Goal: Task Accomplishment & Management: Manage account settings

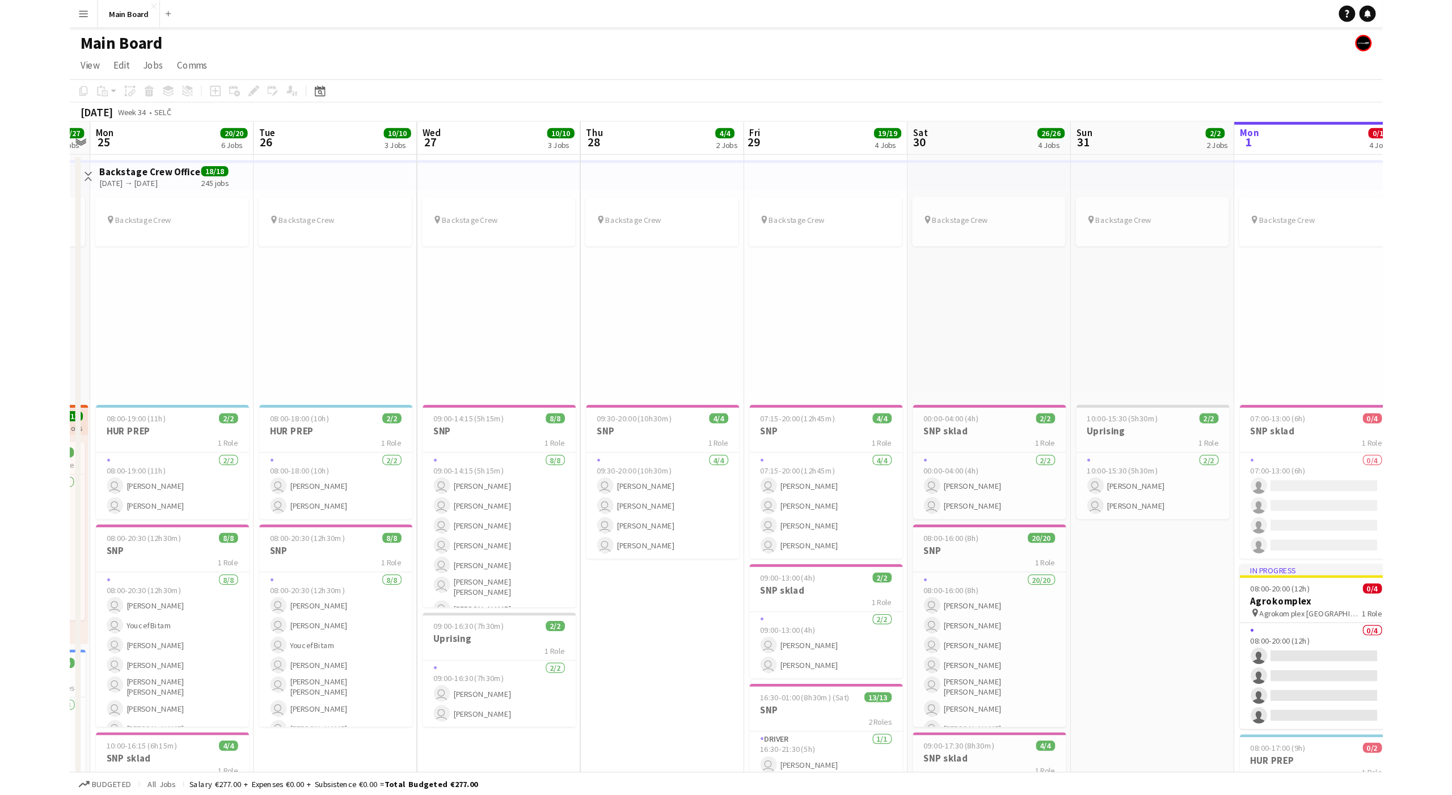
scroll to position [0, 390]
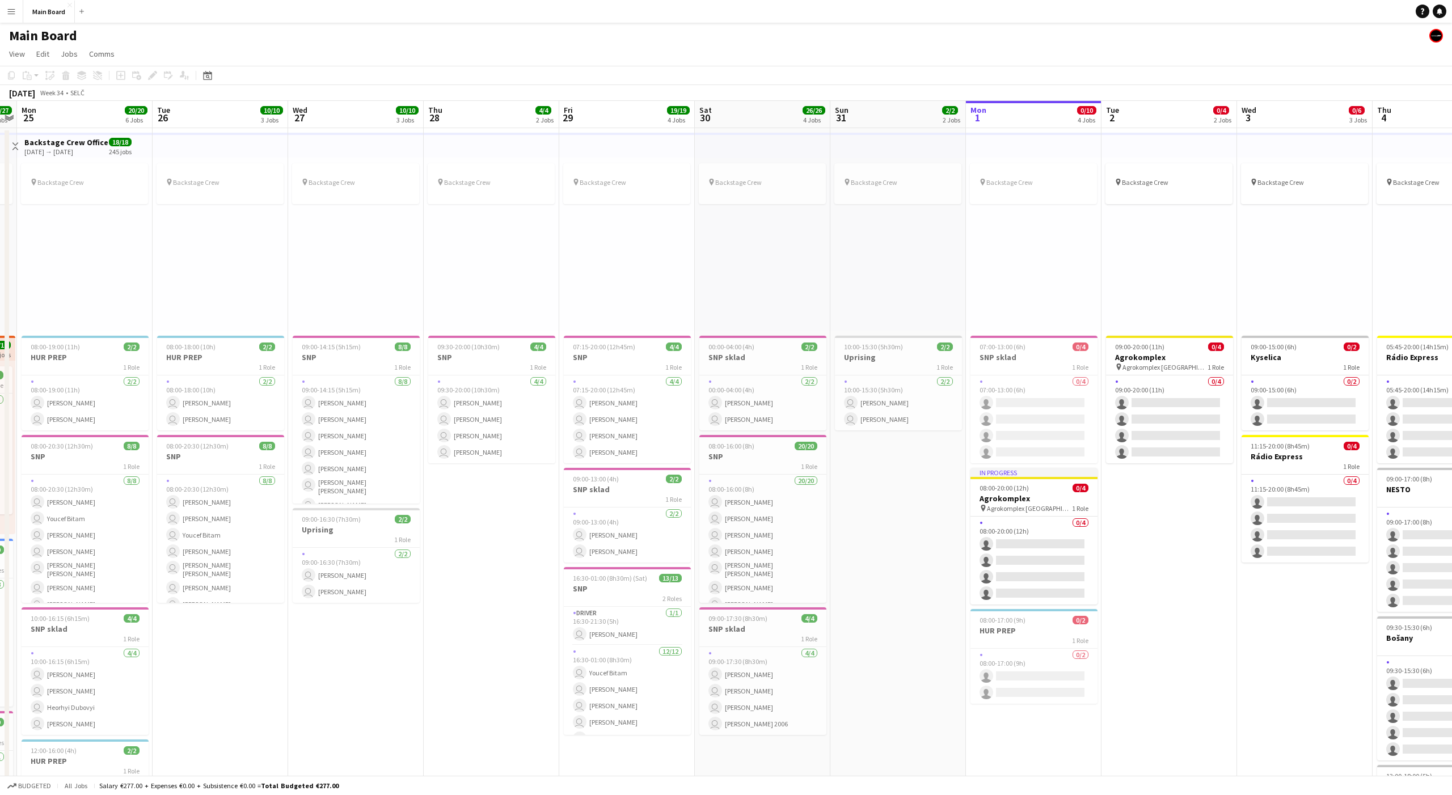
click at [868, 262] on div "pin Backstage Crew" at bounding box center [898, 245] width 136 height 174
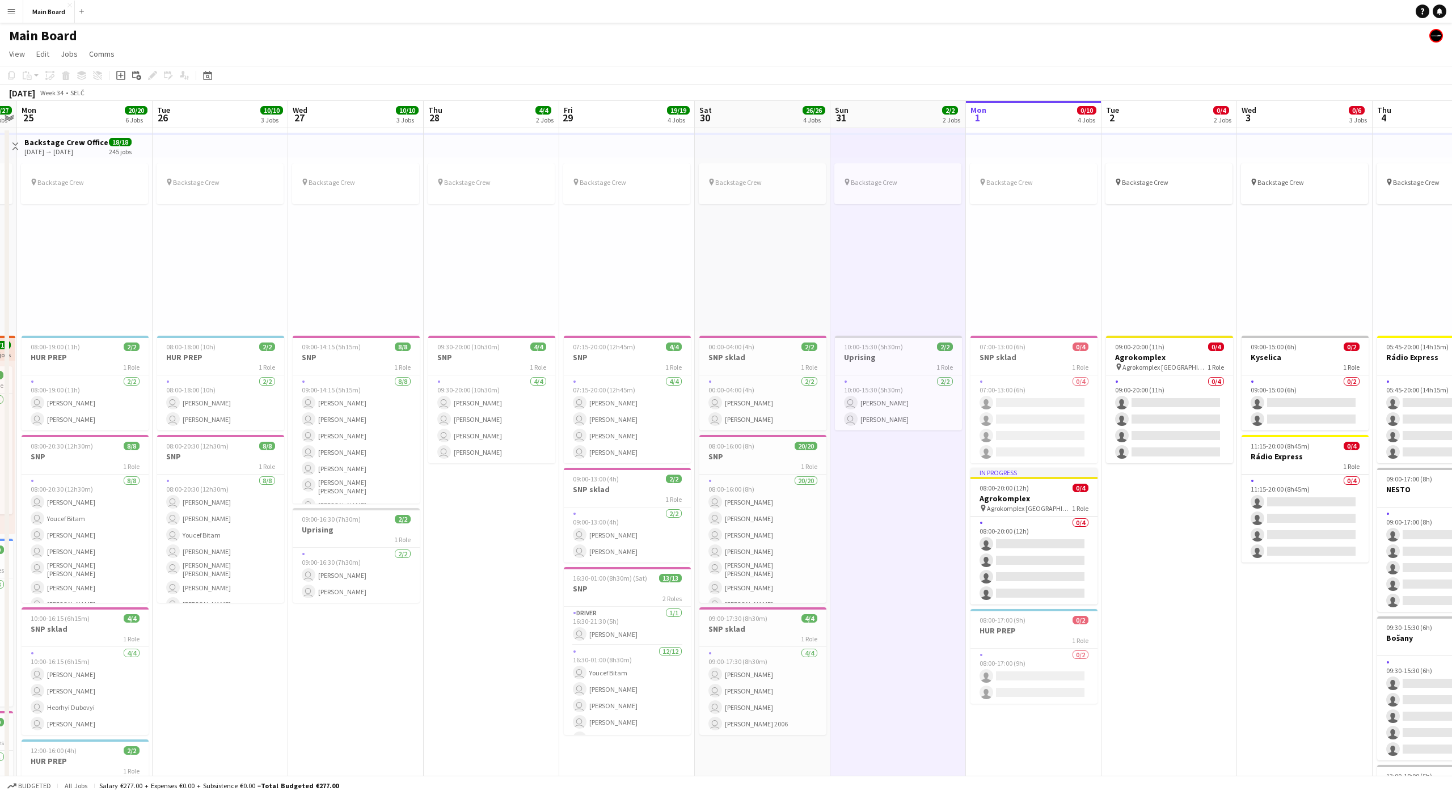
click at [889, 260] on div "pin Backstage Crew" at bounding box center [898, 245] width 136 height 174
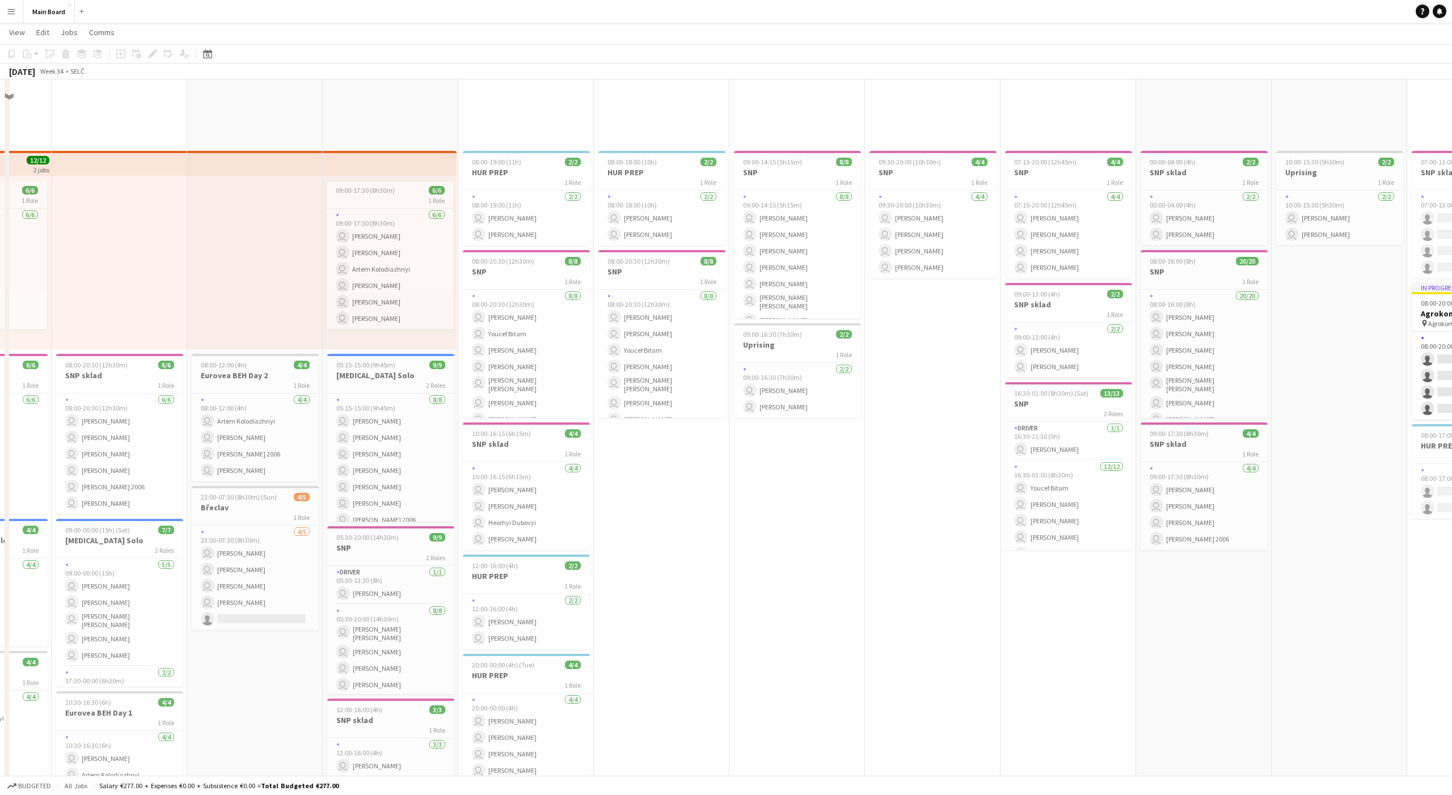
scroll to position [0, 0]
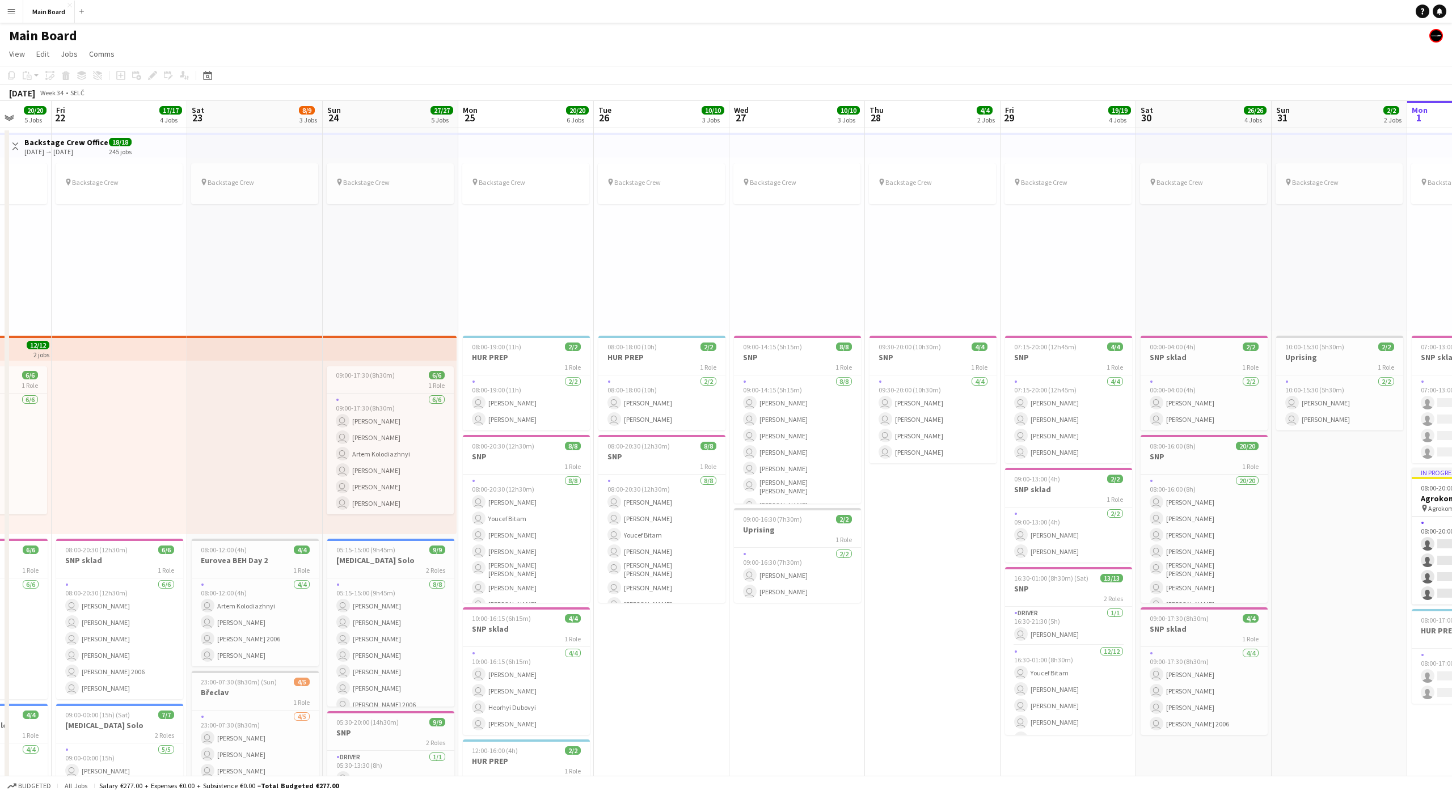
click at [801, 255] on div "pin Backstage Crew" at bounding box center [797, 245] width 136 height 174
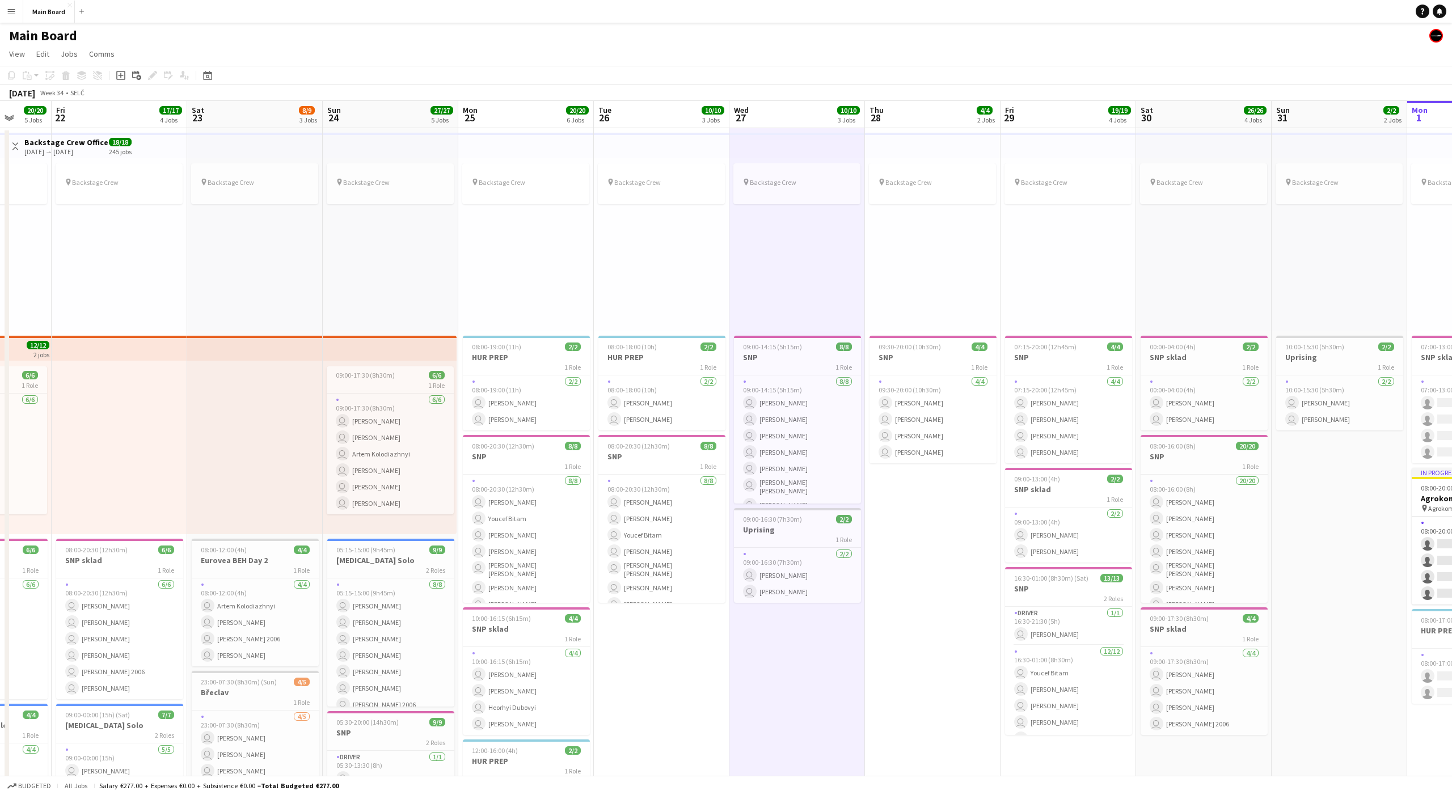
click at [791, 263] on div "pin Backstage Crew" at bounding box center [797, 245] width 136 height 174
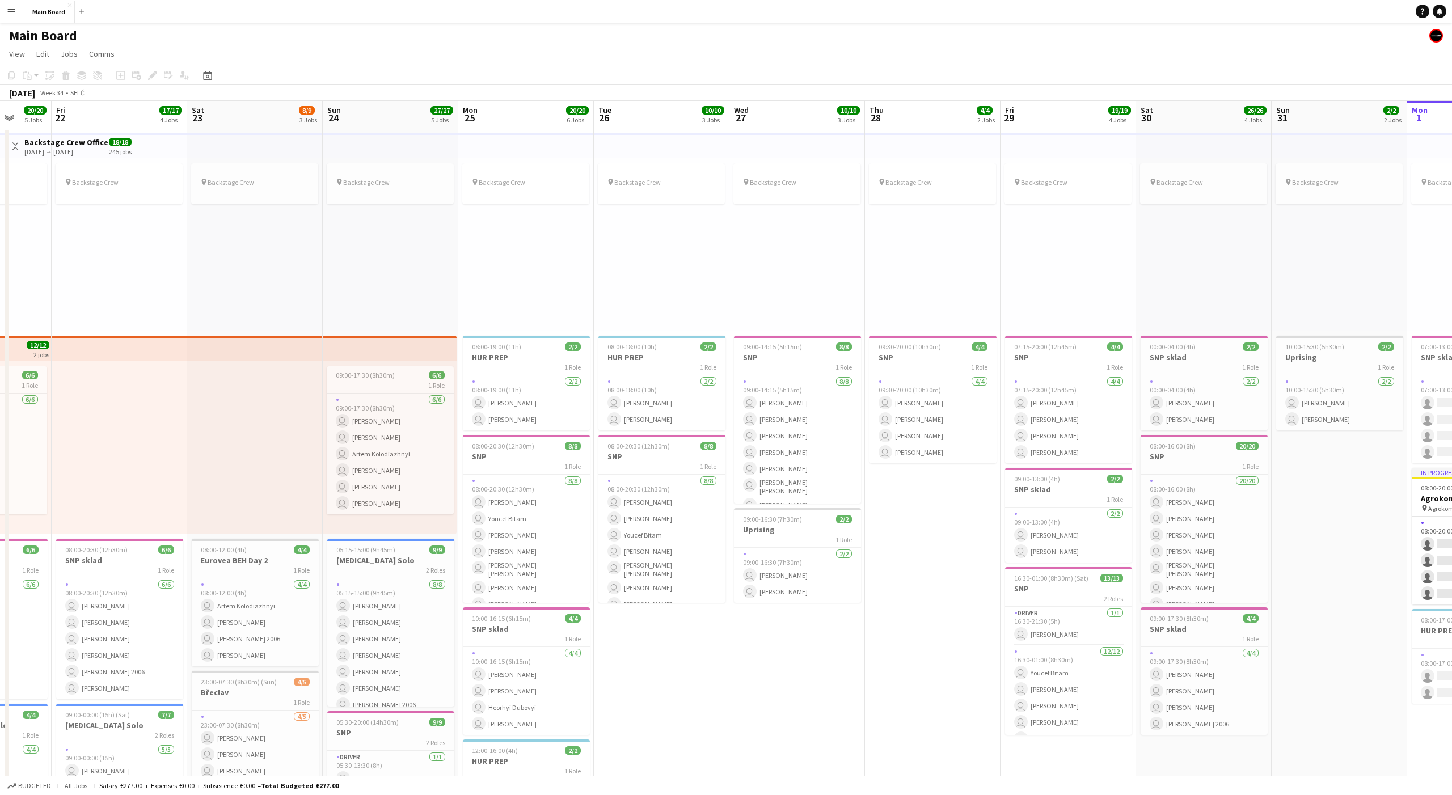
click at [793, 259] on div "pin Backstage Crew" at bounding box center [797, 245] width 136 height 174
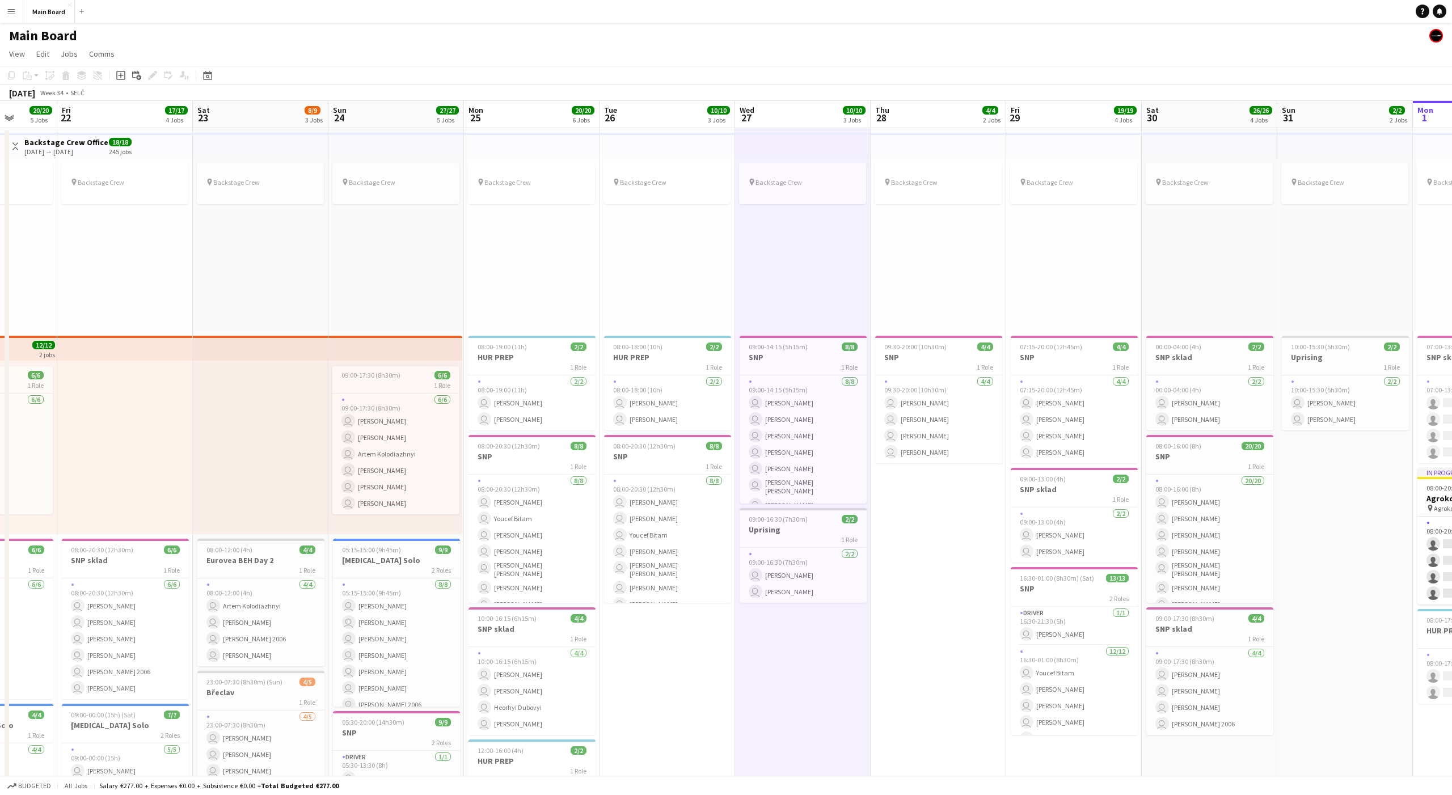
click at [802, 259] on div "pin Backstage Crew" at bounding box center [803, 245] width 136 height 174
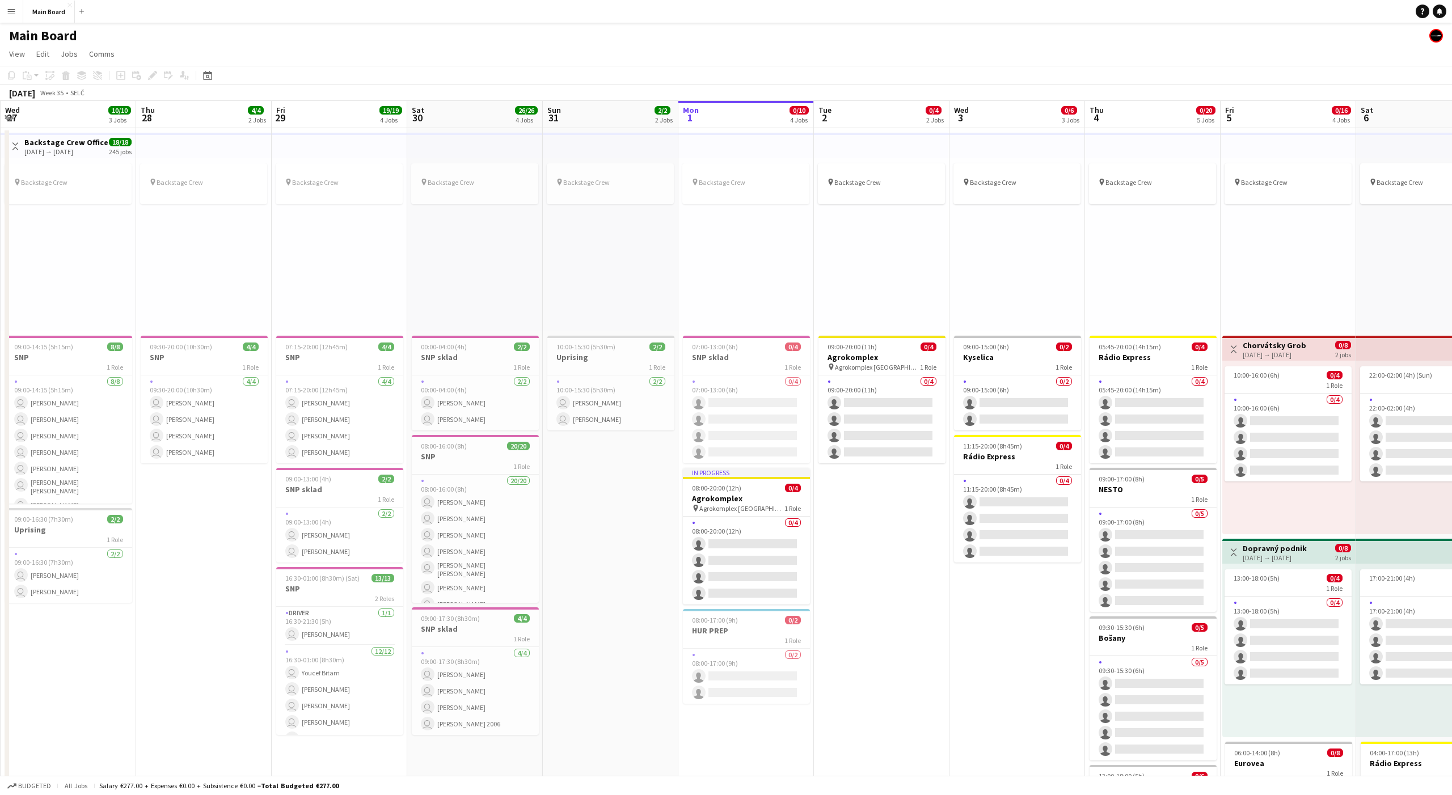
scroll to position [0, 407]
click at [765, 357] on h3 "SNP sklad" at bounding box center [745, 357] width 127 height 10
click at [751, 347] on div "07:00-13:00 (6h) 0/4" at bounding box center [745, 348] width 125 height 9
click at [751, 347] on div "07:00-13:00 (6h) 0/4" at bounding box center [745, 347] width 127 height 9
click at [153, 79] on icon "Edit" at bounding box center [152, 75] width 9 height 9
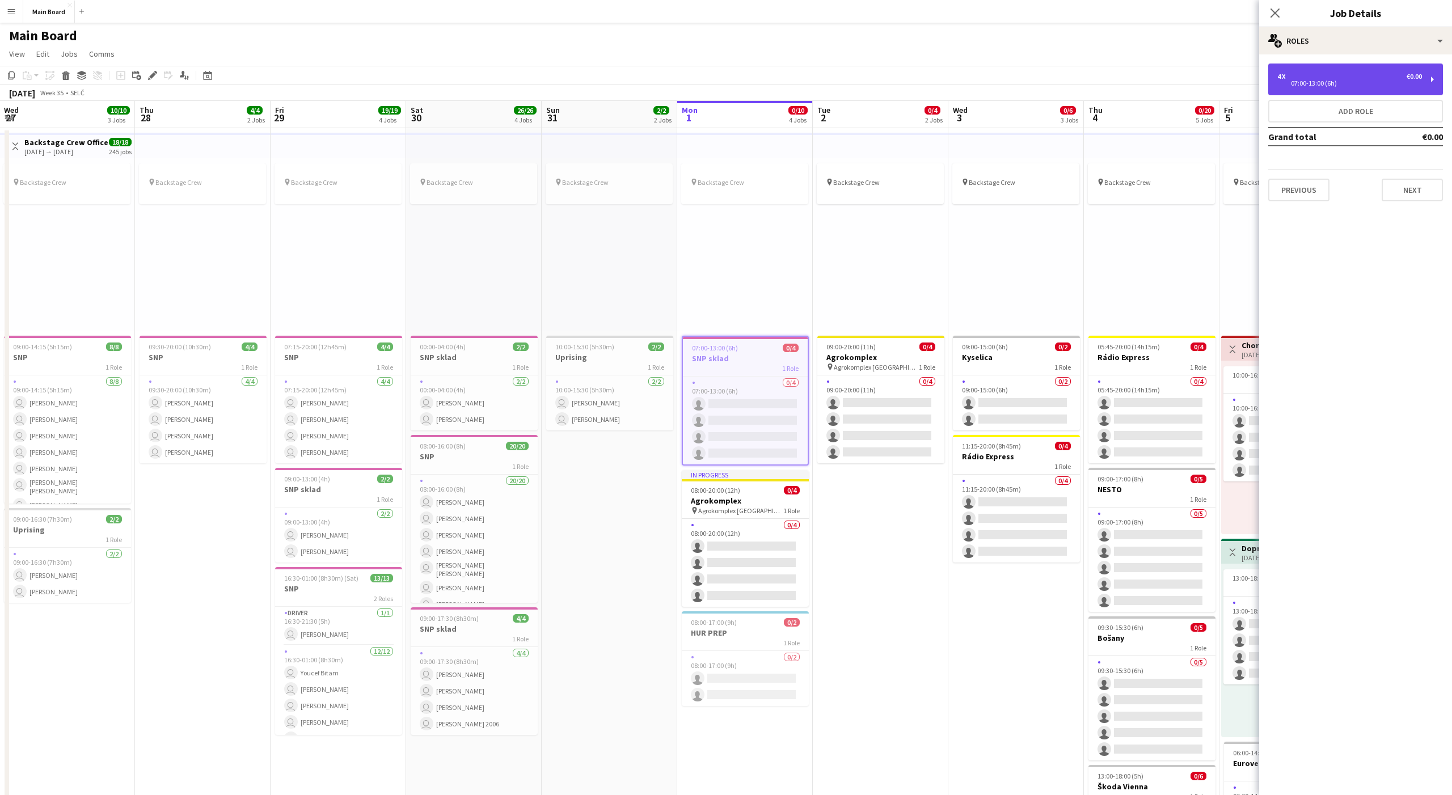
click at [1088, 81] on div "07:00-13:00 (6h)" at bounding box center [1349, 84] width 145 height 6
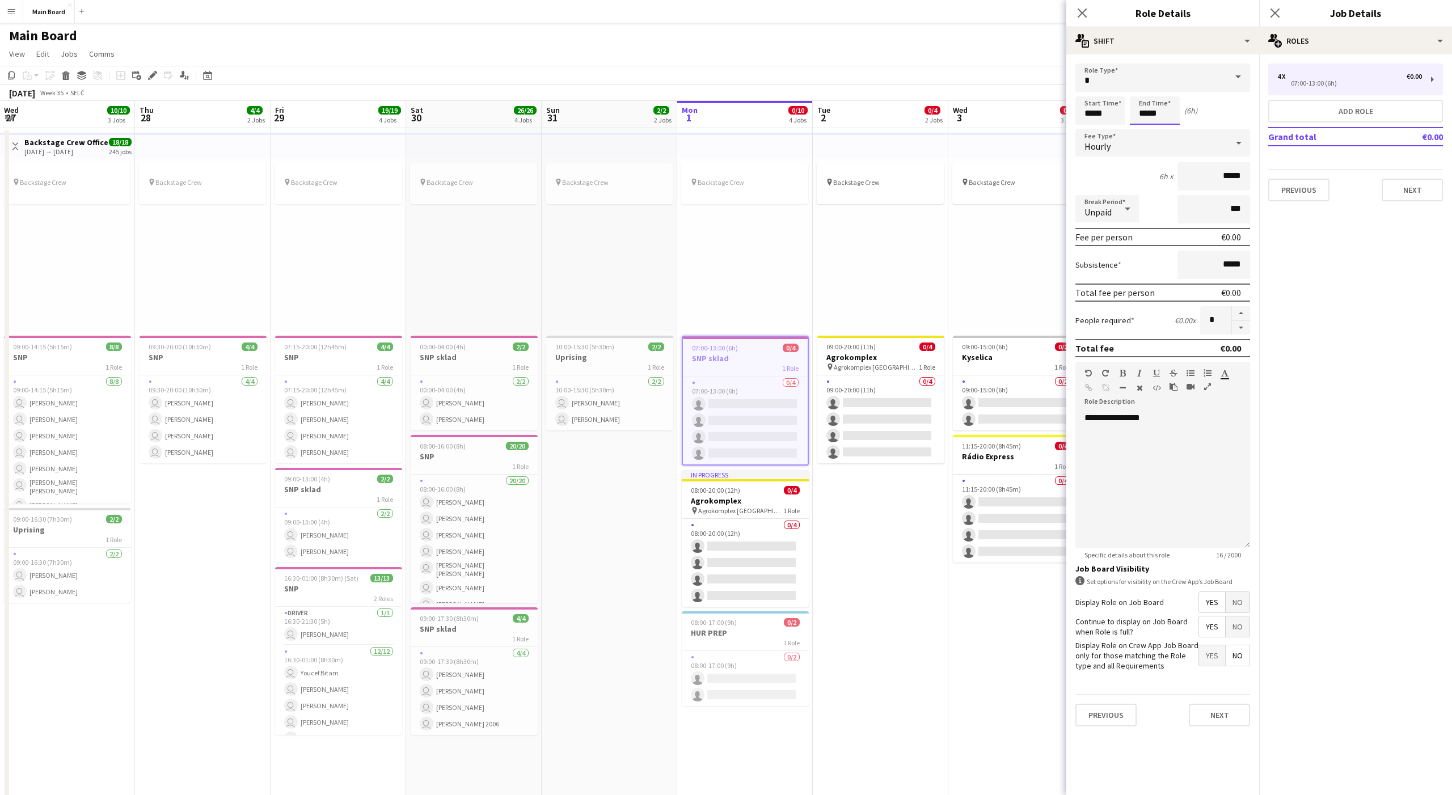
click at [1088, 109] on input "*****" at bounding box center [1155, 110] width 50 height 28
click at [1088, 86] on div at bounding box center [1143, 90] width 23 height 11
type input "*****"
click at [1088, 86] on div at bounding box center [1143, 90] width 23 height 11
click at [1088, 204] on input "***" at bounding box center [1213, 209] width 73 height 28
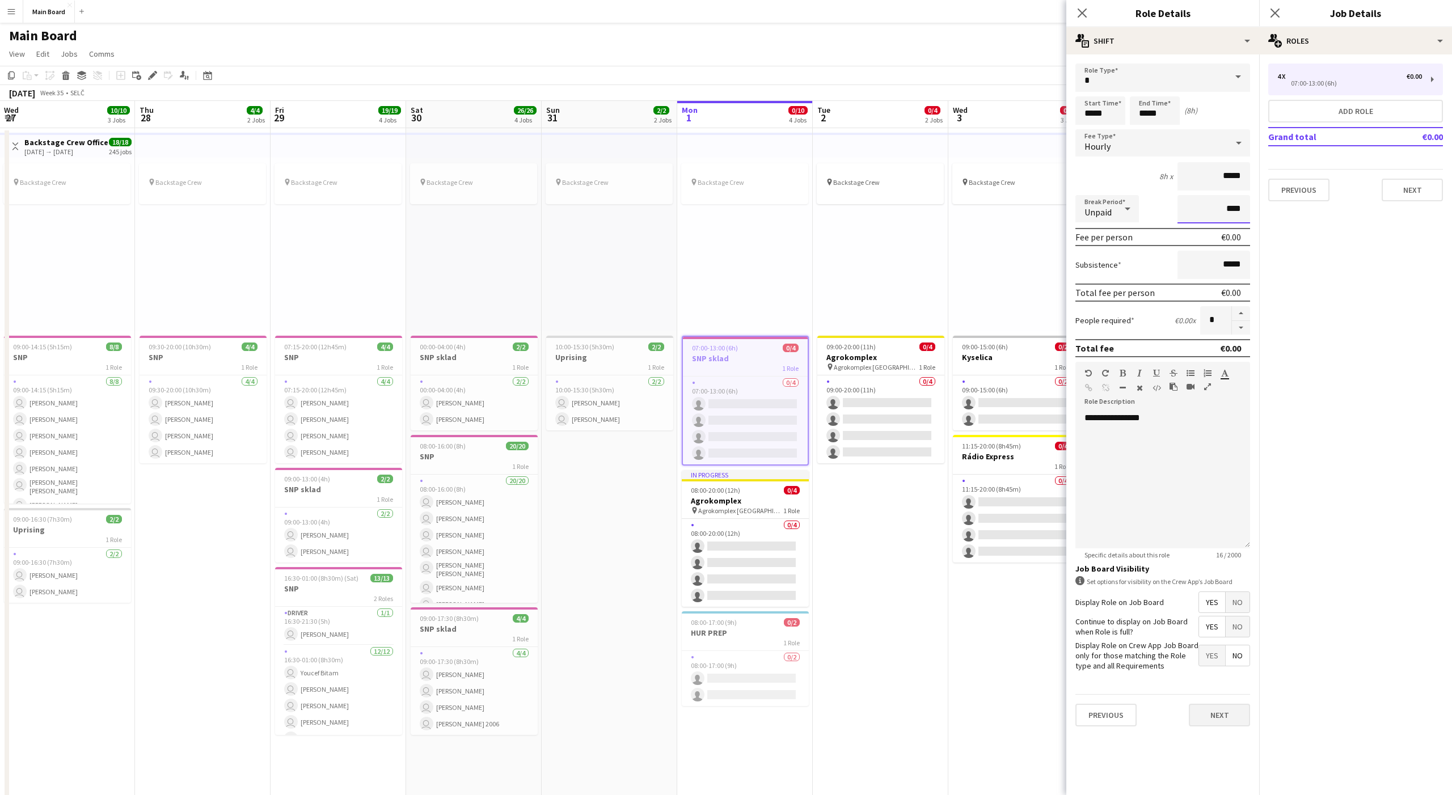
type input "****"
click at [1088, 659] on button "Next" at bounding box center [1219, 715] width 61 height 23
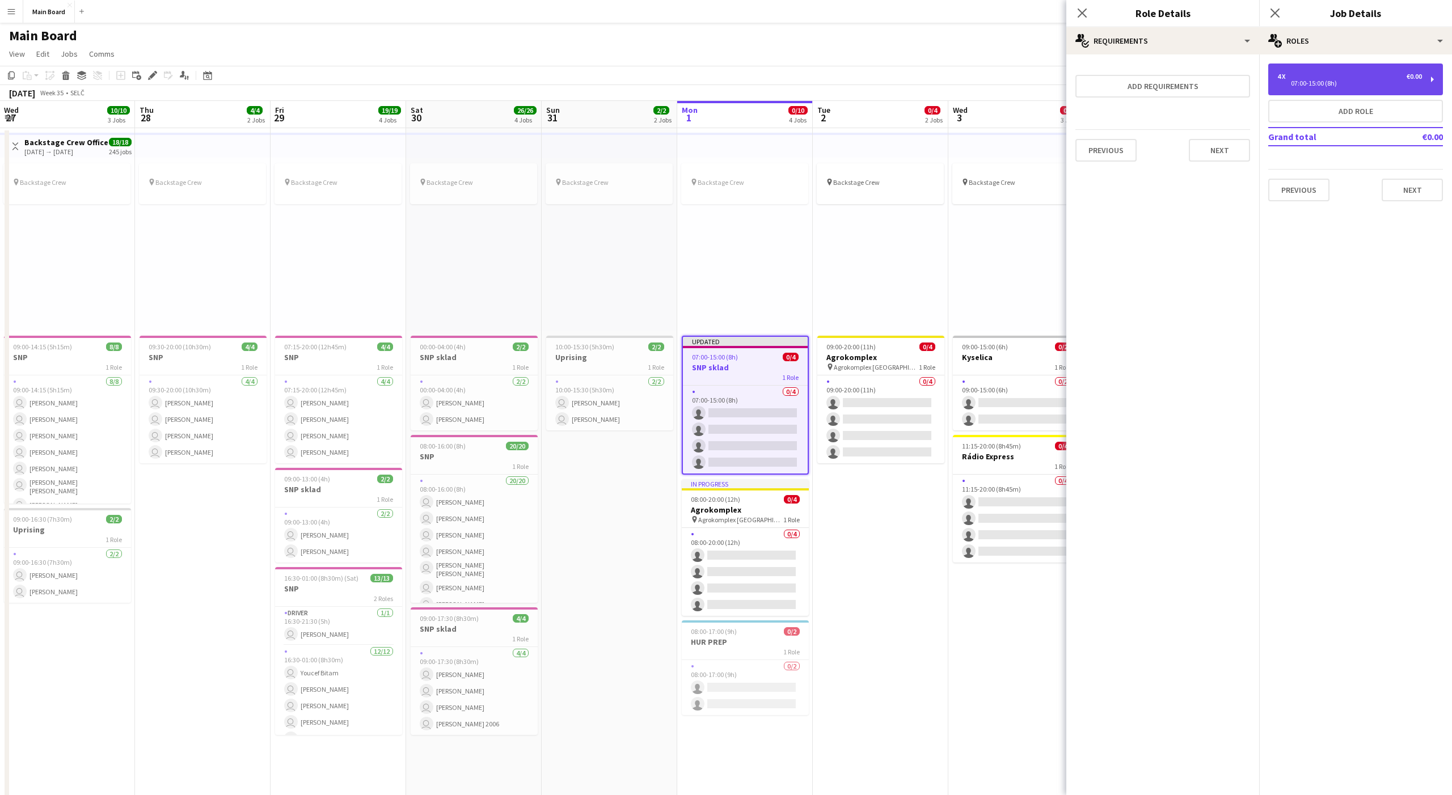
click at [1088, 74] on div "4 x €0.00" at bounding box center [1349, 77] width 145 height 8
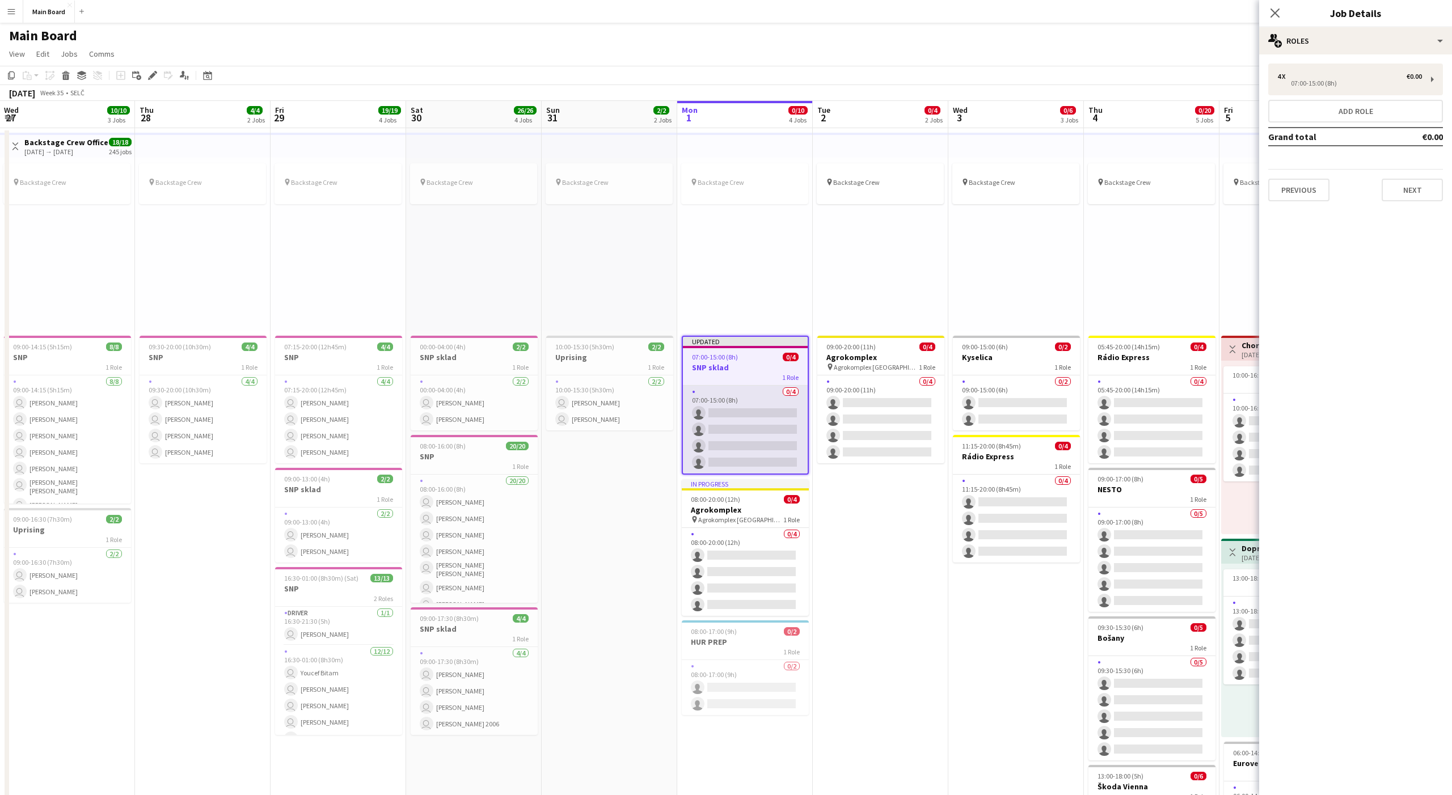
click at [750, 418] on app-card-role "0/4 07:00-15:00 (8h) single-neutral-actions single-neutral-actions single-neutr…" at bounding box center [745, 430] width 125 height 88
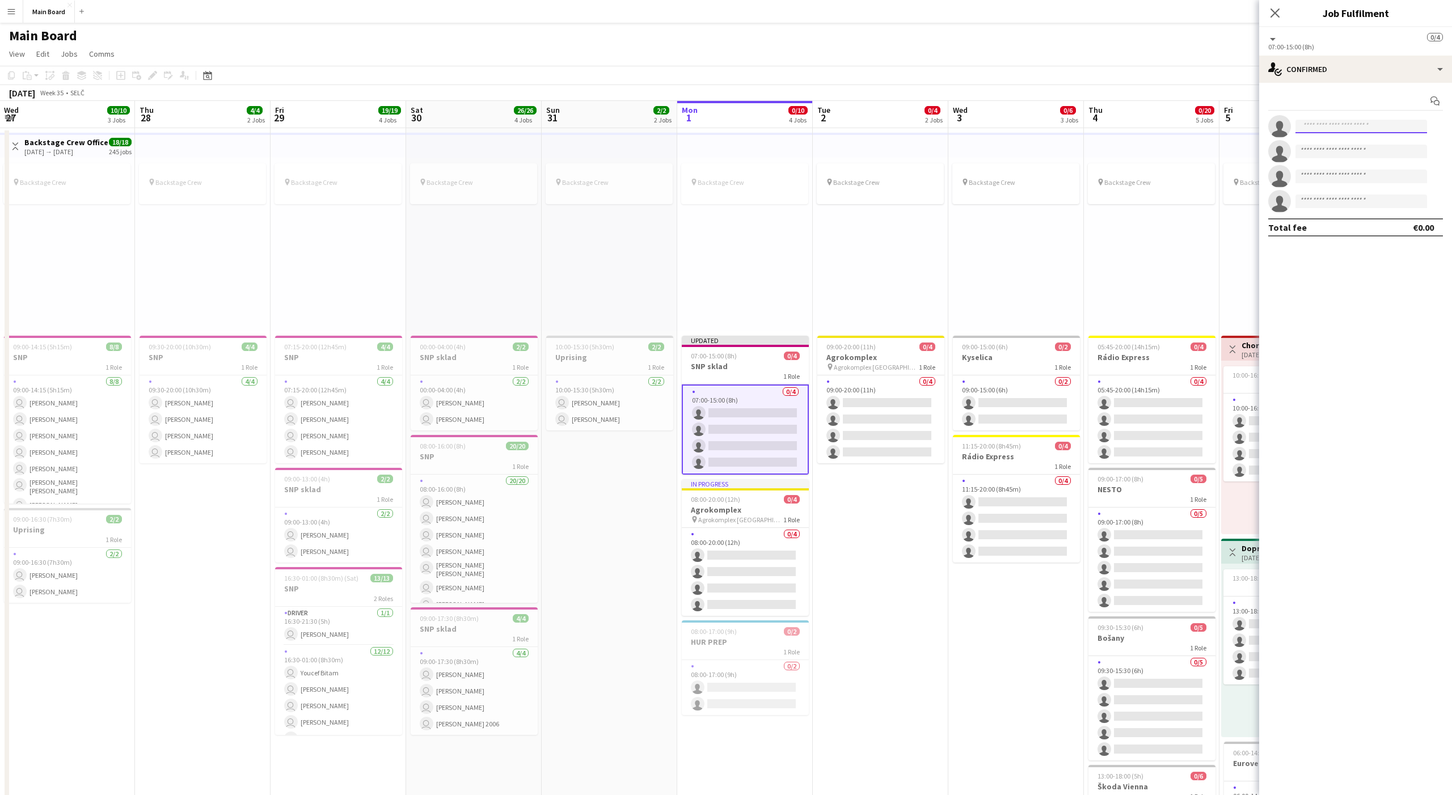
click at [1088, 125] on input at bounding box center [1361, 127] width 132 height 14
type input "******"
click at [1088, 149] on span "pedroblaskovic@gmail.com" at bounding box center [1360, 151] width 113 height 9
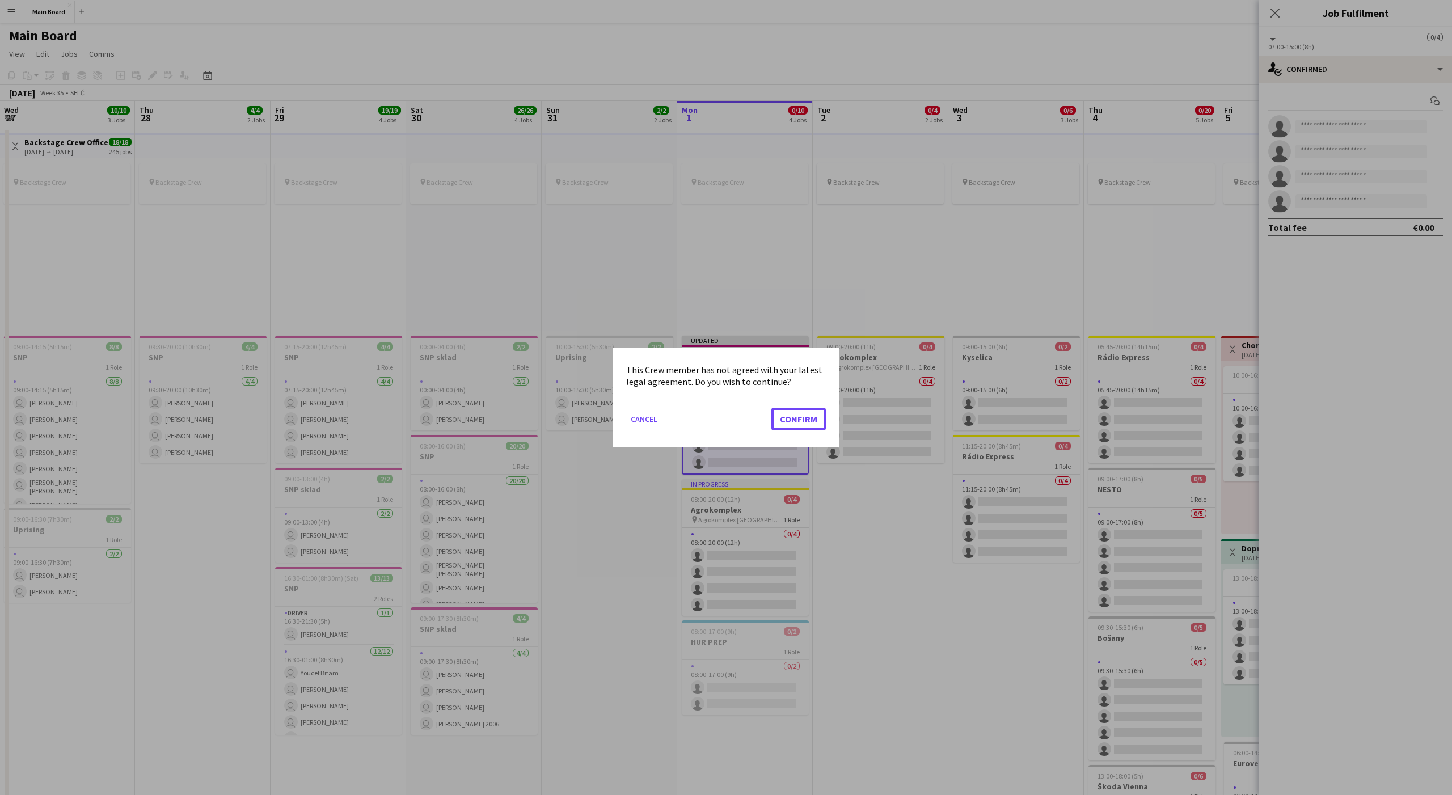
click at [771, 408] on button "Confirm" at bounding box center [798, 419] width 54 height 23
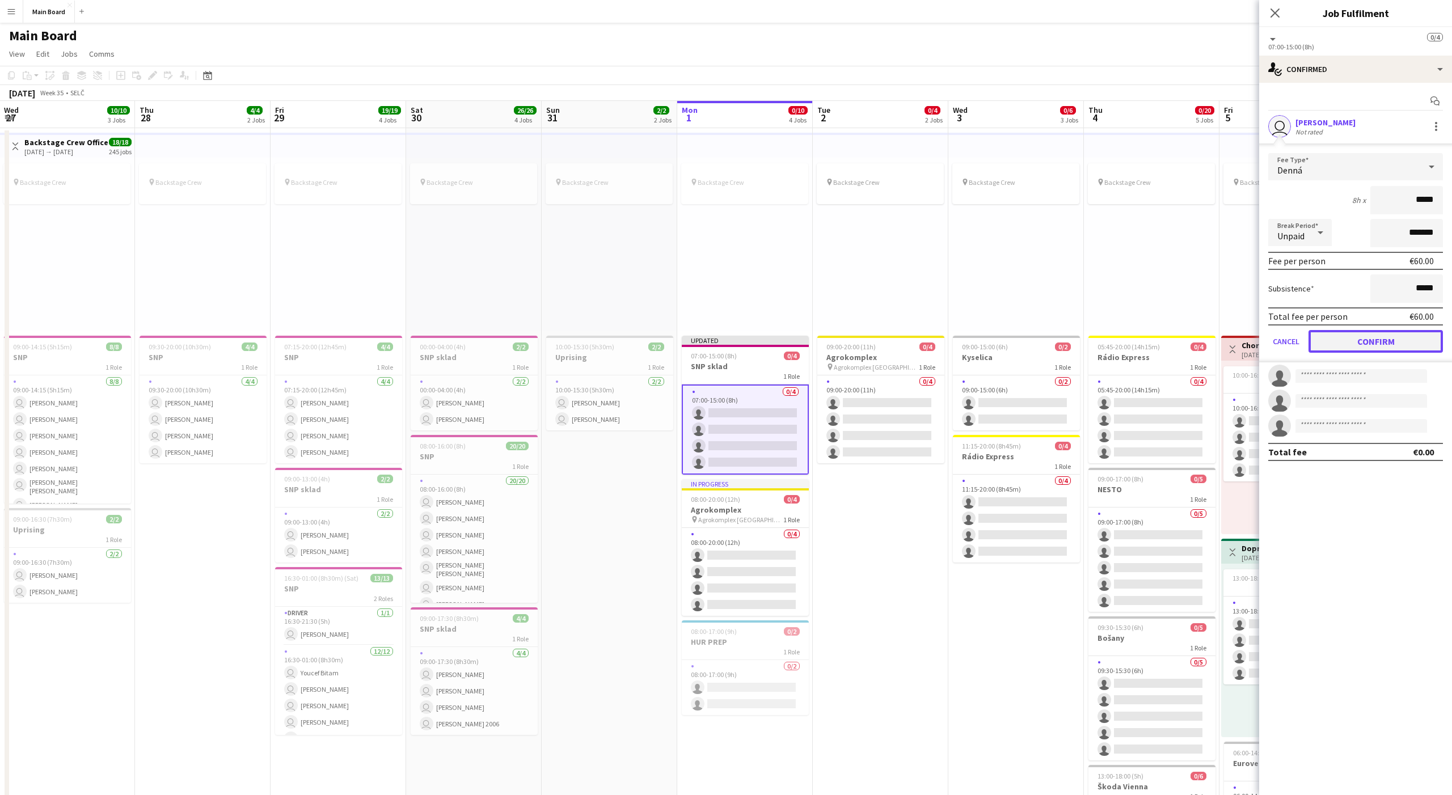
click at [1088, 335] on button "Confirm" at bounding box center [1375, 341] width 134 height 23
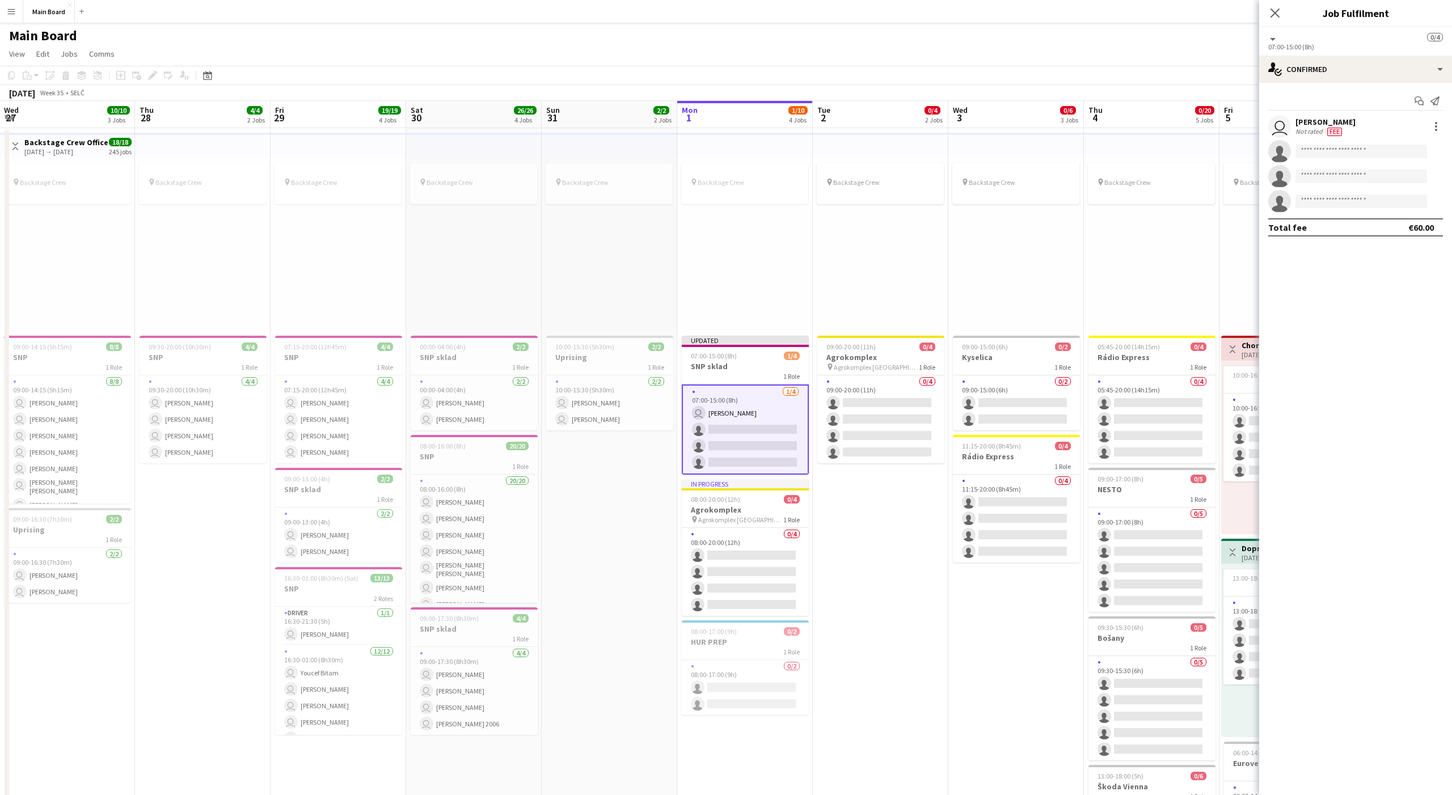
click at [1088, 115] on div "user Peter Blaškovič Not rated Fee" at bounding box center [1355, 126] width 193 height 23
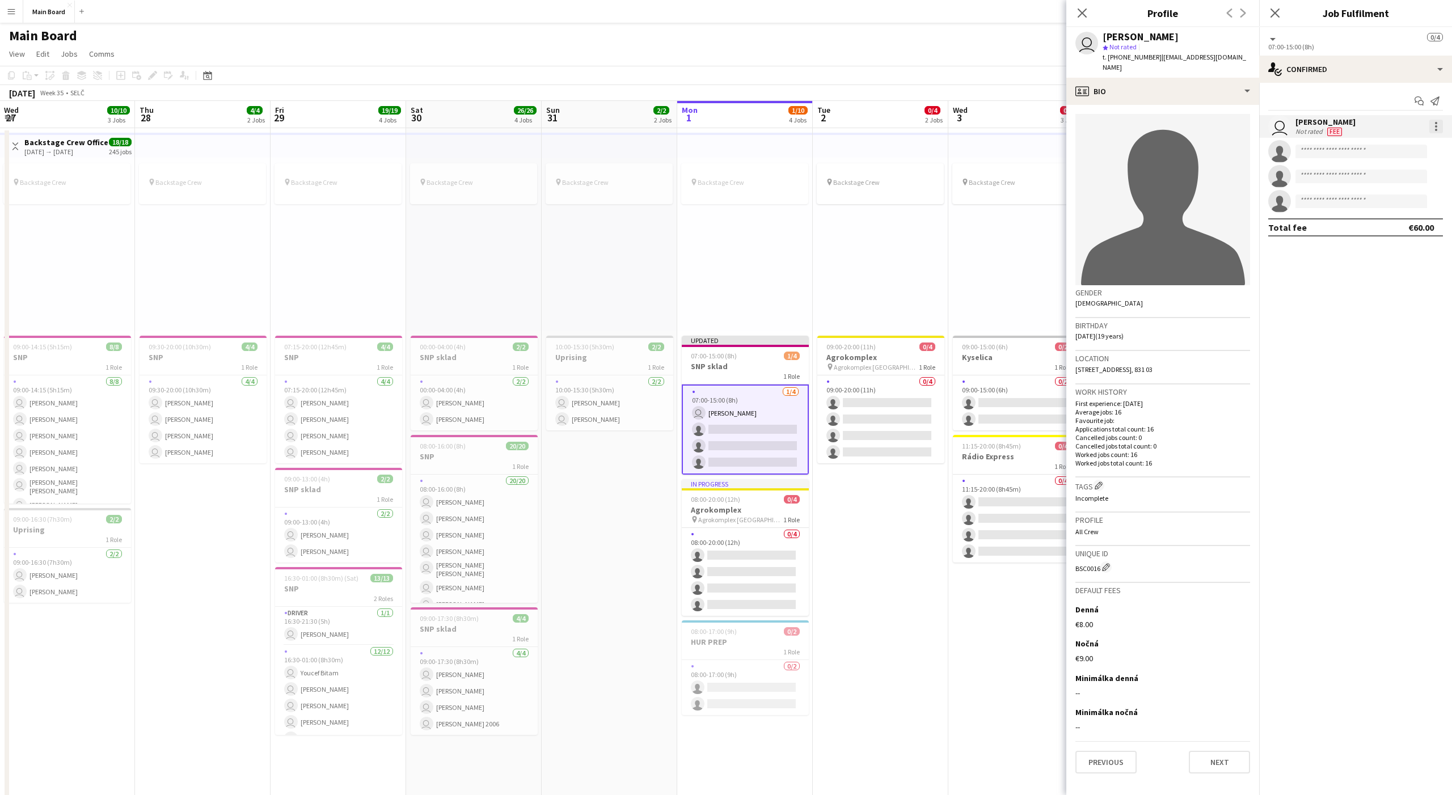
click at [1088, 131] on div at bounding box center [1436, 127] width 14 height 14
click at [1088, 260] on span "Remove" at bounding box center [1380, 256] width 34 height 10
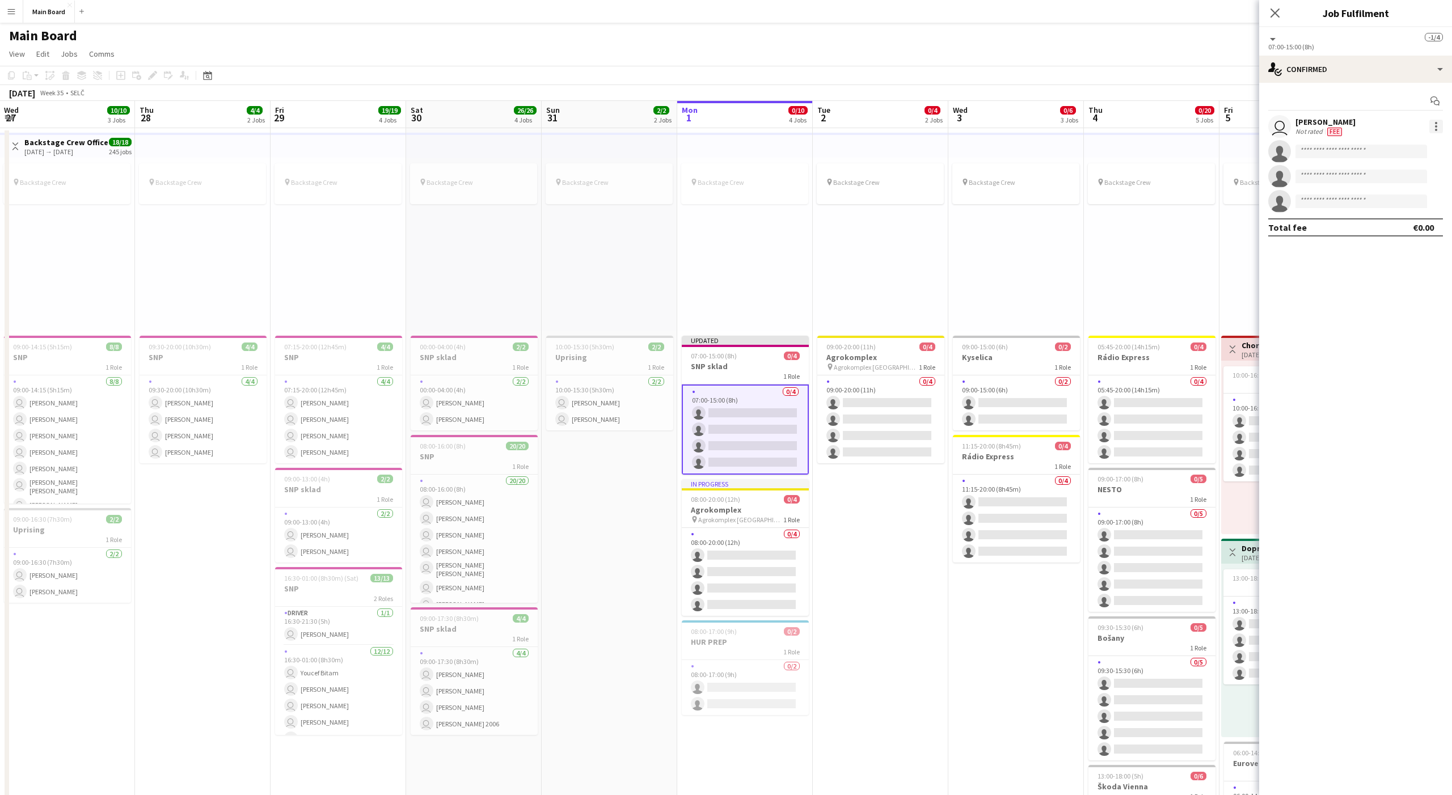
click at [1088, 122] on div at bounding box center [1436, 127] width 14 height 14
click at [1088, 257] on span "Remove" at bounding box center [1380, 256] width 34 height 10
click at [1088, 283] on mat-expansion-panel "check Confirmed Start chat single-neutral-actions single-neutral-actions single…" at bounding box center [1355, 439] width 193 height 712
click at [1088, 128] on input at bounding box center [1361, 127] width 132 height 14
type input "*******"
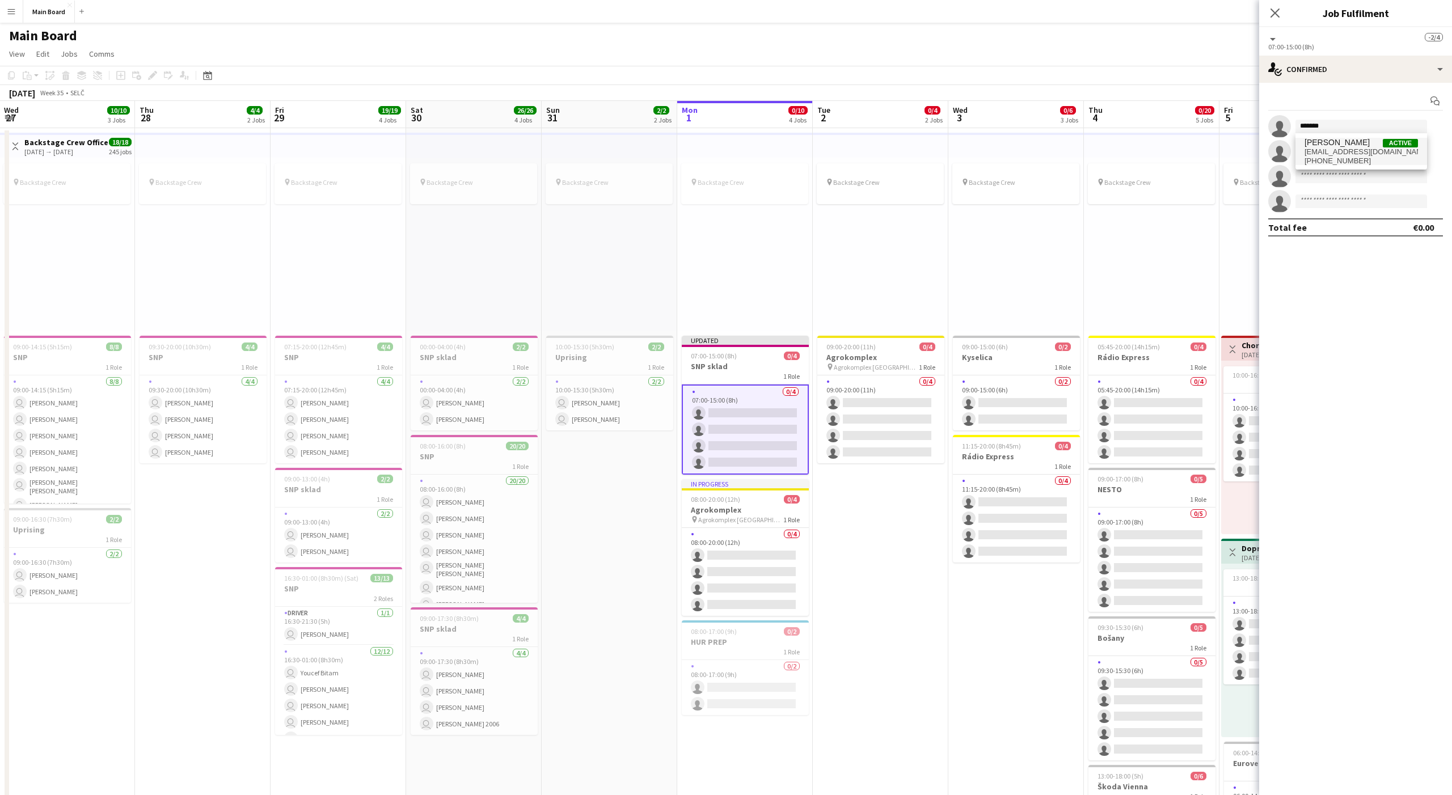
click at [1088, 141] on span "[PERSON_NAME]" at bounding box center [1336, 143] width 65 height 10
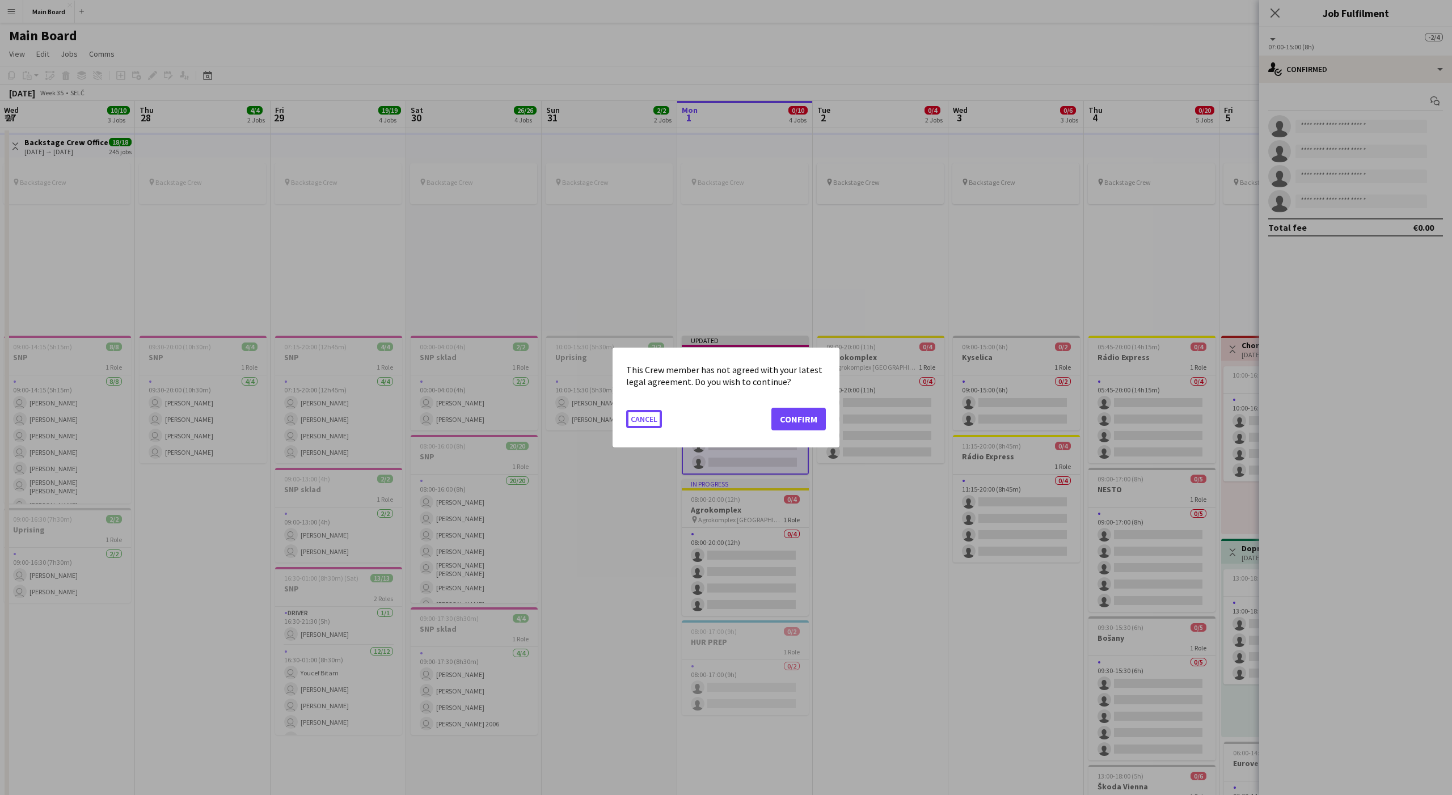
click at [626, 410] on button "Cancel" at bounding box center [644, 419] width 36 height 18
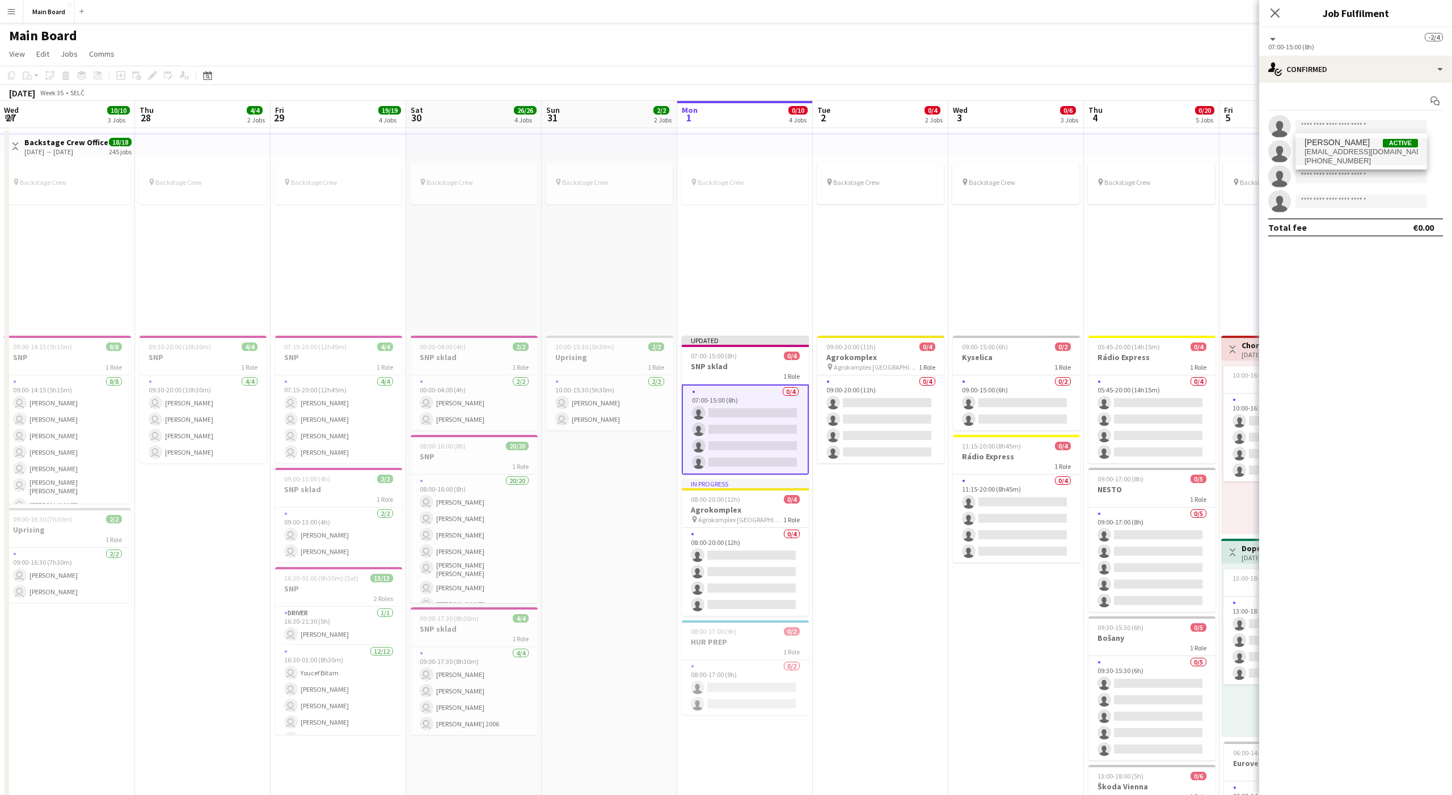
click at [1088, 141] on span "[PERSON_NAME]" at bounding box center [1336, 143] width 65 height 10
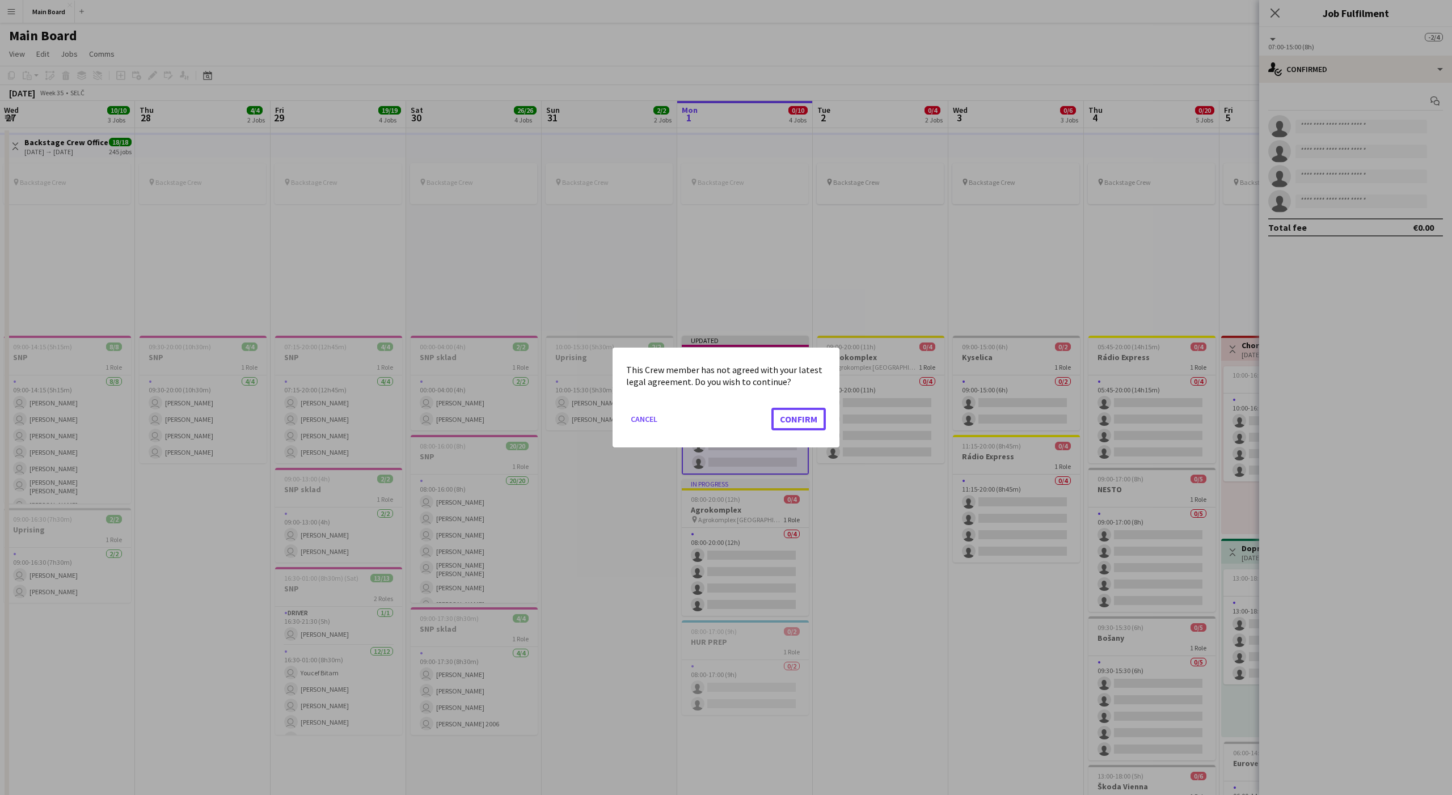
click at [771, 408] on button "Confirm" at bounding box center [798, 419] width 54 height 23
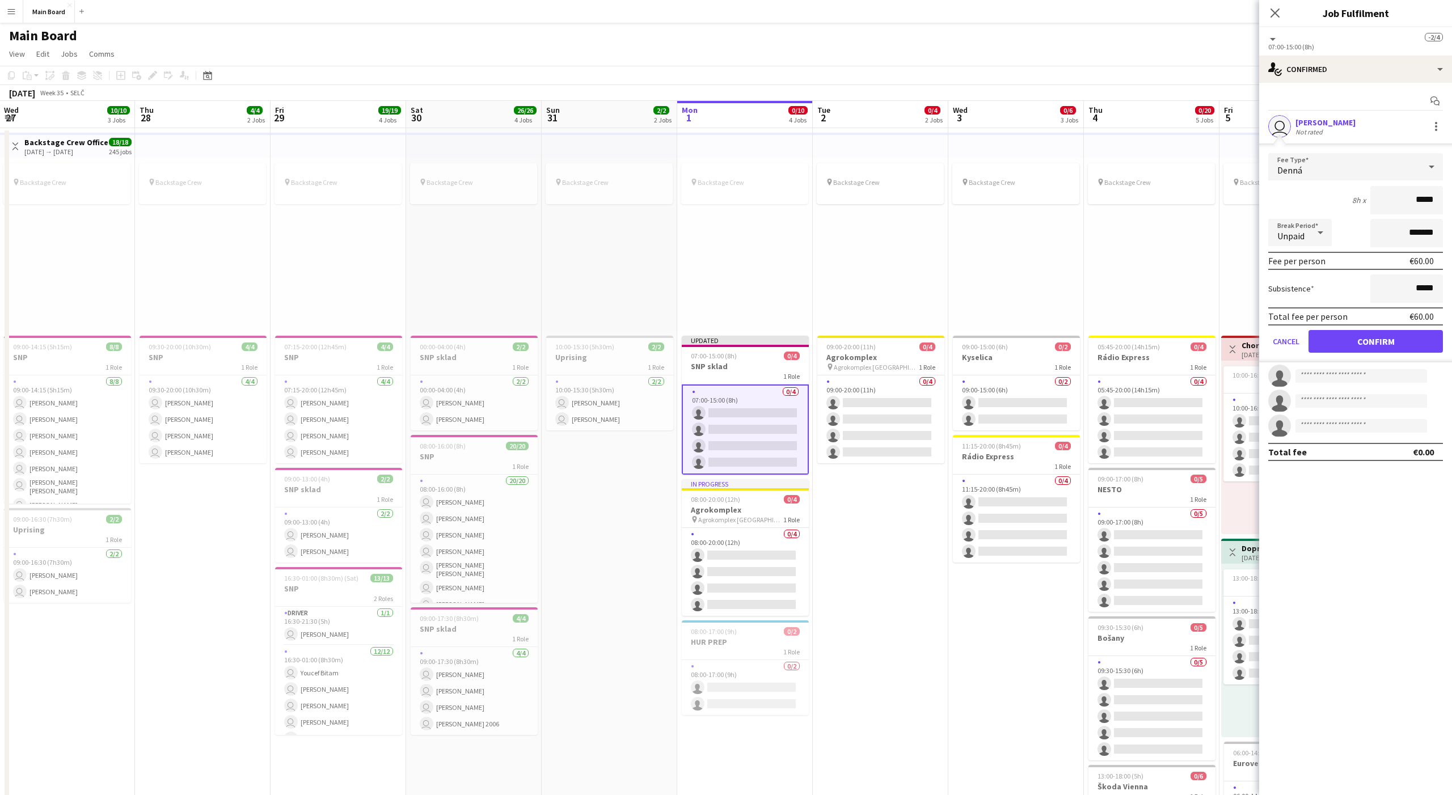
click button "Confirm" at bounding box center [1375, 341] width 134 height 23
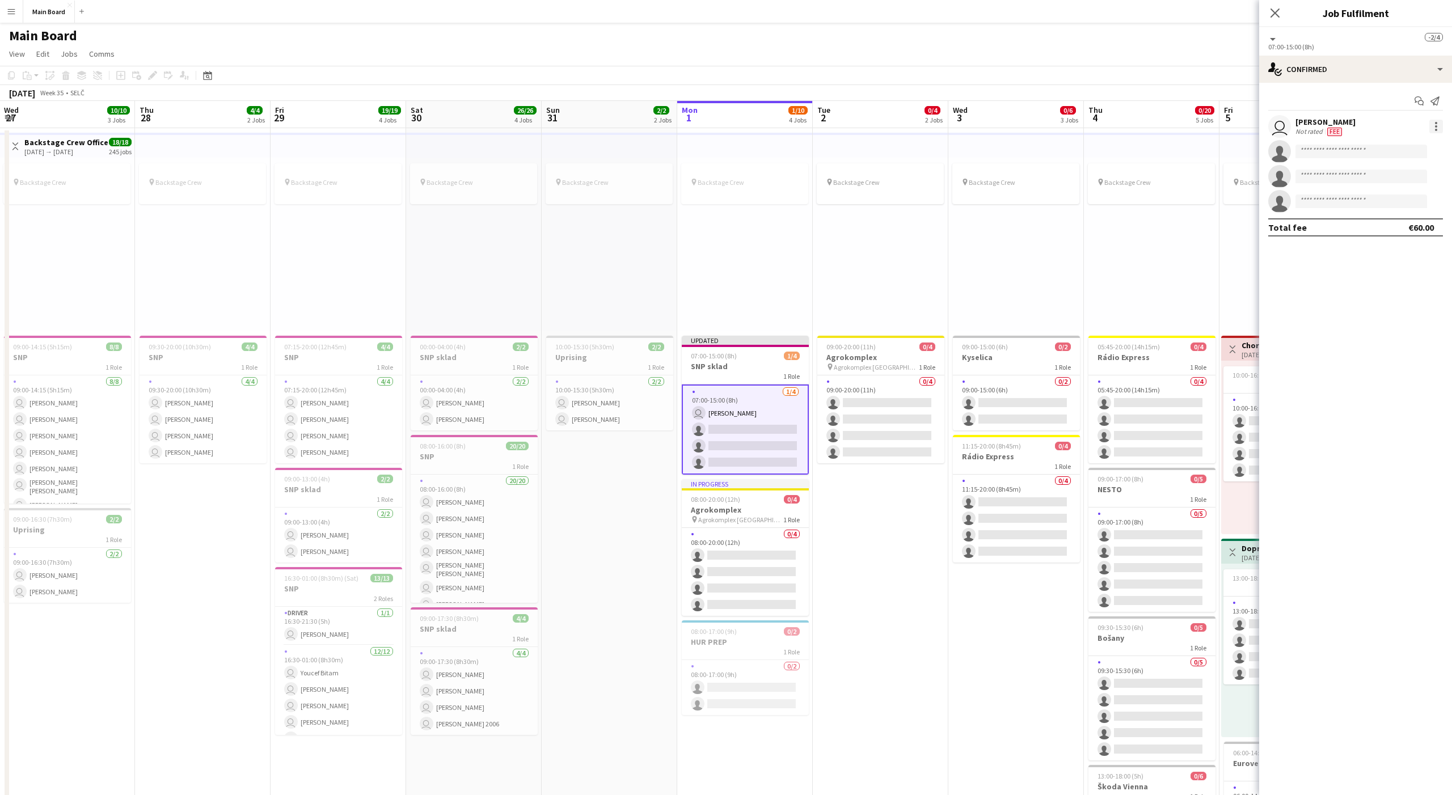
click at [1088, 126] on div at bounding box center [1436, 127] width 14 height 14
click at [1088, 320] on button "Set as supervisor" at bounding box center [1398, 310] width 88 height 27
click at [1088, 185] on input at bounding box center [1361, 185] width 132 height 14
type input "********"
click at [1088, 205] on span "[PERSON_NAME]" at bounding box center [1336, 201] width 65 height 10
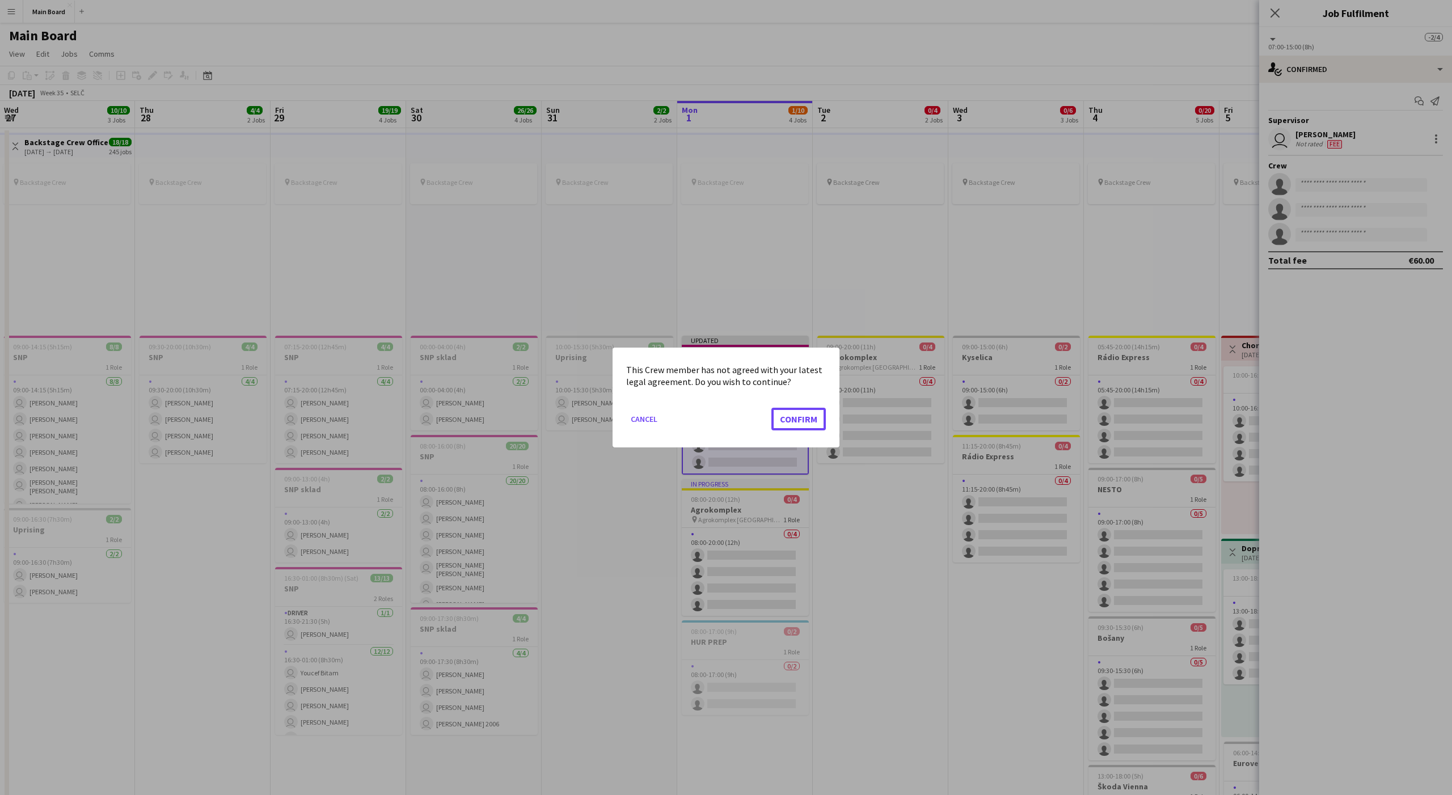
click at [771, 408] on button "Confirm" at bounding box center [798, 419] width 54 height 23
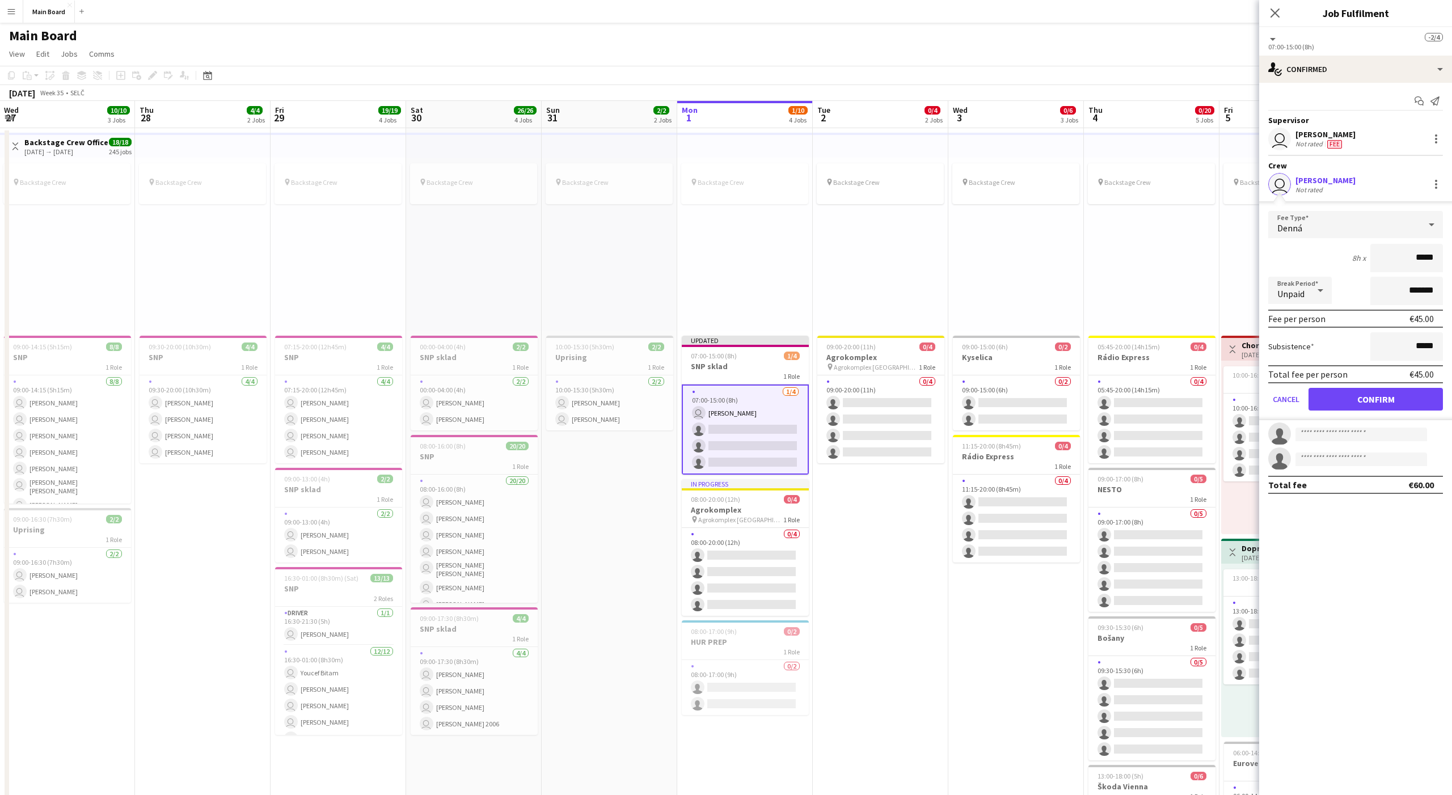
click button "Confirm" at bounding box center [1375, 399] width 134 height 23
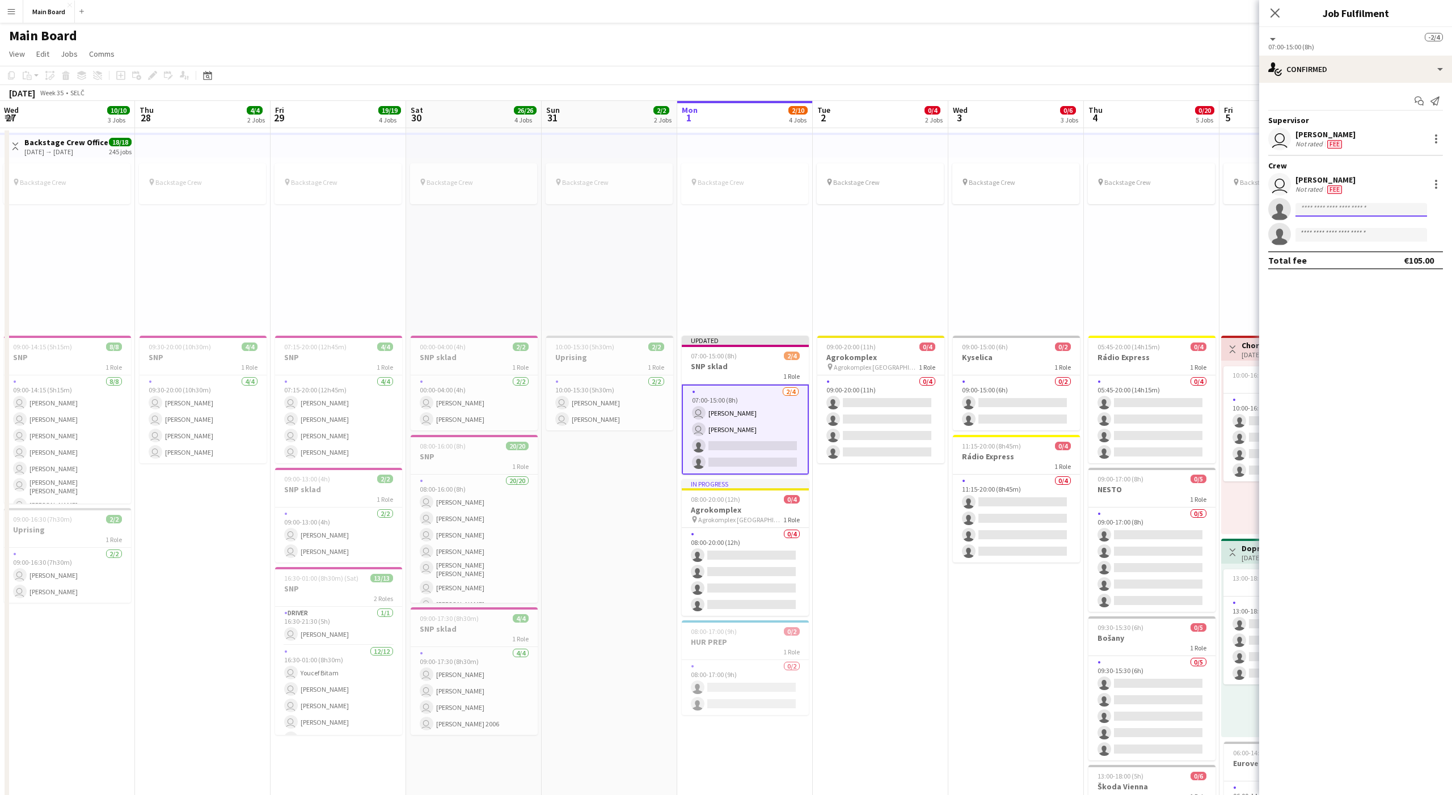
click at [1088, 211] on input at bounding box center [1361, 210] width 132 height 14
type input "****"
click at [1088, 226] on span "[PERSON_NAME]" at bounding box center [1336, 226] width 65 height 10
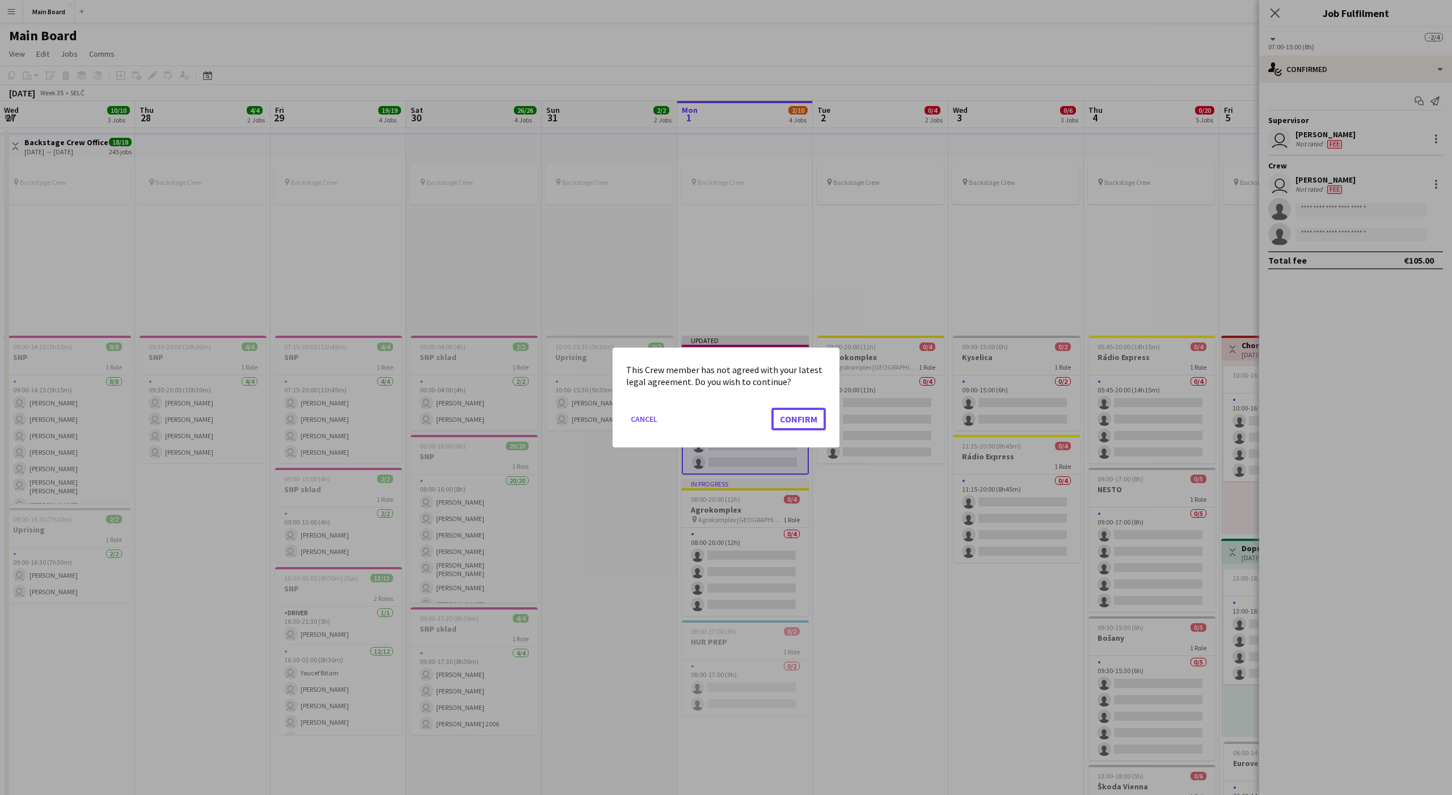
click at [771, 408] on button "Confirm" at bounding box center [798, 419] width 54 height 23
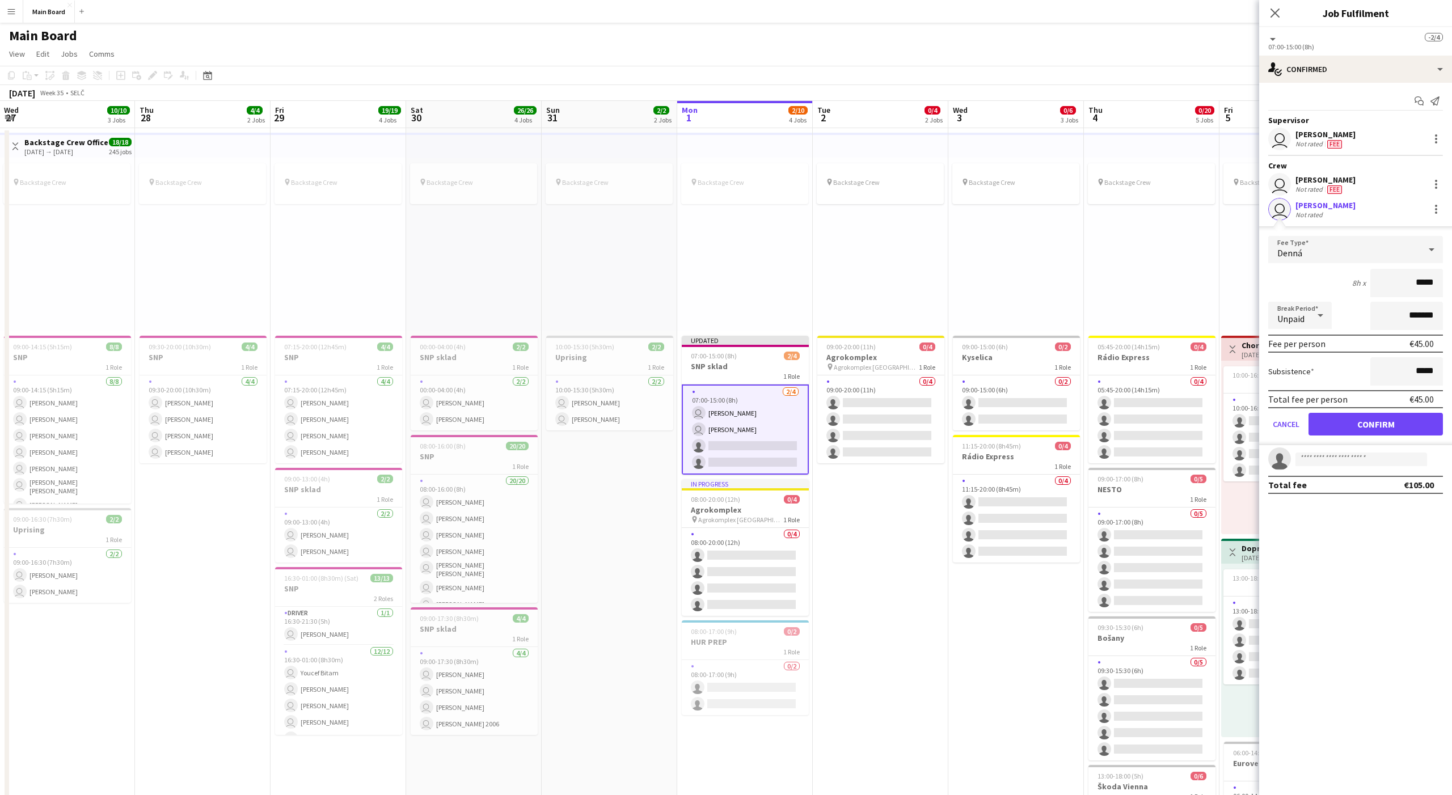
click button "Confirm" at bounding box center [1375, 424] width 134 height 23
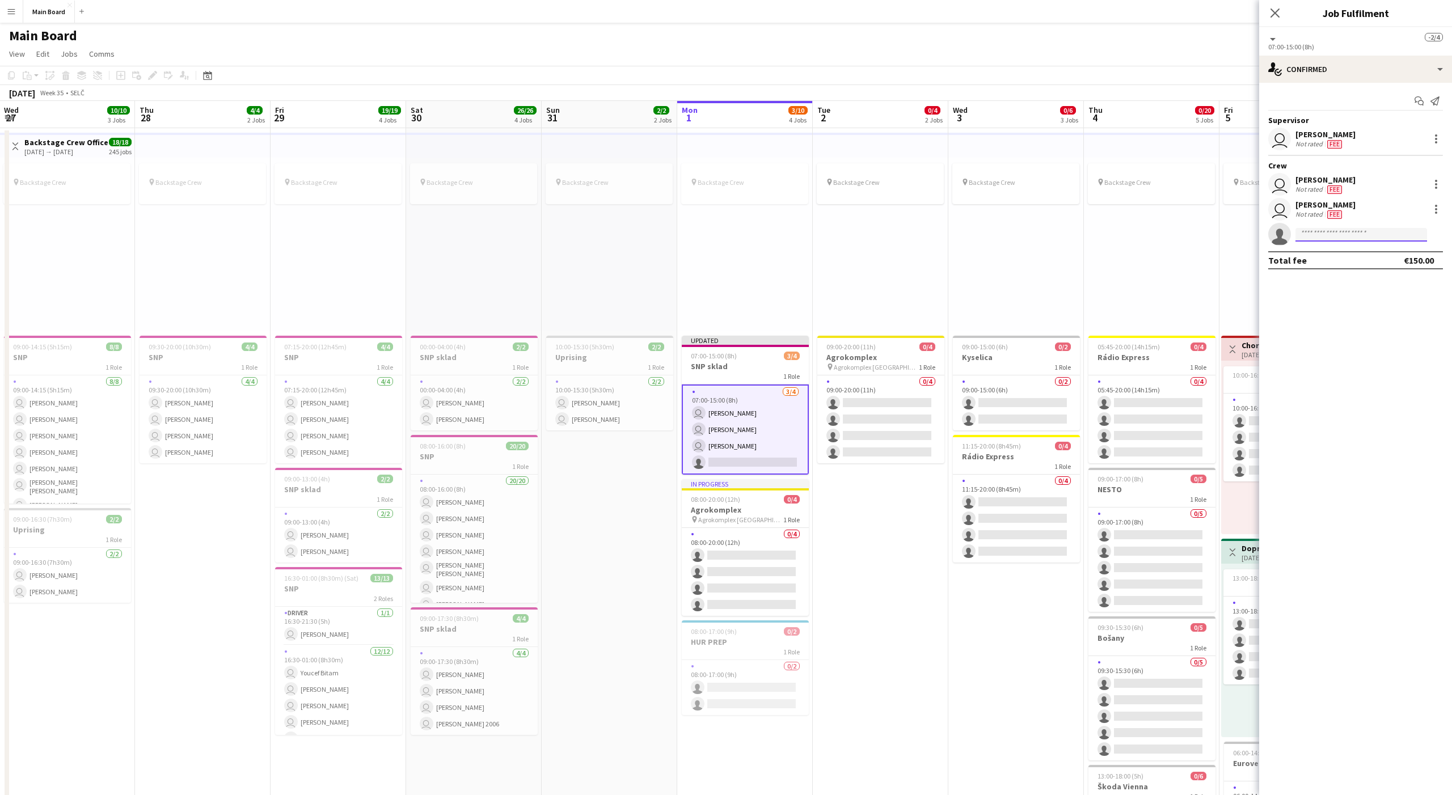
click at [1088, 232] on input at bounding box center [1361, 235] width 132 height 14
type input "****"
click at [1088, 249] on span "[PERSON_NAME]" at bounding box center [1336, 251] width 65 height 10
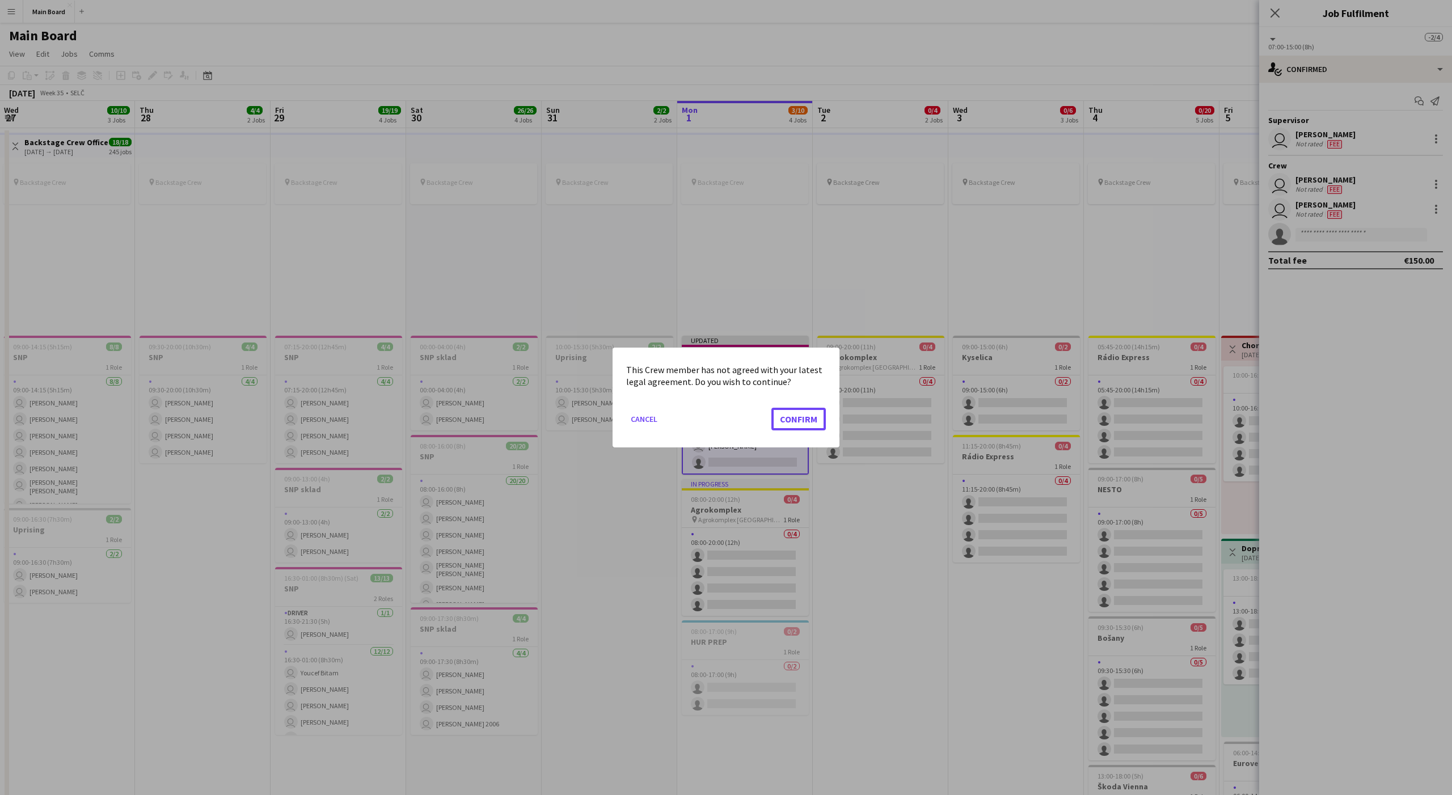
click at [771, 408] on button "Confirm" at bounding box center [798, 419] width 54 height 23
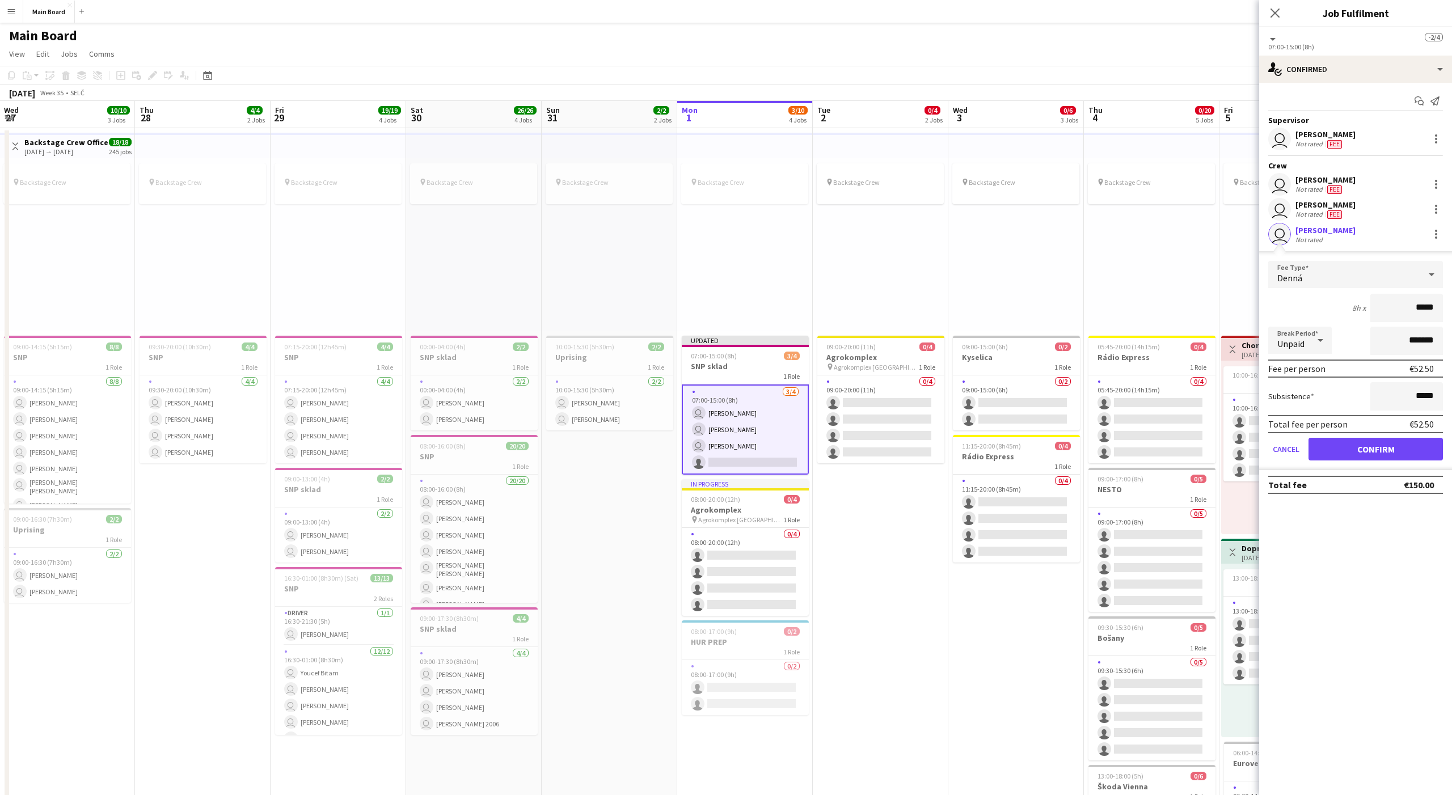
click button "Confirm" at bounding box center [1375, 449] width 134 height 23
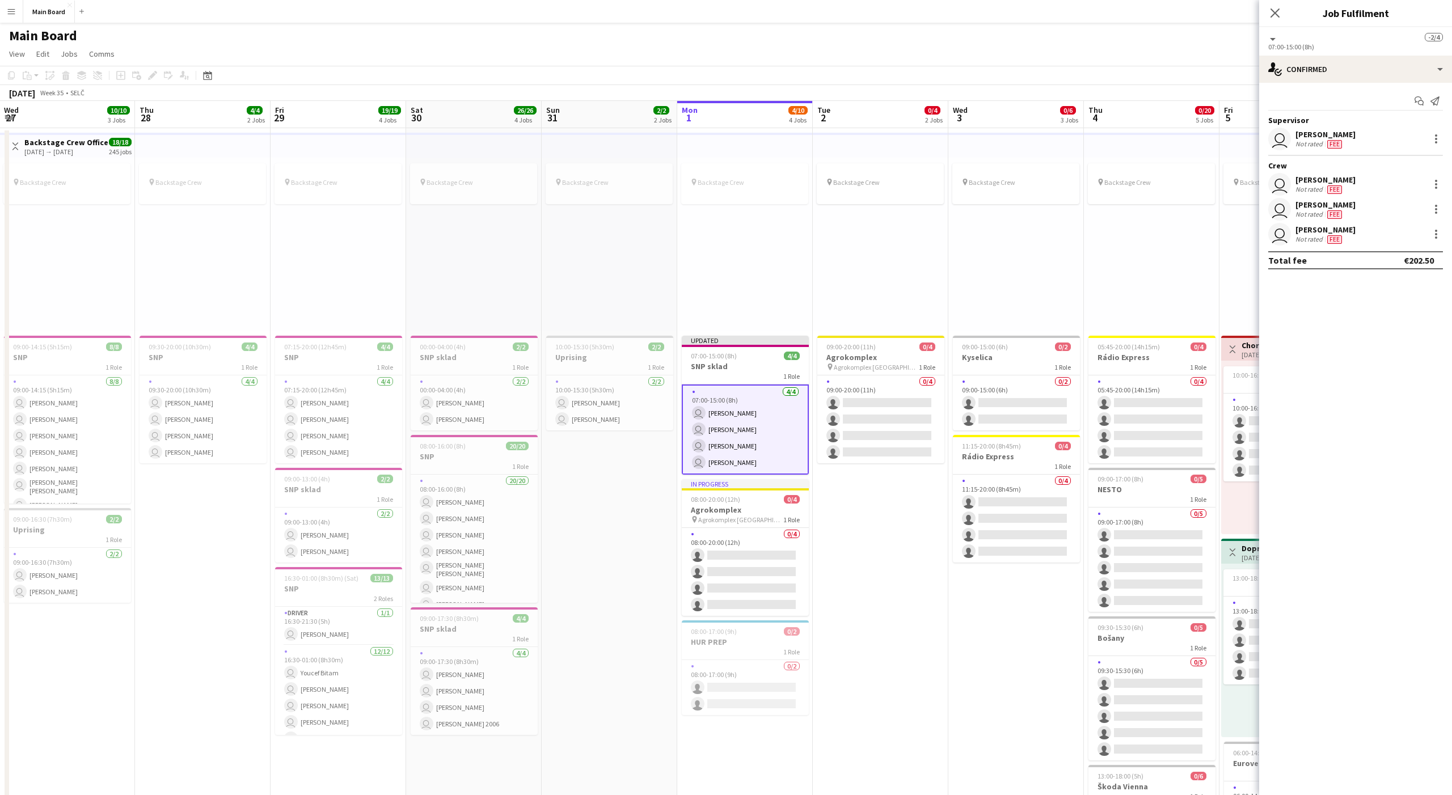
click at [1088, 230] on div "user Marián Belány Not rated Fee" at bounding box center [1355, 234] width 193 height 23
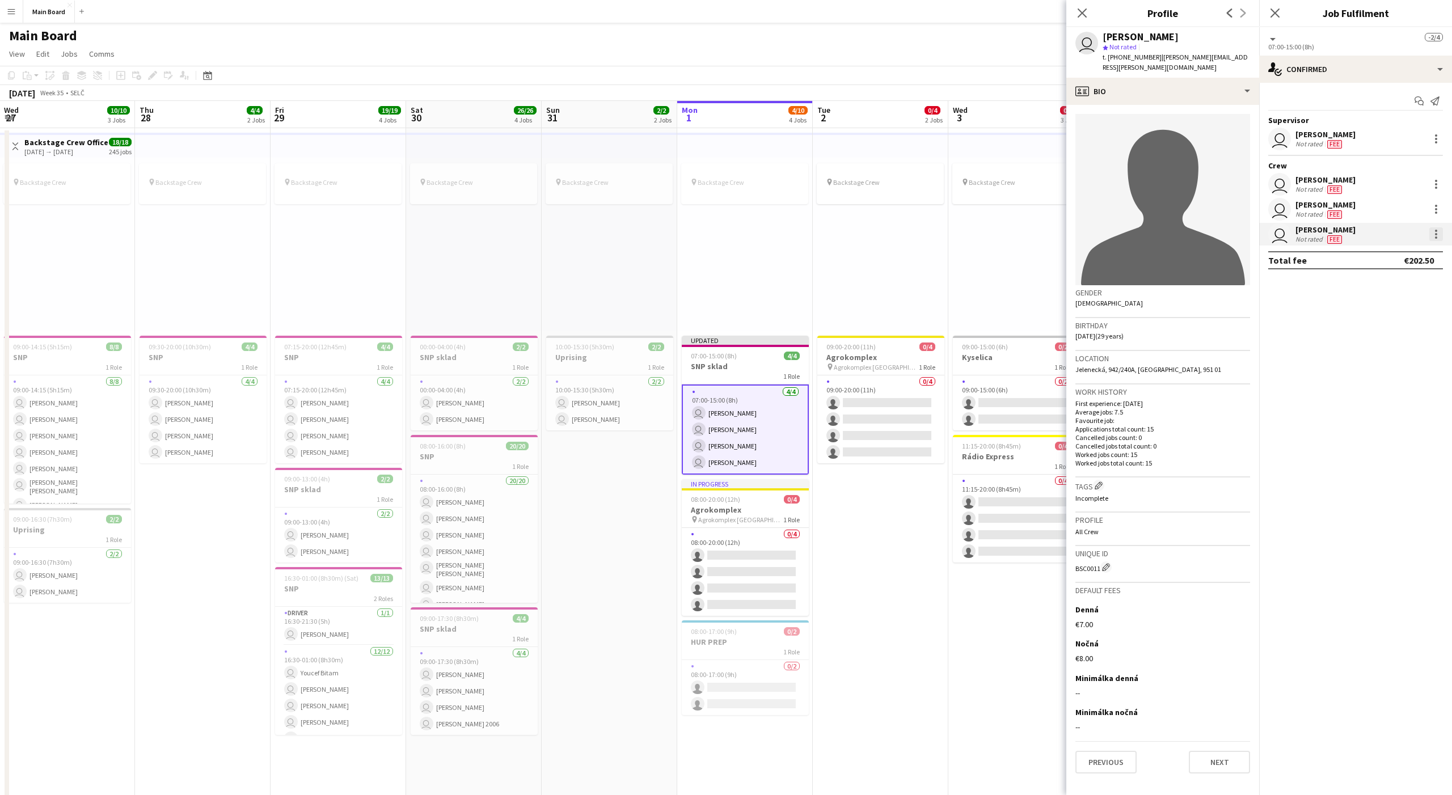
click at [1088, 231] on div at bounding box center [1436, 234] width 14 height 14
click at [1088, 394] on span "Did not show" at bounding box center [1389, 391] width 53 height 10
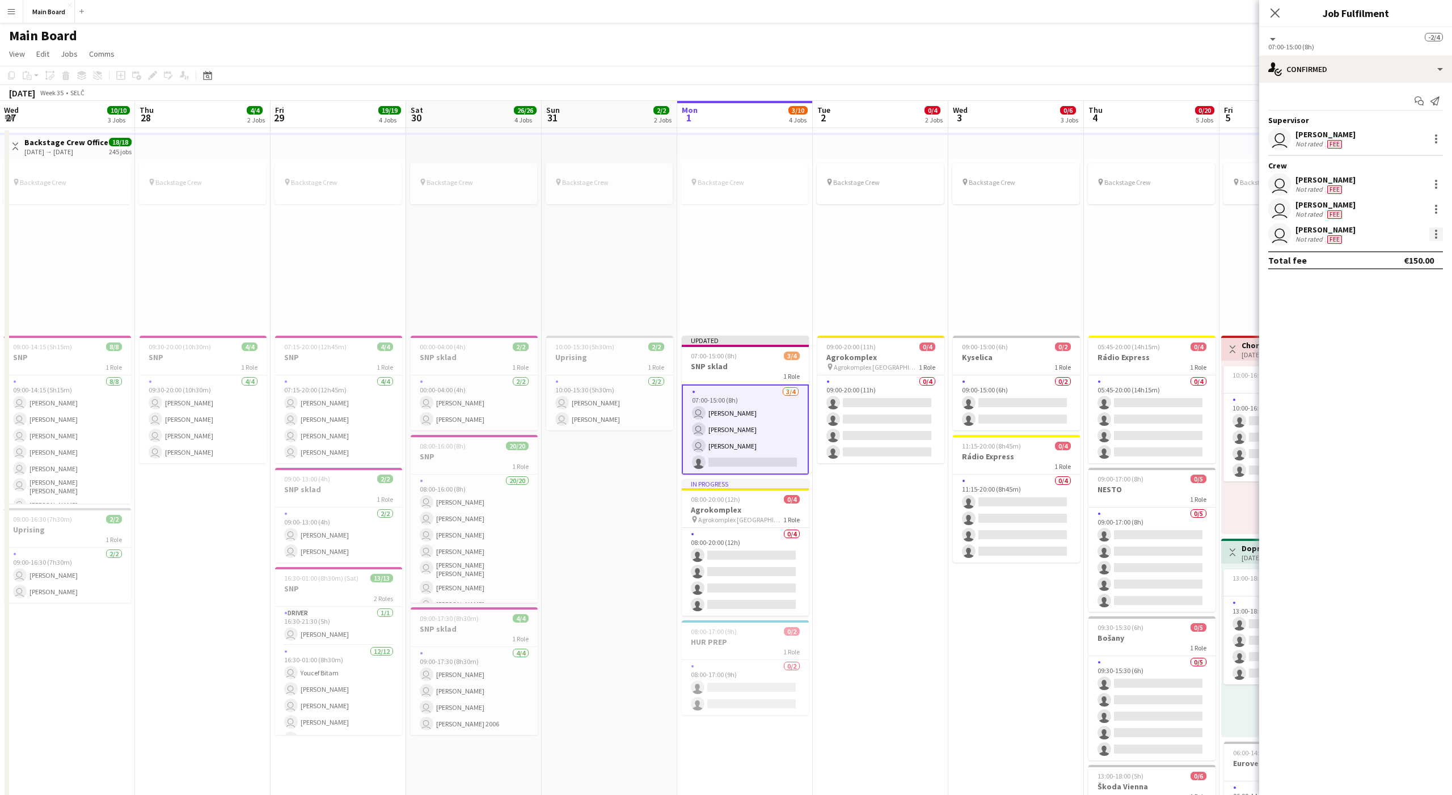
click at [1088, 232] on div at bounding box center [1436, 234] width 14 height 14
click at [1088, 388] on span "Did not show" at bounding box center [1389, 391] width 53 height 10
click at [1088, 347] on mat-expansion-panel "check Confirmed Start chat Send notification Supervisor user Alexa Bolerac Not …" at bounding box center [1355, 439] width 193 height 712
click at [964, 288] on div "pin Backstage Crew" at bounding box center [1016, 245] width 136 height 174
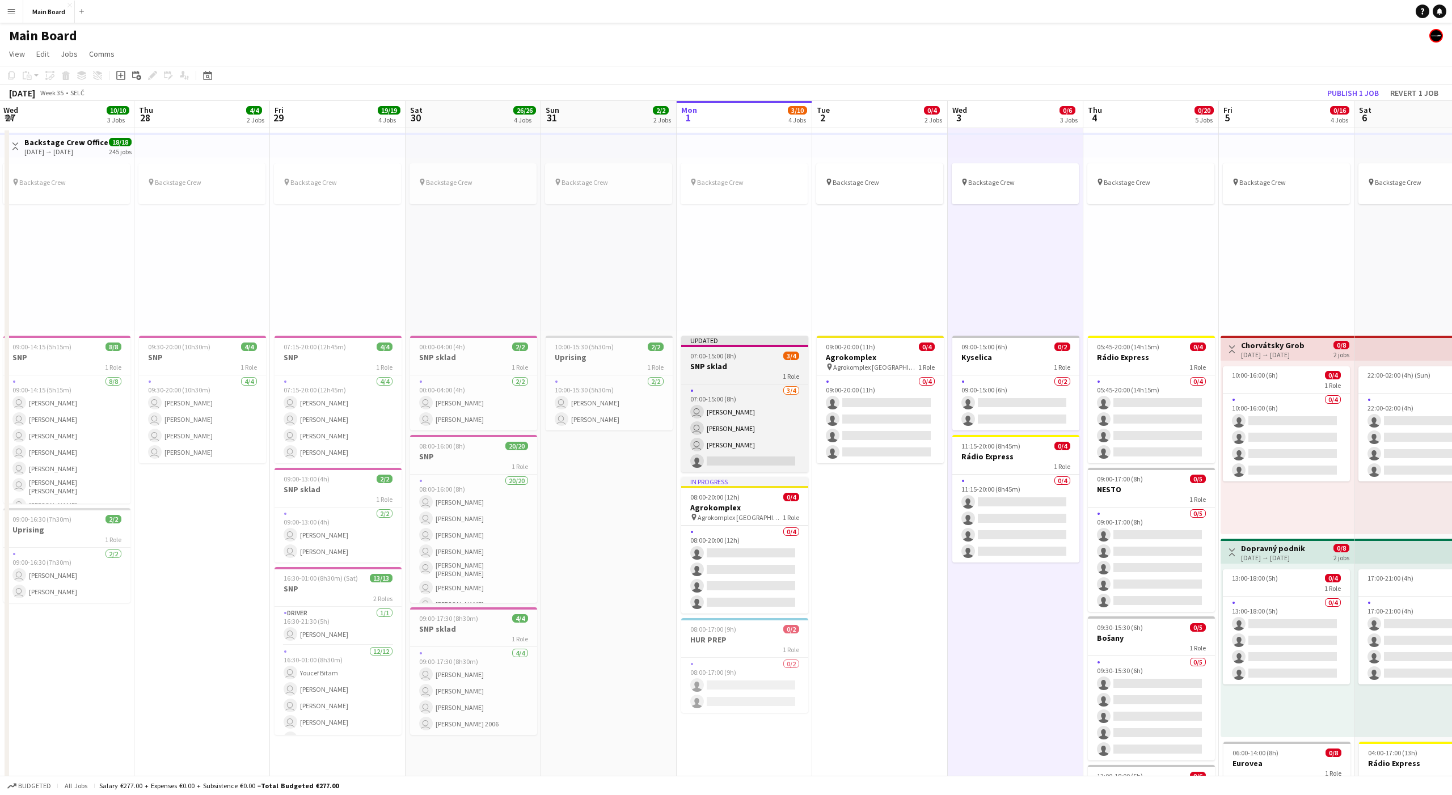
click at [726, 349] on app-job-card "Updated 07:00-15:00 (8h) 3/4 SNP sklad 1 Role 3/4 07:00-15:00 (8h) user Alexa B…" at bounding box center [744, 404] width 127 height 137
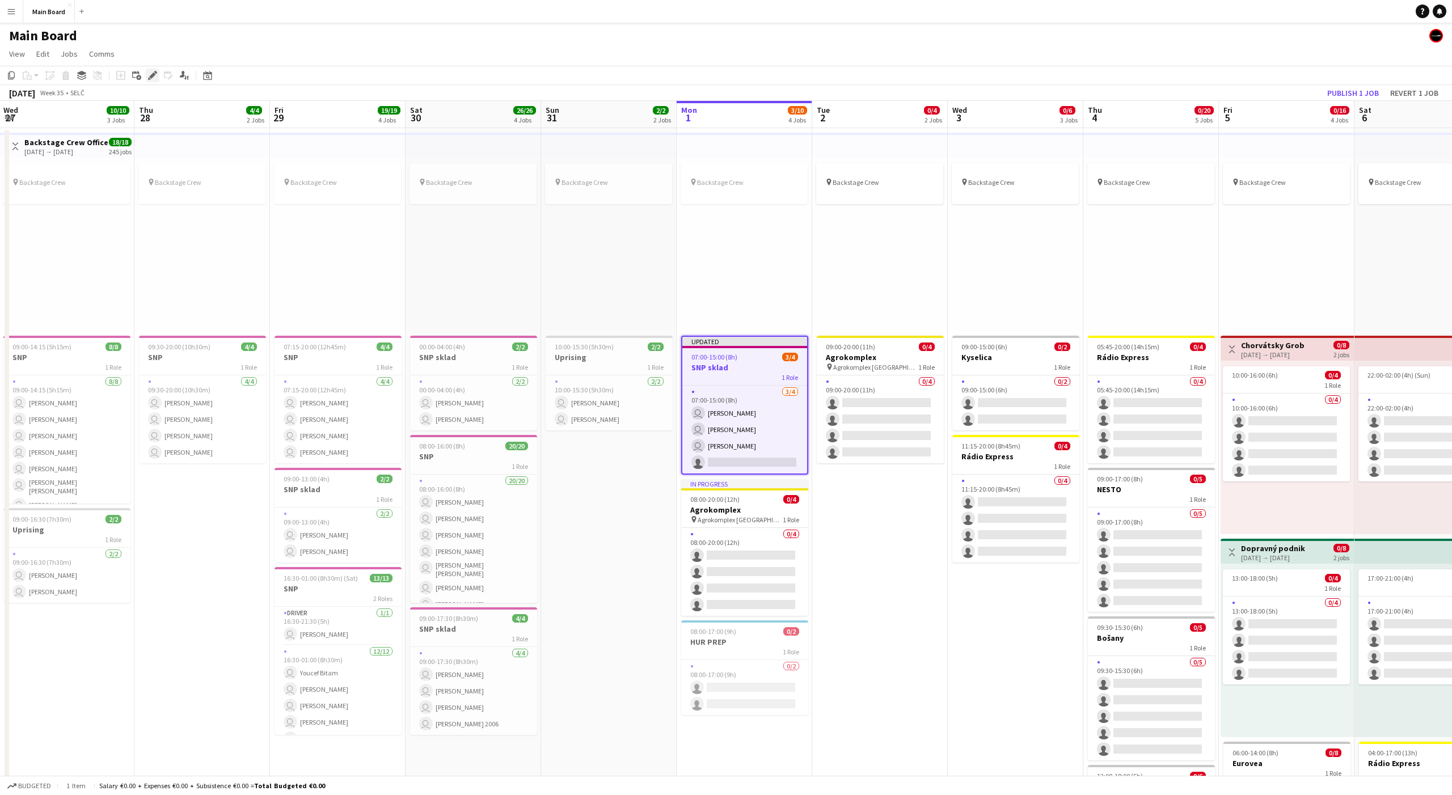
click at [152, 75] on icon at bounding box center [152, 76] width 6 height 6
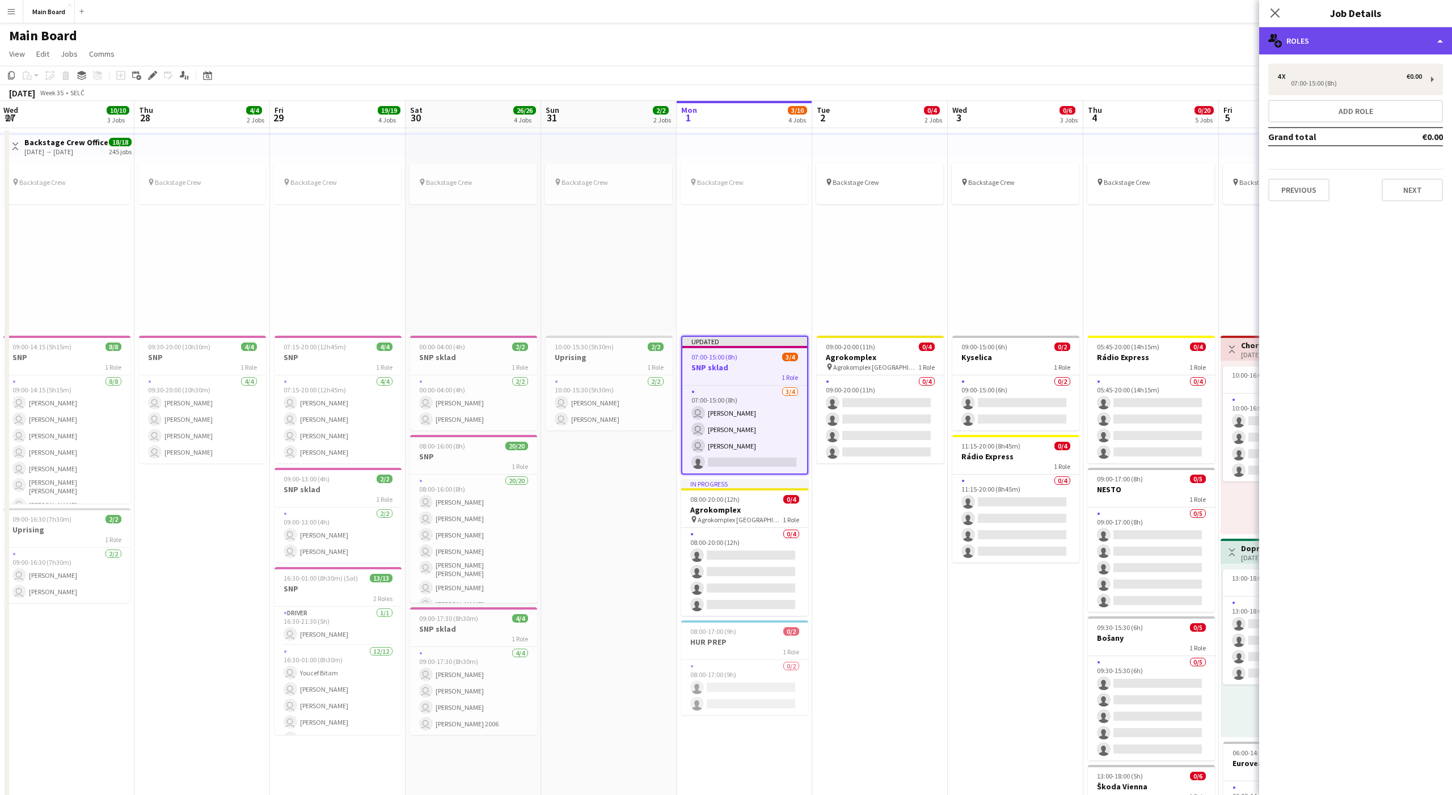
click at [1088, 36] on div "multiple-users-add Roles" at bounding box center [1355, 40] width 193 height 27
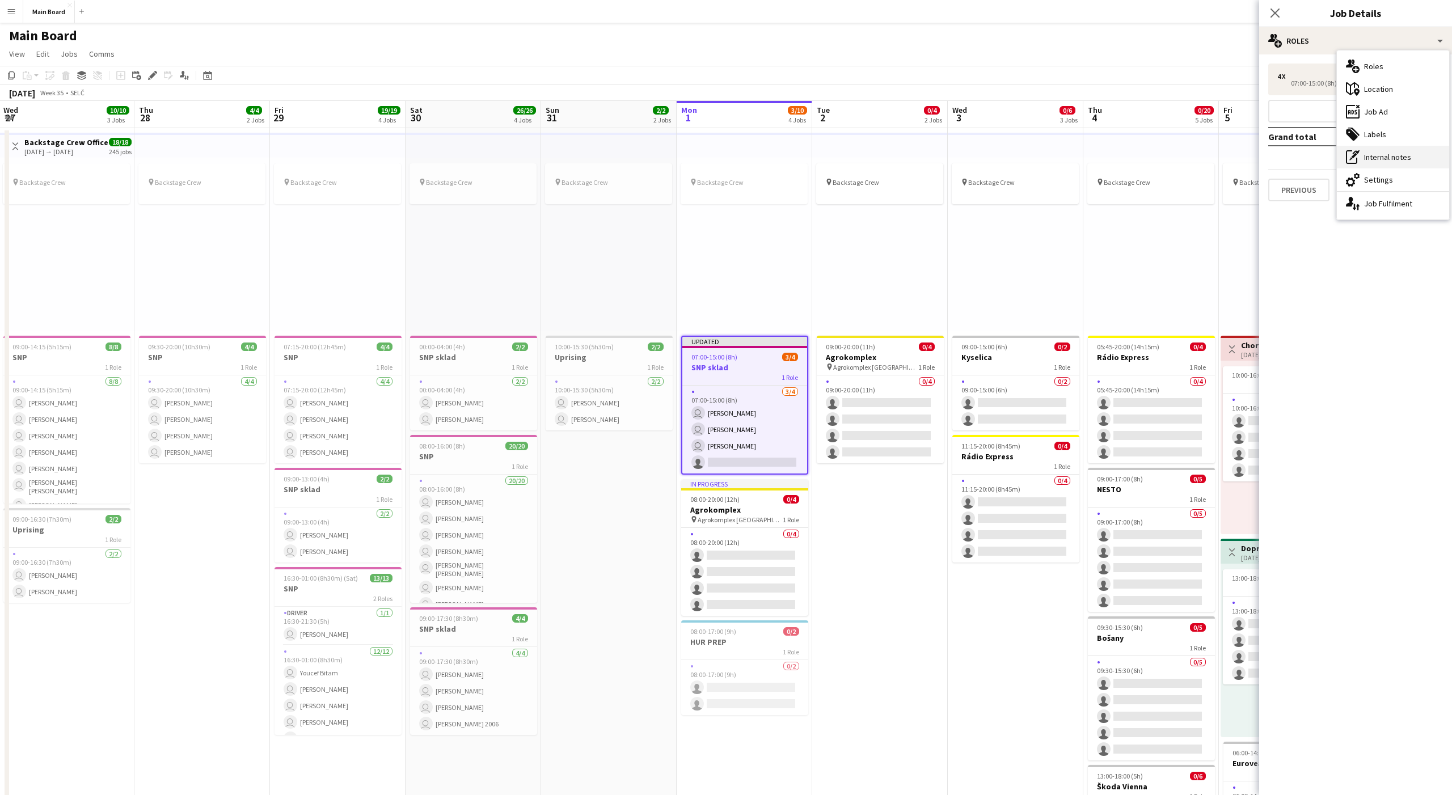
click at [1088, 159] on div "pen-write Internal notes" at bounding box center [1393, 157] width 112 height 23
click at [1088, 112] on textarea at bounding box center [1366, 108] width 153 height 54
type textarea "**********"
click at [1088, 162] on button "Save" at bounding box center [1423, 164] width 37 height 23
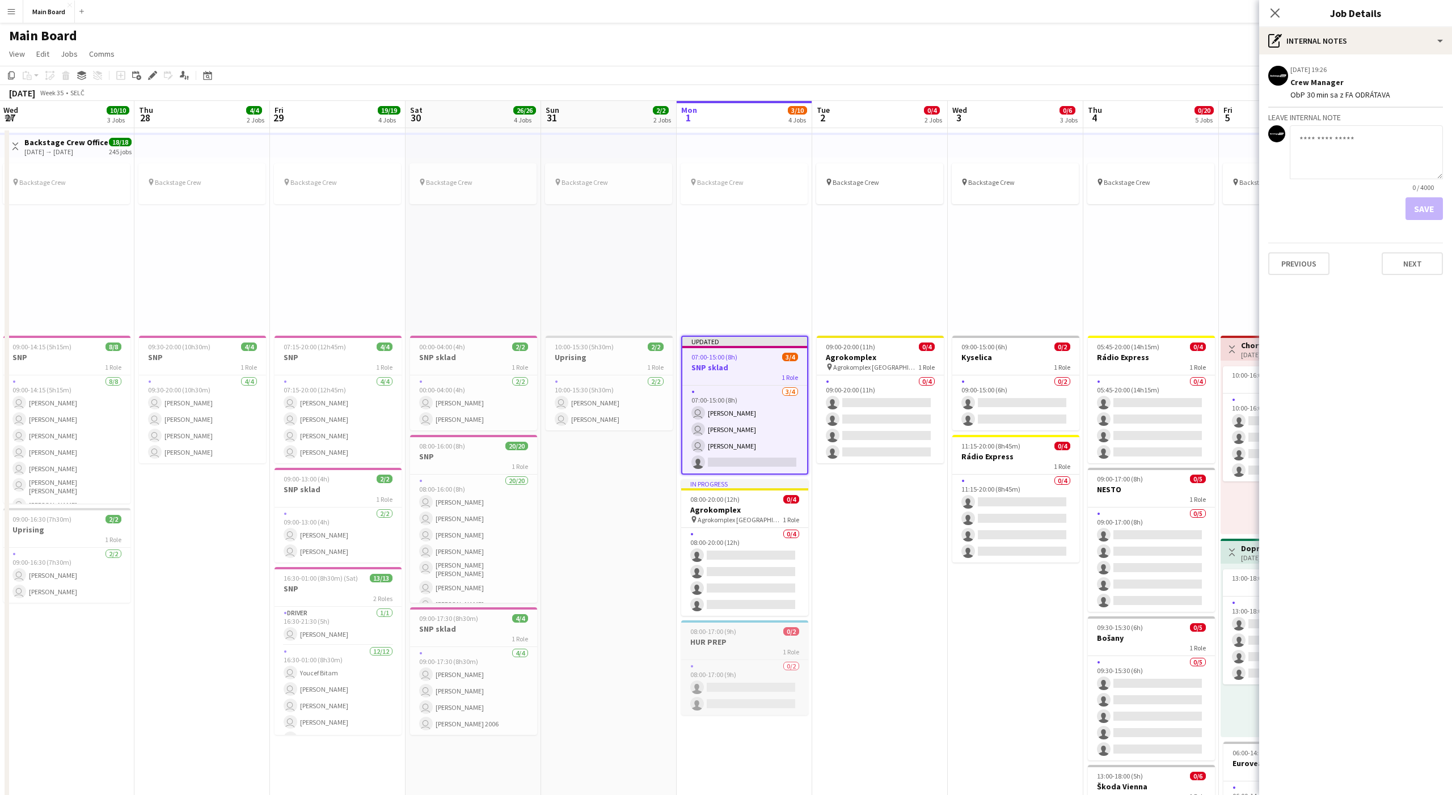
click at [760, 634] on div "08:00-17:00 (9h) 0/2" at bounding box center [744, 631] width 127 height 9
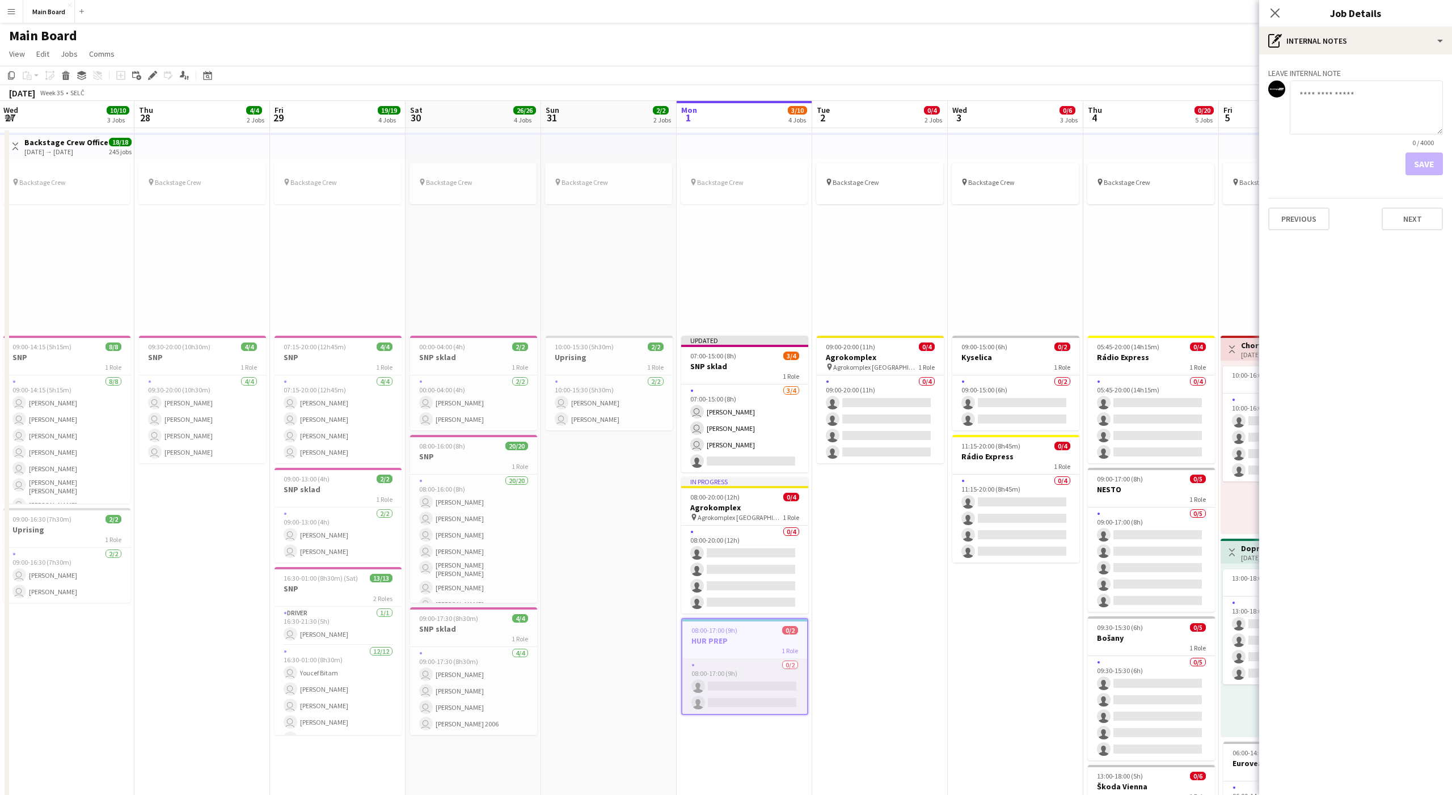
click at [742, 659] on app-card-role "0/2 08:00-17:00 (9h) single-neutral-actions single-neutral-actions" at bounding box center [744, 686] width 125 height 55
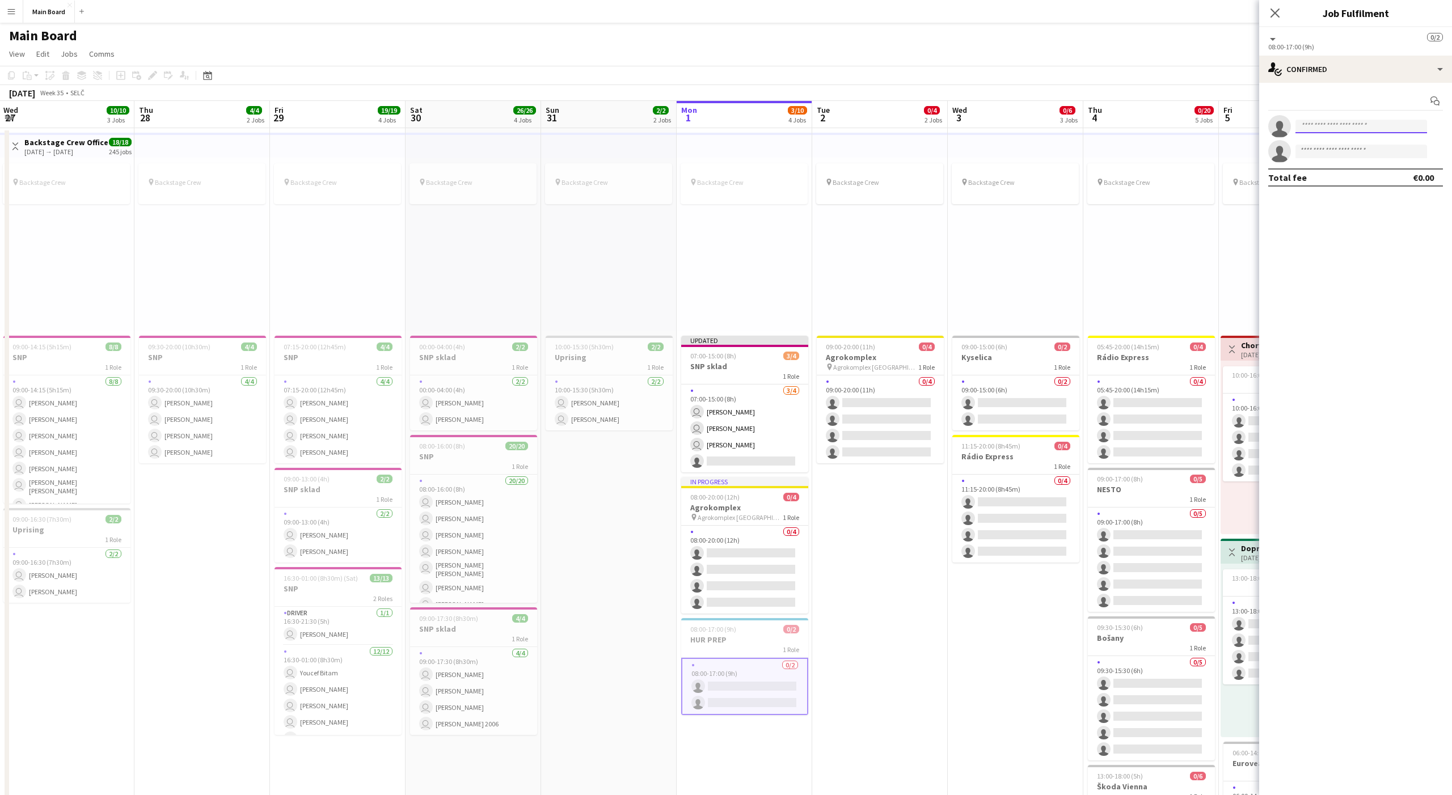
click at [1088, 129] on input at bounding box center [1361, 127] width 132 height 14
type input "*****"
click at [1088, 149] on span "[EMAIL_ADDRESS][DOMAIN_NAME]" at bounding box center [1360, 151] width 113 height 9
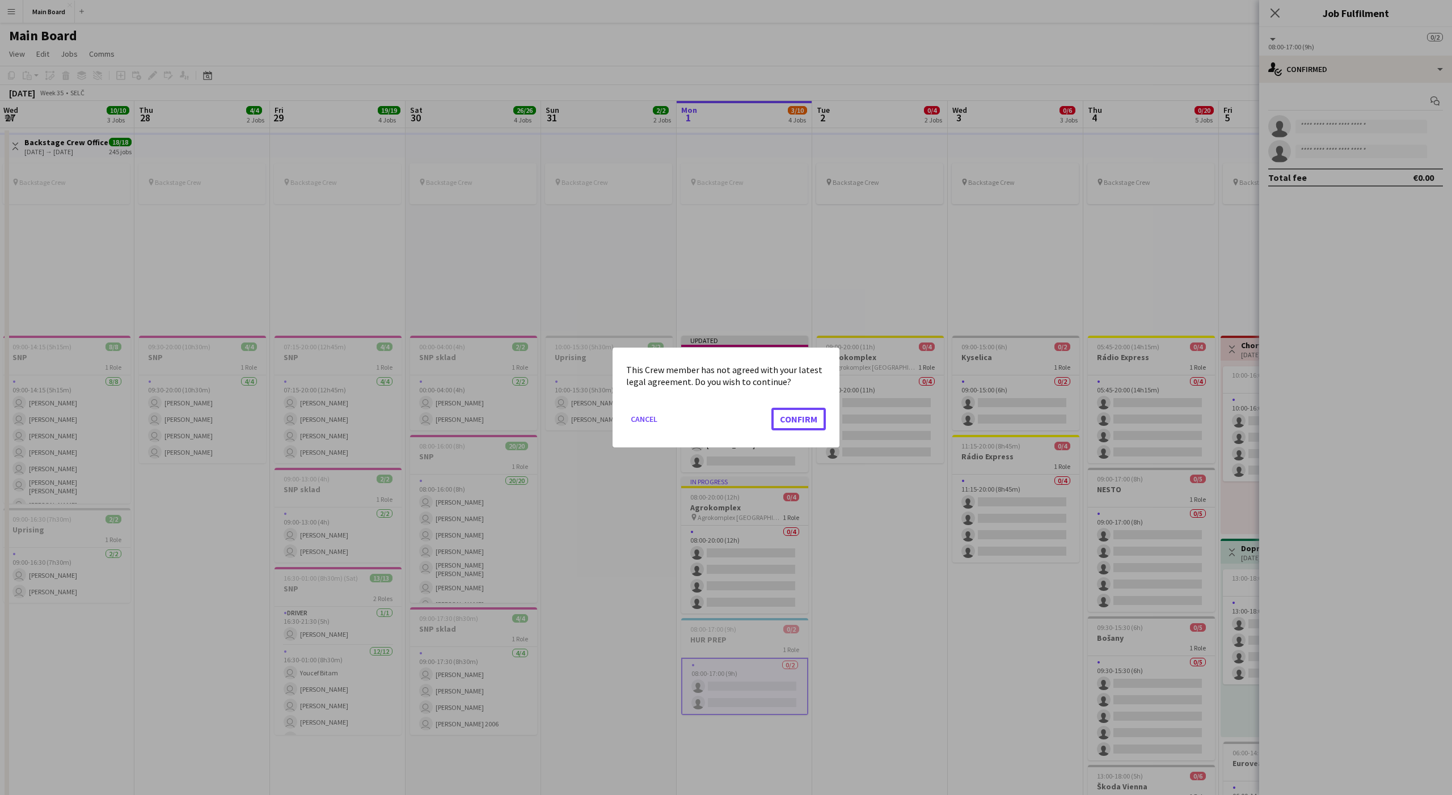
click at [771, 408] on button "Confirm" at bounding box center [798, 419] width 54 height 23
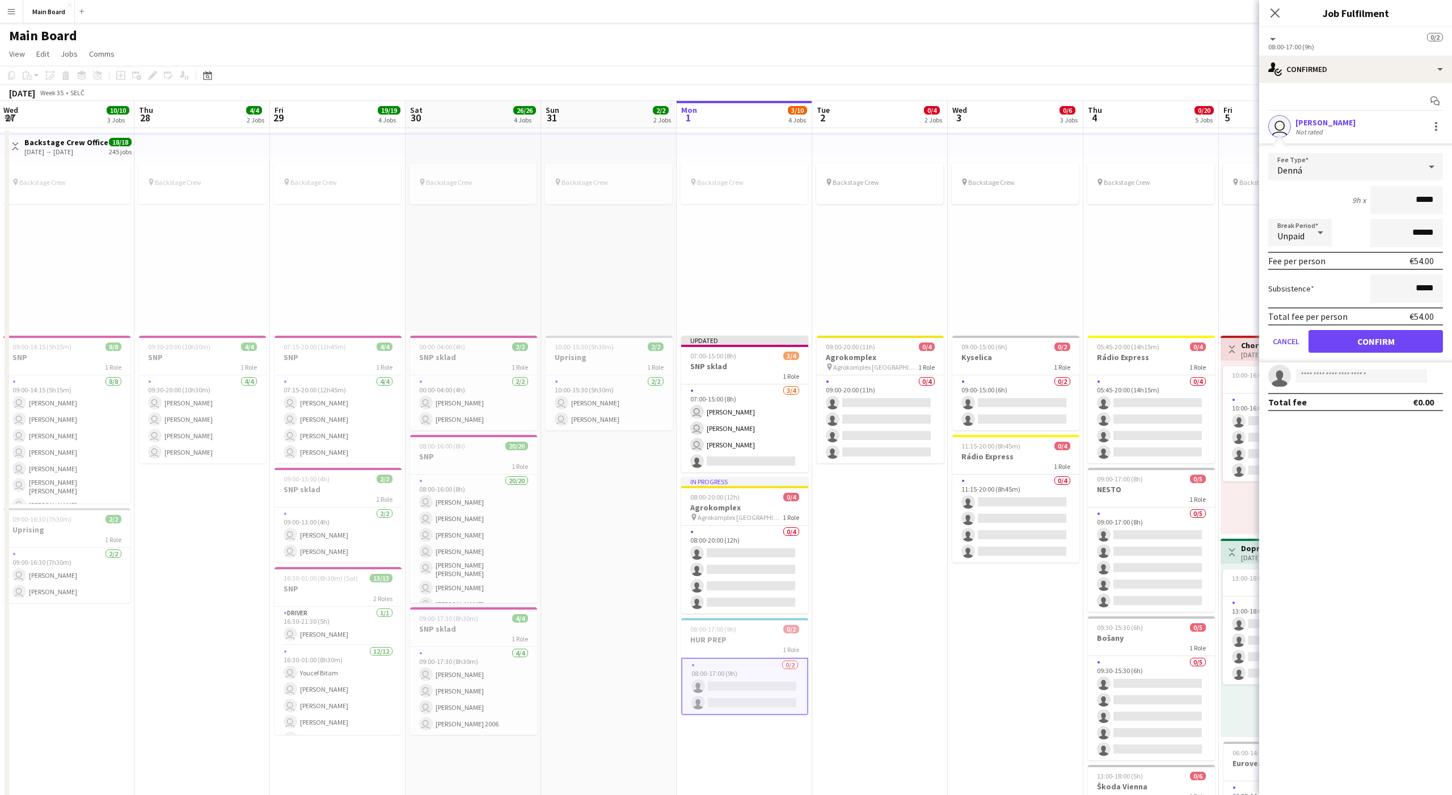
click button "Confirm" at bounding box center [1375, 341] width 134 height 23
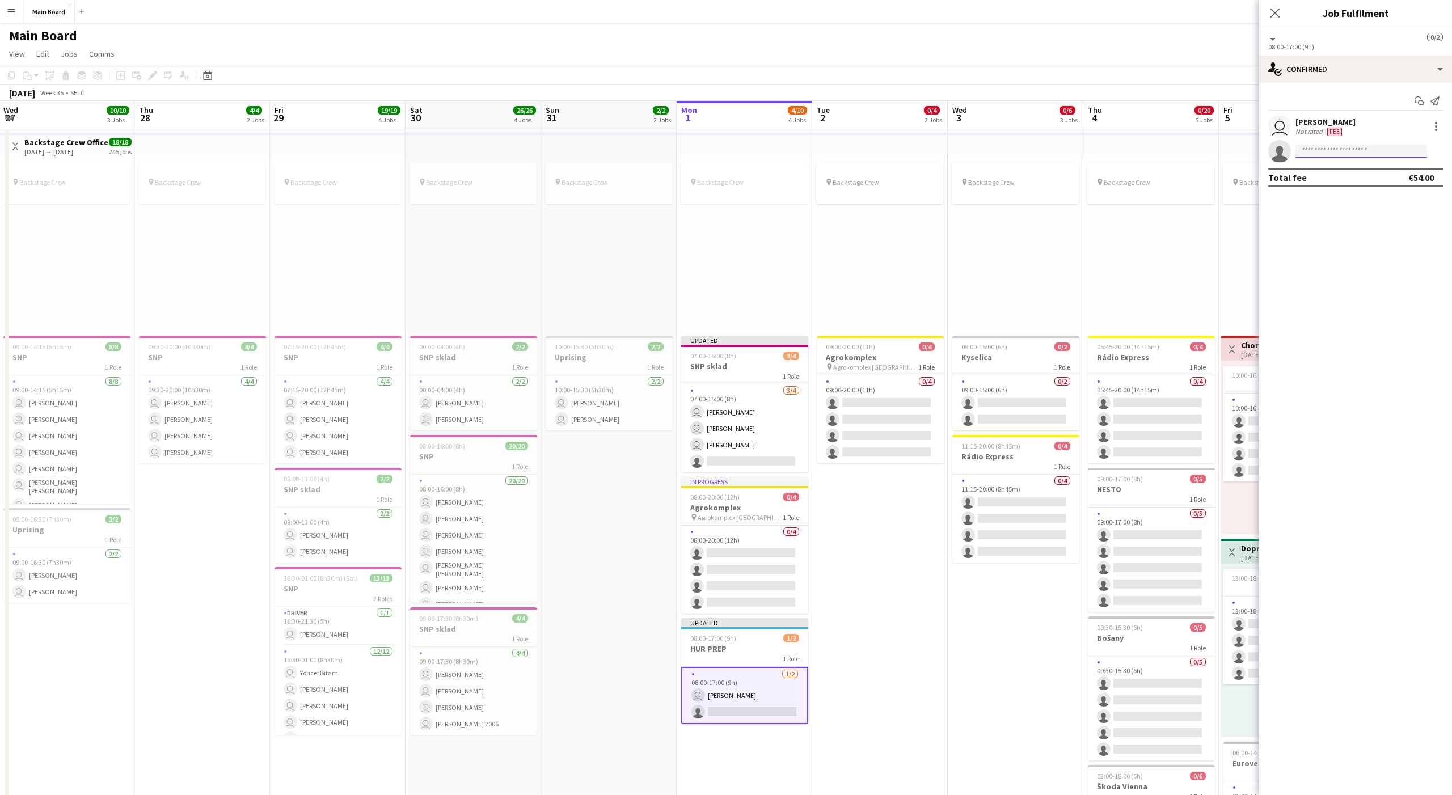
click at [1088, 156] on input at bounding box center [1361, 152] width 132 height 14
type input "******"
click at [1088, 179] on span "matej.krutek18@gmail.com" at bounding box center [1360, 176] width 113 height 9
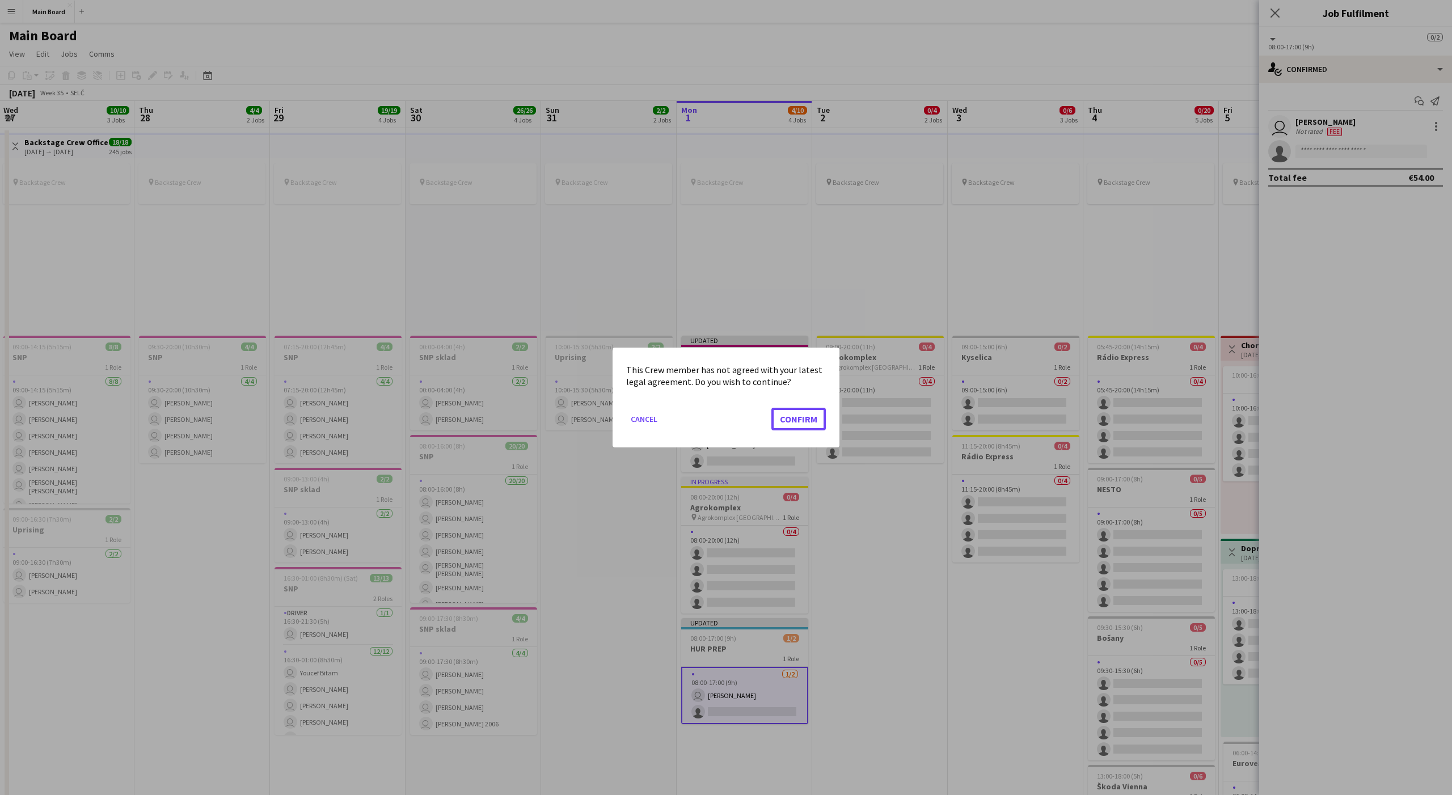
click at [771, 408] on button "Confirm" at bounding box center [798, 419] width 54 height 23
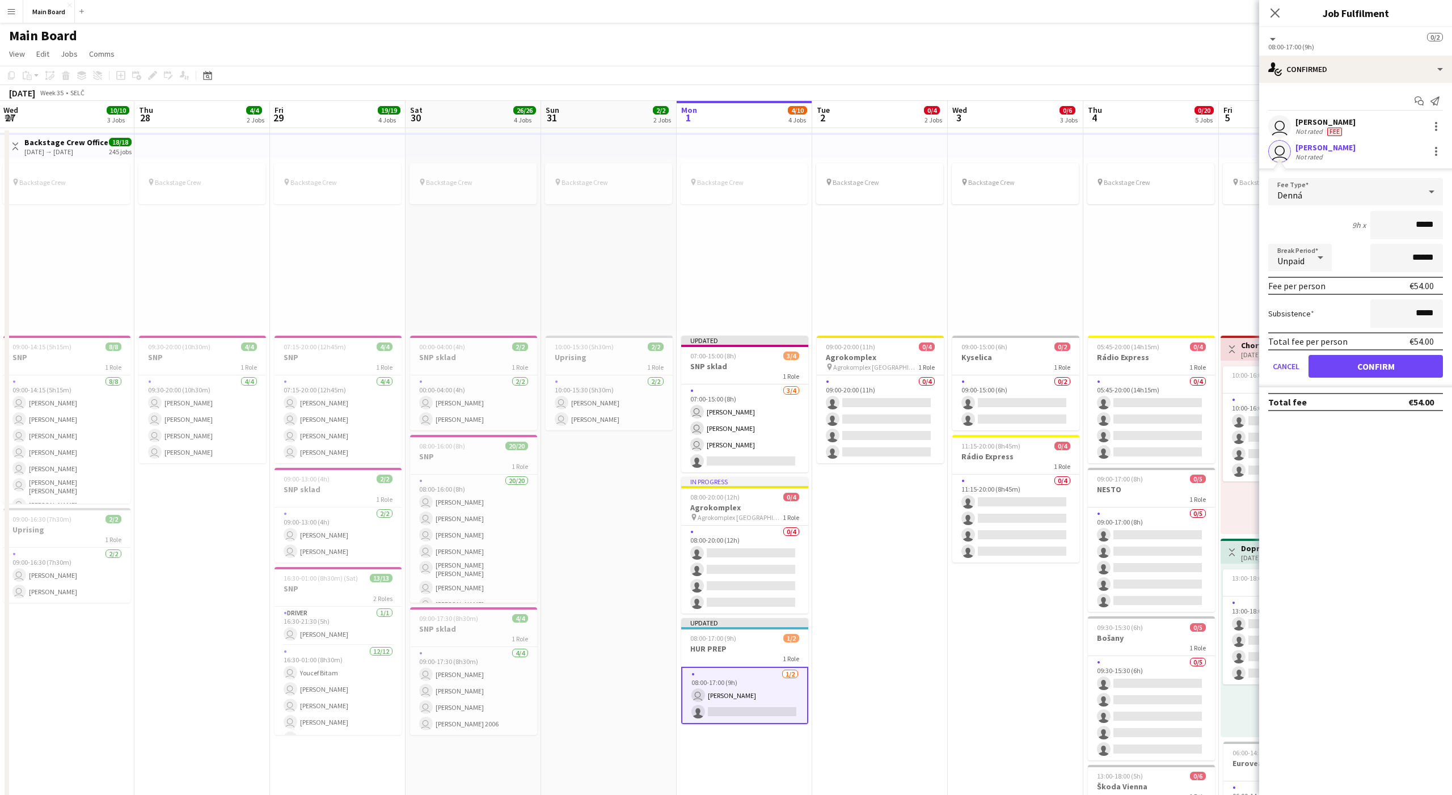
click button "Confirm" at bounding box center [1375, 366] width 134 height 23
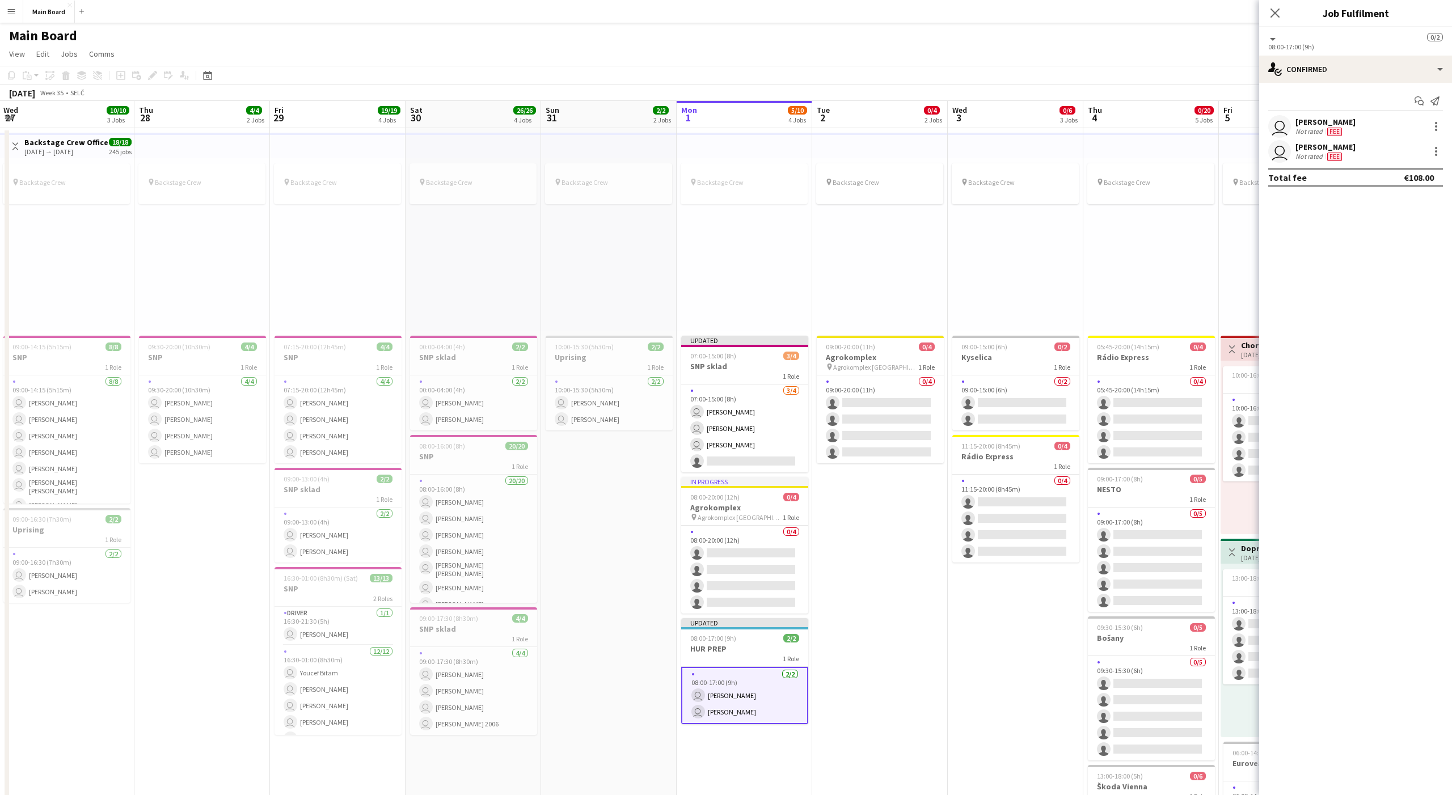
click at [890, 577] on app-date-cell "pin Backstage Crew 09:00-20:00 (11h) 0/4 Agrokomplex pin Agrokomplex Nitra 1 Ro…" at bounding box center [880, 774] width 136 height 1292
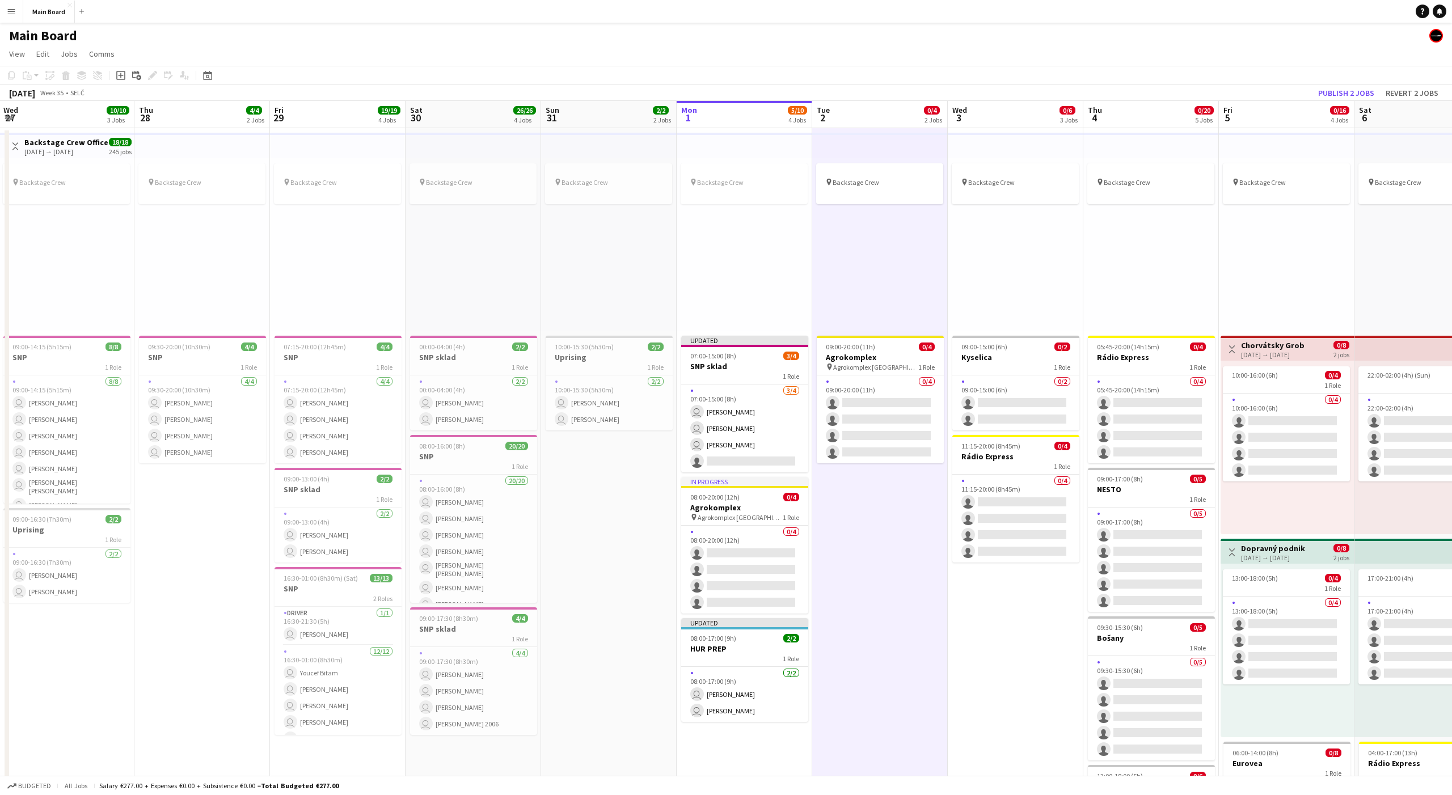
click at [889, 574] on app-date-cell "pin Backstage Crew 09:00-20:00 (11h) 0/4 Agrokomplex pin Agrokomplex Nitra 1 Ro…" at bounding box center [880, 774] width 136 height 1292
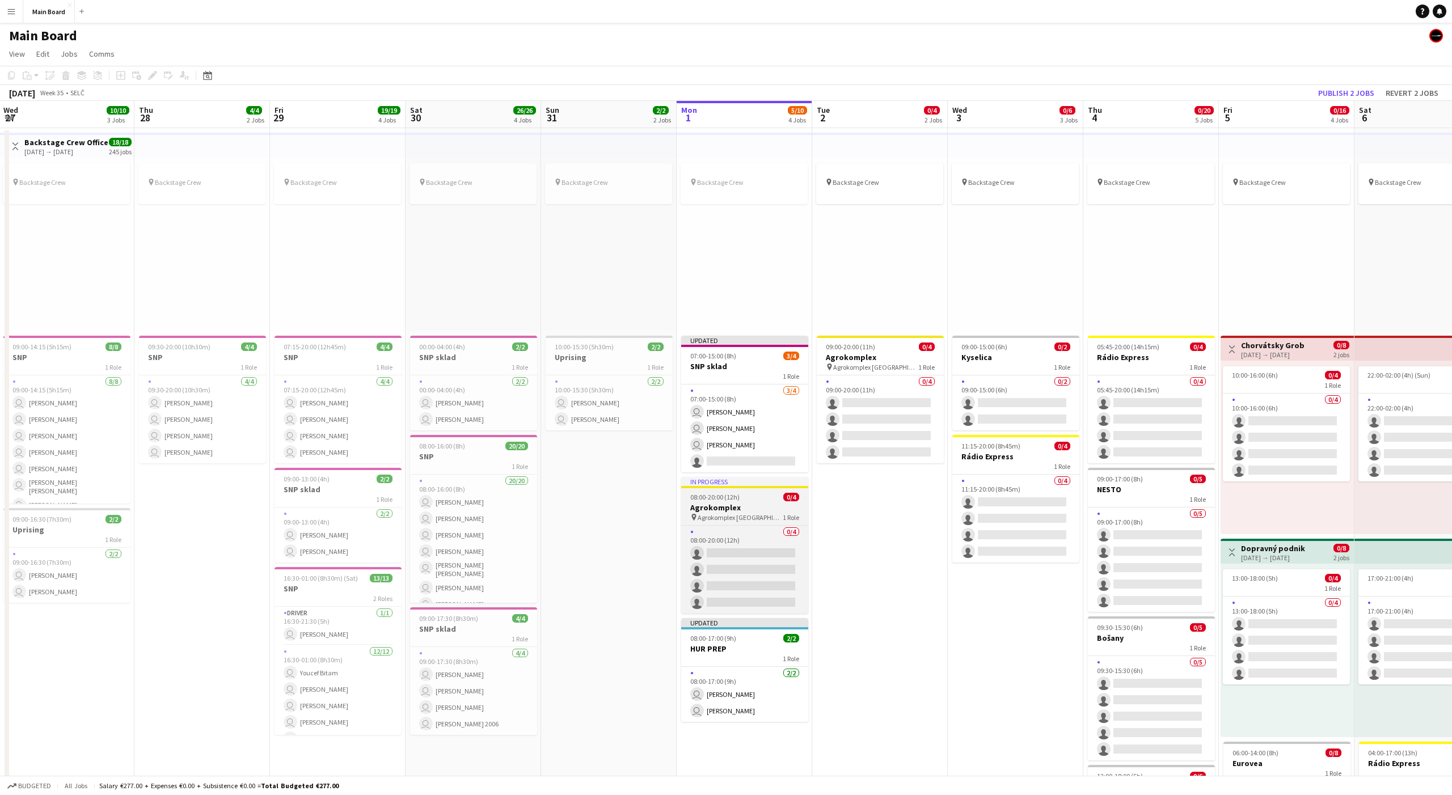
click at [730, 518] on span "Agrokomplex [GEOGRAPHIC_DATA]" at bounding box center [739, 517] width 85 height 9
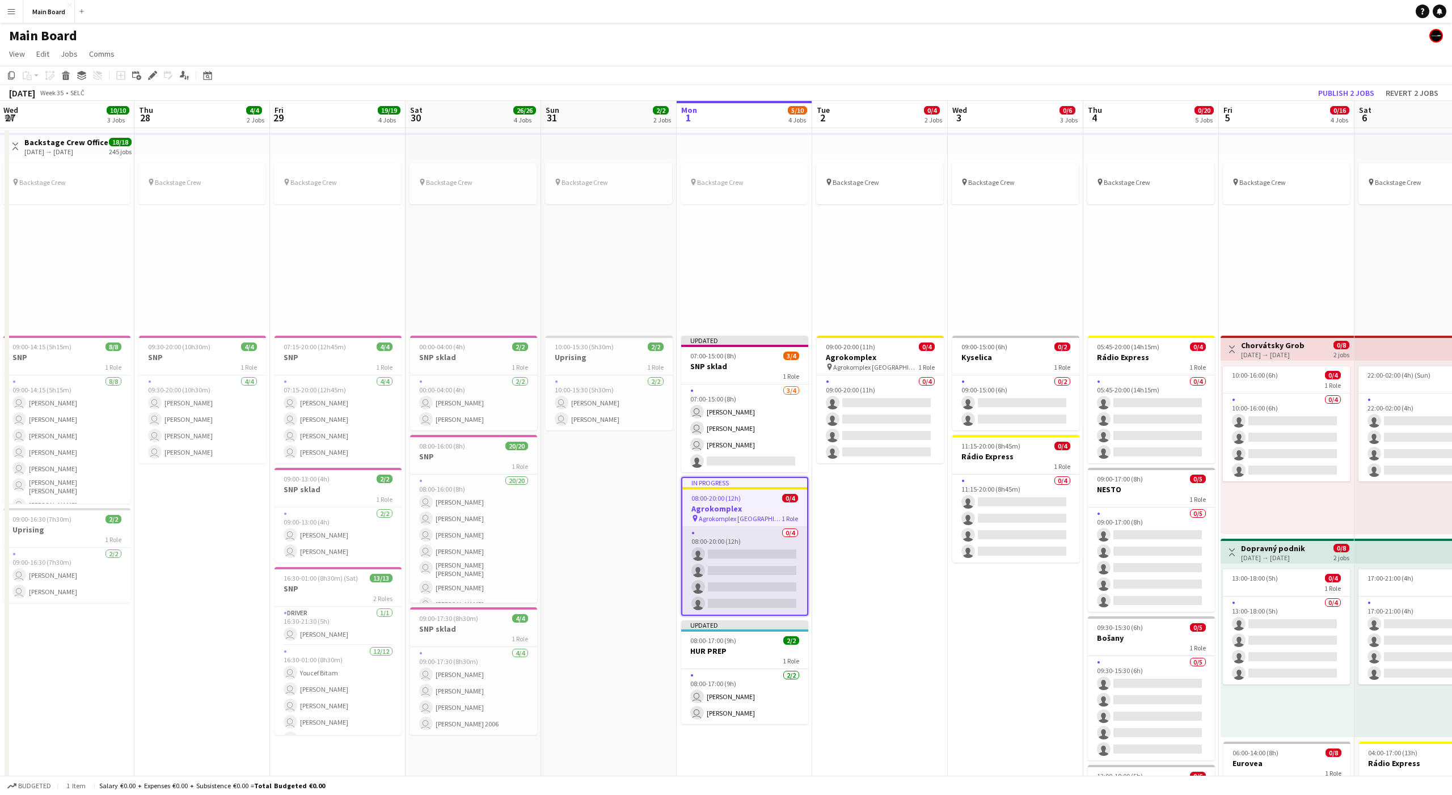
click at [740, 551] on app-card-role "0/4 08:00-20:00 (12h) single-neutral-actions single-neutral-actions single-neut…" at bounding box center [744, 571] width 125 height 88
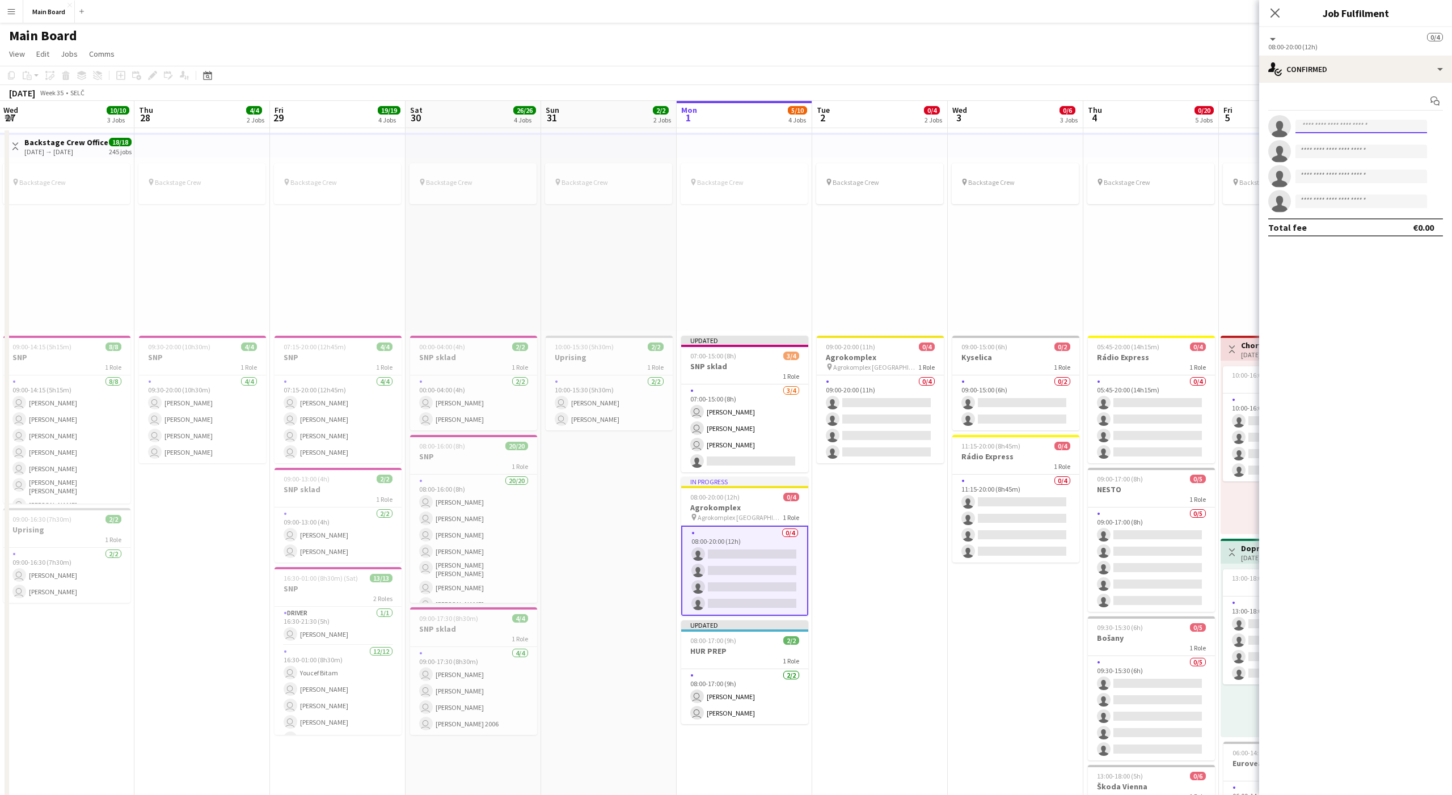
click at [1088, 126] on input at bounding box center [1361, 127] width 132 height 14
type input "******"
click at [1088, 141] on span "[PERSON_NAME]" at bounding box center [1336, 143] width 65 height 10
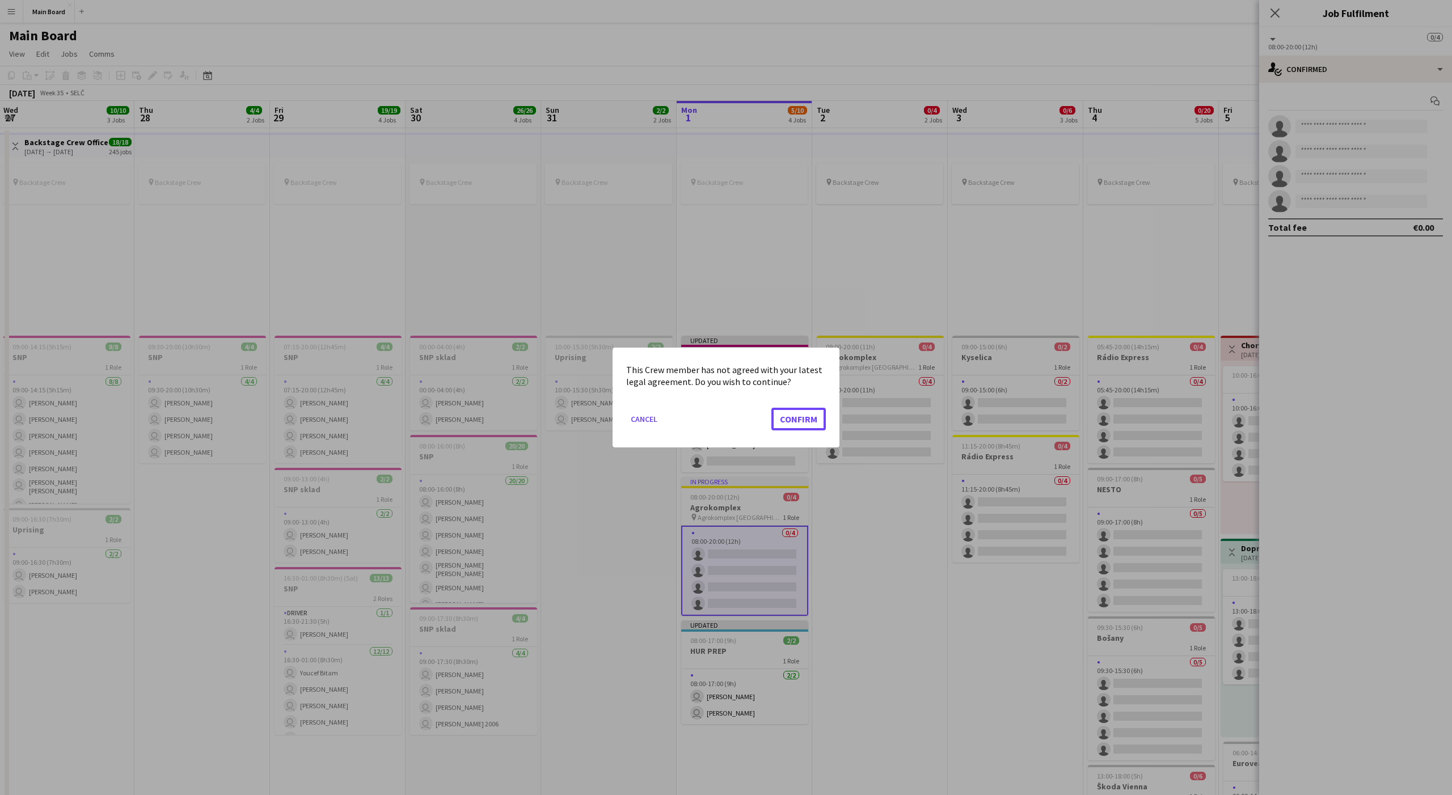
click at [771, 408] on button "Confirm" at bounding box center [798, 419] width 54 height 23
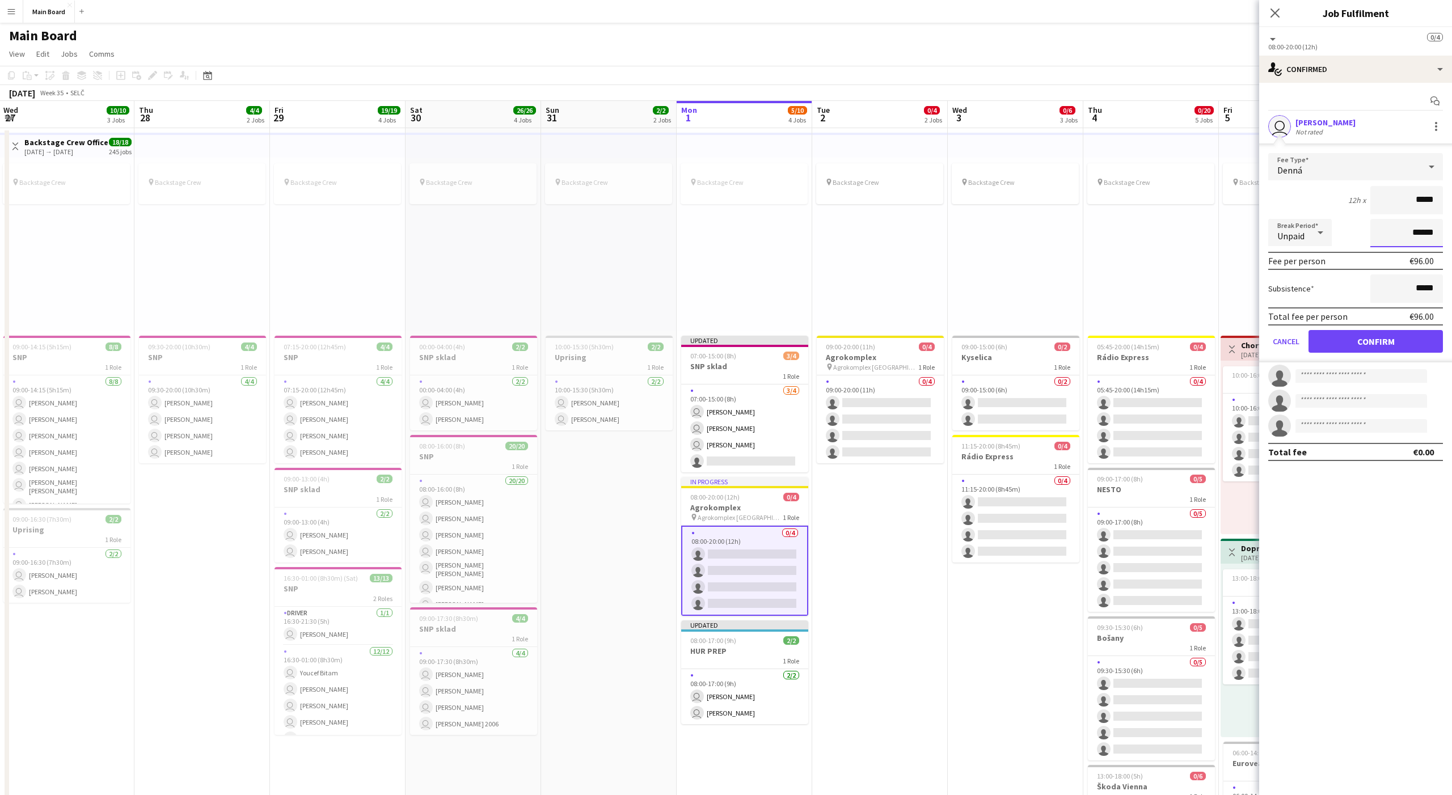
click at [1088, 236] on input "******" at bounding box center [1406, 233] width 73 height 28
type input "*******"
click at [1088, 341] on button "Confirm" at bounding box center [1375, 341] width 134 height 23
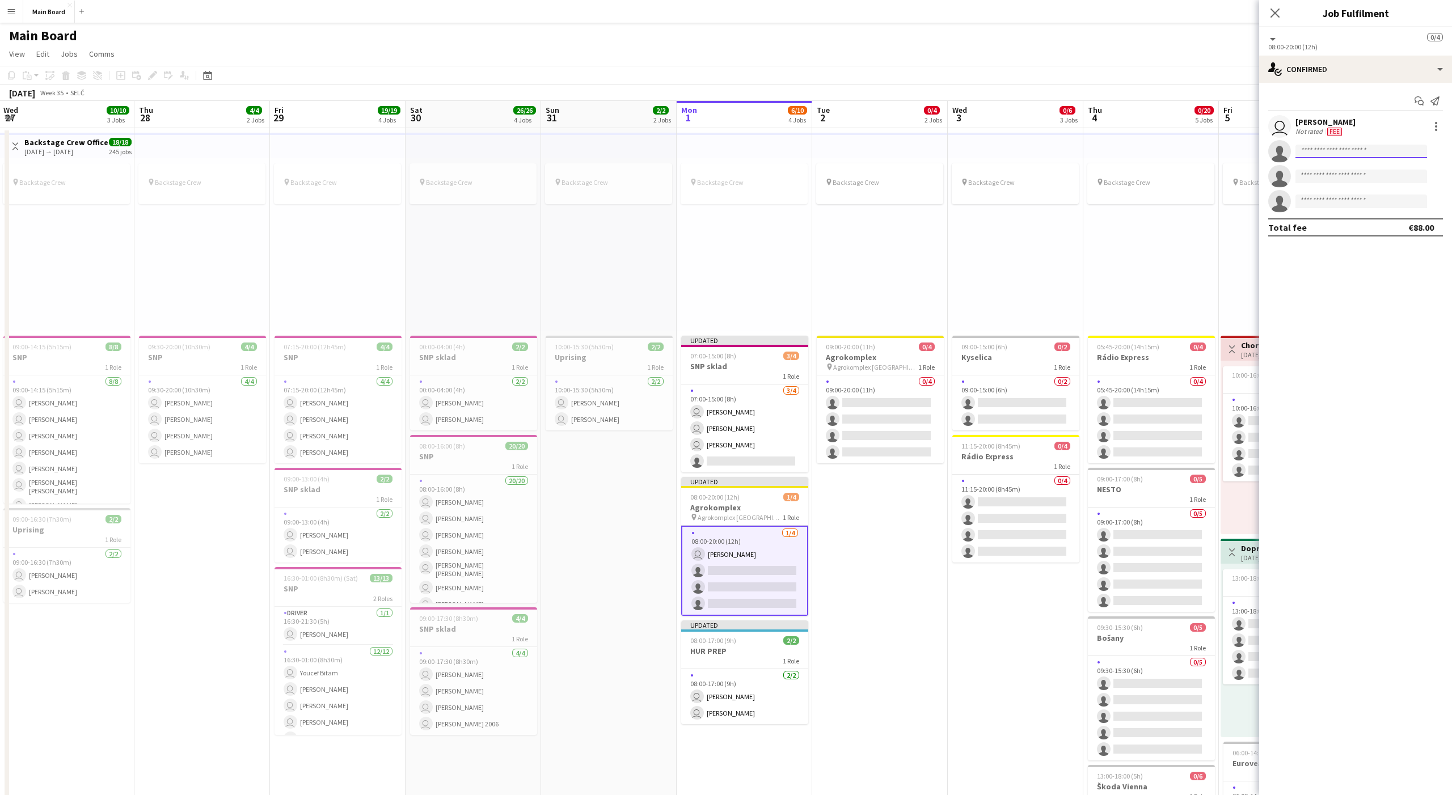
click at [1088, 147] on input at bounding box center [1361, 152] width 132 height 14
type input "****"
drag, startPoint x: 1368, startPoint y: 175, endPoint x: 1342, endPoint y: 205, distance: 40.2
click at [1088, 205] on div "Sabo Dominik Active sabodominik2@gmail.com +421917659430 Daniel Sabo Active dan…" at bounding box center [1361, 190] width 132 height 64
click at [1088, 208] on span "dankosabo1@gmail.com" at bounding box center [1360, 204] width 113 height 9
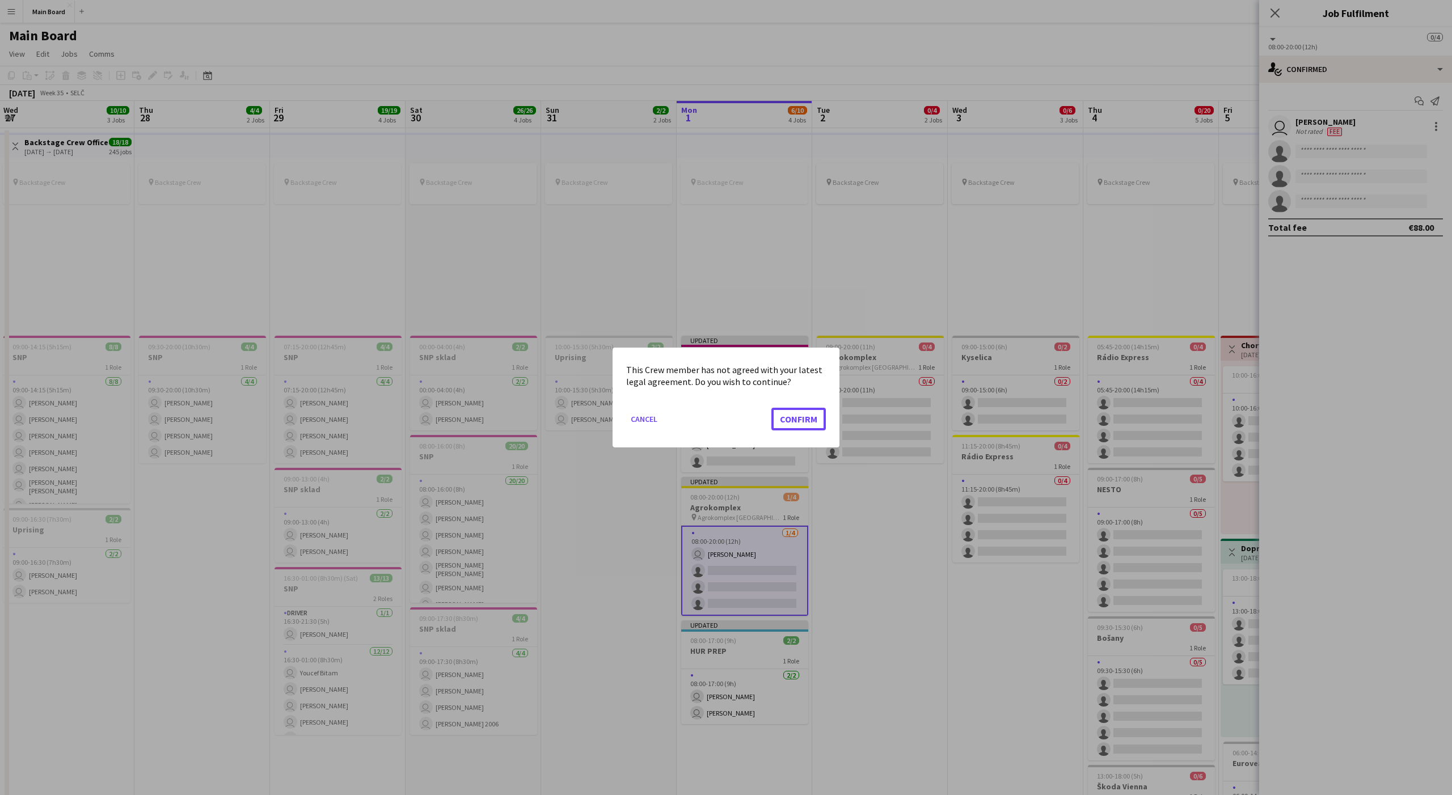
click at [771, 408] on button "Confirm" at bounding box center [798, 419] width 54 height 23
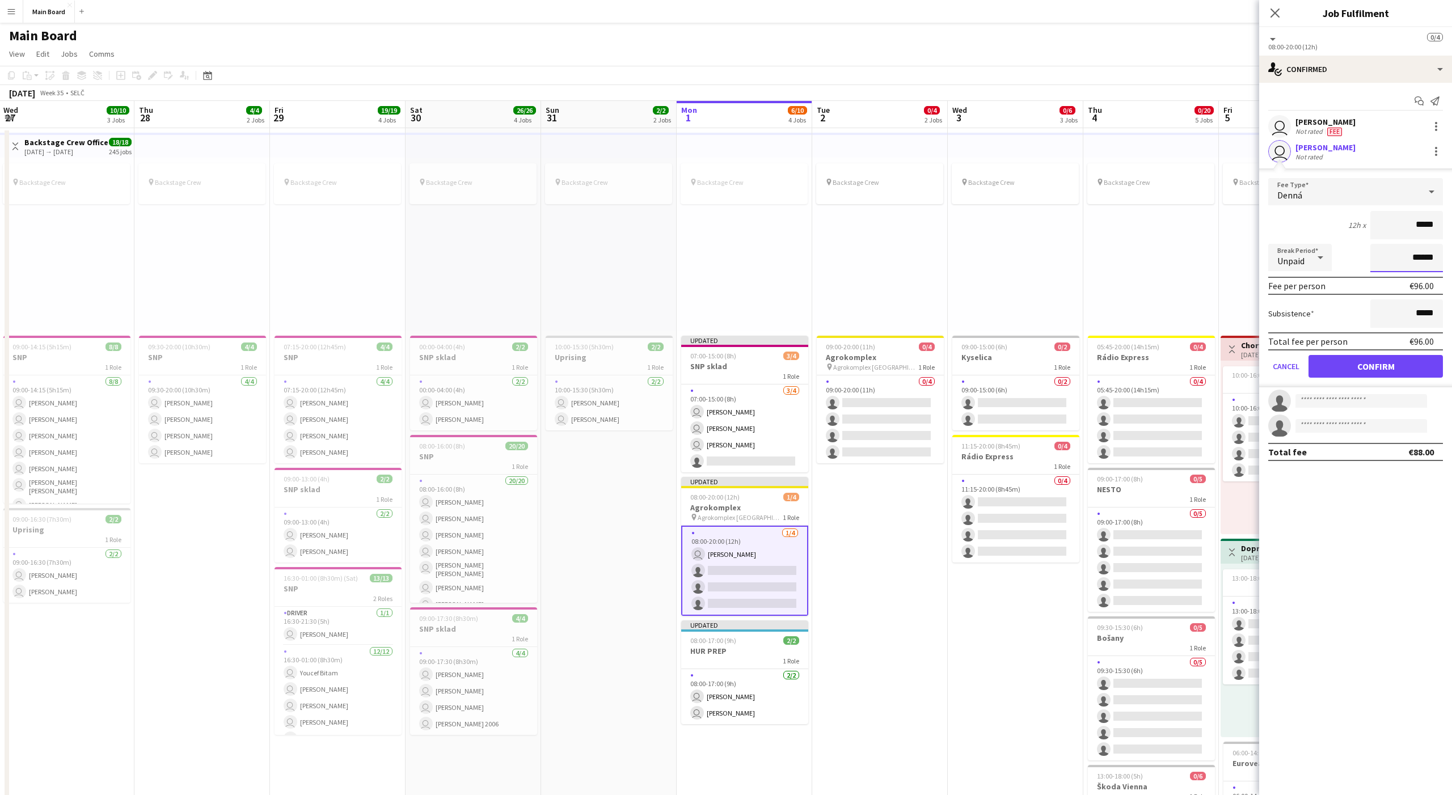
click at [1088, 247] on input "******" at bounding box center [1406, 258] width 73 height 28
type input "*******"
click button "Confirm" at bounding box center [1375, 366] width 134 height 23
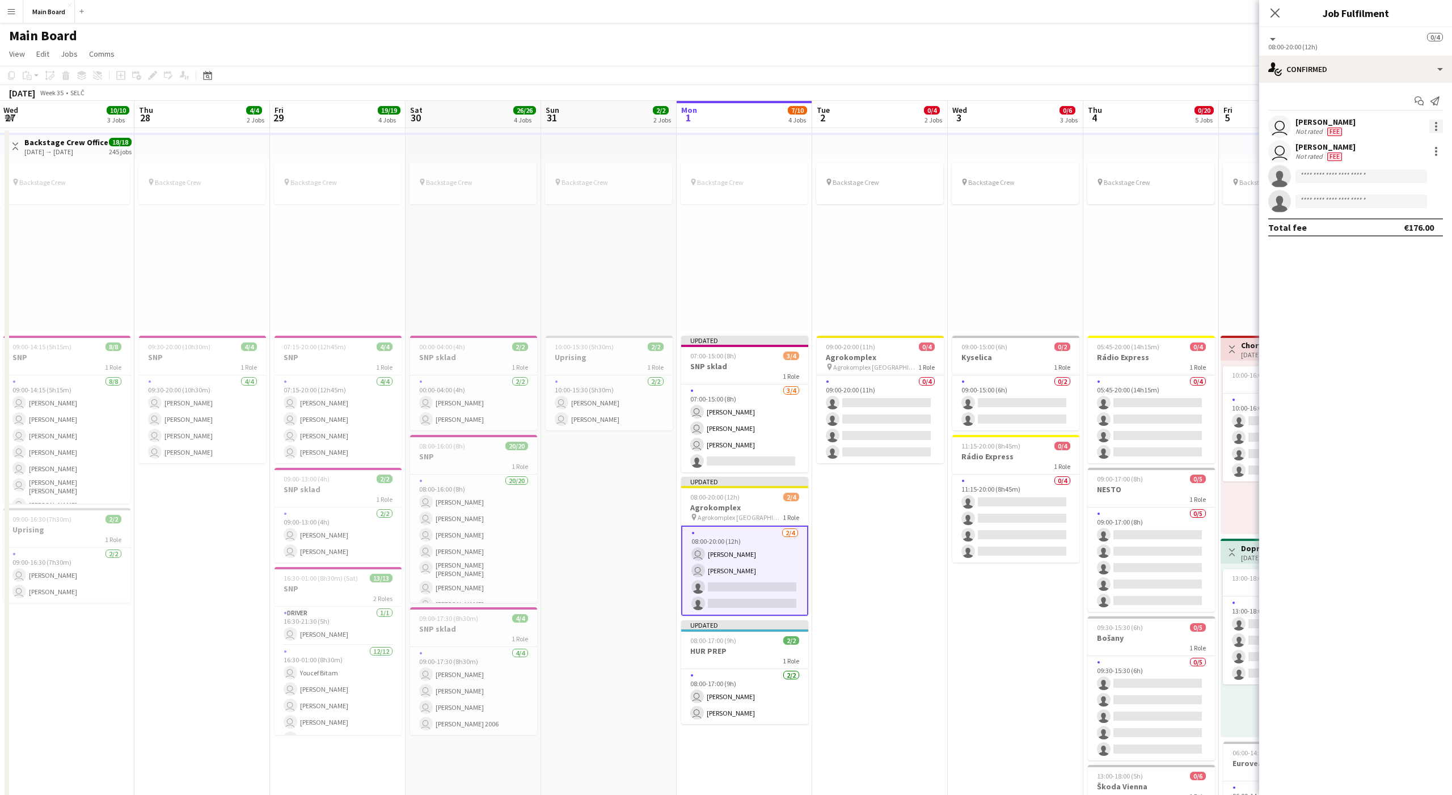
click at [1088, 121] on div at bounding box center [1436, 127] width 14 height 14
click at [1088, 311] on span "Set as supervisor" at bounding box center [1398, 311] width 70 height 10
click at [1088, 180] on div at bounding box center [1436, 181] width 2 height 2
click at [1088, 365] on span "Set as supervisor" at bounding box center [1398, 368] width 70 height 10
click at [1088, 210] on input at bounding box center [1361, 210] width 132 height 14
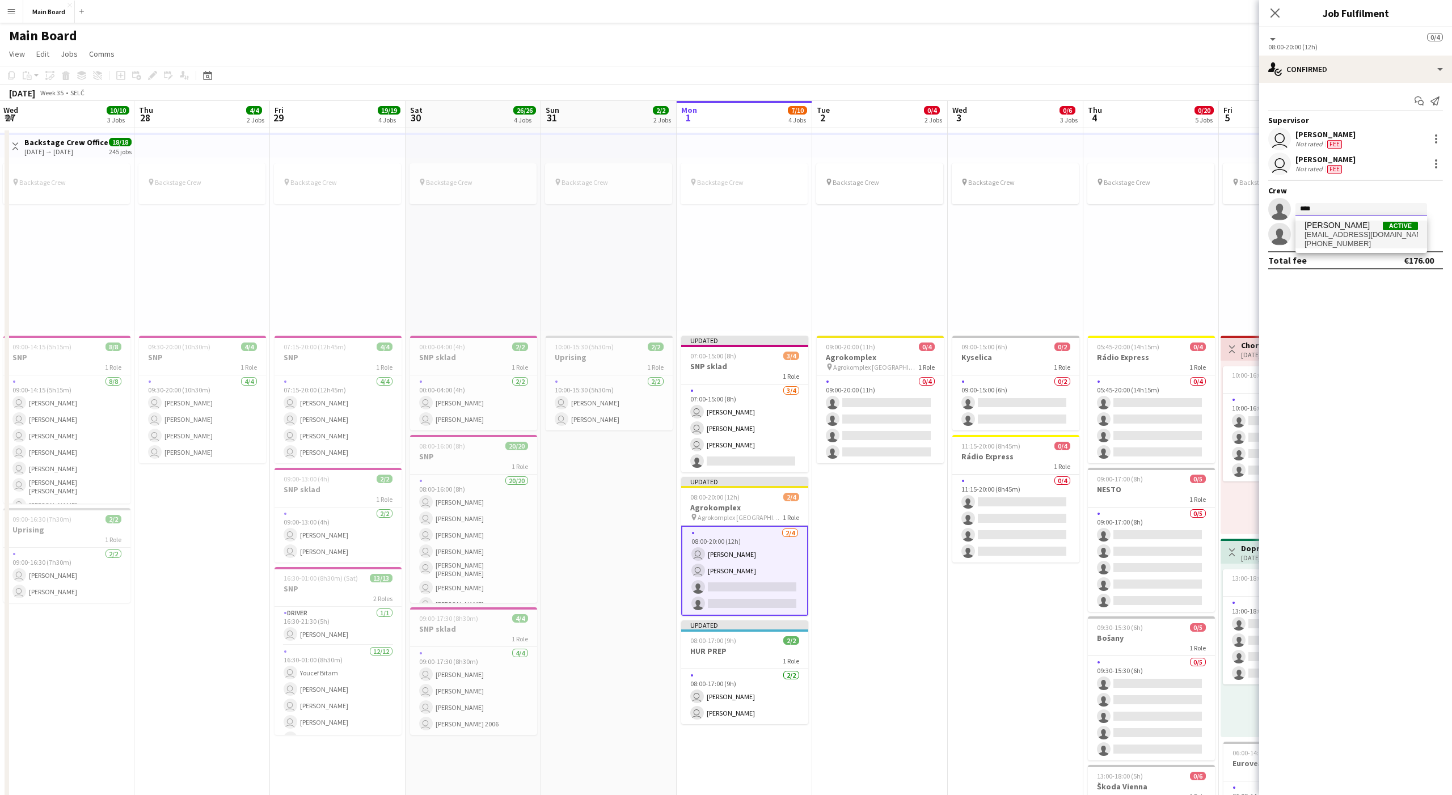
type input "****"
click at [1088, 227] on span "Andrej Blesák Active" at bounding box center [1360, 226] width 113 height 10
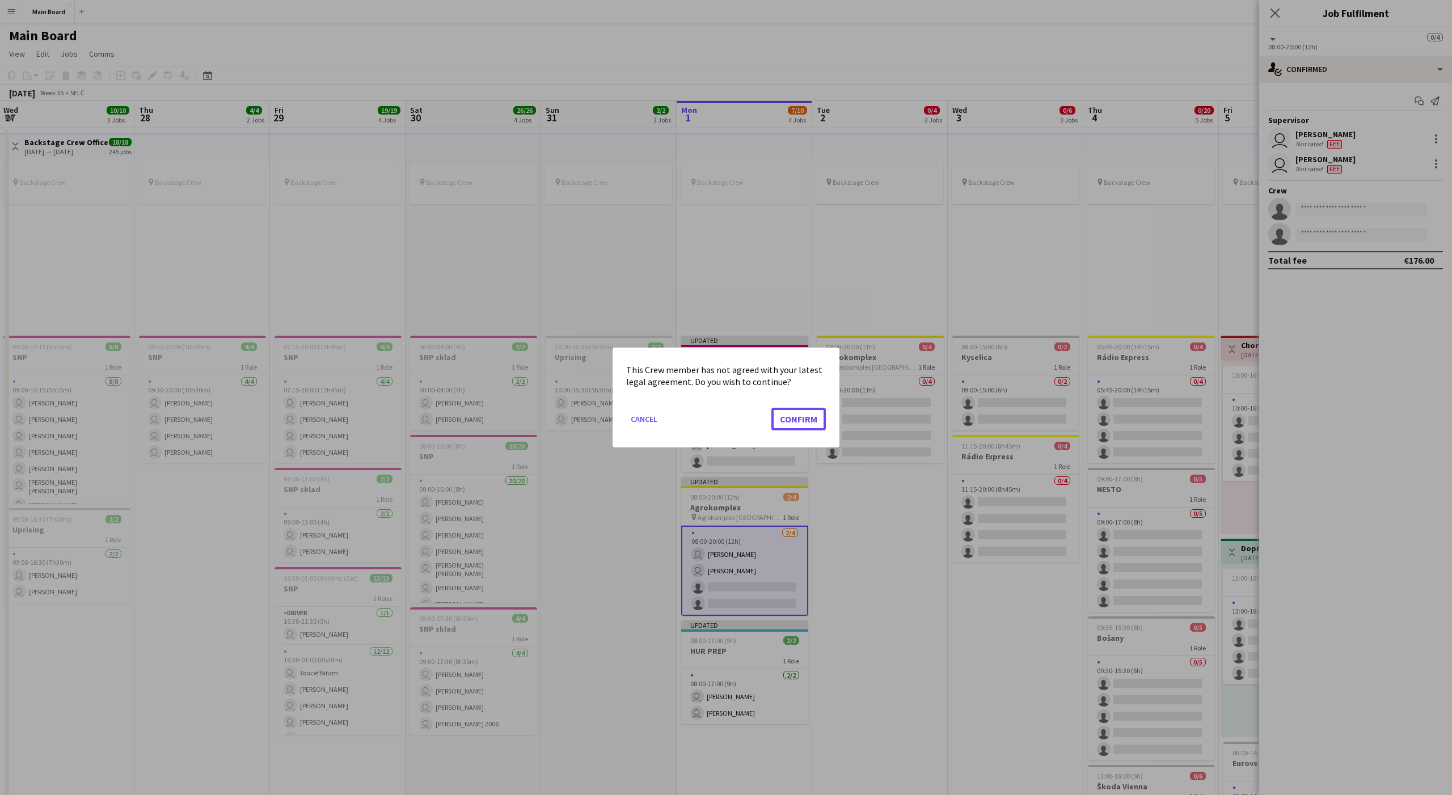
click at [771, 408] on button "Confirm" at bounding box center [798, 419] width 54 height 23
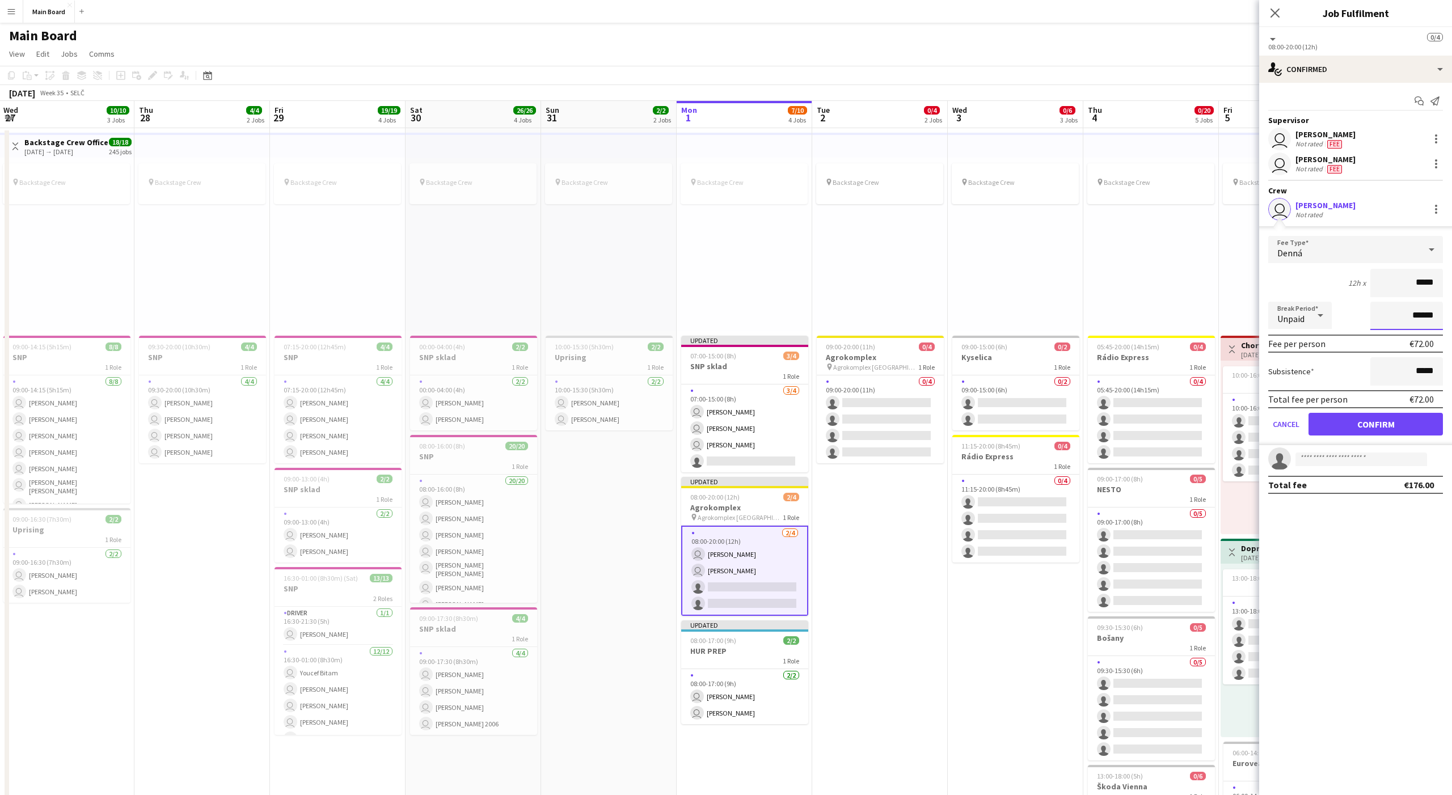
click at [1088, 318] on input "******" at bounding box center [1406, 316] width 73 height 28
type input "*******"
click button "Confirm" at bounding box center [1375, 424] width 134 height 23
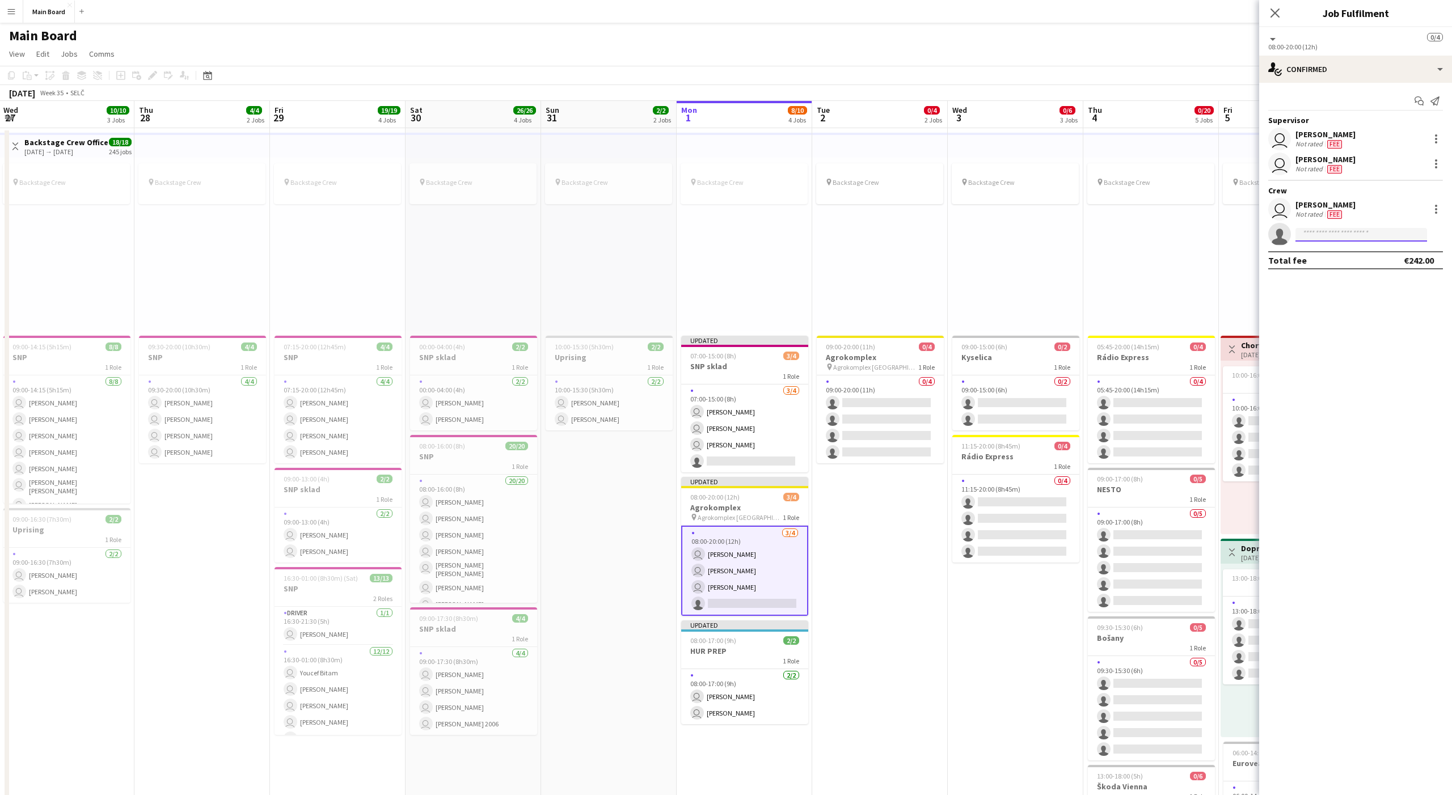
click at [1088, 236] on input at bounding box center [1361, 235] width 132 height 14
type input "******"
click at [1088, 259] on span "qonnus.design@gmail.com" at bounding box center [1360, 259] width 113 height 9
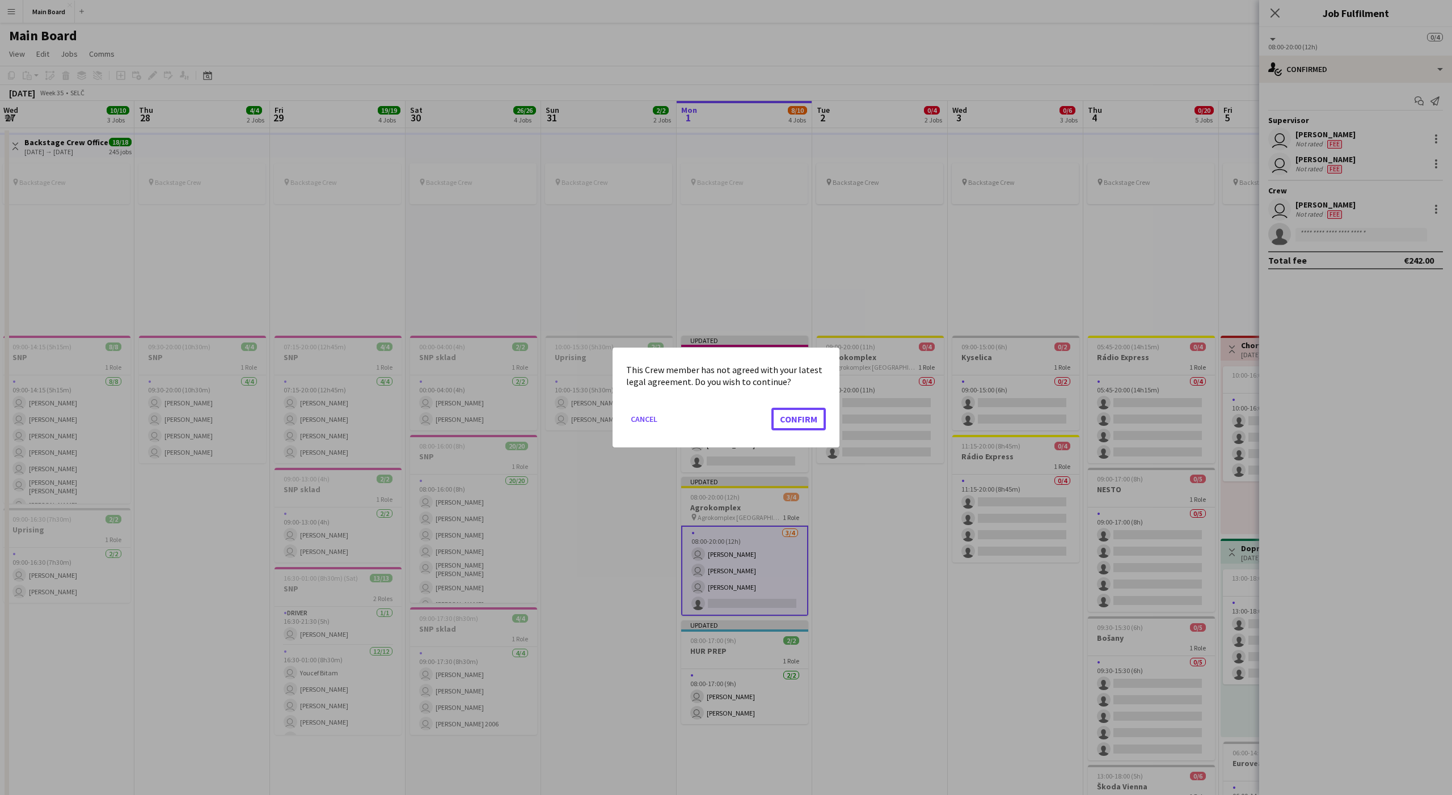
click at [771, 408] on button "Confirm" at bounding box center [798, 419] width 54 height 23
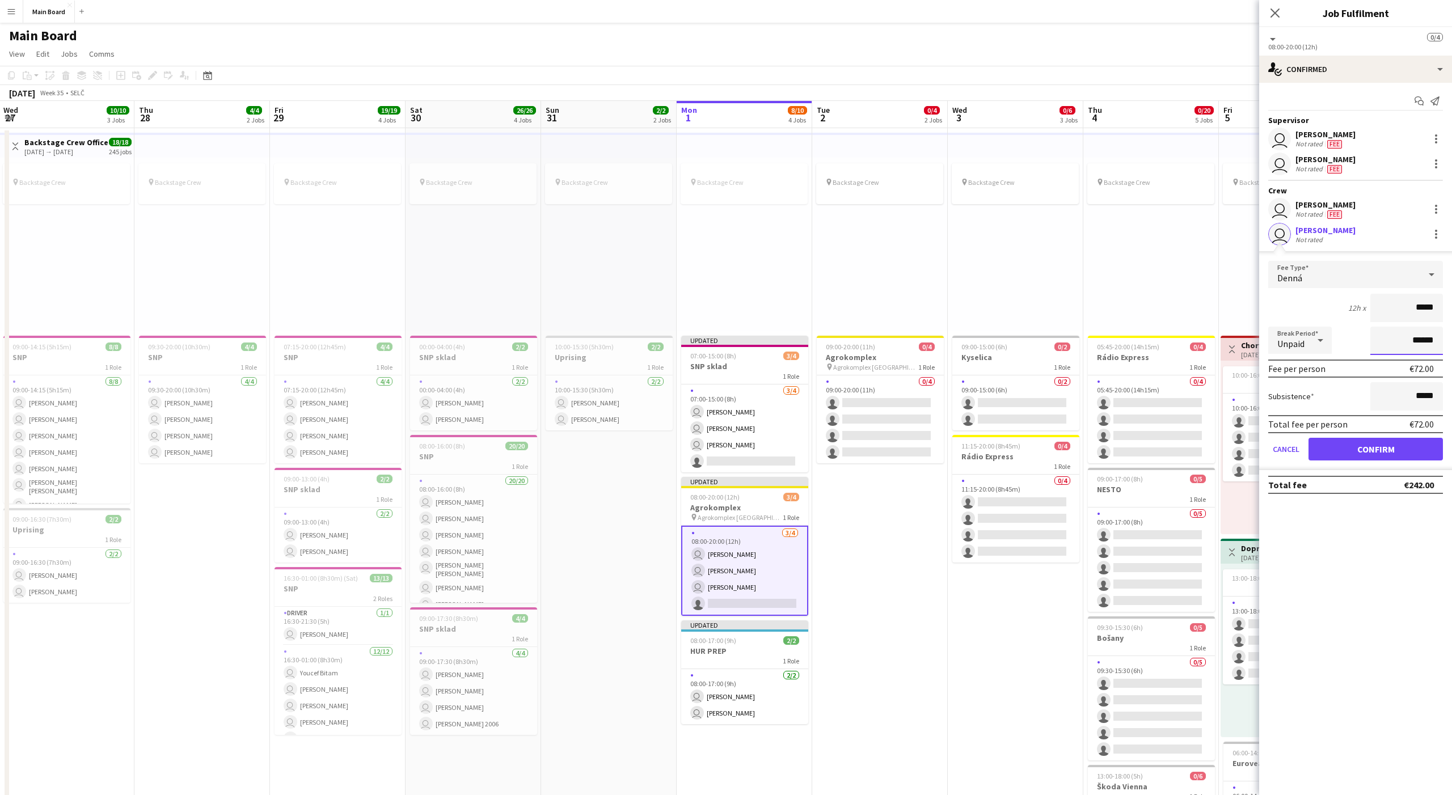
click at [1088, 338] on input "******" at bounding box center [1406, 341] width 73 height 28
type input "*******"
click button "Confirm" at bounding box center [1375, 449] width 134 height 23
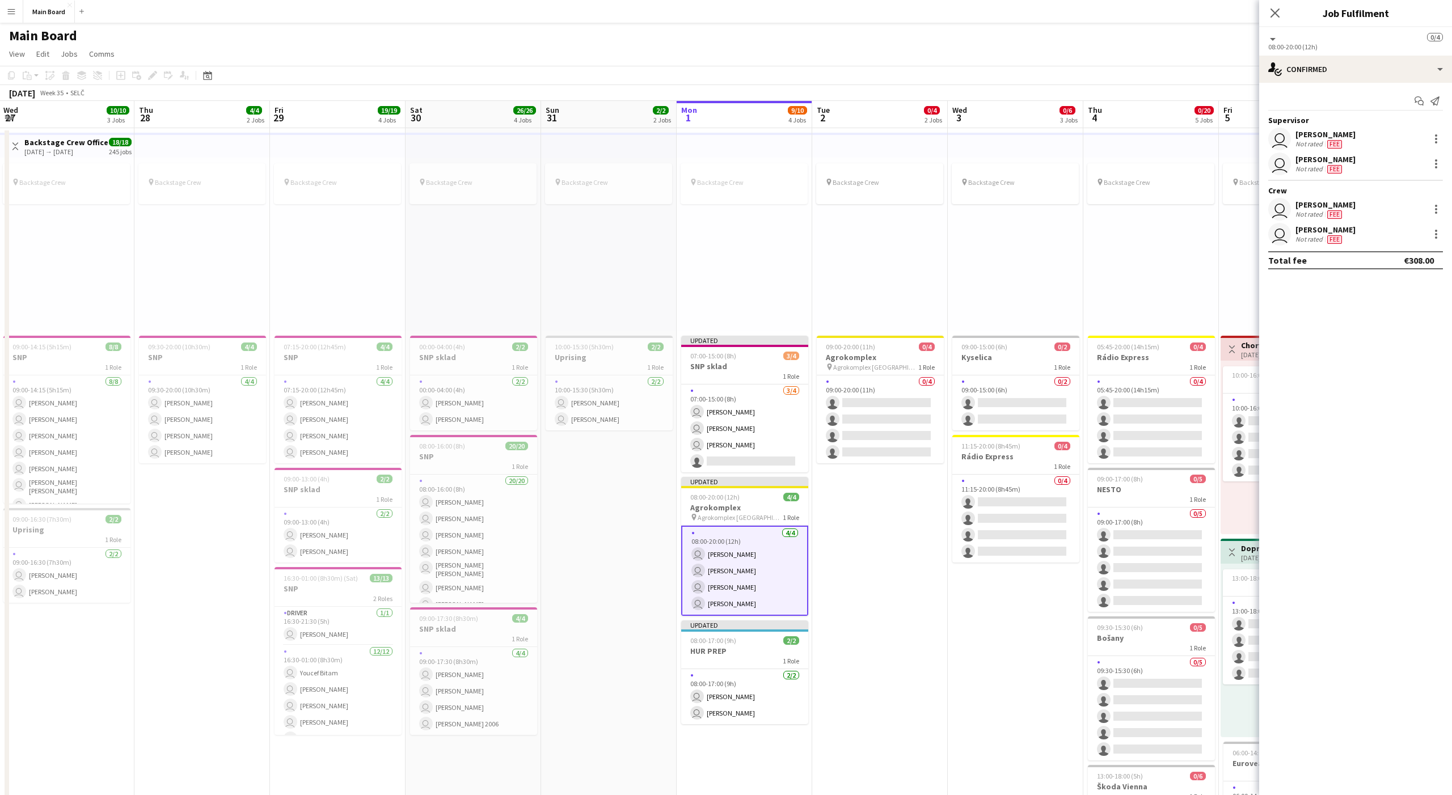
click at [838, 230] on div "pin Backstage Crew" at bounding box center [880, 245] width 136 height 174
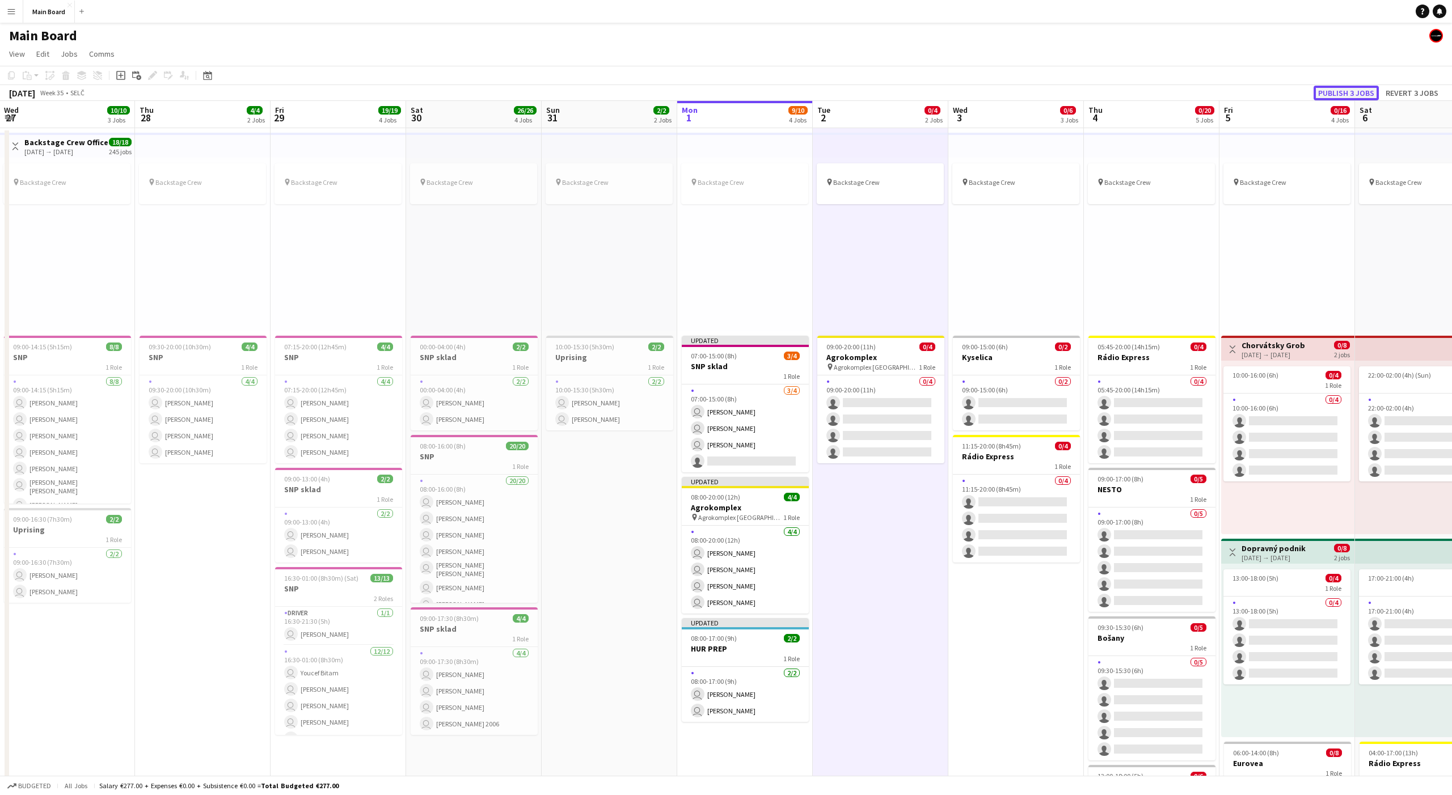
click at [1088, 94] on button "Publish 3 jobs" at bounding box center [1345, 93] width 65 height 15
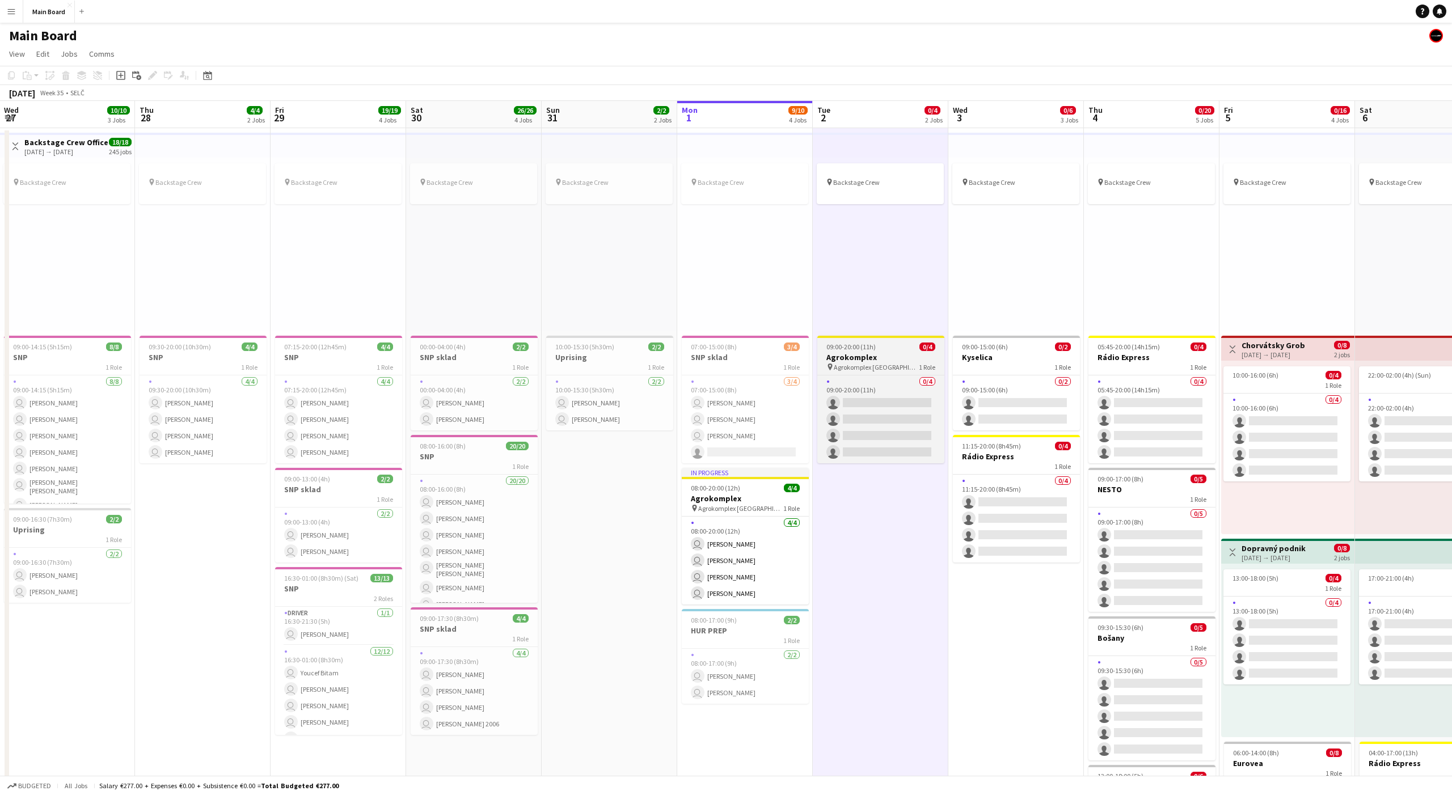
click at [875, 345] on div "09:00-20:00 (11h) 0/4" at bounding box center [880, 347] width 127 height 9
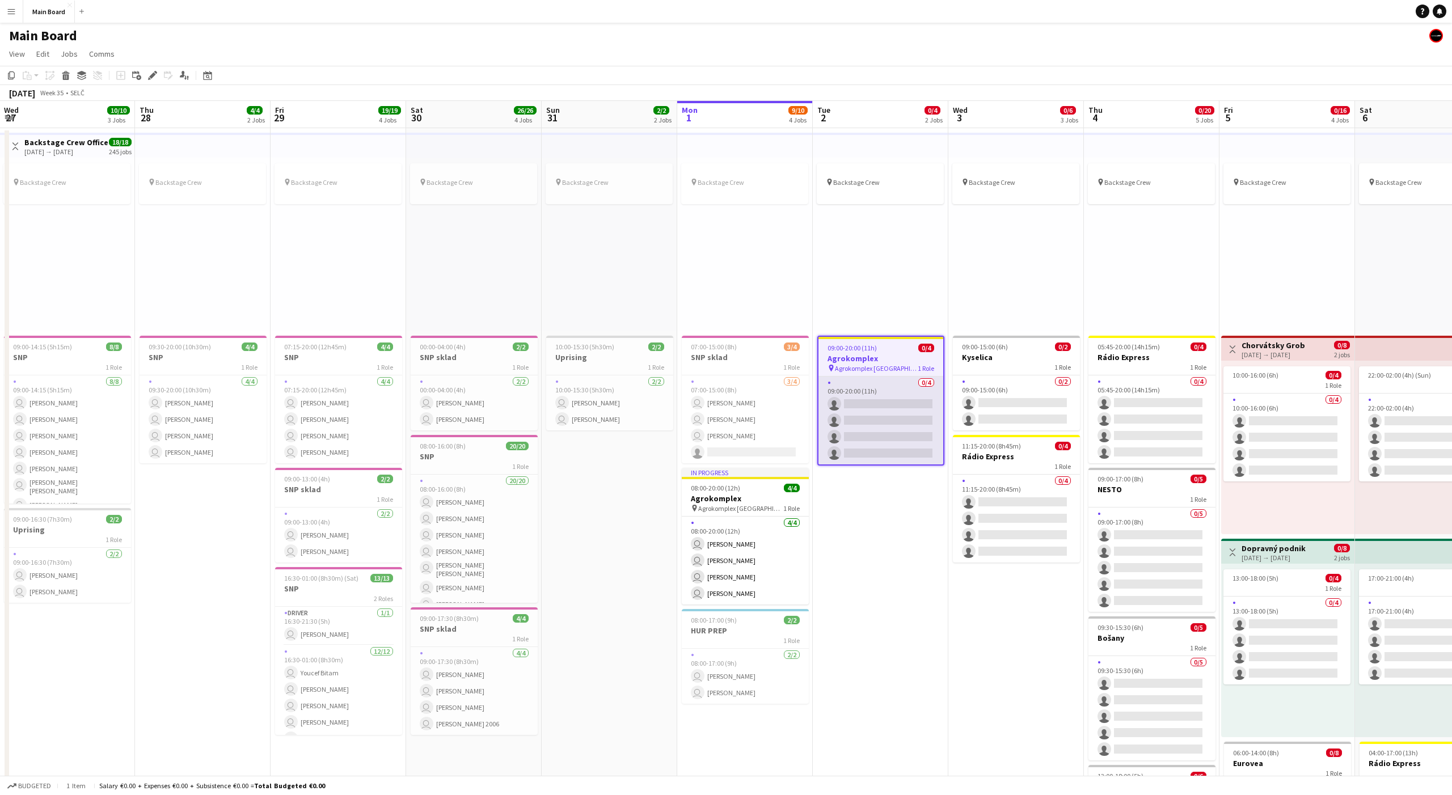
click at [871, 406] on app-card-role "0/4 09:00-20:00 (11h) single-neutral-actions single-neutral-actions single-neut…" at bounding box center [880, 421] width 125 height 88
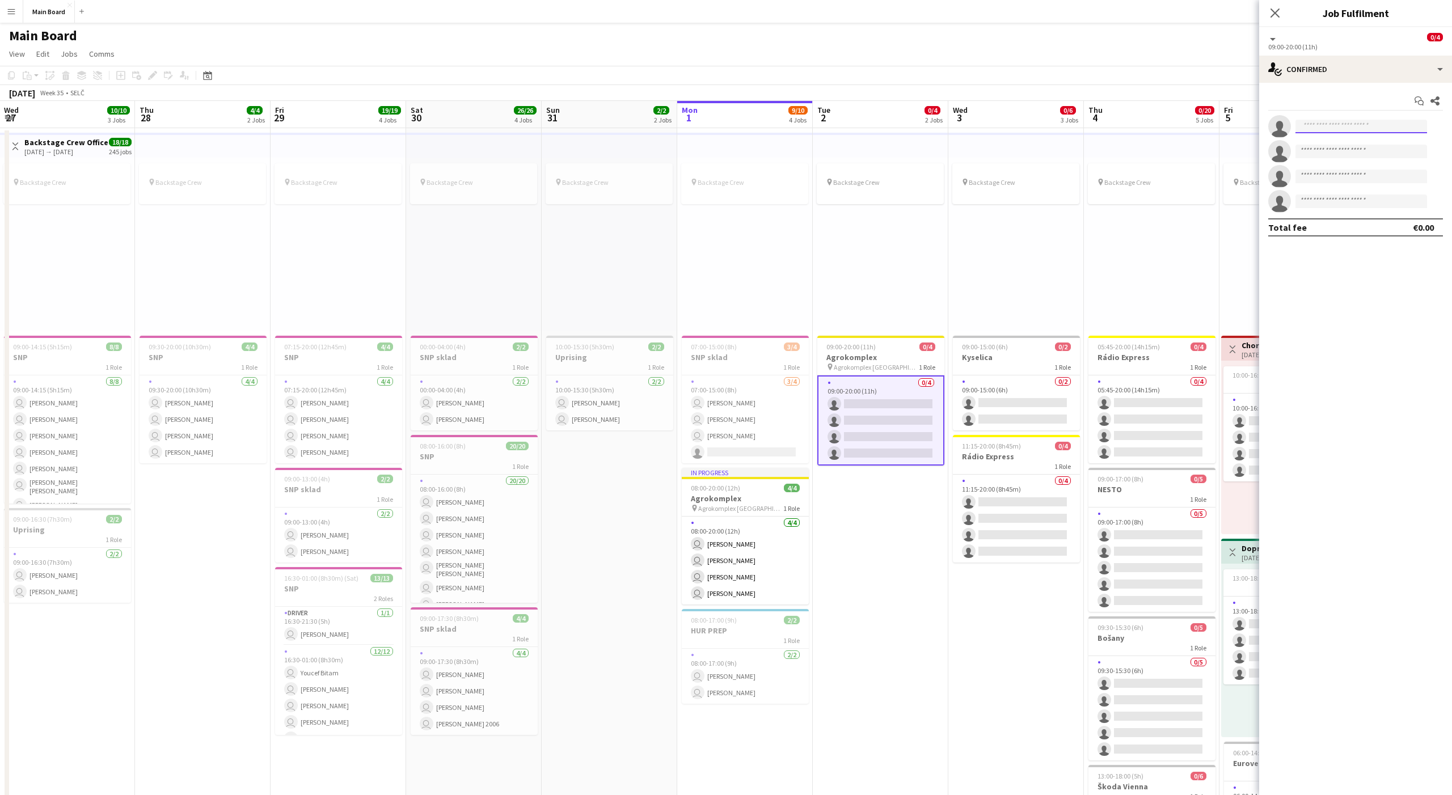
click at [1088, 122] on input at bounding box center [1361, 127] width 132 height 14
type input "******"
click at [1088, 142] on span "[PERSON_NAME]" at bounding box center [1336, 143] width 65 height 10
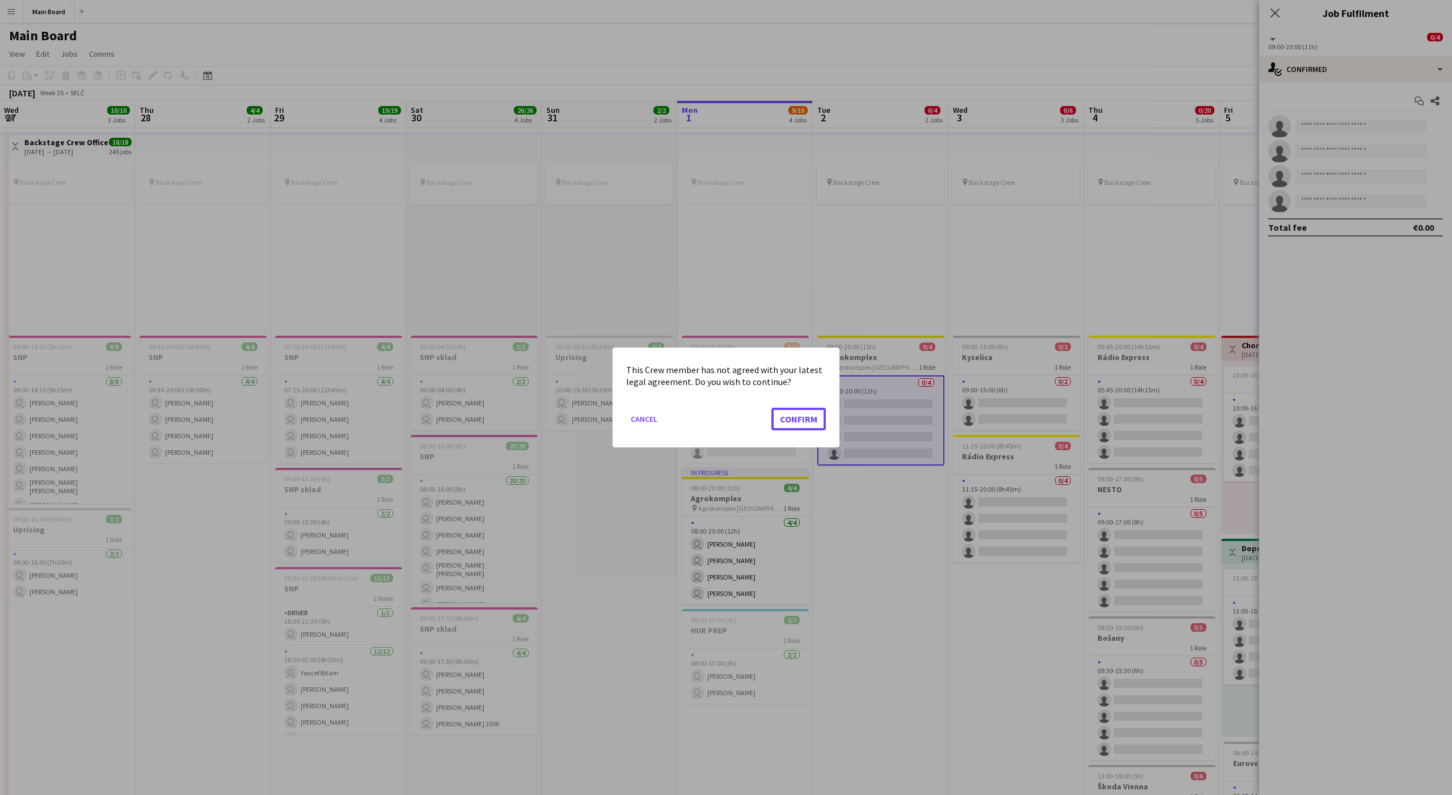
click at [771, 408] on button "Confirm" at bounding box center [798, 419] width 54 height 23
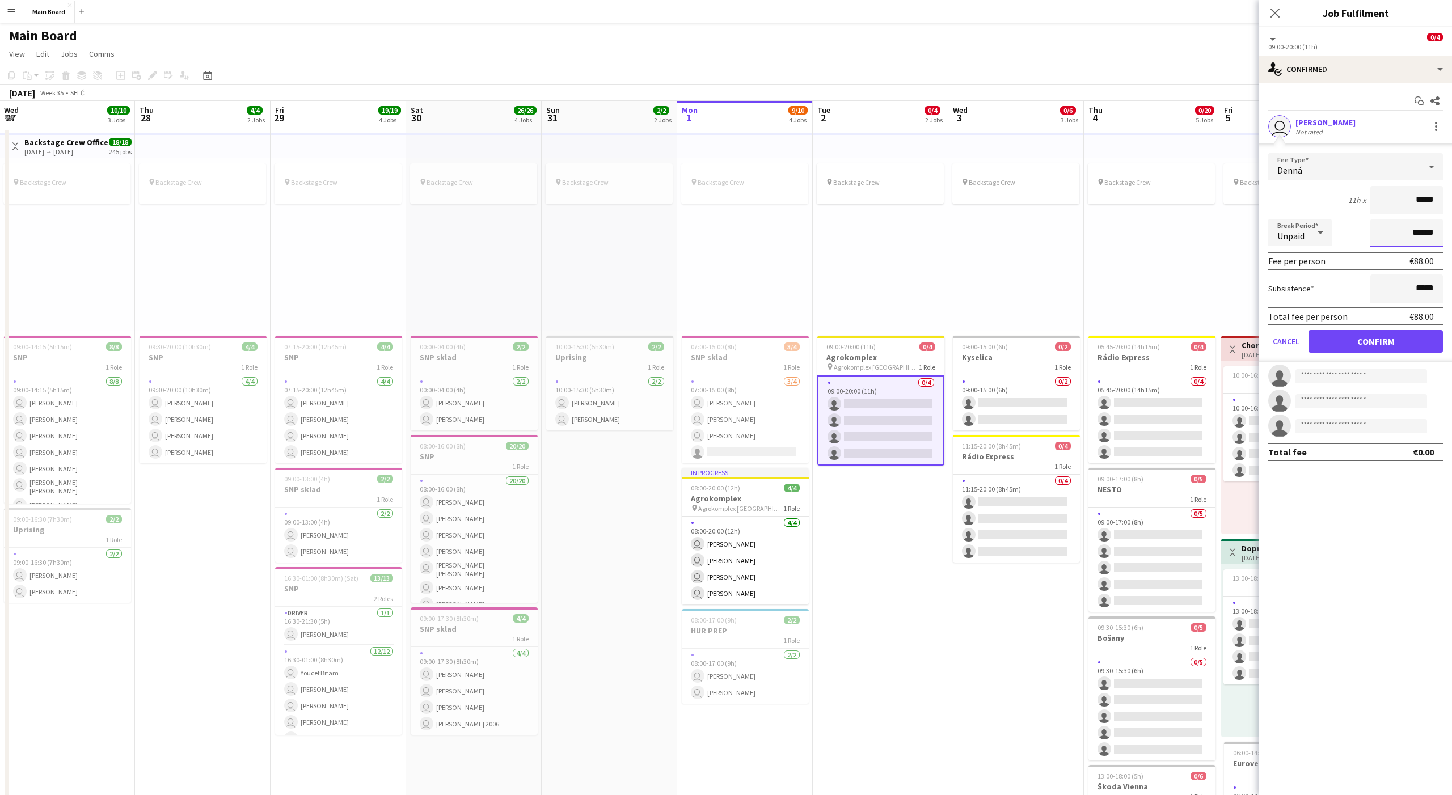
click at [1088, 230] on input "******" at bounding box center [1406, 233] width 73 height 28
type input "*******"
click at [1088, 343] on button "Confirm" at bounding box center [1375, 341] width 134 height 23
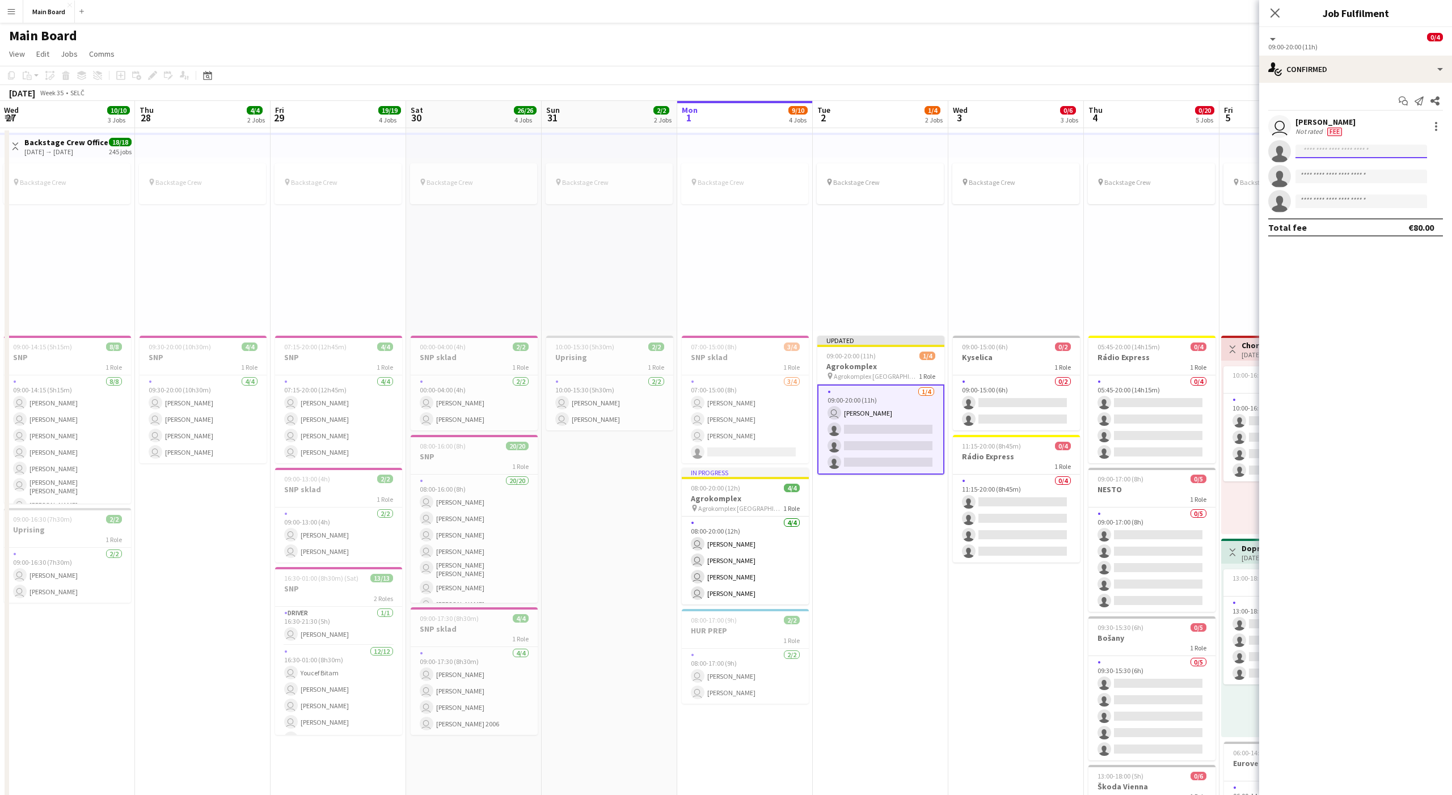
click at [1088, 150] on input at bounding box center [1361, 152] width 132 height 14
type input "*****"
click at [1088, 176] on span "marcodanis612@gmail.com" at bounding box center [1360, 176] width 113 height 9
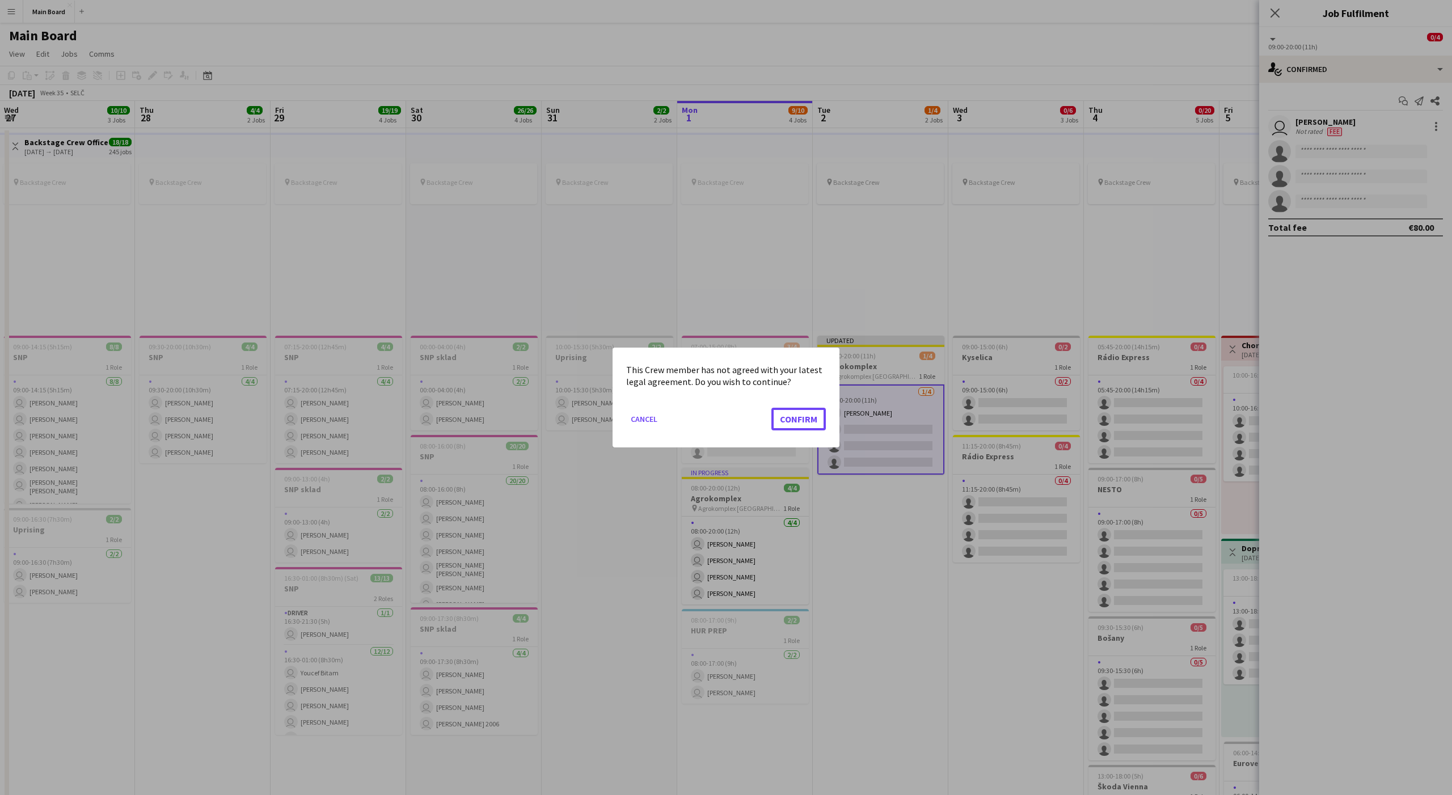
click at [771, 408] on button "Confirm" at bounding box center [798, 419] width 54 height 23
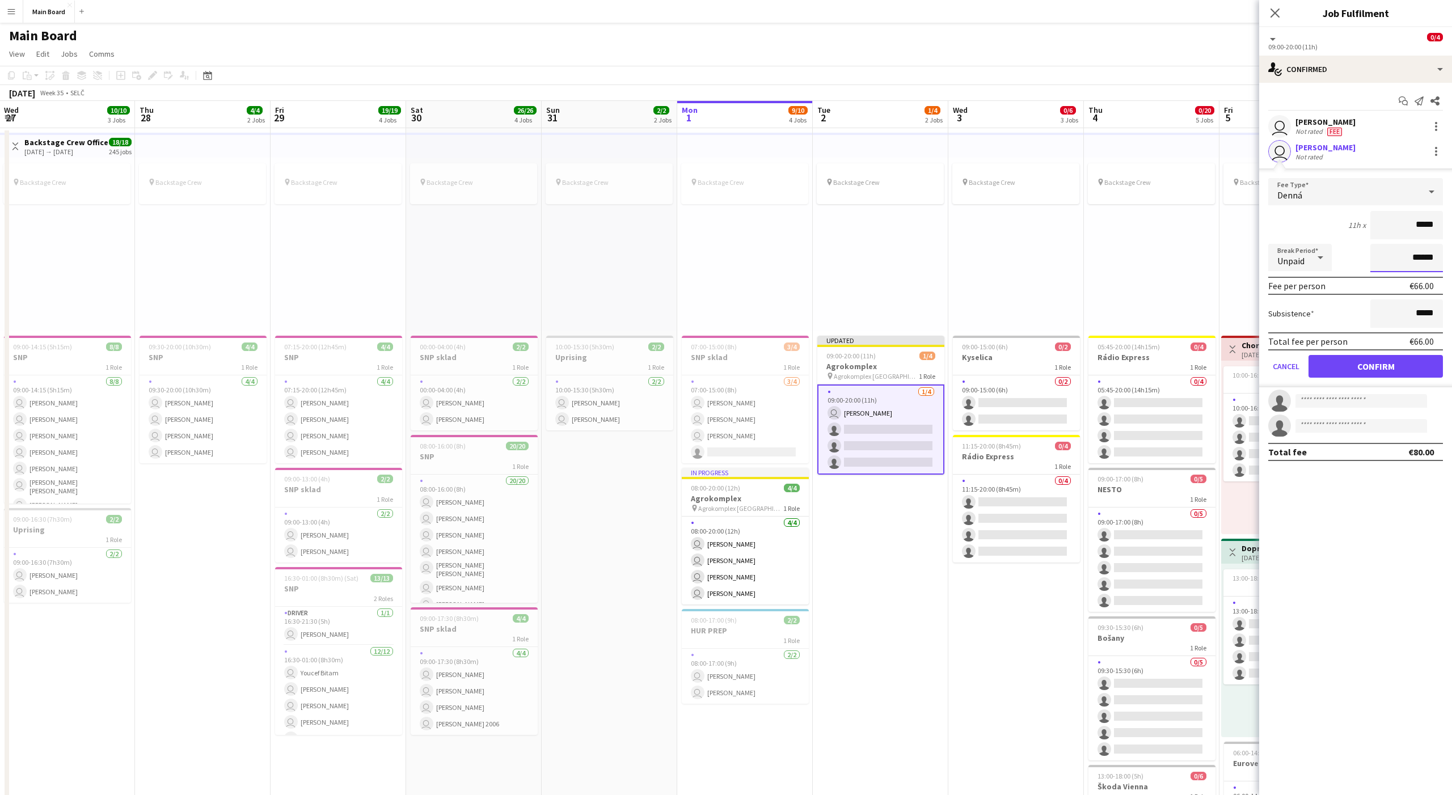
click at [1088, 257] on input "******" at bounding box center [1406, 258] width 73 height 28
type input "*******"
click button "Confirm" at bounding box center [1375, 366] width 134 height 23
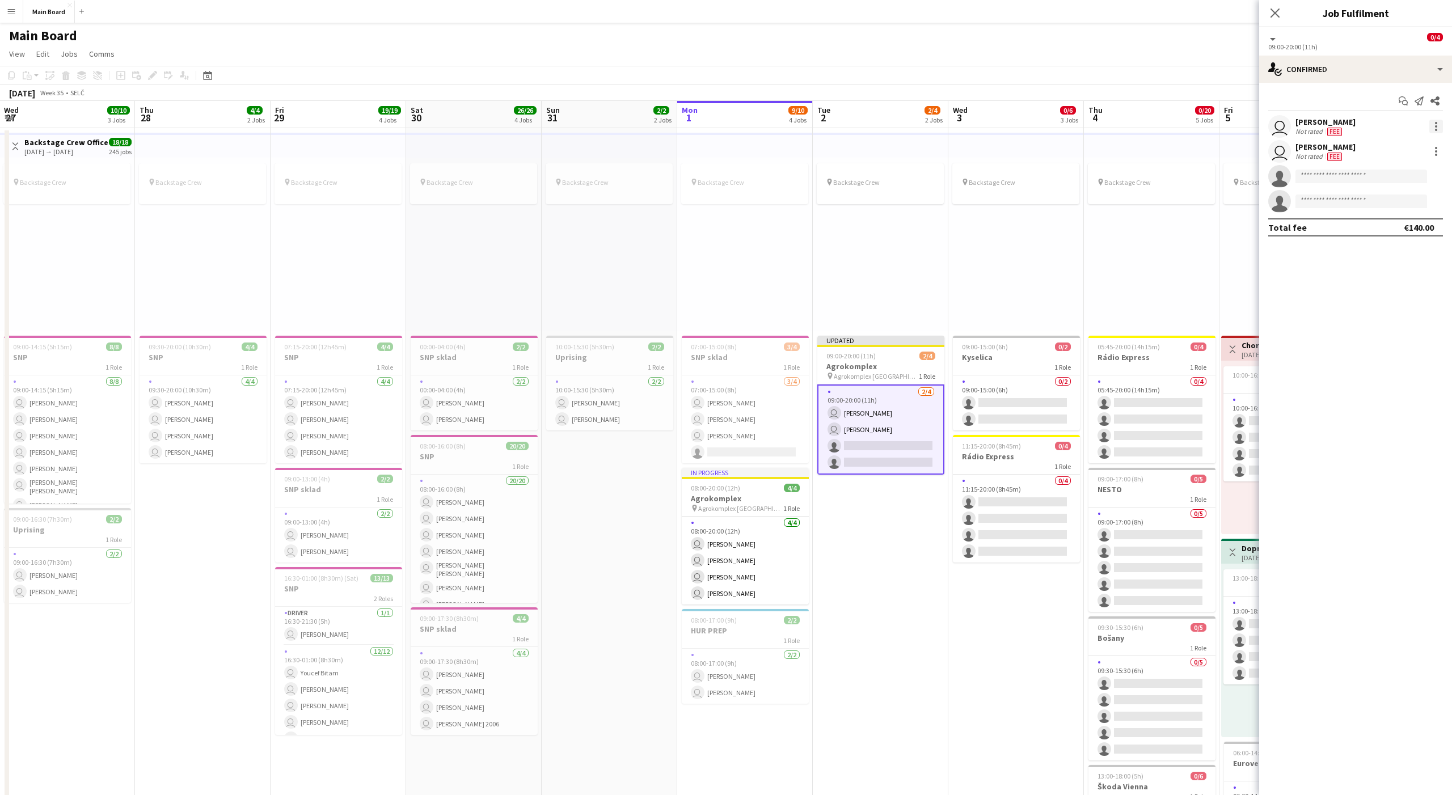
click at [1088, 120] on div "user Peter Blaškovič Not rated Fee" at bounding box center [1355, 126] width 193 height 23
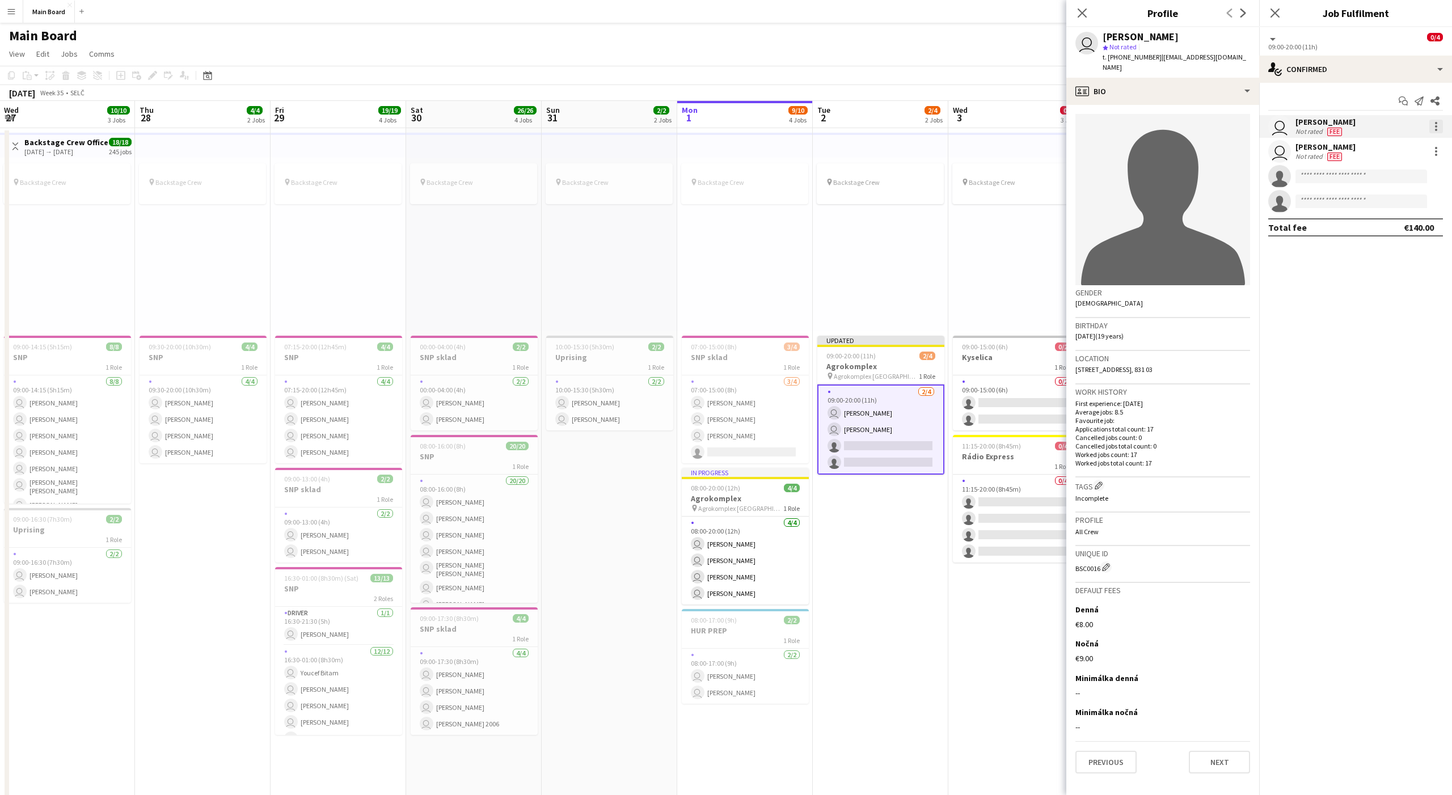
click at [1088, 126] on div at bounding box center [1436, 126] width 2 height 2
click at [1088, 281] on span "Set as supervisor" at bounding box center [1398, 283] width 70 height 10
click at [1088, 209] on input at bounding box center [1361, 210] width 132 height 14
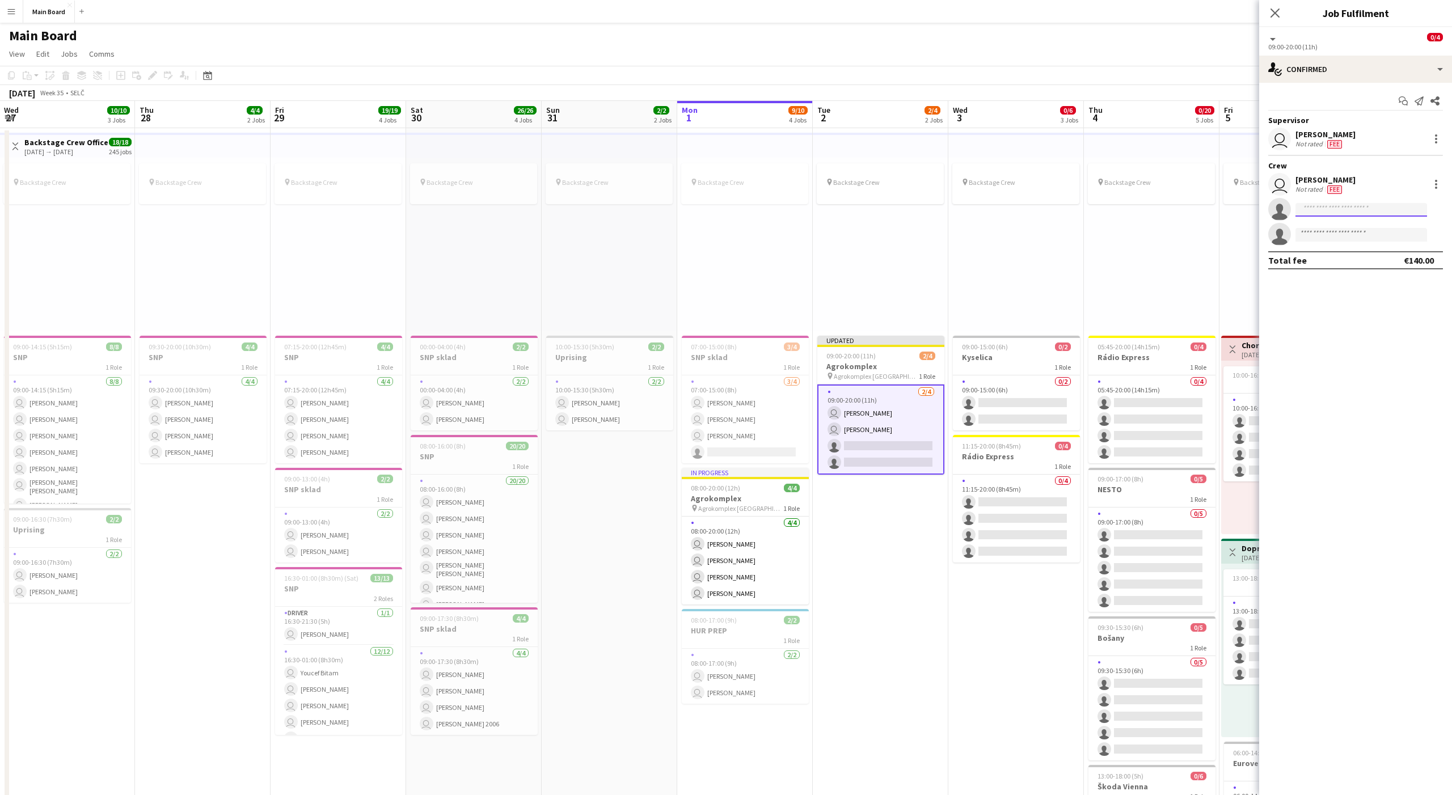
scroll to position [1, 0]
type input "****"
click at [1088, 235] on span "1blesk911@gmail.com" at bounding box center [1360, 234] width 113 height 9
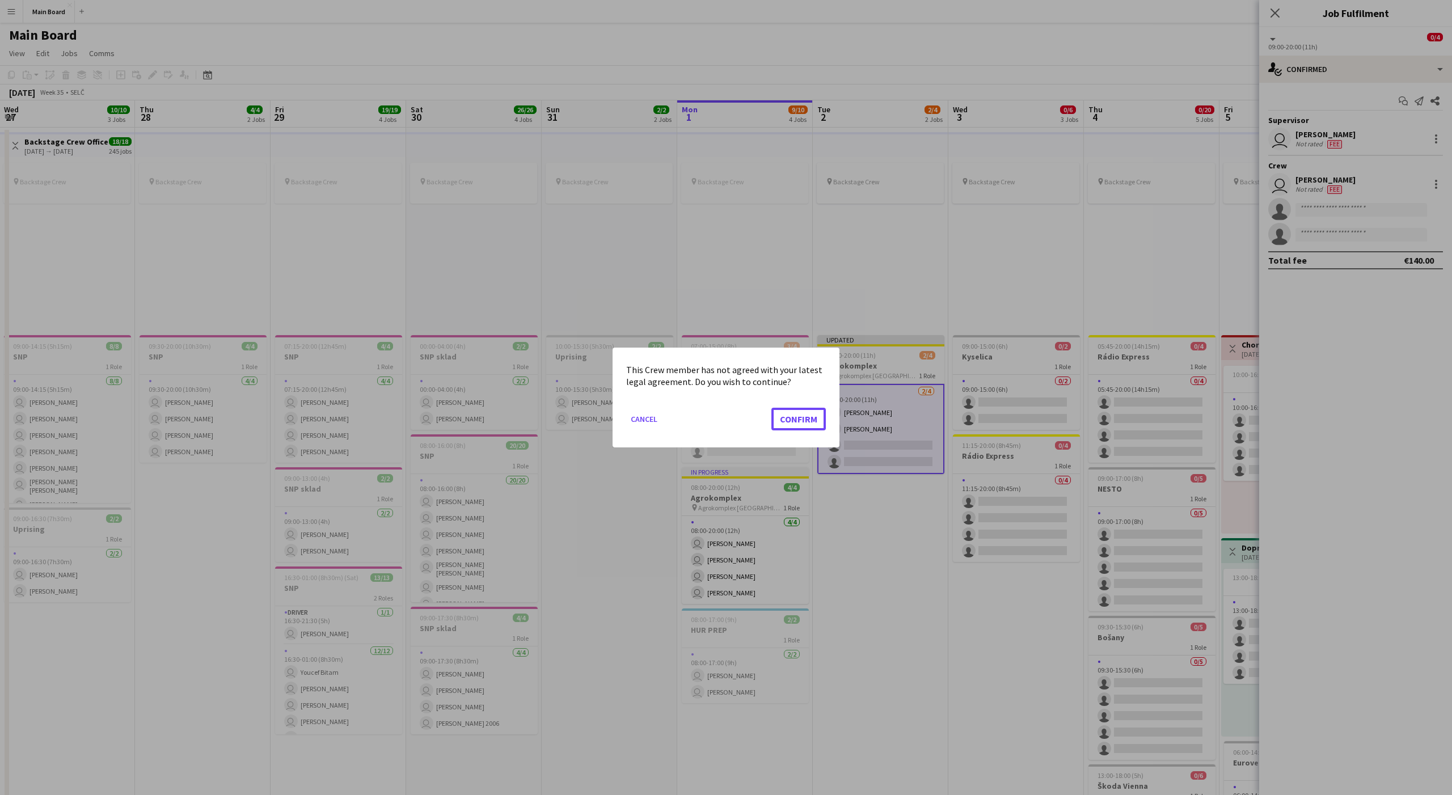
click at [771, 408] on button "Confirm" at bounding box center [798, 419] width 54 height 23
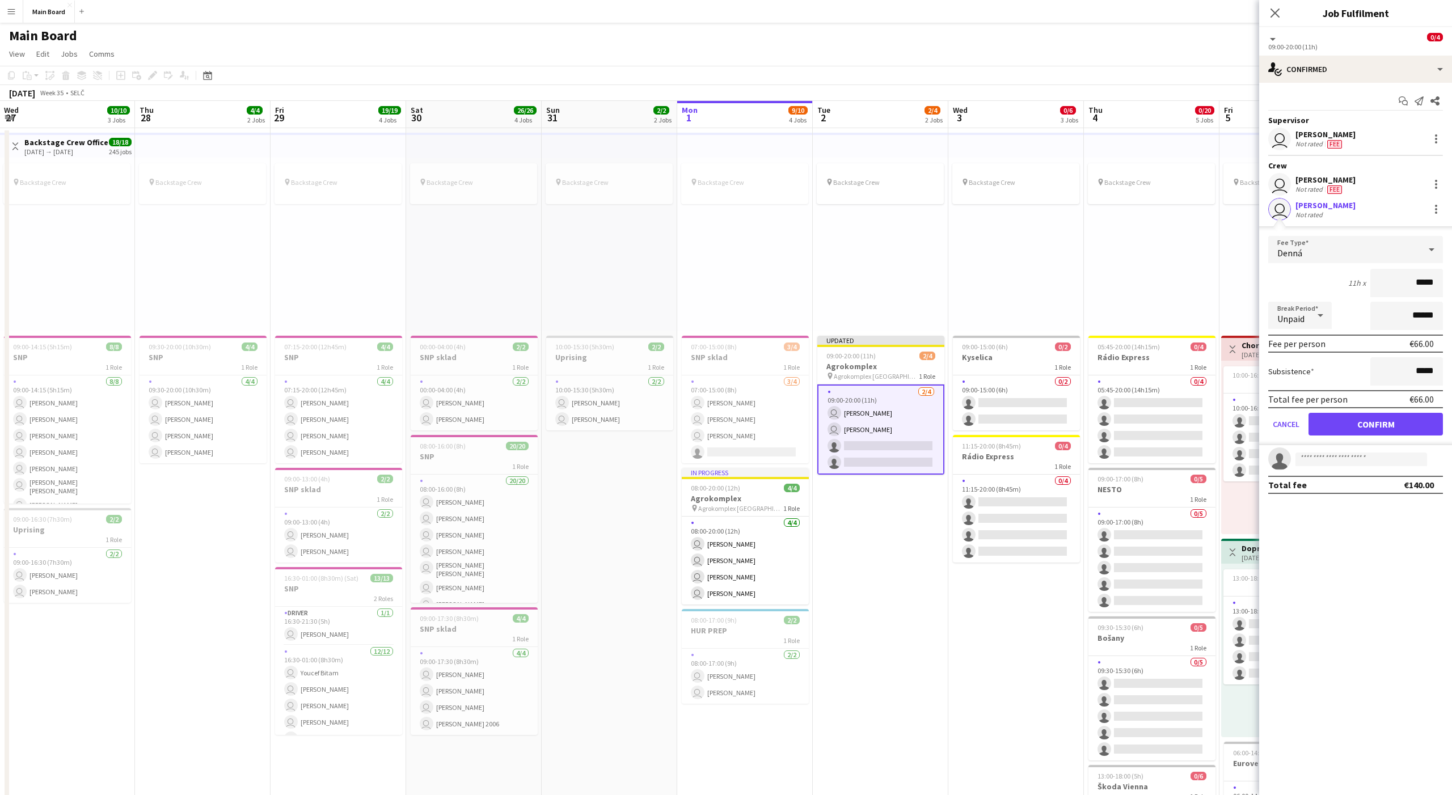
scroll to position [1, 0]
click at [1088, 318] on input "******" at bounding box center [1406, 316] width 73 height 28
type input "*******"
click button "Confirm" at bounding box center [1375, 424] width 134 height 23
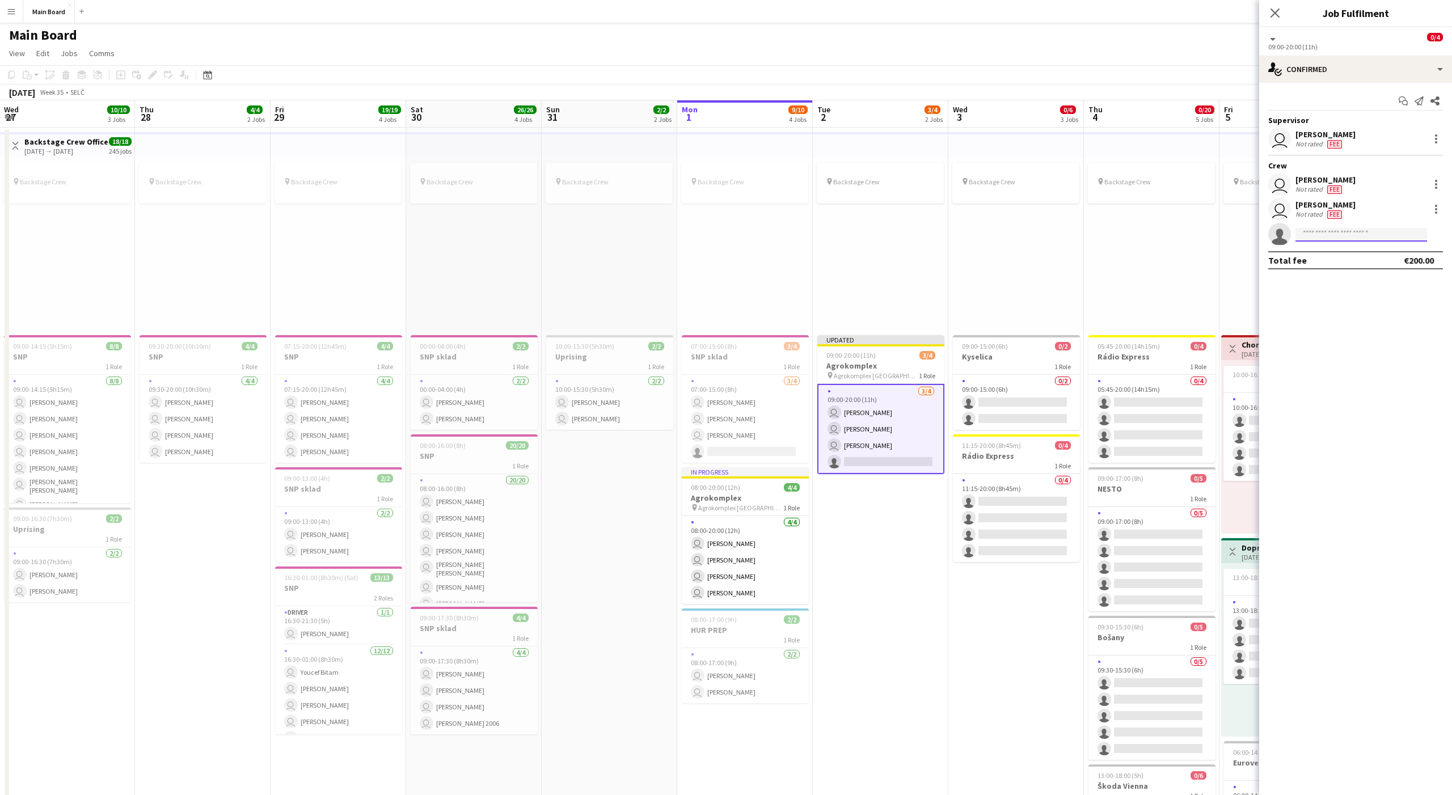
click at [1088, 235] on input at bounding box center [1361, 235] width 132 height 14
type input "******"
click at [1088, 251] on span "[PERSON_NAME]" at bounding box center [1336, 251] width 65 height 10
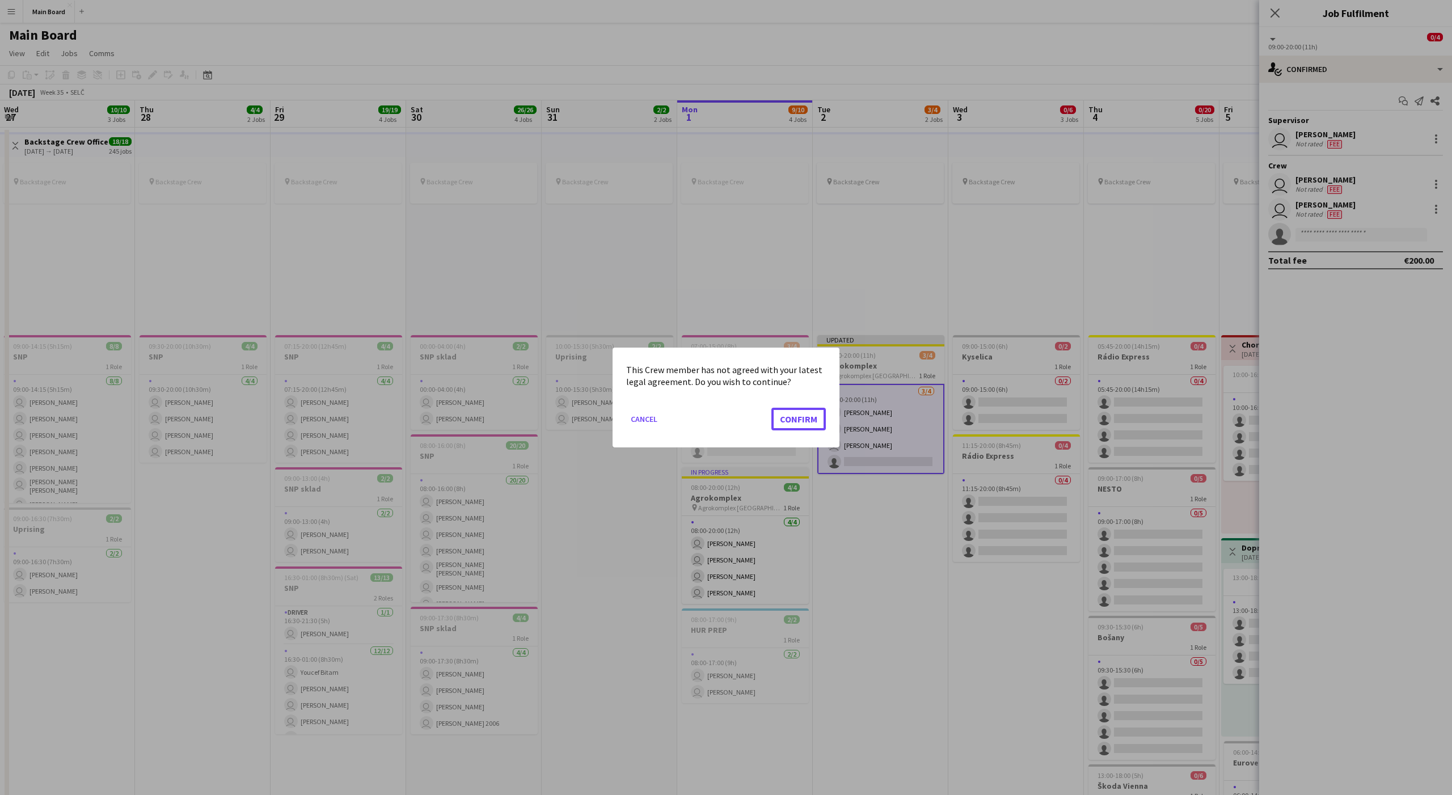
click at [771, 408] on button "Confirm" at bounding box center [798, 419] width 54 height 23
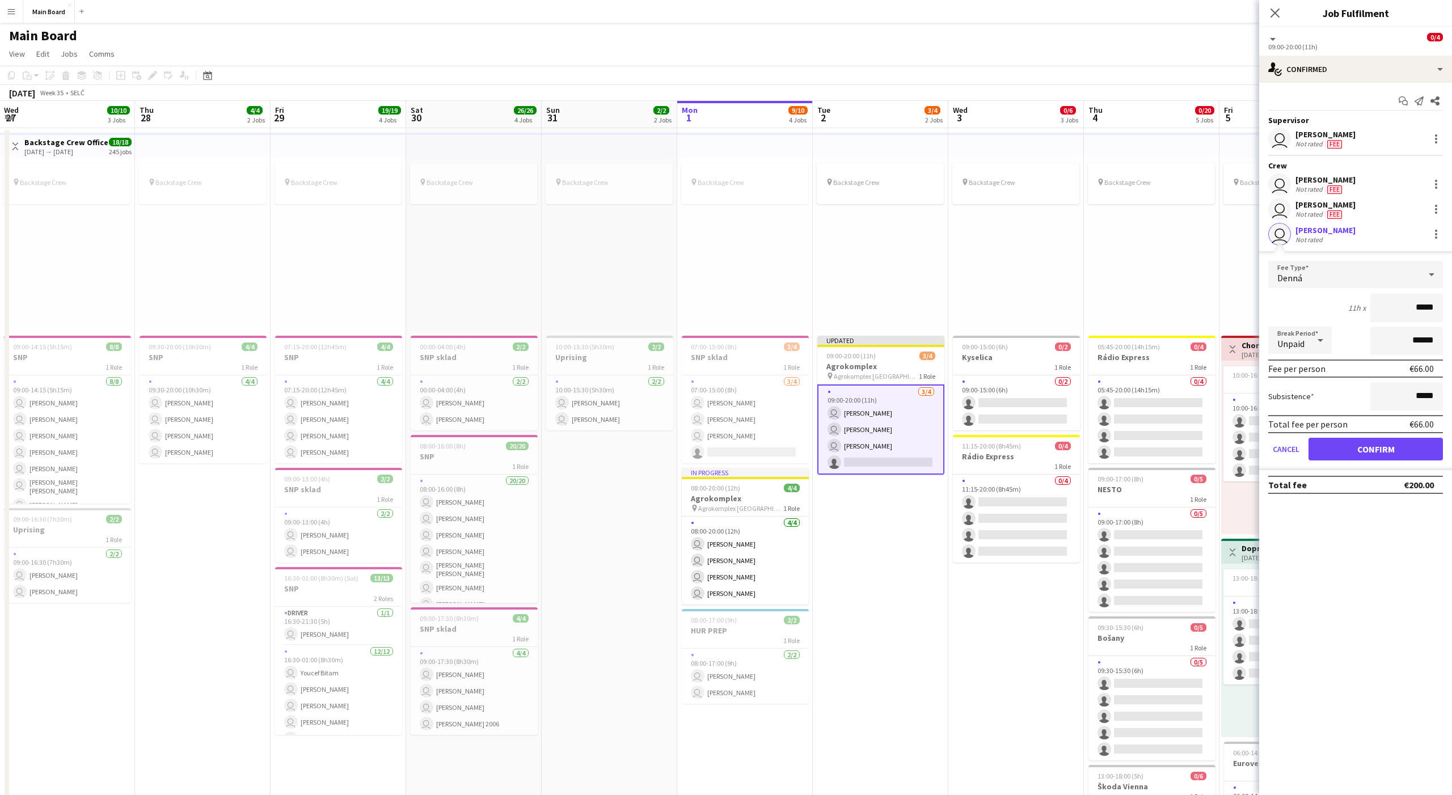
scroll to position [1, 0]
click at [1088, 337] on input "******" at bounding box center [1406, 341] width 73 height 28
type input "*******"
click button "Confirm" at bounding box center [1375, 449] width 134 height 23
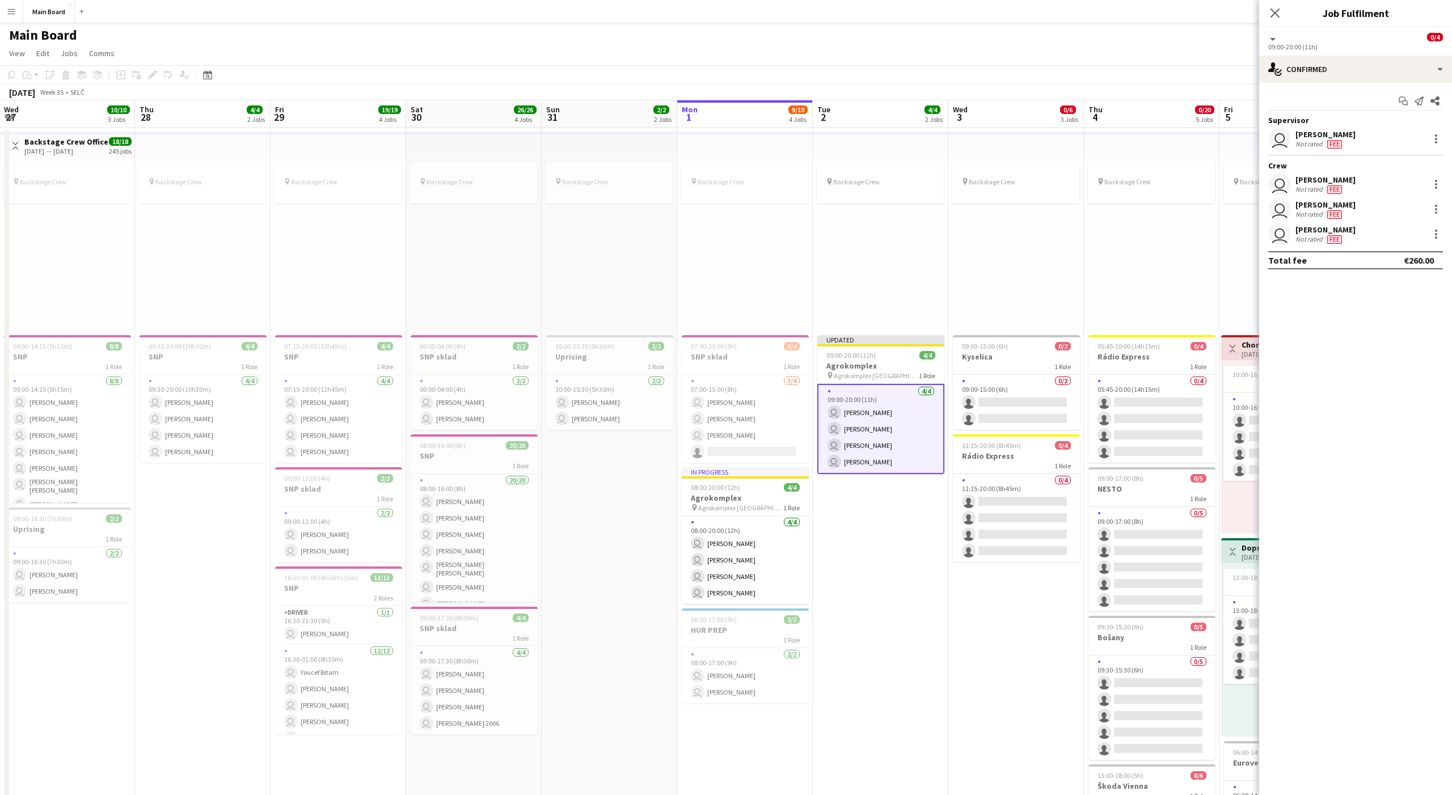
click at [1088, 291] on div "pin Backstage Crew" at bounding box center [1152, 244] width 136 height 174
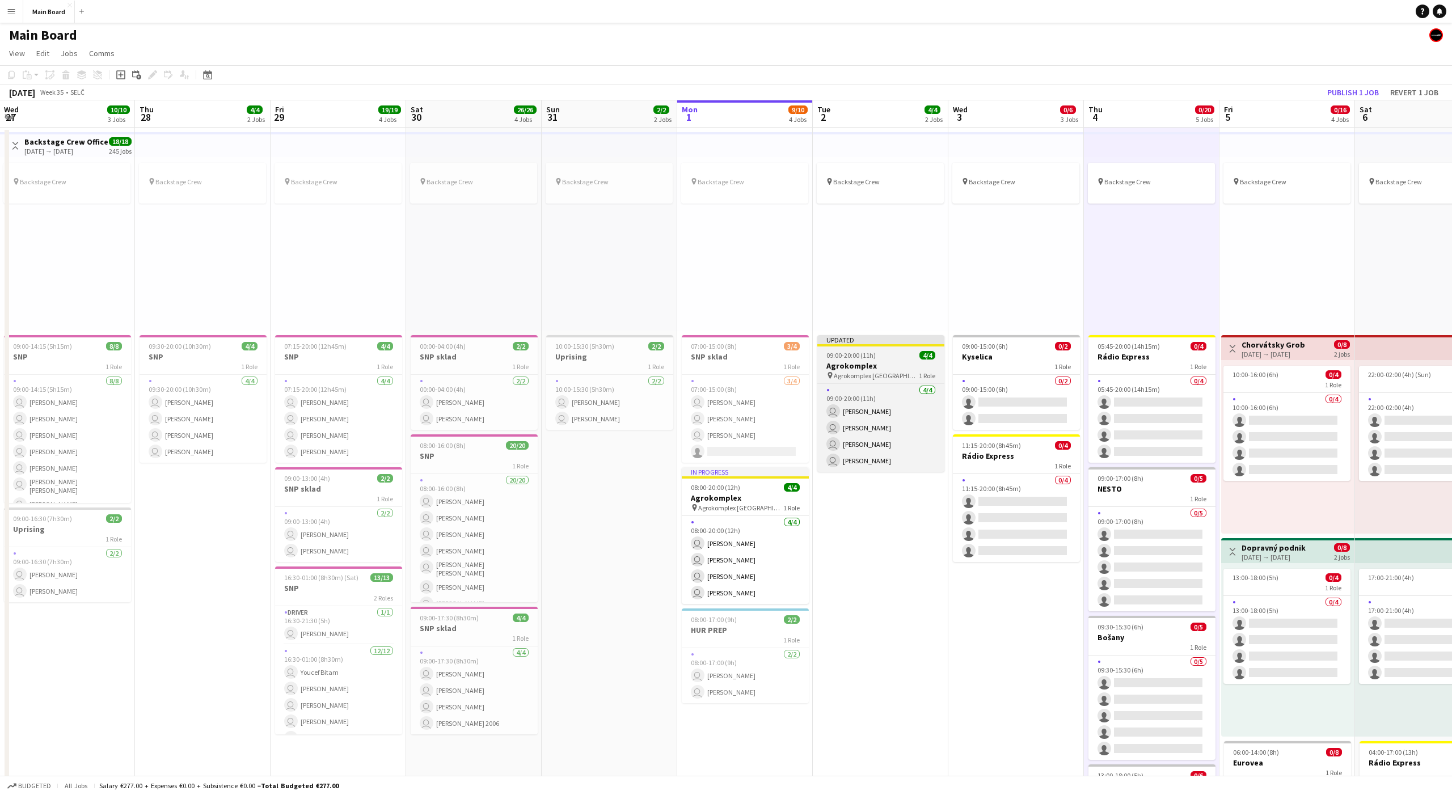
click at [868, 365] on h3 "Agrokomplex" at bounding box center [880, 366] width 127 height 10
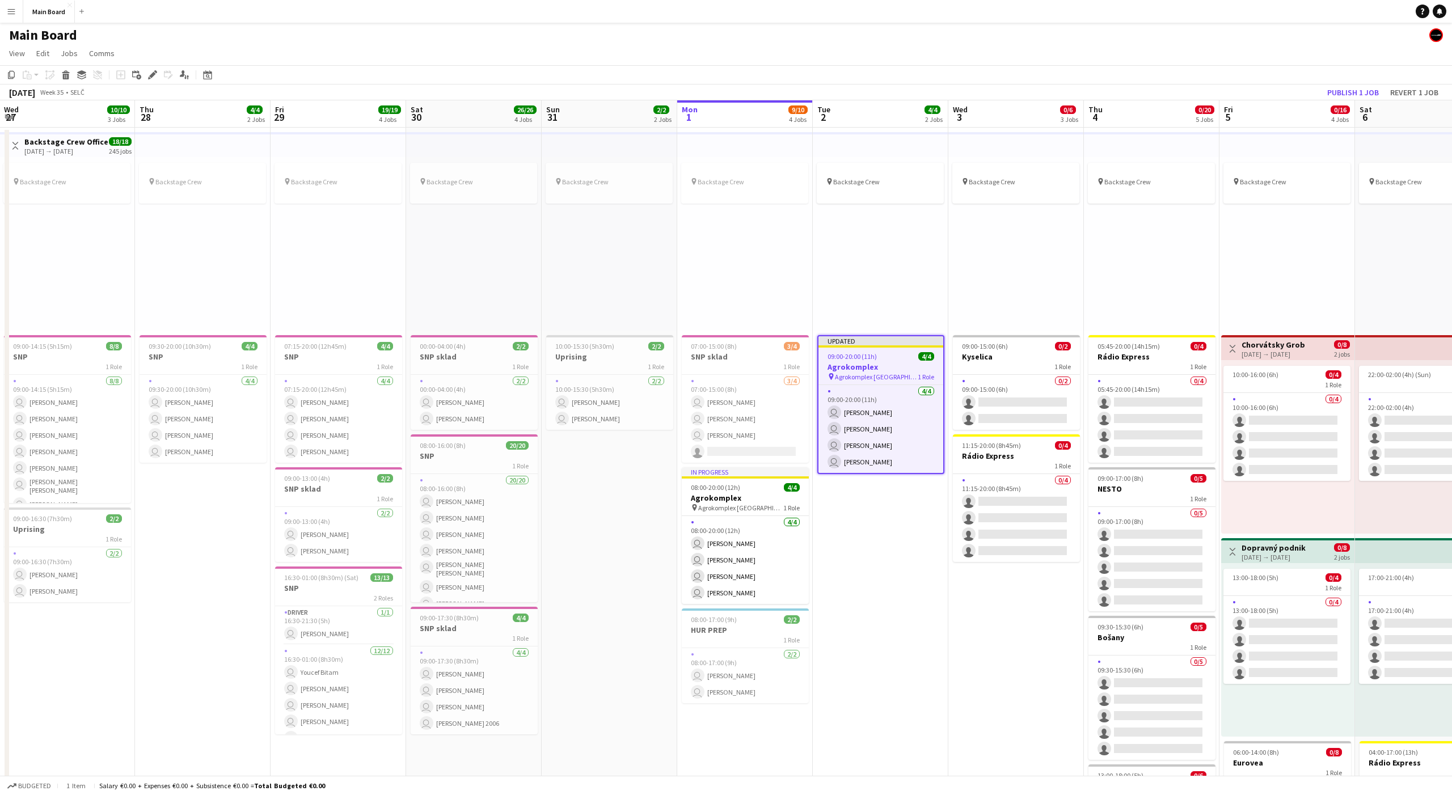
click at [866, 280] on div "pin Backstage Crew" at bounding box center [881, 244] width 136 height 174
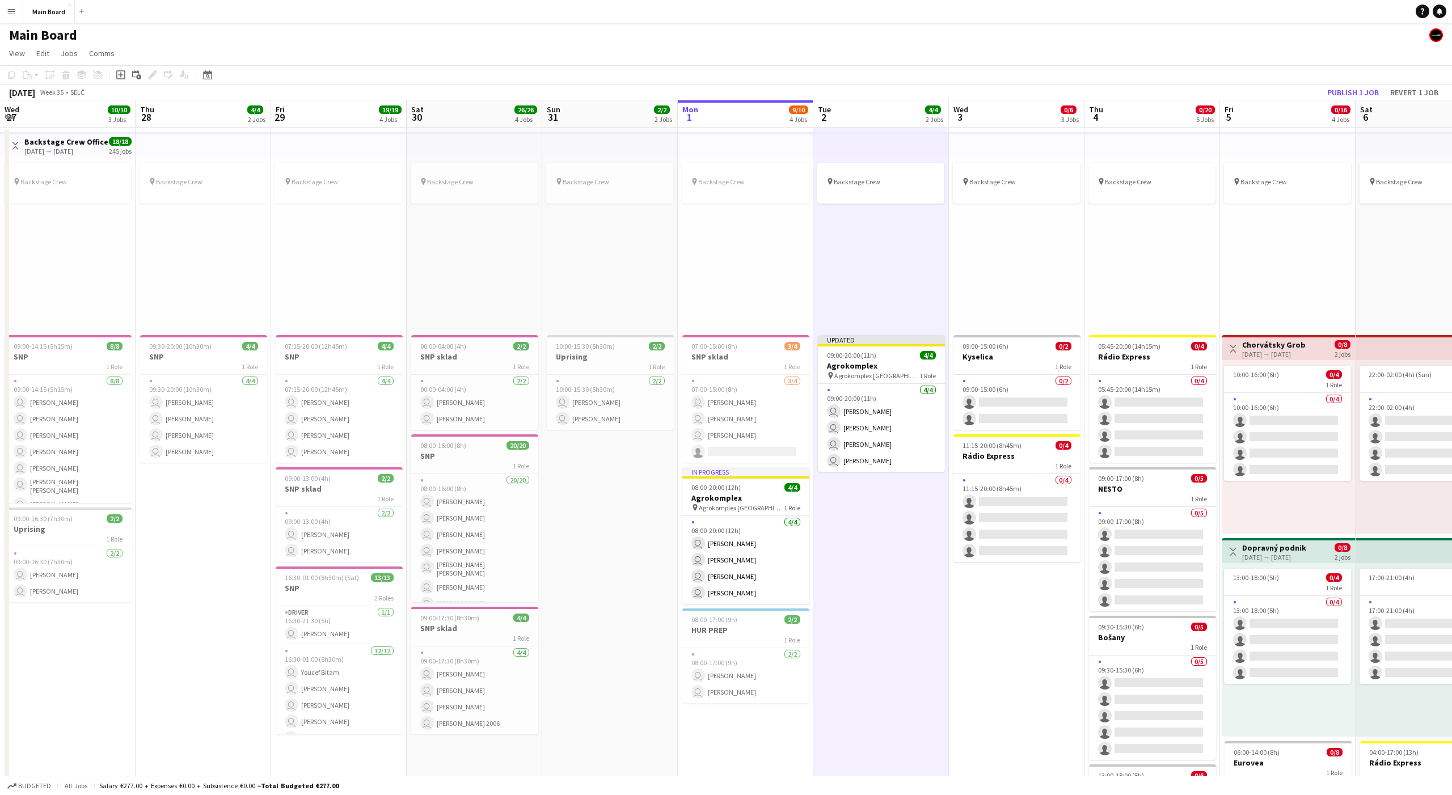
click at [869, 277] on div "pin Backstage Crew" at bounding box center [881, 244] width 136 height 174
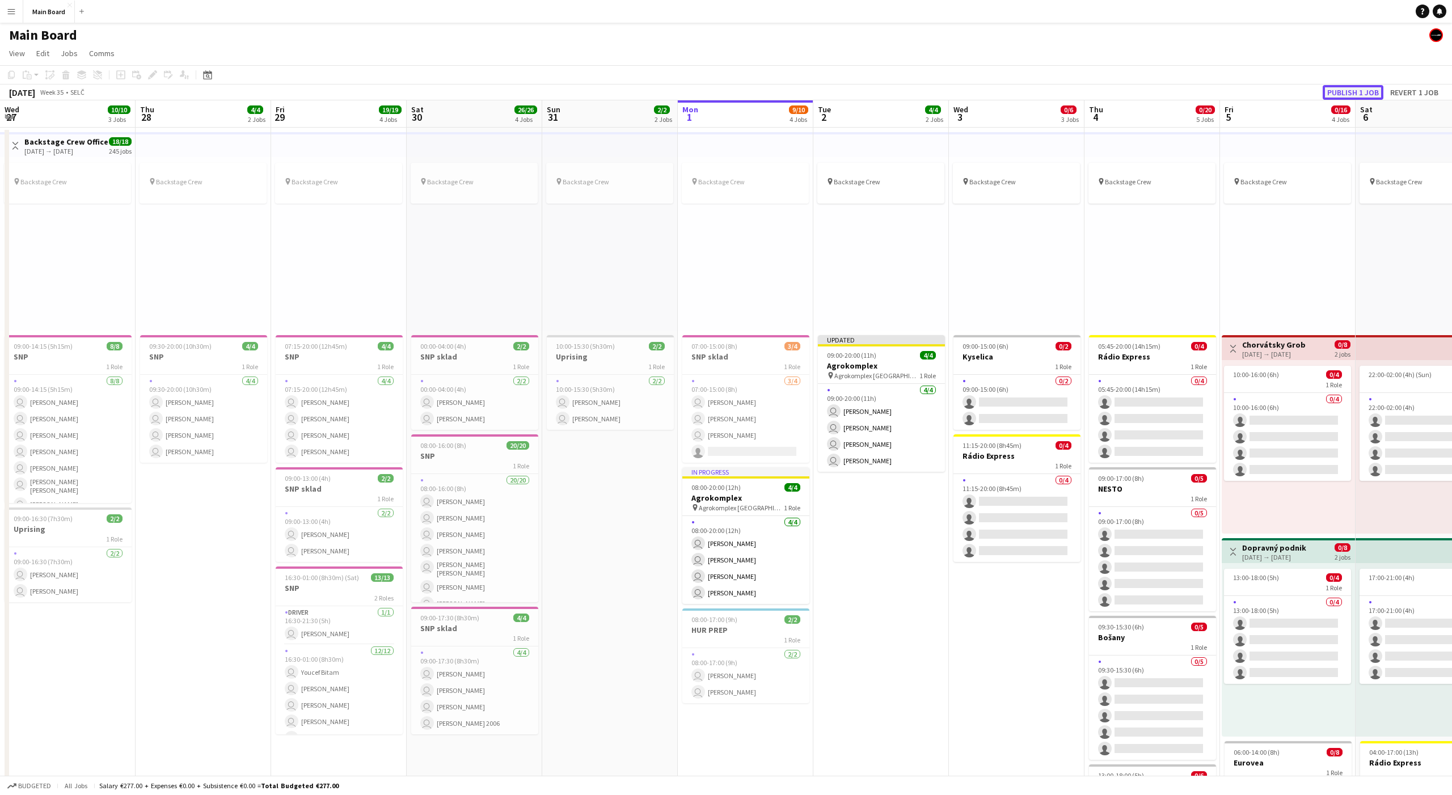
click at [1088, 88] on button "Publish 1 job" at bounding box center [1352, 92] width 61 height 15
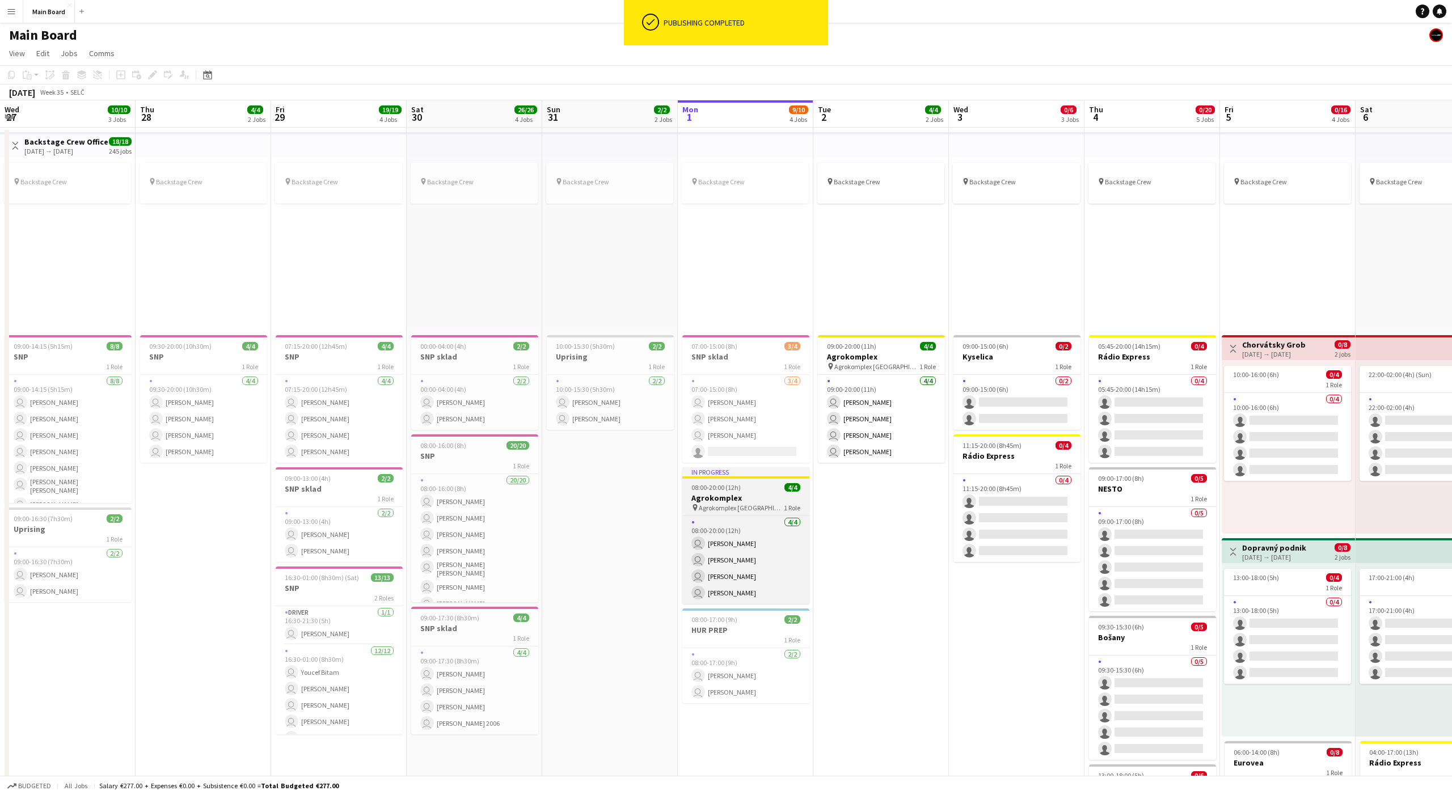
click at [730, 492] on app-job-card "In progress 08:00-20:00 (12h) 4/4 Agrokomplex pin Agrokomplex Nitra 1 Role 4/4 …" at bounding box center [745, 535] width 127 height 137
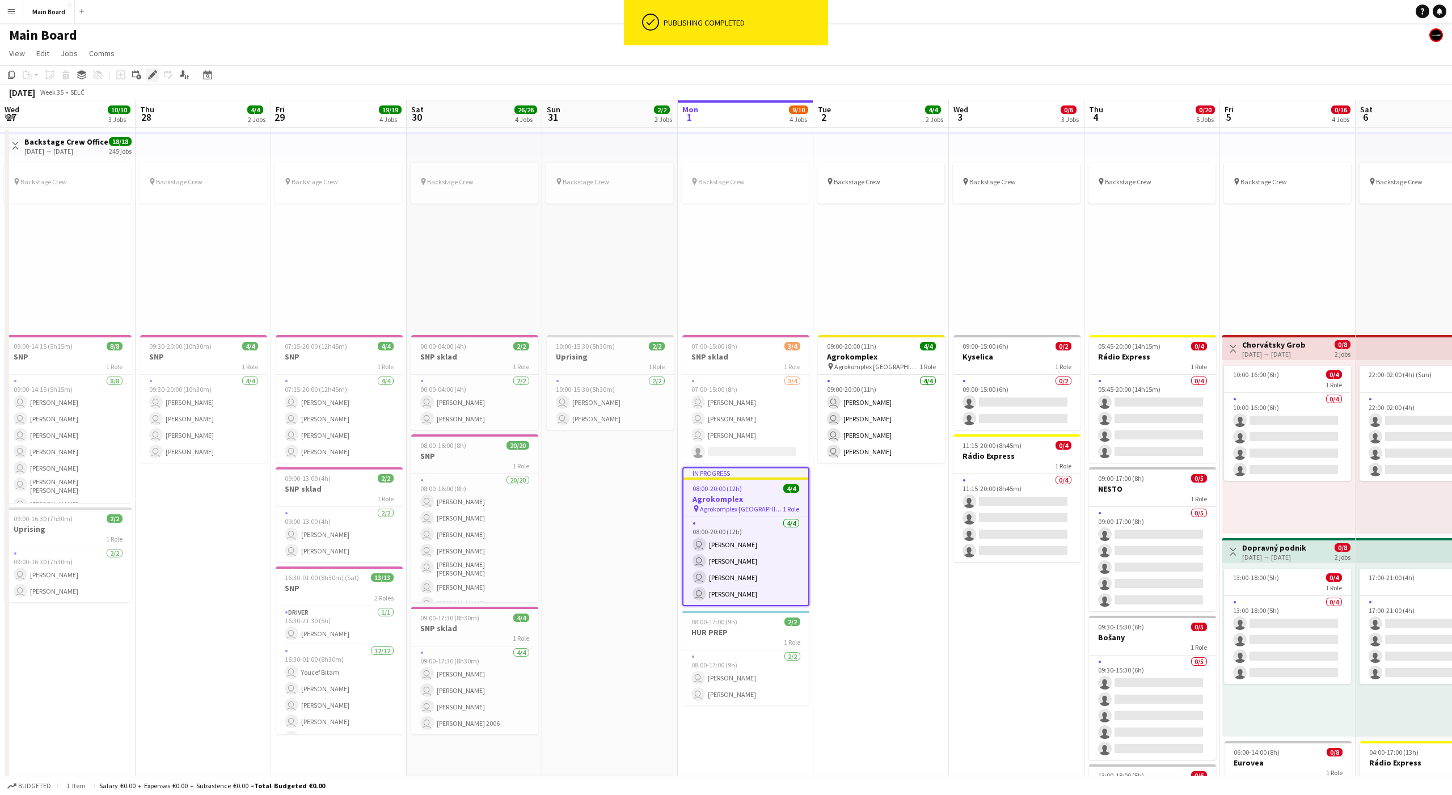
click at [150, 75] on icon at bounding box center [152, 75] width 6 height 6
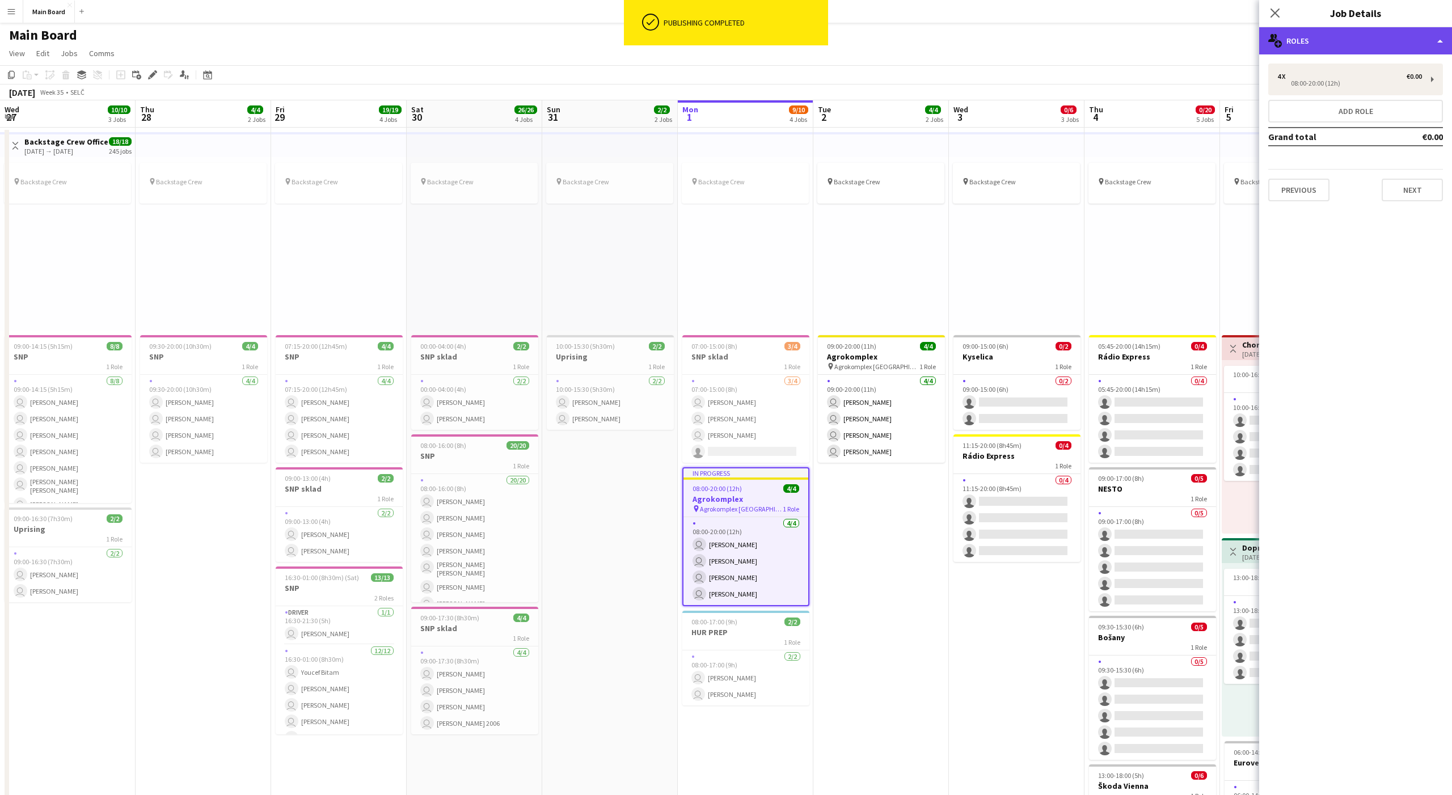
click at [1088, 41] on div "multiple-users-add Roles" at bounding box center [1355, 40] width 193 height 27
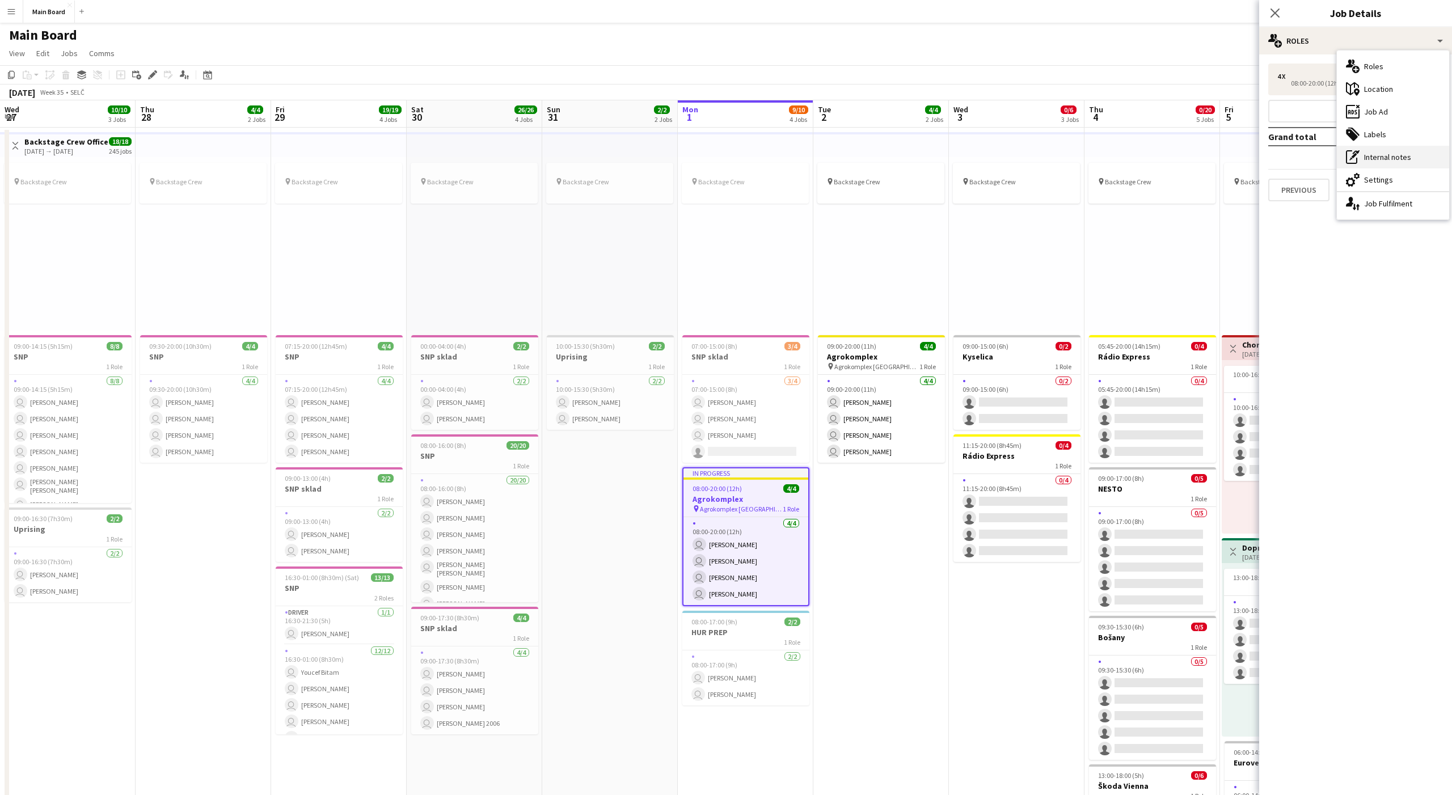
click at [1088, 160] on div "pen-write Internal notes" at bounding box center [1393, 157] width 112 height 23
click at [1088, 102] on textarea at bounding box center [1366, 108] width 153 height 54
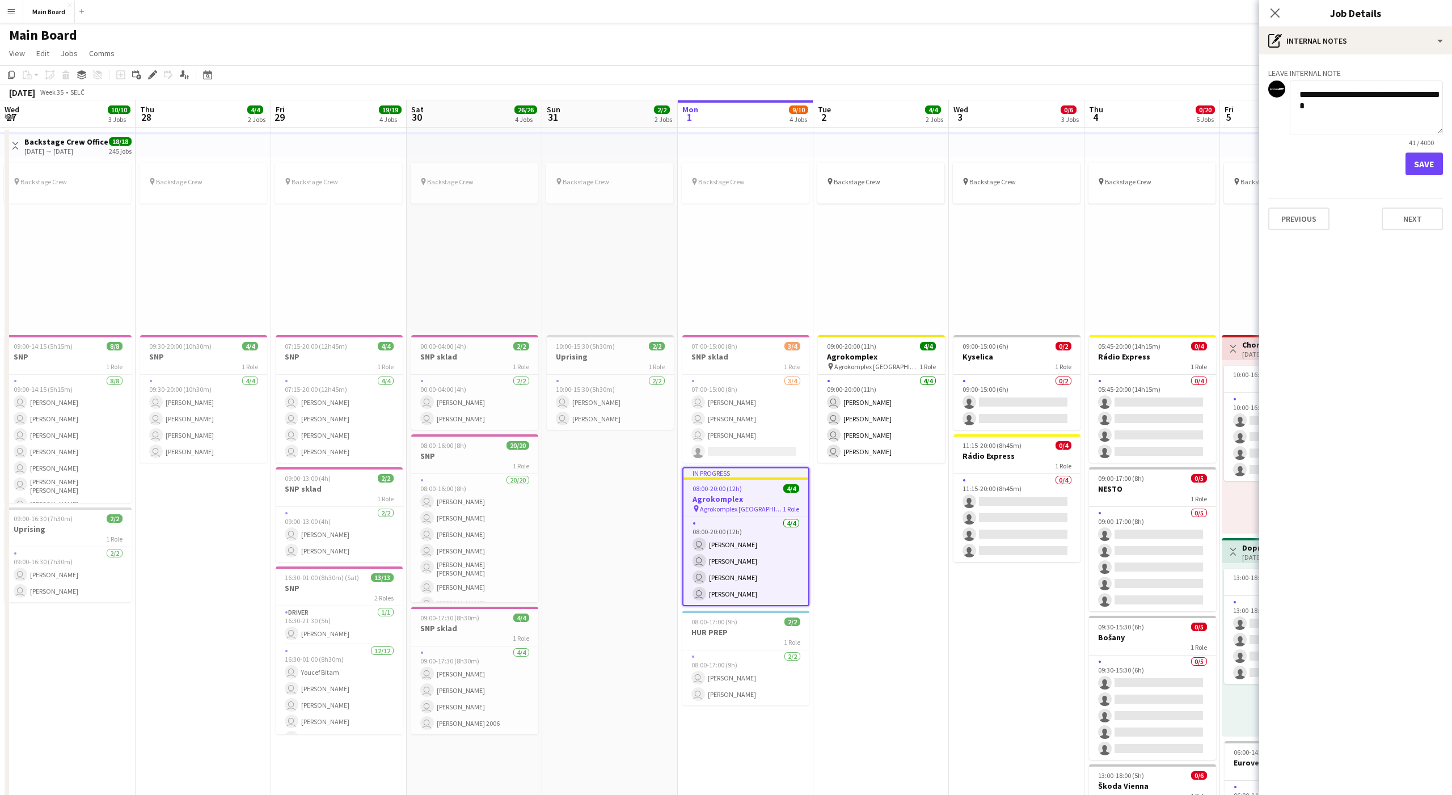
drag, startPoint x: 1381, startPoint y: 105, endPoint x: 1300, endPoint y: 110, distance: 81.3
click at [1088, 110] on textarea "**********" at bounding box center [1366, 108] width 153 height 54
type textarea "**********"
click at [1088, 158] on button "Save" at bounding box center [1423, 164] width 37 height 23
click at [1088, 146] on textarea at bounding box center [1366, 152] width 153 height 54
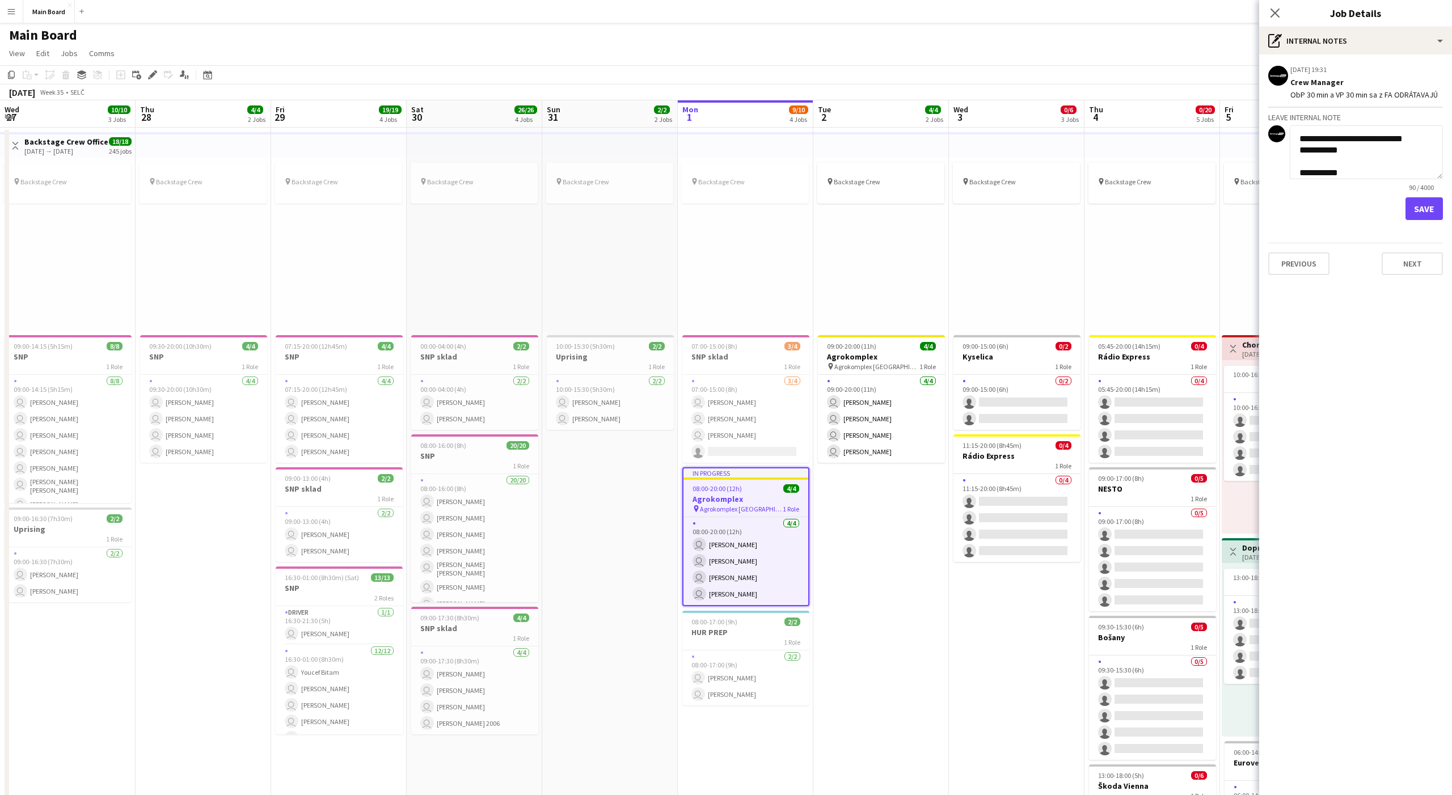
scroll to position [57, 0]
type textarea "**********"
click at [1088, 208] on button "Save" at bounding box center [1423, 208] width 37 height 23
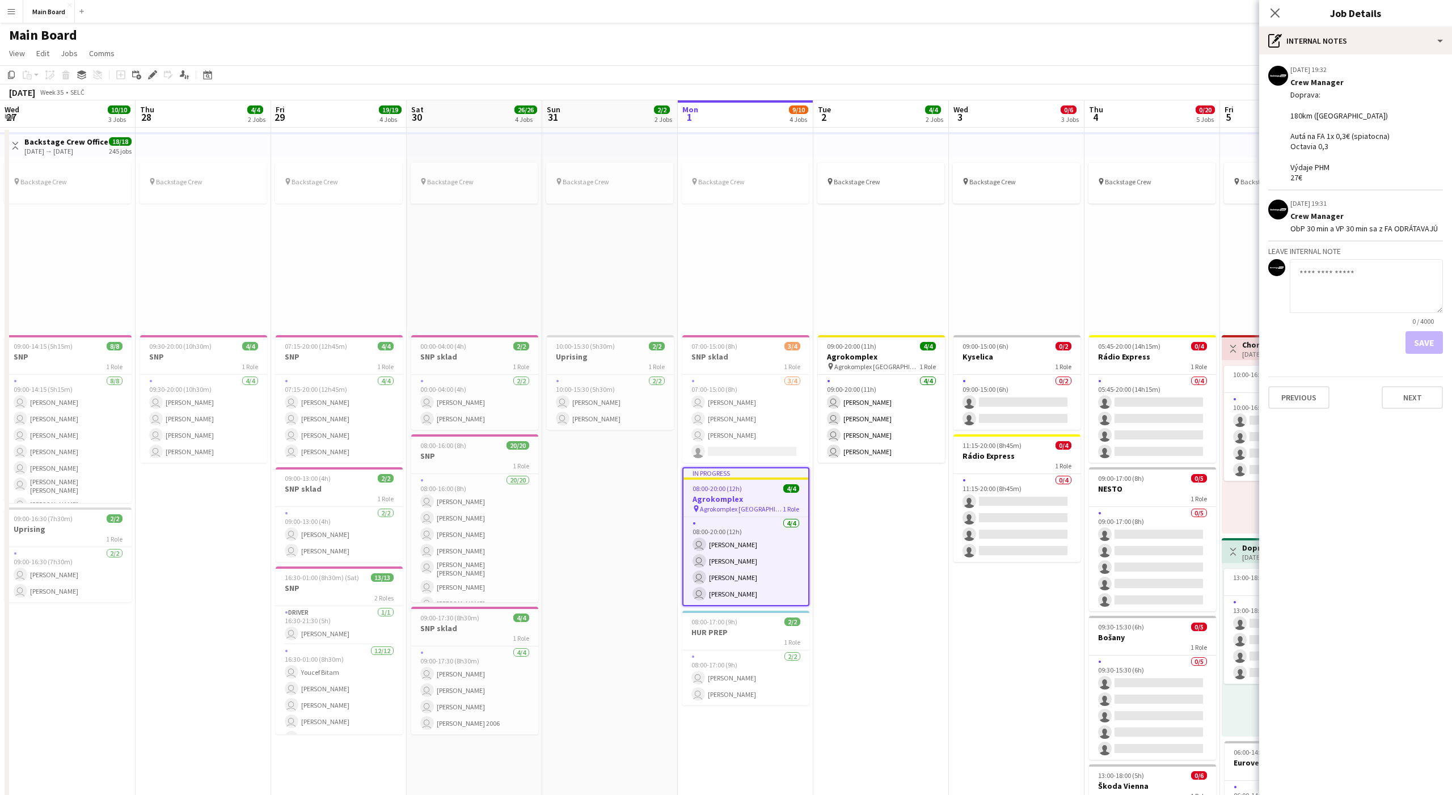
click at [976, 238] on div "pin Backstage Crew" at bounding box center [1017, 244] width 136 height 174
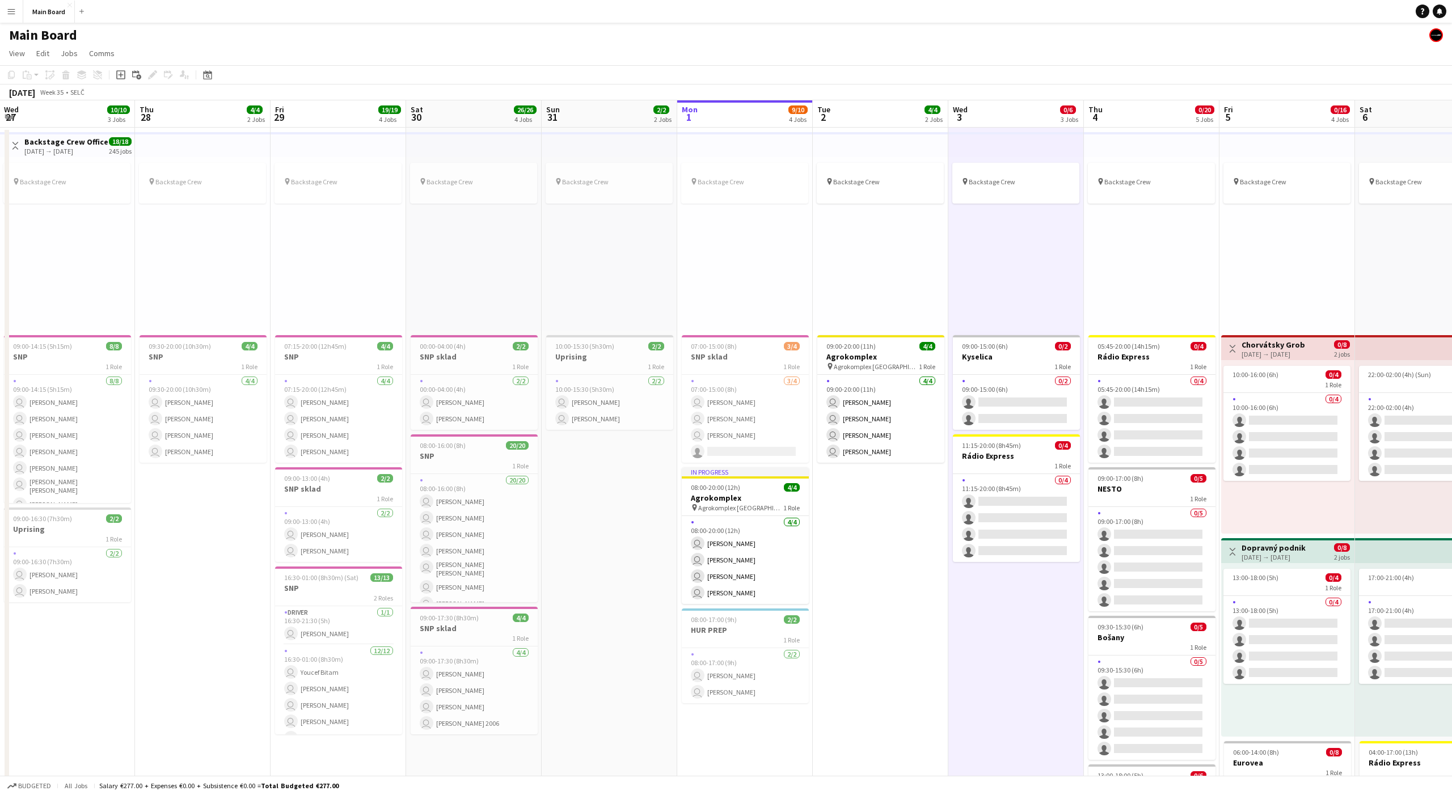
click at [886, 269] on div "pin Backstage Crew" at bounding box center [881, 244] width 136 height 174
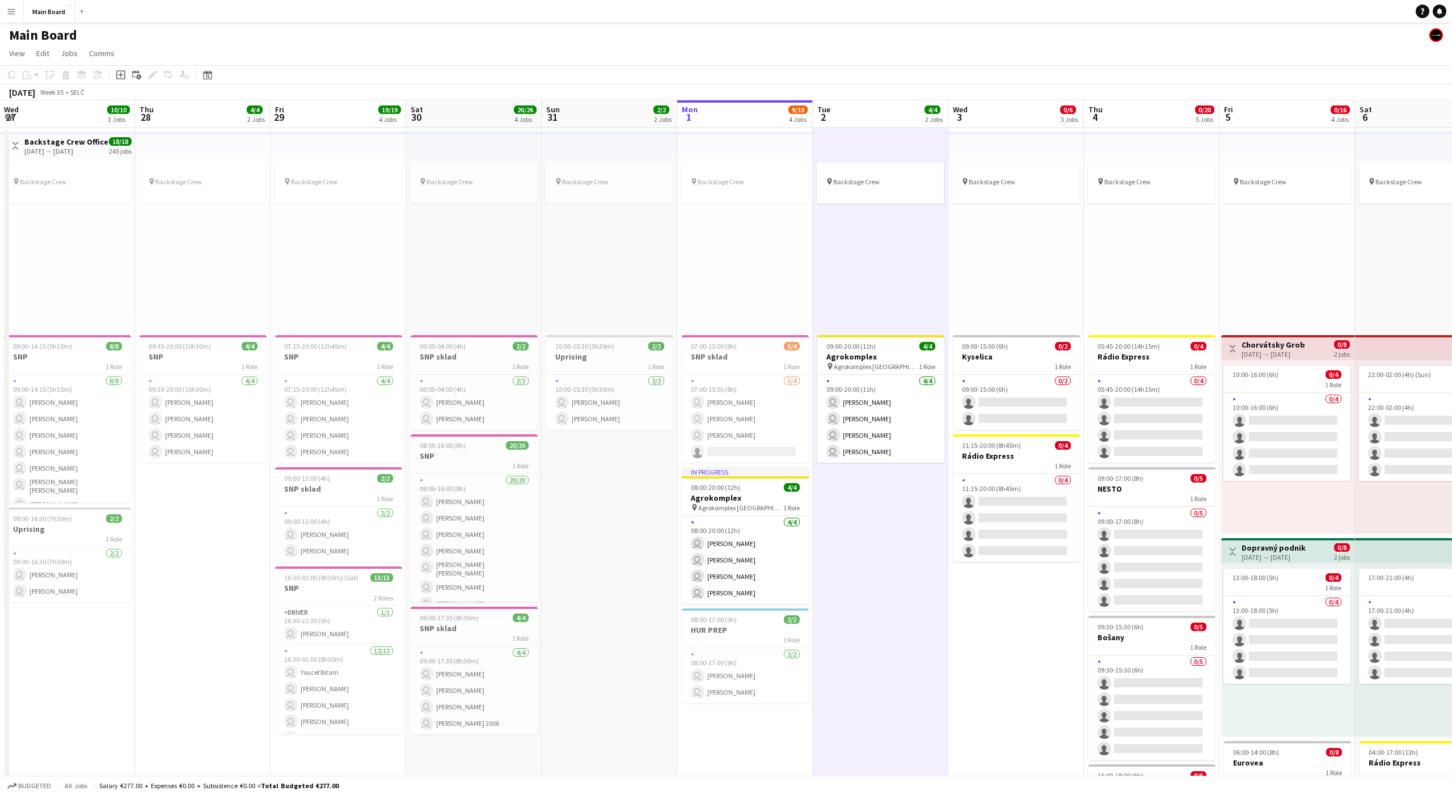
click at [872, 272] on div "pin Backstage Crew" at bounding box center [881, 244] width 136 height 174
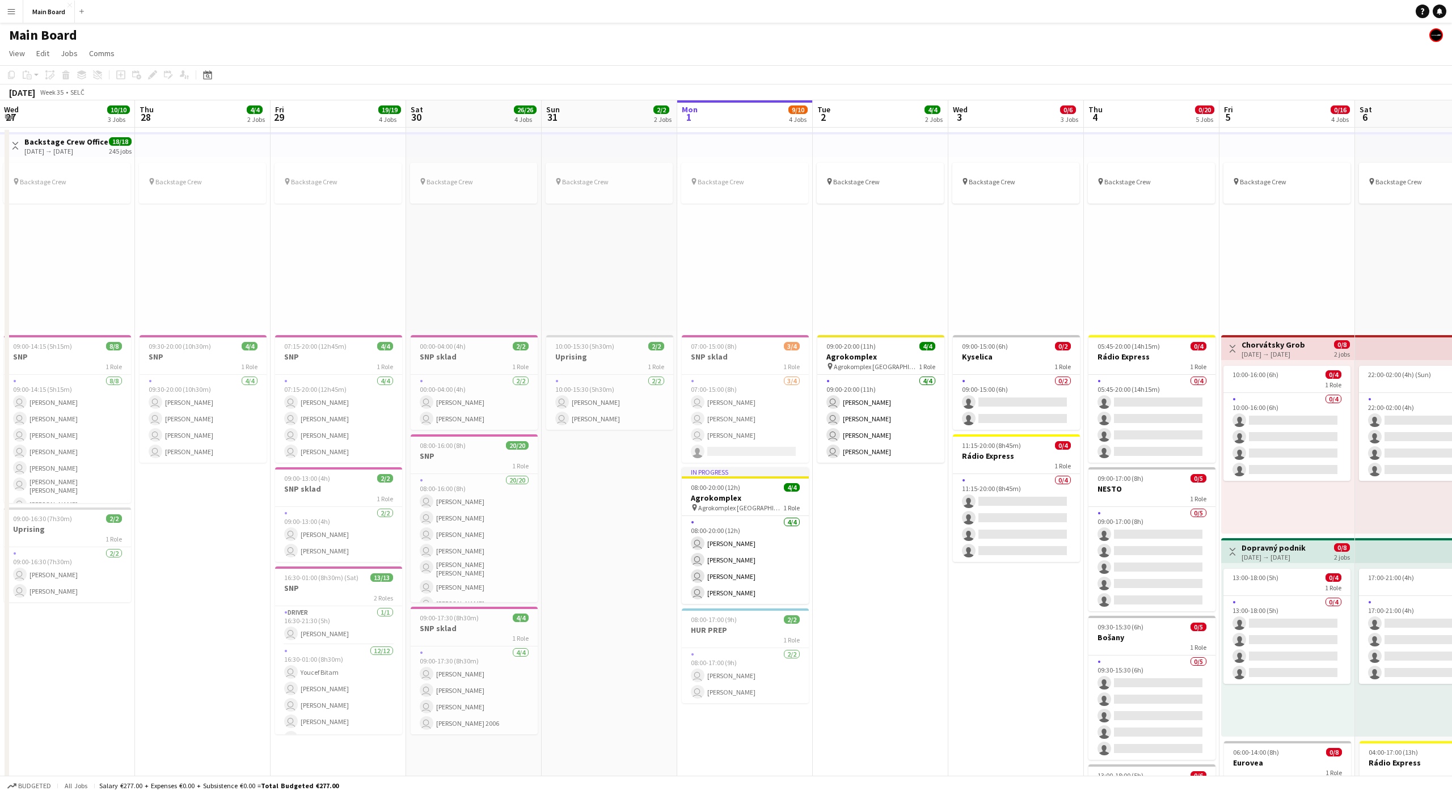
click at [741, 272] on div "pin Backstage Crew" at bounding box center [745, 244] width 136 height 174
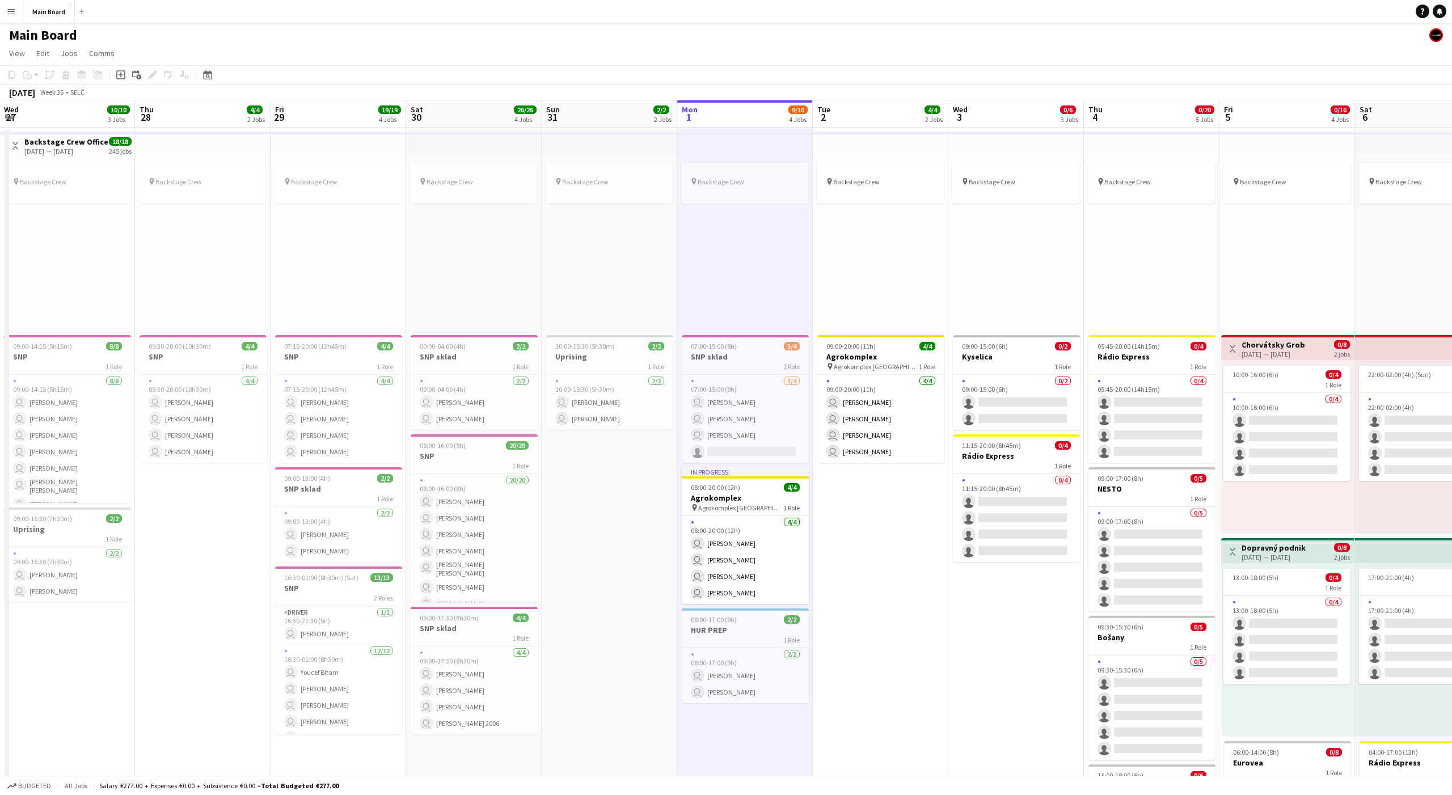
click at [736, 257] on div "pin Backstage Crew" at bounding box center [745, 244] width 136 height 174
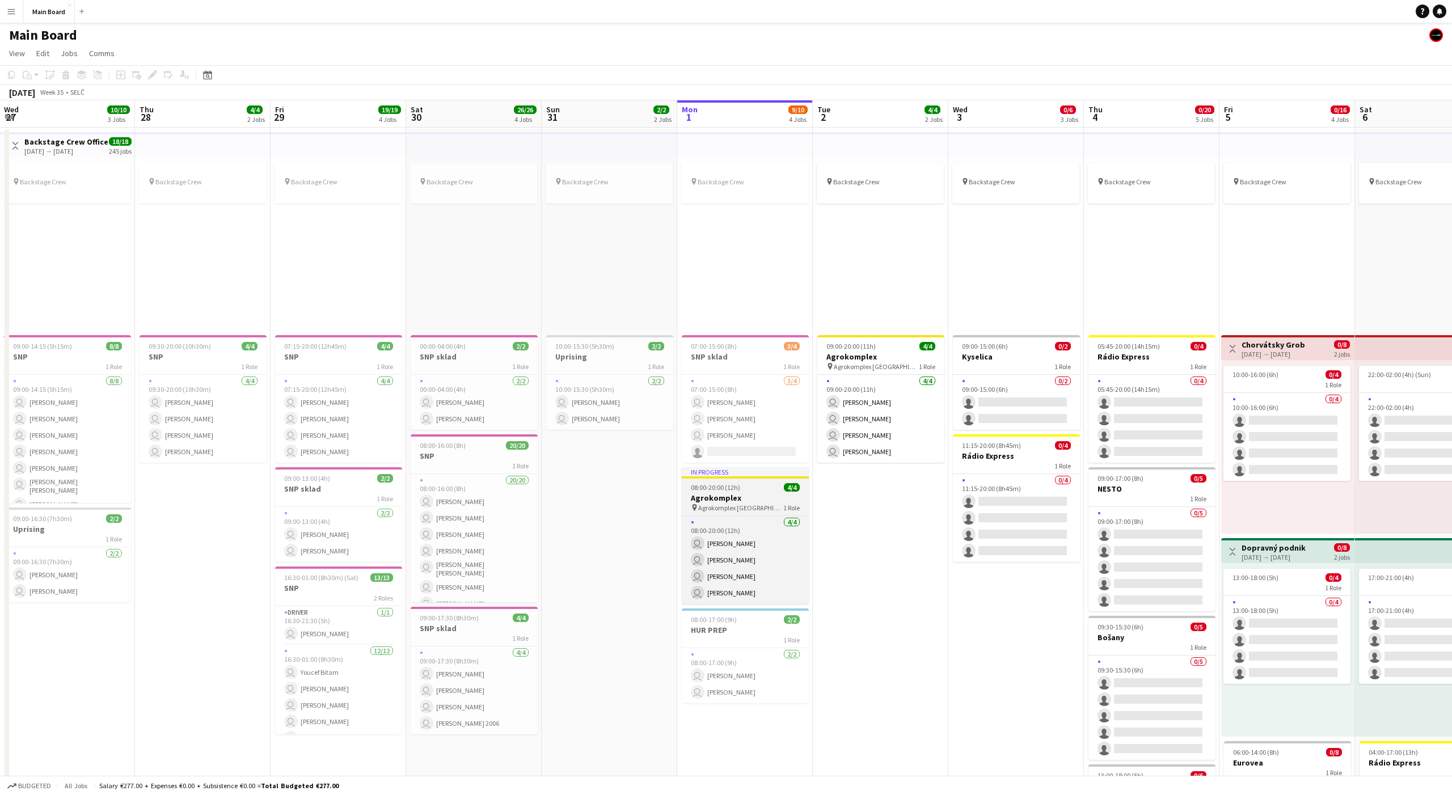
click at [763, 481] on app-job-card "In progress 08:00-20:00 (12h) 4/4 Agrokomplex pin Agrokomplex Nitra 1 Role 4/4 …" at bounding box center [745, 535] width 127 height 137
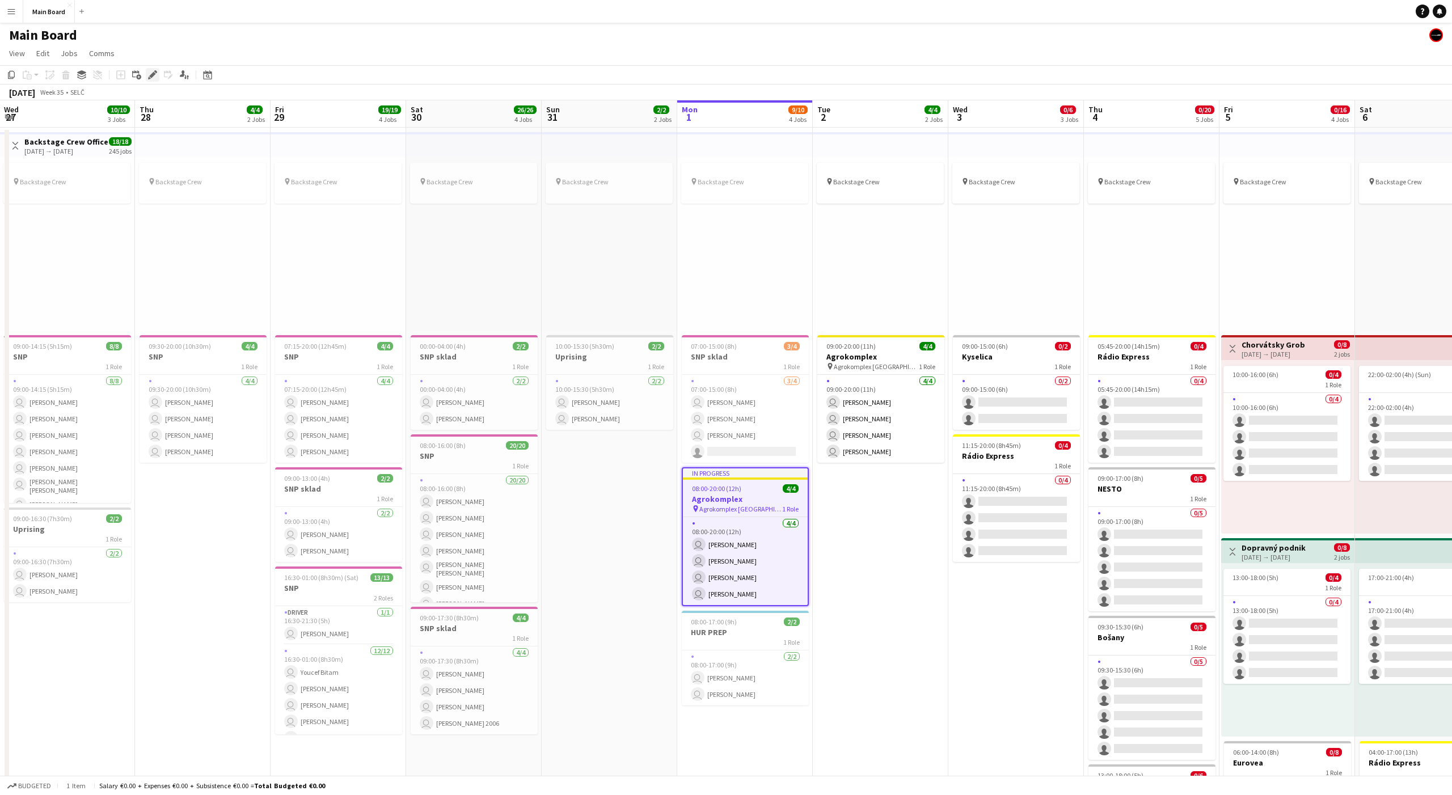
click at [153, 75] on icon at bounding box center [152, 75] width 6 height 6
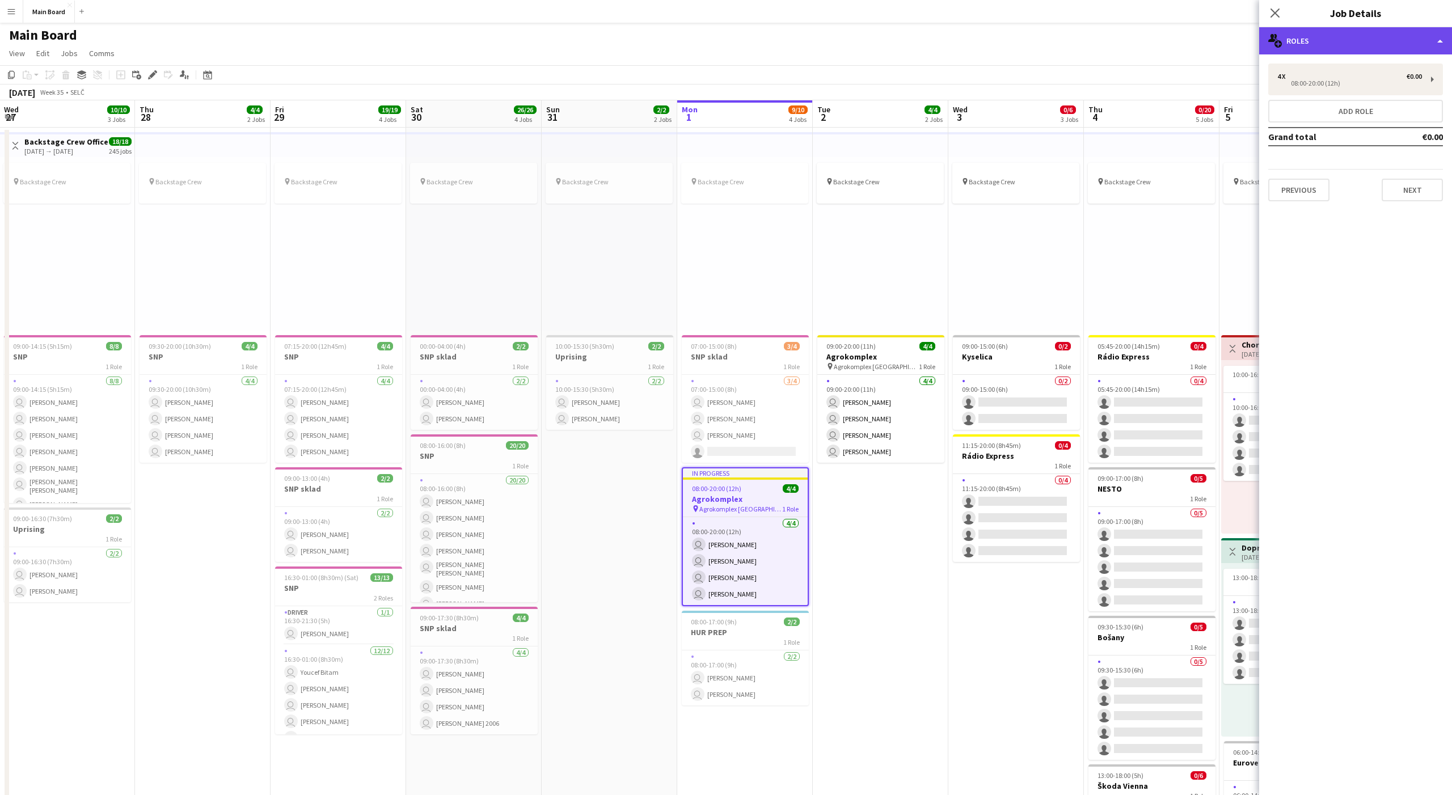
click at [1088, 45] on div "multiple-users-add Roles" at bounding box center [1355, 40] width 193 height 27
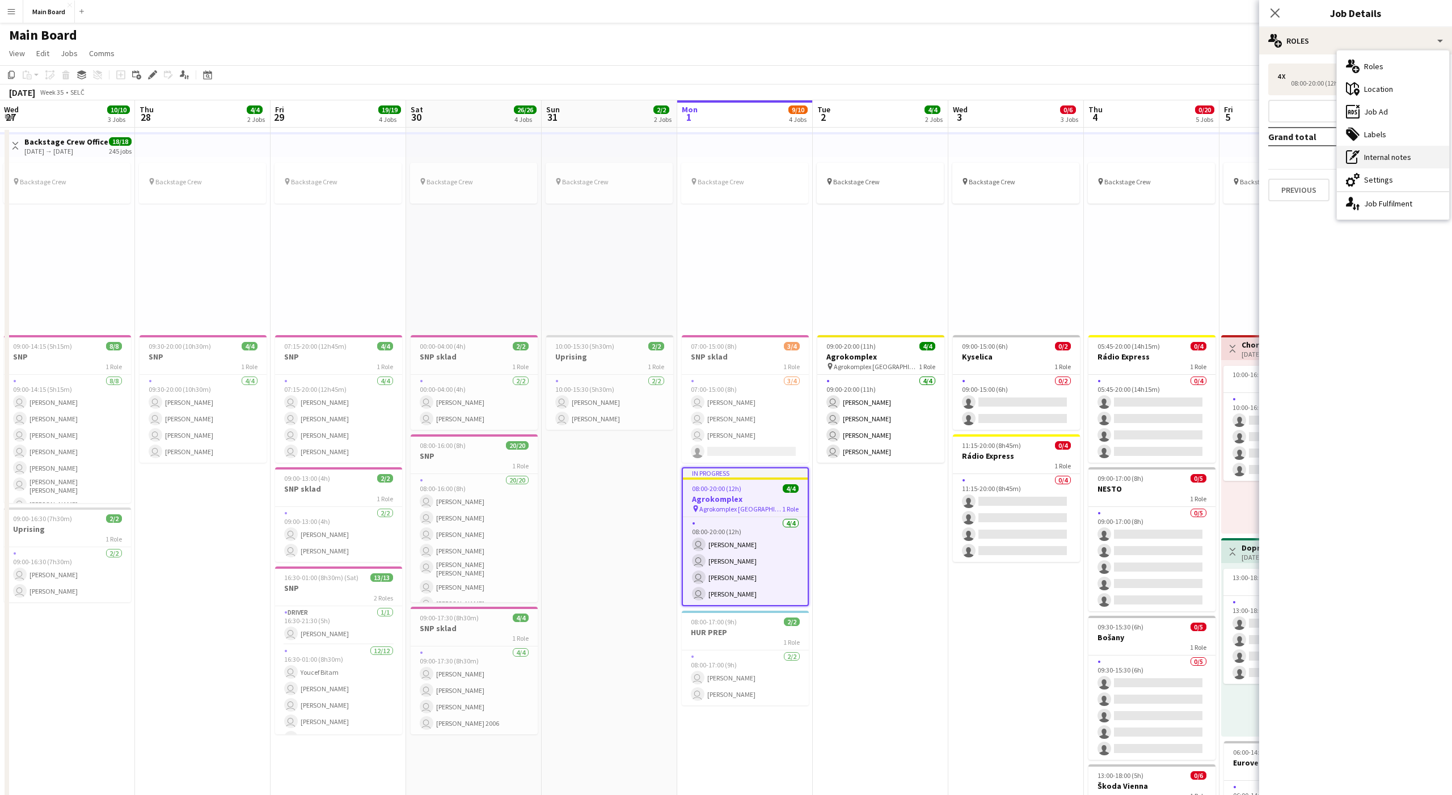
click at [1088, 155] on div "pen-write Internal notes" at bounding box center [1393, 157] width 112 height 23
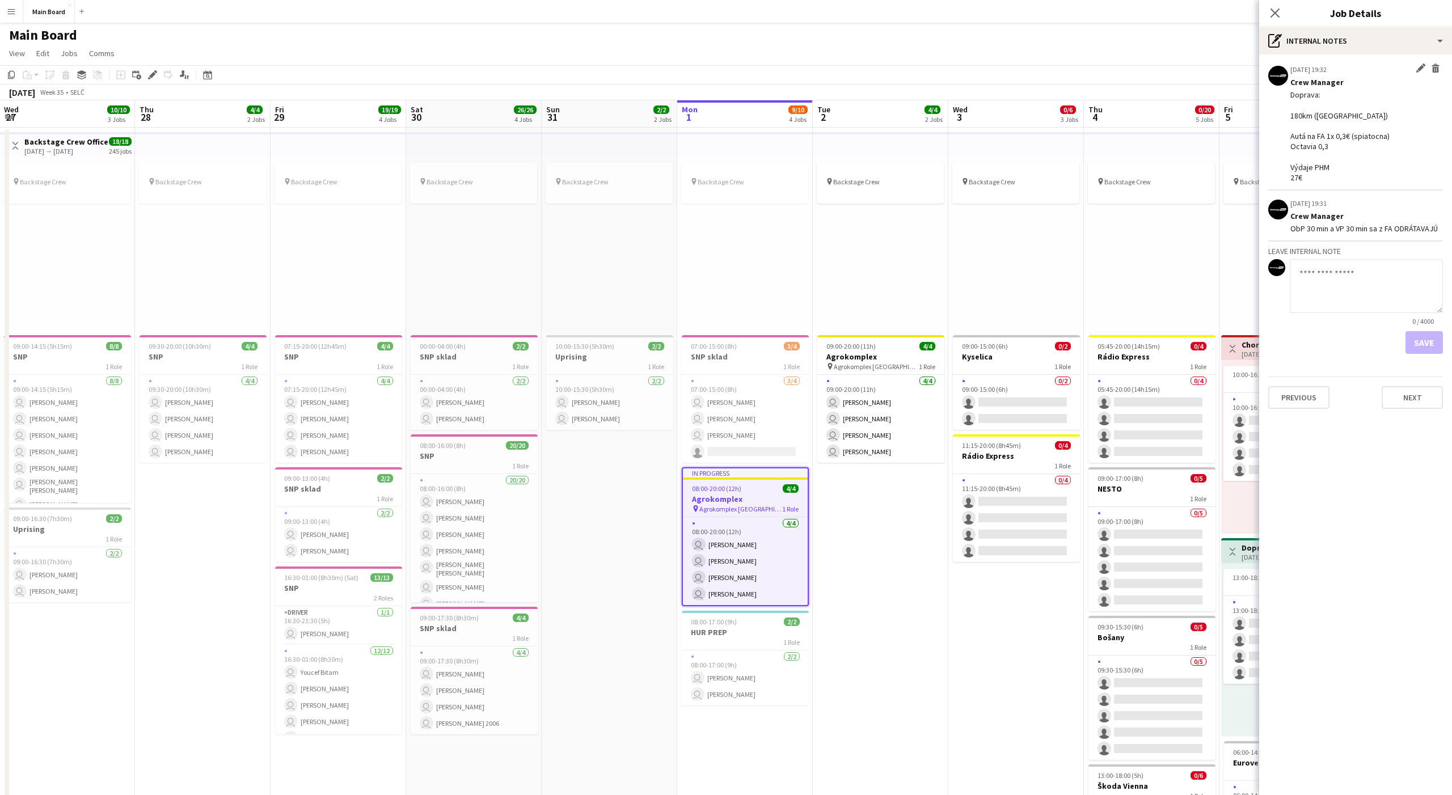
drag, startPoint x: 1290, startPoint y: 93, endPoint x: 1372, endPoint y: 184, distance: 123.2
click at [1088, 185] on app-board-job-note-item "01-09-2025 19:32 Edit internal note Delete internal note Crew Manager Doprava: …" at bounding box center [1355, 127] width 175 height 127
copy div "Doprava: 180km (spiatočná) Autá na FA 1x 0,3€ (spiatocna) Octavia 0,3 Výdaje PH…"
click at [1088, 284] on div "pin Backstage Crew" at bounding box center [1152, 244] width 136 height 174
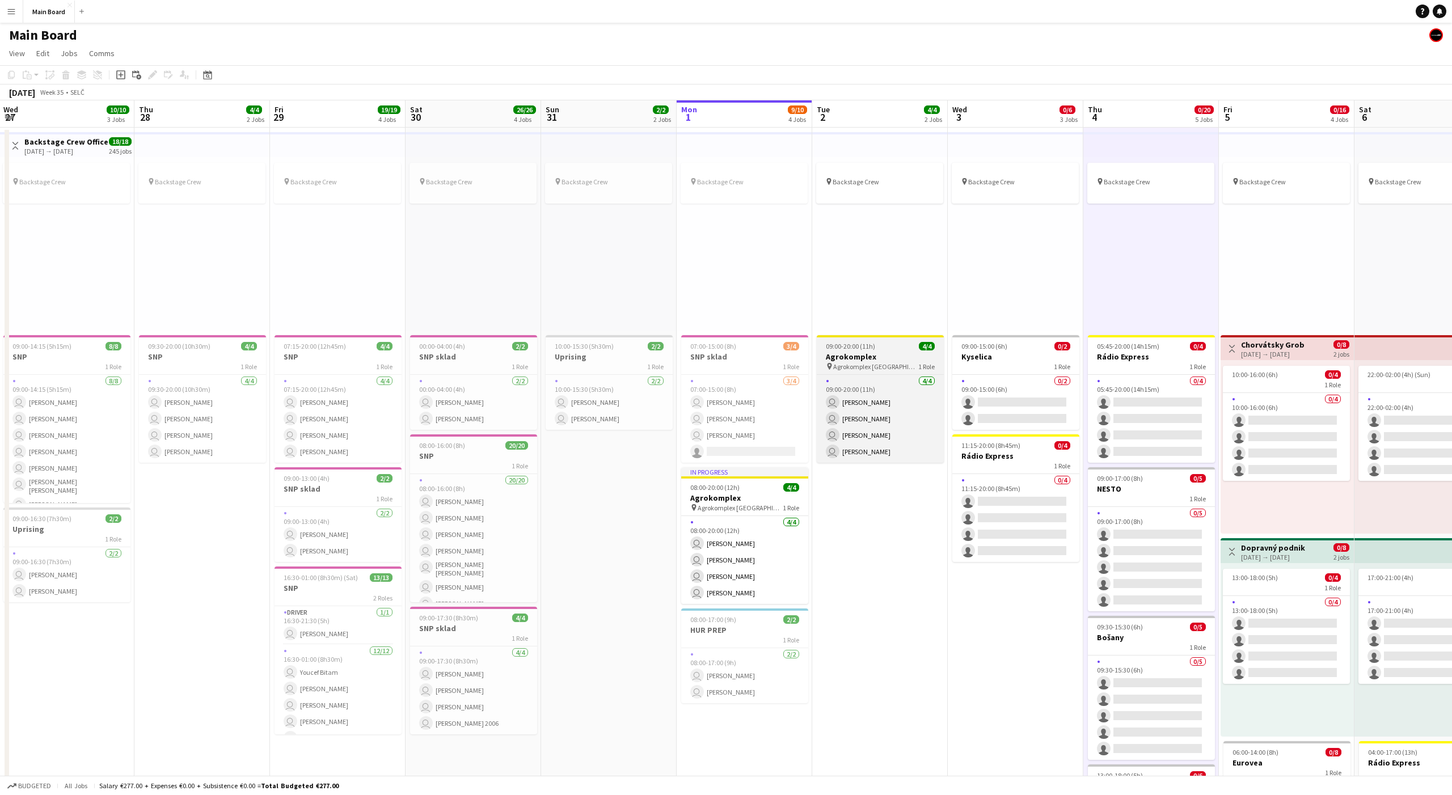
click at [874, 360] on h3 "Agrokomplex" at bounding box center [880, 357] width 127 height 10
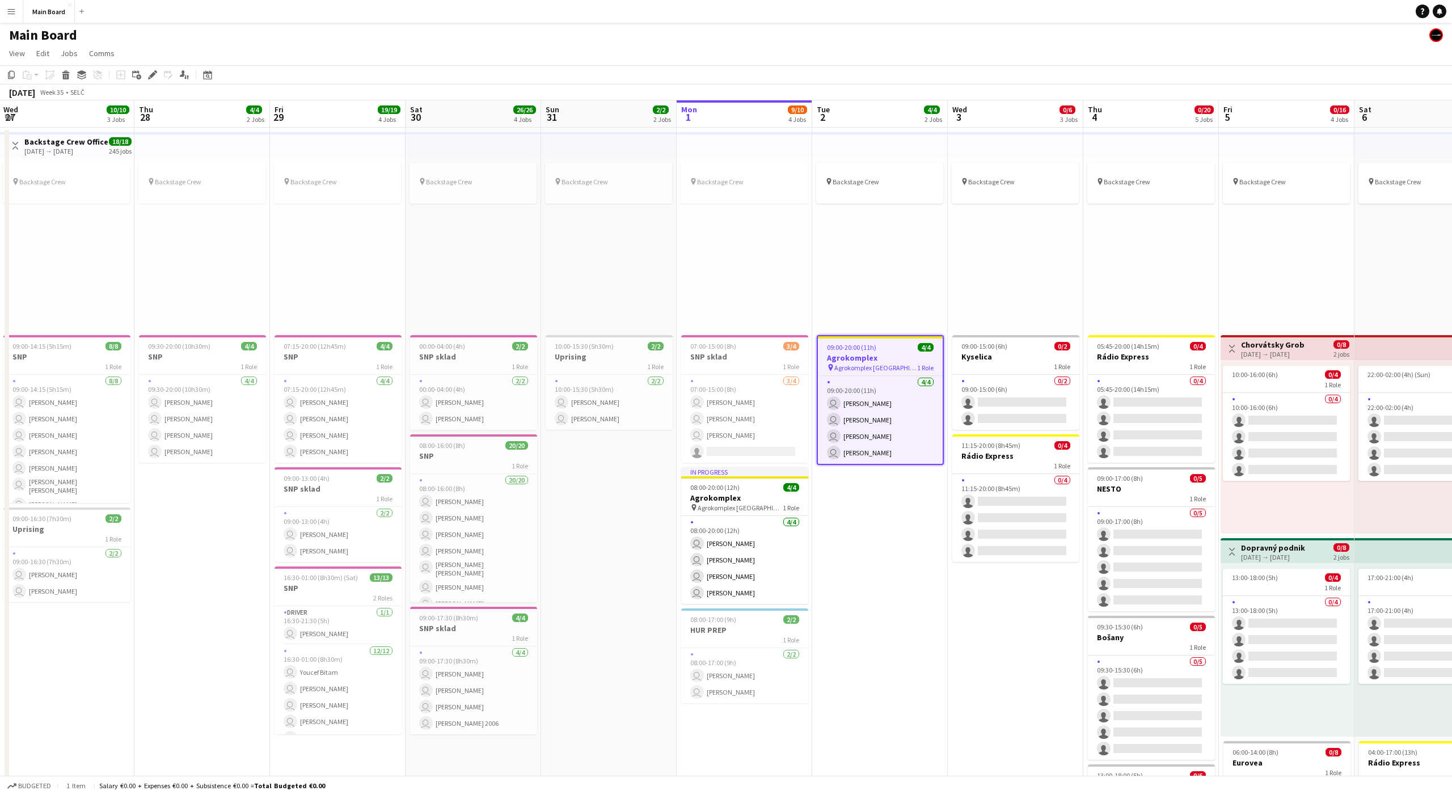
scroll to position [0, 408]
click at [153, 70] on icon "Edit" at bounding box center [152, 74] width 9 height 9
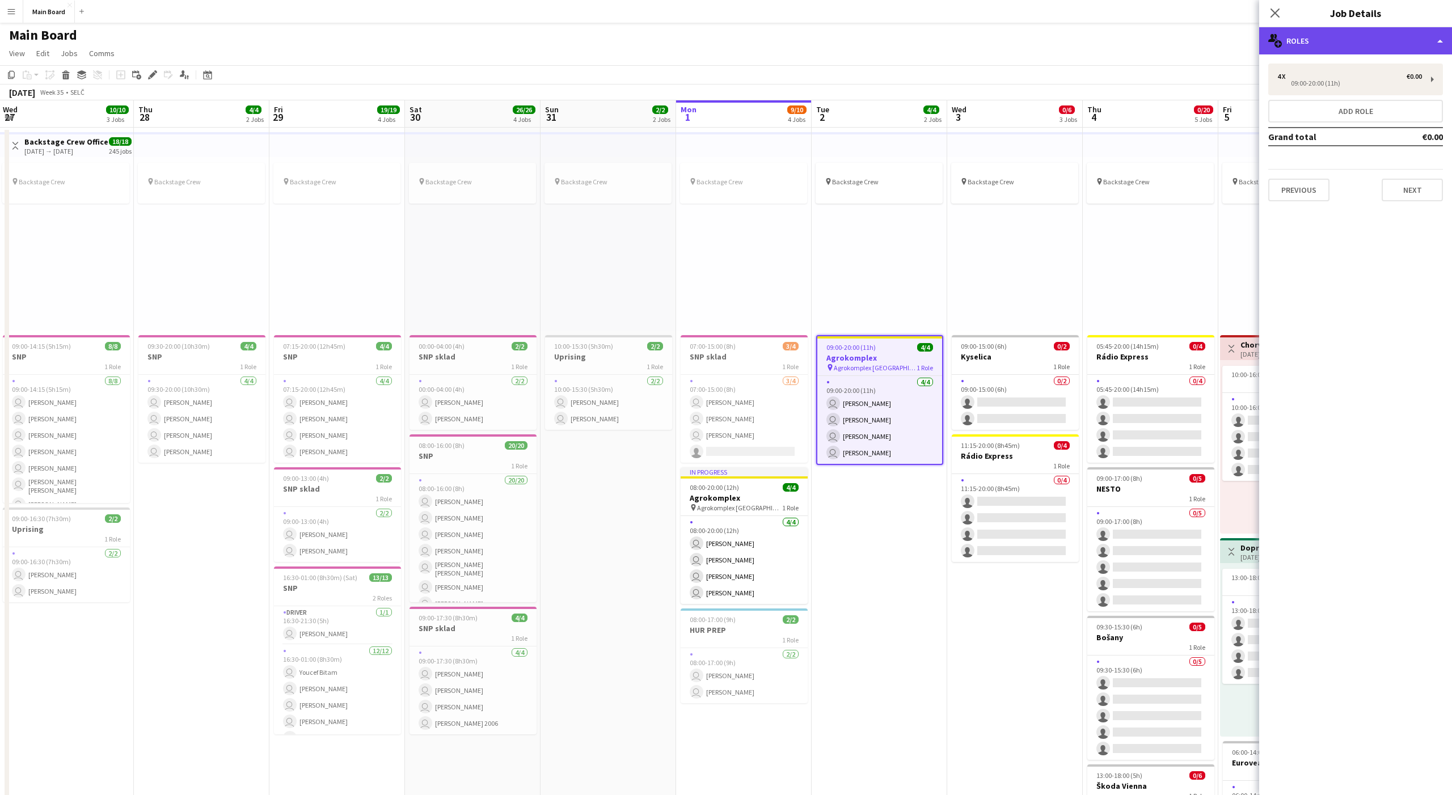
click at [1088, 42] on div "multiple-users-add Roles" at bounding box center [1355, 40] width 193 height 27
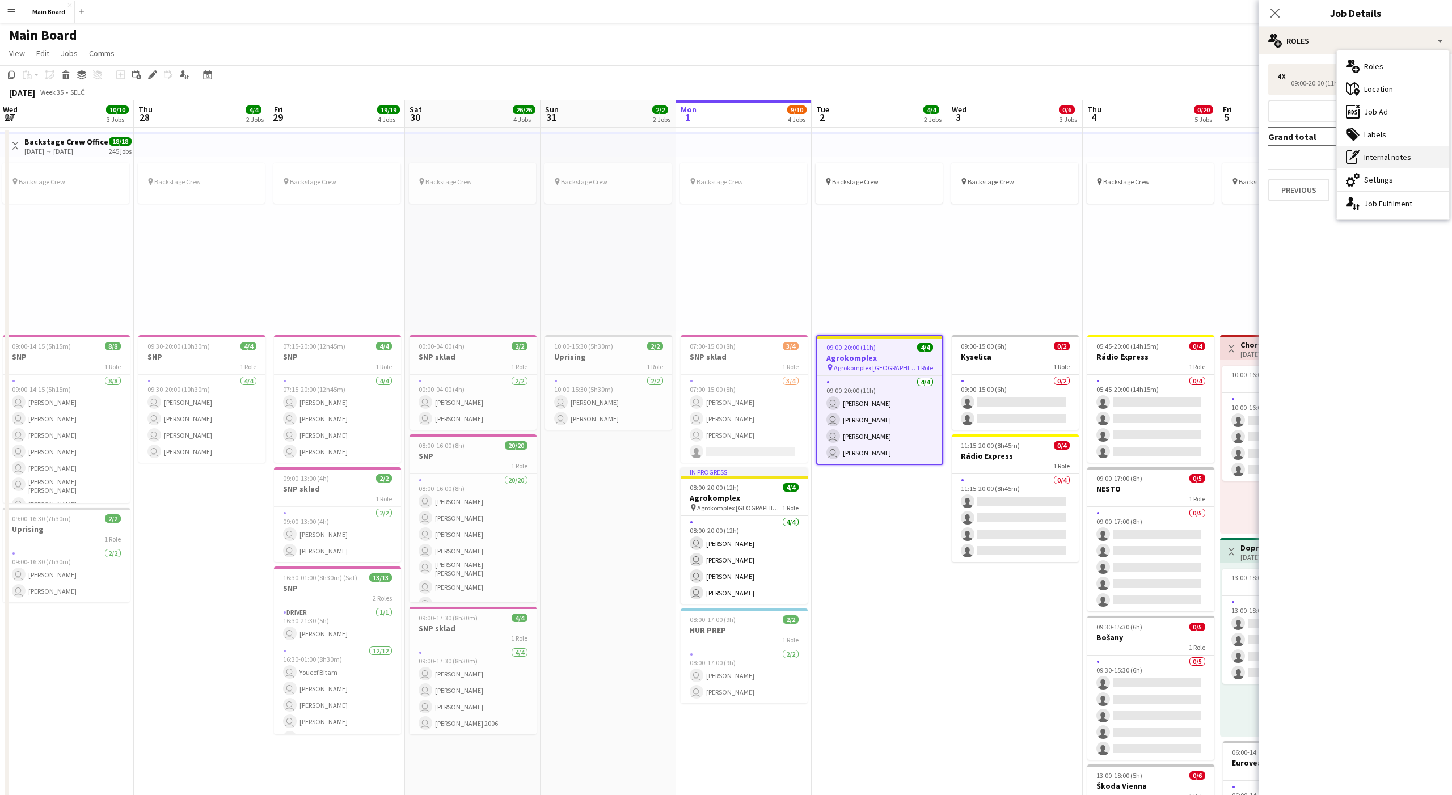
click at [1088, 160] on div "pen-write Internal notes" at bounding box center [1393, 157] width 112 height 23
click at [1088, 88] on textarea at bounding box center [1366, 108] width 153 height 54
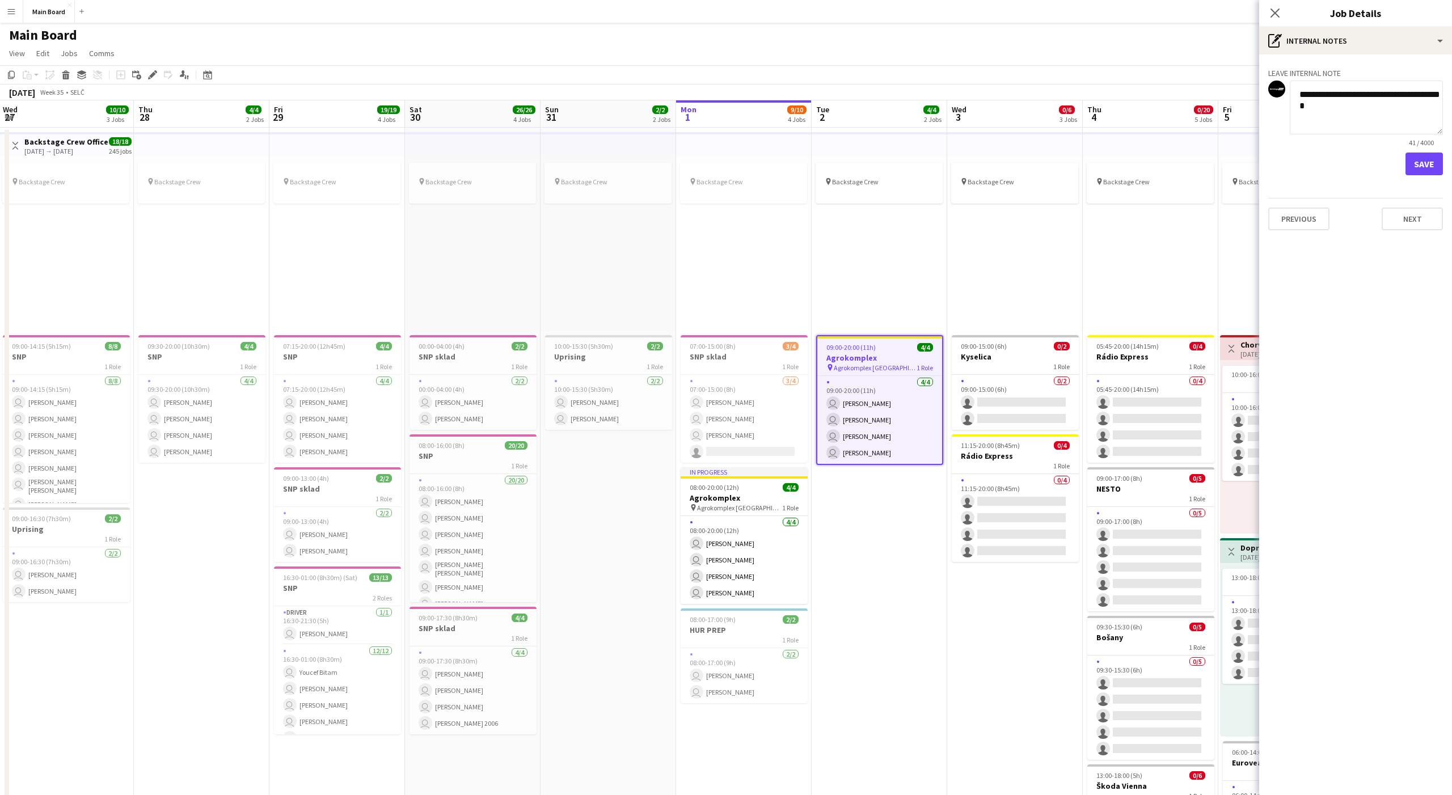
type textarea "**********"
click at [1088, 160] on app-board-job-internal-notes "**********" at bounding box center [1355, 121] width 193 height 107
click at [1088, 164] on button "Save" at bounding box center [1423, 164] width 37 height 23
click at [1088, 150] on textarea at bounding box center [1366, 152] width 153 height 54
paste textarea "**********"
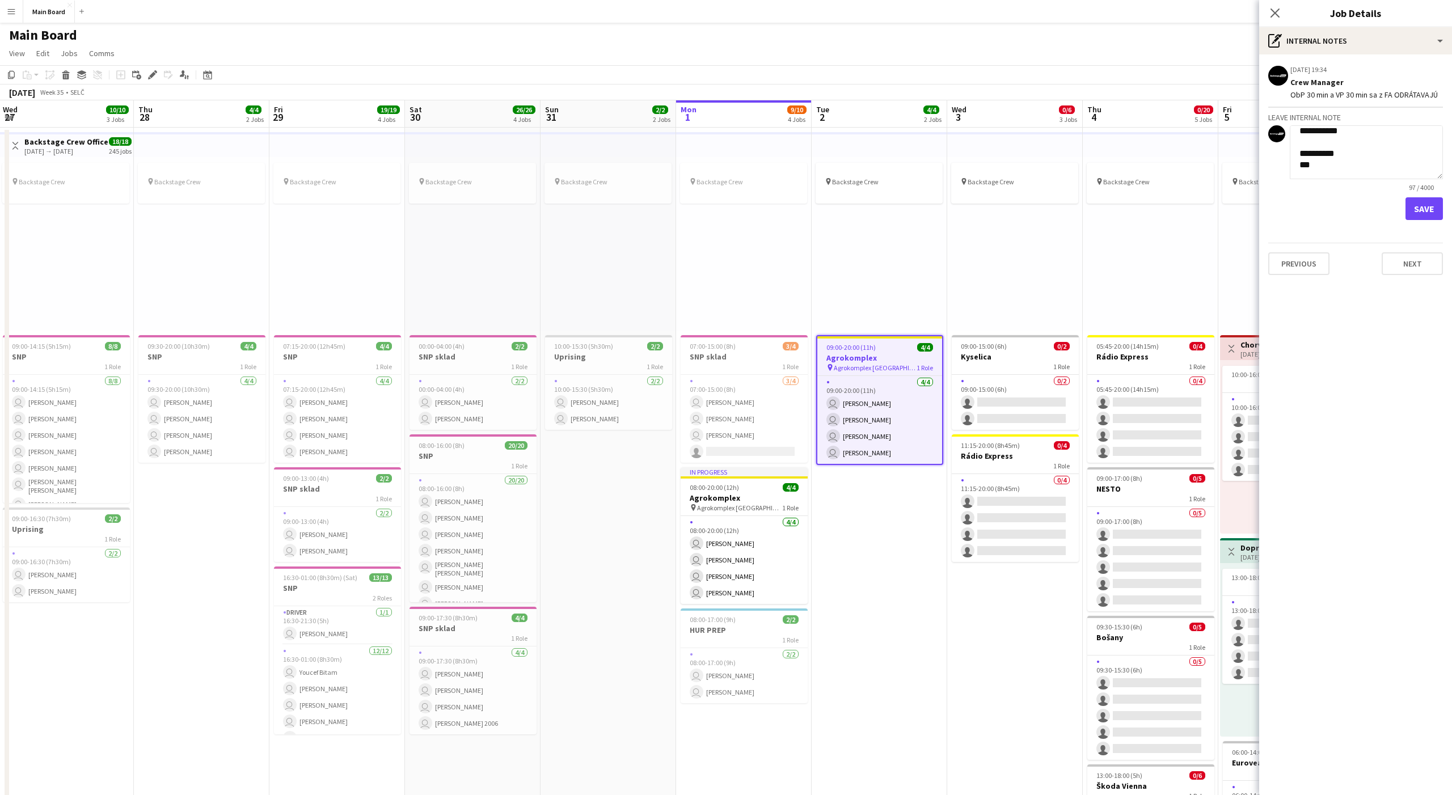
scroll to position [65, 0]
type textarea "**********"
click at [1088, 199] on button "Save" at bounding box center [1423, 208] width 37 height 23
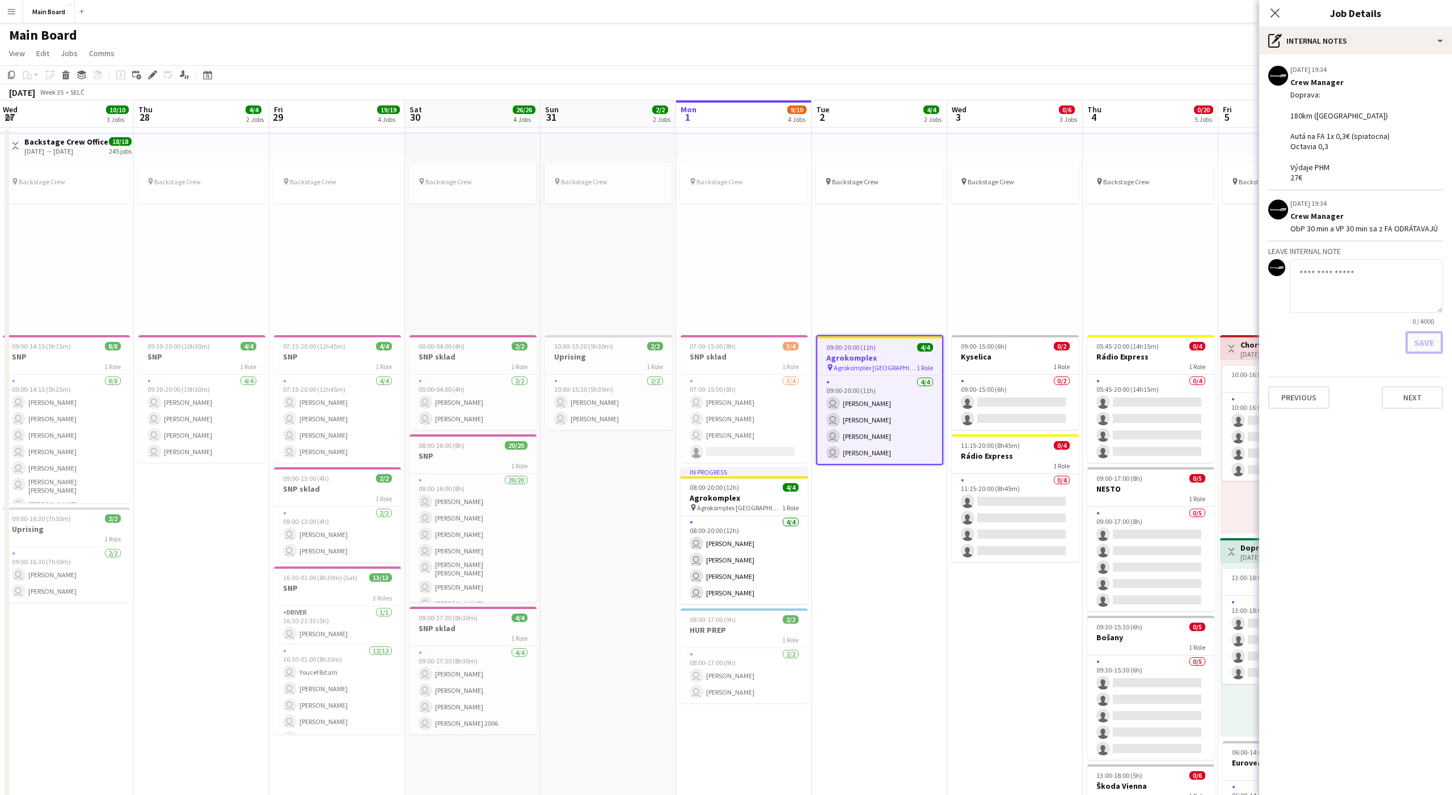
scroll to position [0, 0]
click at [1088, 170] on div "Doprava: 180km (spiatočná) Autá na FA 1x 0,3€ (spiatocna) Octavia 0,3 Výdaje PH…" at bounding box center [1366, 136] width 153 height 93
click at [853, 282] on div "pin Backstage Crew" at bounding box center [879, 244] width 136 height 174
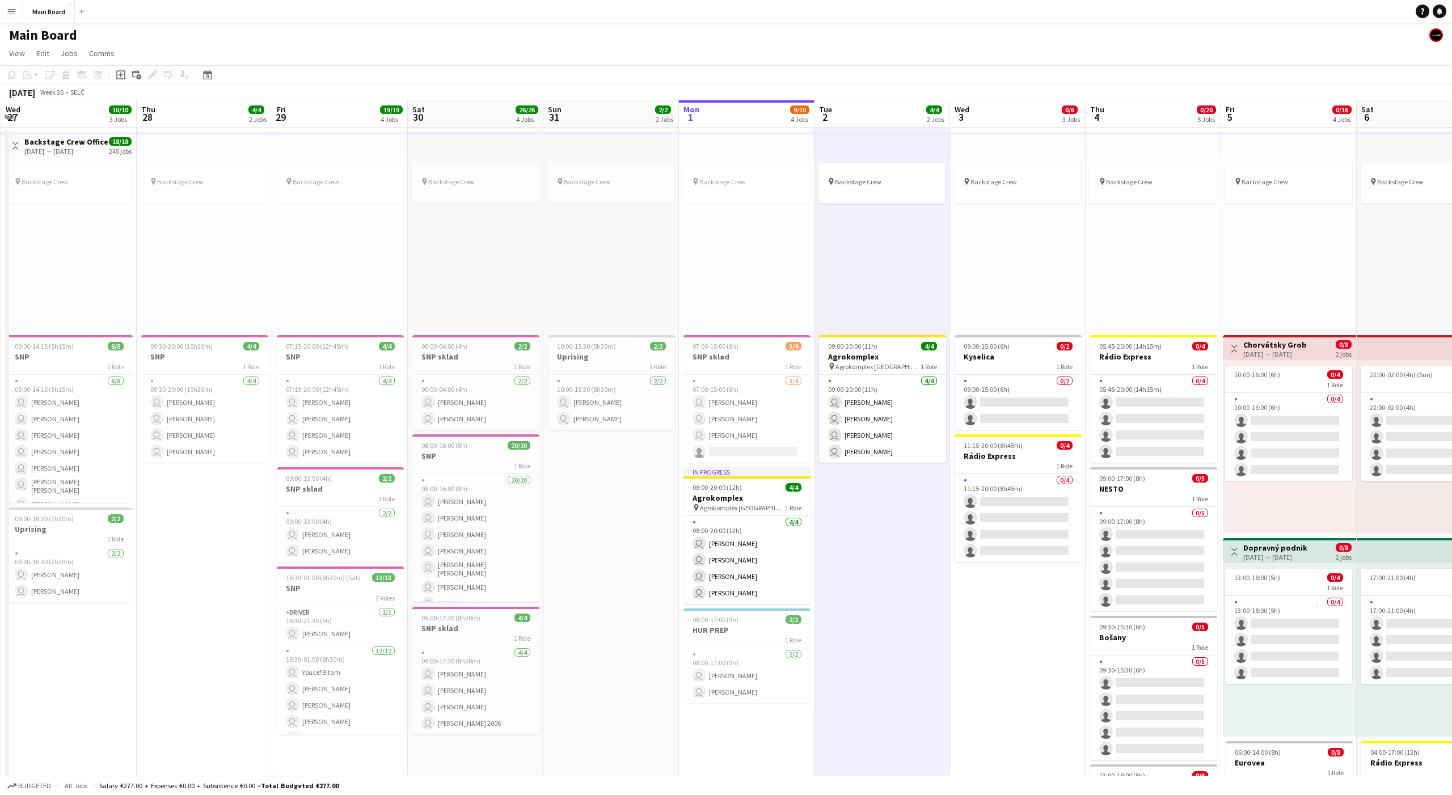
click at [865, 274] on div "pin Backstage Crew" at bounding box center [882, 244] width 136 height 174
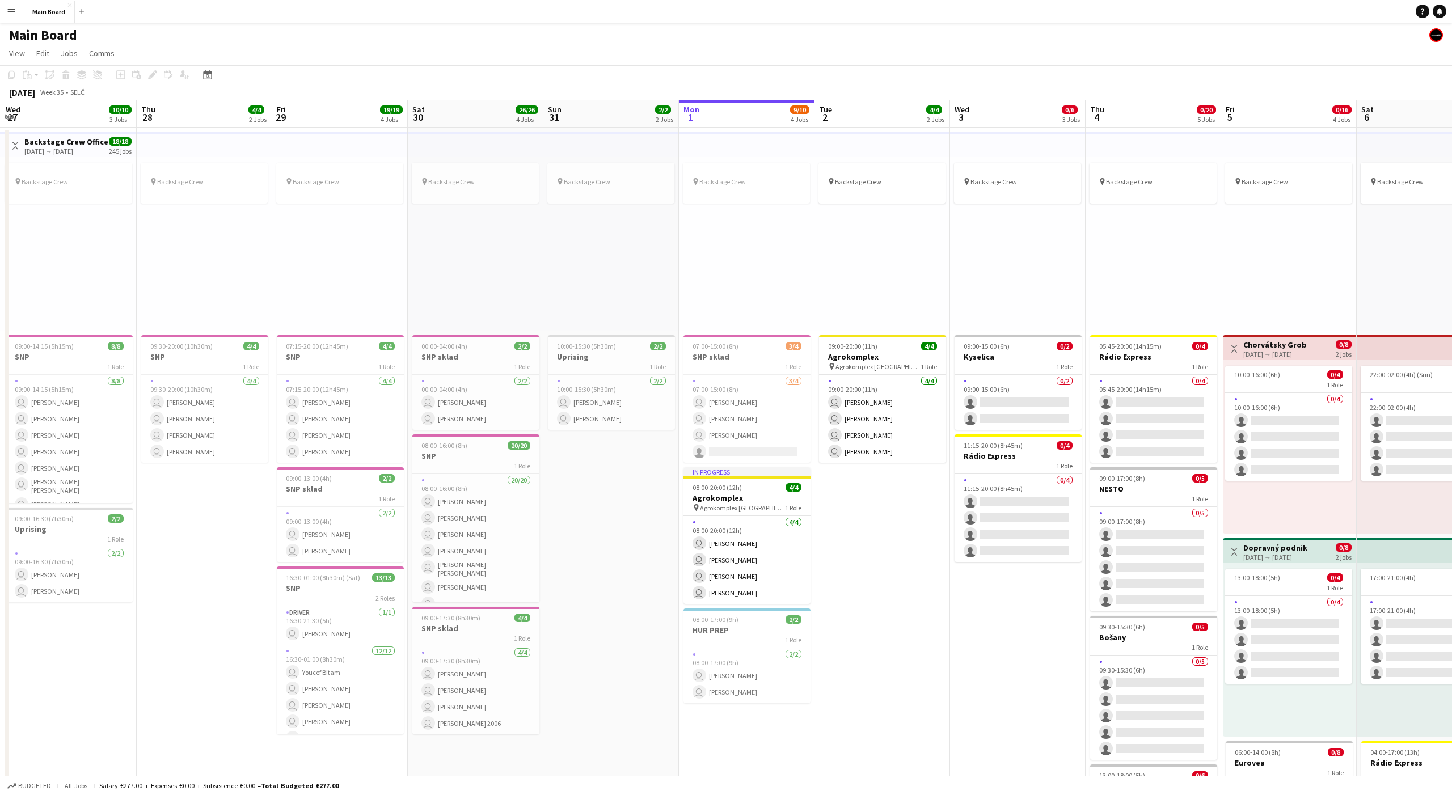
click at [885, 267] on div "pin Backstage Crew" at bounding box center [882, 244] width 136 height 174
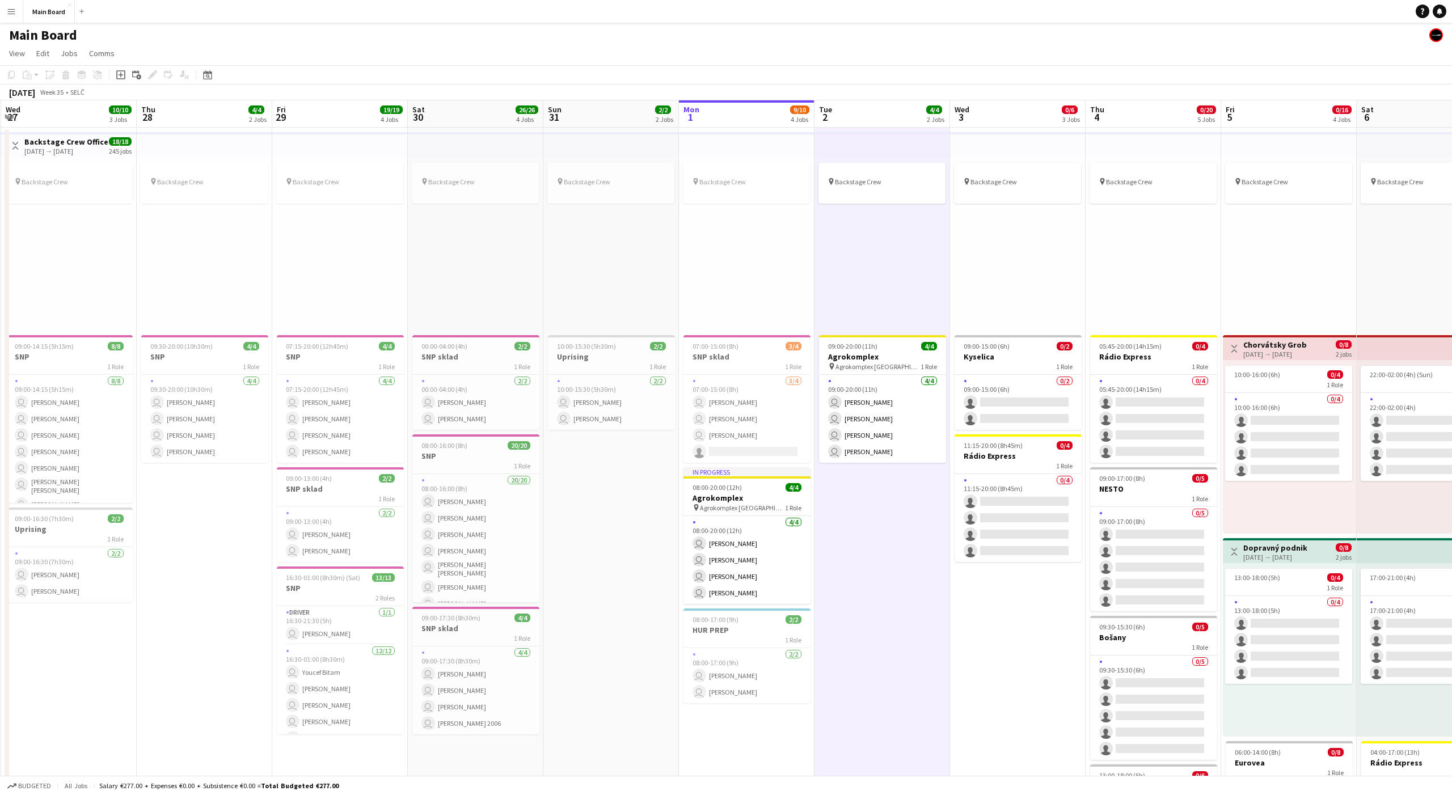
click at [885, 267] on div "pin Backstage Crew" at bounding box center [882, 244] width 136 height 174
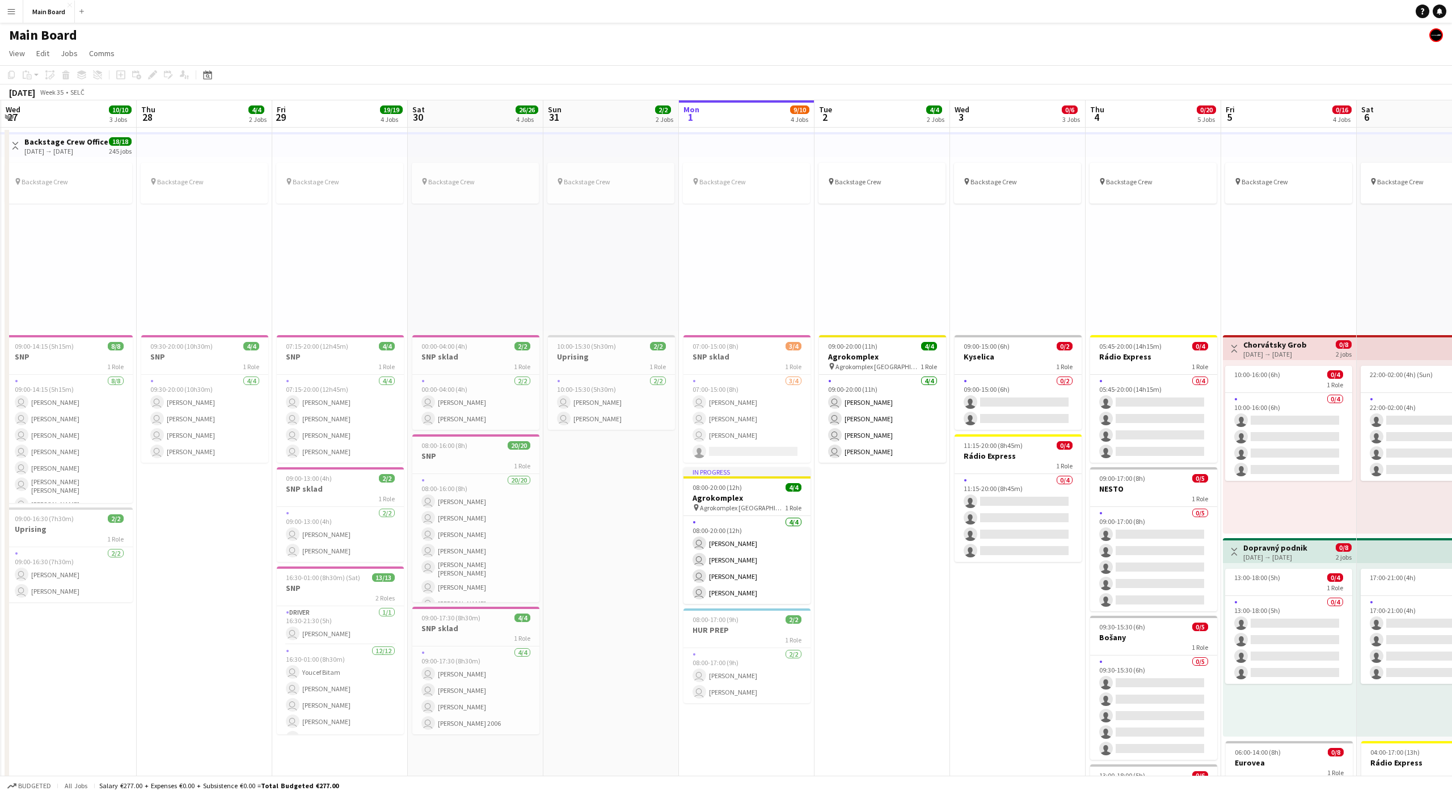
click at [885, 267] on div "pin Backstage Crew" at bounding box center [882, 244] width 136 height 174
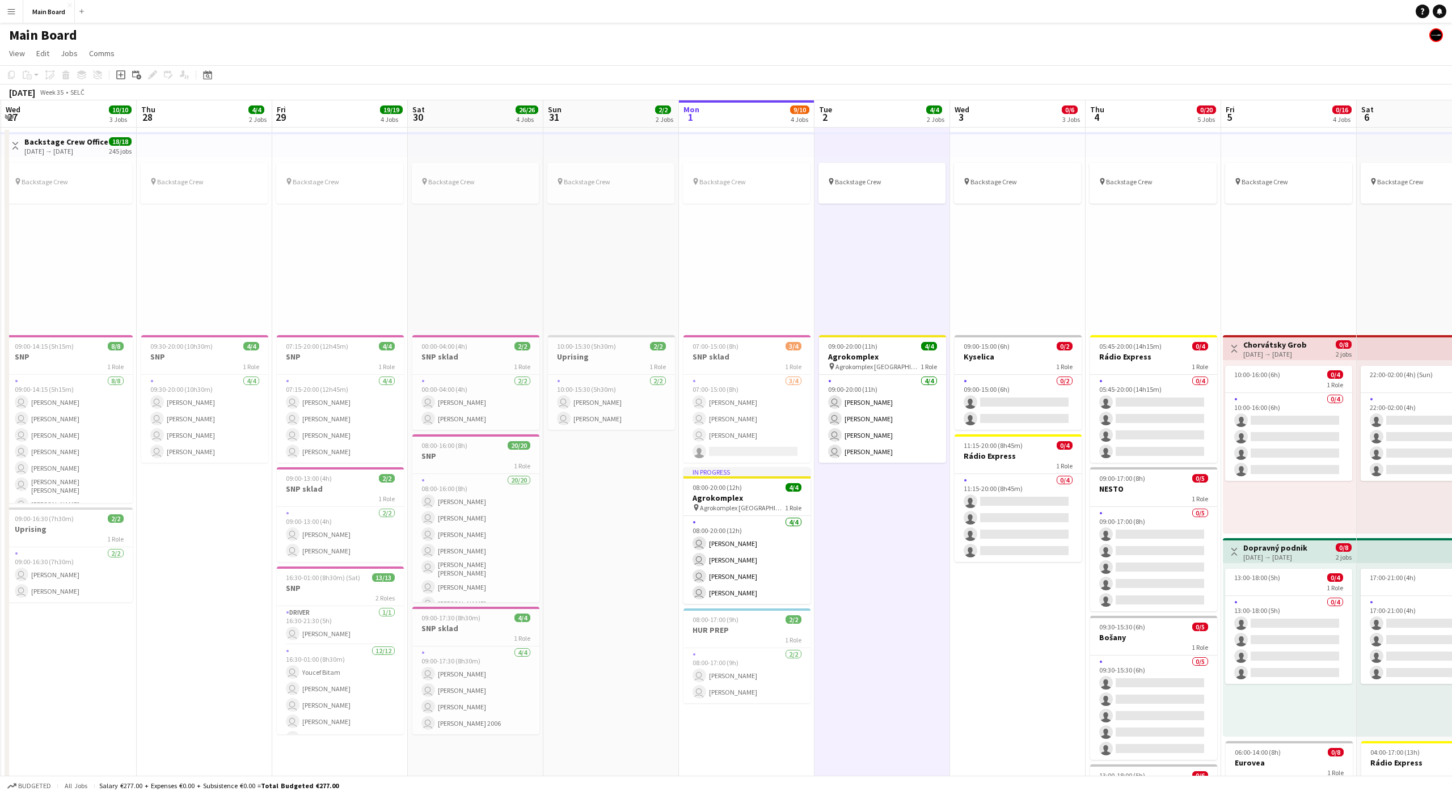
click at [887, 268] on div "pin Backstage Crew" at bounding box center [882, 244] width 136 height 174
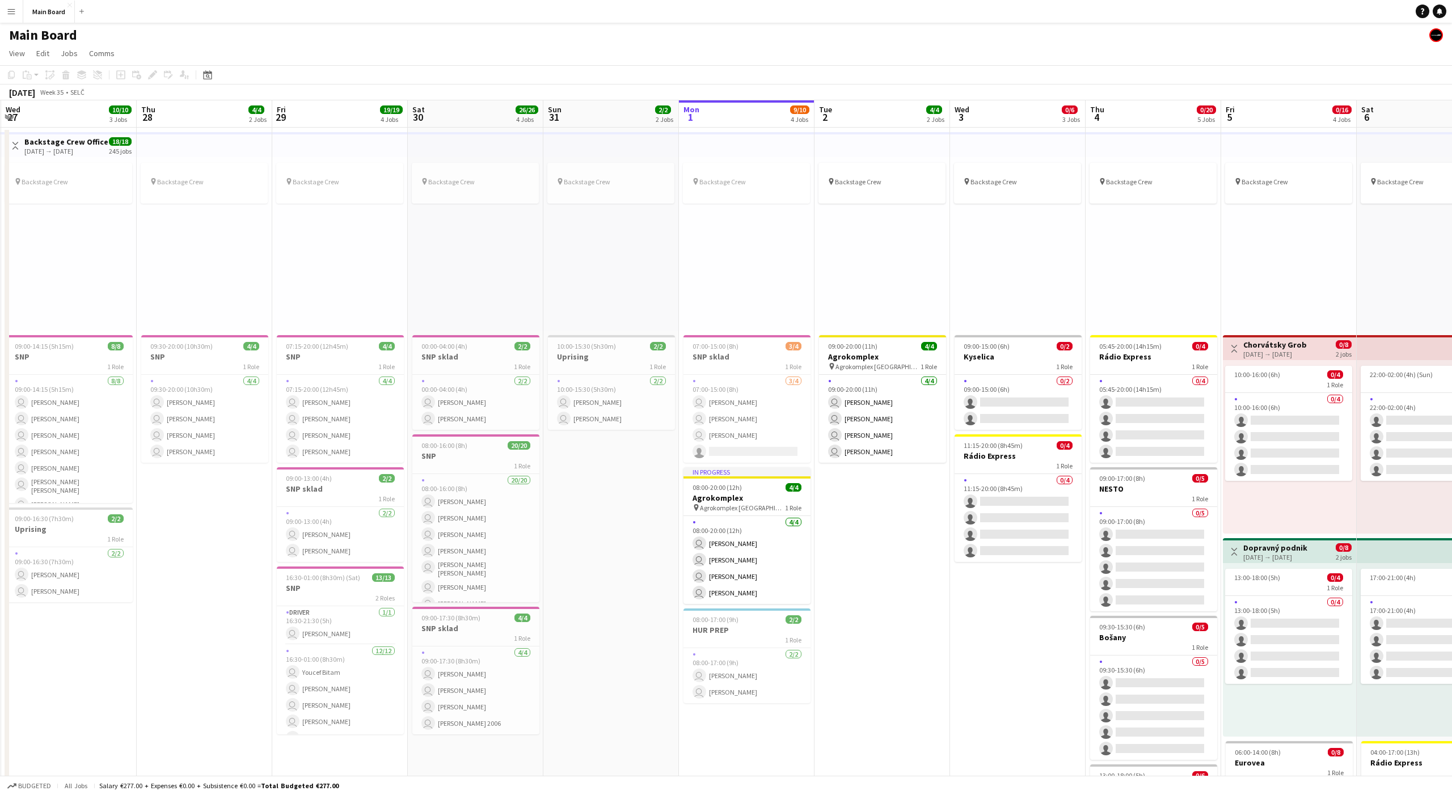
click at [887, 268] on div "pin Backstage Crew" at bounding box center [882, 244] width 136 height 174
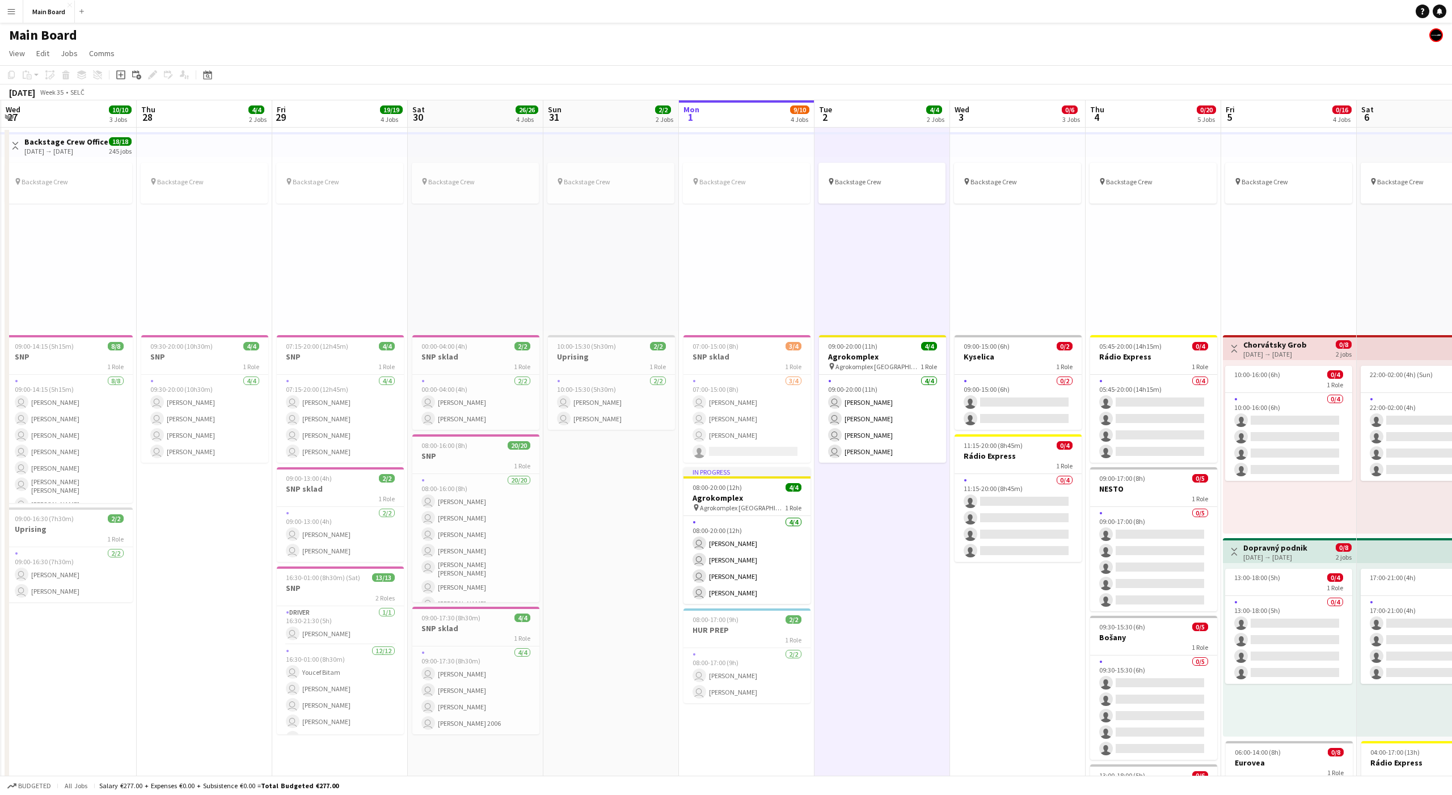
click at [887, 267] on div "pin Backstage Crew" at bounding box center [882, 244] width 136 height 174
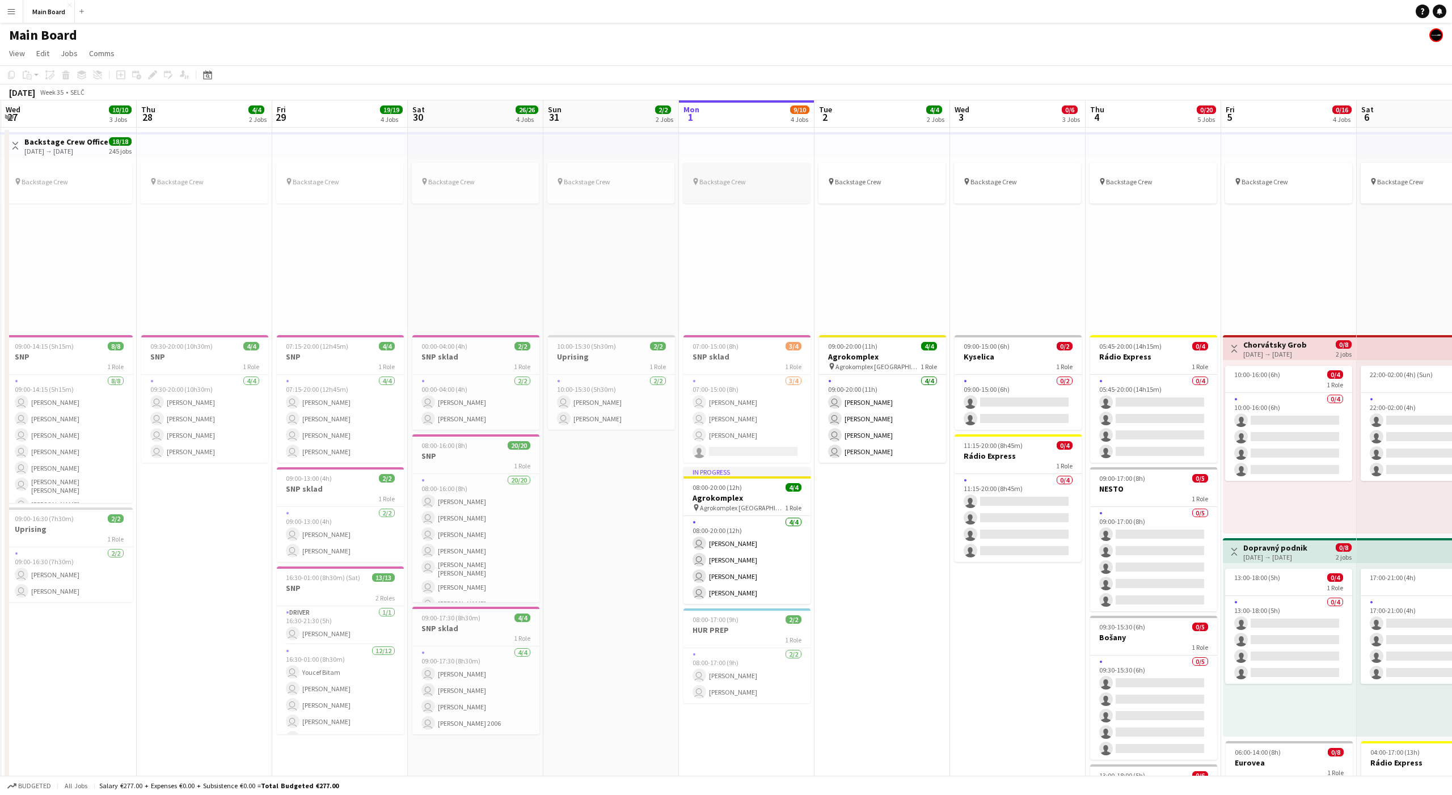
click at [760, 175] on div at bounding box center [746, 171] width 127 height 9
click at [754, 227] on div "pin Backstage Crew" at bounding box center [747, 244] width 136 height 174
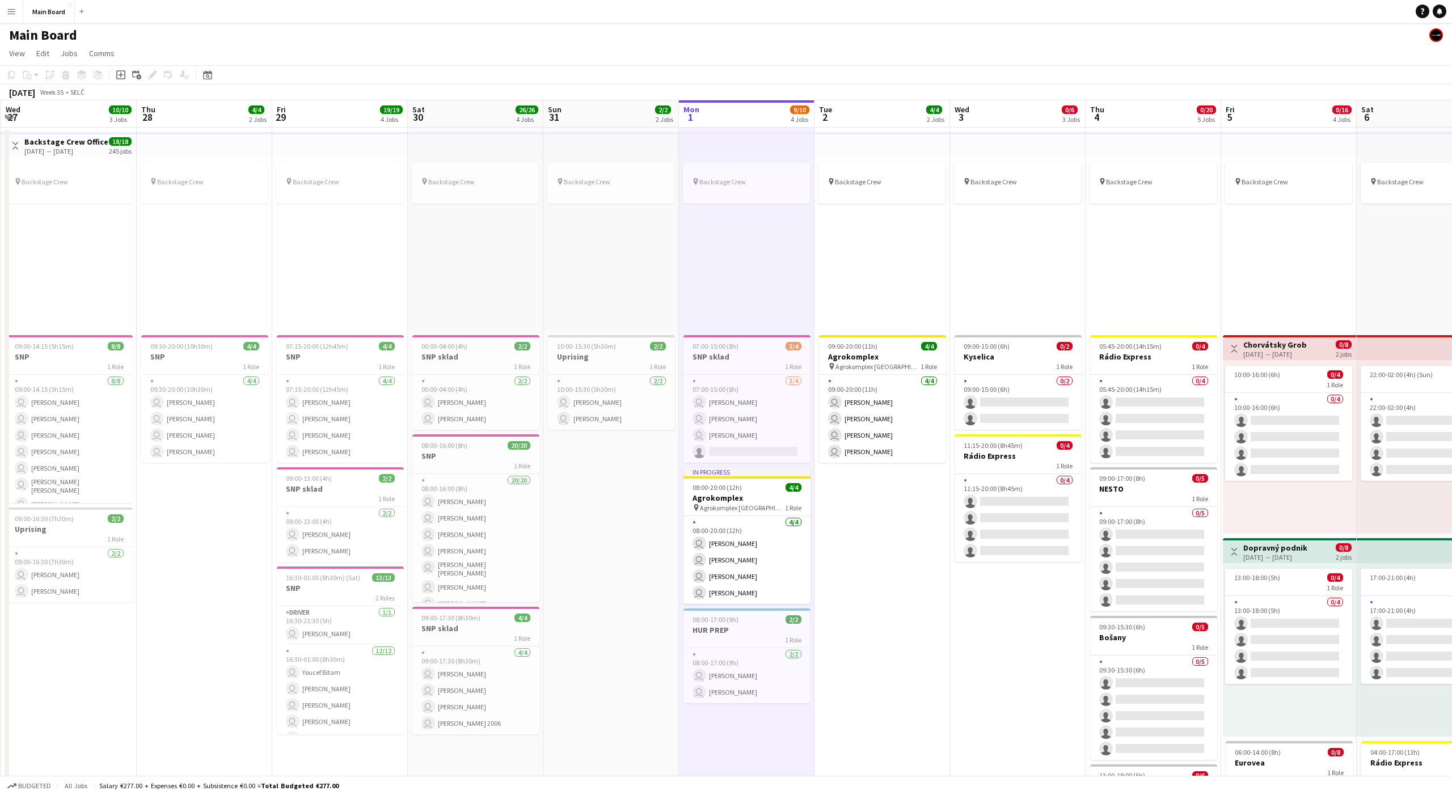
click at [757, 259] on div "pin Backstage Crew" at bounding box center [747, 244] width 136 height 174
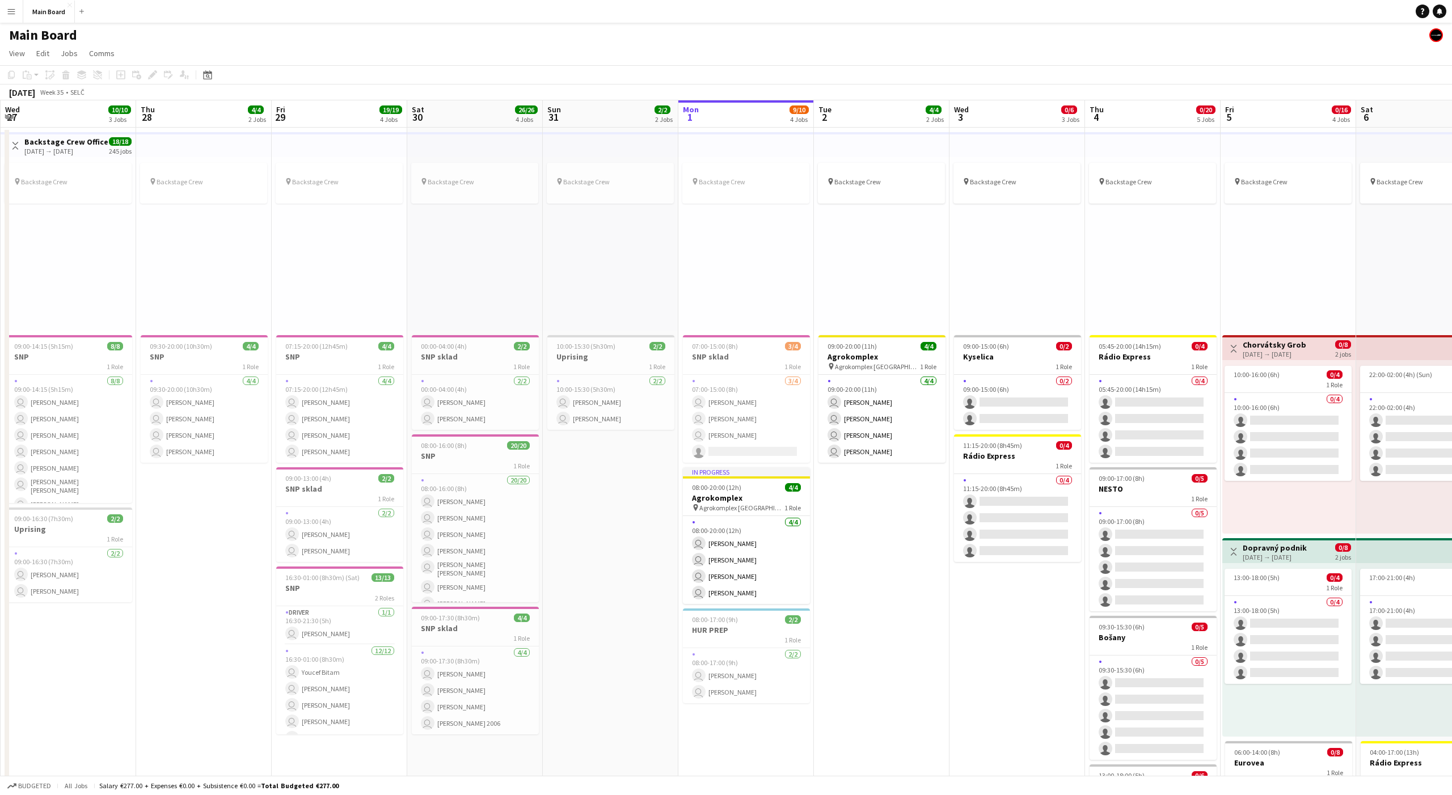
click at [751, 263] on div "pin Backstage Crew" at bounding box center [746, 244] width 136 height 174
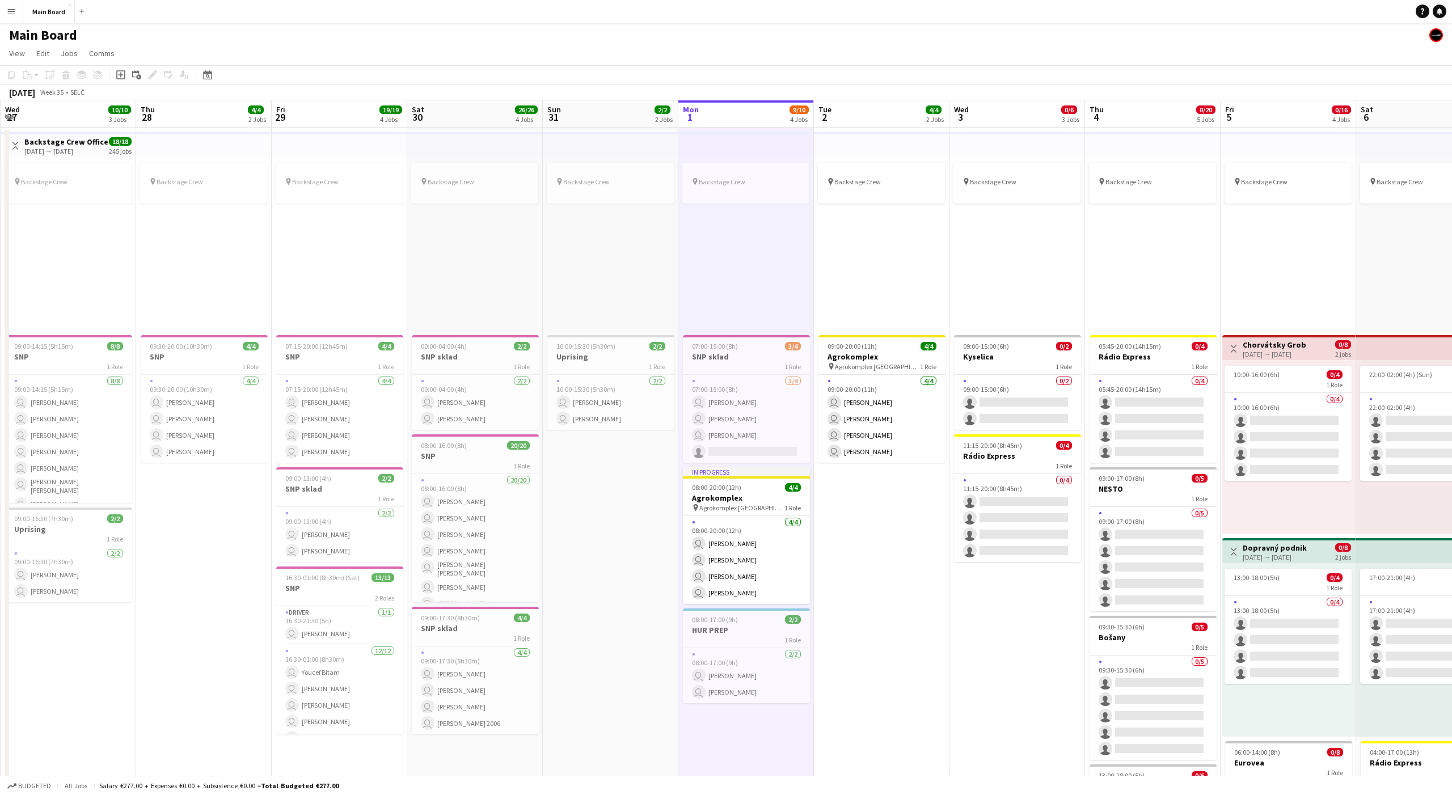
click at [751, 263] on div "pin Backstage Crew" at bounding box center [746, 244] width 136 height 174
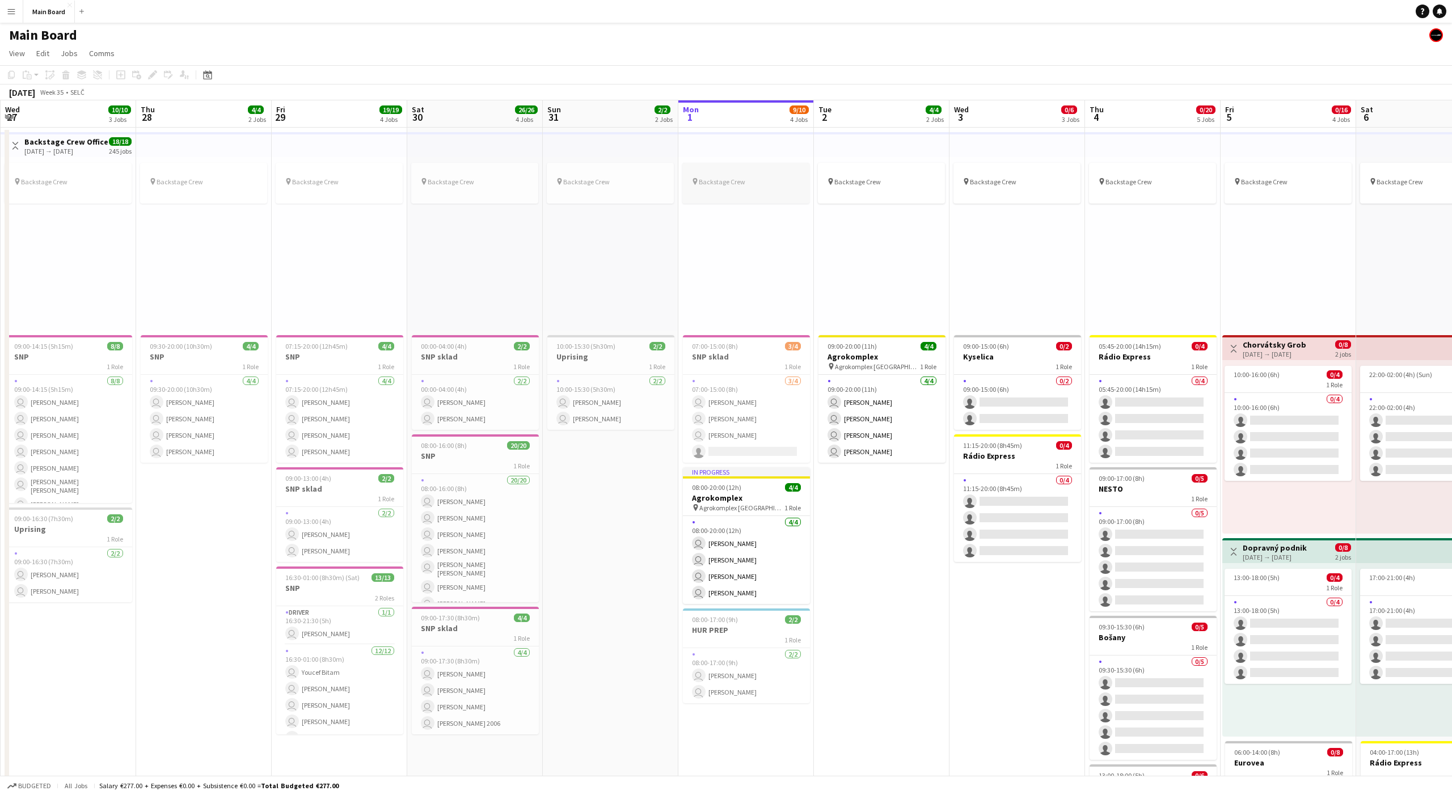
click at [726, 179] on span "Backstage Crew" at bounding box center [722, 181] width 46 height 9
click at [150, 74] on icon "Edit" at bounding box center [152, 74] width 9 height 9
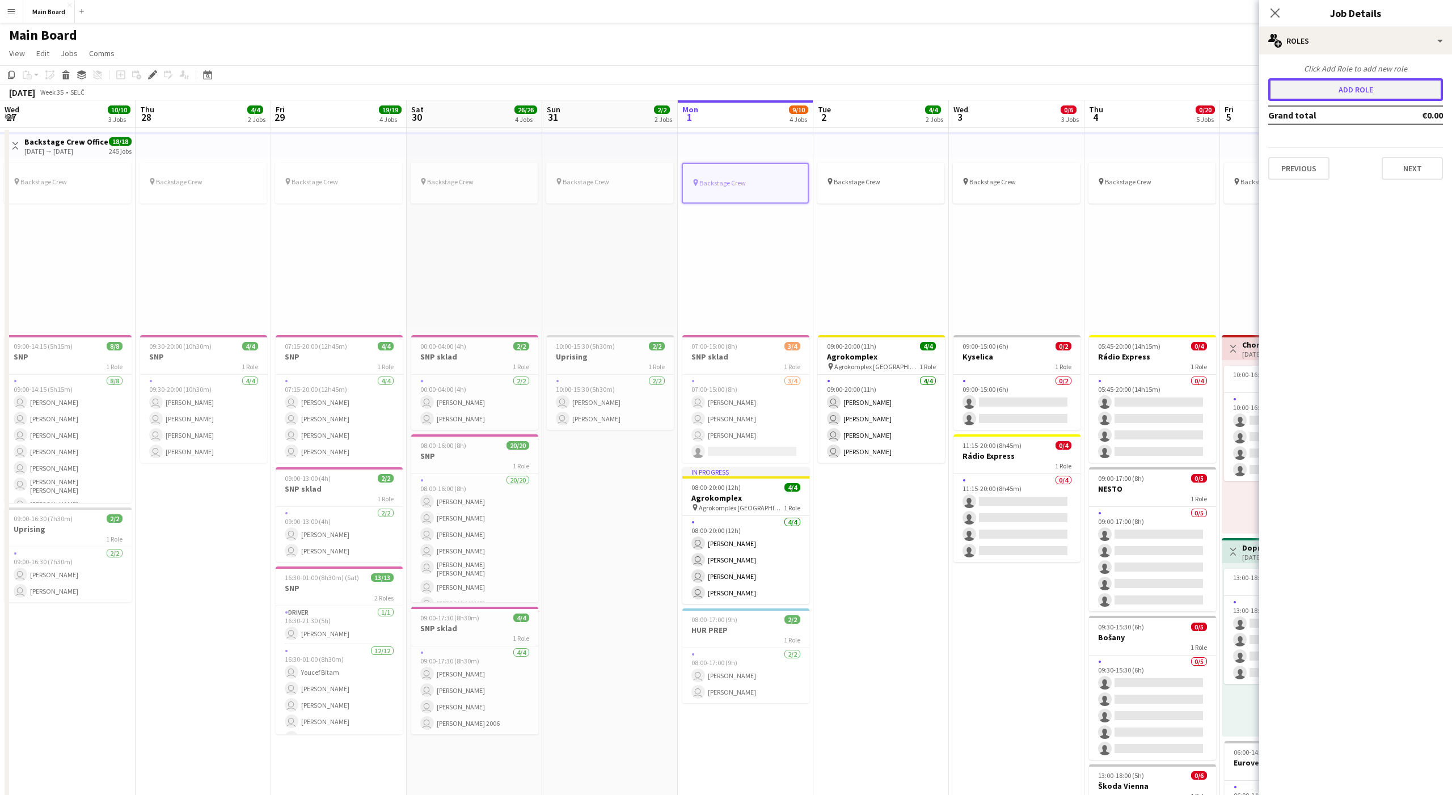
click at [1088, 84] on button "Add role" at bounding box center [1355, 89] width 175 height 23
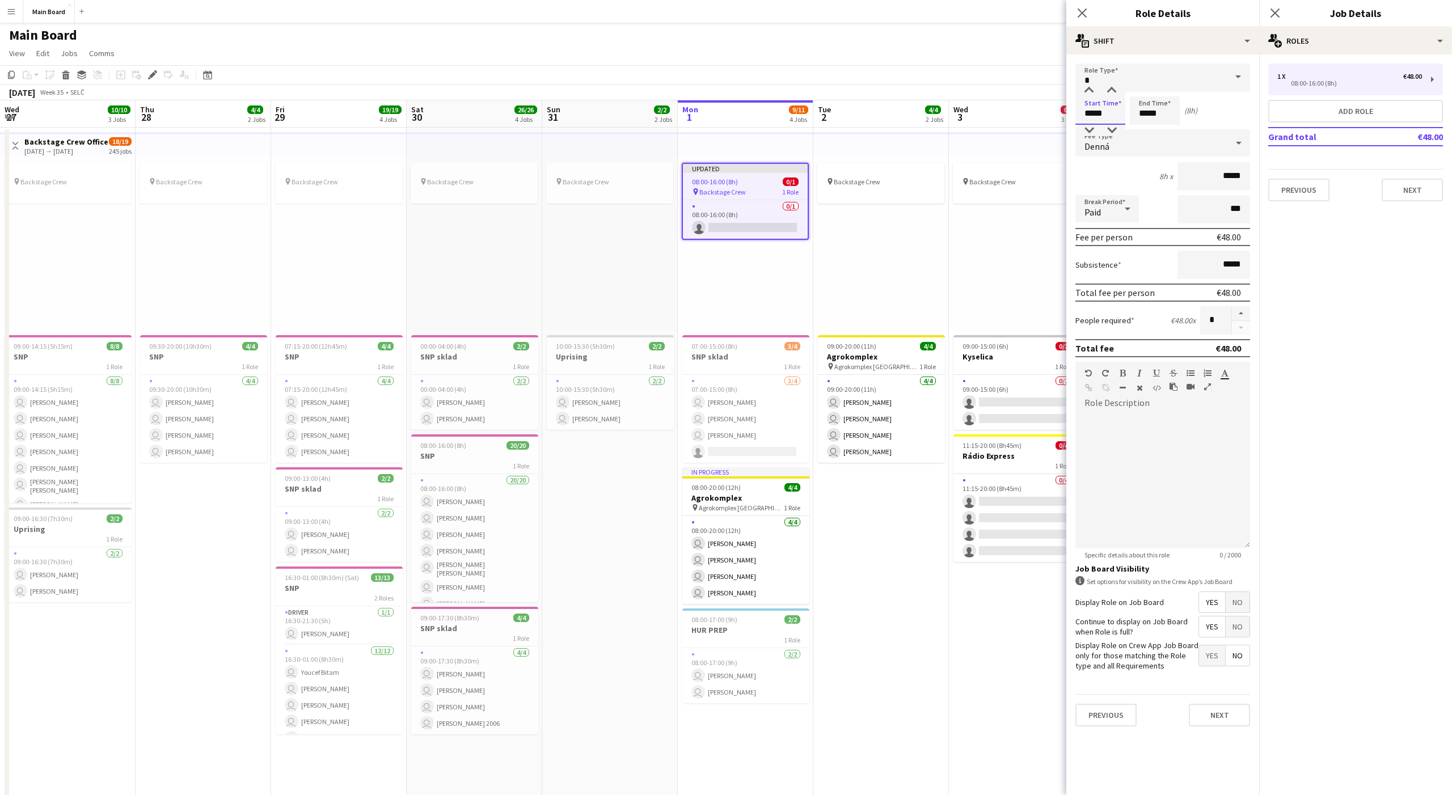
click at [1088, 111] on input "*****" at bounding box center [1100, 110] width 50 height 28
click at [1084, 115] on input "*****" at bounding box center [1100, 110] width 50 height 28
type input "*****"
click at [1088, 115] on input "*****" at bounding box center [1155, 110] width 50 height 28
type input "*****"
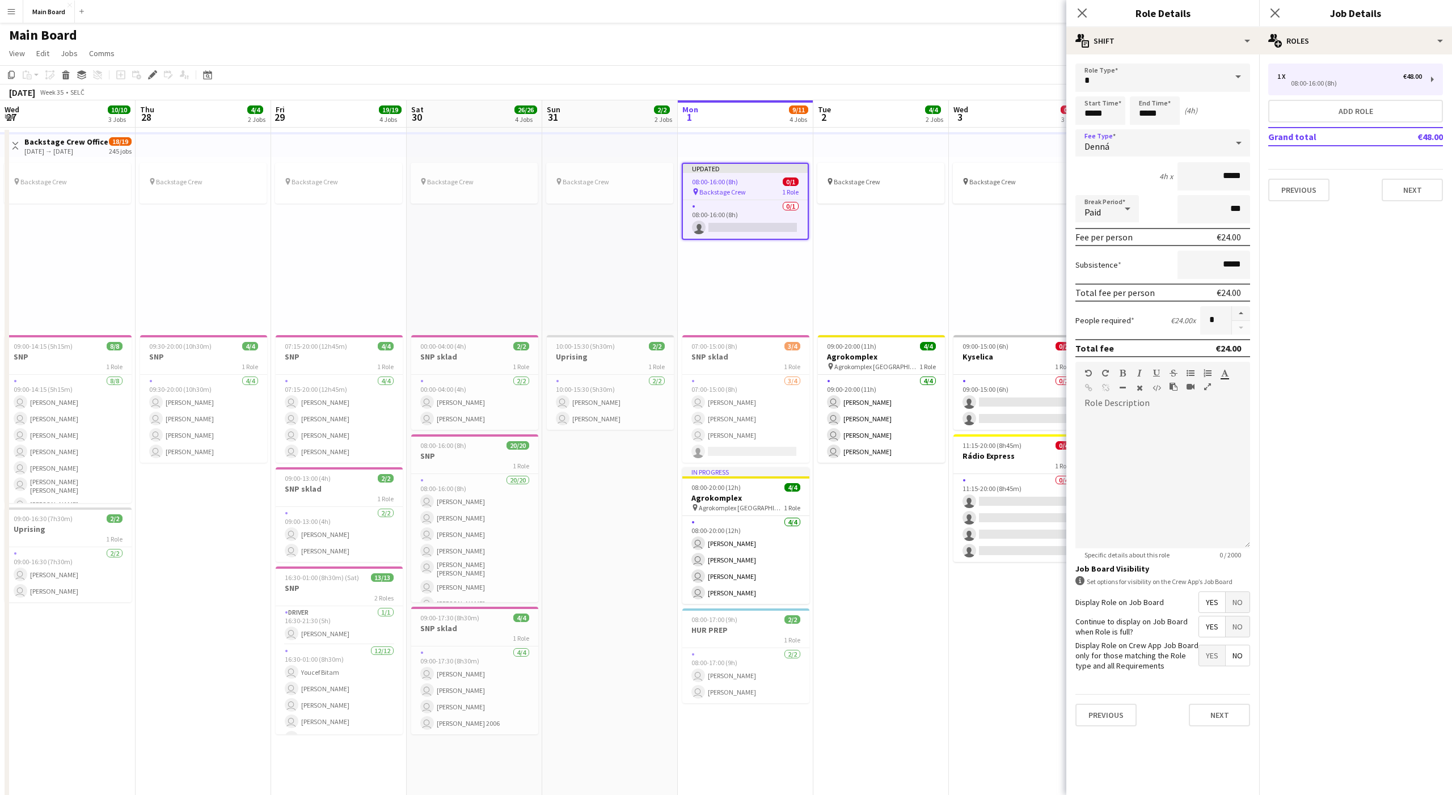
click at [1088, 142] on div "Denná" at bounding box center [1151, 142] width 152 height 27
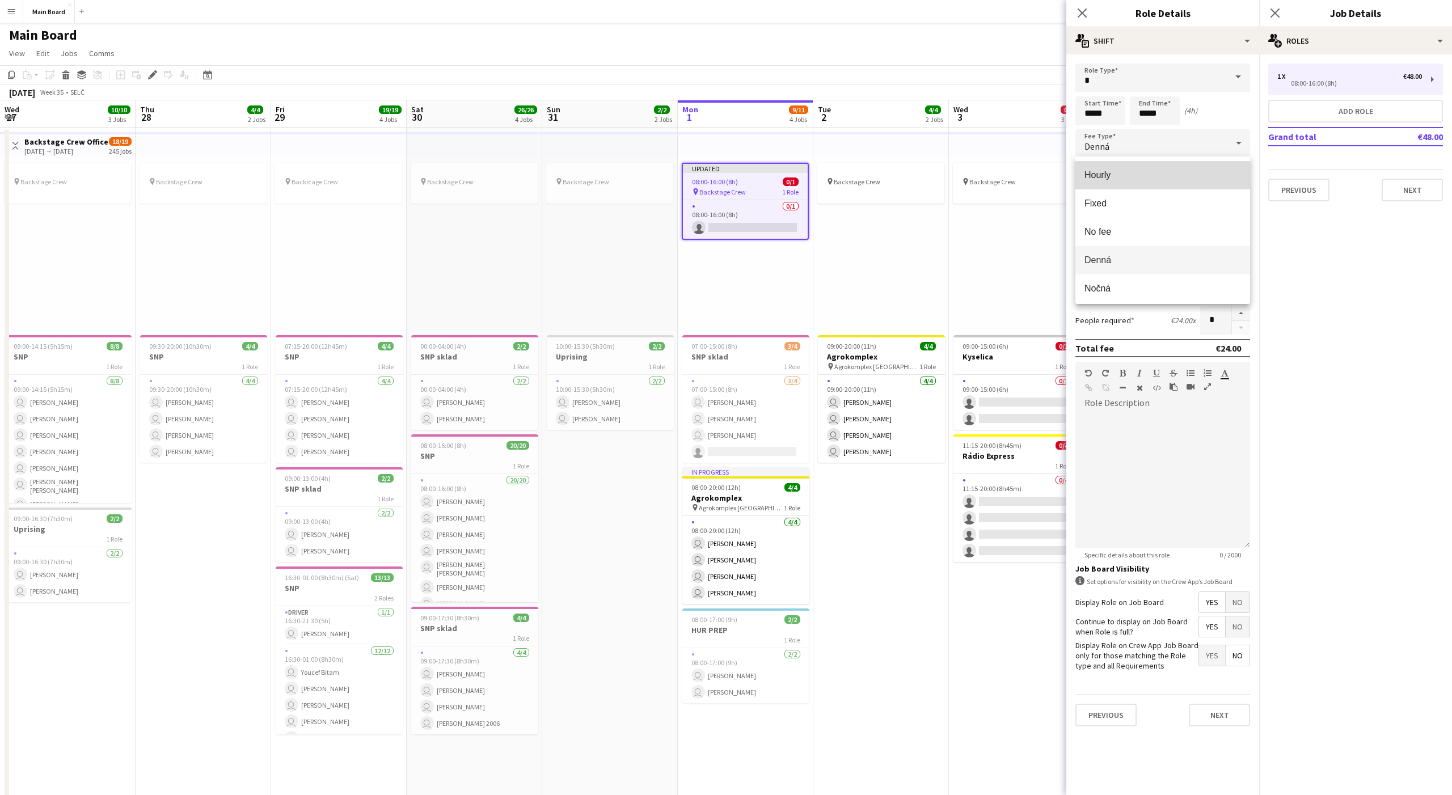
click at [1088, 173] on span "Hourly" at bounding box center [1162, 175] width 157 height 11
type input "*****"
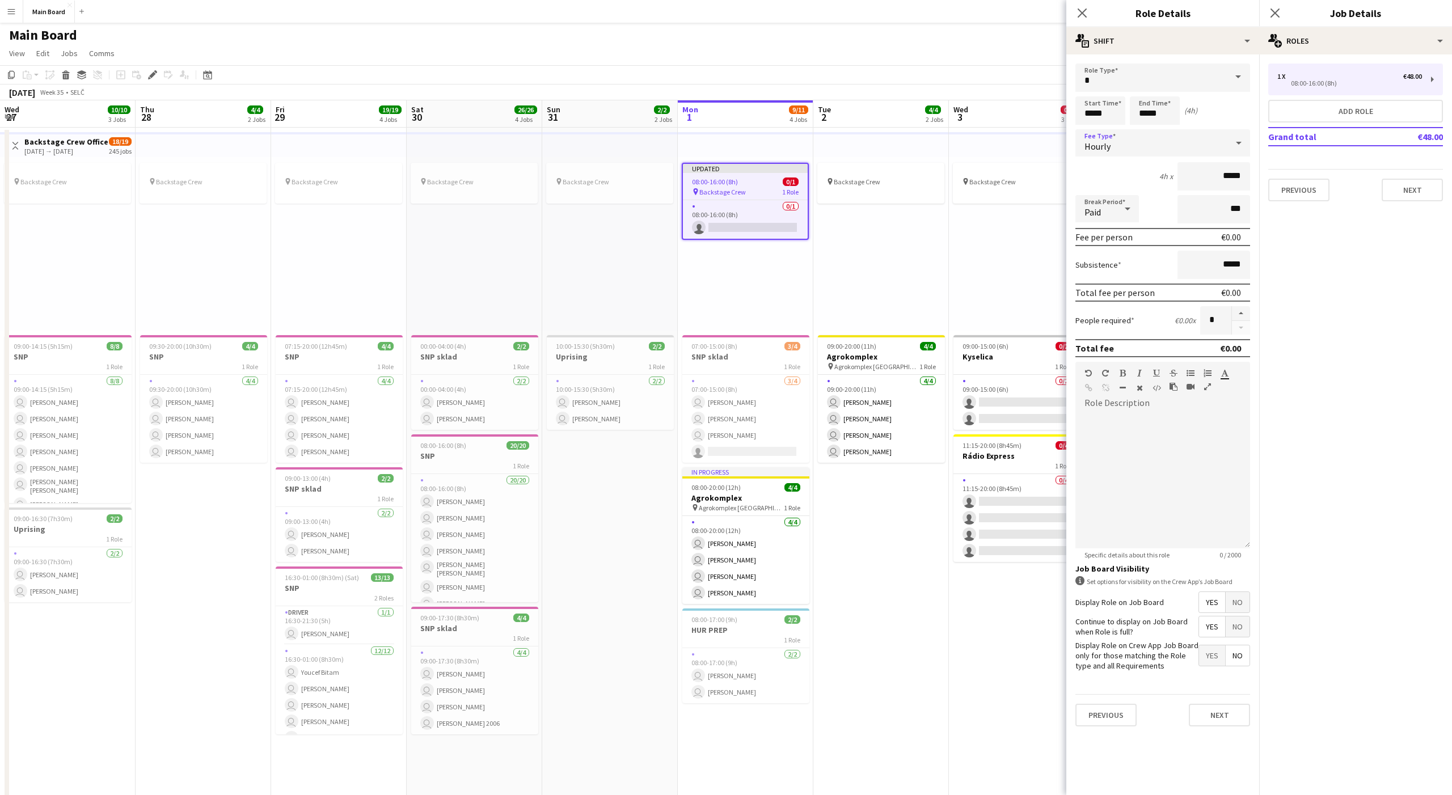
click at [1088, 215] on div "Paid" at bounding box center [1095, 208] width 41 height 27
click at [1088, 263] on mat-option "Unpaid" at bounding box center [1107, 269] width 64 height 28
click at [1088, 111] on input "*****" at bounding box center [1155, 110] width 50 height 28
type input "*****"
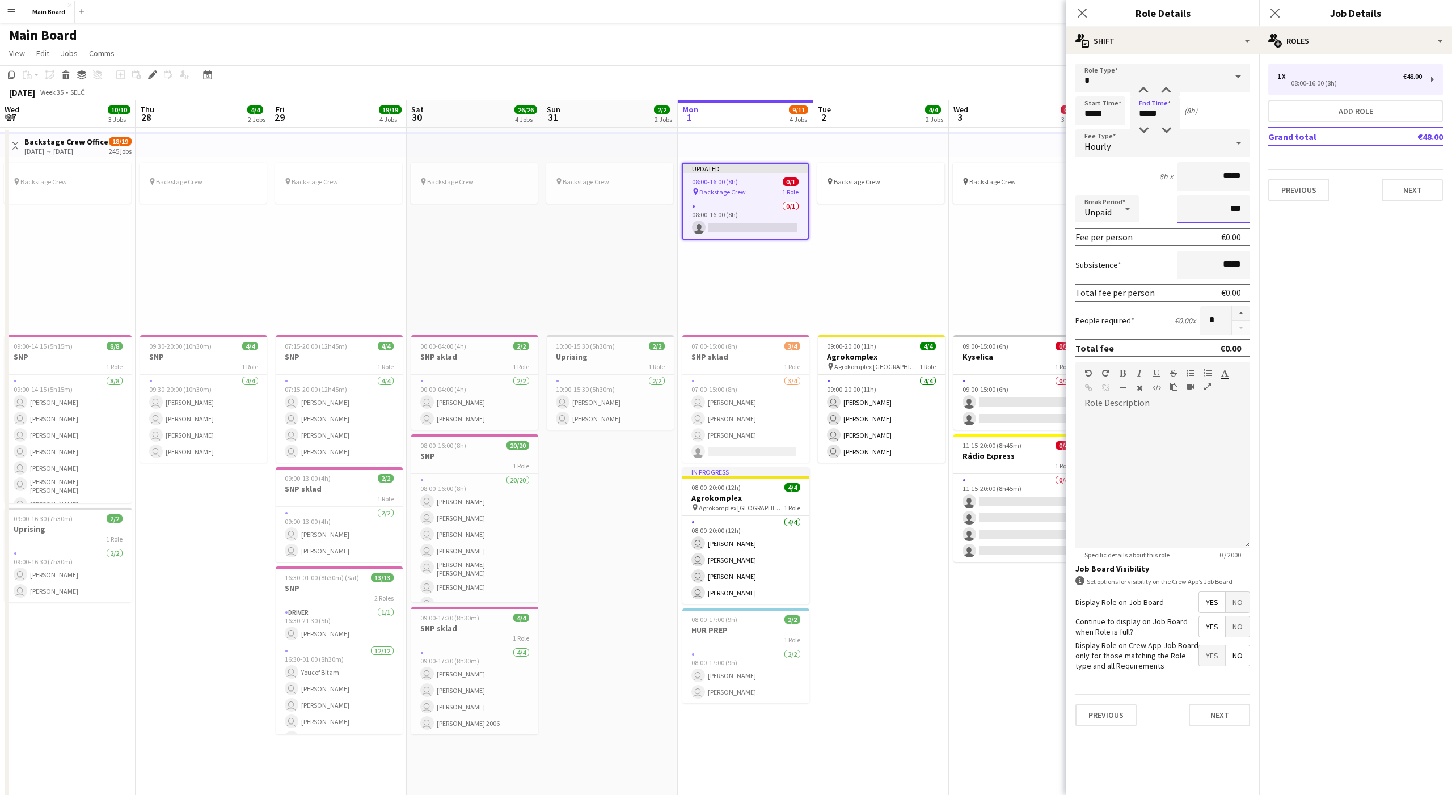
click at [1088, 206] on input "***" at bounding box center [1213, 209] width 73 height 28
type input "****"
click at [1088, 314] on button "button" at bounding box center [1241, 313] width 18 height 15
type input "*"
click at [1088, 659] on button "Next" at bounding box center [1219, 715] width 61 height 23
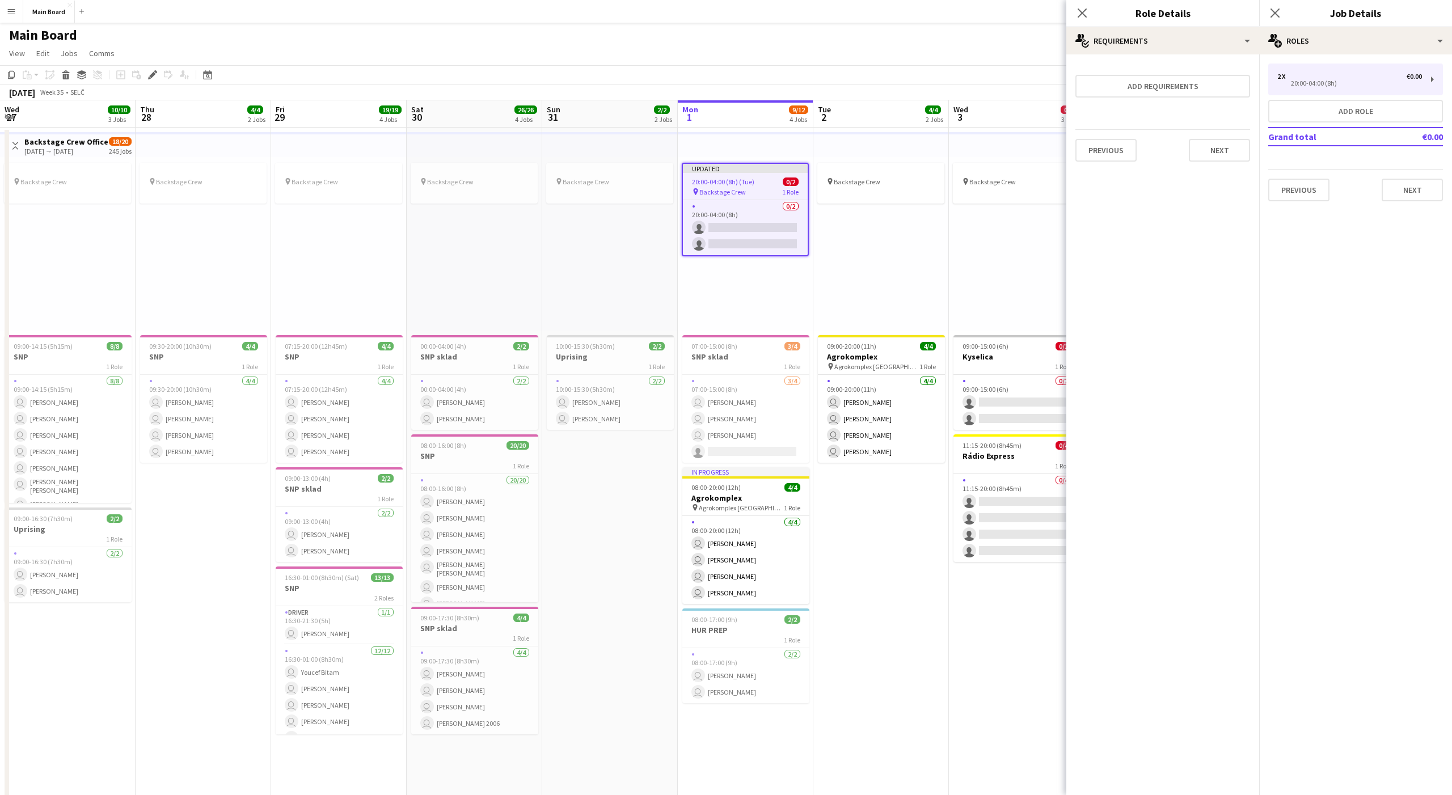
click at [1037, 257] on div "pin Backstage Crew" at bounding box center [1017, 244] width 136 height 174
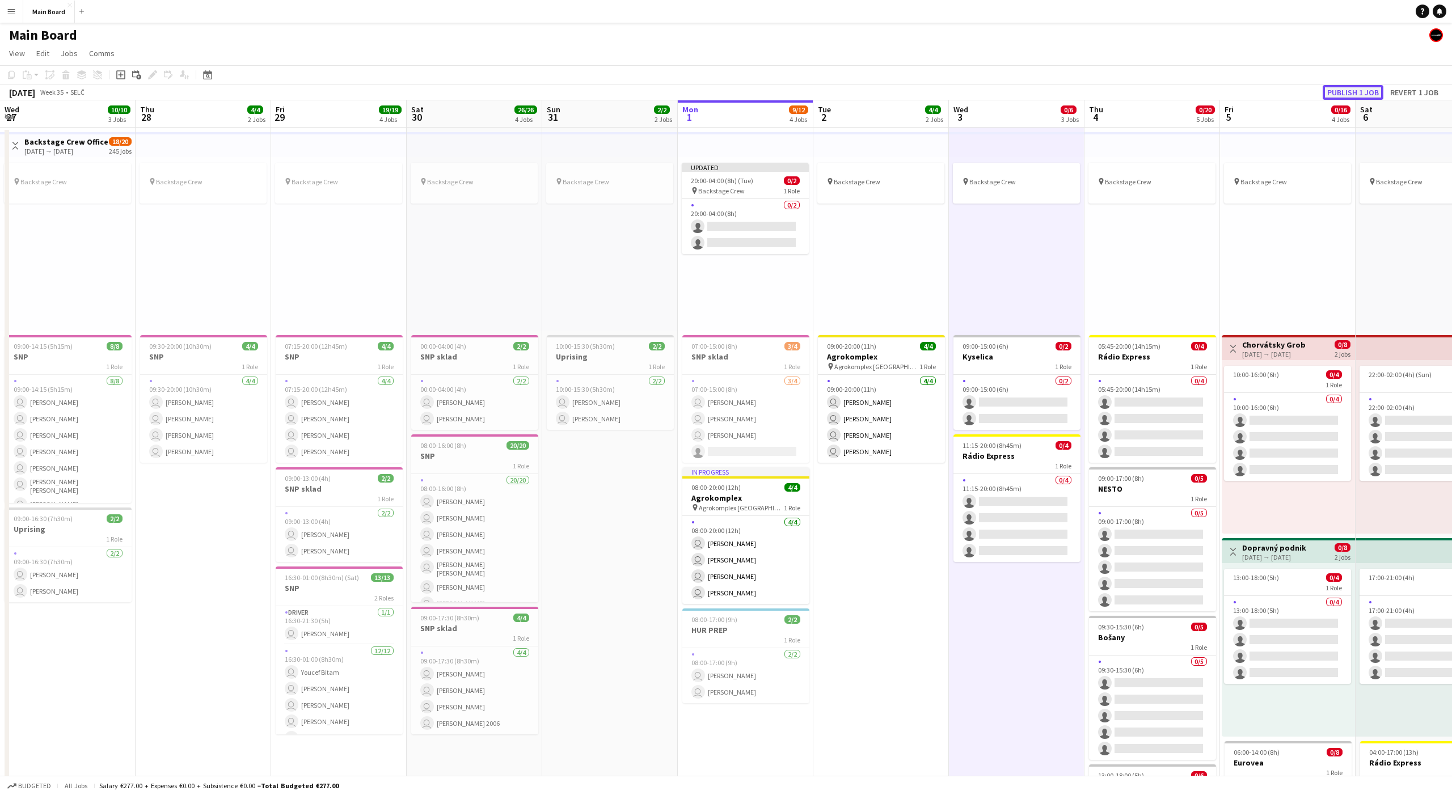
click at [1088, 90] on button "Publish 1 job" at bounding box center [1352, 92] width 61 height 15
click at [0, 10] on button "Menu" at bounding box center [11, 11] width 23 height 23
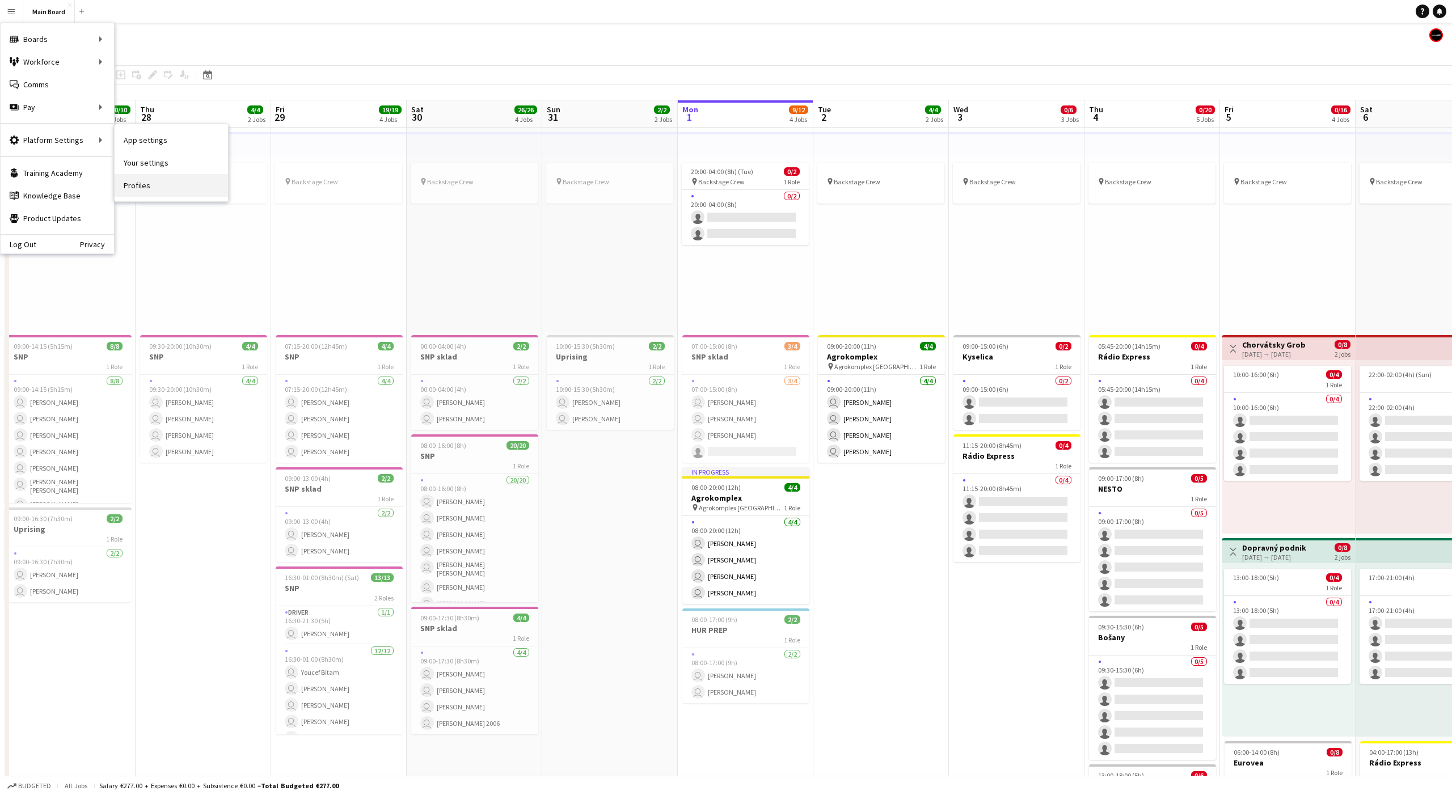
click at [149, 184] on link "Profiles" at bounding box center [171, 185] width 113 height 23
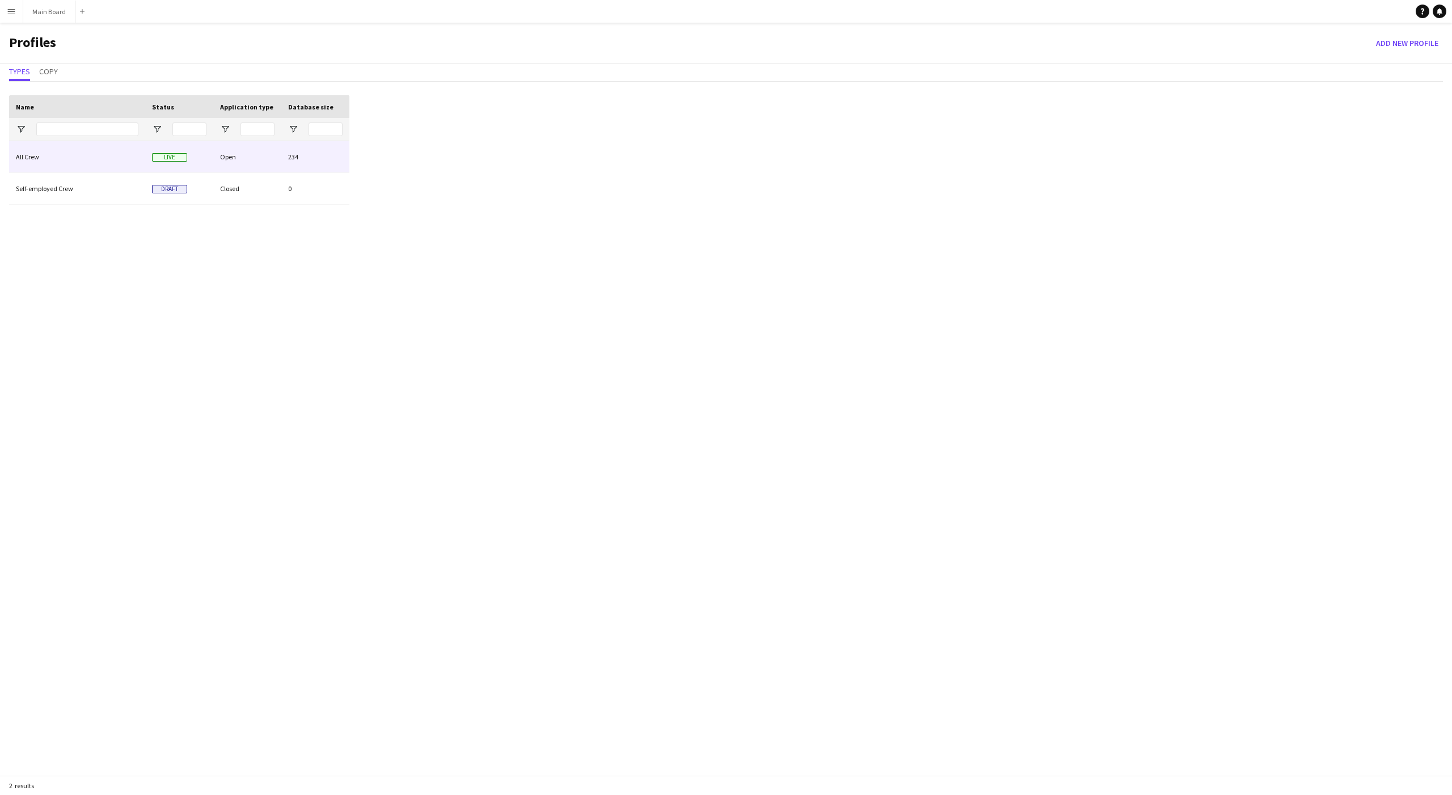
click at [131, 160] on div "All Crew" at bounding box center [77, 156] width 136 height 31
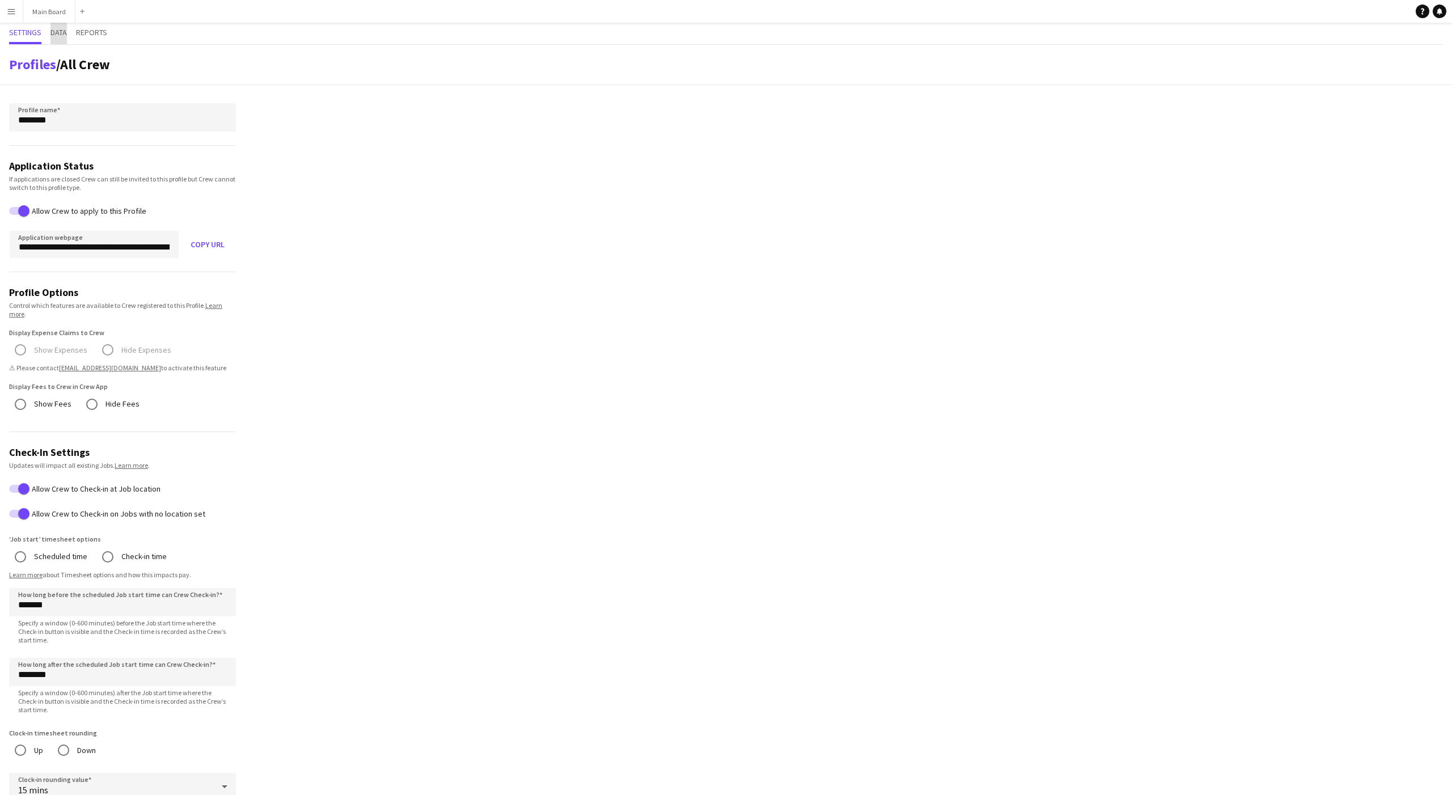
click at [60, 28] on span "Data" at bounding box center [58, 32] width 16 height 8
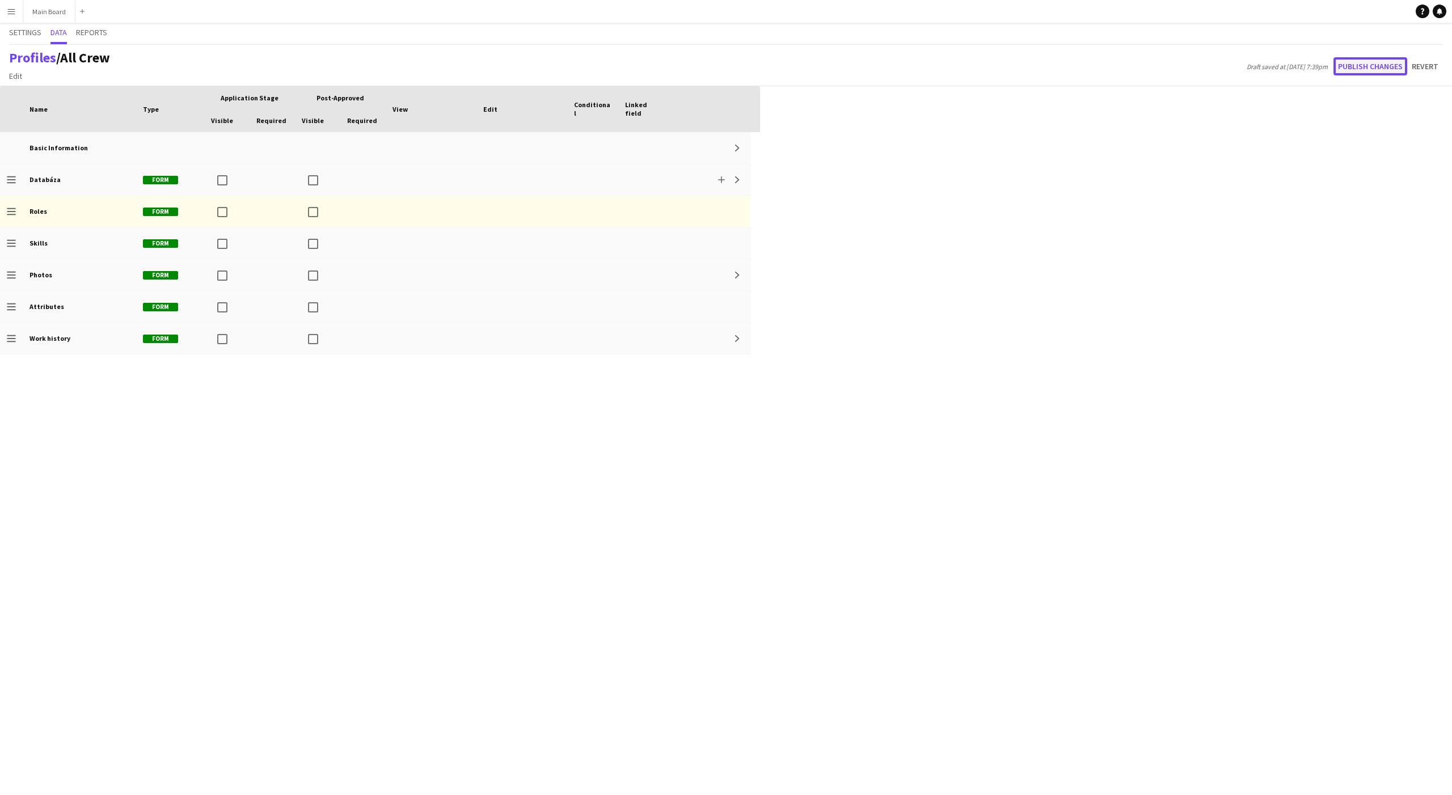
click at [1088, 64] on button "Publish changes" at bounding box center [1370, 66] width 74 height 18
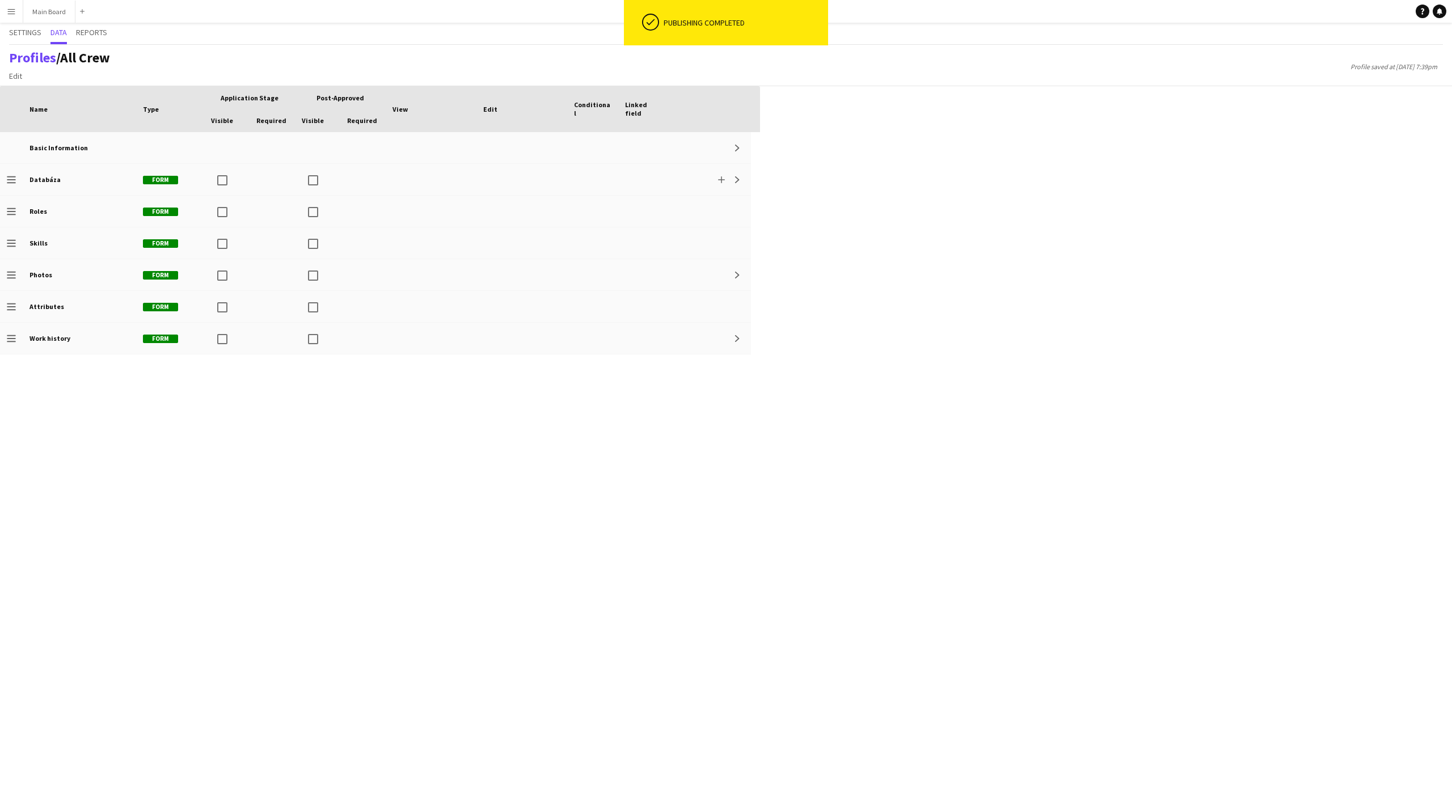
click at [13, 16] on button "Menu" at bounding box center [11, 11] width 23 height 23
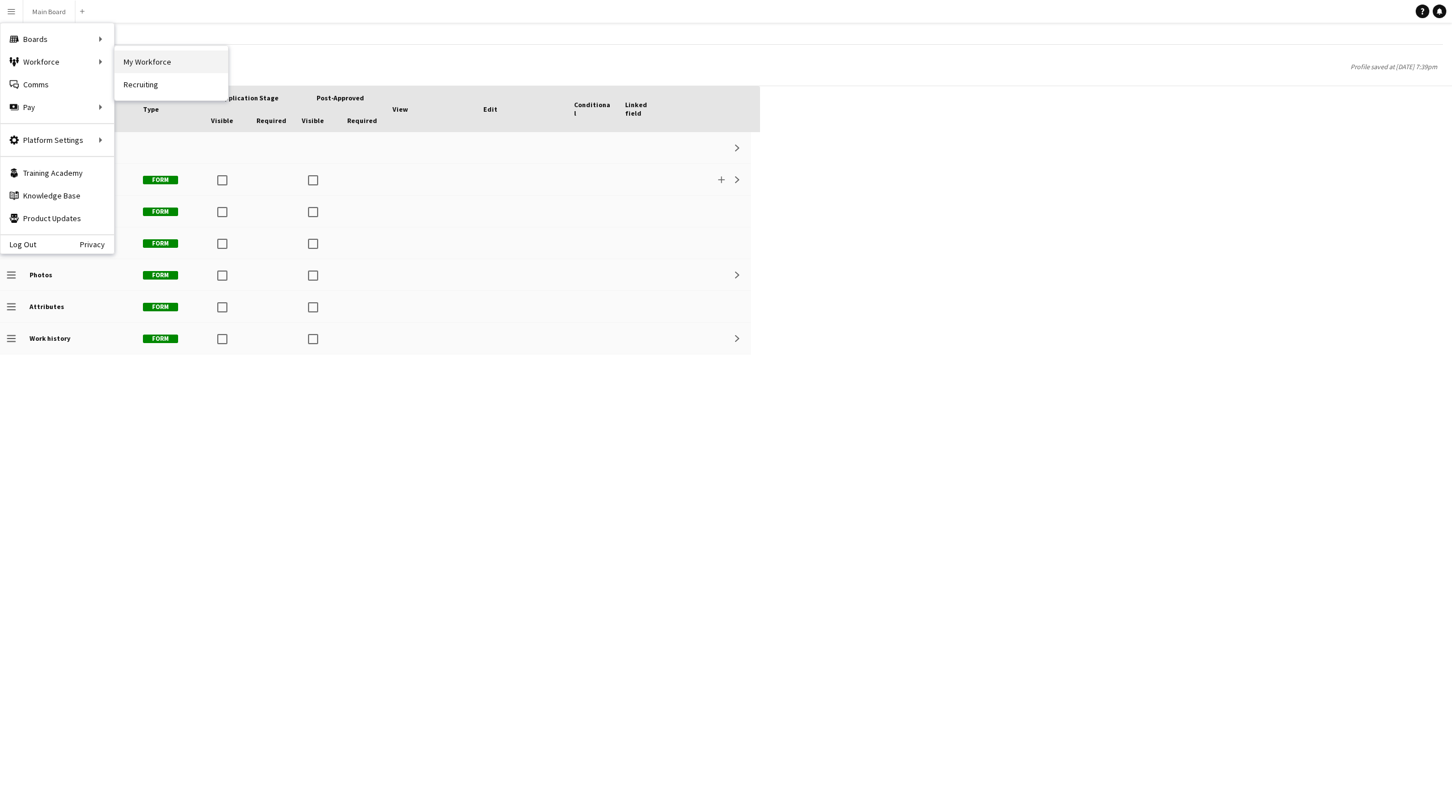
click at [140, 62] on link "My Workforce" at bounding box center [171, 61] width 113 height 23
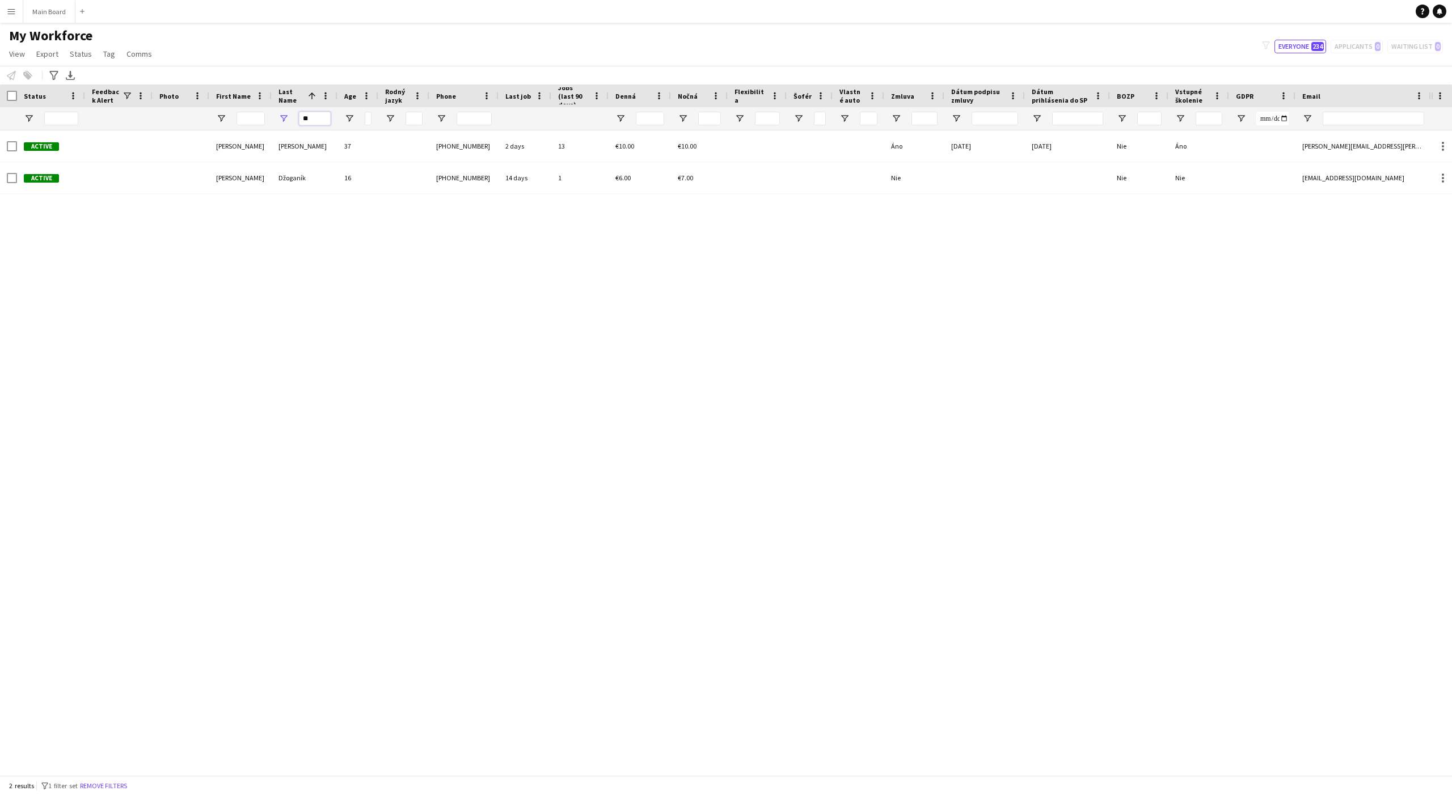
click at [318, 119] on input "**" at bounding box center [315, 119] width 32 height 14
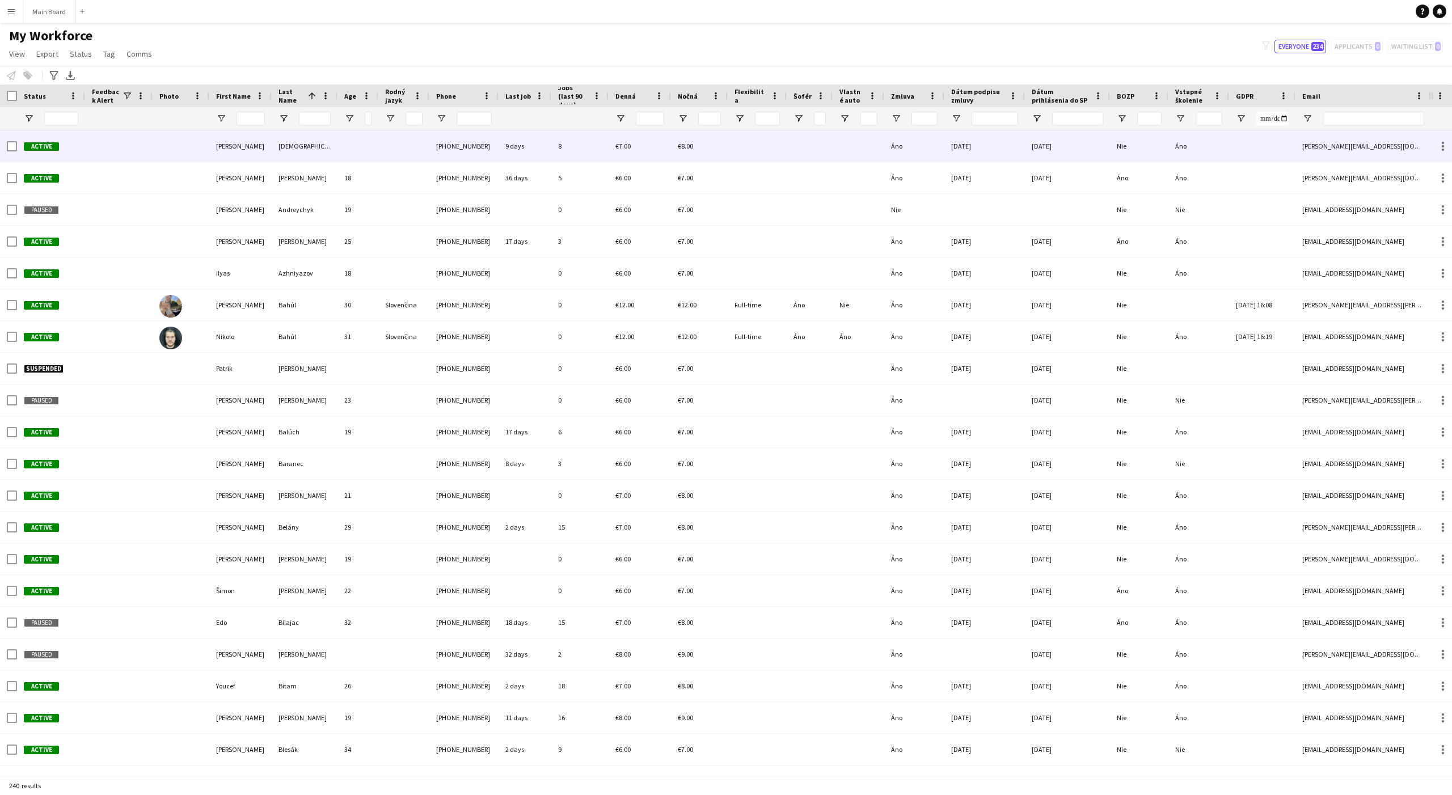
click at [377, 153] on div at bounding box center [357, 145] width 41 height 31
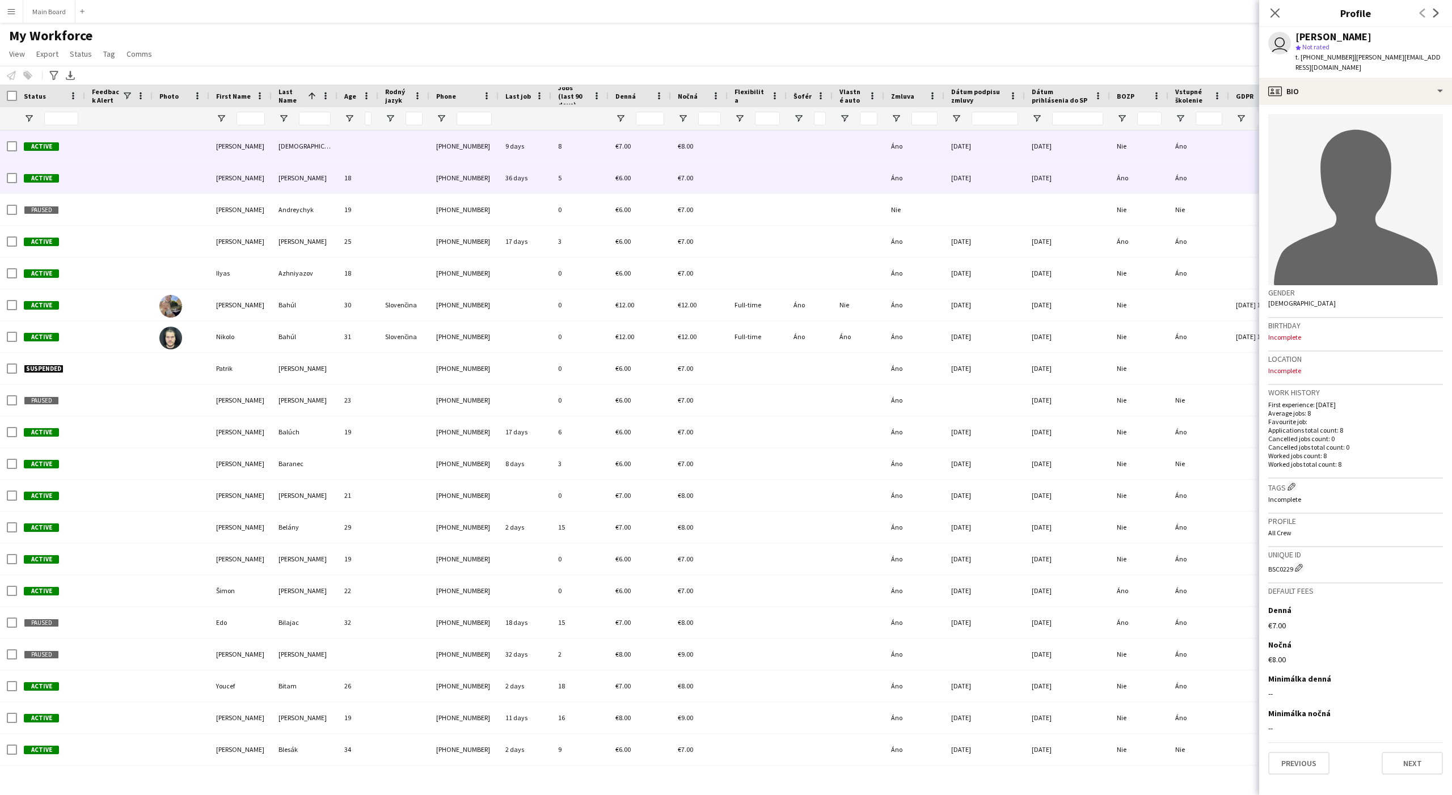
click at [382, 184] on div at bounding box center [403, 177] width 51 height 31
click at [385, 149] on div at bounding box center [403, 145] width 51 height 31
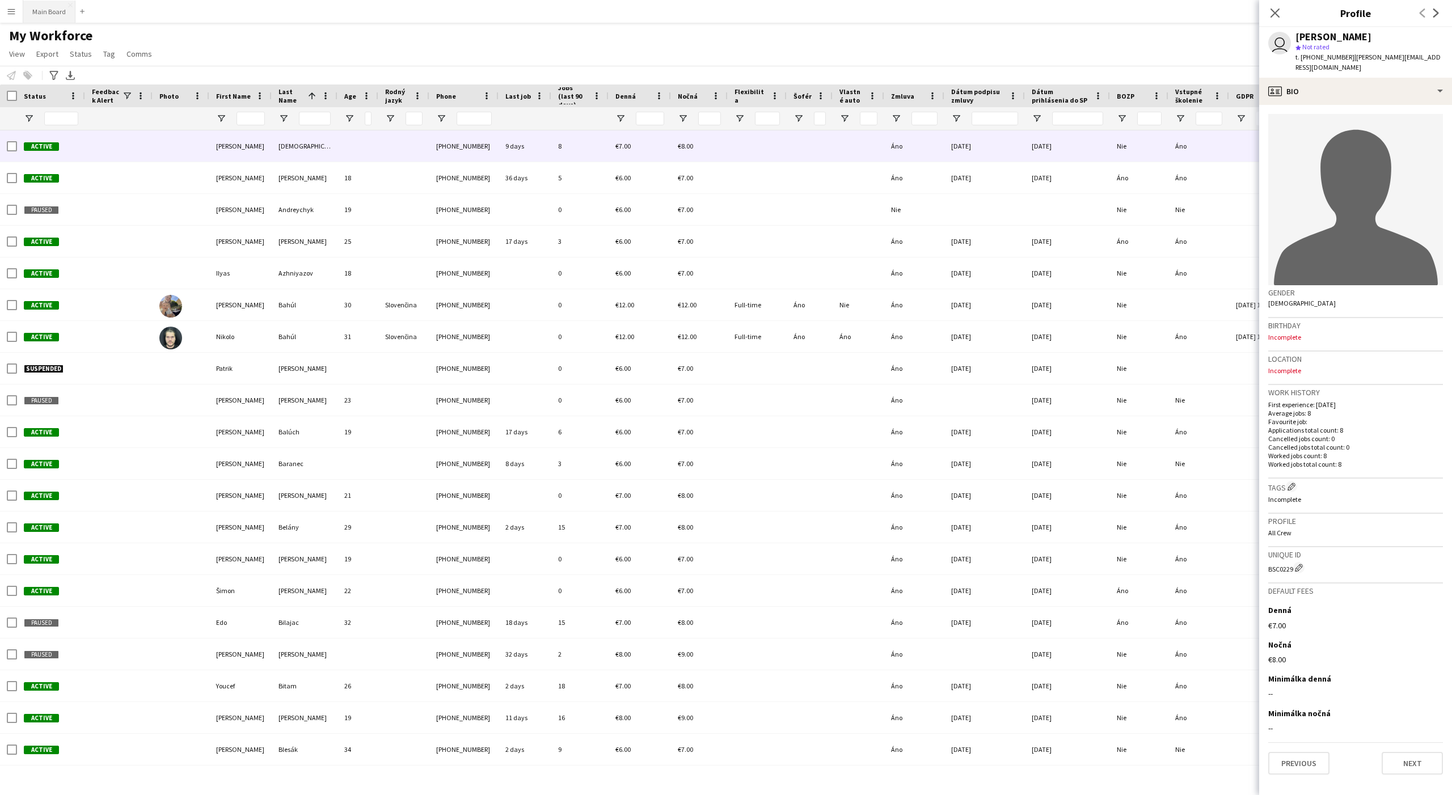
click at [48, 3] on button "Main Board Close" at bounding box center [49, 12] width 52 height 22
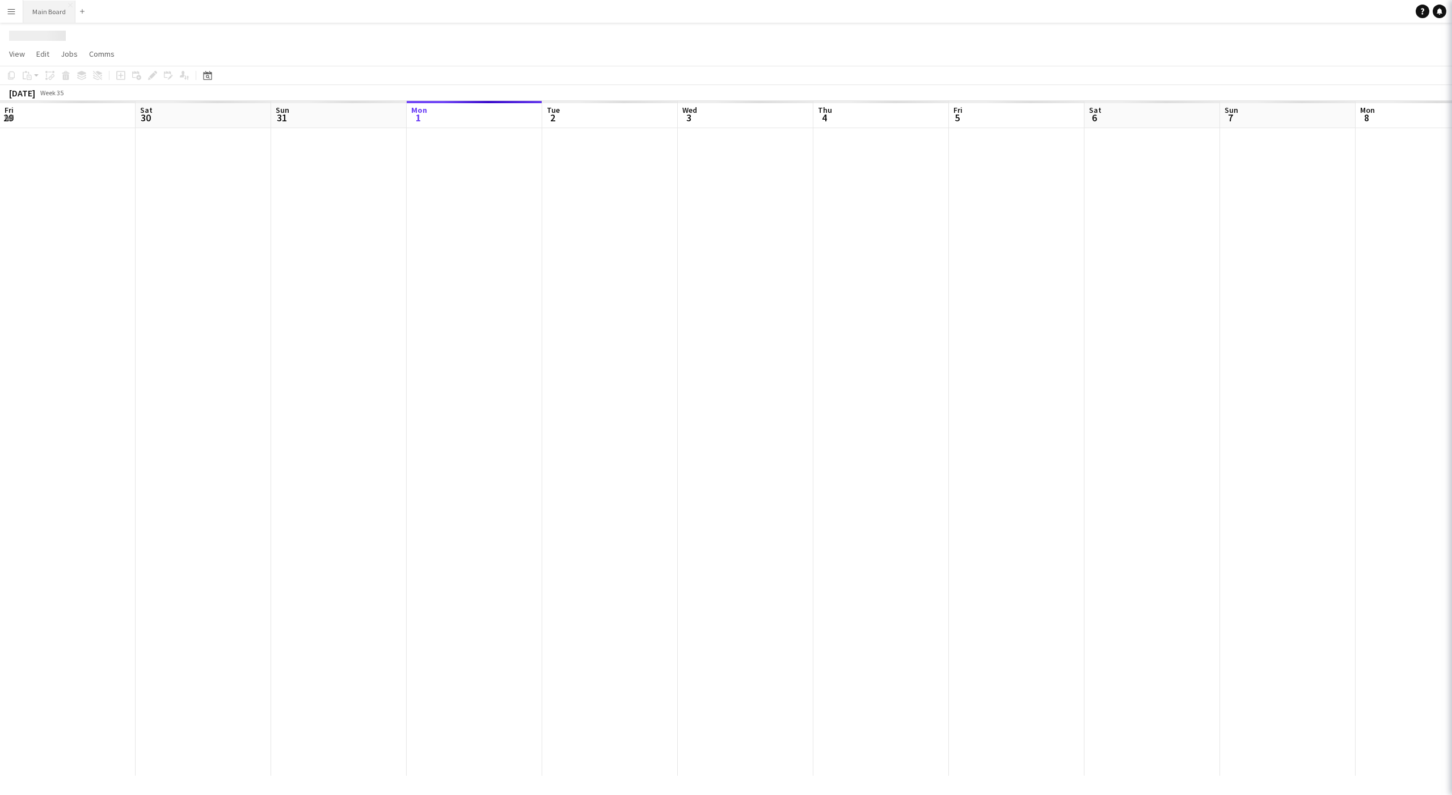
scroll to position [0, 271]
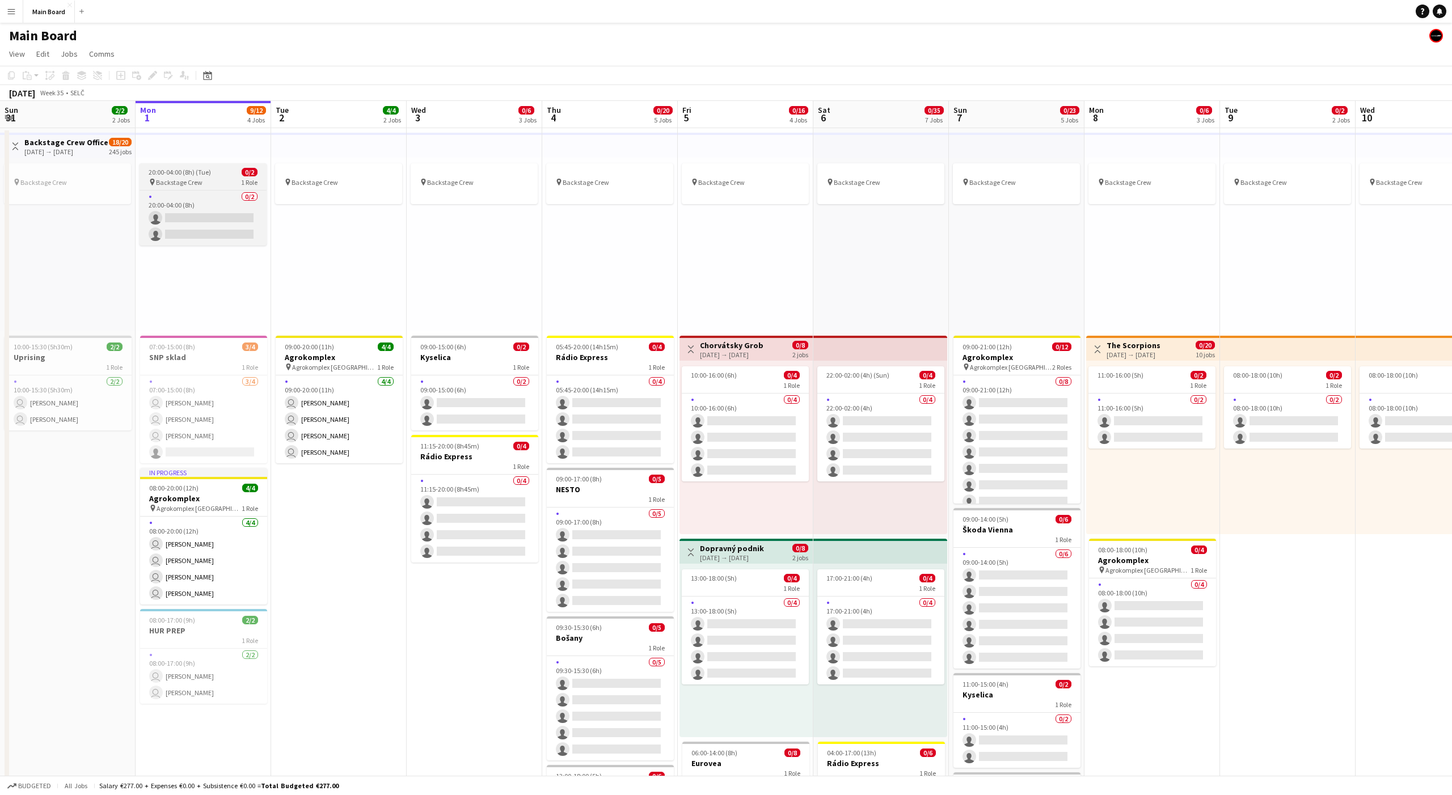
click at [173, 181] on span "Backstage Crew" at bounding box center [179, 182] width 46 height 9
click at [180, 205] on app-card-role "0/2 20:00-04:00 (8h) single-neutral-actions single-neutral-actions" at bounding box center [203, 219] width 125 height 55
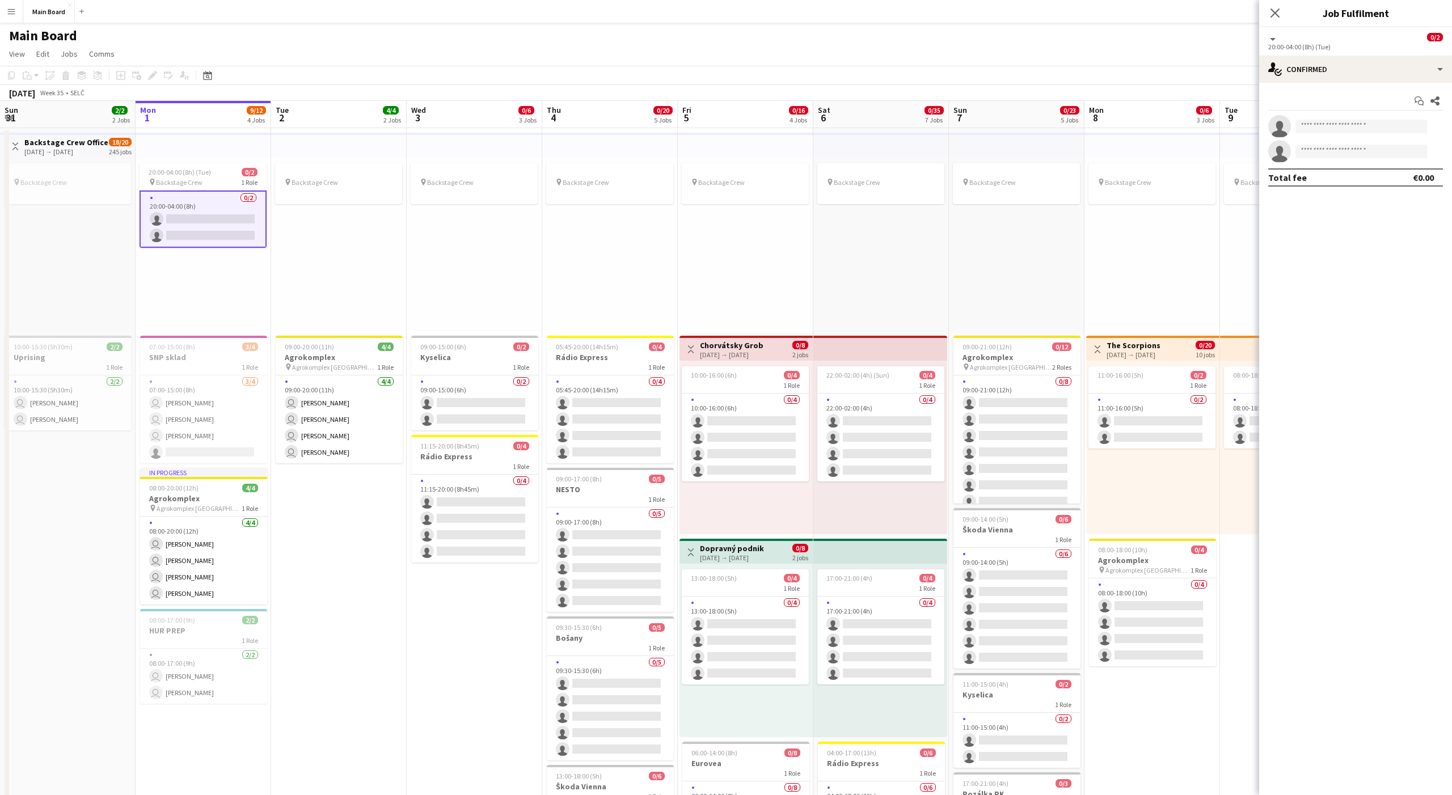
click at [1088, 118] on app-invite-slot "single-neutral-actions" at bounding box center [1355, 126] width 193 height 23
click at [1088, 124] on input at bounding box center [1361, 127] width 132 height 14
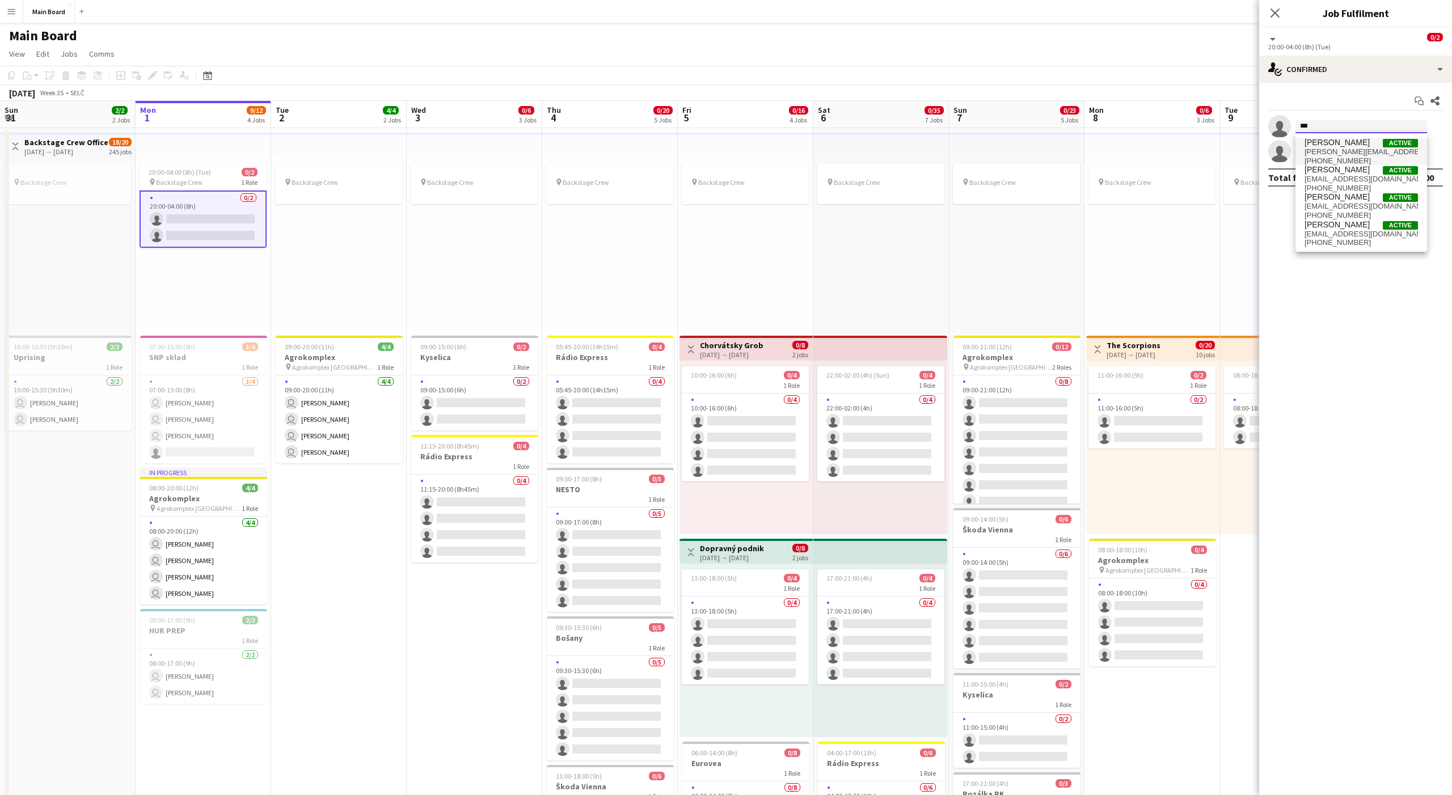
type input "***"
click at [1088, 145] on span "[PERSON_NAME]" at bounding box center [1336, 143] width 65 height 10
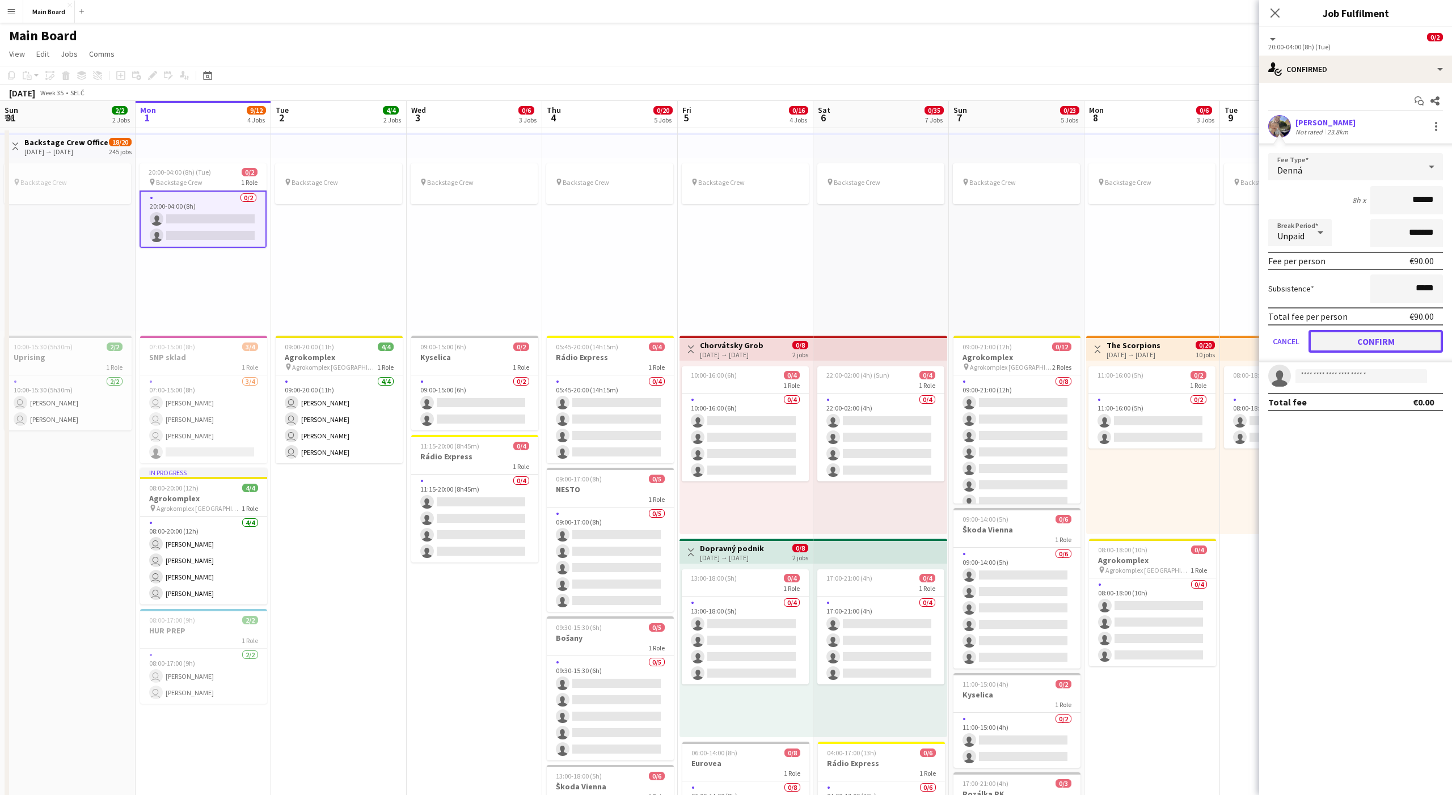
click at [1088, 338] on button "Confirm" at bounding box center [1375, 341] width 134 height 23
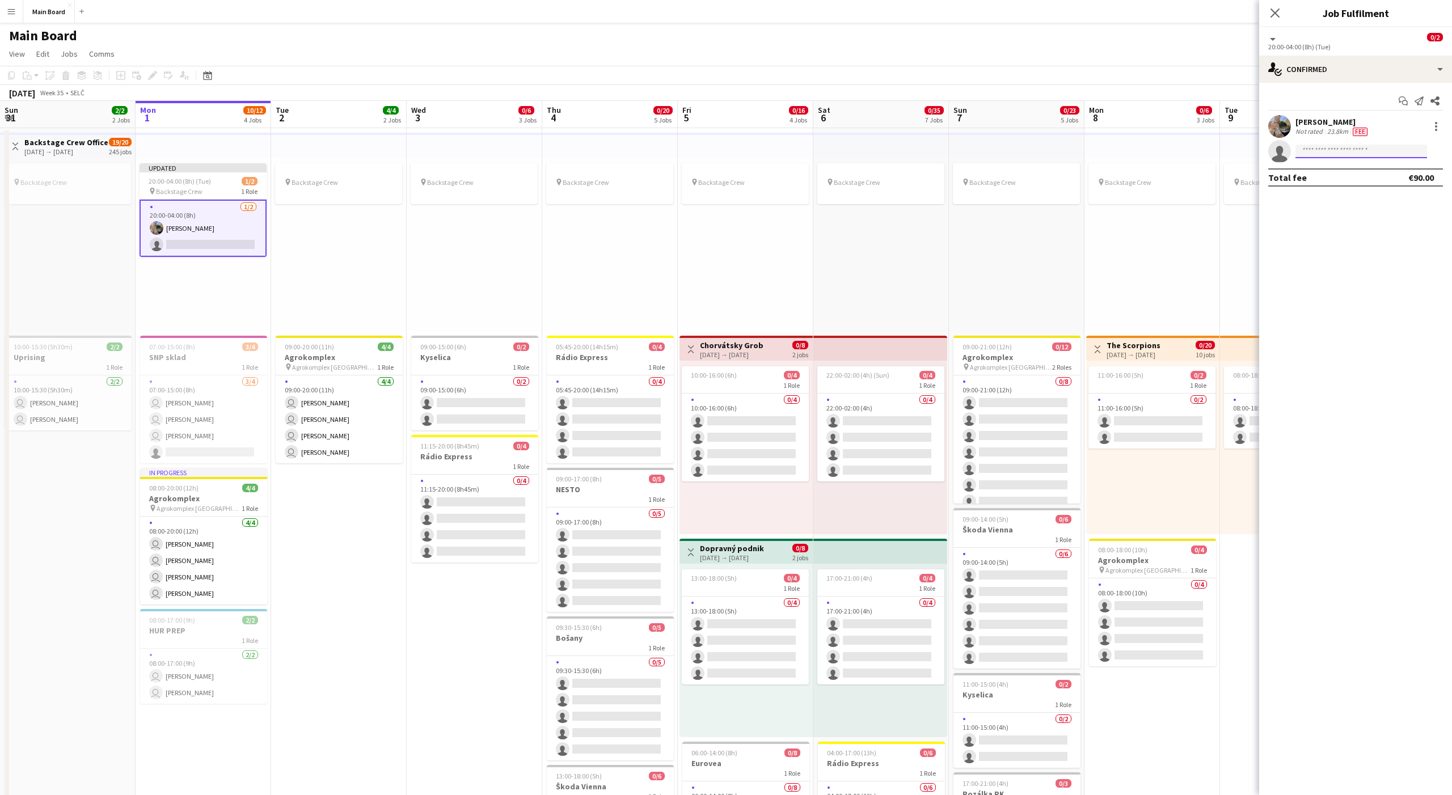
click at [1088, 148] on input at bounding box center [1361, 152] width 132 height 14
type input "***"
click at [1088, 300] on div "pin Backstage Crew" at bounding box center [1152, 245] width 136 height 174
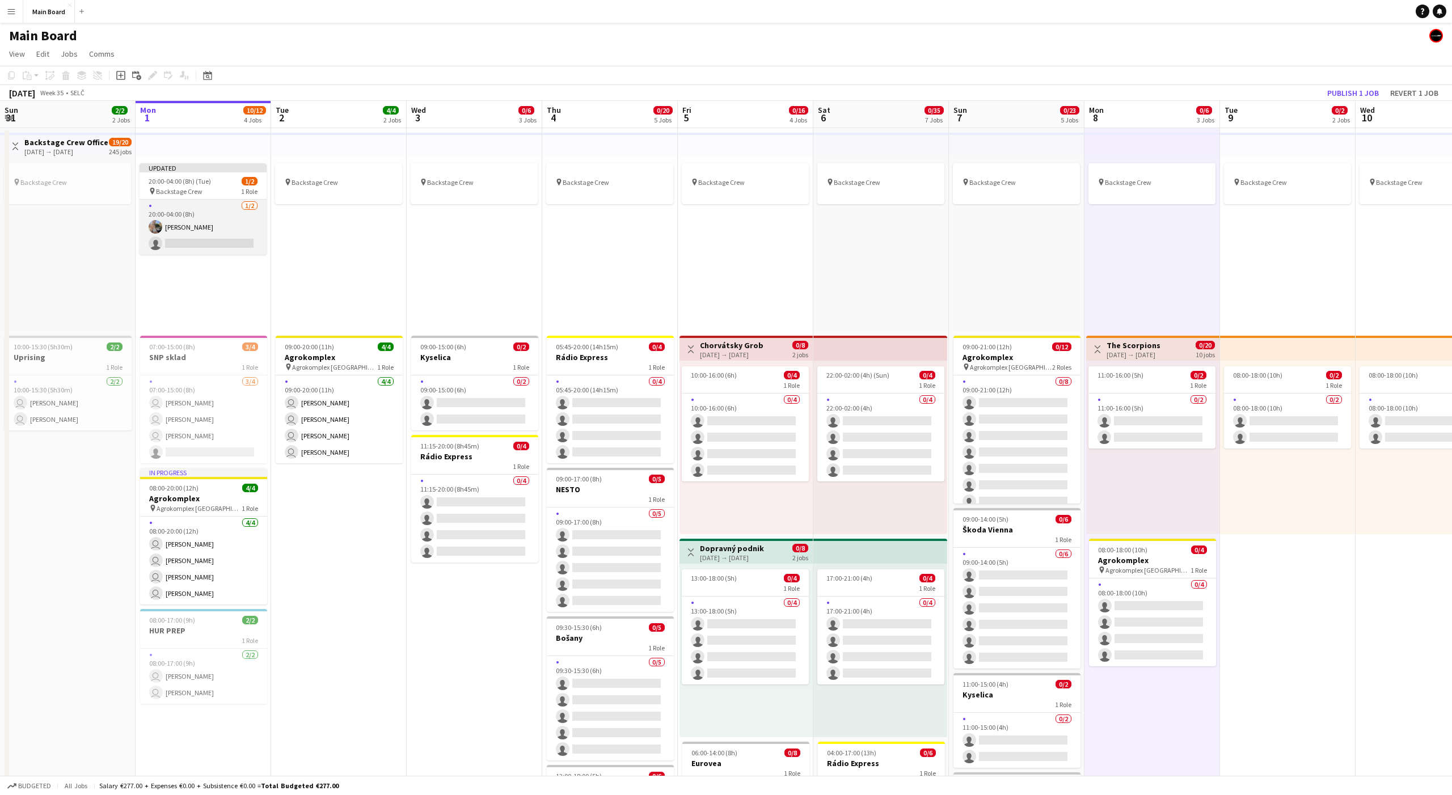
click at [189, 225] on app-card-role "1/2 20:00-04:00 (8h) Nikola Bahúl single-neutral-actions" at bounding box center [202, 227] width 127 height 55
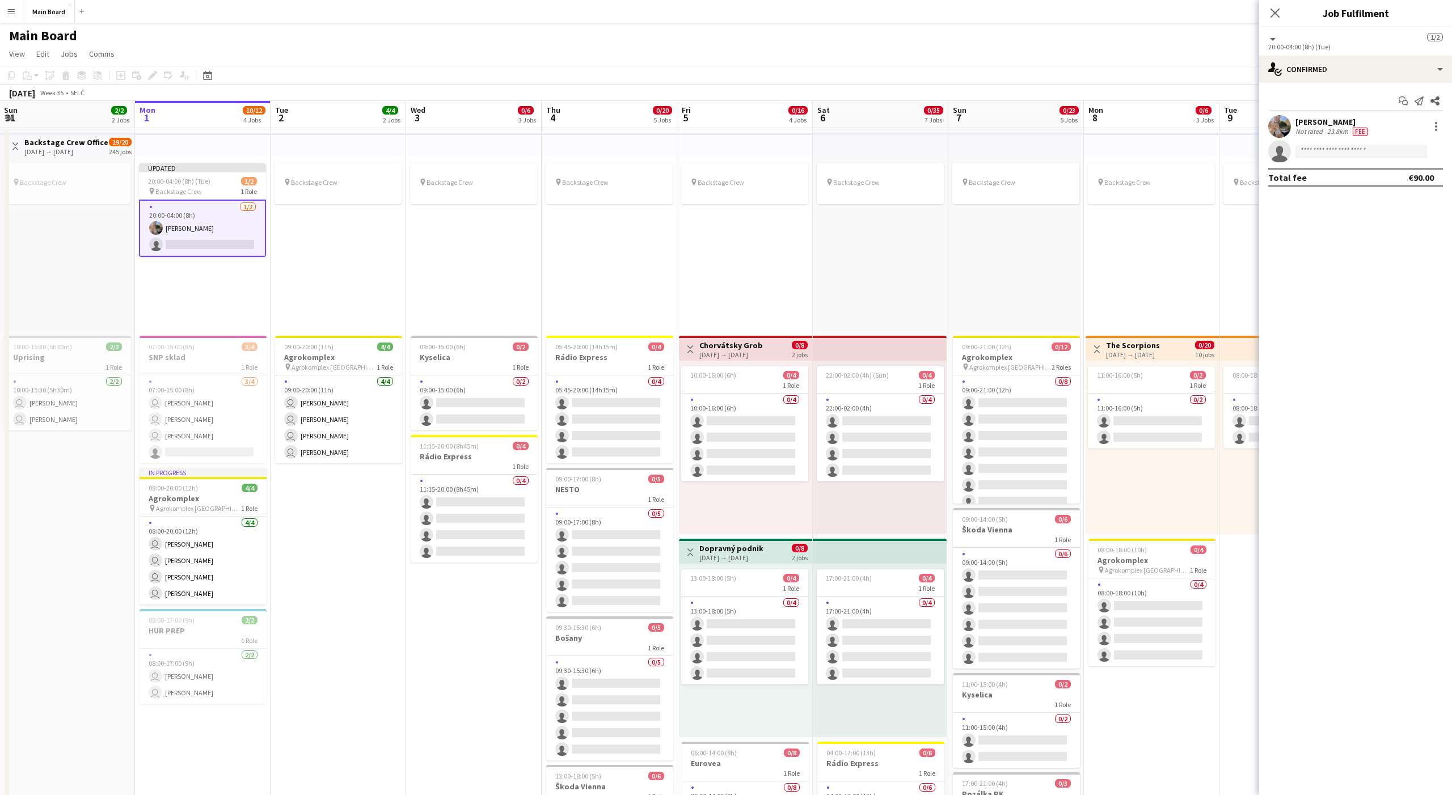
click at [876, 260] on div "pin Backstage Crew" at bounding box center [881, 245] width 136 height 174
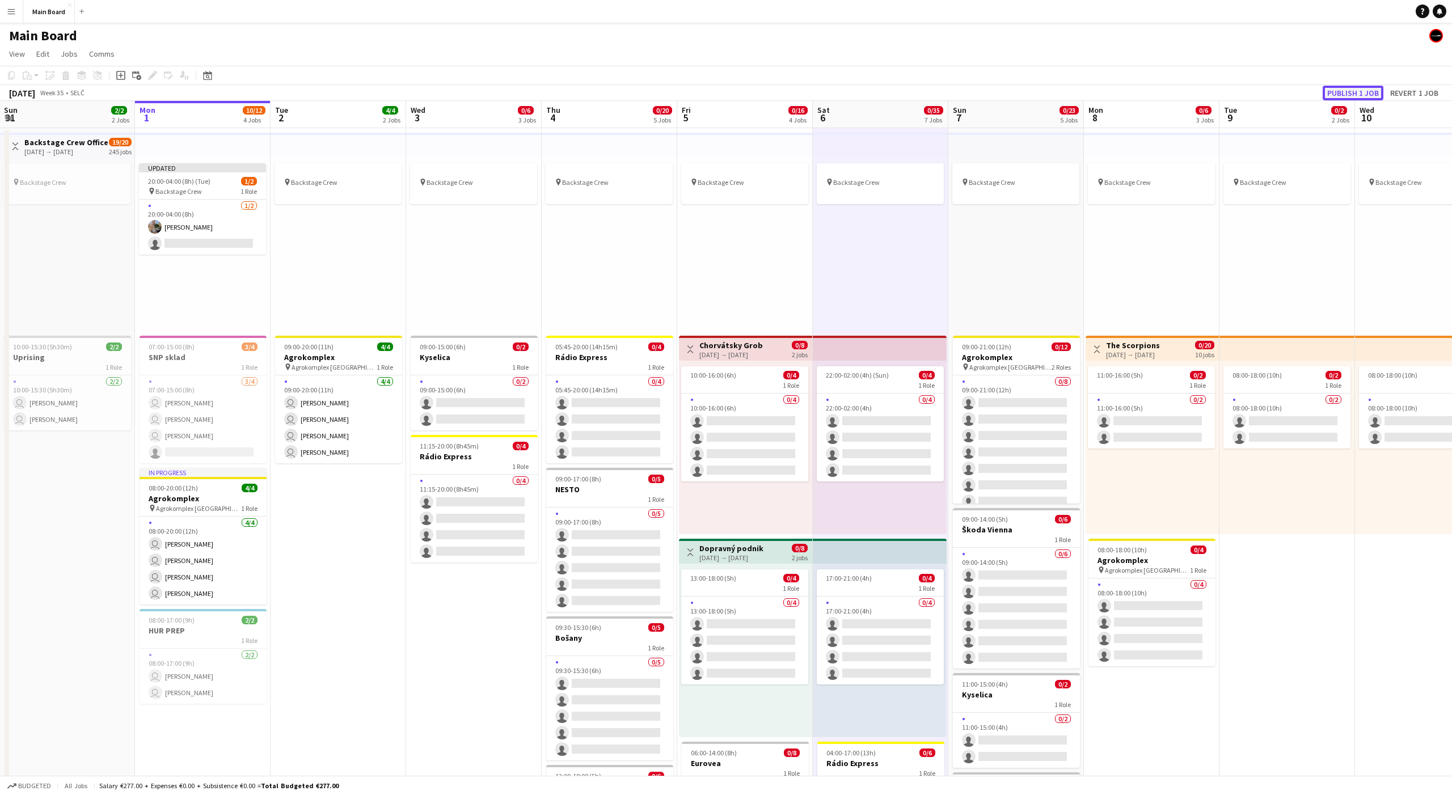
click at [1088, 93] on button "Publish 1 job" at bounding box center [1352, 93] width 61 height 15
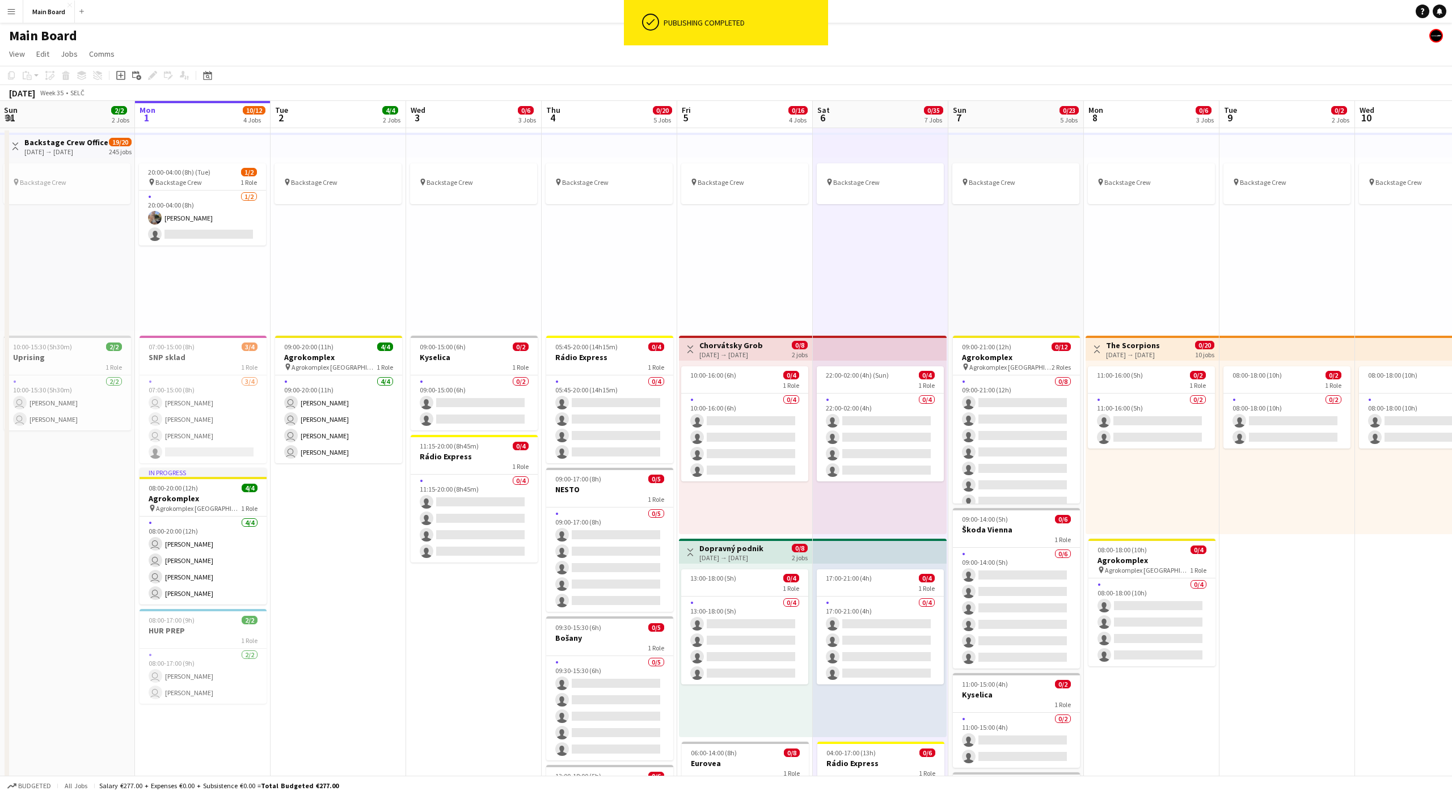
click at [743, 262] on div "pin Backstage Crew" at bounding box center [745, 245] width 136 height 174
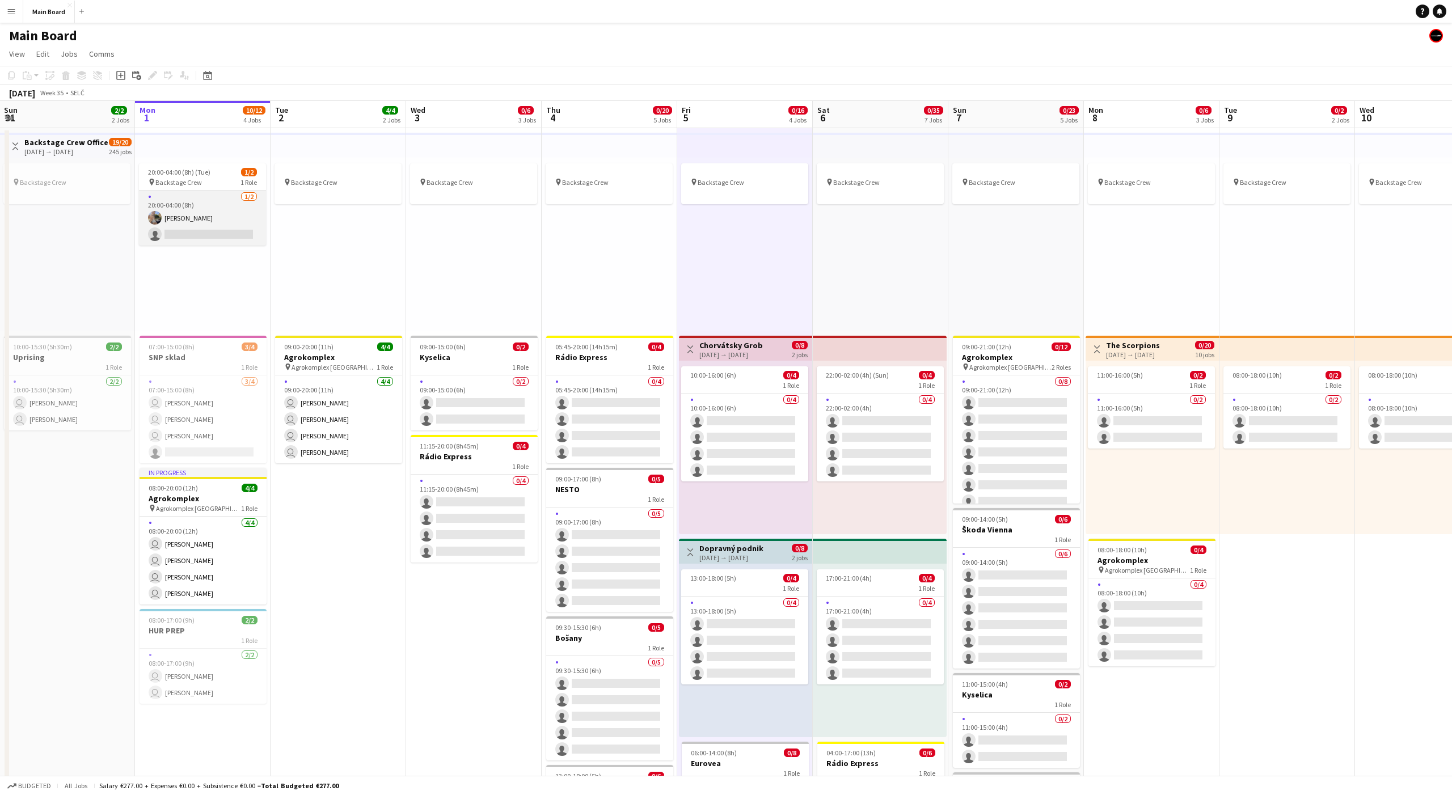
click at [221, 239] on app-card-role "1/2 20:00-04:00 (8h) Nikola Bahúl single-neutral-actions" at bounding box center [202, 218] width 127 height 55
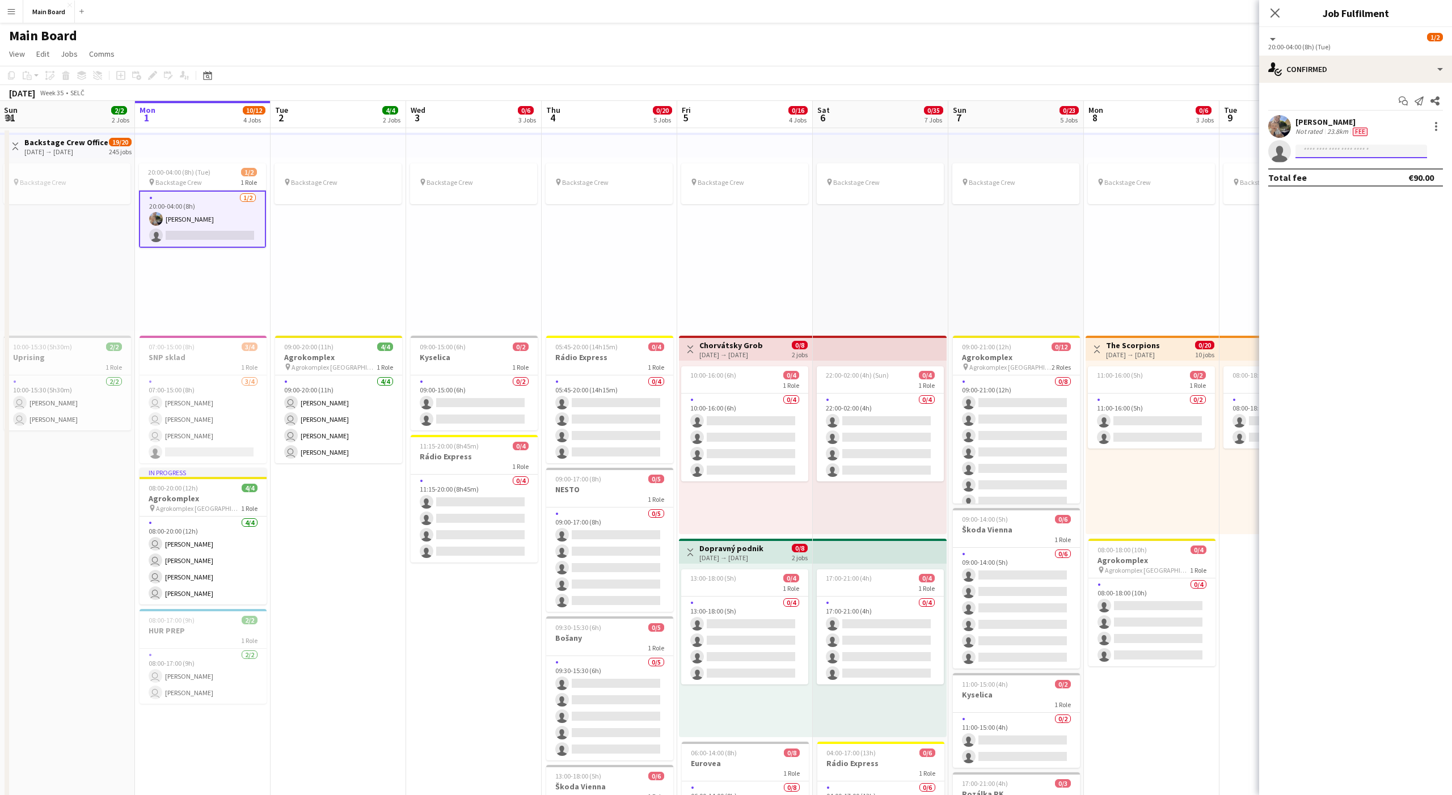
click at [1088, 147] on input at bounding box center [1361, 152] width 132 height 14
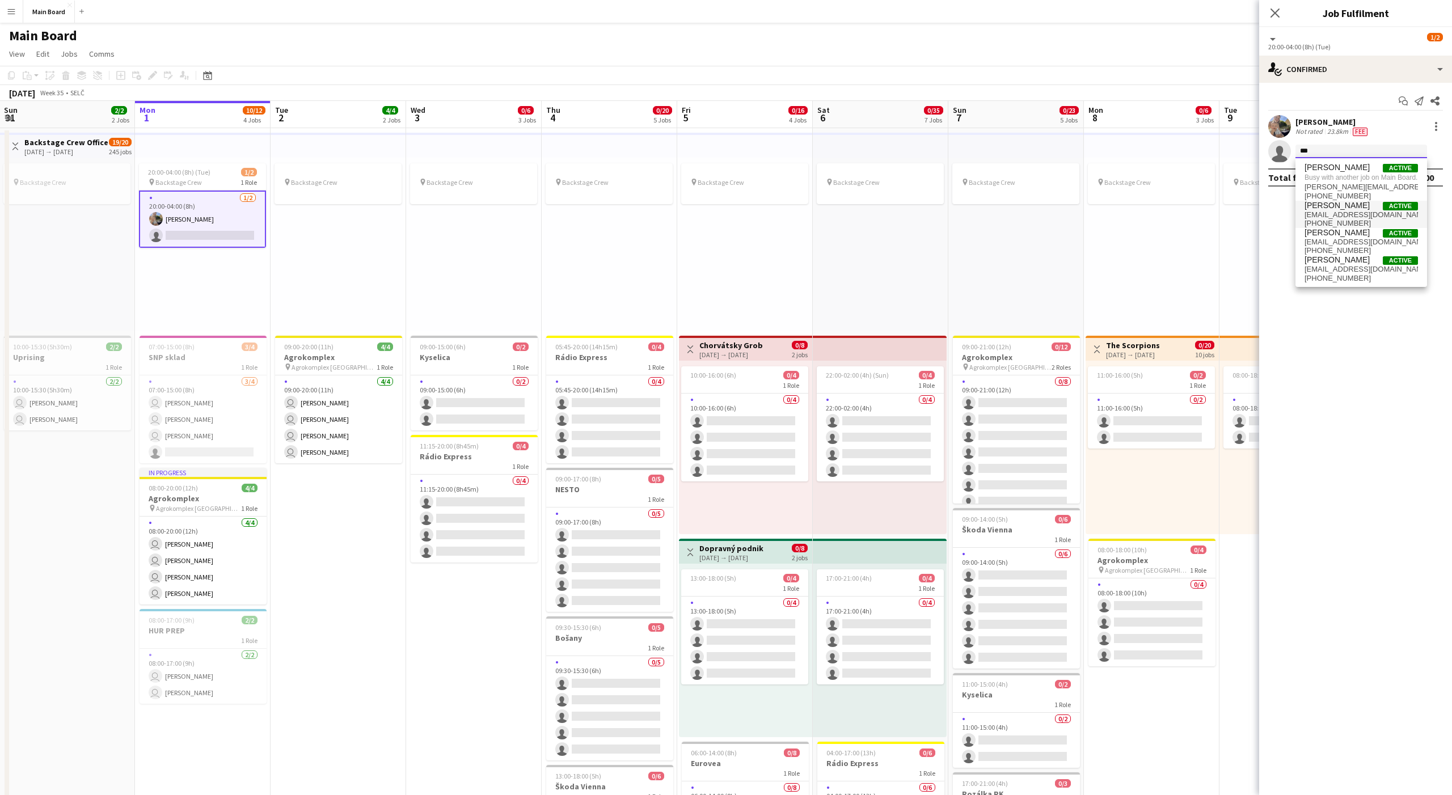
type input "***"
click at [1088, 208] on span "[PERSON_NAME]" at bounding box center [1336, 206] width 65 height 10
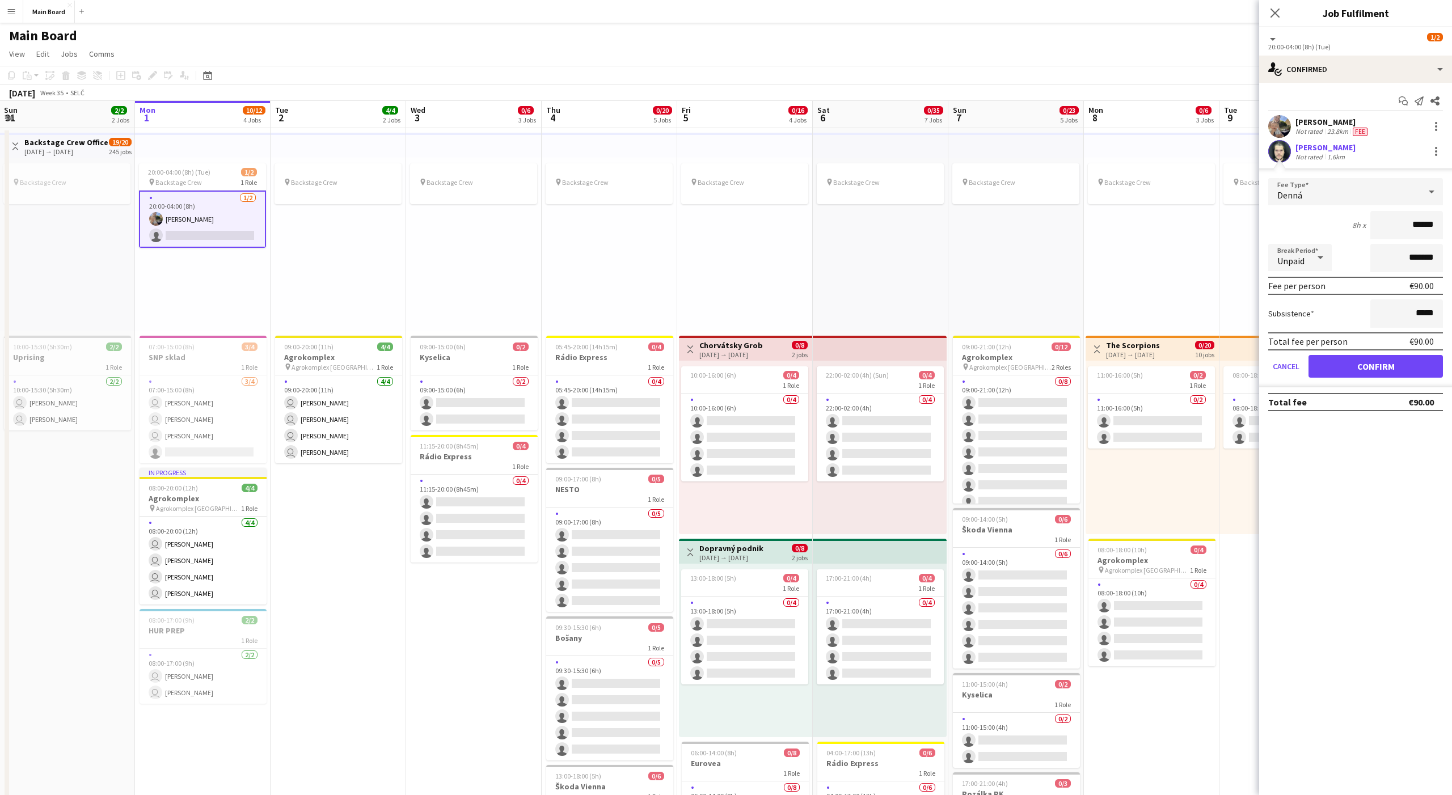
click button "Confirm" at bounding box center [1375, 366] width 134 height 23
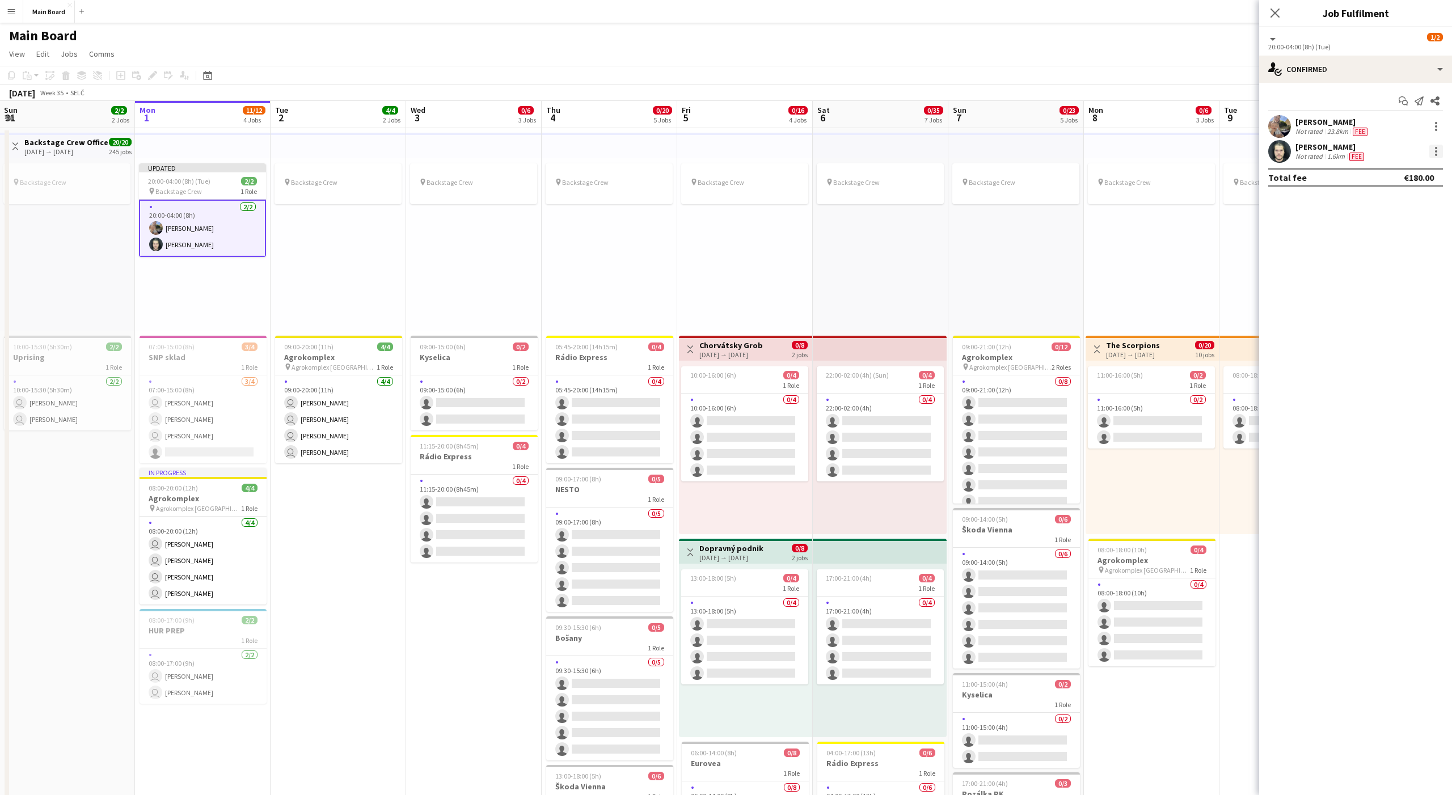
click at [1088, 153] on div at bounding box center [1436, 152] width 14 height 14
click at [1088, 276] on span "Set as supervisor" at bounding box center [1398, 281] width 70 height 10
click at [1088, 251] on div "pin Backstage Crew" at bounding box center [1287, 245] width 136 height 174
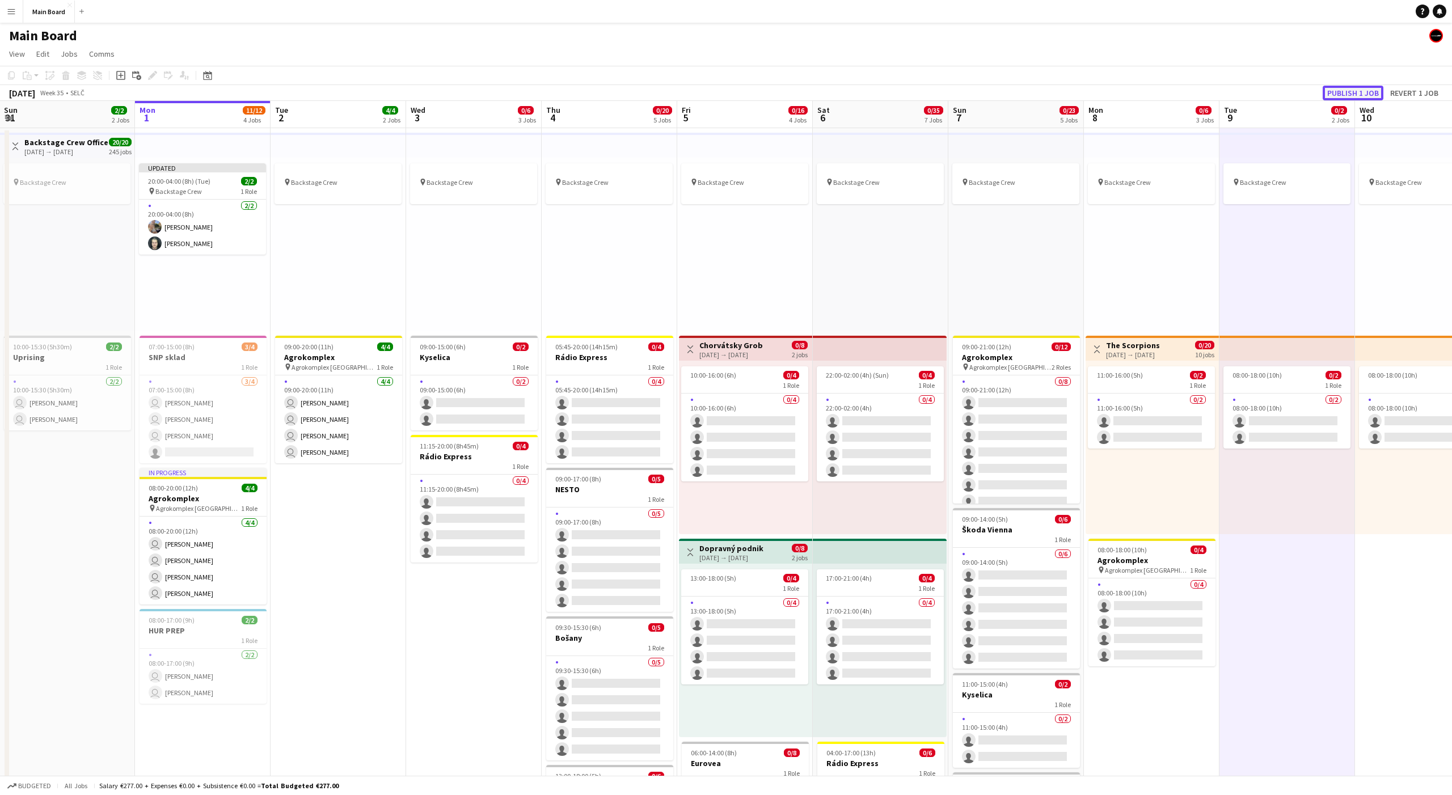
click at [1088, 95] on button "Publish 1 job" at bounding box center [1352, 93] width 61 height 15
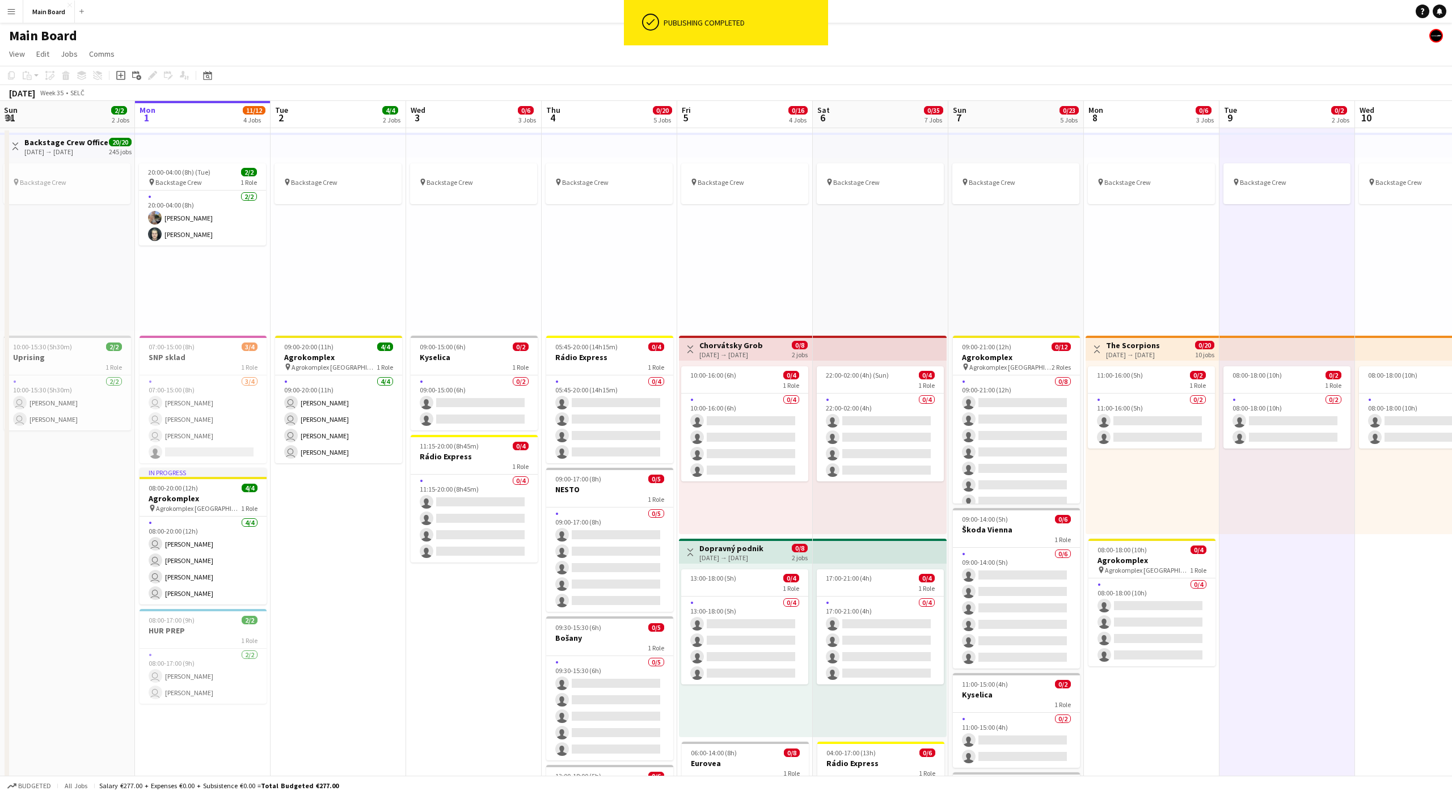
click at [1088, 248] on div "pin Backstage Crew" at bounding box center [1152, 245] width 136 height 174
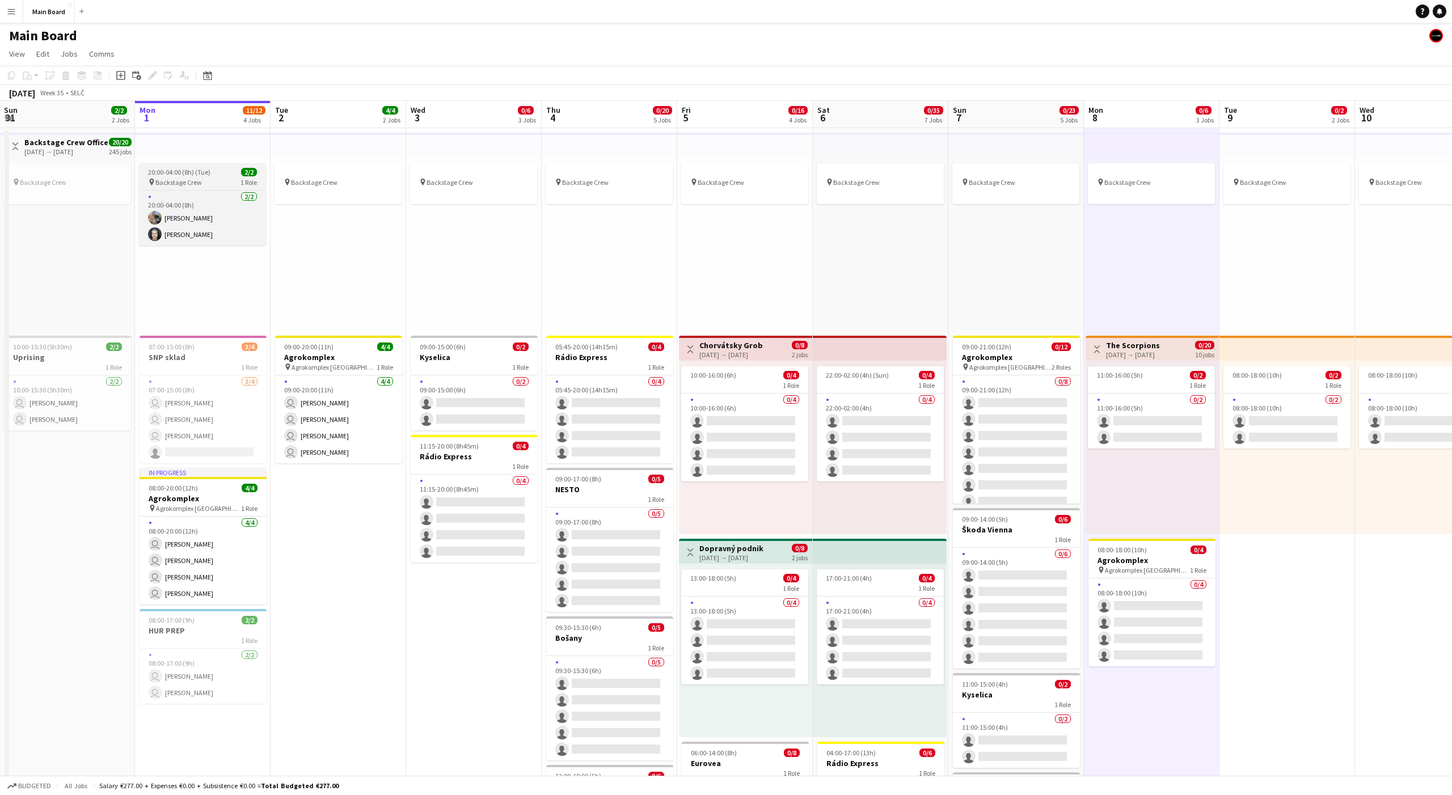
click at [160, 179] on span "Backstage Crew" at bounding box center [178, 182] width 46 height 9
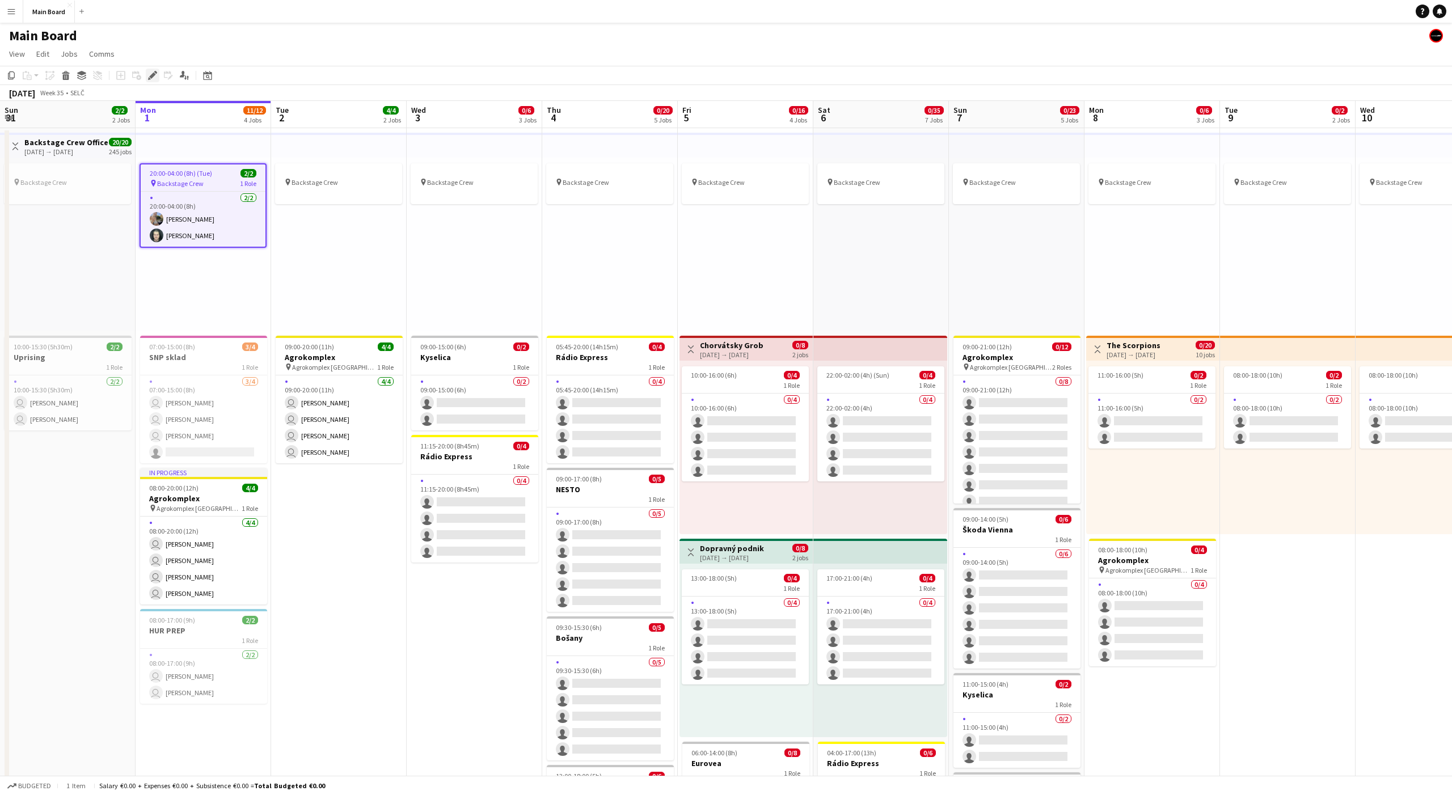
click at [156, 76] on icon "Edit" at bounding box center [152, 75] width 9 height 9
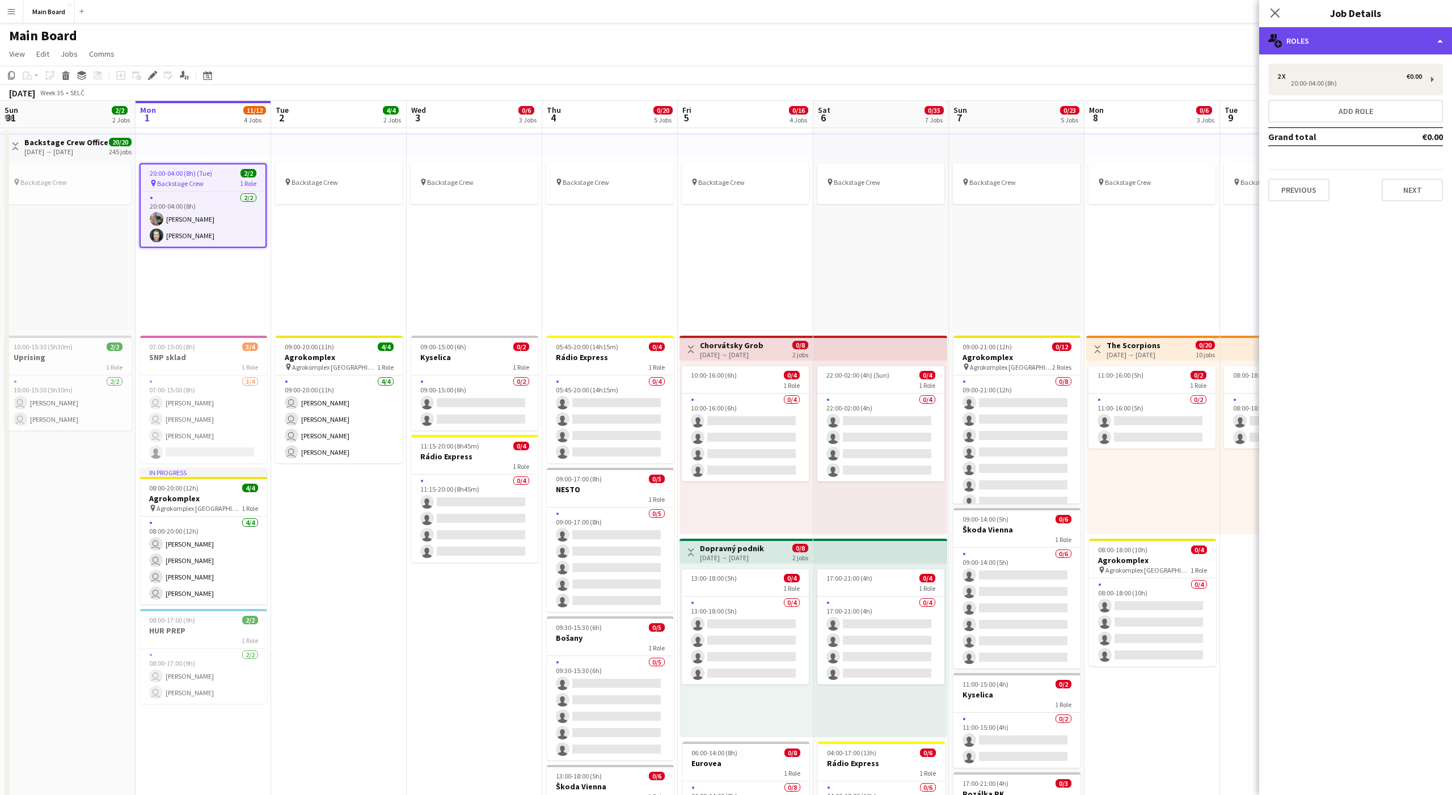
click at [1088, 46] on div "multiple-users-add Roles" at bounding box center [1355, 40] width 193 height 27
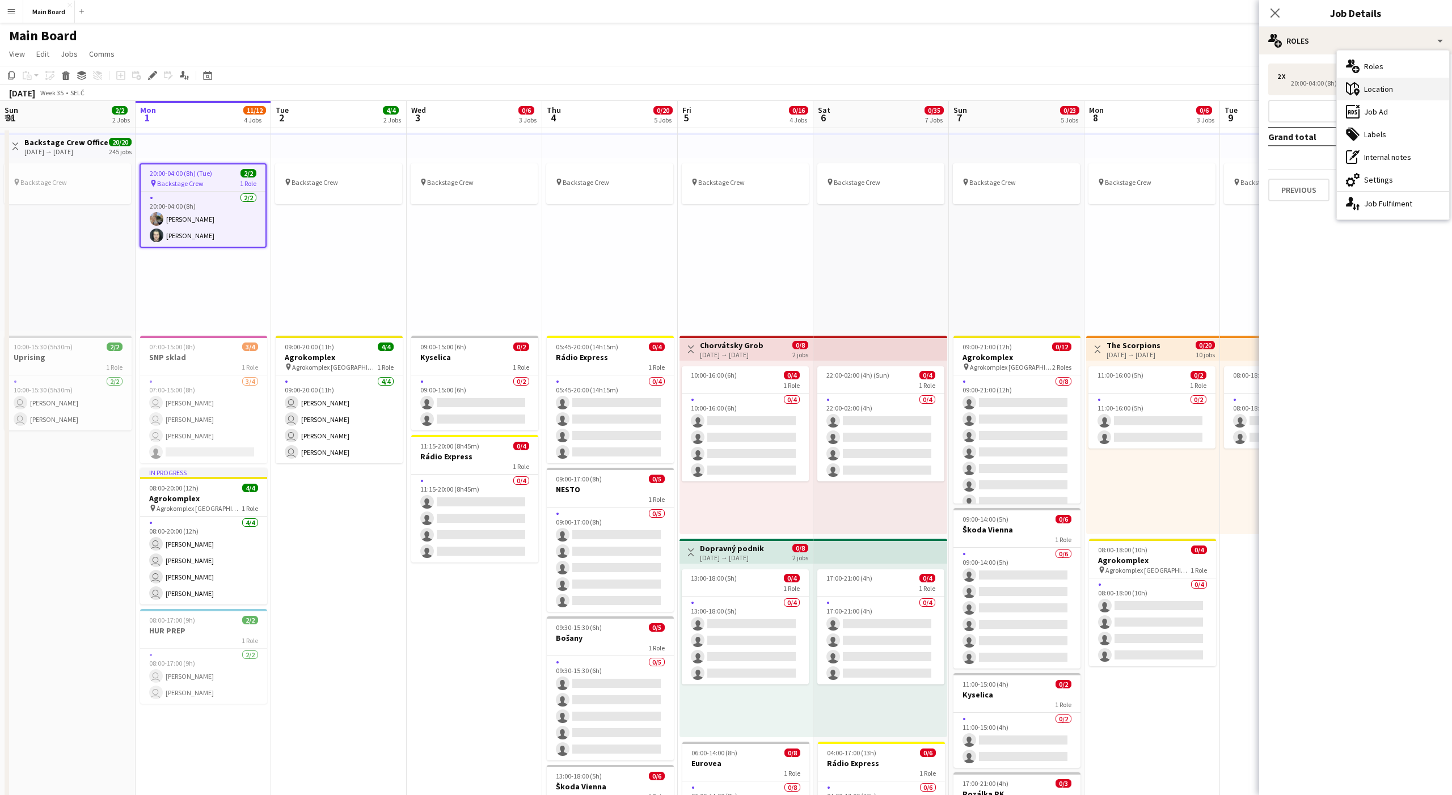
click at [1088, 89] on div "maps-pin-1 Location" at bounding box center [1393, 89] width 112 height 23
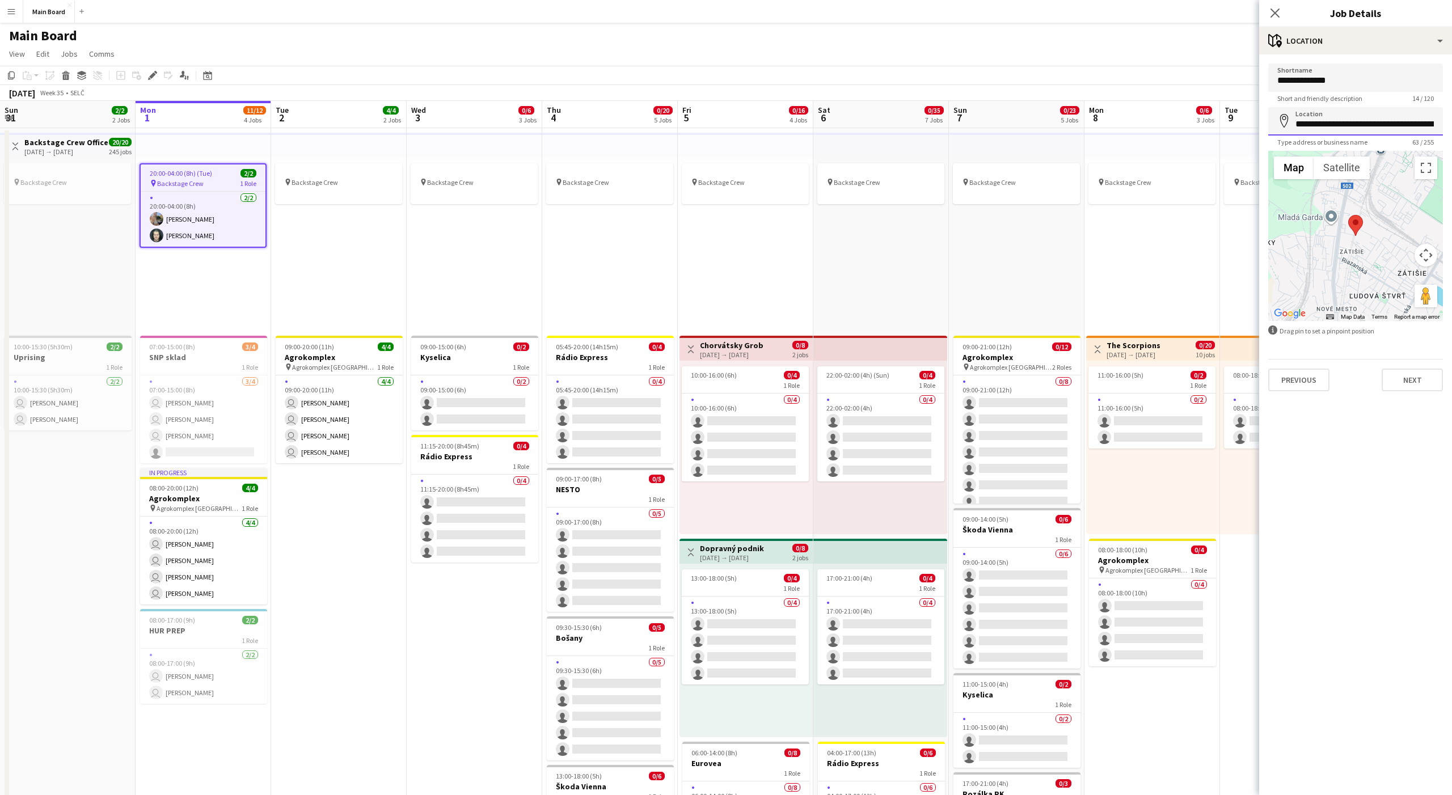
click at [1088, 122] on input "**********" at bounding box center [1355, 121] width 175 height 28
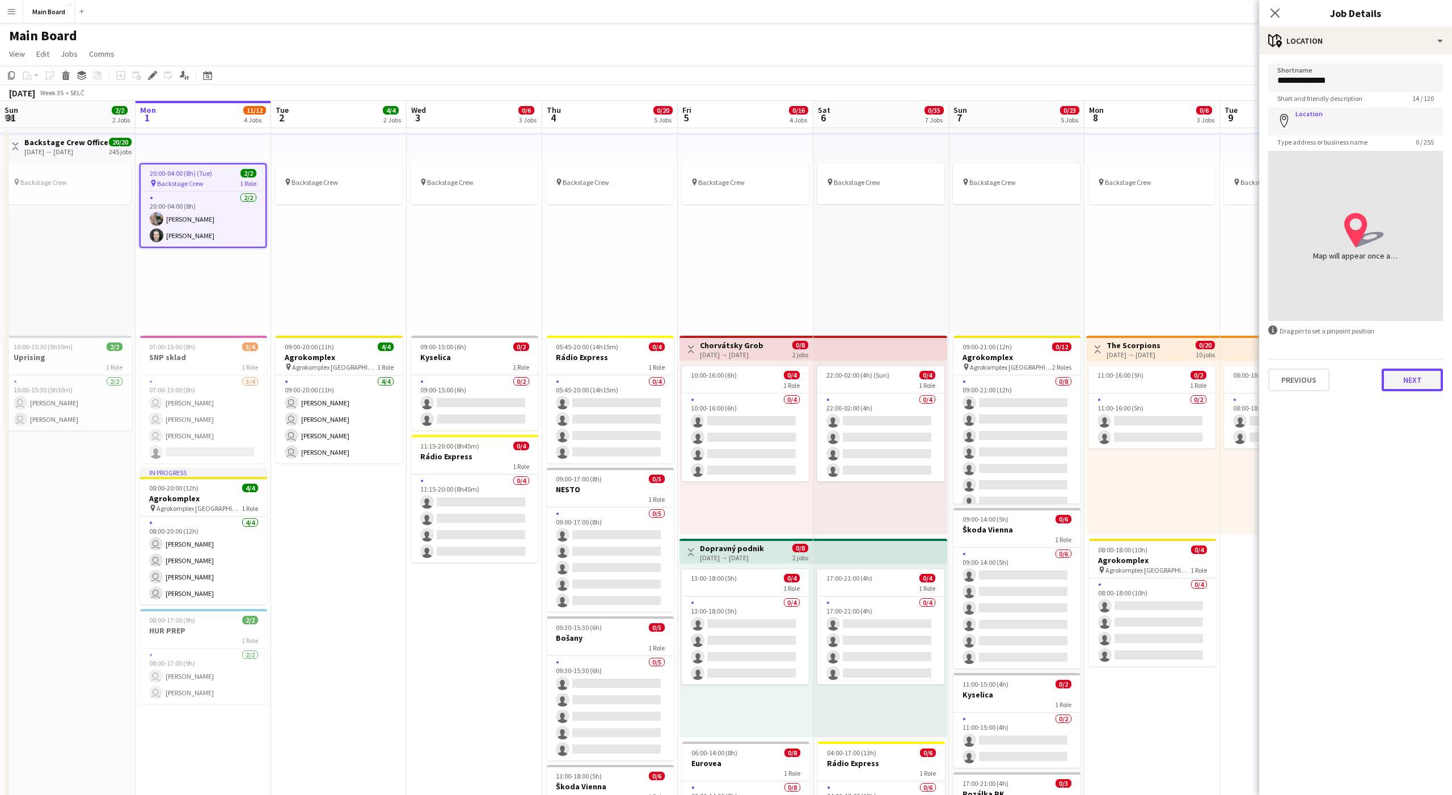
click at [1088, 374] on button "Next" at bounding box center [1411, 380] width 61 height 23
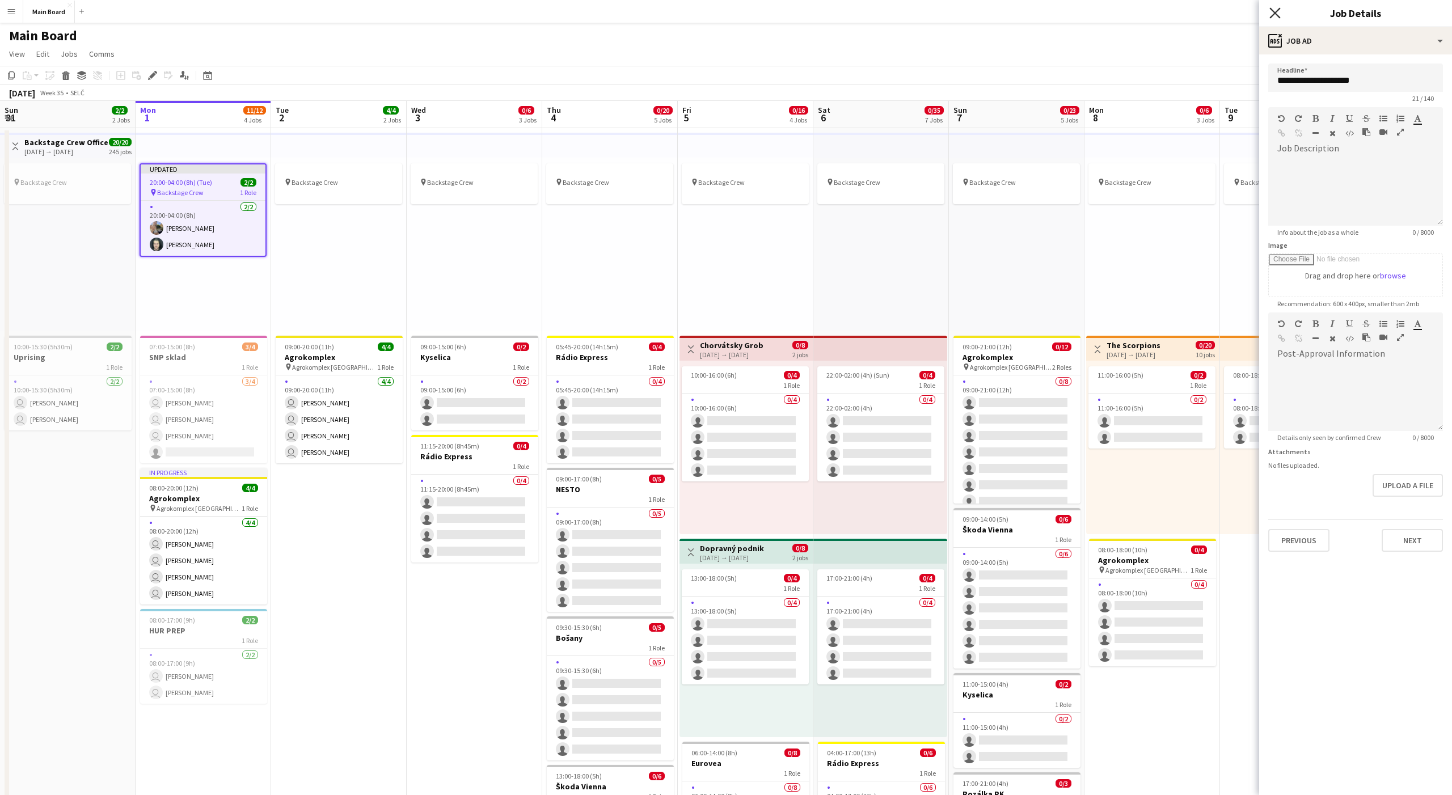
click at [1088, 10] on icon "Close pop-in" at bounding box center [1274, 12] width 11 height 11
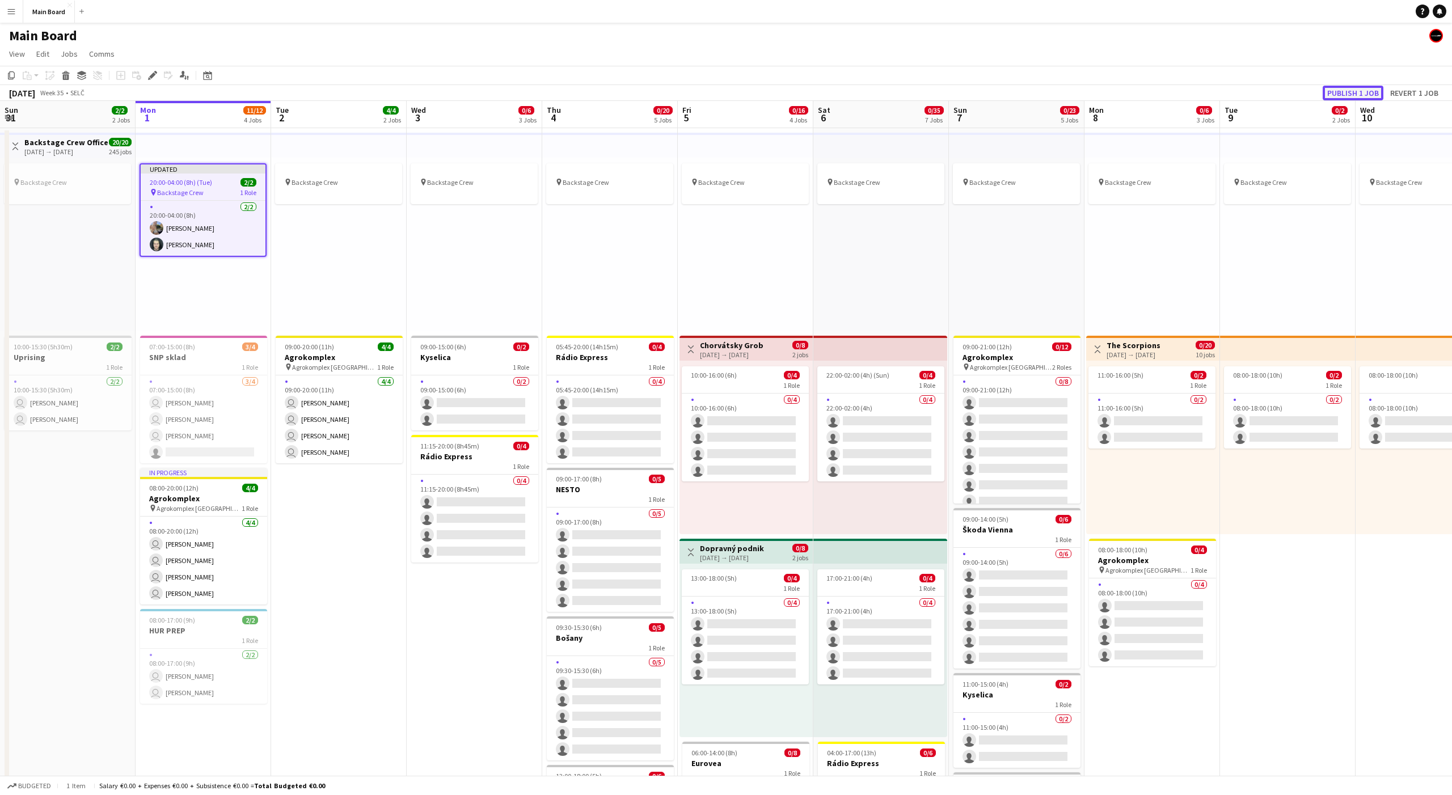
click at [1088, 94] on button "Publish 1 job" at bounding box center [1352, 93] width 61 height 15
click at [7, 12] on app-icon "Menu" at bounding box center [11, 11] width 9 height 9
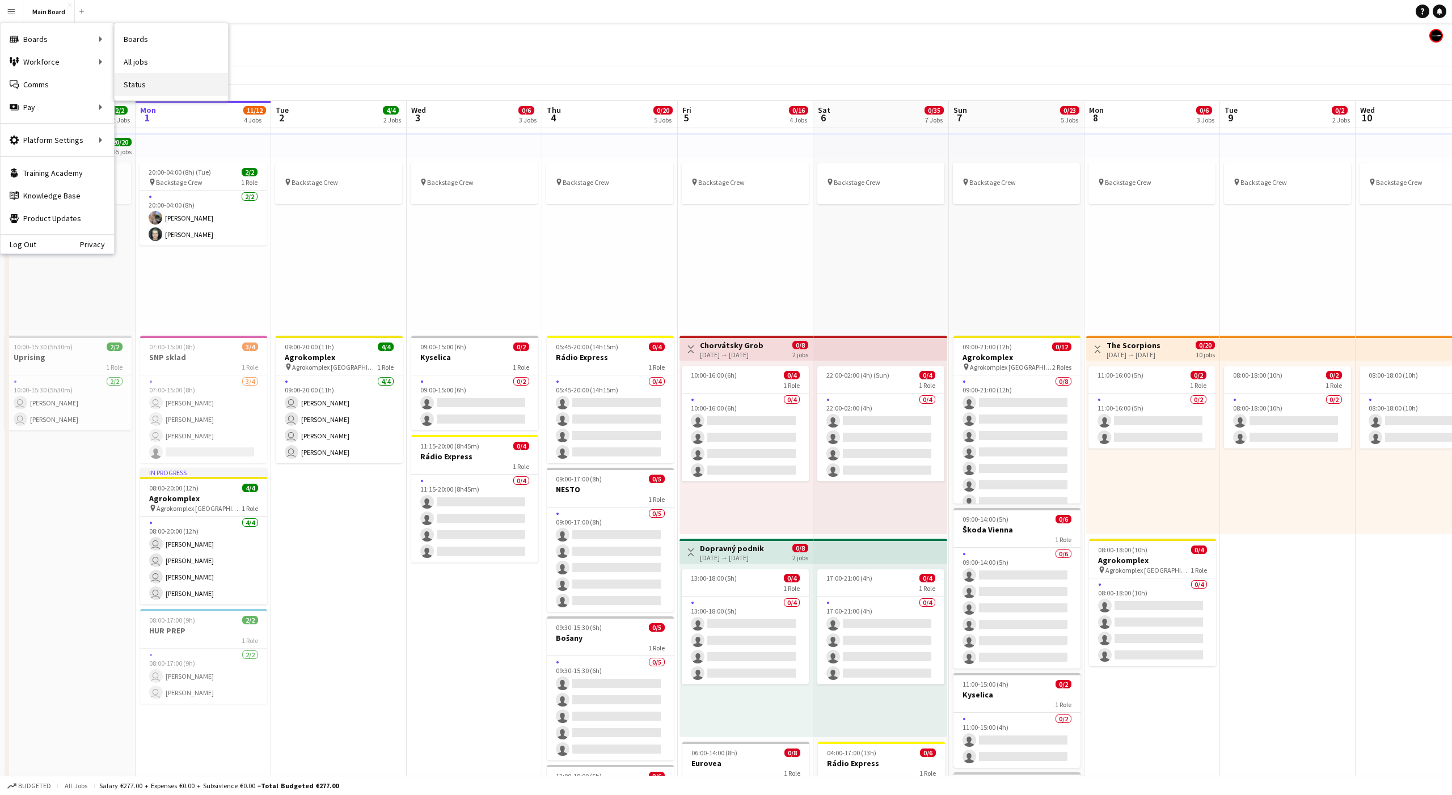
click at [132, 79] on link "Status" at bounding box center [171, 84] width 113 height 23
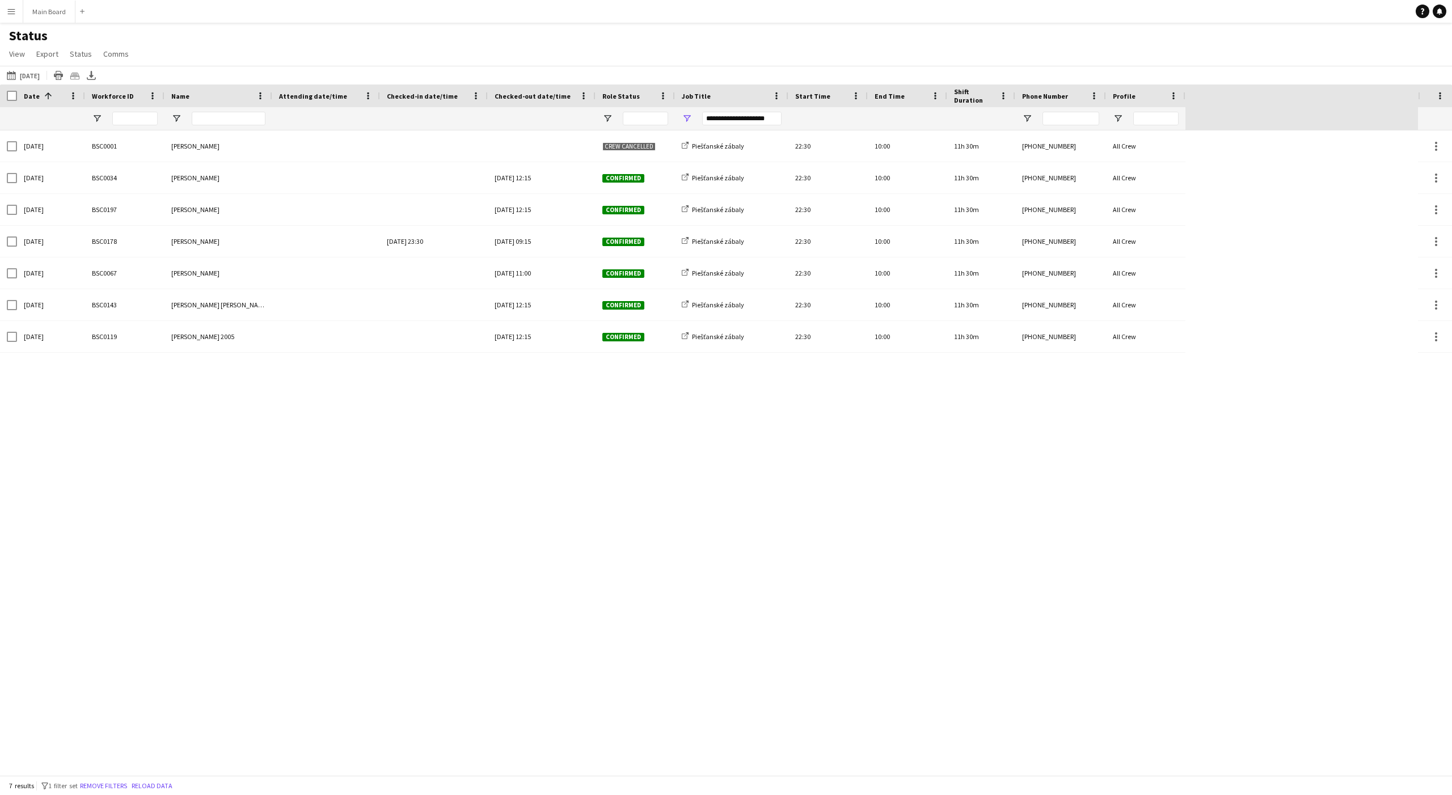
click at [742, 121] on div "**********" at bounding box center [741, 119] width 79 height 14
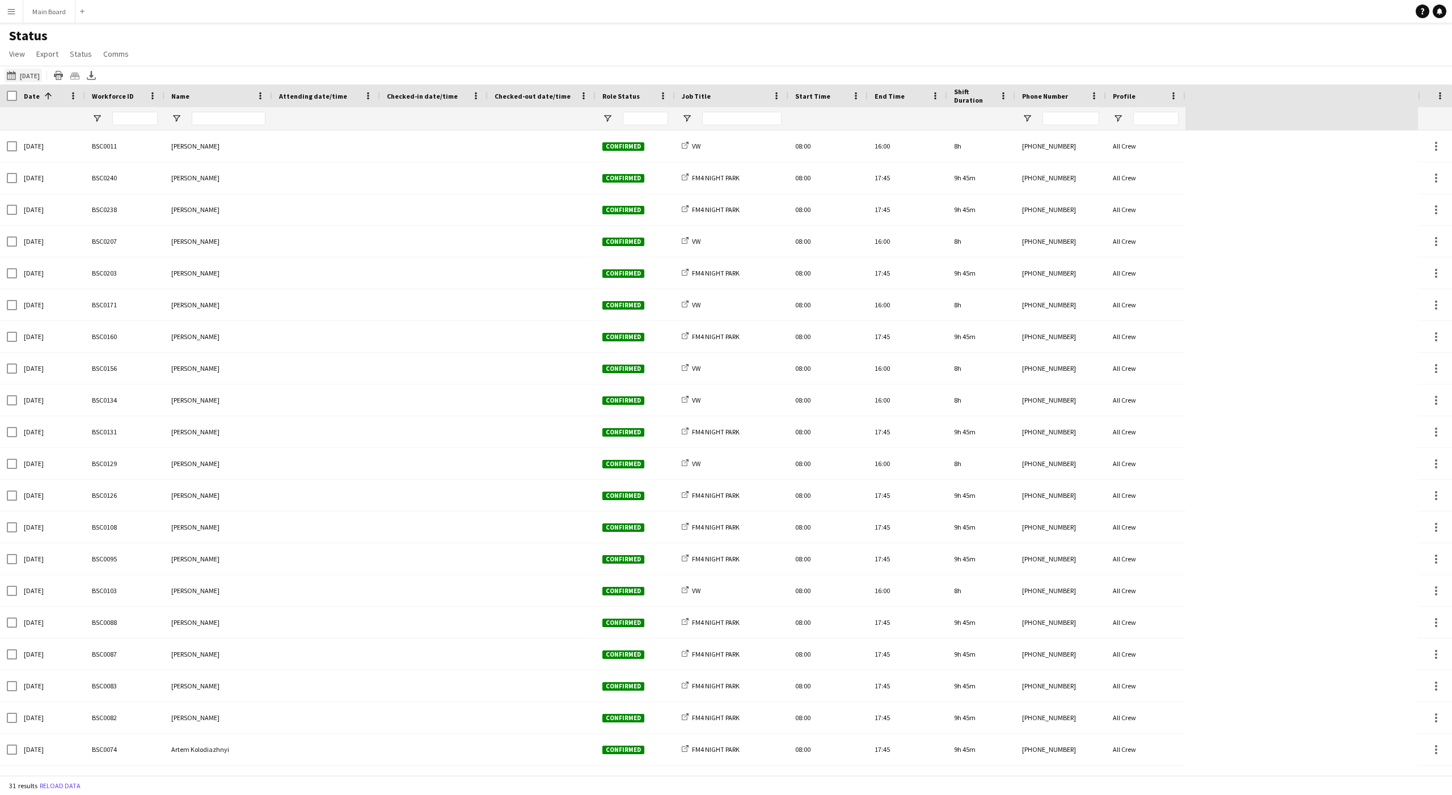
click at [25, 71] on button "01-09-2025 to 07-09-2025 17-08-2025" at bounding box center [23, 76] width 37 height 14
click at [74, 175] on span "1" at bounding box center [74, 179] width 14 height 14
click at [157, 257] on button "Apply" at bounding box center [155, 261] width 42 height 23
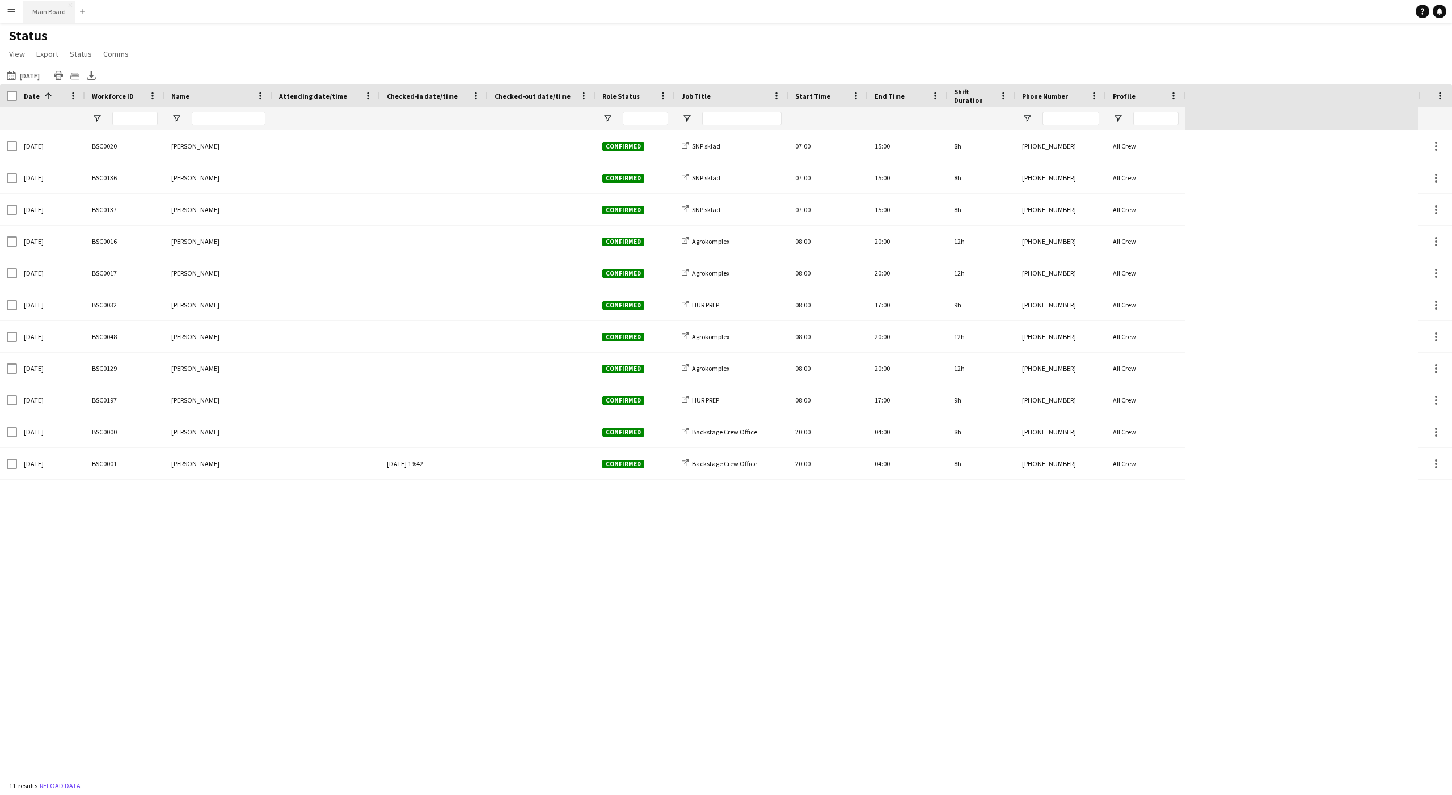
click at [45, 15] on button "Main Board Close" at bounding box center [49, 12] width 52 height 22
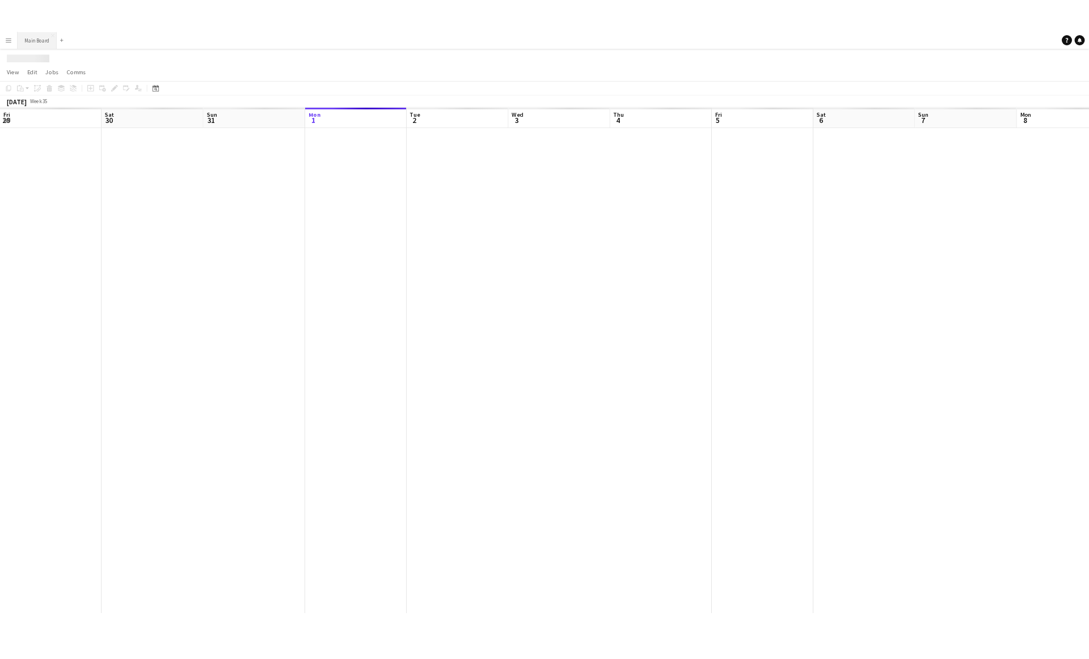
scroll to position [0, 271]
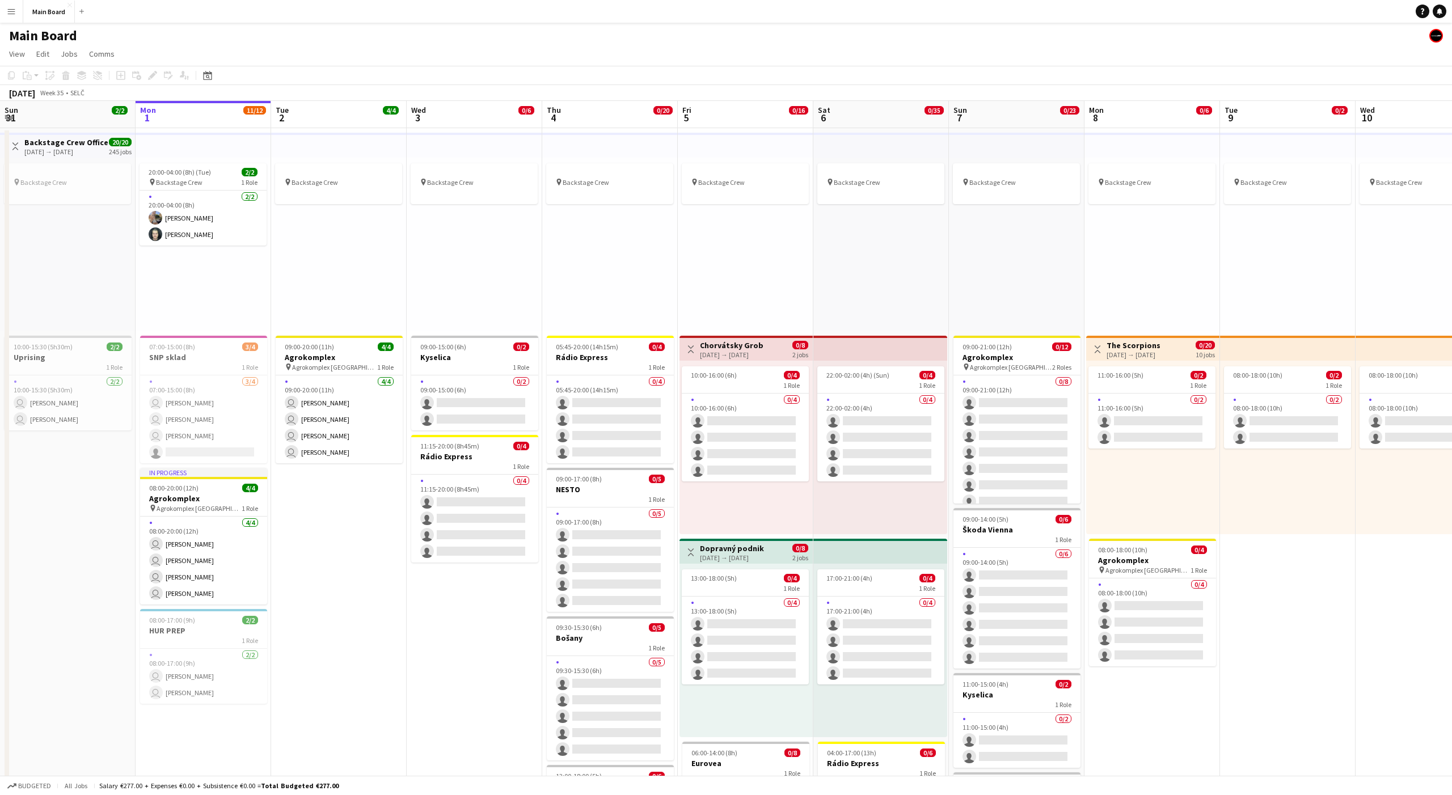
click at [353, 253] on div "pin Backstage Crew" at bounding box center [339, 245] width 136 height 174
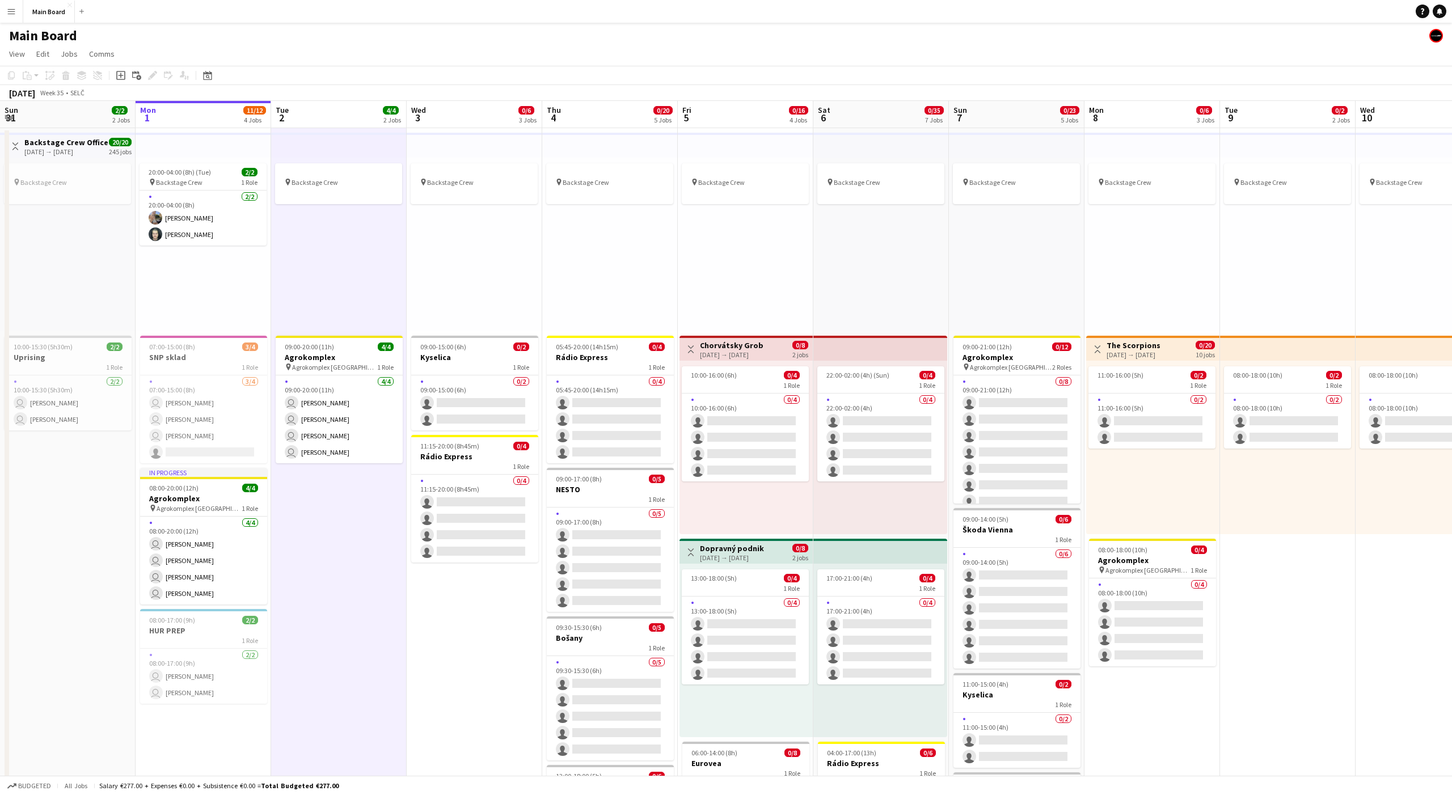
click at [339, 261] on div "pin Backstage Crew" at bounding box center [339, 245] width 136 height 174
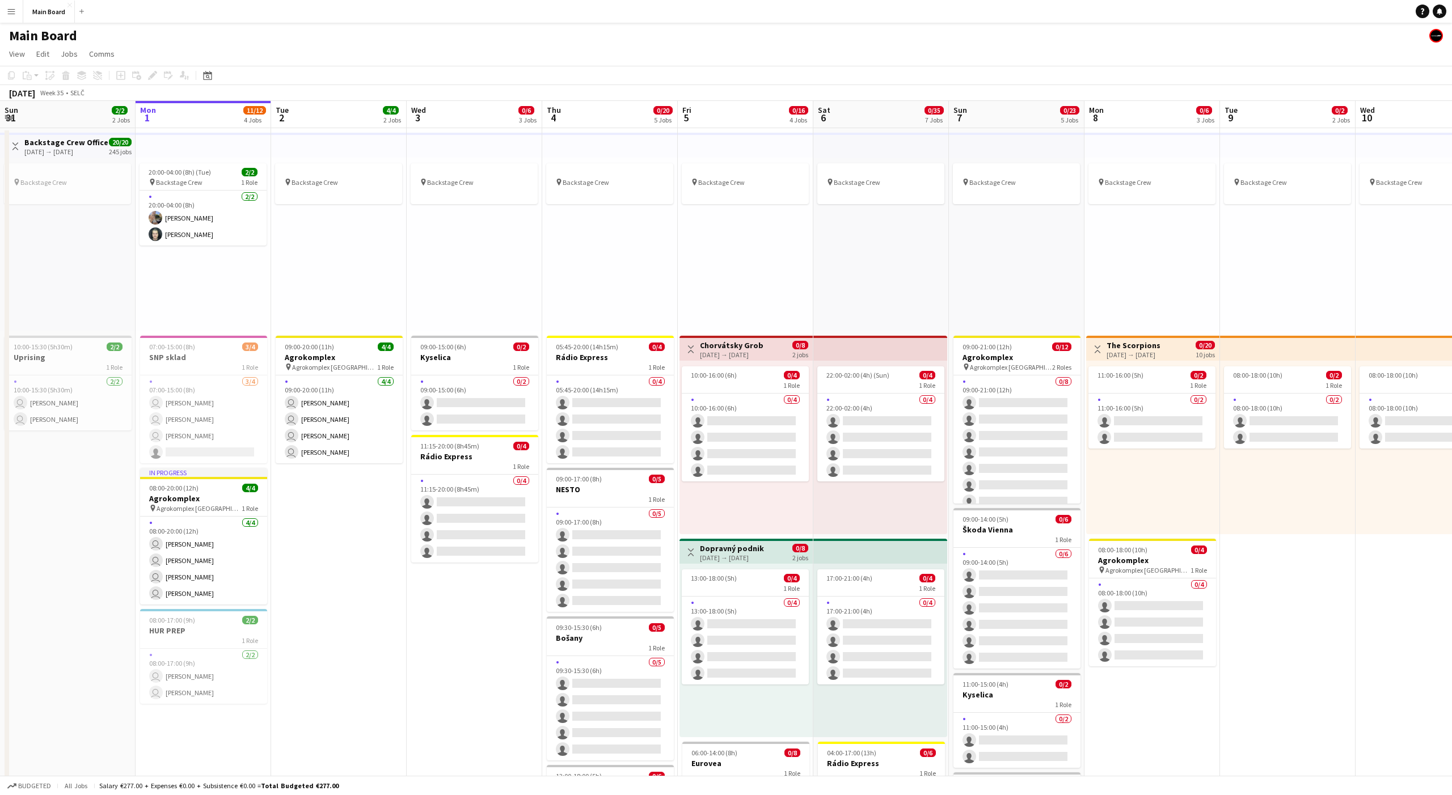
click at [10, 16] on button "Menu" at bounding box center [11, 11] width 23 height 23
click at [151, 56] on link "My Workforce" at bounding box center [171, 61] width 113 height 23
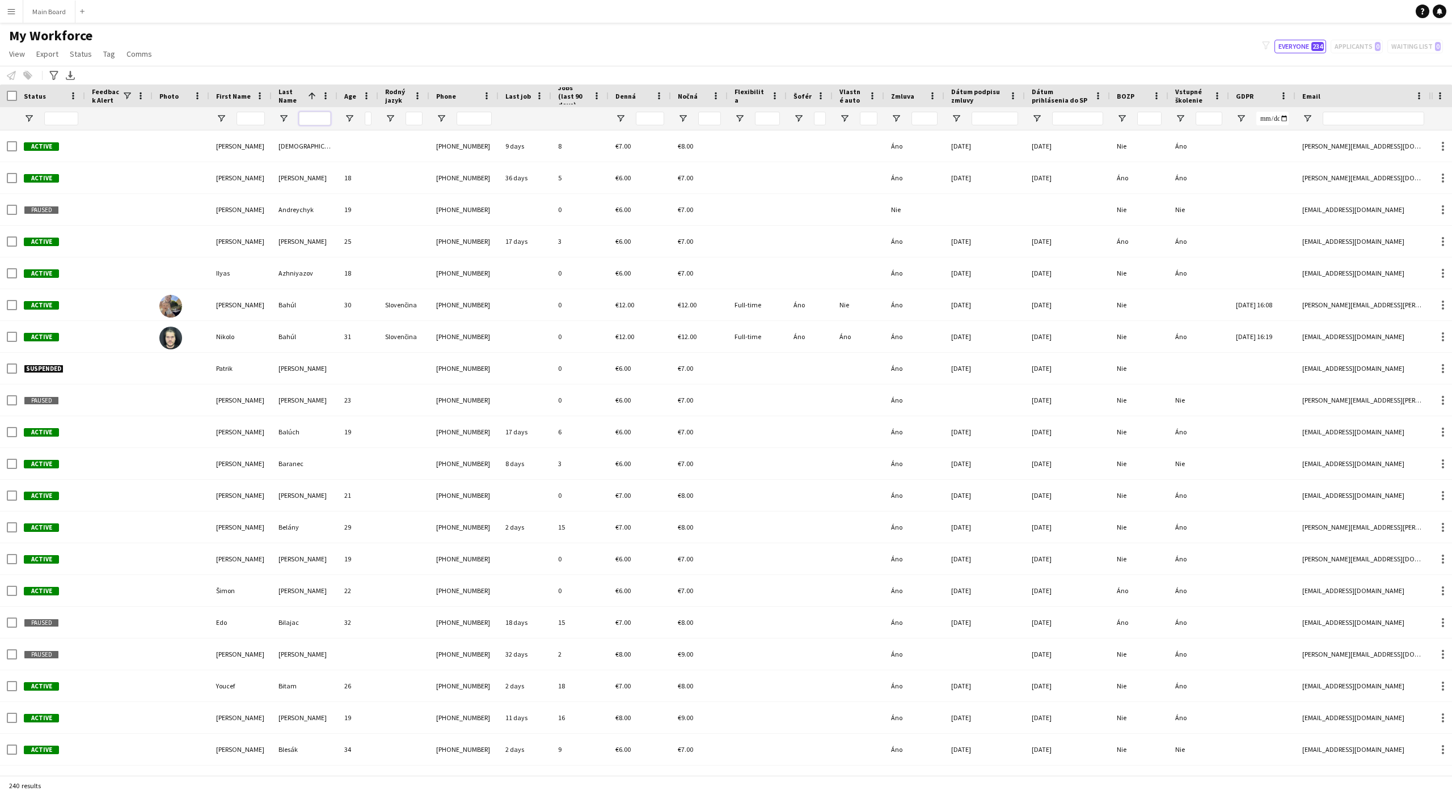
click at [320, 119] on input "Last Name Filter Input" at bounding box center [315, 119] width 32 height 14
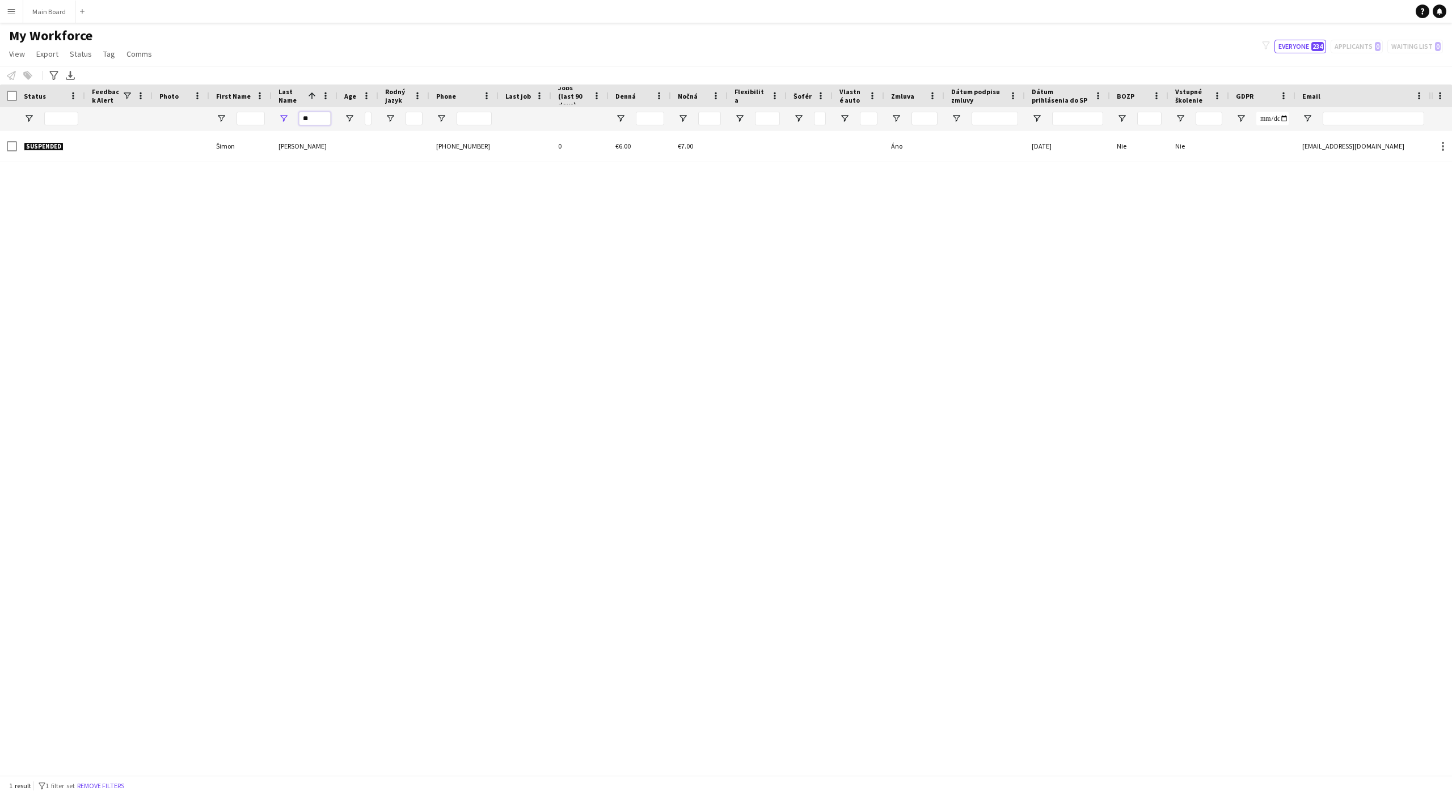
type input "*"
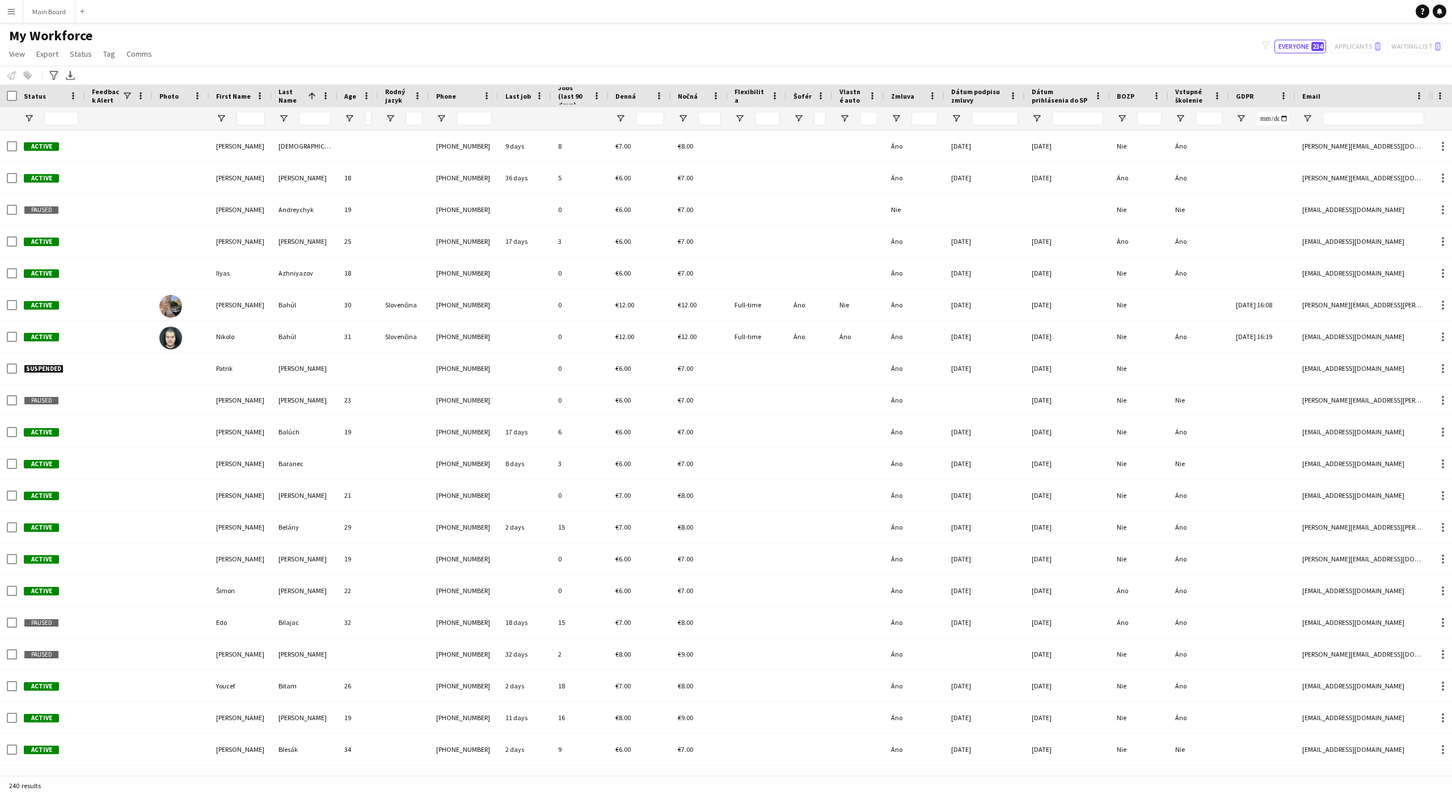
click at [9, 18] on button "Menu" at bounding box center [11, 11] width 23 height 23
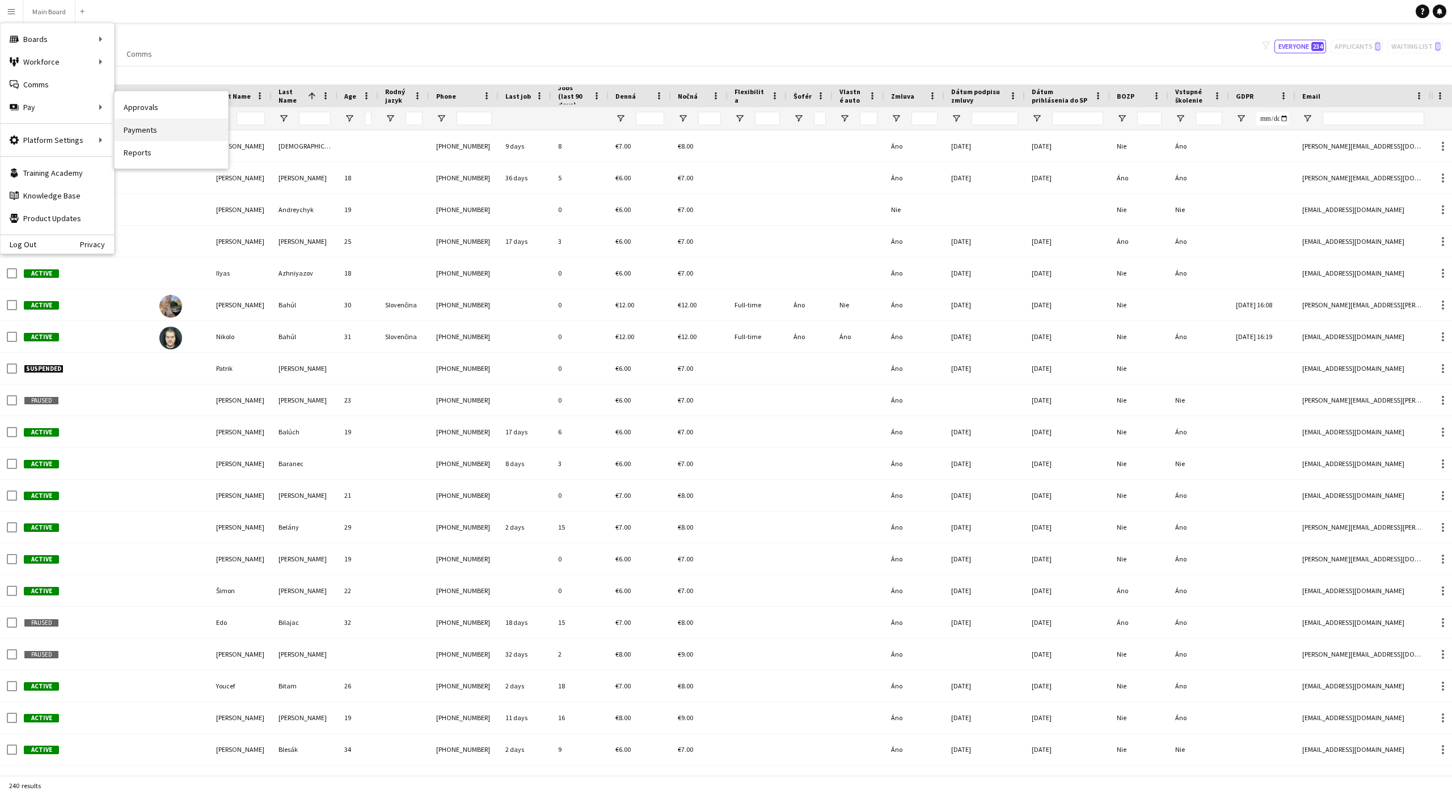
click at [146, 130] on link "Payments" at bounding box center [171, 130] width 113 height 23
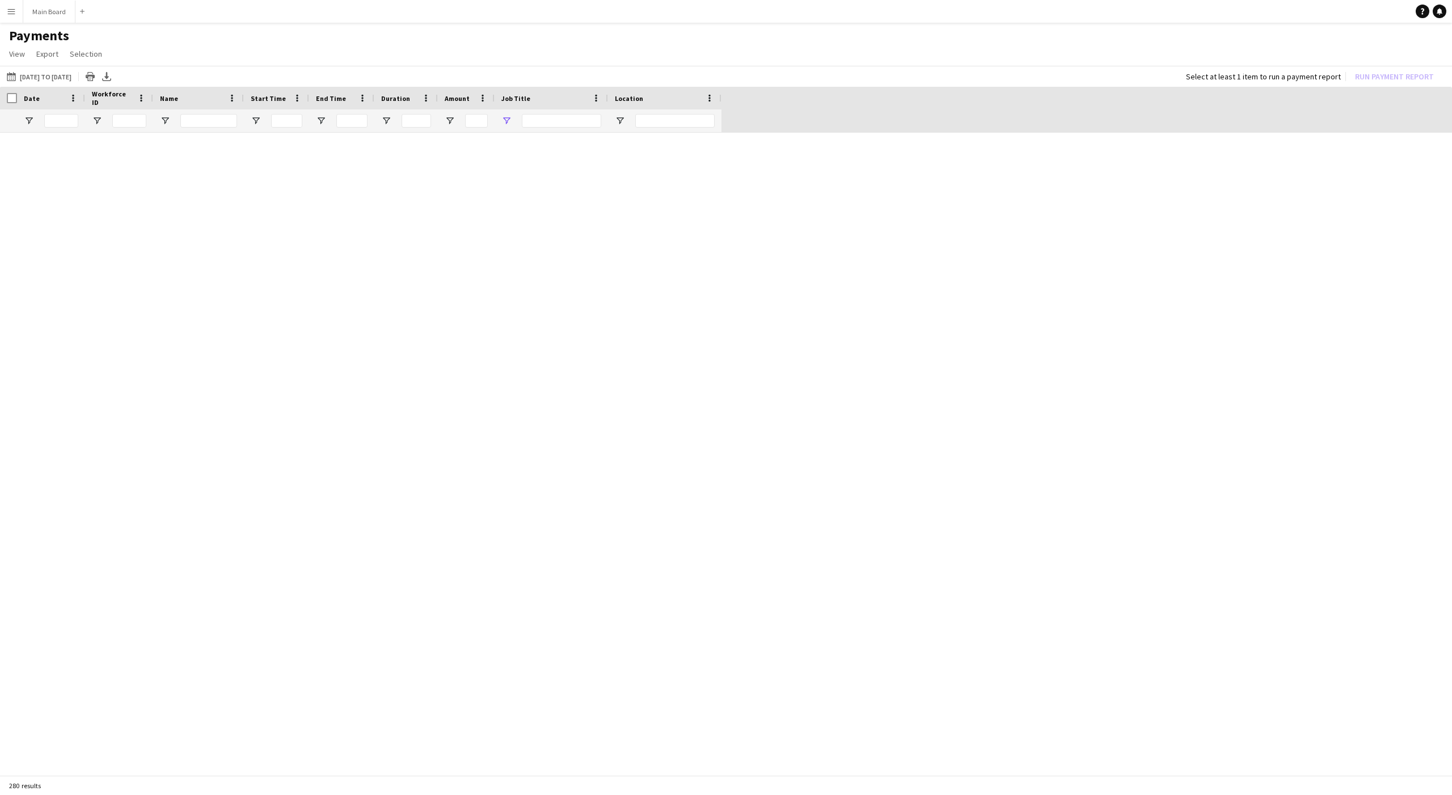
type input "**********"
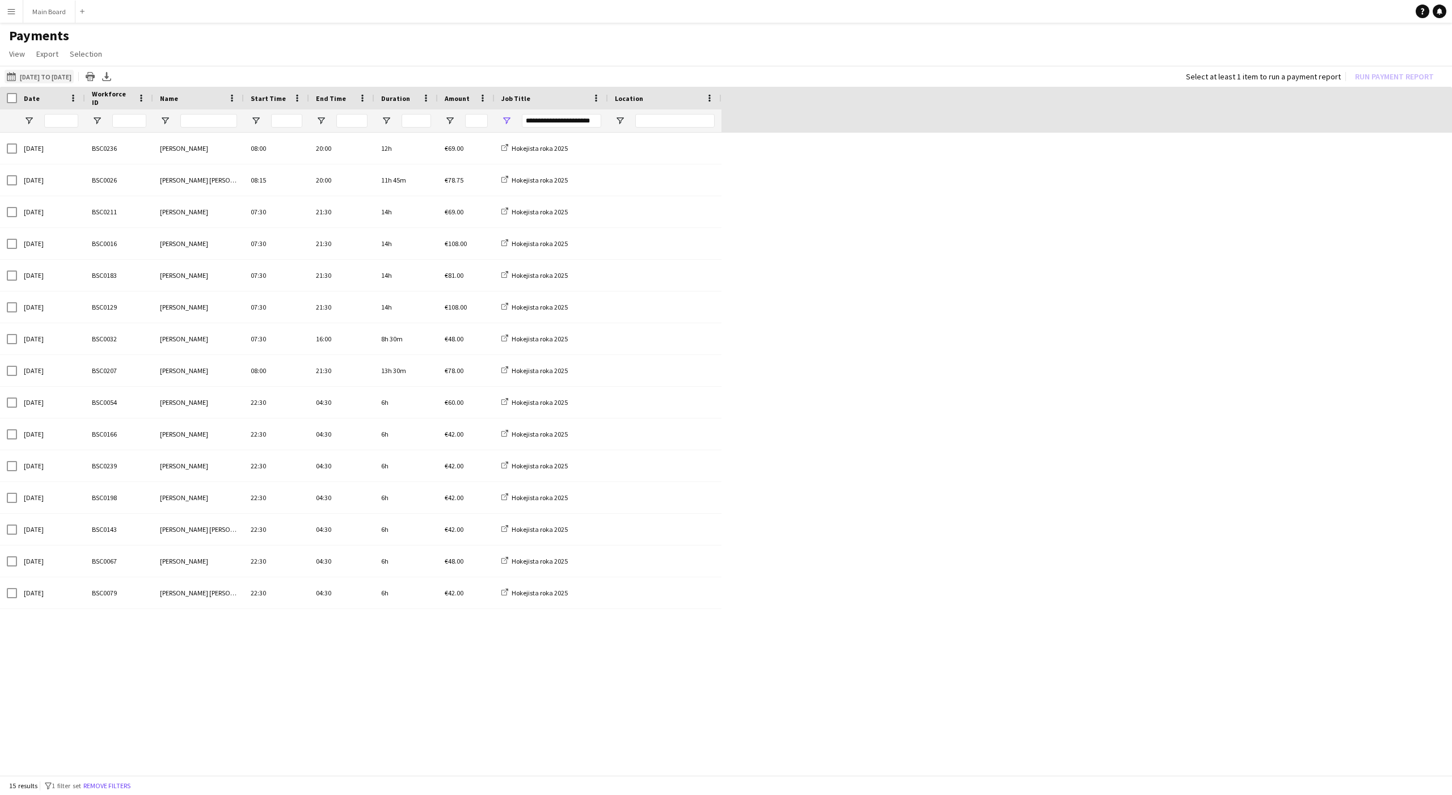
click at [62, 82] on button "16-08-2025 to 31-08-2025 16-08-2025 to 31-08-2025" at bounding box center [39, 77] width 69 height 14
click at [140, 120] on span "Previous month" at bounding box center [140, 121] width 23 height 23
click at [134, 165] on span "1" at bounding box center [133, 166] width 14 height 16
click at [134, 196] on span "15" at bounding box center [133, 198] width 14 height 14
click at [163, 248] on button "Apply" at bounding box center [154, 250] width 42 height 23
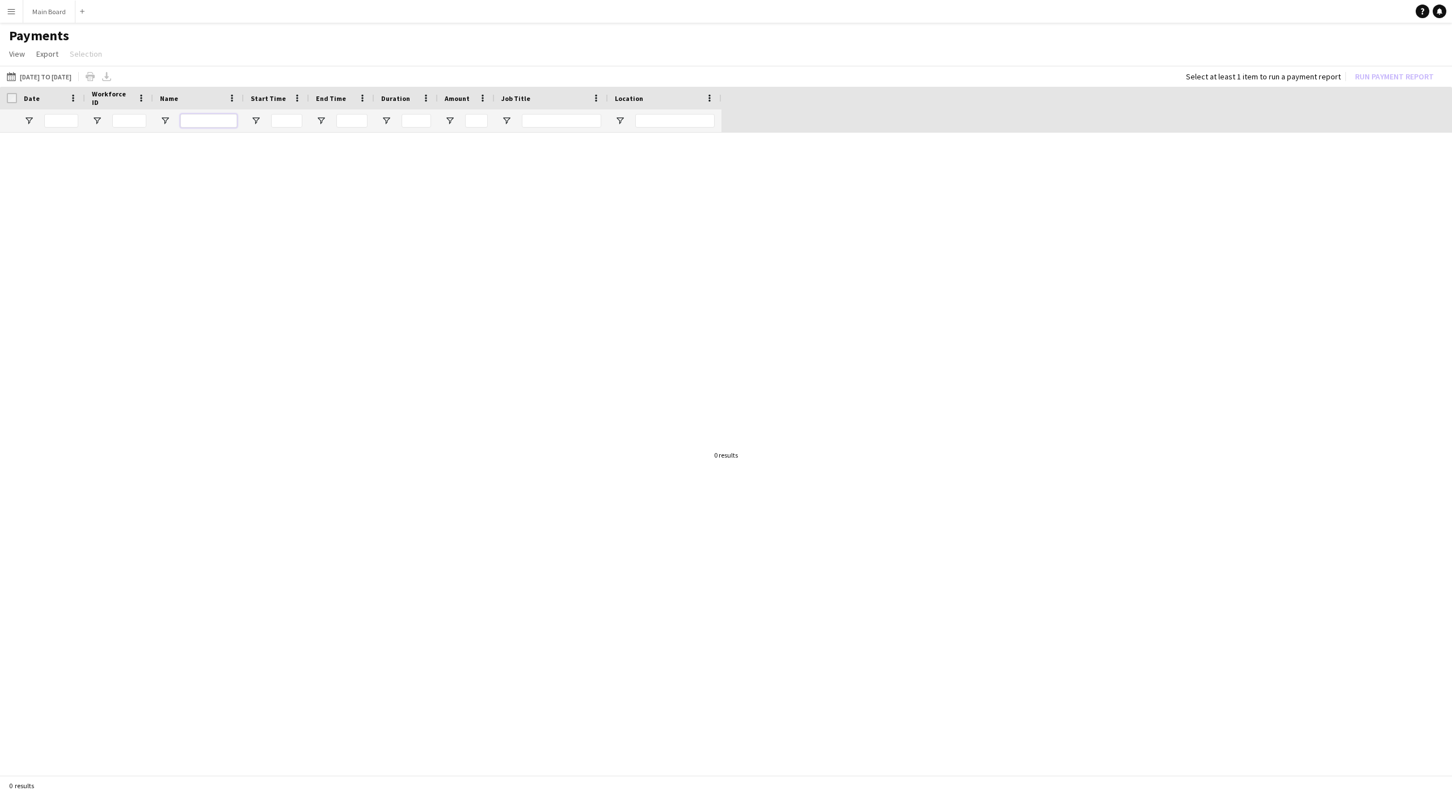
click at [205, 117] on input "Name Filter Input" at bounding box center [208, 121] width 57 height 14
click at [74, 83] on app-daterange-btn "16-08-2025 to 31-08-2025 01-08-2025 to 15-08-2025 Today This Week This Month Ye…" at bounding box center [39, 77] width 69 height 14
click at [67, 75] on button "16-08-2025 to 31-08-2025 01-08-2025 to 15-08-2025" at bounding box center [39, 77] width 69 height 14
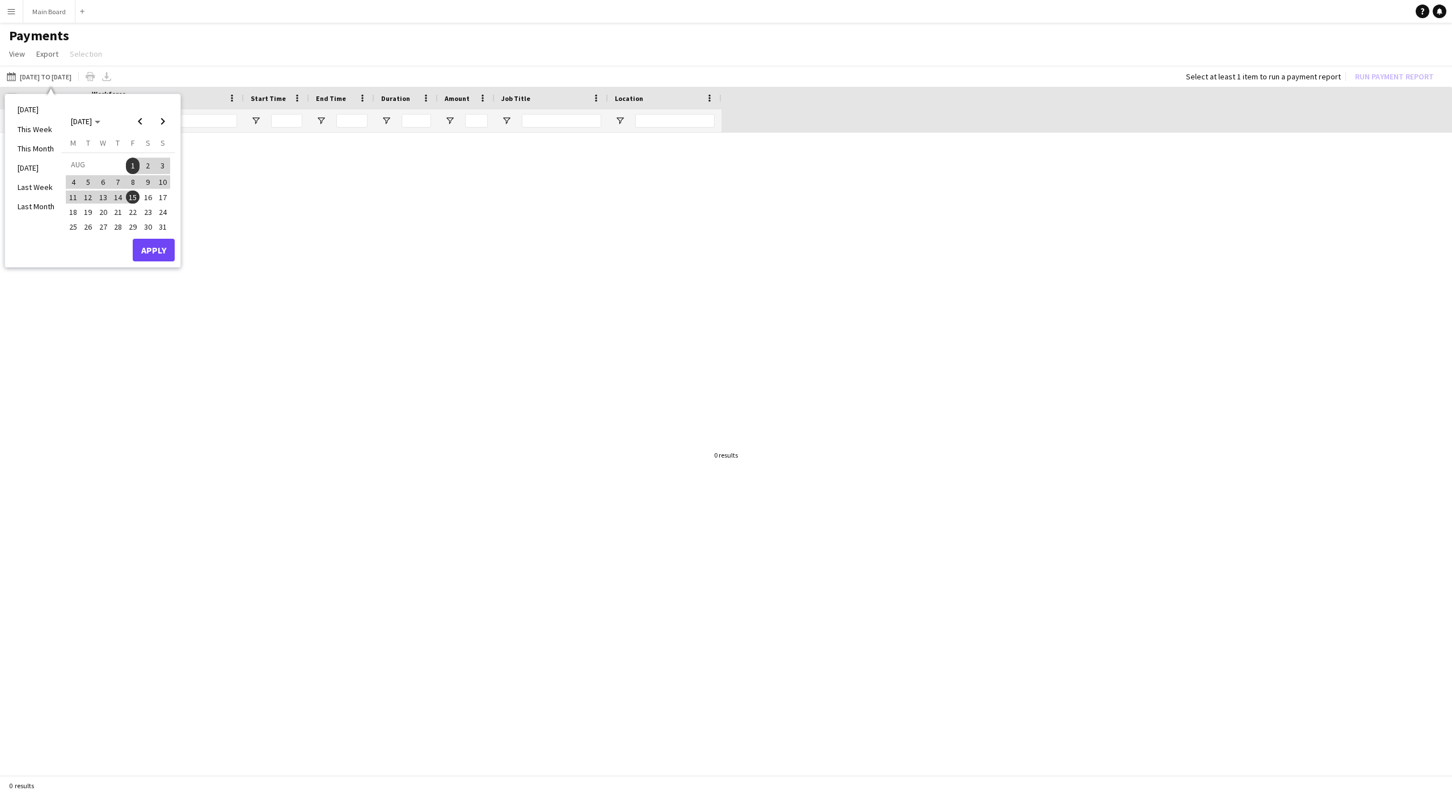
click at [150, 198] on span "16" at bounding box center [148, 198] width 14 height 14
click at [169, 226] on span "31" at bounding box center [163, 227] width 14 height 14
click at [168, 249] on button "Apply" at bounding box center [154, 250] width 42 height 23
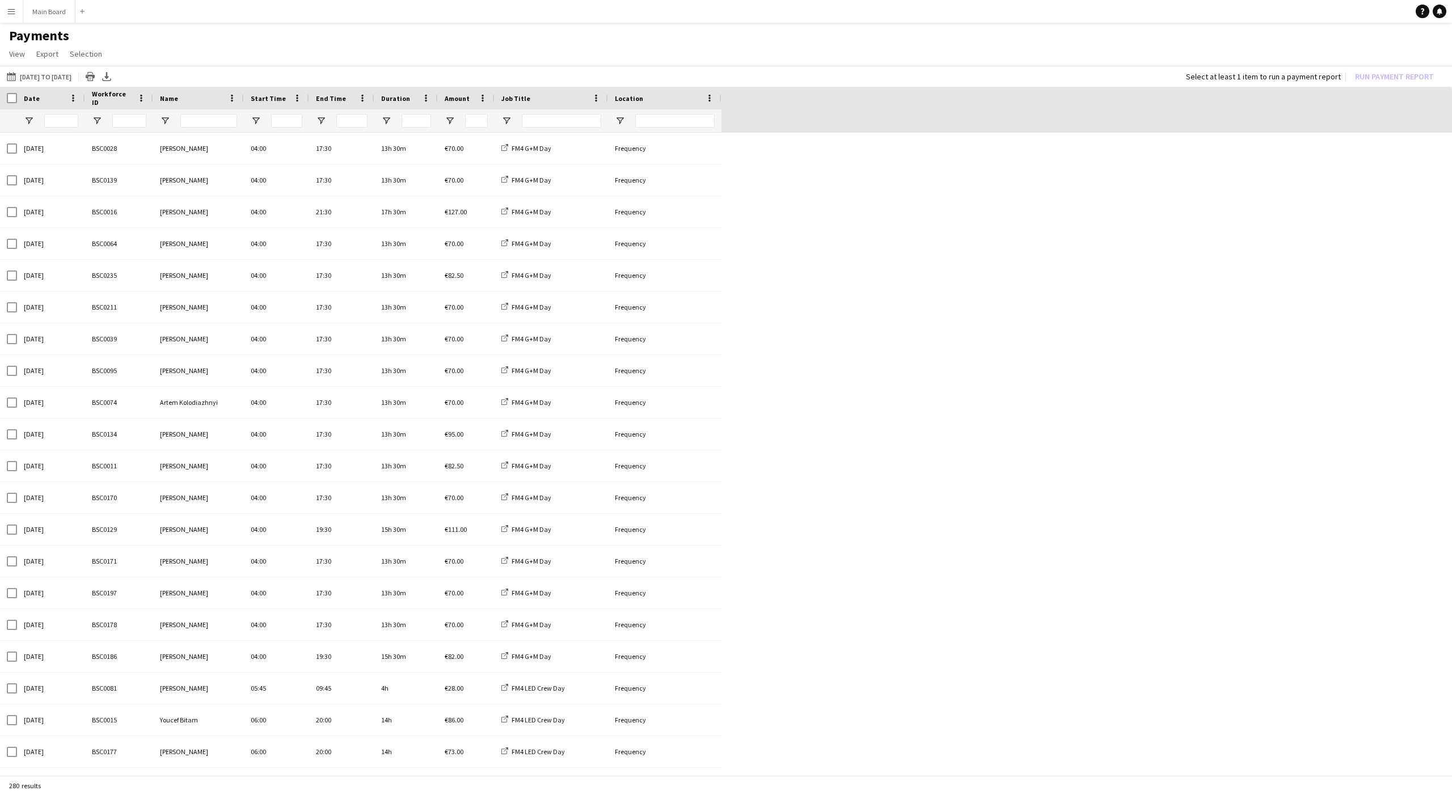
click at [15, 18] on button "Menu" at bounding box center [11, 11] width 23 height 23
click at [136, 113] on link "Approvals" at bounding box center [171, 107] width 113 height 23
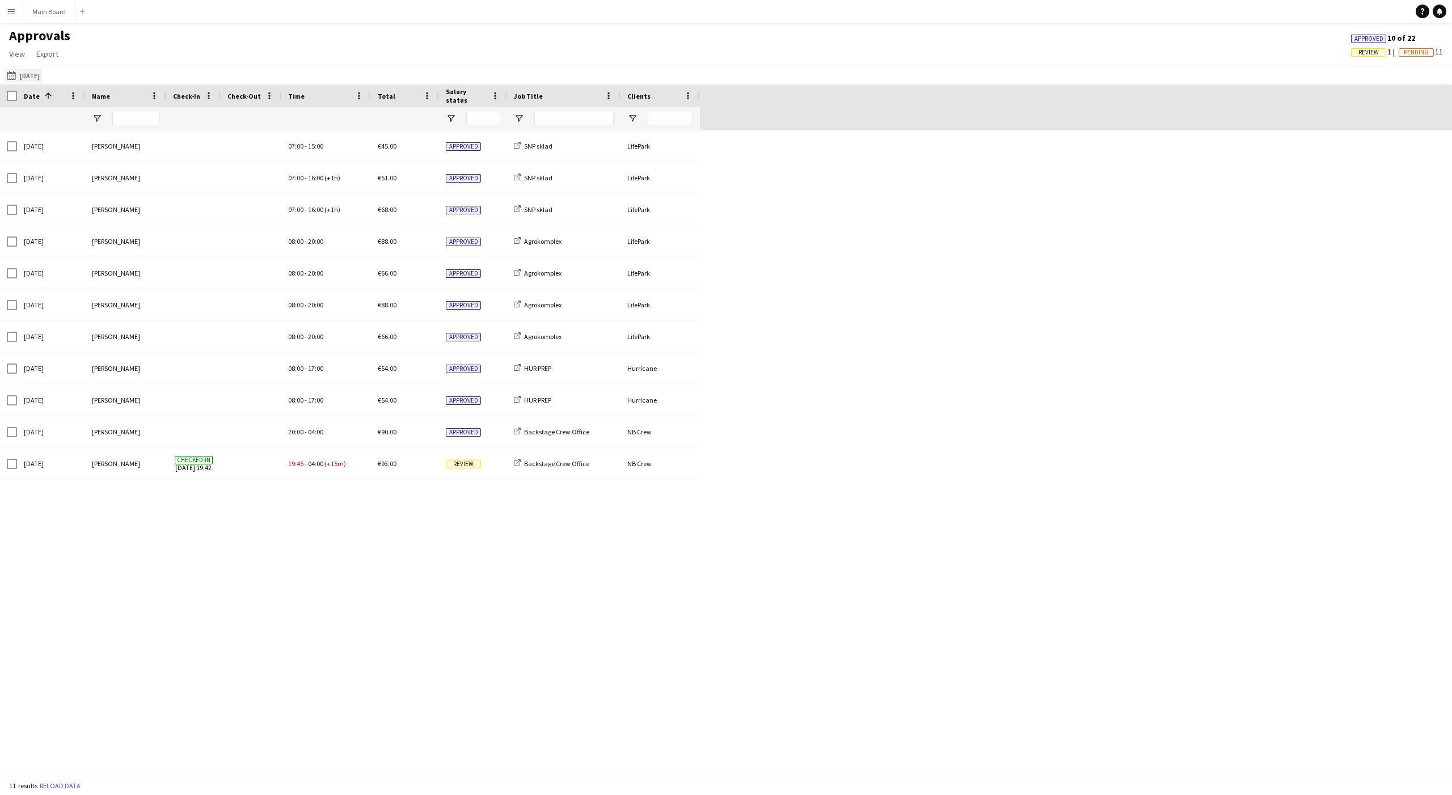
click at [33, 77] on button "[DATE] [DATE]" at bounding box center [23, 76] width 37 height 14
click at [137, 121] on span "Previous month" at bounding box center [140, 120] width 23 height 23
click at [131, 167] on span "1" at bounding box center [133, 165] width 14 height 16
click at [133, 193] on span "15" at bounding box center [133, 196] width 14 height 14
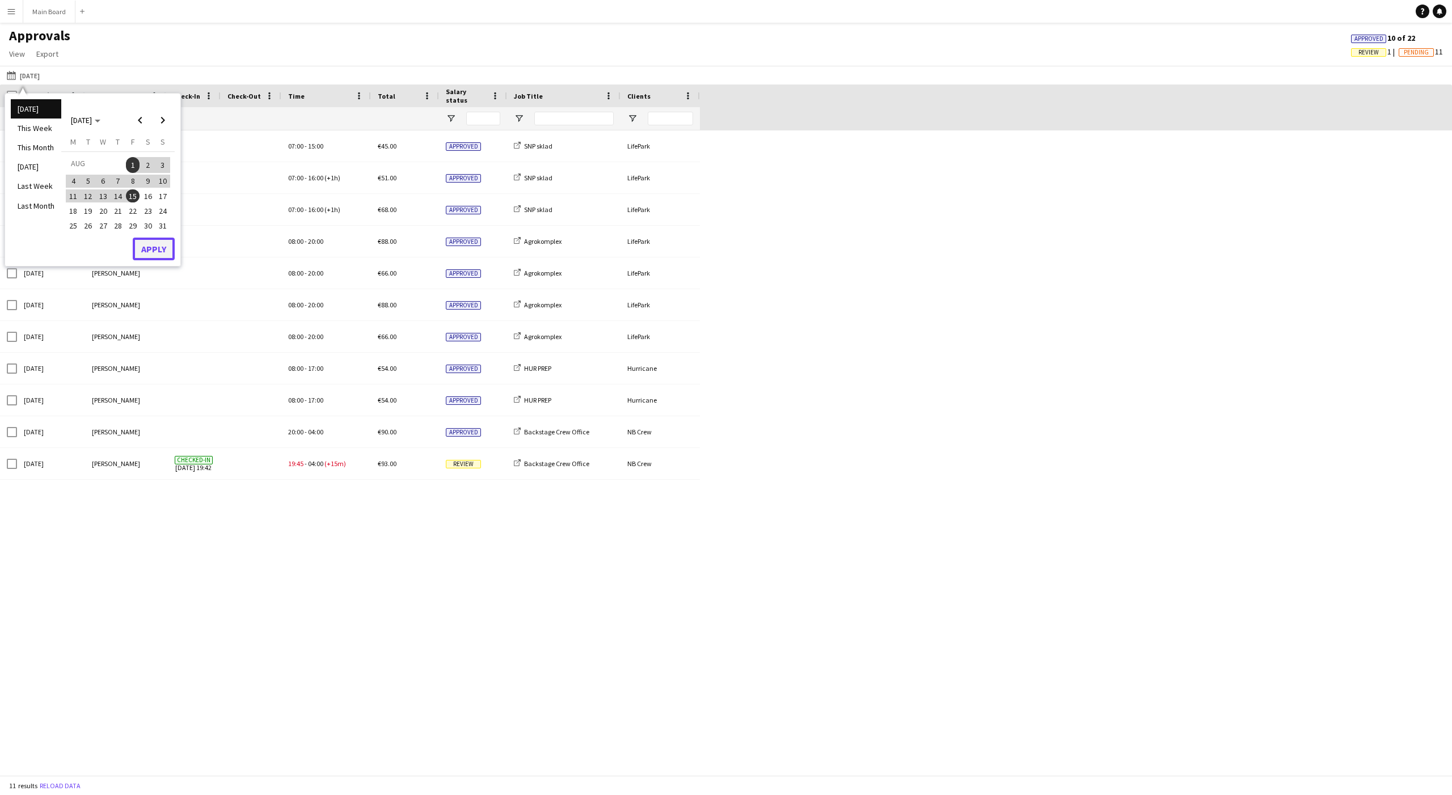
click at [158, 253] on button "Apply" at bounding box center [154, 249] width 42 height 23
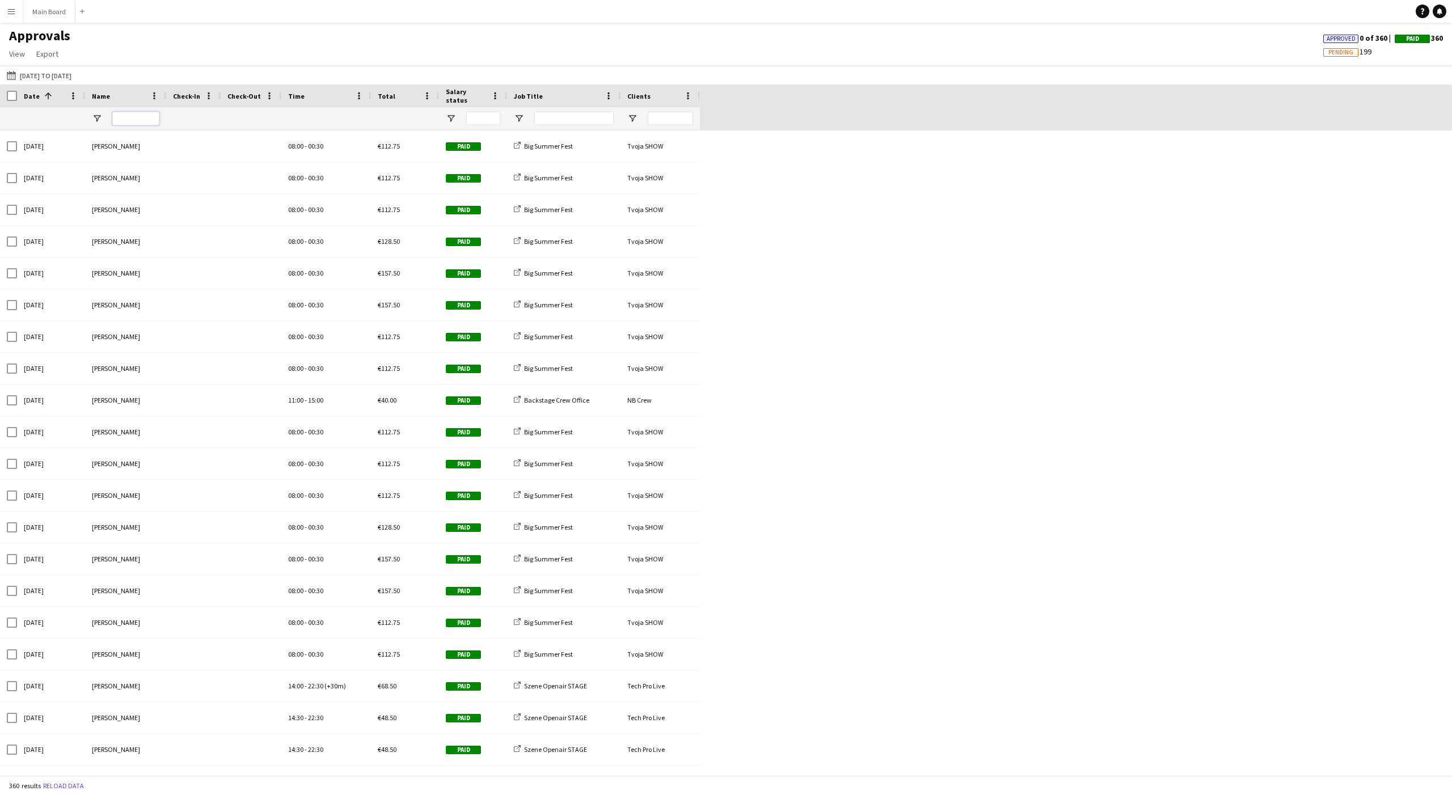
click at [137, 121] on input "Name Filter Input" at bounding box center [135, 119] width 47 height 14
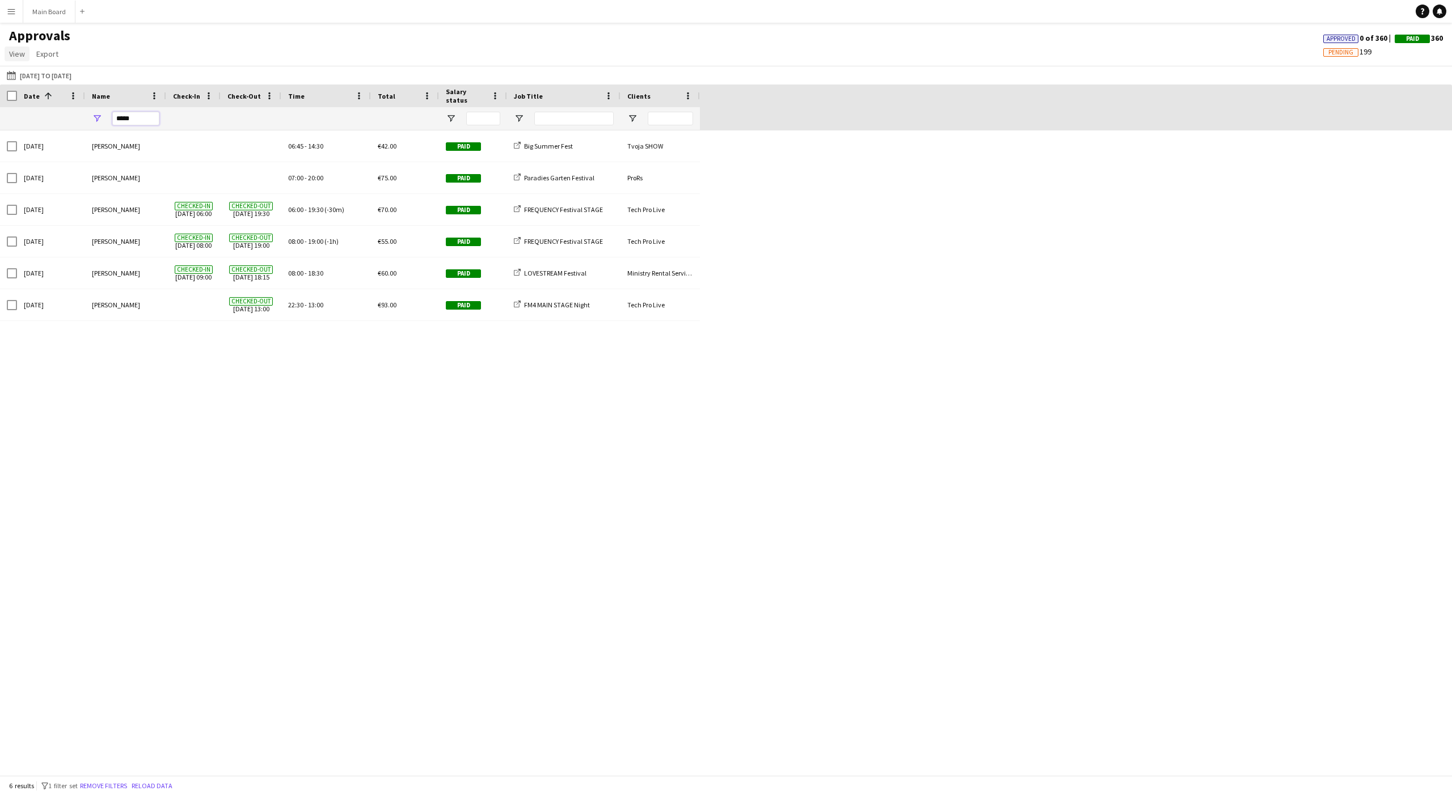
type input "*****"
click at [17, 56] on span "View" at bounding box center [17, 54] width 16 height 10
click at [26, 79] on span "Customise view" at bounding box center [41, 78] width 54 height 10
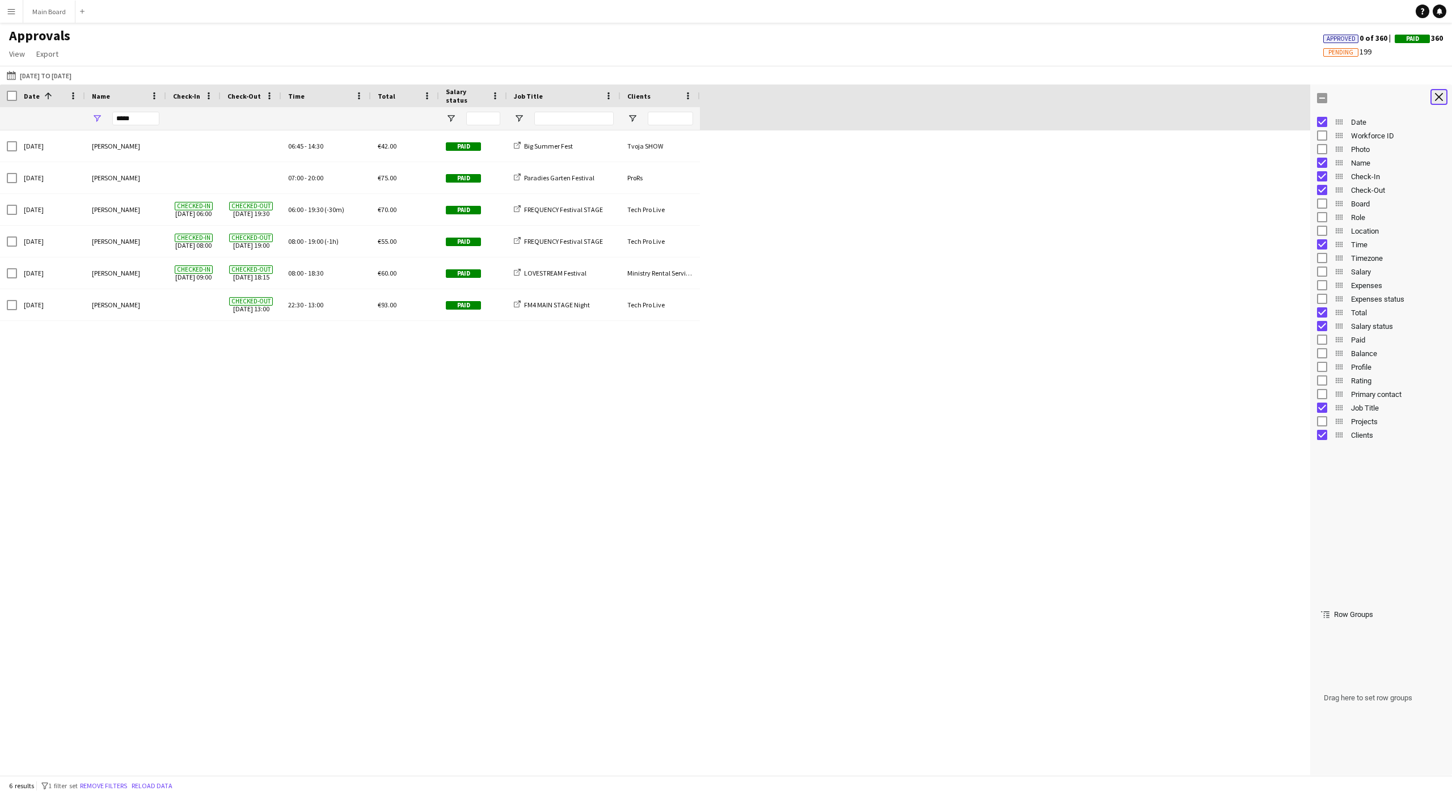
click at [1088, 92] on button "Close tool panel" at bounding box center [1438, 97] width 17 height 16
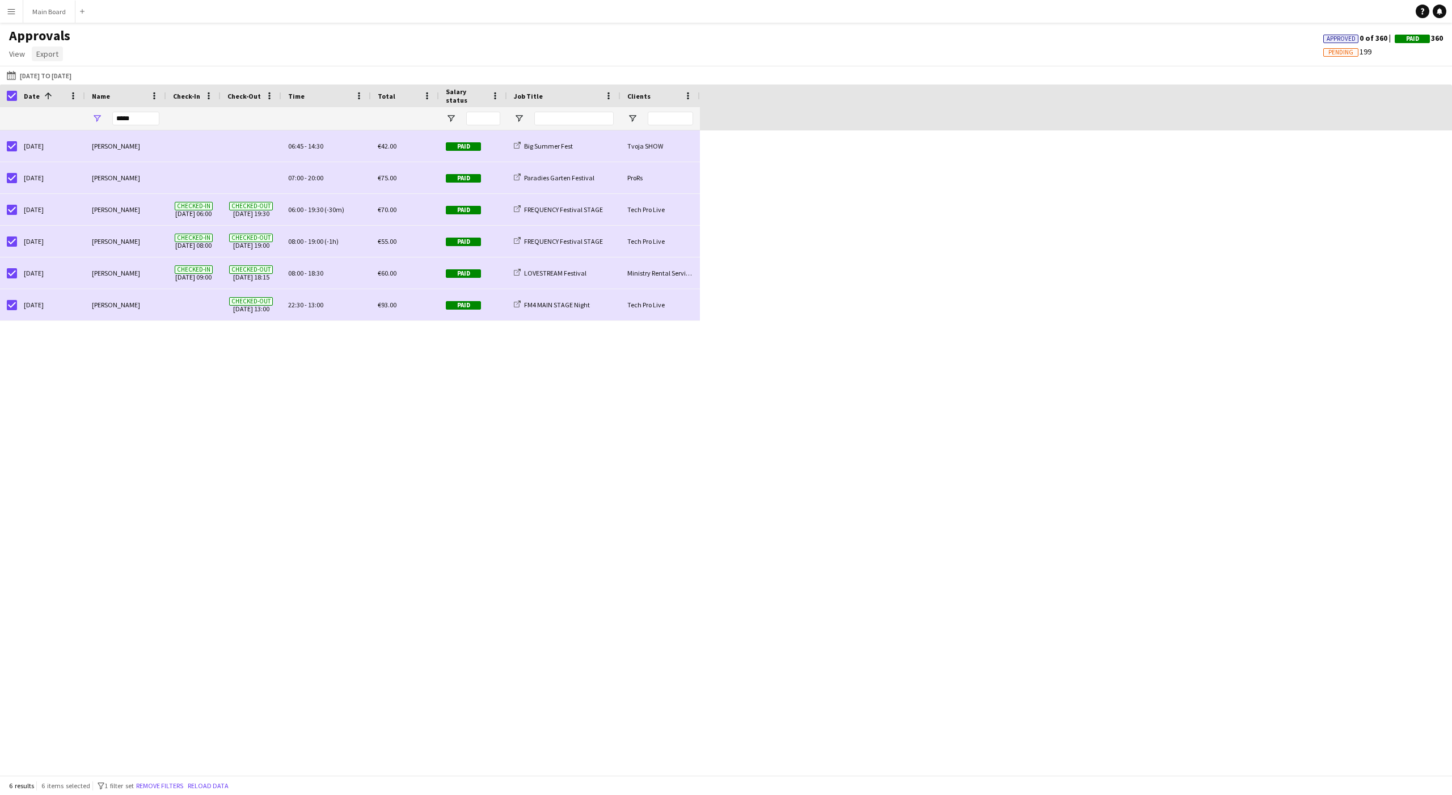
click at [43, 55] on span "Export" at bounding box center [47, 54] width 22 height 10
click at [79, 118] on link "Export as PDF" at bounding box center [71, 127] width 79 height 24
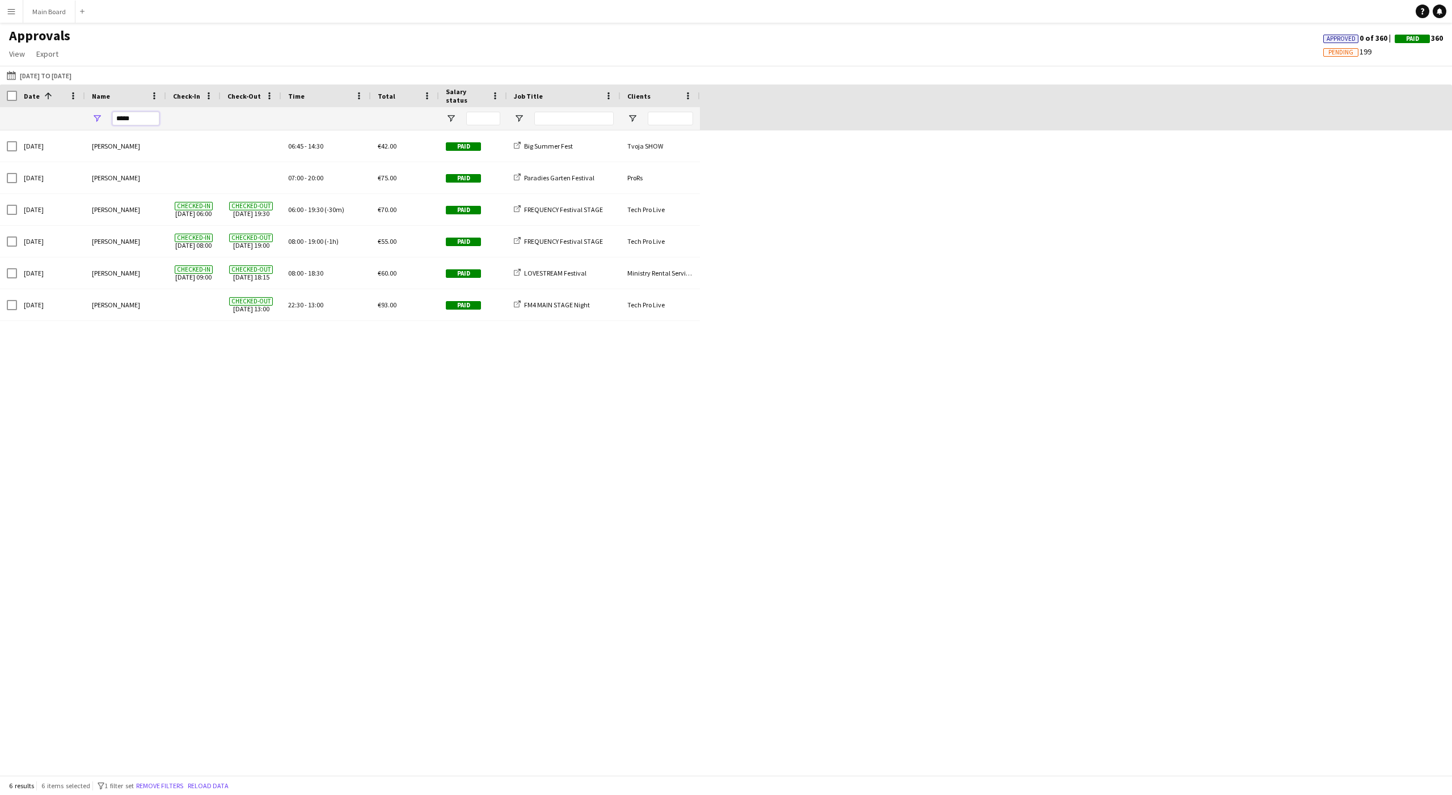
click at [134, 123] on input "*****" at bounding box center [135, 119] width 47 height 14
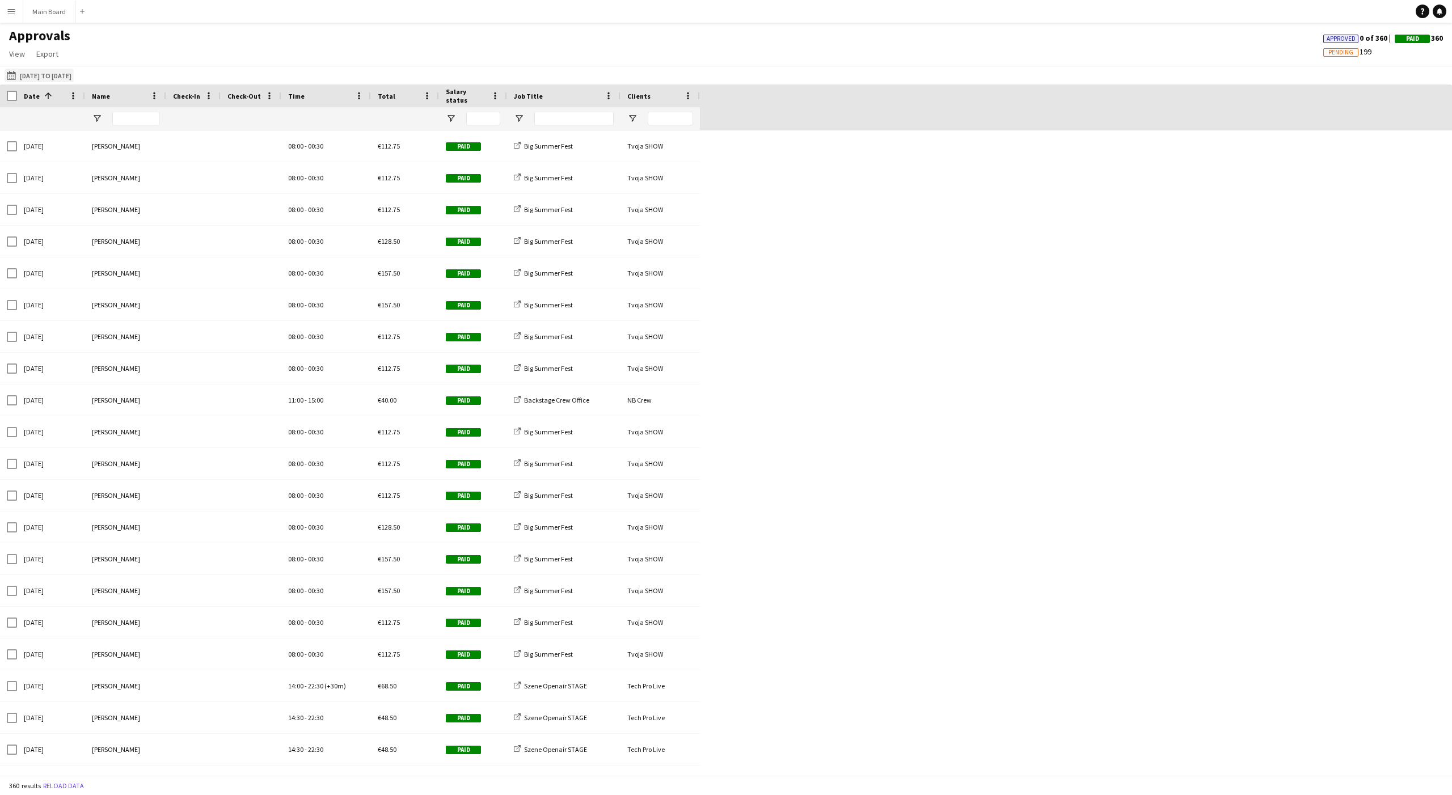
click at [28, 77] on button "Today 01-08-2025 to 15-08-2025" at bounding box center [39, 76] width 69 height 14
click at [144, 199] on span "16" at bounding box center [148, 196] width 14 height 14
click at [166, 223] on span "31" at bounding box center [163, 226] width 14 height 14
click at [161, 249] on button "Apply" at bounding box center [154, 249] width 42 height 23
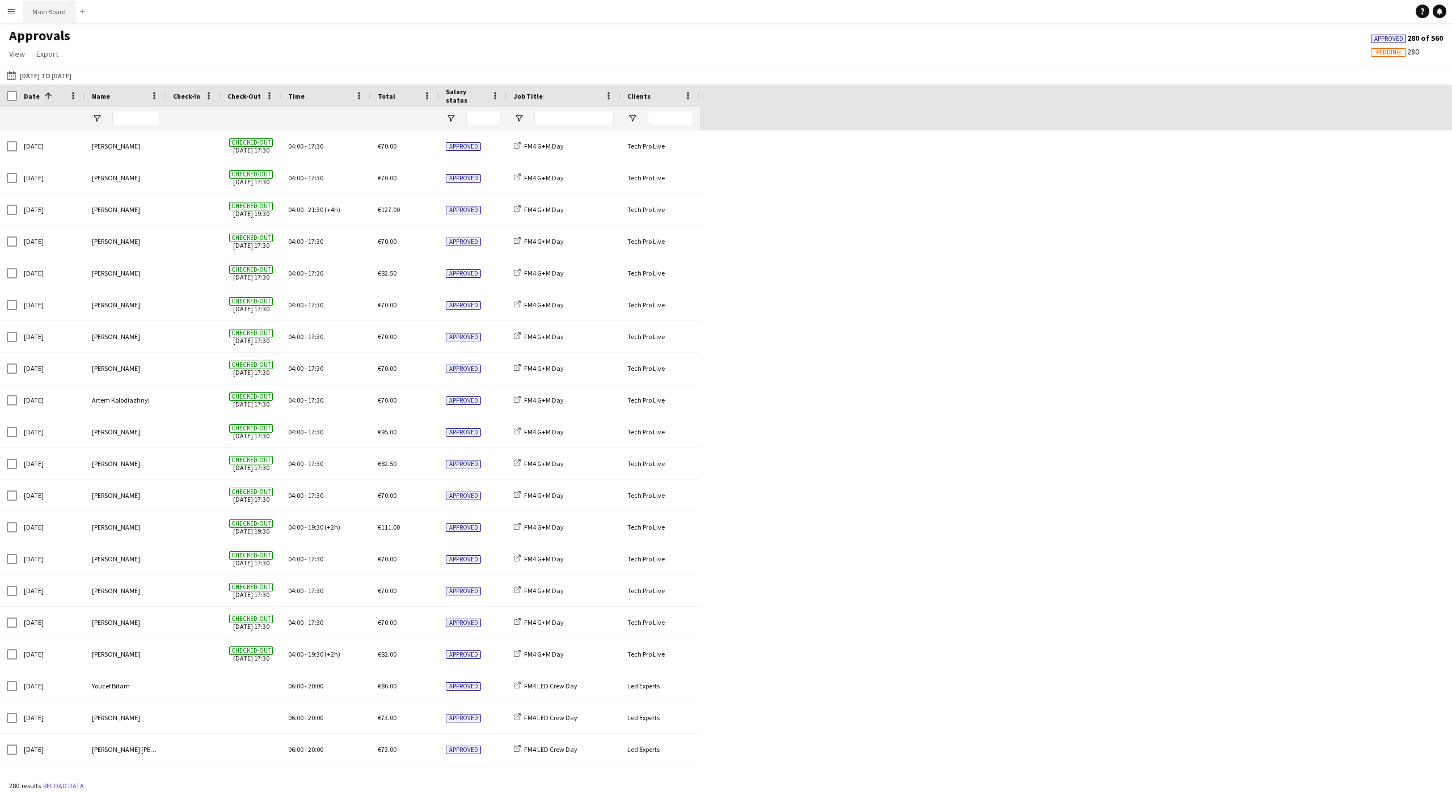
click at [52, 16] on button "Main Board Close" at bounding box center [49, 12] width 52 height 22
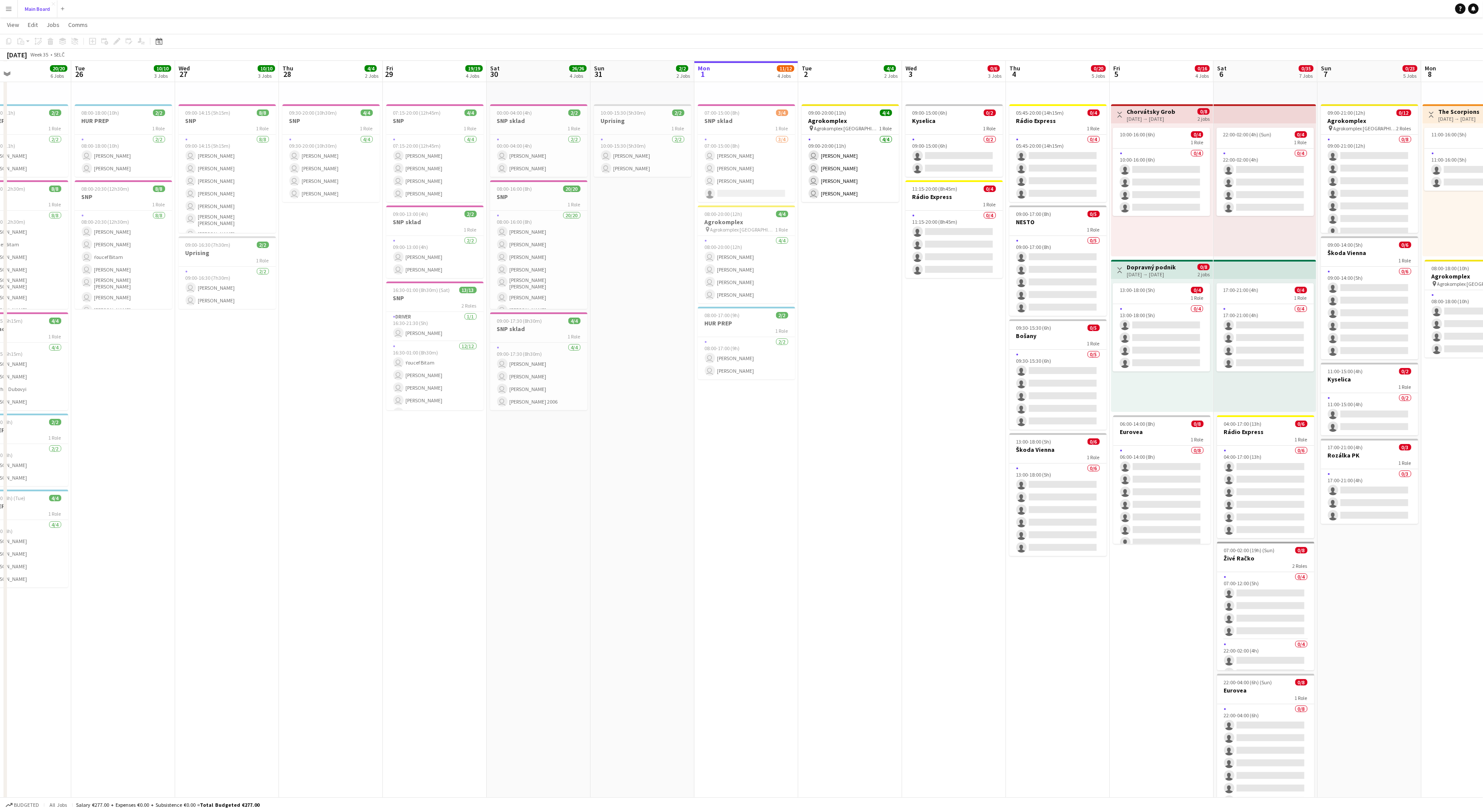
scroll to position [0, 241]
click at [11, 4] on button "Menu" at bounding box center [8, 8] width 18 height 18
click at [107, 78] on link "Approvals" at bounding box center [131, 82] width 87 height 18
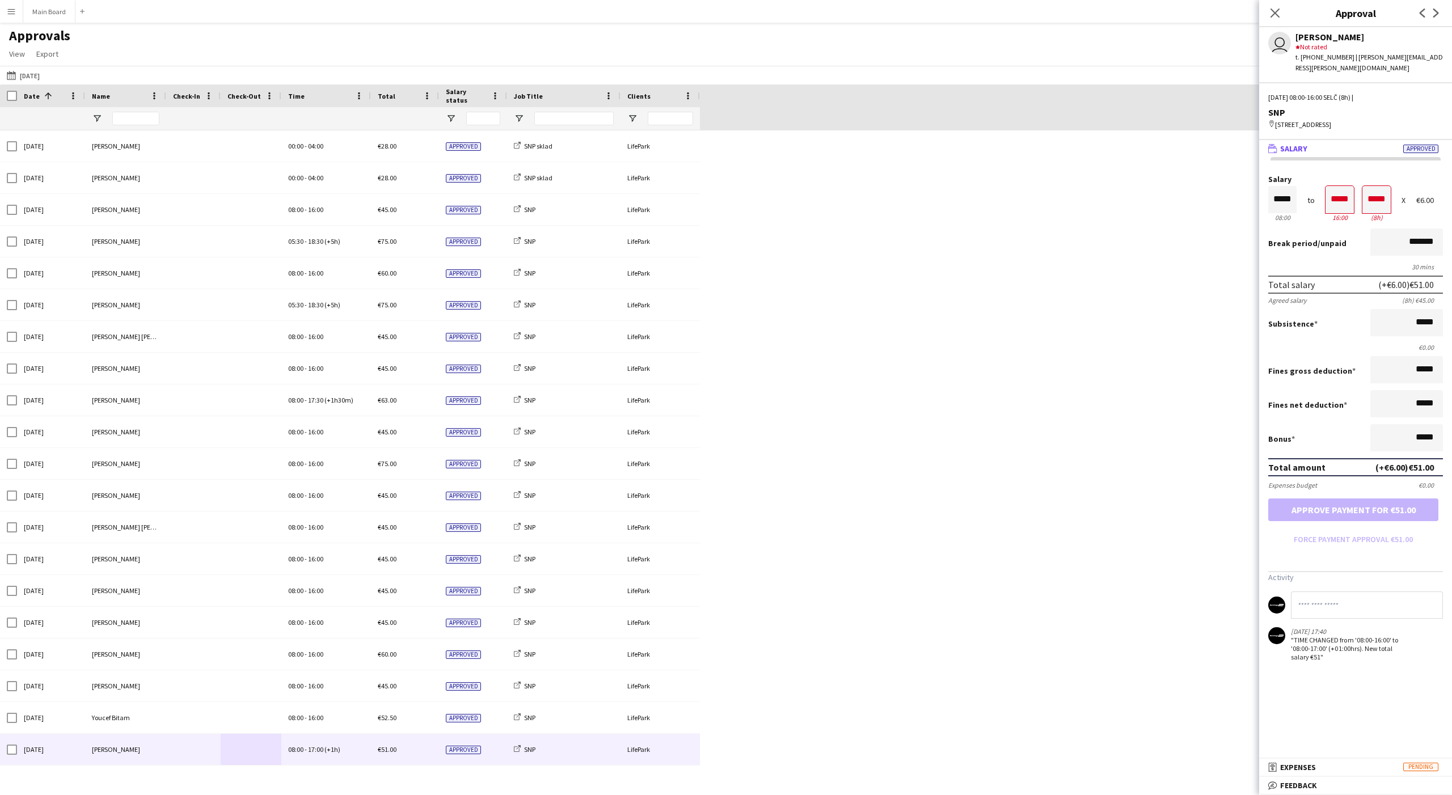
click at [852, 421] on div "Sat, 30 Aug 2025 Andrej Bojczun 00:00 - 04:00 €28.00 Approved SNP sklad LifePar…" at bounding box center [726, 543] width 1452 height 826
click at [20, 78] on button "01-08-2025 to 15-08-2025 30-08-2025" at bounding box center [23, 76] width 37 height 14
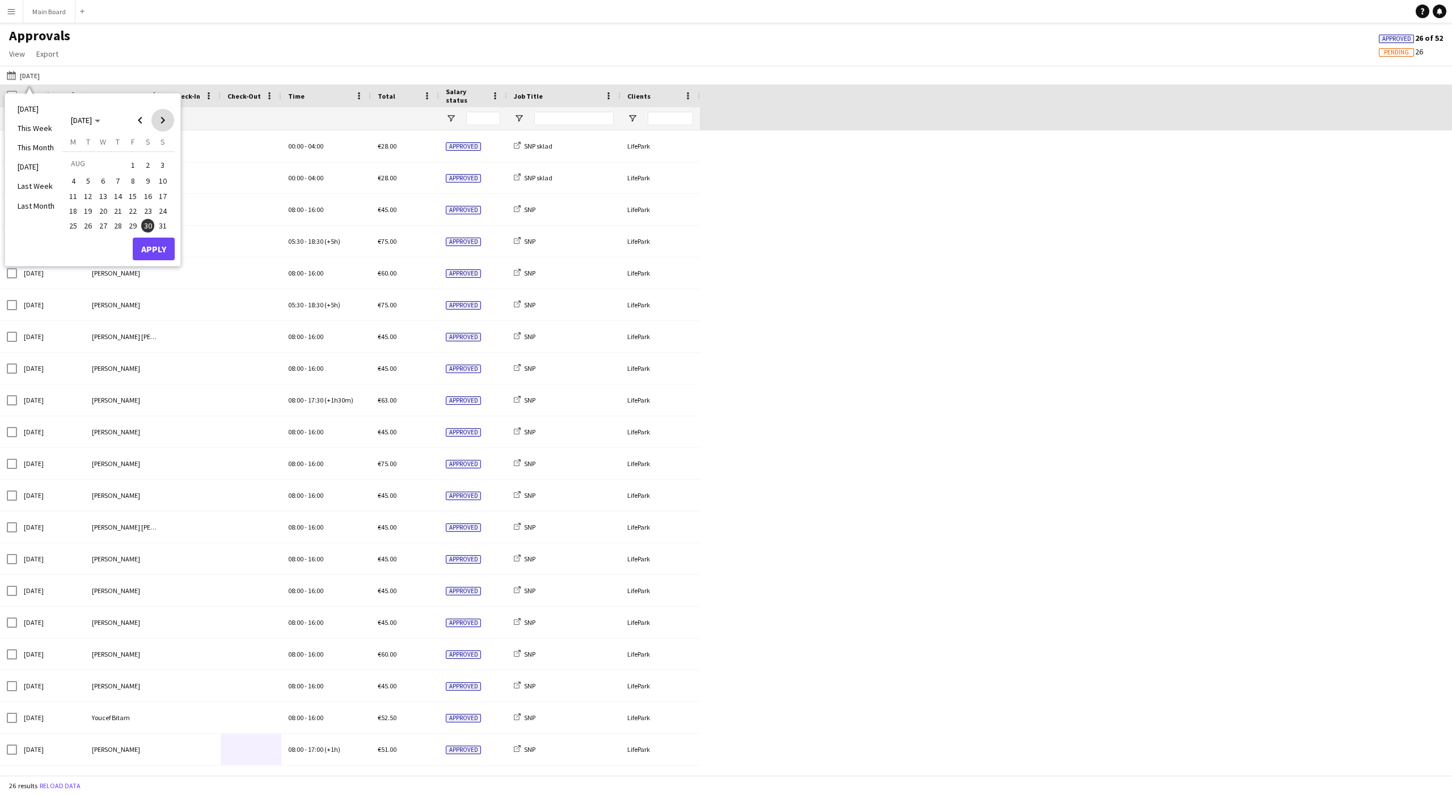
click at [161, 119] on span "Next month" at bounding box center [162, 120] width 23 height 23
click at [73, 175] on span "1" at bounding box center [73, 179] width 14 height 14
click at [154, 258] on button "Apply" at bounding box center [154, 261] width 42 height 23
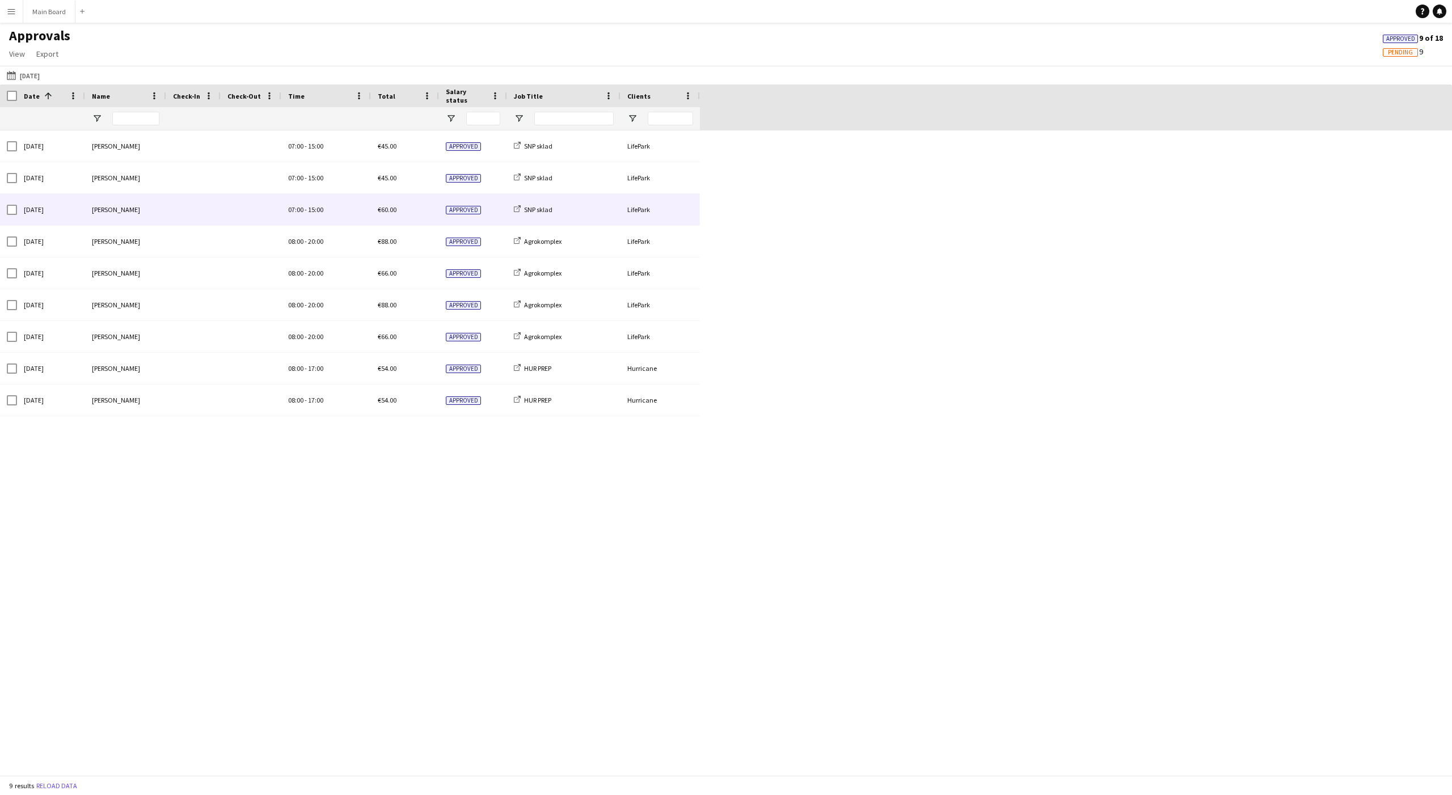
click at [365, 210] on div "07:00 - 15:00" at bounding box center [326, 209] width 90 height 31
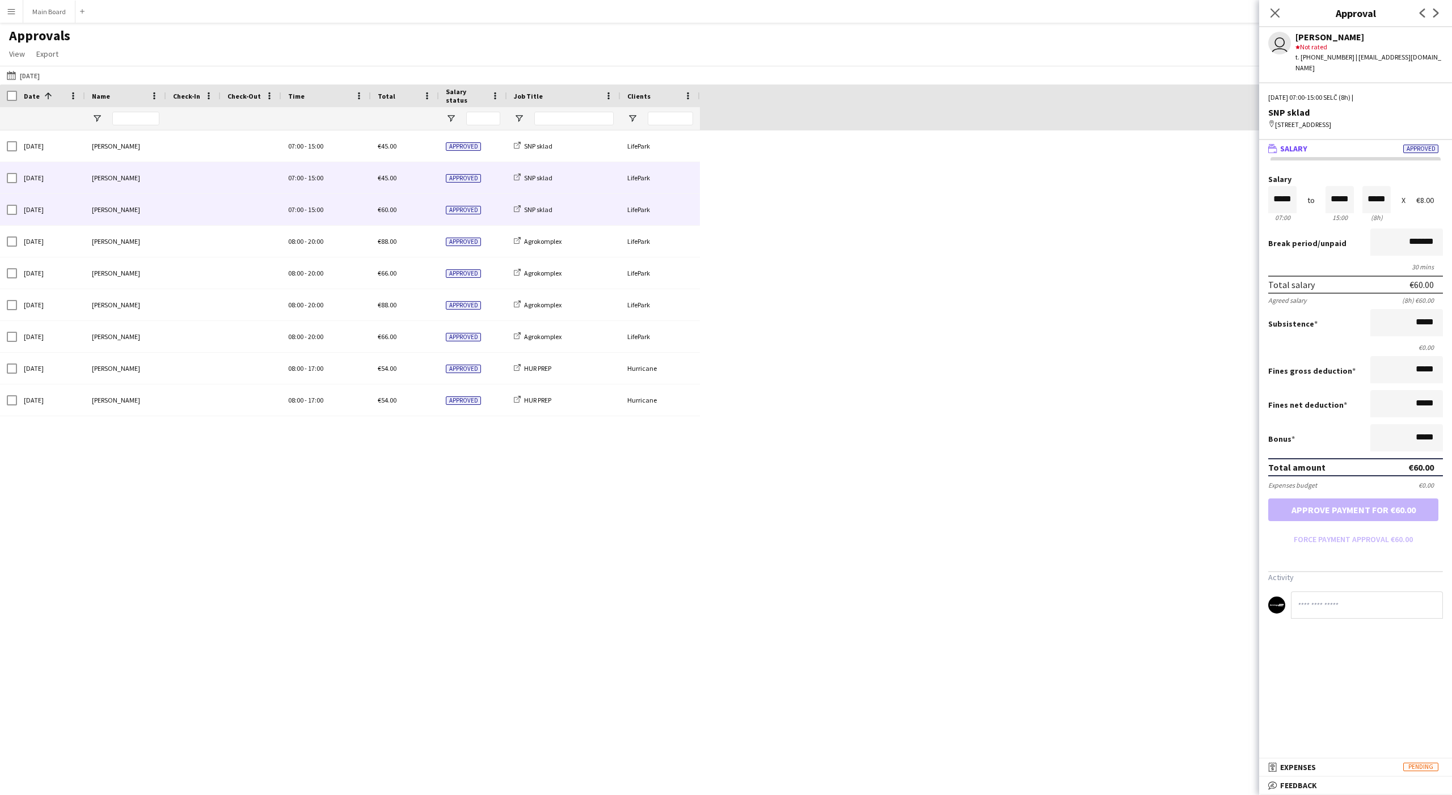
click at [344, 180] on div "07:00 - 15:00" at bounding box center [326, 177] width 90 height 31
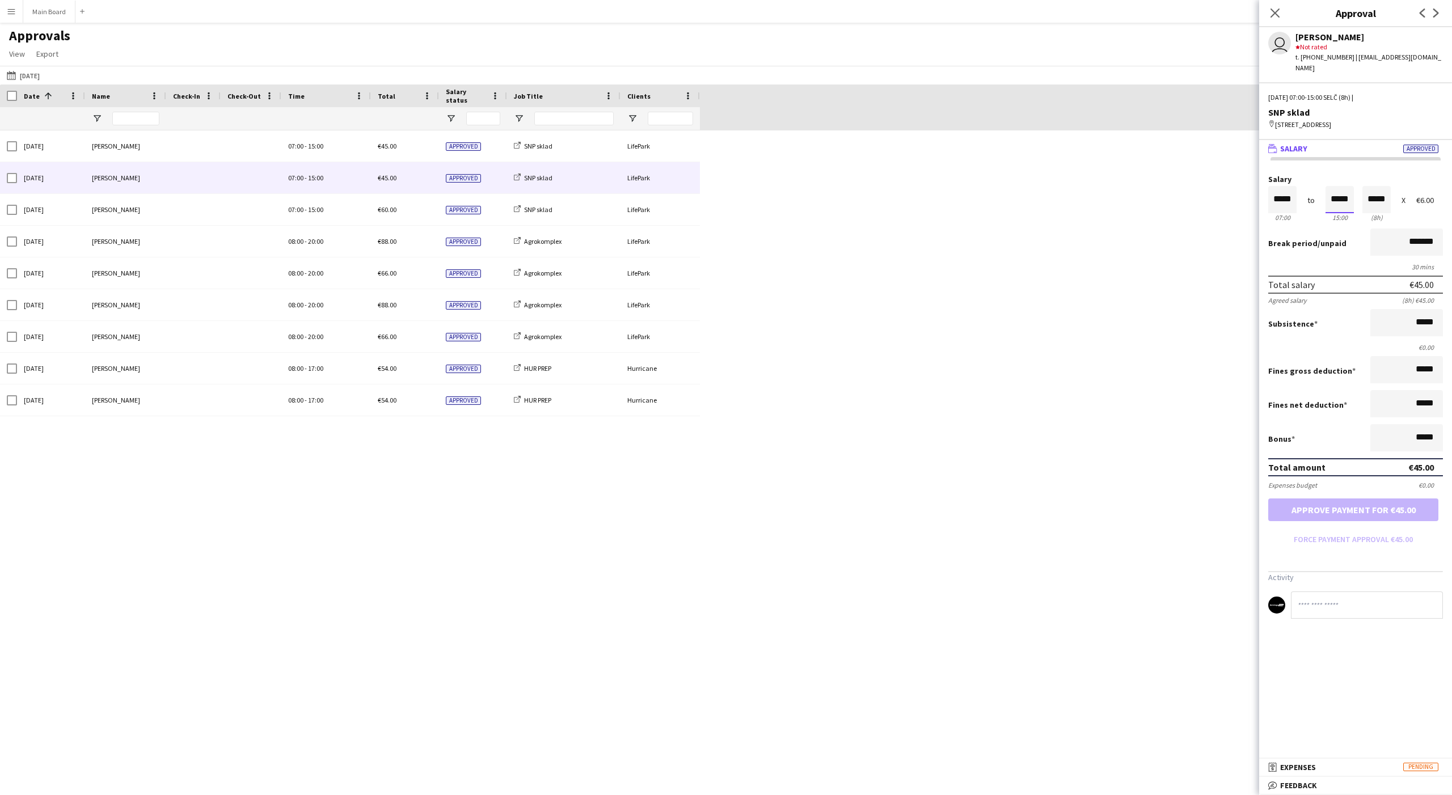
click at [1351, 186] on input "*****" at bounding box center [1339, 199] width 28 height 27
type input "*****"
click at [1333, 175] on div at bounding box center [1332, 180] width 14 height 11
click at [1353, 498] on button "Approve payment for €51.00" at bounding box center [1353, 509] width 170 height 23
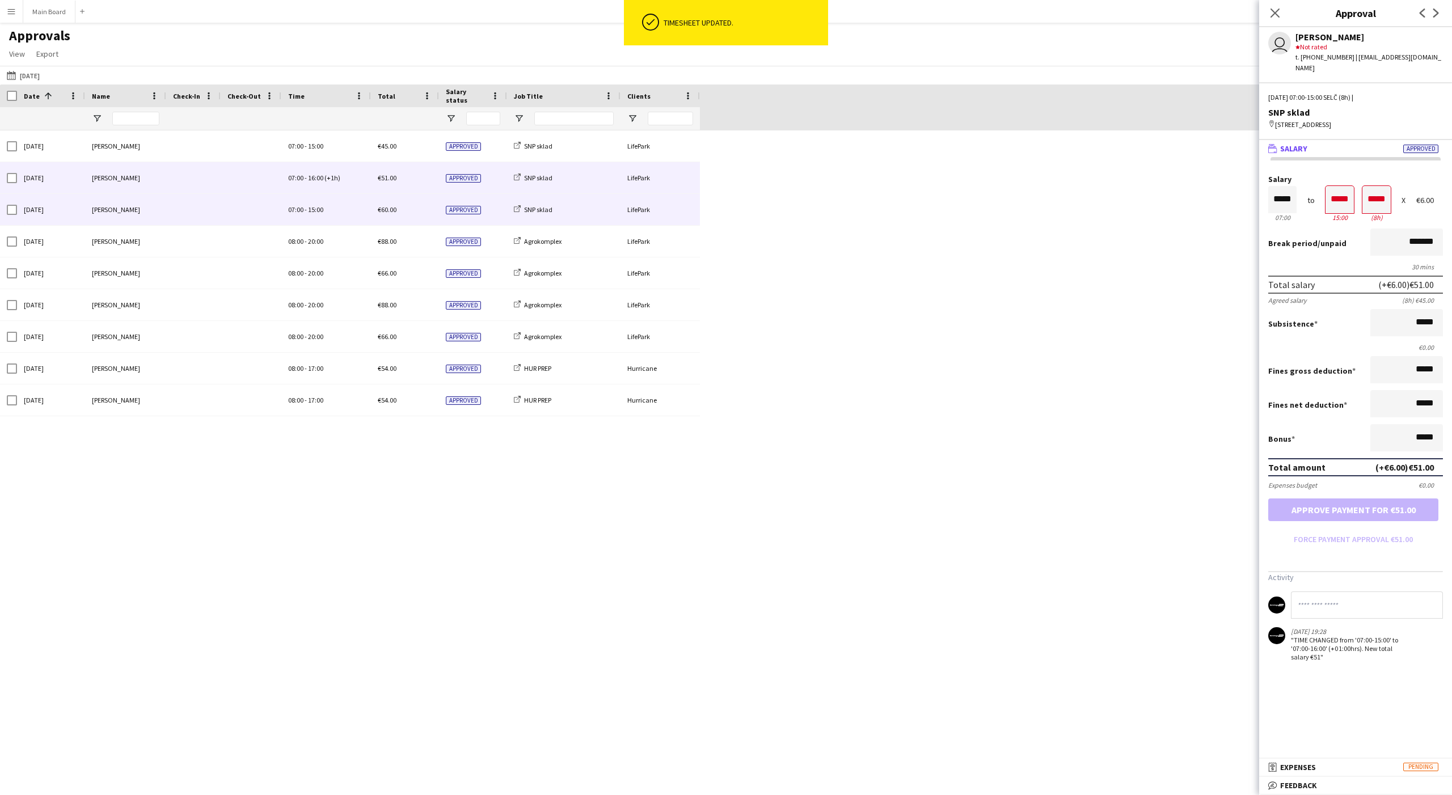
click at [323, 213] on div "07:00 - 15:00" at bounding box center [326, 209] width 90 height 31
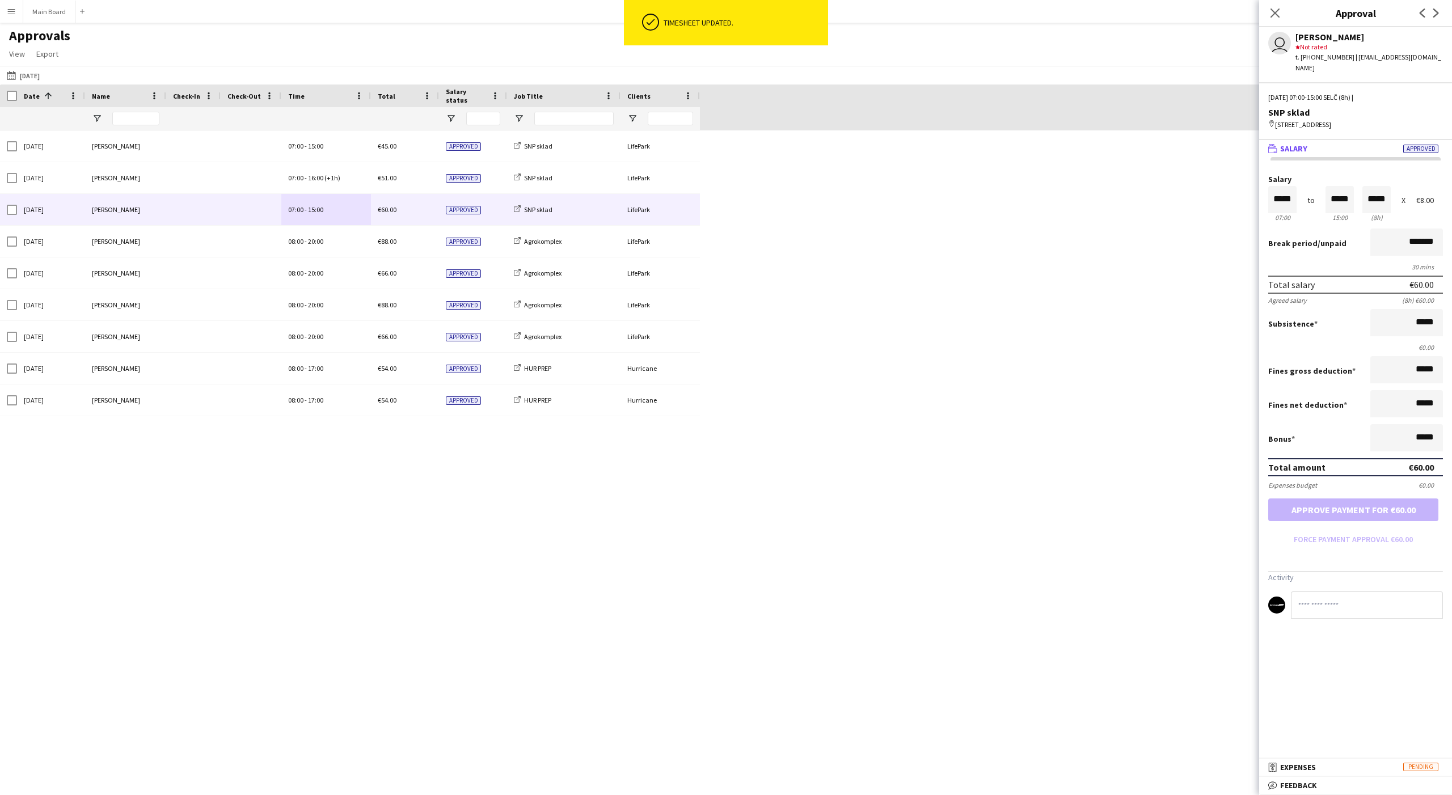
click at [1330, 175] on div "Salary ***** 07:00 to ***** 15:00 ***** (8h) X €8.00" at bounding box center [1355, 199] width 175 height 49
click at [1333, 186] on input "*****" at bounding box center [1339, 199] width 28 height 27
type input "*****"
click at [1333, 175] on div at bounding box center [1332, 180] width 14 height 11
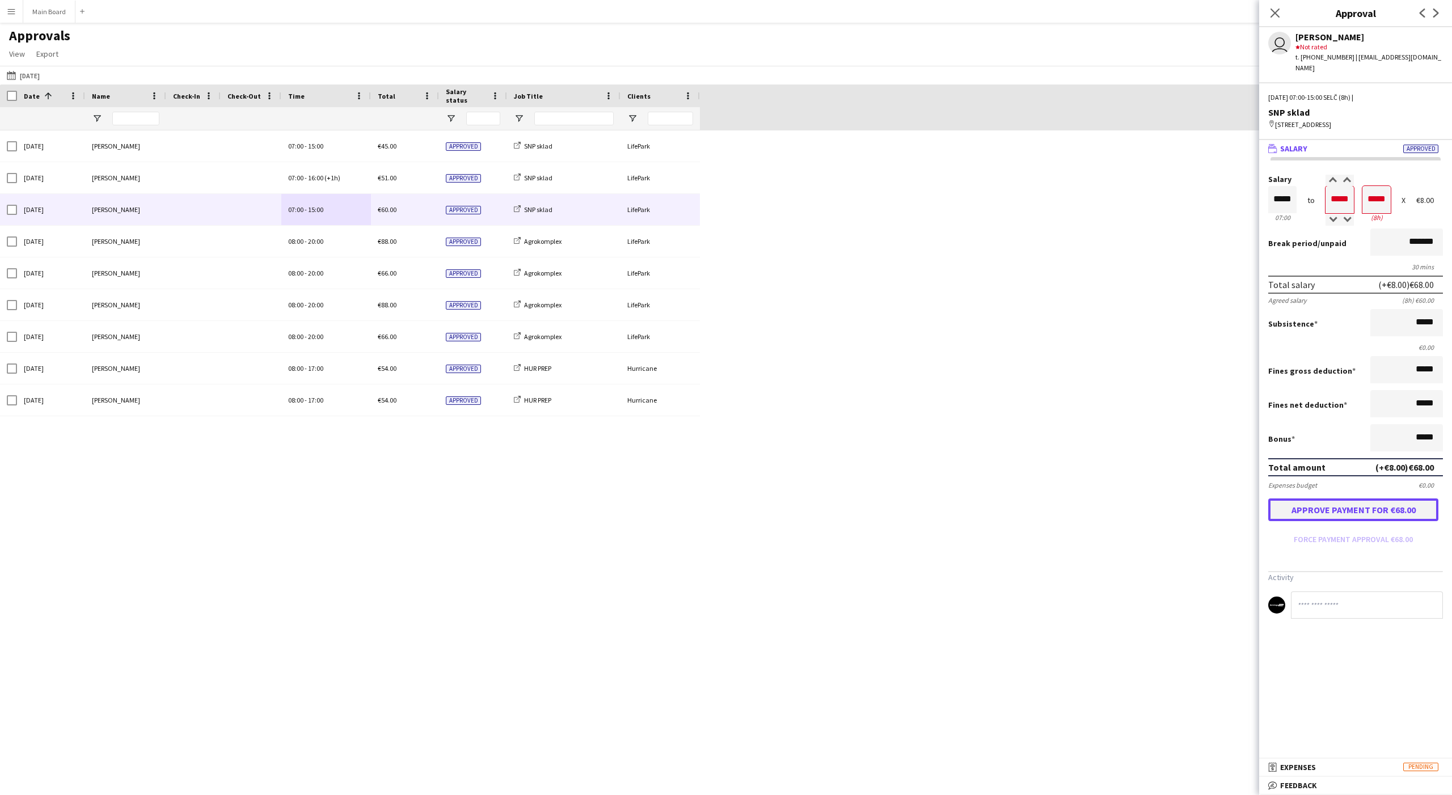
click at [1375, 502] on button "Approve payment for €68.00" at bounding box center [1353, 509] width 170 height 23
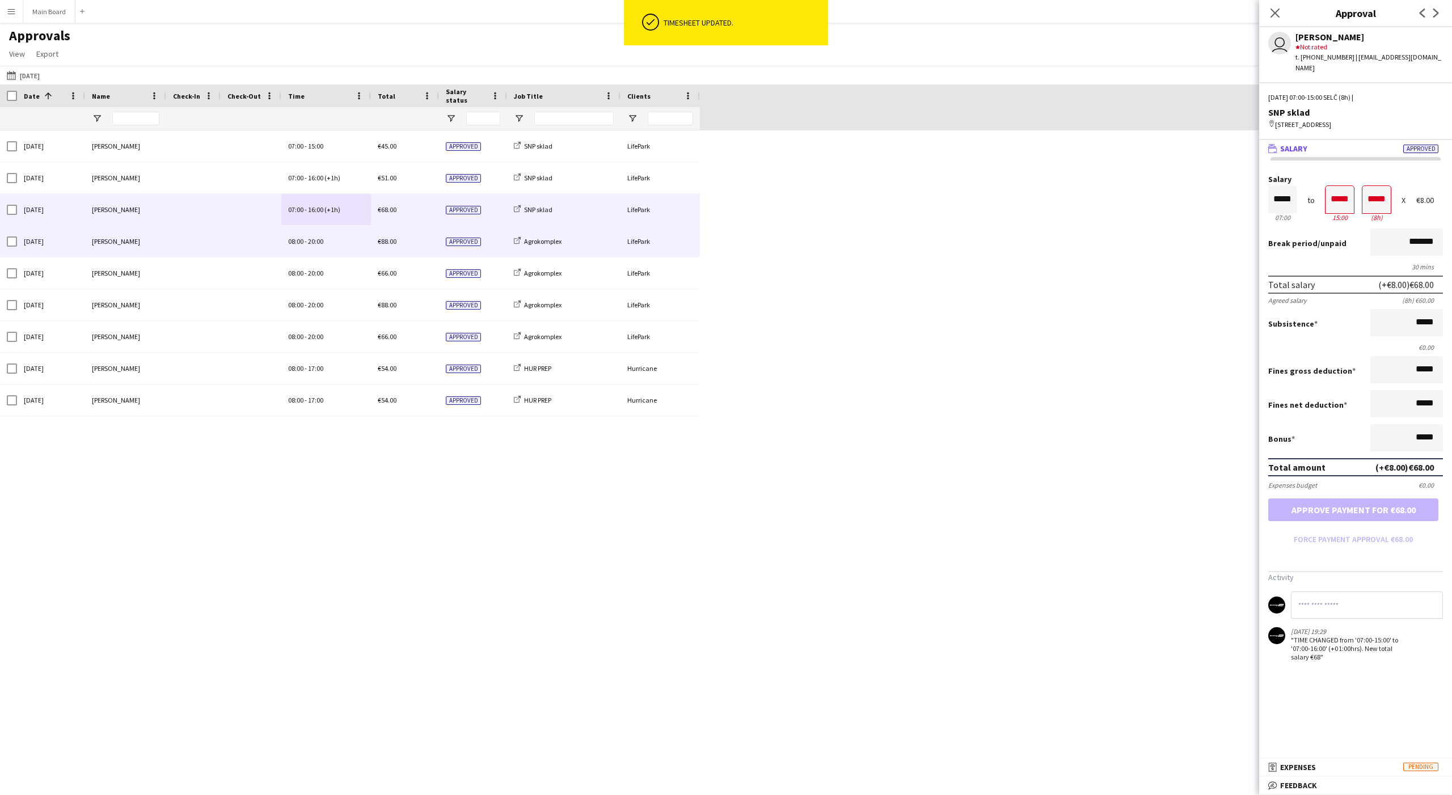
click at [308, 247] on div "08:00 - 20:00" at bounding box center [326, 241] width 90 height 31
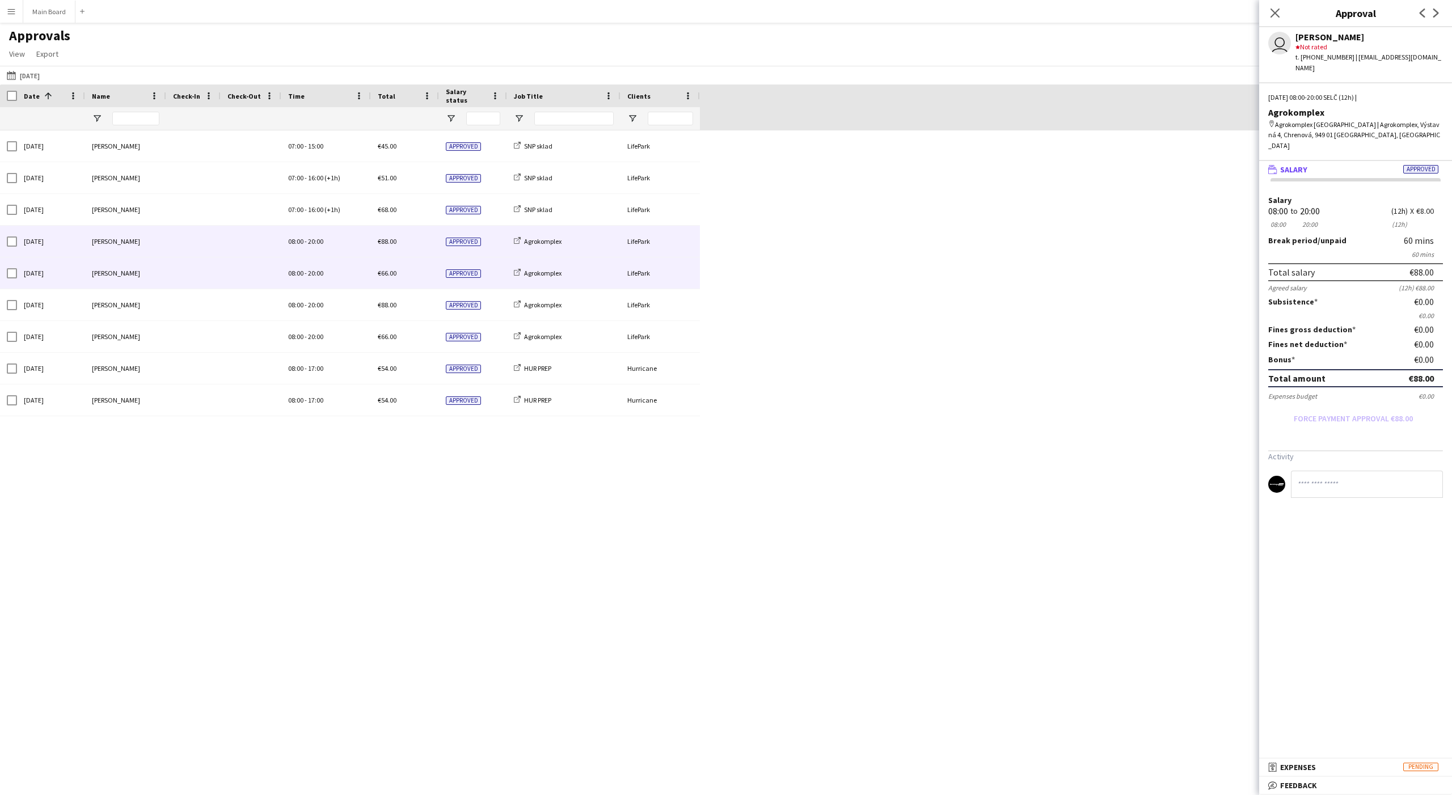
click at [308, 276] on span "20:00" at bounding box center [315, 273] width 15 height 9
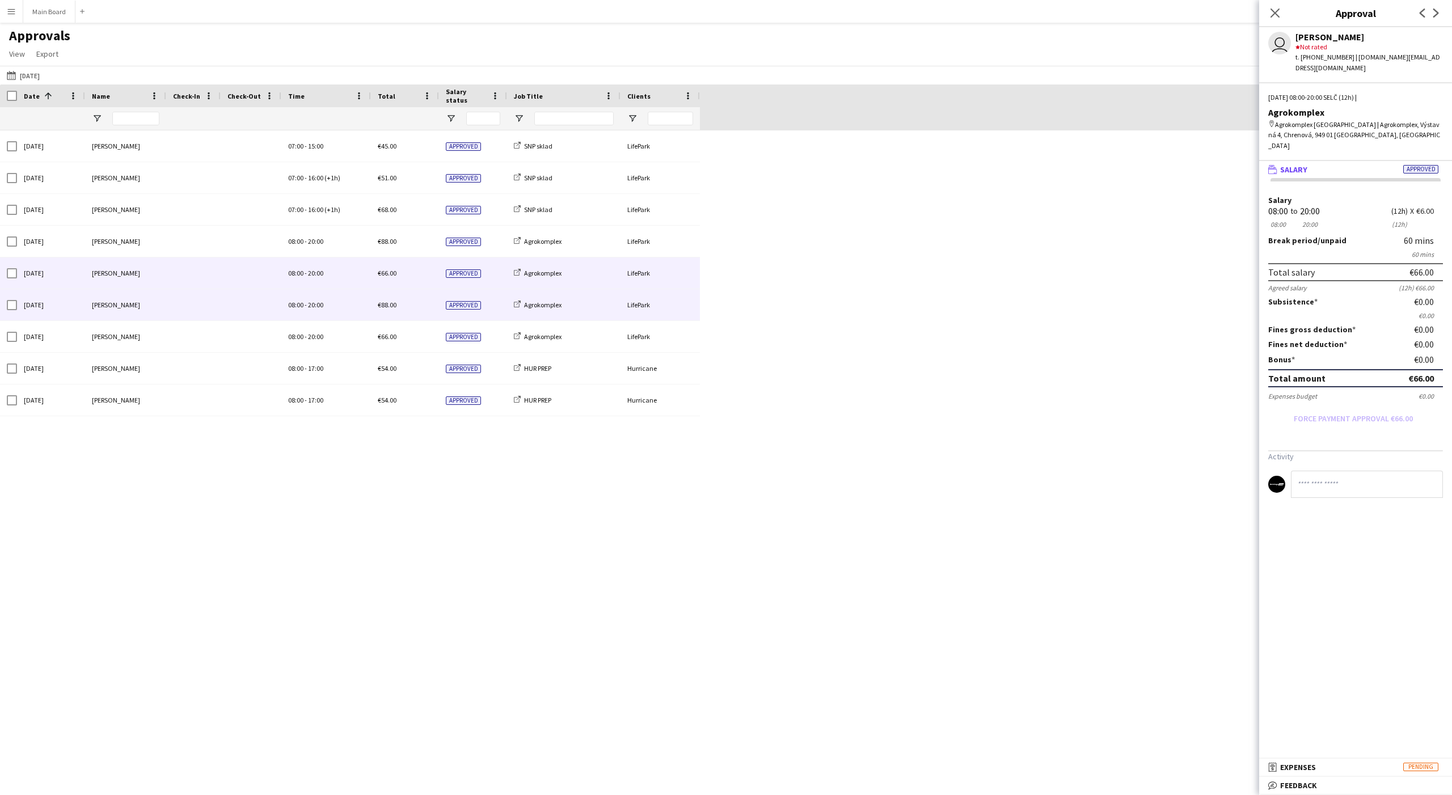
click at [306, 305] on span "-" at bounding box center [306, 305] width 2 height 9
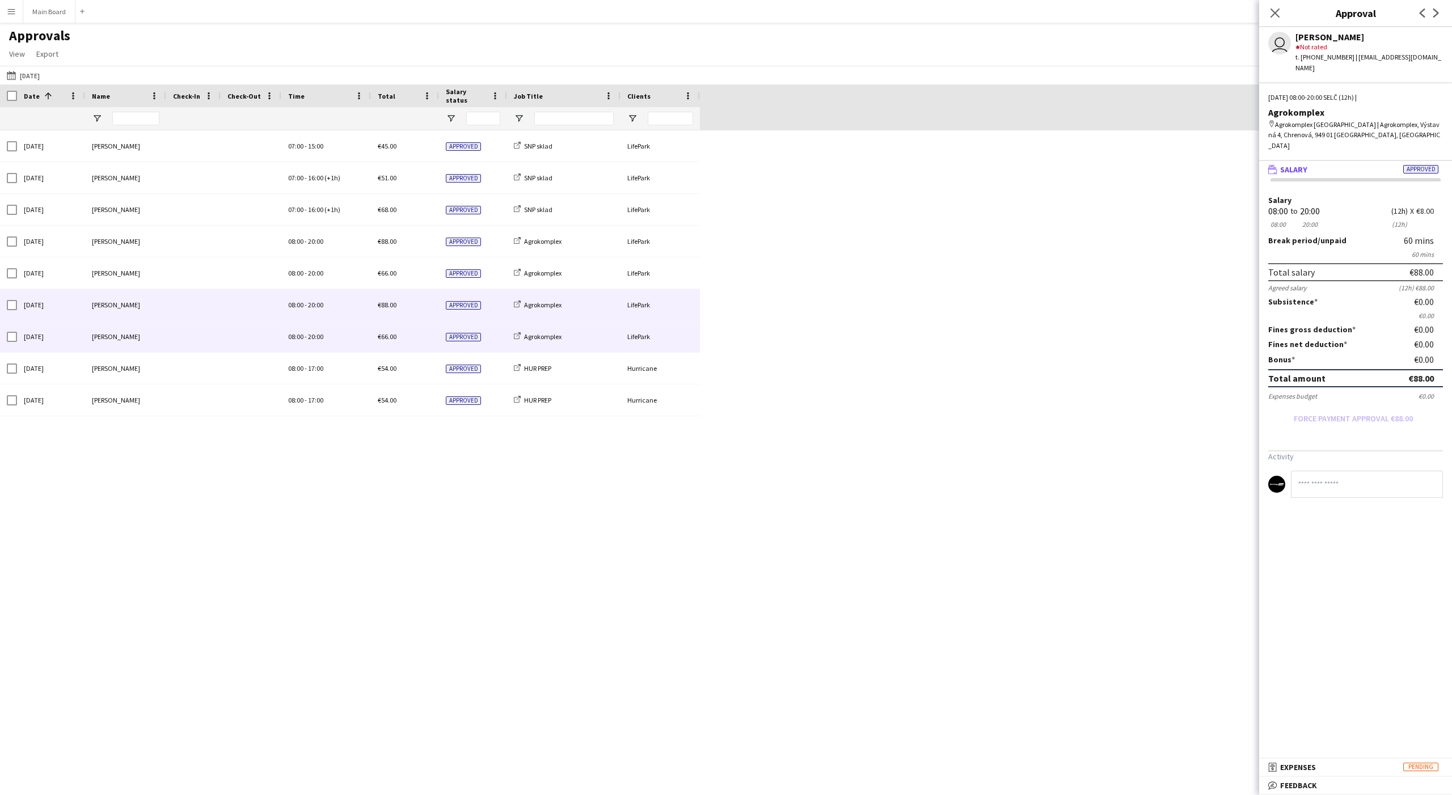
click at [309, 334] on span "20:00" at bounding box center [315, 336] width 15 height 9
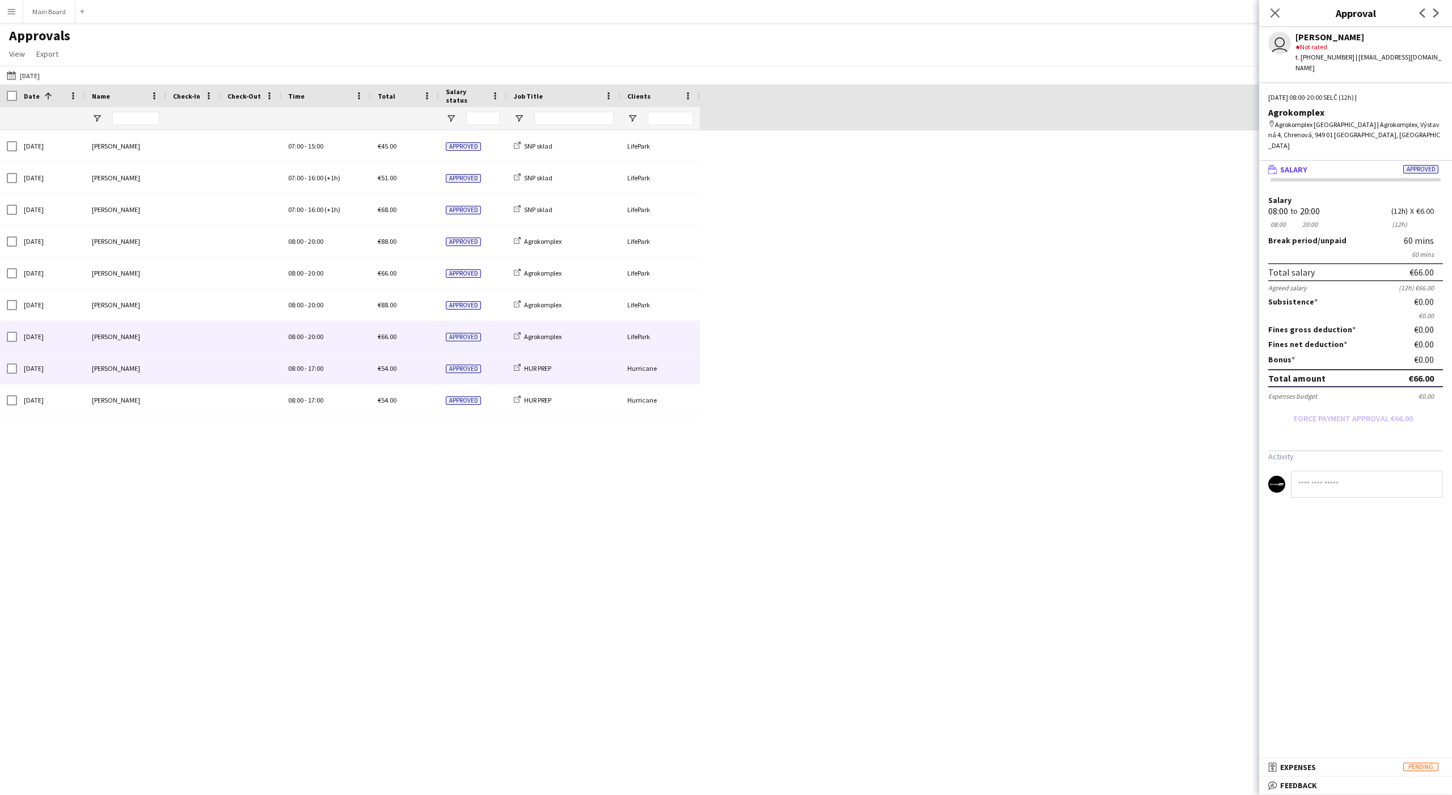
click at [310, 364] on span "17:00" at bounding box center [315, 368] width 15 height 9
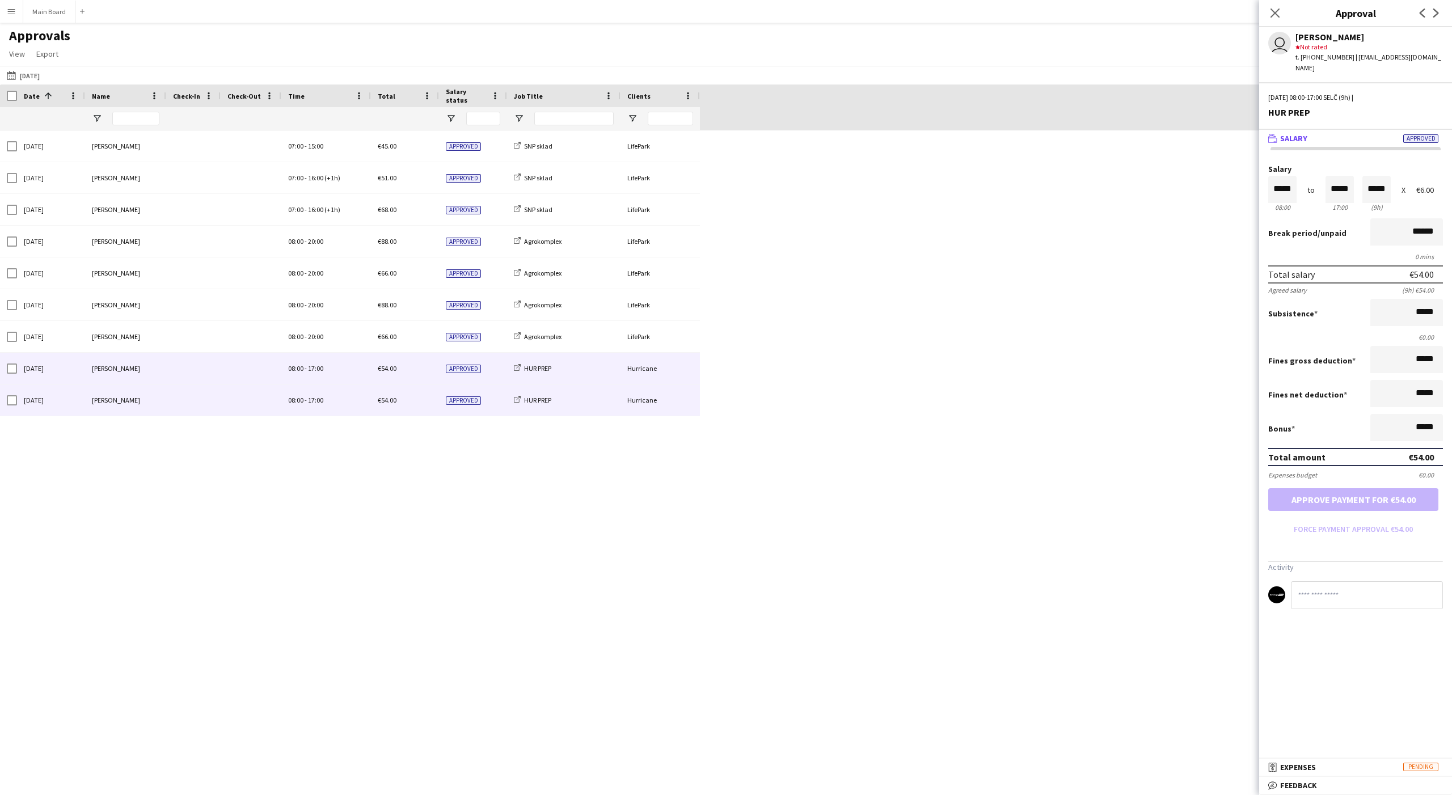
click at [318, 408] on div "08:00 - 17:00" at bounding box center [326, 399] width 90 height 31
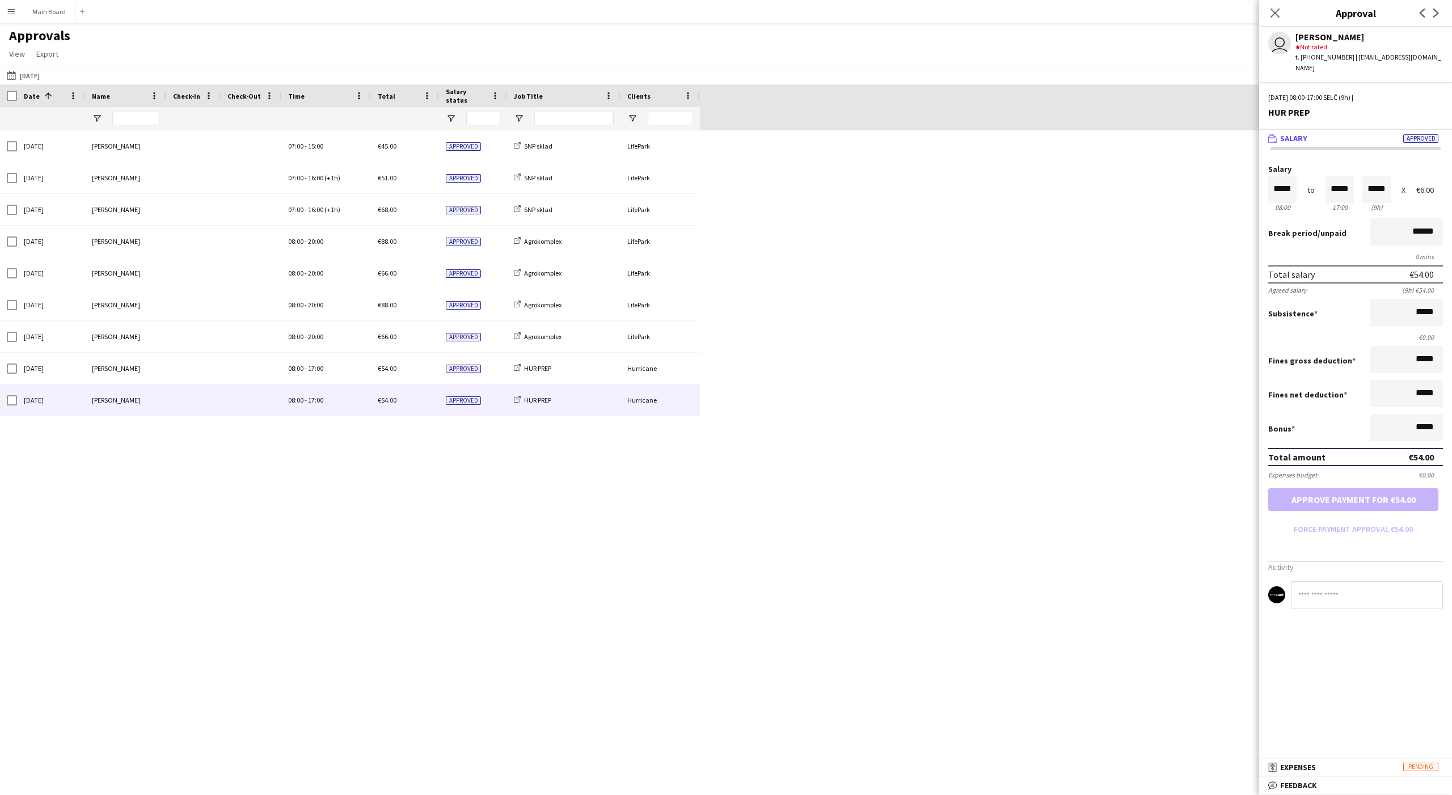
click at [362, 513] on div "[DATE] [PERSON_NAME] 07:00 - 15:00 €45.00 Approved SNP sklad LifePark [DATE] [P…" at bounding box center [726, 452] width 1452 height 645
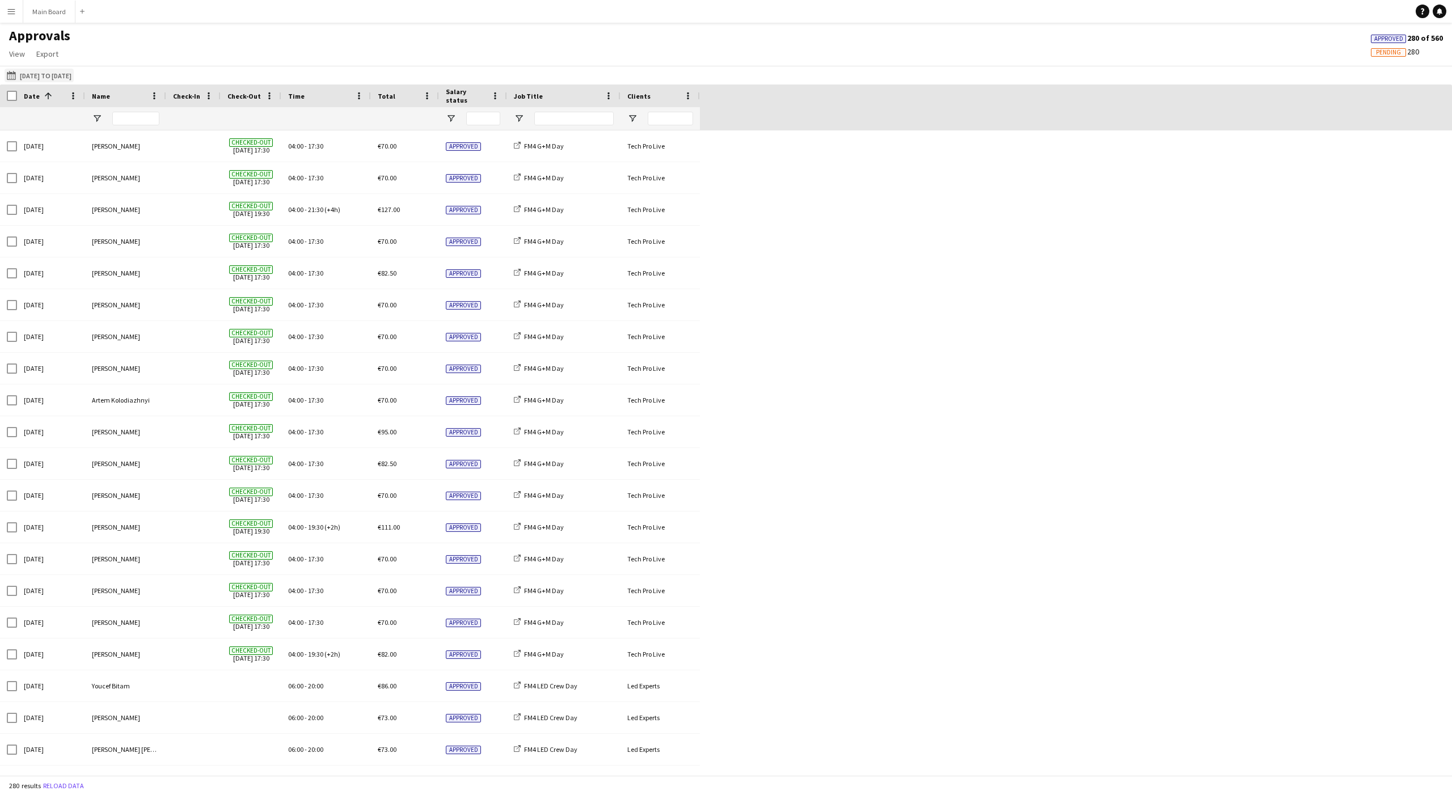
click at [62, 79] on button "16-08-2025 to 31-08-2025 16-08-2025 to 31-08-2025" at bounding box center [39, 76] width 69 height 14
click at [160, 208] on span "21" at bounding box center [163, 208] width 14 height 14
click at [77, 240] on span "29" at bounding box center [73, 238] width 14 height 14
click at [86, 238] on span "30" at bounding box center [89, 238] width 14 height 14
click at [70, 237] on span "29" at bounding box center [73, 238] width 14 height 14
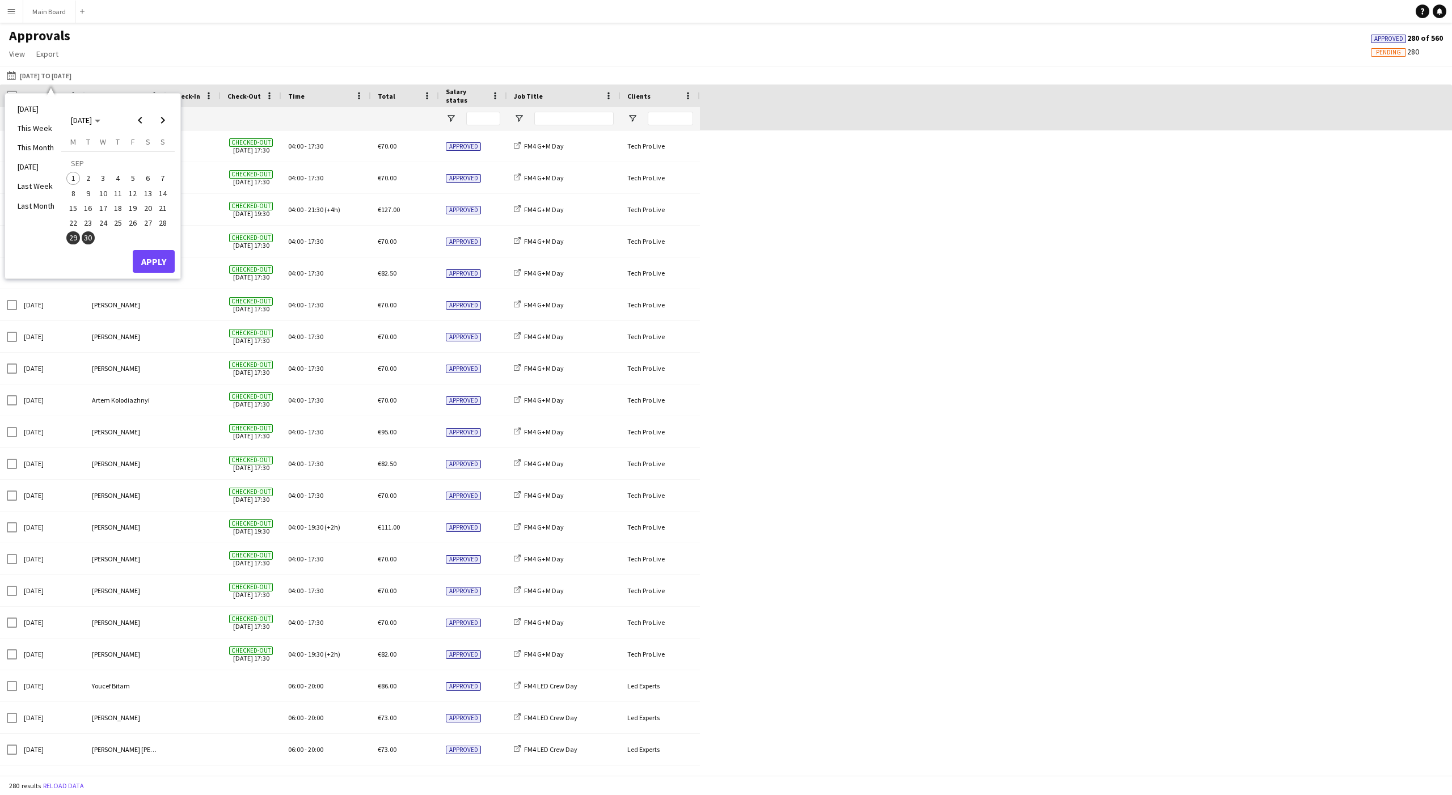
click at [70, 237] on span "29" at bounding box center [73, 238] width 14 height 14
click at [159, 253] on button "Apply" at bounding box center [154, 261] width 42 height 23
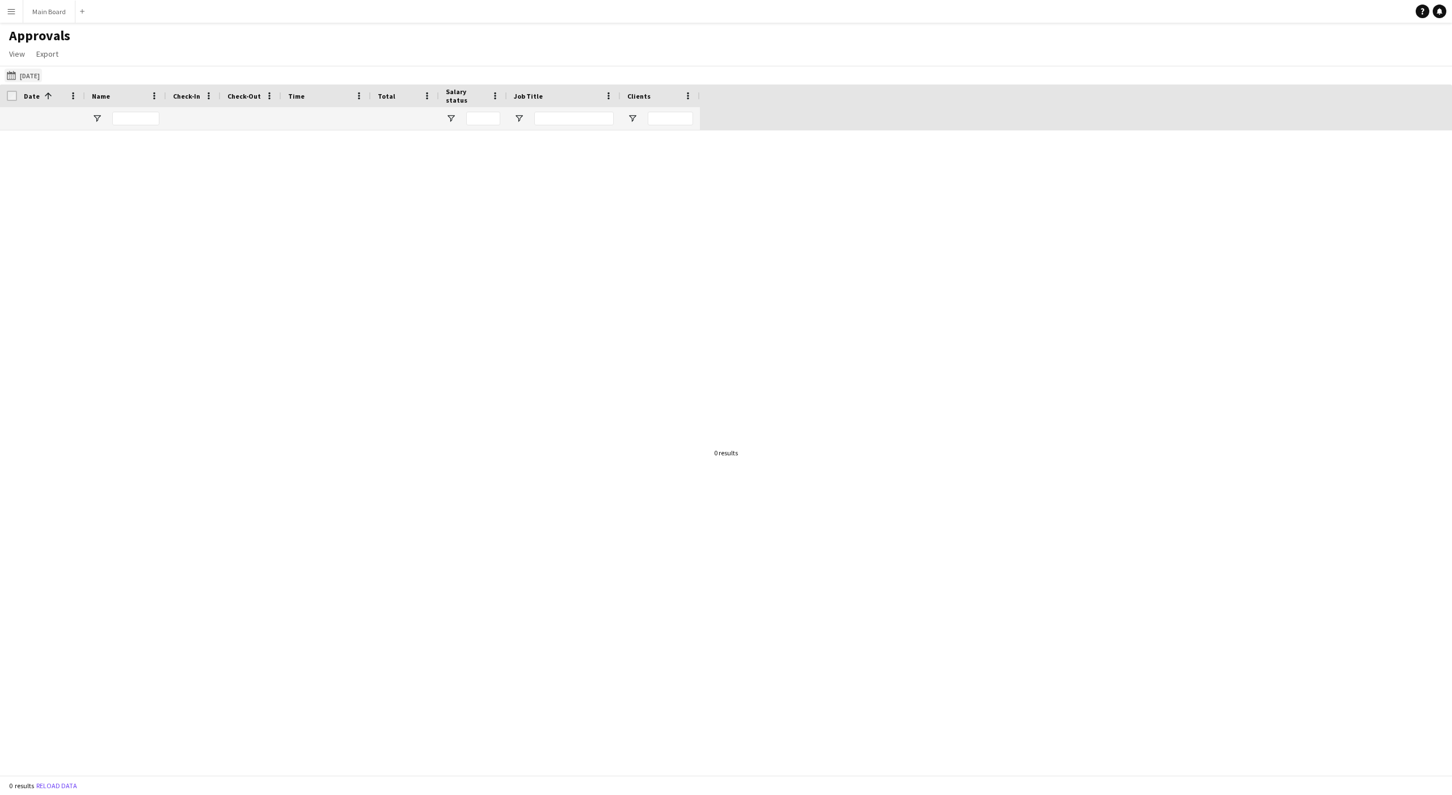
click at [33, 79] on button "16-08-2025 to 31-08-2025 29-09-2025" at bounding box center [23, 76] width 37 height 14
click at [91, 240] on span "30" at bounding box center [89, 238] width 14 height 14
click at [162, 256] on button "Apply" at bounding box center [154, 261] width 42 height 23
click at [203, 202] on div at bounding box center [726, 452] width 1452 height 645
click at [37, 75] on button "16-08-2025 to 31-08-2025 30-09-2025" at bounding box center [23, 76] width 37 height 14
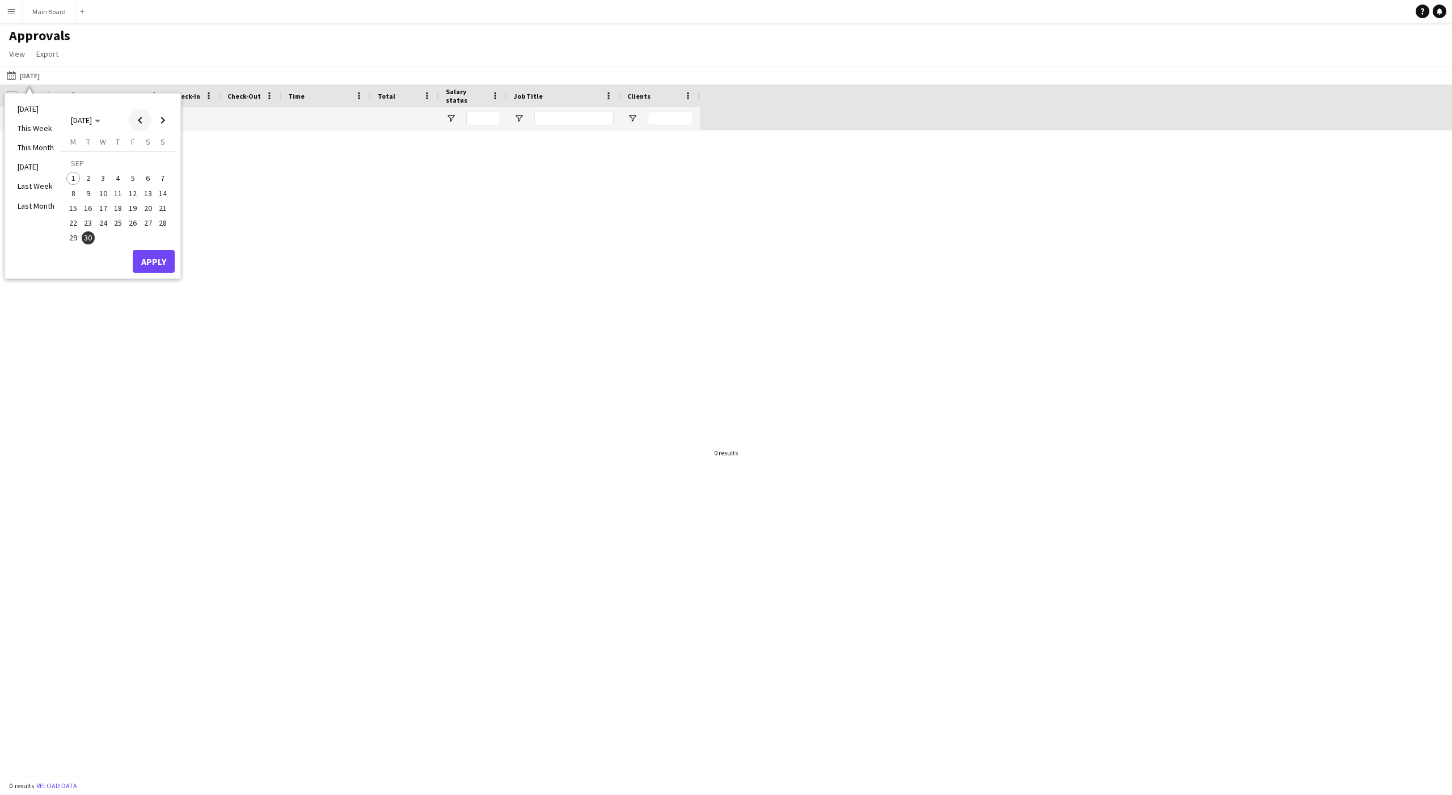
click at [136, 117] on span "Previous month" at bounding box center [140, 120] width 23 height 23
click at [150, 225] on span "30" at bounding box center [148, 226] width 14 height 14
click at [154, 251] on button "Apply" at bounding box center [154, 249] width 42 height 23
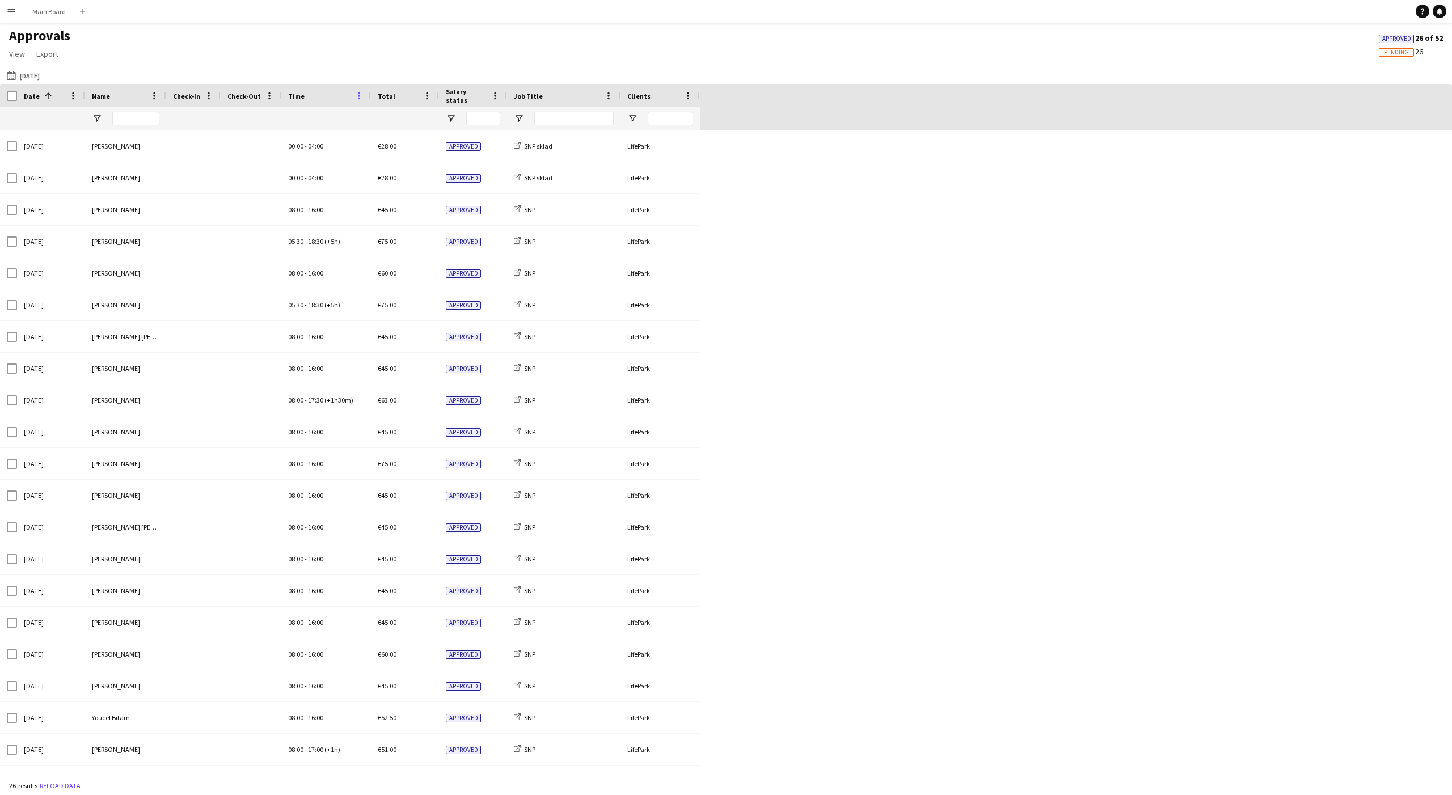
click at [361, 92] on span at bounding box center [359, 96] width 10 height 10
click at [391, 174] on span "Group by Time" at bounding box center [416, 173] width 95 height 19
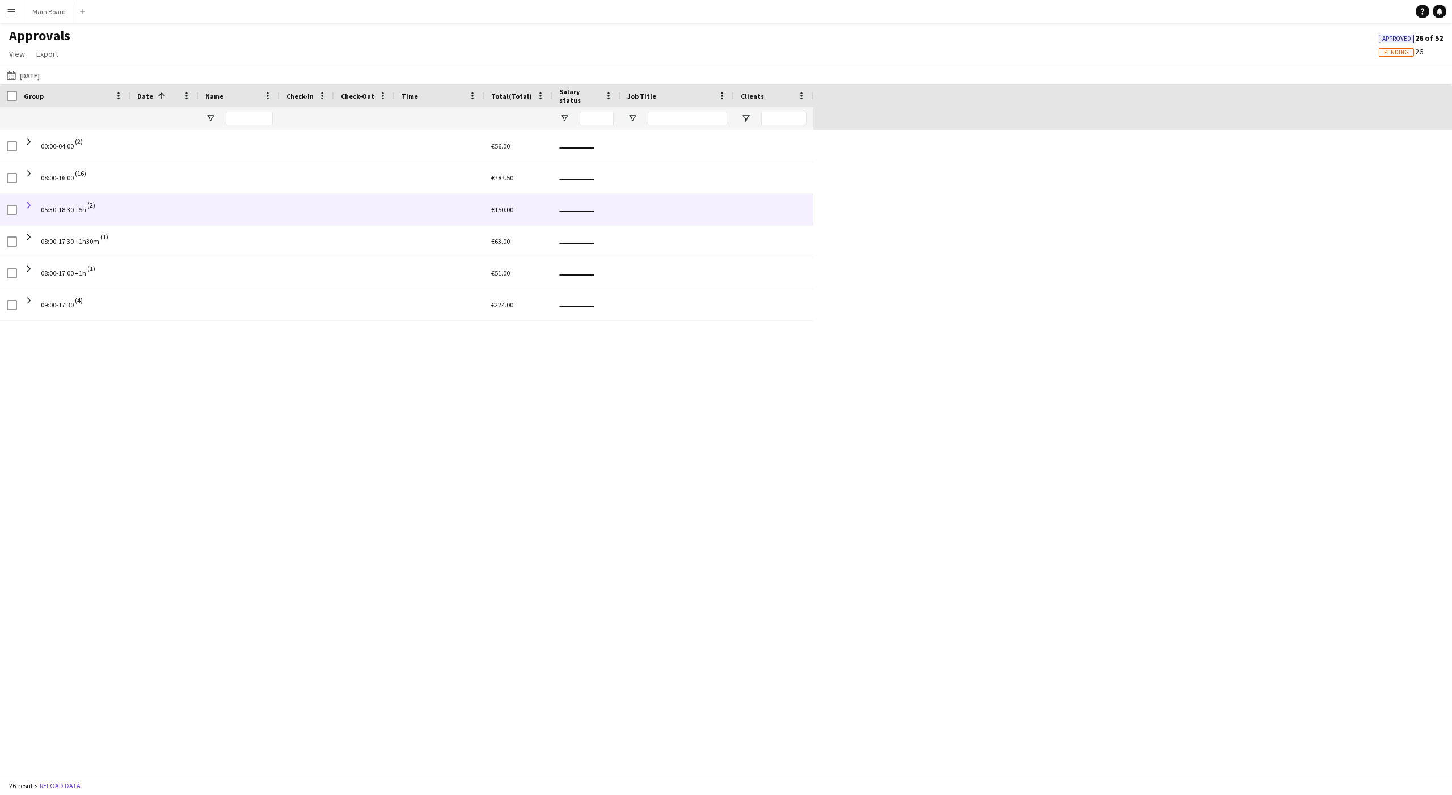
click at [27, 205] on span at bounding box center [29, 205] width 10 height 10
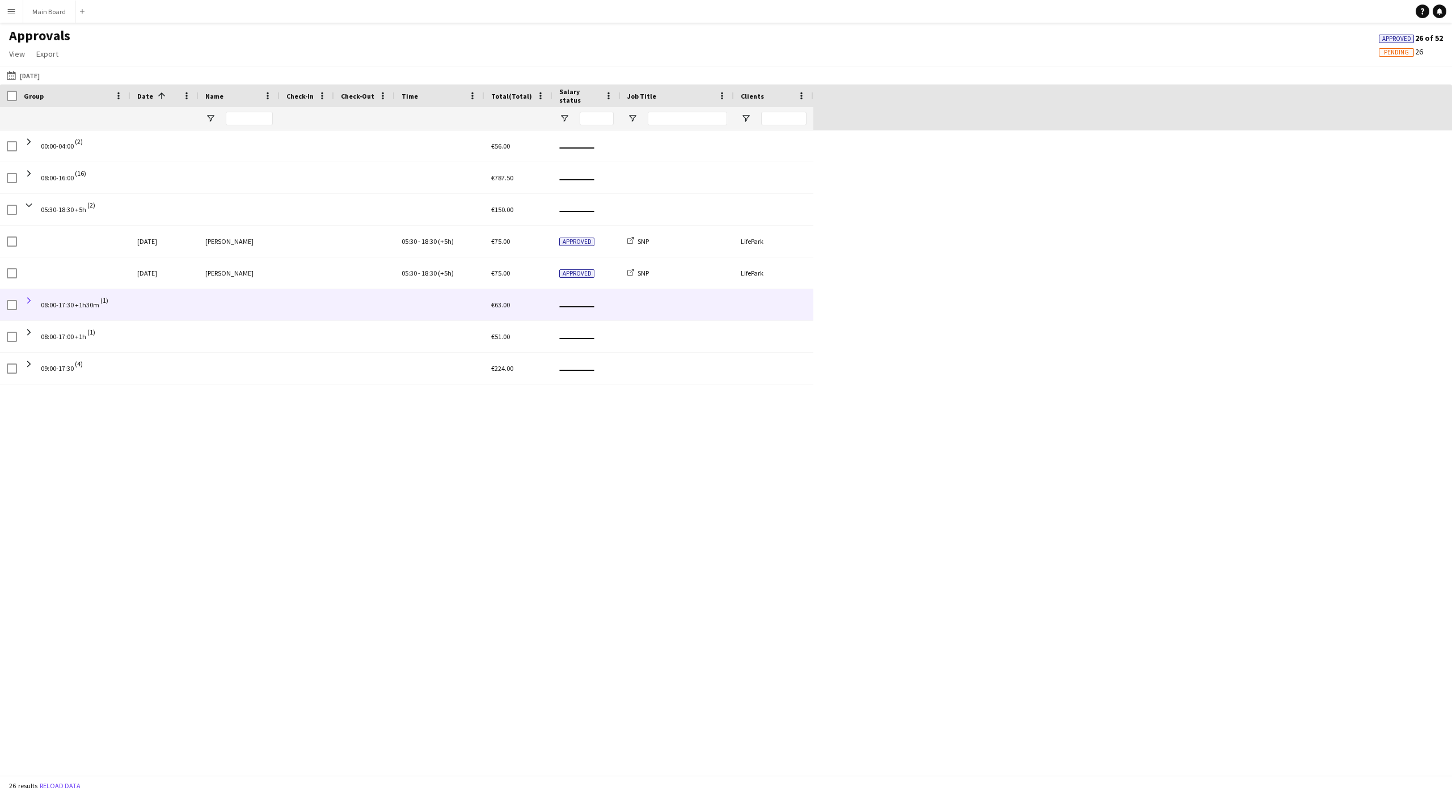
click at [30, 299] on span at bounding box center [29, 300] width 10 height 10
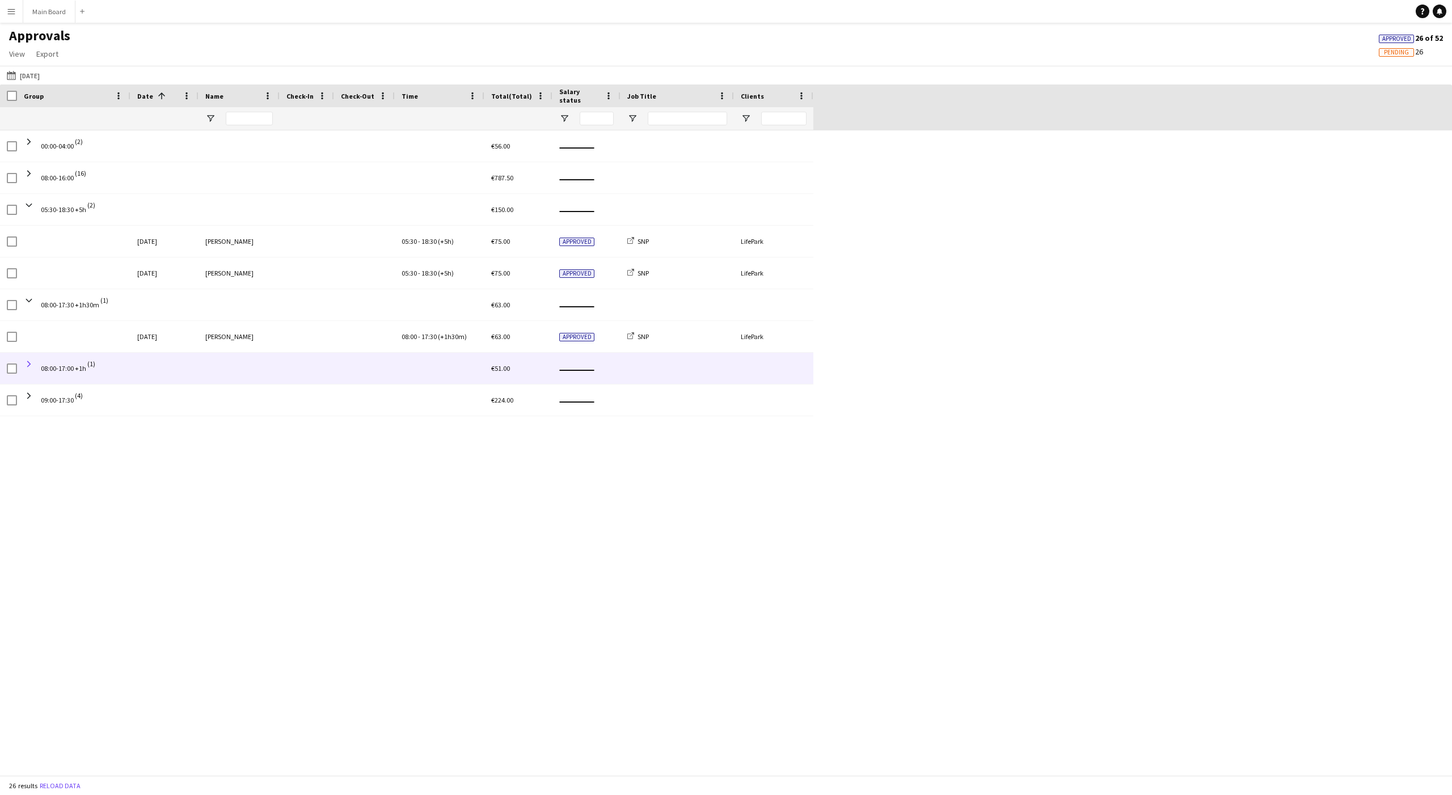
click at [29, 364] on span at bounding box center [29, 364] width 10 height 10
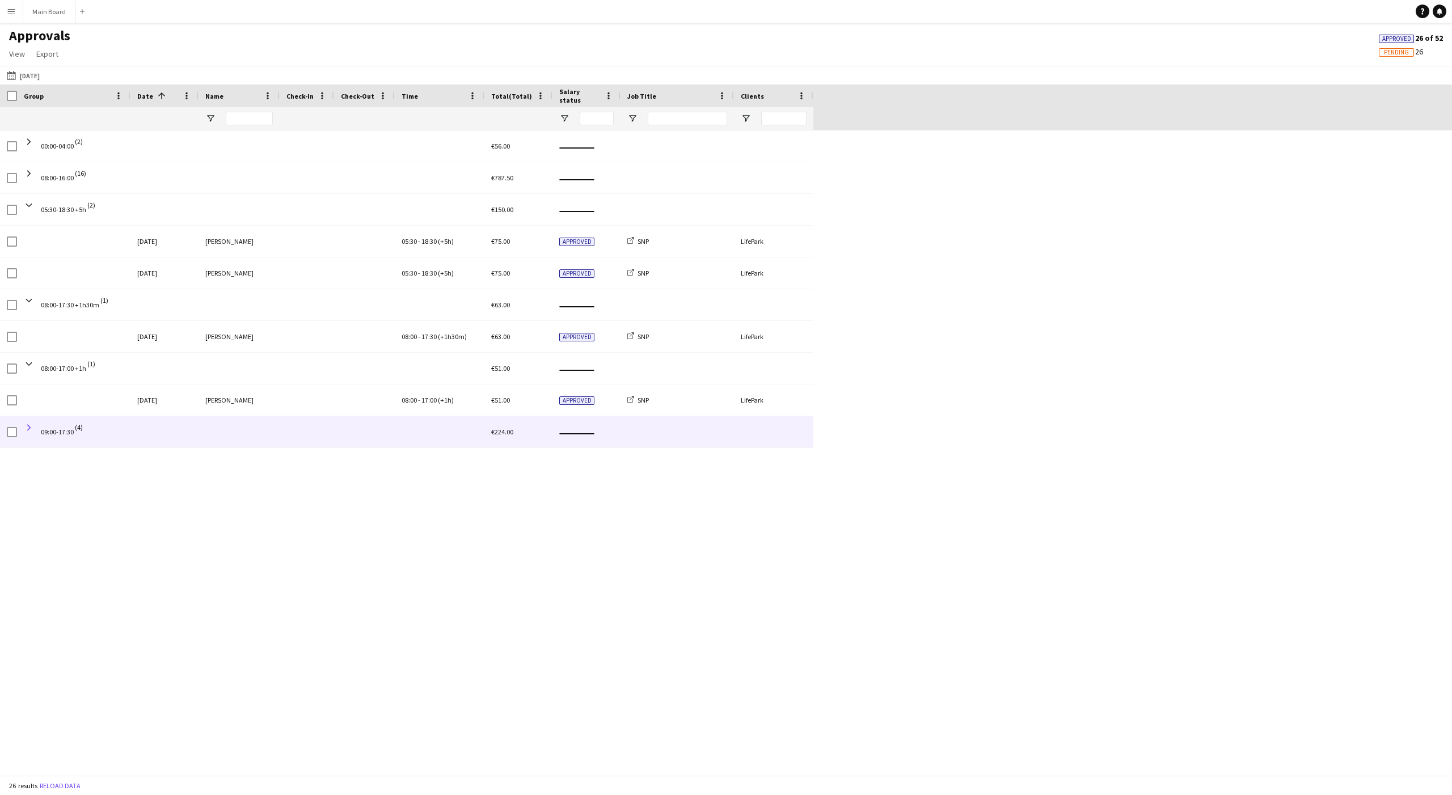
click at [33, 424] on span at bounding box center [29, 427] width 10 height 10
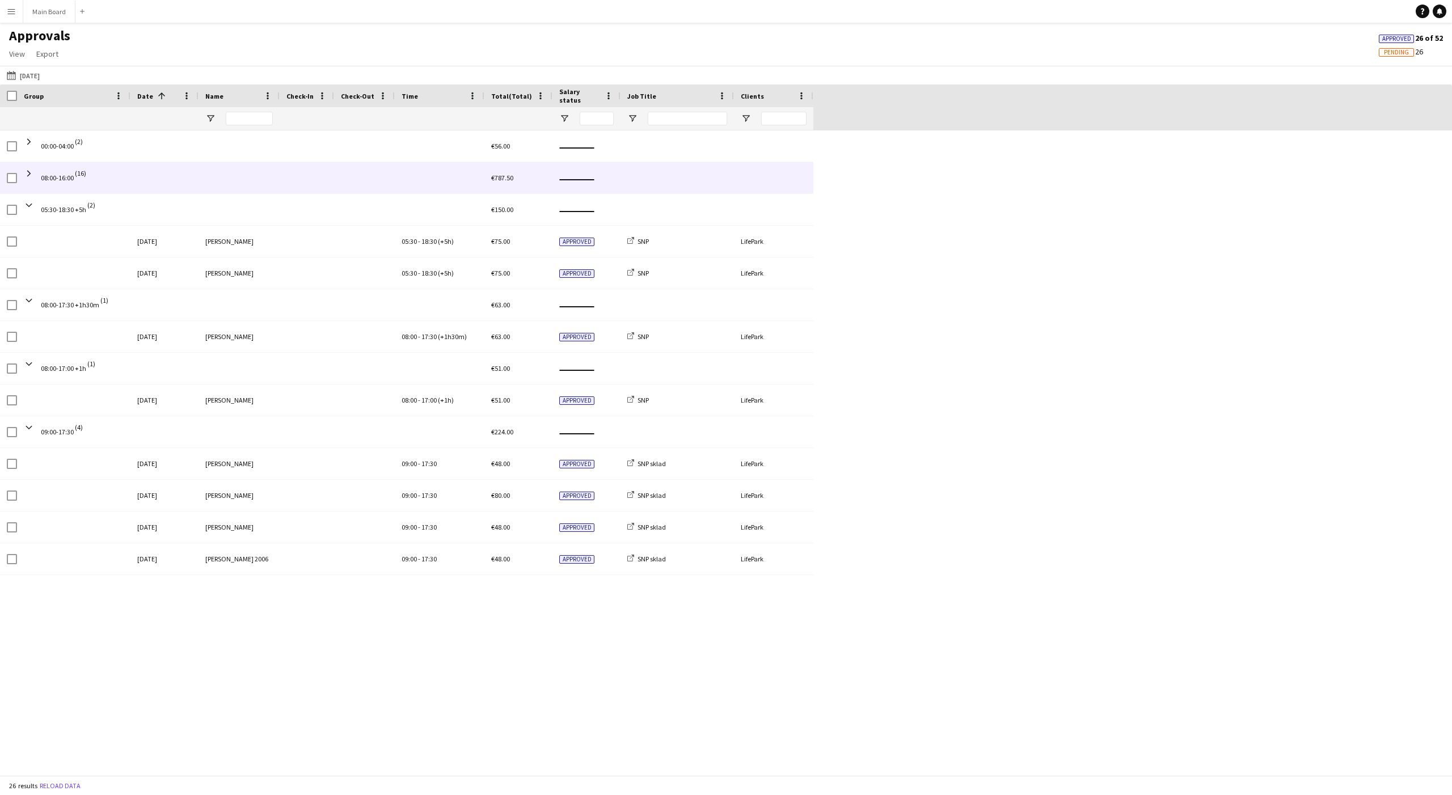
click at [28, 179] on span at bounding box center [29, 173] width 10 height 22
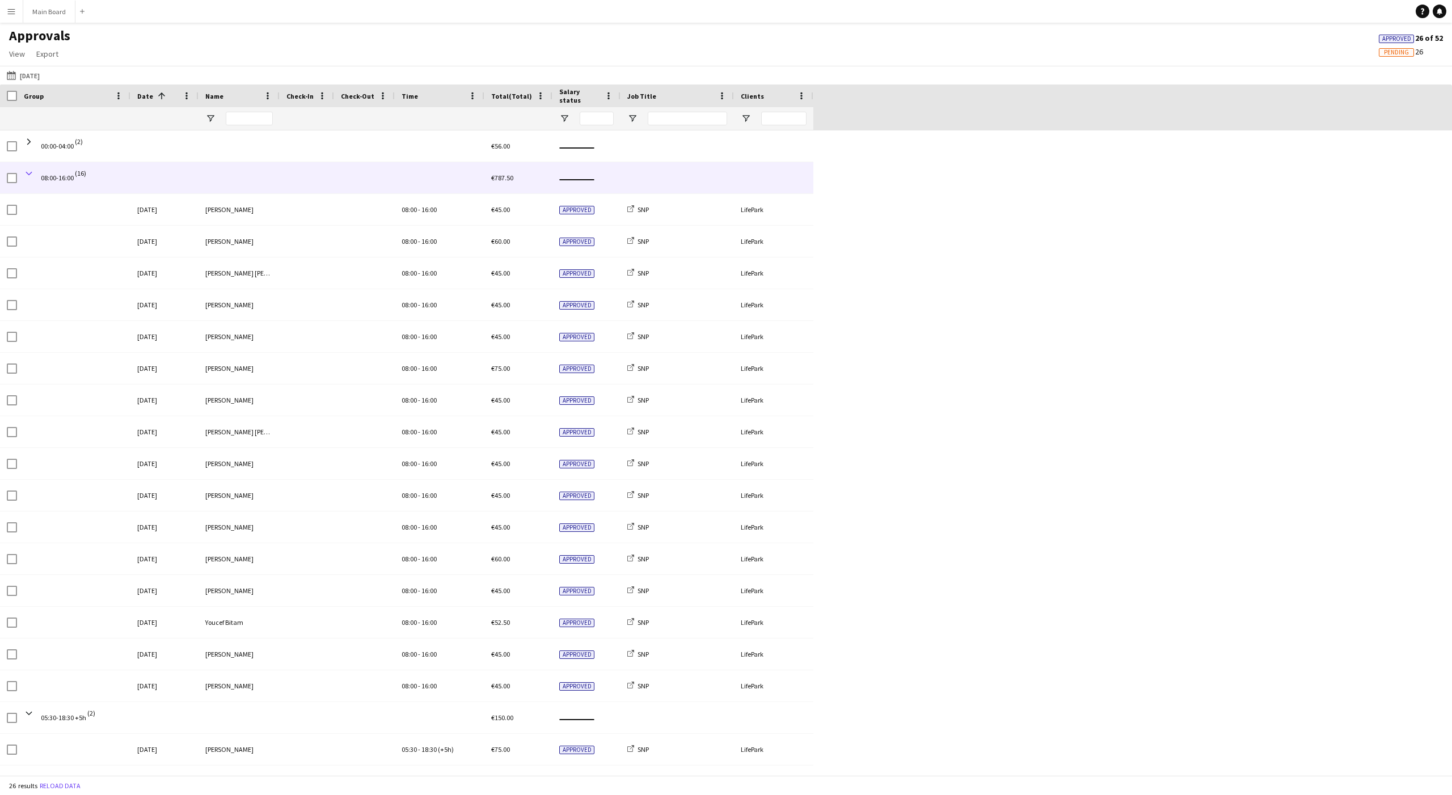
click at [28, 174] on span at bounding box center [29, 173] width 10 height 10
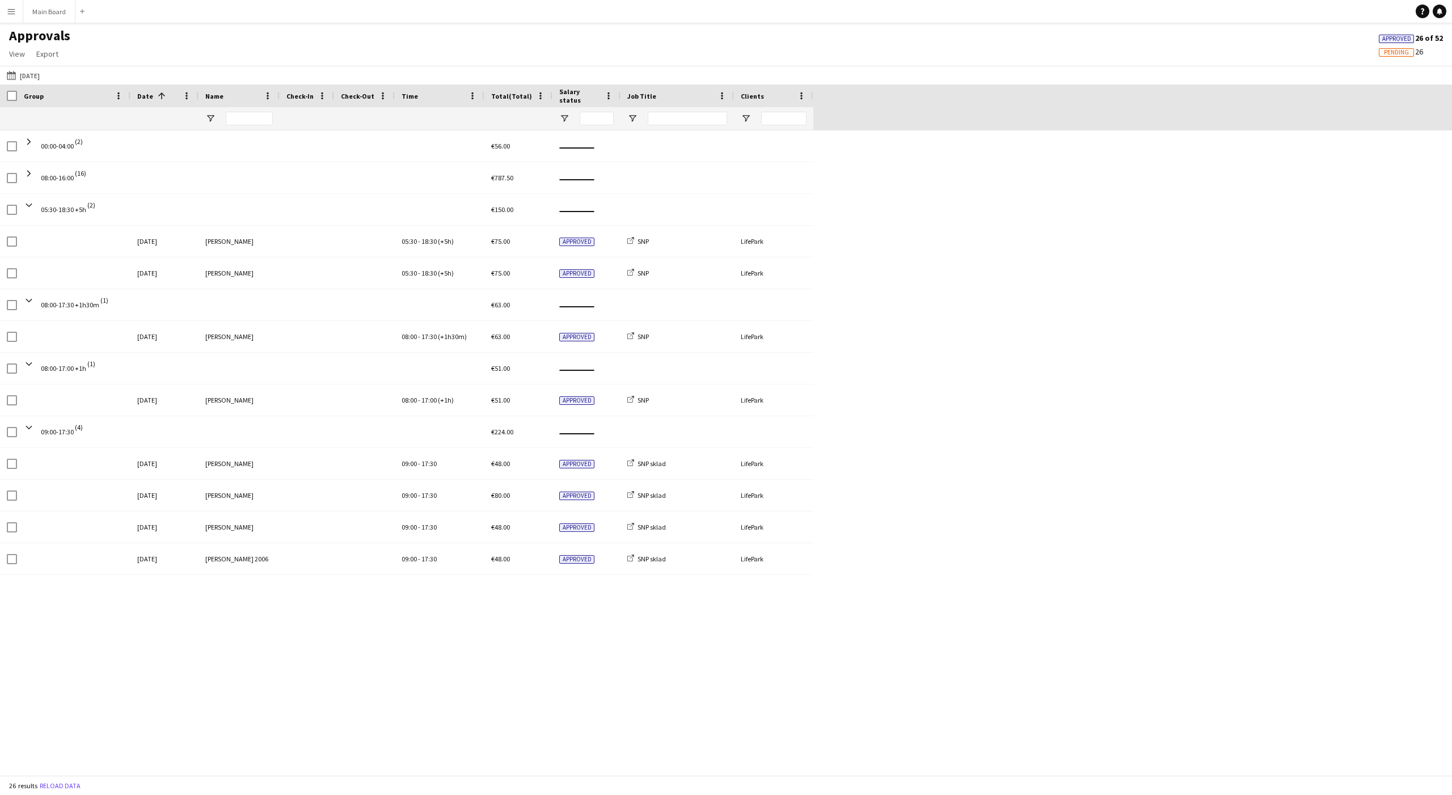
click at [18, 12] on button "Menu" at bounding box center [11, 11] width 23 height 23
click at [185, 26] on main "Approvals View Customise view Customise filters Reset Filters Reset View Reset …" at bounding box center [726, 401] width 1452 height 757
click at [471, 96] on span at bounding box center [472, 96] width 10 height 10
click at [505, 168] on span "Un-Group by Time" at bounding box center [529, 173] width 95 height 19
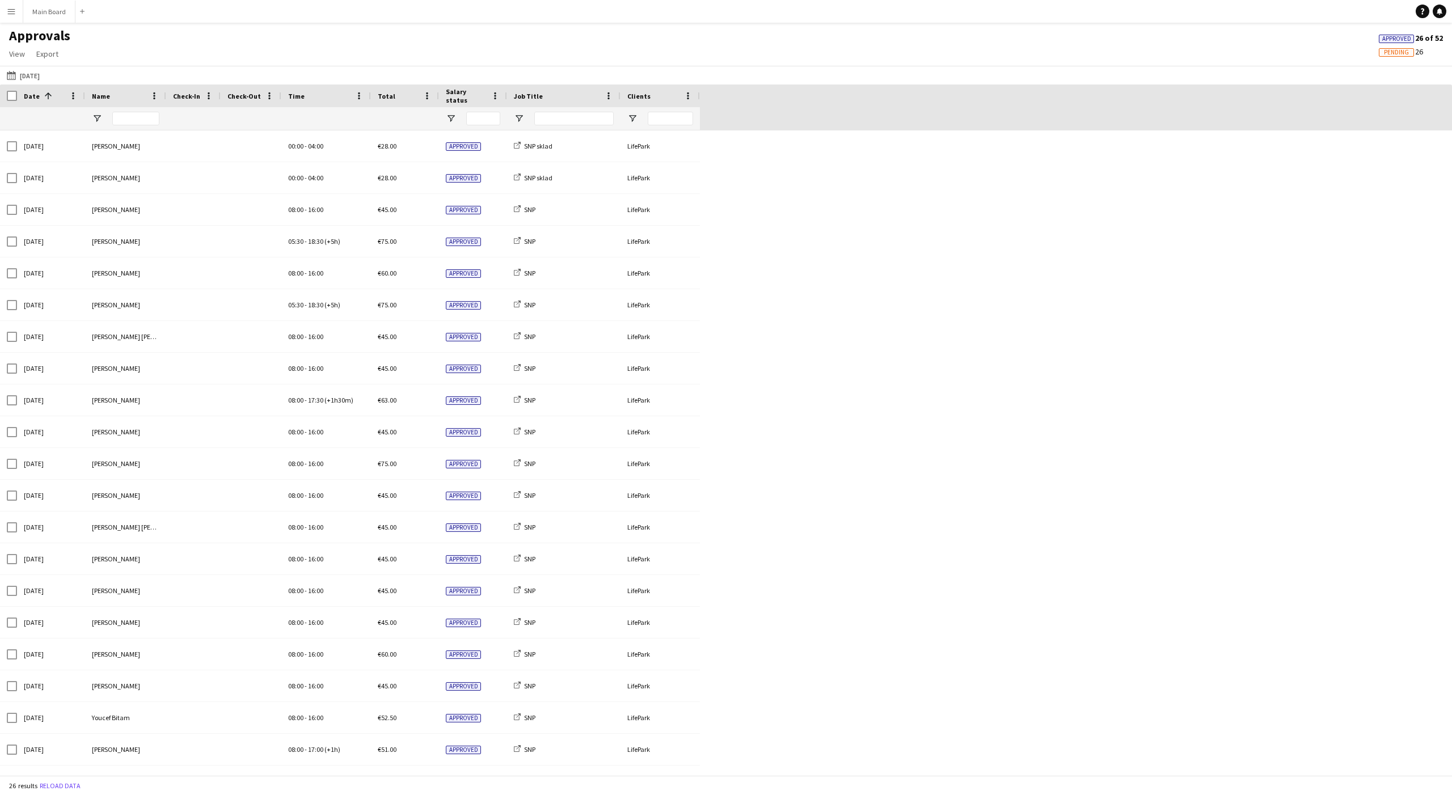
click at [15, 12] on app-icon "Menu" at bounding box center [11, 11] width 9 height 9
click at [136, 120] on link "Payments" at bounding box center [171, 130] width 113 height 23
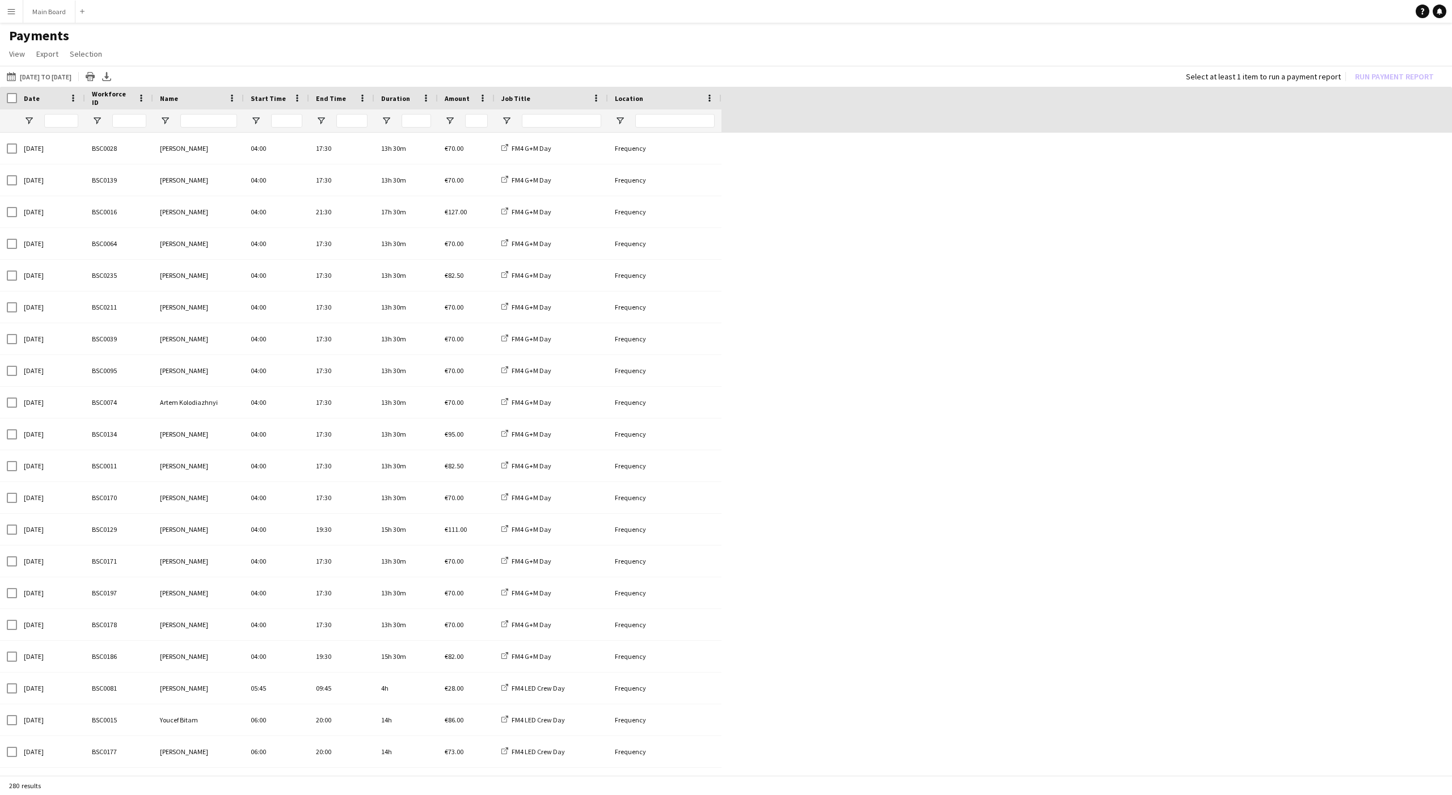
click at [49, 84] on div "16-08-2025 to 31-08-2025 16-08-2025 to 31-08-2025 Today This Week This Month Ye…" at bounding box center [726, 76] width 1452 height 21
click at [49, 75] on button "16-08-2025 to 31-08-2025 16-08-2025 to 31-08-2025" at bounding box center [39, 77] width 69 height 14
click at [142, 122] on span "Previous month" at bounding box center [140, 121] width 23 height 23
click at [148, 225] on span "30" at bounding box center [148, 227] width 14 height 14
click at [156, 260] on button "Apply" at bounding box center [154, 250] width 42 height 23
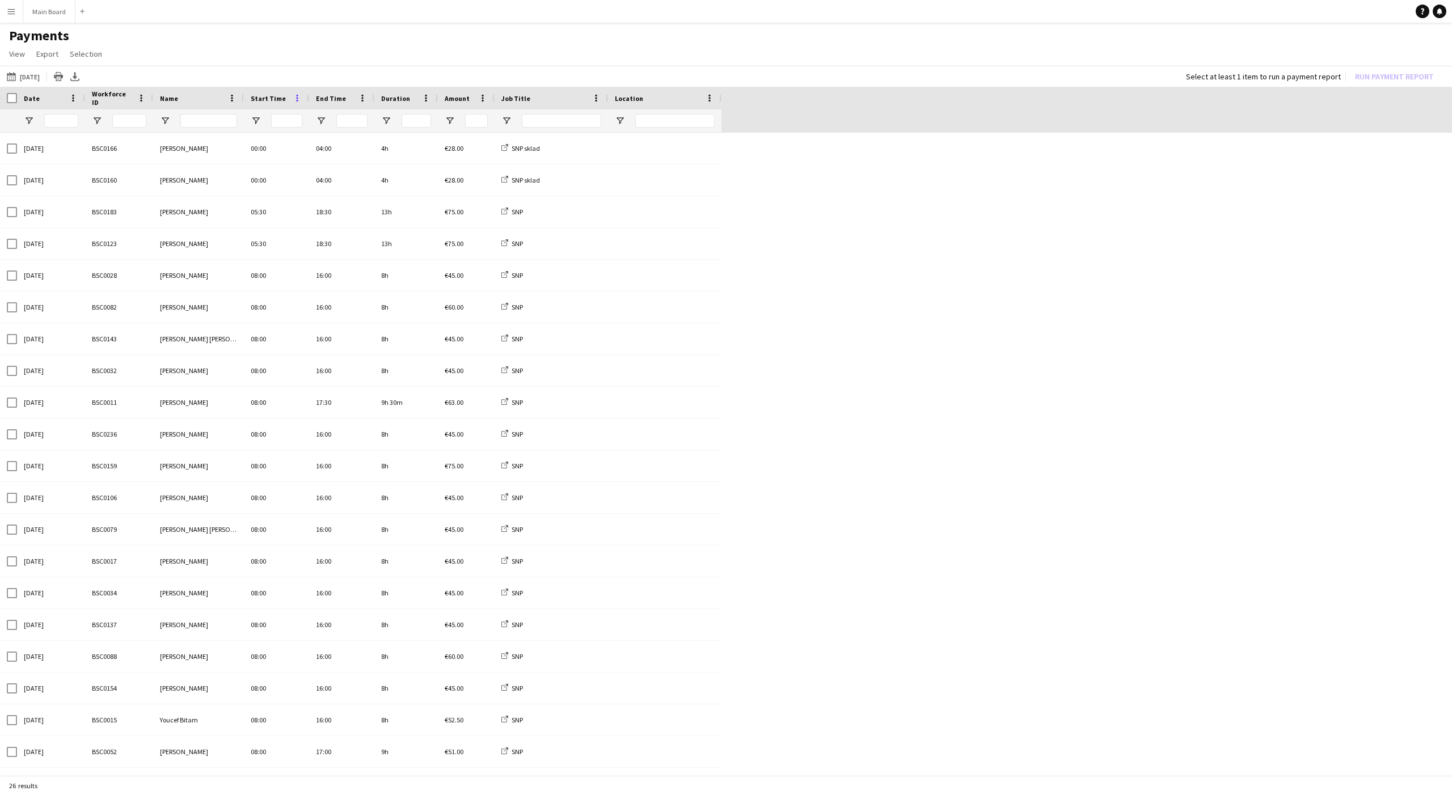
click at [297, 100] on span at bounding box center [297, 98] width 10 height 10
click at [324, 176] on span "Group by Start Time" at bounding box center [354, 176] width 95 height 19
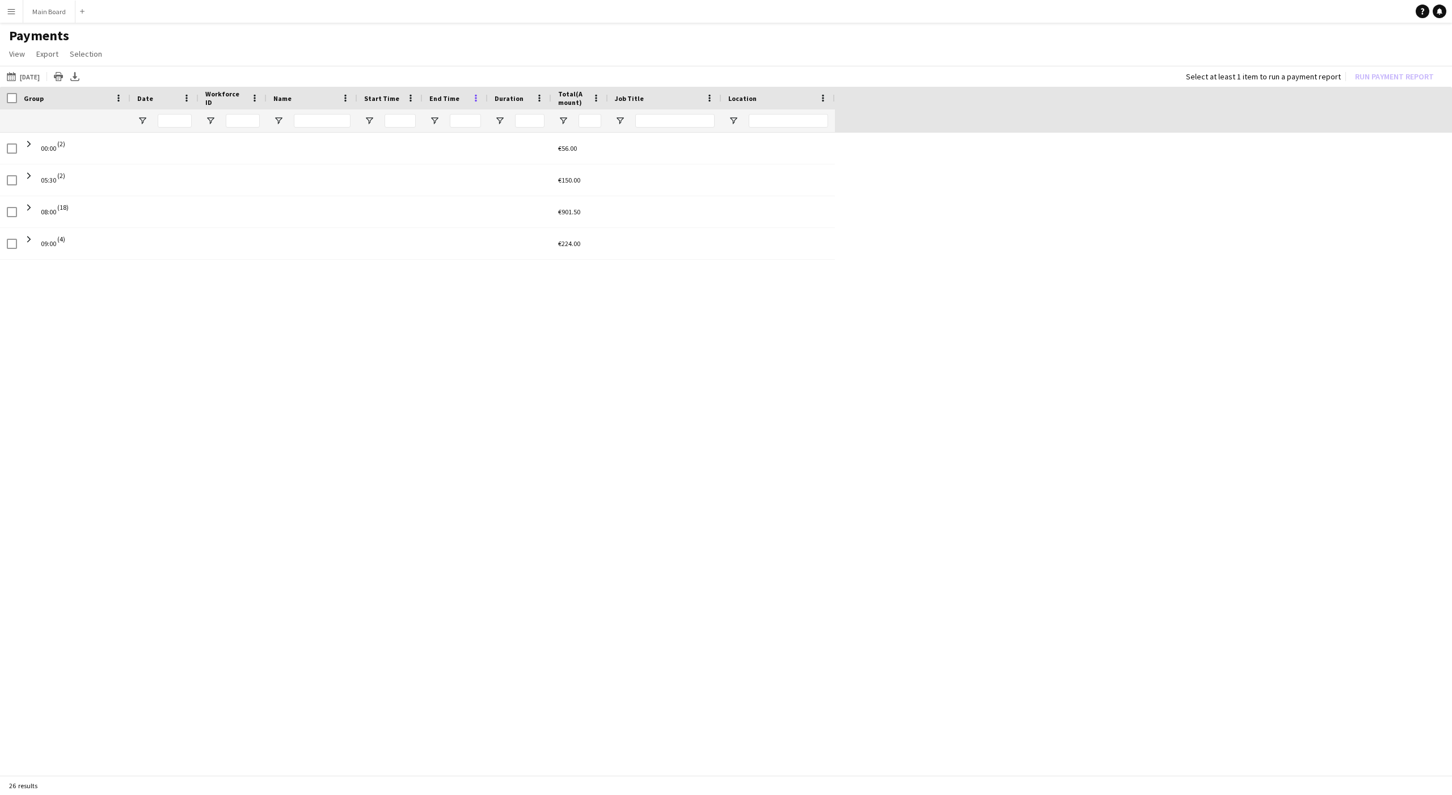
click at [477, 97] on span at bounding box center [476, 98] width 10 height 10
click at [509, 179] on span "Group by End Time" at bounding box center [532, 176] width 95 height 19
click at [656, 114] on input "Job Title Filter Input" at bounding box center [674, 121] width 79 height 14
click at [624, 124] on span "Open Filter Menu" at bounding box center [620, 121] width 10 height 10
click at [653, 378] on div "00:00 (2) €56.00 05:30 (2) €150.00 08:00 (18) €901.50 09:00 (4) €224.00" at bounding box center [726, 455] width 1452 height 645
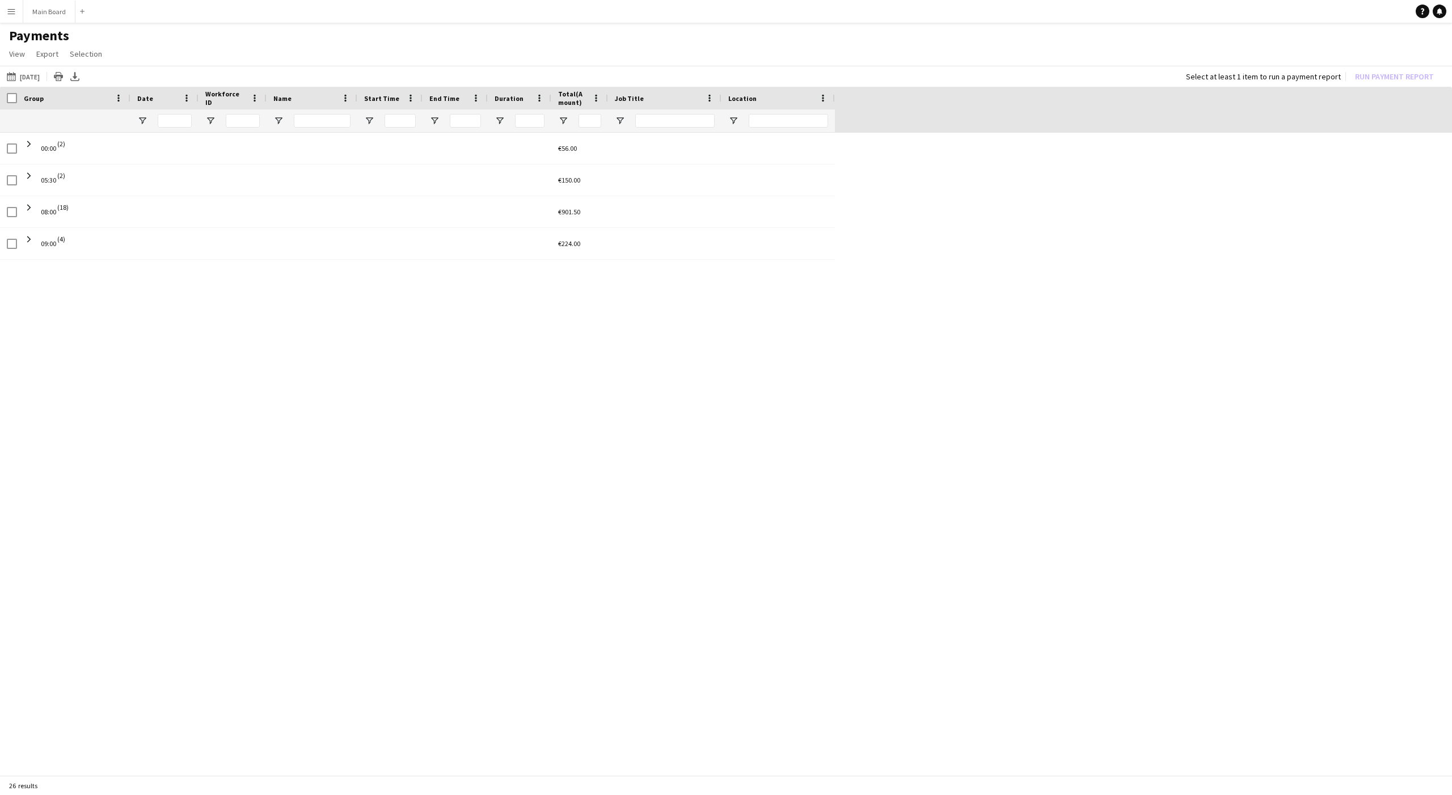
click at [98, 18] on app-navbar "Menu Boards Boards Boards All jobs Status Workforce Workforce My Workforce Recr…" at bounding box center [726, 11] width 1452 height 23
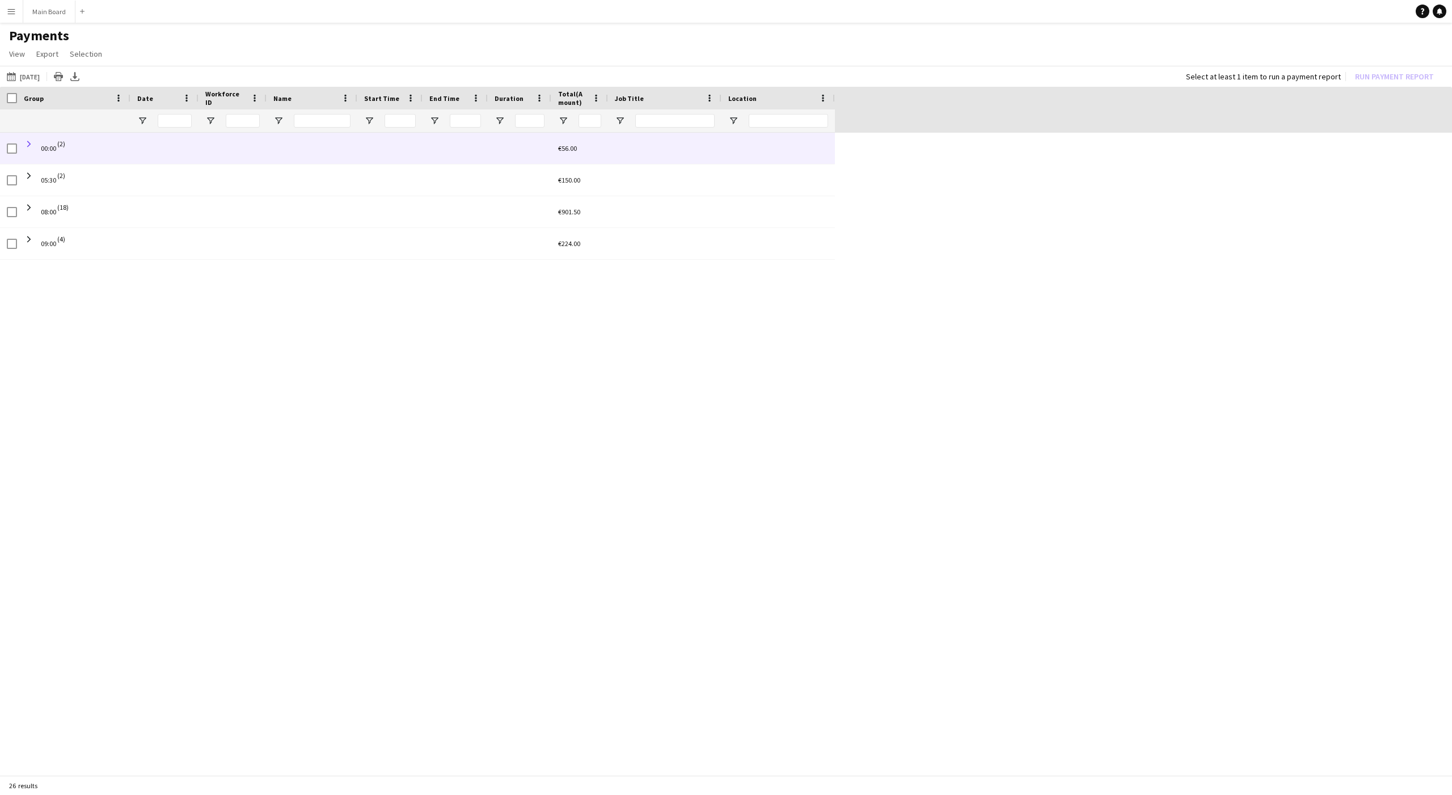
click at [29, 146] on span at bounding box center [29, 144] width 10 height 10
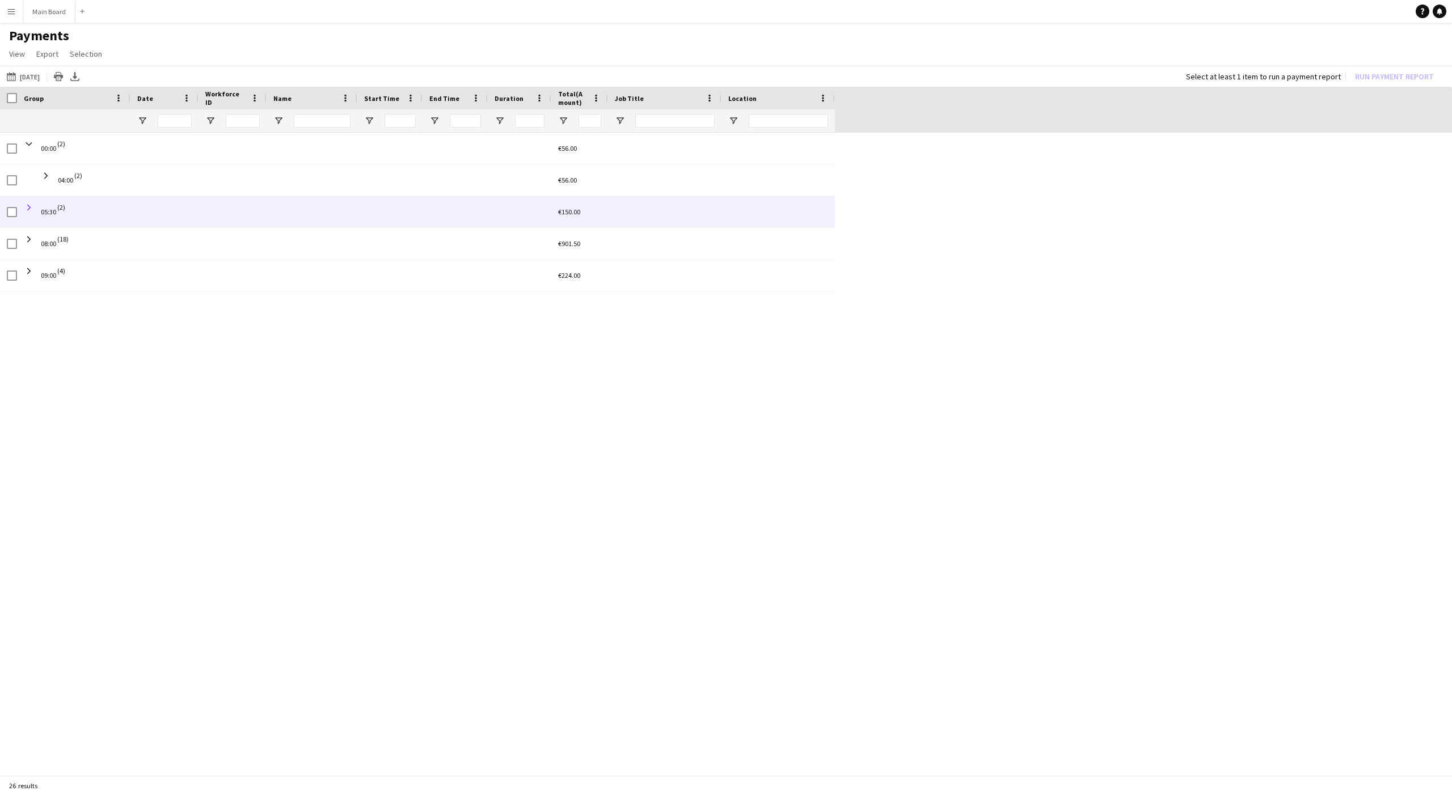
click at [28, 207] on span at bounding box center [29, 207] width 10 height 10
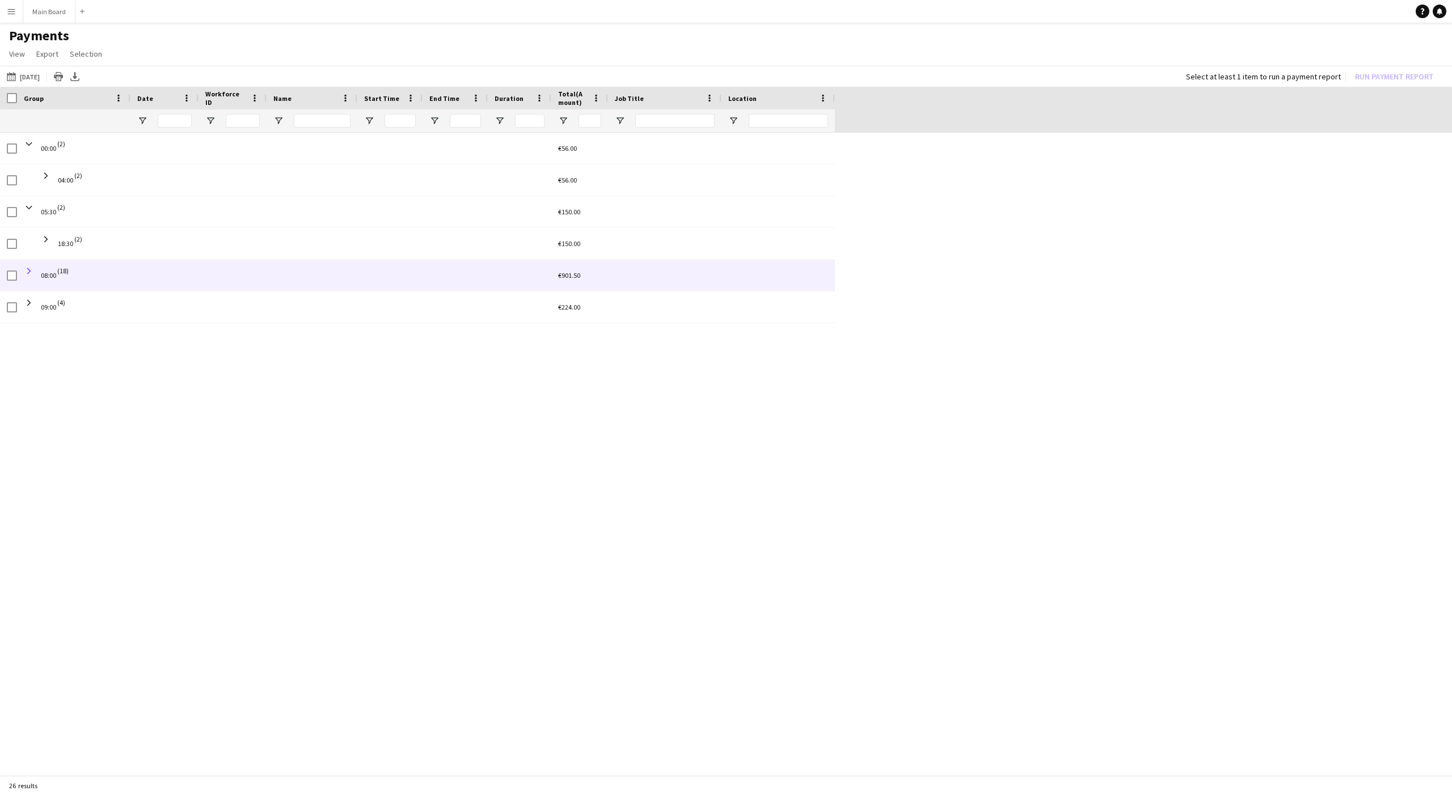
click at [29, 267] on span at bounding box center [29, 271] width 10 height 10
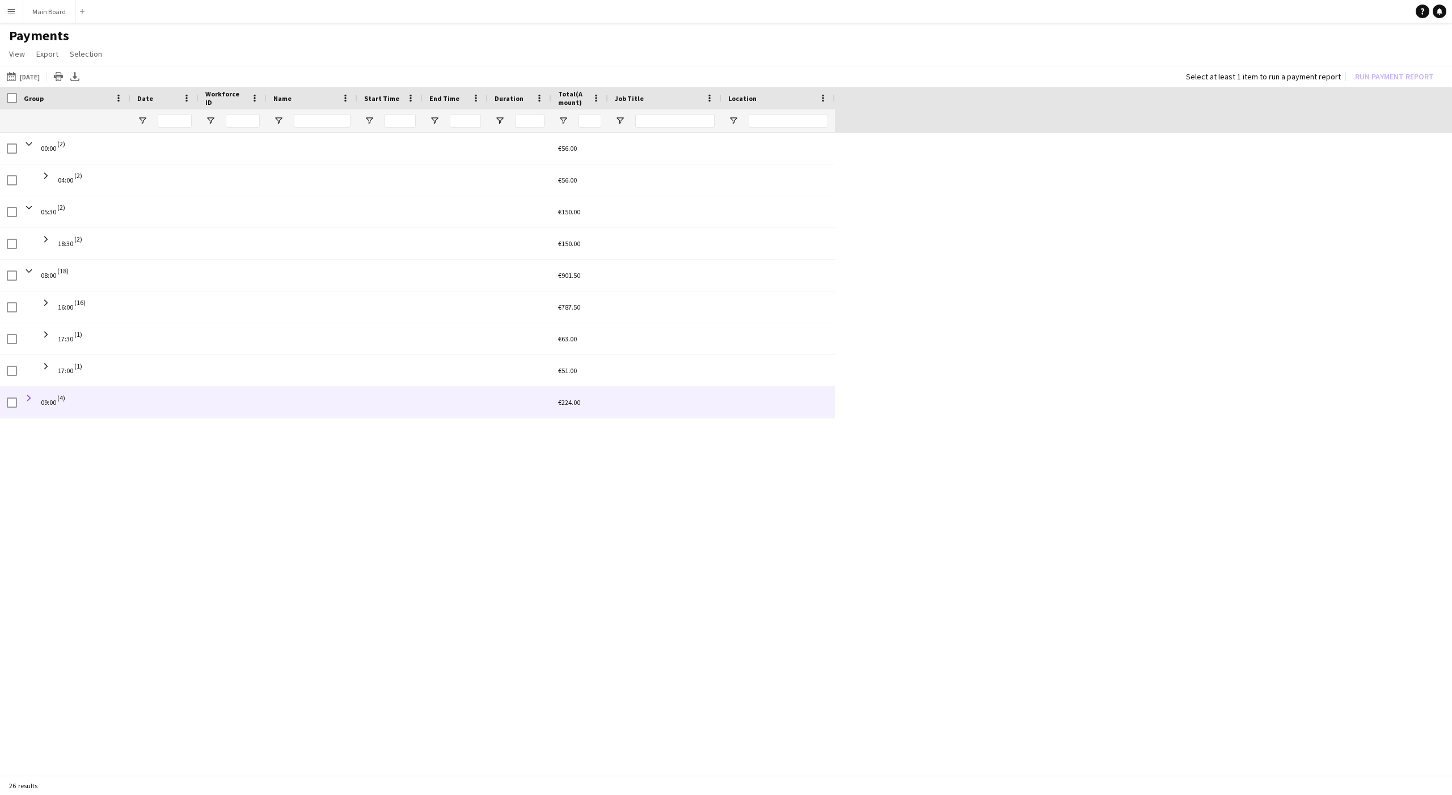
click at [31, 398] on span at bounding box center [29, 398] width 10 height 10
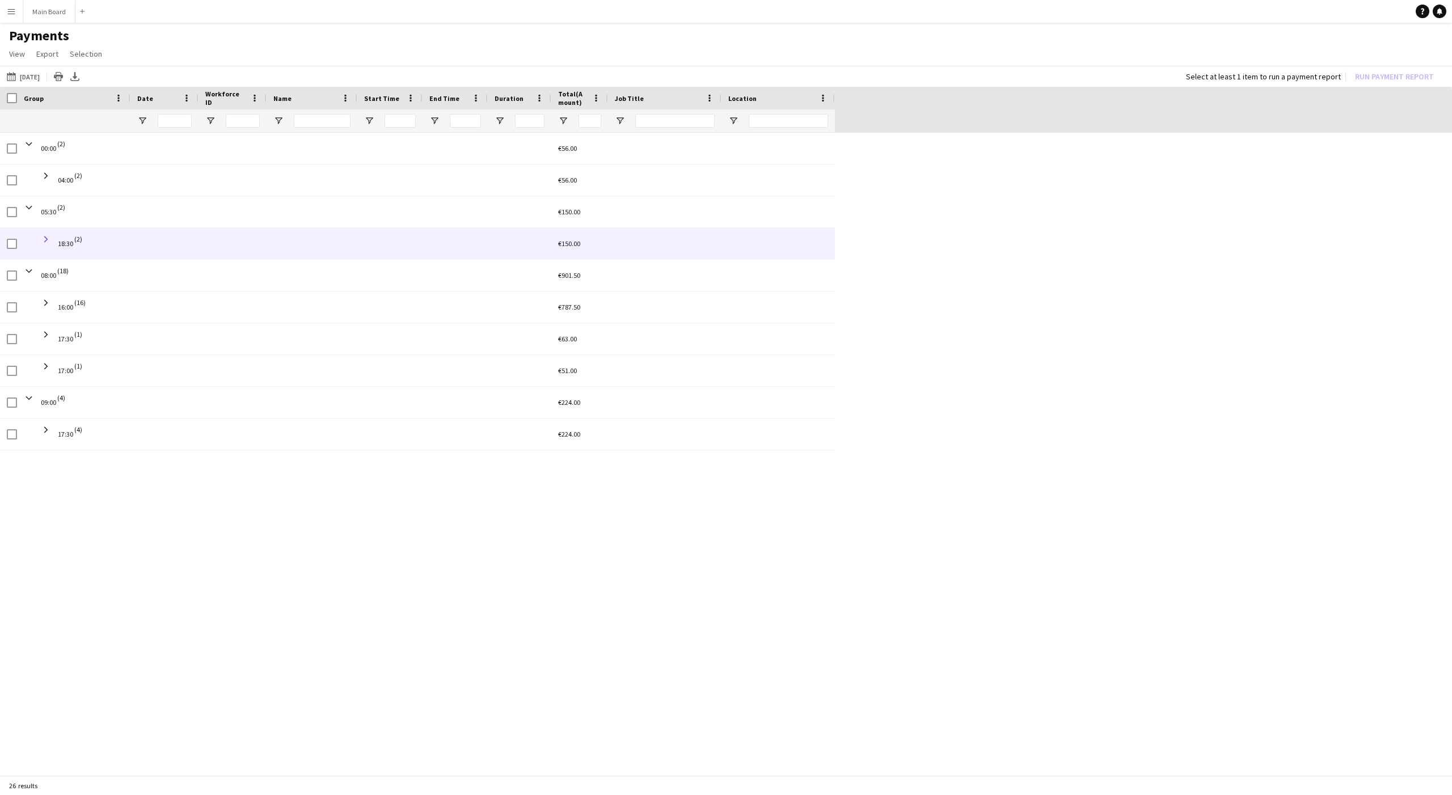
click at [47, 242] on span at bounding box center [46, 239] width 10 height 10
click at [46, 237] on span at bounding box center [46, 239] width 10 height 10
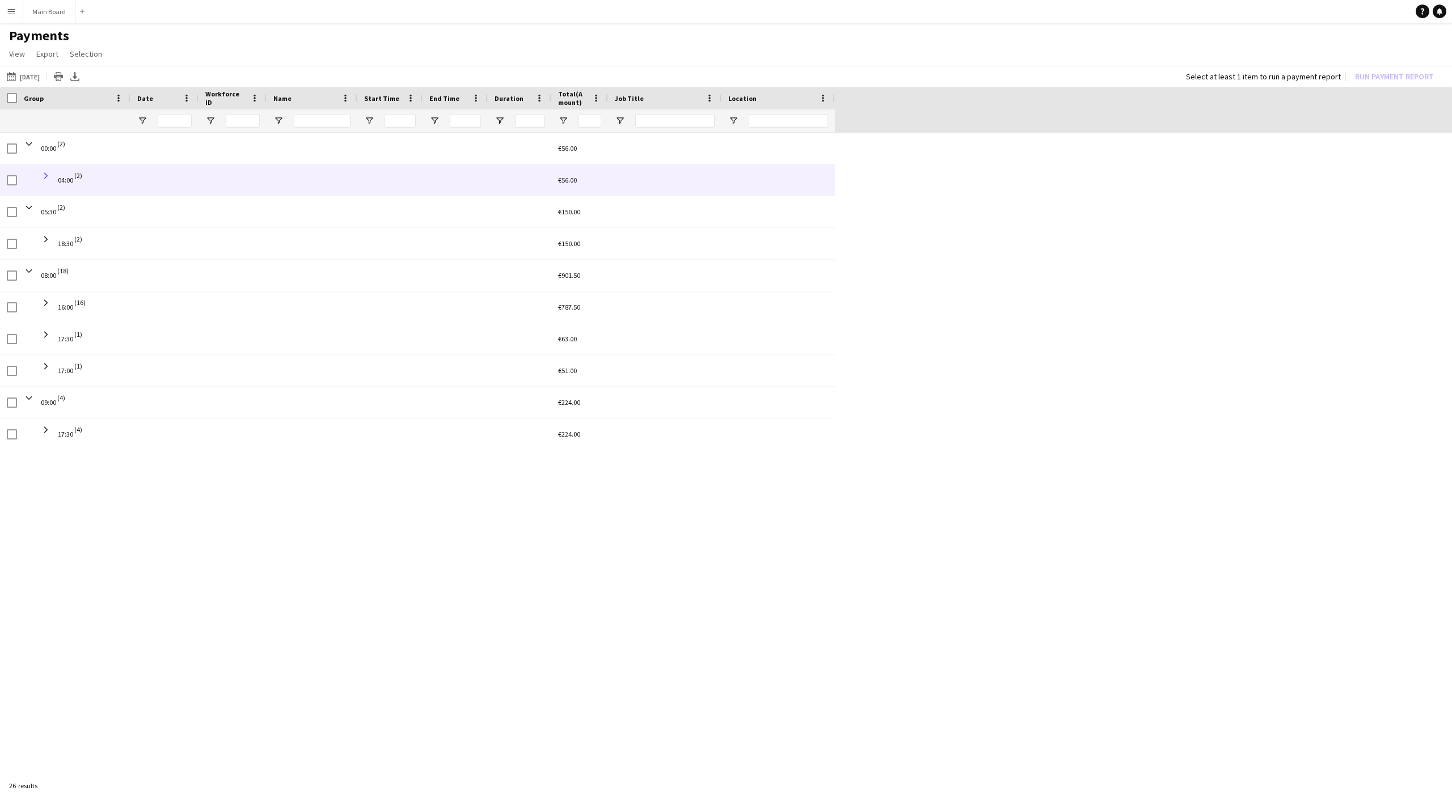
click at [44, 177] on span at bounding box center [46, 176] width 10 height 10
click at [44, 176] on span at bounding box center [46, 176] width 10 height 10
click at [45, 176] on span at bounding box center [46, 176] width 10 height 10
click at [46, 173] on span at bounding box center [46, 176] width 10 height 10
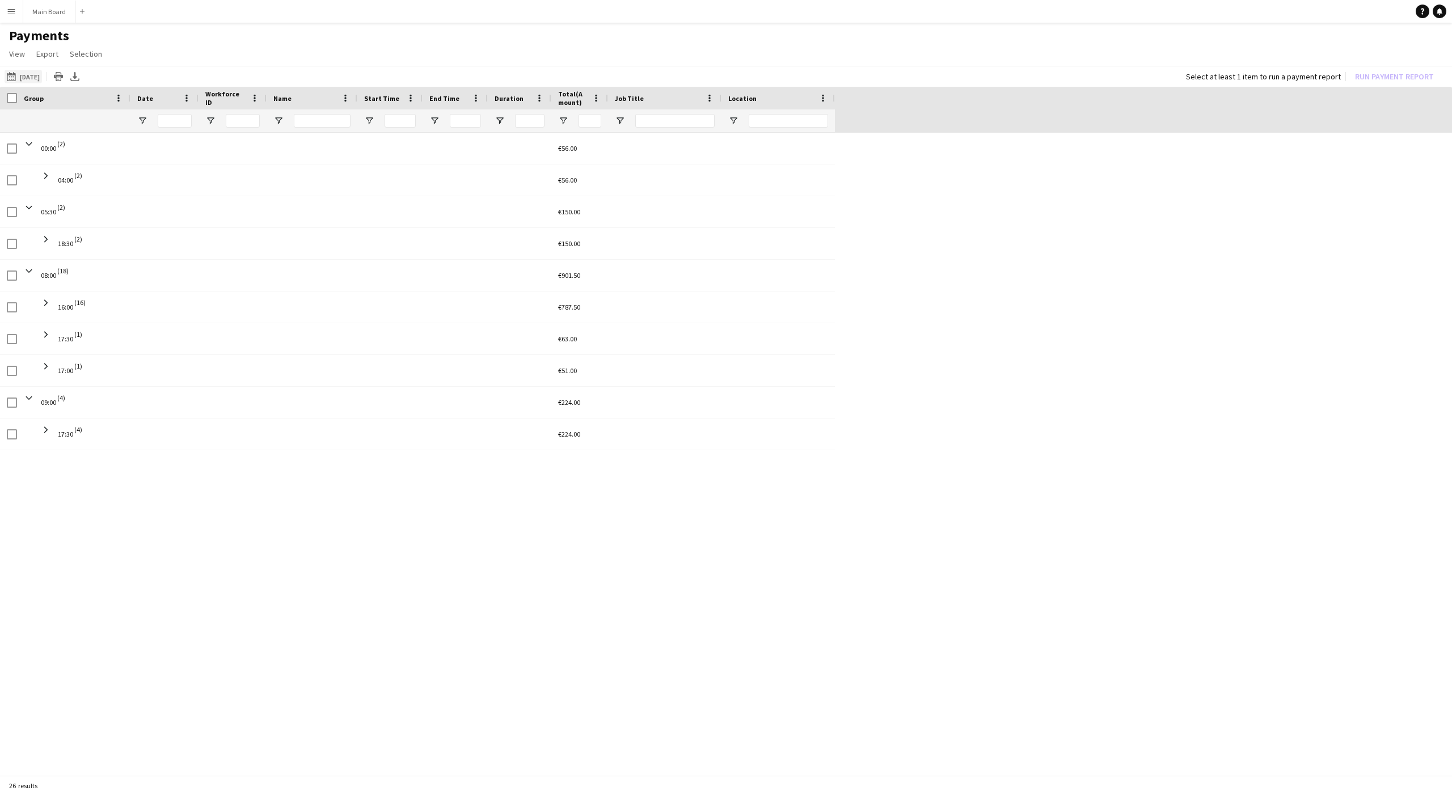
click at [28, 78] on button "16-08-2025 to 31-08-2025 30-08-2025" at bounding box center [23, 77] width 37 height 14
click at [116, 211] on span "21" at bounding box center [118, 212] width 14 height 14
click at [161, 124] on span "Next month" at bounding box center [162, 121] width 23 height 23
click at [84, 180] on span "2" at bounding box center [89, 179] width 14 height 14
click at [163, 265] on button "Apply" at bounding box center [154, 262] width 42 height 23
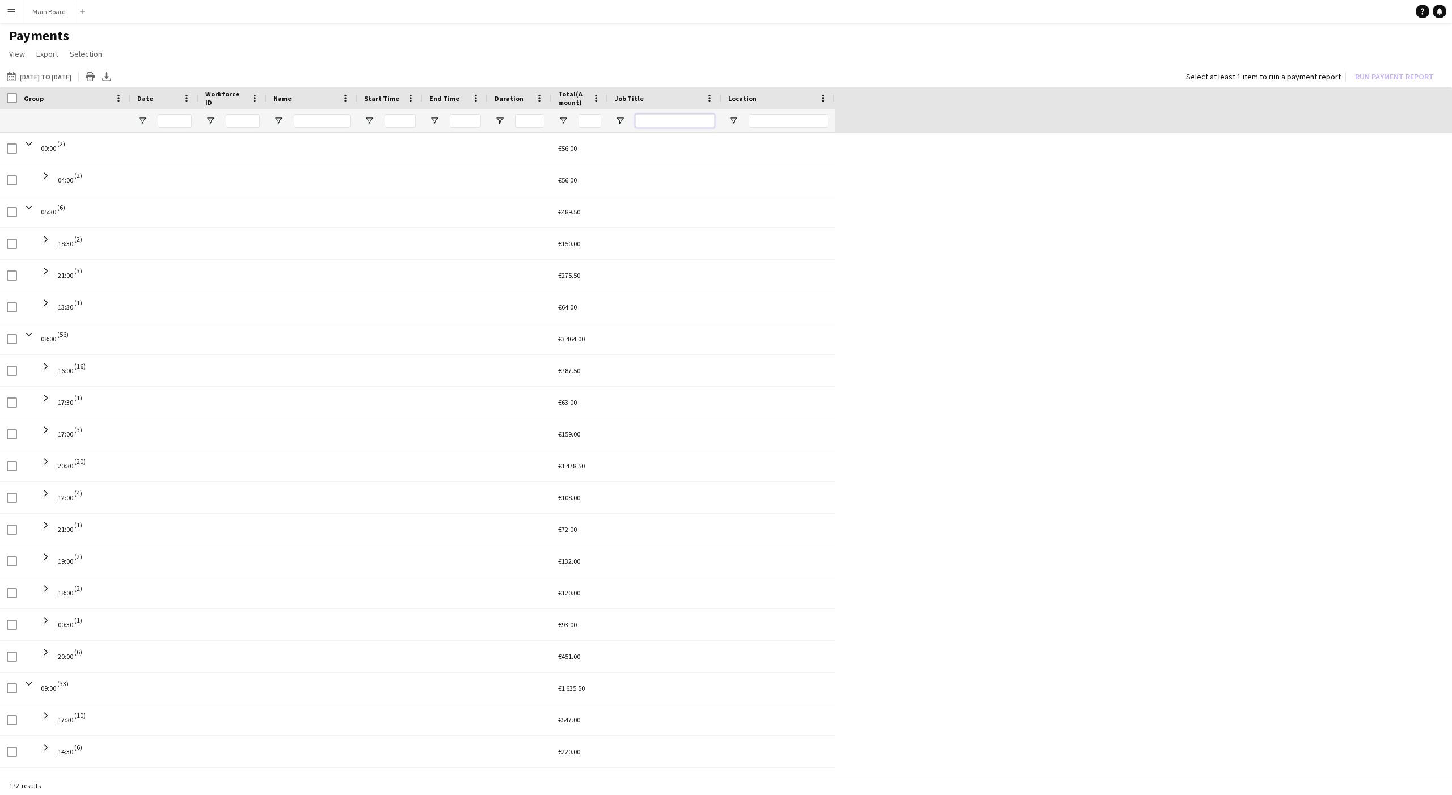
click at [655, 119] on input "Job Title Filter Input" at bounding box center [674, 121] width 79 height 14
type input "*"
click at [619, 123] on span "Open Filter Menu" at bounding box center [620, 121] width 10 height 10
click at [919, 235] on div "05:30 (6) €489.50 18:30 (2) €150.00 21:00 (3) €275.50 13:30 (1) €64.00 08:00 (4…" at bounding box center [726, 593] width 1452 height 921
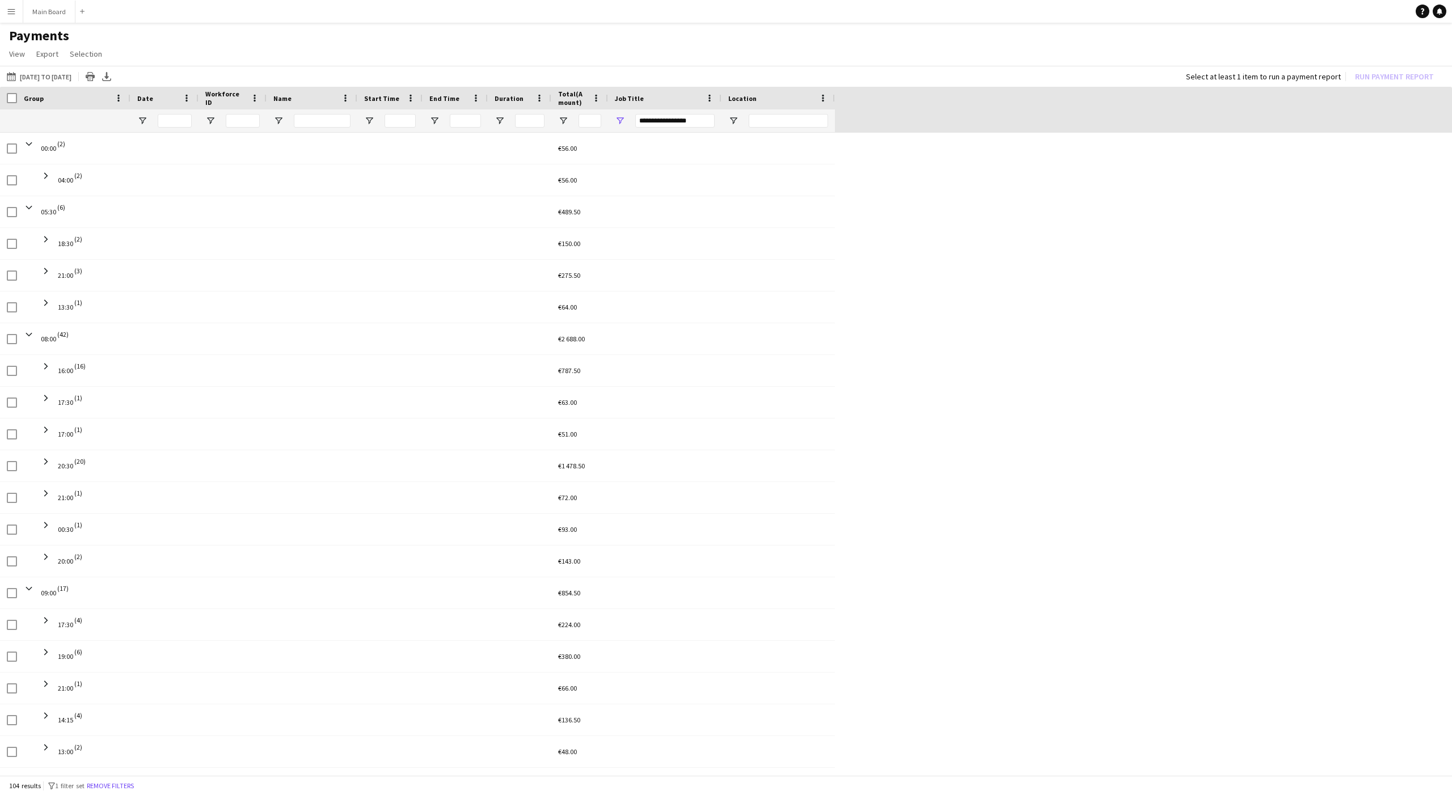
click at [147, 96] on span "Date" at bounding box center [145, 98] width 16 height 9
click at [147, 100] on span "Date" at bounding box center [145, 98] width 16 height 9
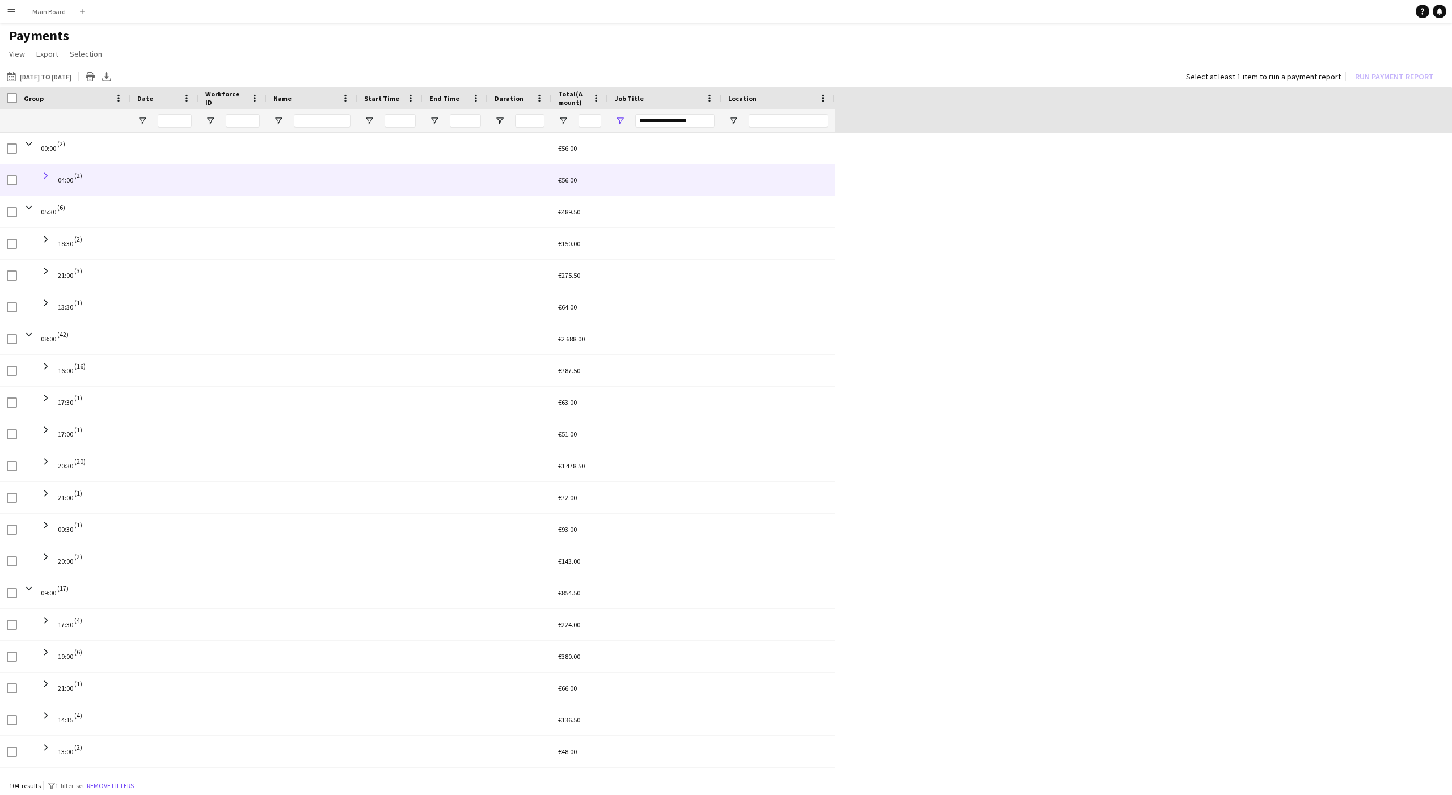
click at [45, 180] on span at bounding box center [46, 176] width 10 height 10
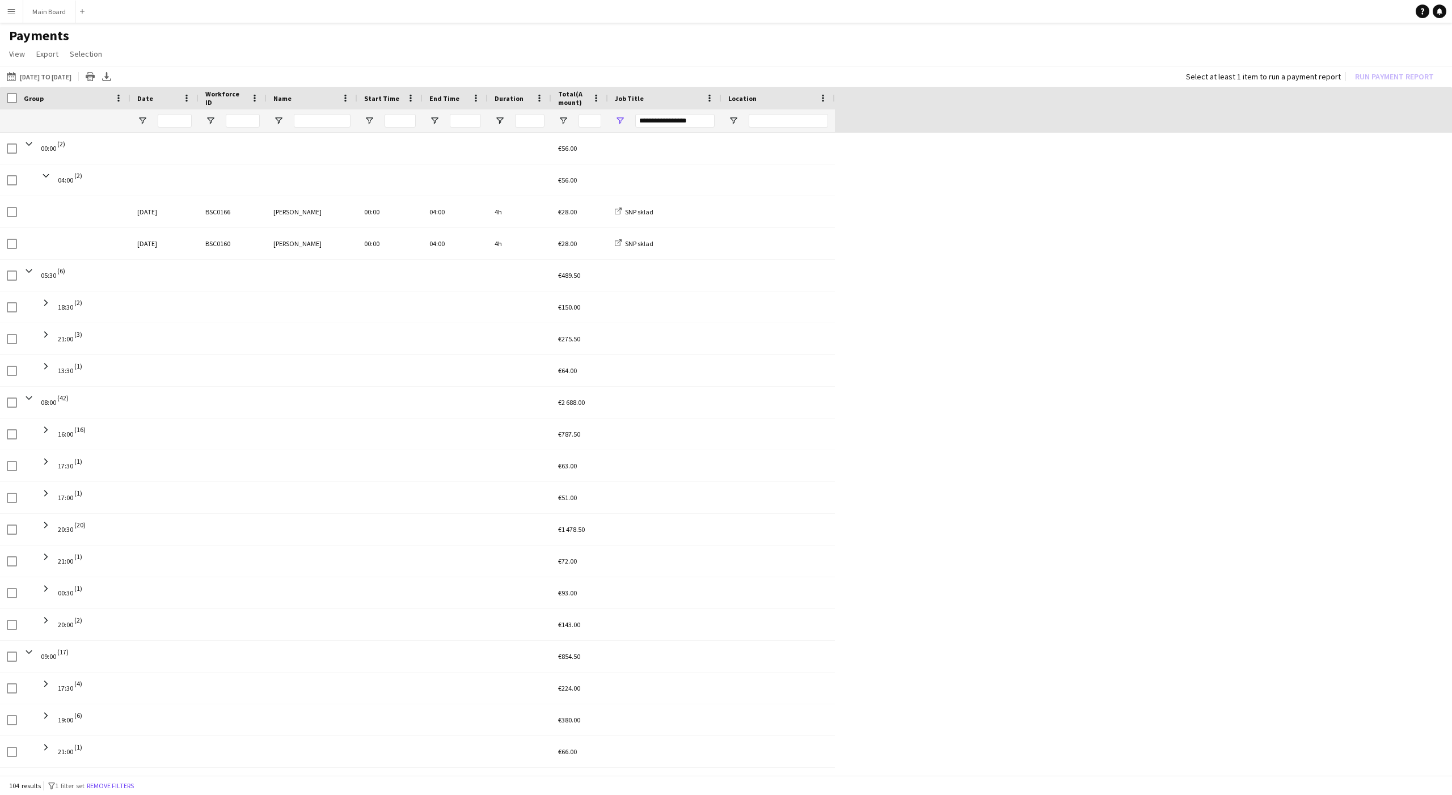
click at [145, 98] on span "Date" at bounding box center [145, 98] width 16 height 9
click at [142, 95] on span "Date" at bounding box center [145, 98] width 16 height 9
click at [165, 116] on input "Date Filter Input" at bounding box center [175, 121] width 34 height 14
click at [59, 78] on button "16-08-2025 to 31-08-2025 21-08-2025 to 02-09-2025" at bounding box center [39, 77] width 69 height 14
click at [142, 119] on span "Previous month" at bounding box center [140, 121] width 23 height 23
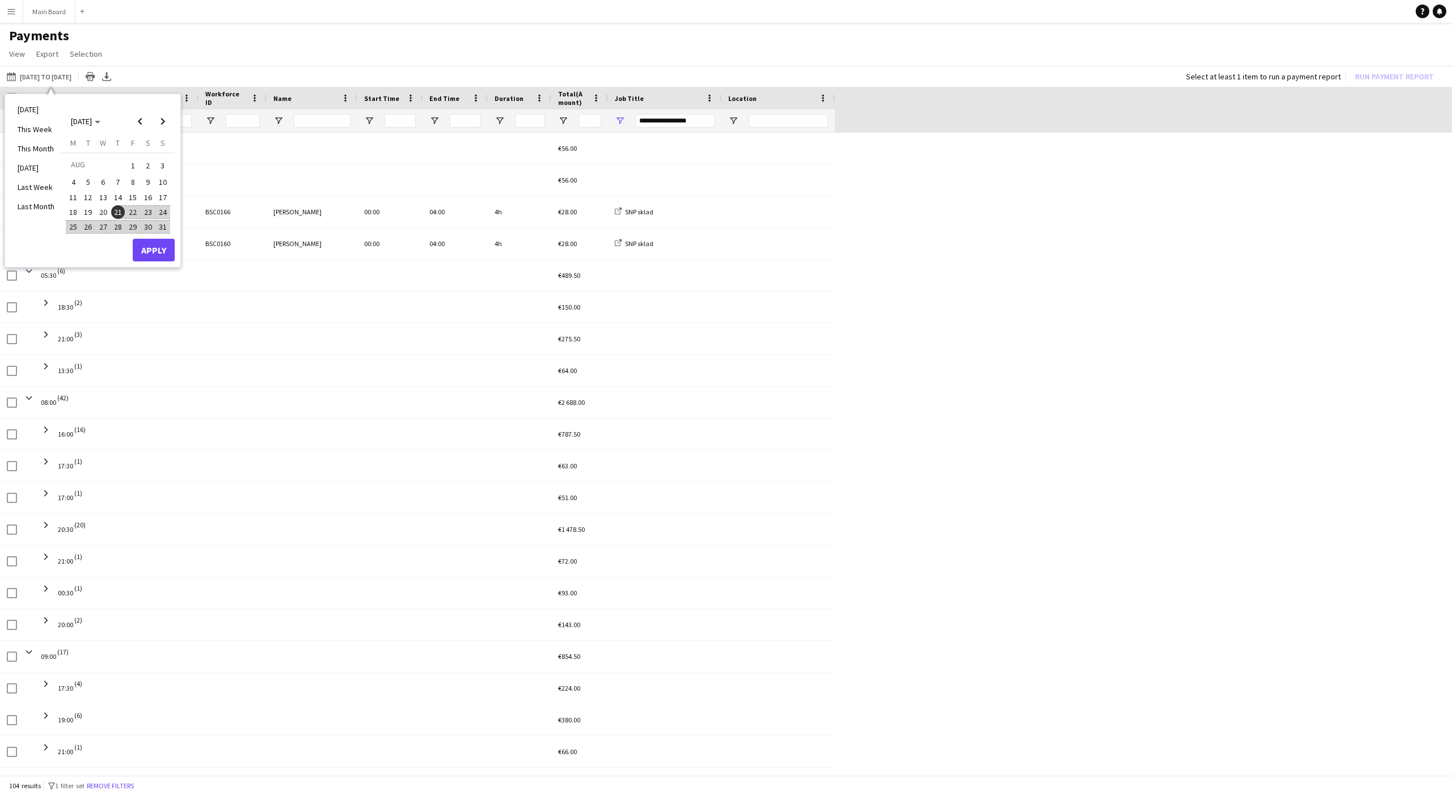
click at [115, 210] on span "21" at bounding box center [118, 212] width 14 height 14
click at [143, 246] on button "Apply" at bounding box center [154, 250] width 42 height 23
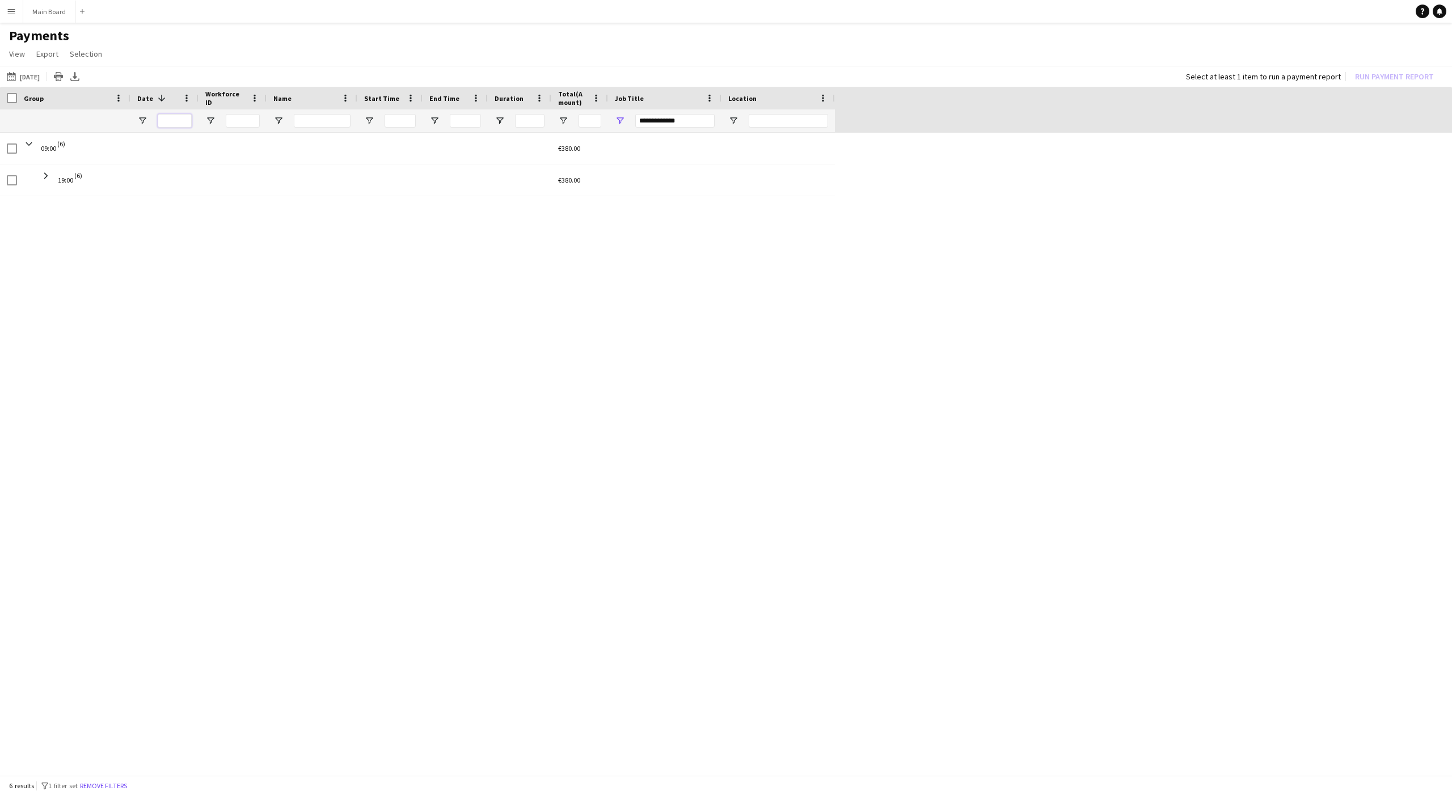
click at [181, 119] on input "Date Filter Input" at bounding box center [175, 121] width 34 height 14
click at [291, 325] on div "09:00 (6) €380.00 19:00 (6) €380.00" at bounding box center [726, 455] width 1452 height 645
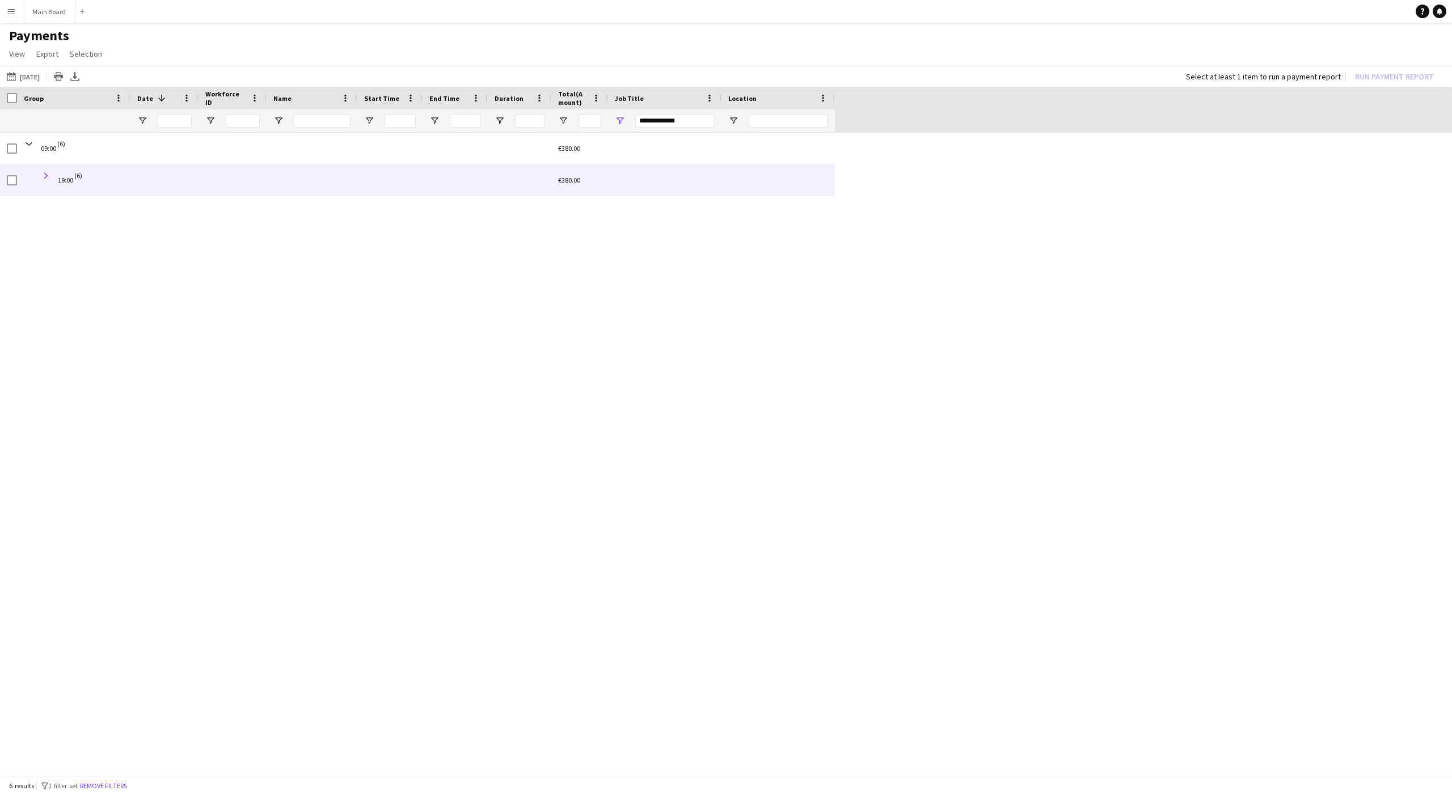
click at [45, 175] on span at bounding box center [46, 176] width 10 height 10
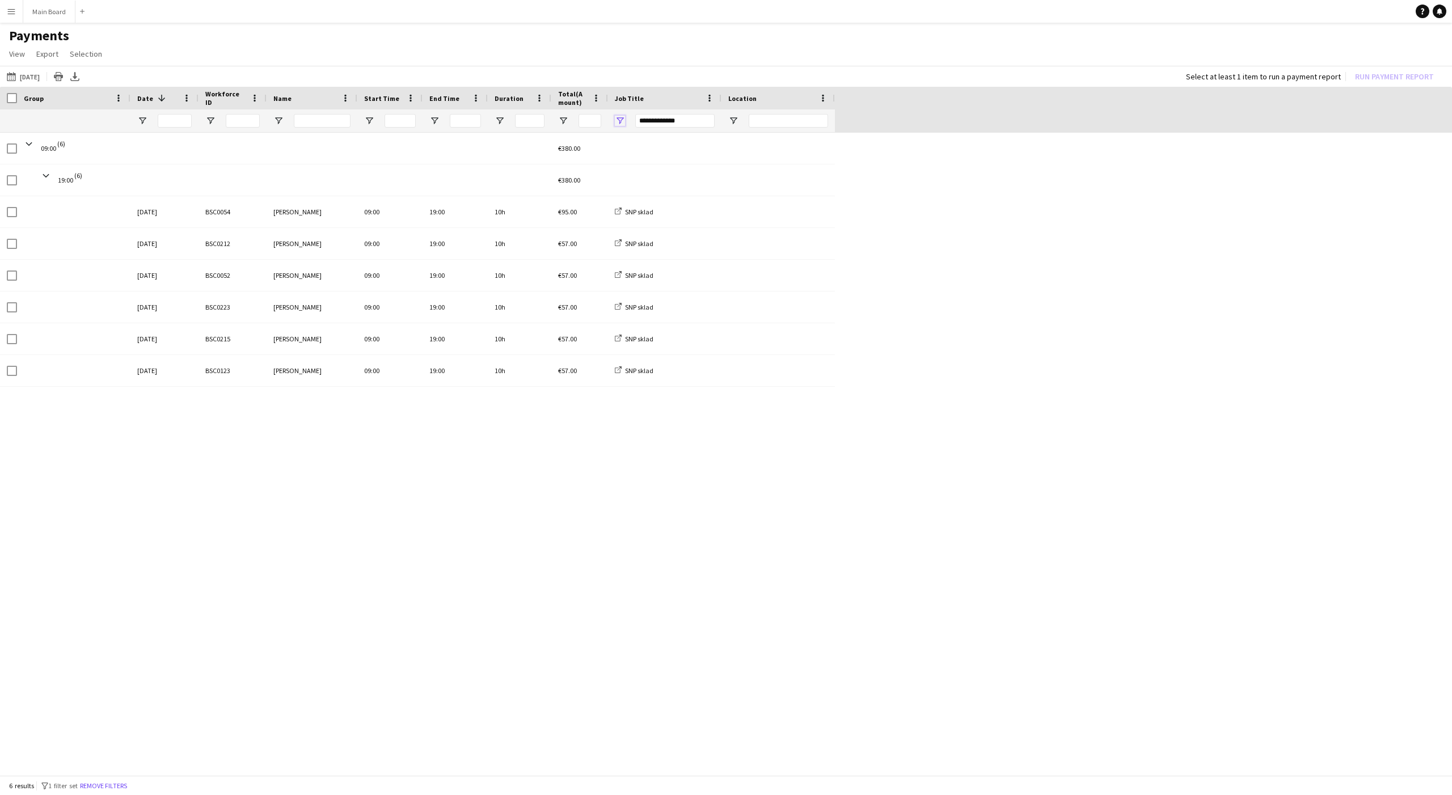
click at [620, 121] on span "Open Filter Menu" at bounding box center [620, 121] width 10 height 10
click at [976, 224] on div "09:00 (6) €380.00 19:00 (6) €380.00 21-08-2025 BSC0054 Jakub Holek 09:00 19:00 …" at bounding box center [726, 455] width 1452 height 645
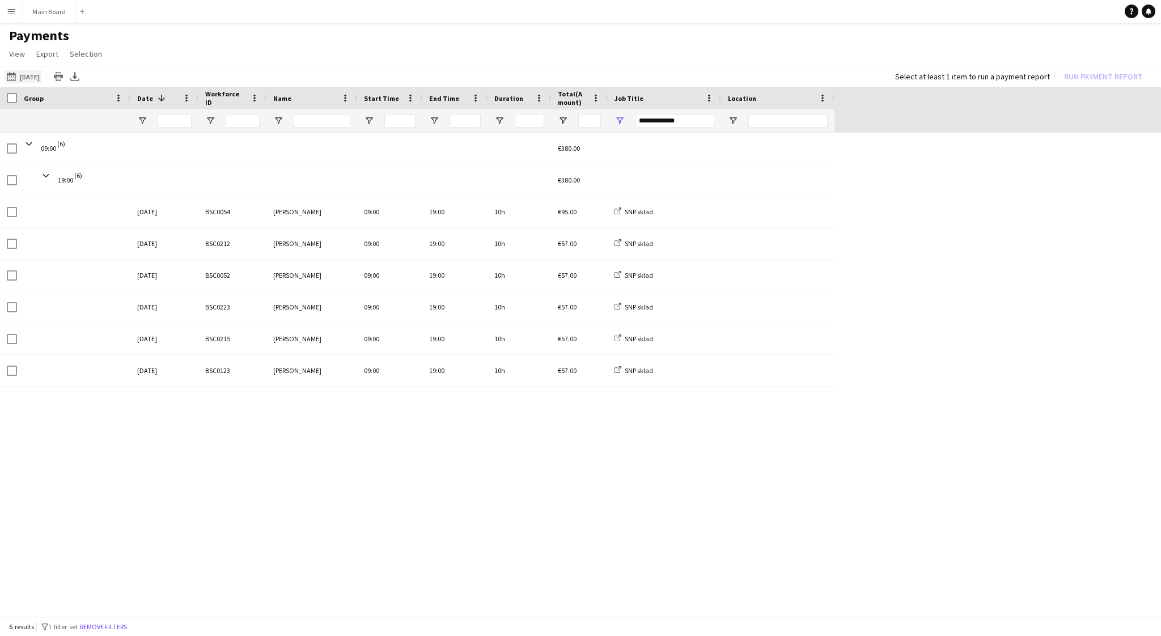
click at [24, 78] on button "16-08-2025 to 31-08-2025 21-08-2025" at bounding box center [23, 77] width 37 height 14
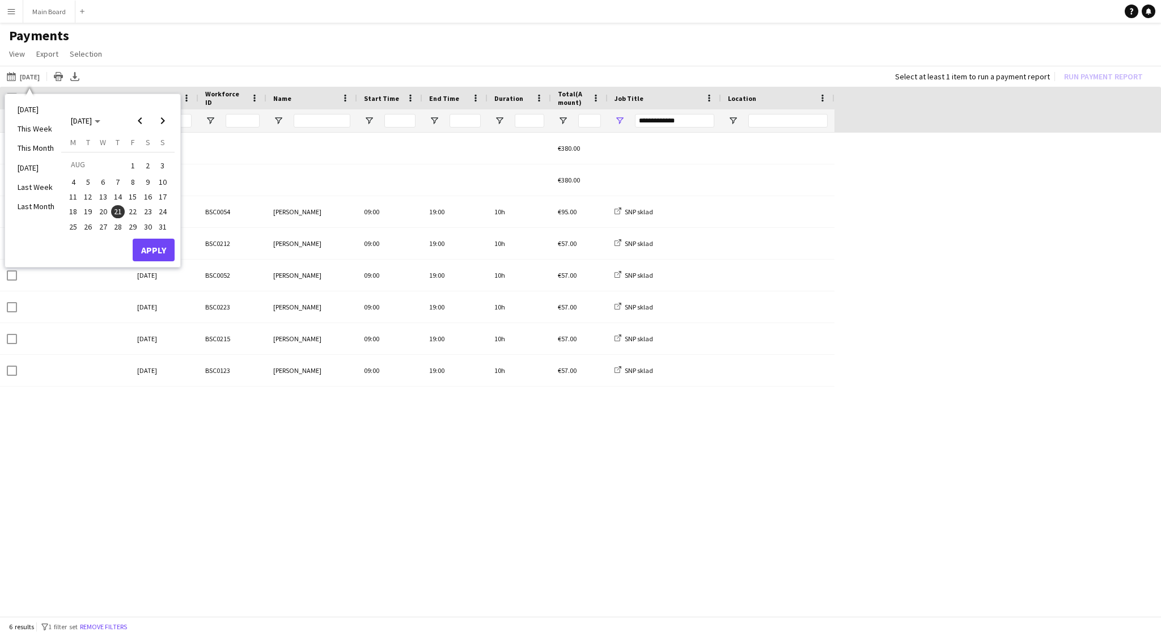
click at [344, 496] on div "09:00 (6) €380.00 19:00 (6) €380.00 21-08-2025 BSC0054 Jakub Holek 09:00 19:00 …" at bounding box center [580, 376] width 1161 height 486
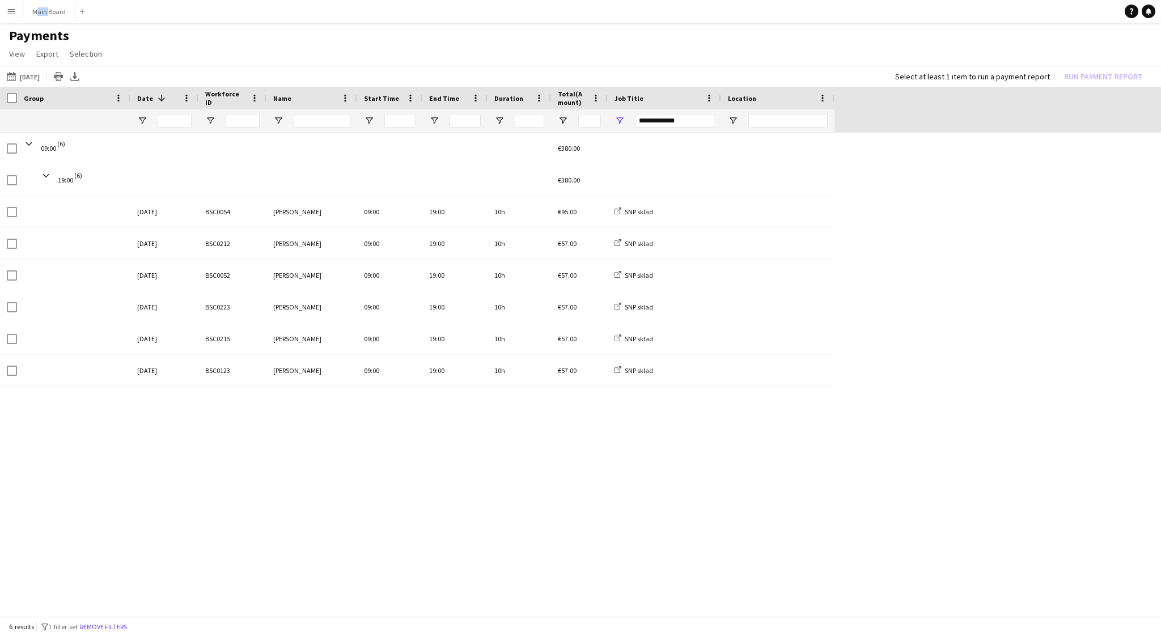
click at [86, 469] on div "09:00 (6) €380.00 19:00 (6) €380.00 21-08-2025 BSC0054 Jakub Holek 09:00 19:00 …" at bounding box center [580, 376] width 1161 height 486
click at [155, 424] on div "09:00 (6) €380.00 19:00 (6) €380.00 21-08-2025 BSC0054 Jakub Holek 09:00 19:00 …" at bounding box center [580, 376] width 1161 height 486
click at [109, 11] on app-navbar "Menu Boards Boards Boards All jobs Status Workforce Workforce My Workforce Recr…" at bounding box center [580, 11] width 1161 height 23
click at [18, 11] on button "Menu" at bounding box center [11, 11] width 23 height 23
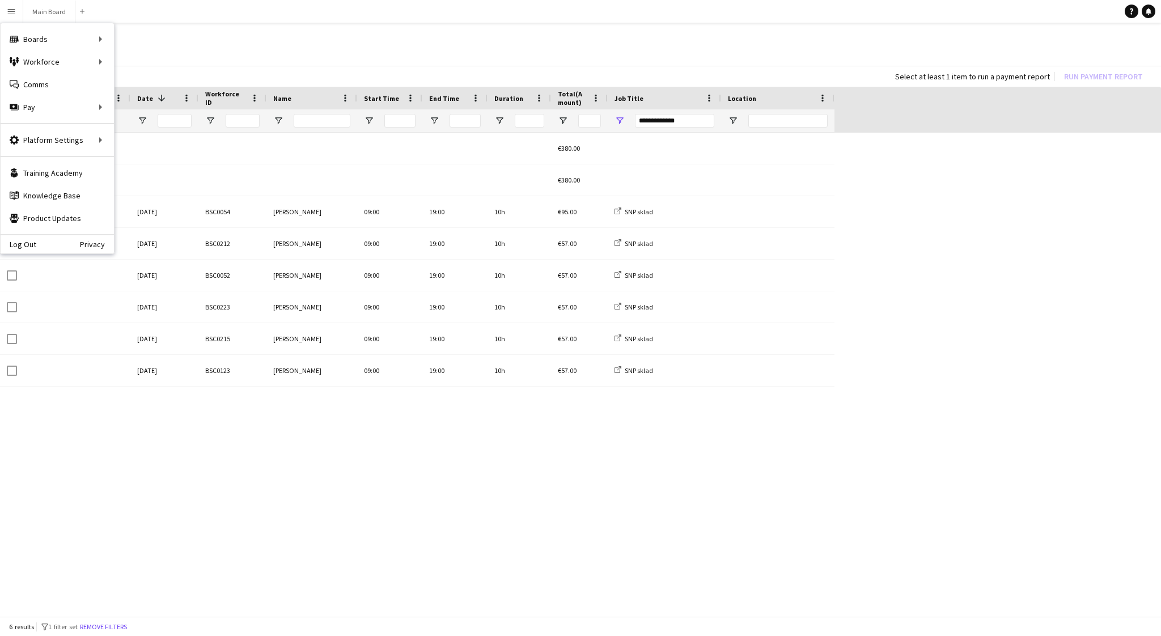
click at [147, 577] on div "09:00 (6) €380.00 19:00 (6) €380.00 21-08-2025 BSC0054 Jakub Holek 09:00 19:00 …" at bounding box center [580, 376] width 1161 height 486
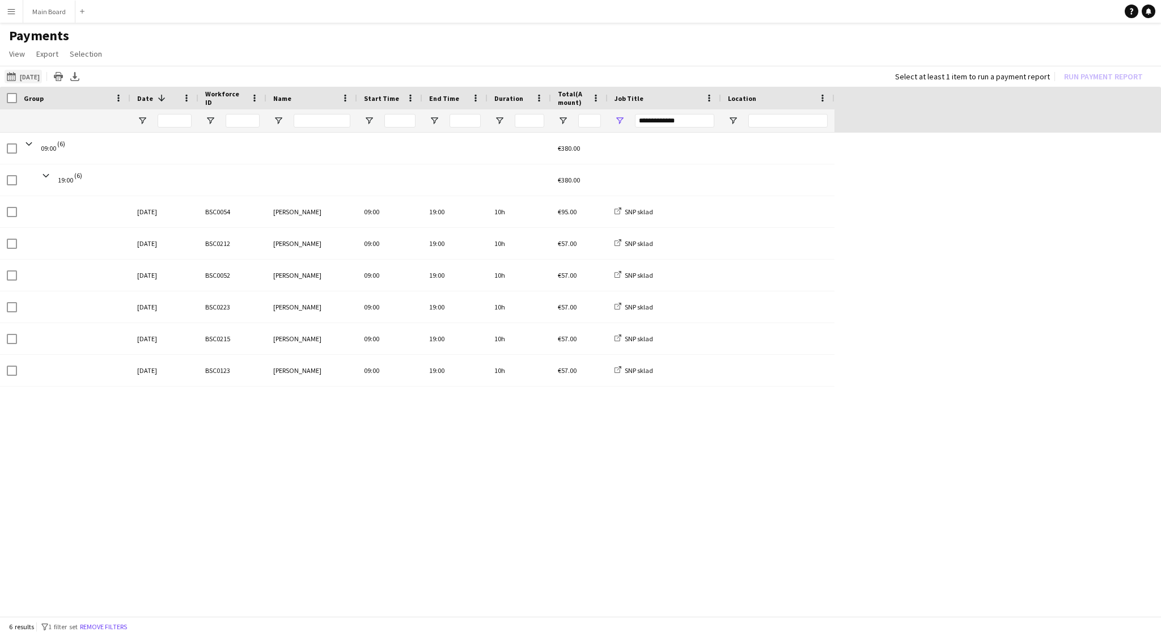
click at [36, 81] on button "16-08-2025 to 31-08-2025 21-08-2025" at bounding box center [23, 77] width 37 height 14
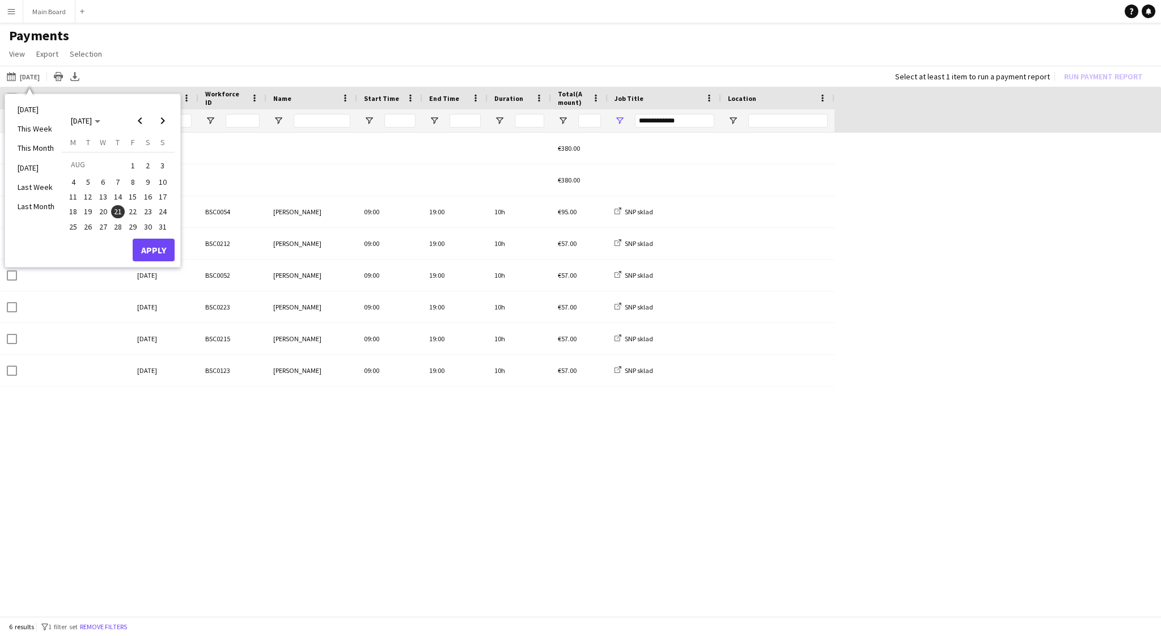
click at [130, 210] on span "22" at bounding box center [133, 212] width 14 height 14
click at [150, 243] on button "Apply" at bounding box center [154, 250] width 42 height 23
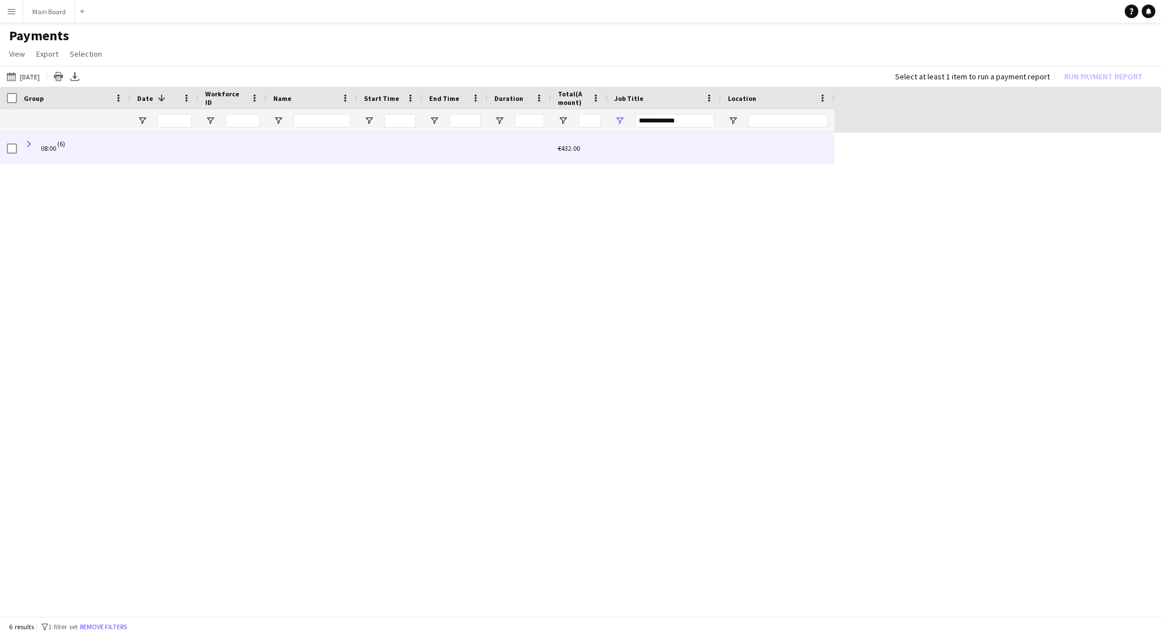
click at [30, 143] on span at bounding box center [29, 144] width 10 height 10
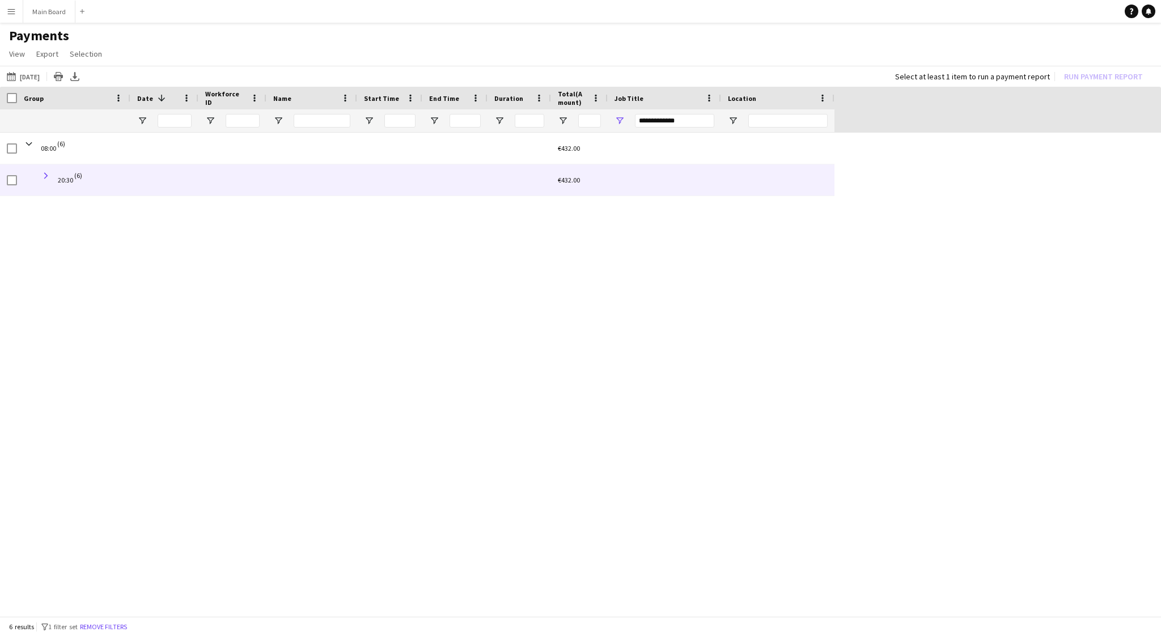
click at [48, 174] on span at bounding box center [46, 176] width 10 height 10
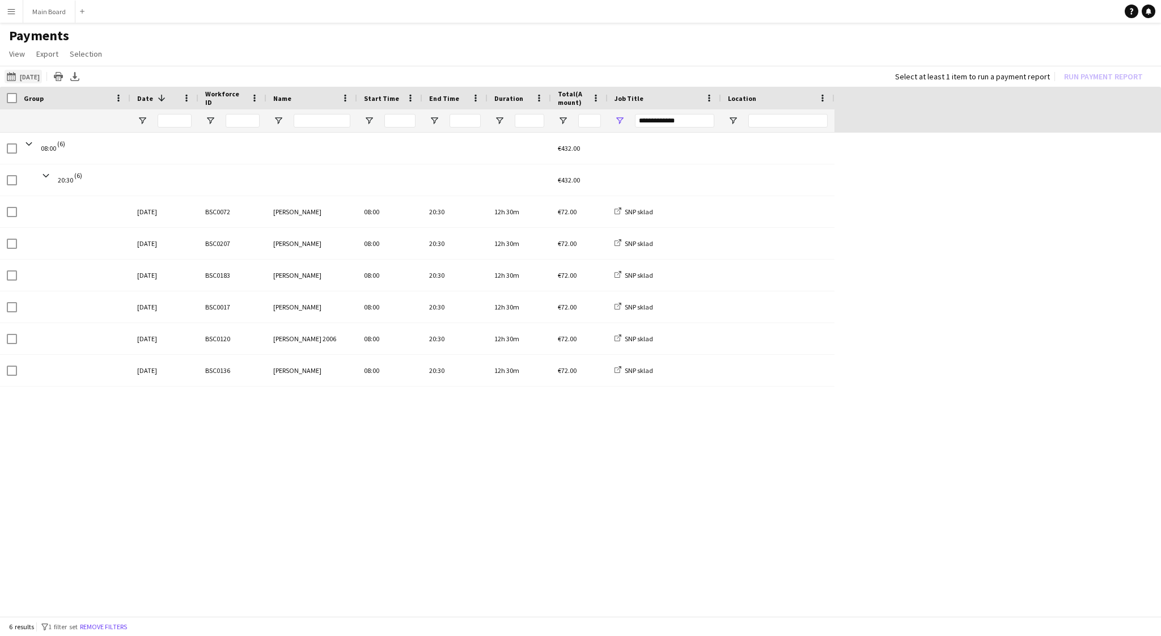
click at [26, 77] on button "16-08-2025 to 31-08-2025 22-08-2025" at bounding box center [23, 77] width 37 height 14
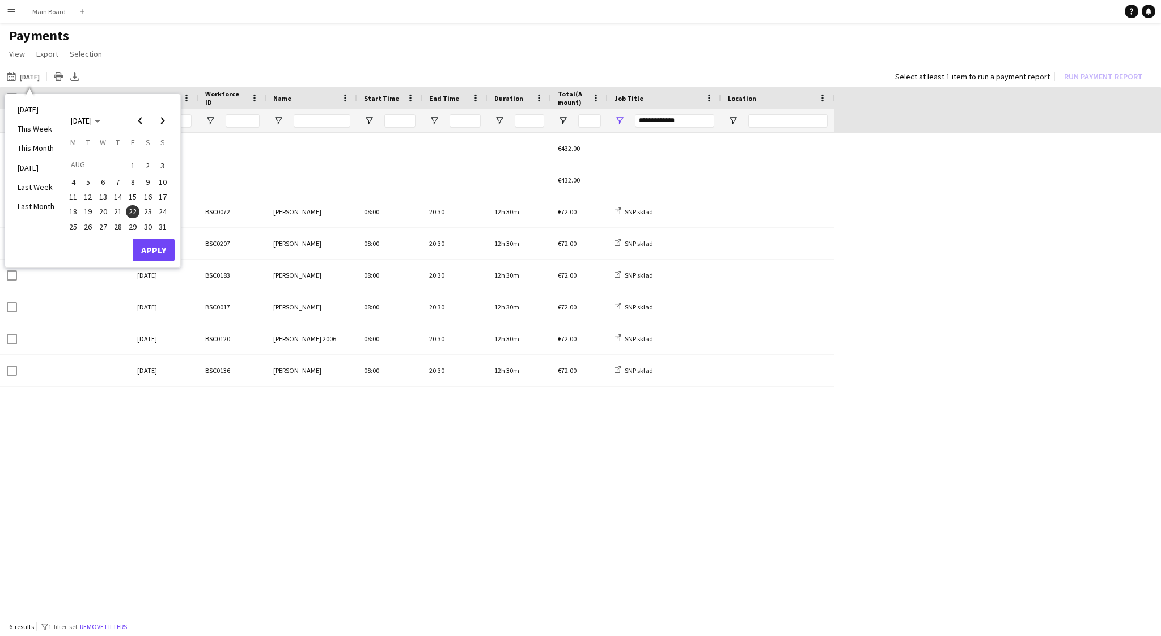
click at [150, 210] on span "23" at bounding box center [148, 212] width 14 height 14
click at [151, 243] on button "Apply" at bounding box center [154, 250] width 42 height 23
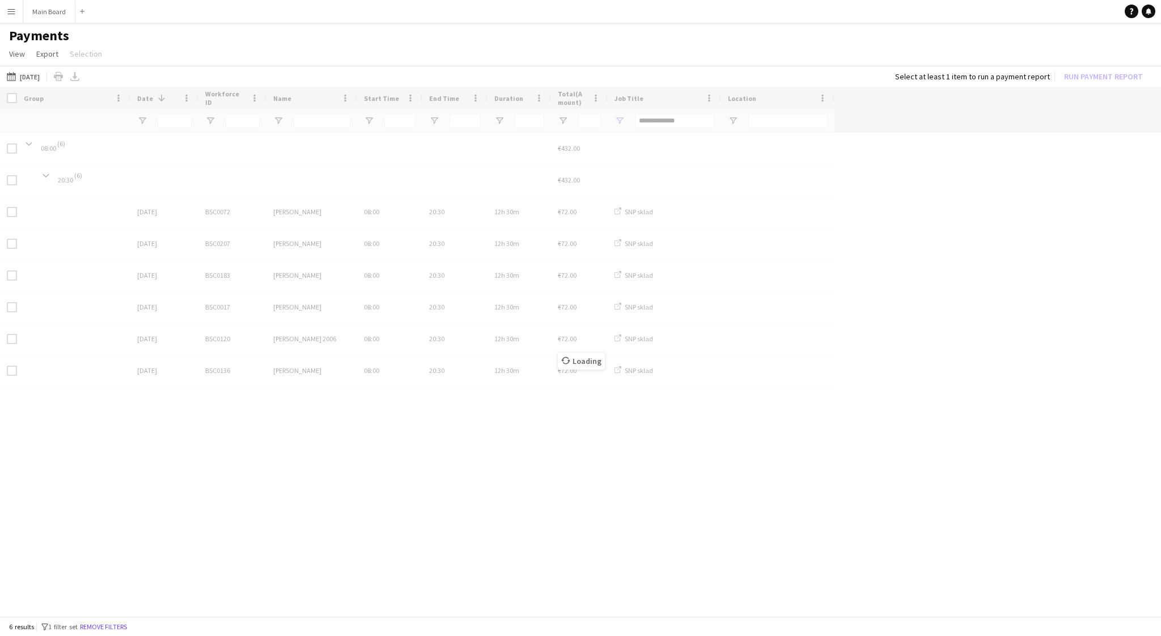
type input "***"
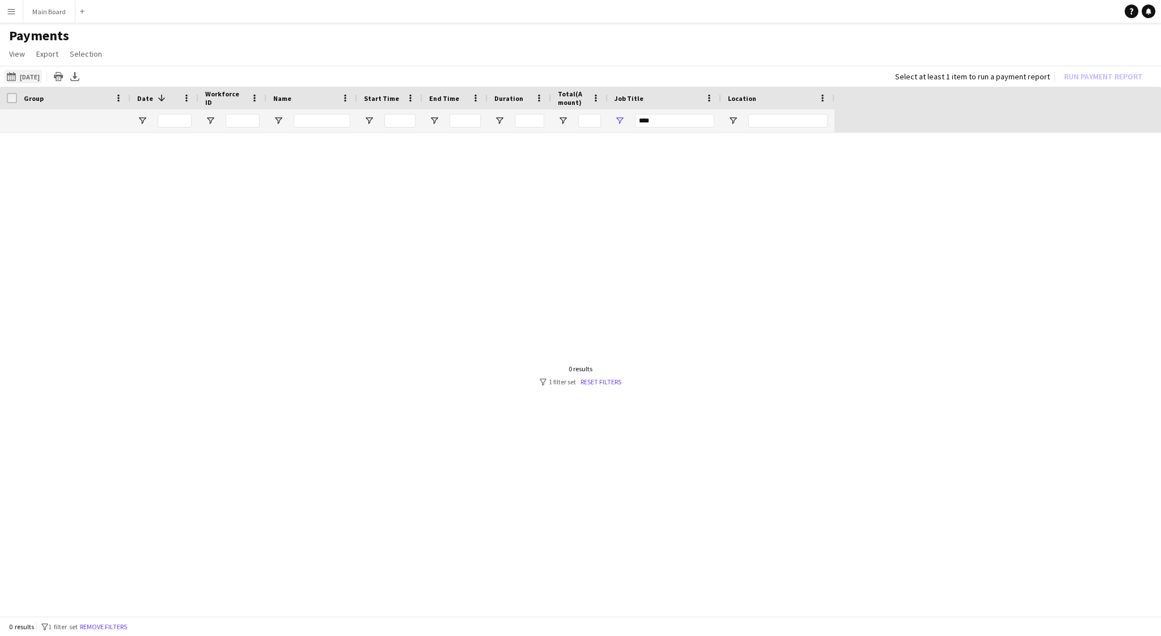
click at [36, 78] on button "16-08-2025 to 31-08-2025 23-08-2025" at bounding box center [23, 77] width 37 height 14
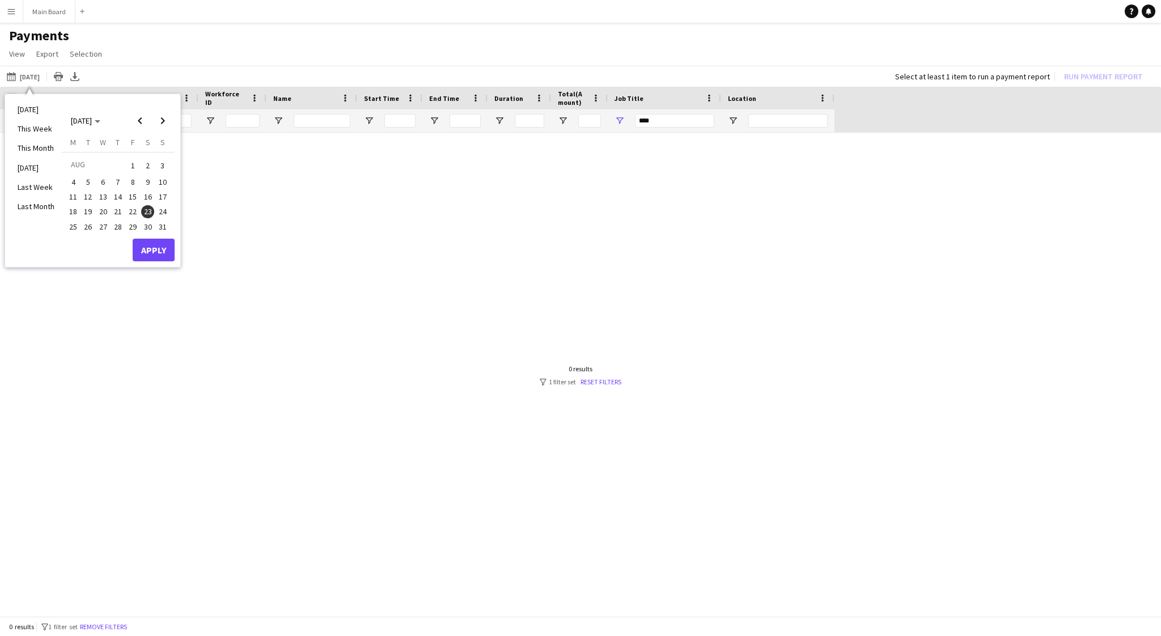
click at [162, 209] on span "24" at bounding box center [163, 212] width 14 height 14
click at [158, 244] on button "Apply" at bounding box center [154, 250] width 42 height 23
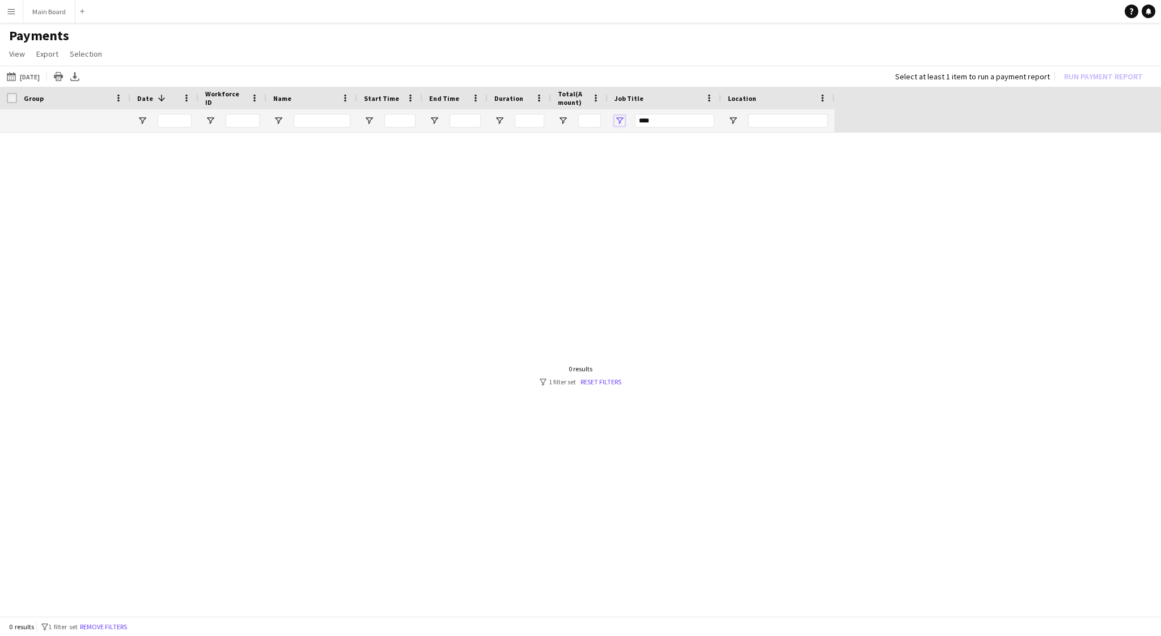
click at [619, 119] on span "Open Filter Menu" at bounding box center [620, 121] width 10 height 10
click at [33, 78] on button "16-08-2025 to 31-08-2025 24-08-2025" at bounding box center [23, 77] width 37 height 14
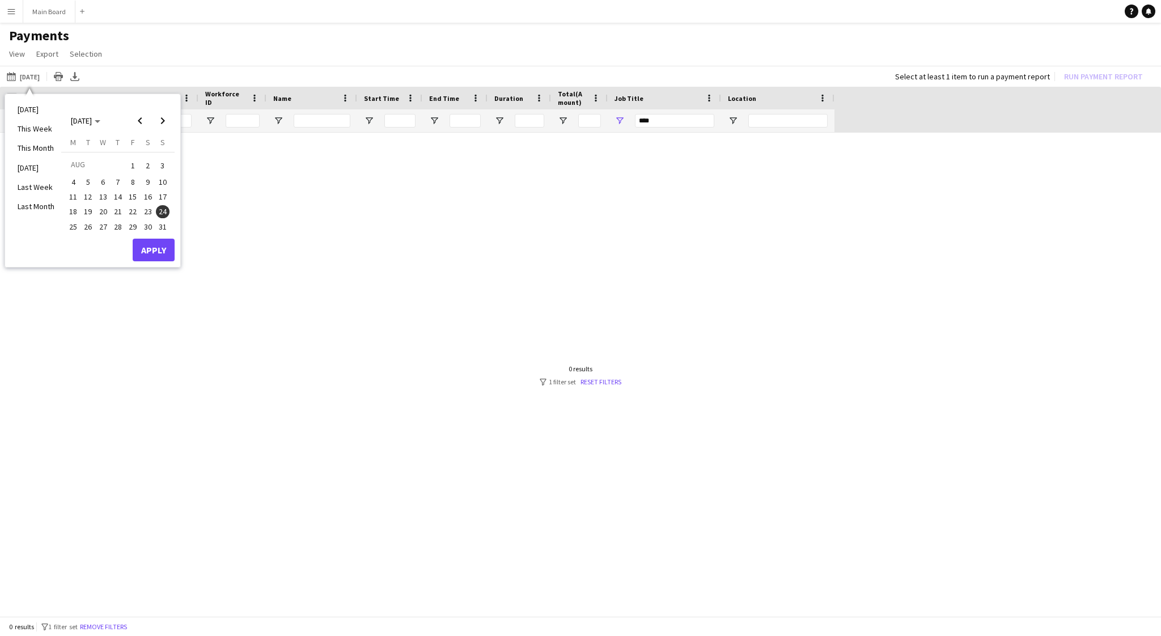
click at [146, 212] on span "23" at bounding box center [148, 212] width 14 height 14
click at [158, 249] on button "Apply" at bounding box center [154, 250] width 42 height 23
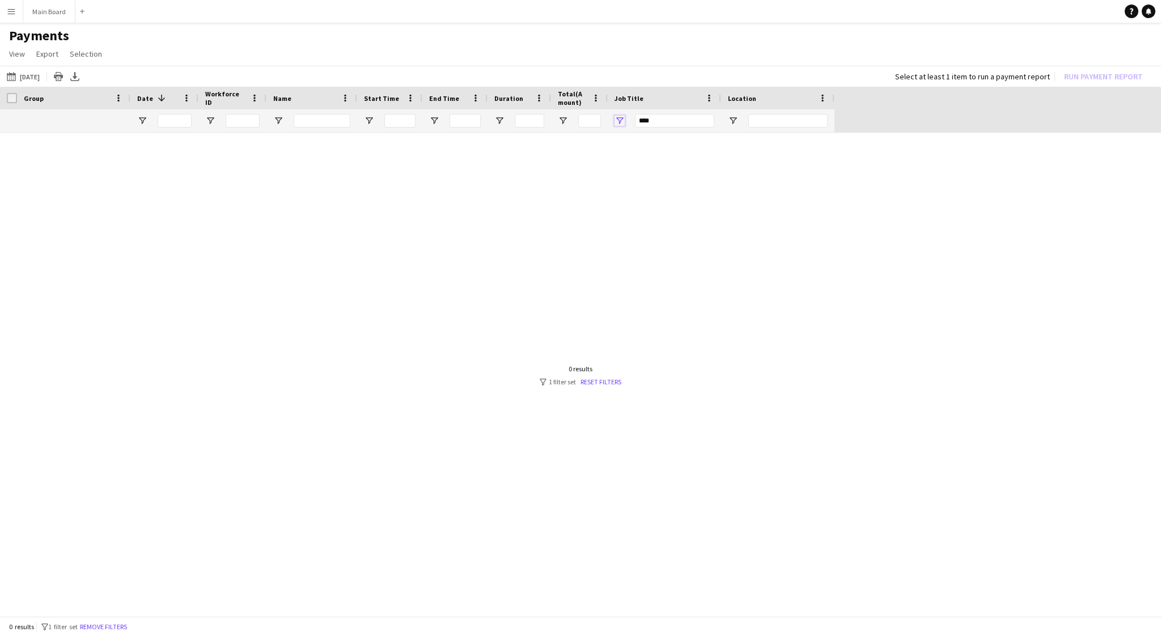
click at [622, 122] on span "Open Filter Menu" at bounding box center [620, 121] width 10 height 10
click at [658, 122] on div "***" at bounding box center [674, 121] width 79 height 14
click at [652, 122] on div "***" at bounding box center [674, 121] width 79 height 14
click at [690, 122] on div "***" at bounding box center [674, 121] width 79 height 14
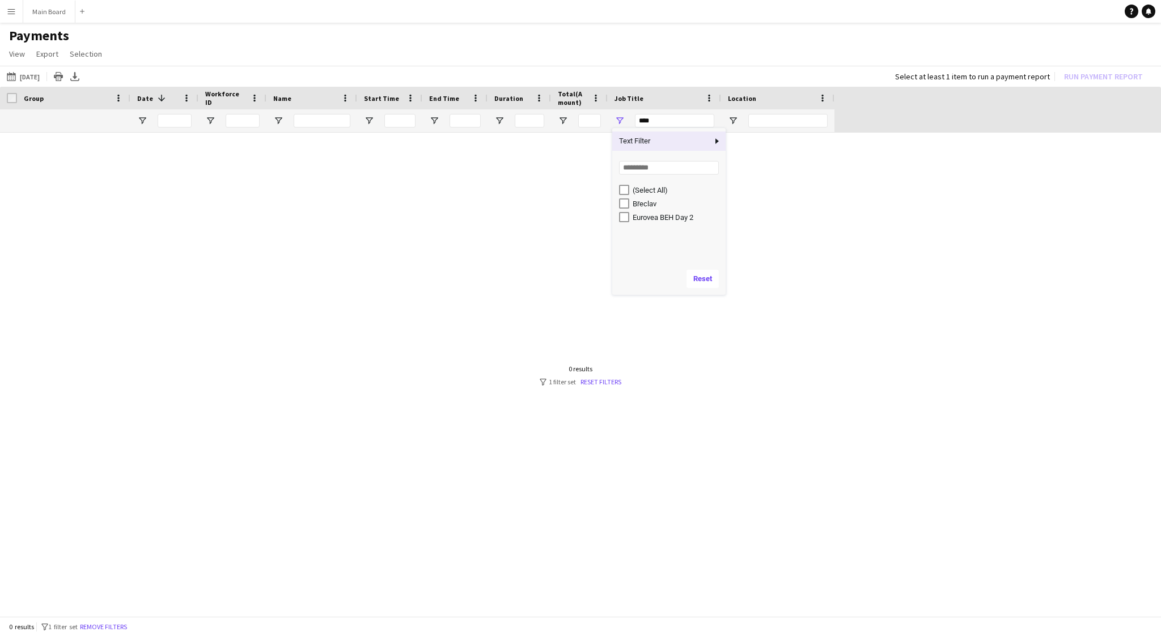
click at [697, 122] on div "***" at bounding box center [674, 121] width 79 height 14
click at [682, 120] on div "***" at bounding box center [674, 121] width 79 height 14
click at [639, 121] on div "***" at bounding box center [674, 121] width 79 height 14
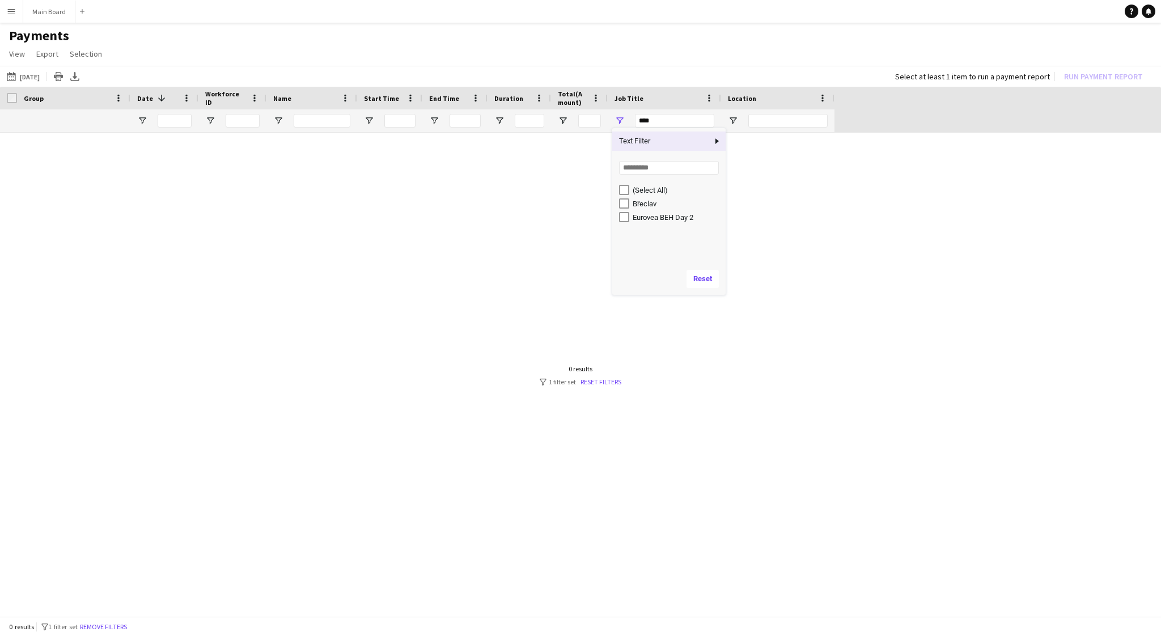
click at [639, 121] on div "***" at bounding box center [674, 121] width 79 height 14
click at [866, 184] on div at bounding box center [580, 376] width 1161 height 486
click at [27, 68] on div "16-08-2025 to 31-08-2025 23-08-2025 Today This Week This Month Yesterday Last W…" at bounding box center [580, 76] width 1161 height 21
click at [30, 75] on button "16-08-2025 to 31-08-2025 23-08-2025" at bounding box center [23, 77] width 37 height 14
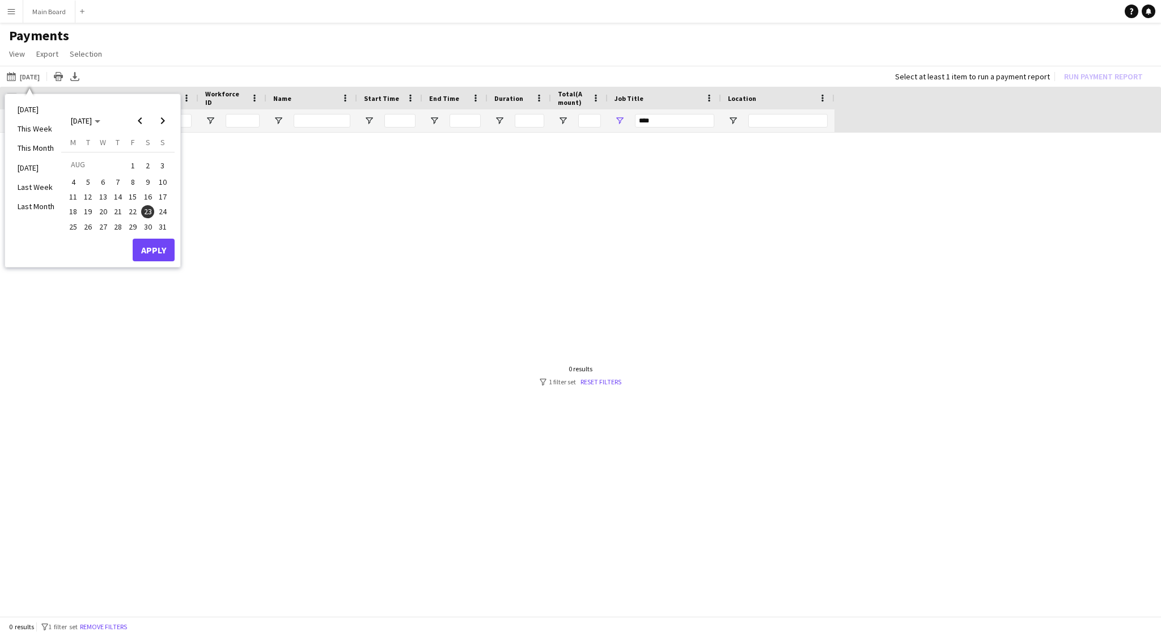
click at [167, 211] on span "24" at bounding box center [163, 212] width 14 height 14
click at [158, 245] on button "Apply" at bounding box center [154, 250] width 42 height 23
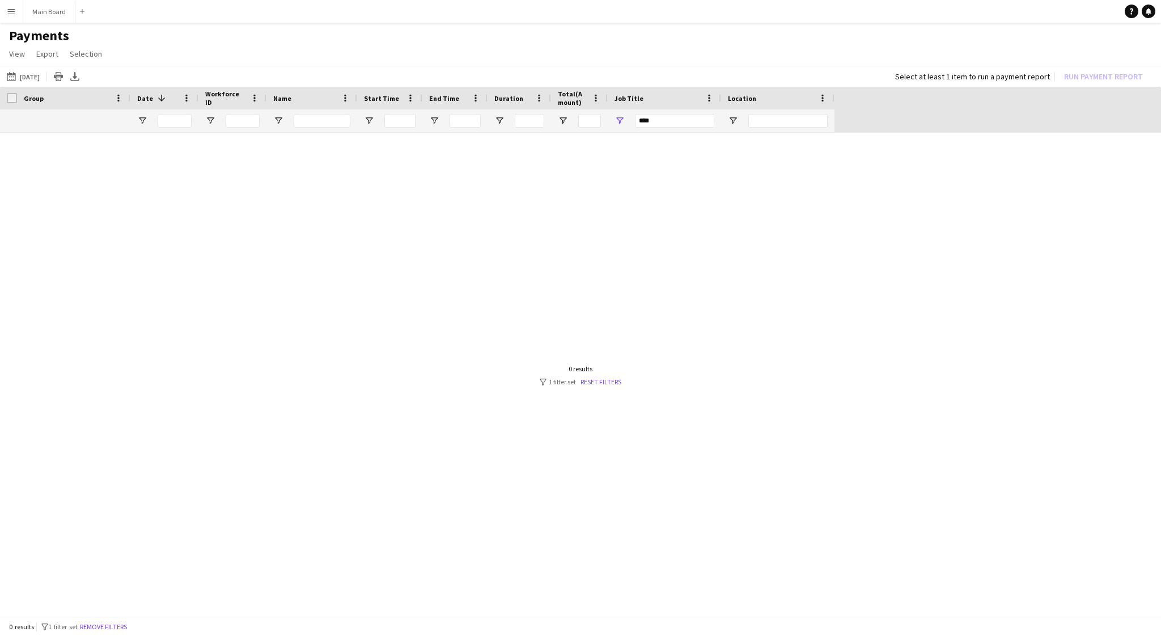
click at [649, 117] on div "***" at bounding box center [674, 121] width 79 height 14
click at [675, 123] on div "***" at bounding box center [674, 121] width 79 height 14
click at [622, 122] on span "Open Filter Menu" at bounding box center [620, 121] width 10 height 10
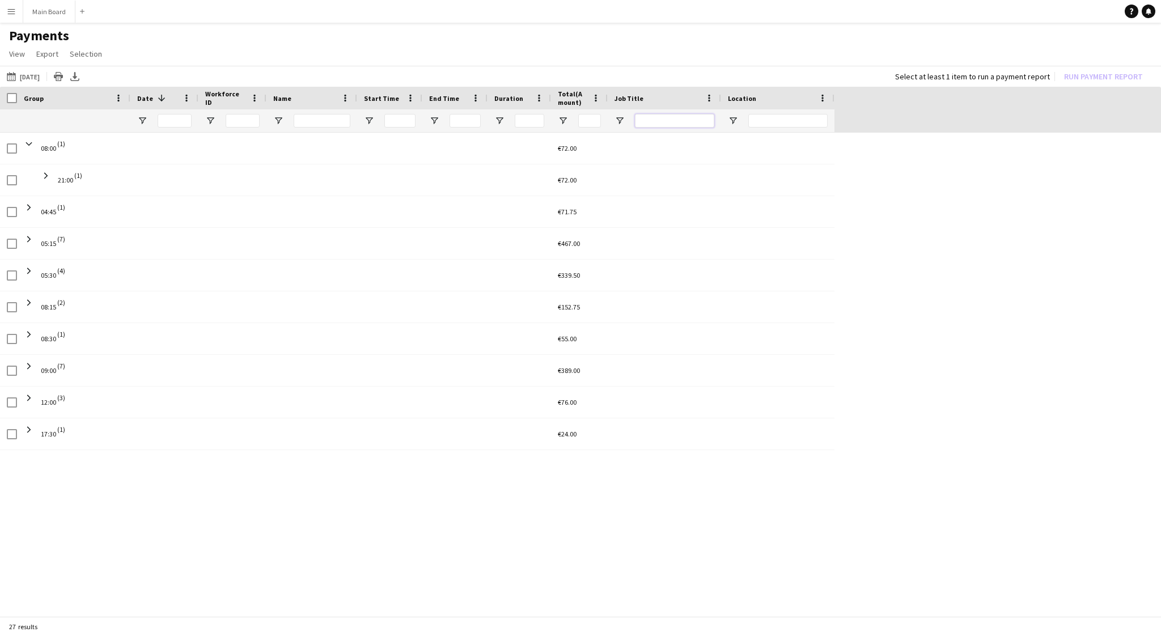
click at [658, 121] on input "Job Title Filter Input" at bounding box center [674, 121] width 79 height 14
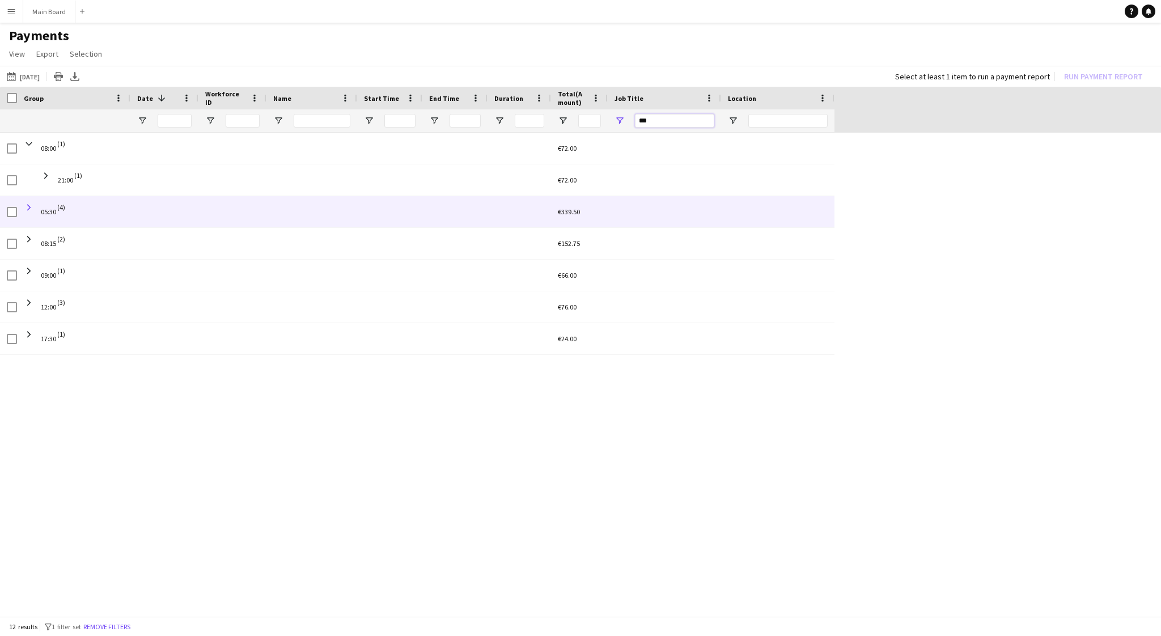
type input "***"
click at [30, 203] on span at bounding box center [29, 207] width 10 height 10
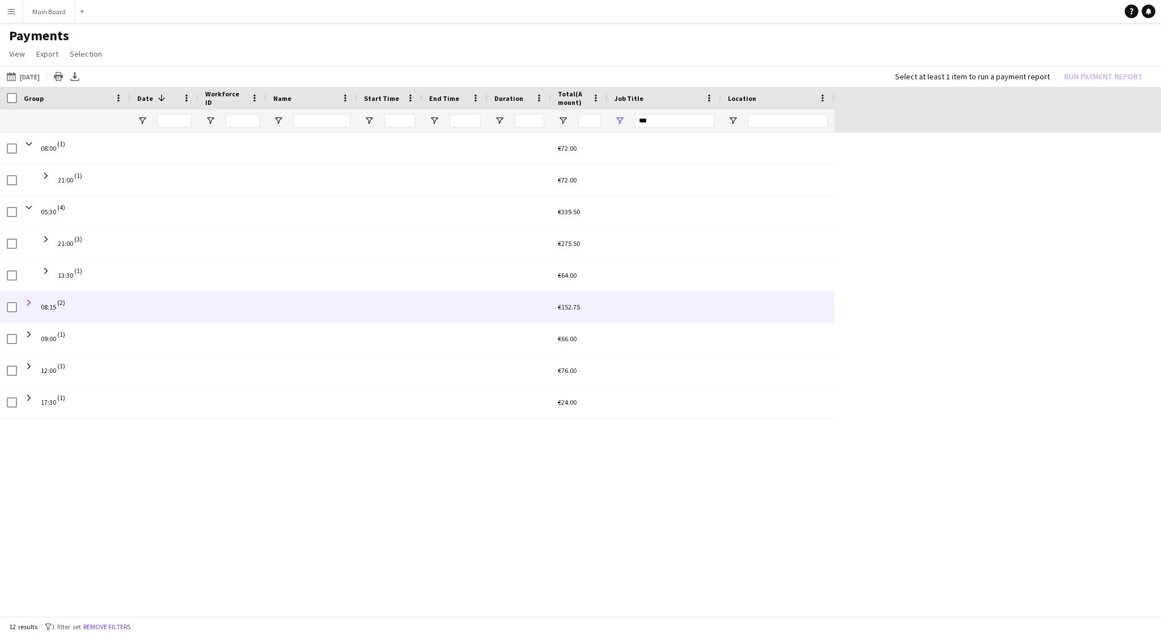
click at [30, 302] on span at bounding box center [29, 303] width 10 height 10
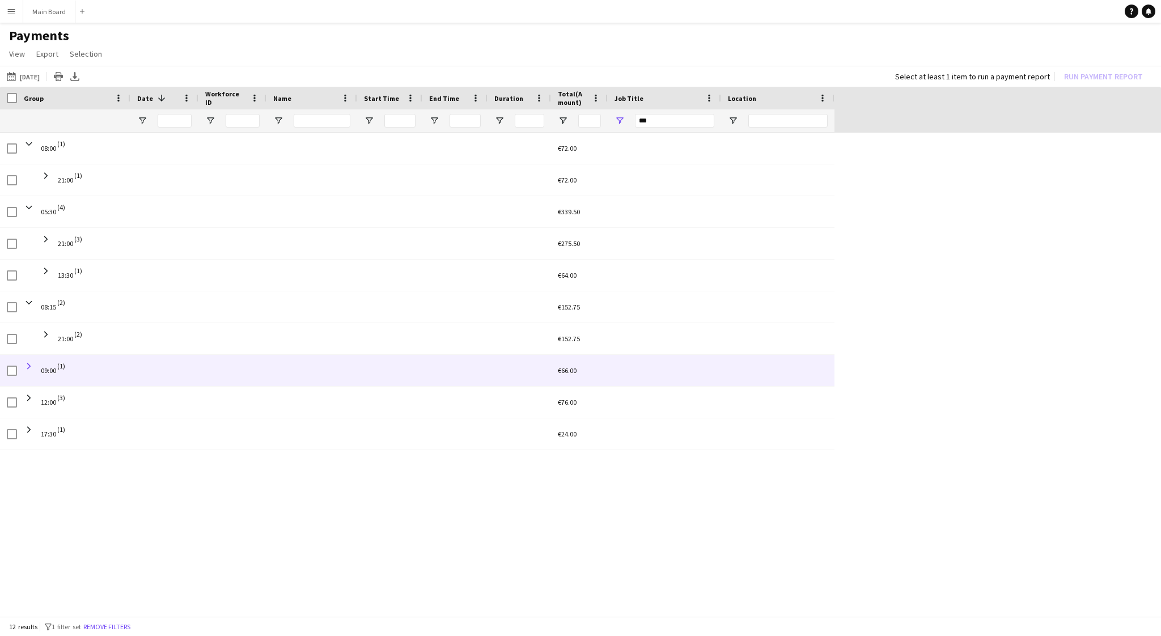
click at [28, 365] on span at bounding box center [29, 366] width 10 height 10
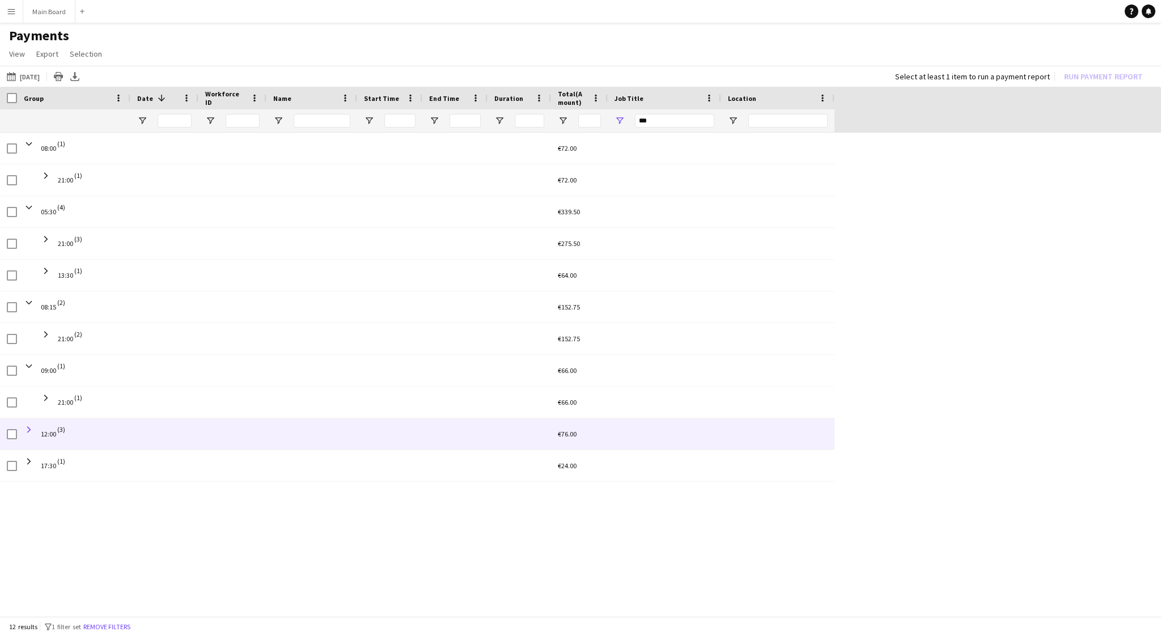
click at [29, 430] on span at bounding box center [29, 430] width 10 height 10
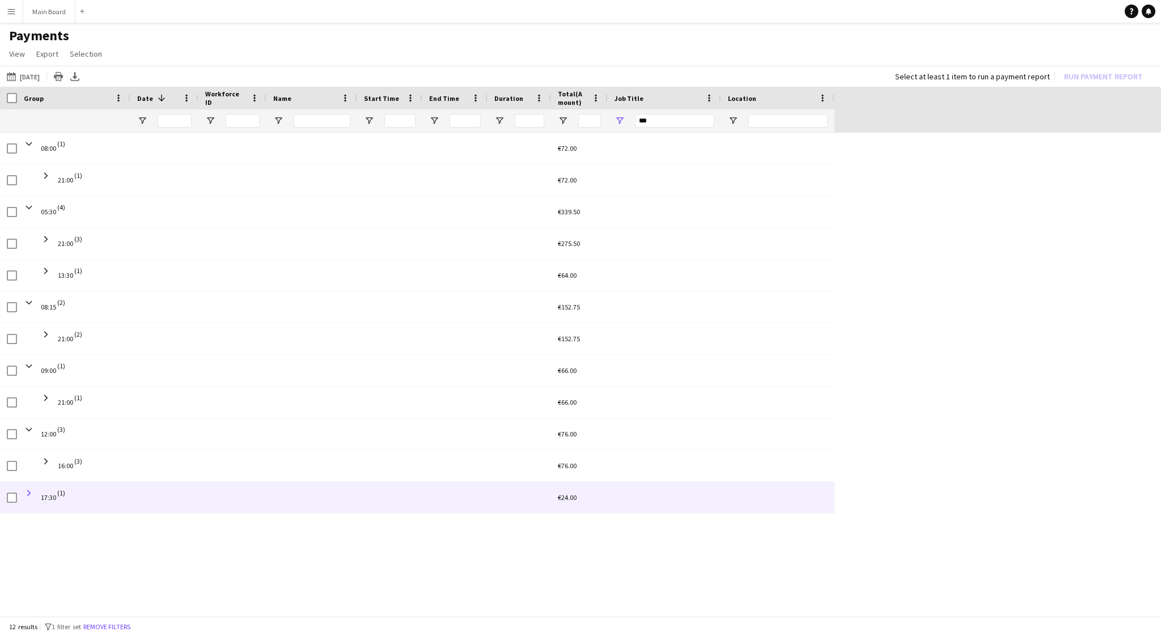
click at [31, 493] on span at bounding box center [29, 493] width 10 height 10
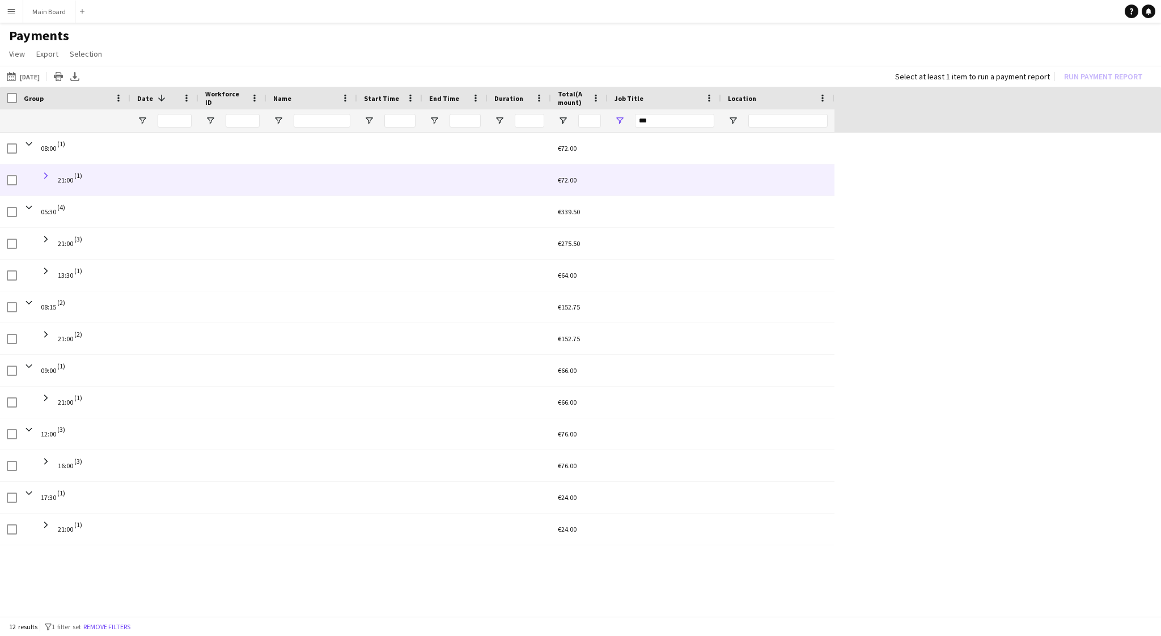
click at [46, 176] on span at bounding box center [46, 176] width 10 height 10
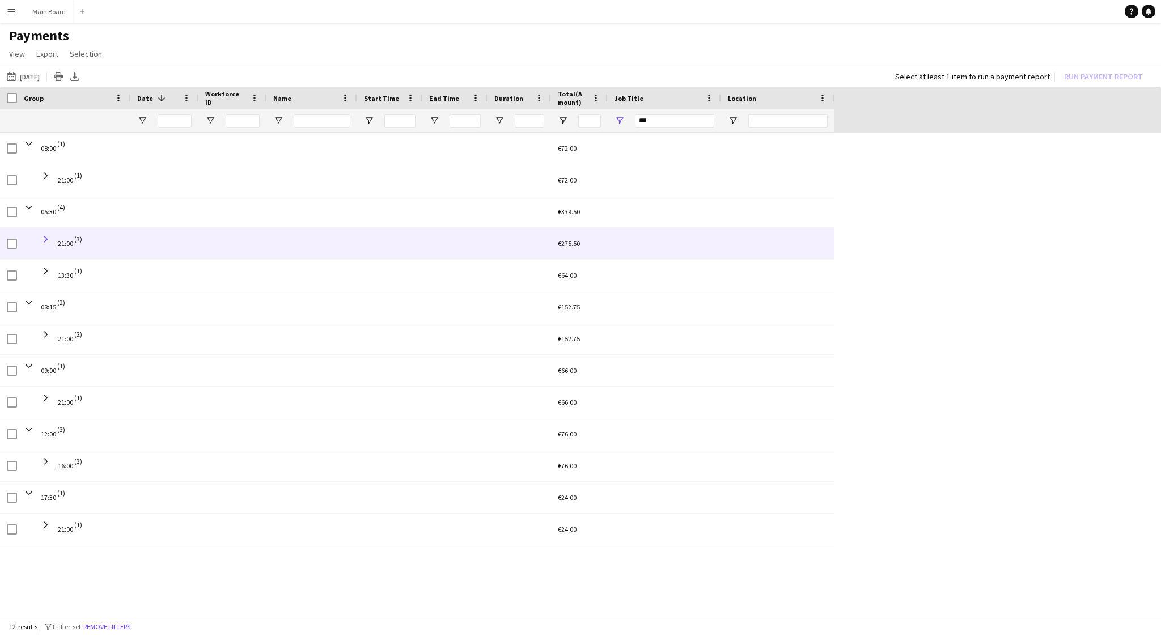
click at [46, 237] on span at bounding box center [46, 239] width 10 height 10
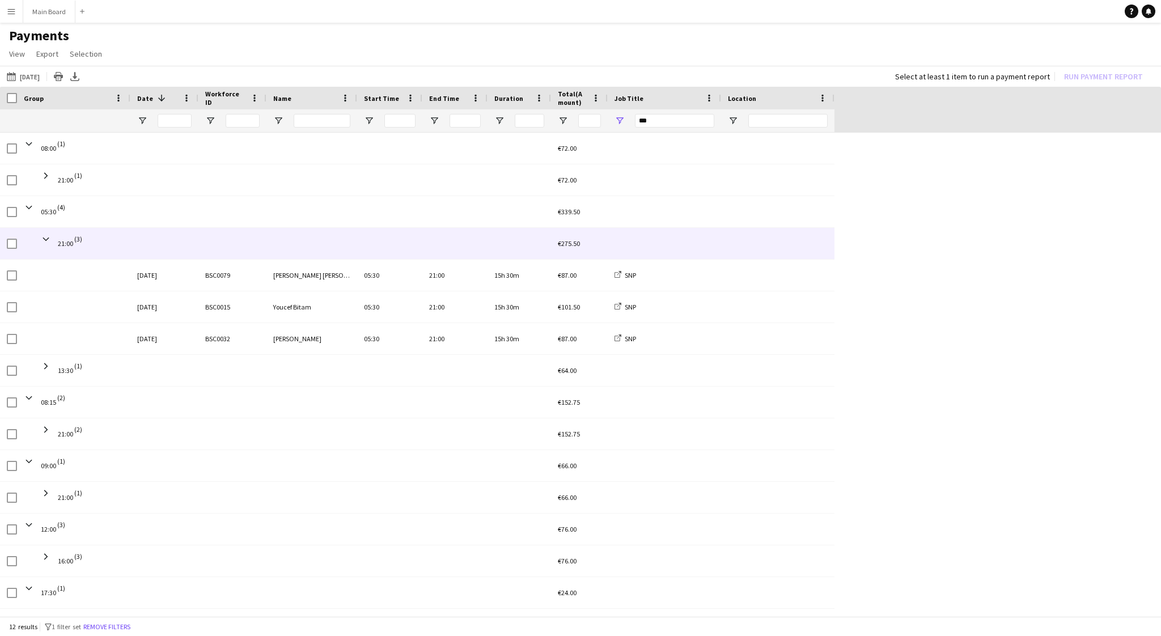
click at [46, 237] on span at bounding box center [46, 239] width 10 height 10
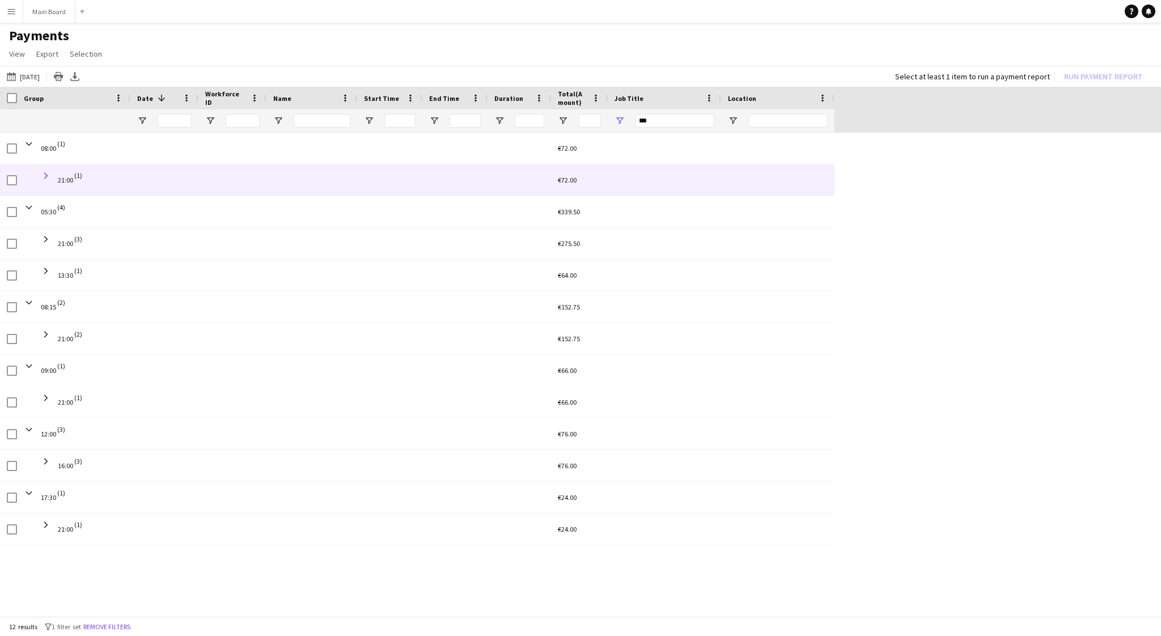
click at [44, 179] on span at bounding box center [46, 176] width 10 height 10
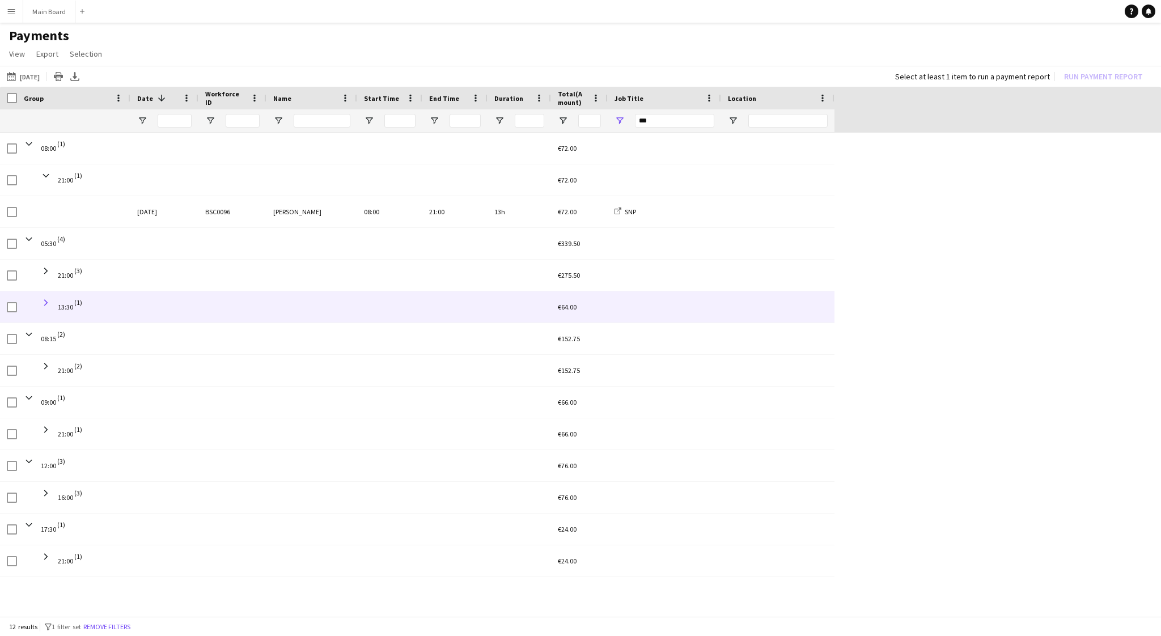
click at [48, 304] on span at bounding box center [46, 303] width 10 height 10
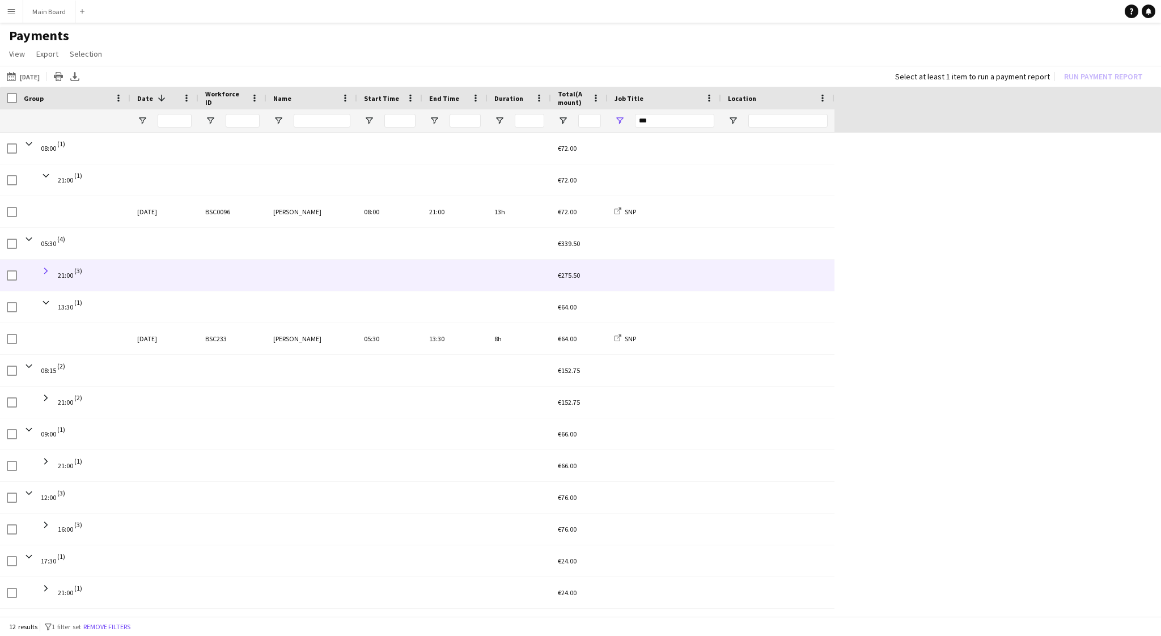
click at [46, 271] on span at bounding box center [46, 271] width 10 height 10
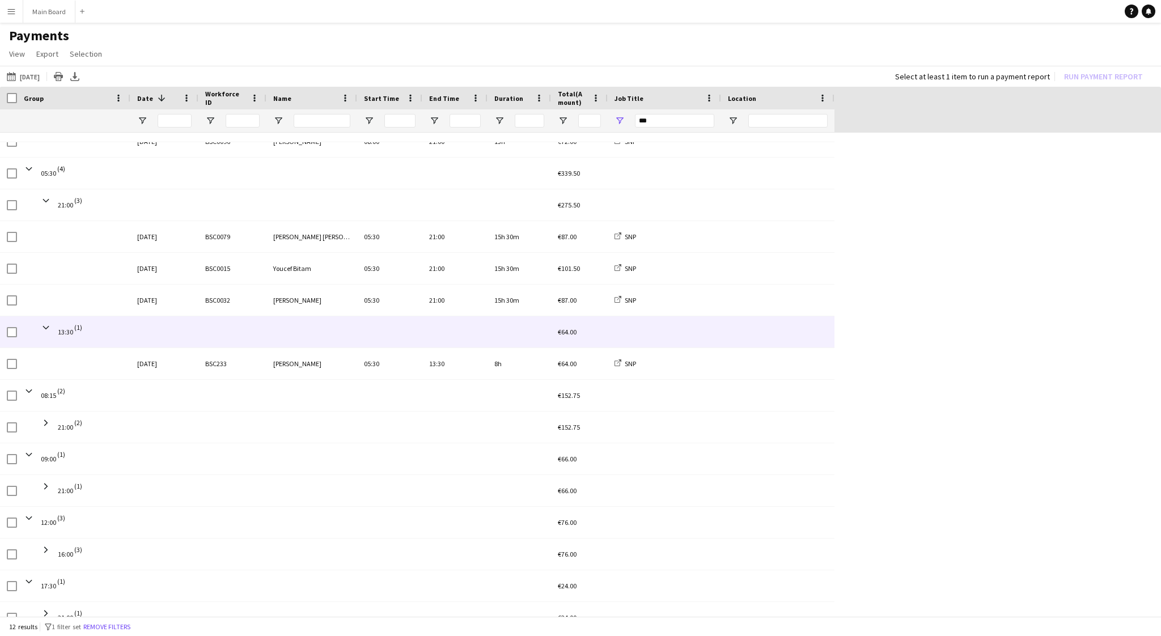
scroll to position [86, 0]
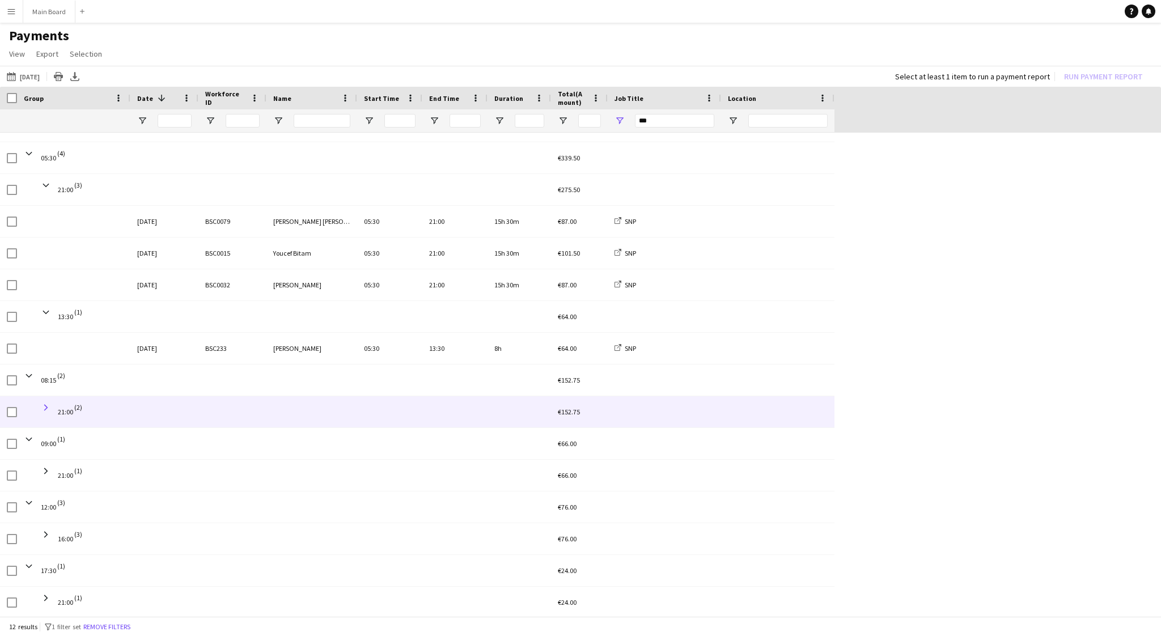
click at [45, 407] on span at bounding box center [46, 408] width 10 height 10
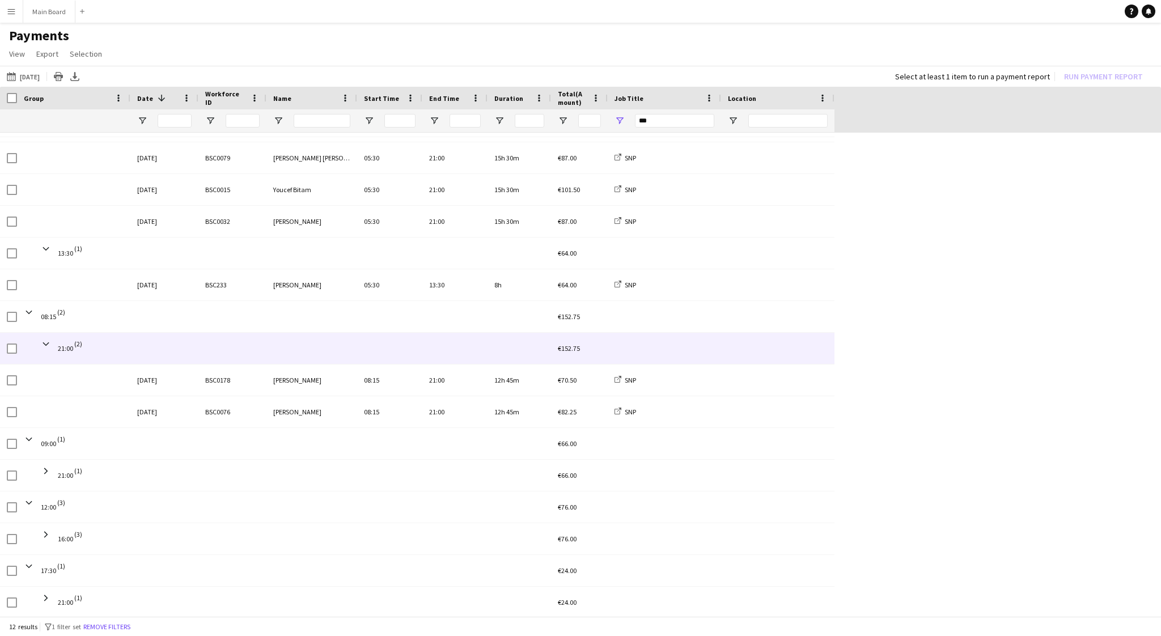
scroll to position [149, 0]
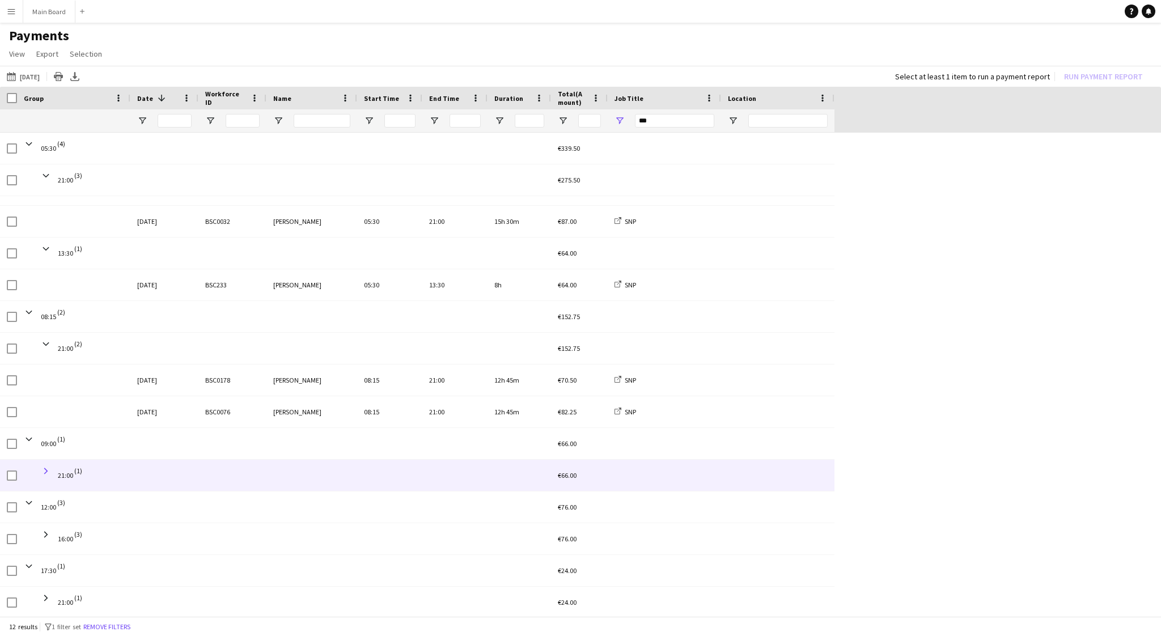
click at [48, 467] on span at bounding box center [46, 471] width 10 height 10
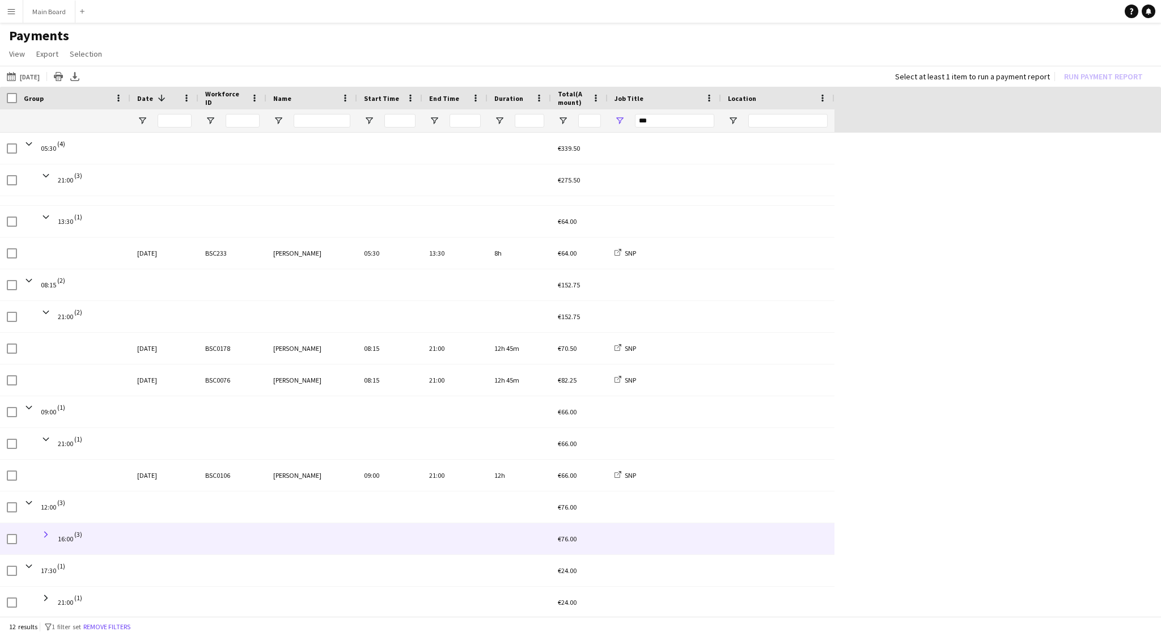
click at [48, 532] on span at bounding box center [46, 535] width 10 height 10
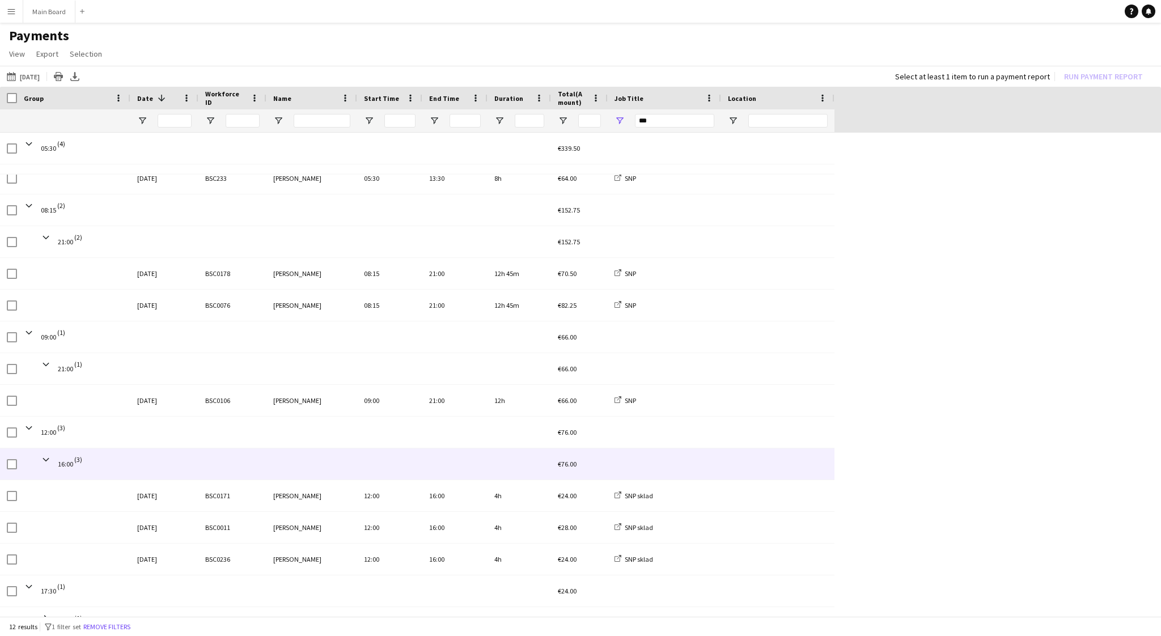
scroll to position [276, 0]
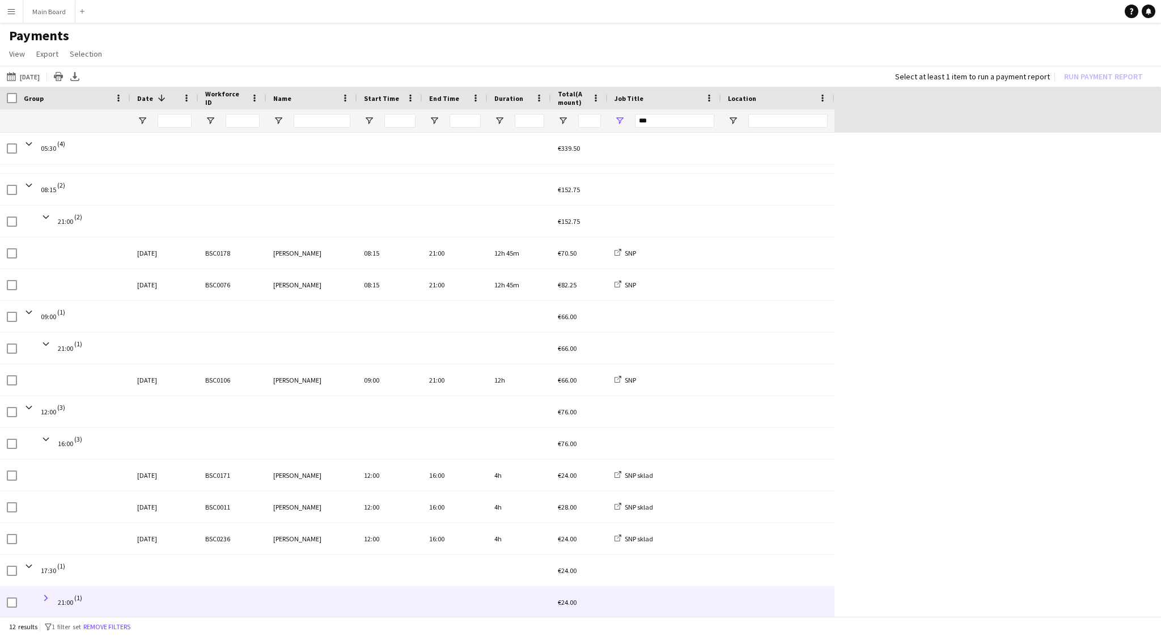
click at [48, 599] on span at bounding box center [46, 598] width 10 height 10
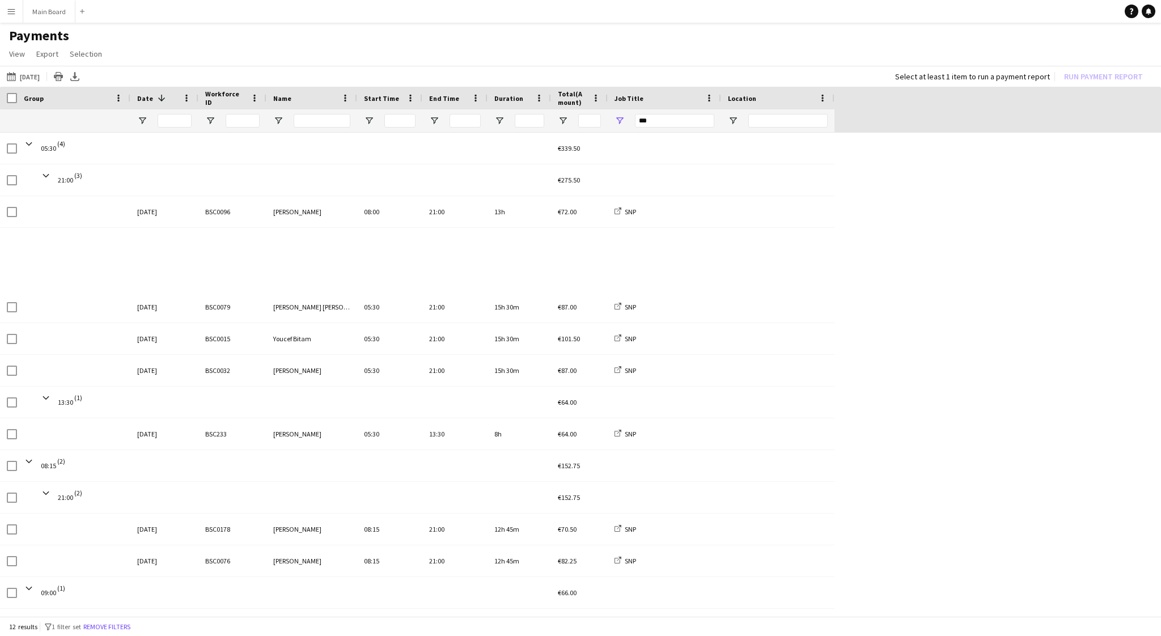
scroll to position [308, 0]
click at [40, 75] on button "16-08-2025 to 31-08-2025 24-08-2025" at bounding box center [23, 77] width 37 height 14
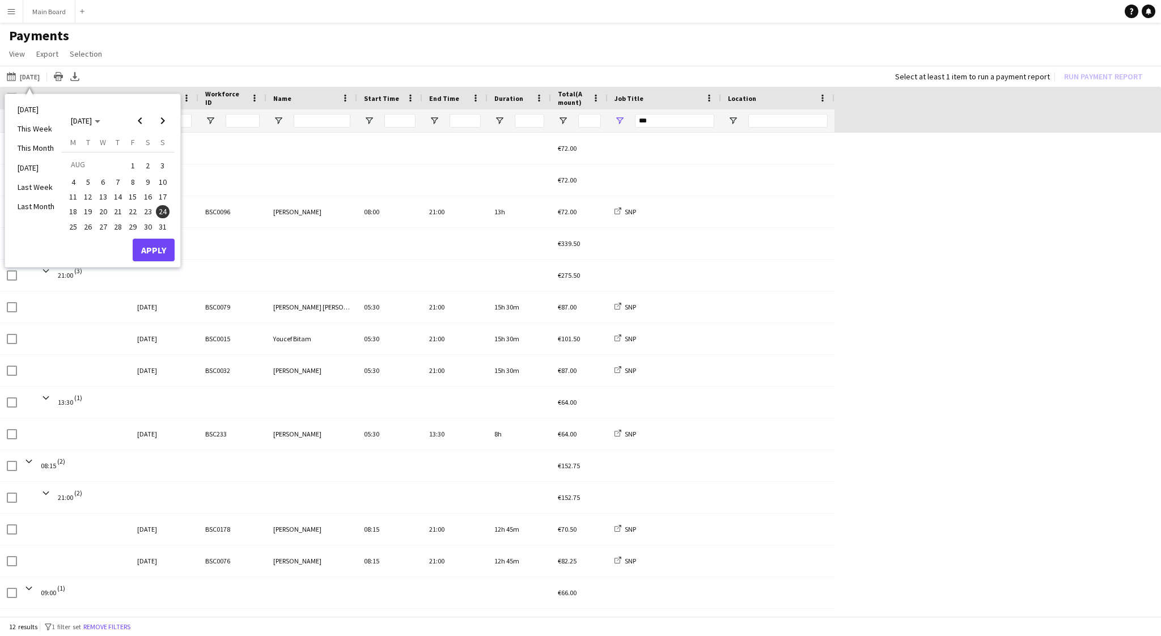
click at [71, 223] on span "25" at bounding box center [73, 227] width 14 height 14
click at [155, 252] on button "Apply" at bounding box center [154, 250] width 42 height 23
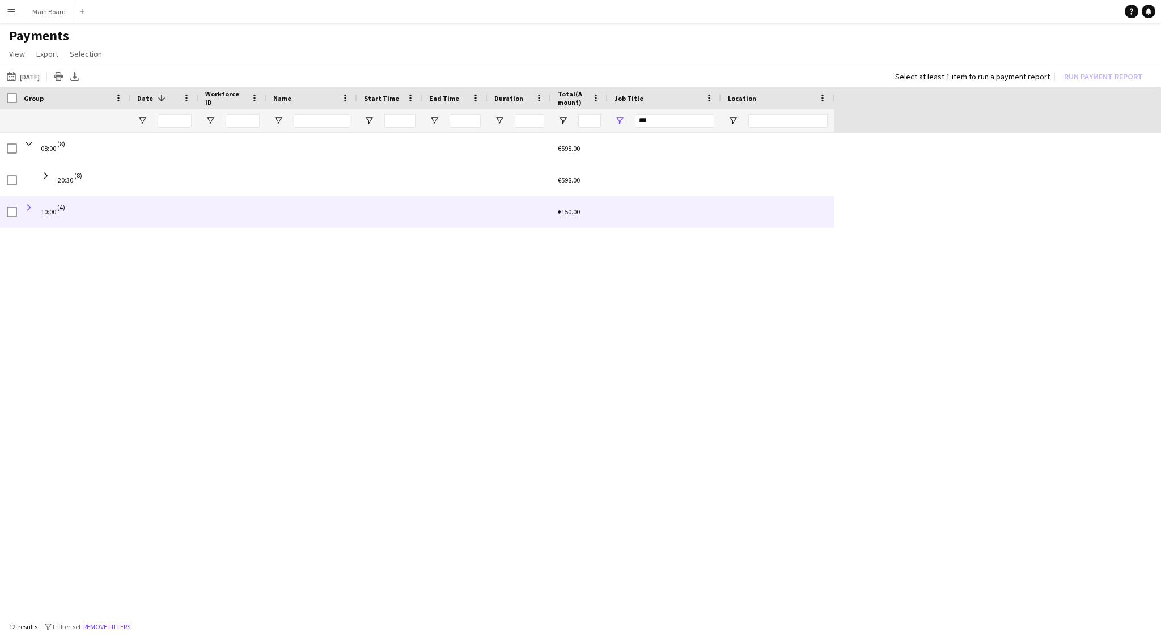
click at [29, 209] on span at bounding box center [29, 207] width 10 height 10
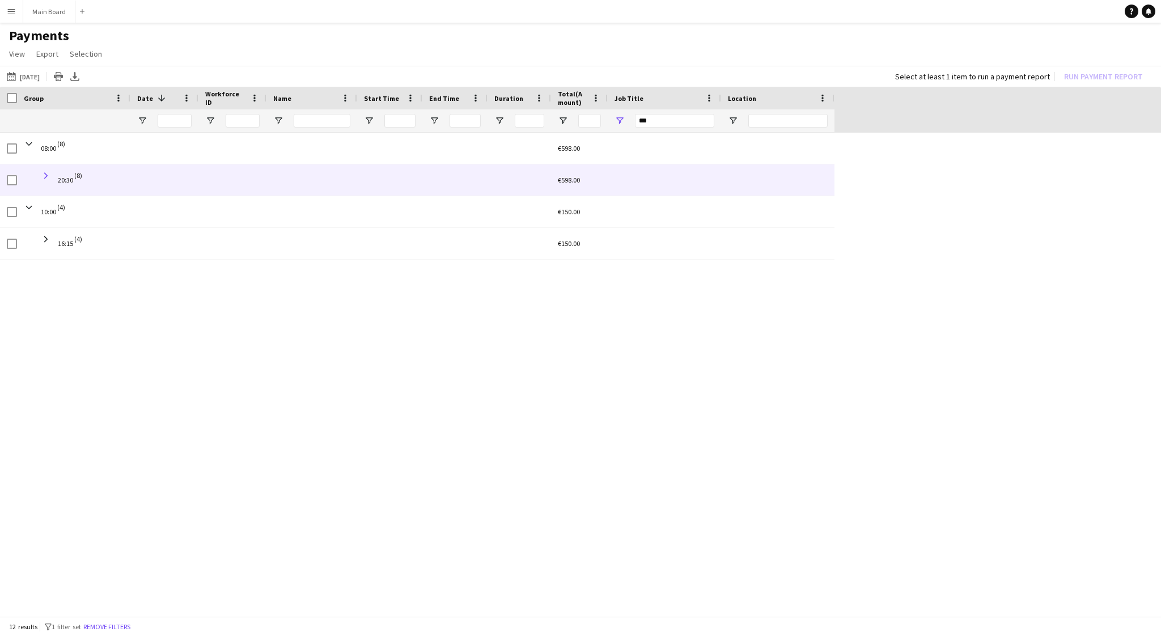
click at [48, 176] on span at bounding box center [46, 176] width 10 height 10
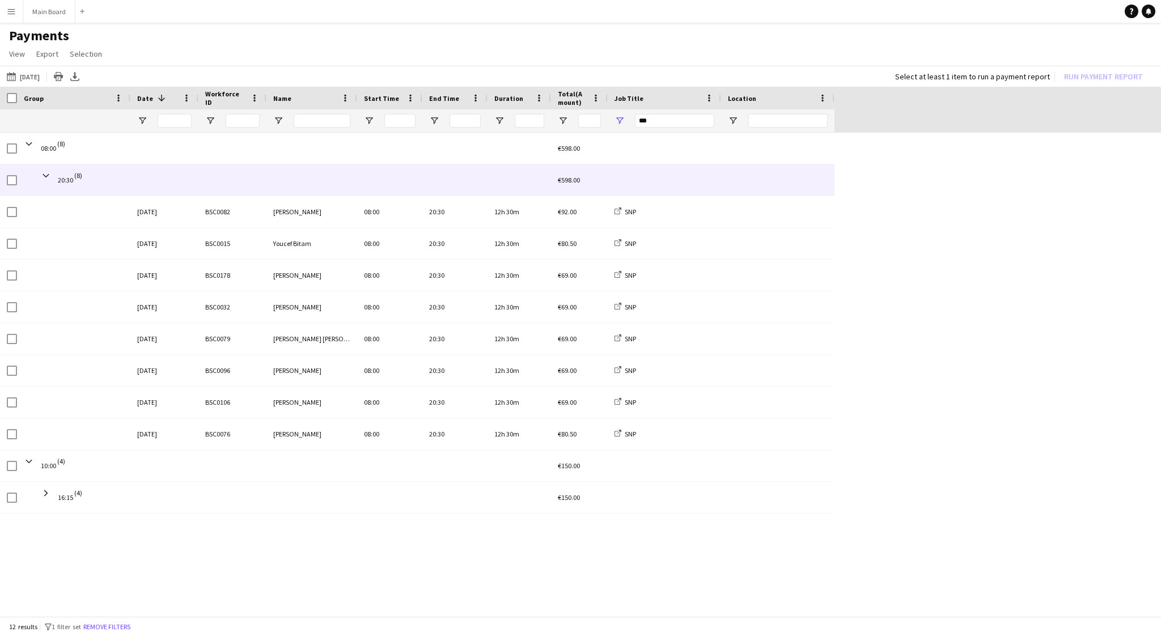
click at [48, 176] on span at bounding box center [46, 176] width 10 height 10
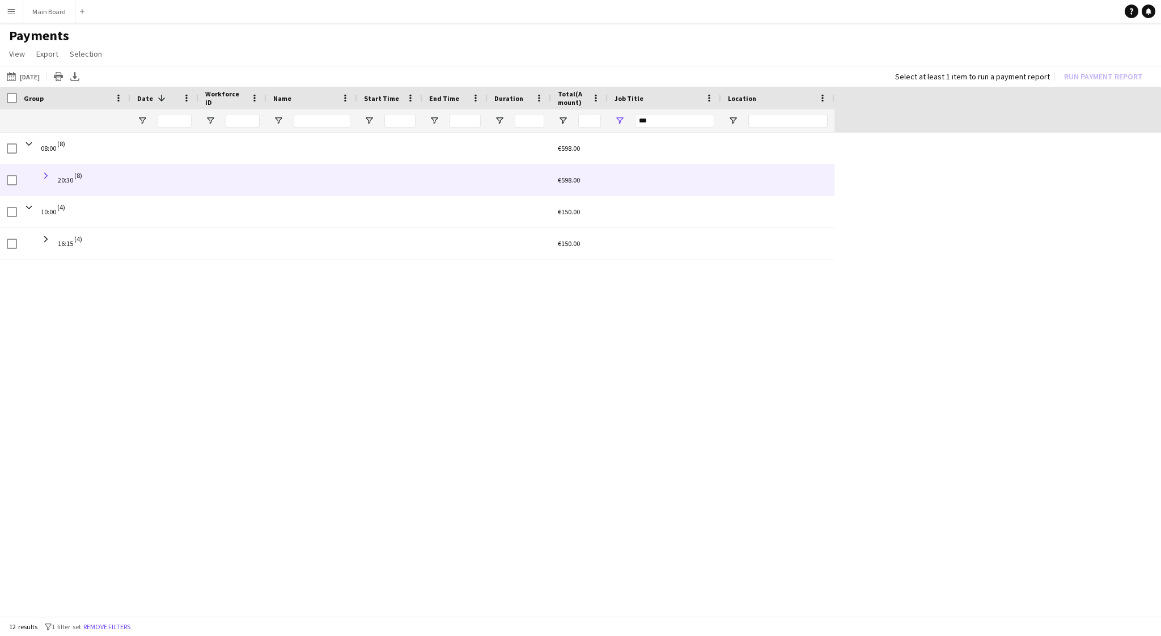
click at [45, 179] on span at bounding box center [46, 176] width 10 height 10
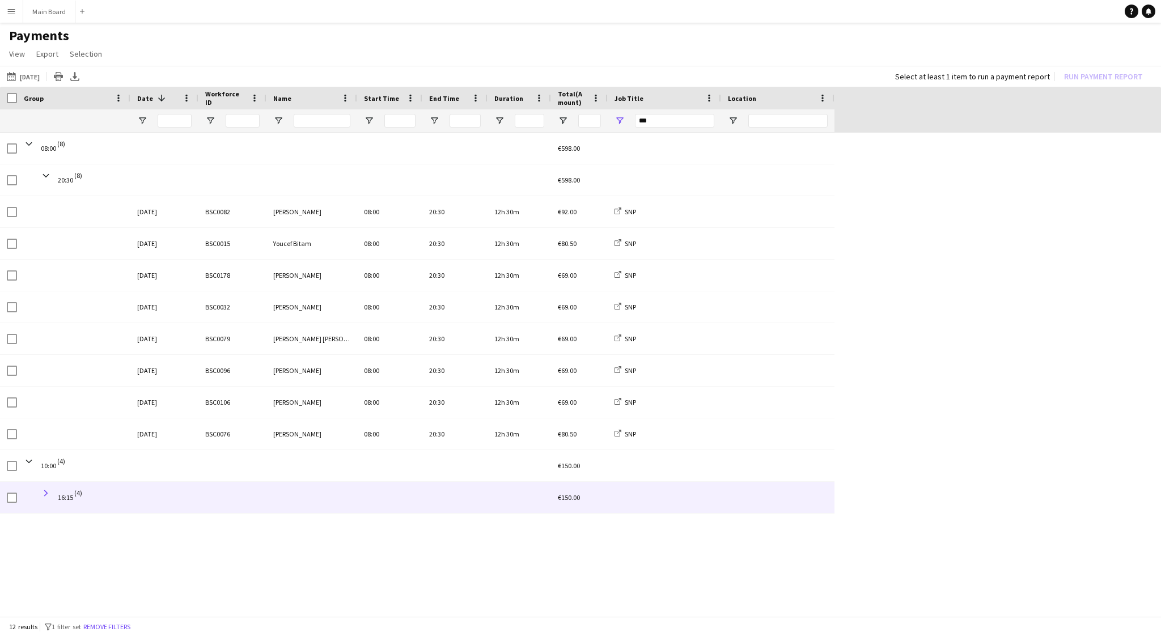
click at [46, 493] on span at bounding box center [46, 493] width 10 height 10
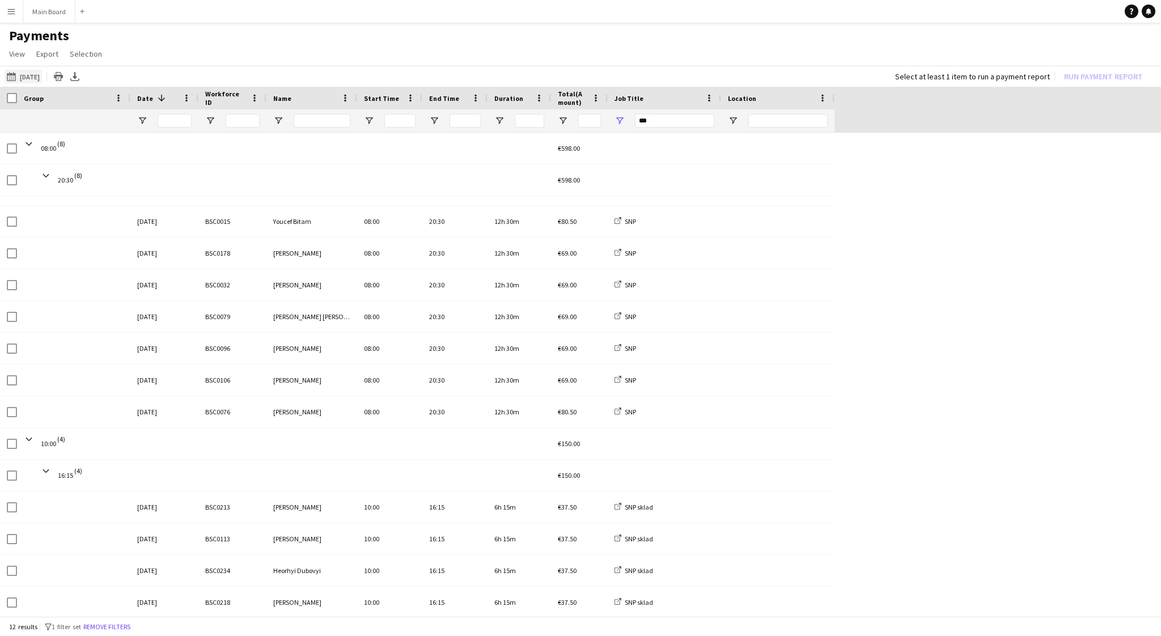
click at [32, 75] on button "16-08-2025 to 31-08-2025 25-08-2025" at bounding box center [23, 77] width 37 height 14
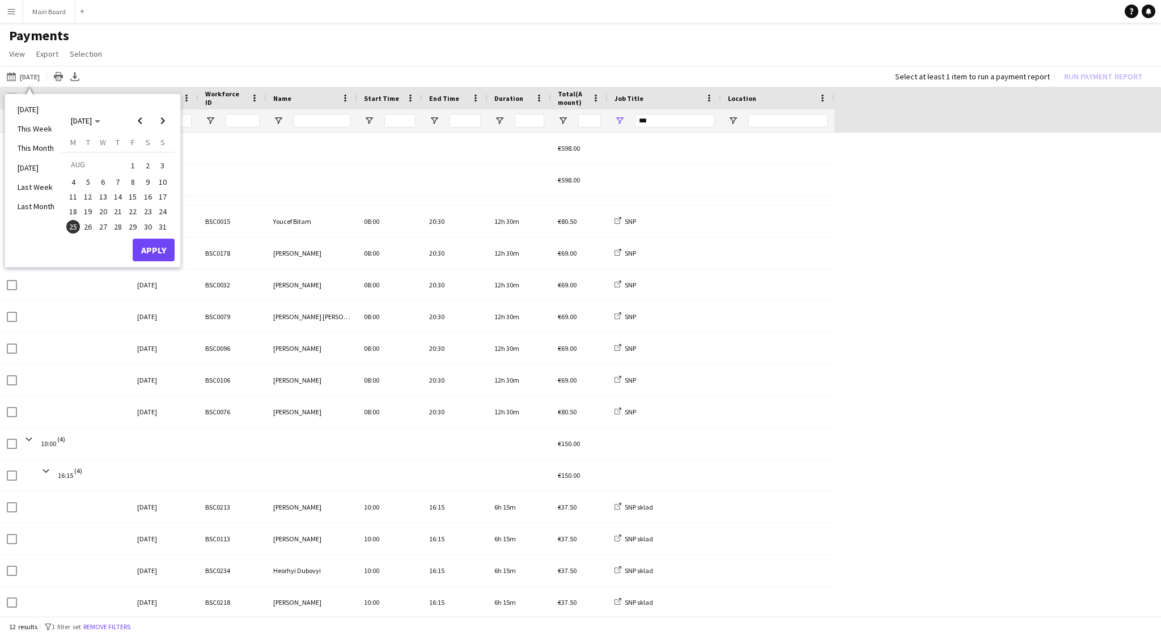
click at [85, 226] on span "26" at bounding box center [89, 227] width 14 height 14
click at [145, 248] on button "Apply" at bounding box center [154, 250] width 42 height 23
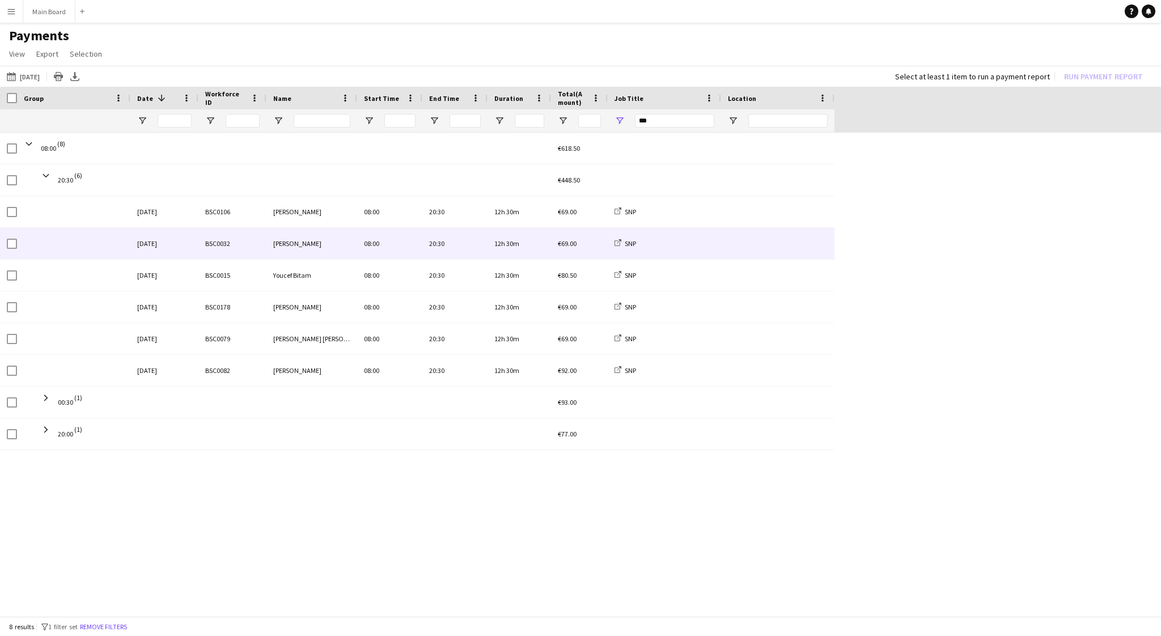
scroll to position [0, 0]
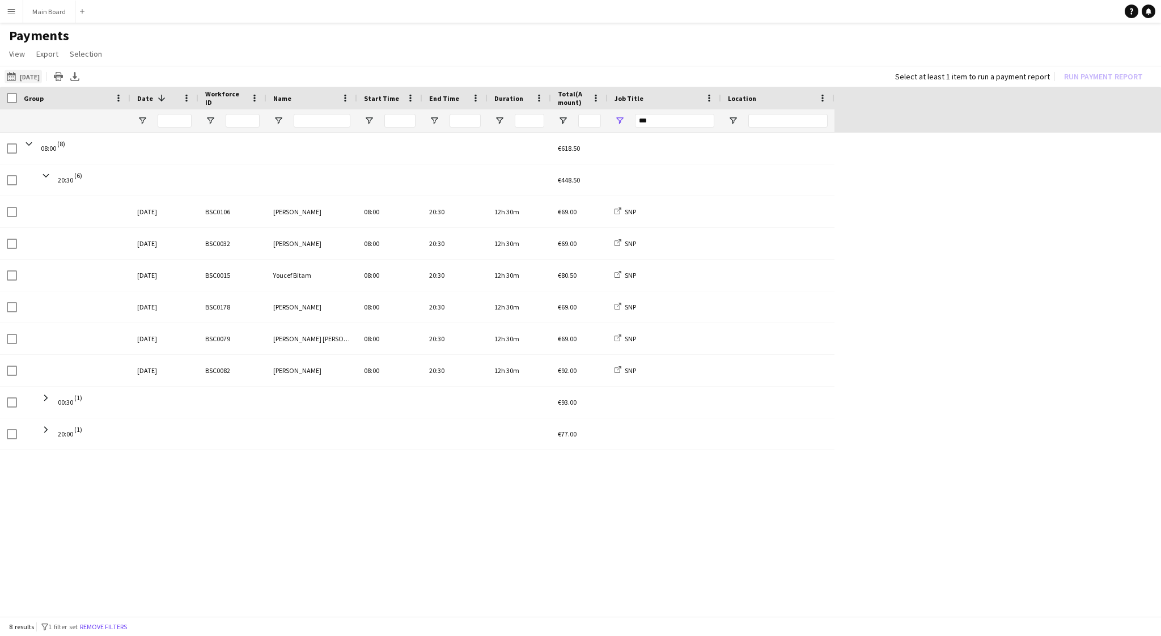
click at [33, 73] on button "16-08-2025 to 31-08-2025 26-08-2025" at bounding box center [23, 77] width 37 height 14
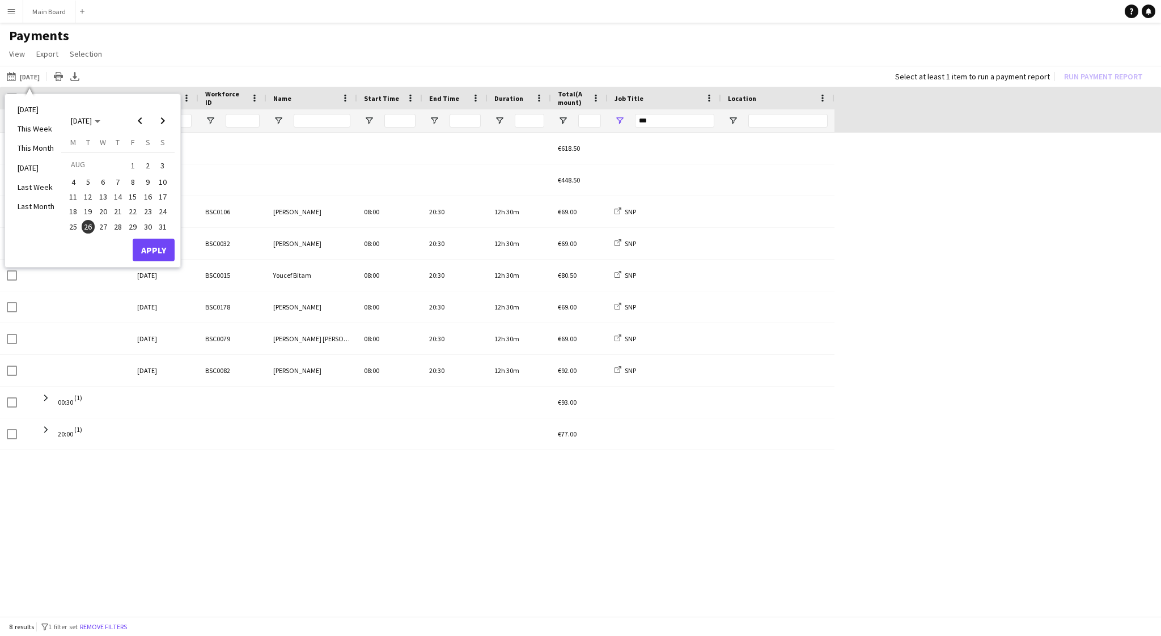
click at [73, 221] on span "25" at bounding box center [73, 227] width 14 height 14
click at [136, 242] on button "Apply" at bounding box center [154, 250] width 42 height 23
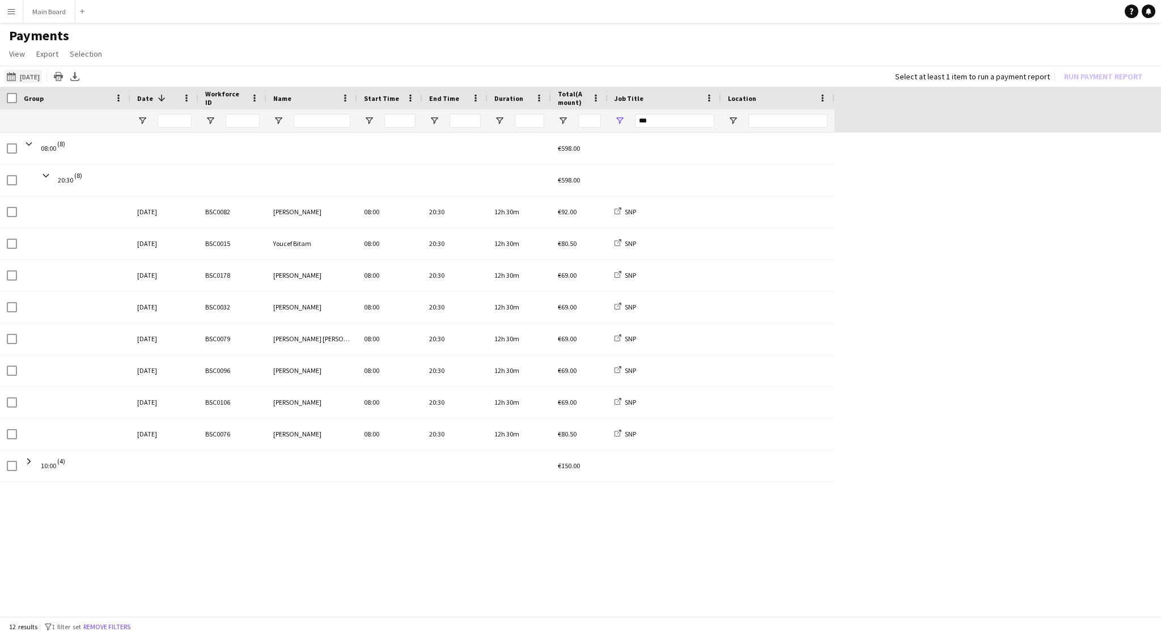
click at [35, 77] on button "16-08-2025 to 31-08-2025 25-08-2025" at bounding box center [23, 77] width 37 height 14
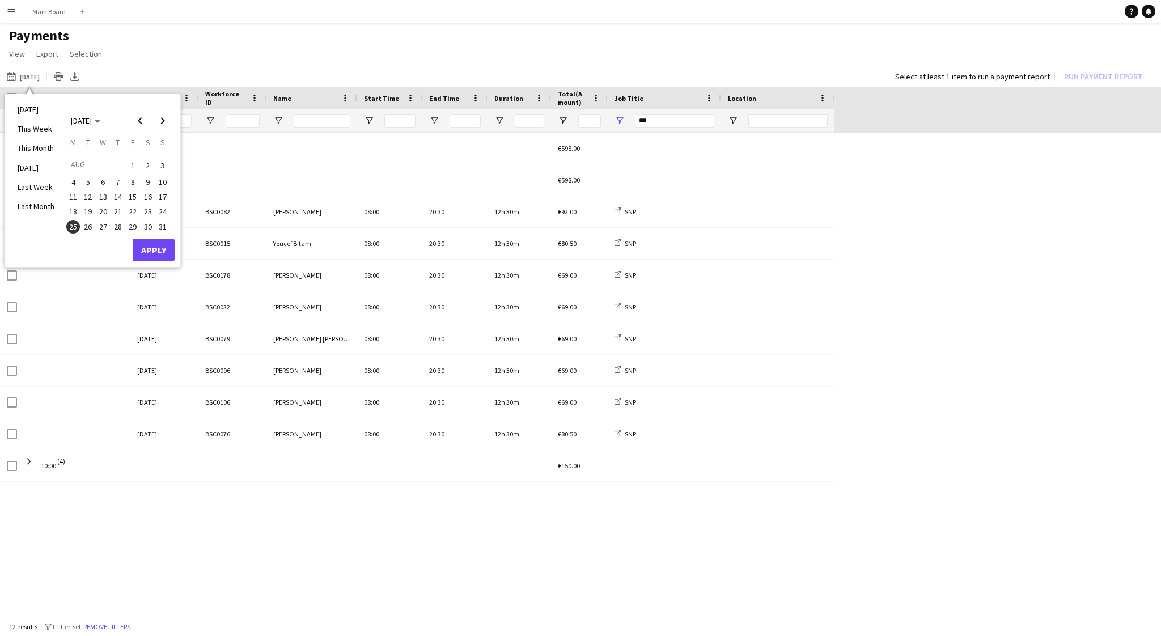
click at [88, 230] on span "26" at bounding box center [89, 227] width 14 height 14
click at [139, 240] on button "Apply" at bounding box center [154, 250] width 42 height 23
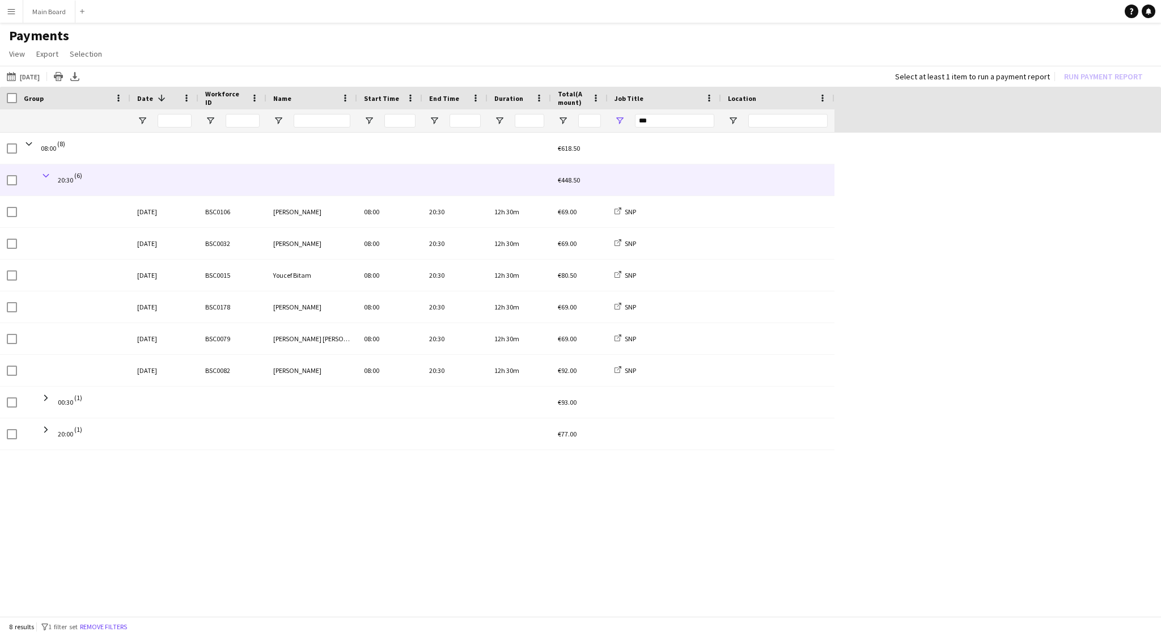
click at [44, 174] on span at bounding box center [46, 176] width 10 height 10
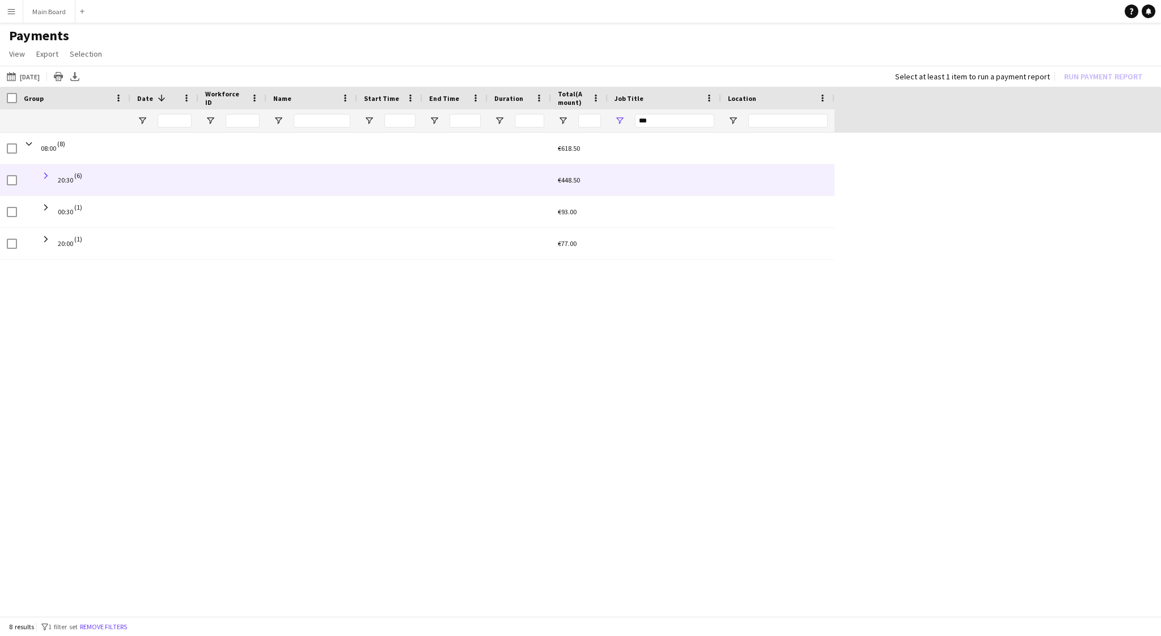
click at [46, 174] on span at bounding box center [46, 176] width 10 height 10
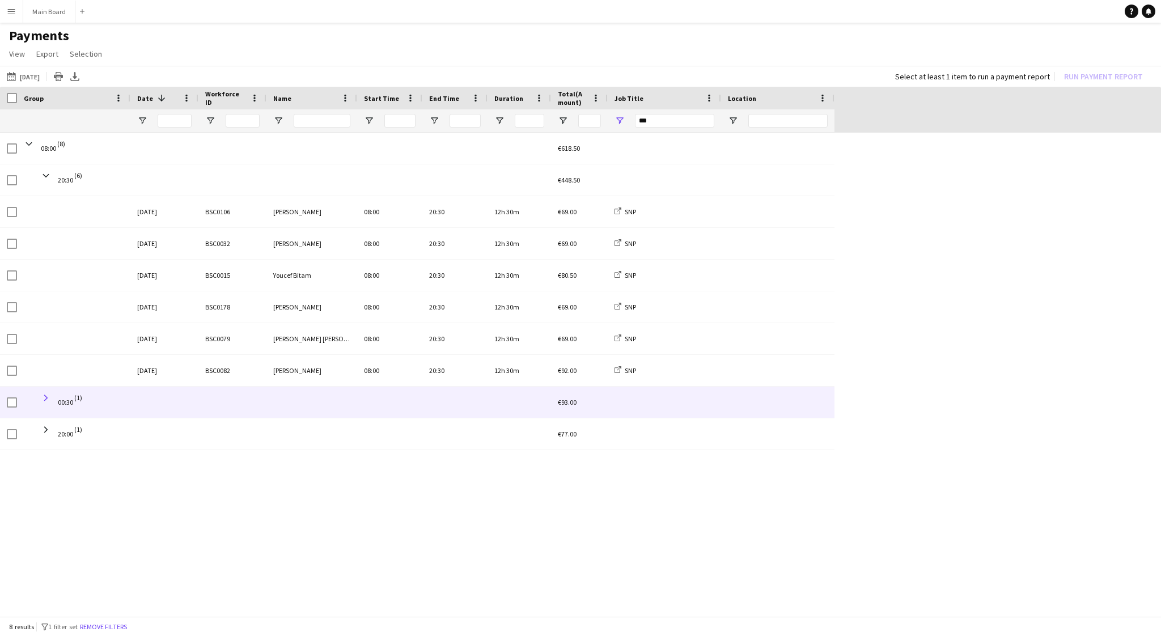
click at [49, 395] on span at bounding box center [46, 398] width 10 height 10
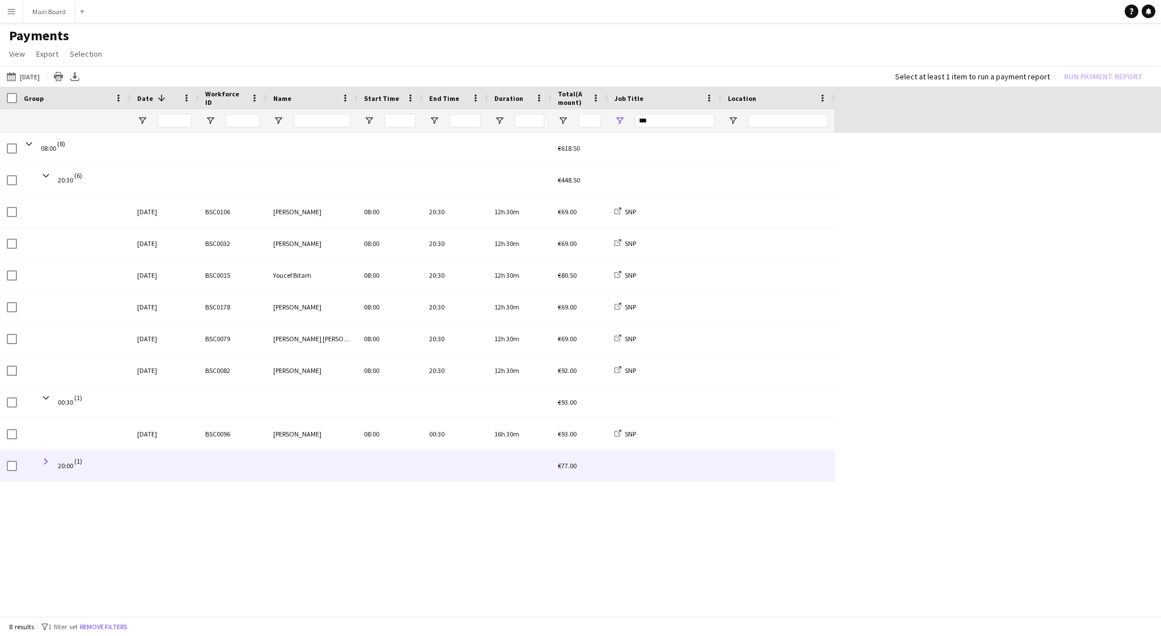
click at [48, 461] on span at bounding box center [46, 461] width 10 height 10
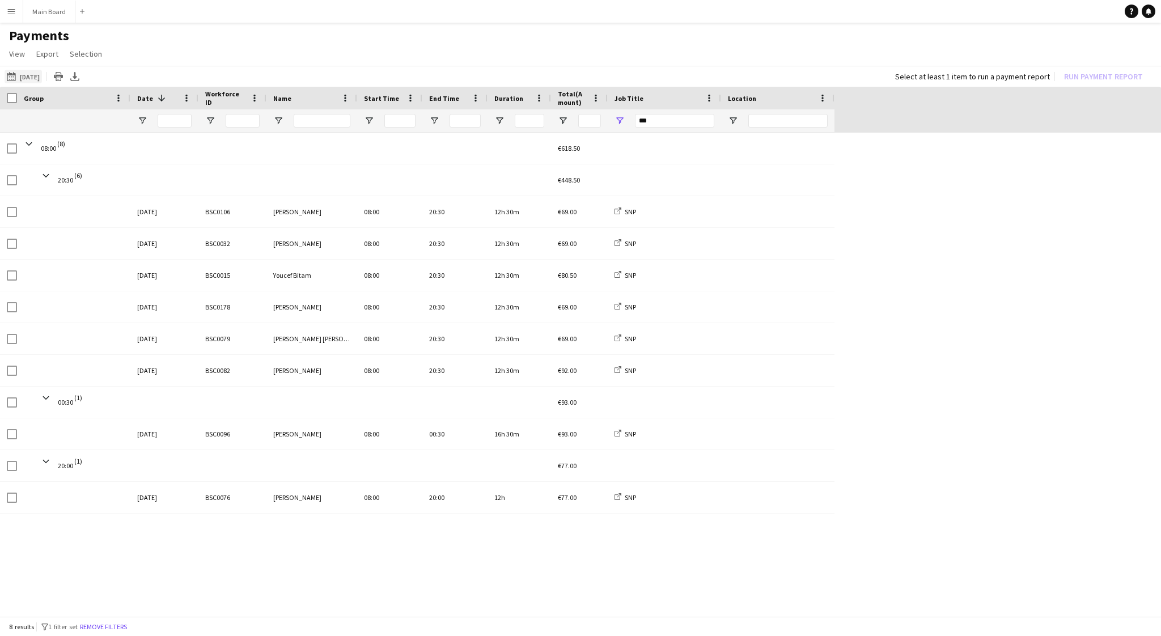
click at [40, 73] on button "16-08-2025 to 31-08-2025 26-08-2025" at bounding box center [23, 77] width 37 height 14
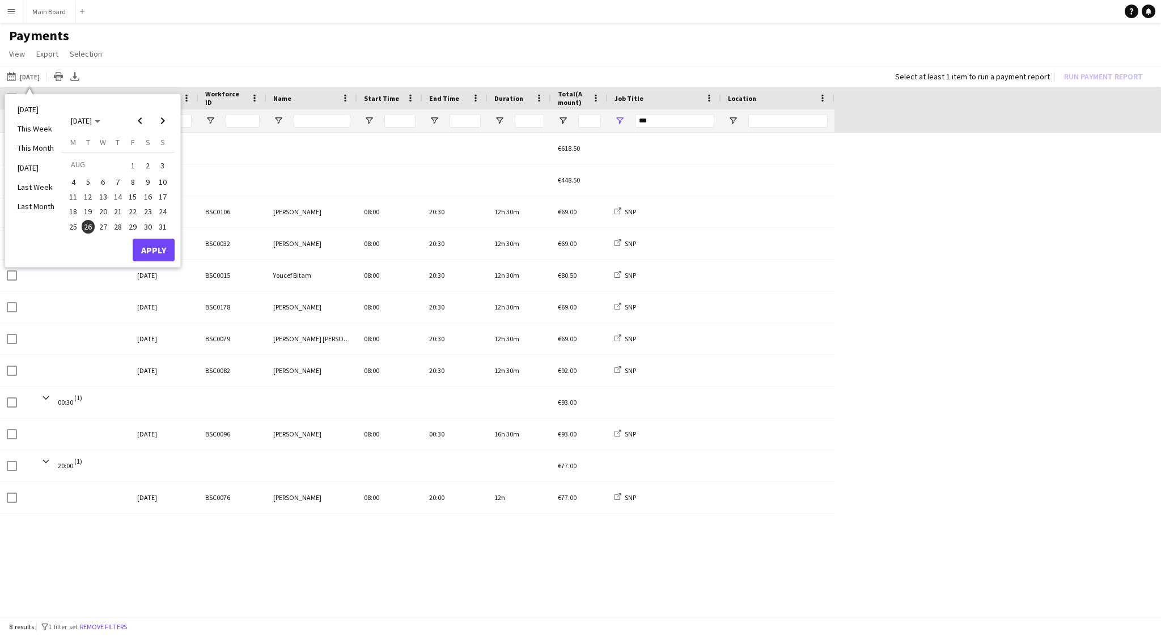
click at [105, 227] on span "27" at bounding box center [103, 227] width 14 height 14
click at [145, 244] on button "Apply" at bounding box center [154, 250] width 42 height 23
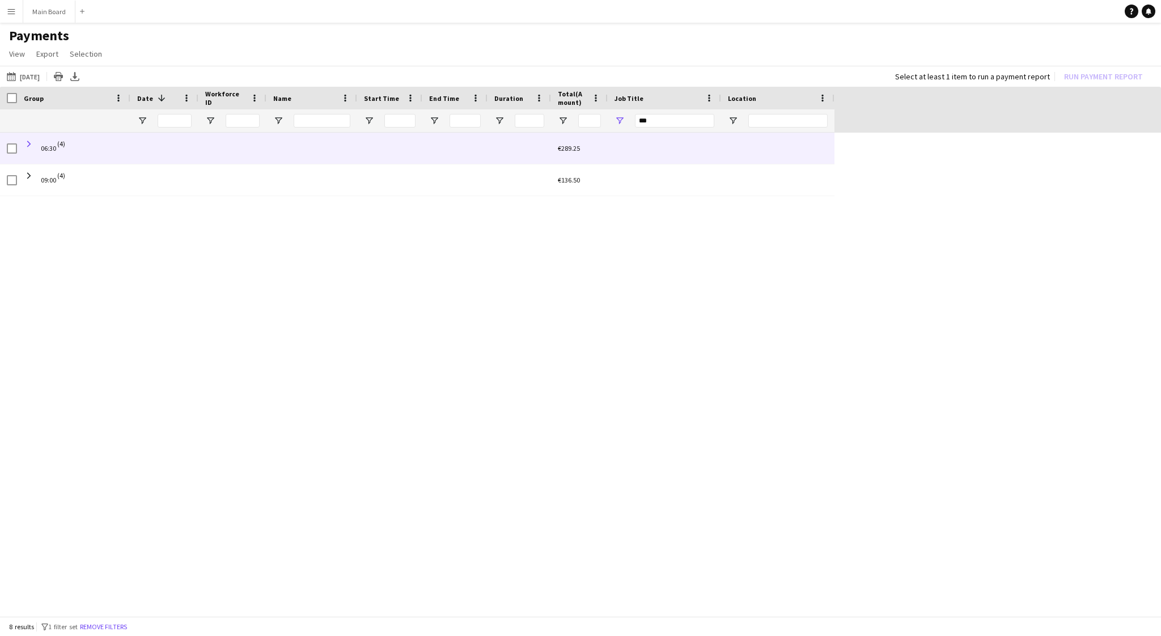
click at [30, 143] on span at bounding box center [29, 144] width 10 height 10
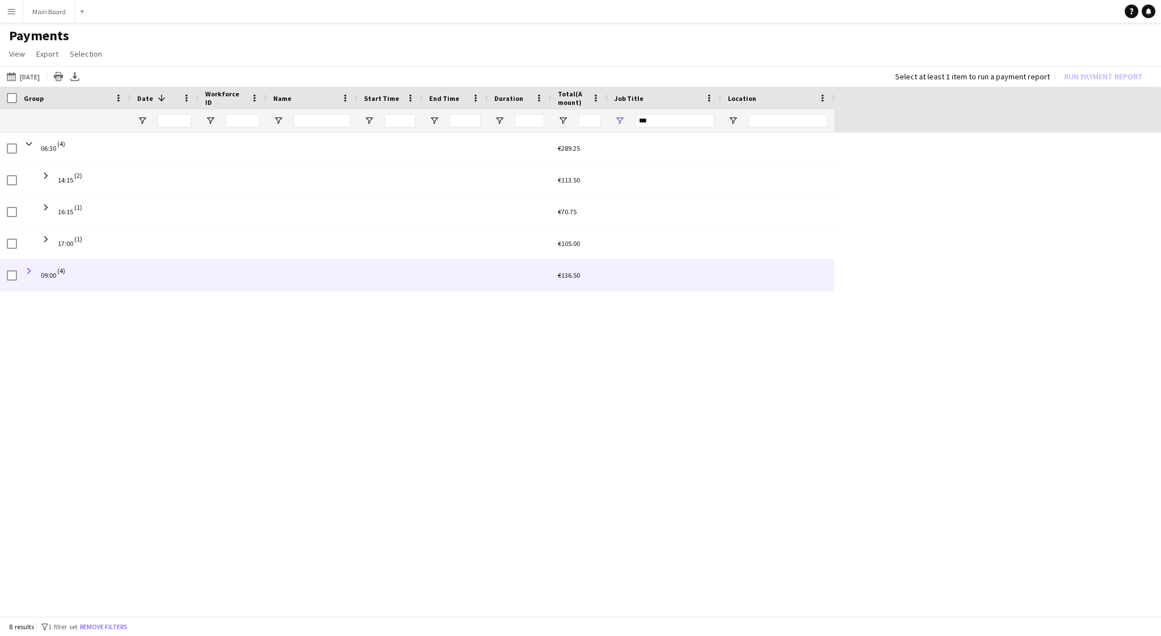
click at [28, 268] on span at bounding box center [29, 271] width 10 height 10
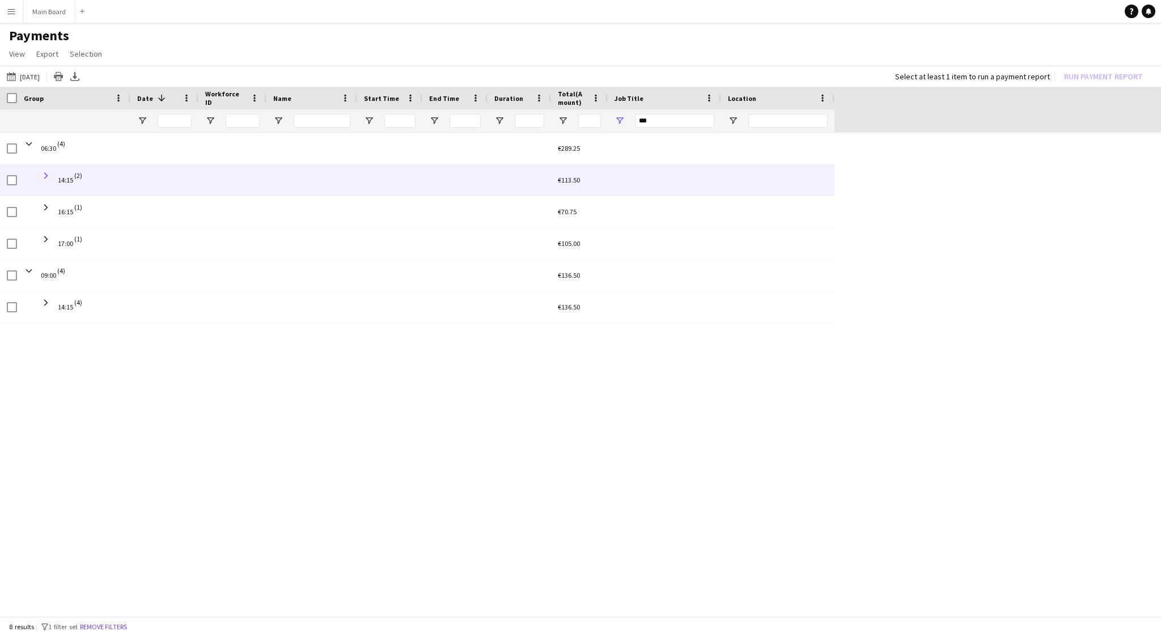
click at [46, 175] on span at bounding box center [46, 176] width 10 height 10
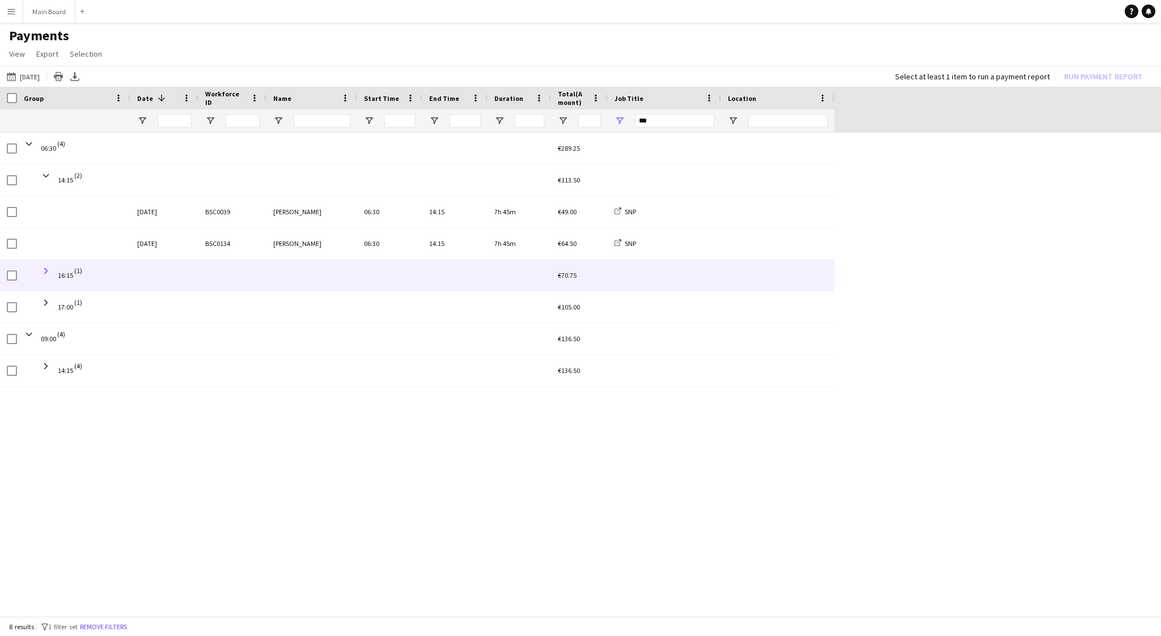
click at [46, 268] on span at bounding box center [46, 271] width 10 height 10
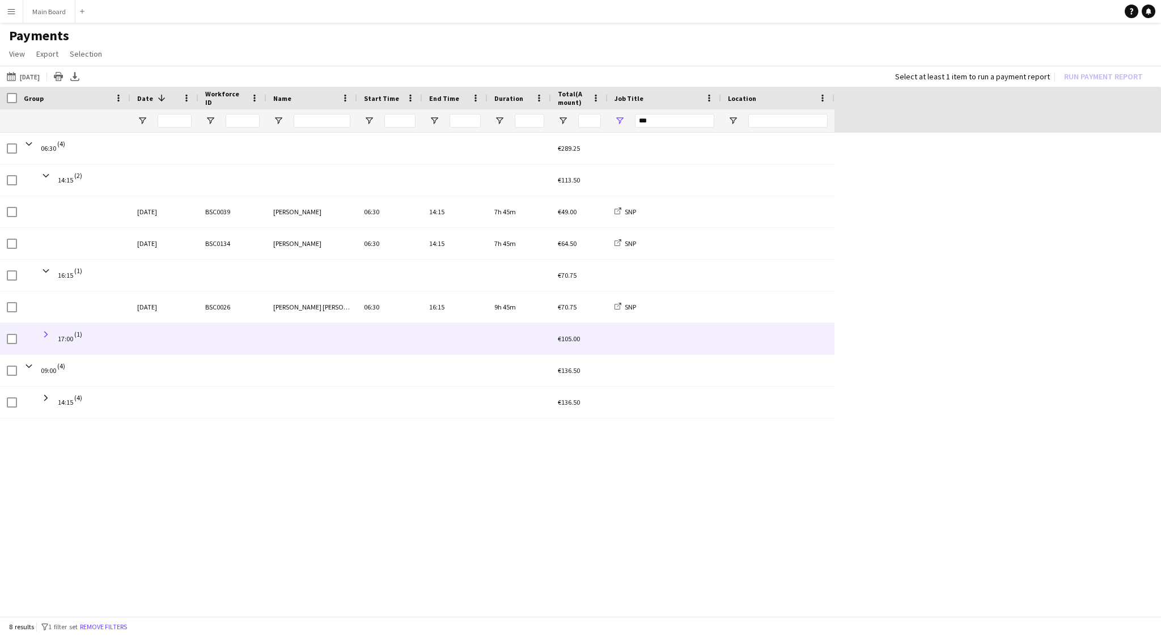
click at [48, 336] on span at bounding box center [46, 334] width 10 height 10
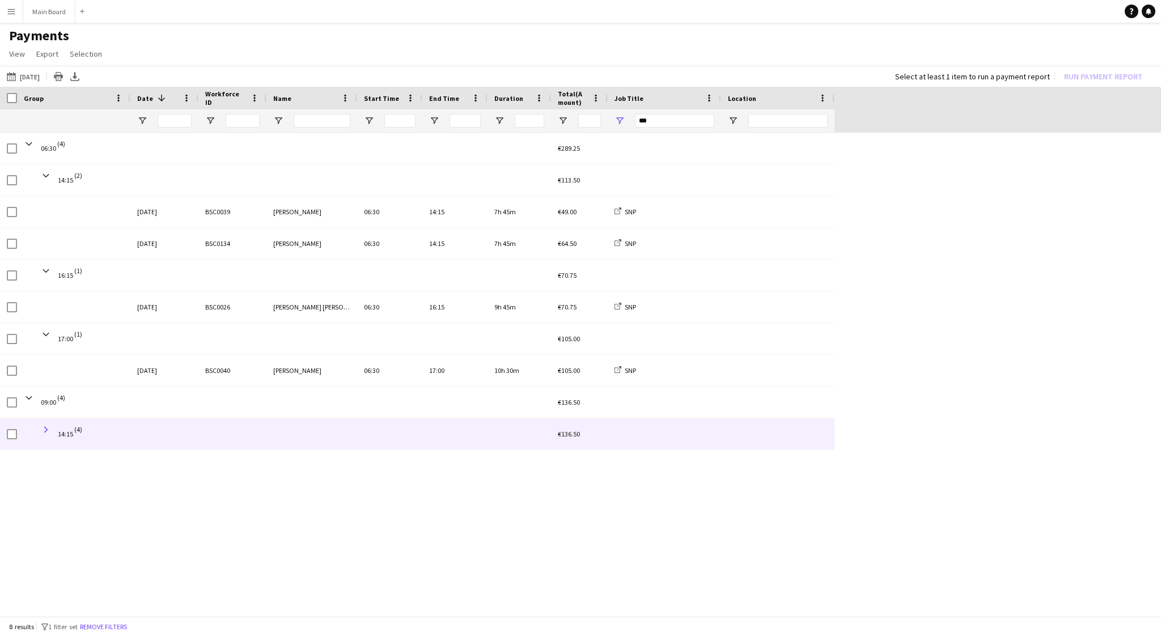
click at [45, 428] on span at bounding box center [46, 430] width 10 height 10
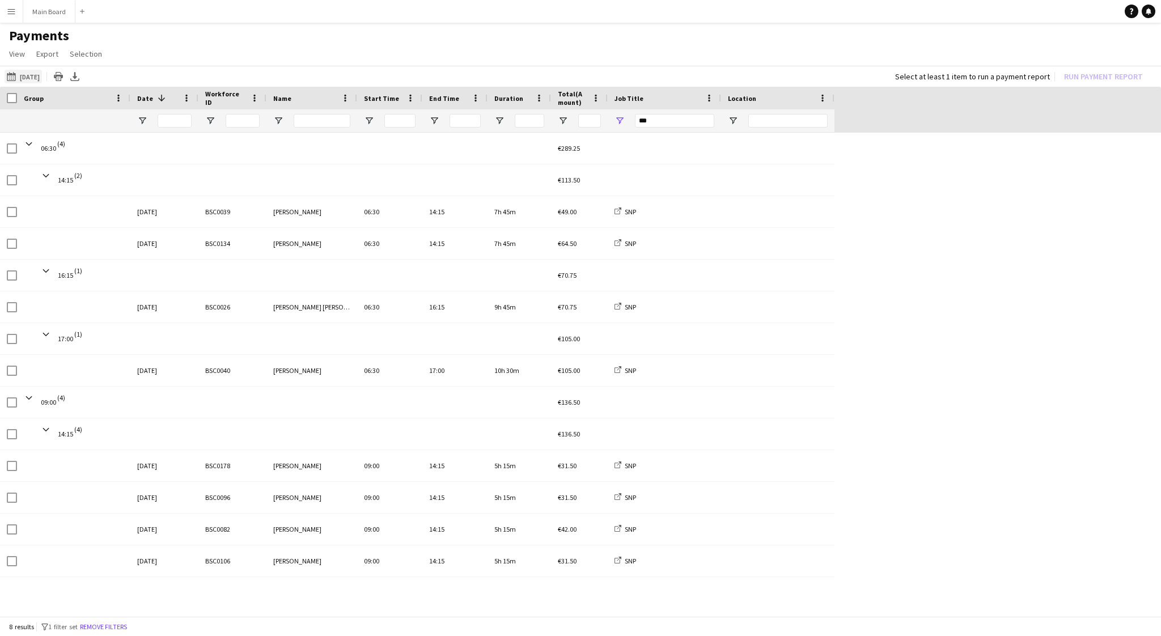
click at [36, 74] on button "16-08-2025 to 31-08-2025 27-08-2025" at bounding box center [23, 77] width 37 height 14
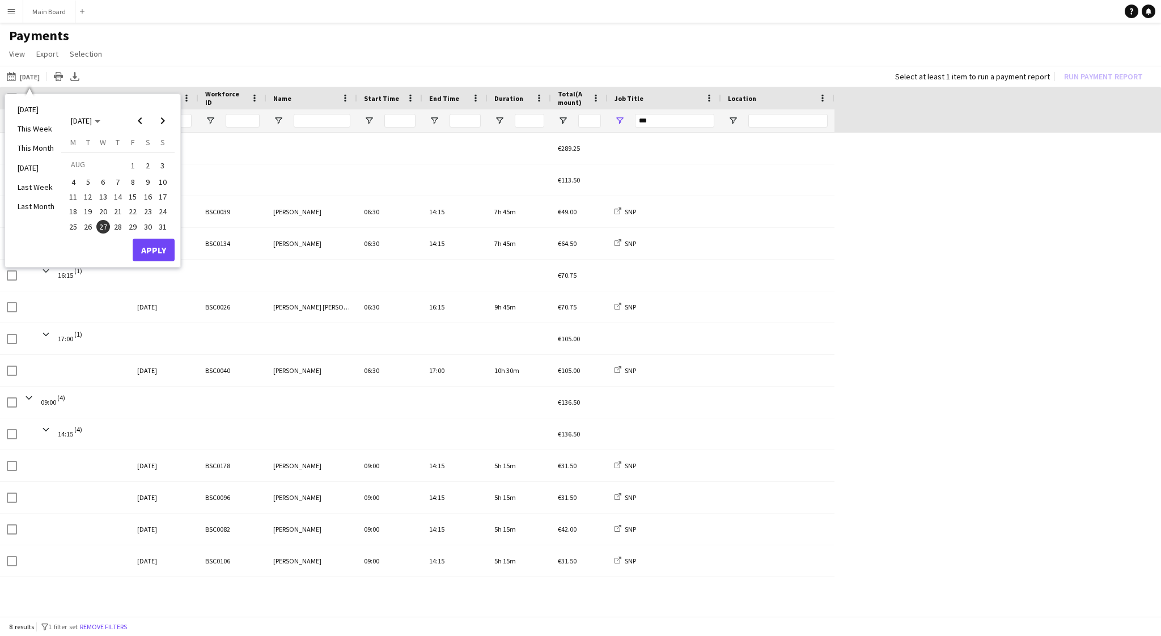
click at [115, 223] on span "28" at bounding box center [118, 227] width 14 height 14
click at [161, 253] on button "Apply" at bounding box center [154, 250] width 42 height 23
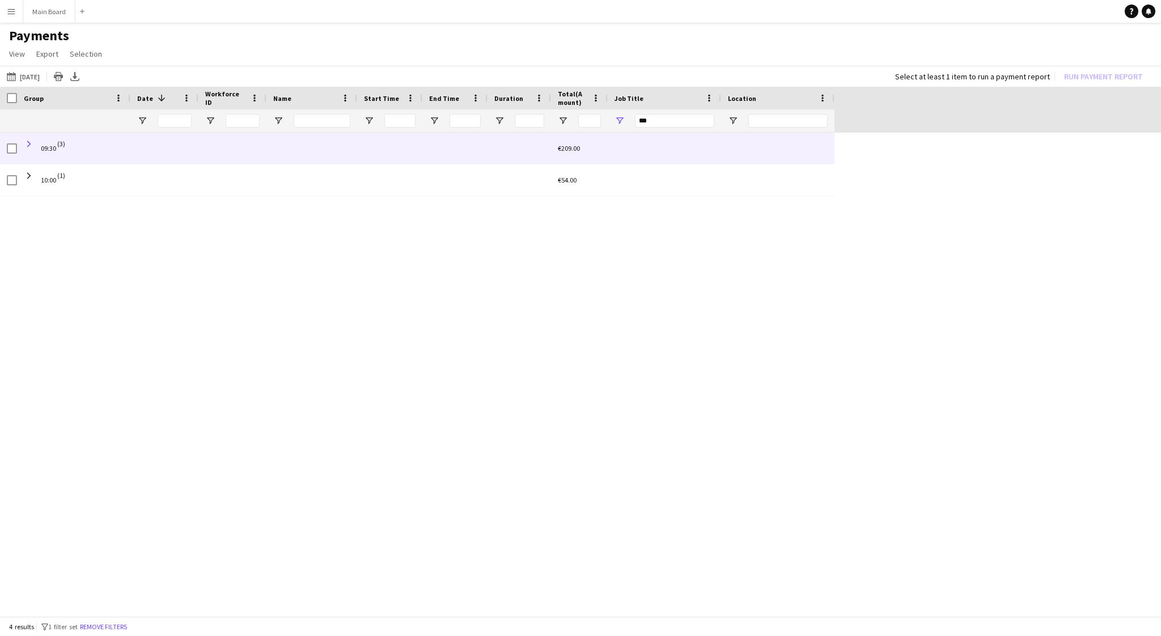
click at [29, 147] on span at bounding box center [29, 144] width 10 height 10
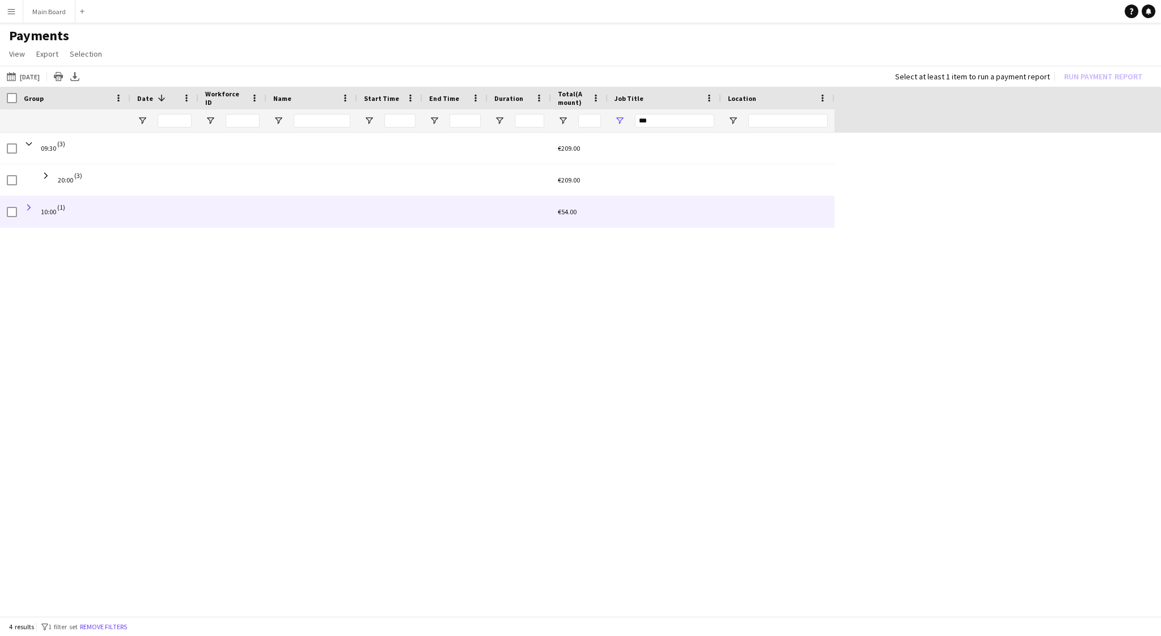
click at [29, 202] on span at bounding box center [29, 207] width 10 height 10
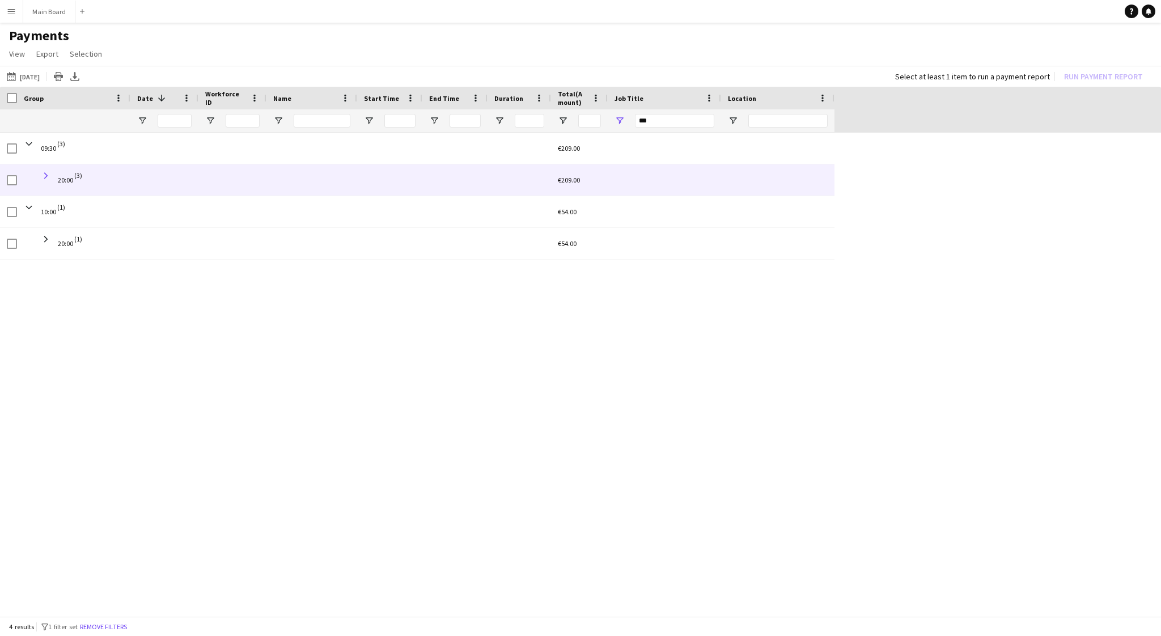
click at [44, 174] on span at bounding box center [46, 176] width 10 height 10
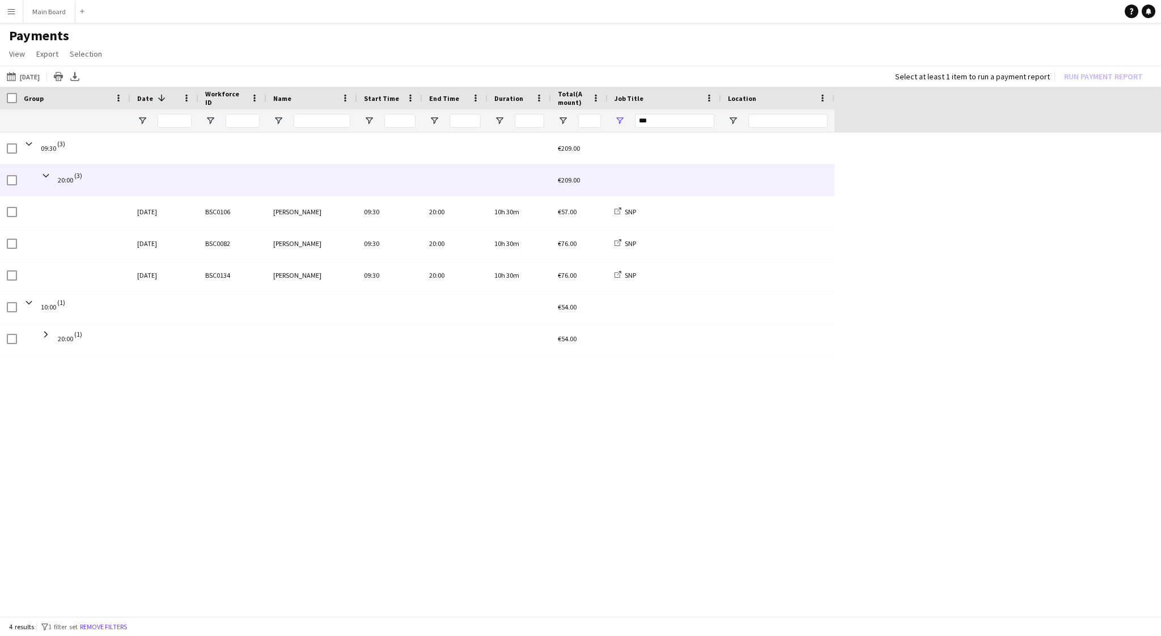
click at [44, 174] on span at bounding box center [46, 176] width 10 height 10
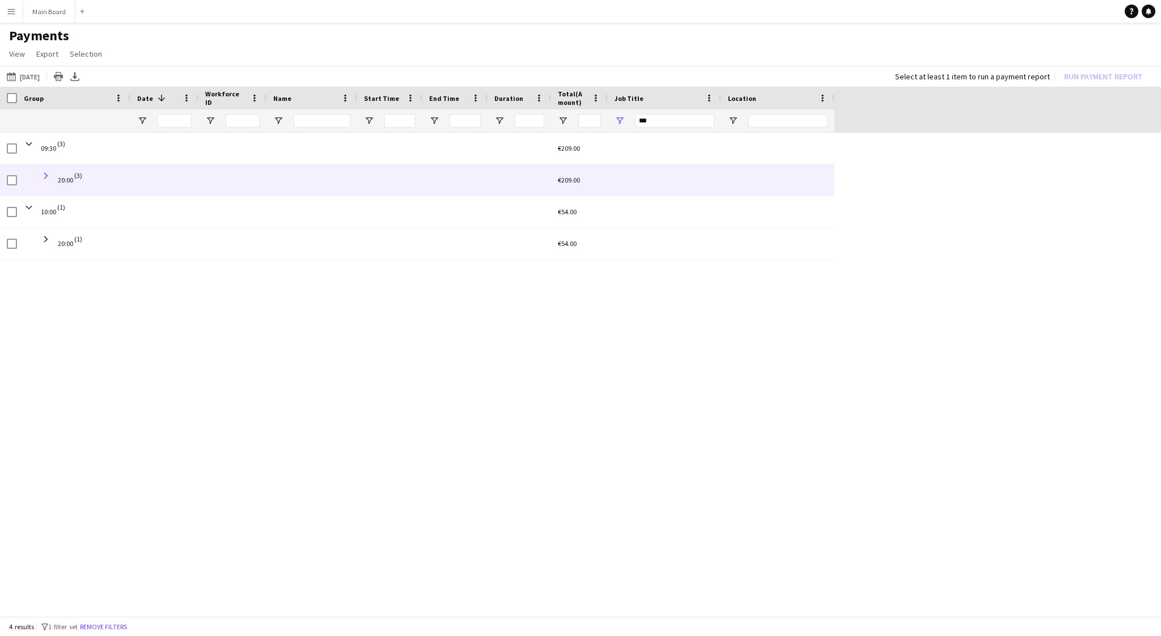
click at [44, 174] on span at bounding box center [46, 176] width 10 height 10
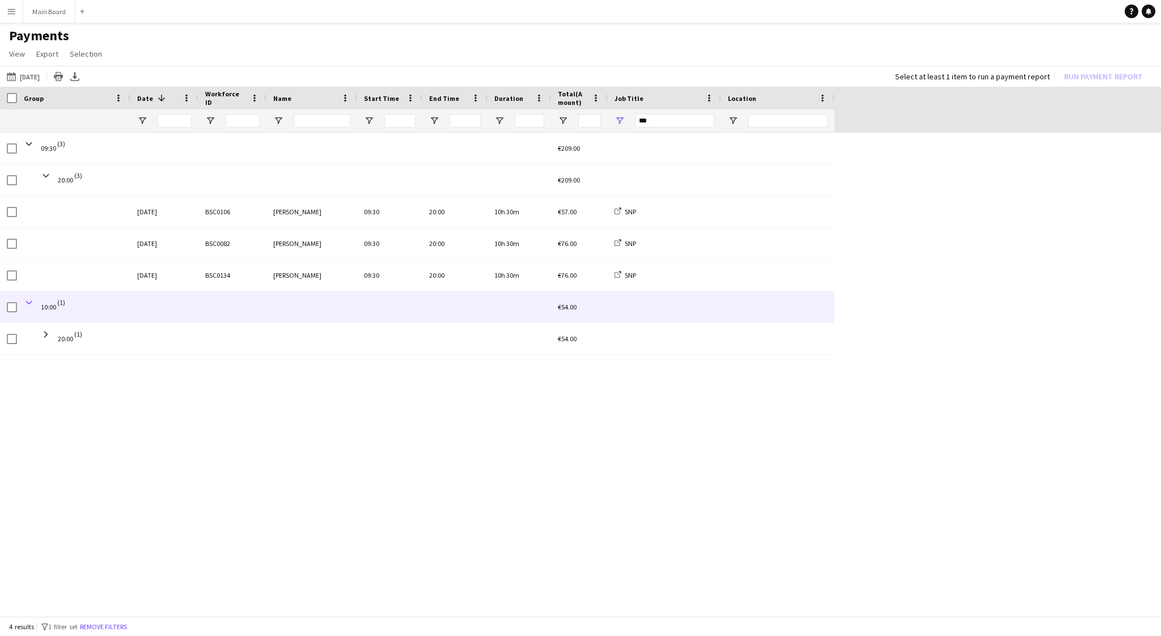
click at [29, 303] on span at bounding box center [29, 303] width 10 height 10
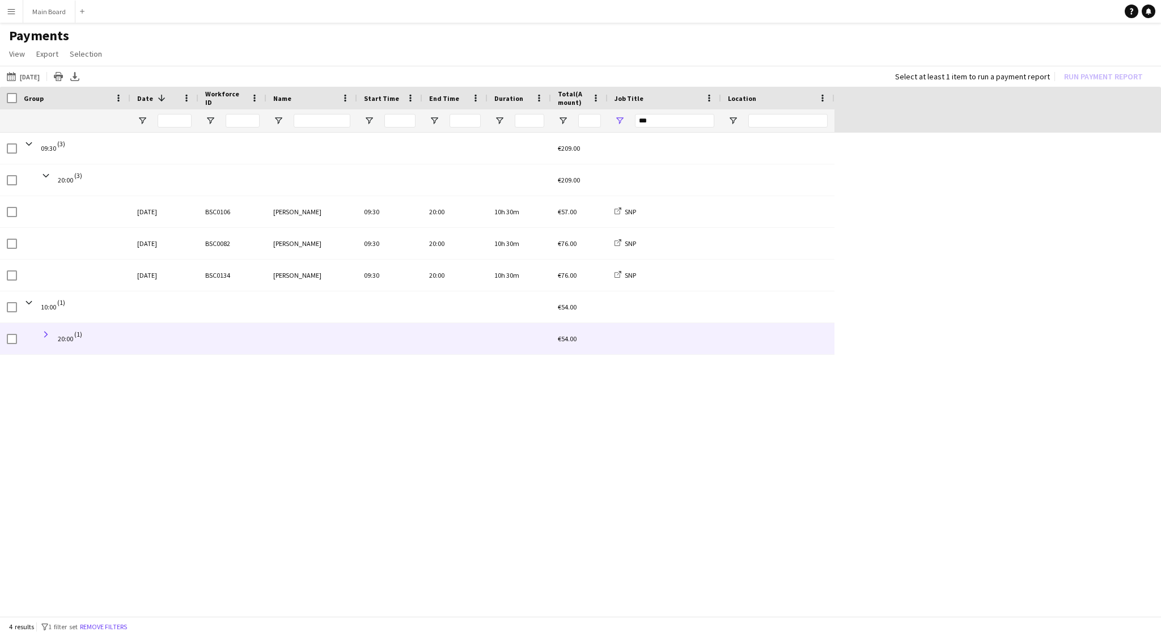
click at [46, 333] on span at bounding box center [46, 334] width 10 height 10
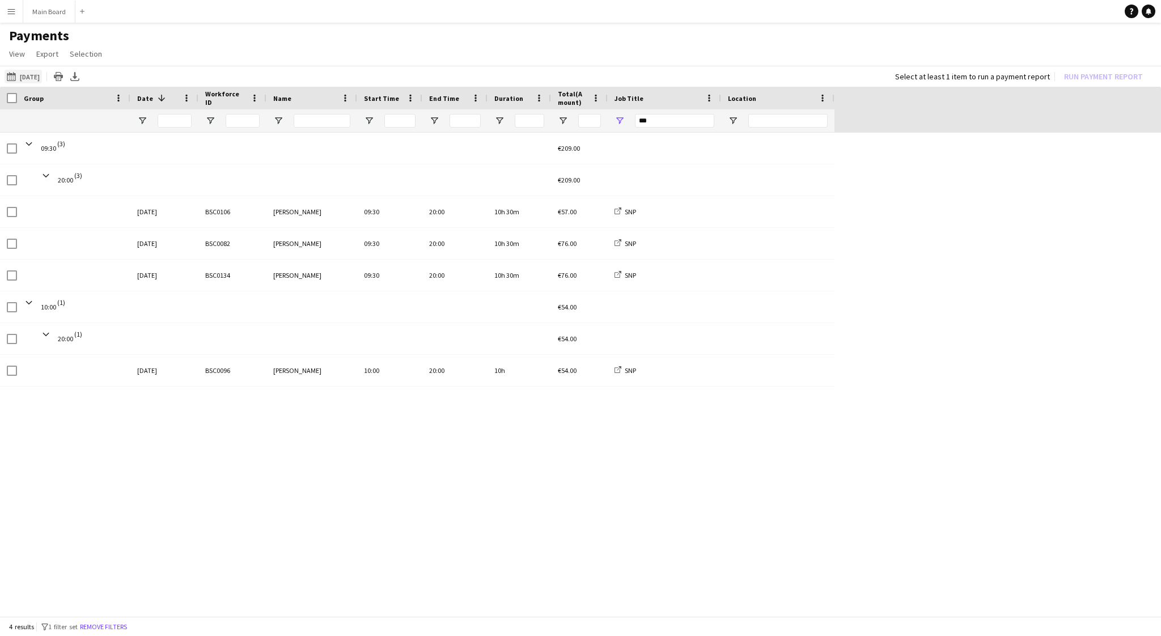
click at [36, 75] on button "16-08-2025 to 31-08-2025 28-08-2025" at bounding box center [23, 77] width 37 height 14
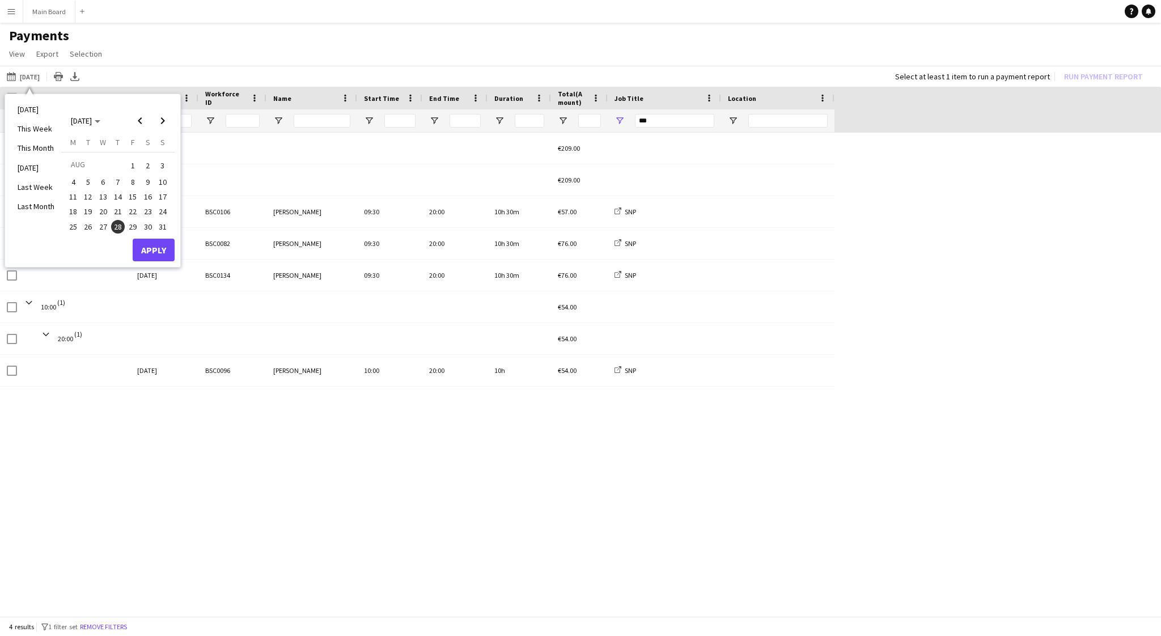
click at [132, 226] on span "29" at bounding box center [133, 227] width 14 height 14
click at [146, 249] on button "Apply" at bounding box center [154, 250] width 42 height 23
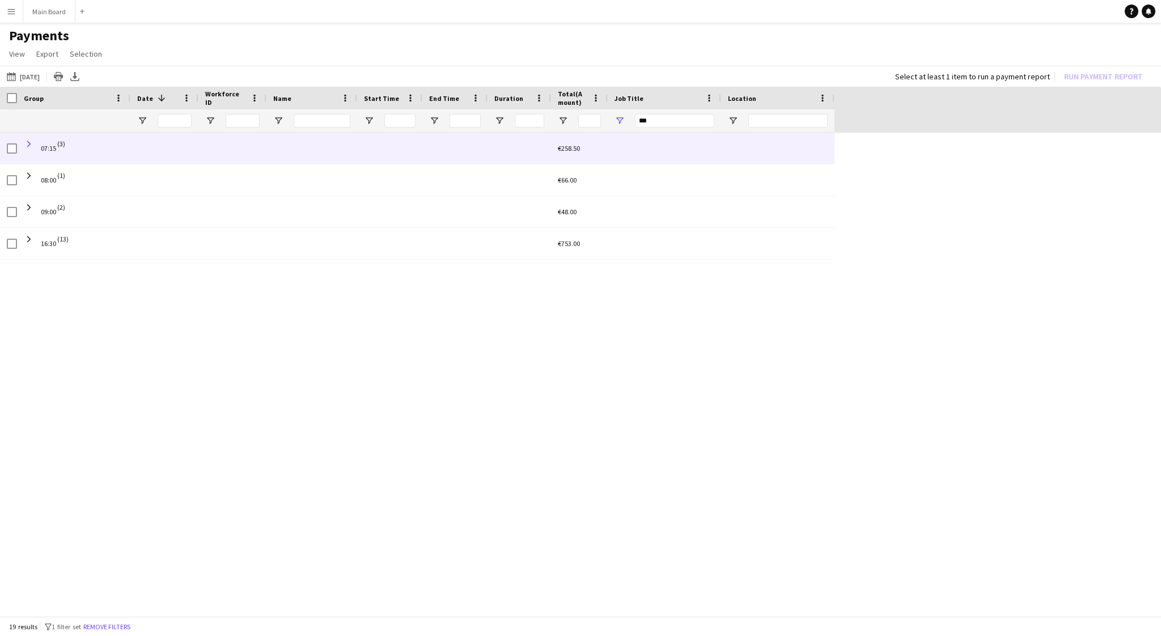
click at [31, 143] on span at bounding box center [29, 144] width 10 height 10
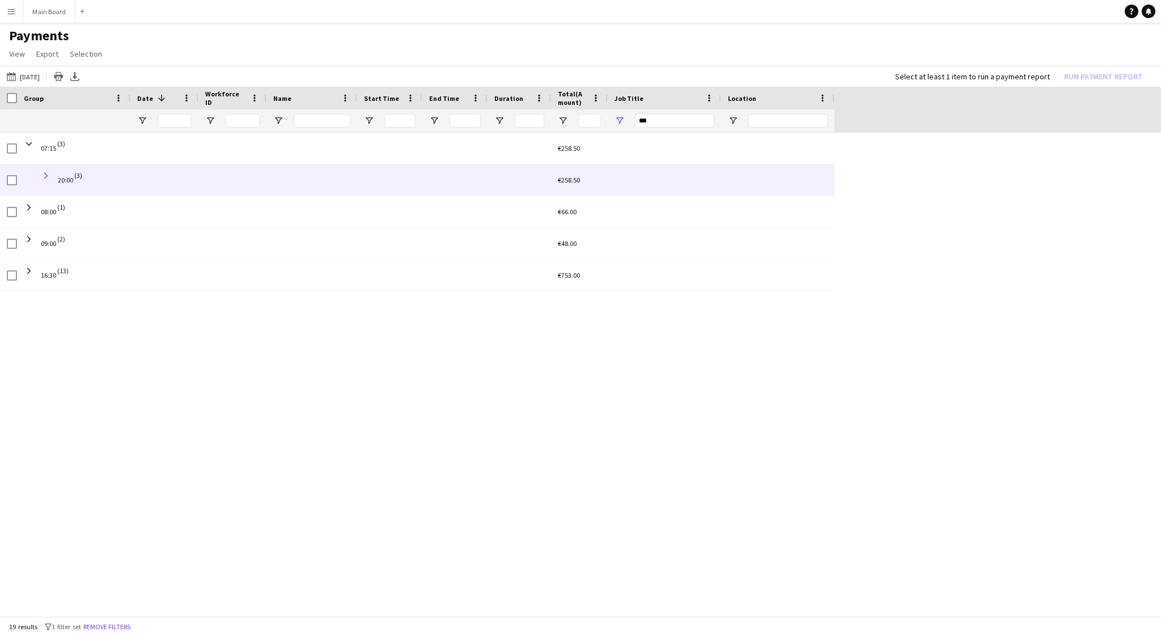
click at [46, 175] on span at bounding box center [46, 176] width 10 height 10
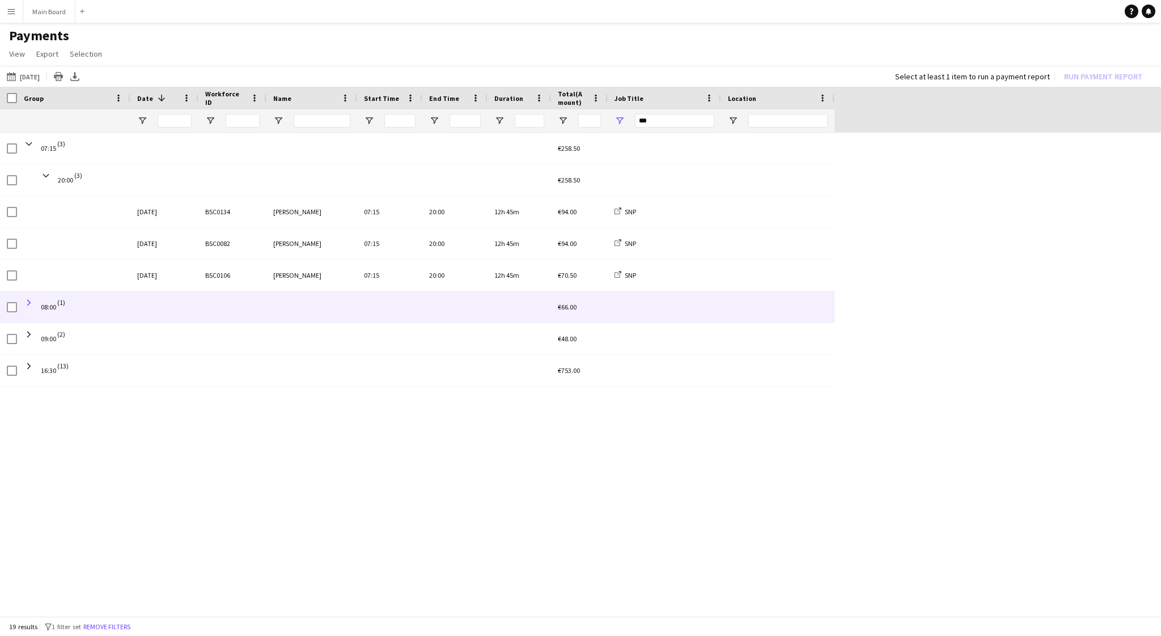
click at [29, 302] on span at bounding box center [29, 303] width 10 height 10
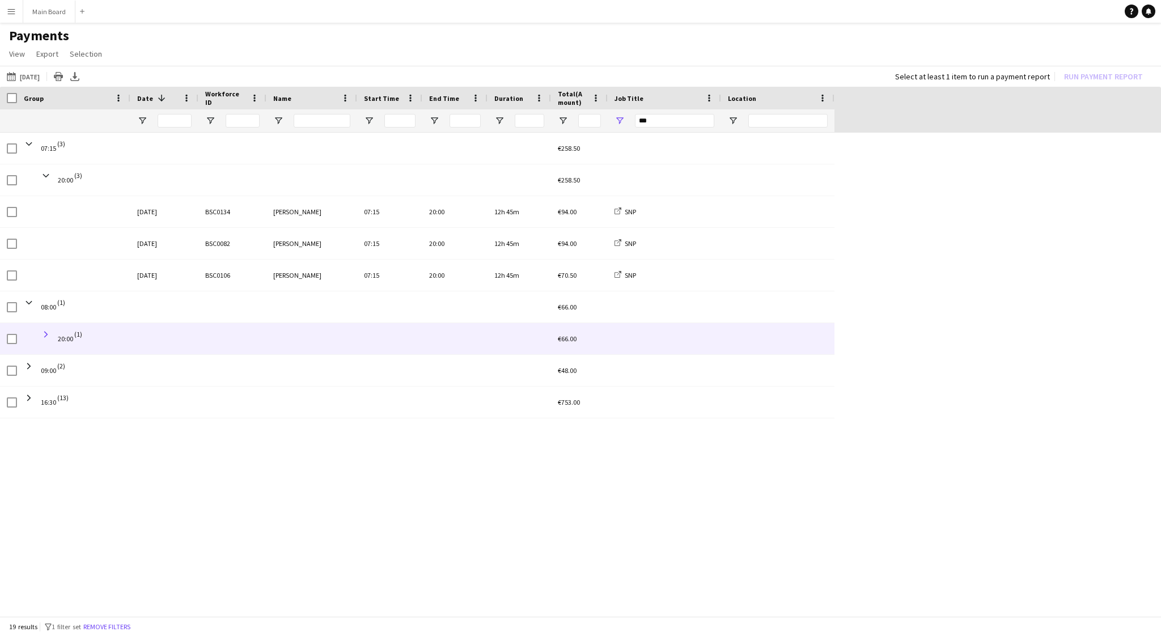
click at [44, 334] on span at bounding box center [46, 334] width 10 height 10
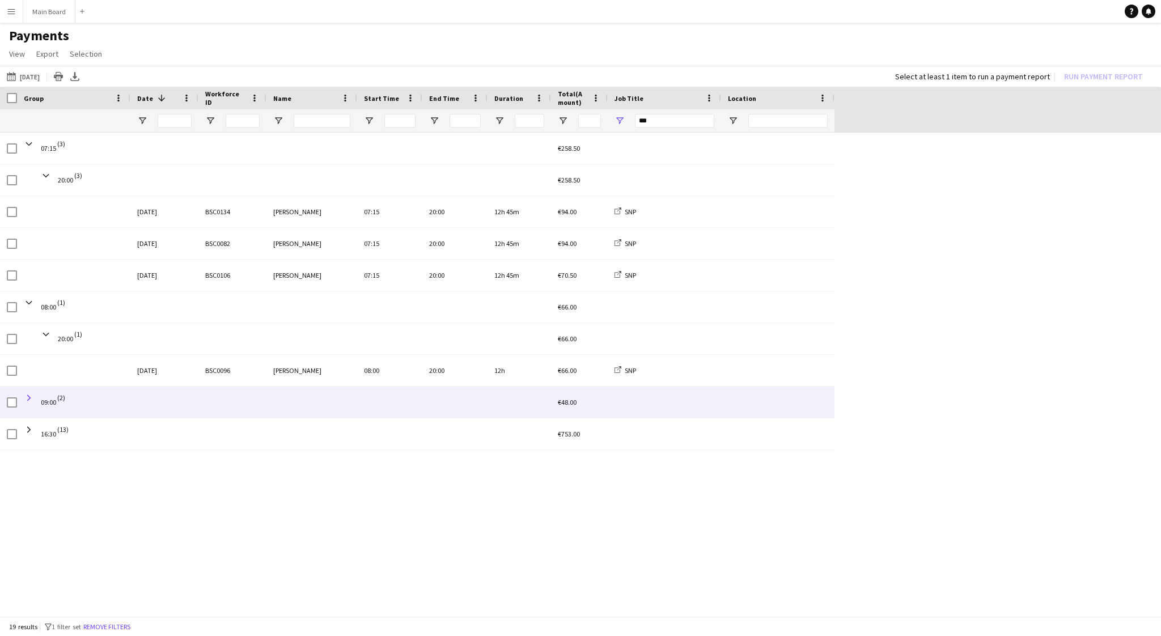
click at [30, 397] on span at bounding box center [29, 398] width 10 height 10
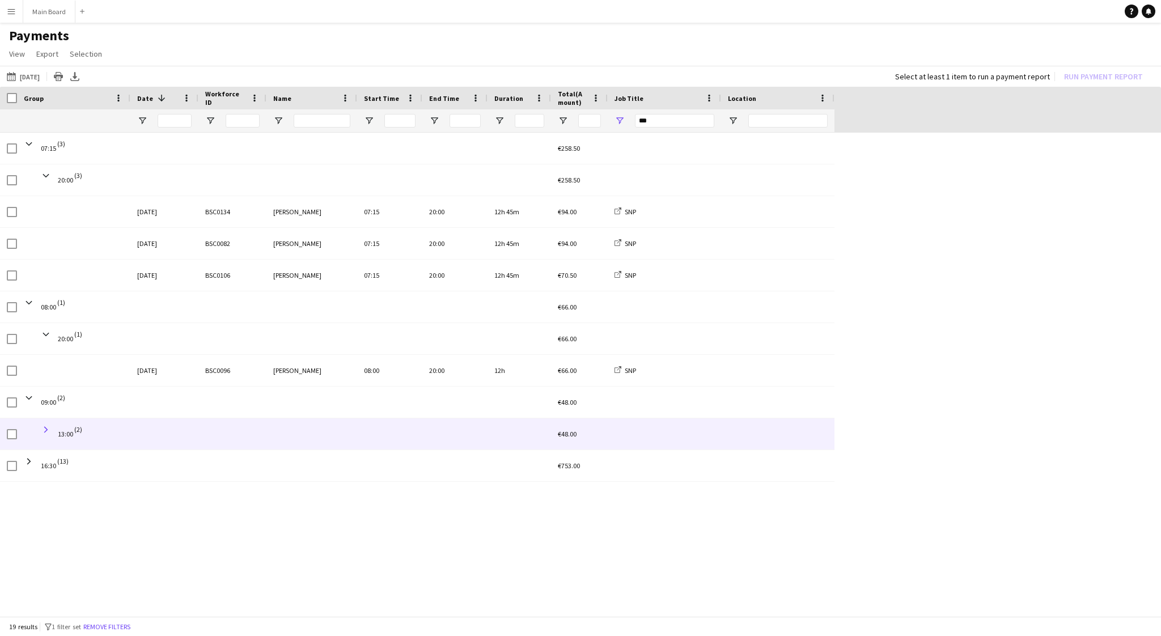
click at [46, 429] on span at bounding box center [46, 430] width 10 height 10
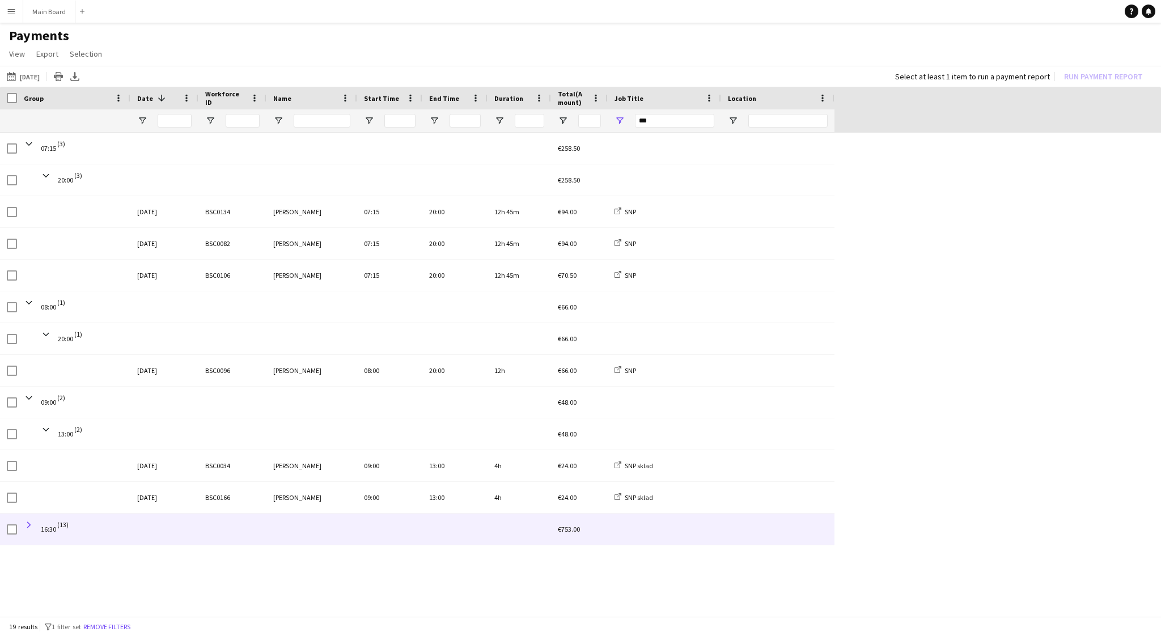
click at [30, 522] on span at bounding box center [29, 525] width 10 height 10
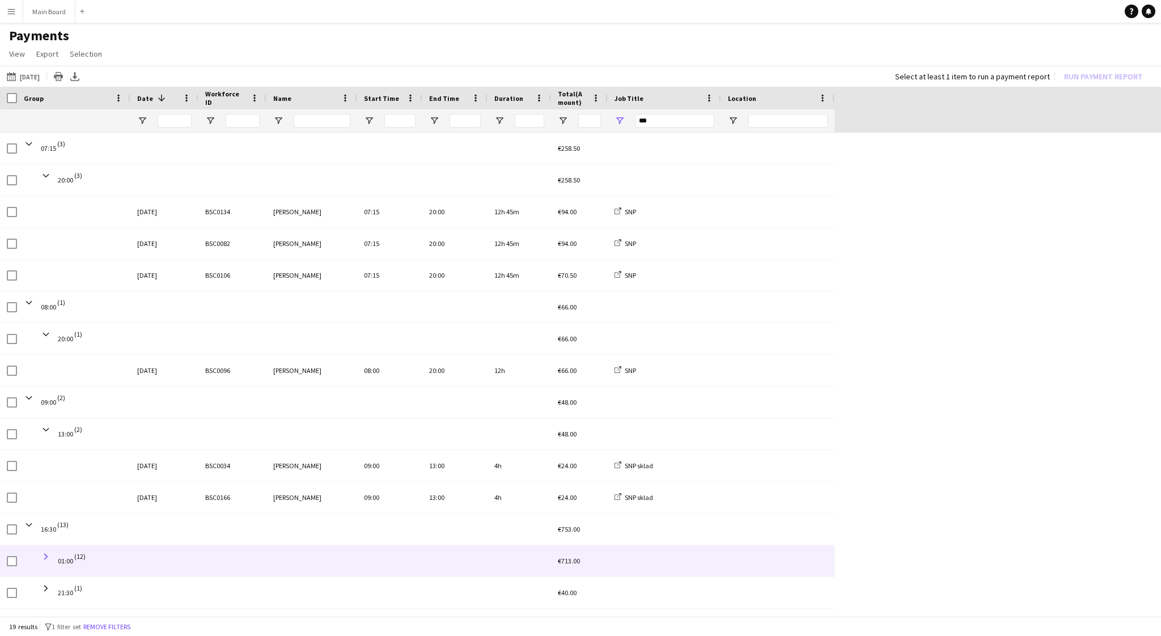
click at [46, 555] on span at bounding box center [46, 557] width 10 height 10
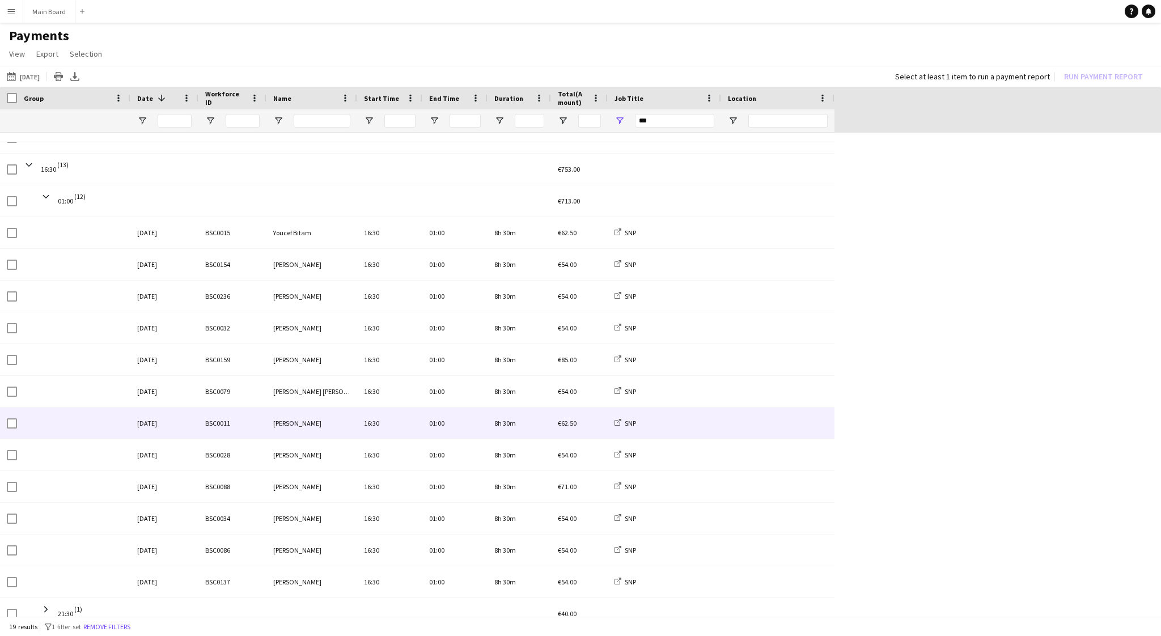
scroll to position [371, 0]
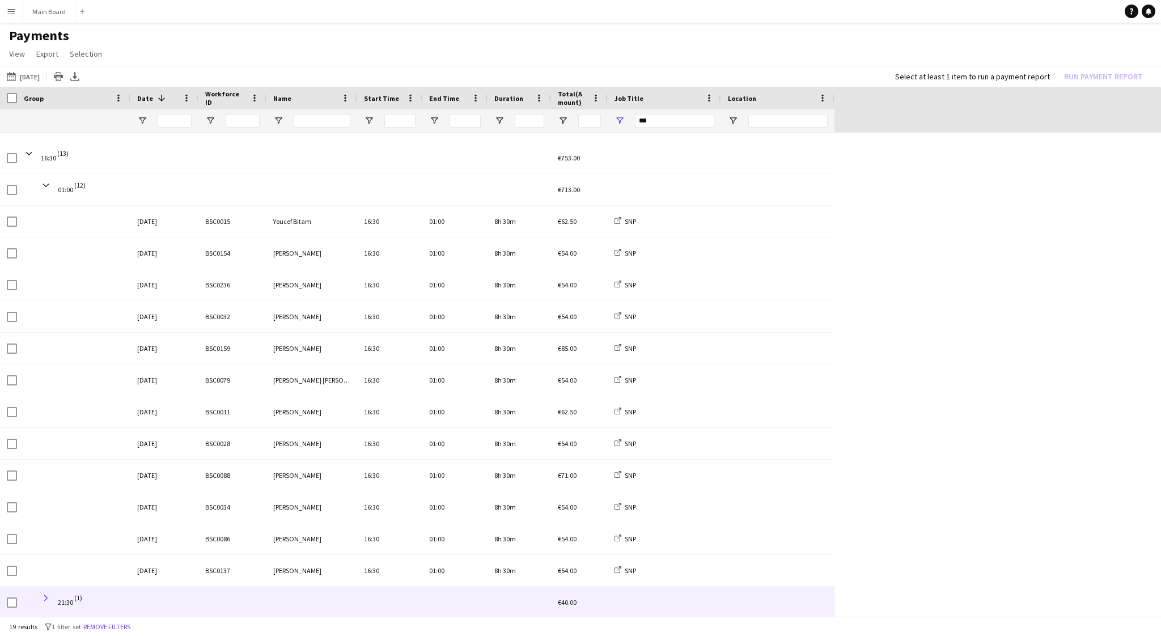
click at [48, 596] on span at bounding box center [46, 598] width 10 height 10
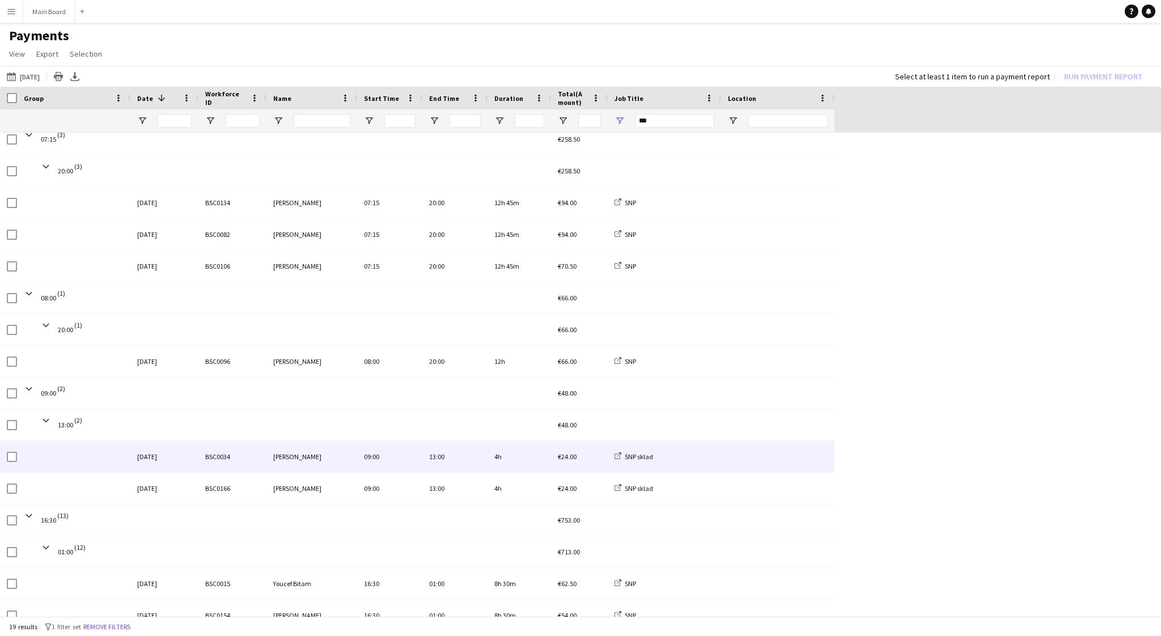
scroll to position [0, 0]
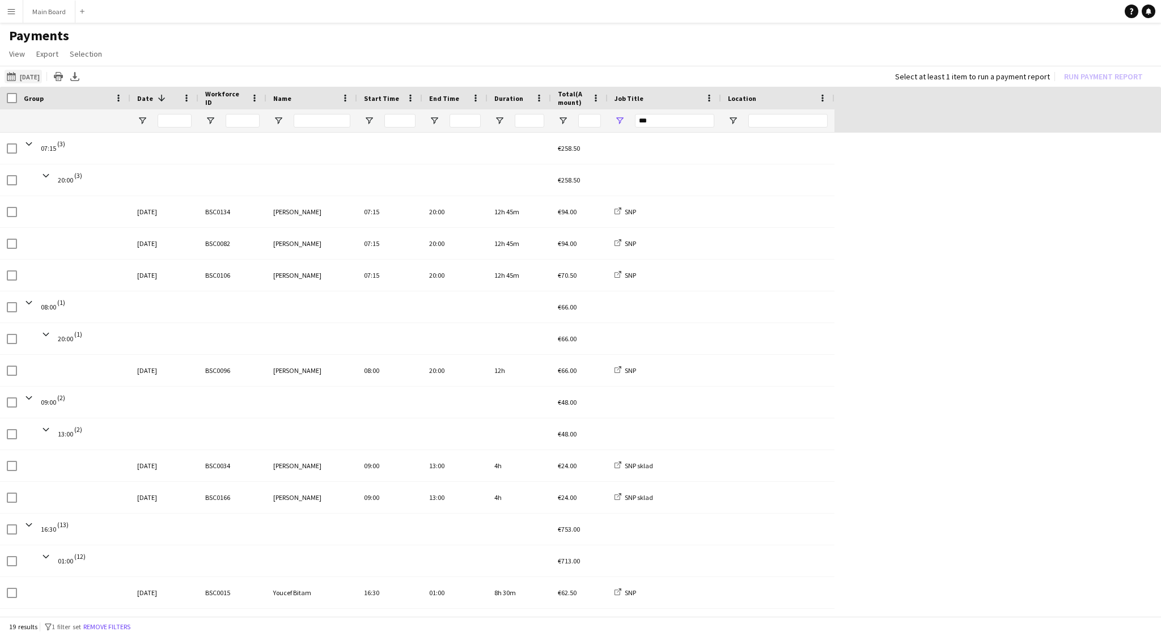
click at [33, 78] on button "16-08-2025 to 31-08-2025 29-08-2025" at bounding box center [23, 77] width 37 height 14
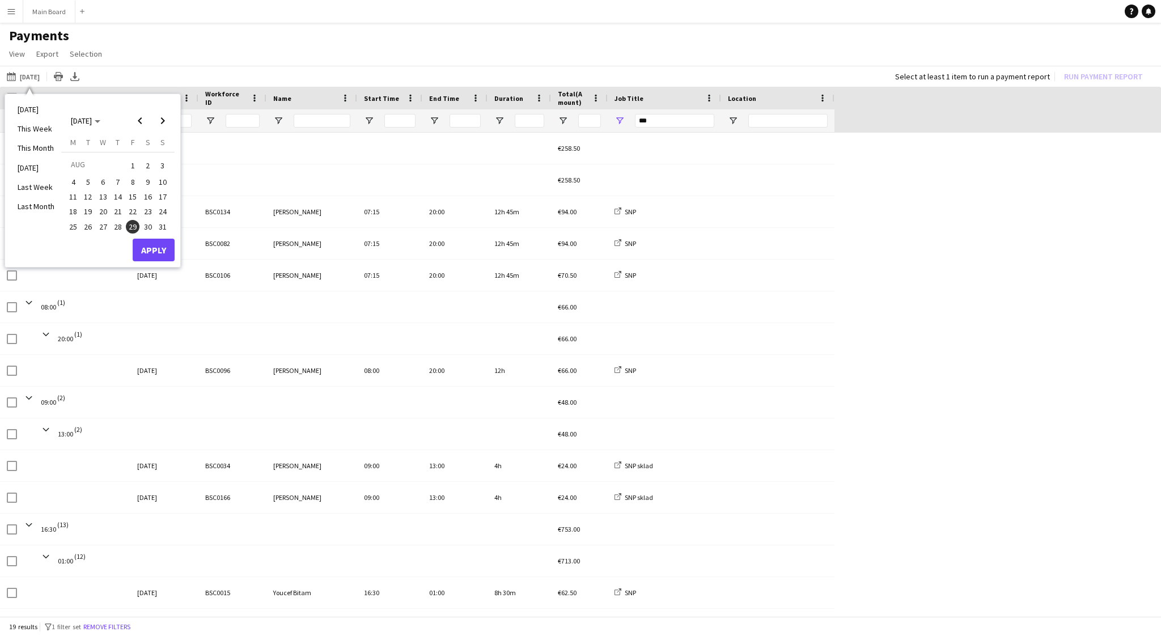
click at [146, 225] on span "30" at bounding box center [148, 227] width 14 height 14
click at [165, 253] on button "Apply" at bounding box center [154, 250] width 42 height 23
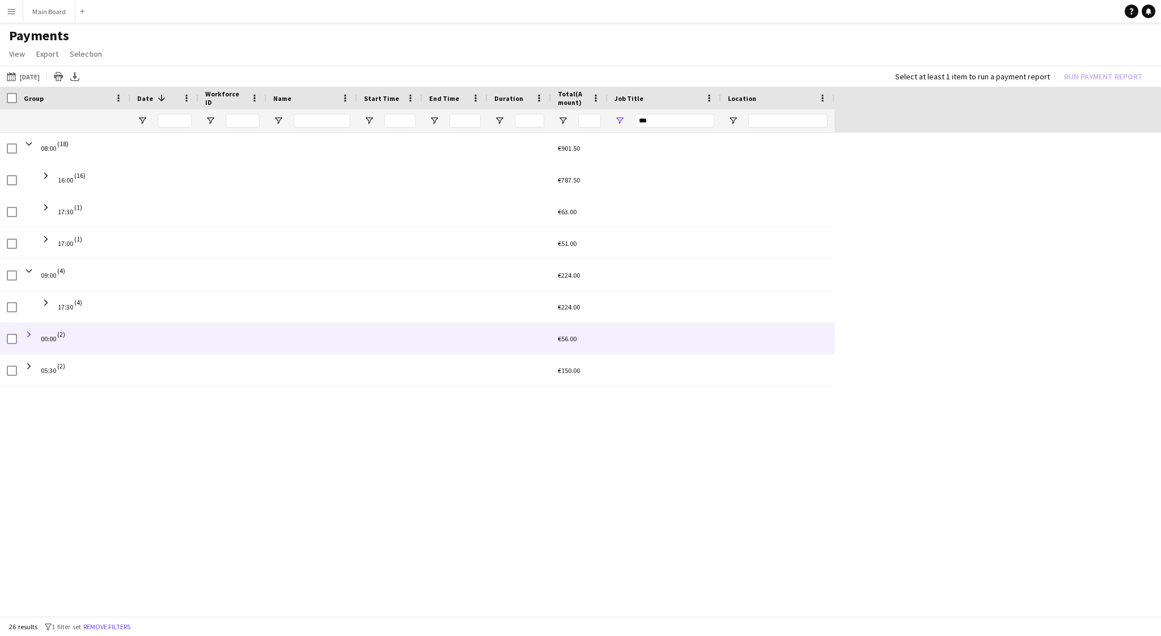
click at [26, 332] on span at bounding box center [29, 334] width 10 height 10
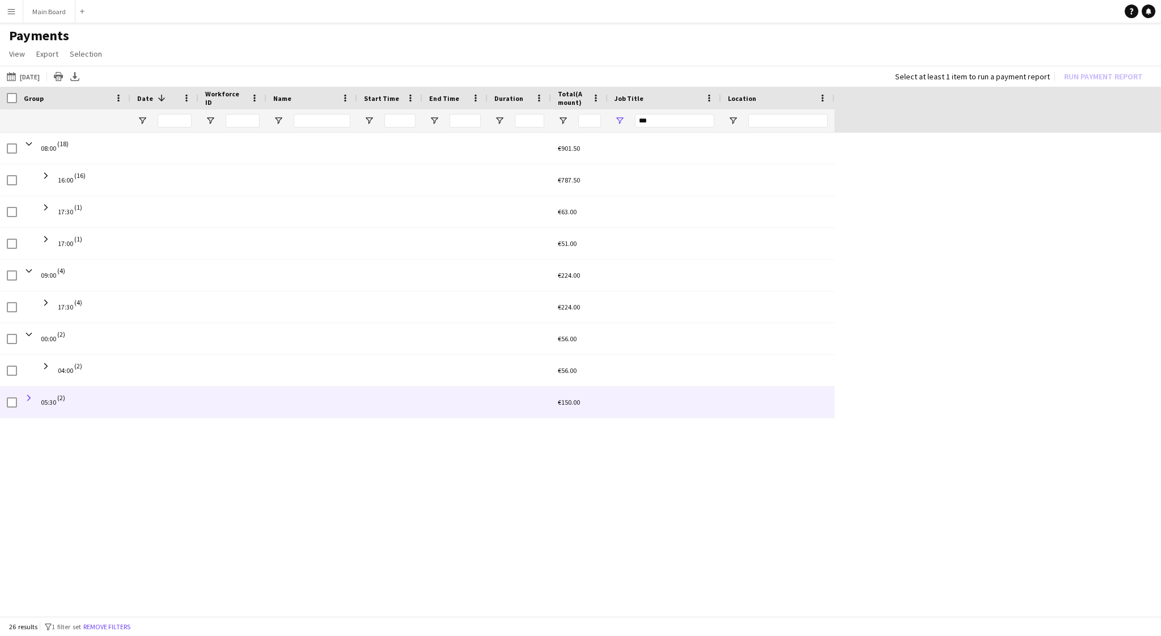
click at [31, 399] on span at bounding box center [29, 398] width 10 height 10
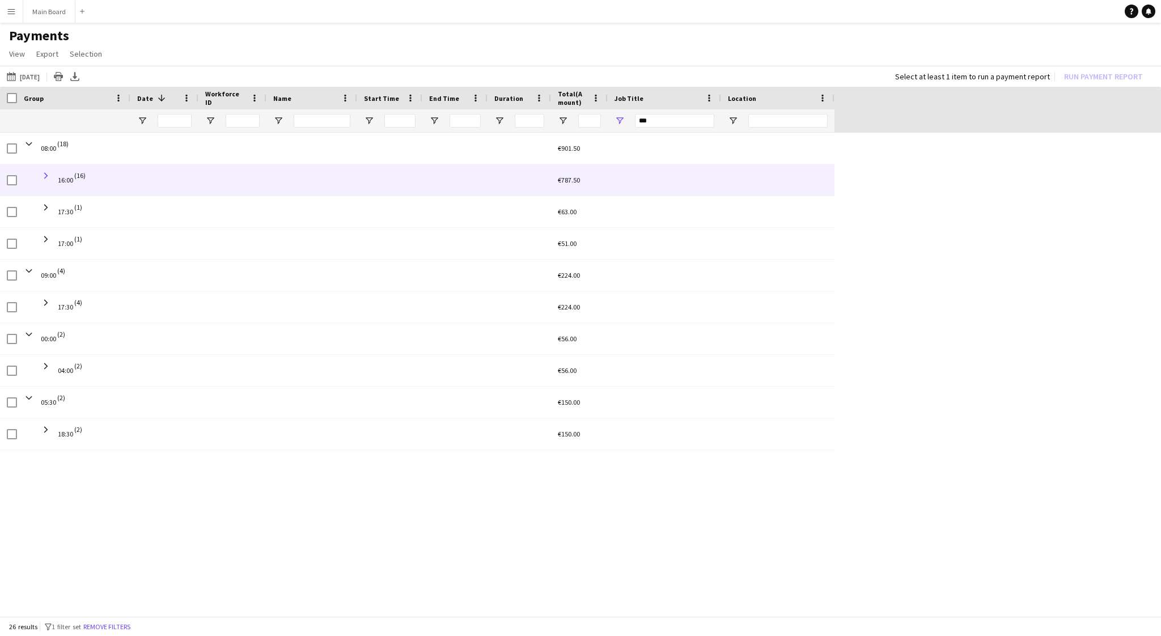
click at [46, 176] on span at bounding box center [46, 176] width 10 height 10
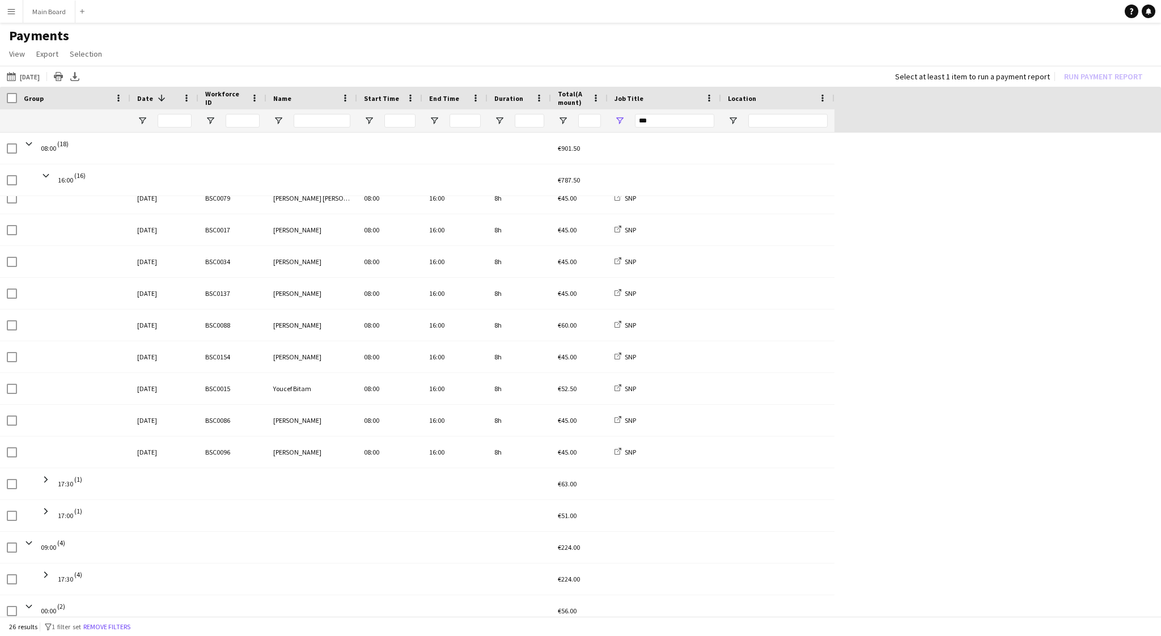
scroll to position [52, 0]
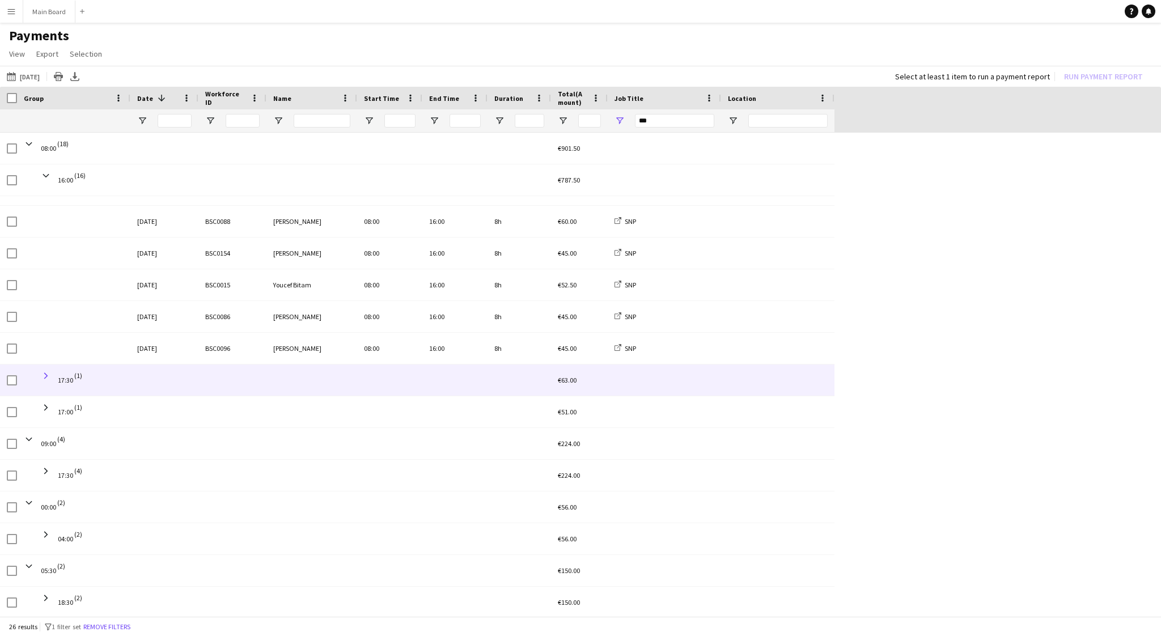
click at [45, 376] on span at bounding box center [46, 376] width 10 height 10
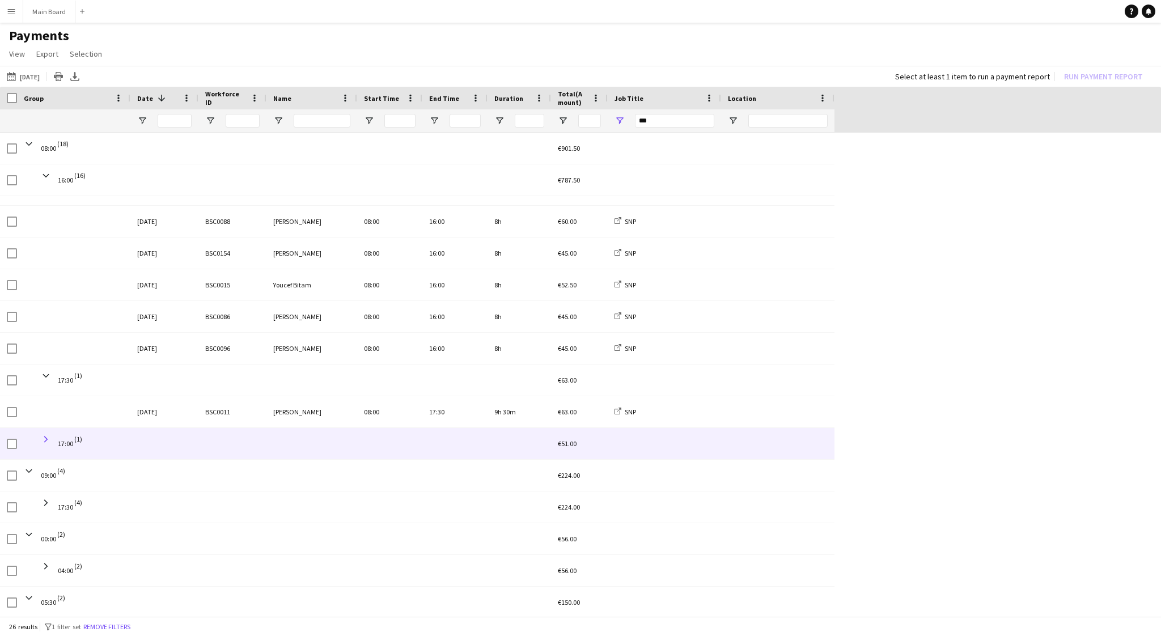
click at [45, 440] on span at bounding box center [46, 439] width 10 height 10
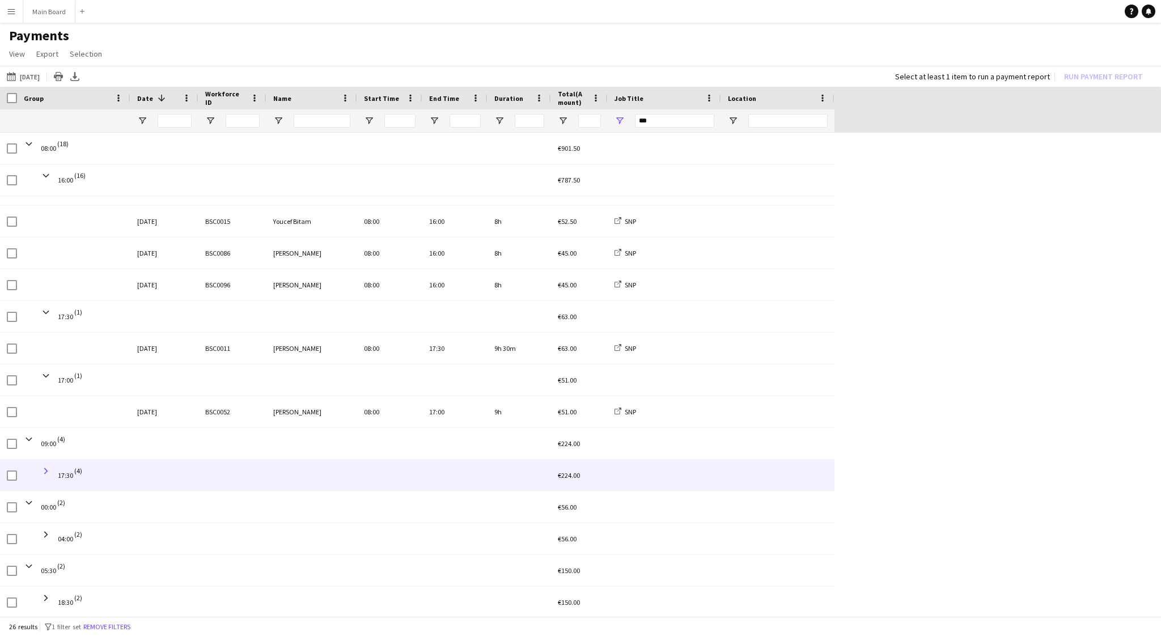
click at [45, 469] on span at bounding box center [46, 471] width 10 height 10
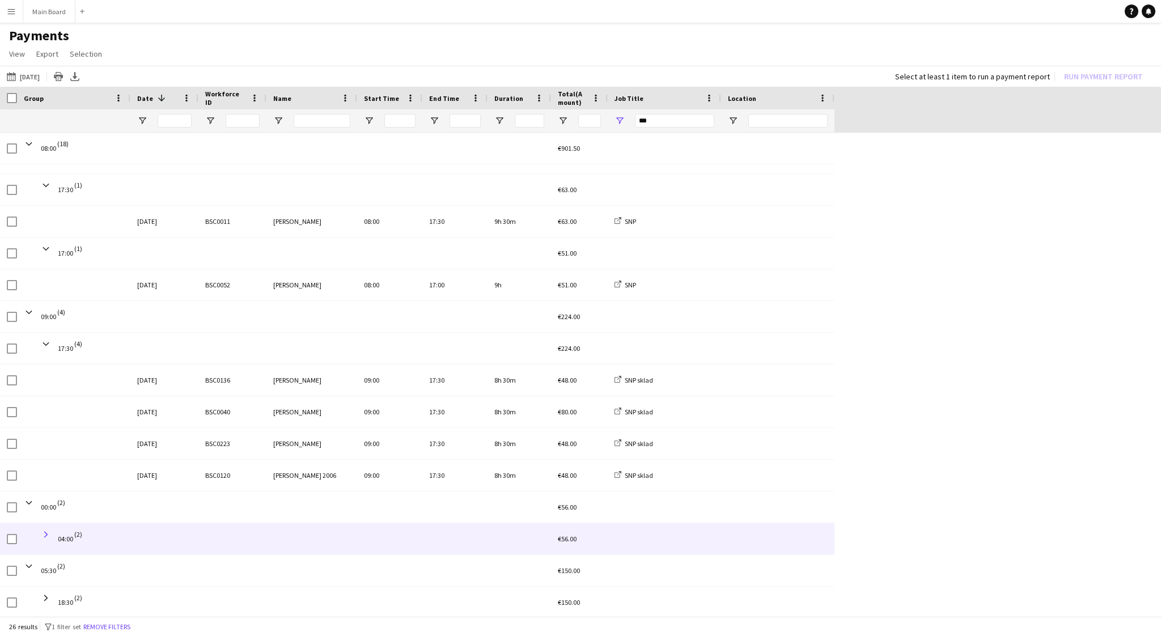
click at [48, 535] on span at bounding box center [46, 535] width 10 height 10
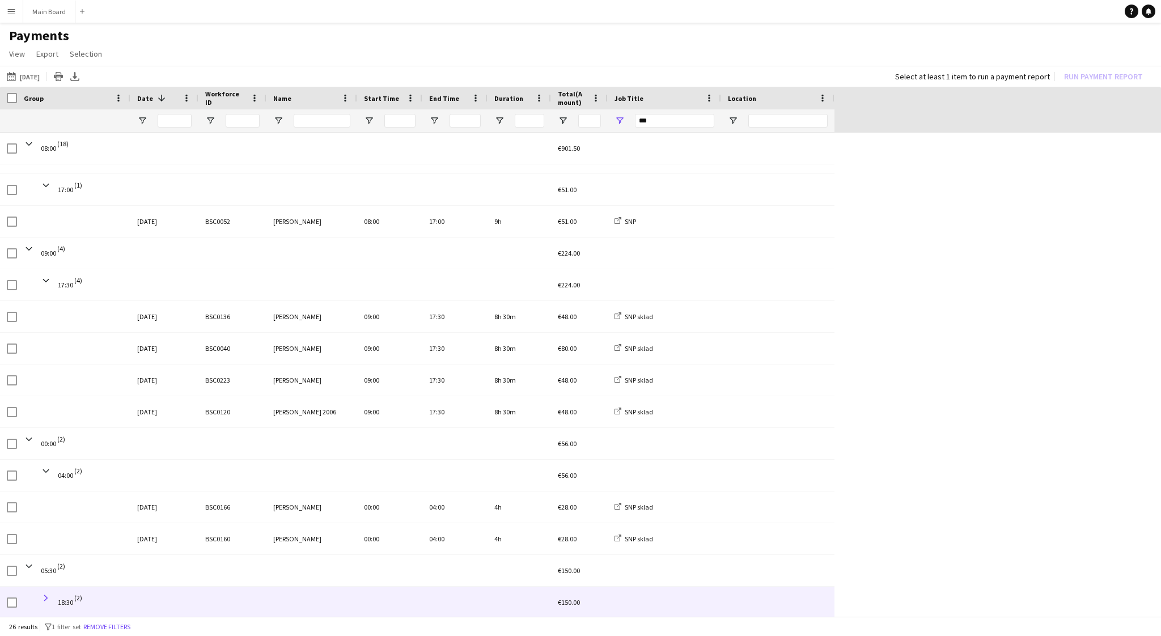
click at [48, 599] on span at bounding box center [46, 598] width 10 height 10
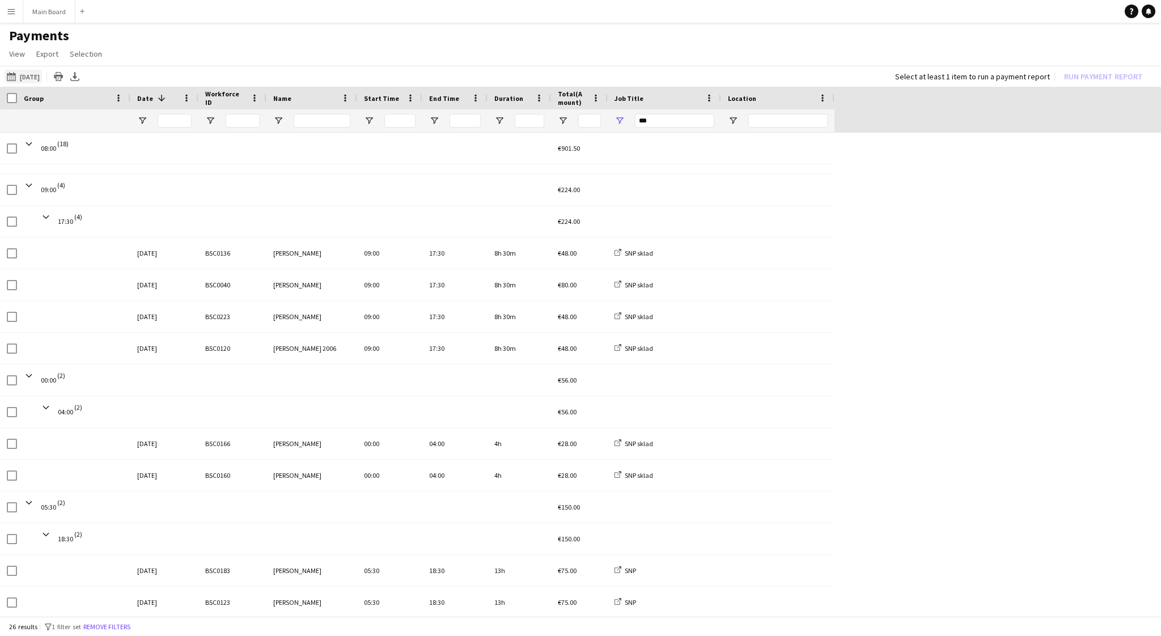
click at [40, 79] on button "16-08-2025 to 31-08-2025 30-08-2025" at bounding box center [23, 77] width 37 height 14
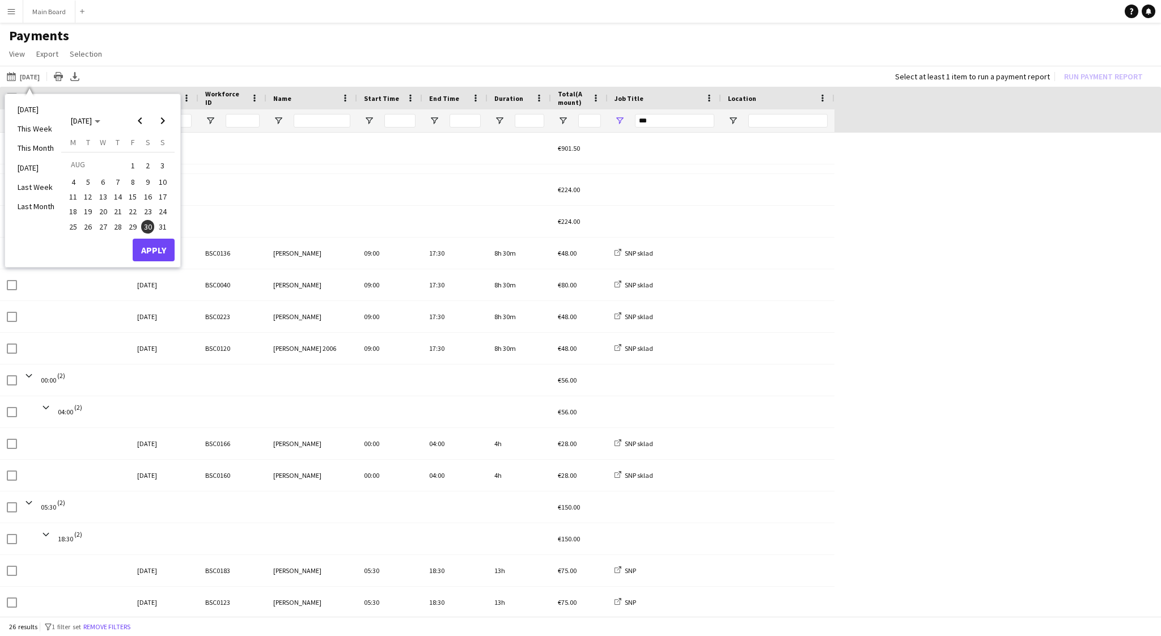
click at [161, 223] on span "31" at bounding box center [163, 227] width 14 height 14
click at [154, 255] on button "Apply" at bounding box center [154, 250] width 42 height 23
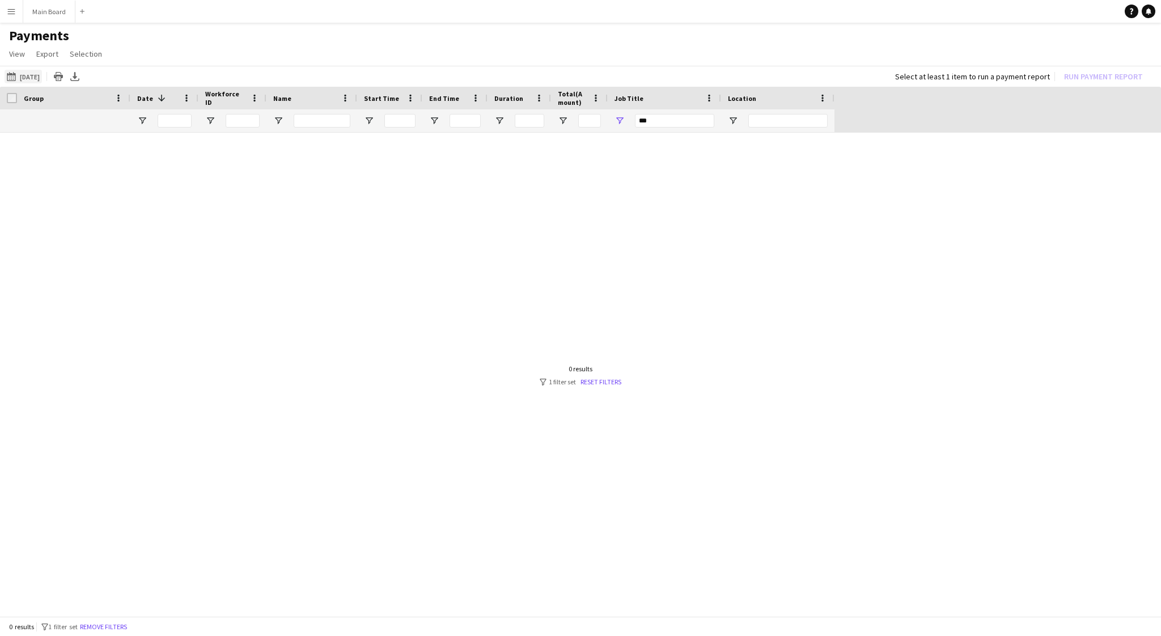
click at [42, 74] on button "16-08-2025 to 31-08-2025 Yesterday" at bounding box center [23, 77] width 37 height 14
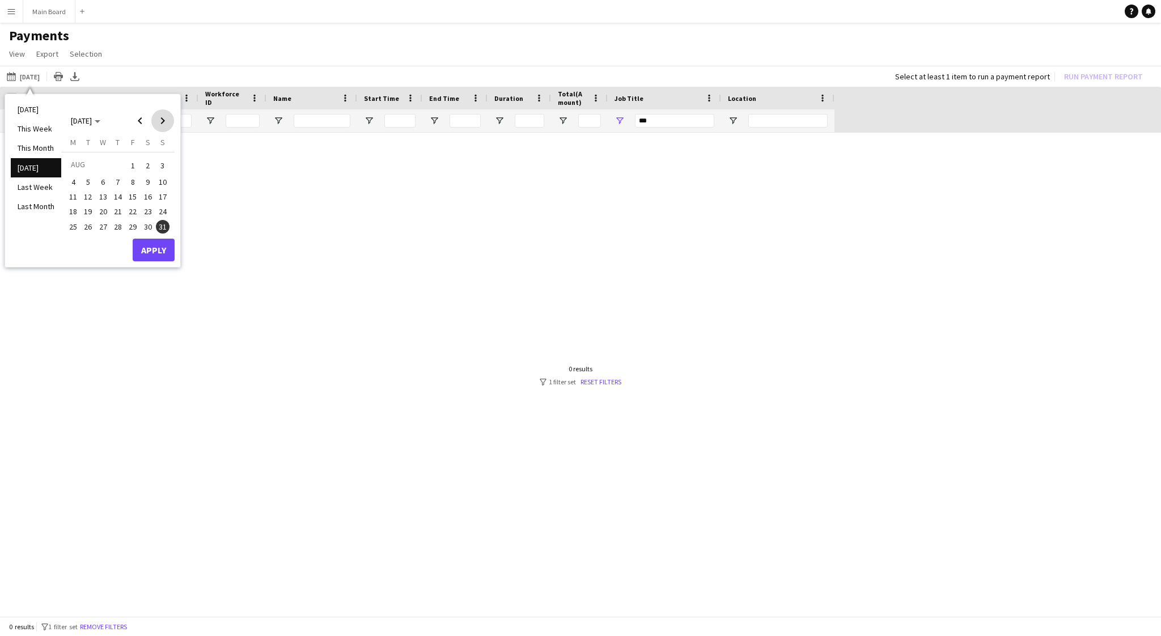
click at [159, 120] on span "Next month" at bounding box center [162, 120] width 23 height 23
click at [71, 183] on span "1" at bounding box center [73, 179] width 14 height 14
click at [145, 263] on button "Apply" at bounding box center [154, 262] width 42 height 23
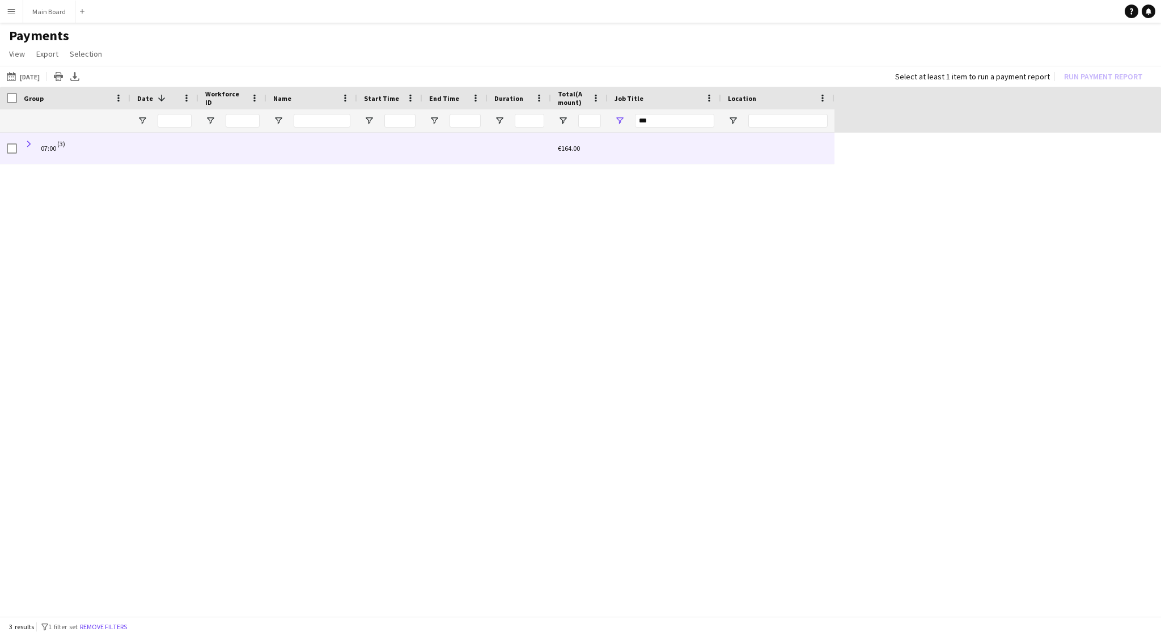
click at [28, 143] on span at bounding box center [29, 144] width 10 height 10
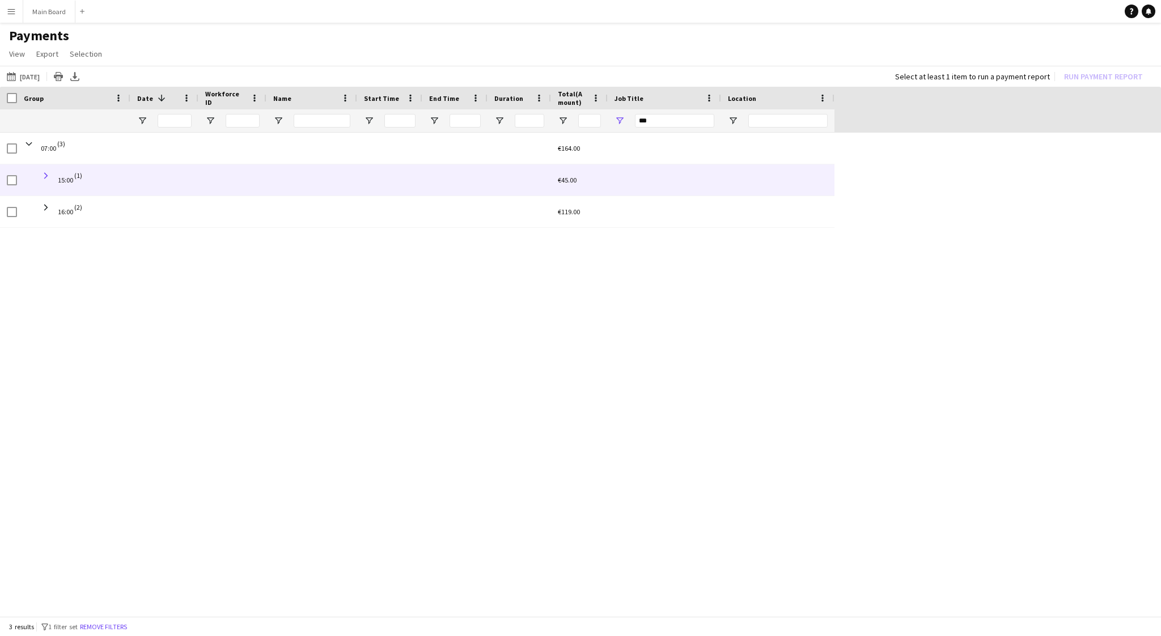
click at [45, 177] on span at bounding box center [46, 176] width 10 height 10
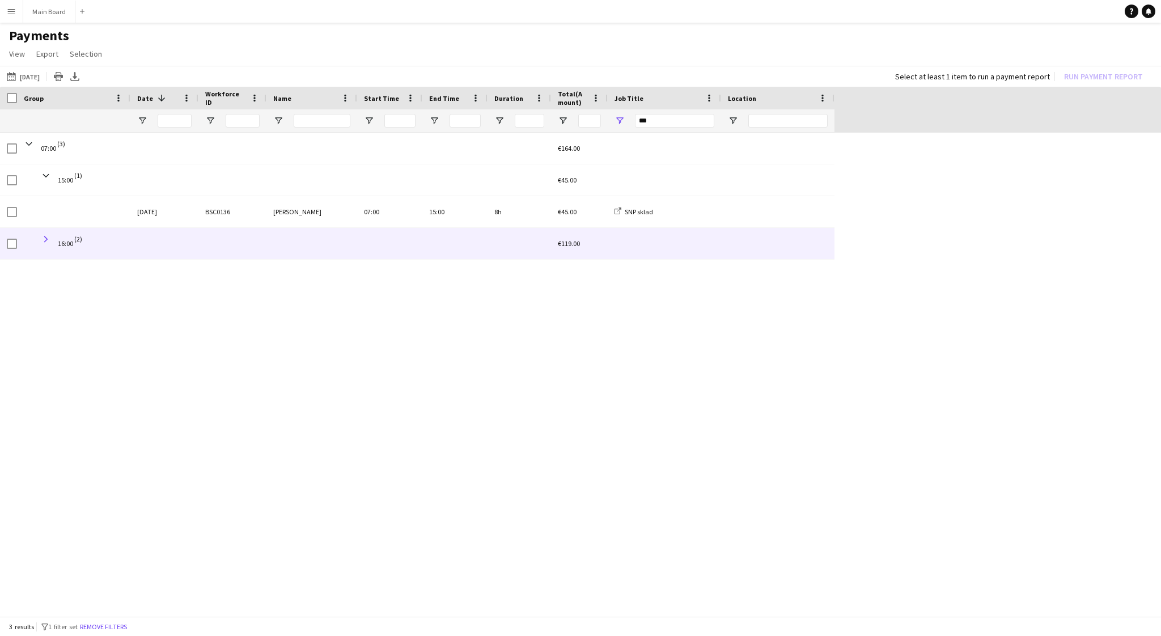
click at [45, 239] on span at bounding box center [46, 239] width 10 height 10
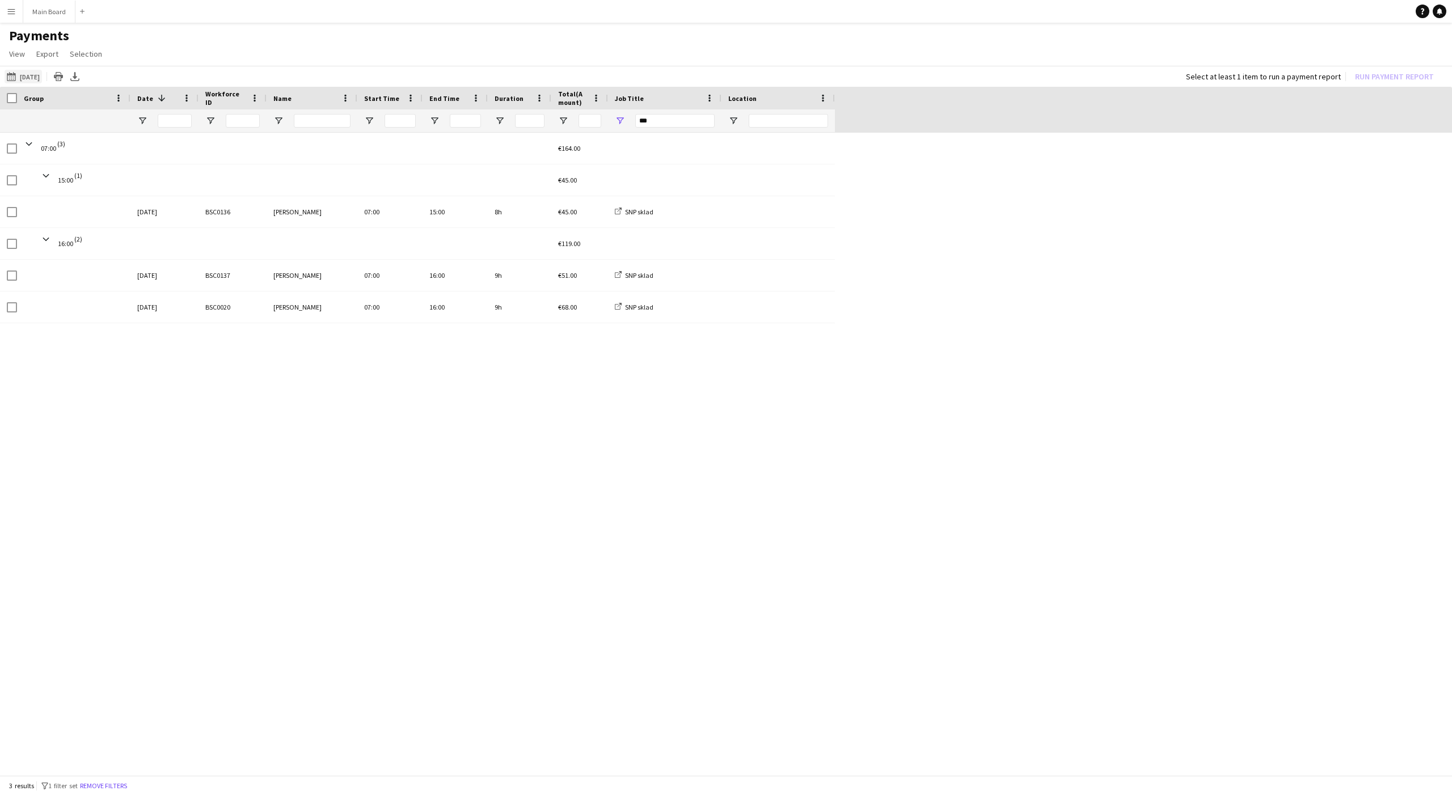
click at [23, 75] on button "16-08-2025 to 31-08-2025 Today" at bounding box center [23, 77] width 37 height 14
click at [130, 122] on span "Previous month" at bounding box center [140, 121] width 23 height 23
click at [159, 211] on span "24" at bounding box center [163, 212] width 14 height 14
click at [154, 248] on button "Apply" at bounding box center [154, 250] width 42 height 23
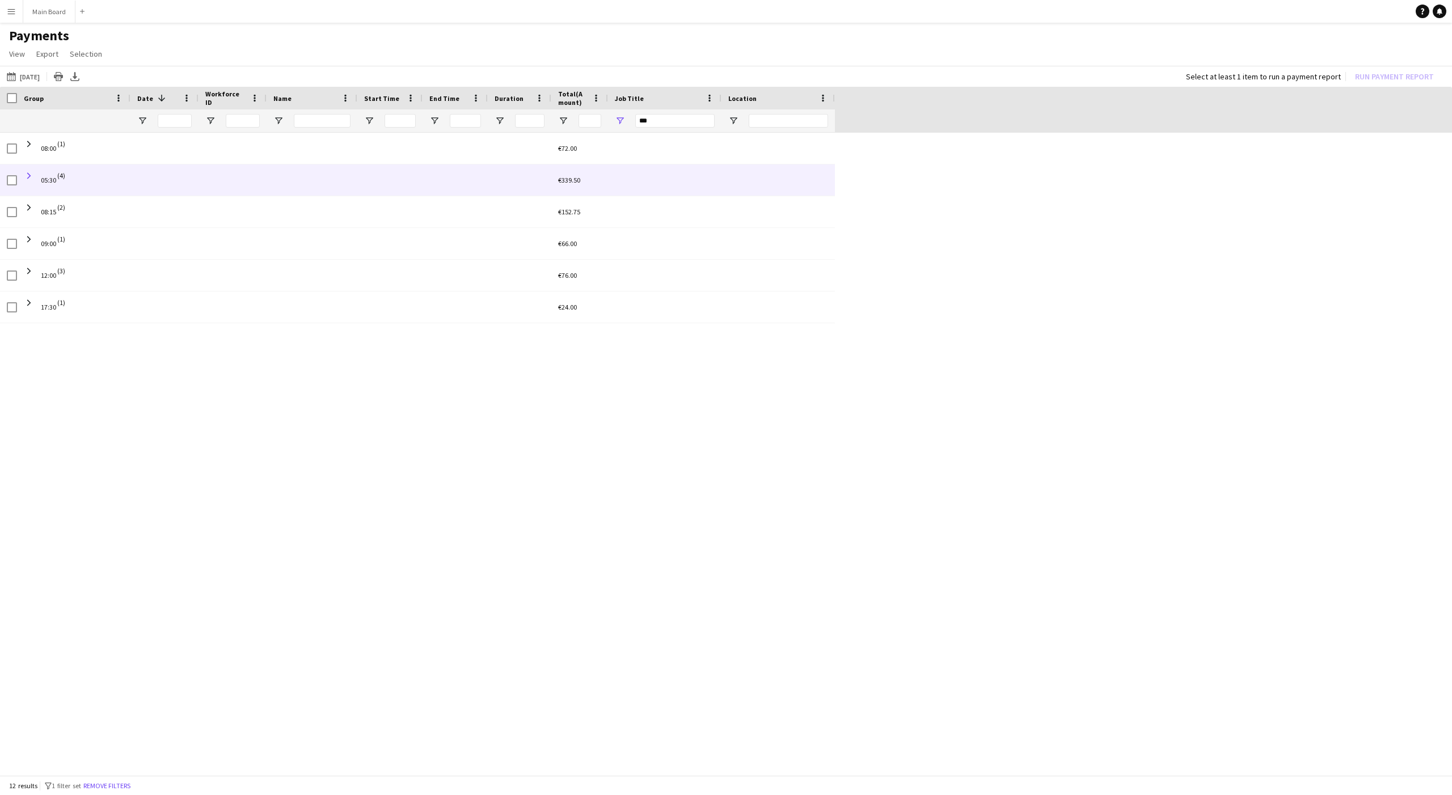
click at [24, 175] on span at bounding box center [29, 176] width 10 height 10
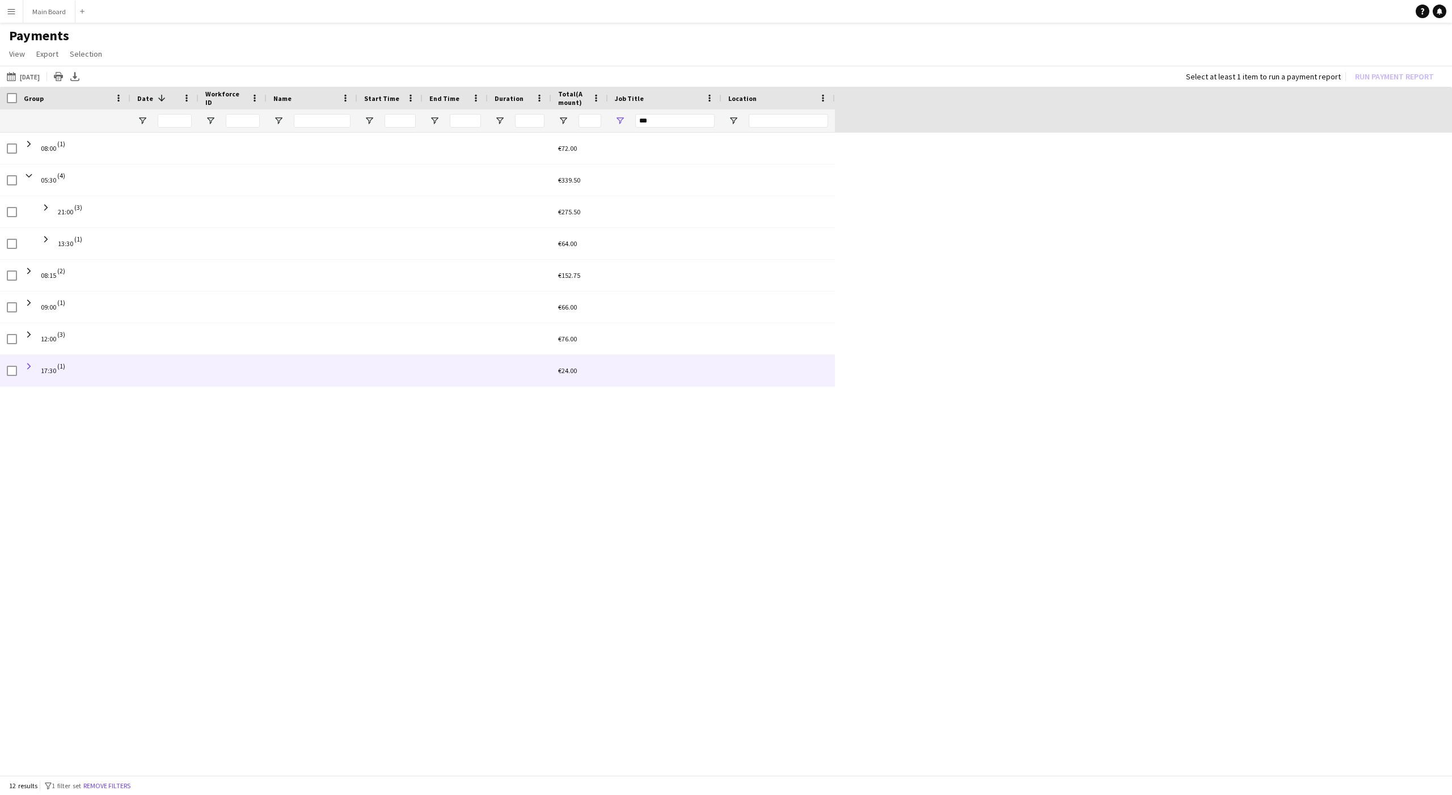
click at [29, 365] on span at bounding box center [29, 366] width 10 height 10
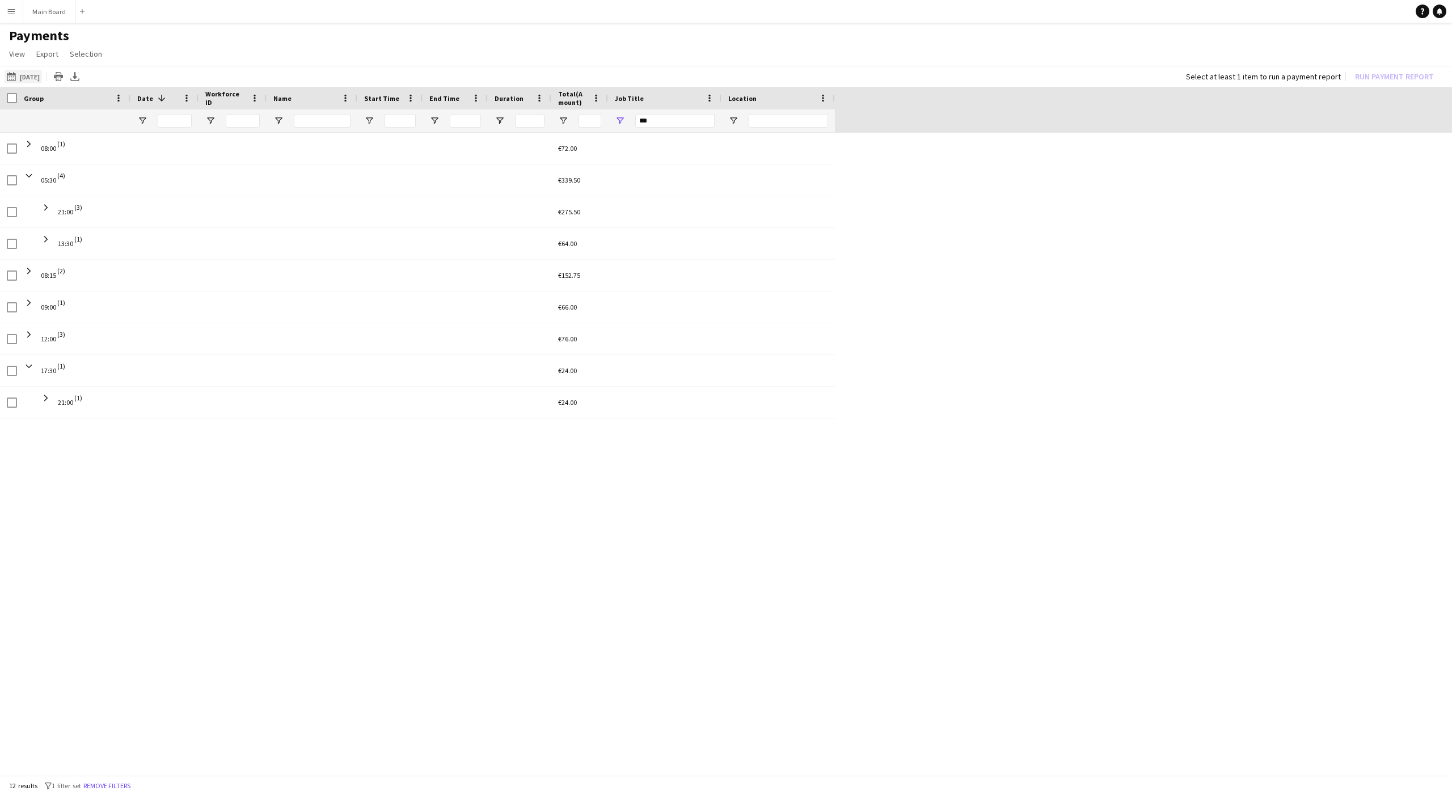
click at [36, 81] on button "16-08-2025 to 31-08-2025 24-08-2025" at bounding box center [23, 77] width 37 height 14
click at [99, 230] on span "27" at bounding box center [103, 227] width 14 height 14
click at [135, 242] on button "Apply" at bounding box center [154, 250] width 42 height 23
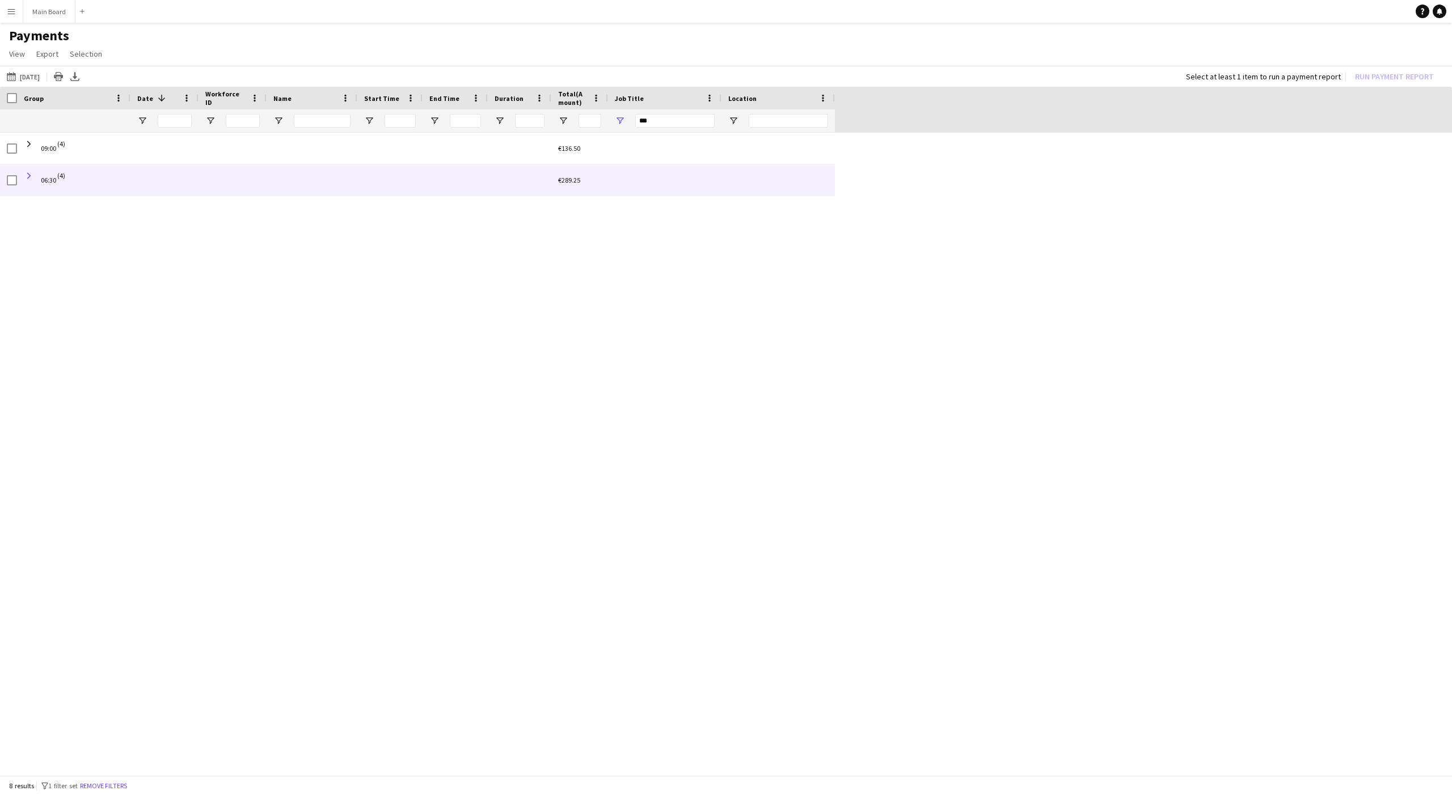
click at [26, 176] on span at bounding box center [29, 176] width 10 height 10
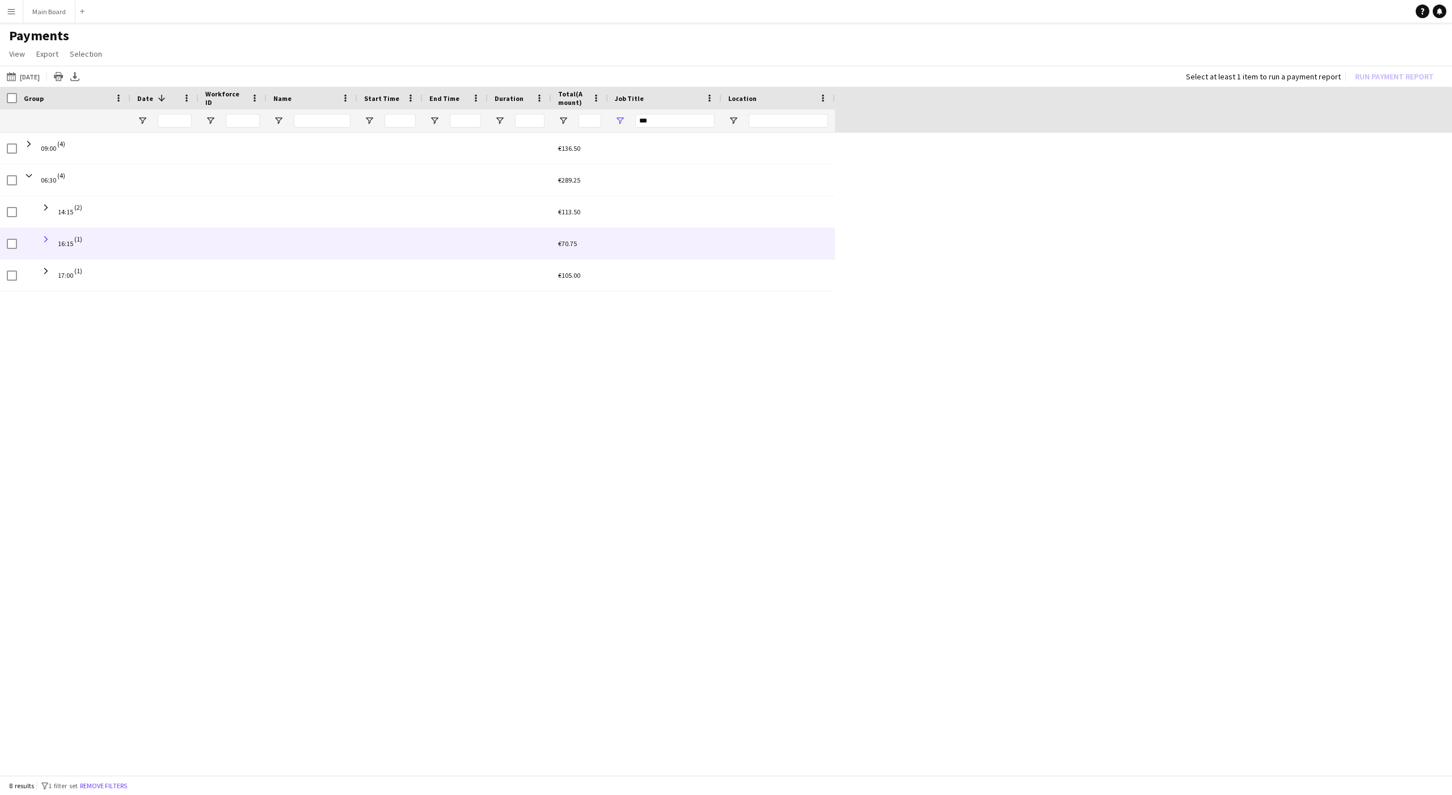
click at [46, 237] on span at bounding box center [46, 239] width 10 height 10
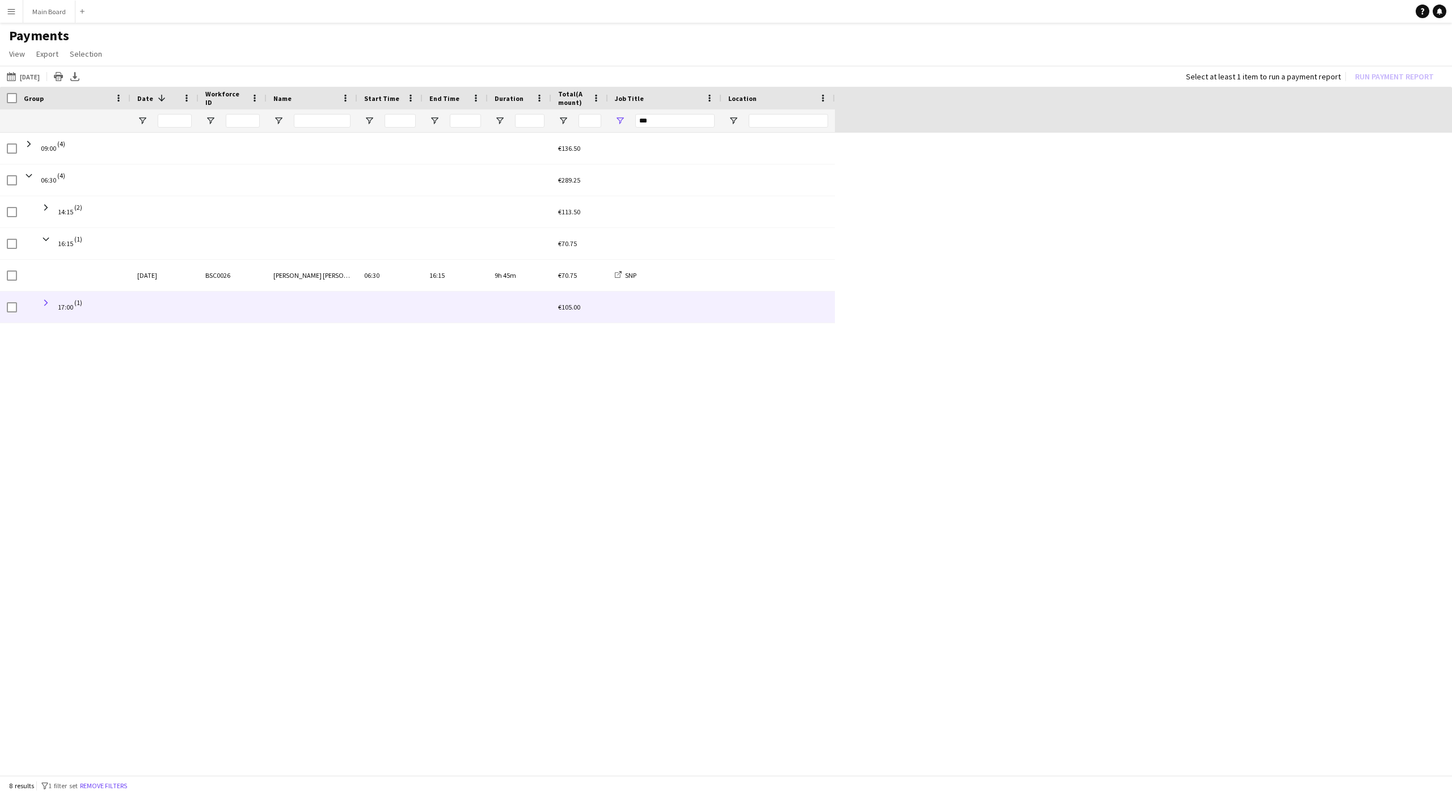
click at [48, 298] on span at bounding box center [46, 303] width 10 height 10
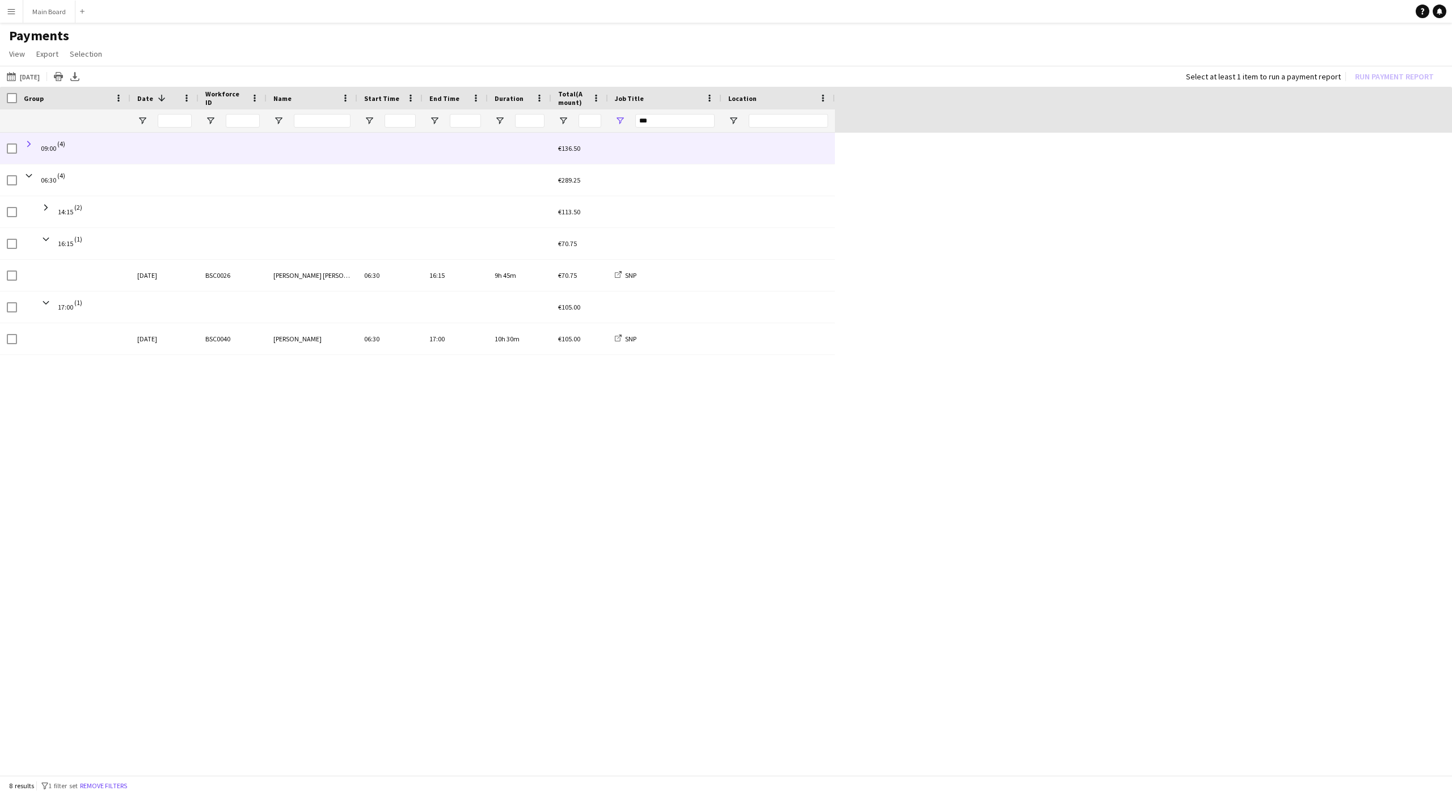
click at [29, 145] on span at bounding box center [29, 144] width 10 height 10
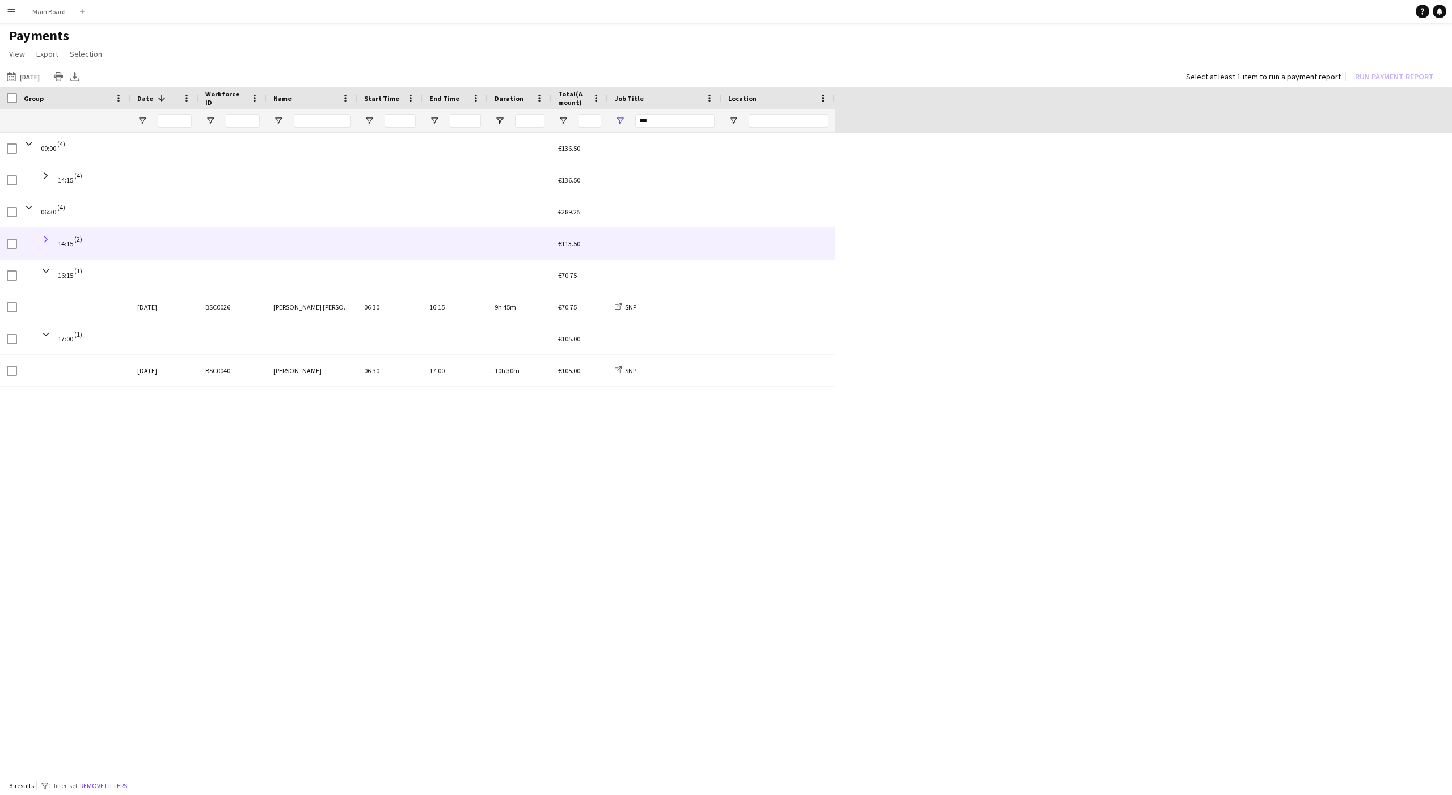
click at [48, 238] on span at bounding box center [46, 239] width 10 height 10
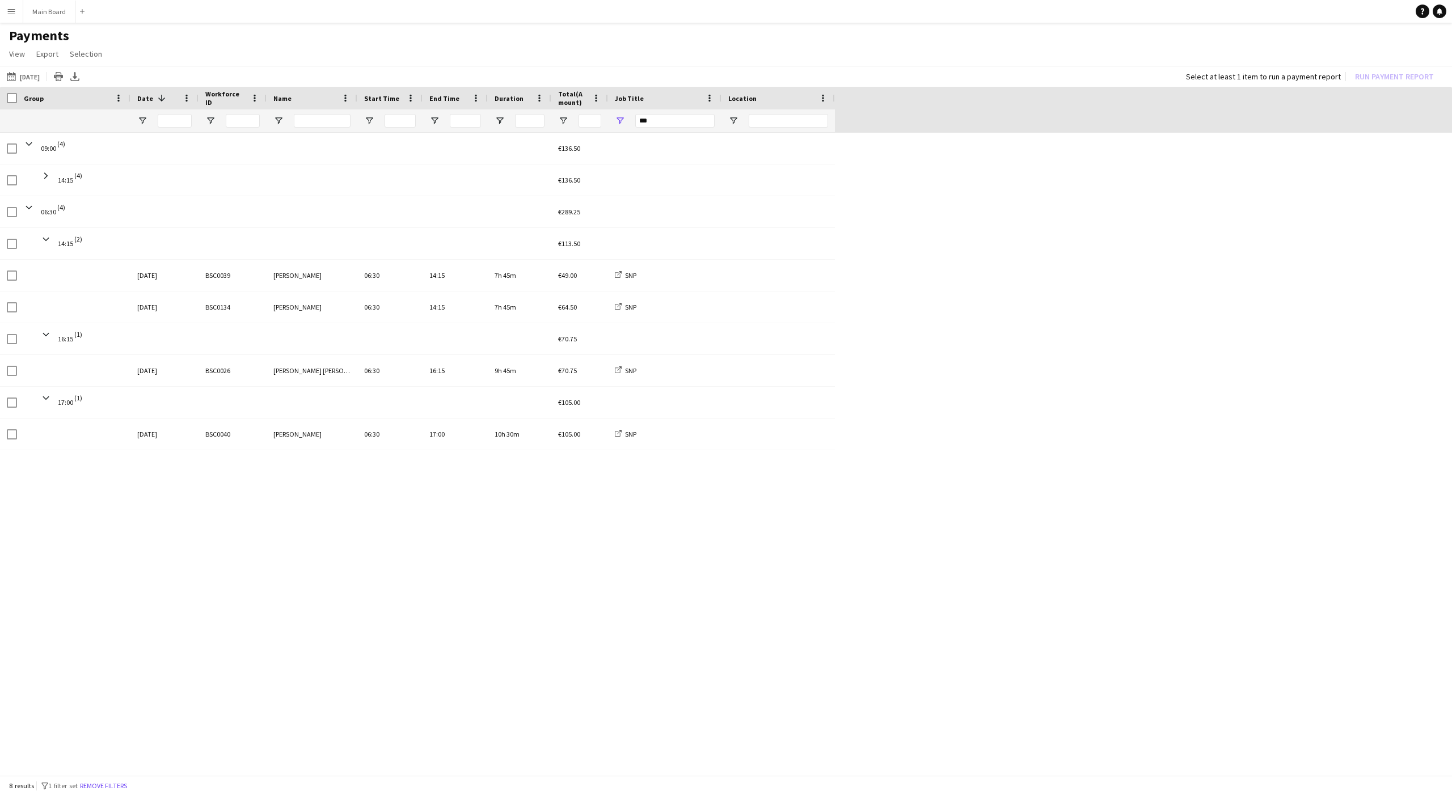
click at [14, 10] on app-icon "Menu" at bounding box center [11, 11] width 9 height 9
click at [152, 122] on link "Payments" at bounding box center [171, 130] width 113 height 23
click at [412, 98] on span at bounding box center [410, 98] width 10 height 10
click at [441, 180] on span "Un-Group by Start Time" at bounding box center [467, 176] width 95 height 19
click at [474, 95] on span at bounding box center [476, 98] width 10 height 10
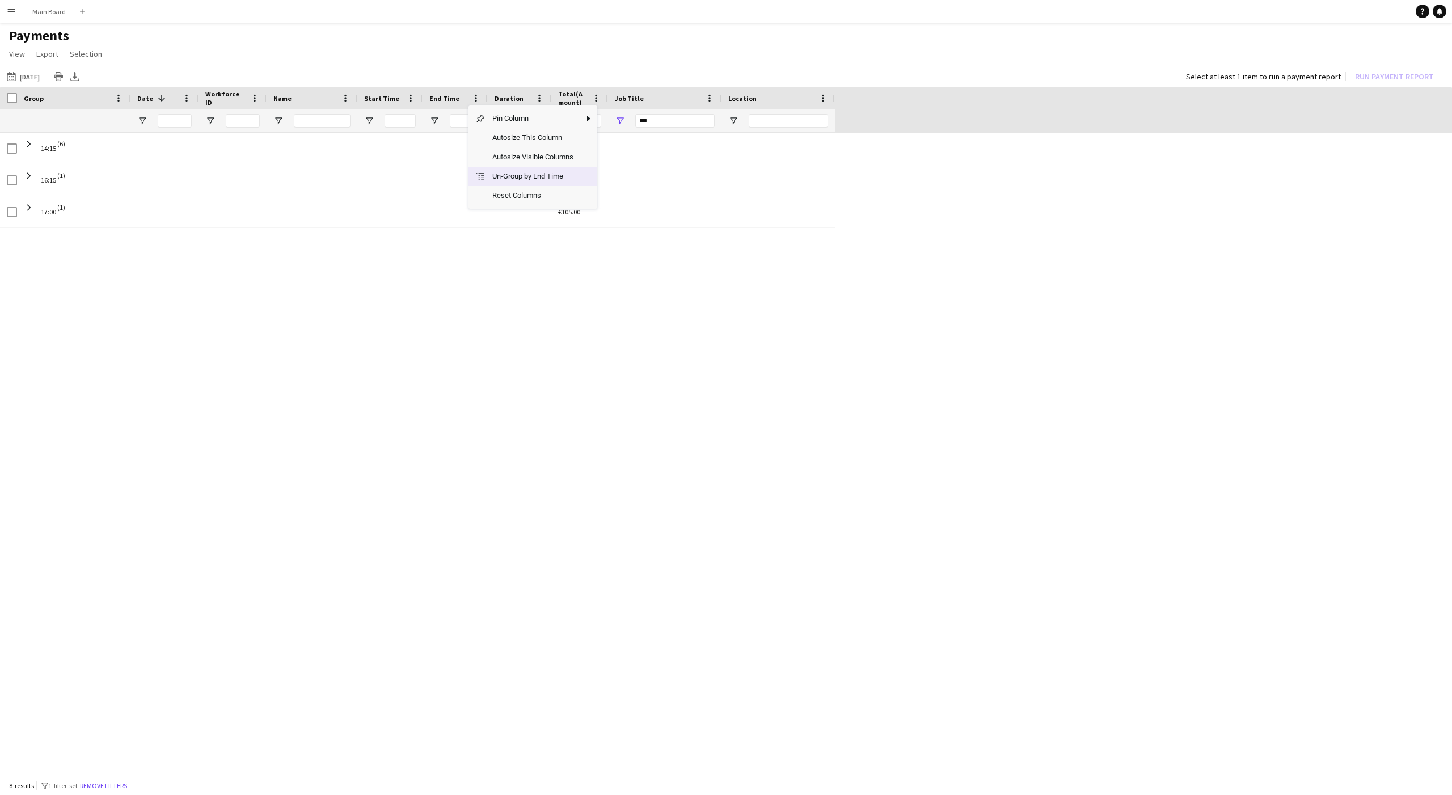
click at [512, 177] on span "Un-Group by End Time" at bounding box center [532, 176] width 95 height 19
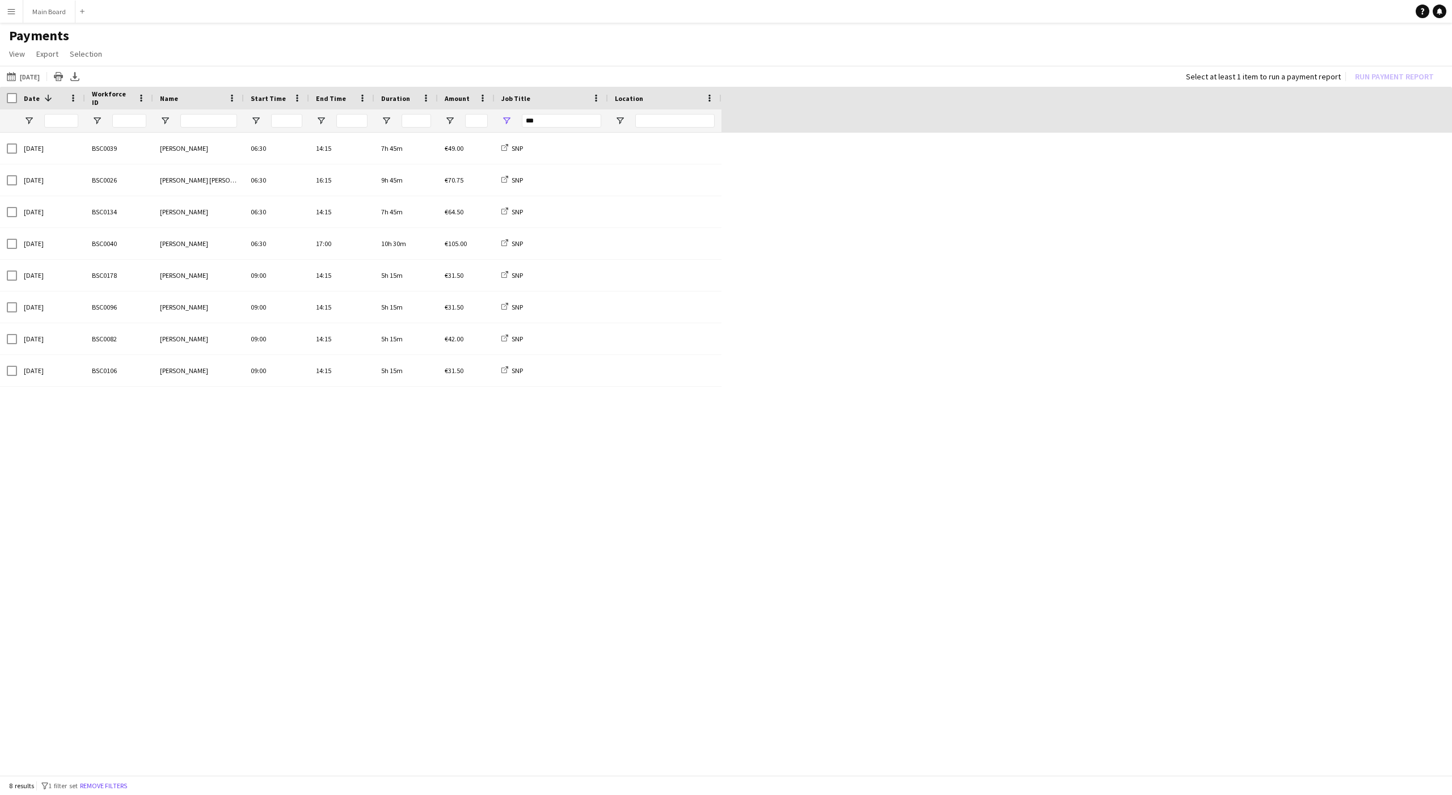
click at [36, 68] on div "16-08-2025 to 31-08-2025 27-08-2025 Today This Week This Month Yesterday Last W…" at bounding box center [726, 76] width 1452 height 21
click at [33, 72] on button "16-08-2025 to 31-08-2025 27-08-2025" at bounding box center [23, 77] width 37 height 14
click at [122, 209] on span "21" at bounding box center [118, 212] width 14 height 14
click at [163, 121] on span "Next month" at bounding box center [162, 121] width 23 height 23
click at [73, 175] on span "1" at bounding box center [73, 179] width 14 height 14
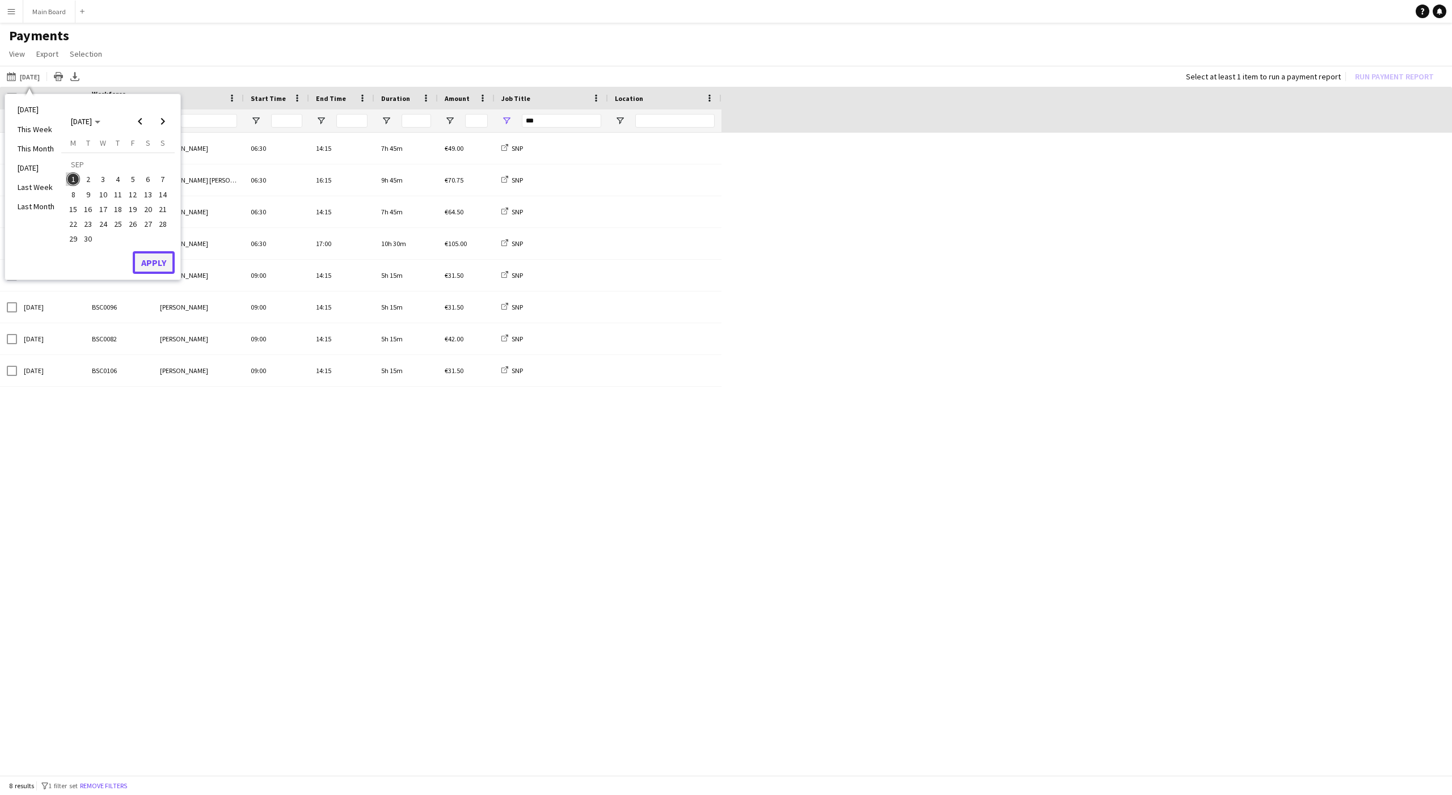
click at [146, 264] on button "Apply" at bounding box center [154, 262] width 42 height 23
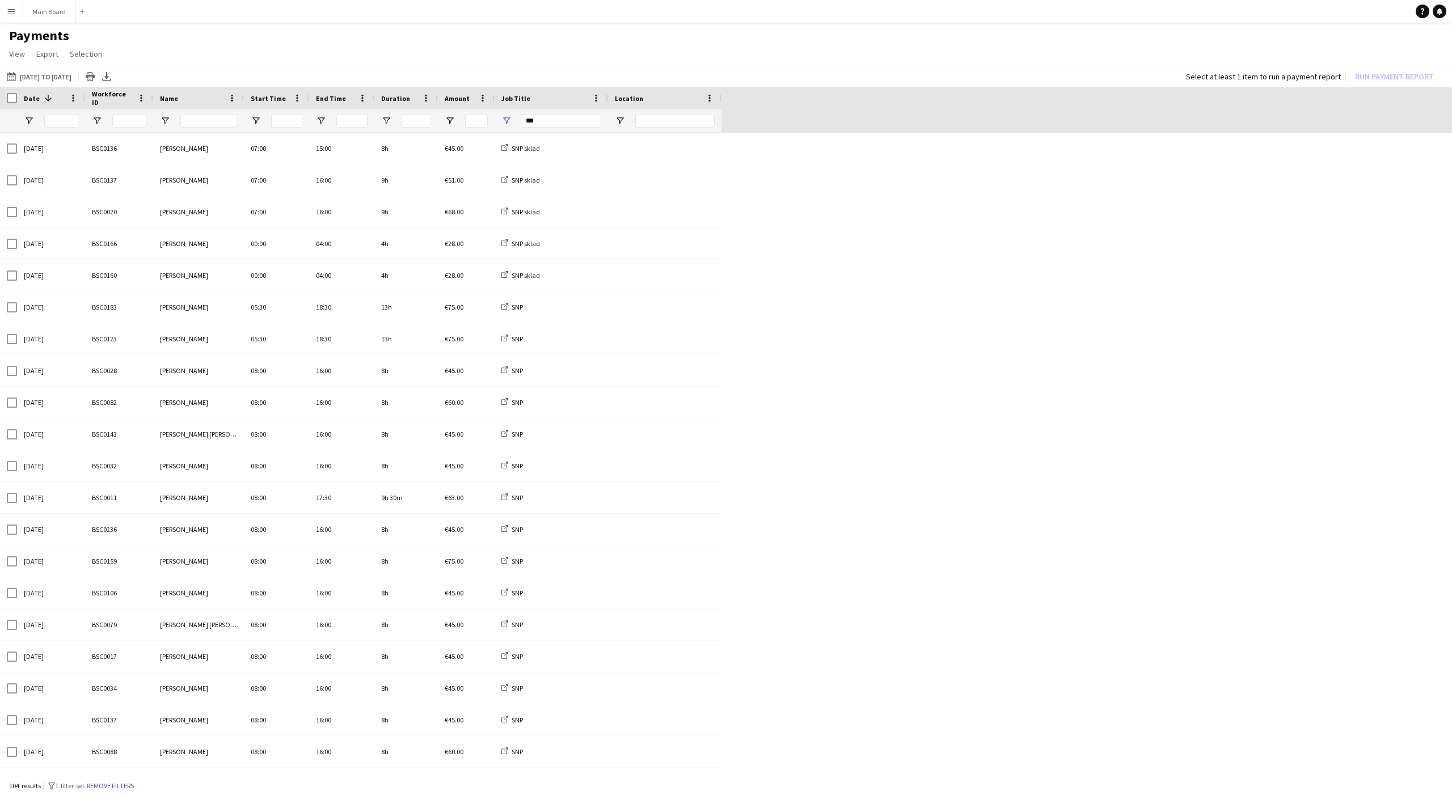
click at [35, 97] on span "Date" at bounding box center [32, 98] width 16 height 9
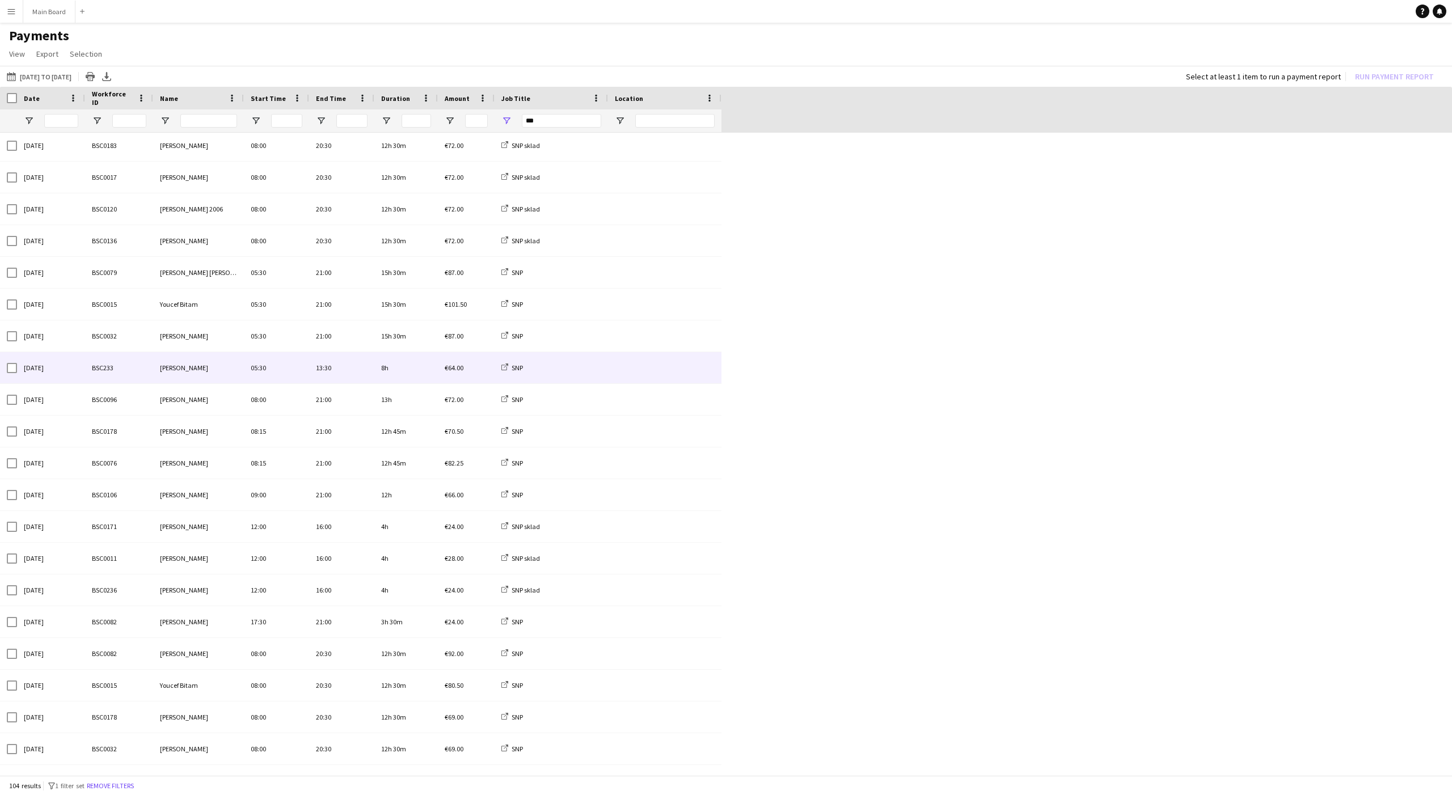
scroll to position [290, 0]
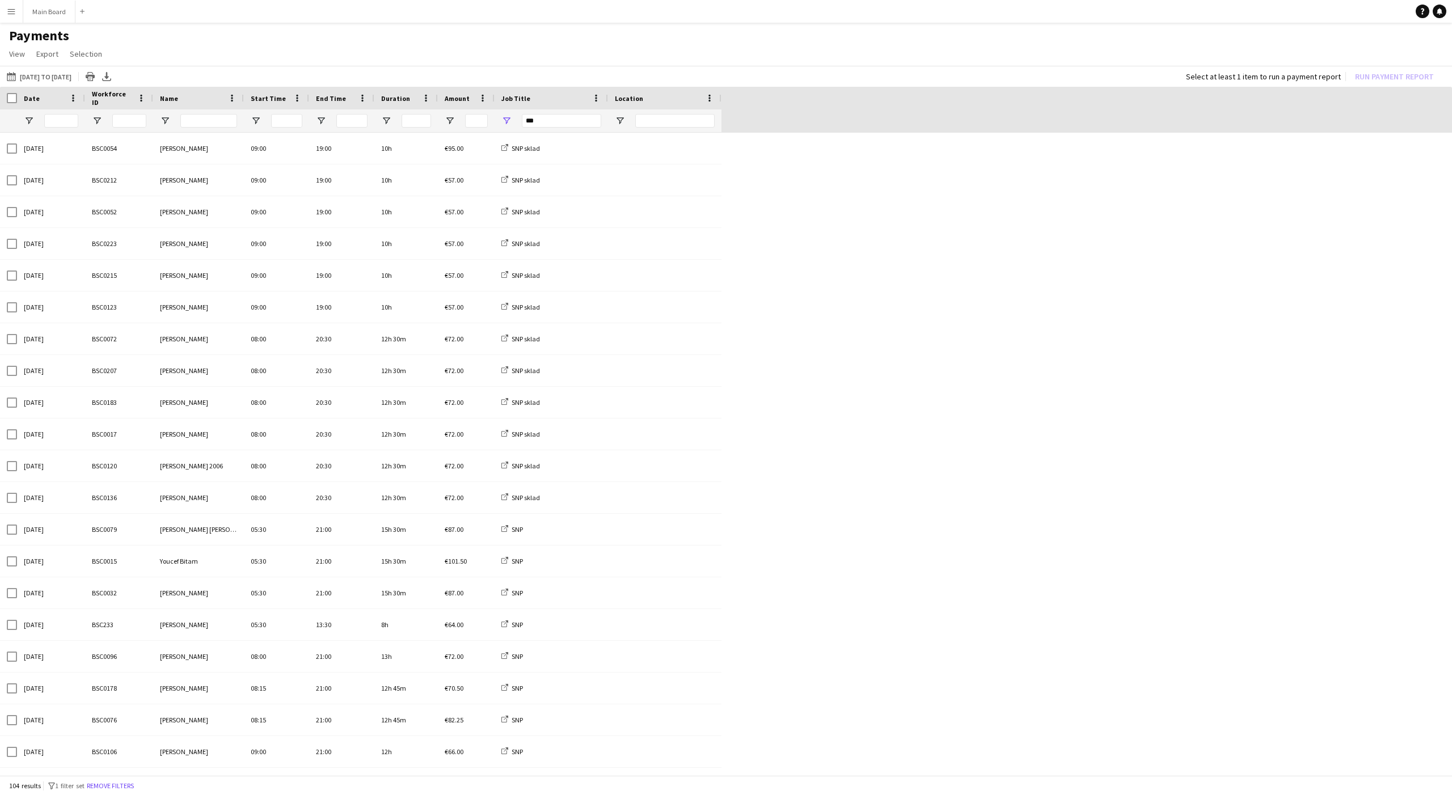
click at [43, 73] on button "16-08-2025 to 31-08-2025 21-08-2025 to 01-09-2025" at bounding box center [39, 77] width 69 height 14
click at [71, 179] on span "1" at bounding box center [73, 179] width 14 height 14
click at [144, 265] on button "Apply" at bounding box center [154, 262] width 42 height 23
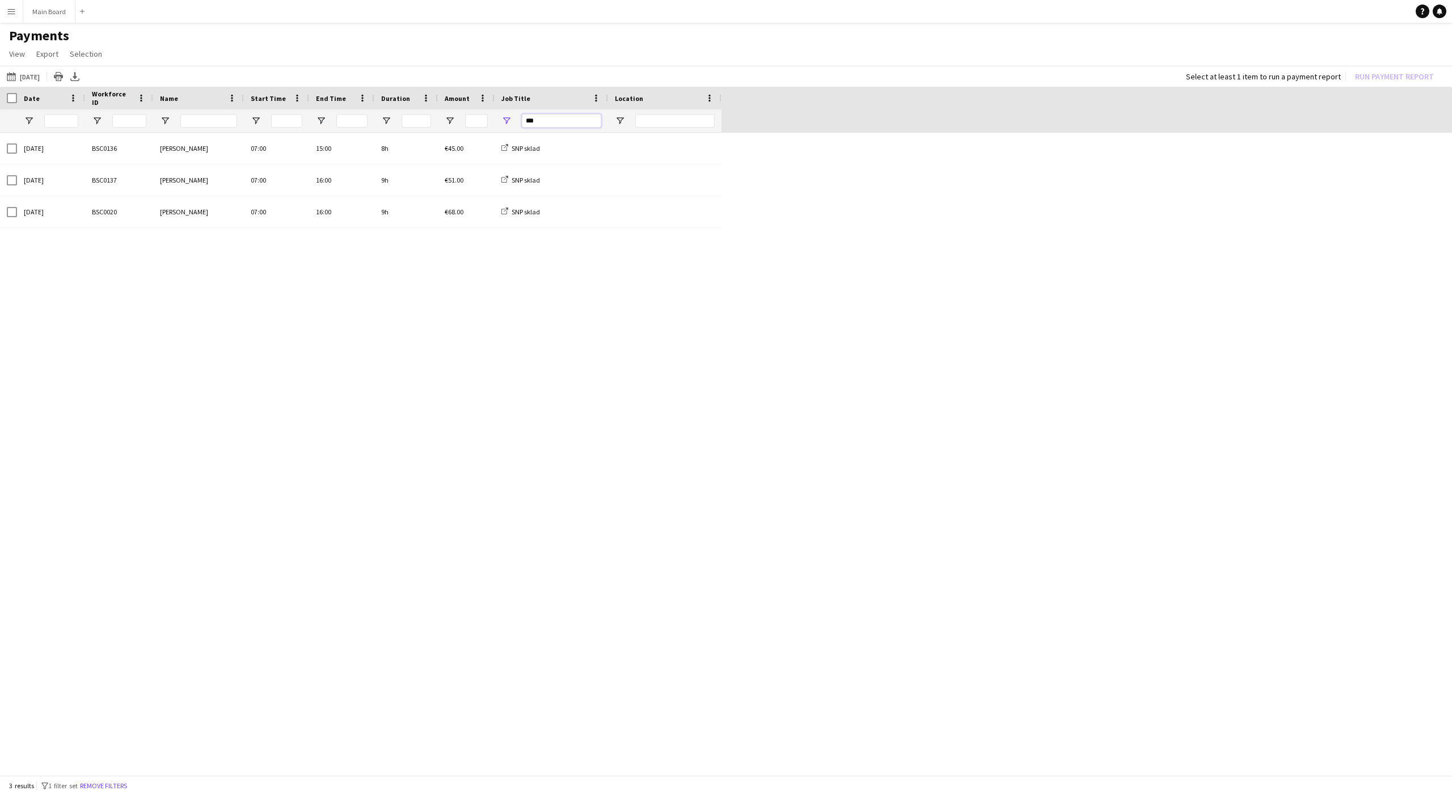
click at [530, 117] on input "***" at bounding box center [561, 121] width 79 height 14
click at [535, 119] on input "***" at bounding box center [561, 121] width 79 height 14
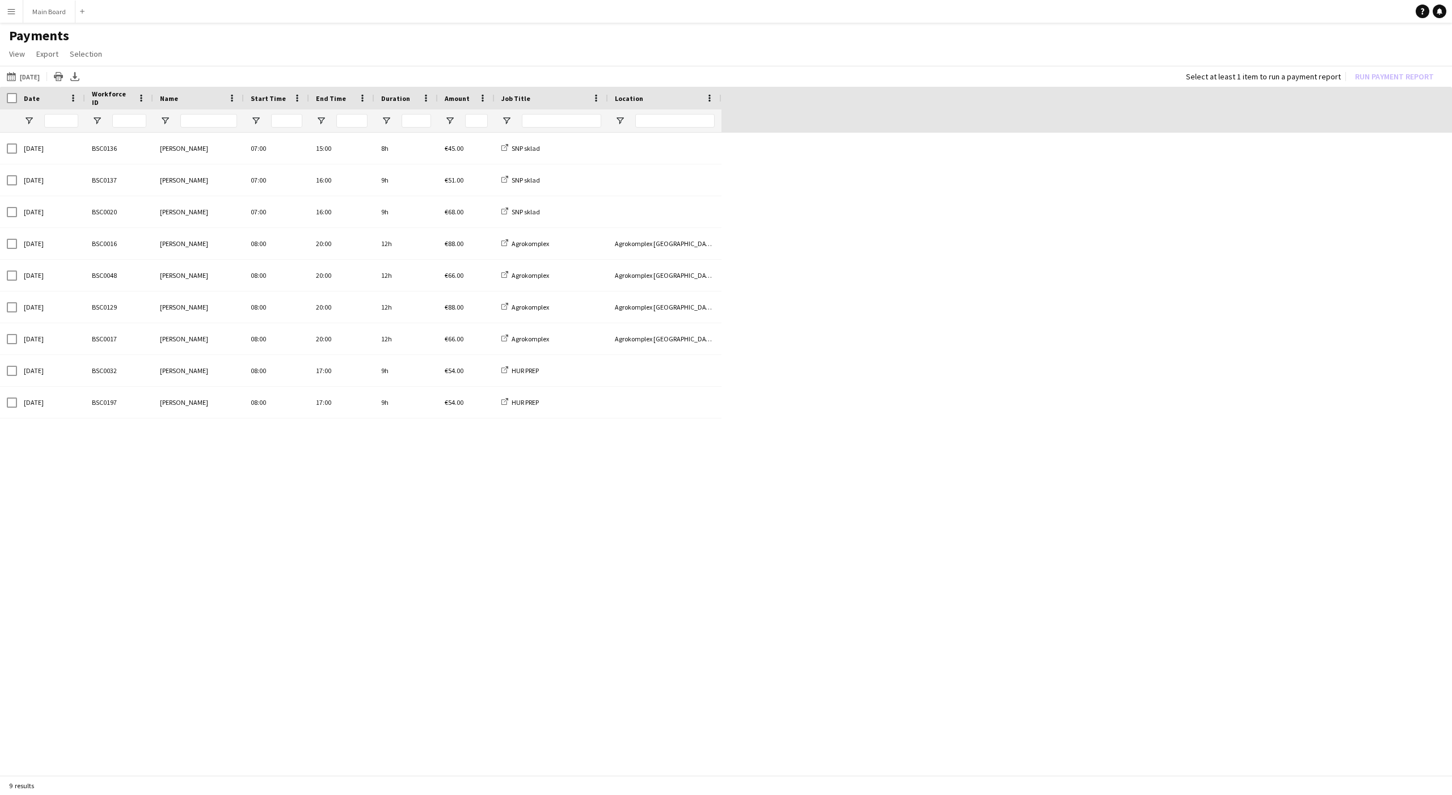
click at [1011, 335] on div "01-09-2025 BSC0136 Serhii Smetaniuk 07:00 15:00 8h €45.00 SNP sklad 01-09-2025 …" at bounding box center [726, 455] width 1452 height 645
click at [916, 244] on div "01-09-2025 BSC0136 Serhii Smetaniuk 07:00 15:00 8h €45.00 SNP sklad 01-09-2025 …" at bounding box center [726, 455] width 1452 height 645
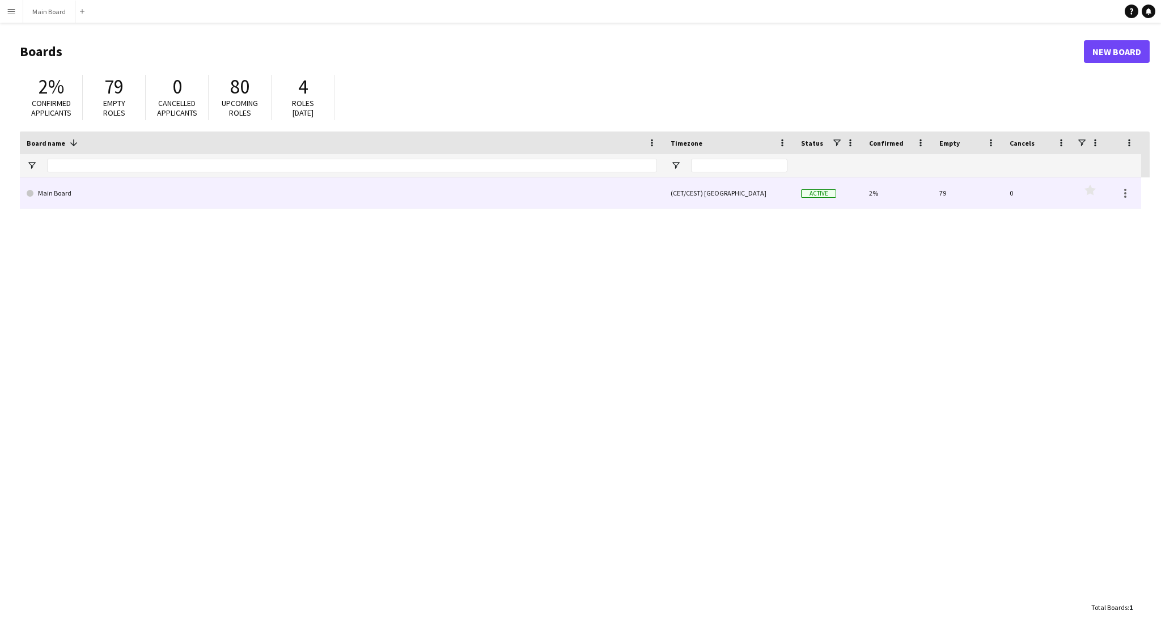
click at [212, 198] on link "Main Board" at bounding box center [342, 193] width 631 height 32
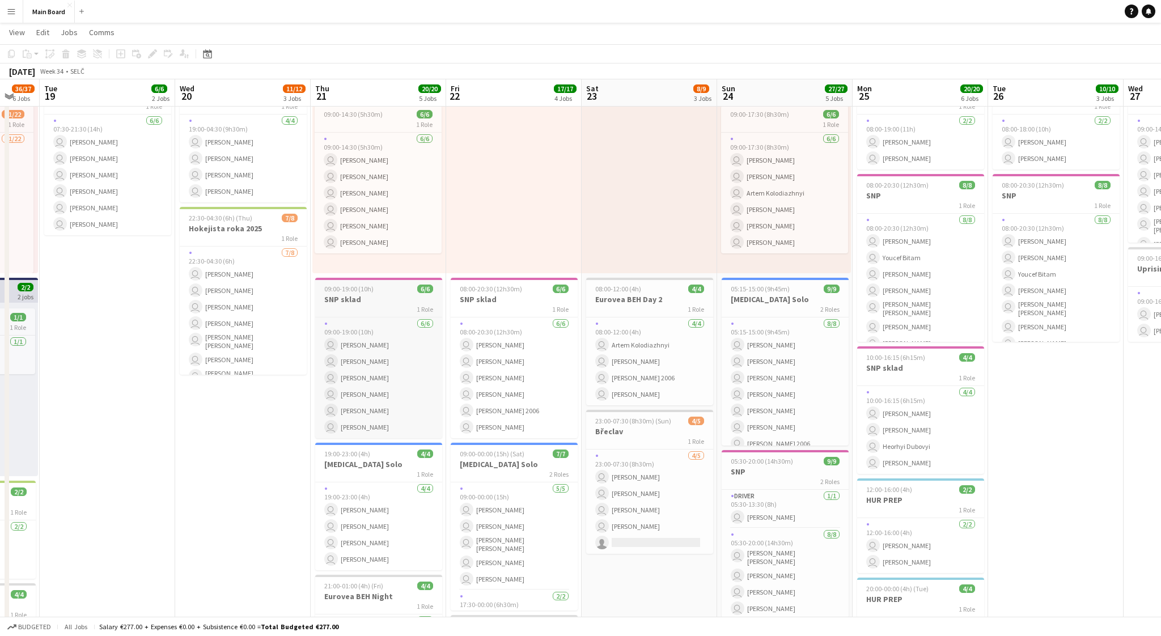
click at [382, 308] on div "1 Role" at bounding box center [378, 309] width 127 height 9
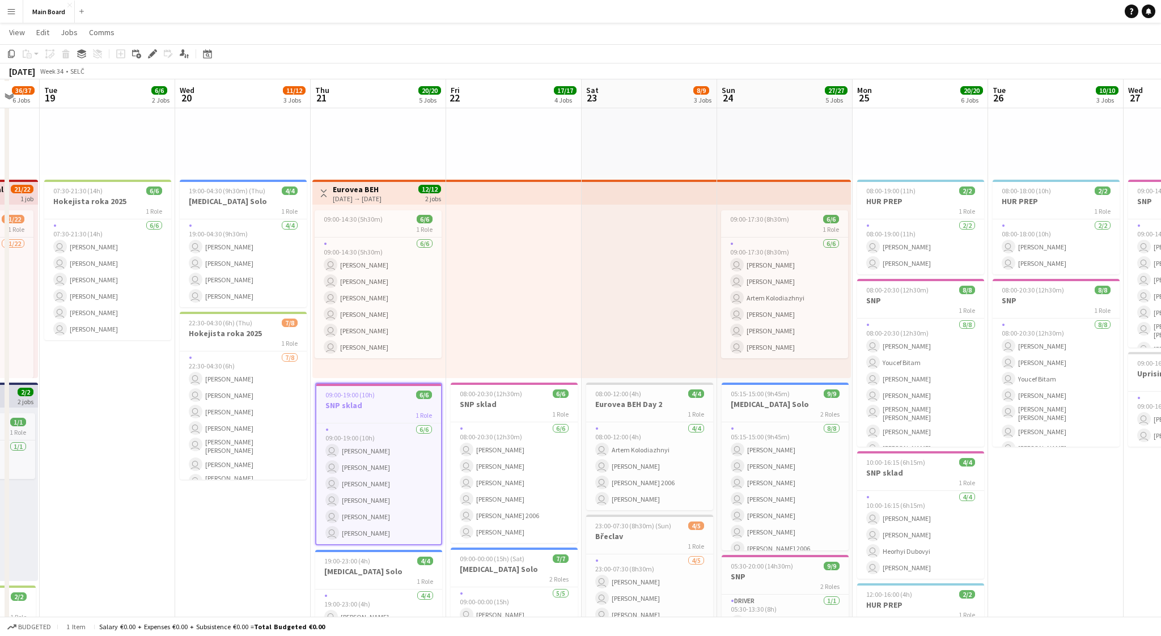
scroll to position [157, 0]
click at [157, 52] on div "Edit" at bounding box center [153, 54] width 14 height 14
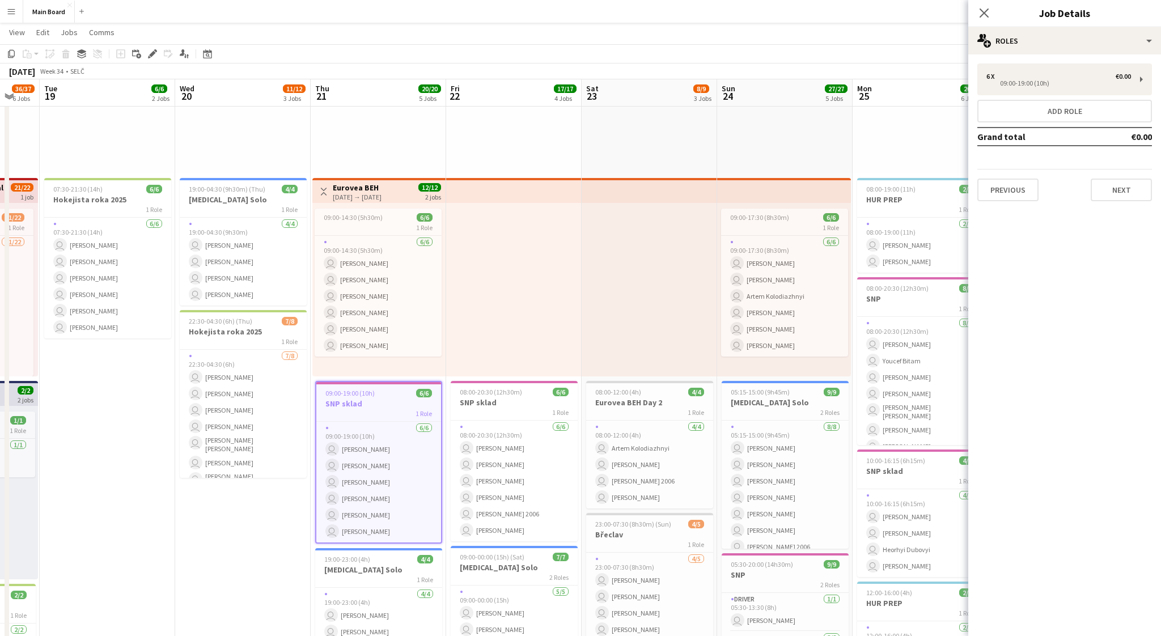
click at [522, 200] on app-top-bar at bounding box center [514, 190] width 136 height 25
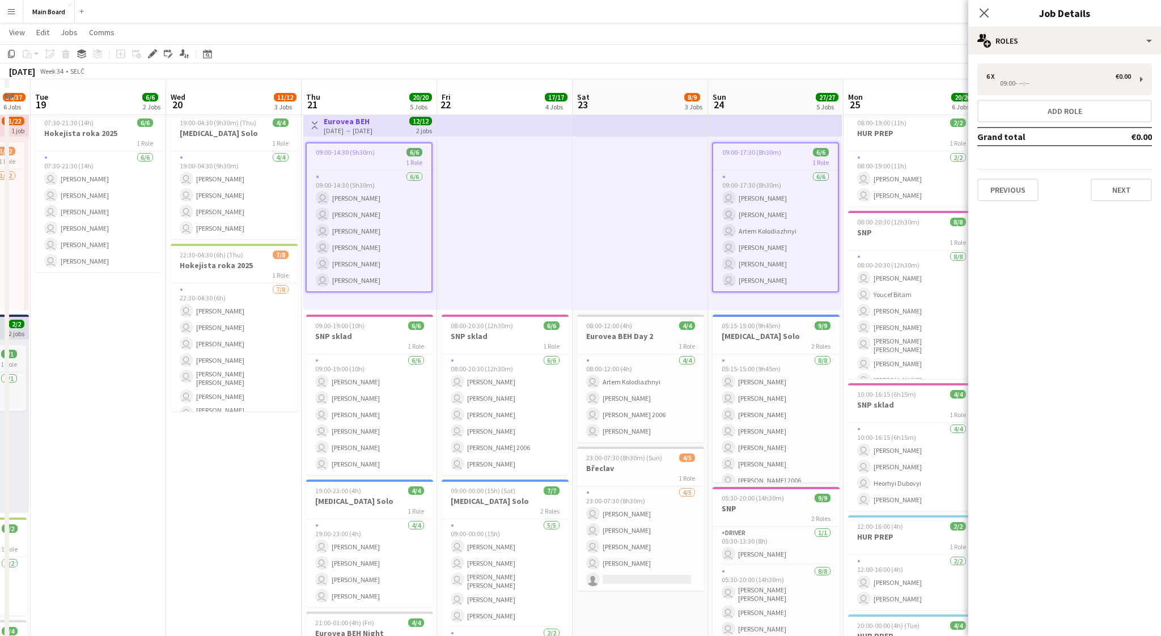
scroll to position [231, 0]
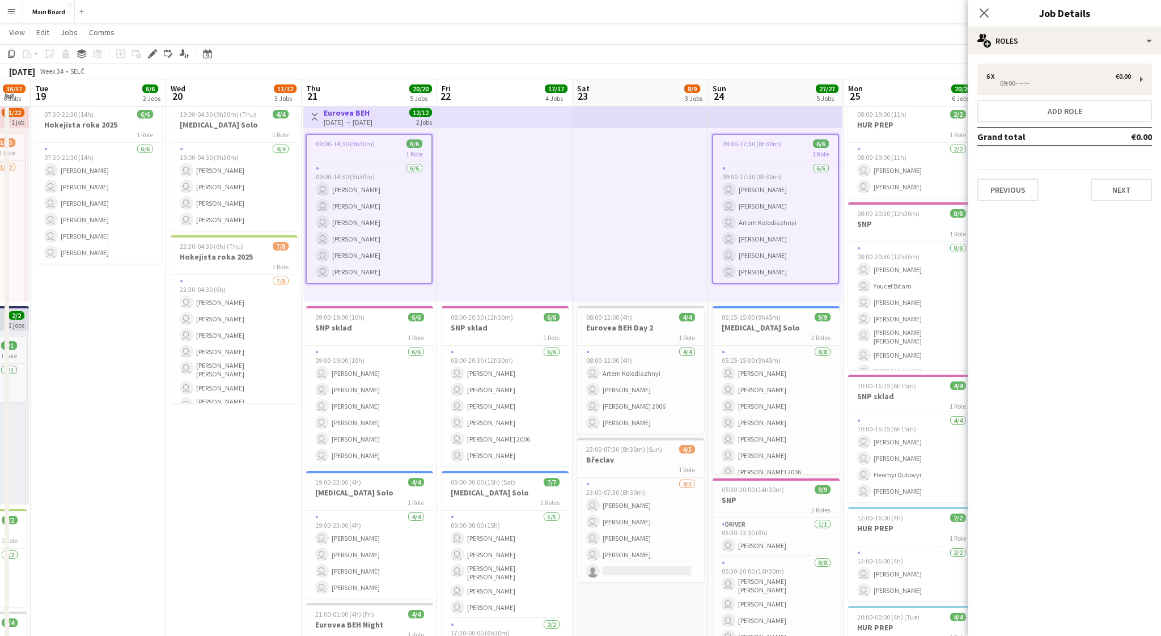
click at [643, 165] on div at bounding box center [641, 215] width 136 height 174
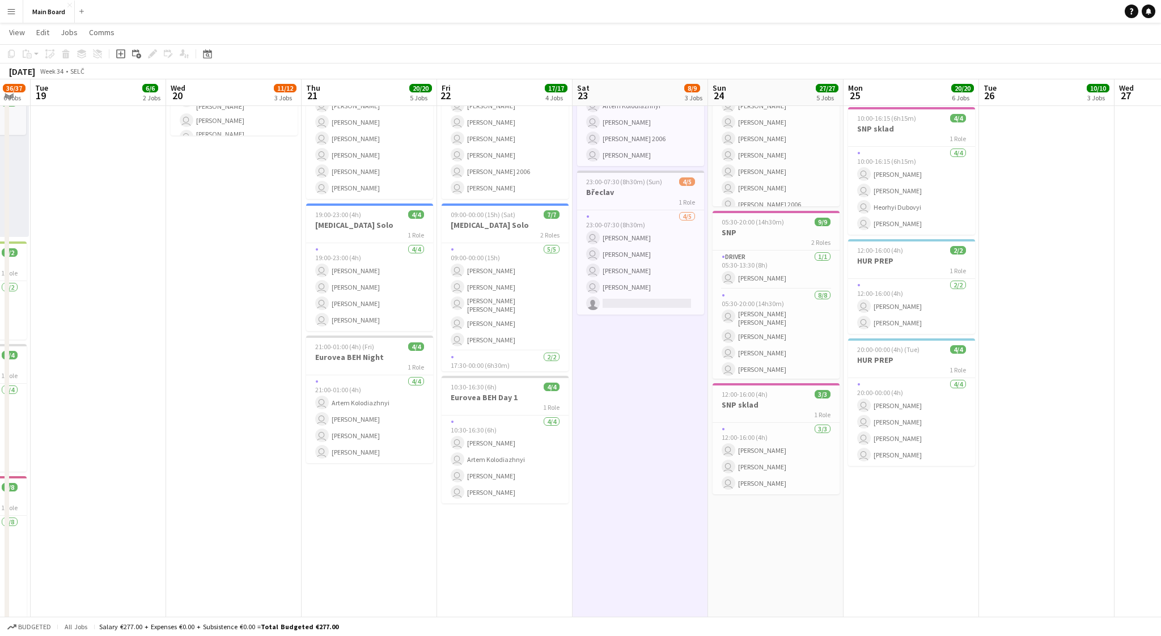
scroll to position [501, 0]
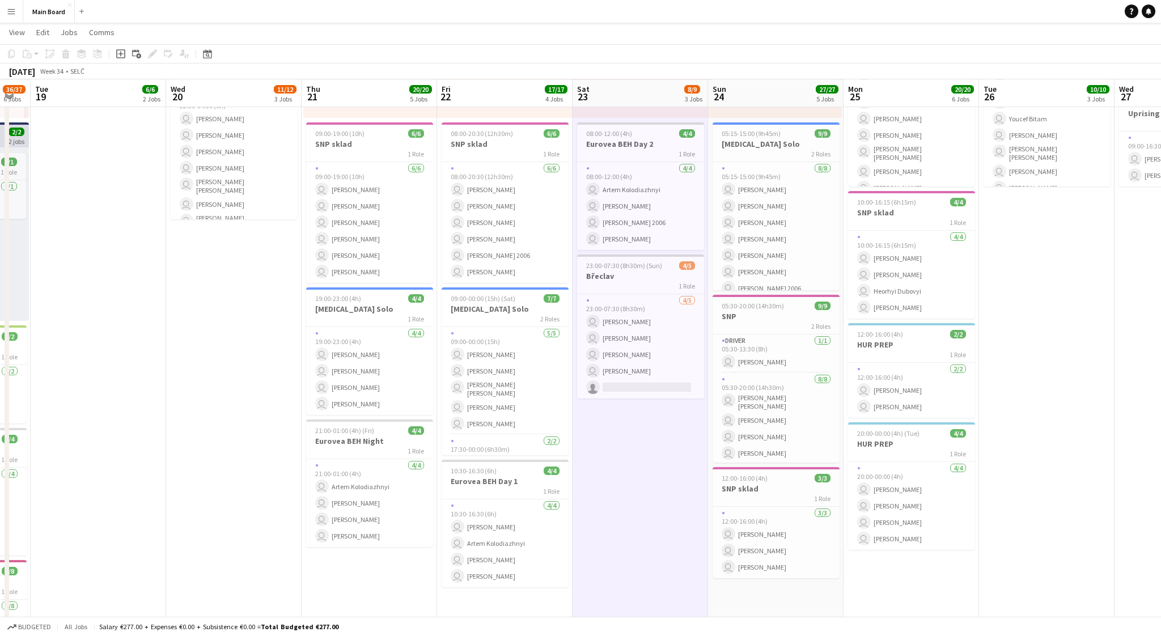
click at [167, 320] on app-date-cell "pin Backstage Crew 19:00-04:30 (9h30m) (Thu) 4/4 EKG Solo 1 Role 4/4 19:00-04:3…" at bounding box center [234, 358] width 136 height 1292
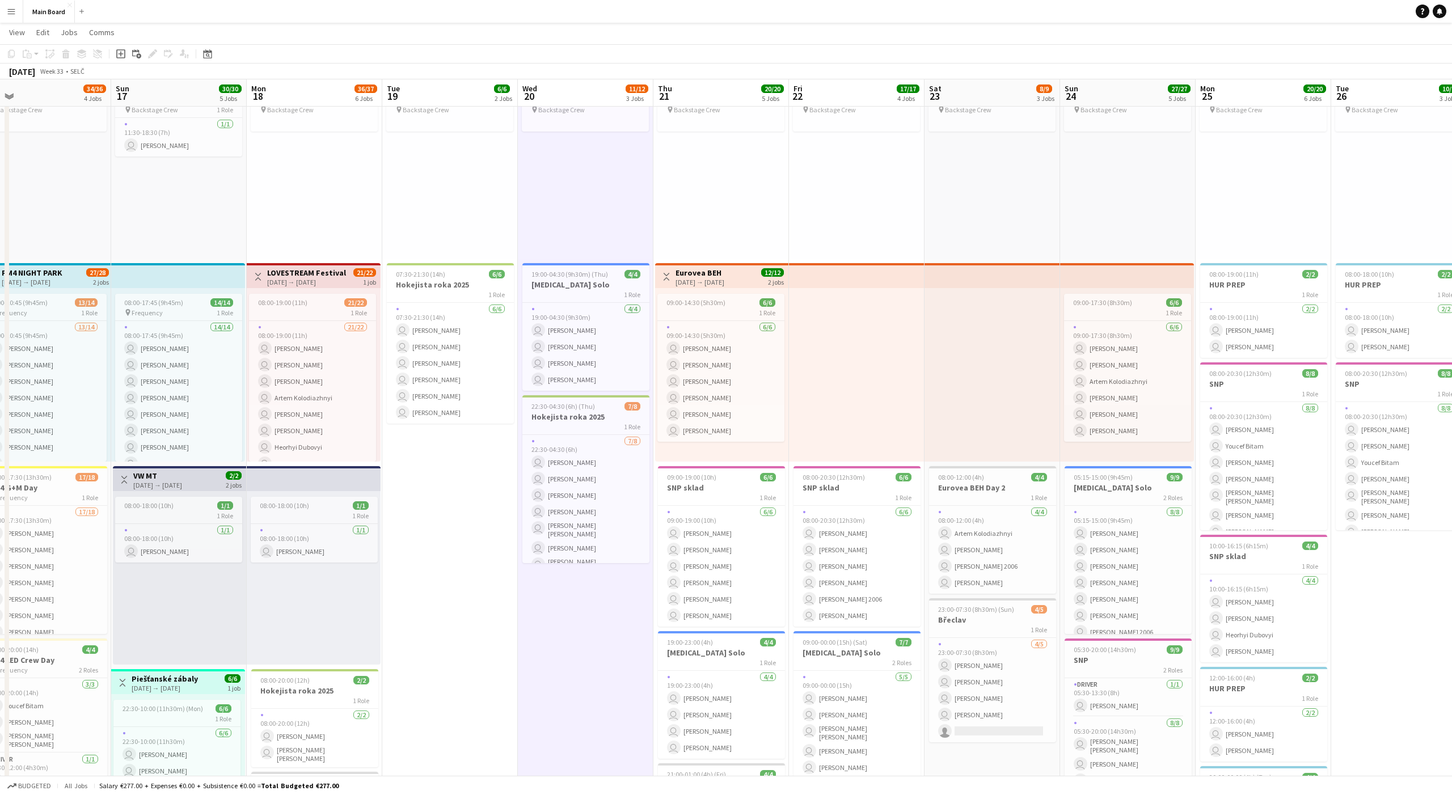
scroll to position [0, 0]
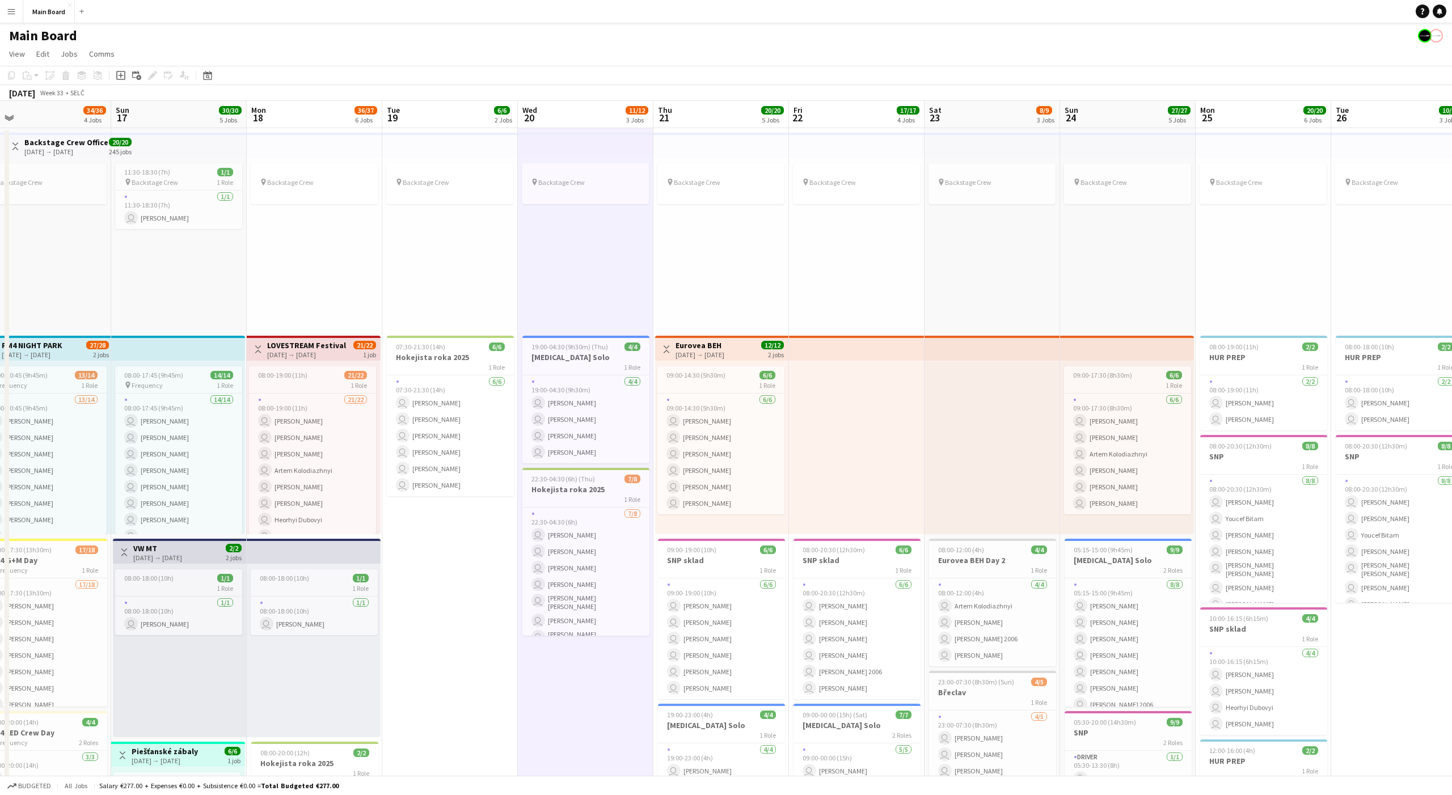
click at [586, 265] on div "pin Backstage Crew" at bounding box center [586, 245] width 136 height 174
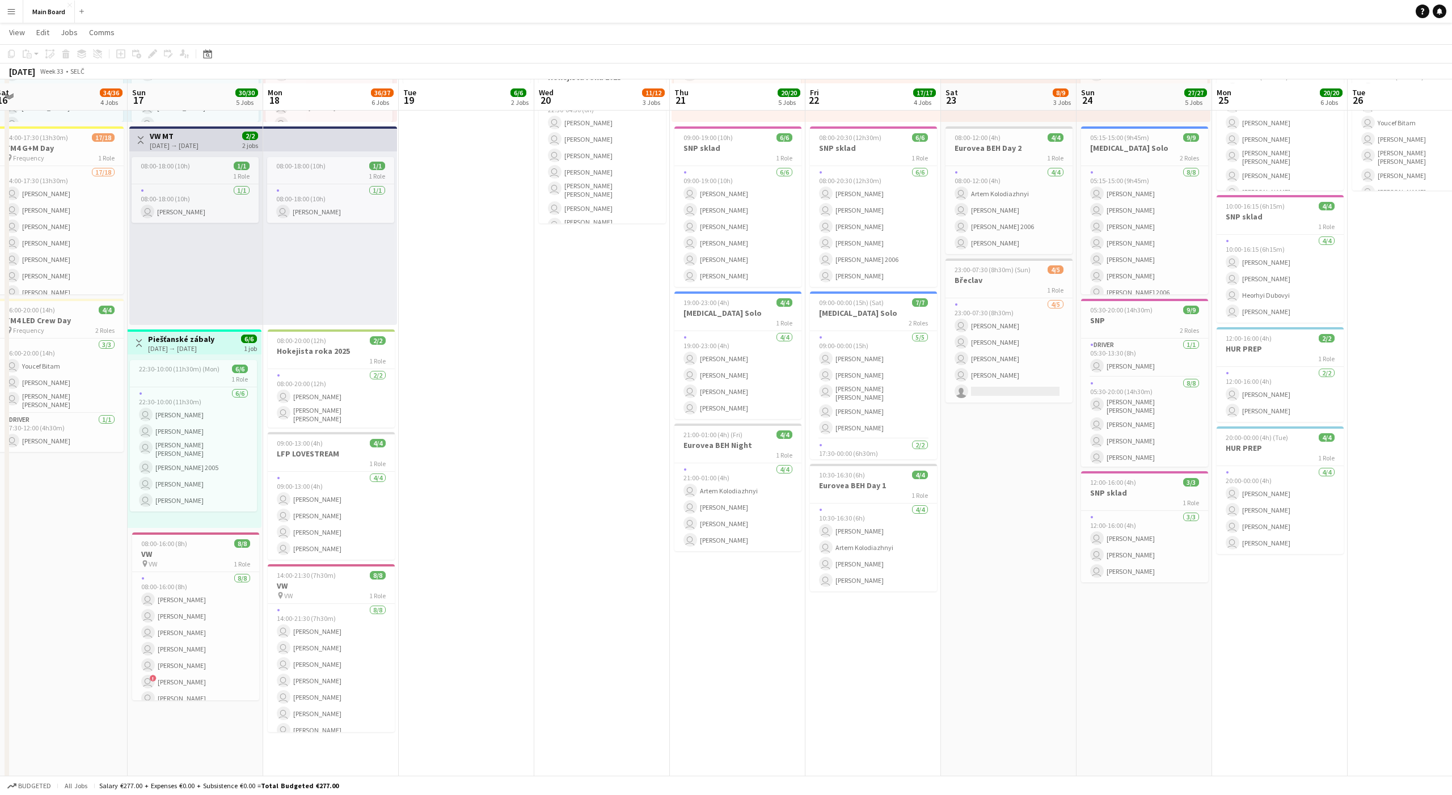
scroll to position [416, 0]
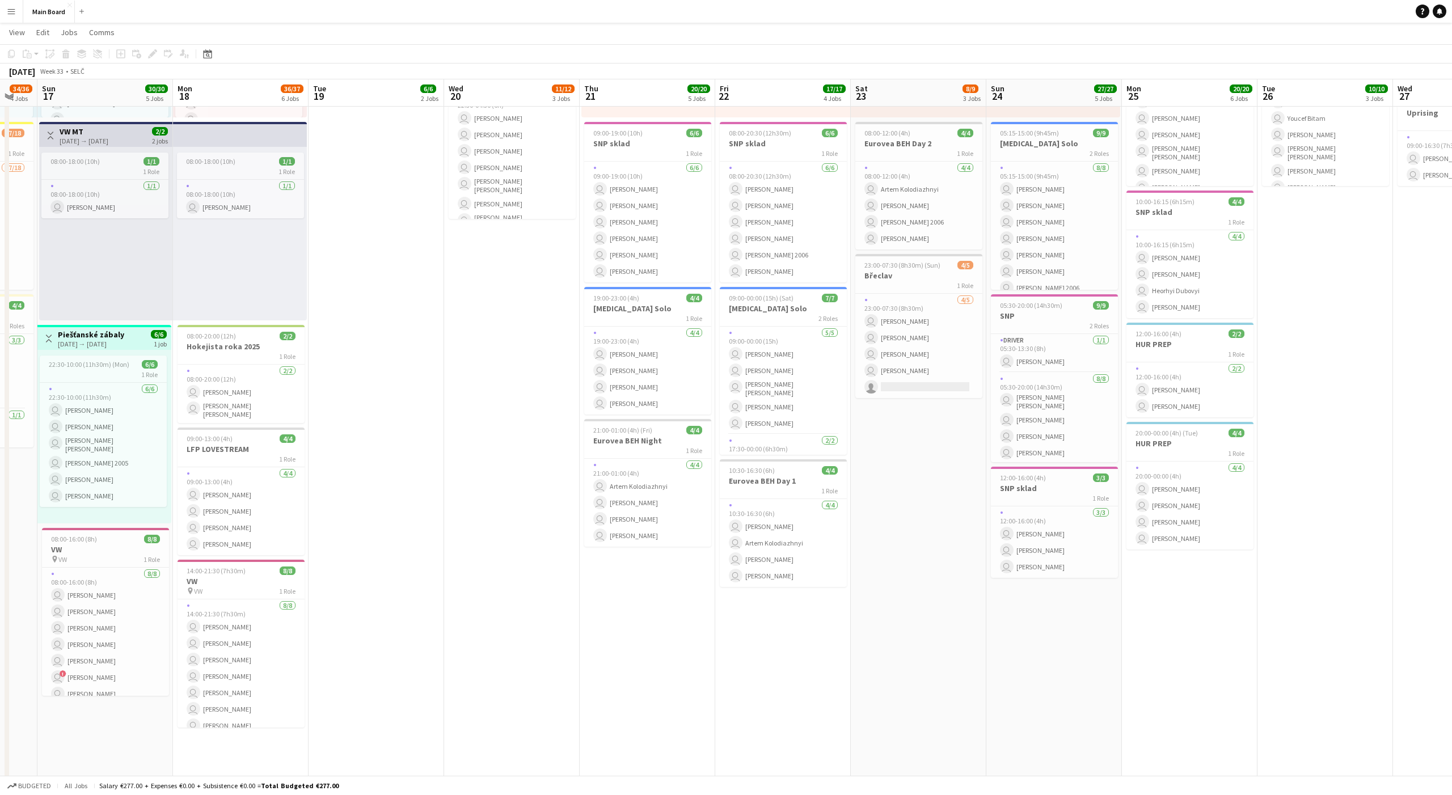
click at [657, 597] on app-date-cell "pin Backstage Crew Toggle View Eurovea BEH 21-08-2025 → 24-08-2025 12/12 2 jobs…" at bounding box center [648, 357] width 136 height 1292
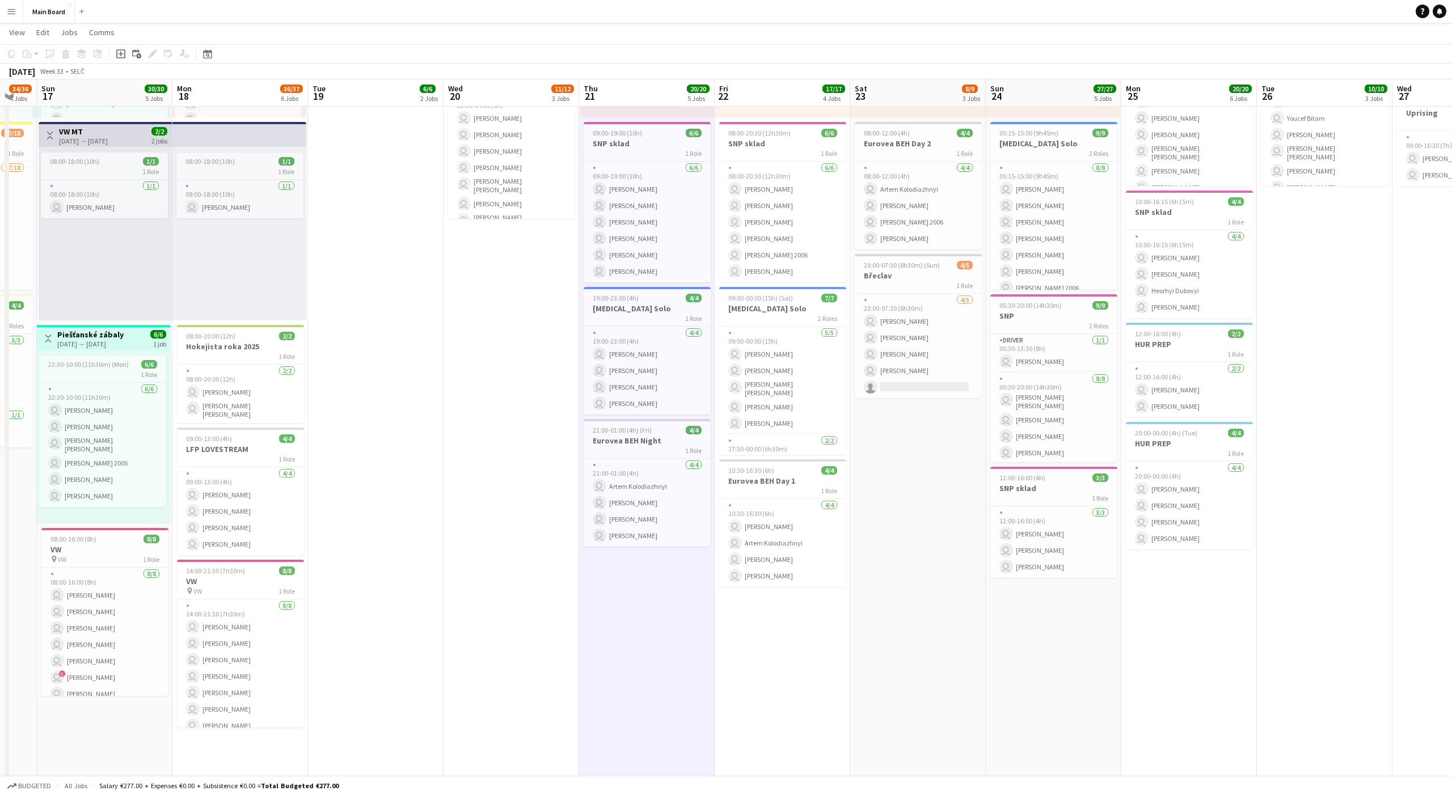
click at [647, 595] on app-date-cell "pin Backstage Crew Toggle View Eurovea BEH 21-08-2025 → 24-08-2025 12/12 2 jobs…" at bounding box center [647, 357] width 136 height 1292
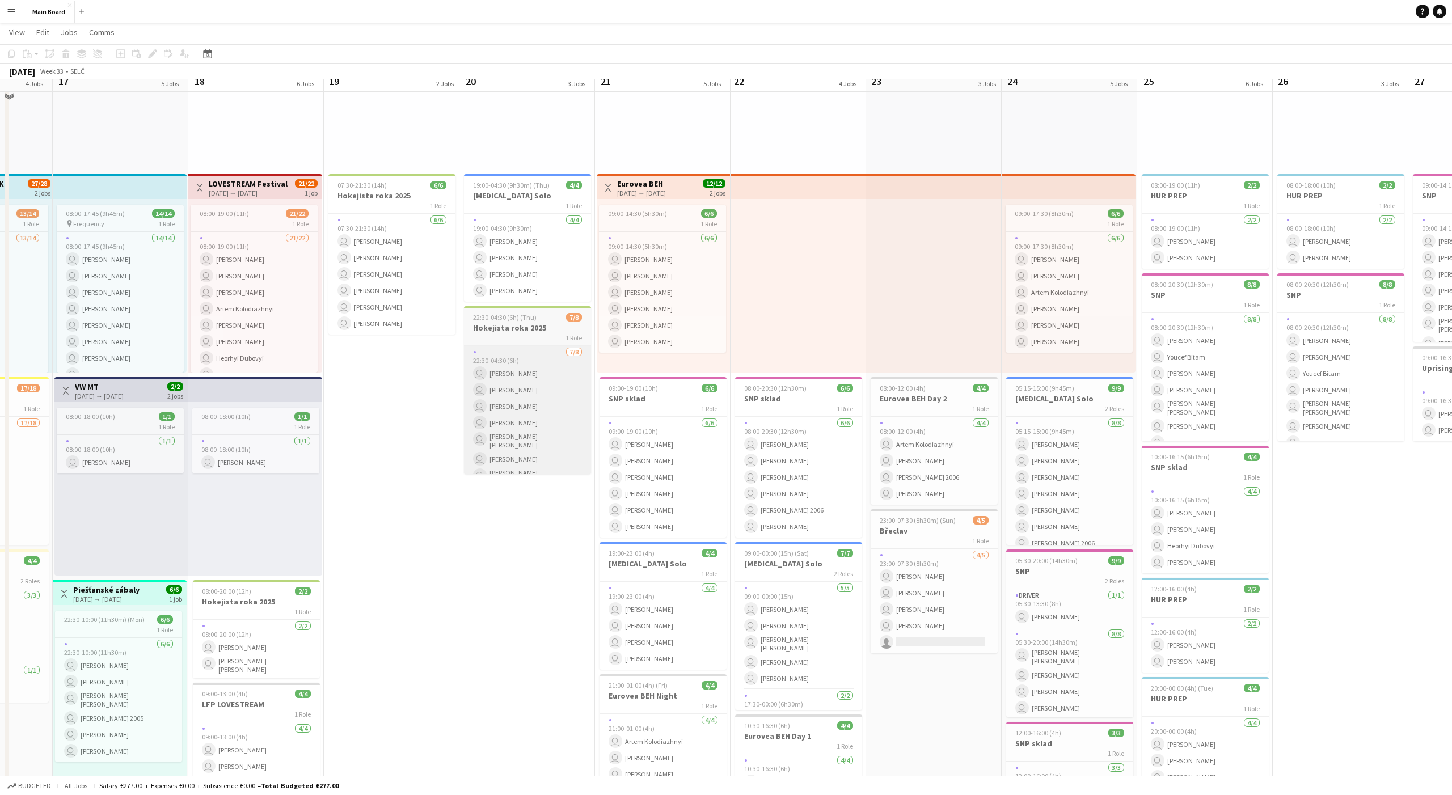
scroll to position [140, 0]
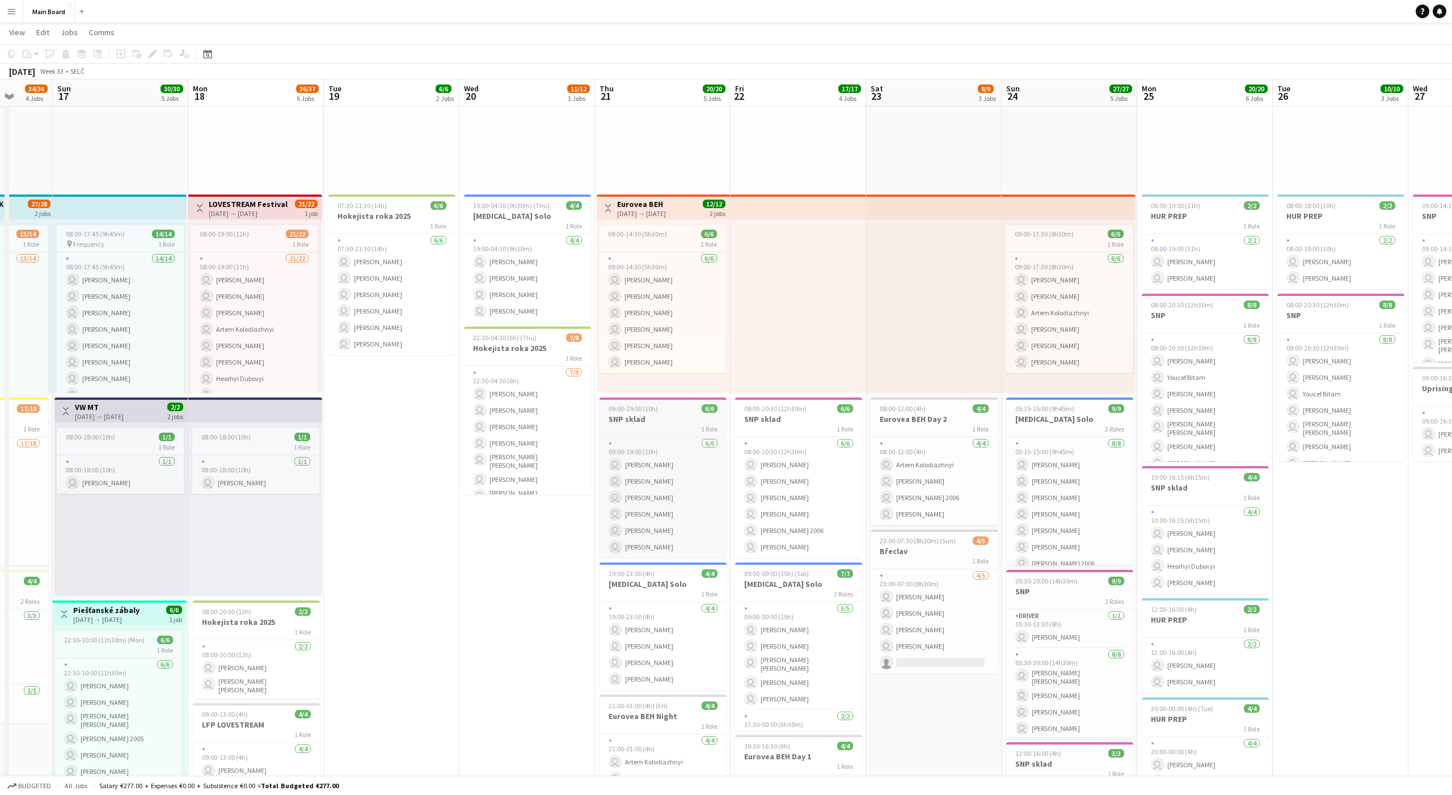
click at [641, 412] on span "09:00-19:00 (10h)" at bounding box center [632, 408] width 49 height 9
click at [151, 51] on icon "Edit" at bounding box center [152, 53] width 9 height 9
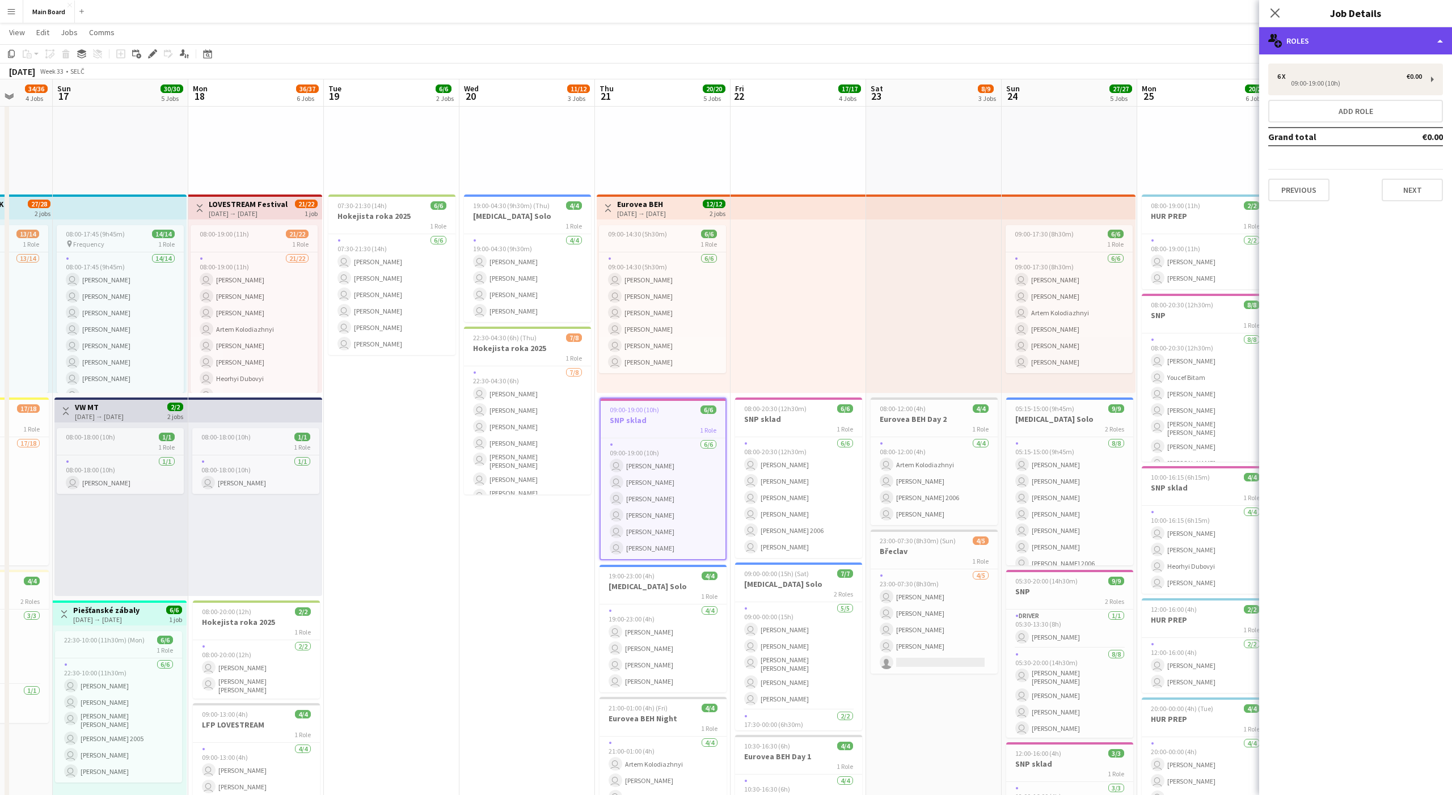
click at [1161, 45] on div "multiple-users-add Roles" at bounding box center [1355, 40] width 193 height 27
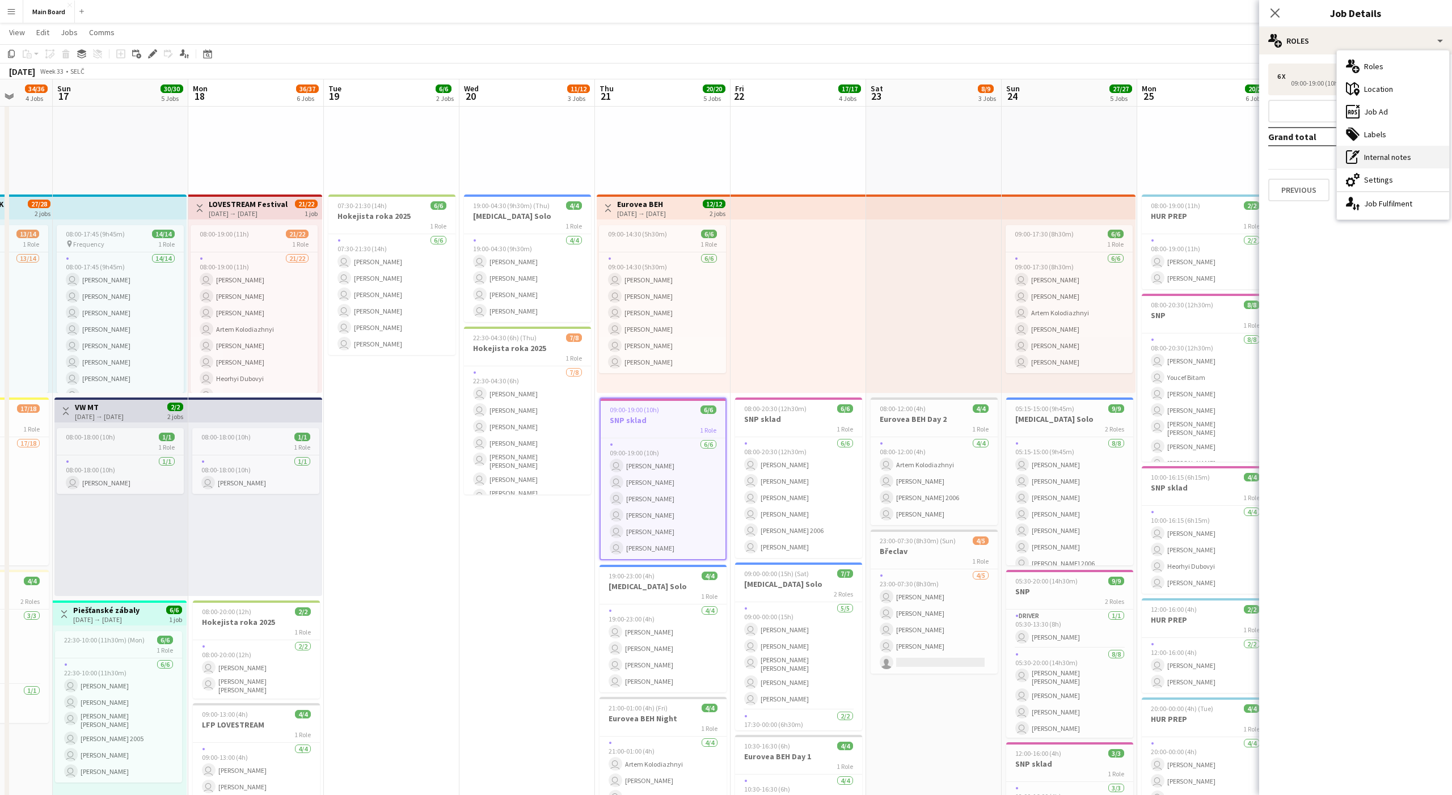
click at [1161, 161] on div "pen-write Internal notes" at bounding box center [1393, 157] width 112 height 23
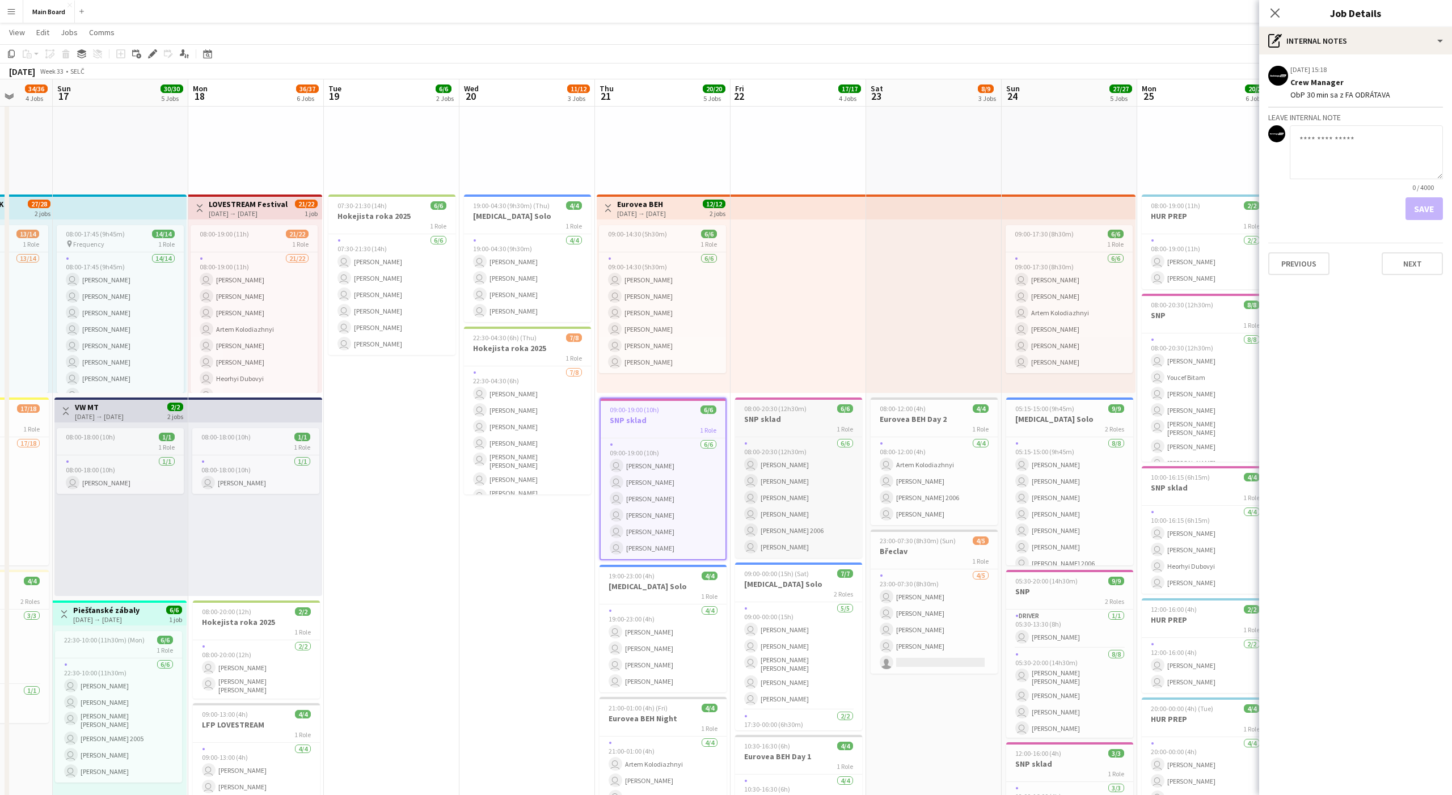
click at [778, 409] on span "08:00-20:30 (12h30m)" at bounding box center [775, 408] width 62 height 9
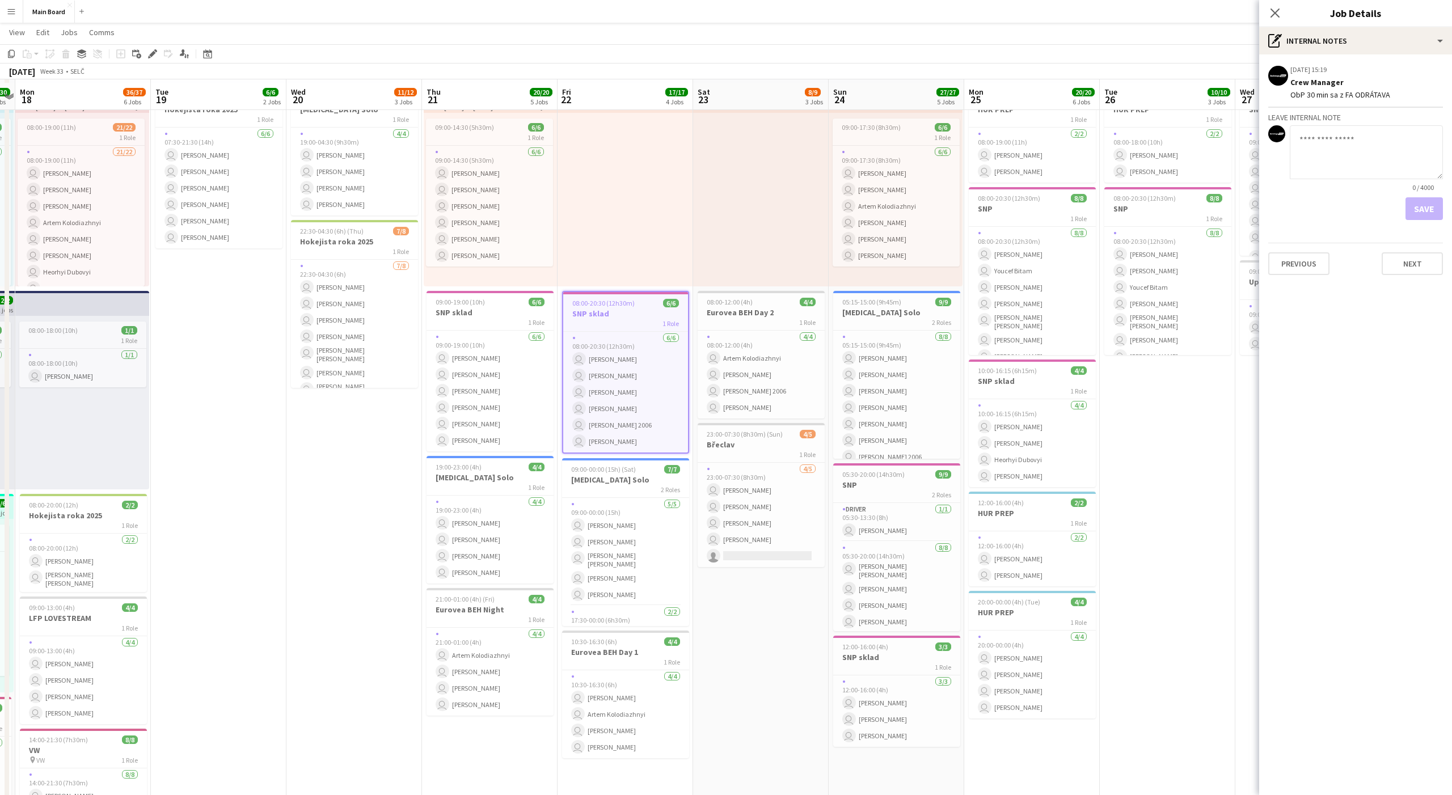
scroll to position [257, 0]
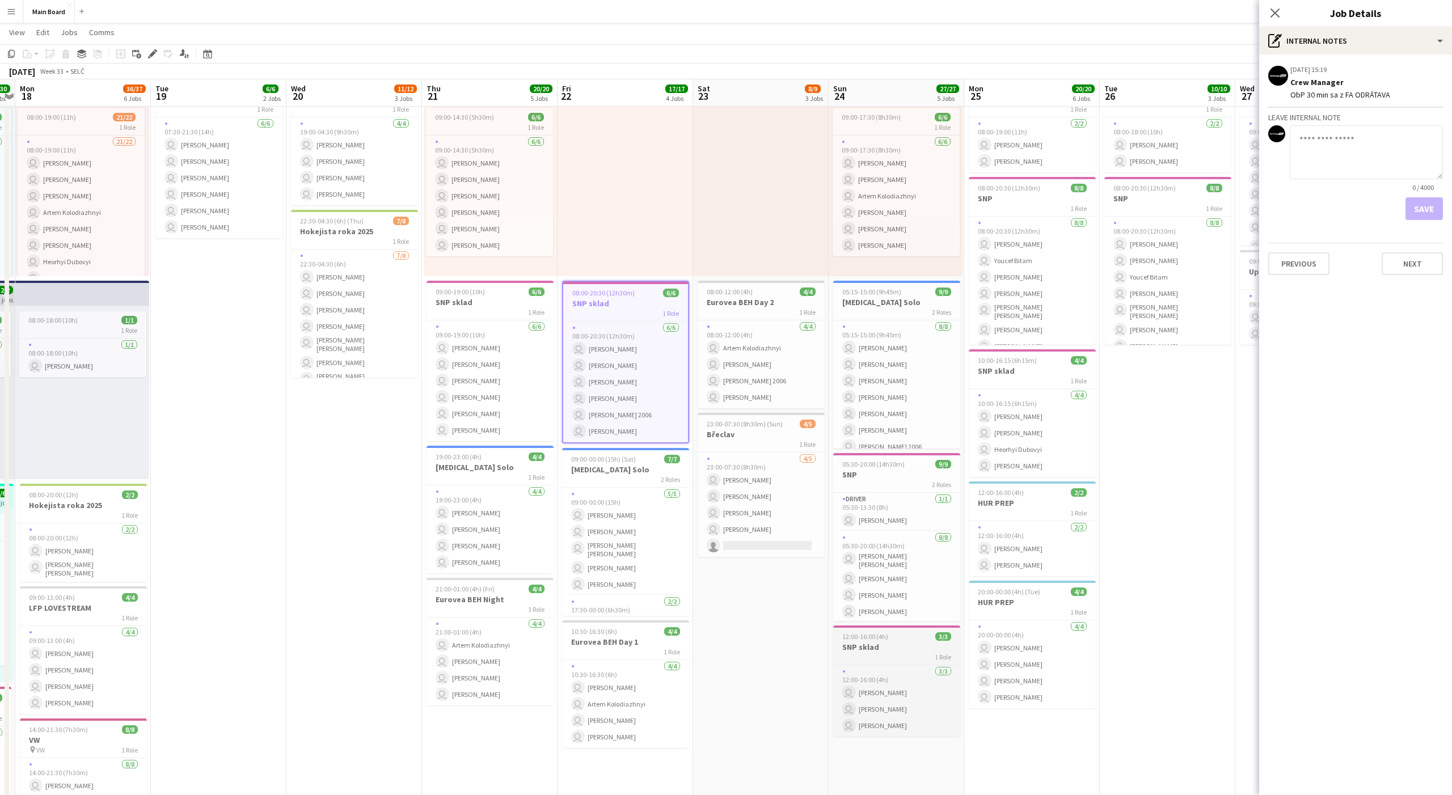
click at [881, 636] on h3 "SNP sklad" at bounding box center [896, 647] width 127 height 10
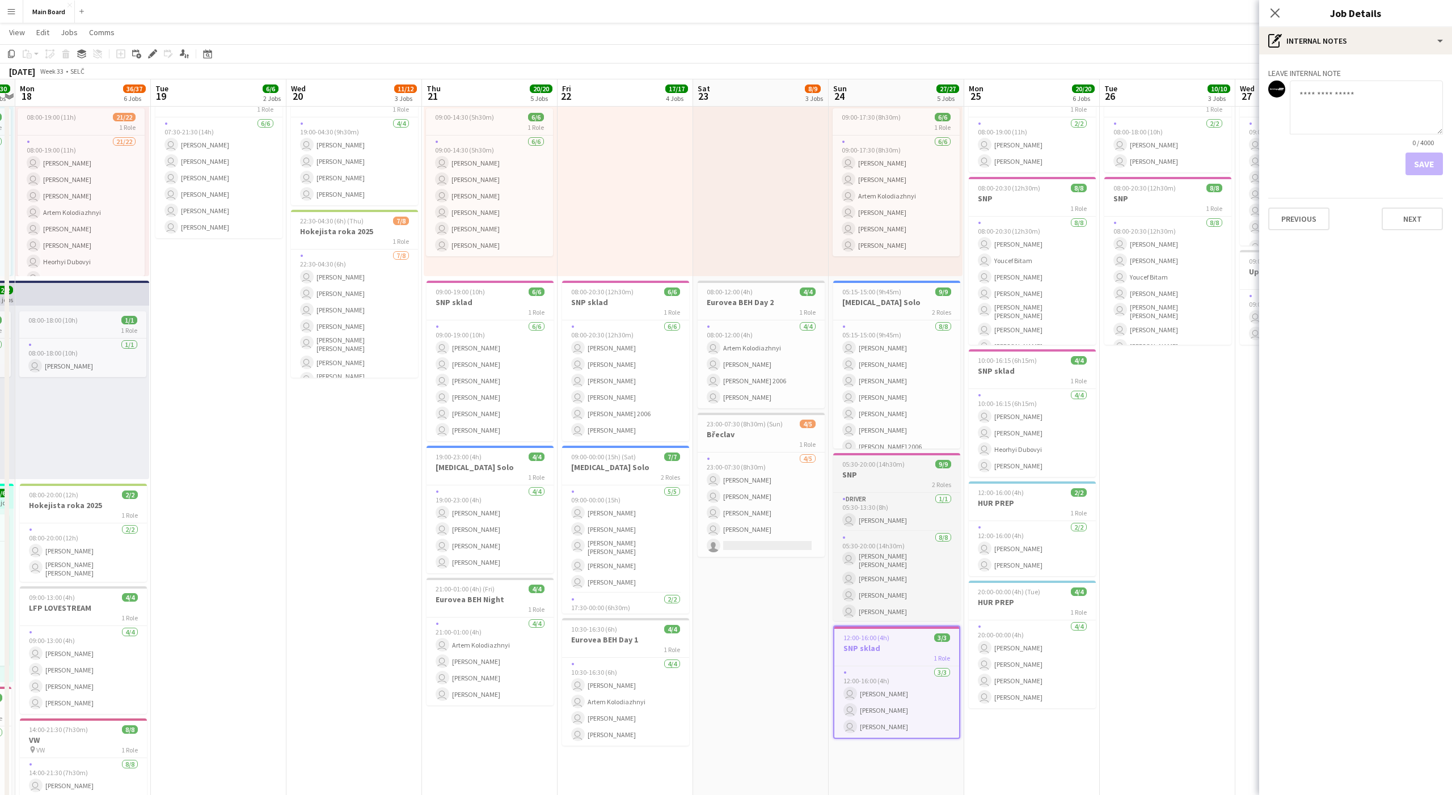
click at [873, 467] on span "05:30-20:00 (14h30m)" at bounding box center [873, 464] width 62 height 9
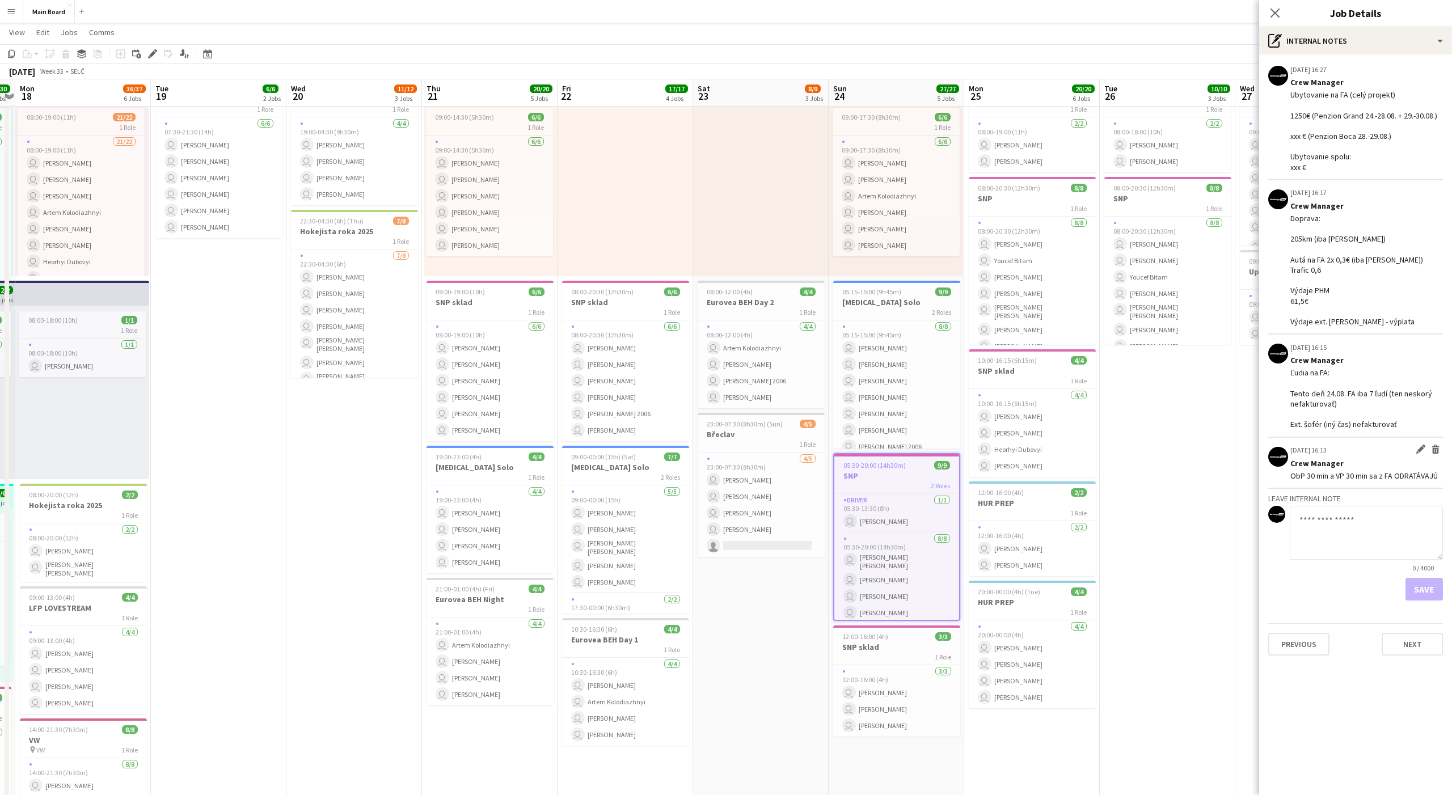
drag, startPoint x: 1293, startPoint y: 486, endPoint x: 1354, endPoint y: 485, distance: 61.2
click at [1161, 481] on div "ObP 30 min a VP 30 min sa z FA ODRATÁVAJÚ" at bounding box center [1366, 476] width 153 height 10
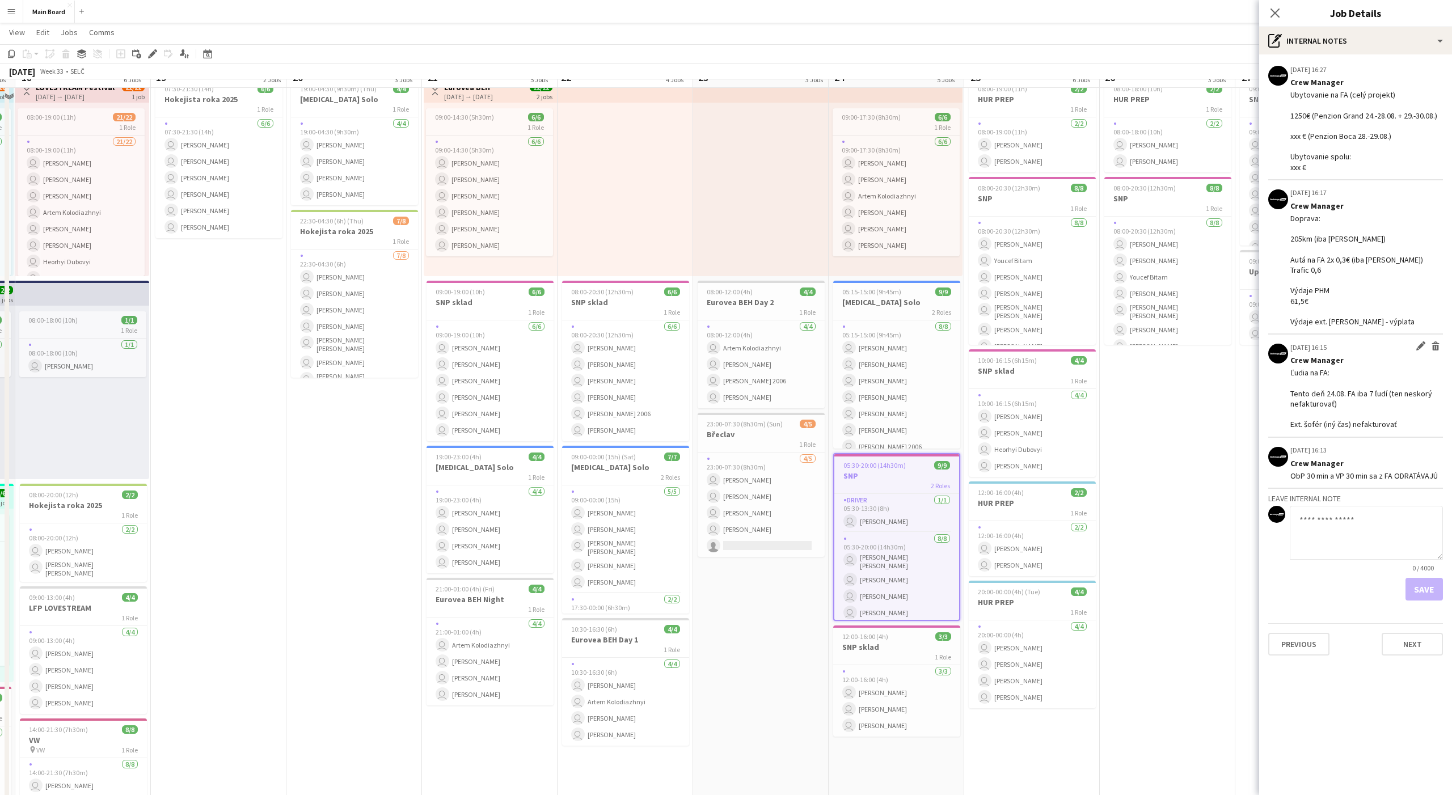
scroll to position [237, 0]
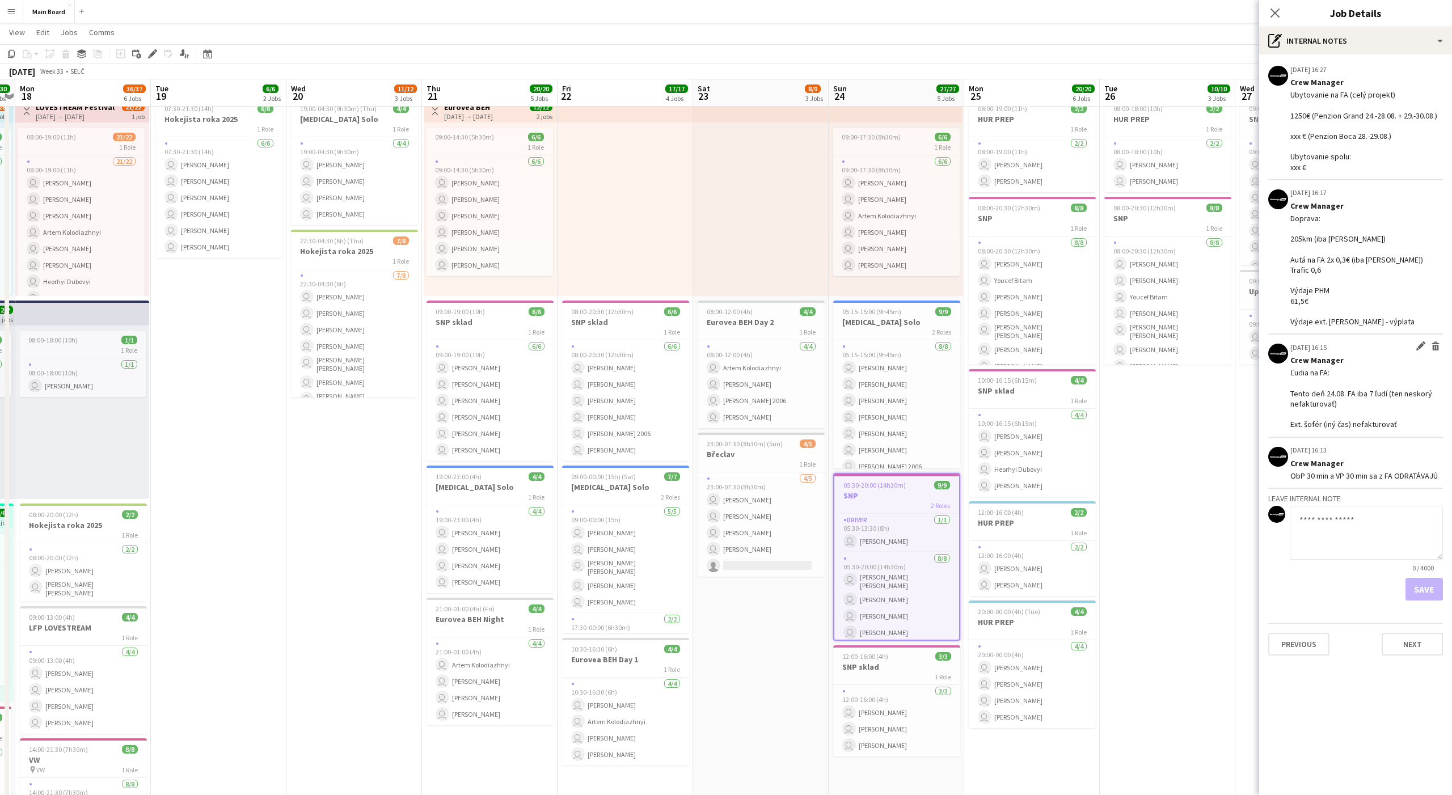
drag, startPoint x: 1290, startPoint y: 383, endPoint x: 1333, endPoint y: 383, distance: 43.1
click at [1161, 383] on div "Ľudia na FA: Tento deň 24.08. FA iba 7 ľudí (ten neskorý nefakturovať) Ext. šof…" at bounding box center [1366, 398] width 153 height 62
drag, startPoint x: 1296, startPoint y: 402, endPoint x: 1345, endPoint y: 402, distance: 48.8
click at [1161, 402] on div "Ľudia na FA: Tento deň 24.08. FA iba 7 ľudí (ten neskorý nefakturovať) Ext. šof…" at bounding box center [1366, 398] width 153 height 62
drag, startPoint x: 1369, startPoint y: 404, endPoint x: 1405, endPoint y: 407, distance: 35.3
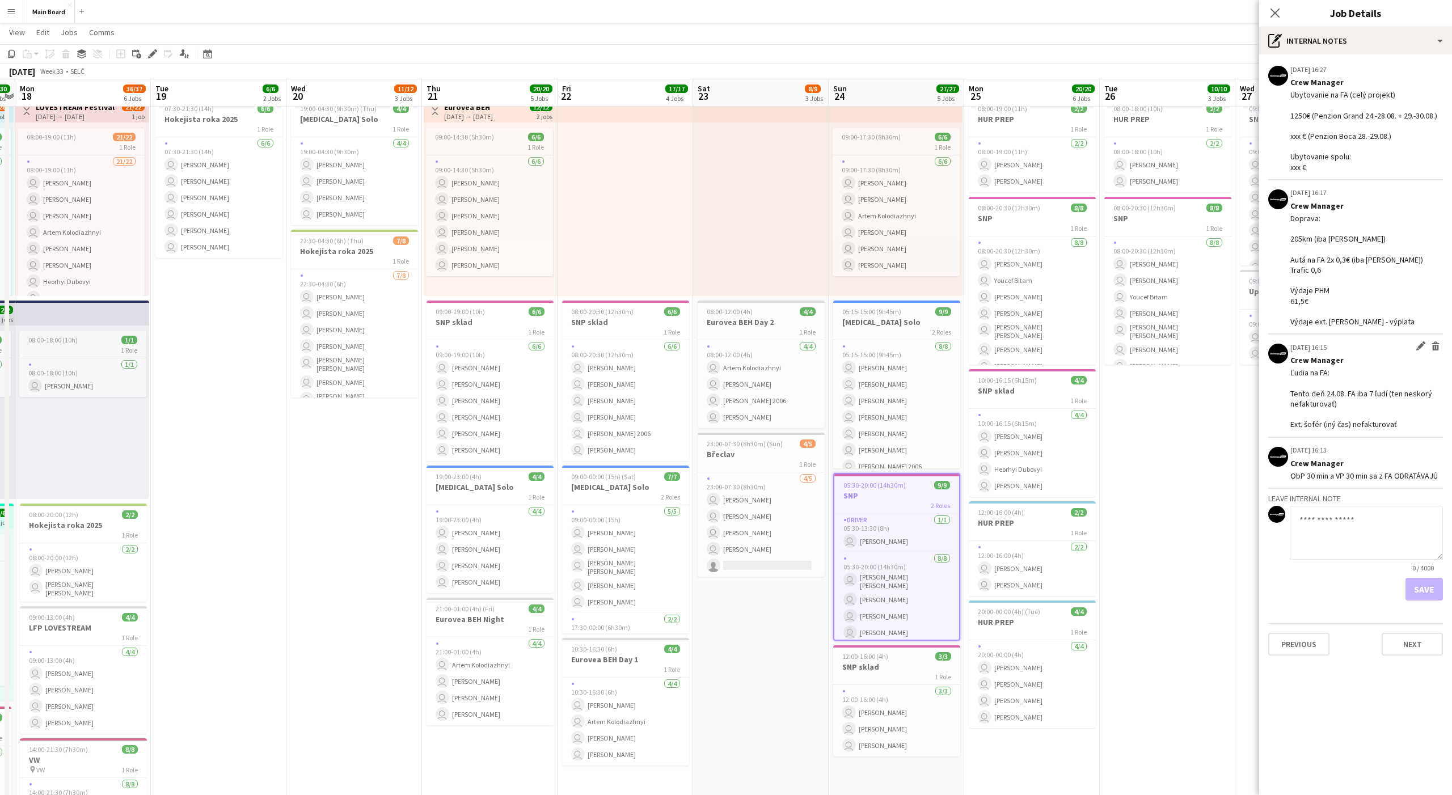
click at [1161, 407] on div "Ľudia na FA: Tento deň 24.08. FA iba 7 ľudí (ten neskorý nefakturovať) Ext. šof…" at bounding box center [1366, 398] width 153 height 62
drag, startPoint x: 1299, startPoint y: 434, endPoint x: 1369, endPoint y: 435, distance: 70.3
click at [1161, 429] on div "Ľudia na FA: Tento deň 24.08. FA iba 7 ľudí (ten neskorý nefakturovať) Ext. šof…" at bounding box center [1366, 398] width 153 height 62
drag, startPoint x: 1316, startPoint y: 413, endPoint x: 1339, endPoint y: 413, distance: 22.7
click at [1161, 413] on div "Ľudia na FA: Tento deň 24.08. FA iba 7 ľudí (ten neskorý nefakturovať) Ext. šof…" at bounding box center [1366, 398] width 153 height 62
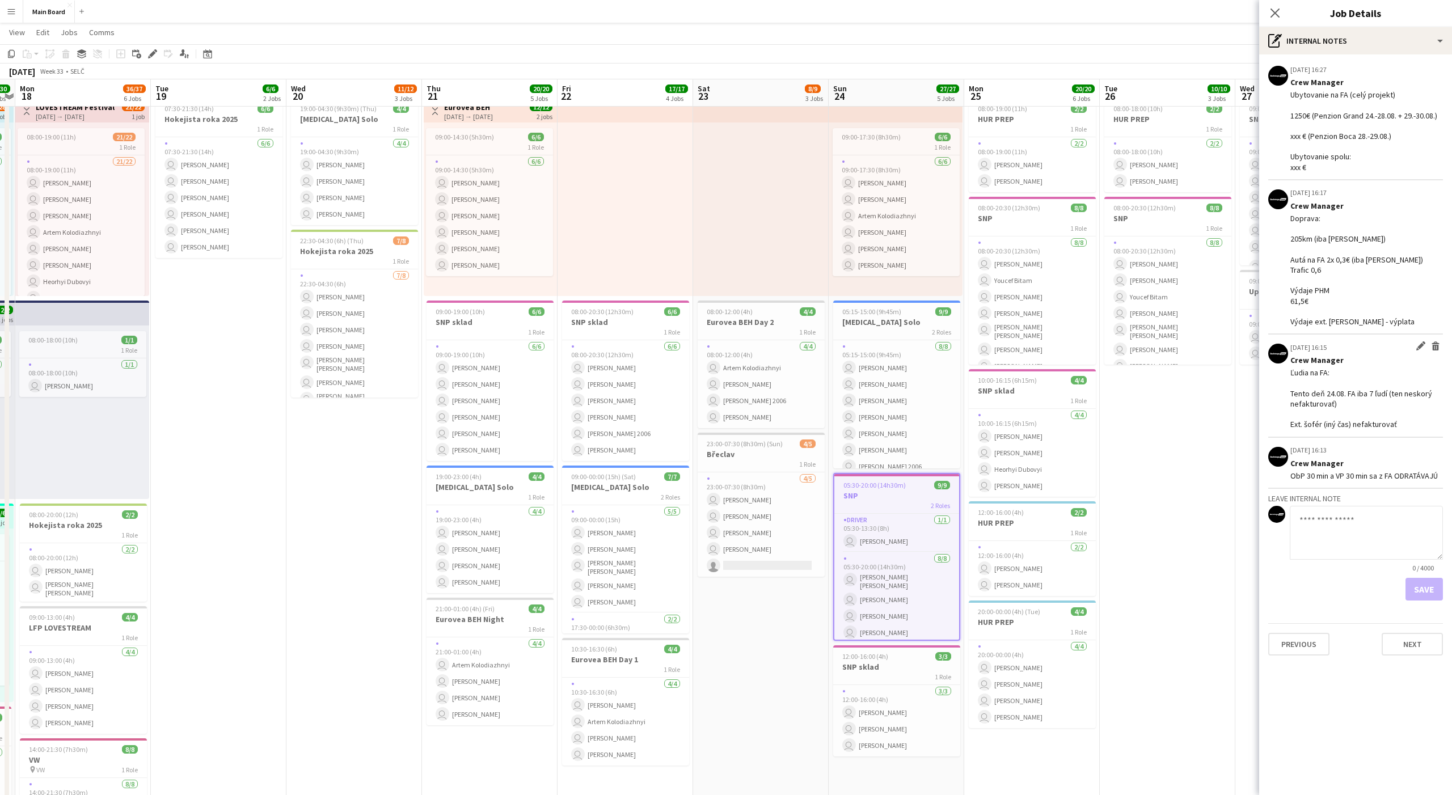
click at [1161, 413] on div "Ľudia na FA: Tento deň 24.08. FA iba 7 ľudí (ten neskorý nefakturovať) Ext. šof…" at bounding box center [1366, 398] width 153 height 62
click at [1161, 407] on div "Ľudia na FA: Tento deň 24.08. FA iba 7 ľudí (ten neskorý nefakturovať) Ext. šof…" at bounding box center [1366, 398] width 153 height 62
click at [1161, 138] on div "Ubytovanie na FA (celý projekt) 1250€ (Penzion Grand 24.-28.08. + 29.-30.08.) x…" at bounding box center [1366, 131] width 153 height 83
click at [1161, 67] on app-icon "Edit internal note" at bounding box center [1420, 69] width 9 height 11
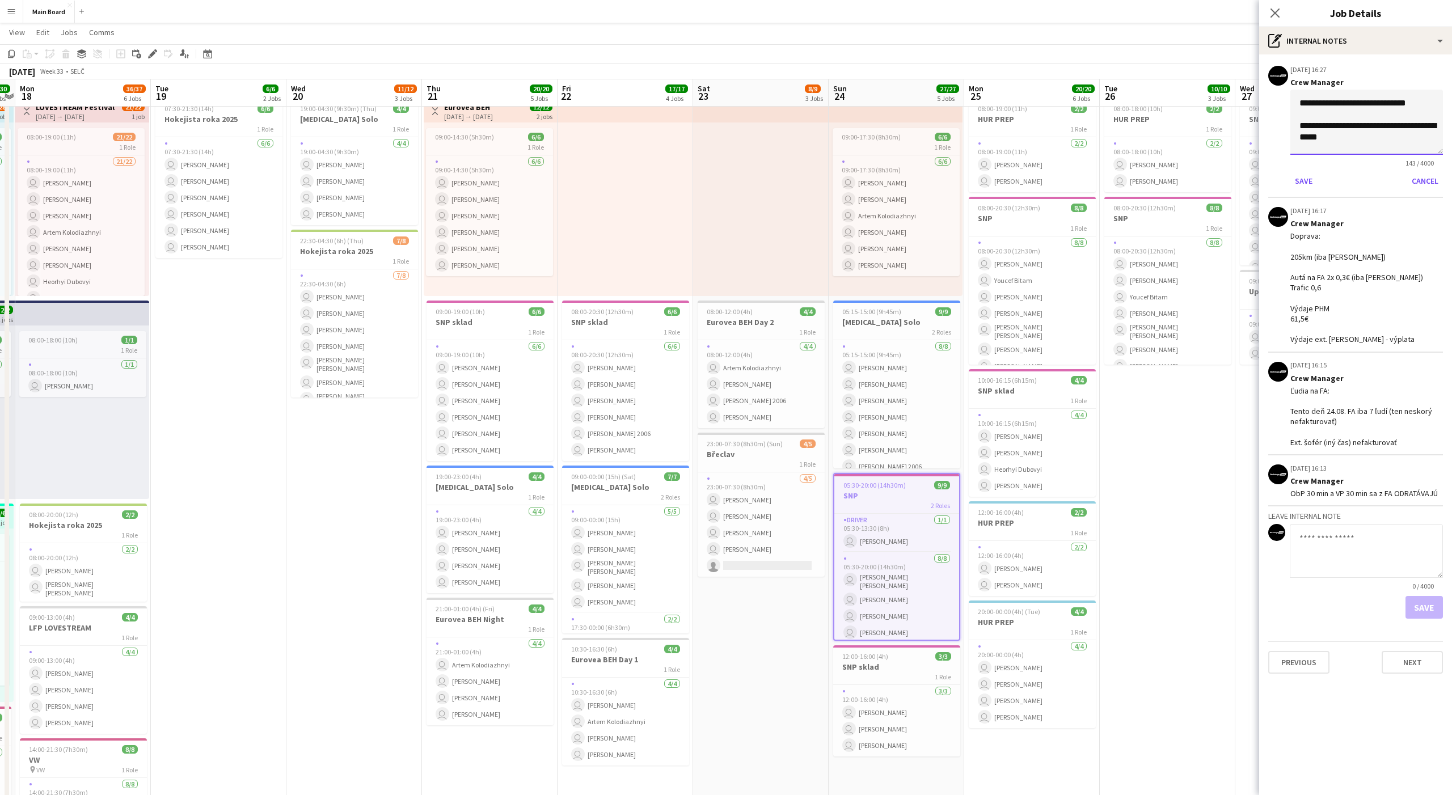
click at [1161, 127] on textarea "**********" at bounding box center [1366, 122] width 153 height 65
type textarea "**********"
click at [1161, 177] on button "Save" at bounding box center [1303, 181] width 27 height 18
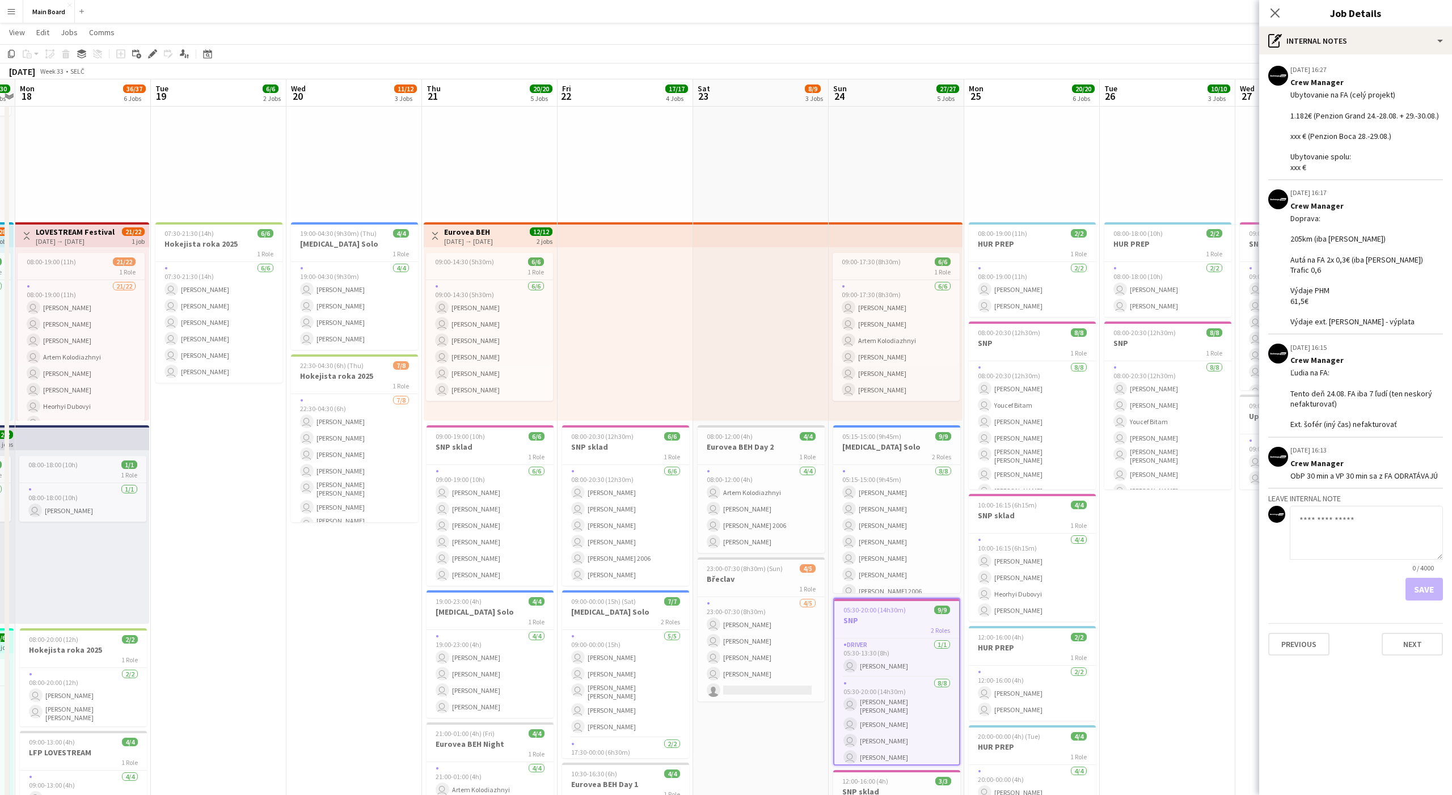
scroll to position [108, 0]
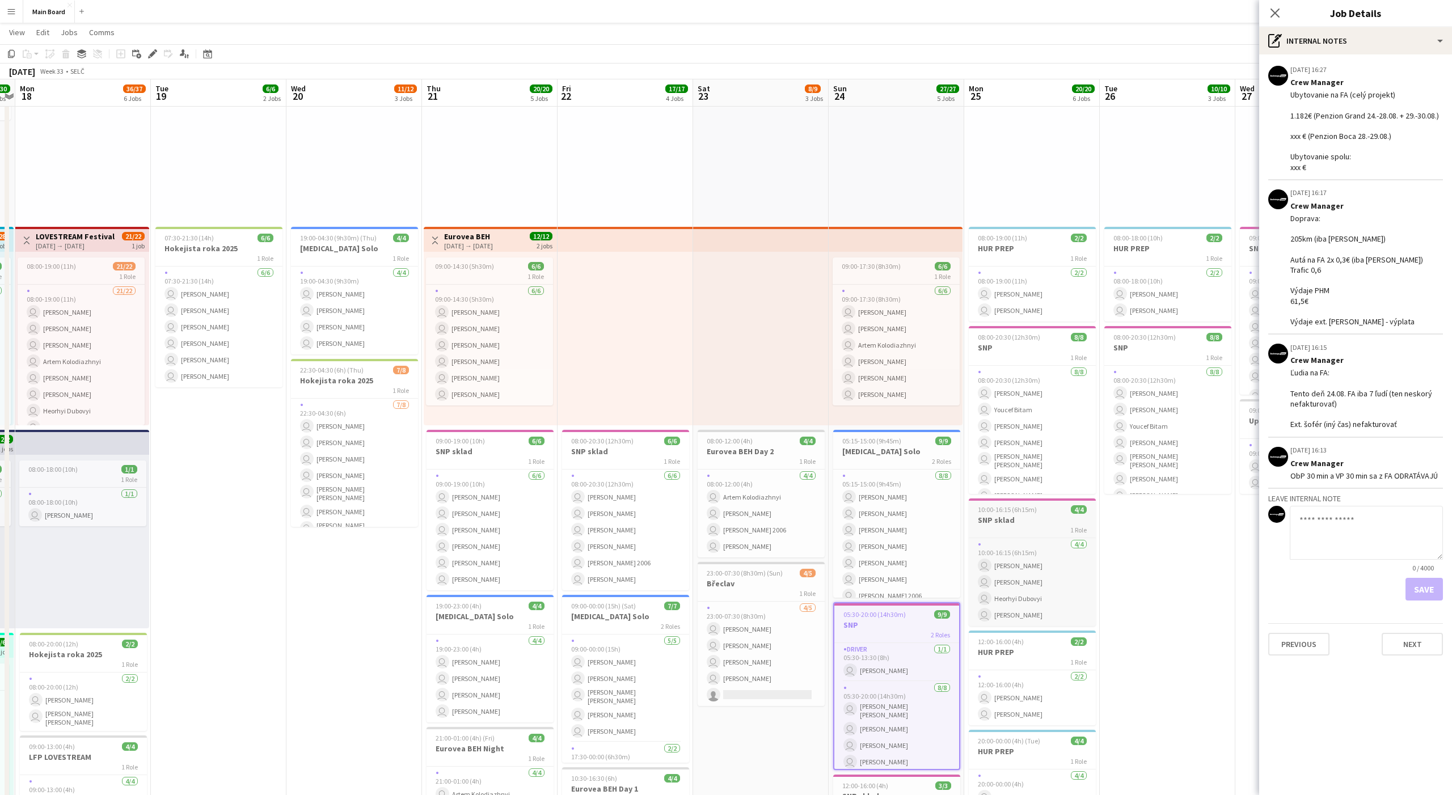
click at [1045, 514] on app-job-card "10:00-16:15 (6h15m) 4/4 SNP sklad 1 Role 4/4 10:00-16:15 (6h15m) user Oleksandr…" at bounding box center [1032, 562] width 127 height 128
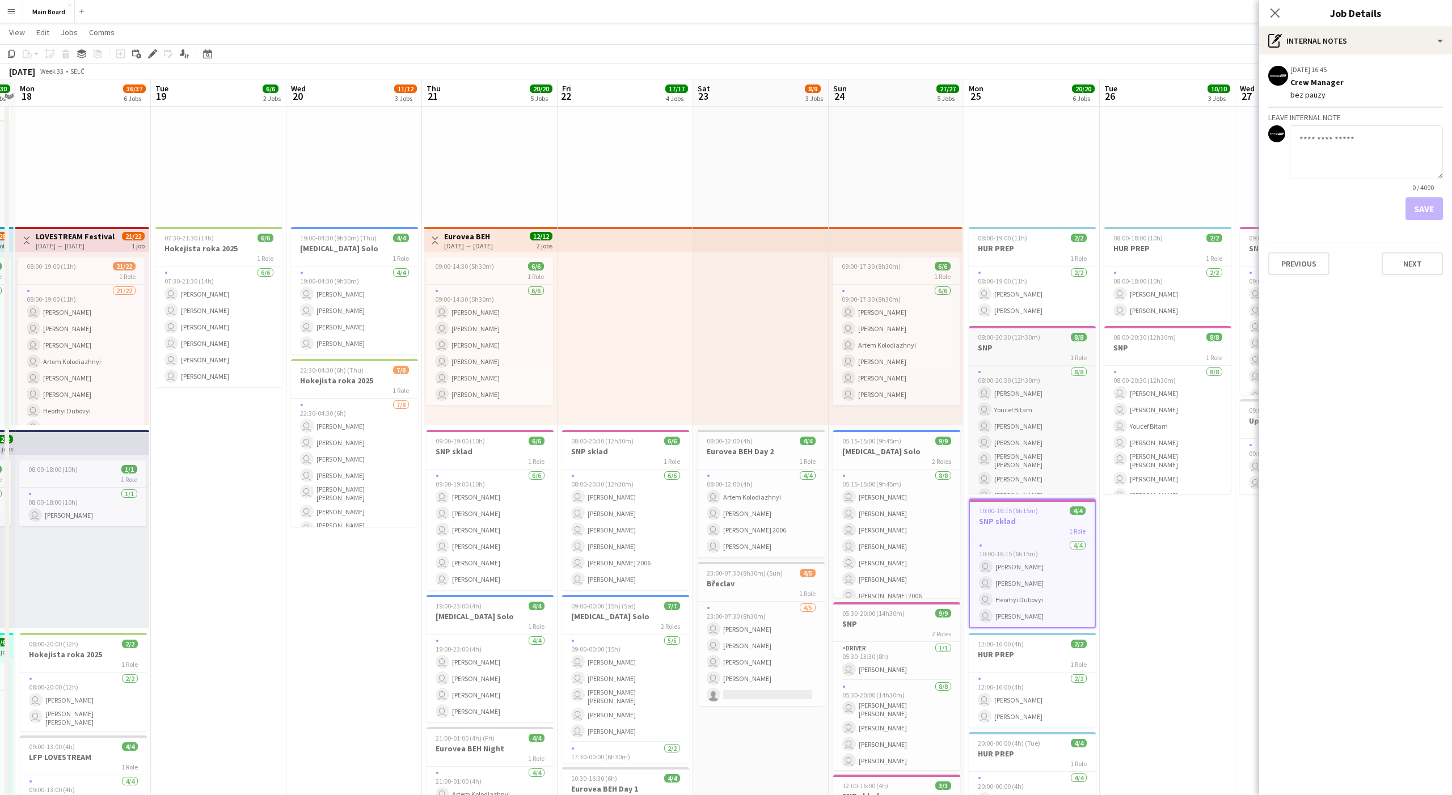
click at [1039, 344] on h3 "SNP" at bounding box center [1032, 348] width 127 height 10
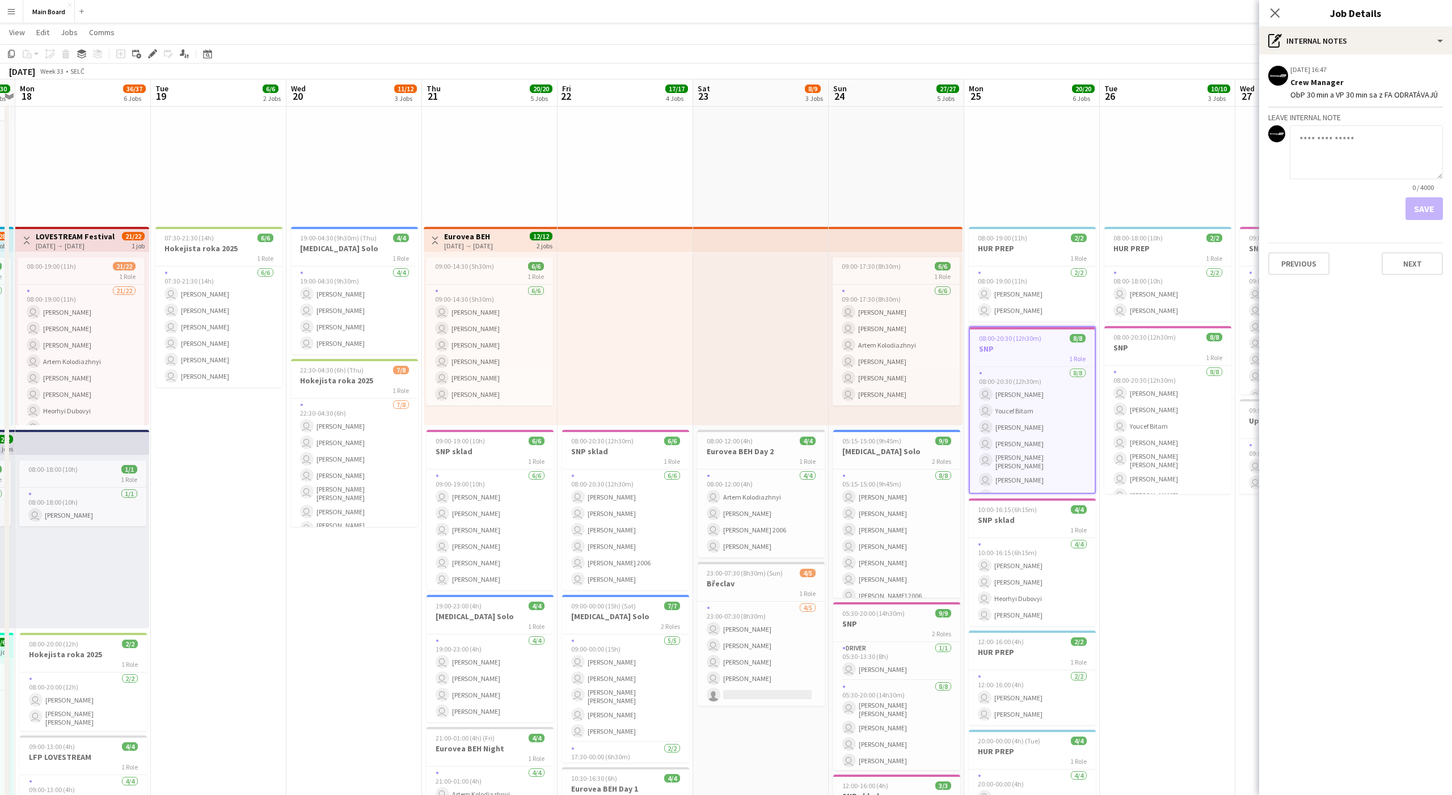
click at [1161, 568] on app-date-cell "pin Backstage Crew 08:00-18:00 (10h) 2/2 HUR PREP 1 Role 2/2 08:00-18:00 (10h) …" at bounding box center [1168, 665] width 136 height 1292
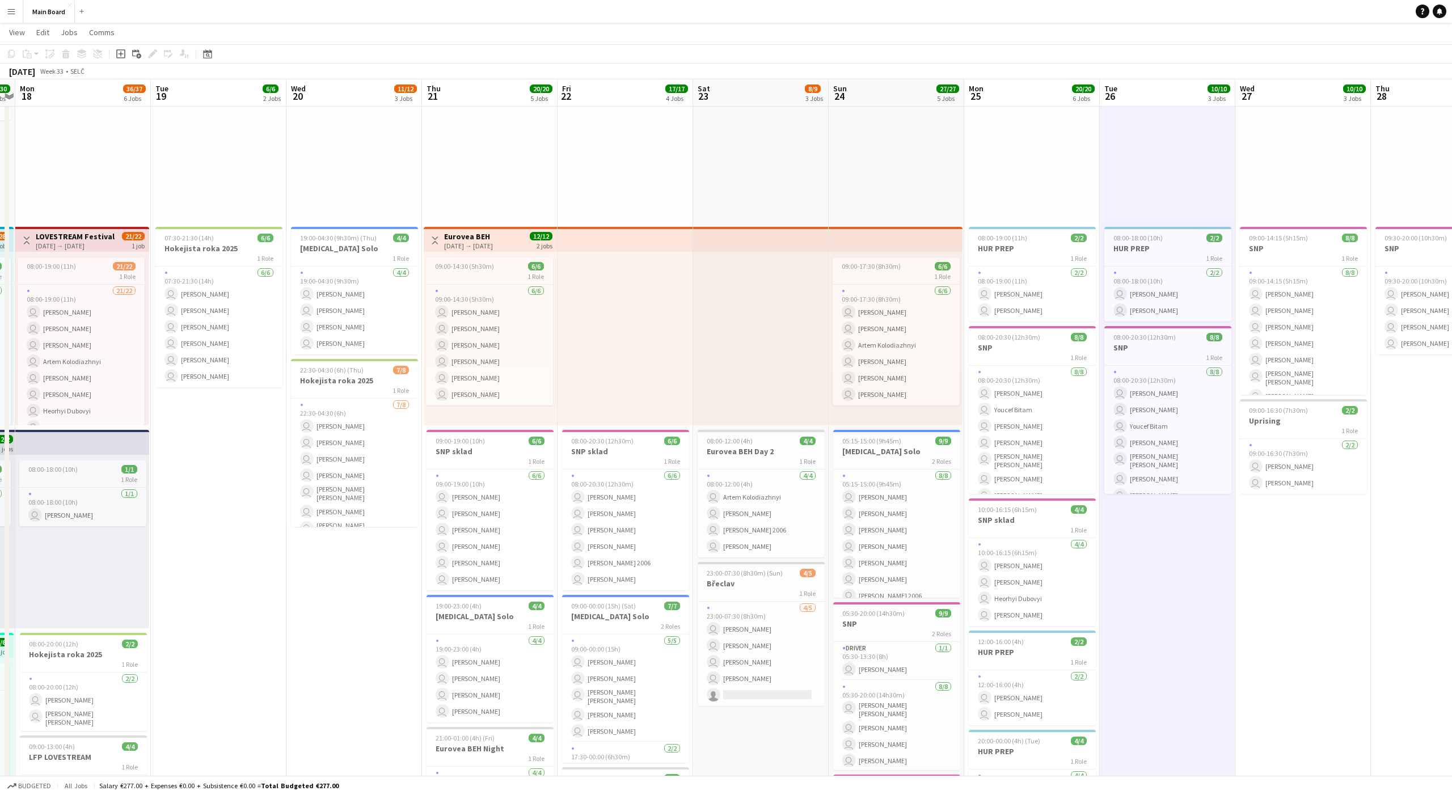
click at [1161, 573] on app-date-cell "pin Backstage Crew 08:00-18:00 (10h) 2/2 HUR PREP 1 Role 2/2 08:00-18:00 (10h) …" at bounding box center [1168, 665] width 136 height 1292
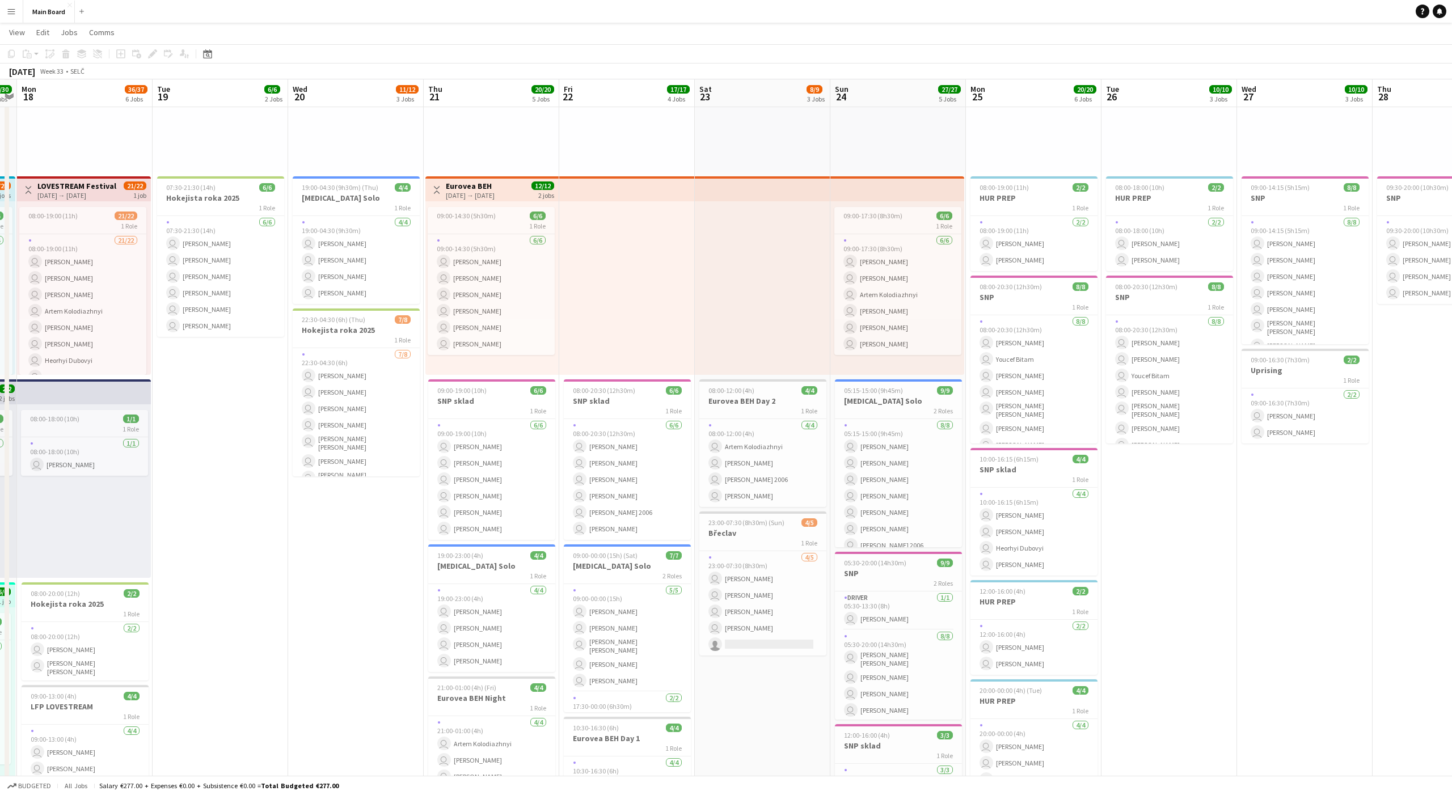
scroll to position [159, 0]
click at [1157, 282] on span "08:00-20:30 (12h30m)" at bounding box center [1146, 286] width 62 height 9
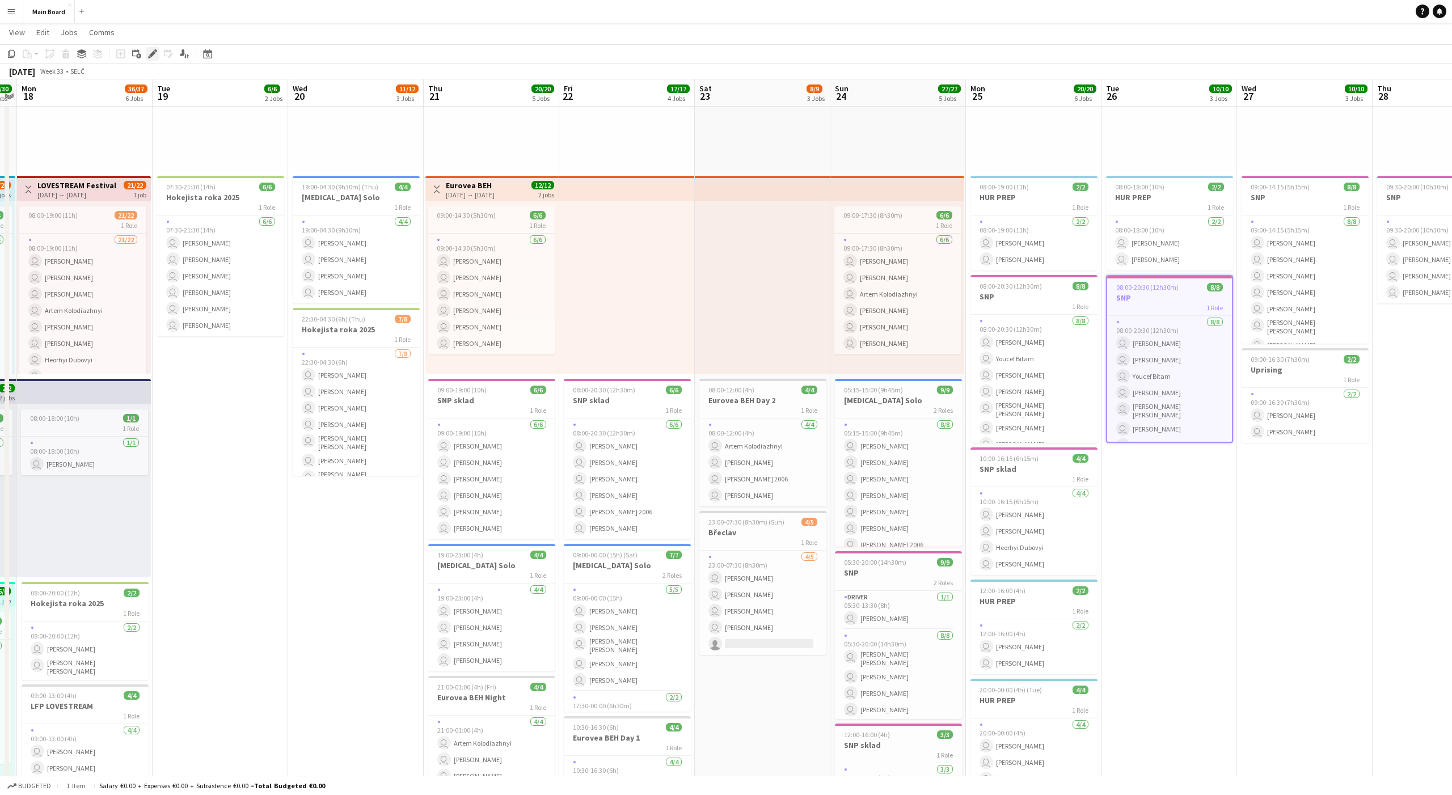
click at [153, 49] on icon "Edit" at bounding box center [152, 53] width 9 height 9
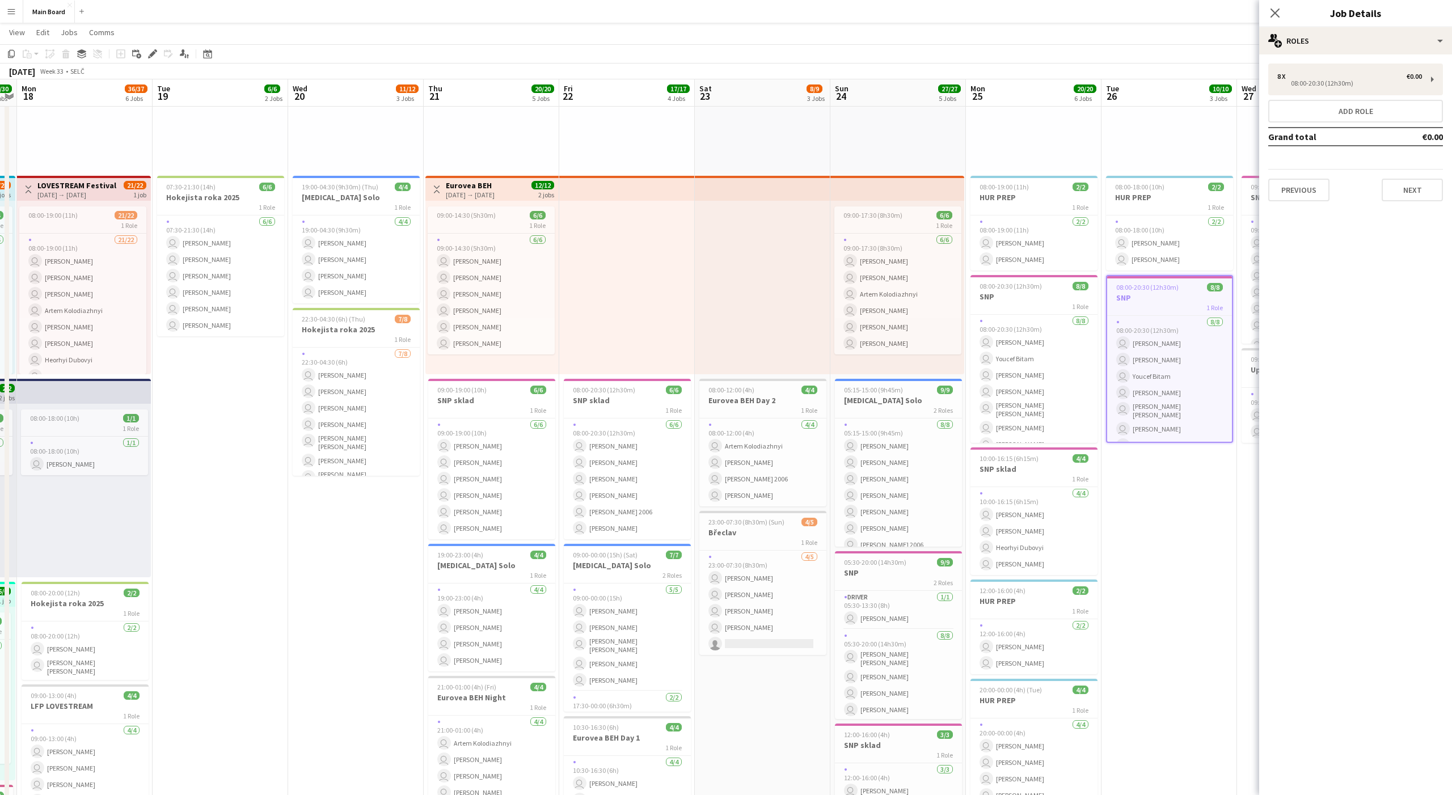
click at [1161, 24] on div "Close pop-in Job Details" at bounding box center [1355, 13] width 193 height 27
click at [1161, 39] on div "multiple-users-add Roles" at bounding box center [1355, 40] width 193 height 27
click at [1161, 159] on div "pen-write Internal notes" at bounding box center [1393, 157] width 112 height 23
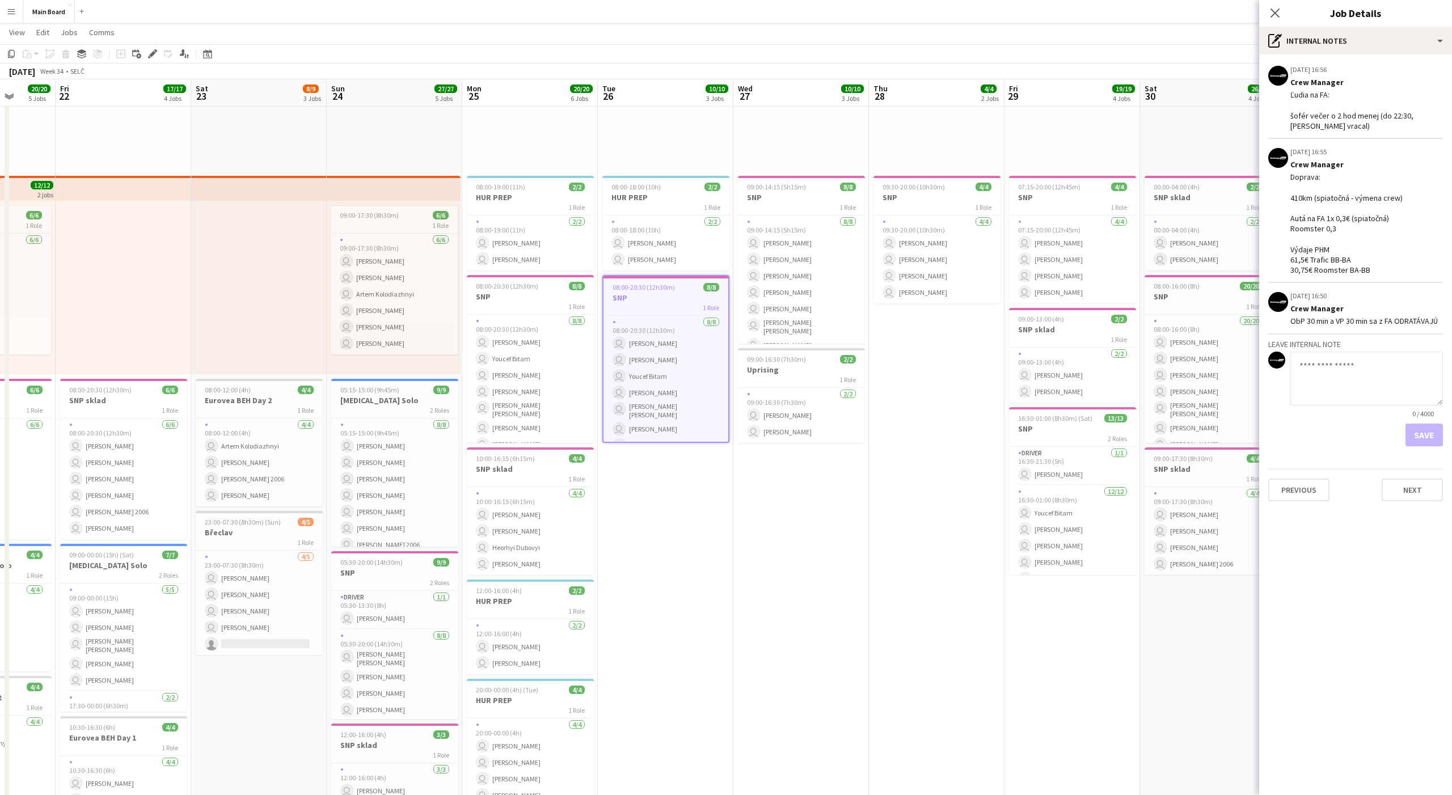
scroll to position [0, 487]
click at [931, 636] on app-date-cell "pin Backstage Crew 09:30-20:00 (10h30m) 4/4 SNP 1 Role 4/4 09:30-20:00 (10h30m)…" at bounding box center [936, 614] width 136 height 1292
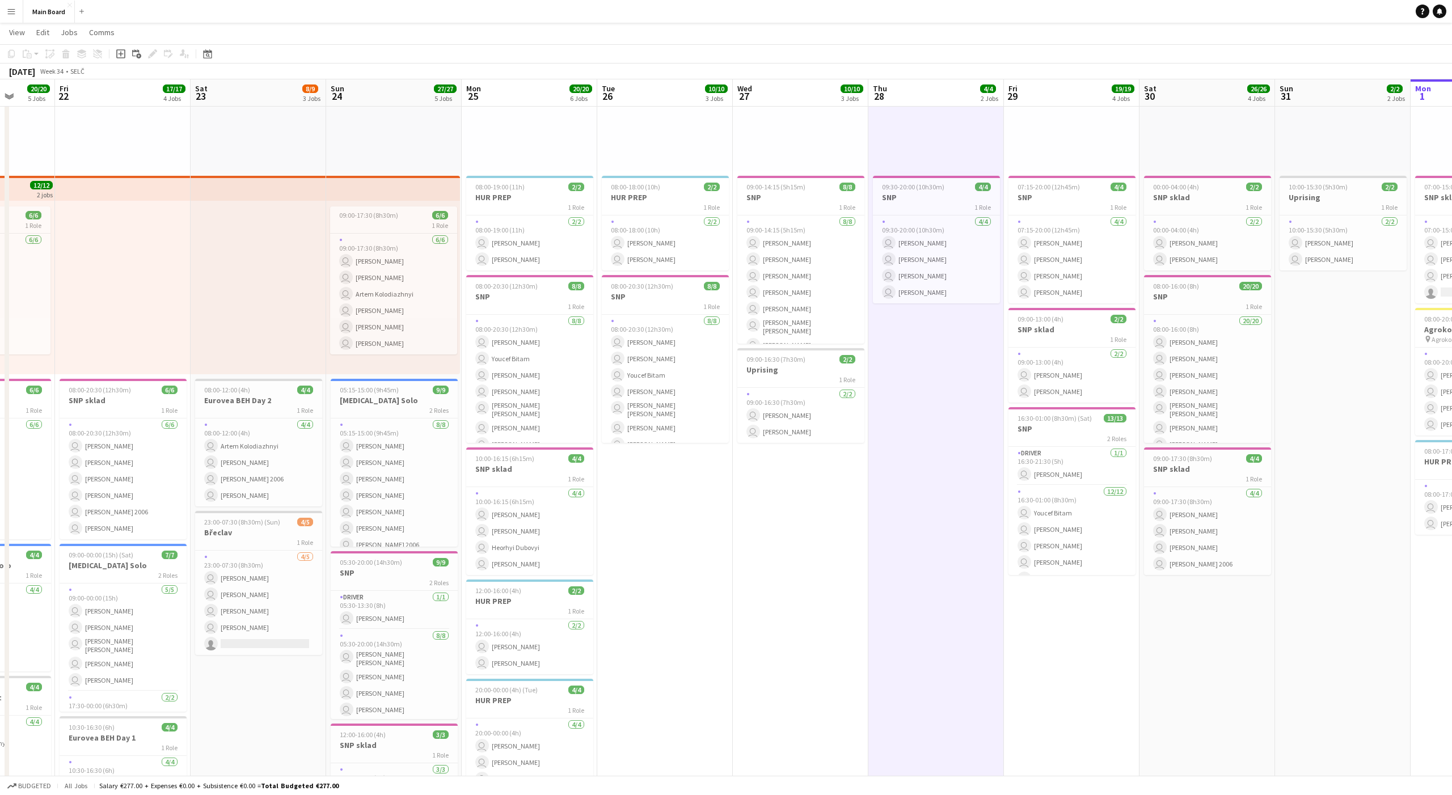
click at [935, 636] on app-date-cell "pin Backstage Crew 09:30-20:00 (10h30m) 4/4 SNP 1 Role 4/4 09:30-20:00 (10h30m)…" at bounding box center [936, 614] width 136 height 1292
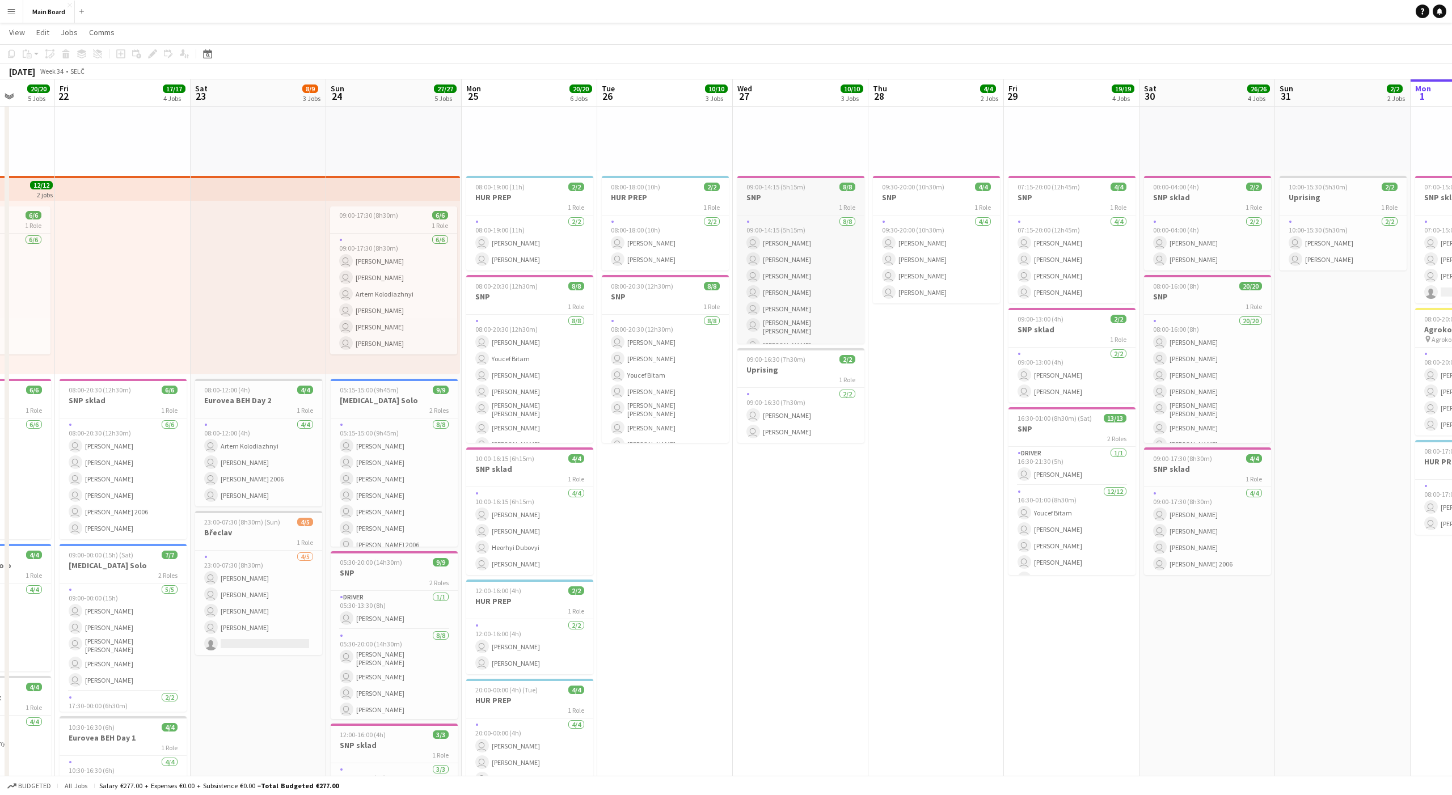
click at [779, 184] on span "09:00-14:15 (5h15m)" at bounding box center [775, 187] width 59 height 9
click at [154, 53] on icon at bounding box center [152, 54] width 6 height 6
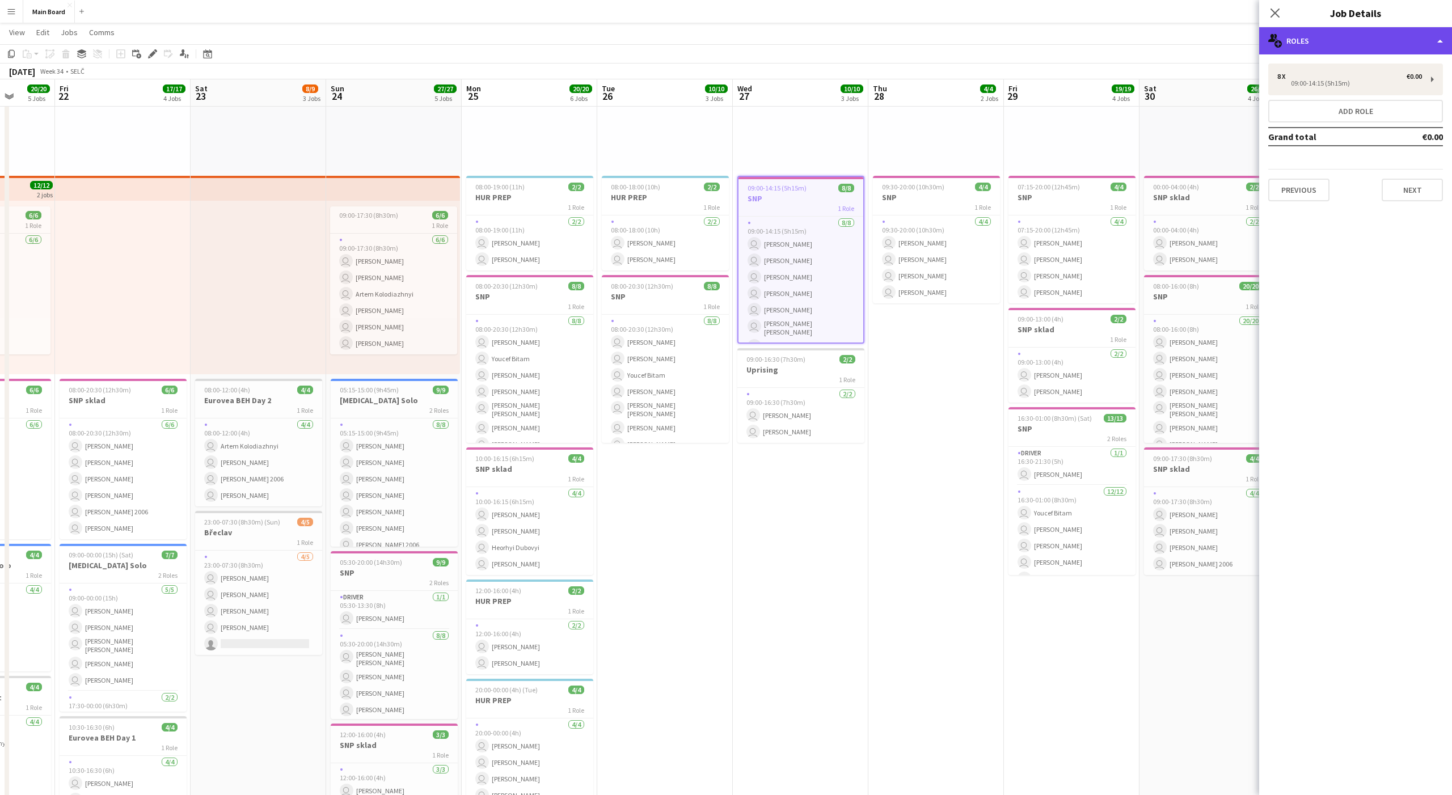
click at [1161, 48] on div "multiple-users-add Roles" at bounding box center [1355, 40] width 193 height 27
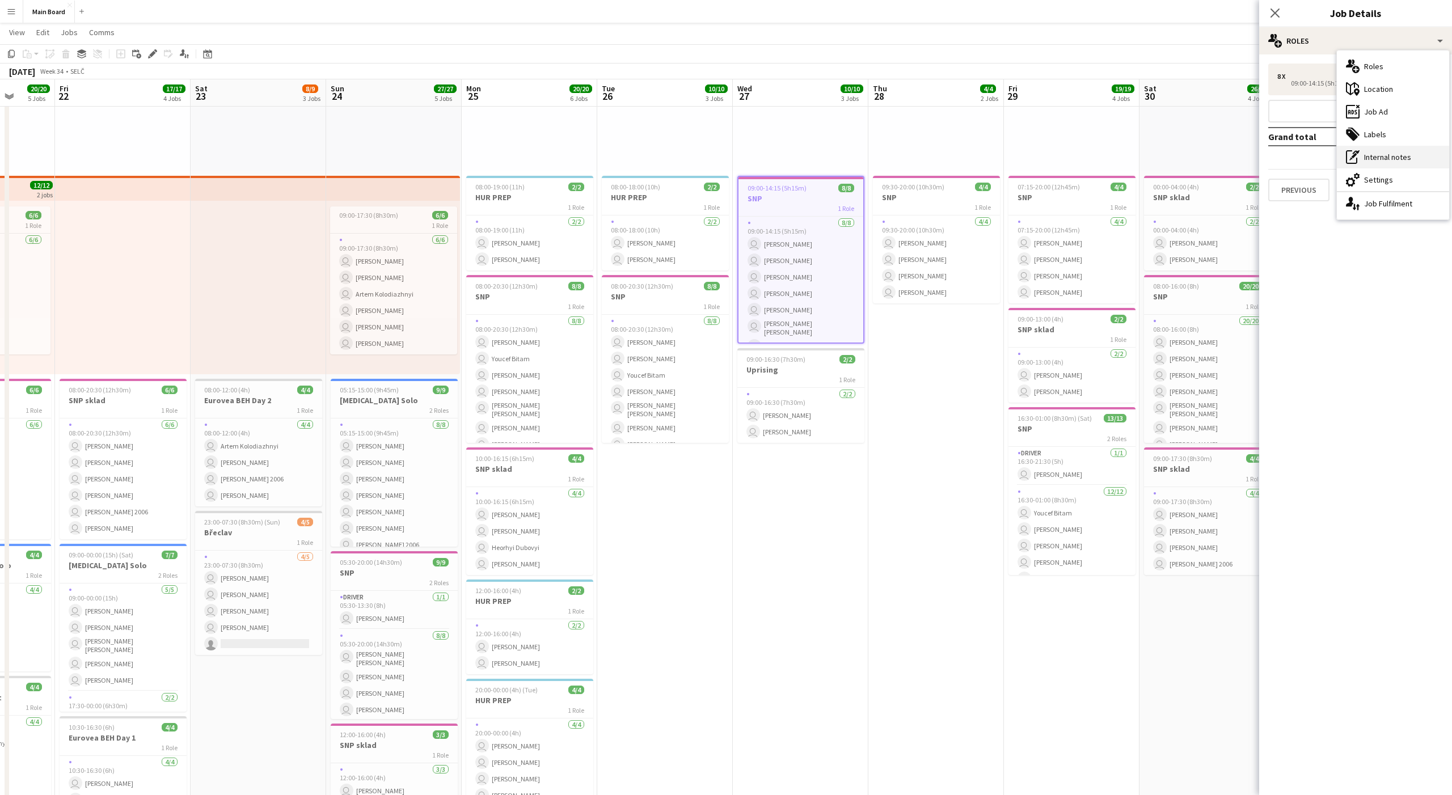
click at [1161, 157] on div "pen-write Internal notes" at bounding box center [1393, 157] width 112 height 23
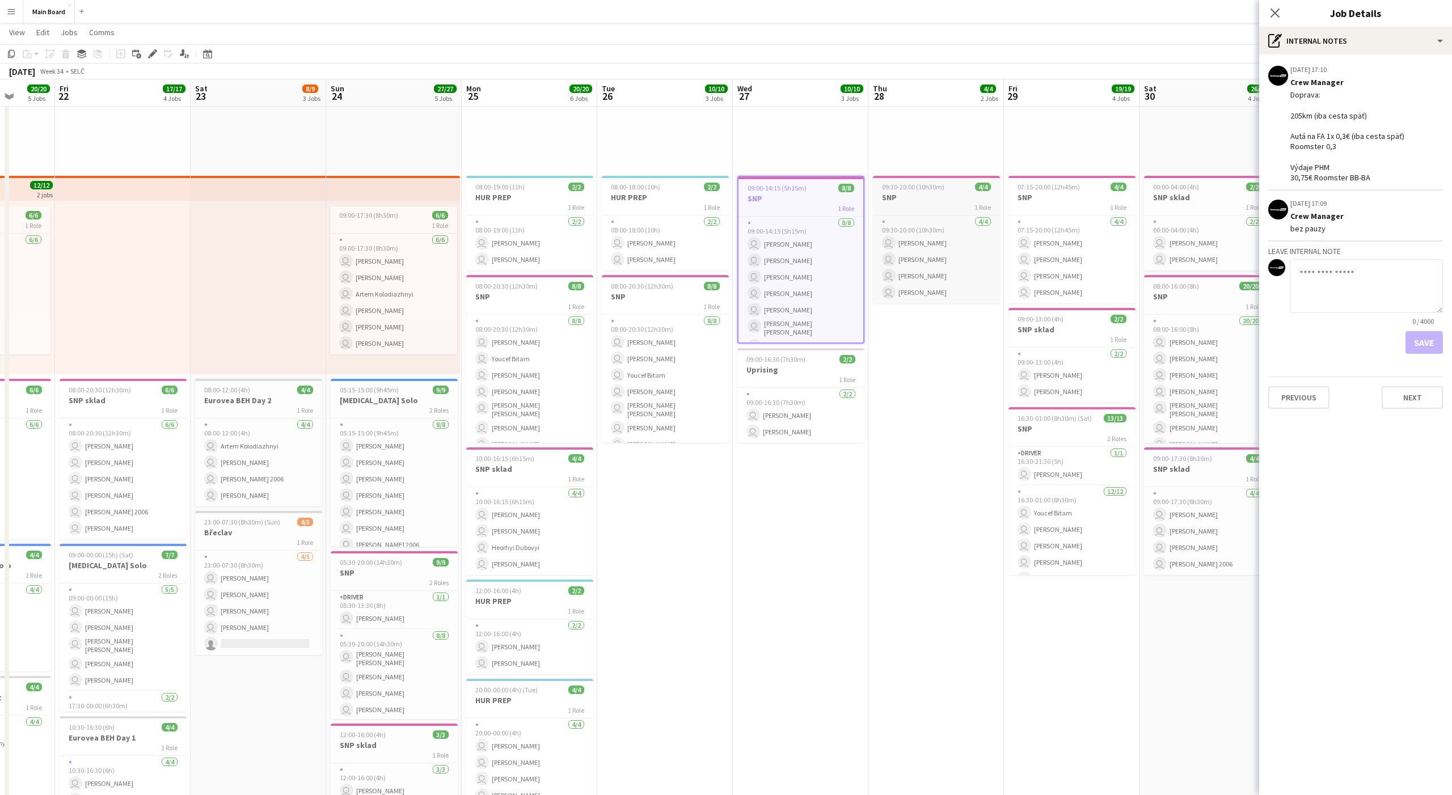
click at [929, 194] on h3 "SNP" at bounding box center [936, 197] width 127 height 10
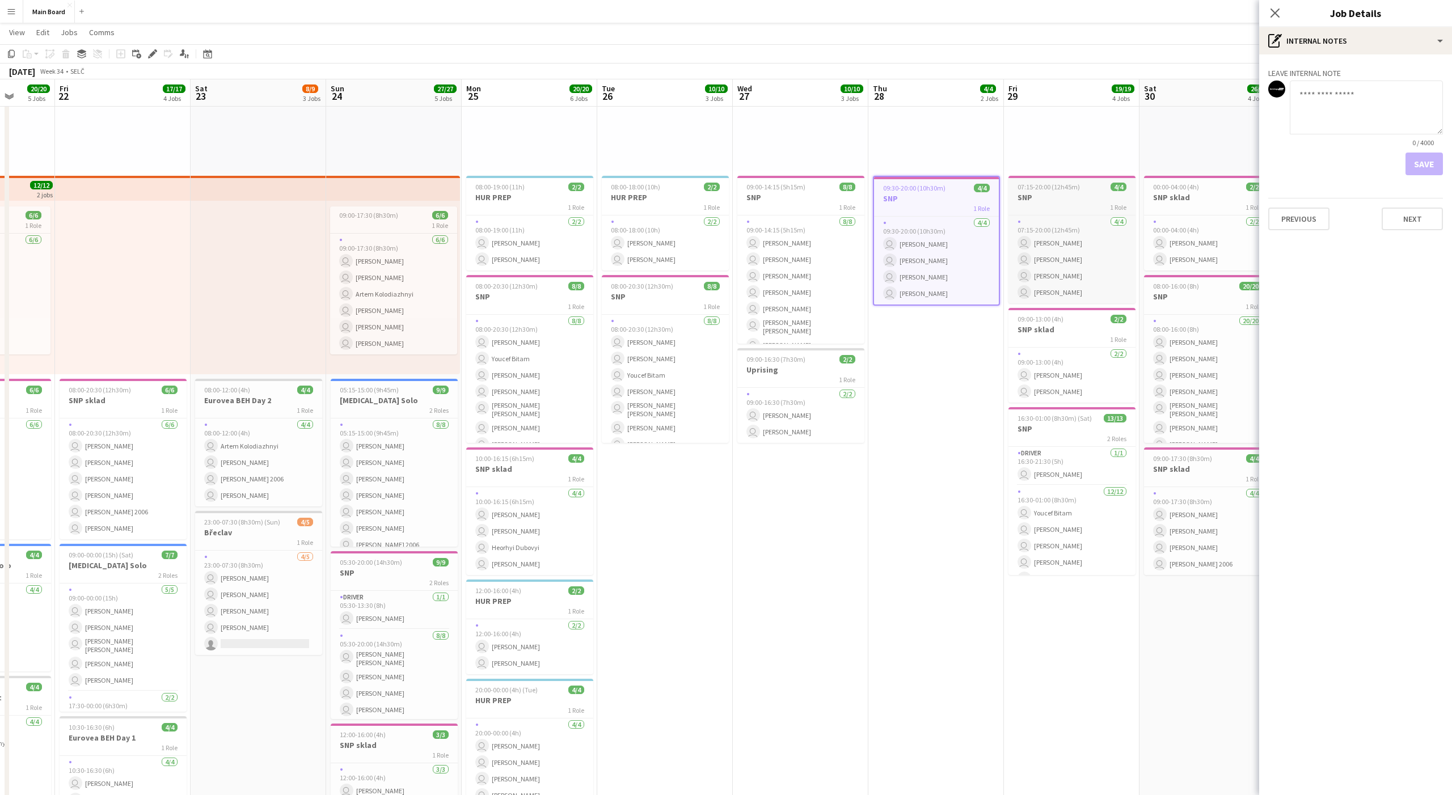
click at [1051, 187] on span "07:15-20:00 (12h45m)" at bounding box center [1048, 187] width 62 height 9
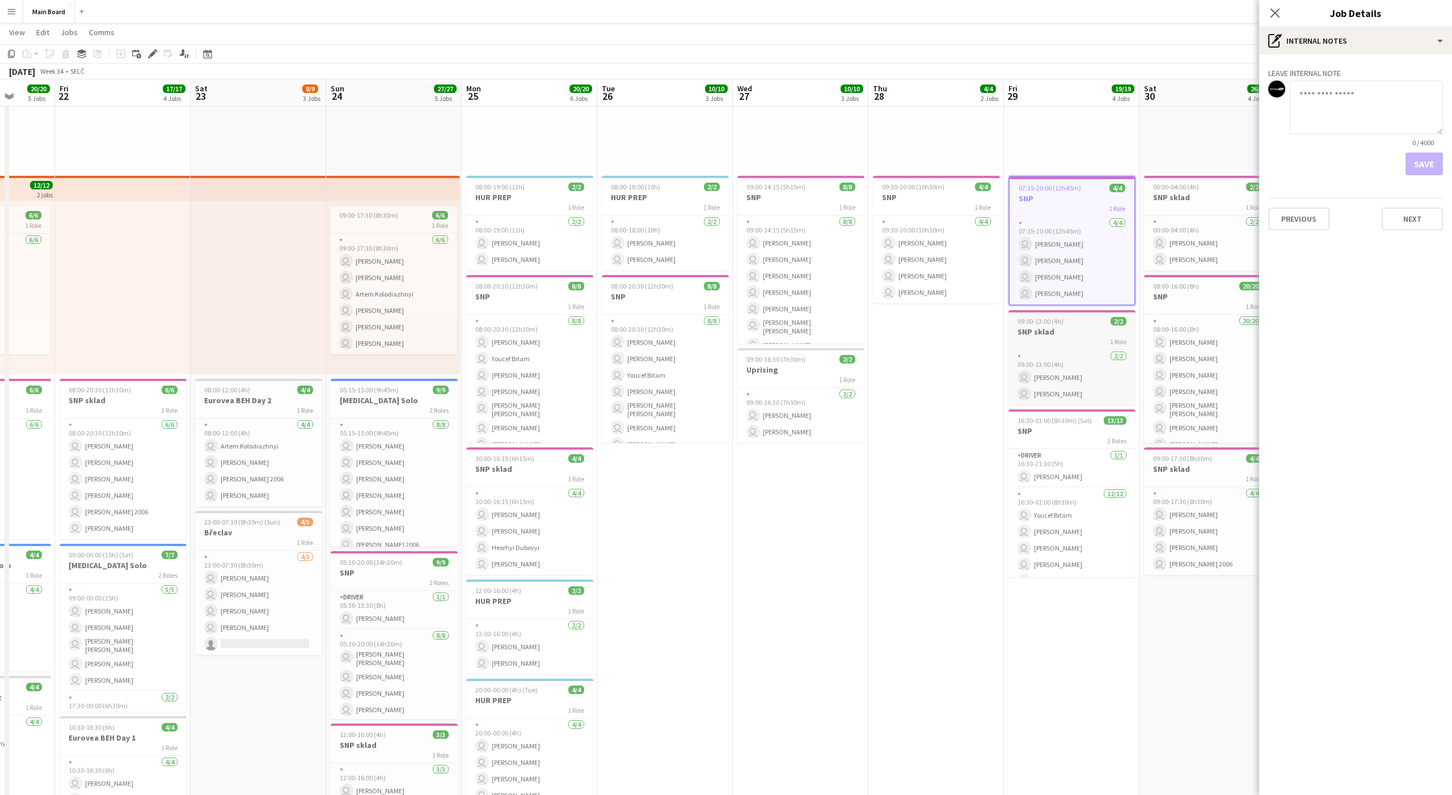
click at [1037, 335] on h3 "SNP sklad" at bounding box center [1071, 332] width 127 height 10
click at [1041, 421] on span "16:30-01:00 (8h30m) (Sat)" at bounding box center [1054, 420] width 74 height 9
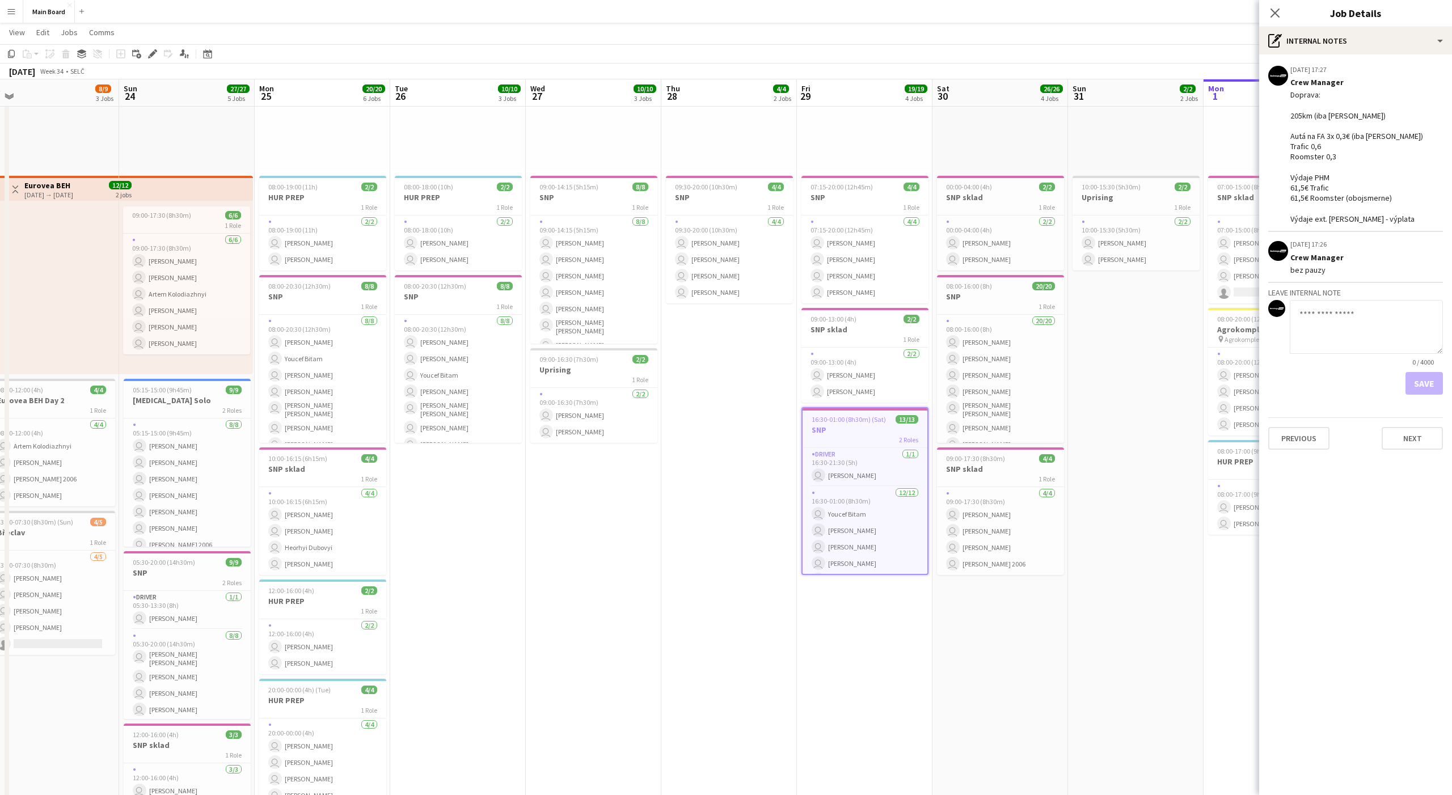
scroll to position [0, 434]
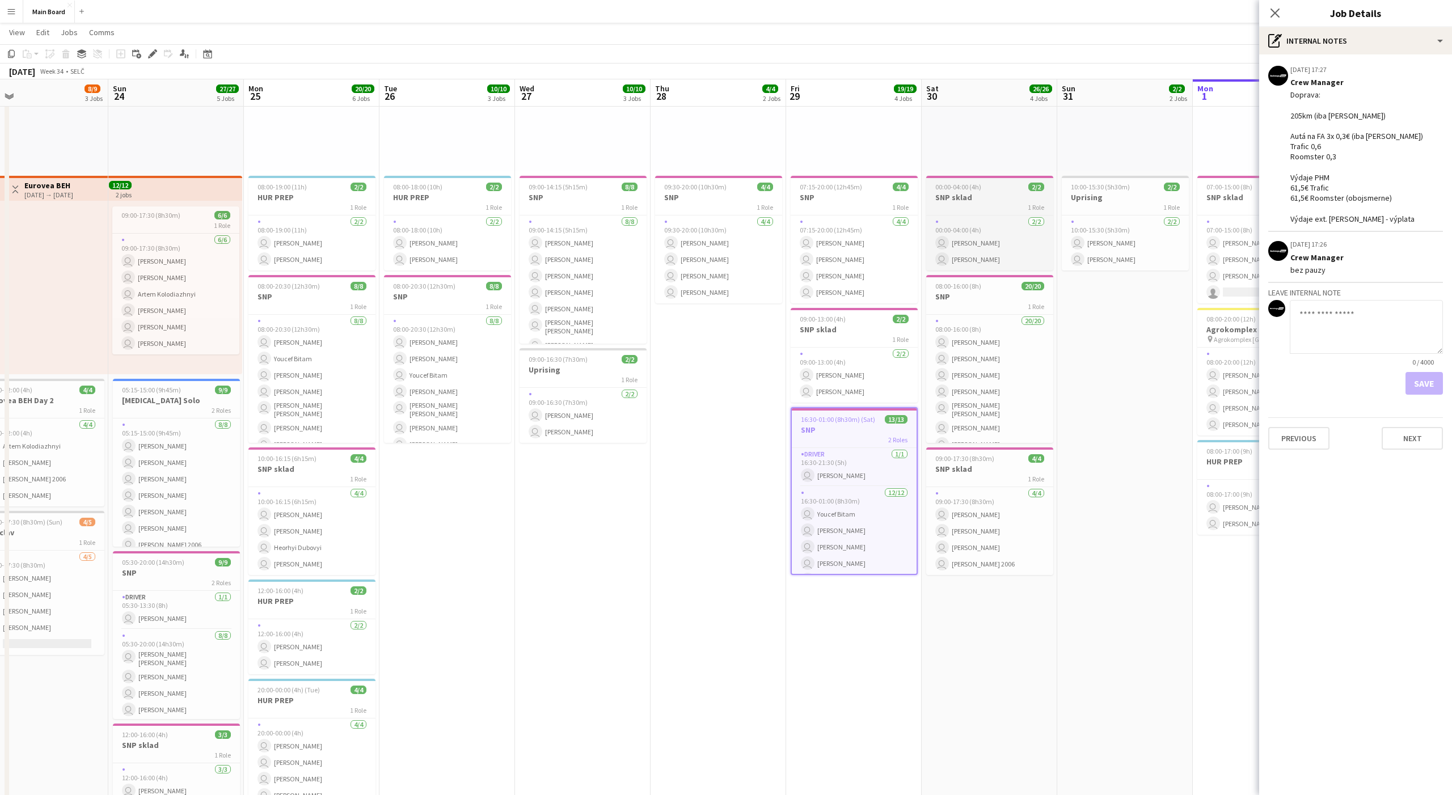
click at [952, 191] on span "00:00-04:00 (4h)" at bounding box center [958, 187] width 46 height 9
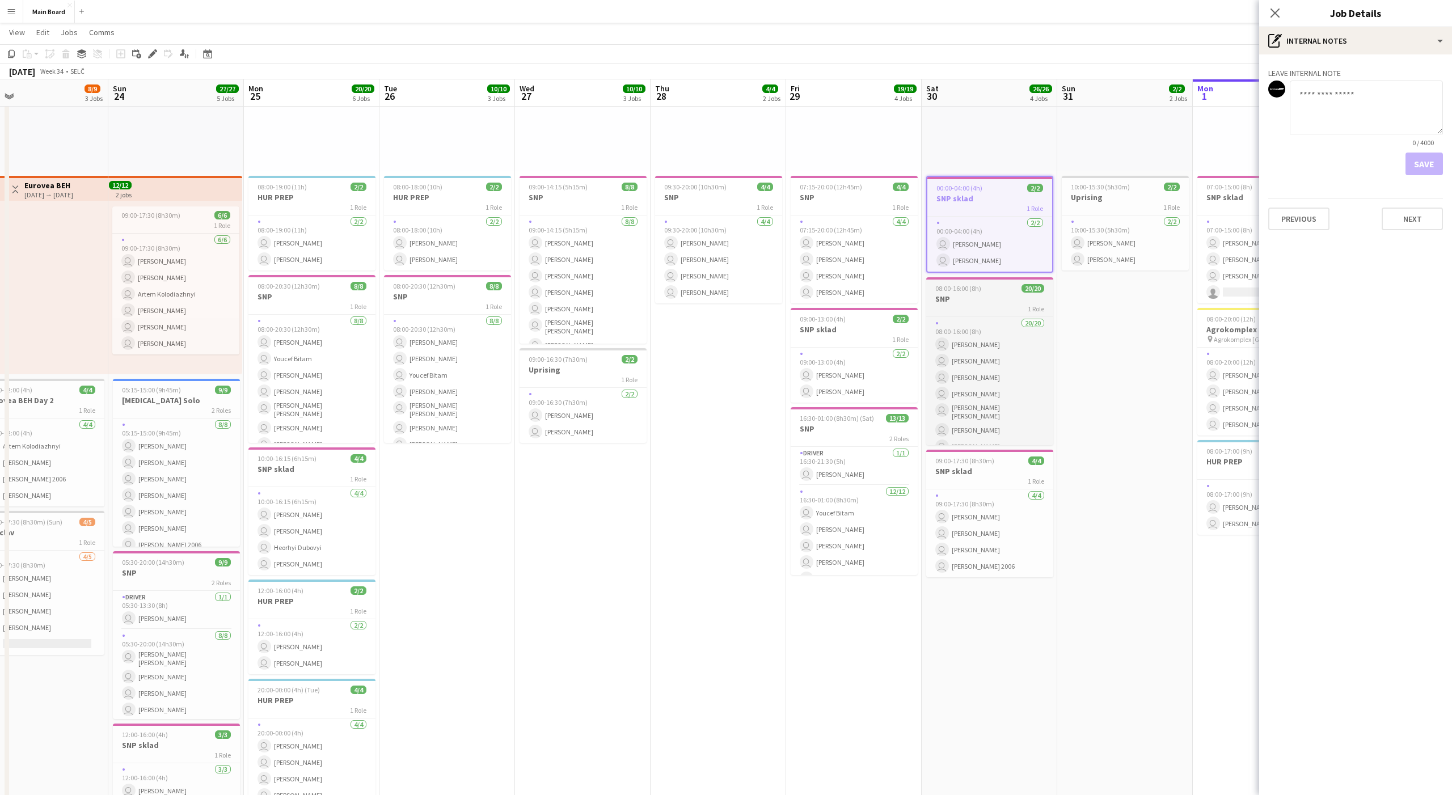
click at [950, 309] on div "1 Role" at bounding box center [989, 308] width 127 height 9
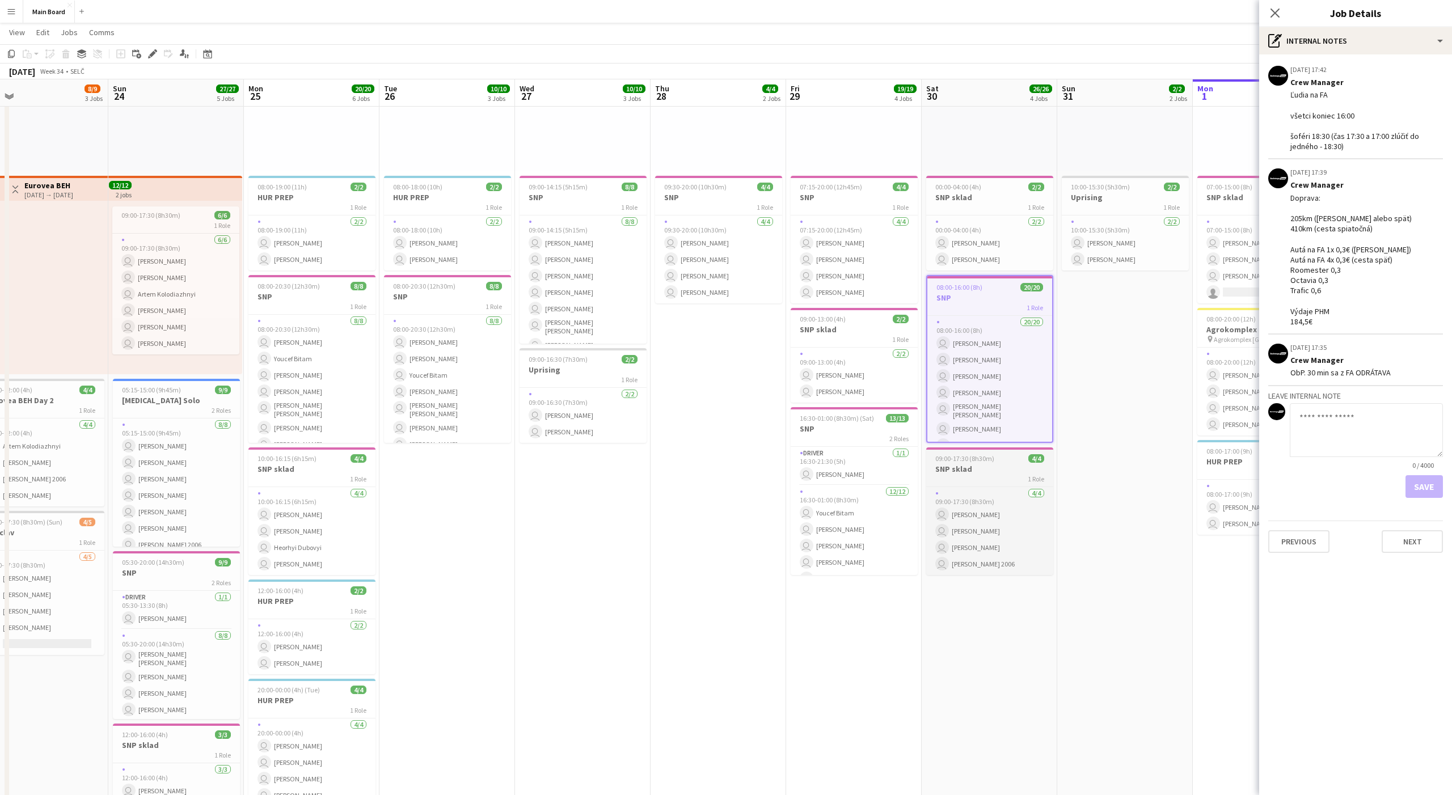
click at [958, 455] on span "09:00-17:30 (8h30m)" at bounding box center [964, 458] width 59 height 9
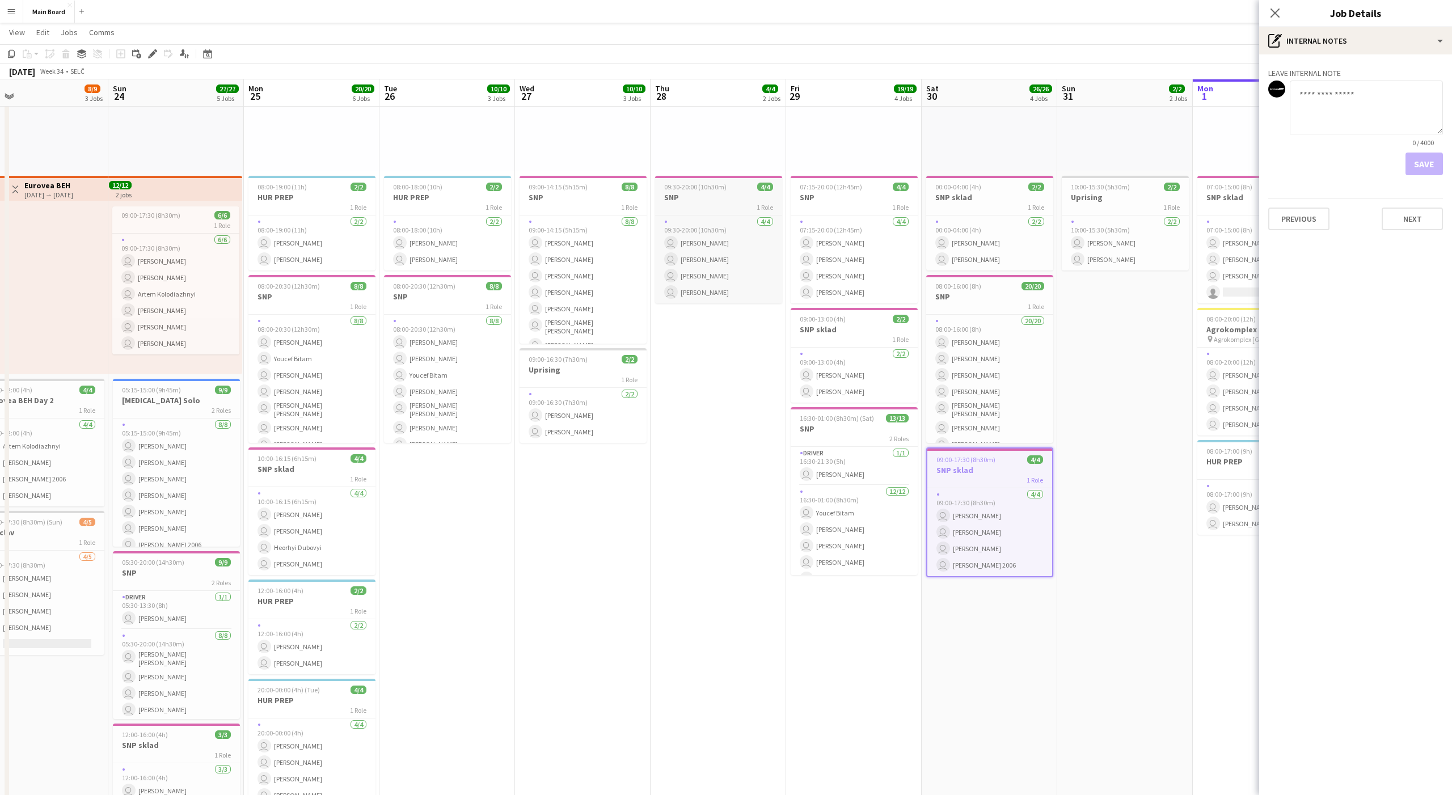
click at [730, 183] on div "09:30-20:00 (10h30m) 4/4" at bounding box center [718, 187] width 127 height 9
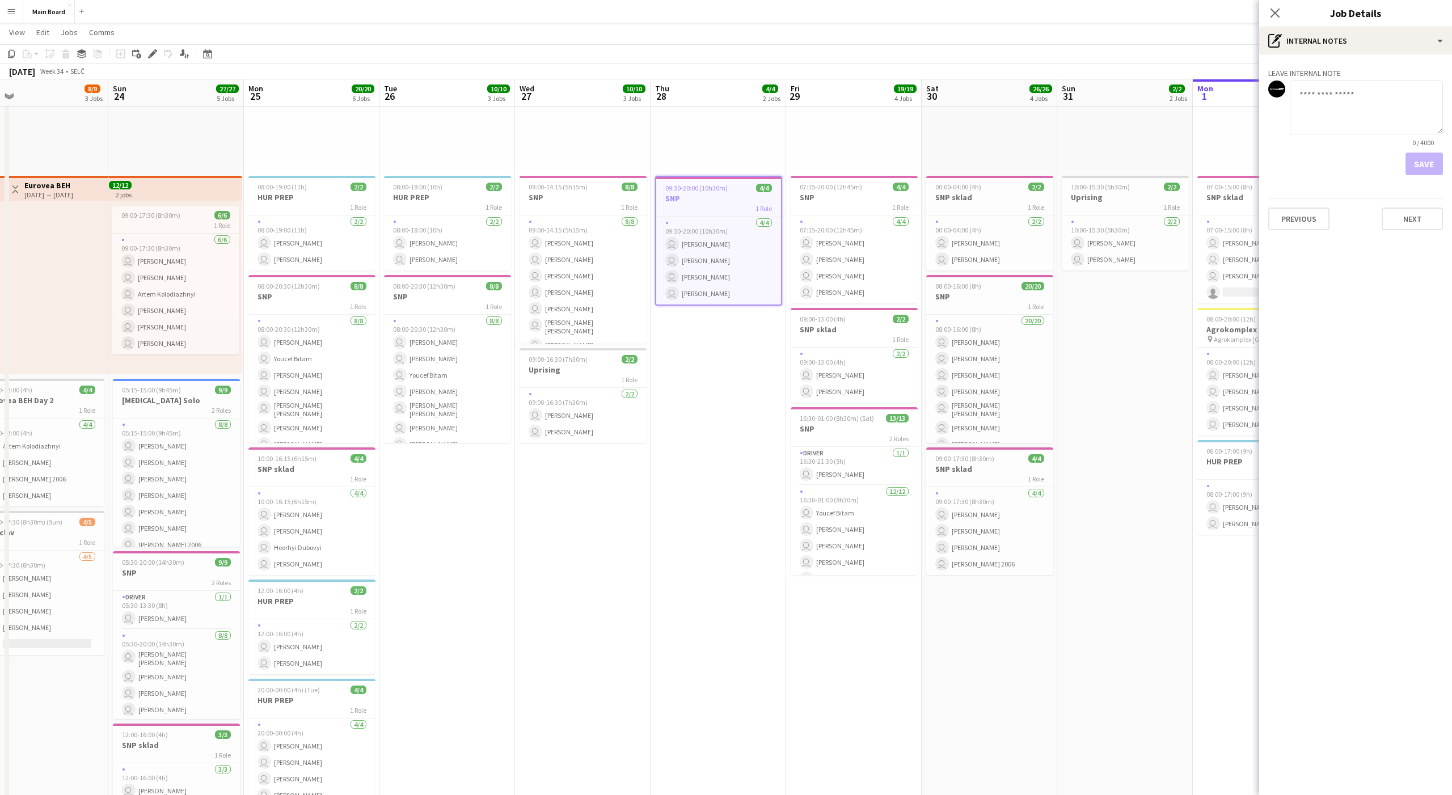
click at [1161, 116] on textarea at bounding box center [1366, 108] width 153 height 54
type textarea "**********"
click at [1161, 165] on button "Save" at bounding box center [1423, 164] width 37 height 23
click at [848, 195] on h3 "SNP" at bounding box center [853, 197] width 127 height 10
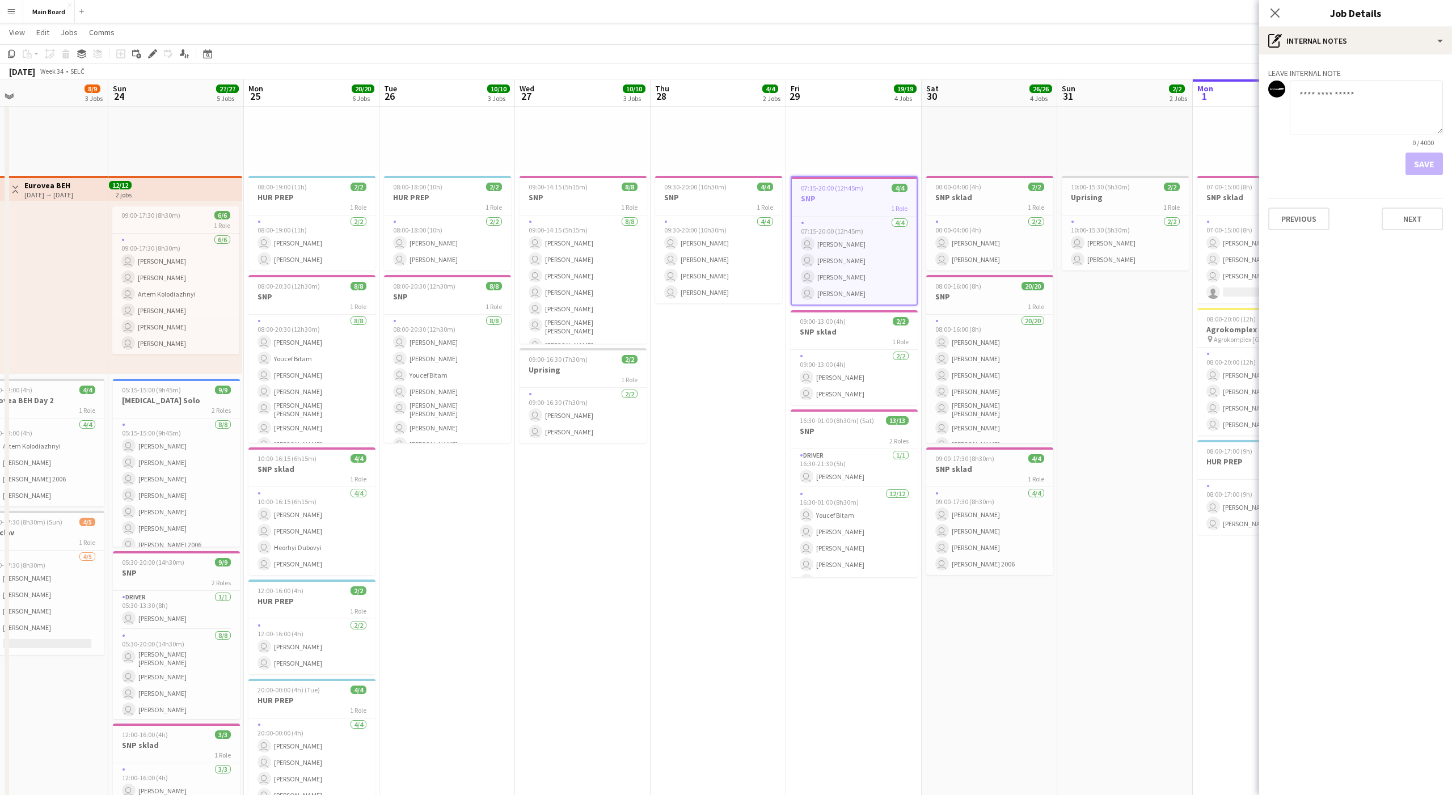
click at [1161, 103] on textarea at bounding box center [1366, 108] width 153 height 54
paste textarea "**********"
click at [1161, 96] on textarea "**********" at bounding box center [1366, 108] width 153 height 54
type textarea "**********"
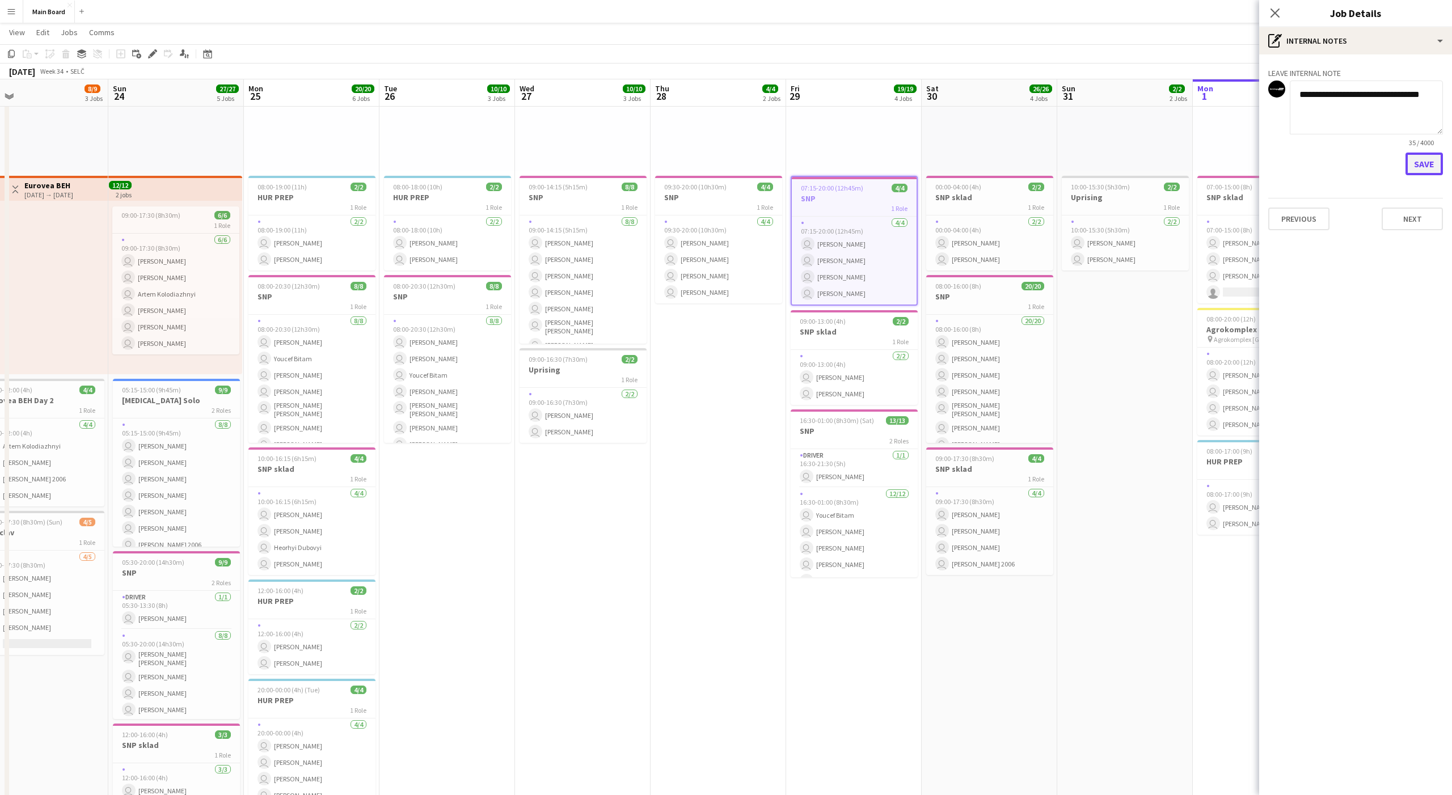
click at [1161, 160] on button "Save" at bounding box center [1423, 164] width 37 height 23
click at [721, 190] on span "09:30-20:00 (10h30m)" at bounding box center [695, 187] width 62 height 9
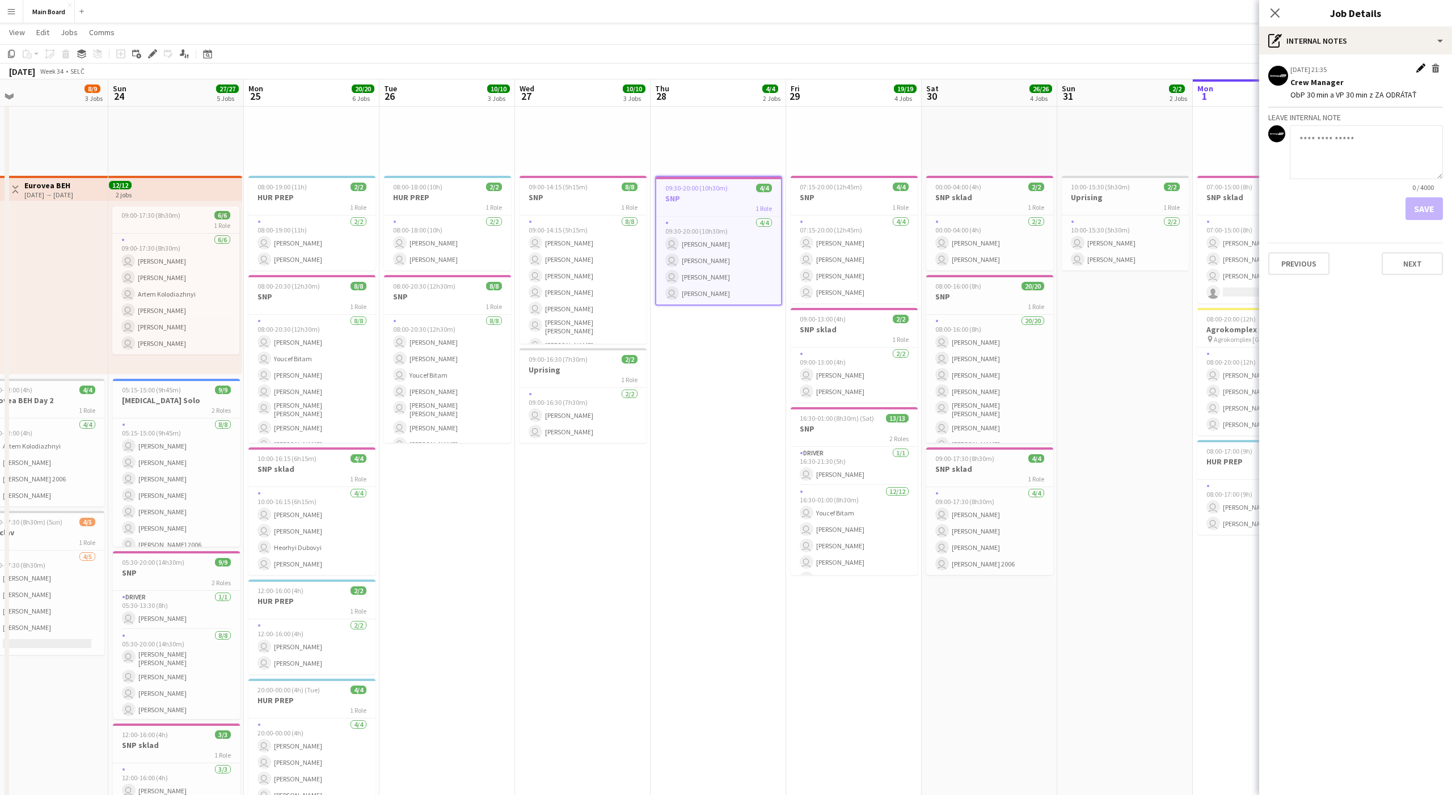
click at [1161, 67] on app-icon "Edit internal note" at bounding box center [1420, 69] width 9 height 11
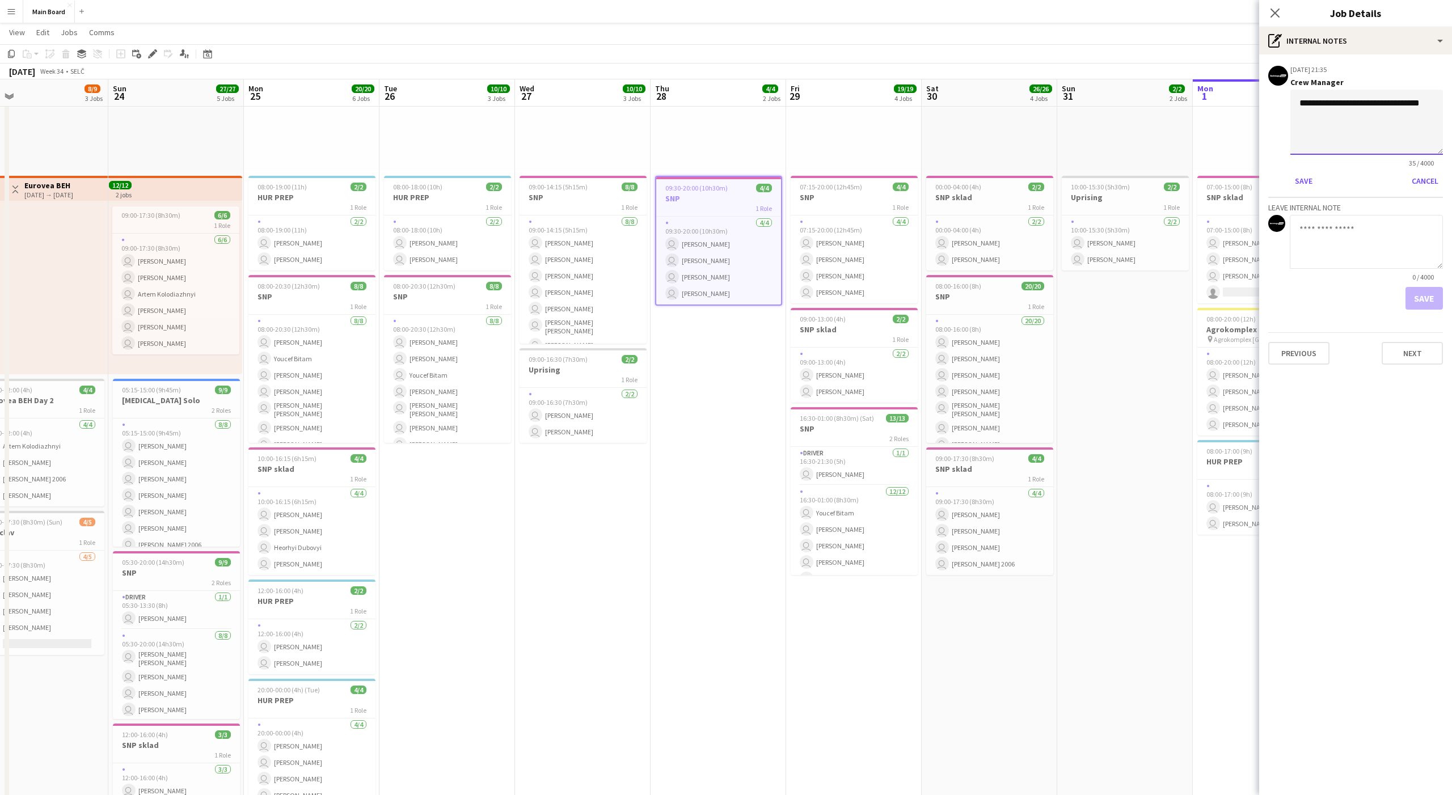
click at [1161, 102] on textarea "**********" at bounding box center [1366, 122] width 153 height 65
type textarea "**********"
click at [1161, 178] on button "Save" at bounding box center [1303, 181] width 27 height 18
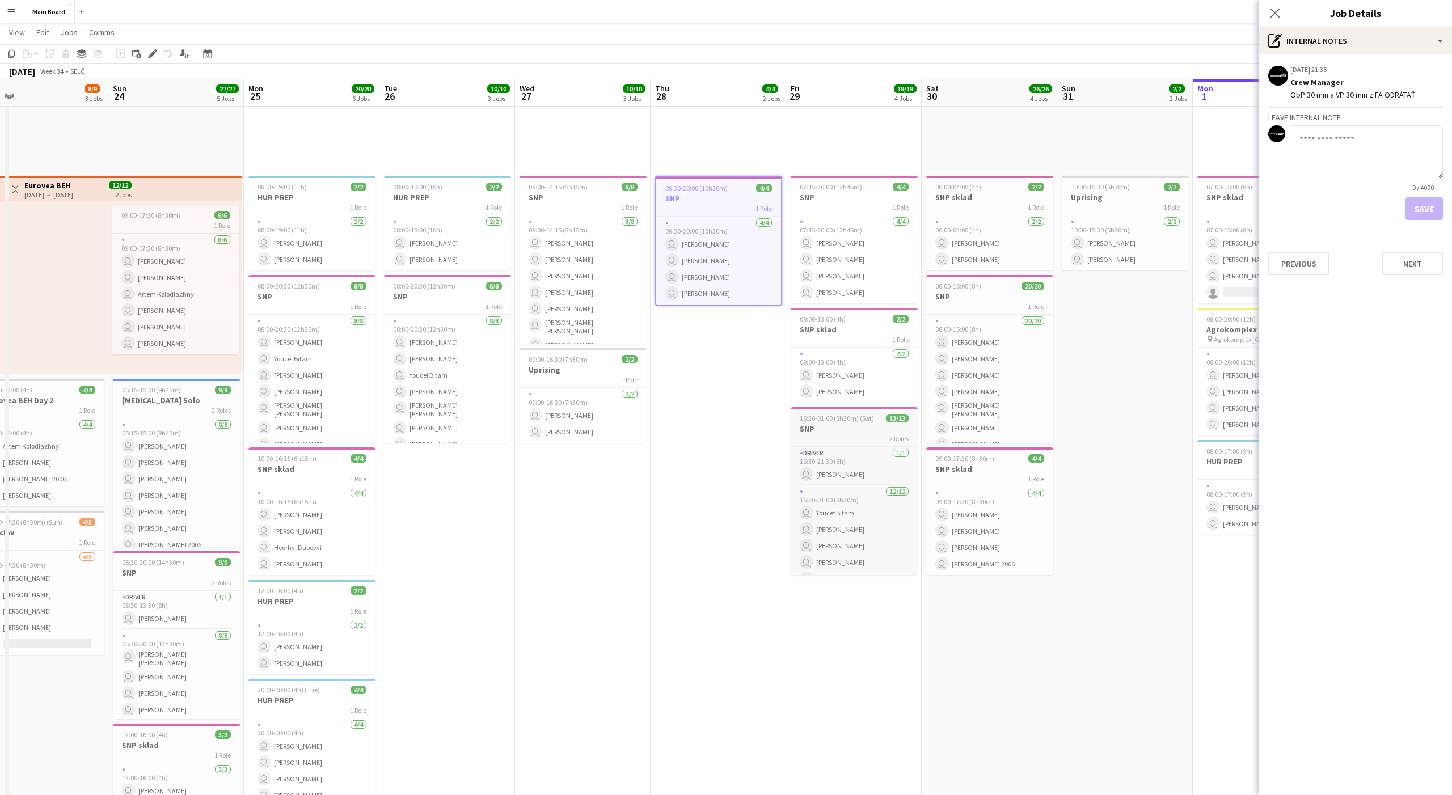
click at [854, 421] on span "16:30-01:00 (8h30m) (Sat)" at bounding box center [837, 418] width 74 height 9
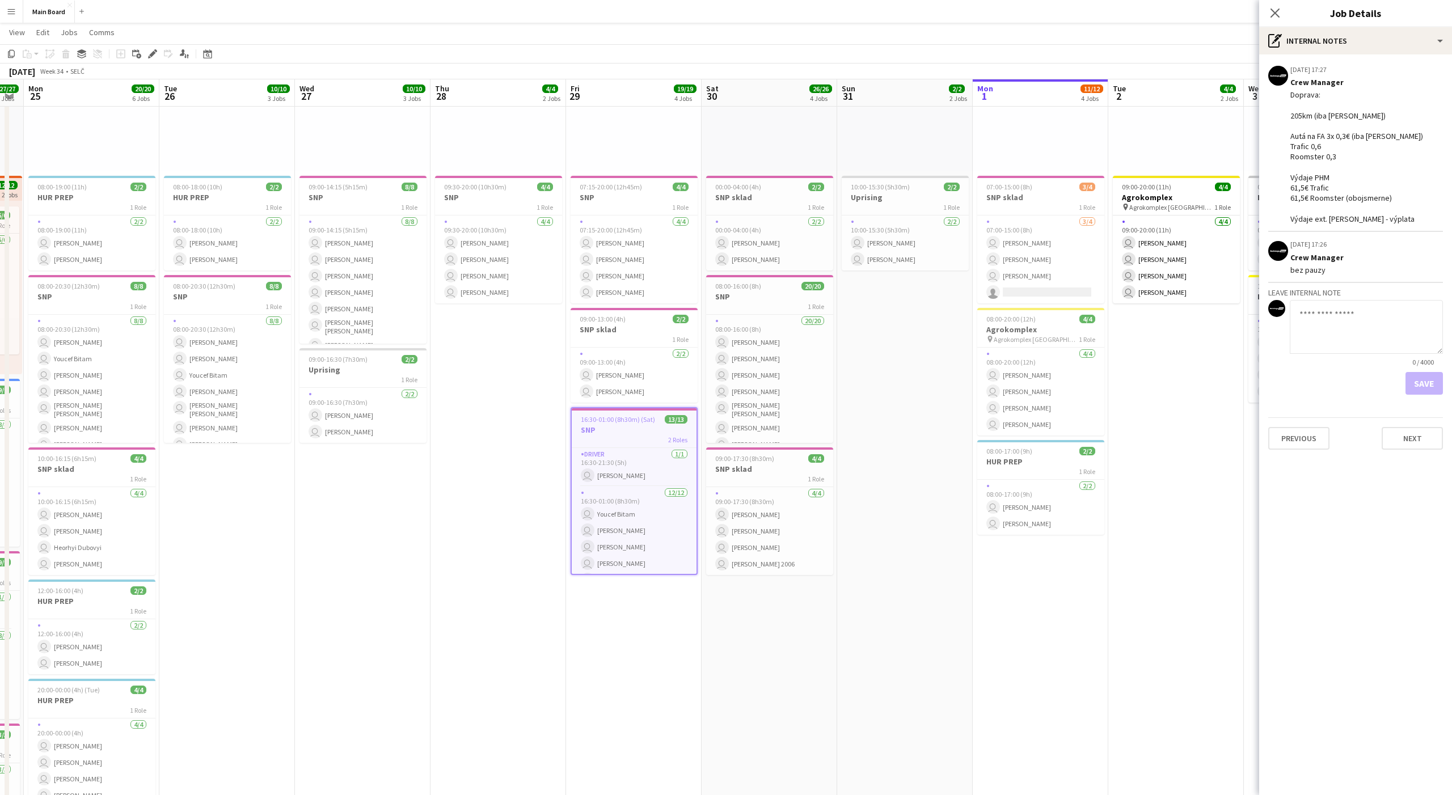
scroll to position [0, 394]
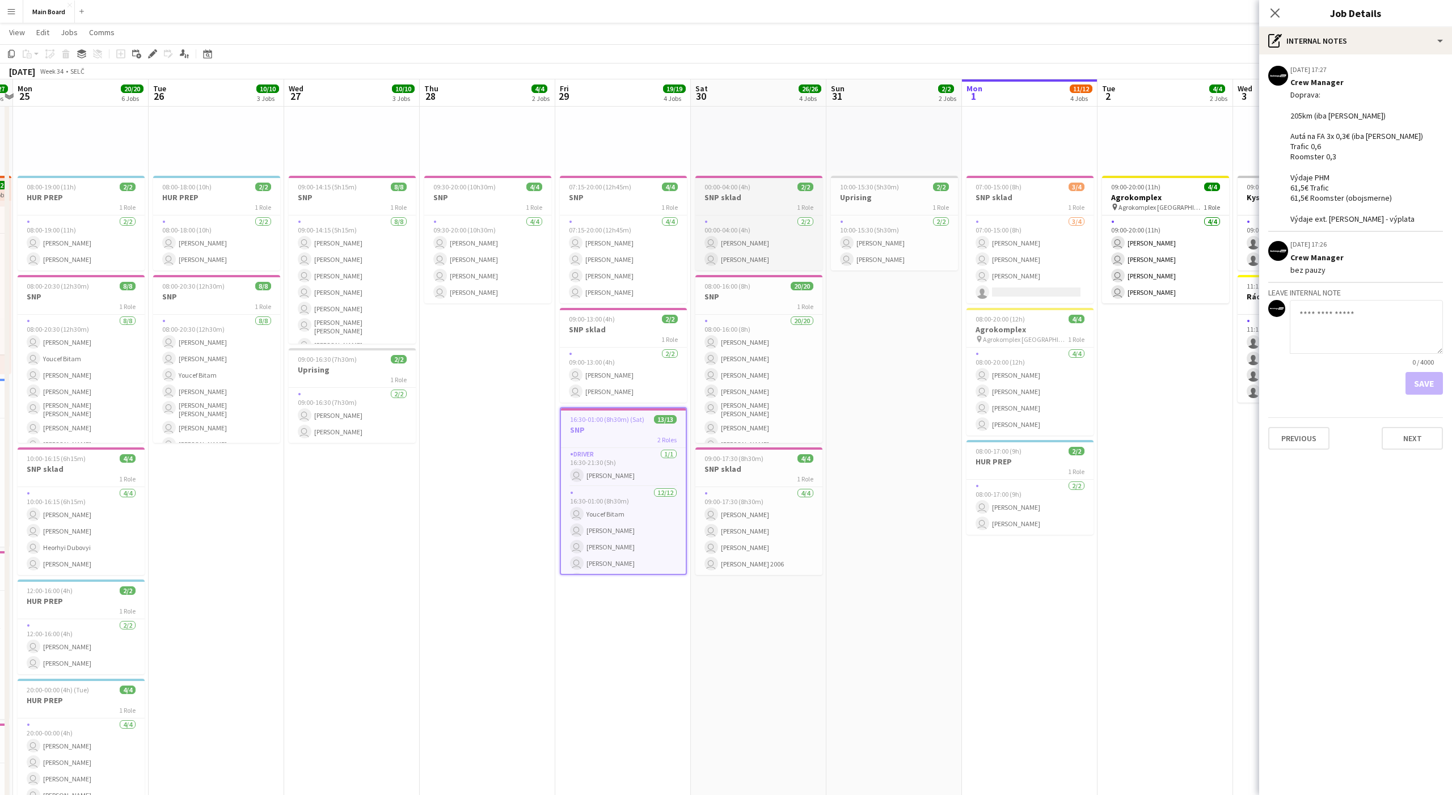
click at [742, 179] on app-job-card "00:00-04:00 (4h) 2/2 SNP sklad 1 Role 2/2 00:00-04:00 (4h) user Andrej Bojczun …" at bounding box center [758, 223] width 127 height 95
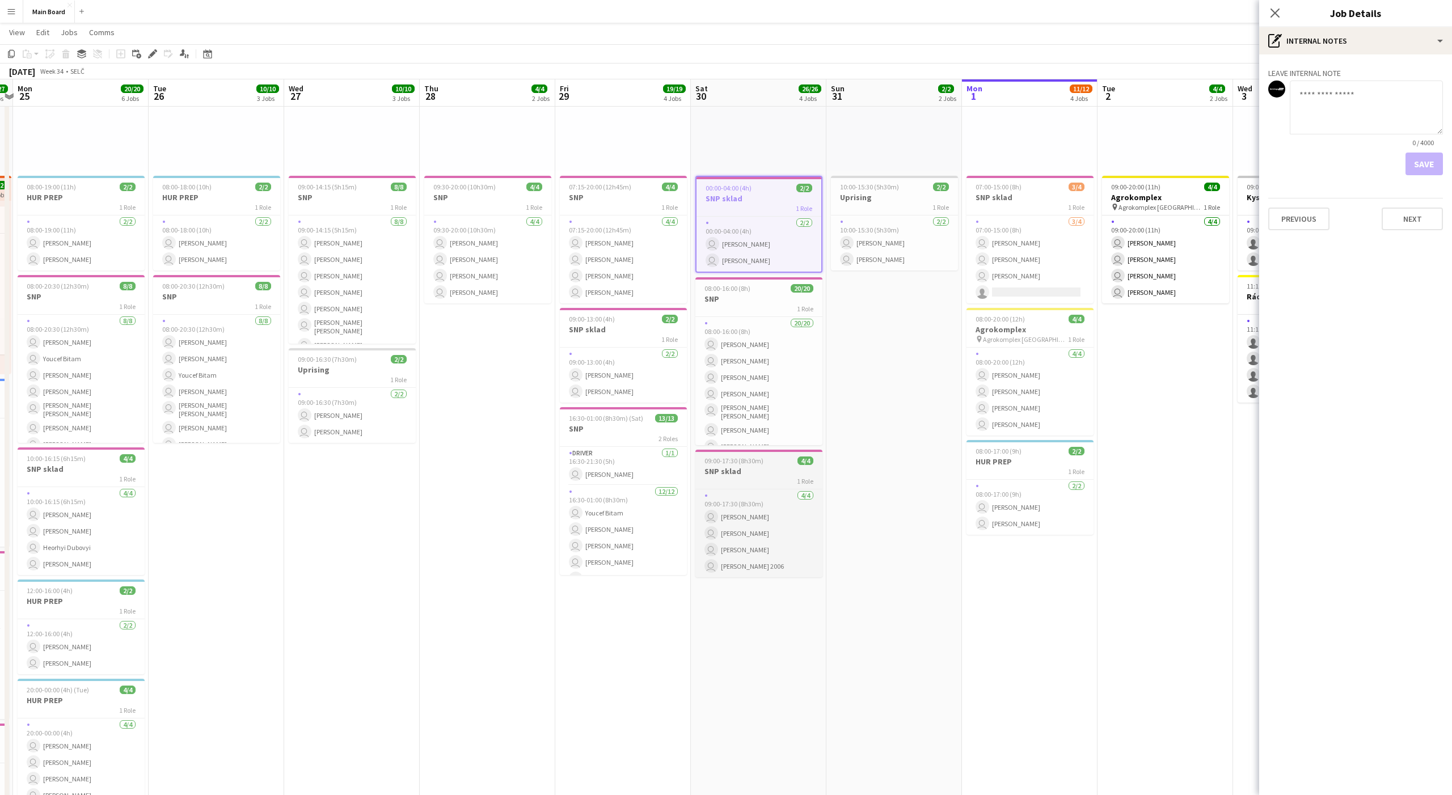
click at [766, 471] on h3 "SNP sklad" at bounding box center [758, 471] width 127 height 10
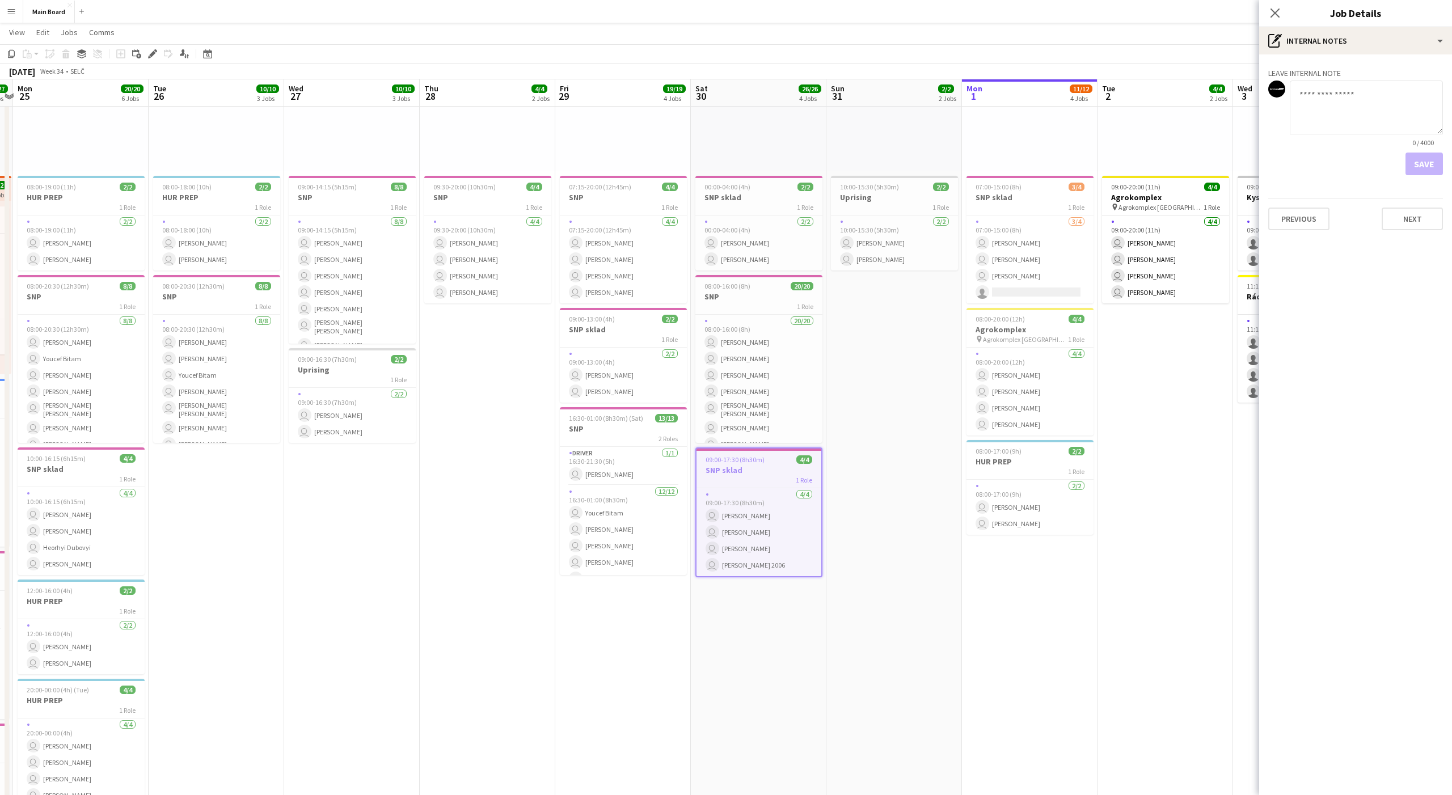
click at [1161, 105] on textarea at bounding box center [1366, 108] width 153 height 54
type textarea "**********"
click at [1161, 169] on button "Save" at bounding box center [1423, 164] width 37 height 23
click at [746, 299] on h3 "SNP" at bounding box center [758, 296] width 127 height 10
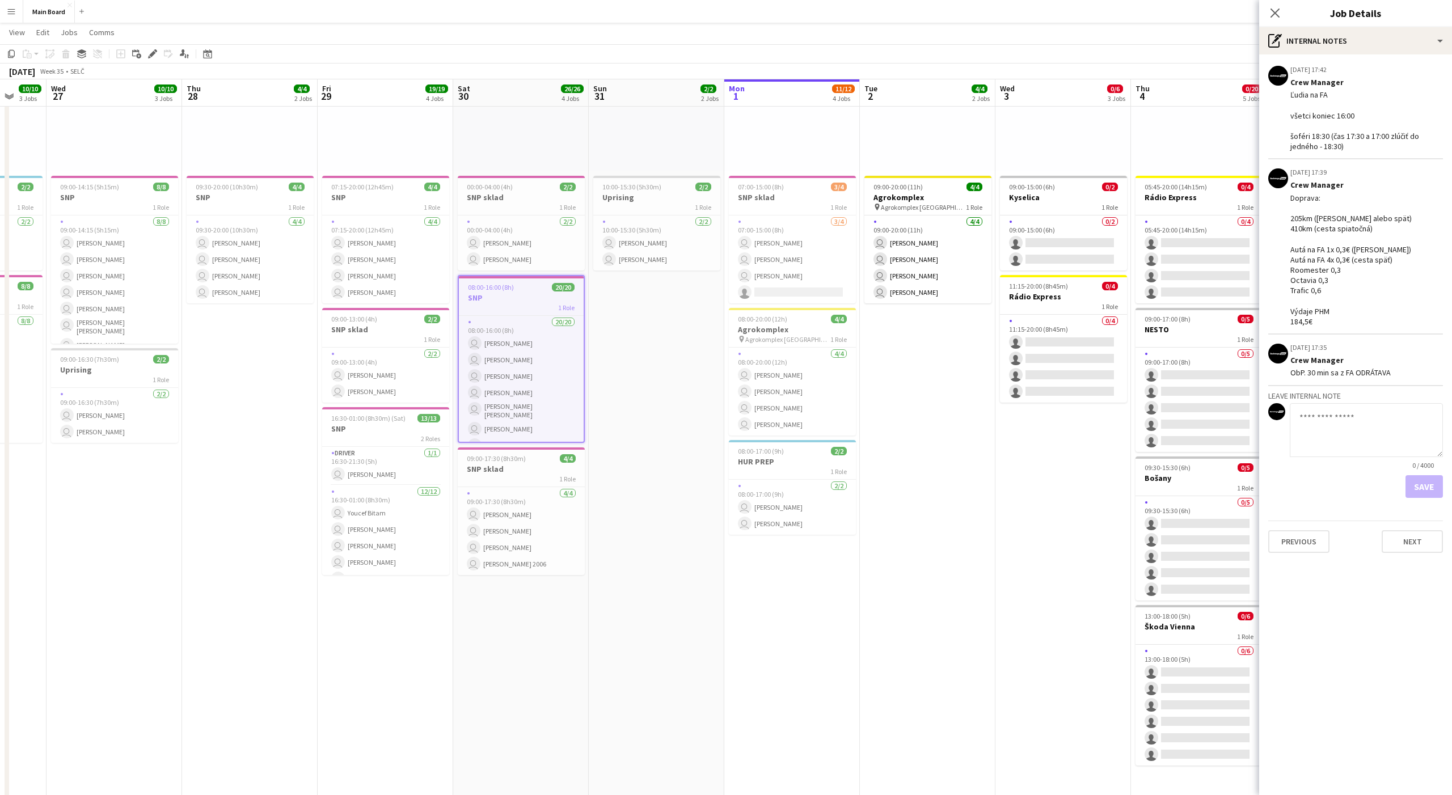
scroll to position [0, 361]
click at [794, 133] on div "In progress 20:00-04:00 (8h) (Tue) 2/2 pin Backstage Crew 1 Role 2/2 20:00-04:0…" at bounding box center [791, 85] width 136 height 174
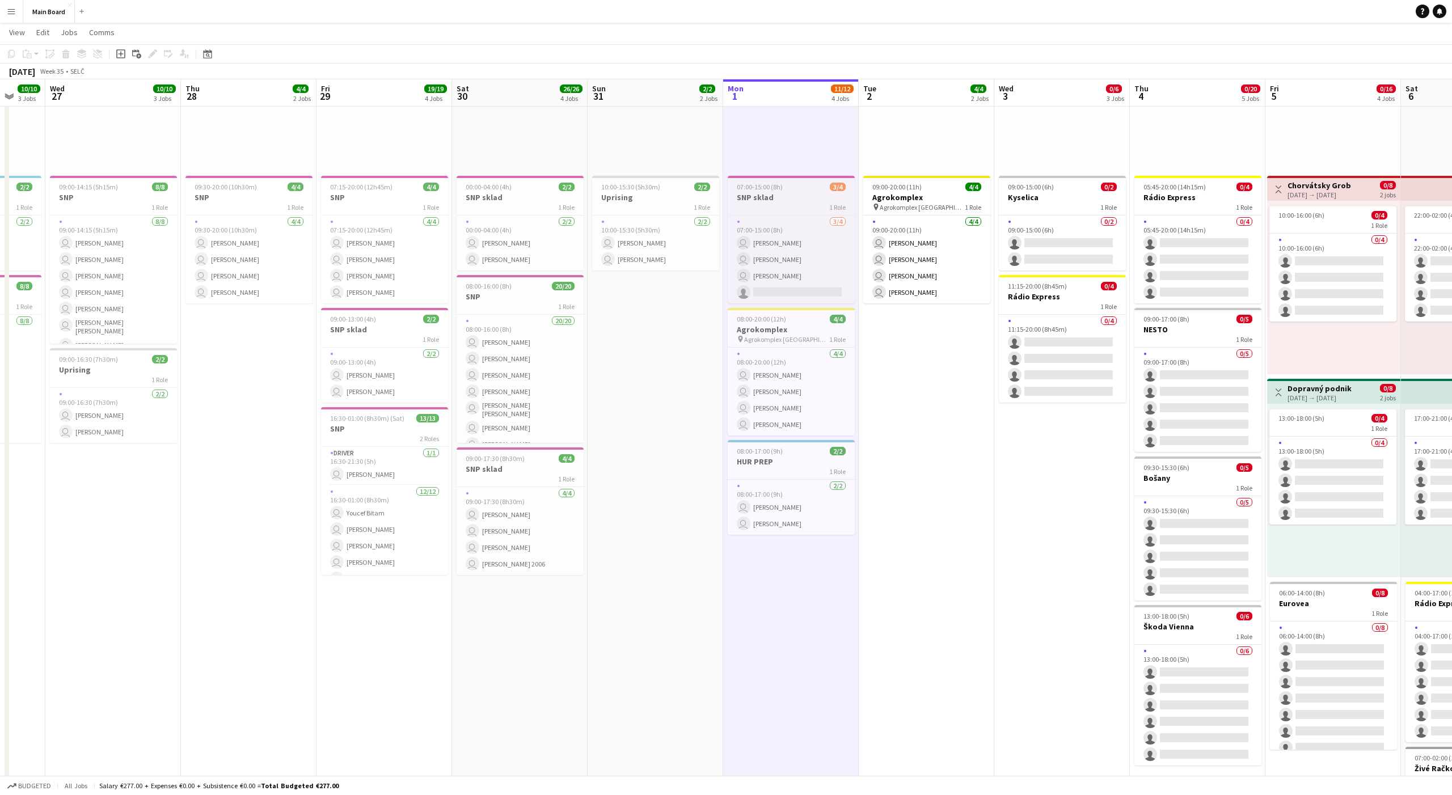
click at [788, 188] on div "07:00-15:00 (8h) 3/4" at bounding box center [791, 187] width 127 height 9
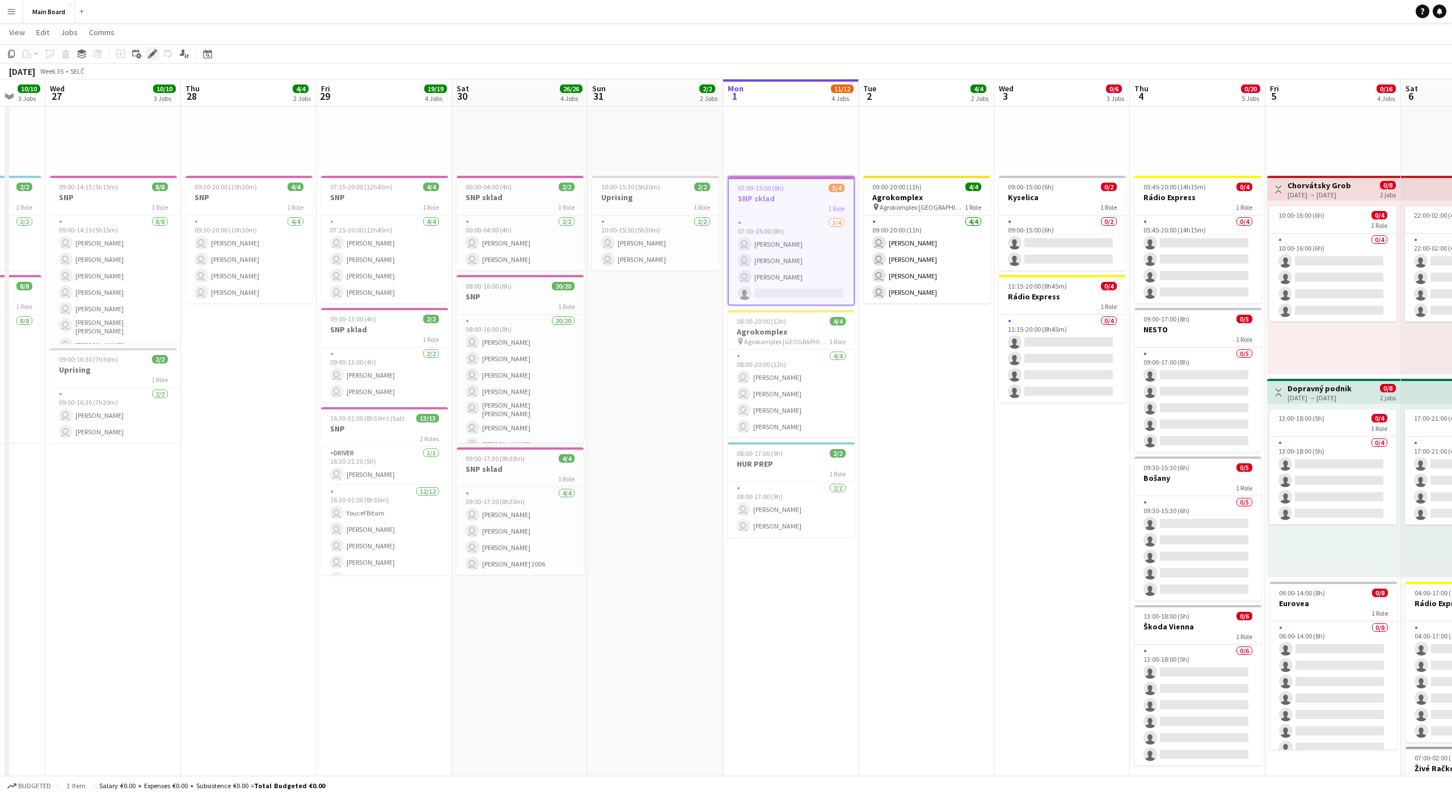
click at [150, 52] on icon "Edit" at bounding box center [152, 53] width 9 height 9
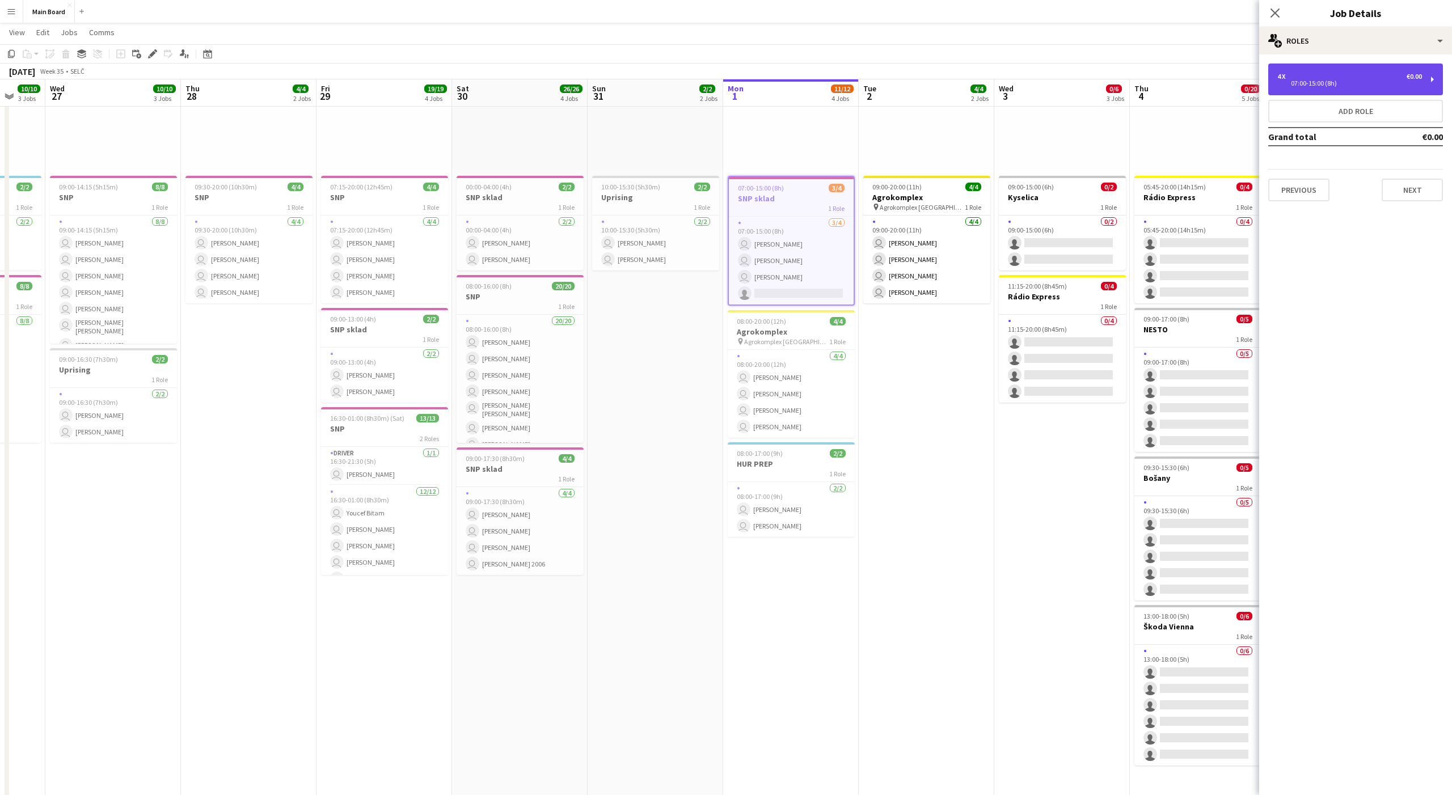
click at [1161, 73] on div "4 x €0.00" at bounding box center [1349, 77] width 145 height 8
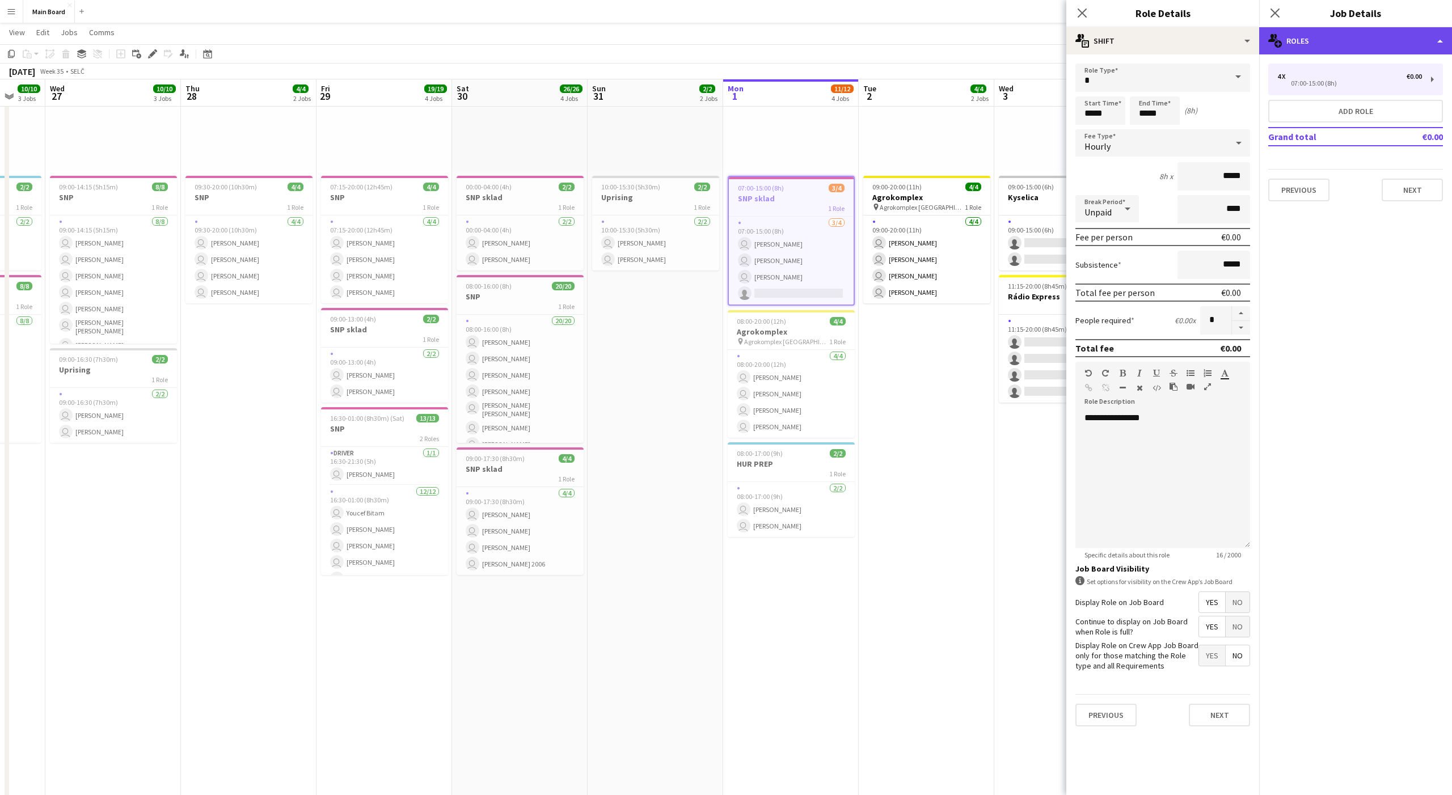
click at [1161, 53] on div "multiple-users-add Roles" at bounding box center [1355, 40] width 193 height 27
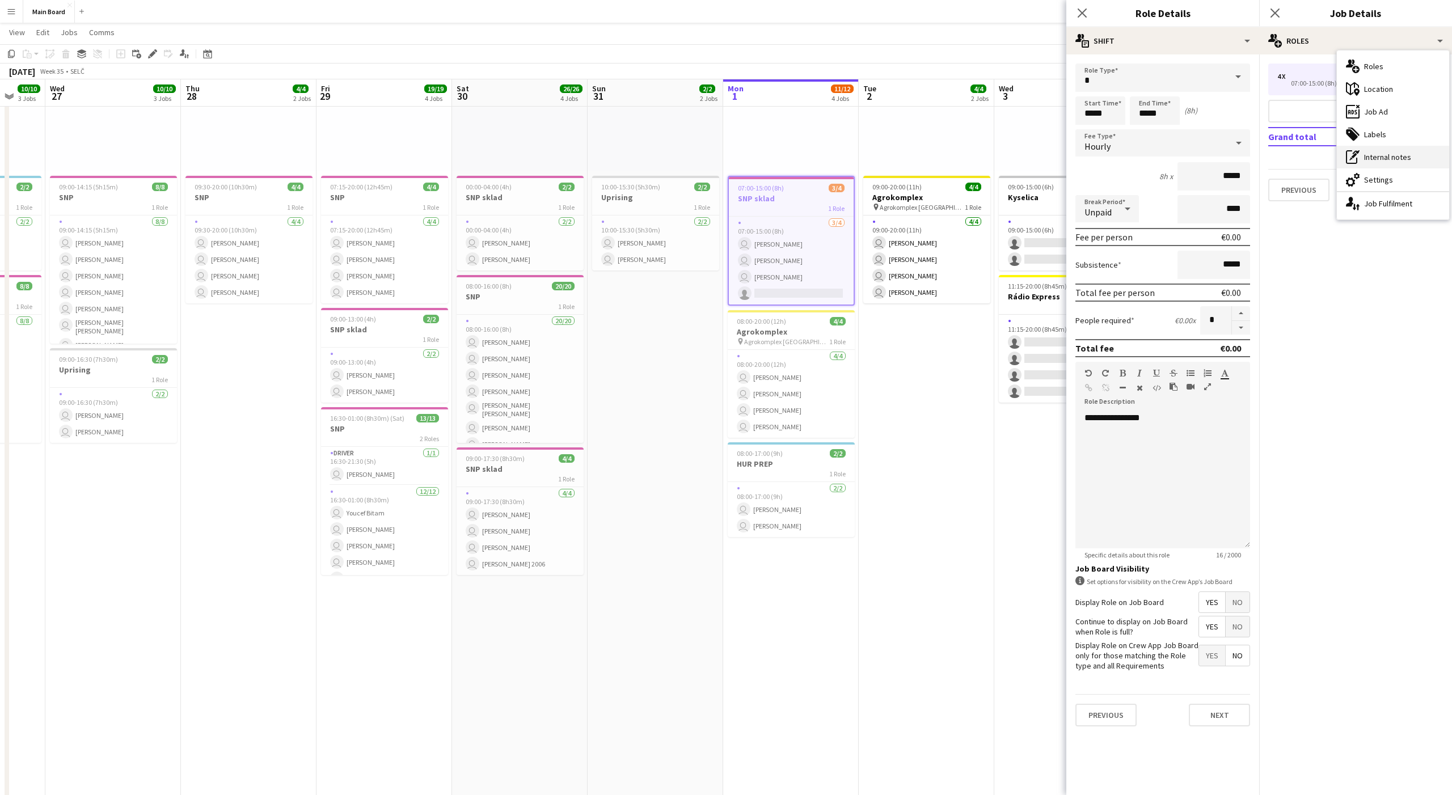
click at [1161, 161] on div "pen-write Internal notes" at bounding box center [1393, 157] width 112 height 23
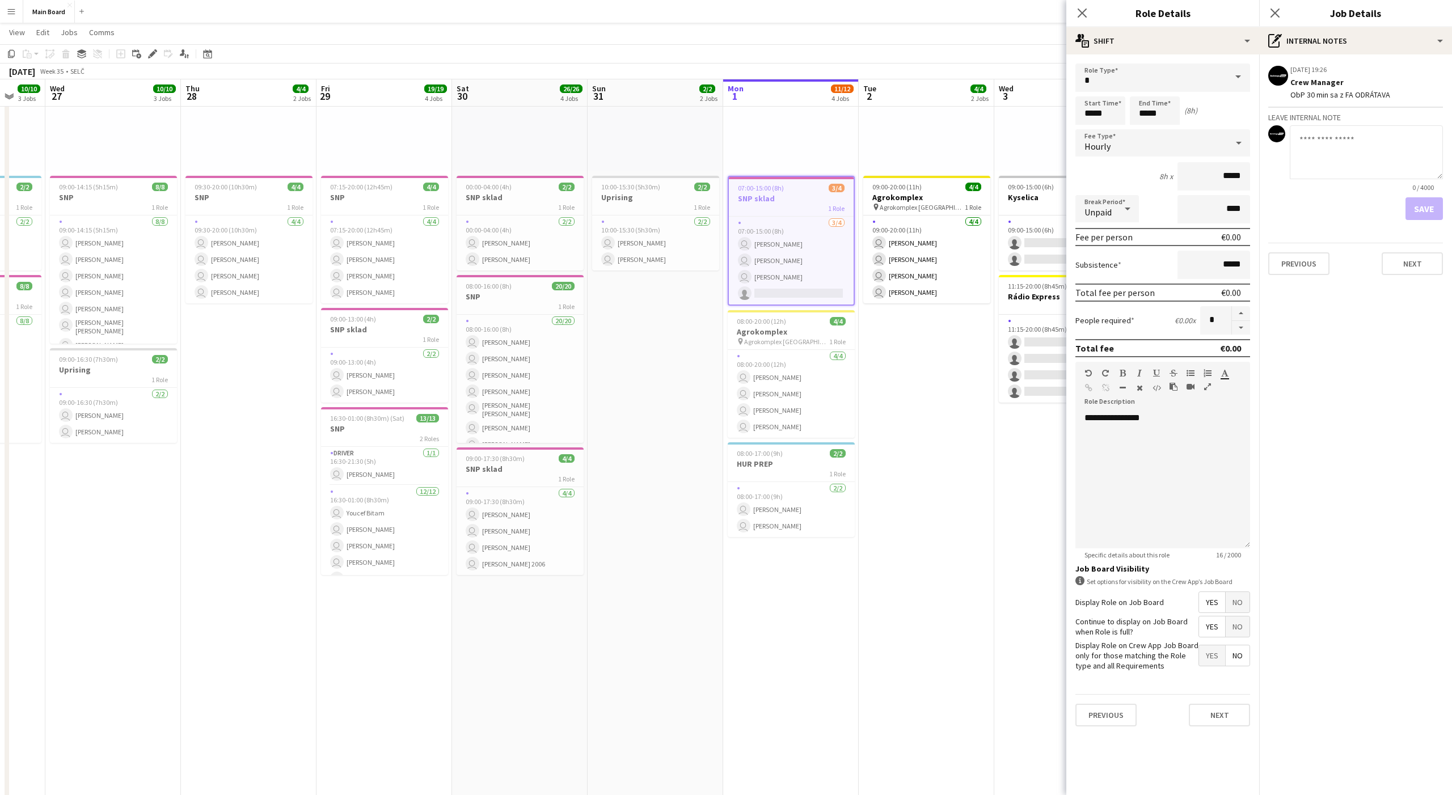
click at [961, 445] on app-date-cell "pin Backstage Crew 09:00-20:00 (11h) 4/4 Agrokomplex pin Agrokomplex Nitra 1 Ro…" at bounding box center [927, 614] width 136 height 1292
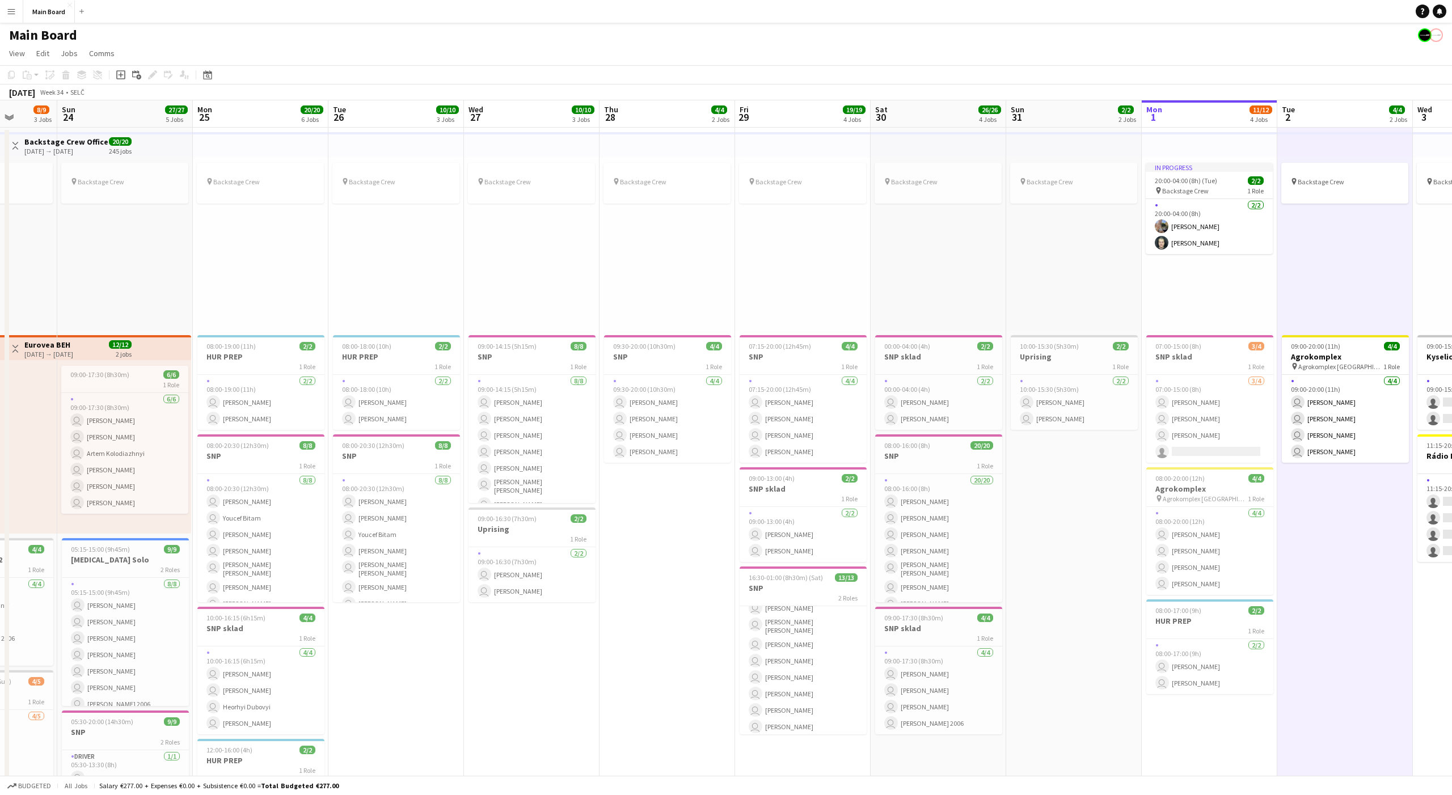
scroll to position [0, 0]
click at [940, 267] on div "pin Backstage Crew" at bounding box center [938, 245] width 136 height 174
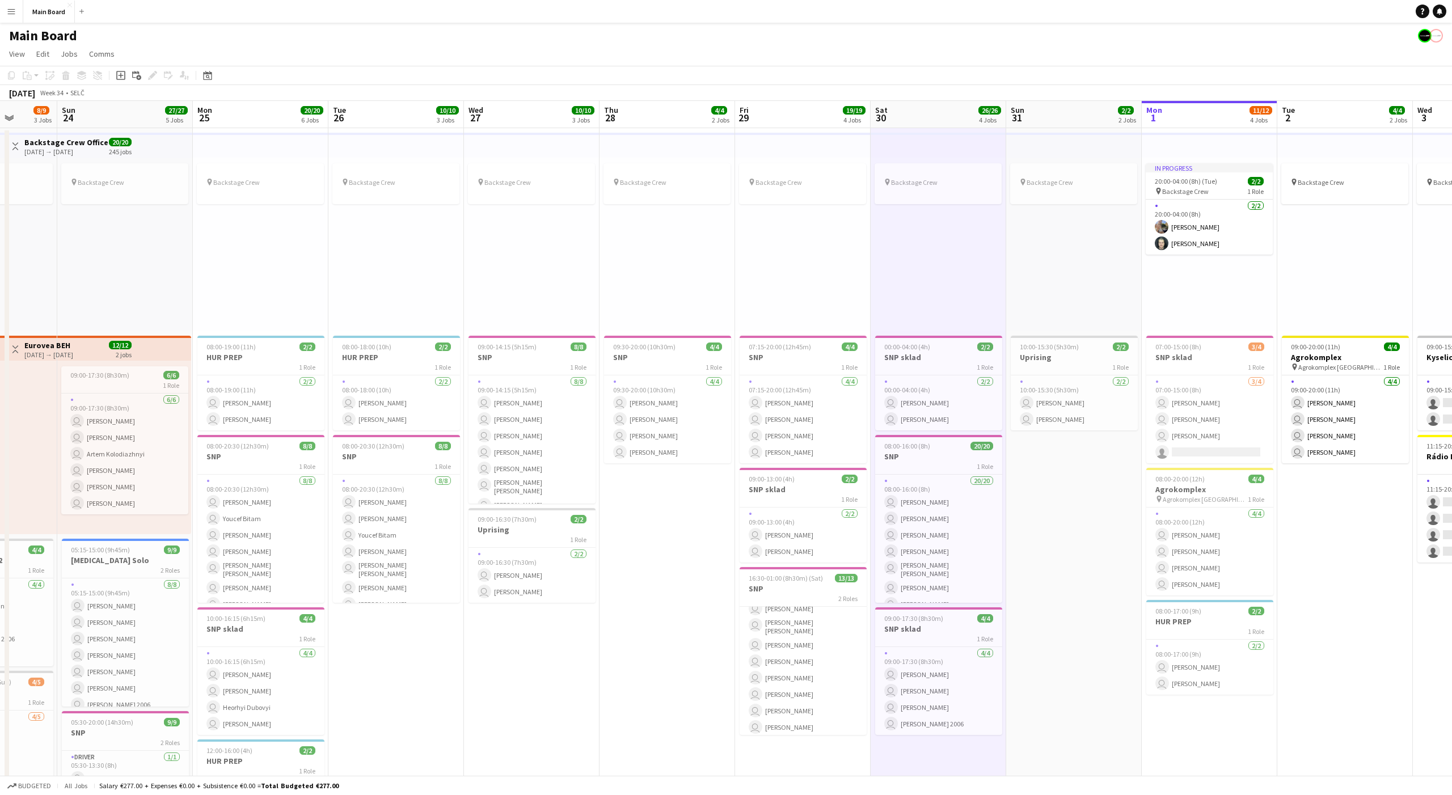
click at [937, 265] on div "pin Backstage Crew" at bounding box center [938, 245] width 136 height 174
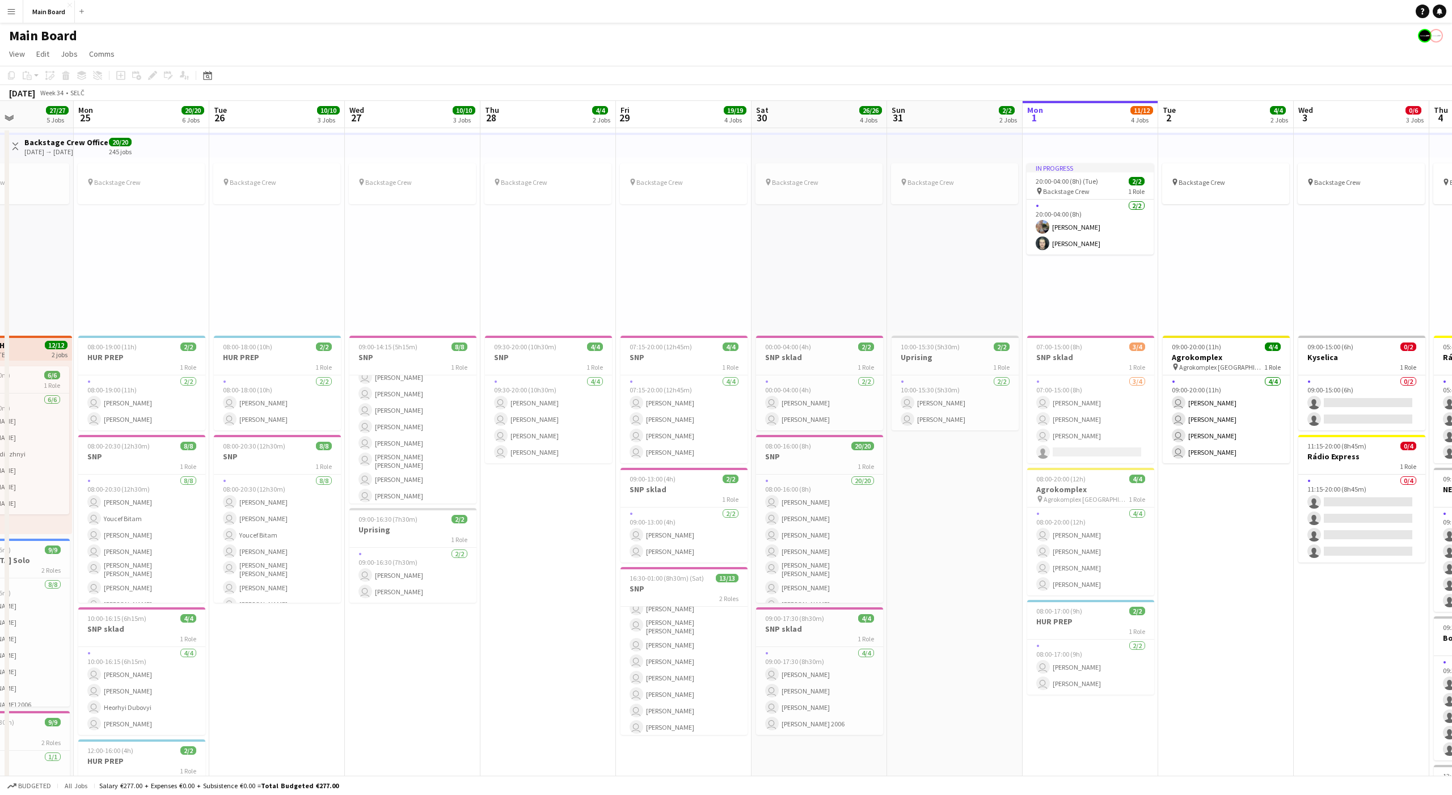
scroll to position [0, 450]
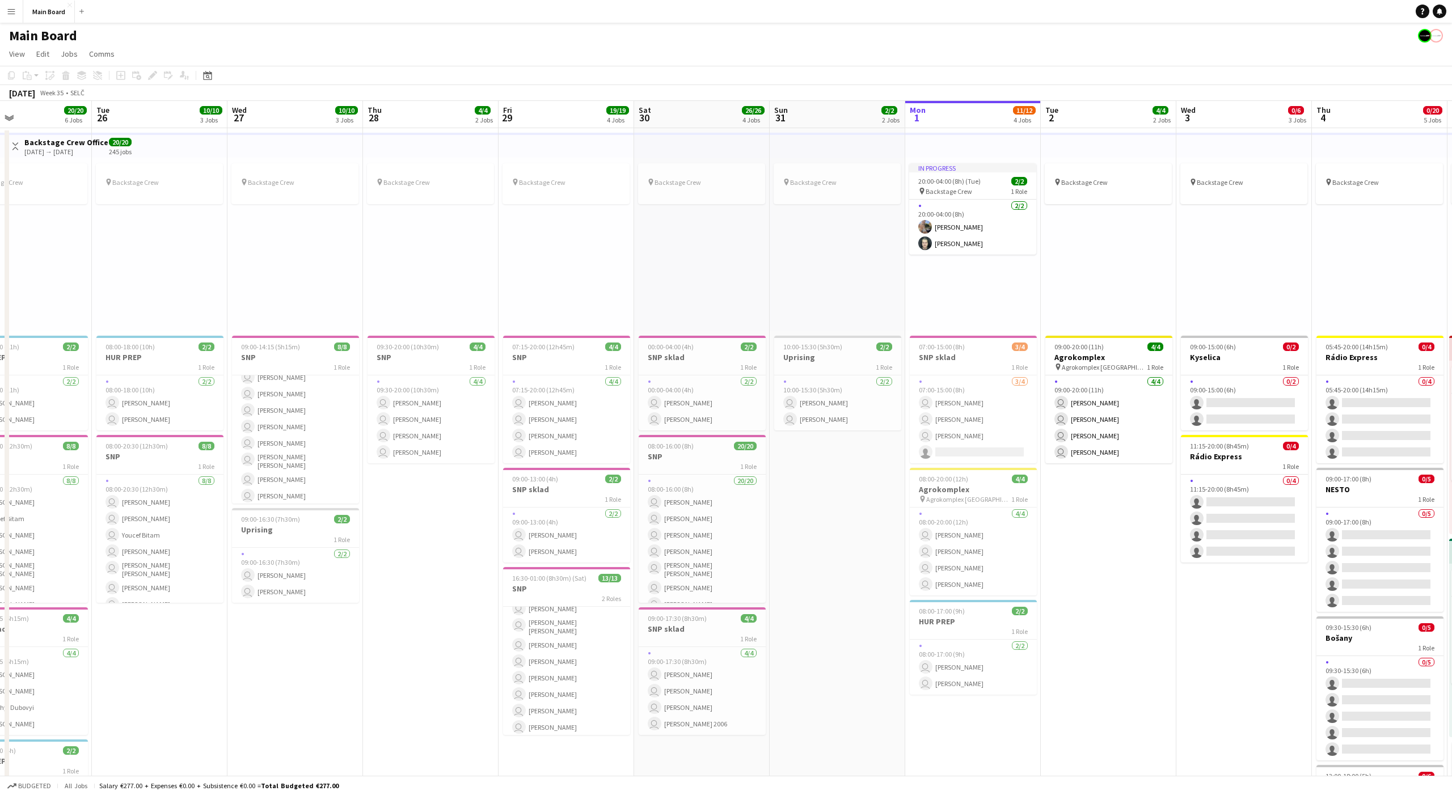
click at [973, 299] on div "In progress 20:00-04:00 (8h) (Tue) 2/2 pin Backstage Crew 1 Role 2/2 20:00-04:0…" at bounding box center [973, 245] width 136 height 174
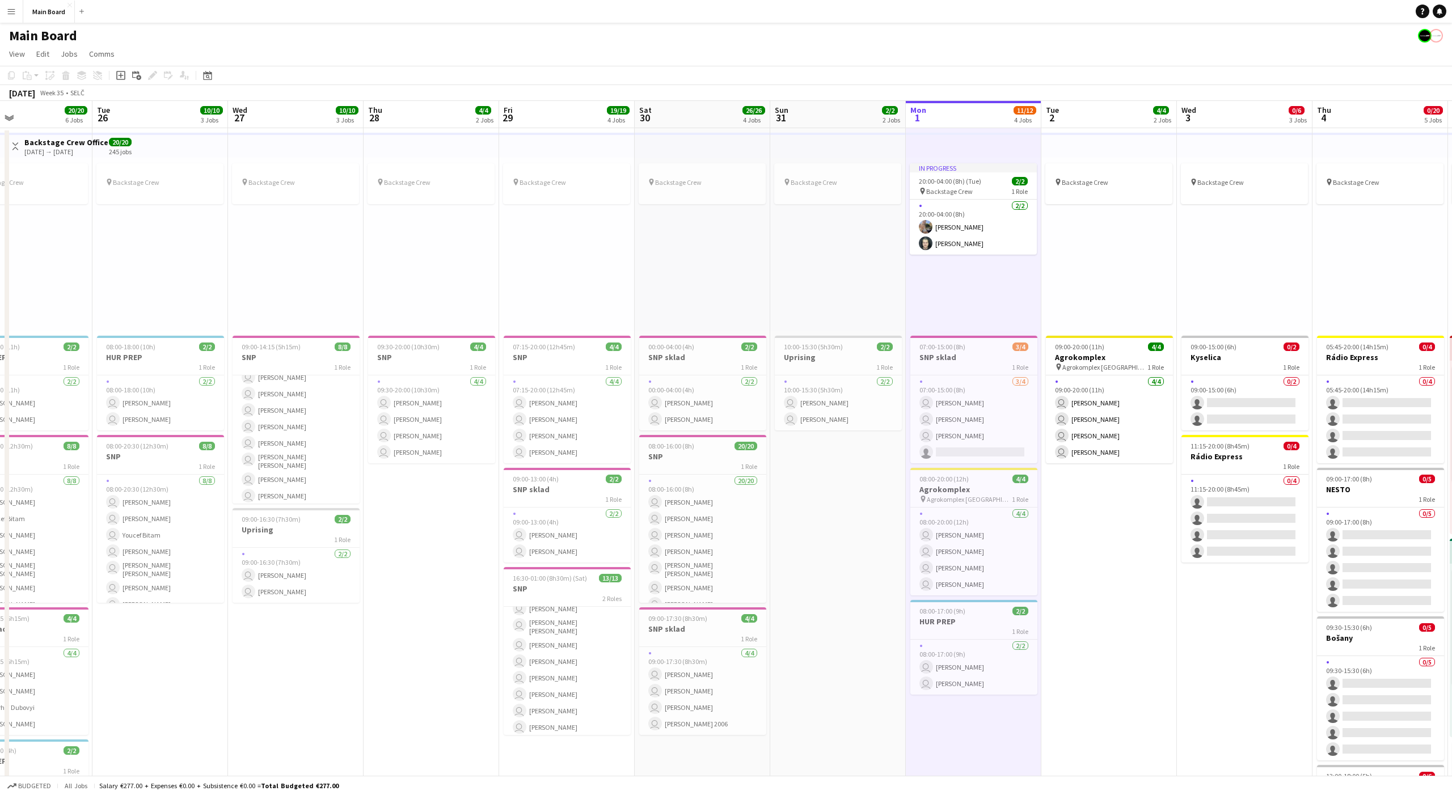
click at [976, 293] on div "In progress 20:00-04:00 (8h) (Tue) 2/2 pin Backstage Crew 1 Role 2/2 20:00-04:0…" at bounding box center [974, 245] width 136 height 174
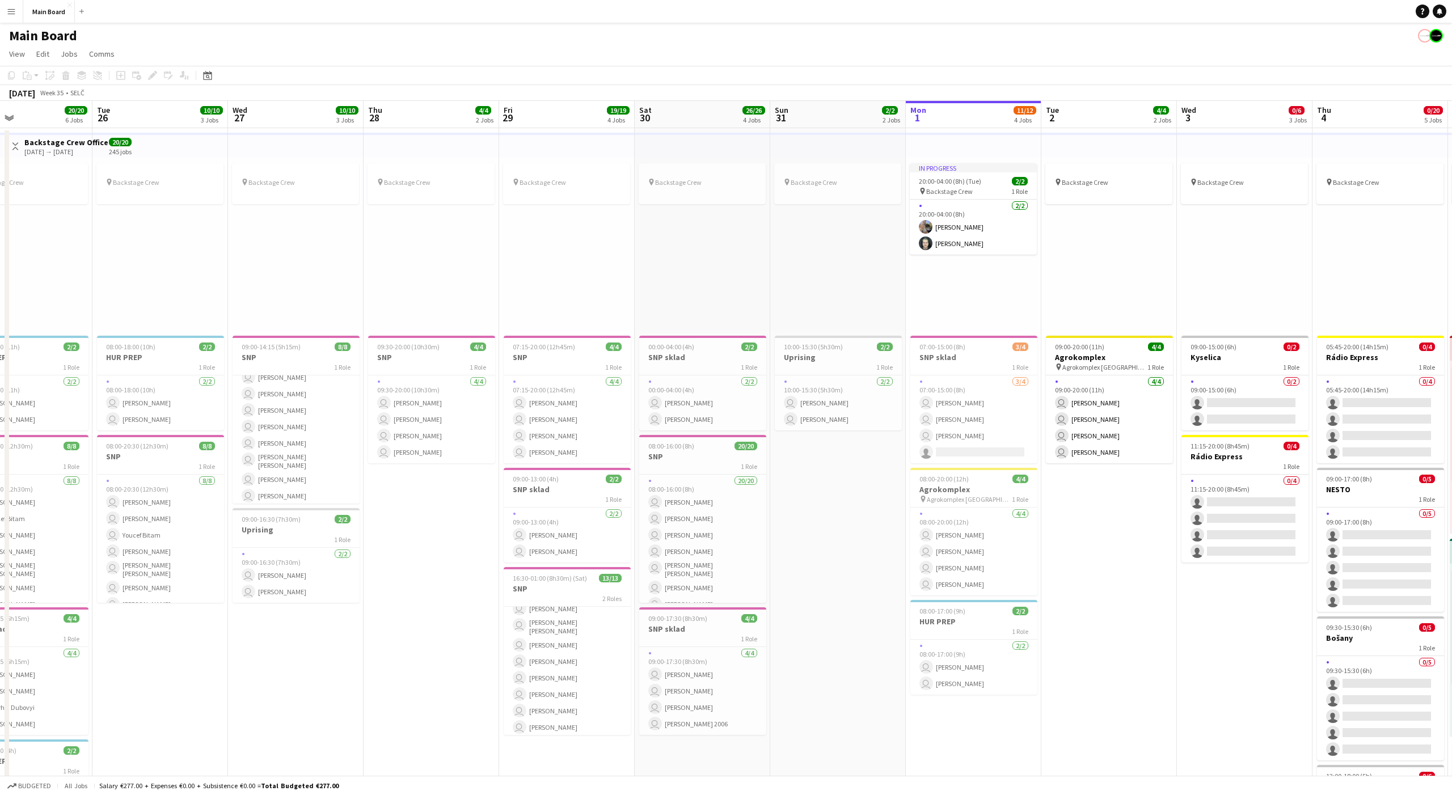
click at [976, 293] on div "In progress 20:00-04:00 (8h) (Tue) 2/2 pin Backstage Crew 1 Role 2/2 20:00-04:0…" at bounding box center [974, 245] width 136 height 174
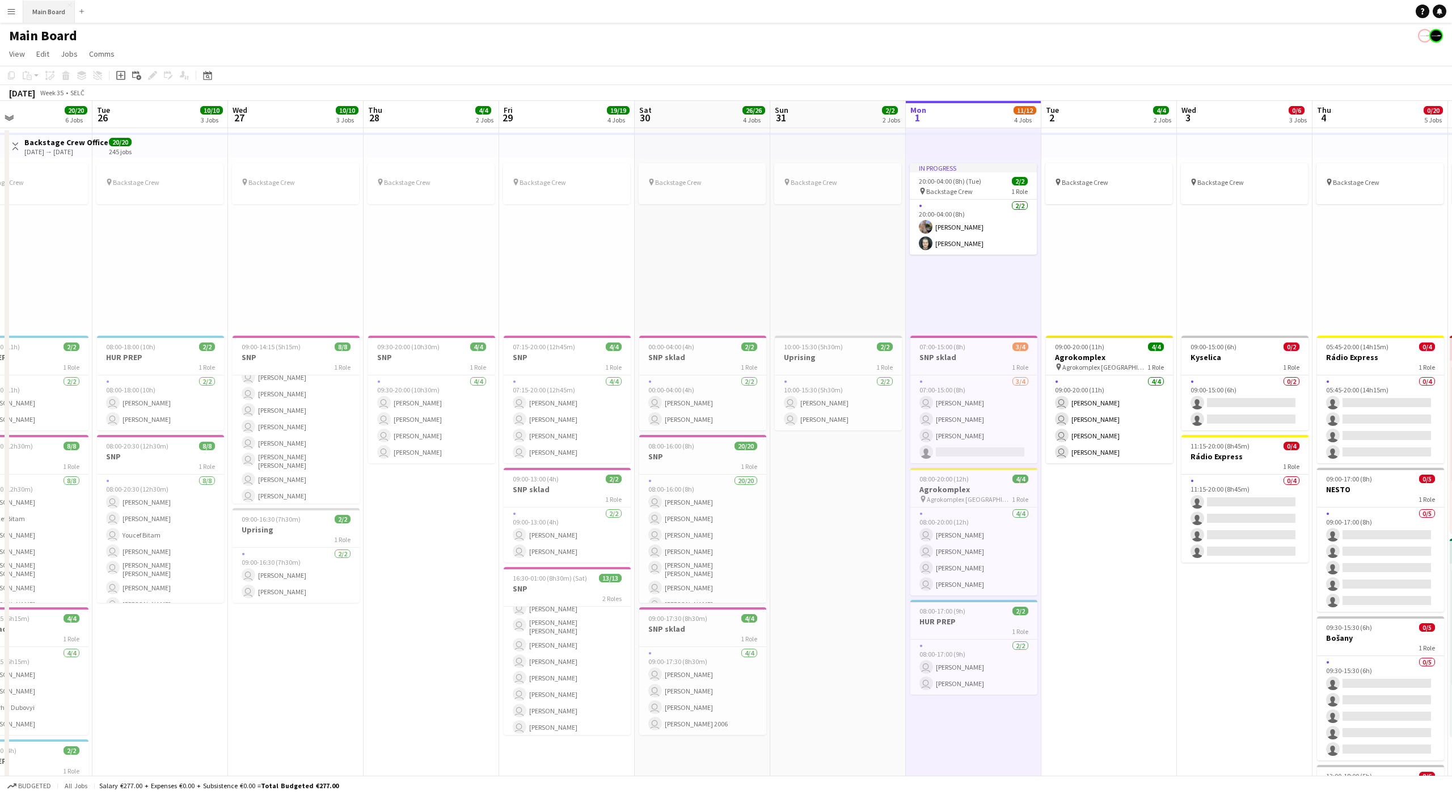
click at [40, 6] on button "Main Board Close" at bounding box center [49, 12] width 52 height 22
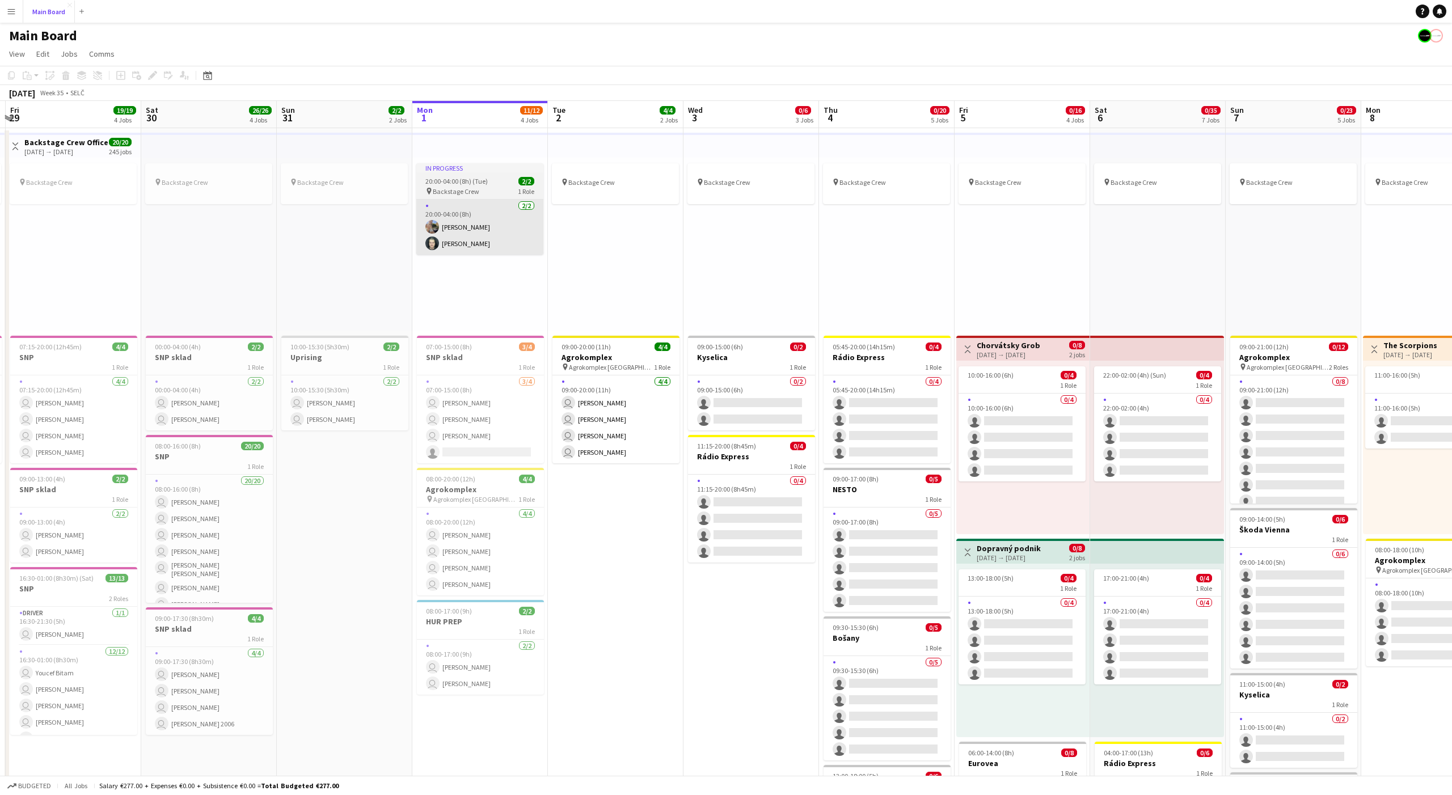
scroll to position [0, 263]
click at [19, 14] on button "Menu" at bounding box center [11, 11] width 23 height 23
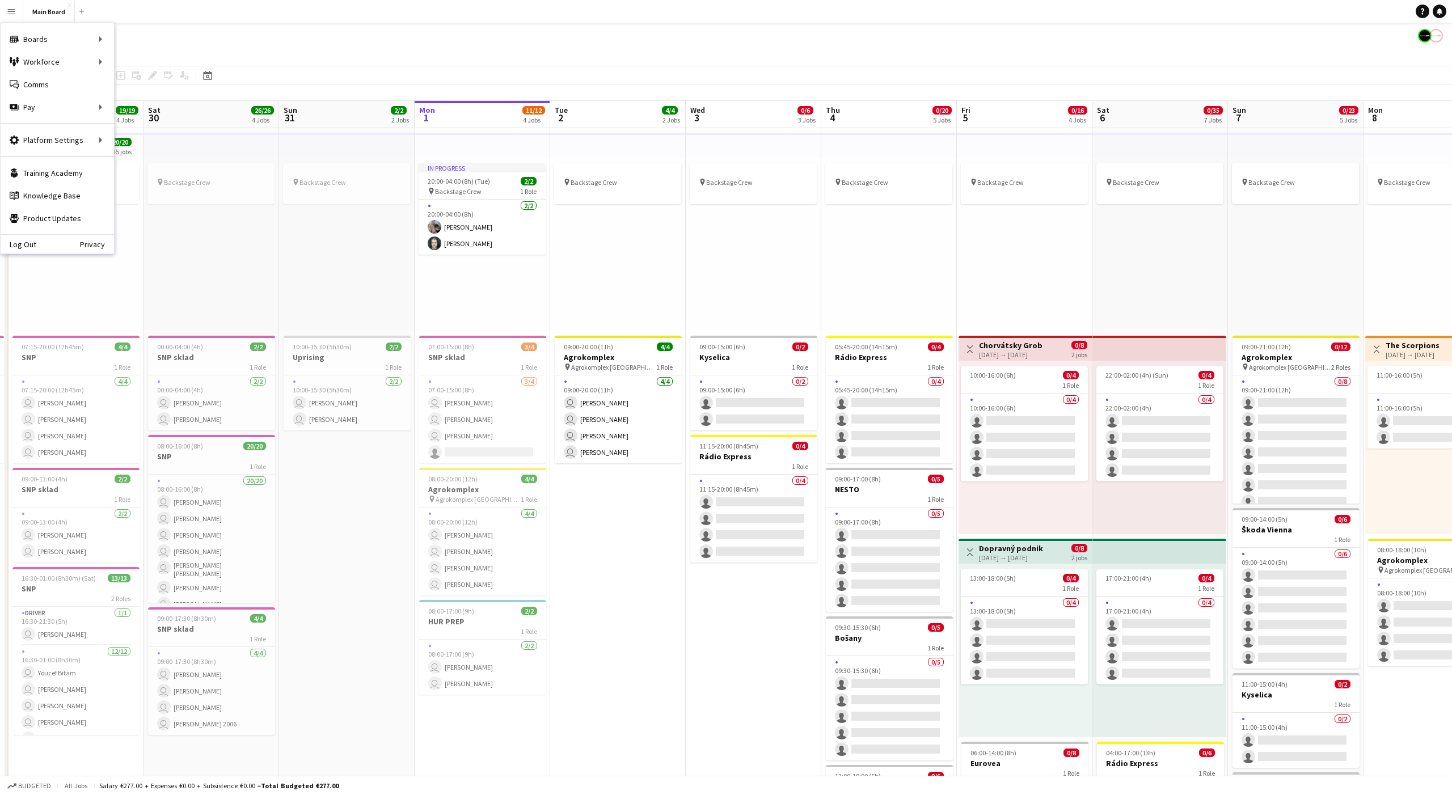
click at [142, 86] on div "August 2025 Week 35 • SELČ" at bounding box center [726, 93] width 1452 height 16
click at [2, 11] on button "Menu" at bounding box center [11, 11] width 23 height 23
click at [139, 79] on link "Status" at bounding box center [171, 84] width 113 height 23
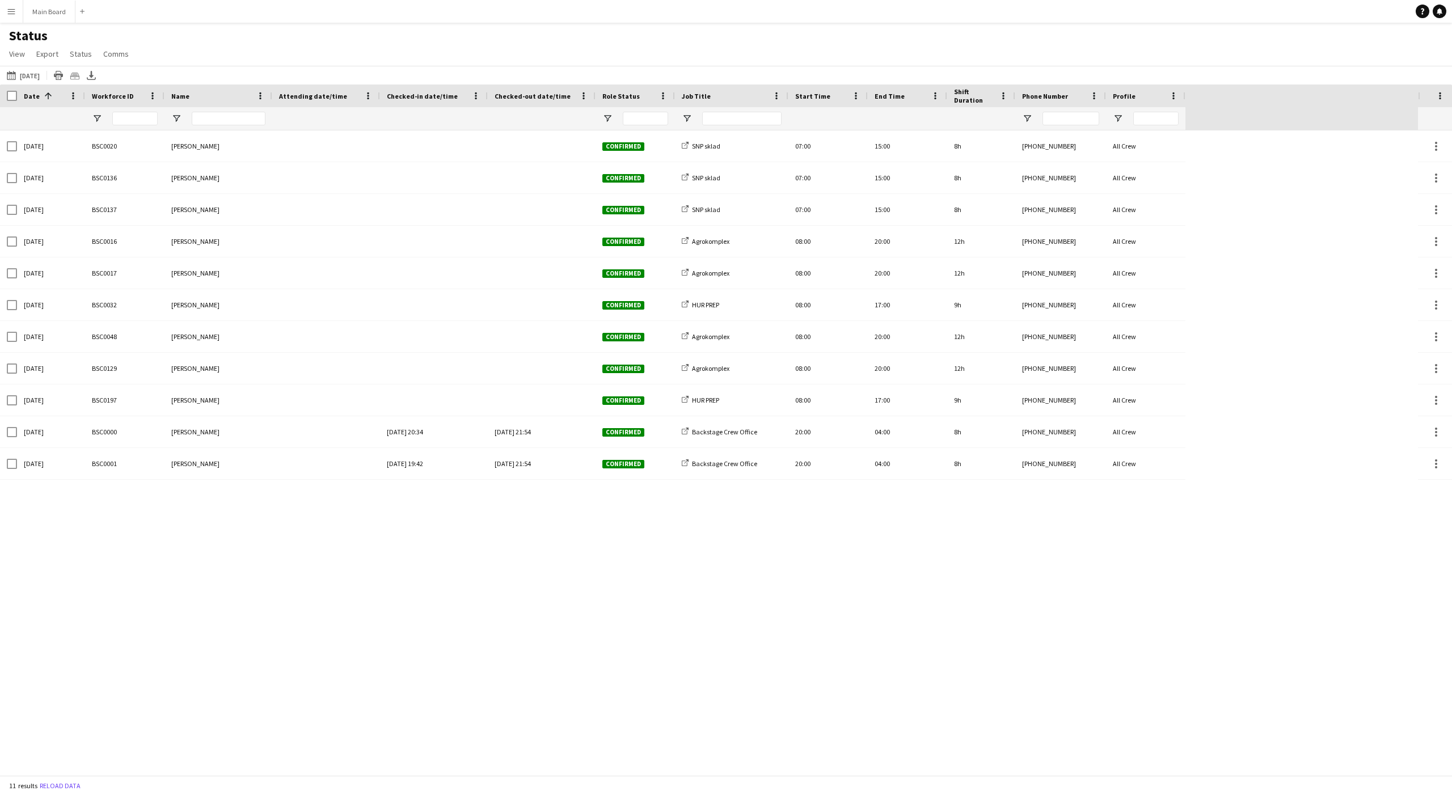
click at [1161, 596] on div "Mon, 1 Sep 2025 BSC0020 Alexa Bolerac Confirmed SNP sklad 07:00 15:00 8h +42191…" at bounding box center [709, 452] width 1418 height 645
click at [11, 12] on app-icon "Menu" at bounding box center [11, 11] width 9 height 9
click at [135, 109] on link "Approvals" at bounding box center [171, 107] width 113 height 23
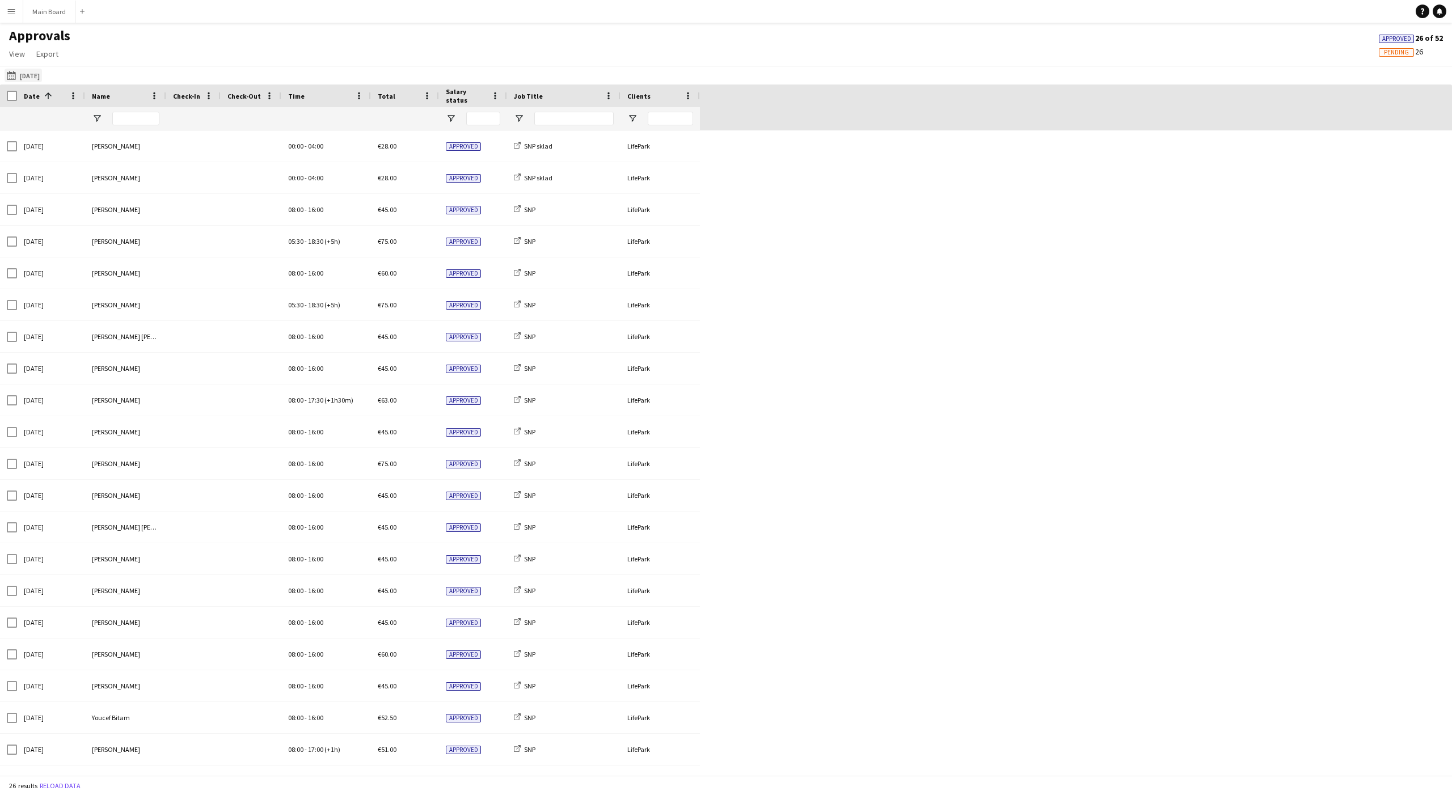
click at [42, 78] on button "30-08-2025 30-08-2025" at bounding box center [23, 76] width 37 height 14
click at [76, 176] on span "1" at bounding box center [73, 179] width 14 height 14
click at [157, 264] on button "Apply" at bounding box center [154, 261] width 42 height 23
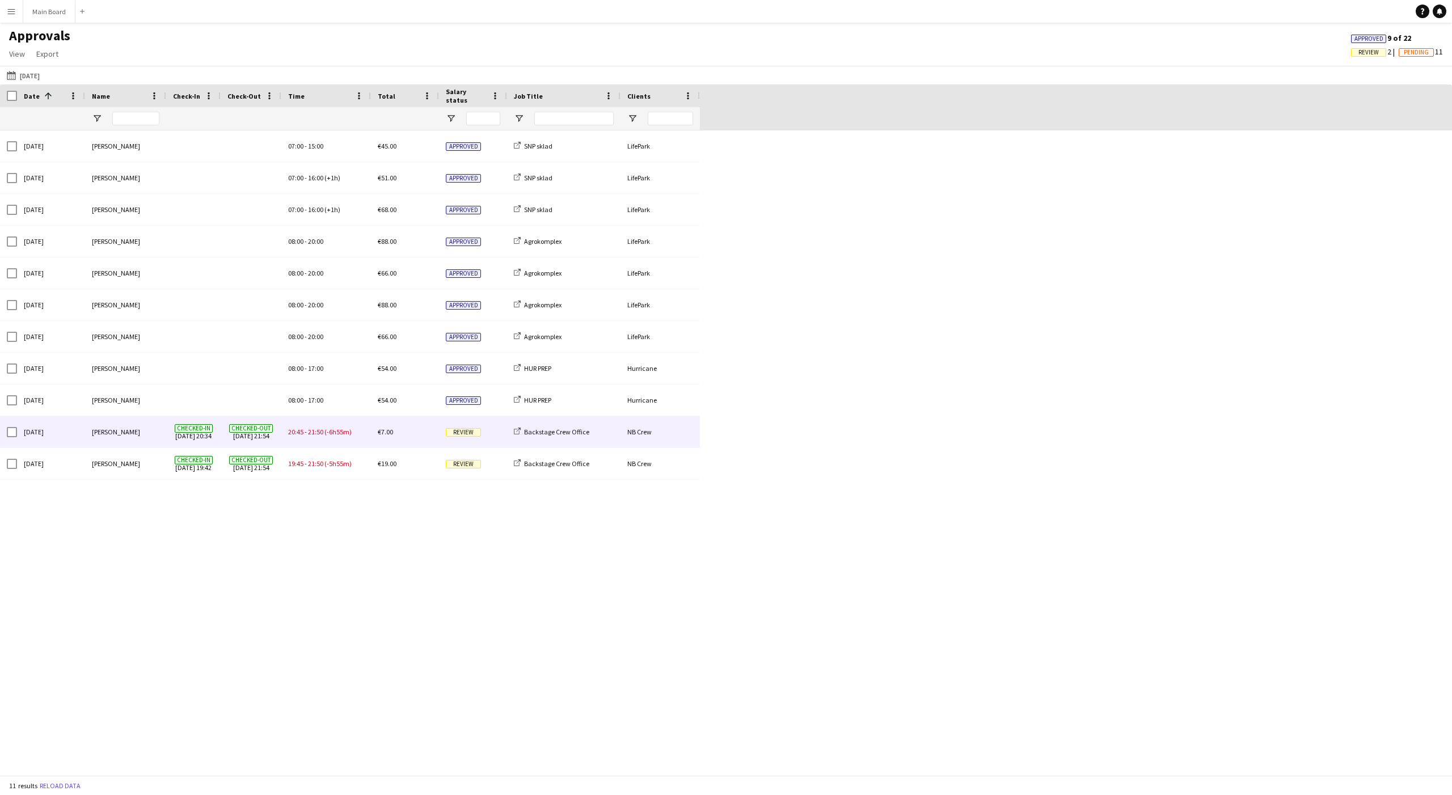
click at [312, 433] on span "21:50" at bounding box center [315, 432] width 15 height 9
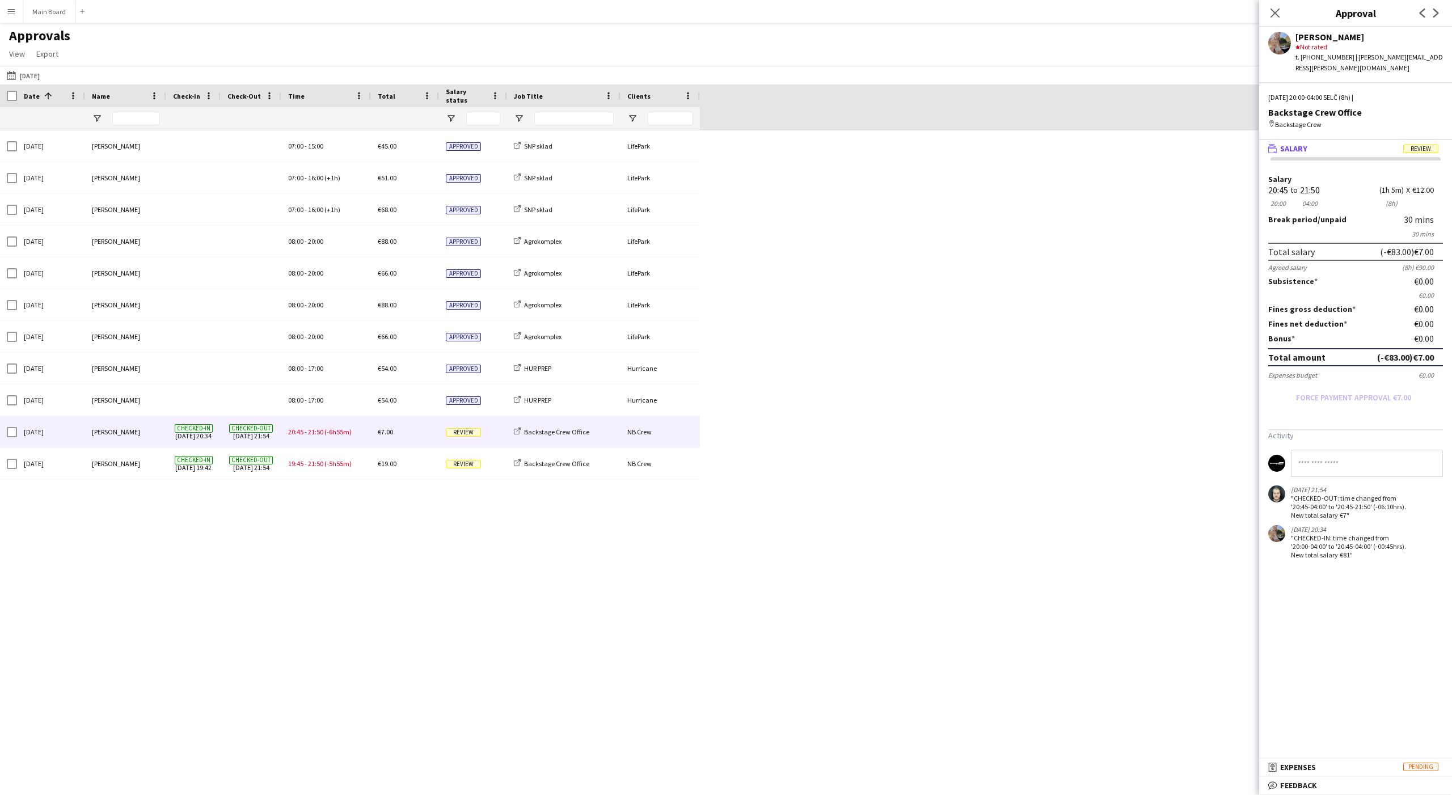
click at [984, 378] on div "Mon, 1 Sep 2025 Serhii Smetaniuk 07:00 - 15:00 €45.00 Approved SNP sklad LifePa…" at bounding box center [726, 452] width 1452 height 645
click at [1018, 267] on div "Mon, 1 Sep 2025 Serhii Smetaniuk 07:00 - 15:00 €45.00 Approved SNP sklad LifePa…" at bounding box center [726, 452] width 1452 height 645
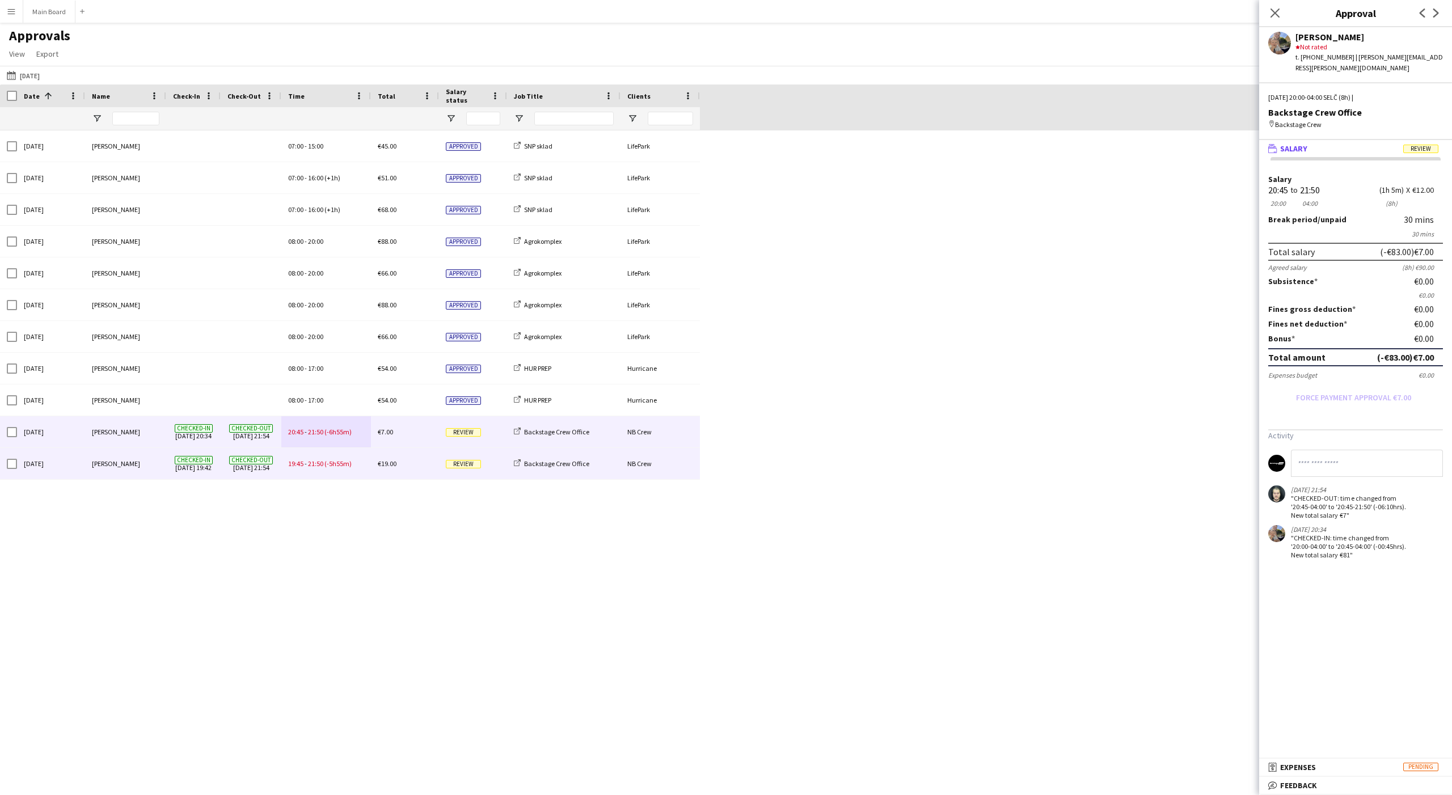
click at [400, 459] on div "€19.00" at bounding box center [405, 463] width 68 height 31
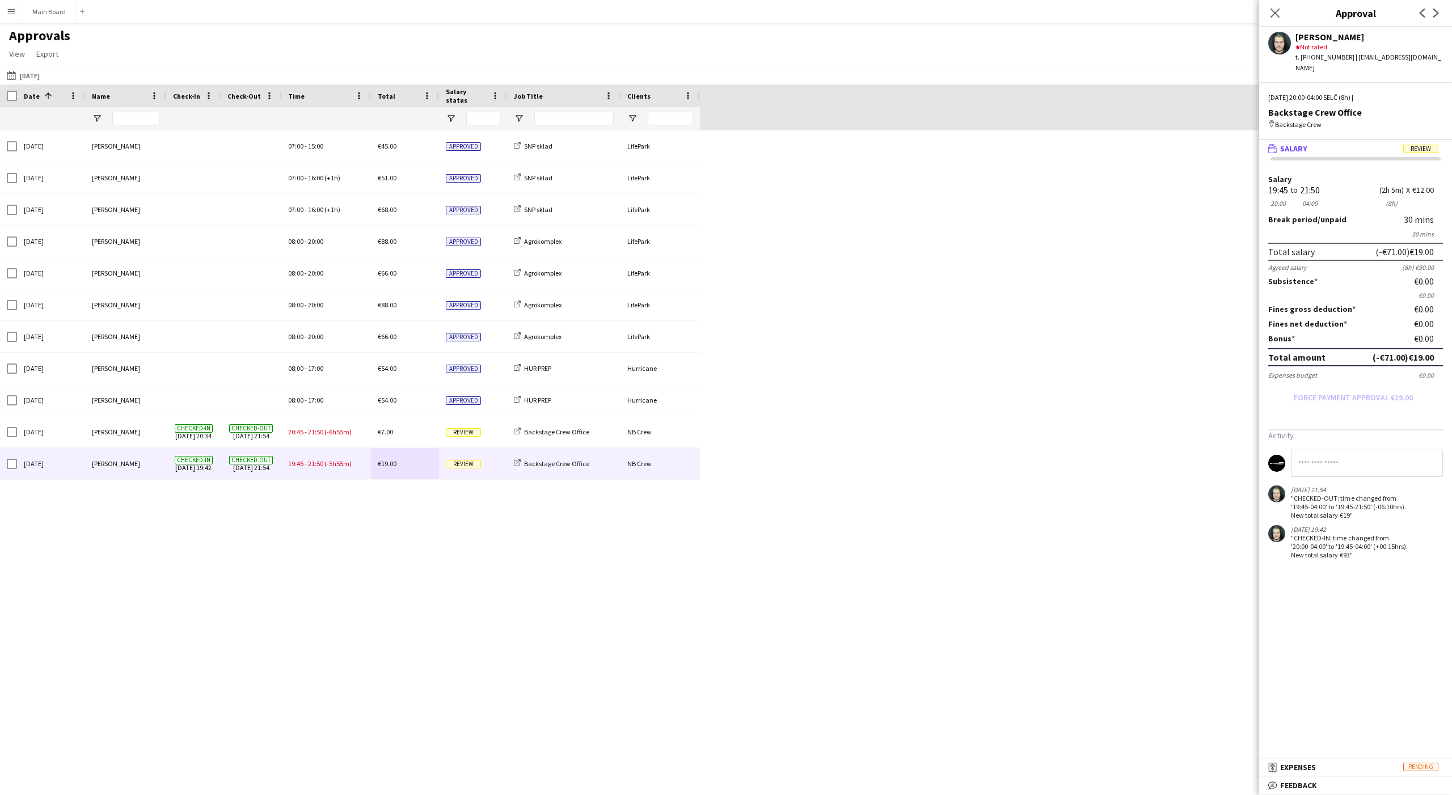
click at [1161, 388] on form "Salary 19:45 20:00 to 21:50 04:00 (2h 5m) (8h) X €12.00 Break period /unpaid 30…" at bounding box center [1355, 290] width 193 height 231
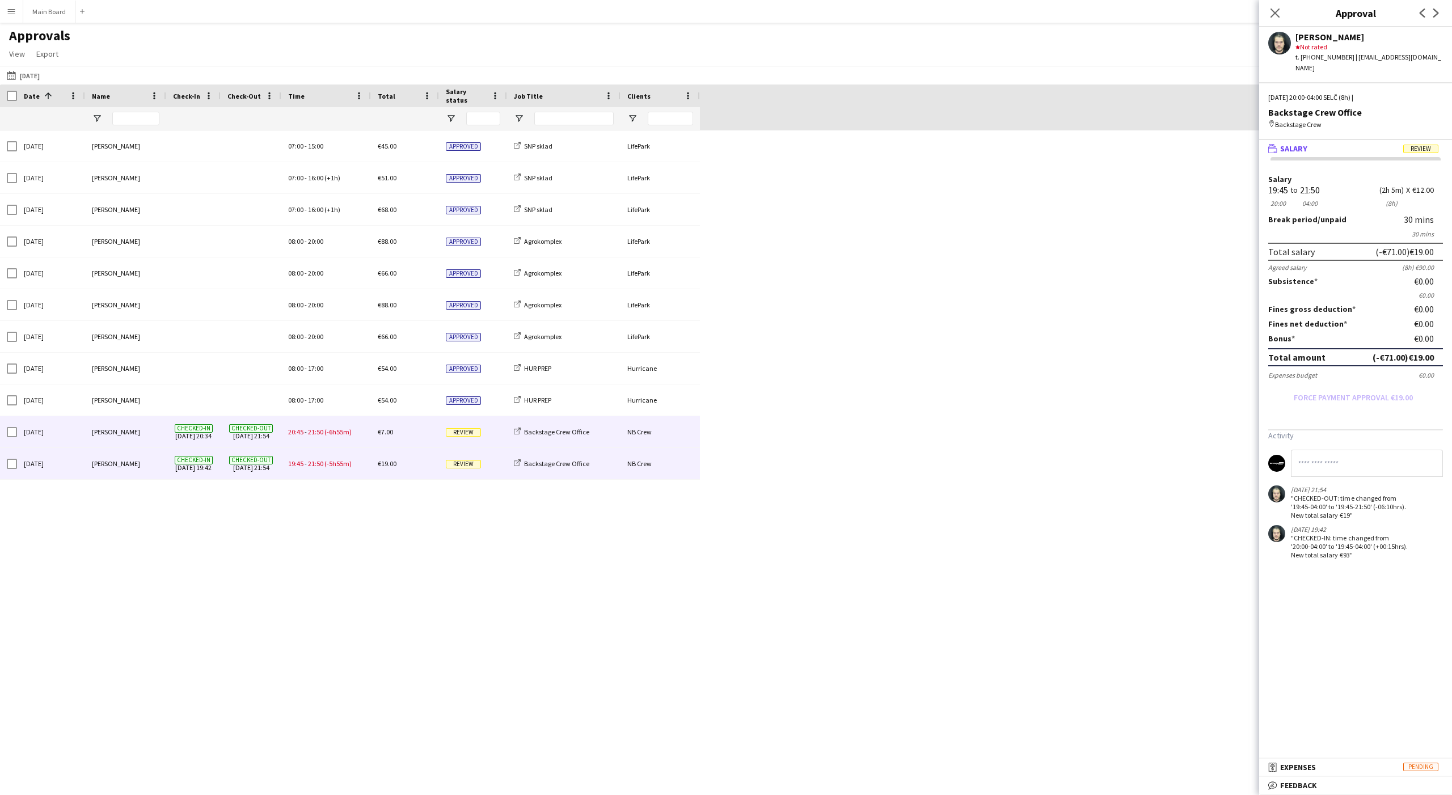
click at [330, 433] on span "(-6h55m)" at bounding box center [337, 432] width 27 height 9
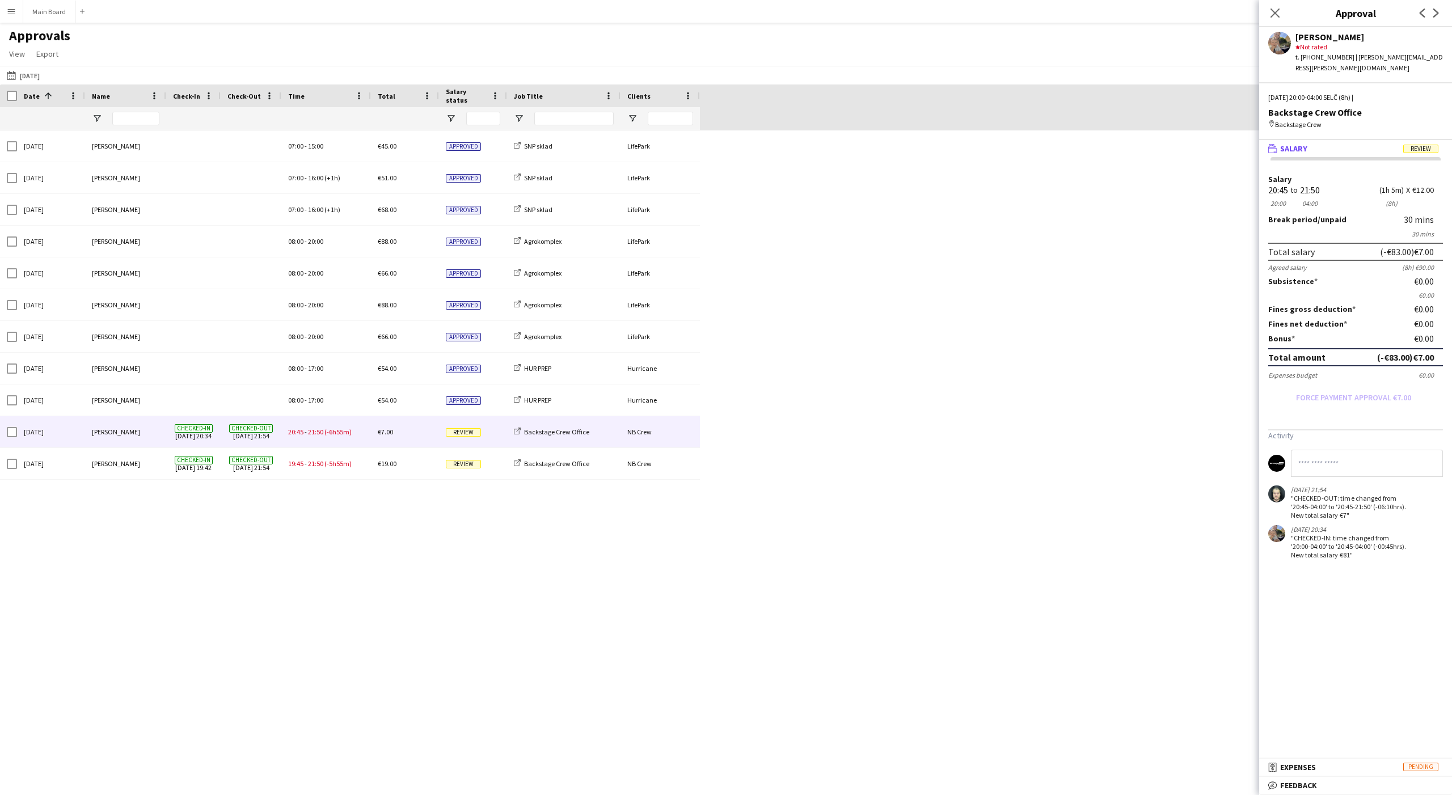
click at [1161, 145] on span "Review" at bounding box center [1420, 149] width 35 height 9
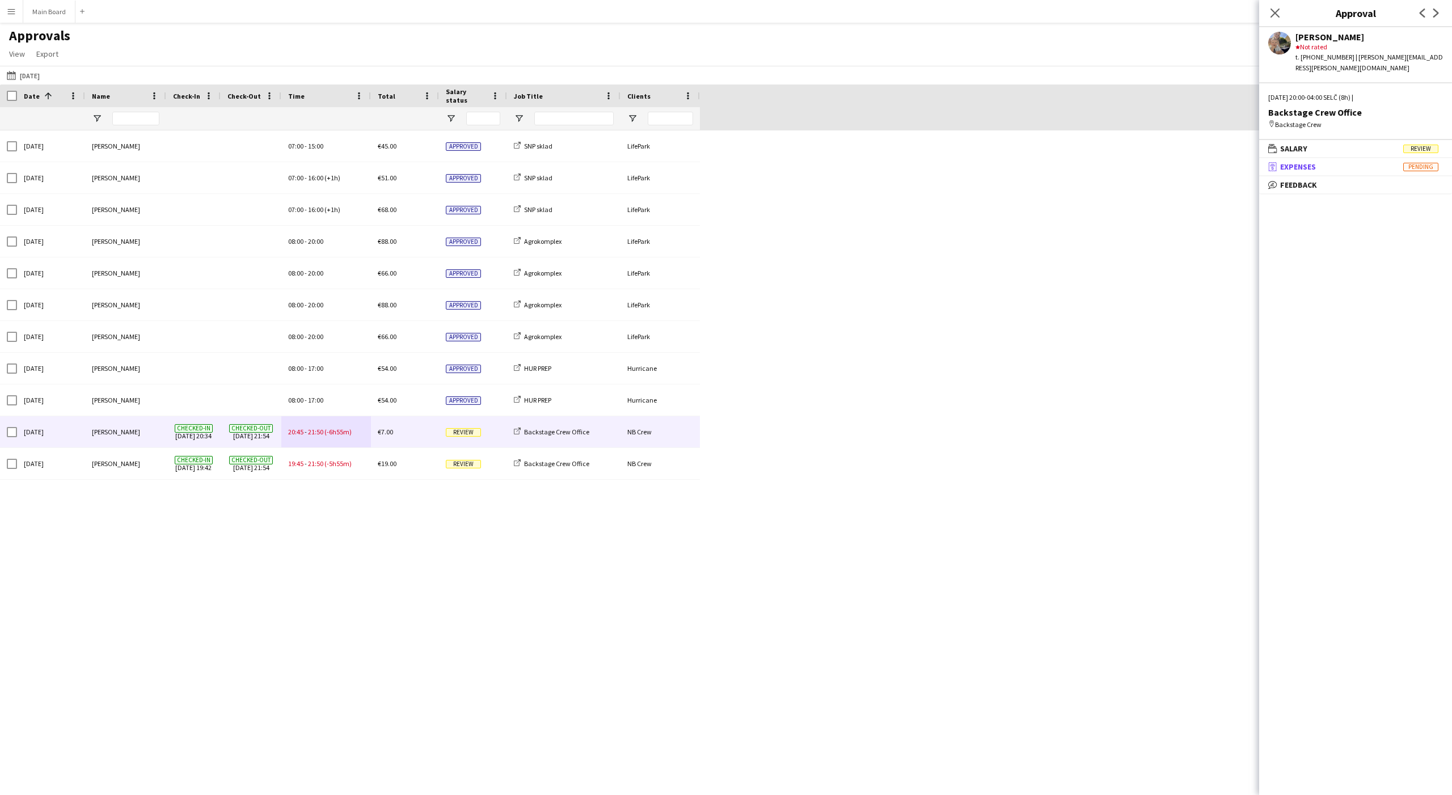
click at [1161, 162] on mat-panel-title "receipt Expenses Pending" at bounding box center [1353, 167] width 188 height 10
click at [1161, 143] on mat-panel-title "wallet Salary Review" at bounding box center [1353, 148] width 188 height 10
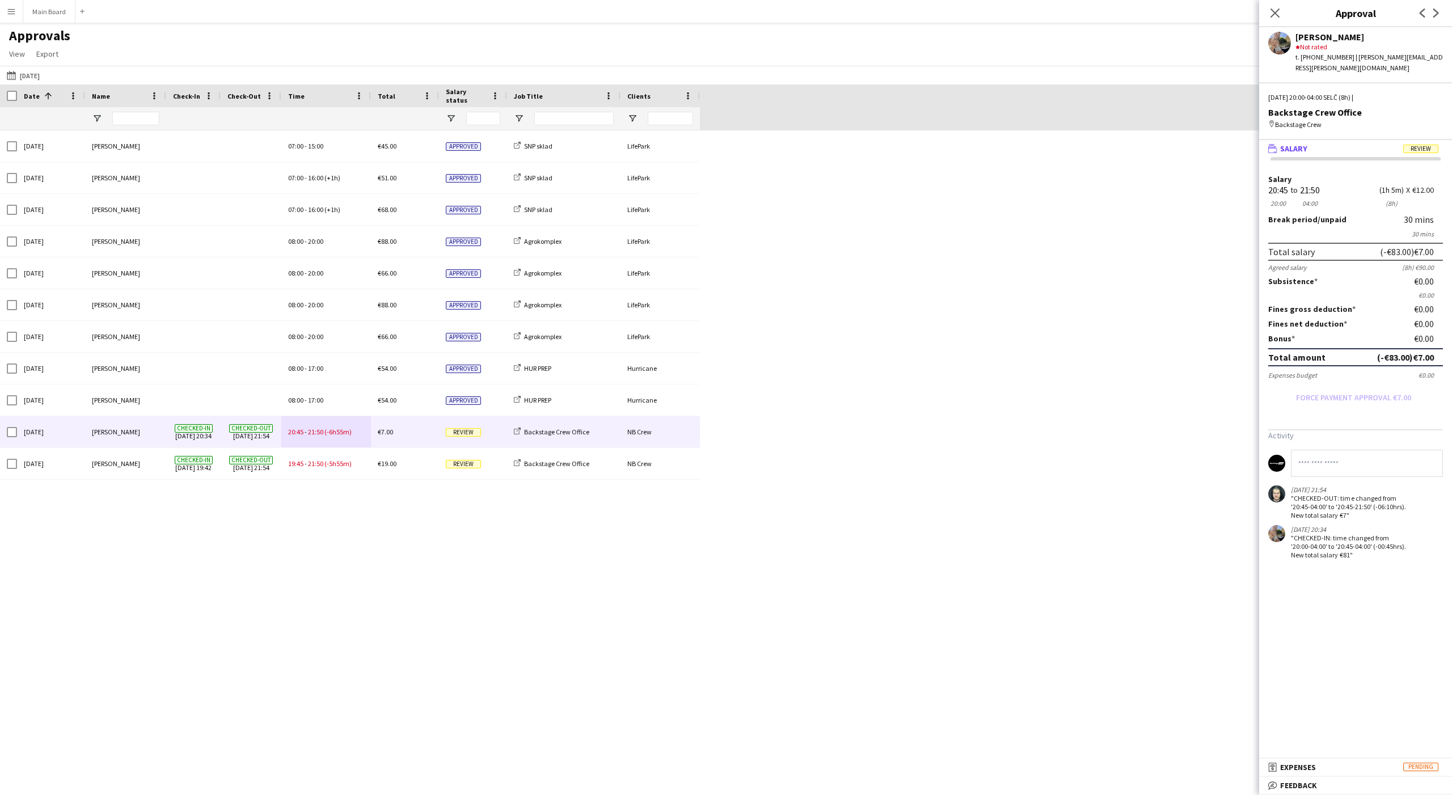
click at [1161, 186] on div "21:50" at bounding box center [1310, 190] width 20 height 9
click at [1161, 246] on div "Mon, 1 Sep 2025 Serhii Smetaniuk 07:00 - 15:00 €45.00 Approved SNP sklad LifePa…" at bounding box center [726, 452] width 1452 height 645
click at [46, 10] on button "Main Board Close" at bounding box center [49, 12] width 52 height 22
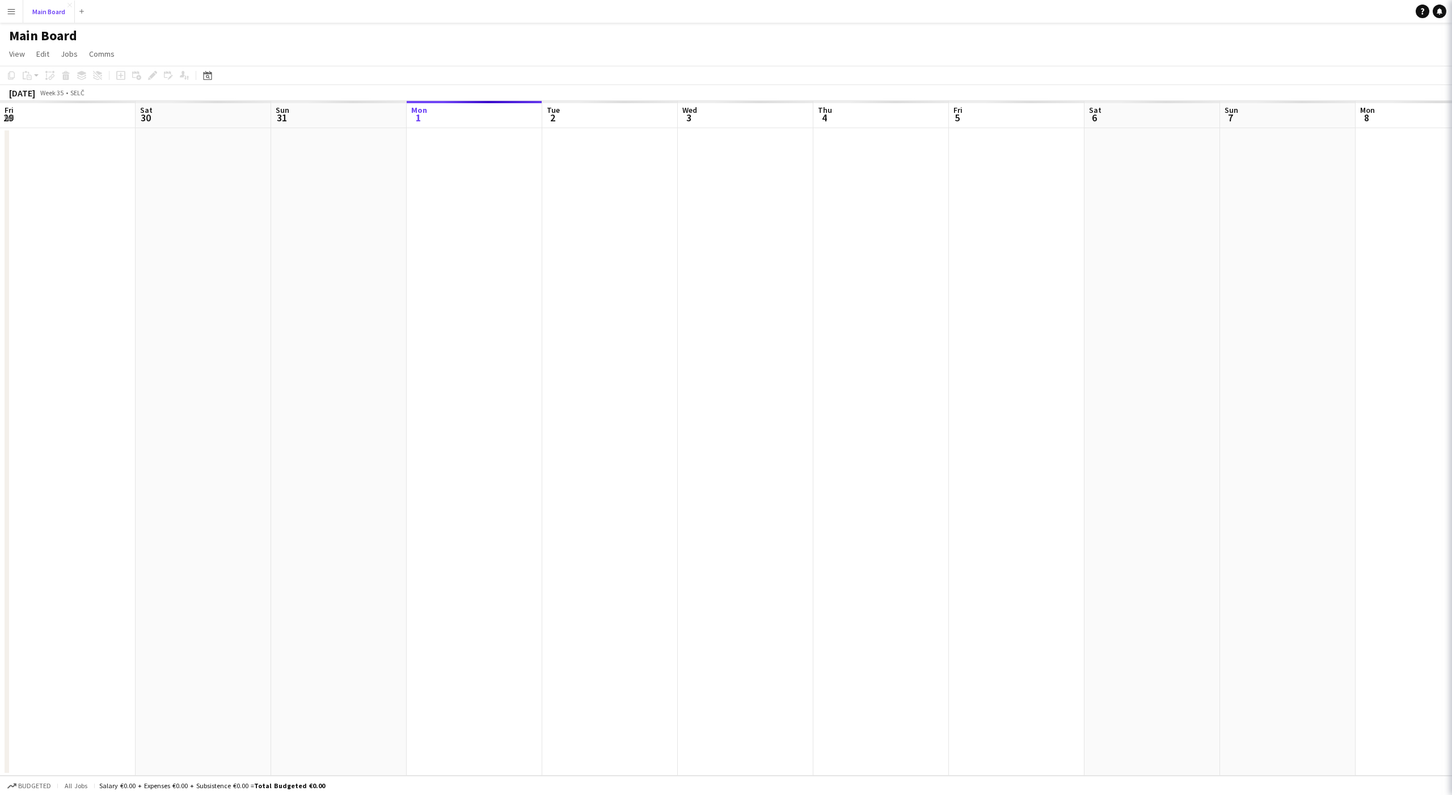
scroll to position [0, 271]
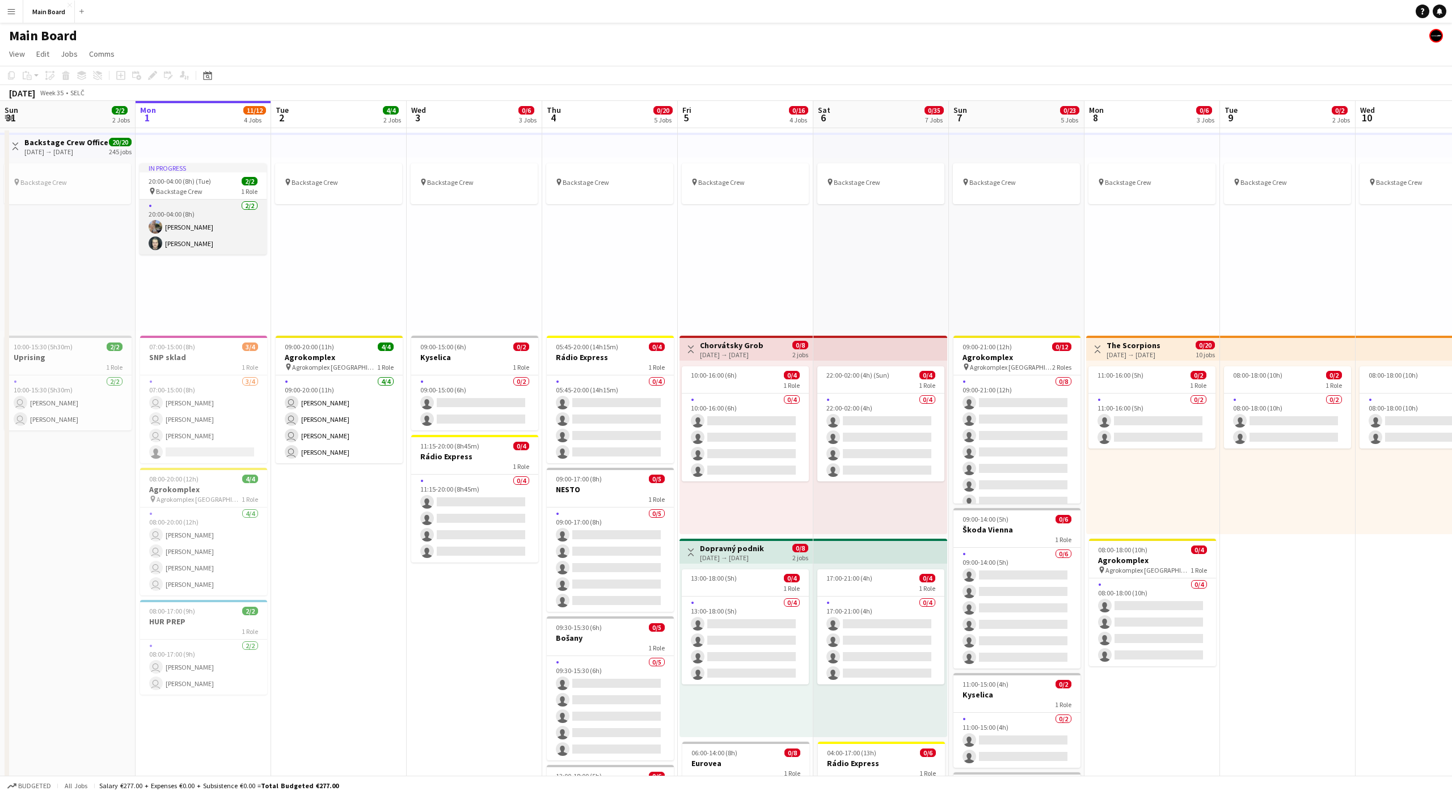
click at [184, 225] on app-card-role "2/2 20:00-04:00 (8h) Nikola Bahúl Nikolo Bahúl" at bounding box center [202, 227] width 127 height 55
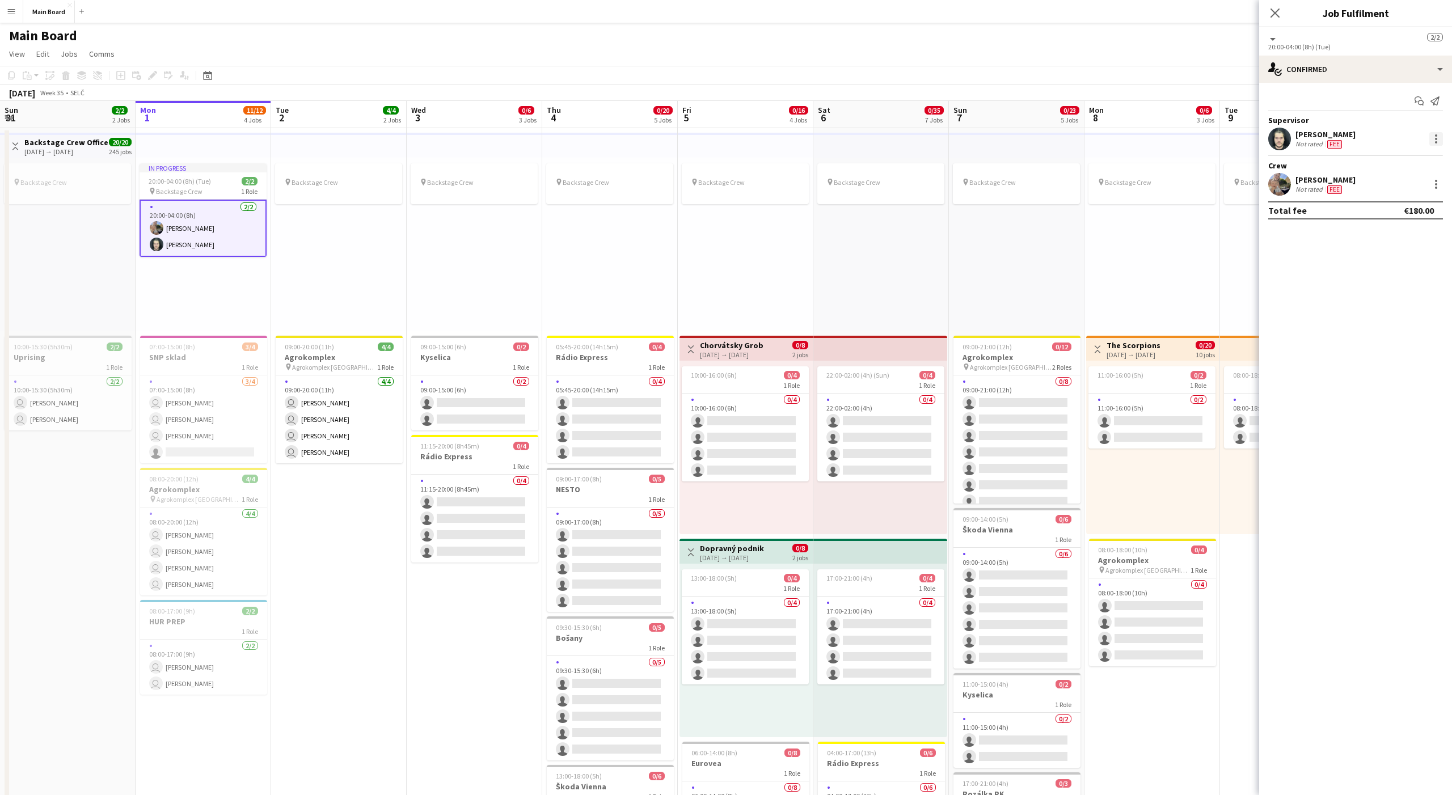
click at [1161, 139] on div at bounding box center [1436, 139] width 14 height 14
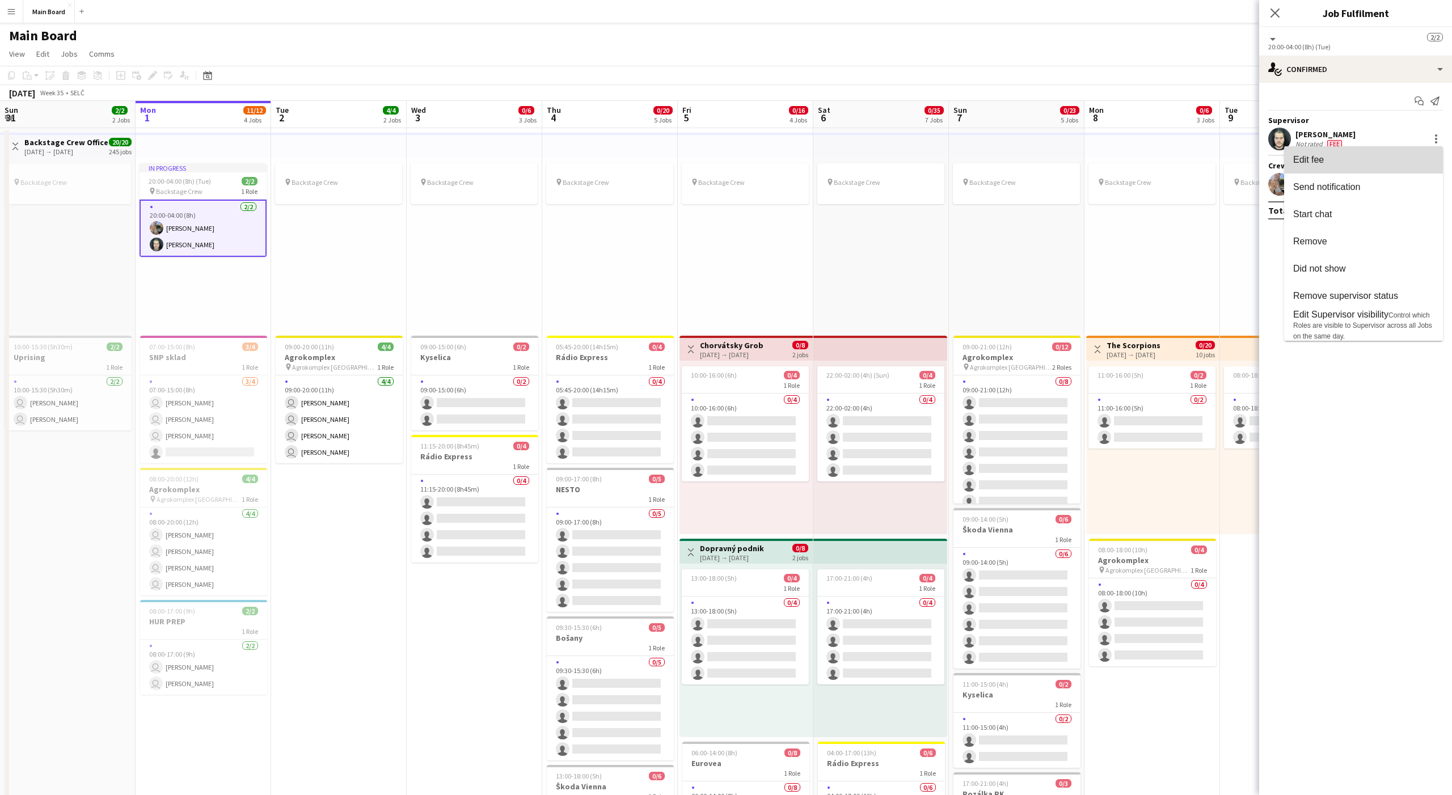
click at [1161, 163] on span "Edit fee" at bounding box center [1363, 160] width 141 height 10
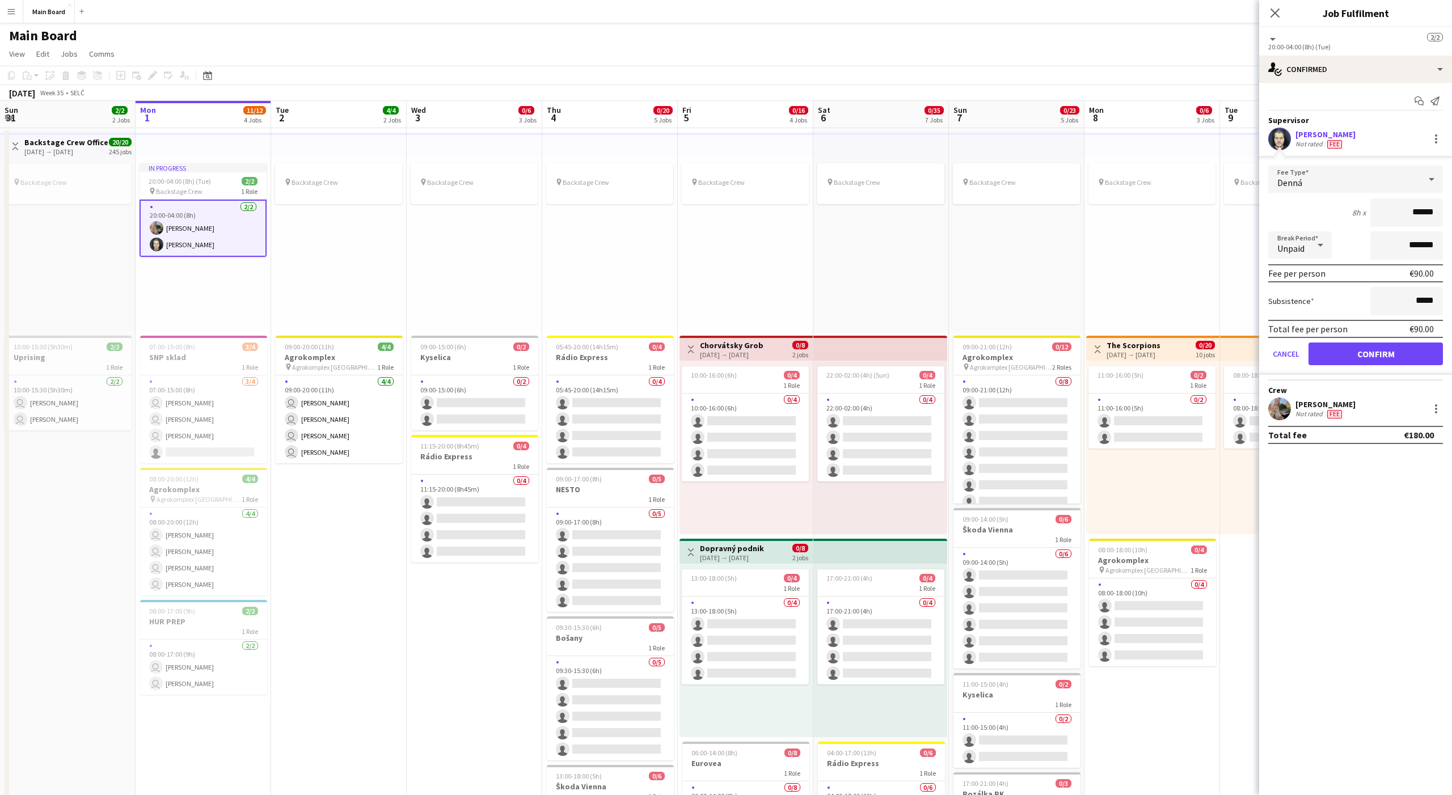
click at [1161, 226] on div "pin Backstage Crew" at bounding box center [1152, 245] width 136 height 174
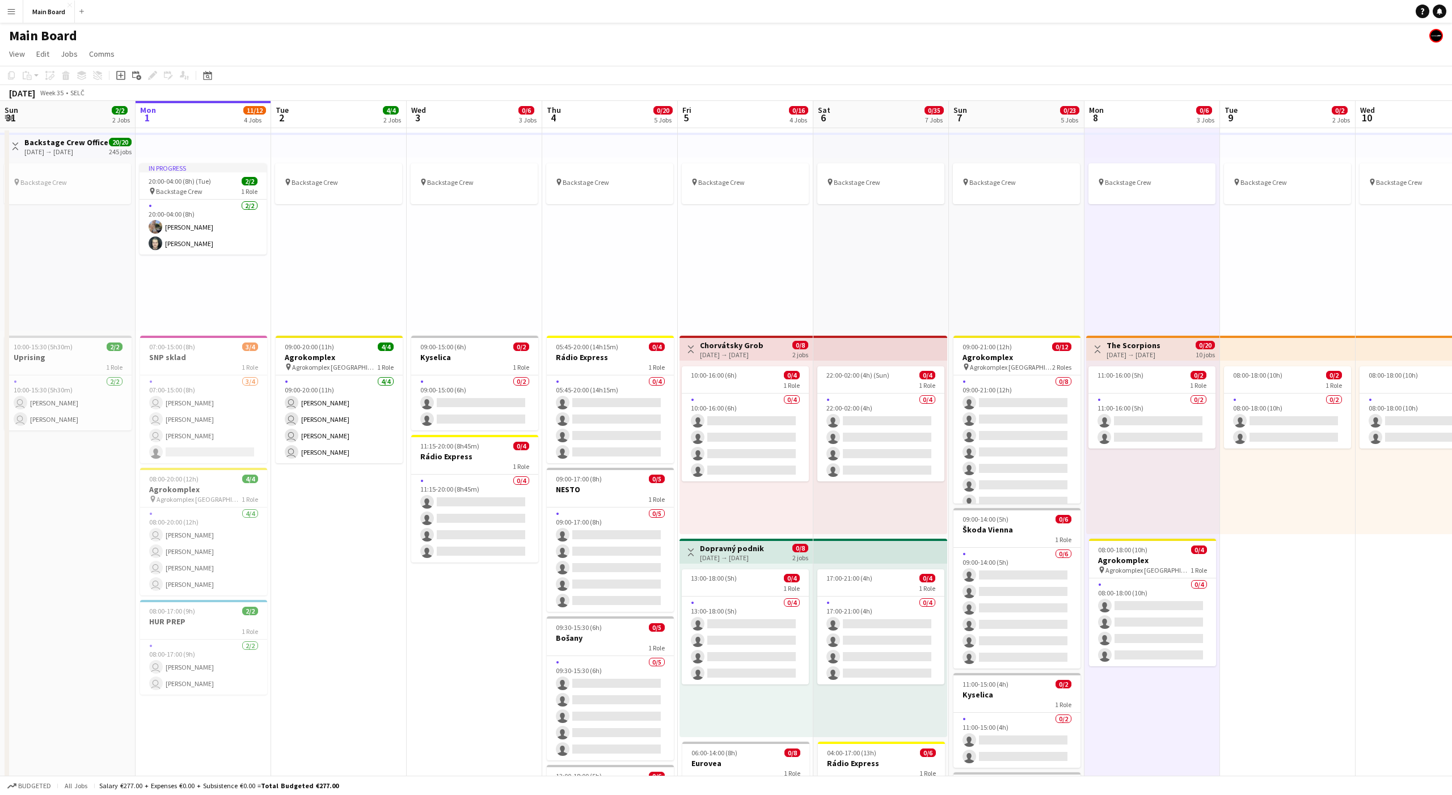
click at [8, 13] on app-icon "Menu" at bounding box center [11, 11] width 9 height 9
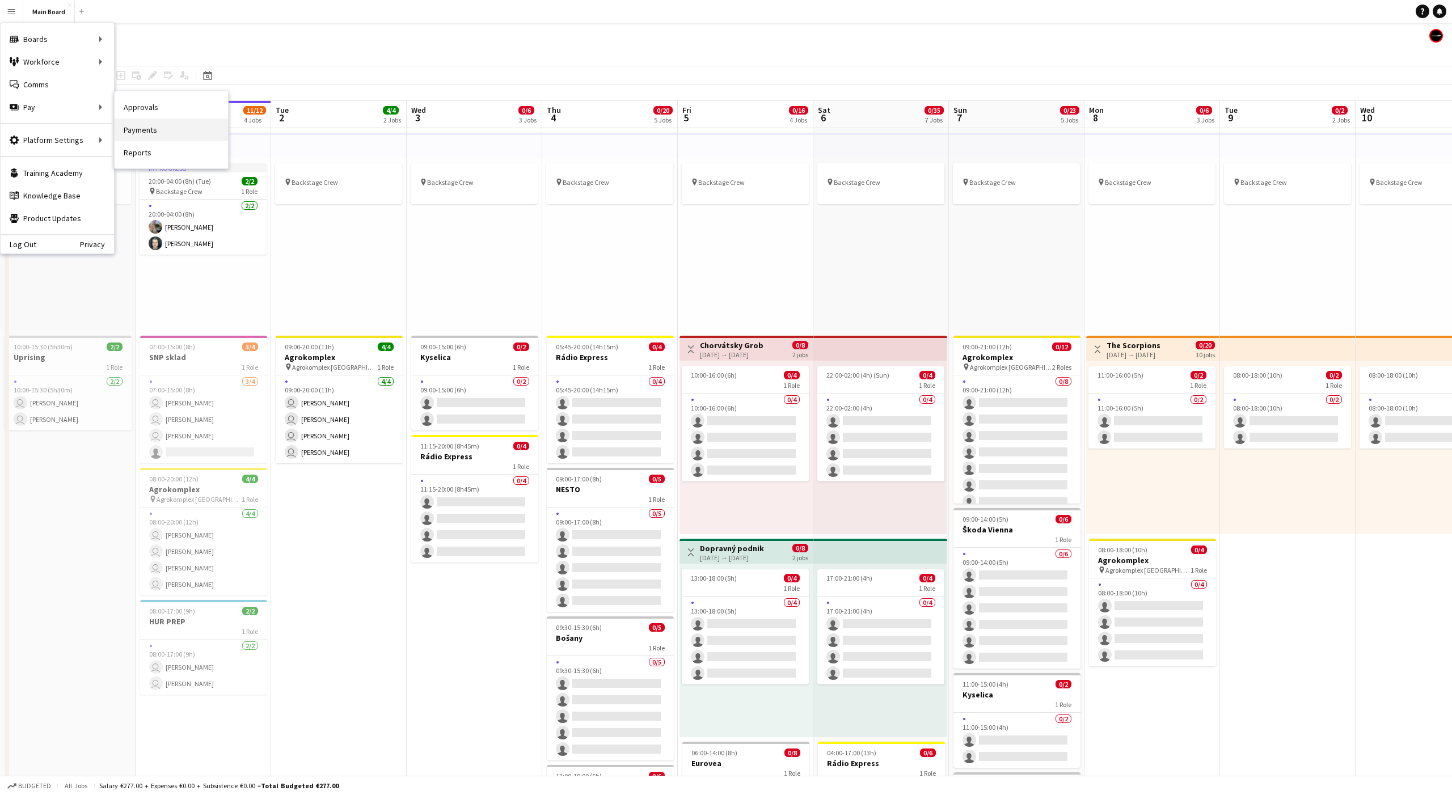
click at [147, 129] on link "Payments" at bounding box center [171, 130] width 113 height 23
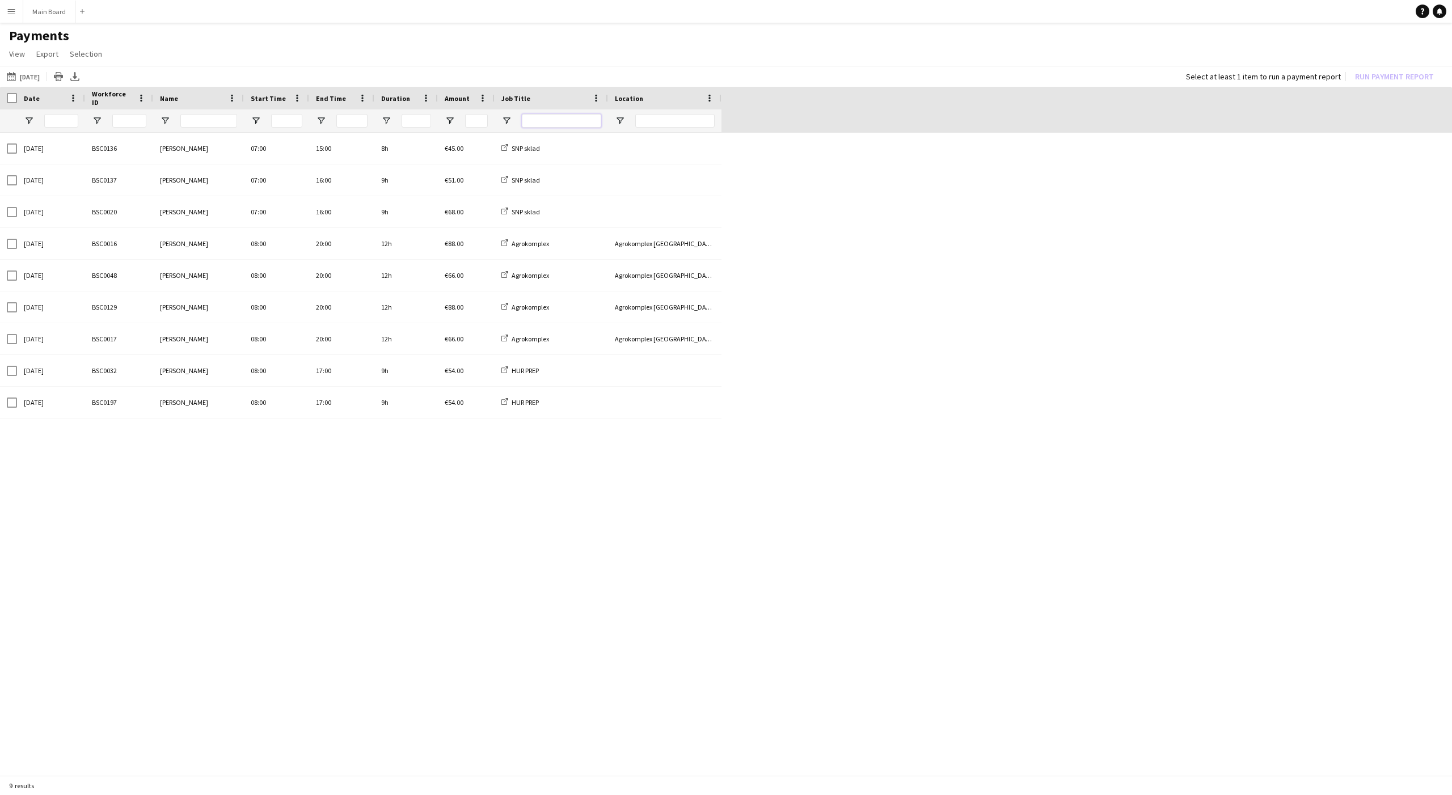
click at [583, 124] on input "Job Title Filter Input" at bounding box center [561, 121] width 79 height 14
click at [669, 117] on input "Location Filter Input" at bounding box center [674, 121] width 79 height 14
click at [32, 79] on button "[DATE] [DATE]" at bounding box center [23, 77] width 37 height 14
click at [86, 179] on span "2" at bounding box center [89, 179] width 14 height 14
click at [146, 260] on button "Apply" at bounding box center [154, 262] width 42 height 23
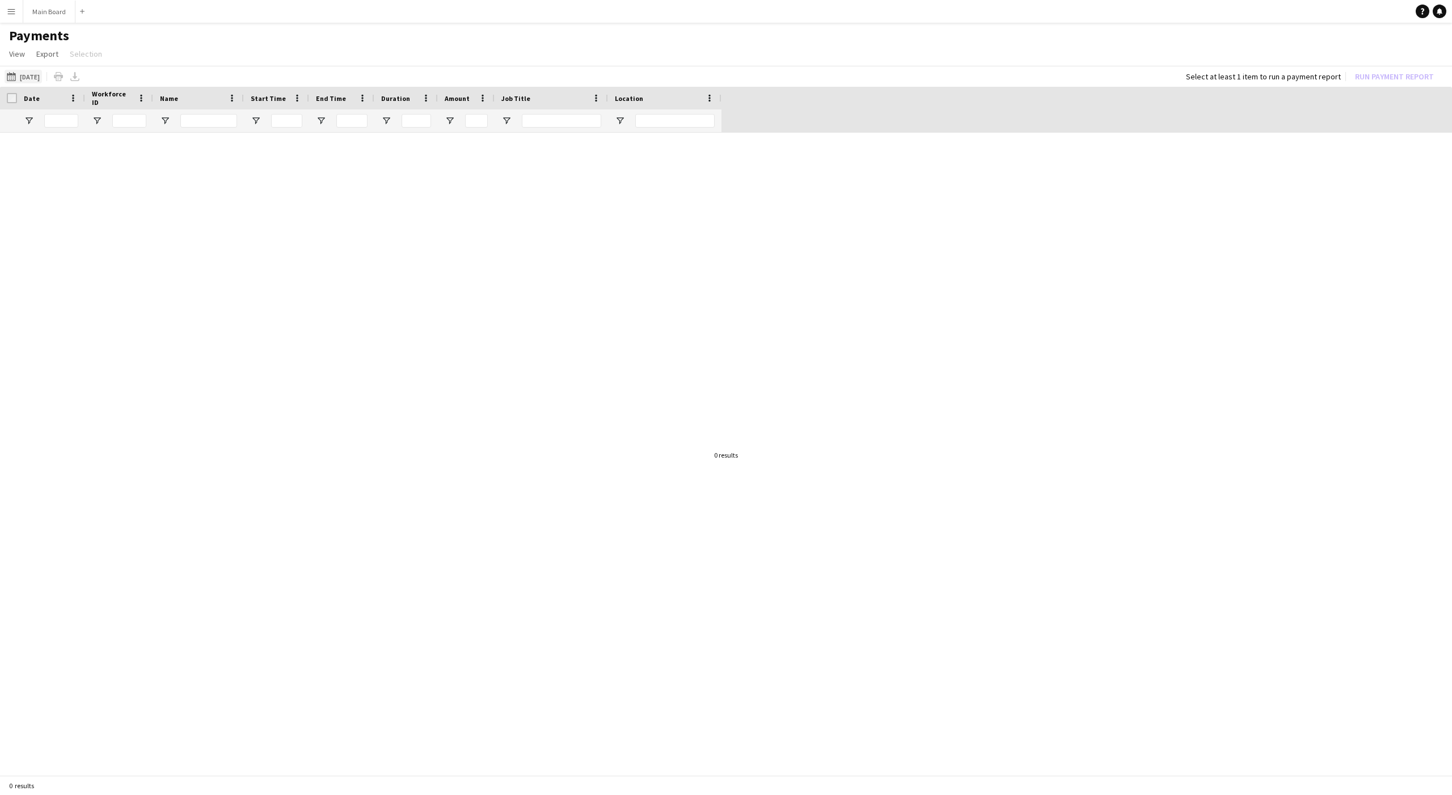
click at [26, 78] on button "Today 02-09-2025" at bounding box center [23, 77] width 37 height 14
click at [76, 183] on span "1" at bounding box center [73, 179] width 14 height 14
click at [163, 262] on button "Apply" at bounding box center [154, 262] width 42 height 23
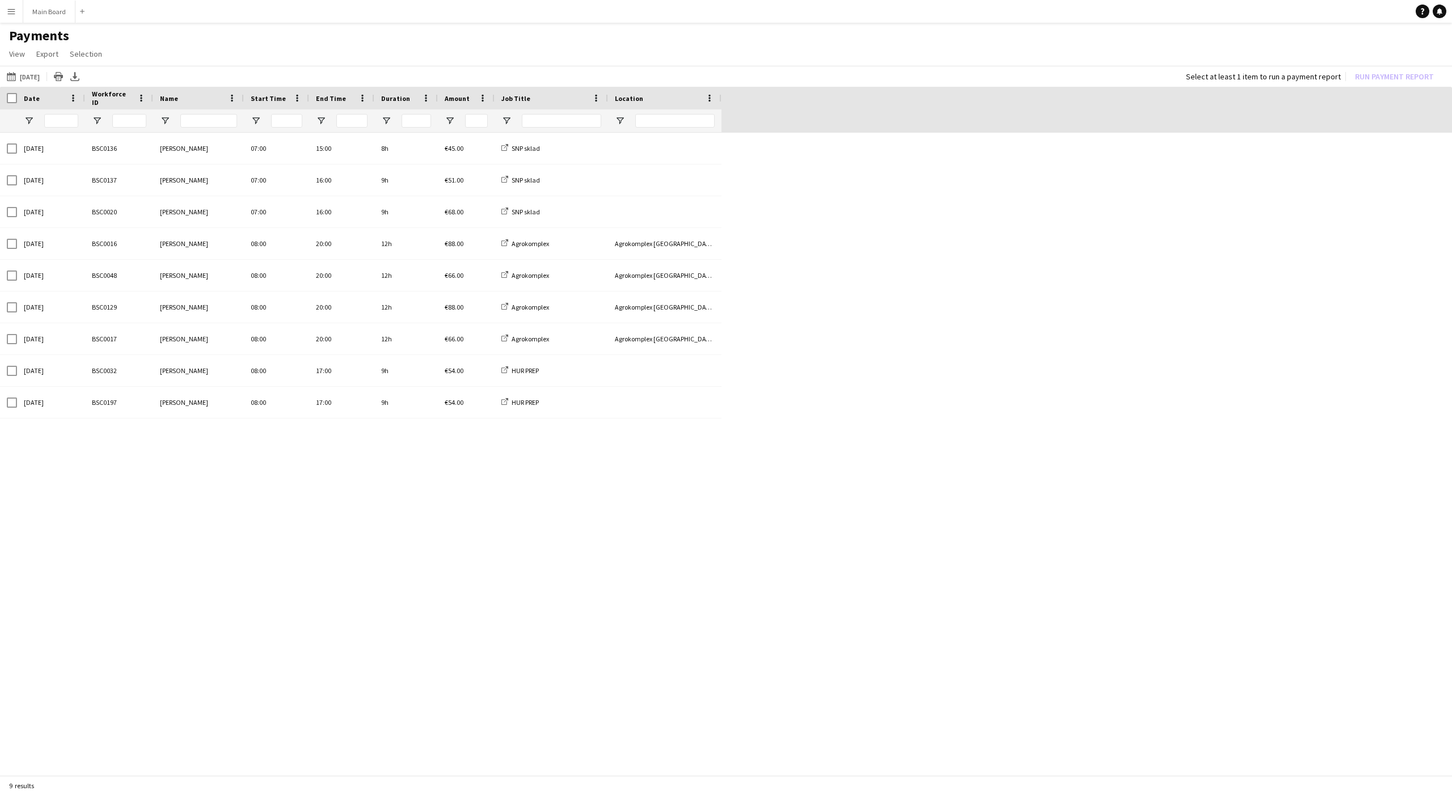
click at [11, 14] on app-icon "Menu" at bounding box center [11, 11] width 9 height 9
click at [154, 87] on link "Status" at bounding box center [171, 84] width 113 height 23
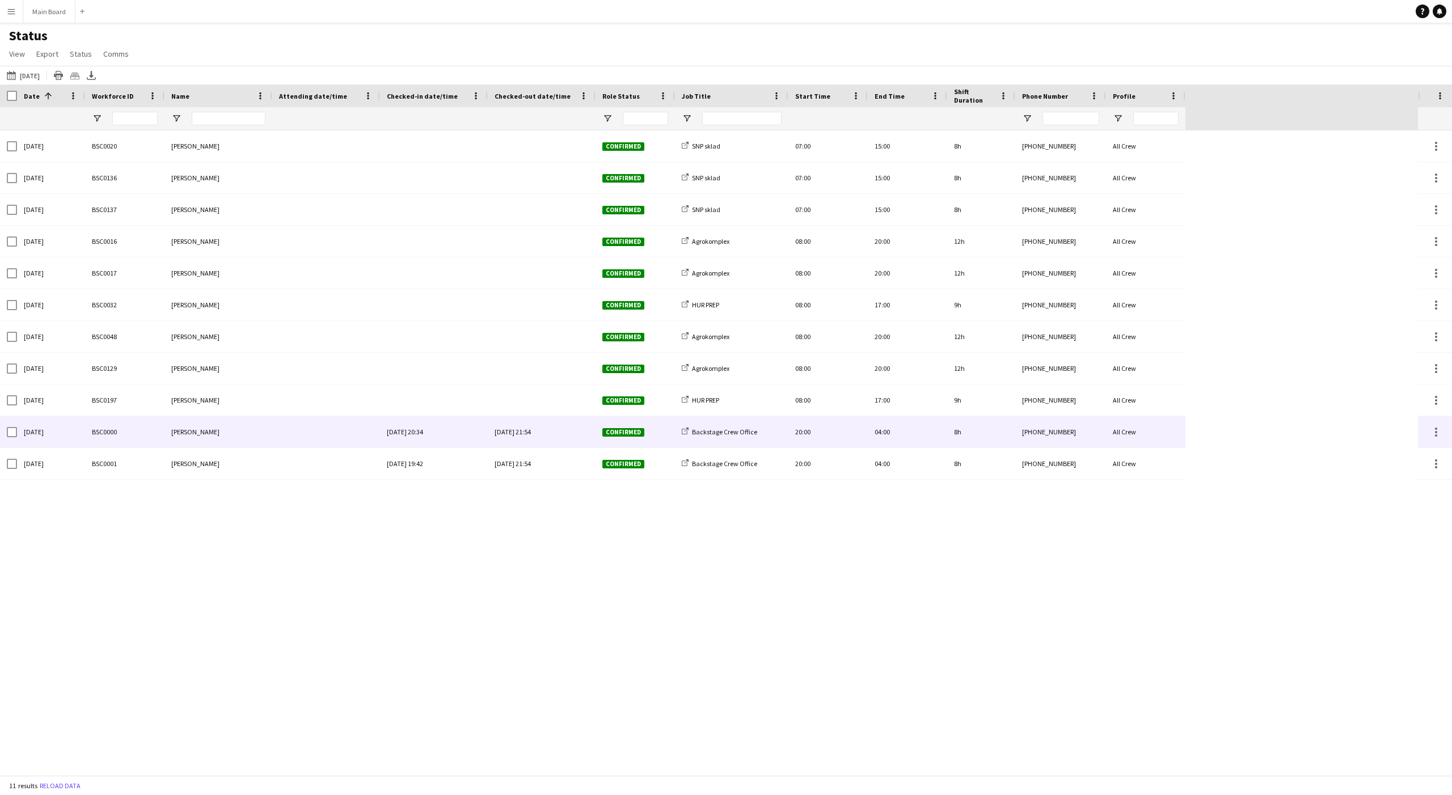
click at [535, 435] on div "Mon, 1 Sep 2025 21:54" at bounding box center [541, 431] width 94 height 31
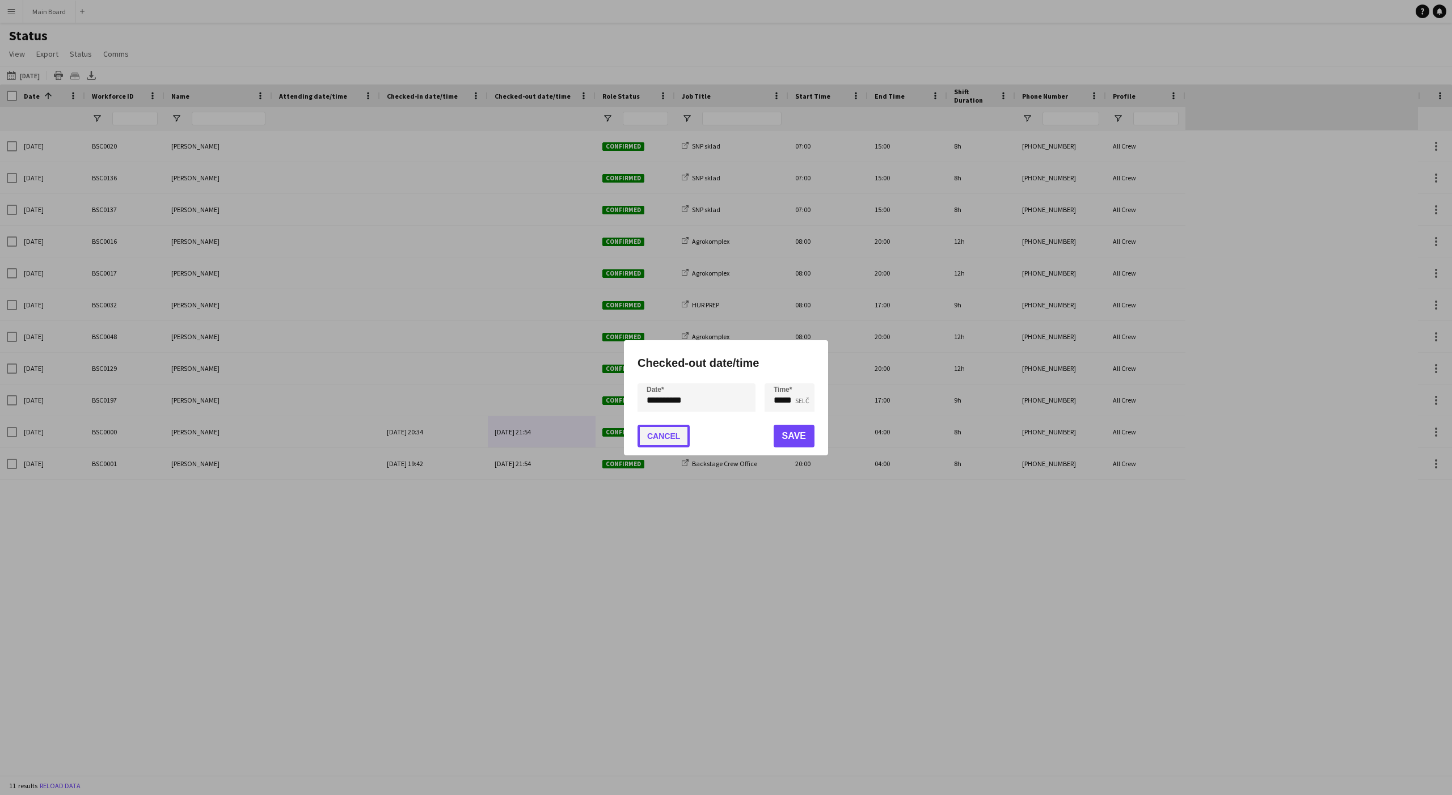
click at [677, 438] on button "Cancel" at bounding box center [663, 436] width 52 height 23
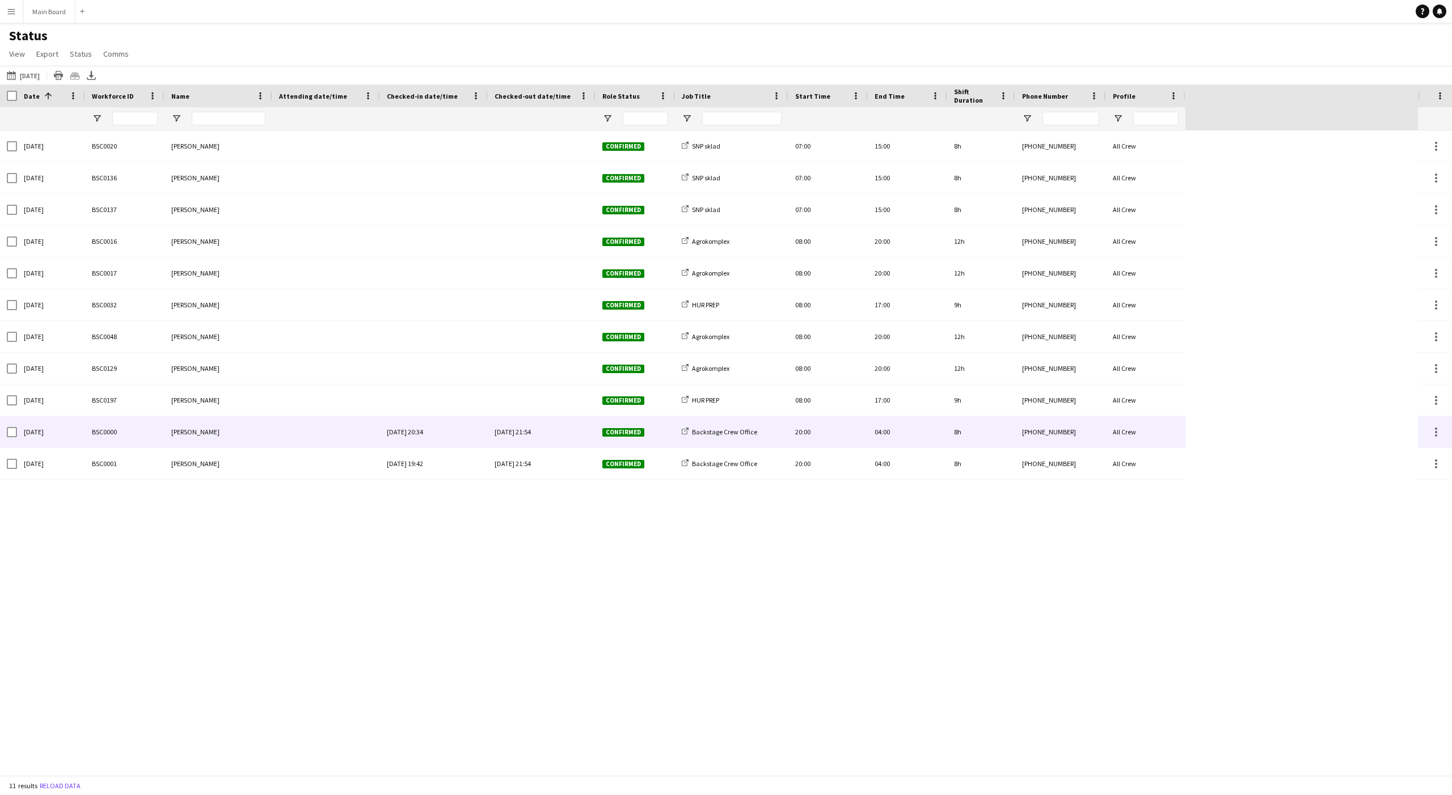
click at [627, 428] on span "Confirmed" at bounding box center [623, 432] width 42 height 9
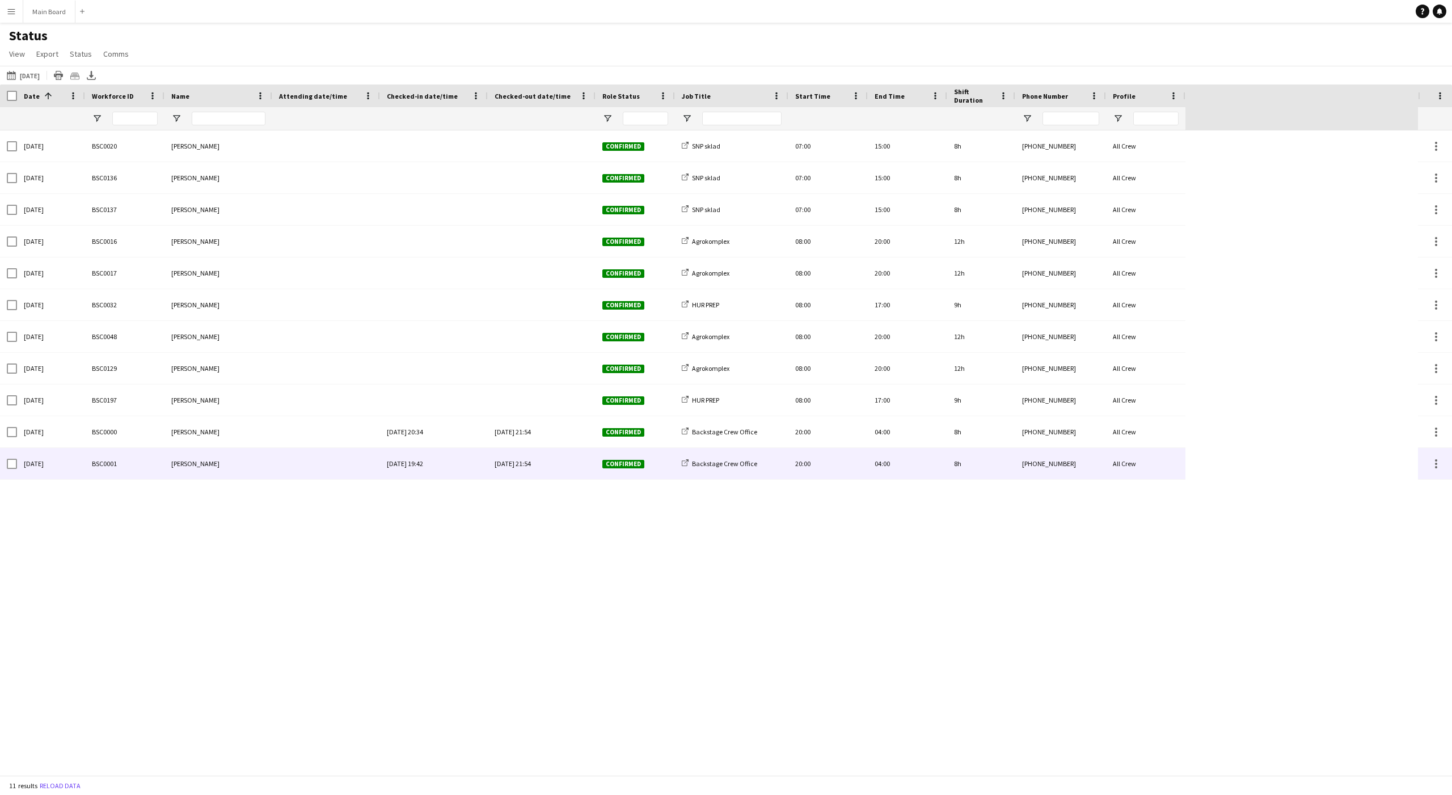
click at [625, 455] on div "Confirmed" at bounding box center [634, 463] width 79 height 31
click at [312, 454] on div at bounding box center [326, 463] width 94 height 31
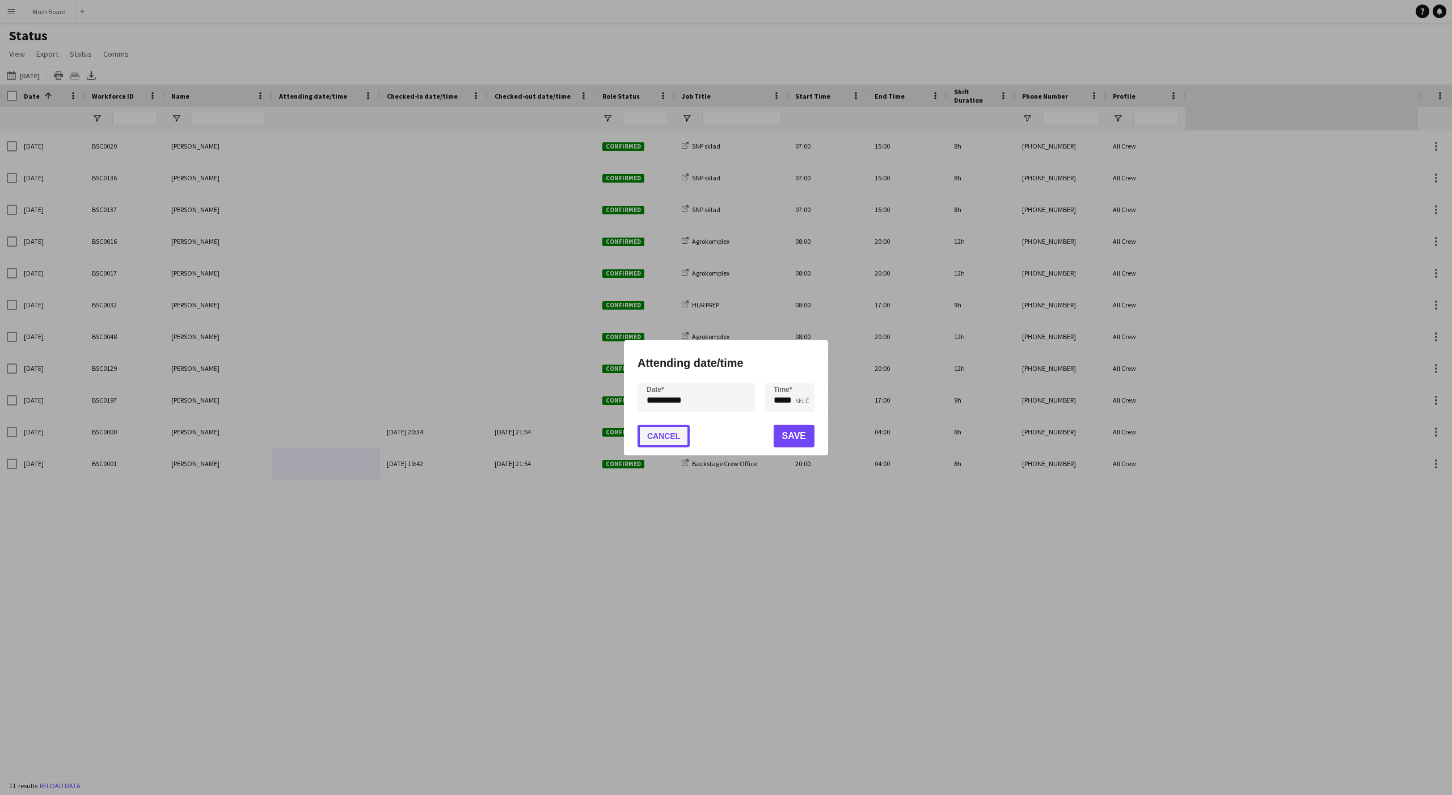
click at [653, 431] on button "Cancel" at bounding box center [663, 436] width 52 height 23
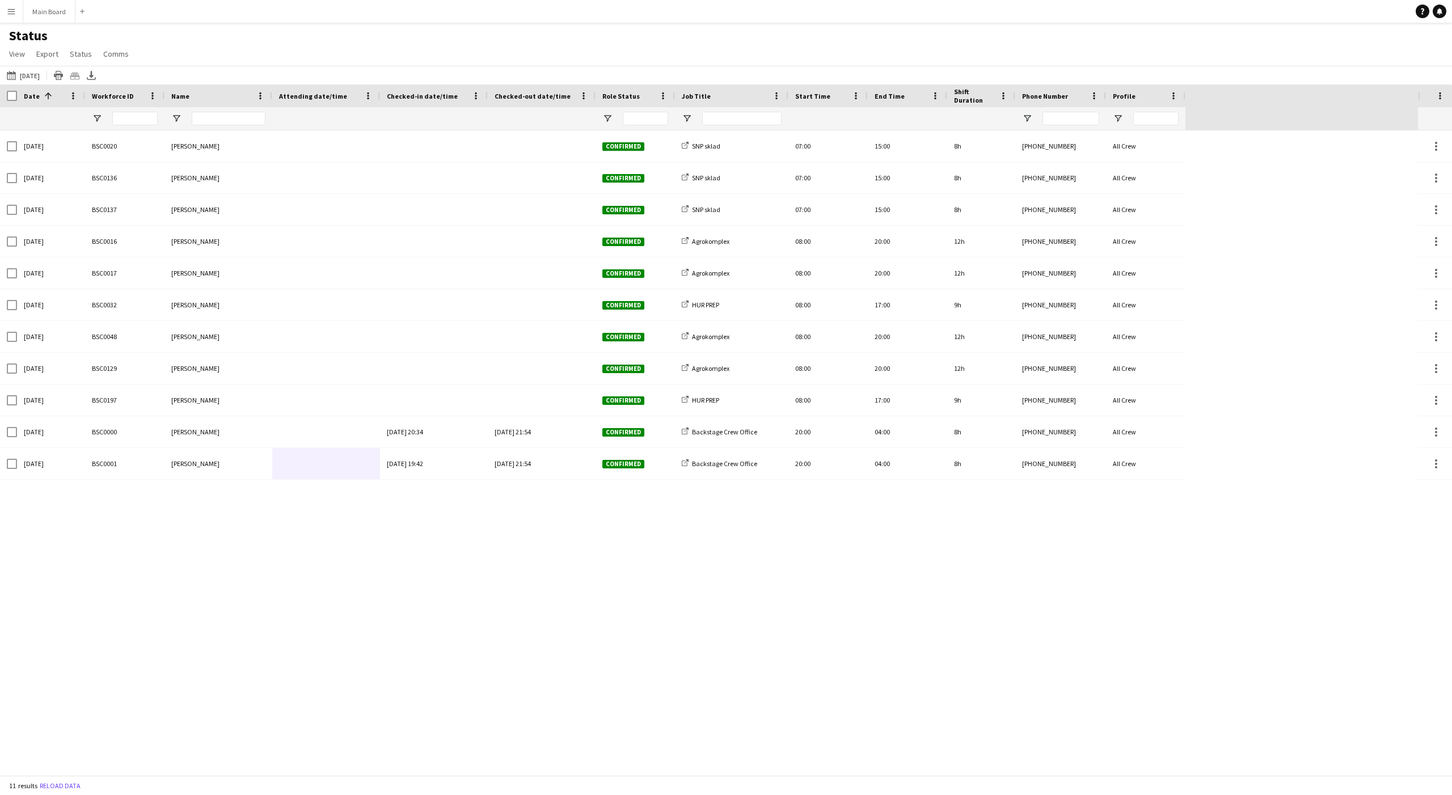
click at [12, 15] on app-icon "Menu" at bounding box center [11, 11] width 9 height 9
click at [171, 105] on link "Approvals" at bounding box center [171, 107] width 113 height 23
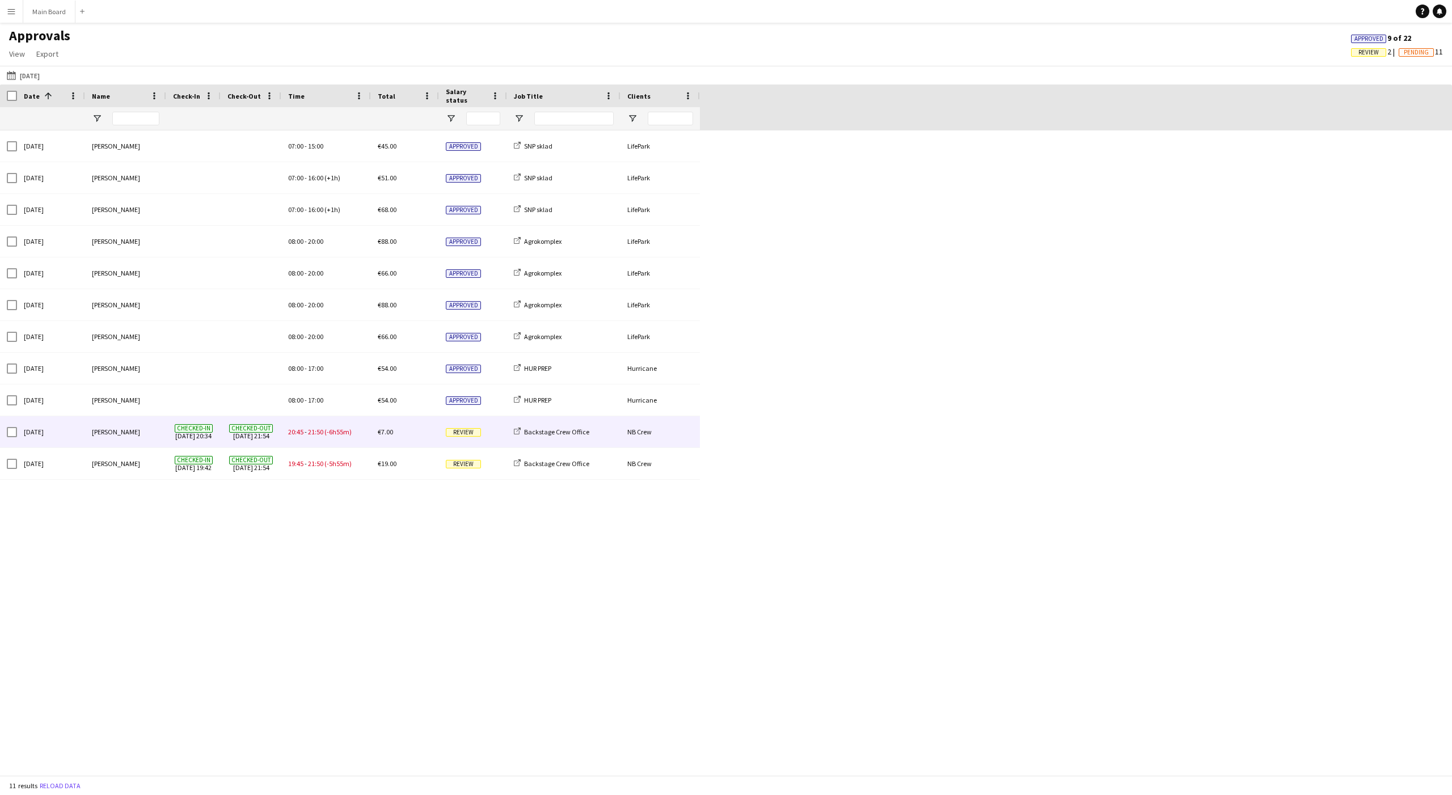
click at [316, 431] on span "21:50" at bounding box center [315, 432] width 15 height 9
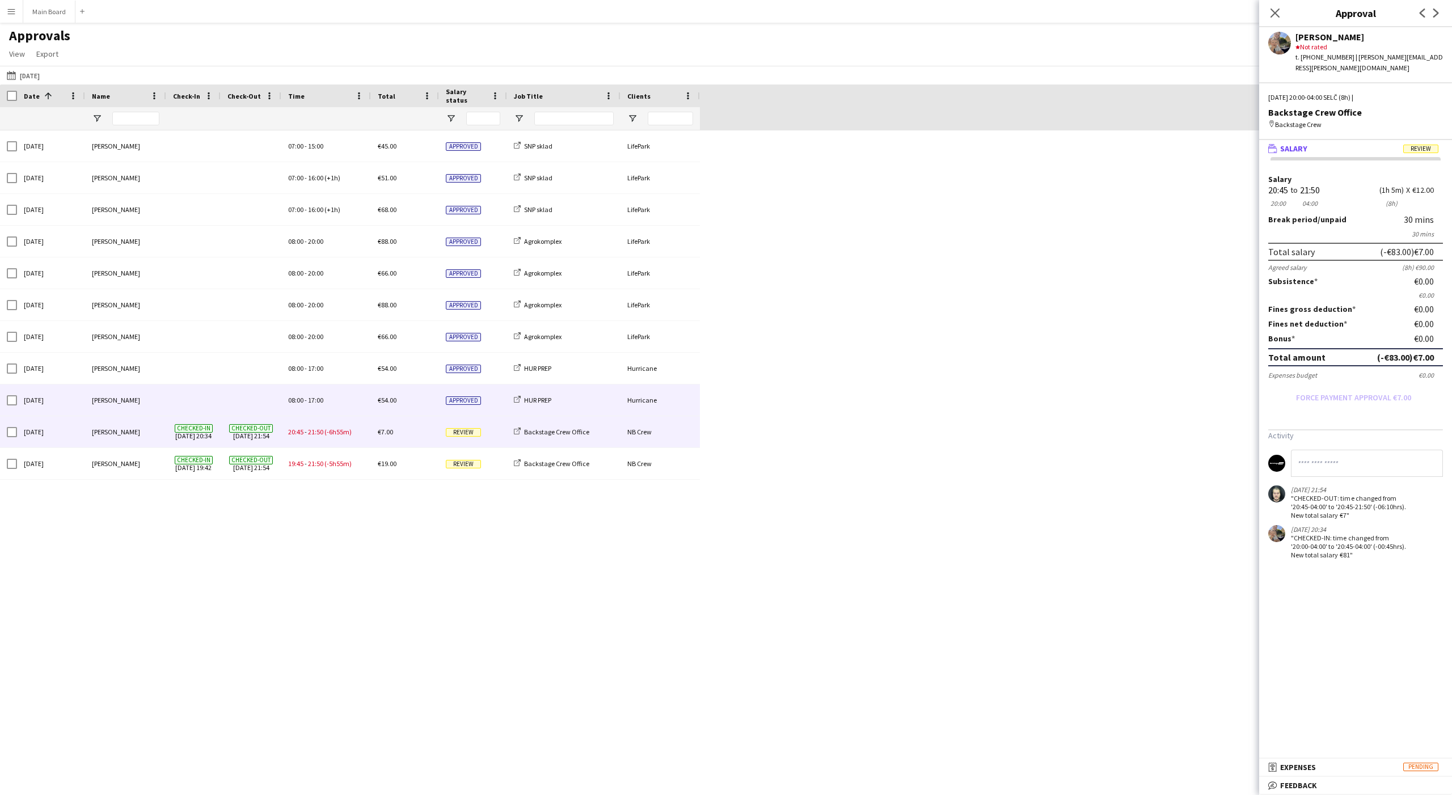
click at [310, 401] on span "17:00" at bounding box center [315, 400] width 15 height 9
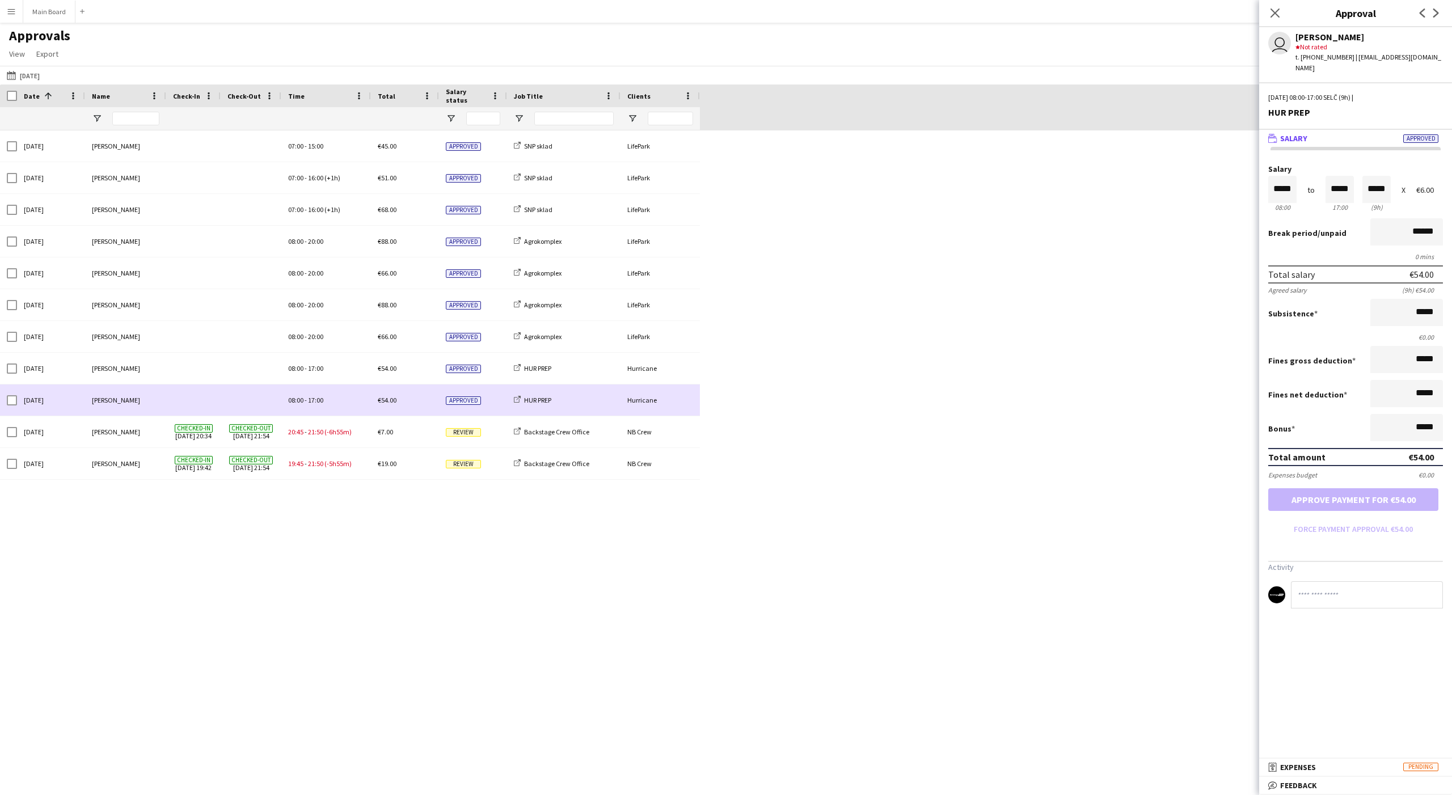
click at [298, 402] on span "08:00" at bounding box center [295, 400] width 15 height 9
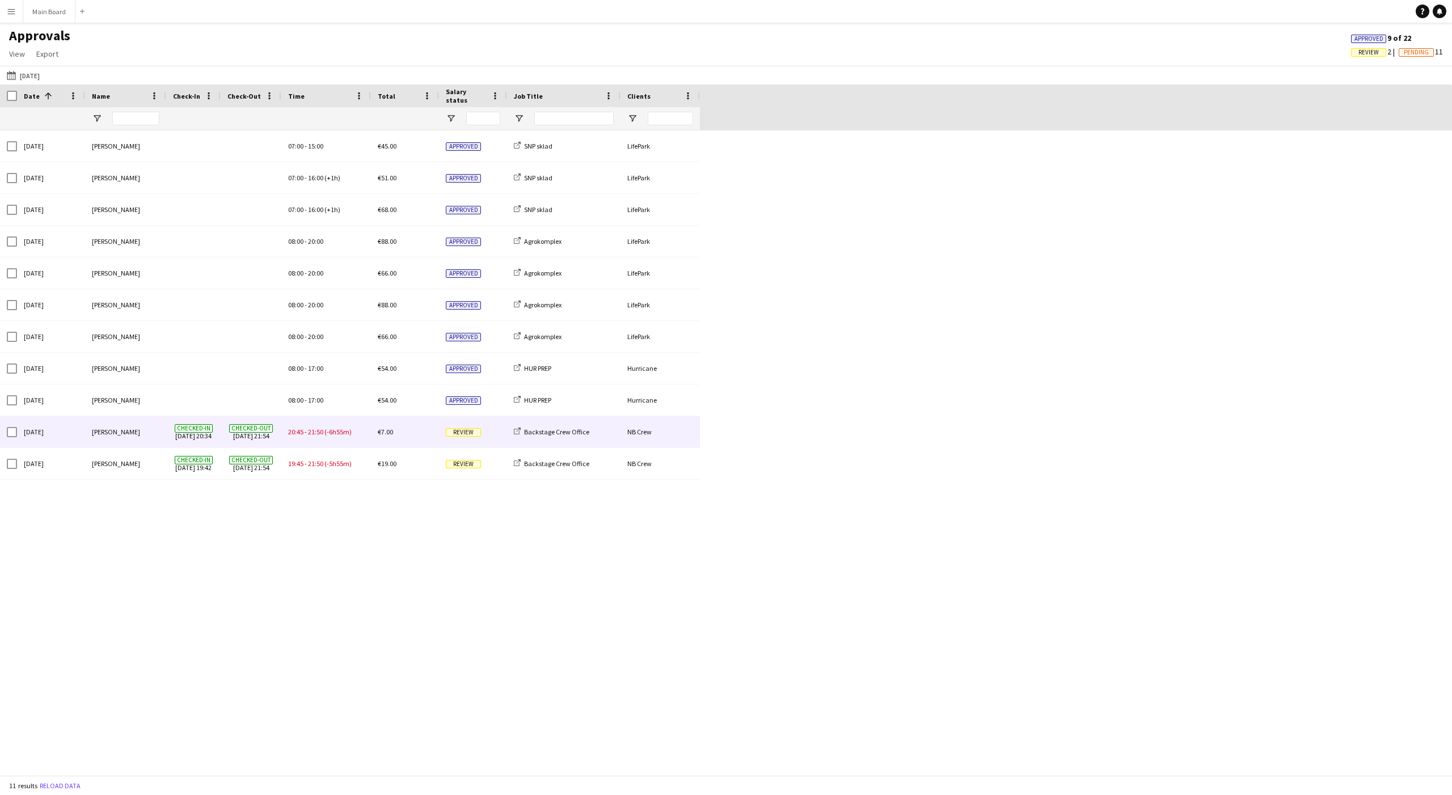
click at [297, 428] on span "20:45" at bounding box center [295, 432] width 15 height 9
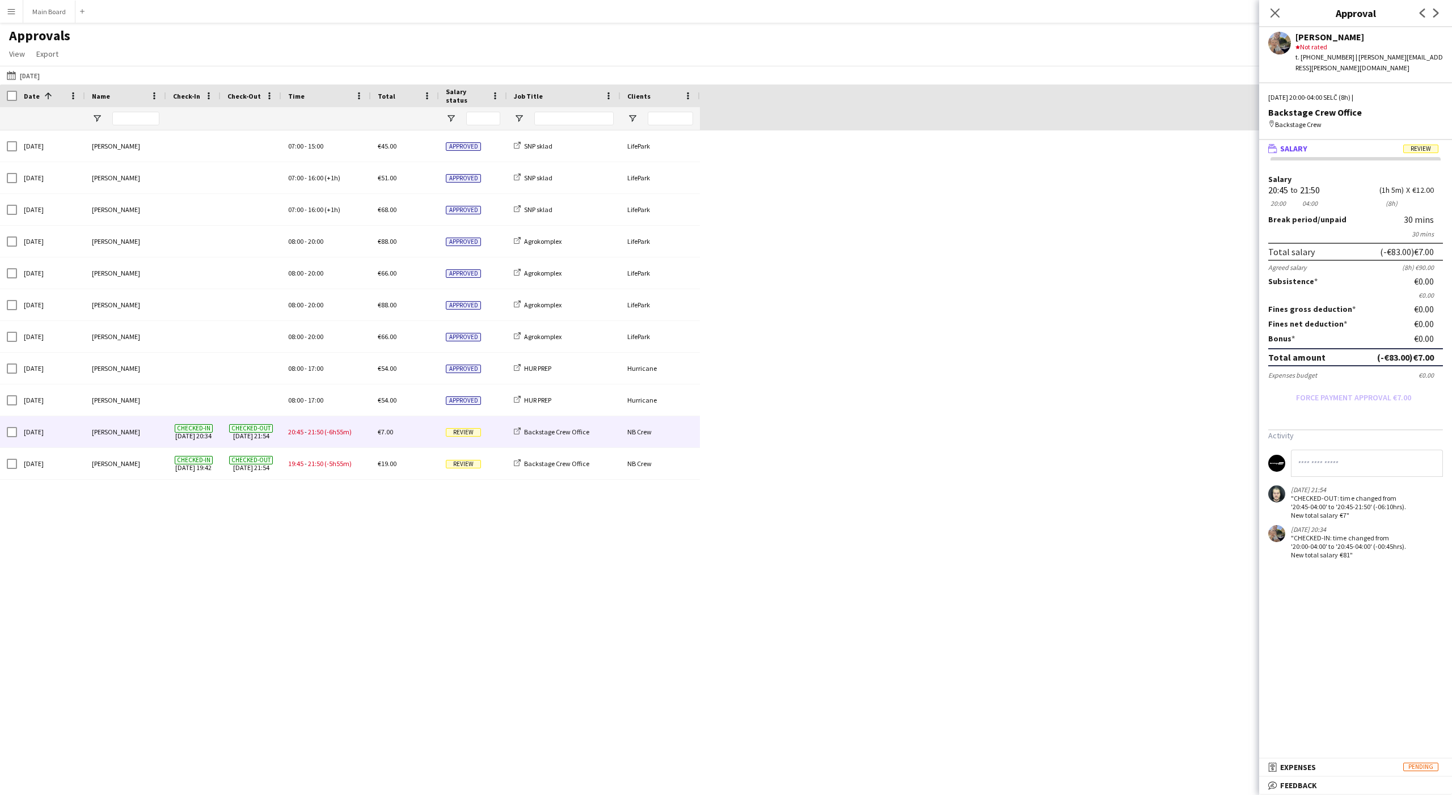
click at [14, 10] on app-icon "Menu" at bounding box center [11, 11] width 9 height 9
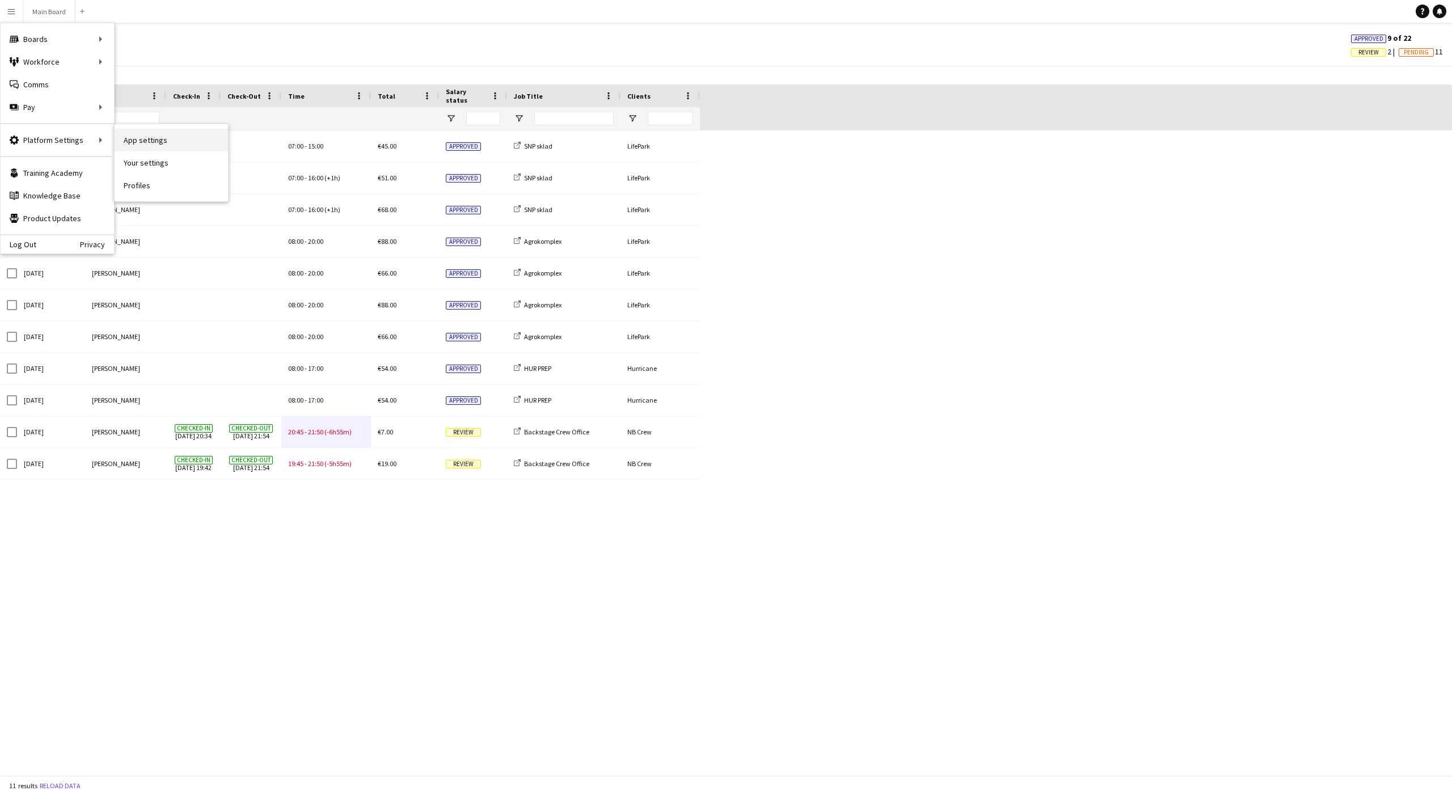
click at [153, 140] on link "App settings" at bounding box center [171, 140] width 113 height 23
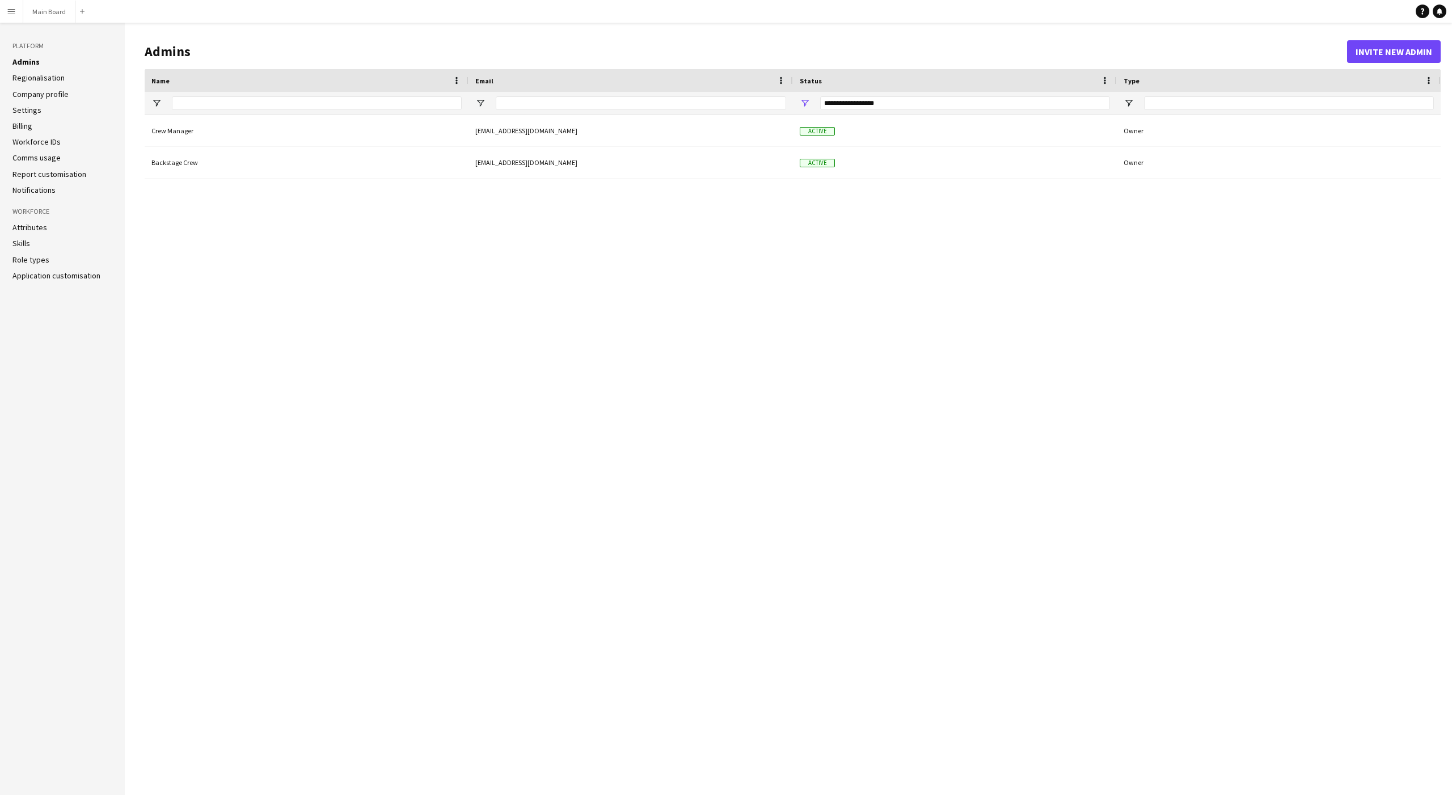
click at [26, 112] on link "Settings" at bounding box center [26, 110] width 29 height 10
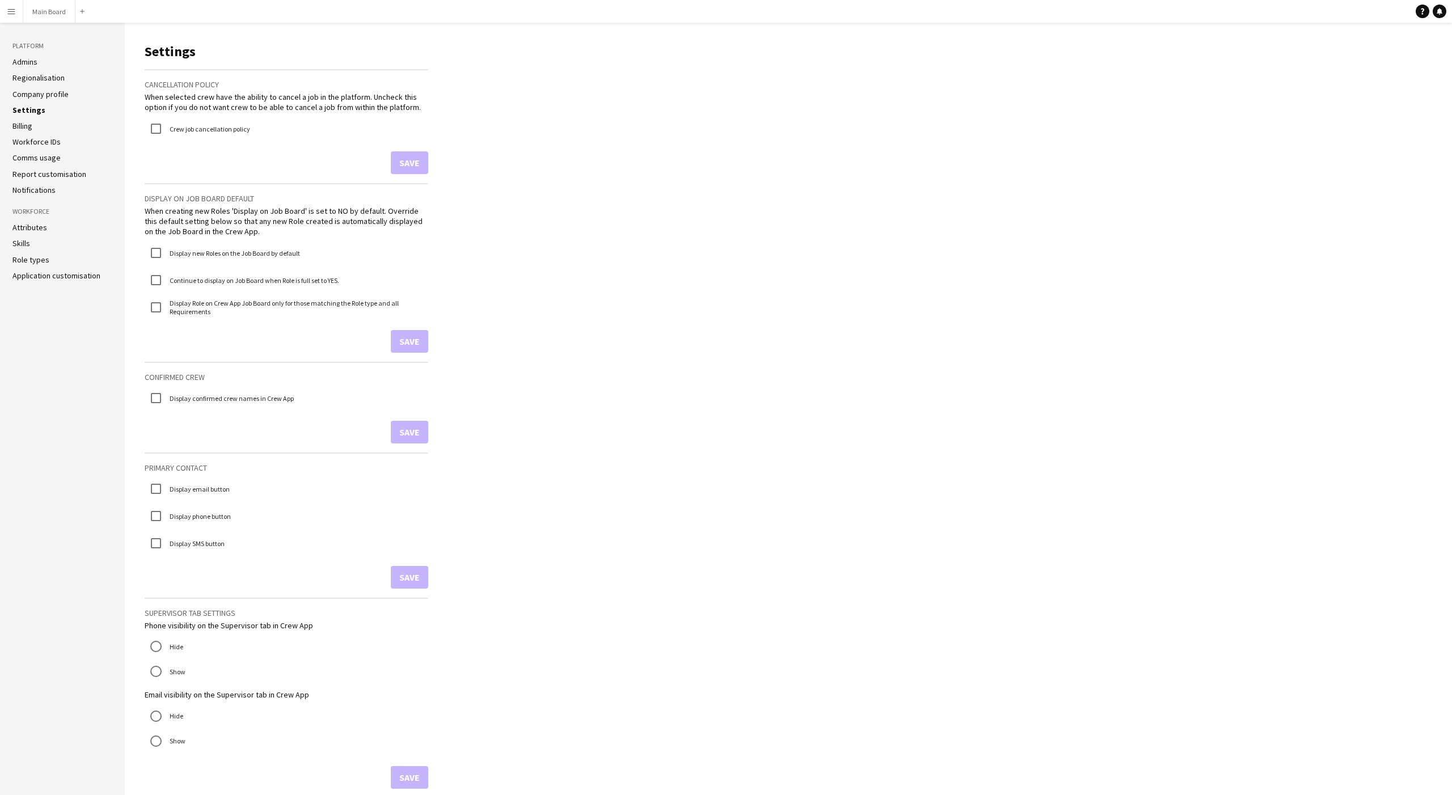
click at [196, 130] on label "Crew job cancellation policy" at bounding box center [208, 128] width 83 height 9
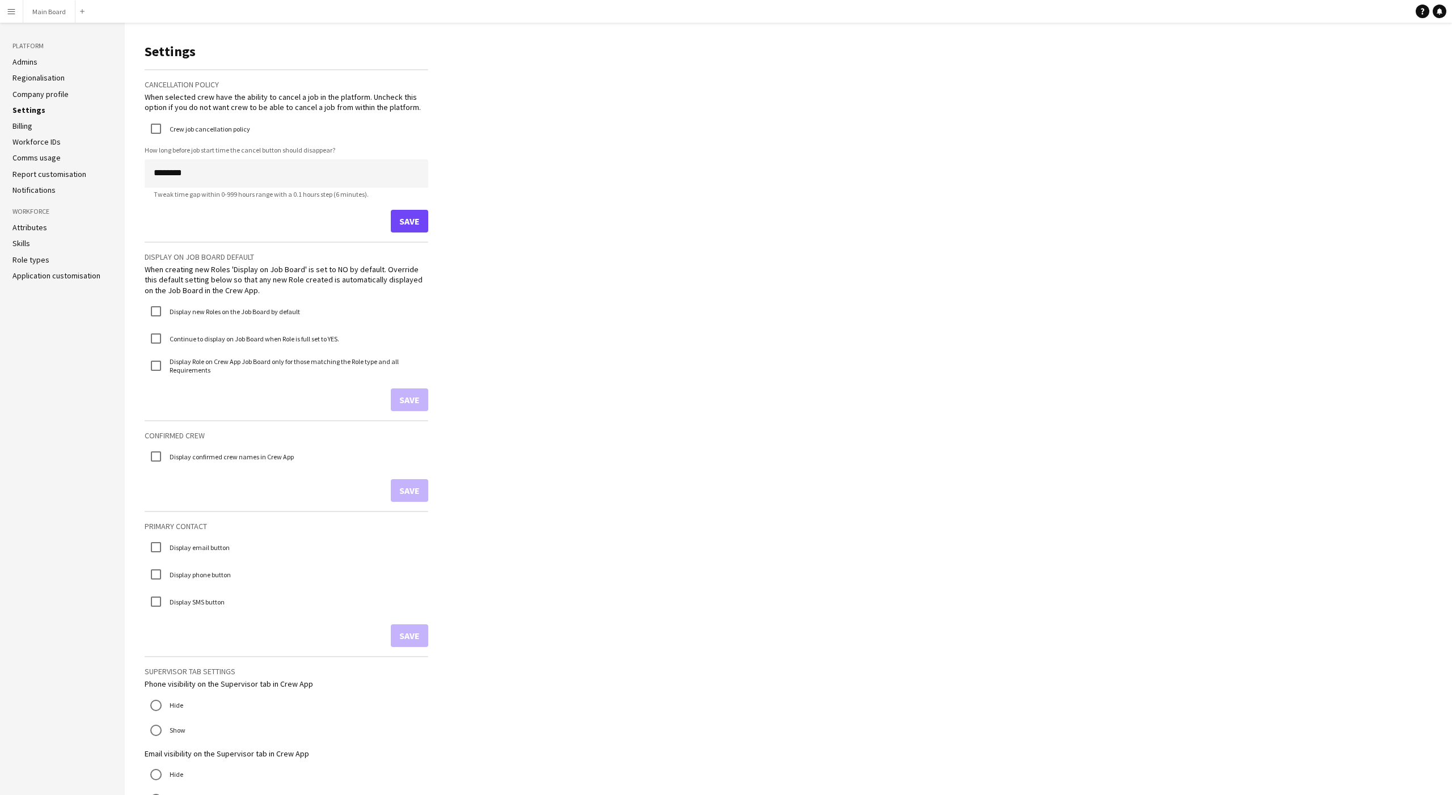
click at [196, 130] on label "Crew job cancellation policy" at bounding box center [208, 128] width 83 height 9
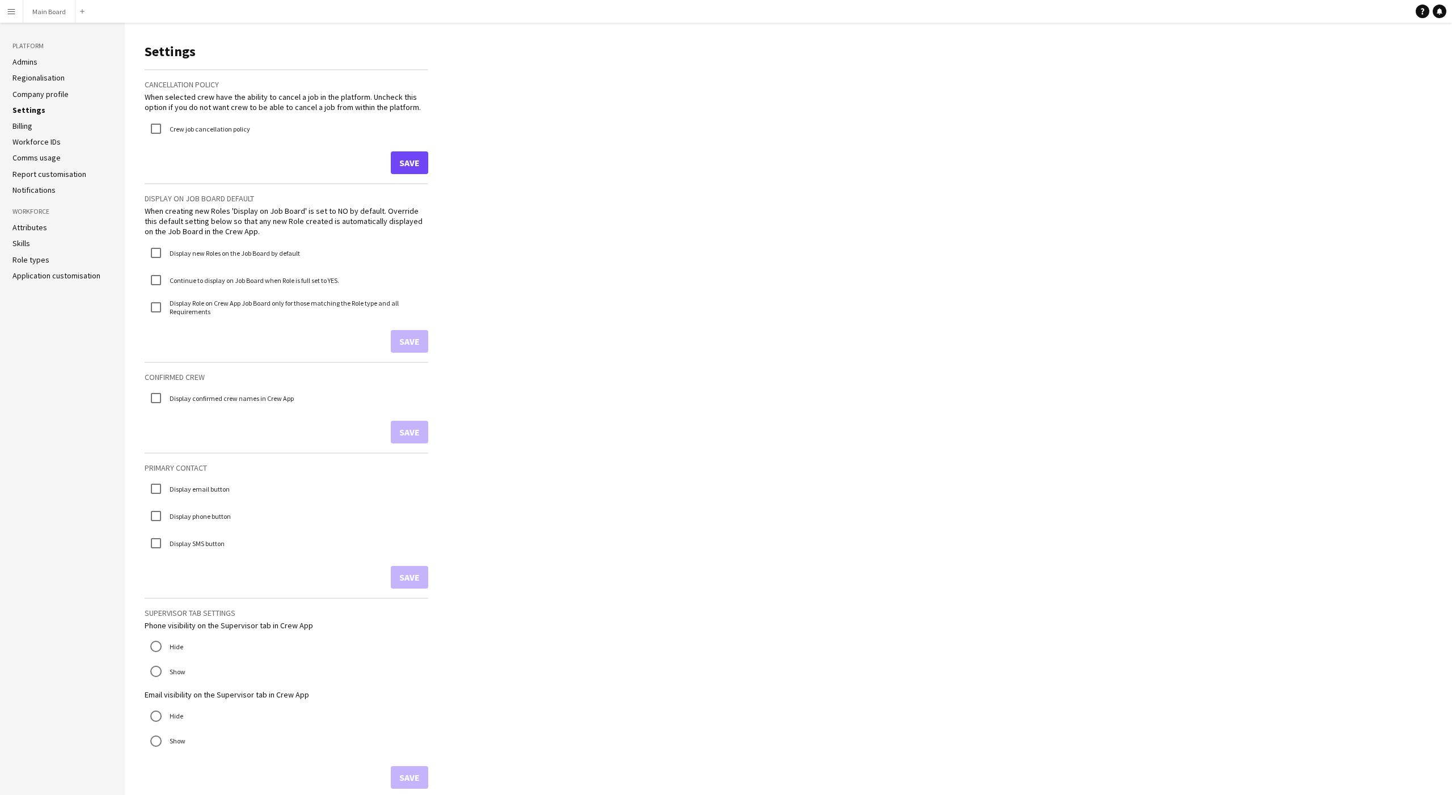
click at [33, 256] on link "Role types" at bounding box center [30, 260] width 37 height 10
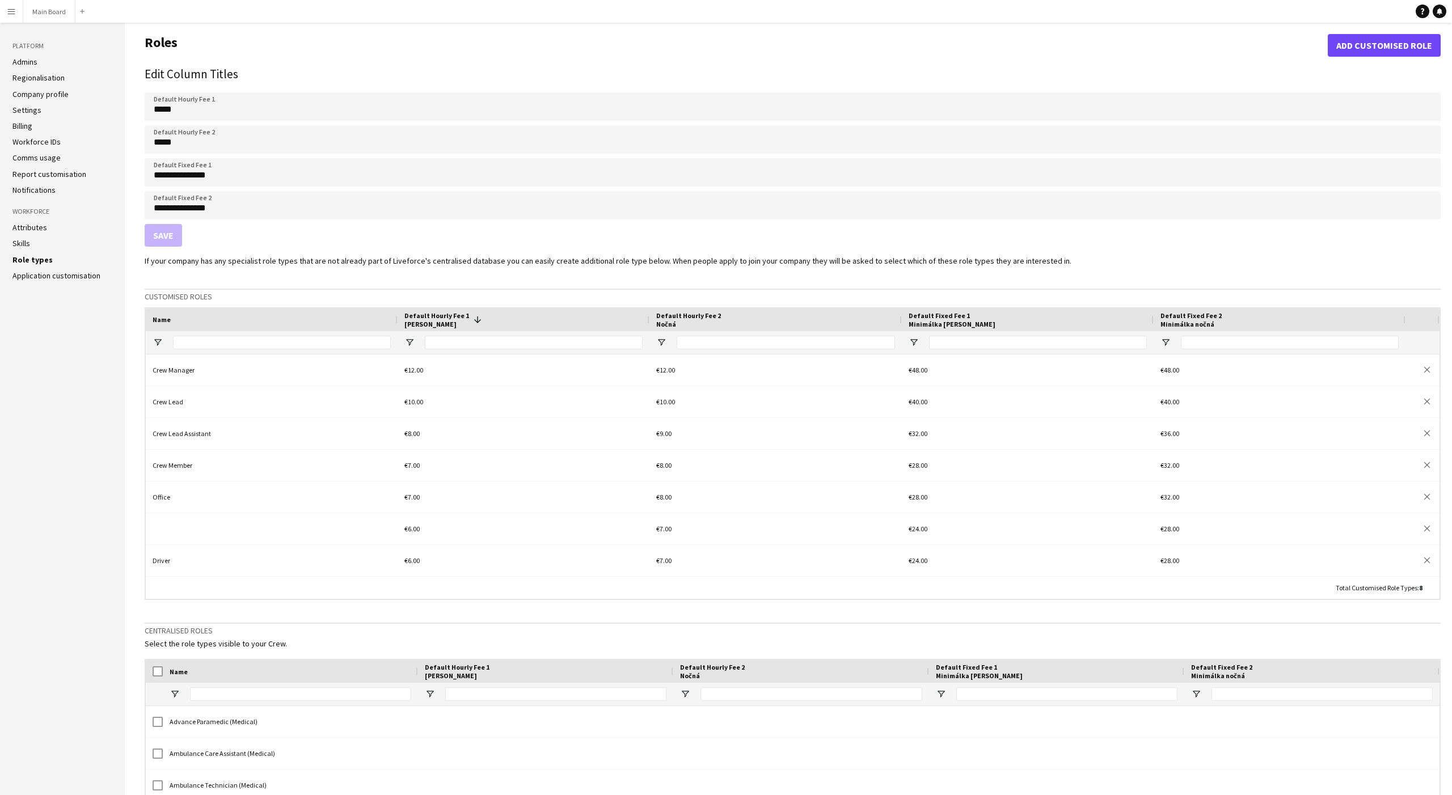
click at [34, 225] on link "Attributes" at bounding box center [29, 227] width 35 height 10
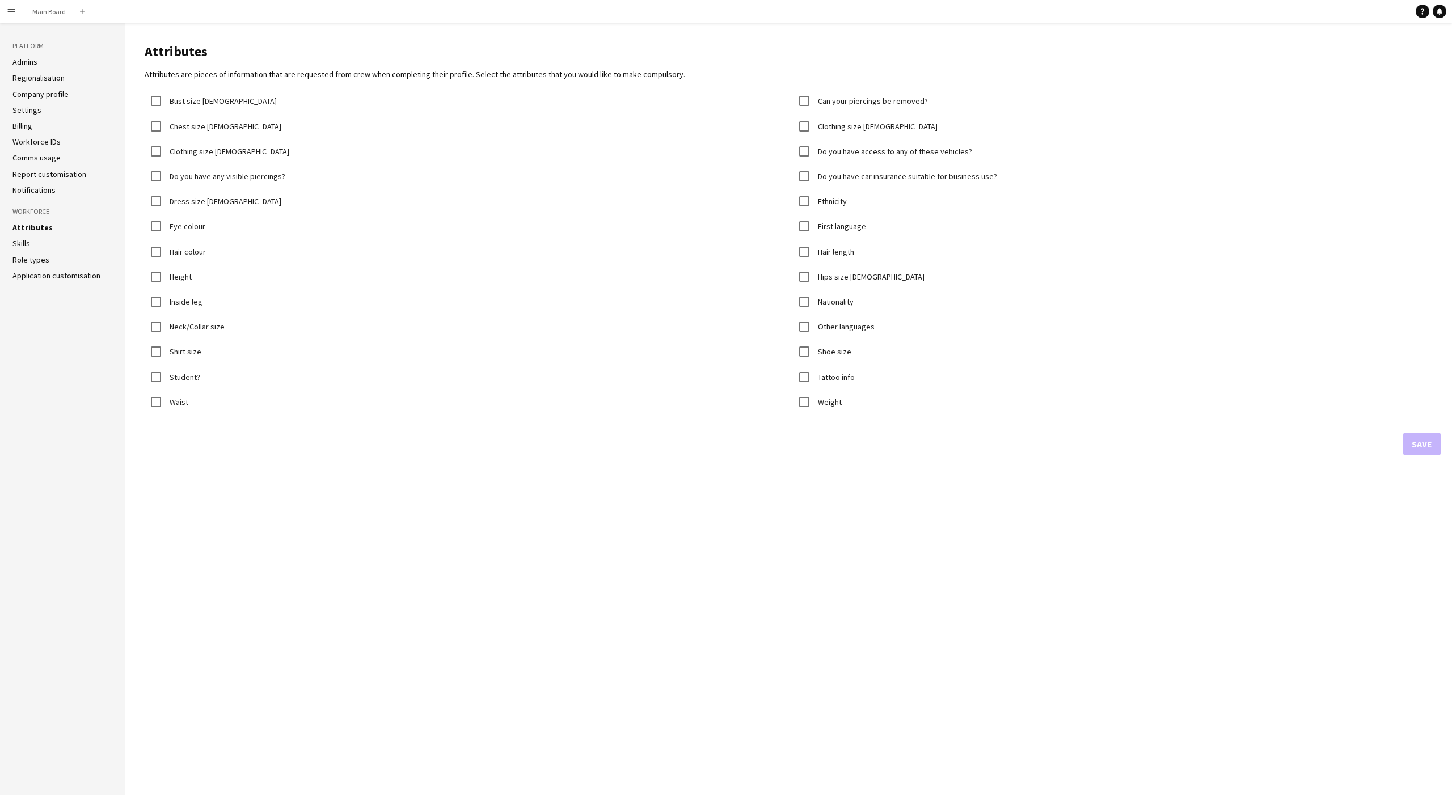
click at [35, 85] on ul "Admins Regionalisation Company profile Settings Billing Workforce IDs Comms usa…" at bounding box center [62, 126] width 100 height 138
click at [30, 92] on link "Company profile" at bounding box center [40, 94] width 56 height 10
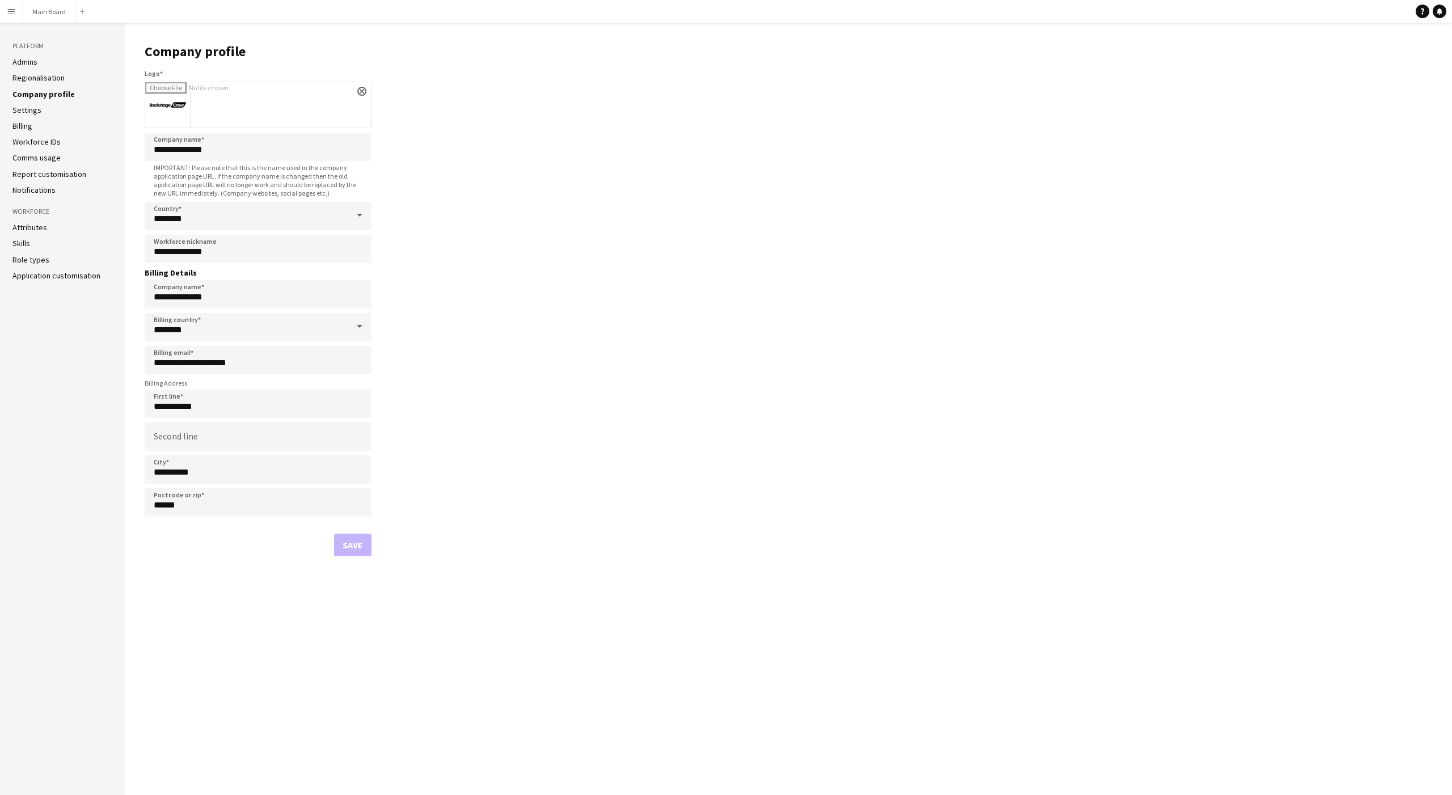
click at [30, 109] on link "Settings" at bounding box center [26, 110] width 29 height 10
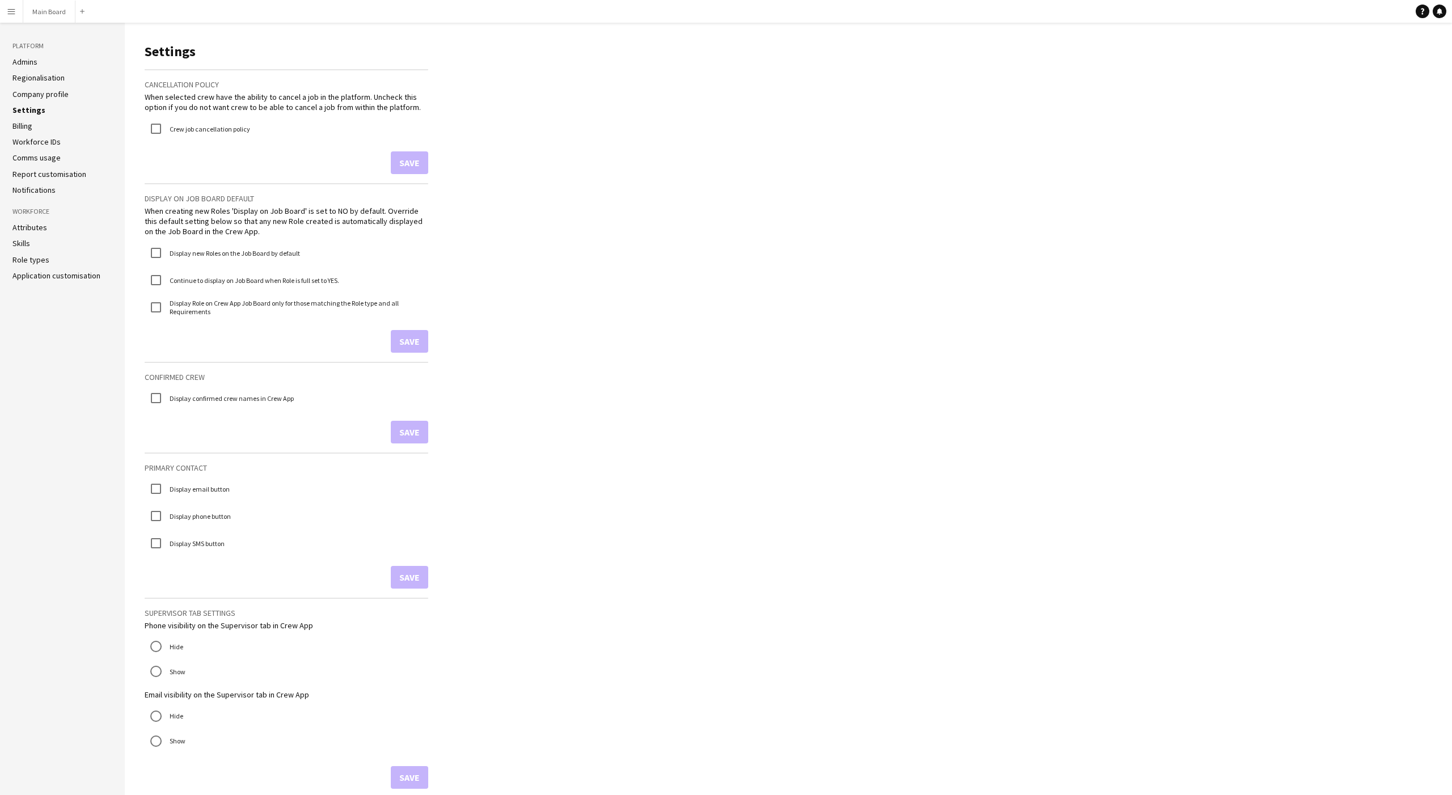
click at [18, 12] on button "Menu" at bounding box center [11, 11] width 23 height 23
click at [160, 177] on link "Profiles" at bounding box center [171, 185] width 113 height 23
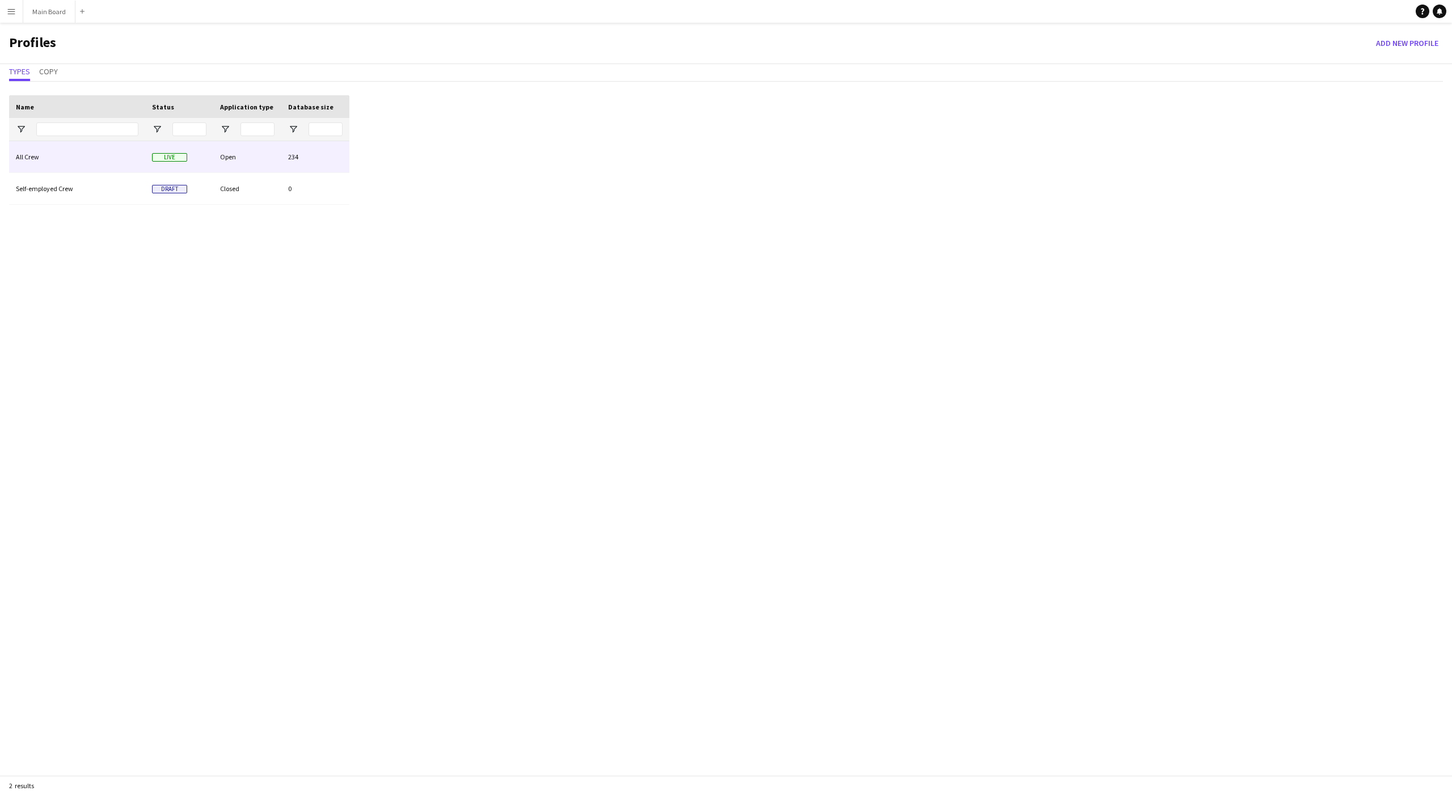
click at [107, 167] on div "All Crew" at bounding box center [77, 156] width 136 height 31
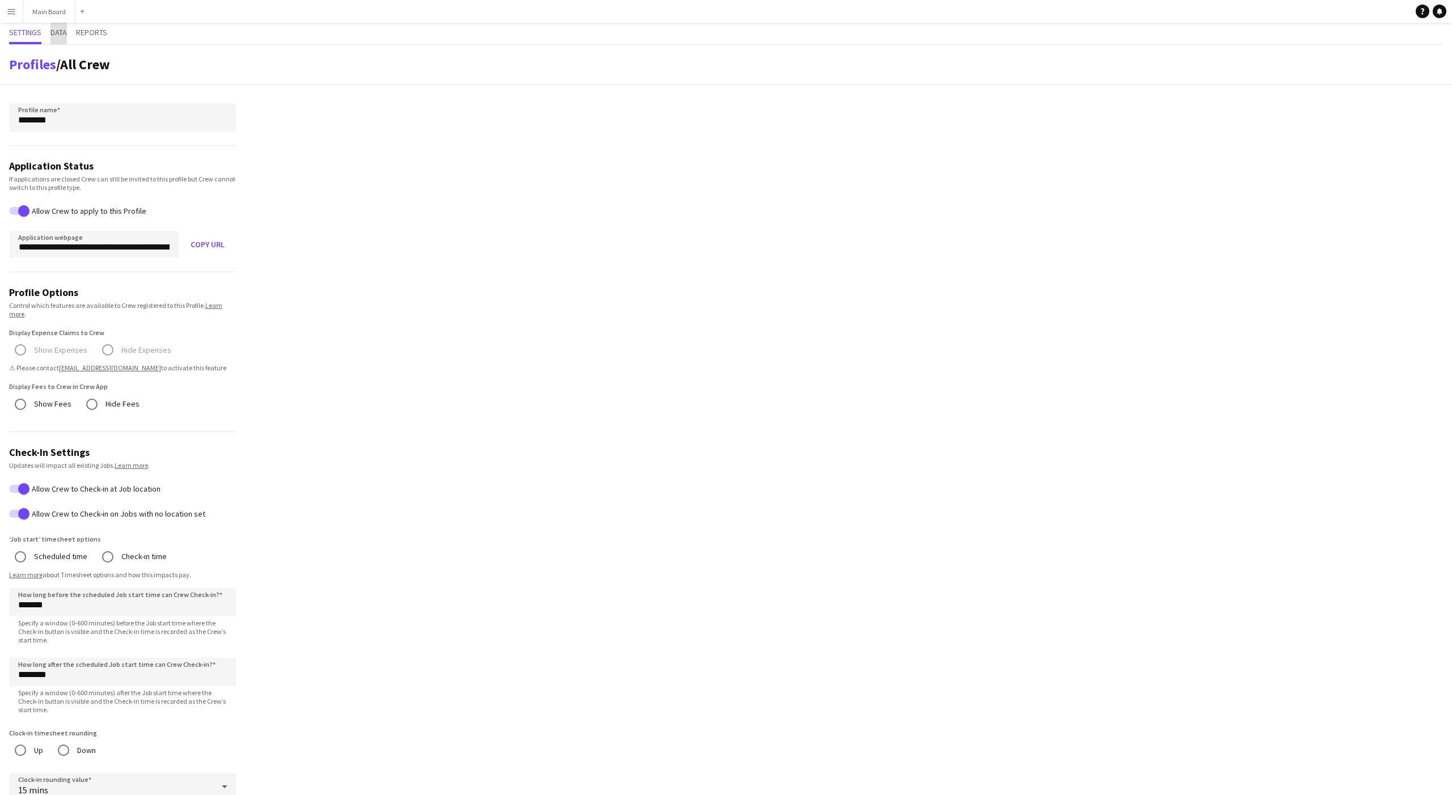
click at [52, 28] on span "Data" at bounding box center [58, 32] width 16 height 8
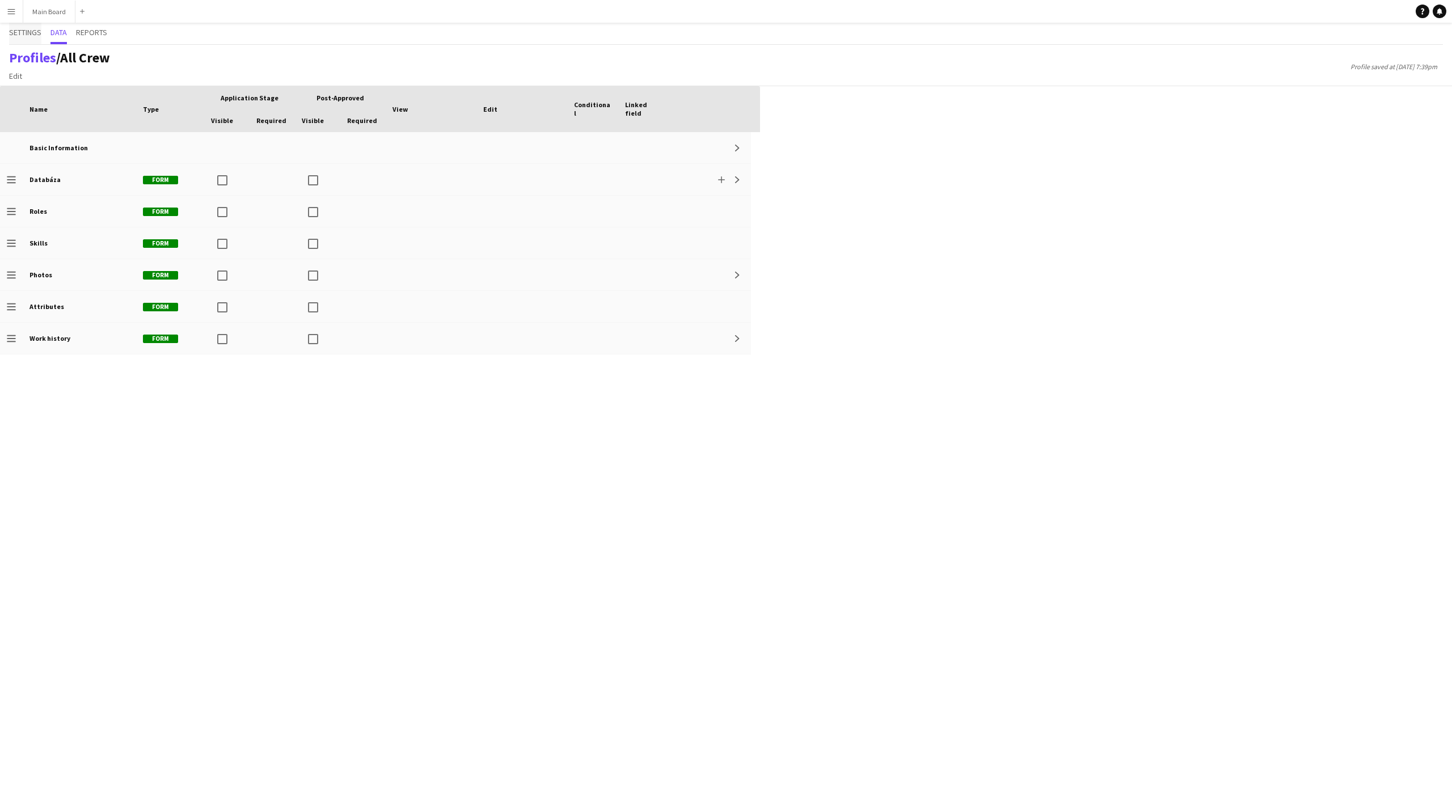
click at [24, 30] on span "Settings" at bounding box center [25, 32] width 32 height 8
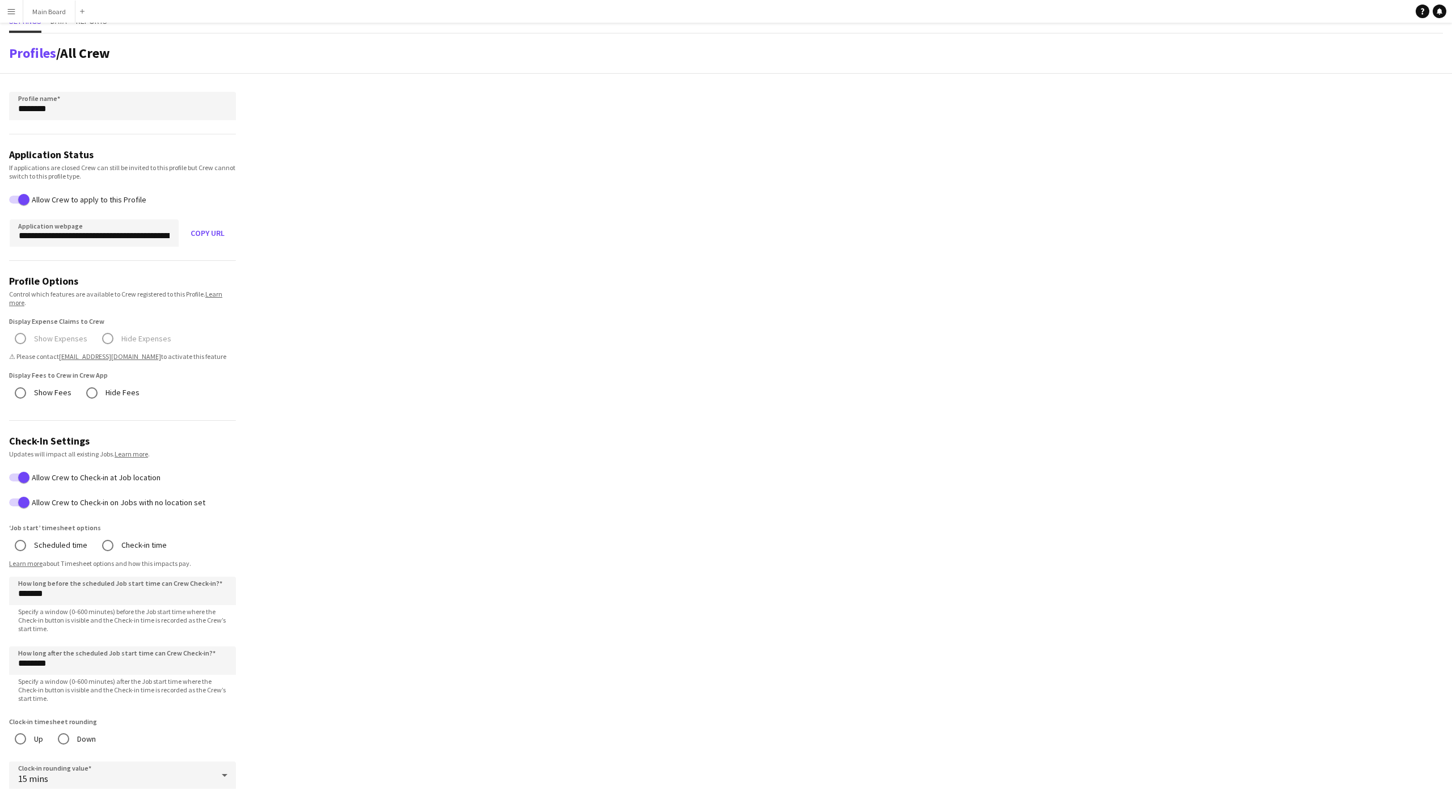
scroll to position [40, 0]
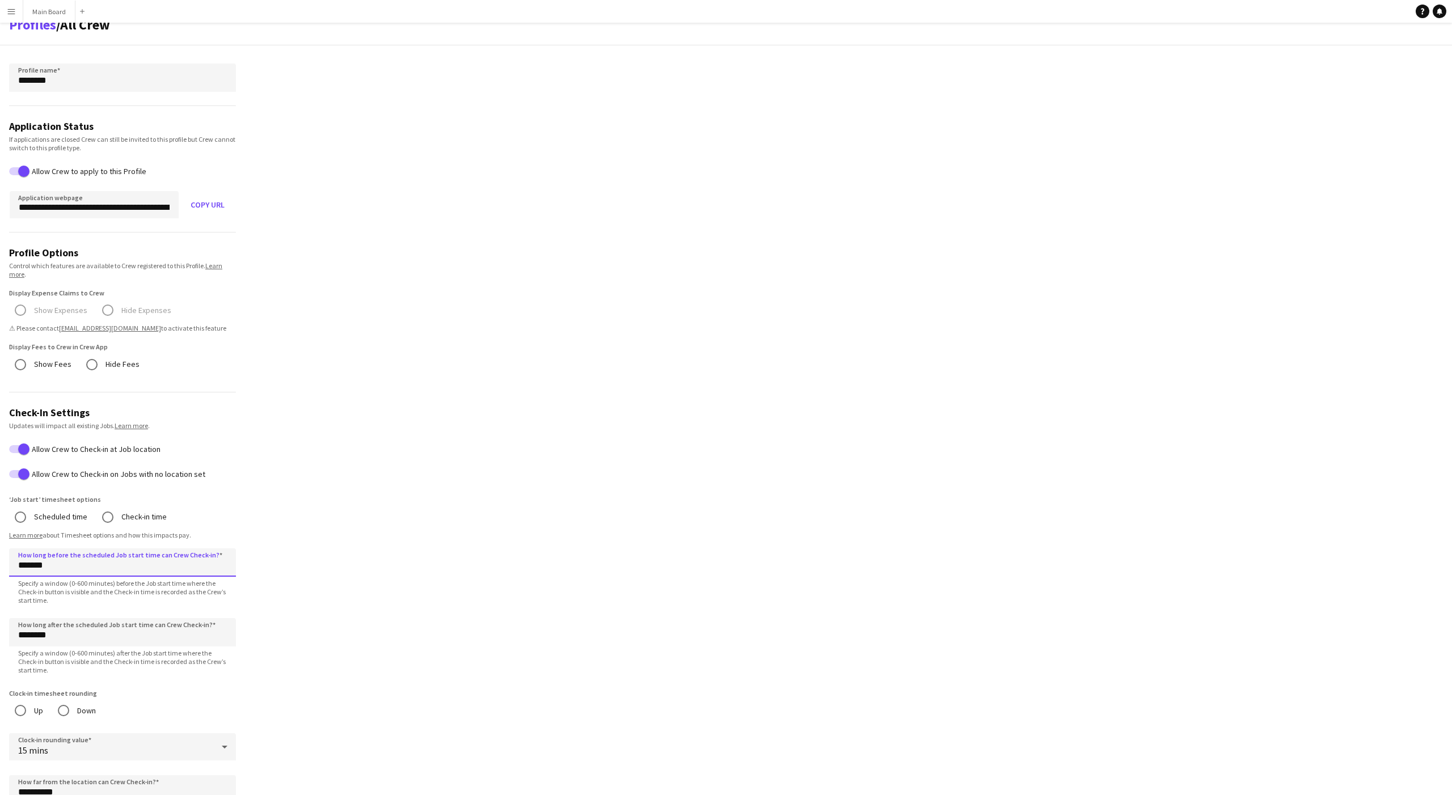
click at [20, 565] on input "*******" at bounding box center [122, 562] width 227 height 28
type input "*******"
click at [265, 489] on app-profile-settings "**********" at bounding box center [726, 702] width 1452 height 1395
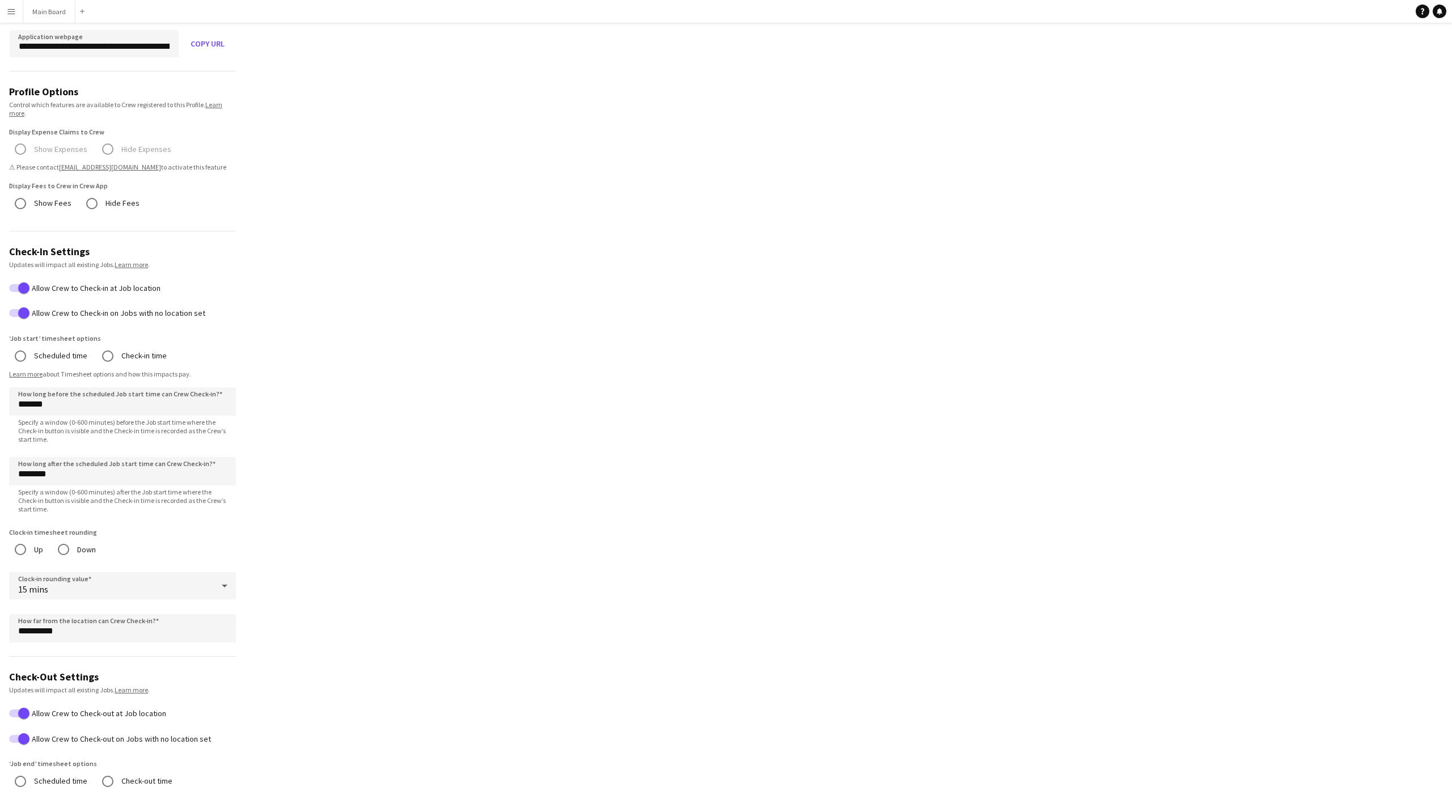
scroll to position [203, 0]
click at [472, 385] on app-profile-settings "**********" at bounding box center [726, 539] width 1452 height 1395
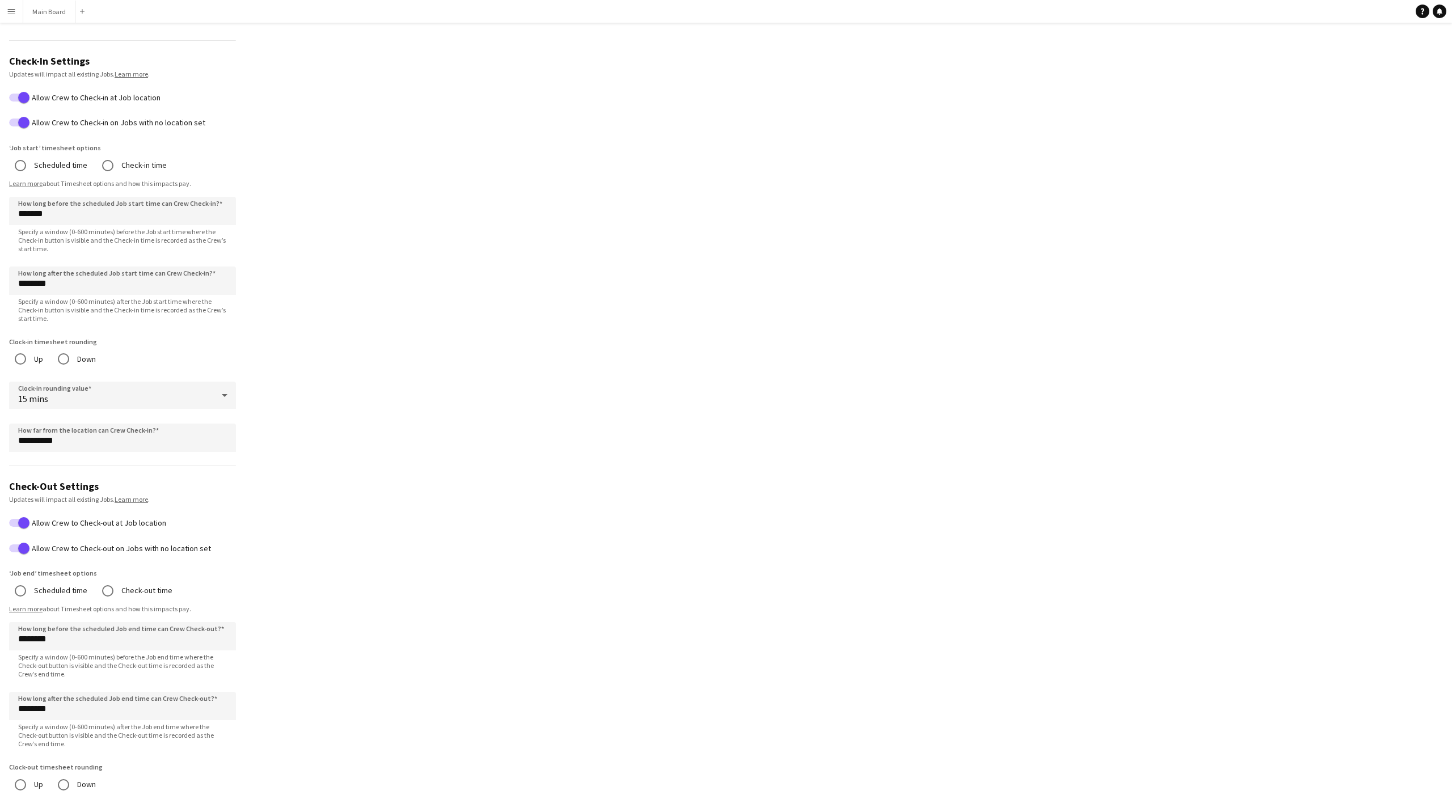
scroll to position [392, 0]
click at [395, 427] on app-profile-settings "**********" at bounding box center [726, 349] width 1452 height 1395
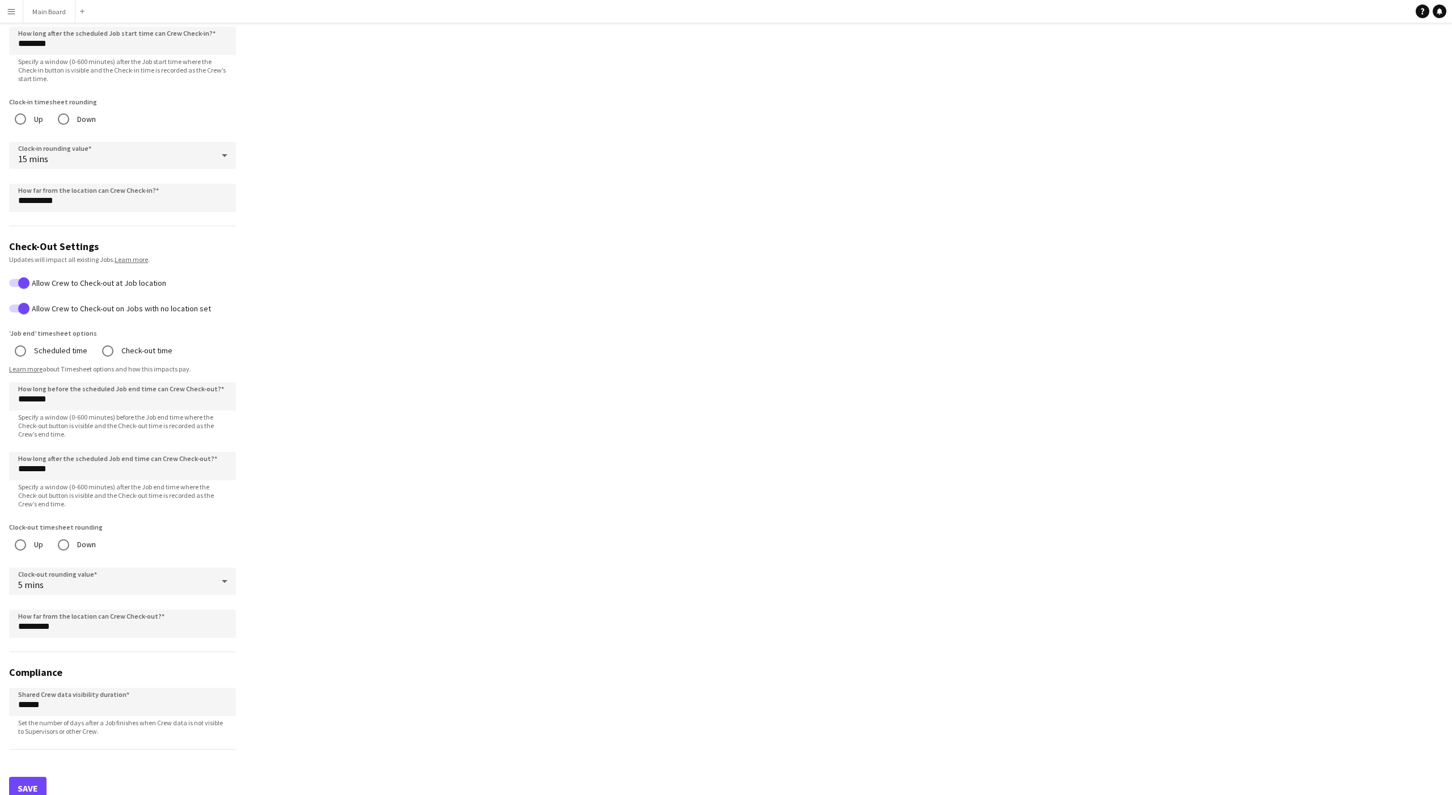
scroll to position [645, 0]
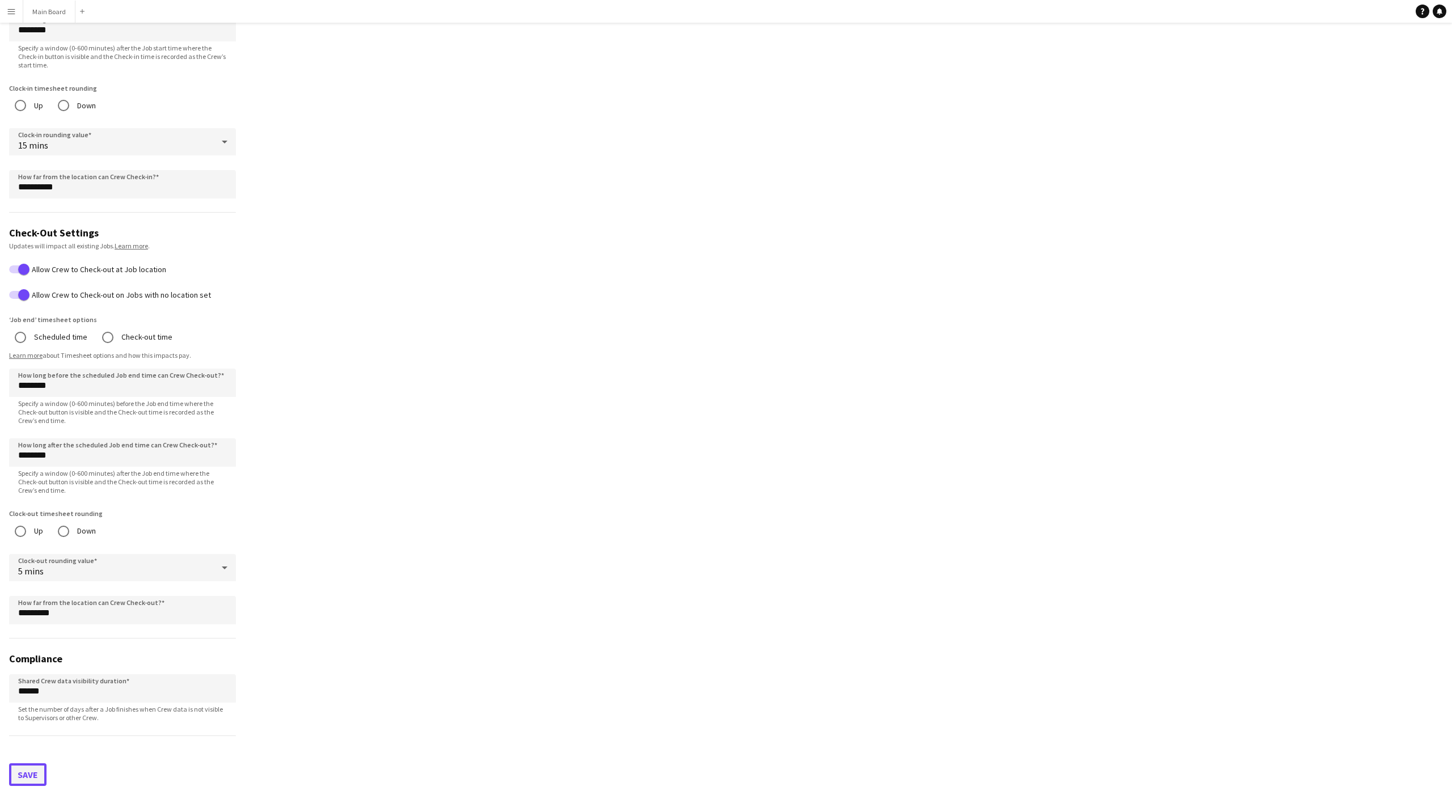
click at [29, 636] on button "Save" at bounding box center [27, 774] width 37 height 23
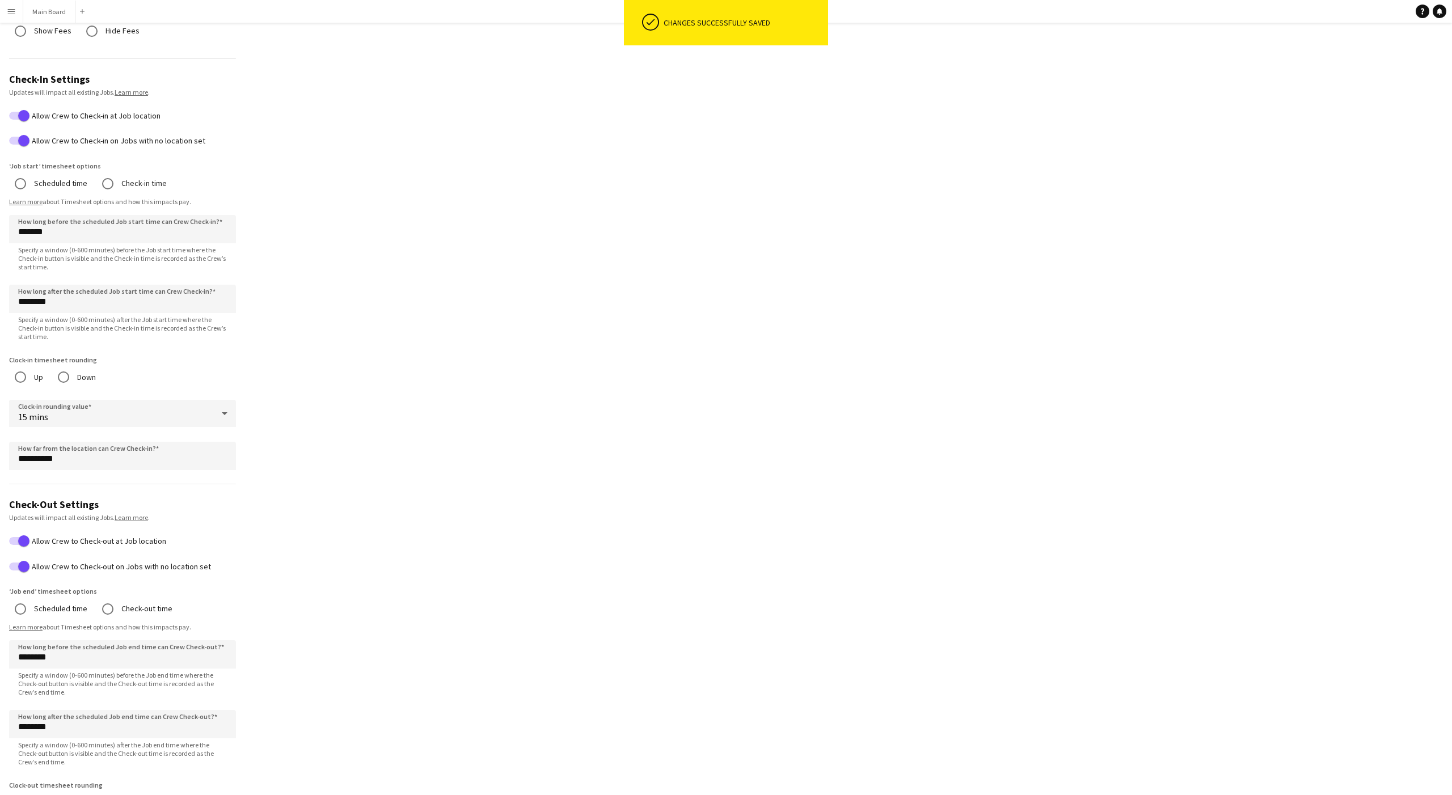
scroll to position [0, 0]
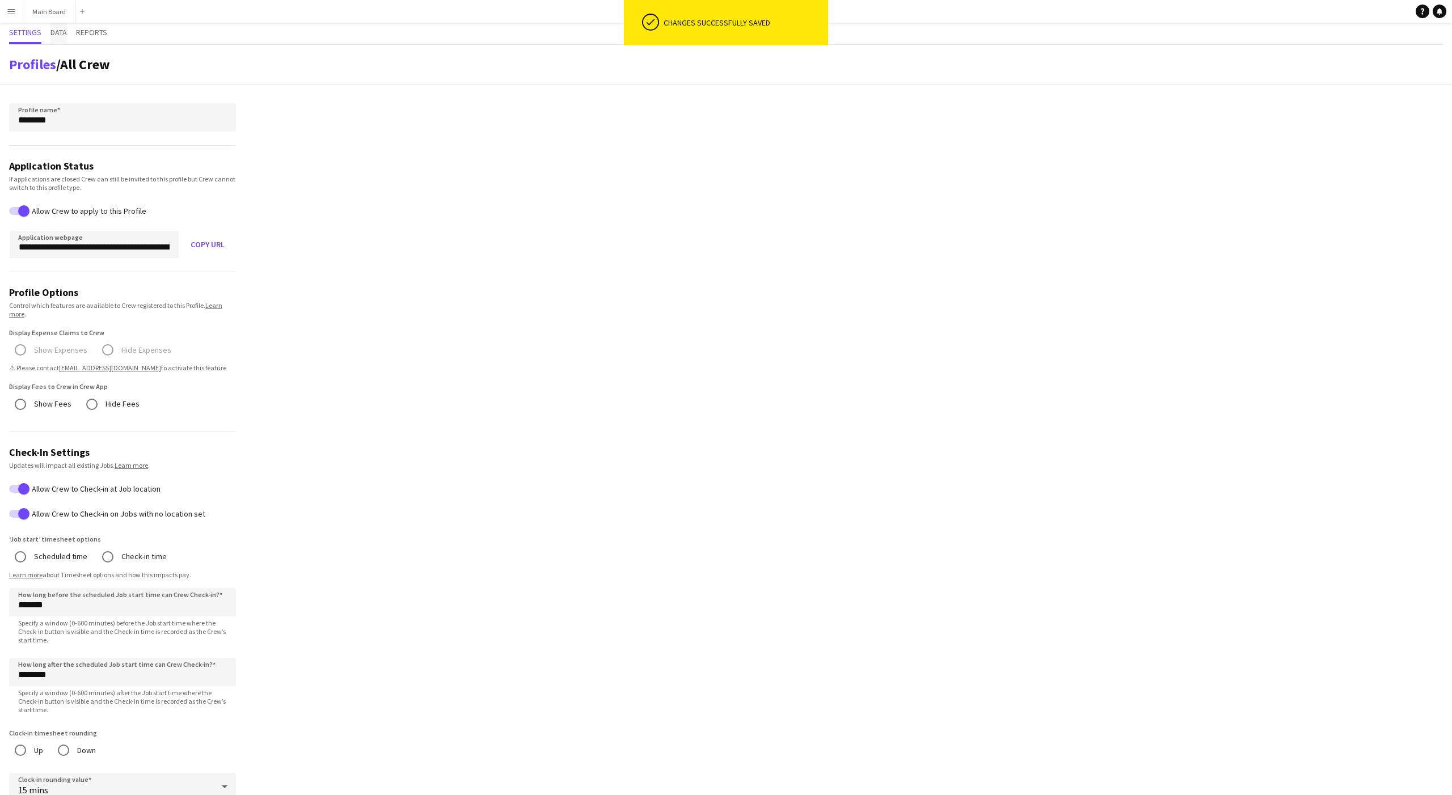
click at [62, 32] on span "Data" at bounding box center [58, 32] width 16 height 8
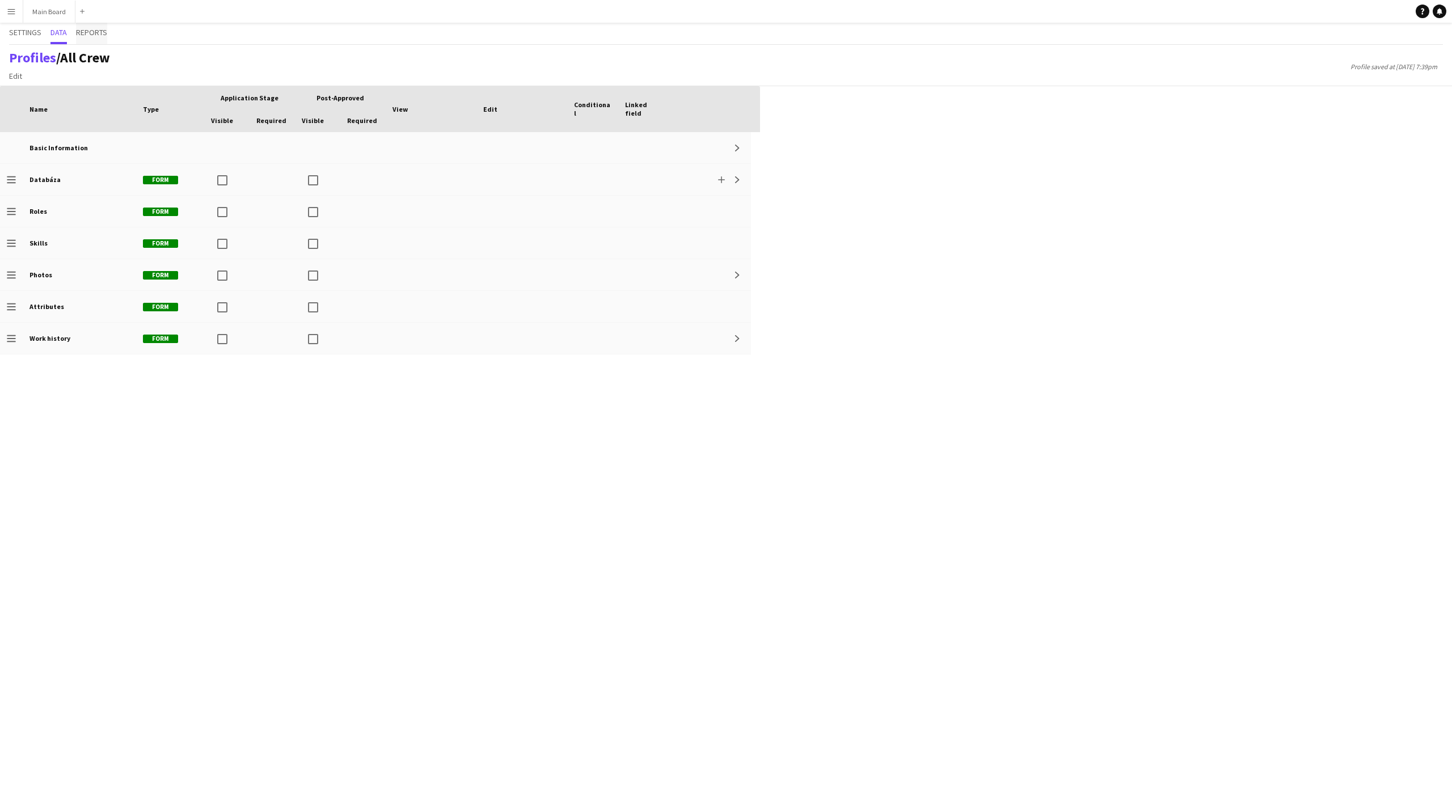
click at [92, 30] on span "Reports" at bounding box center [91, 32] width 31 height 8
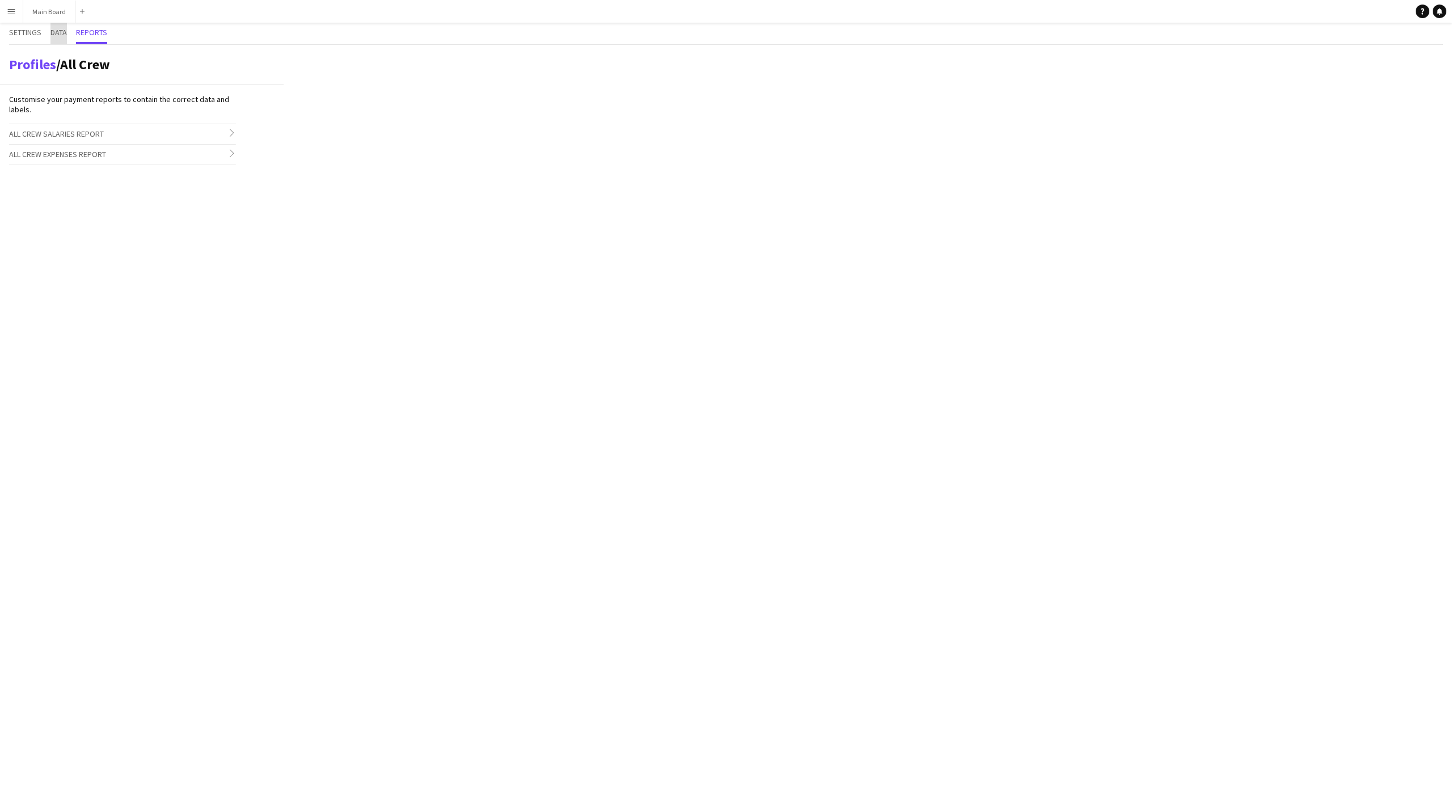
click at [66, 31] on span "Data" at bounding box center [58, 32] width 16 height 8
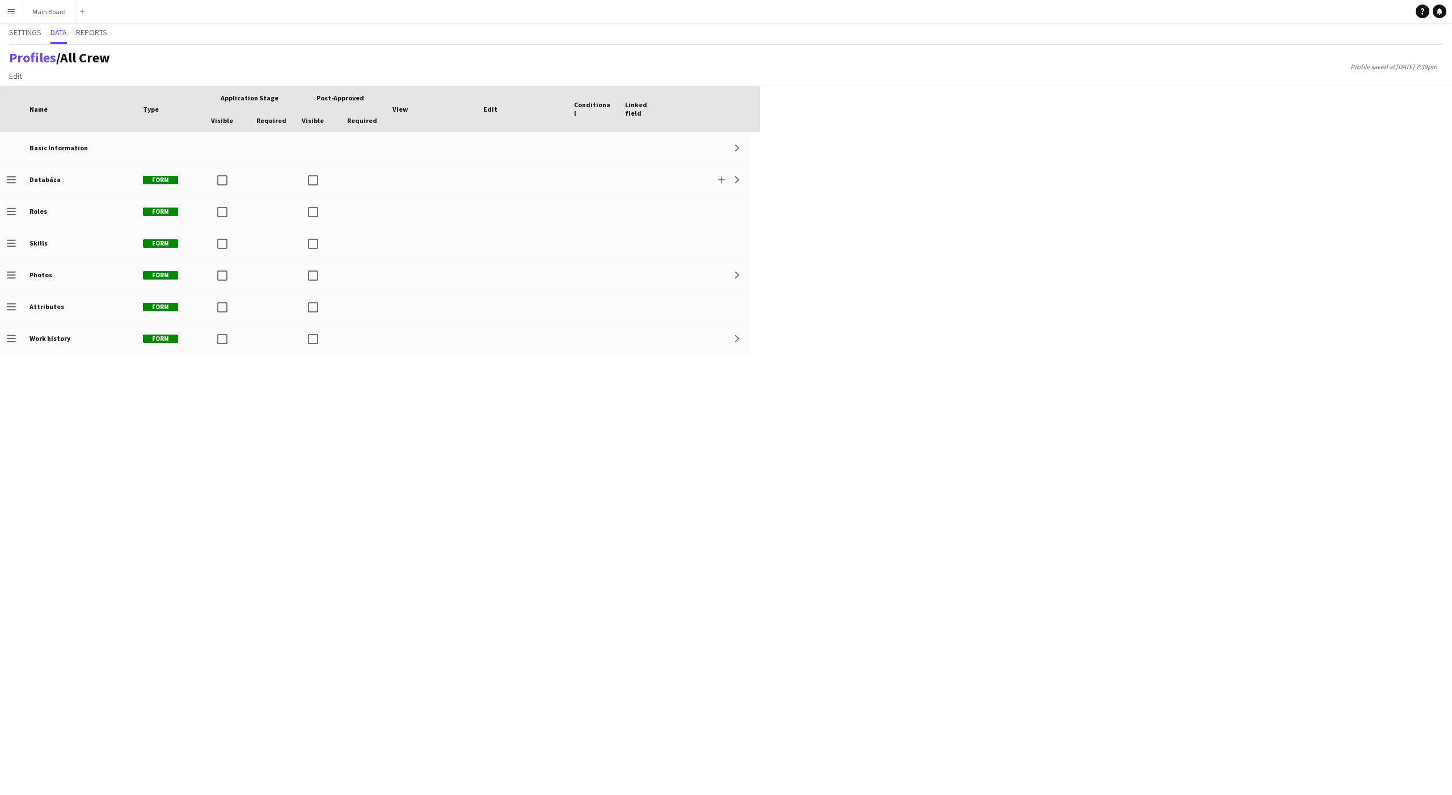
click at [10, 9] on app-icon "Menu" at bounding box center [11, 11] width 9 height 9
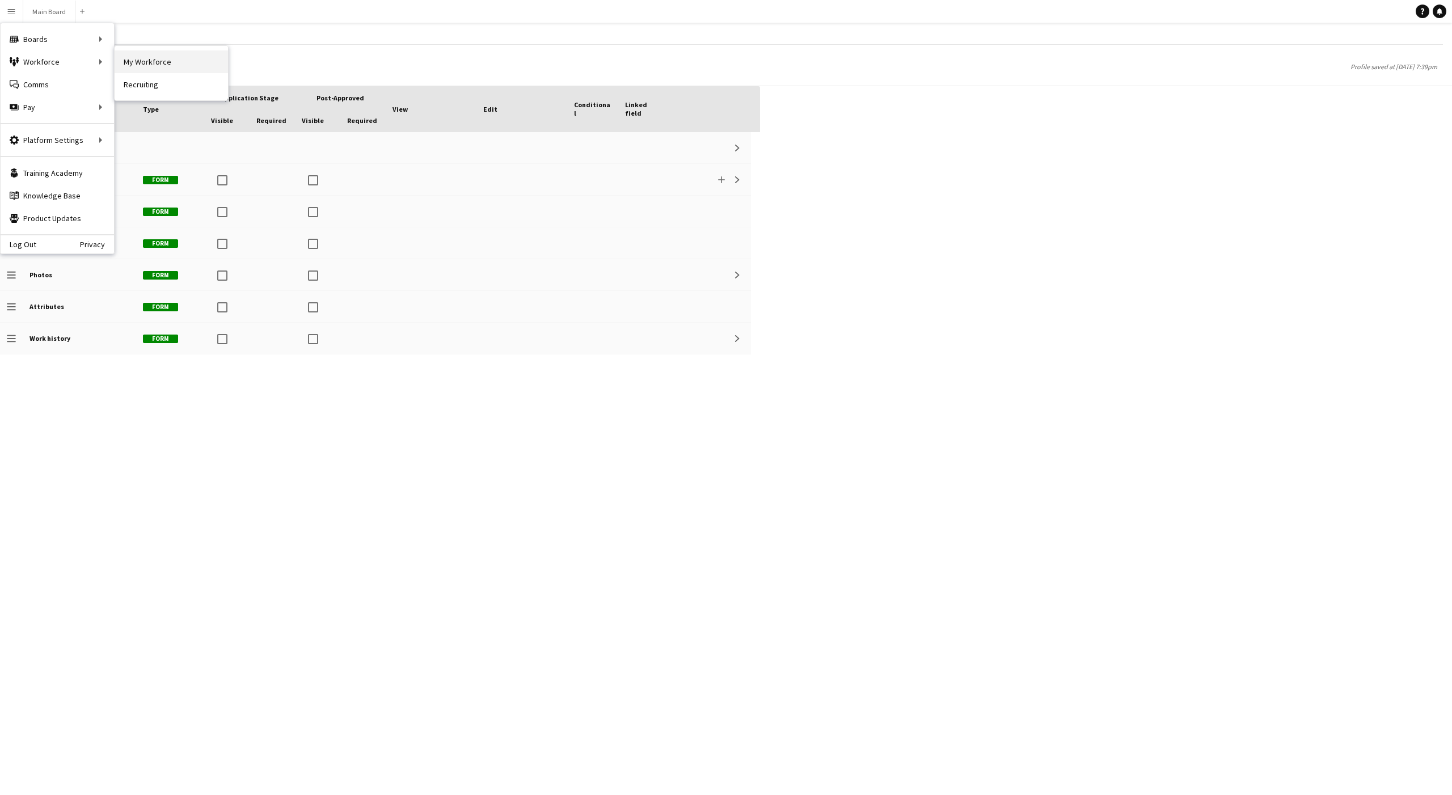
click at [136, 66] on link "My Workforce" at bounding box center [171, 61] width 113 height 23
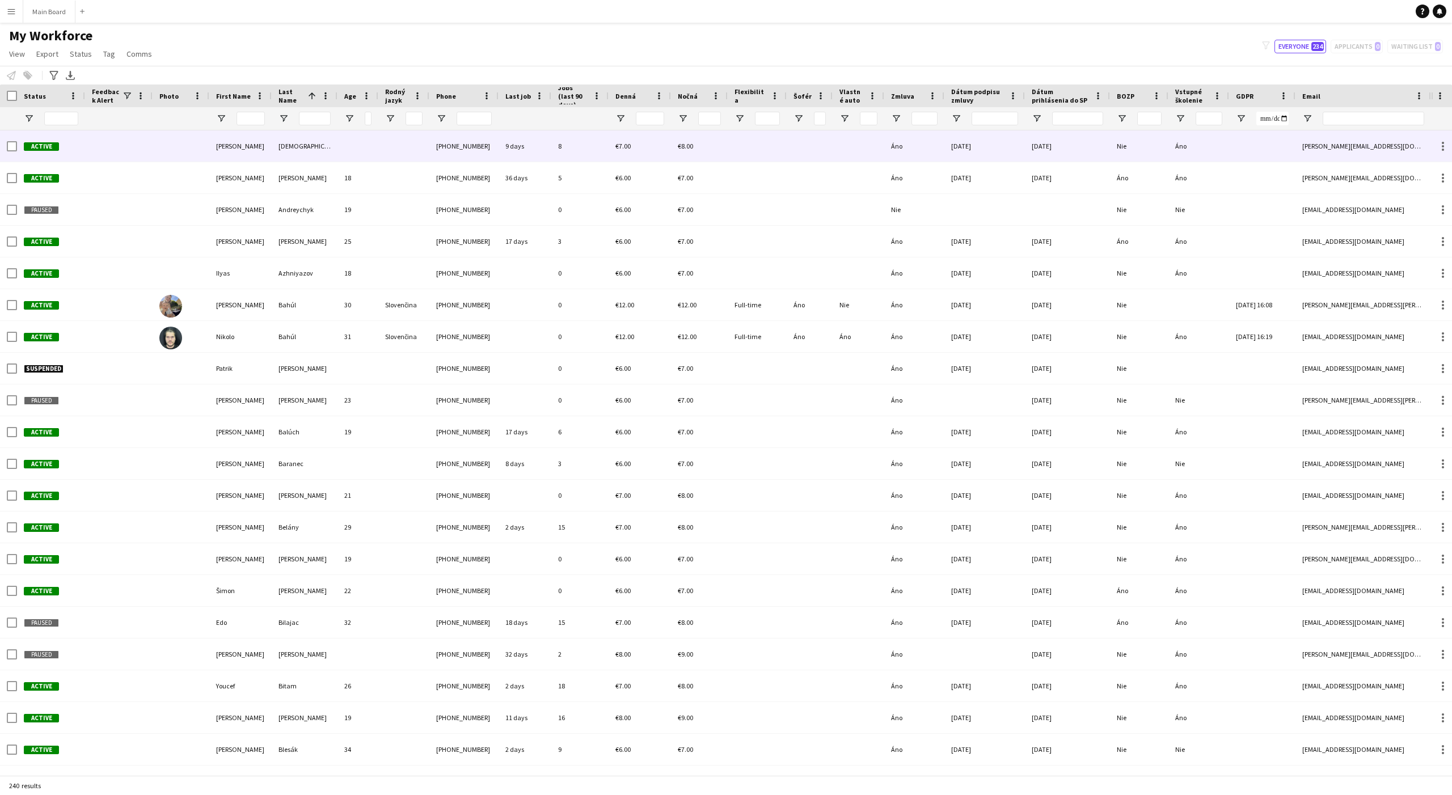
click at [383, 145] on div at bounding box center [403, 145] width 51 height 31
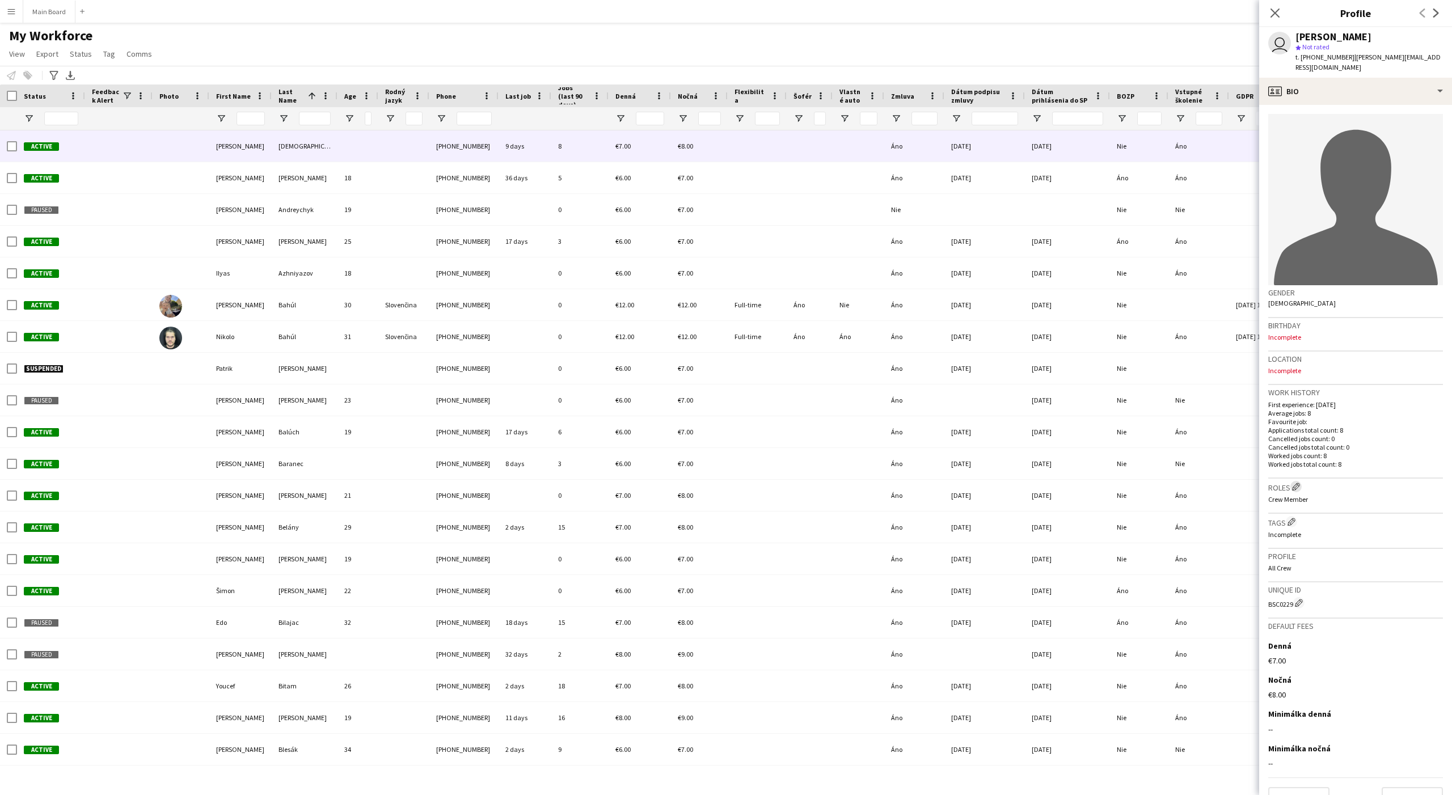
click at [1161, 483] on app-icon "Edit crew company roles" at bounding box center [1296, 487] width 8 height 8
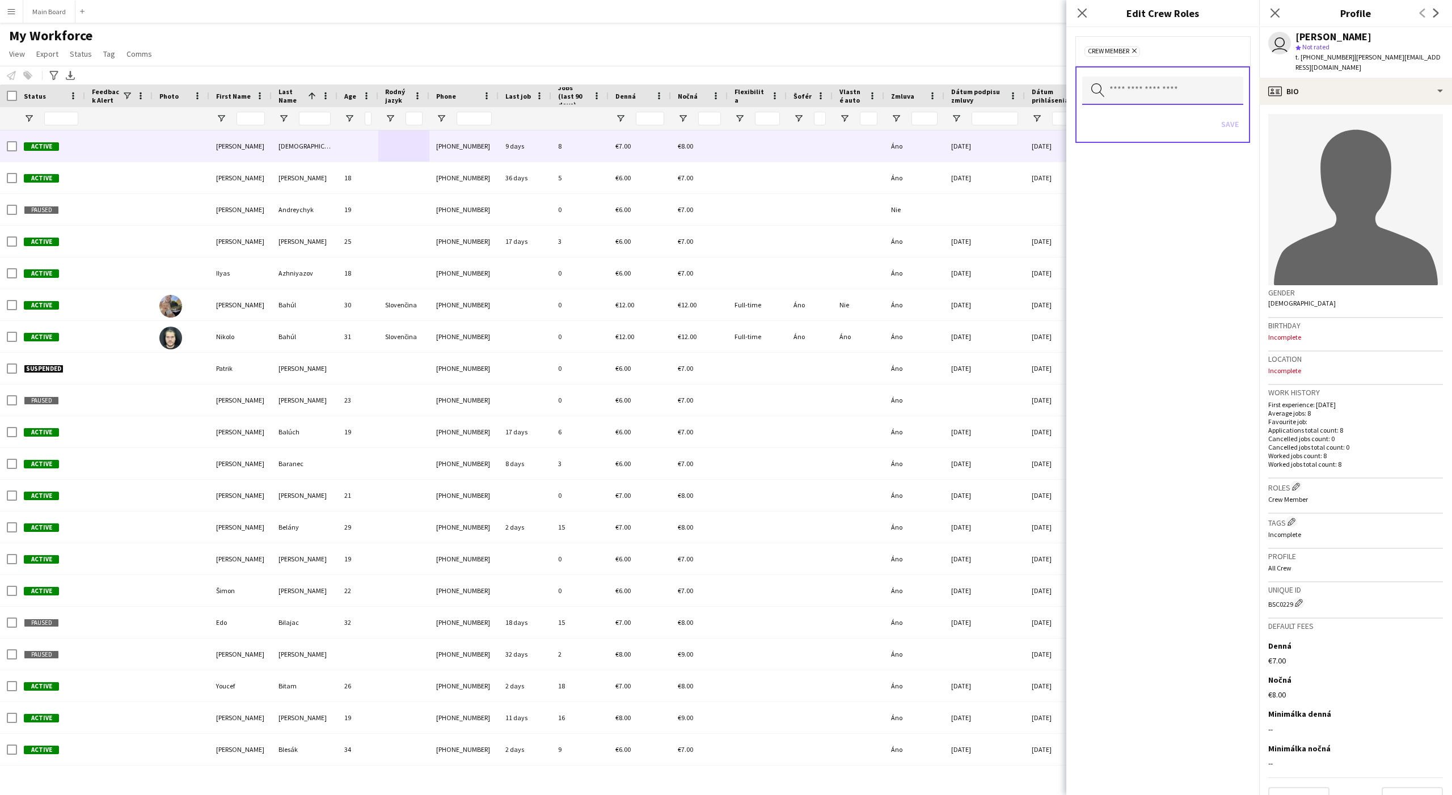
click at [1128, 81] on input "text" at bounding box center [1162, 91] width 161 height 28
click at [1106, 122] on mat-option at bounding box center [1162, 122] width 161 height 27
click at [1112, 317] on div "Remove Crew Member Remove Search by role type Save" at bounding box center [1162, 411] width 193 height 768
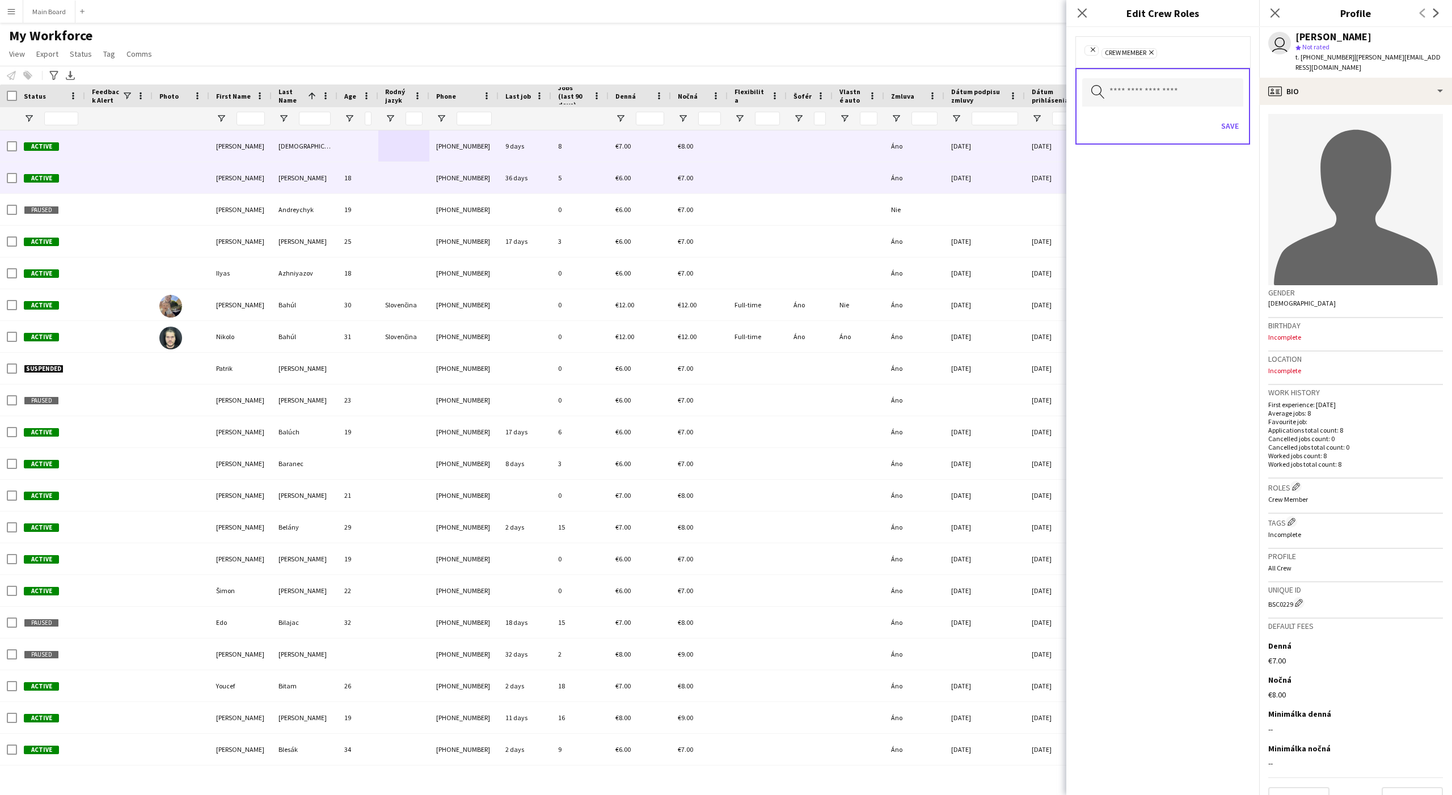
click at [828, 187] on div at bounding box center [810, 177] width 46 height 31
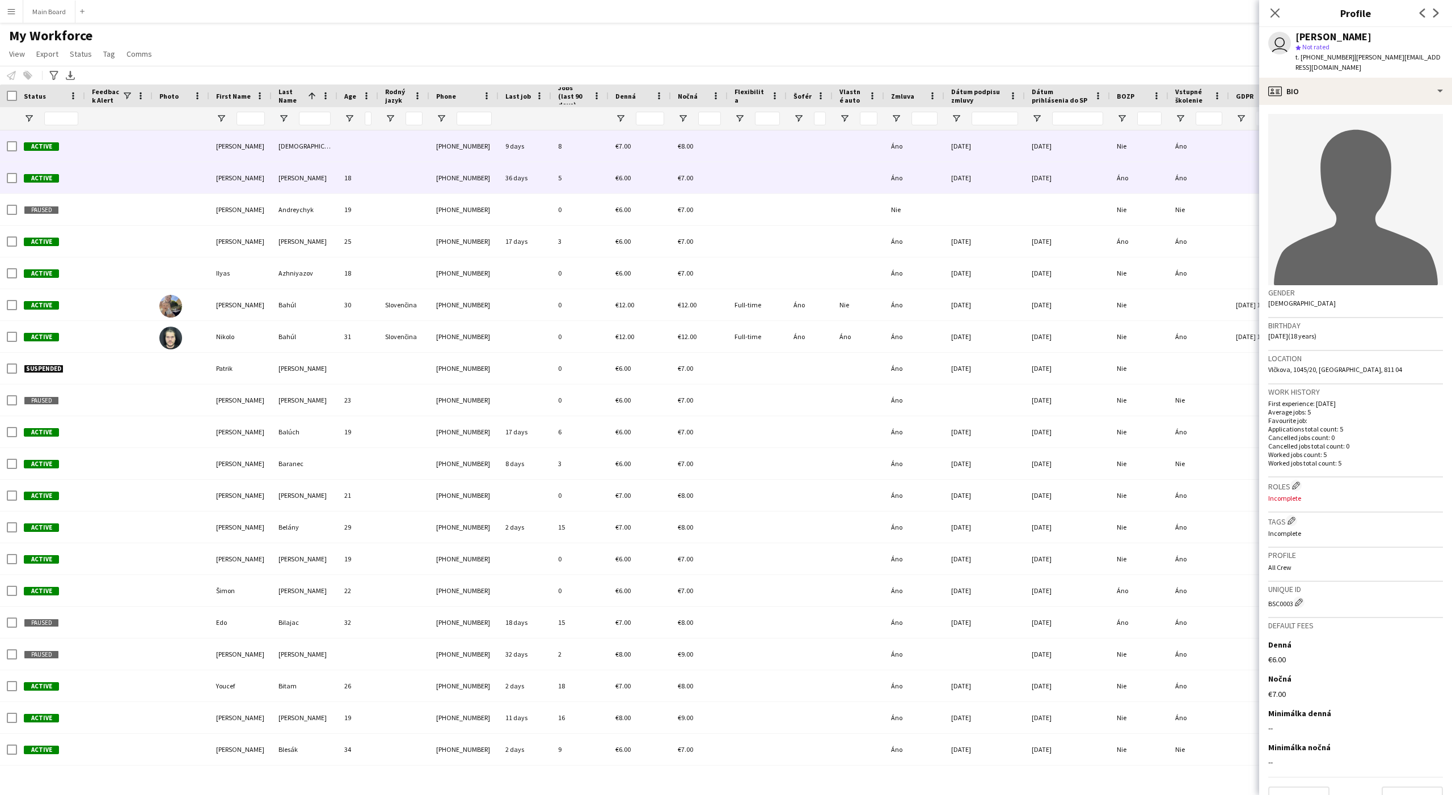
click at [826, 157] on div at bounding box center [810, 145] width 46 height 31
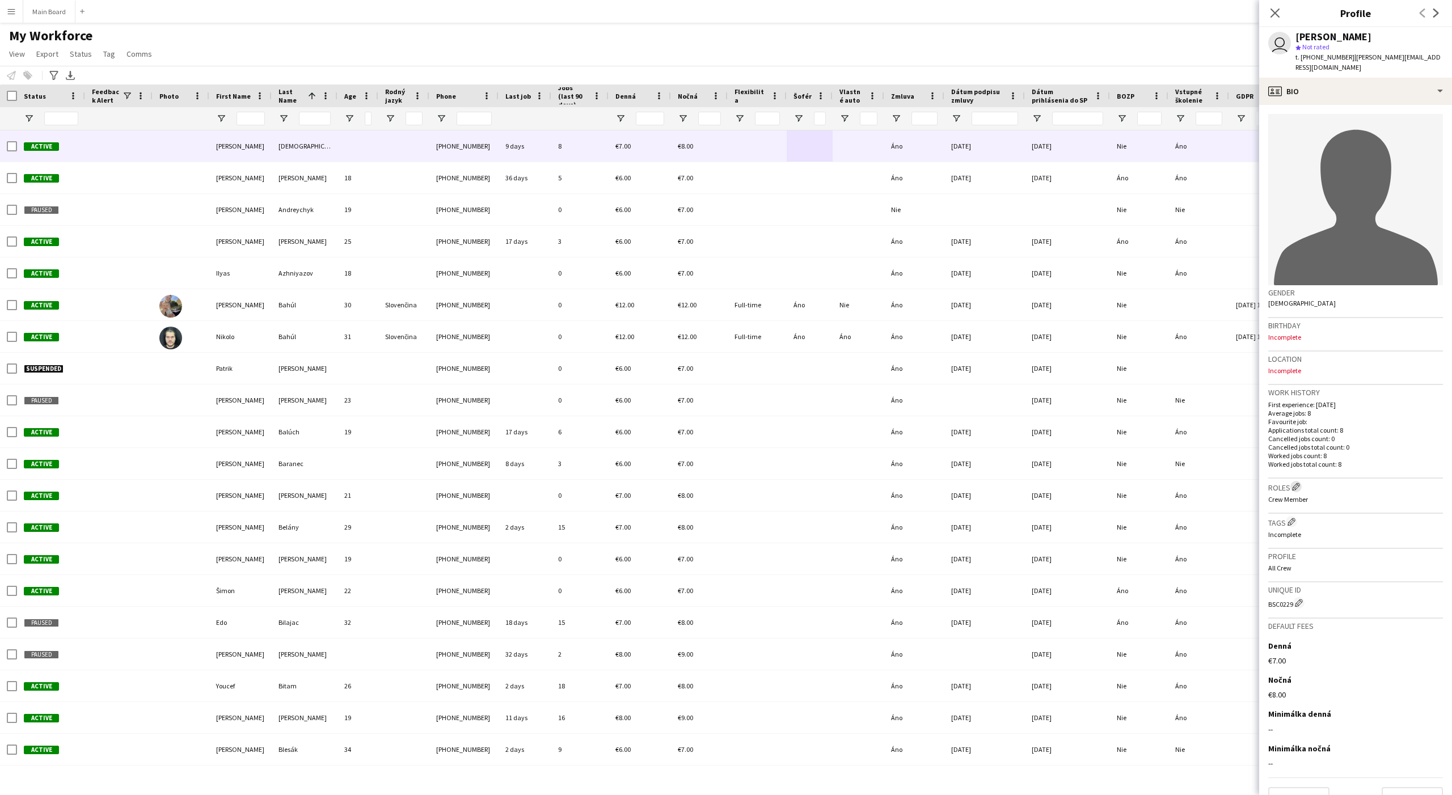
click at [1161, 487] on app-icon "Edit crew company roles" at bounding box center [1296, 487] width 8 height 8
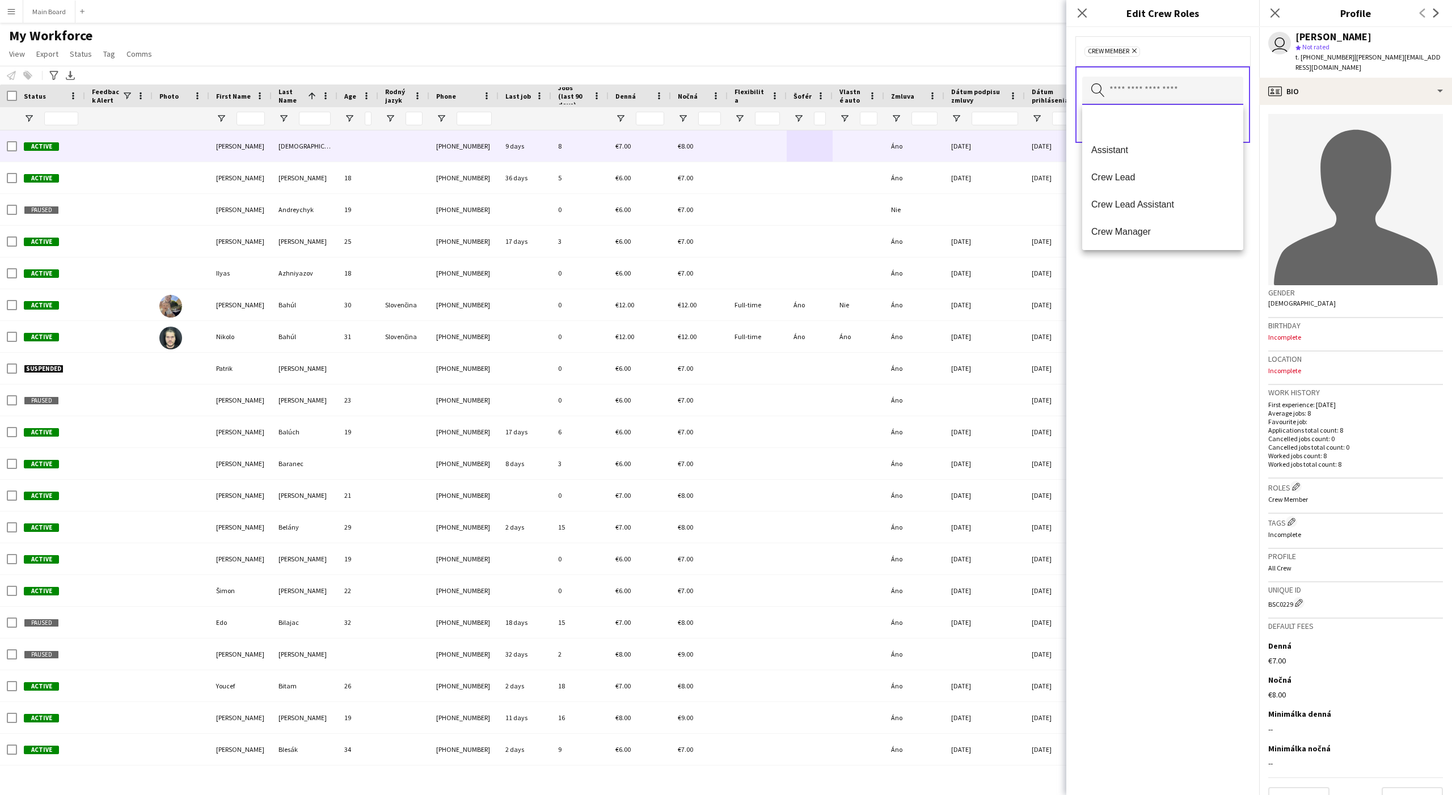
click at [1151, 85] on input "text" at bounding box center [1162, 91] width 161 height 28
click at [1110, 127] on mat-option at bounding box center [1162, 122] width 161 height 27
click at [1161, 285] on div "Remove Crew Member Remove Search by role type Save" at bounding box center [1162, 411] width 193 height 768
click at [1161, 121] on button "Save" at bounding box center [1229, 126] width 27 height 18
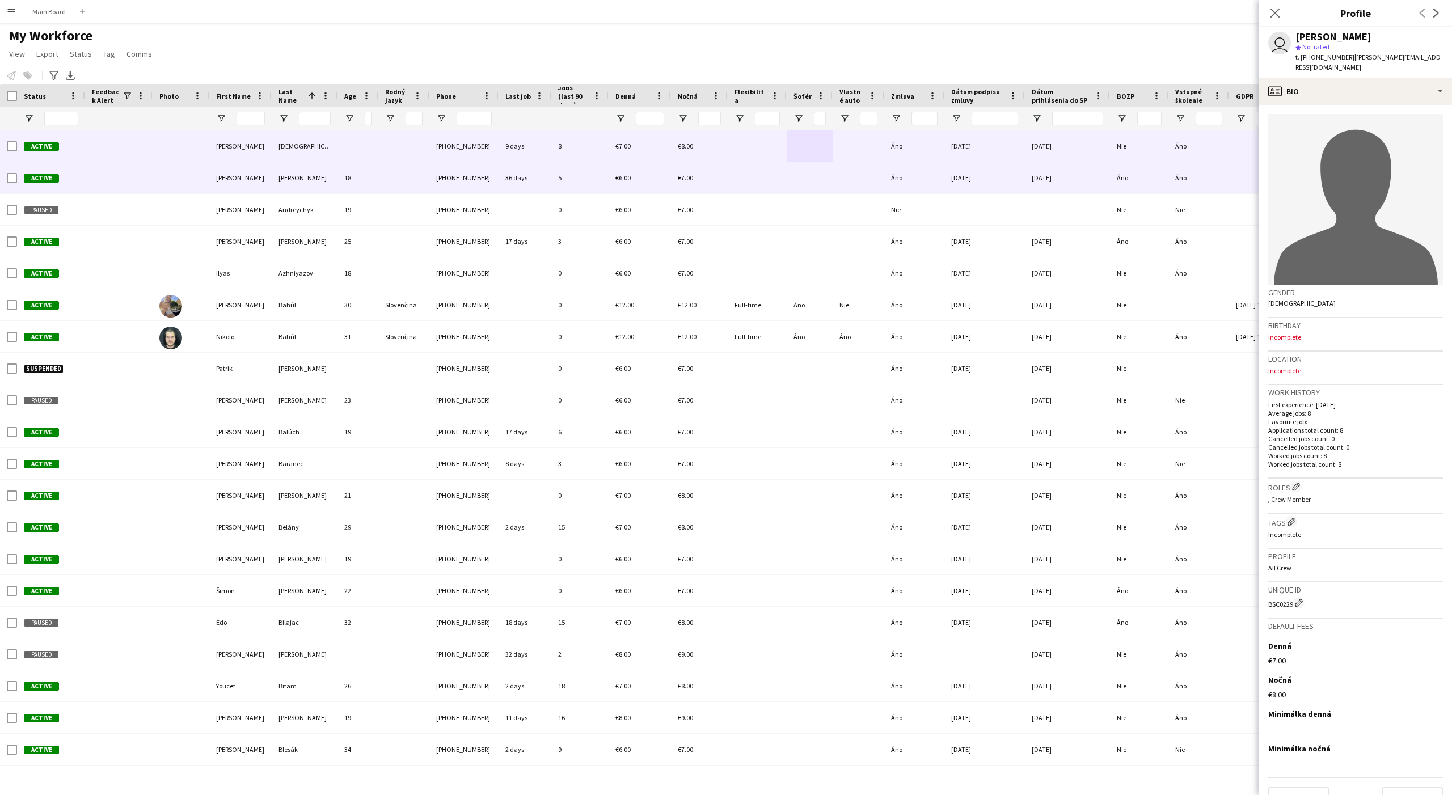
click at [836, 181] on div at bounding box center [858, 177] width 52 height 31
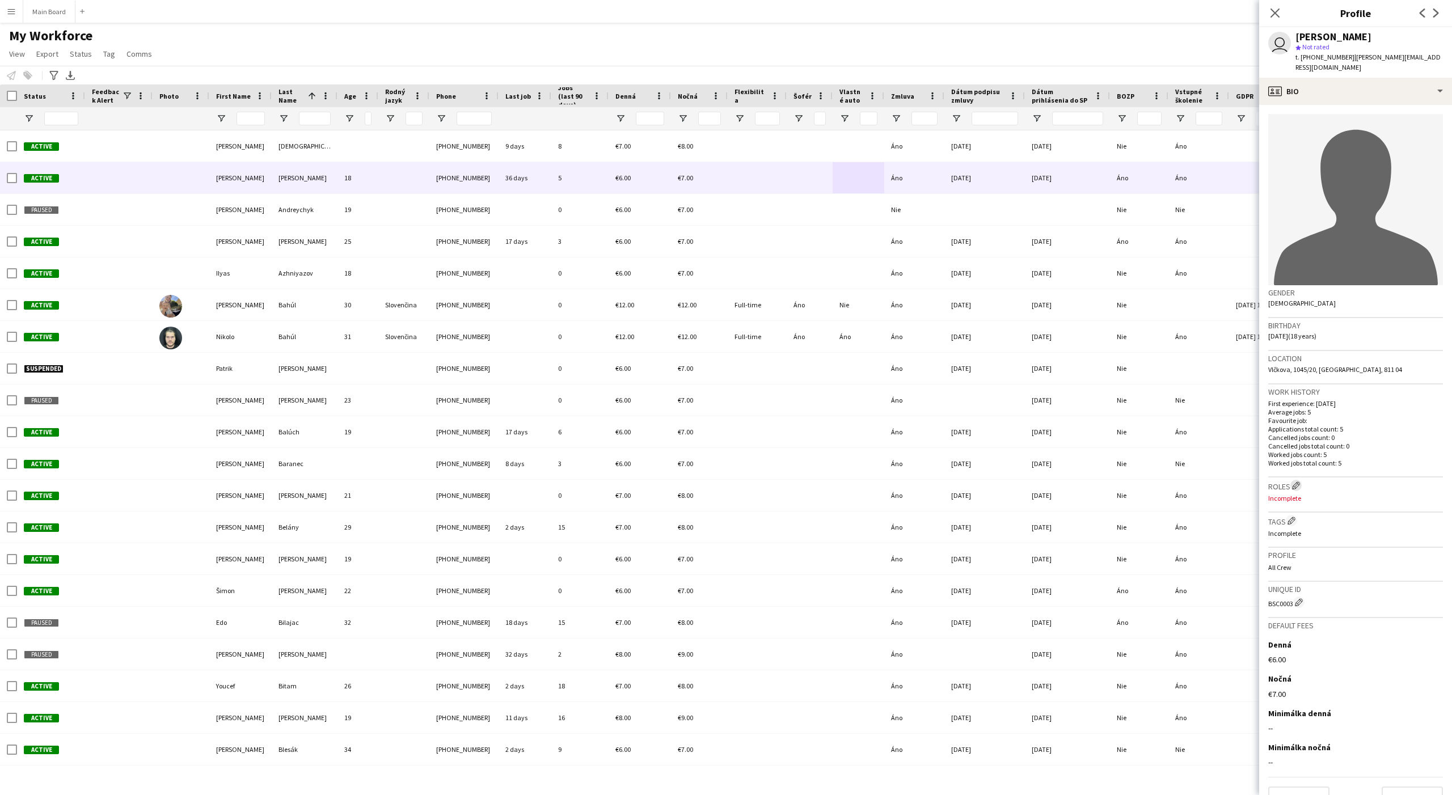
click at [1161, 484] on app-icon "Edit crew company roles" at bounding box center [1296, 485] width 8 height 8
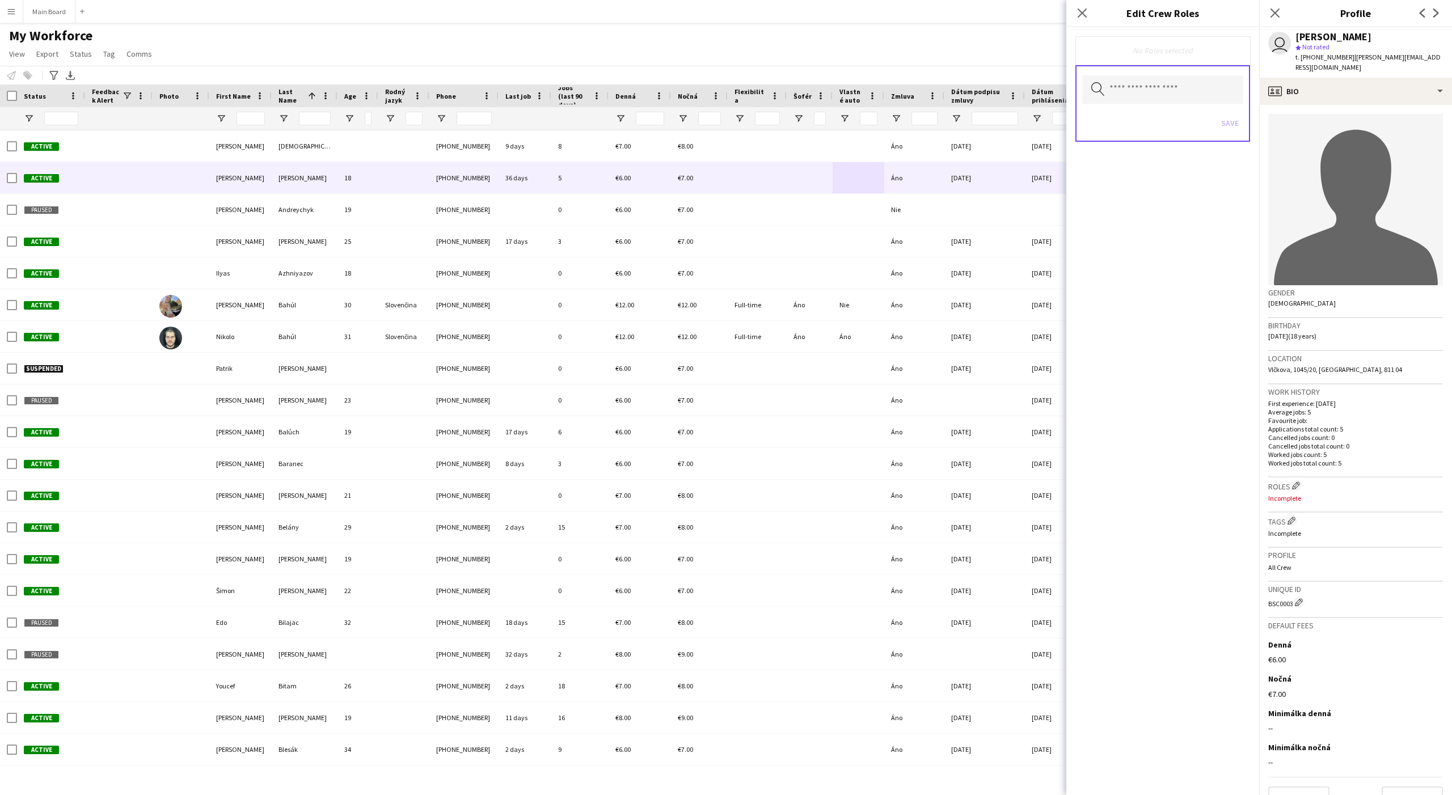
click at [1136, 53] on div "No Roles selected" at bounding box center [1162, 50] width 157 height 10
click at [1131, 77] on input "text" at bounding box center [1162, 89] width 161 height 28
click at [1111, 118] on mat-option at bounding box center [1162, 121] width 161 height 27
click at [1110, 125] on span "Assistant" at bounding box center [1162, 124] width 143 height 11
click at [1161, 436] on div "Remove Assistant Remove Search by role type Save" at bounding box center [1162, 411] width 193 height 768
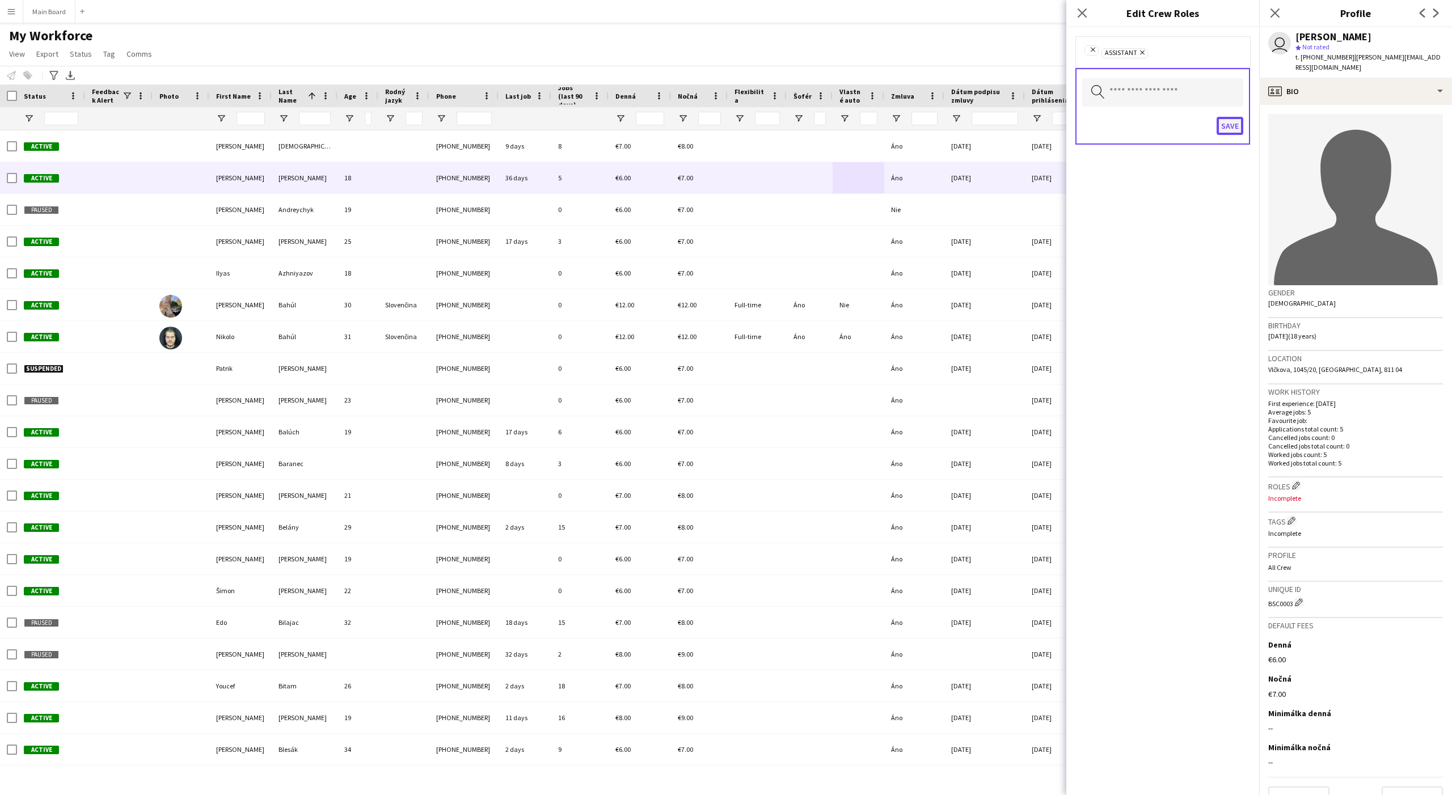
click at [1161, 124] on button "Save" at bounding box center [1229, 126] width 27 height 18
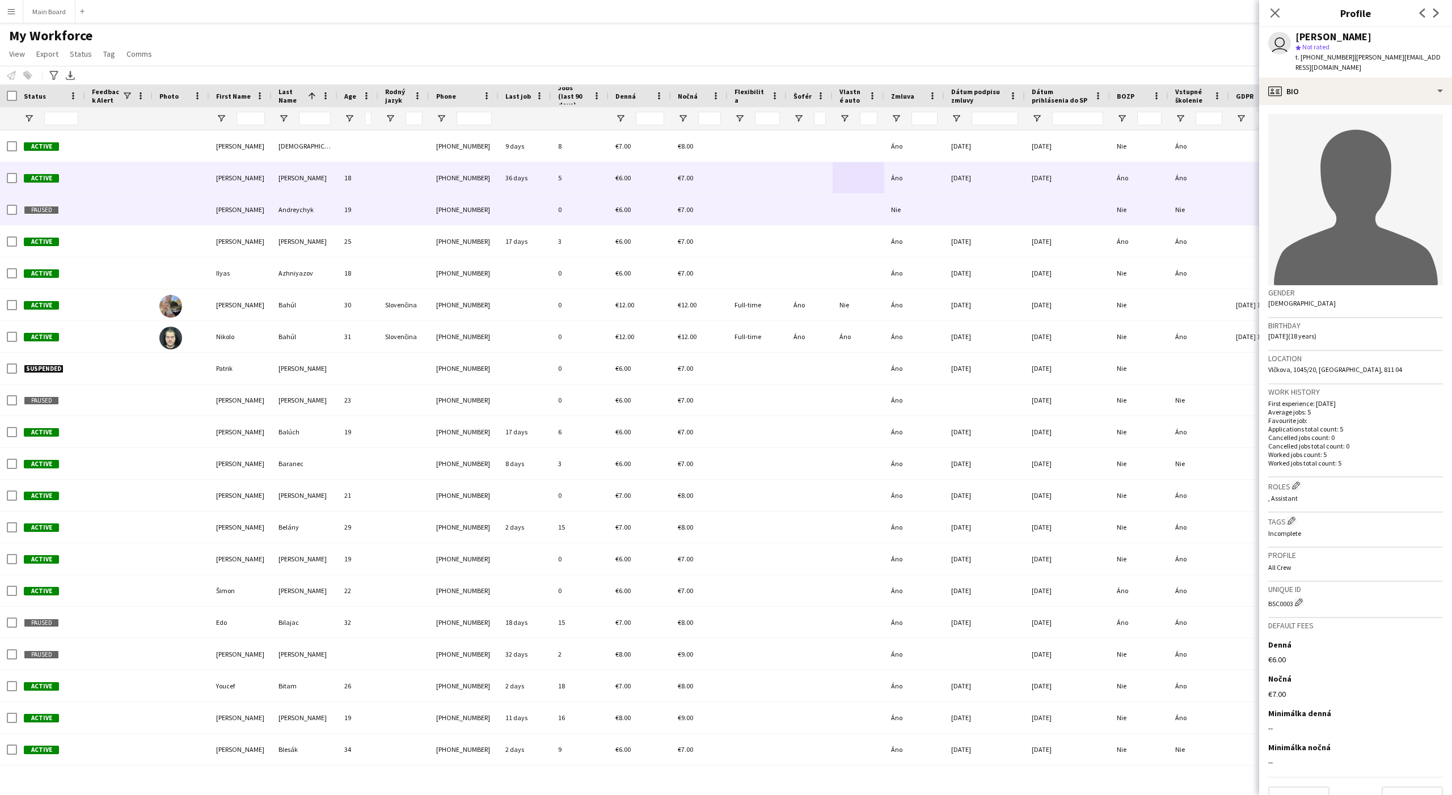
click at [1012, 210] on div at bounding box center [984, 209] width 81 height 31
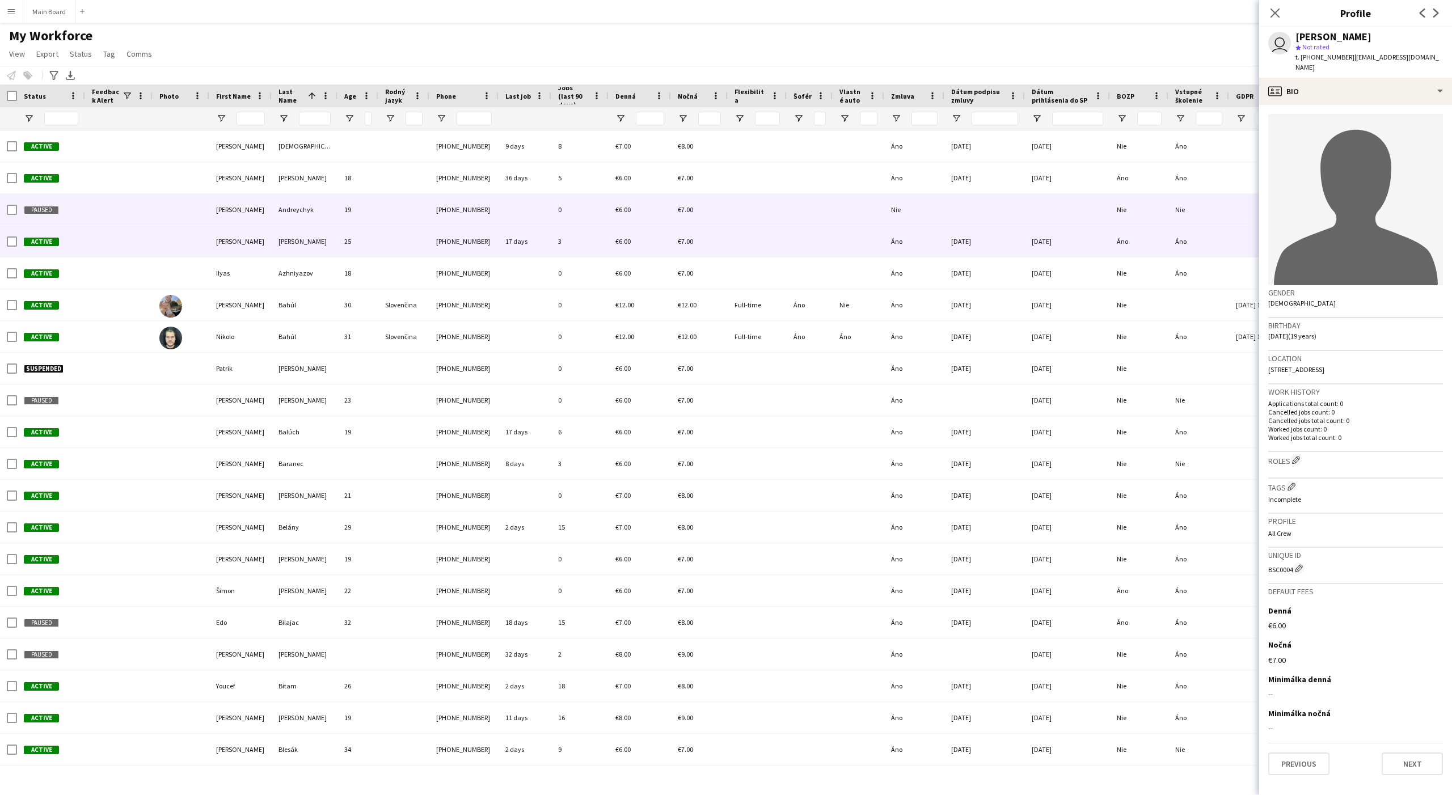
click at [854, 236] on div at bounding box center [858, 241] width 52 height 31
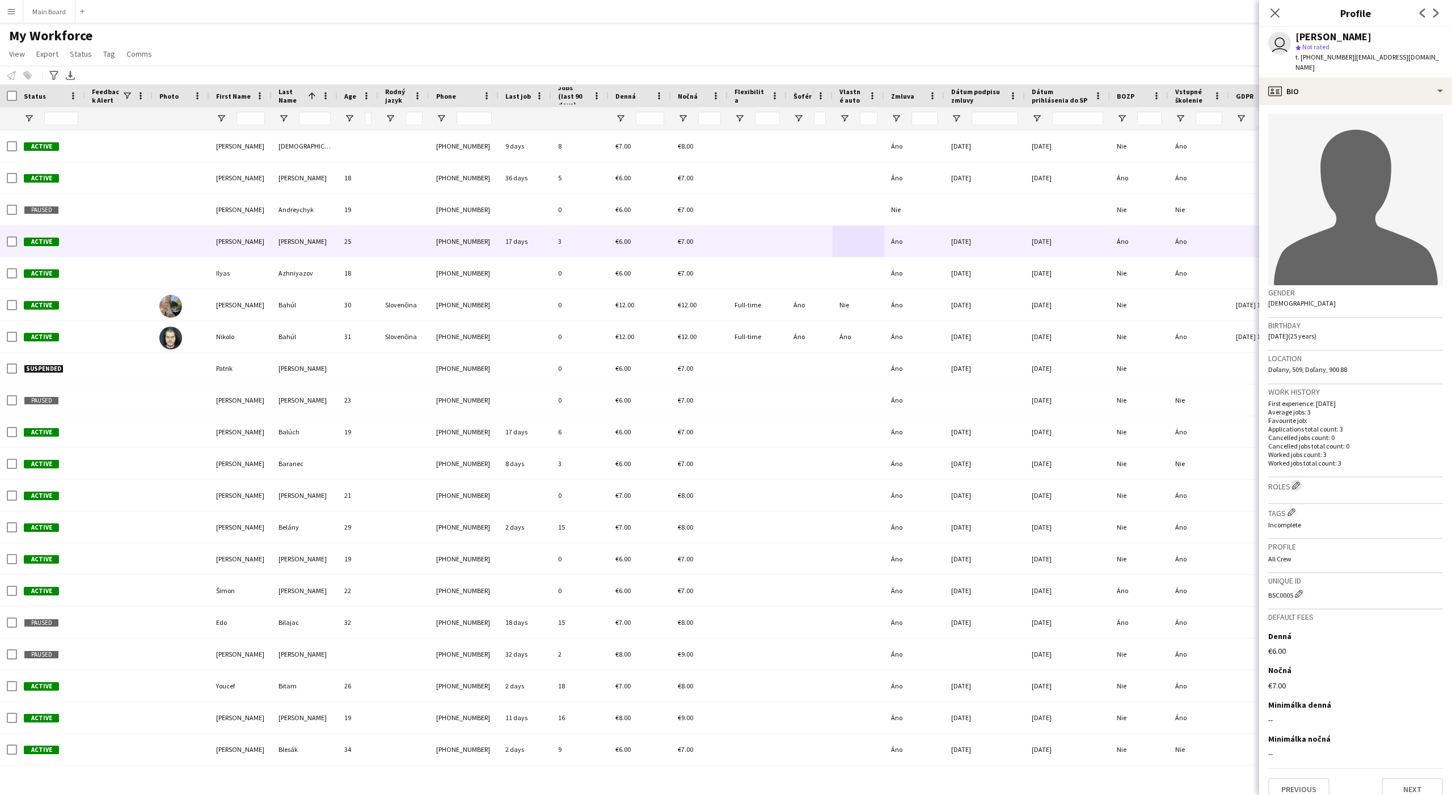
click at [1161, 481] on app-icon "Edit crew company roles" at bounding box center [1296, 485] width 8 height 8
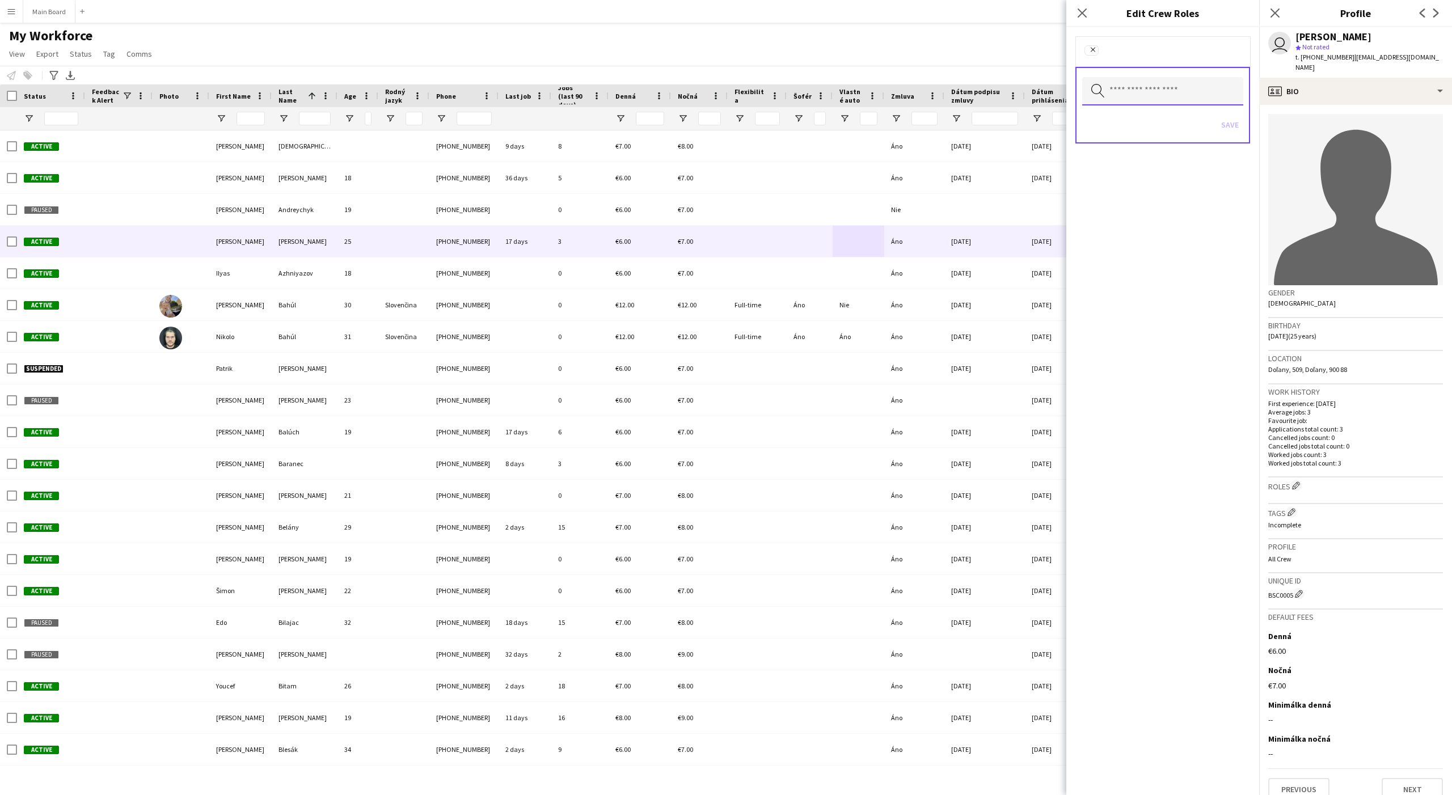
click at [1122, 84] on input "text" at bounding box center [1162, 91] width 161 height 28
click at [1124, 123] on span "Assistant" at bounding box center [1162, 124] width 143 height 11
click at [1161, 361] on div "Remove Assistant Remove Search by role type Save" at bounding box center [1162, 411] width 193 height 768
click at [1161, 129] on button "Save" at bounding box center [1229, 126] width 27 height 18
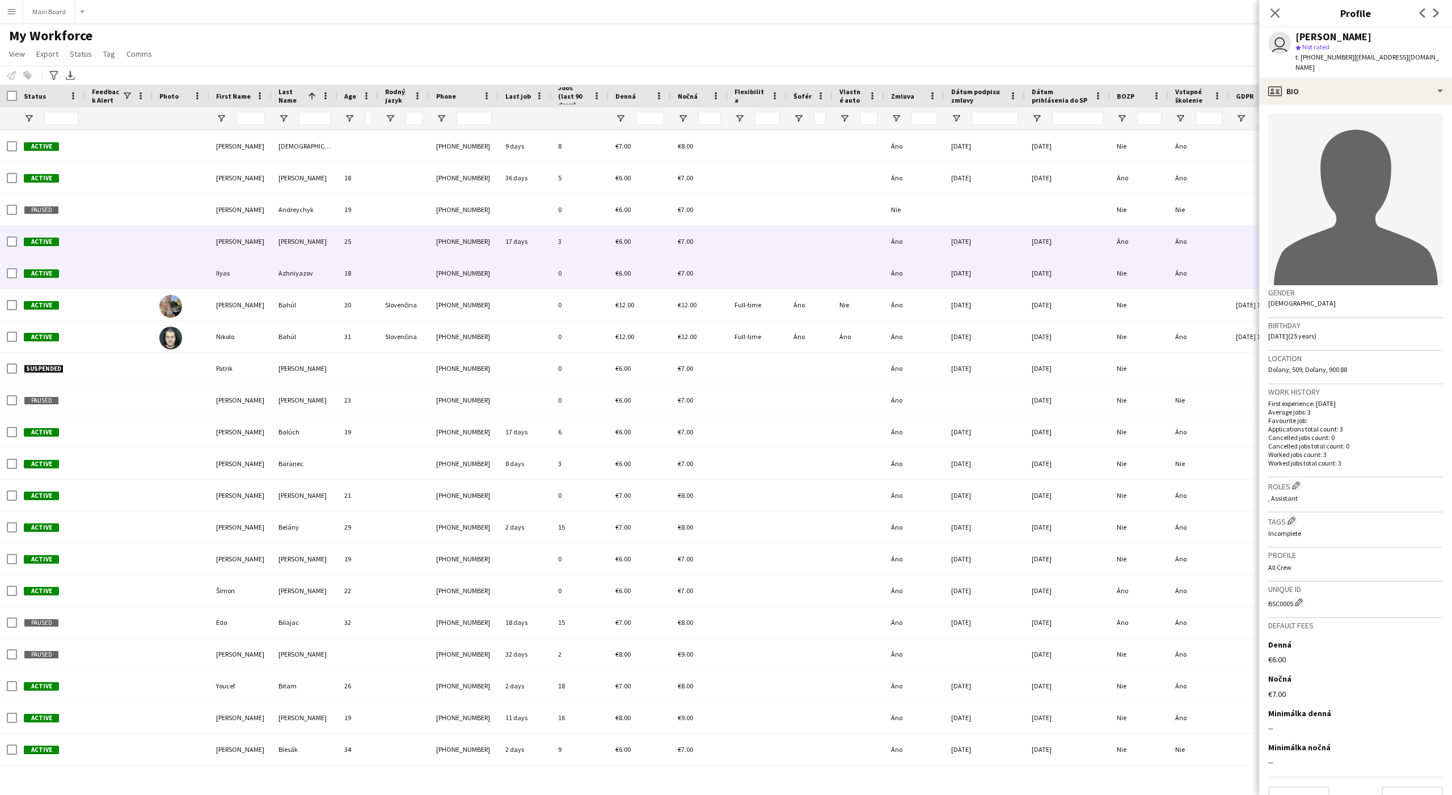
click at [980, 264] on div "01-05-2025" at bounding box center [984, 272] width 81 height 31
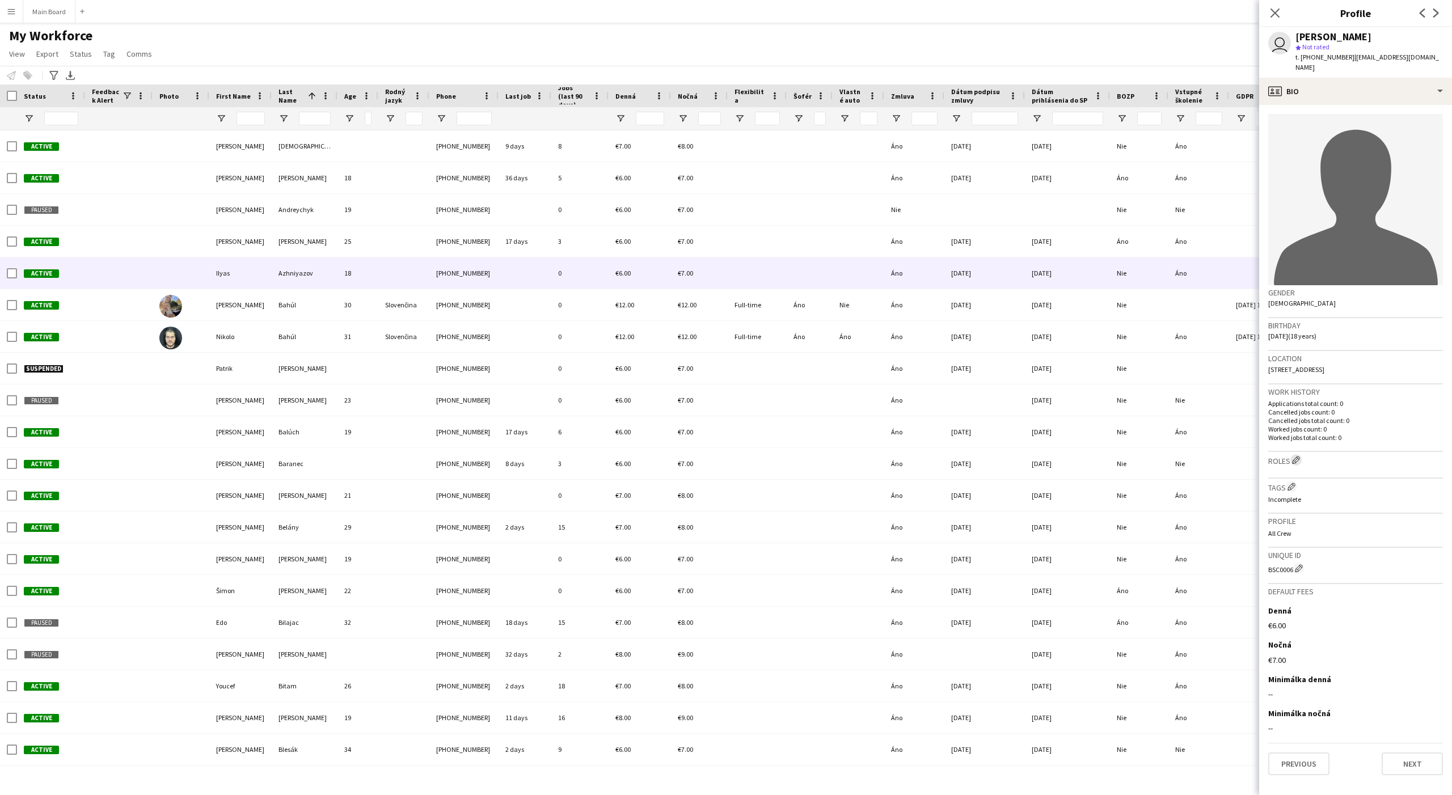
click at [1161, 456] on app-icon "Edit crew company roles" at bounding box center [1296, 460] width 8 height 8
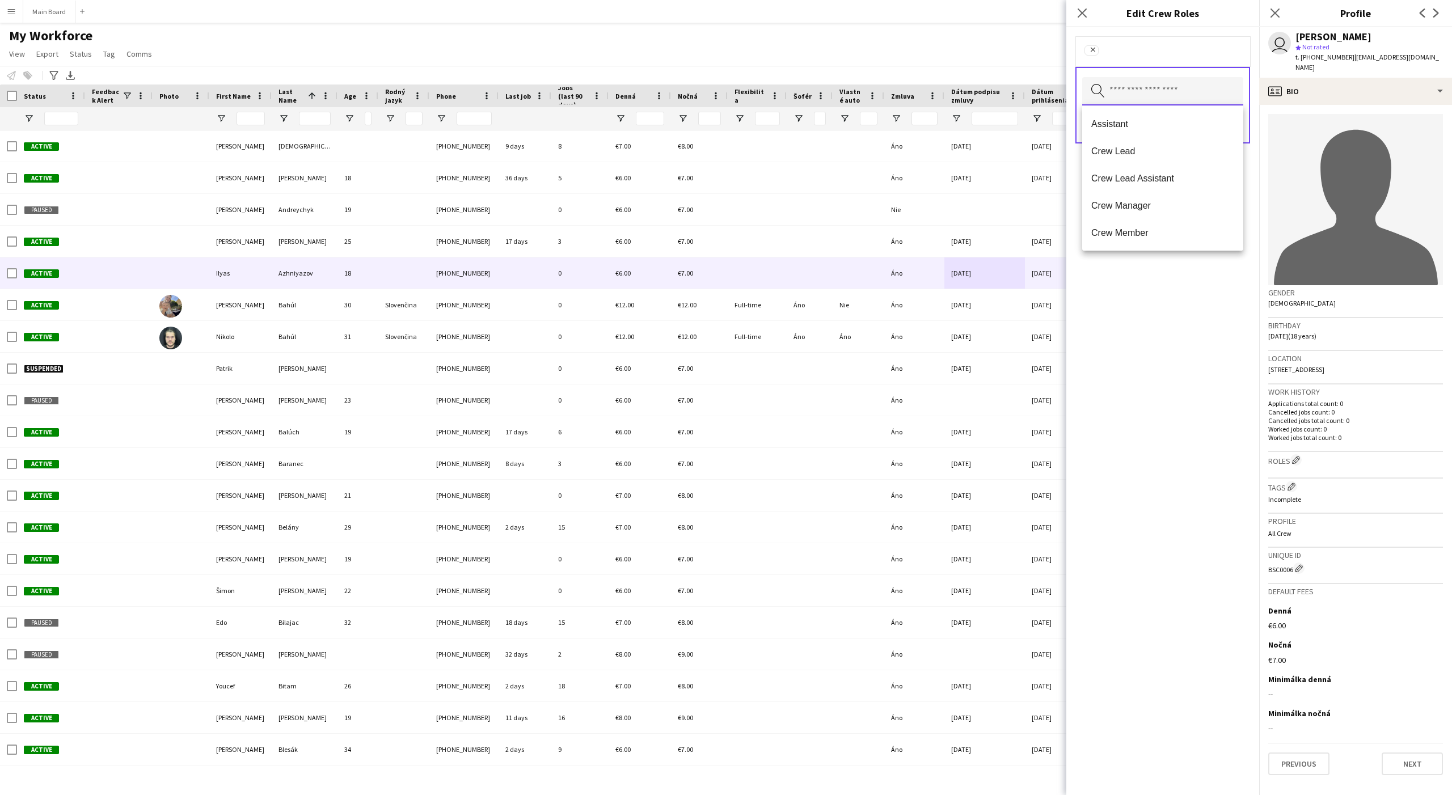
click at [1123, 88] on input "text" at bounding box center [1162, 91] width 161 height 28
click at [1121, 129] on mat-option "Assistant" at bounding box center [1162, 123] width 161 height 27
click at [1161, 335] on div "Remove Assistant Remove Search by role type Save" at bounding box center [1162, 411] width 193 height 768
click at [1161, 129] on button "Save" at bounding box center [1229, 126] width 27 height 18
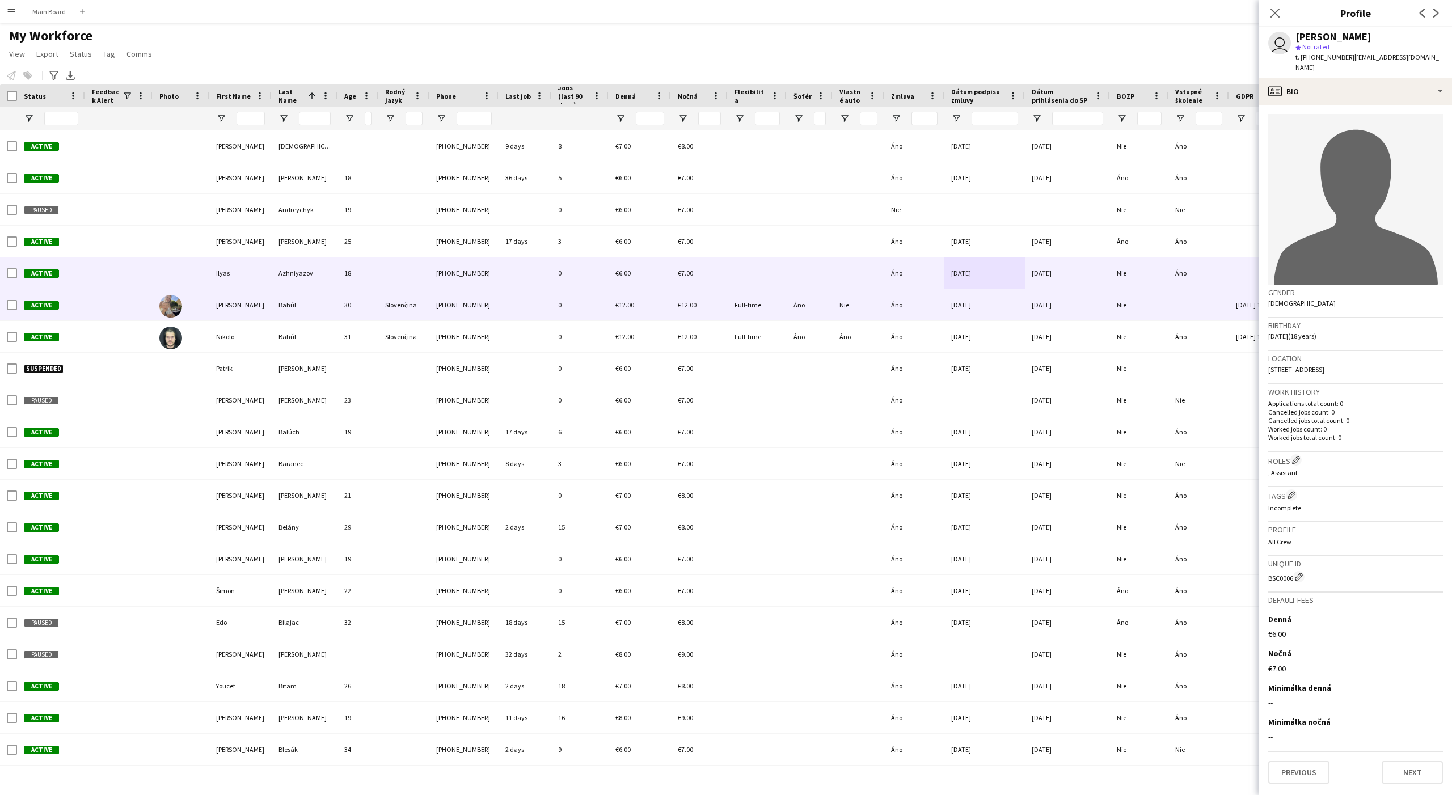
click at [1000, 305] on div "01-05-2025" at bounding box center [984, 304] width 81 height 31
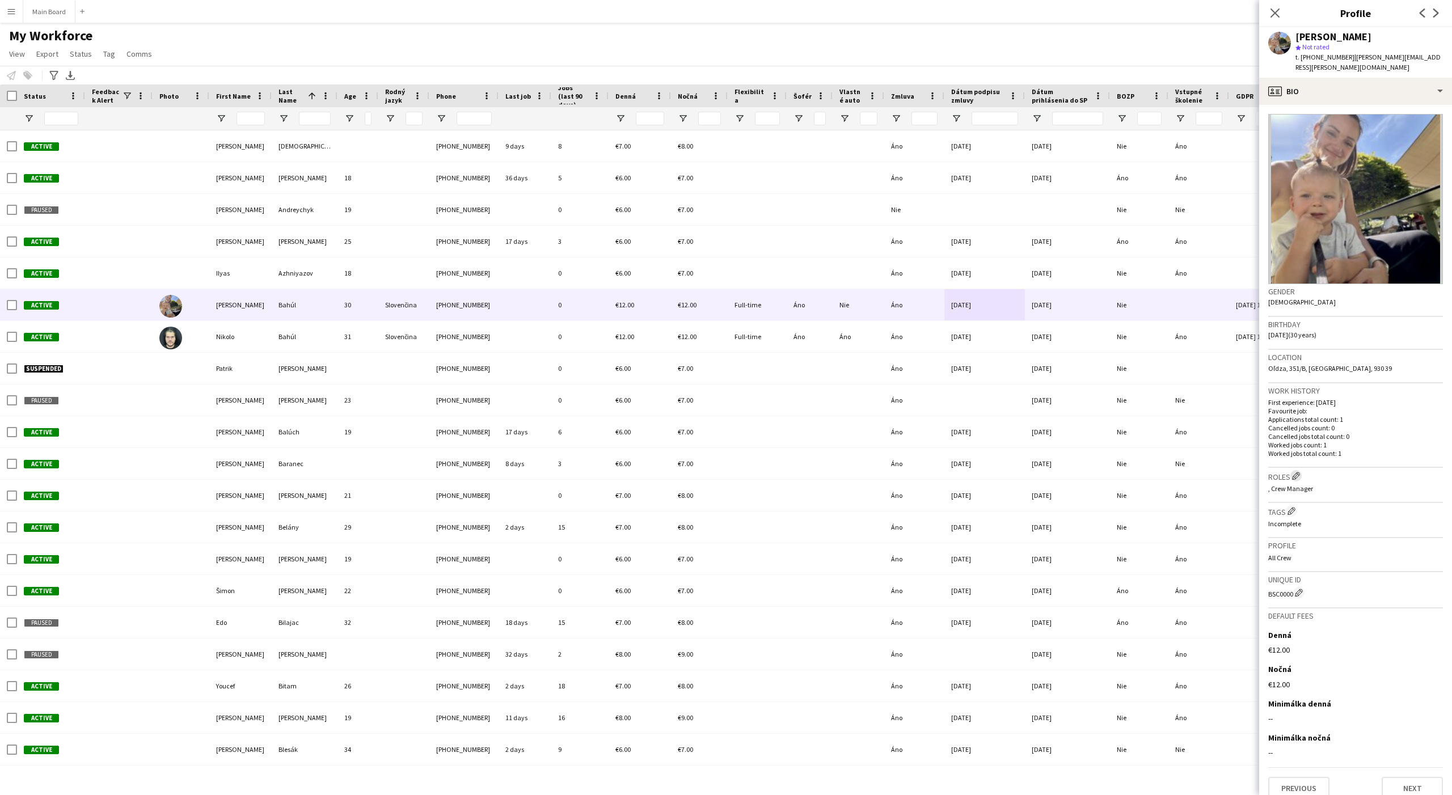
click at [1161, 472] on app-icon "Edit crew company roles" at bounding box center [1296, 476] width 8 height 8
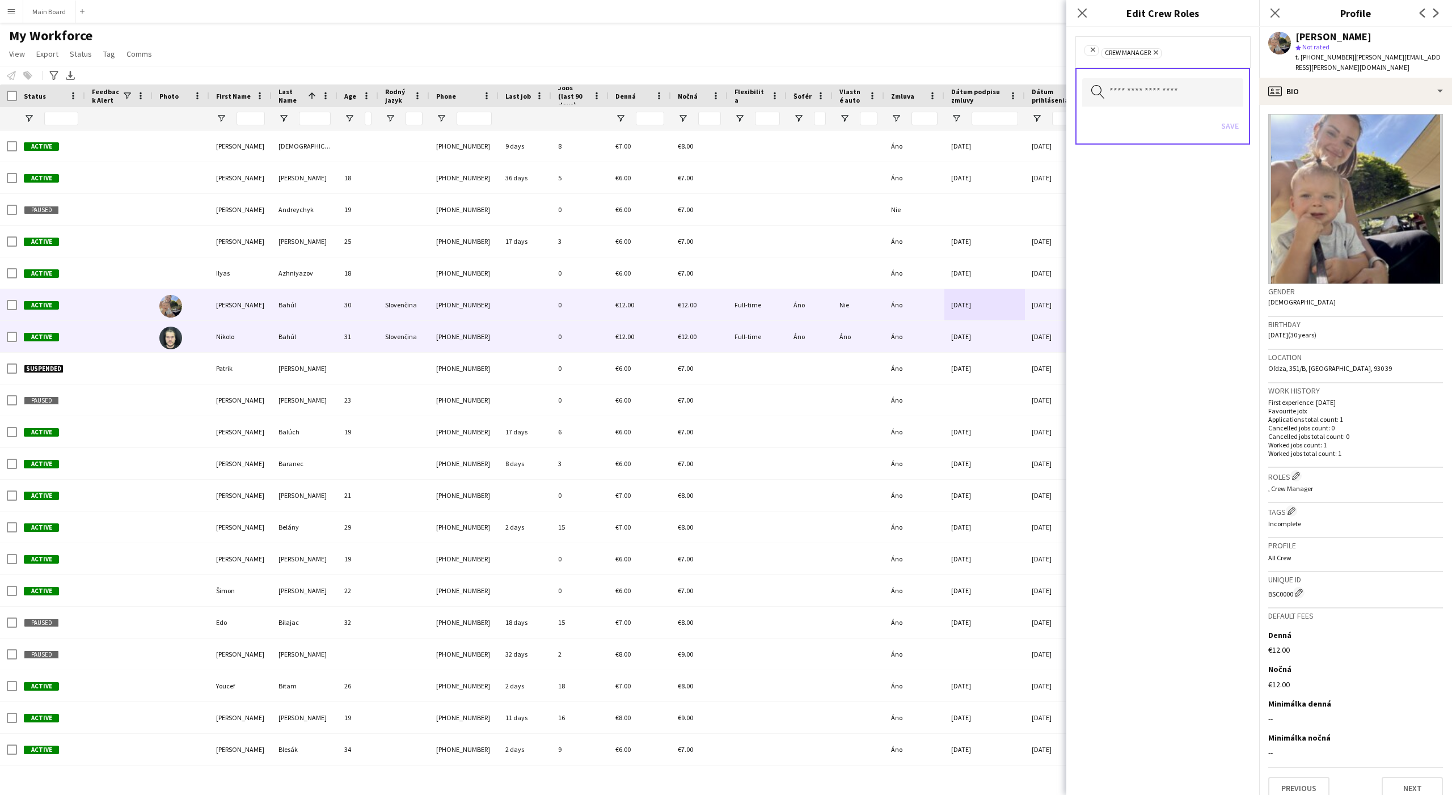
click at [991, 325] on div "01-06-2025" at bounding box center [984, 336] width 81 height 31
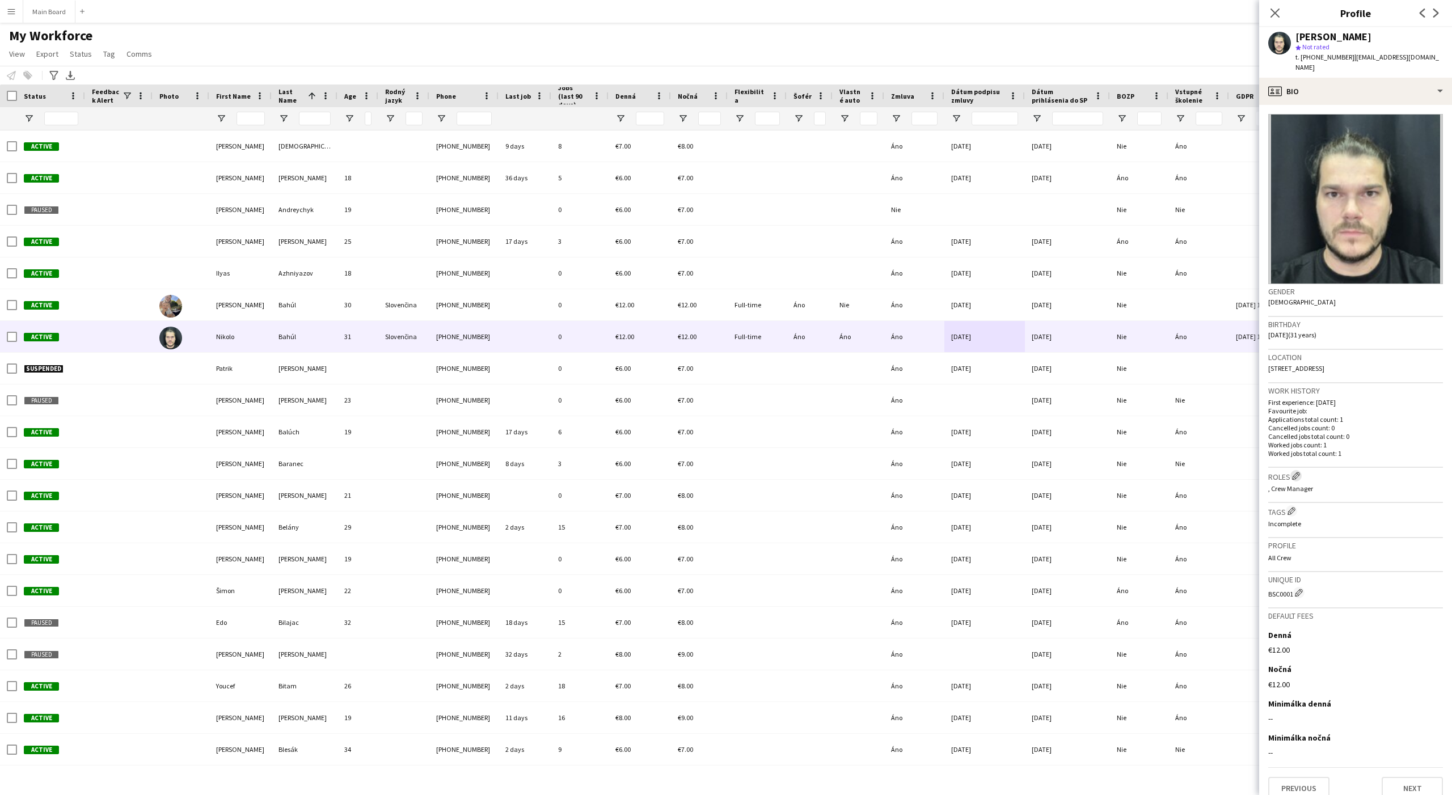
click at [1161, 472] on app-icon "Edit crew company roles" at bounding box center [1296, 476] width 8 height 8
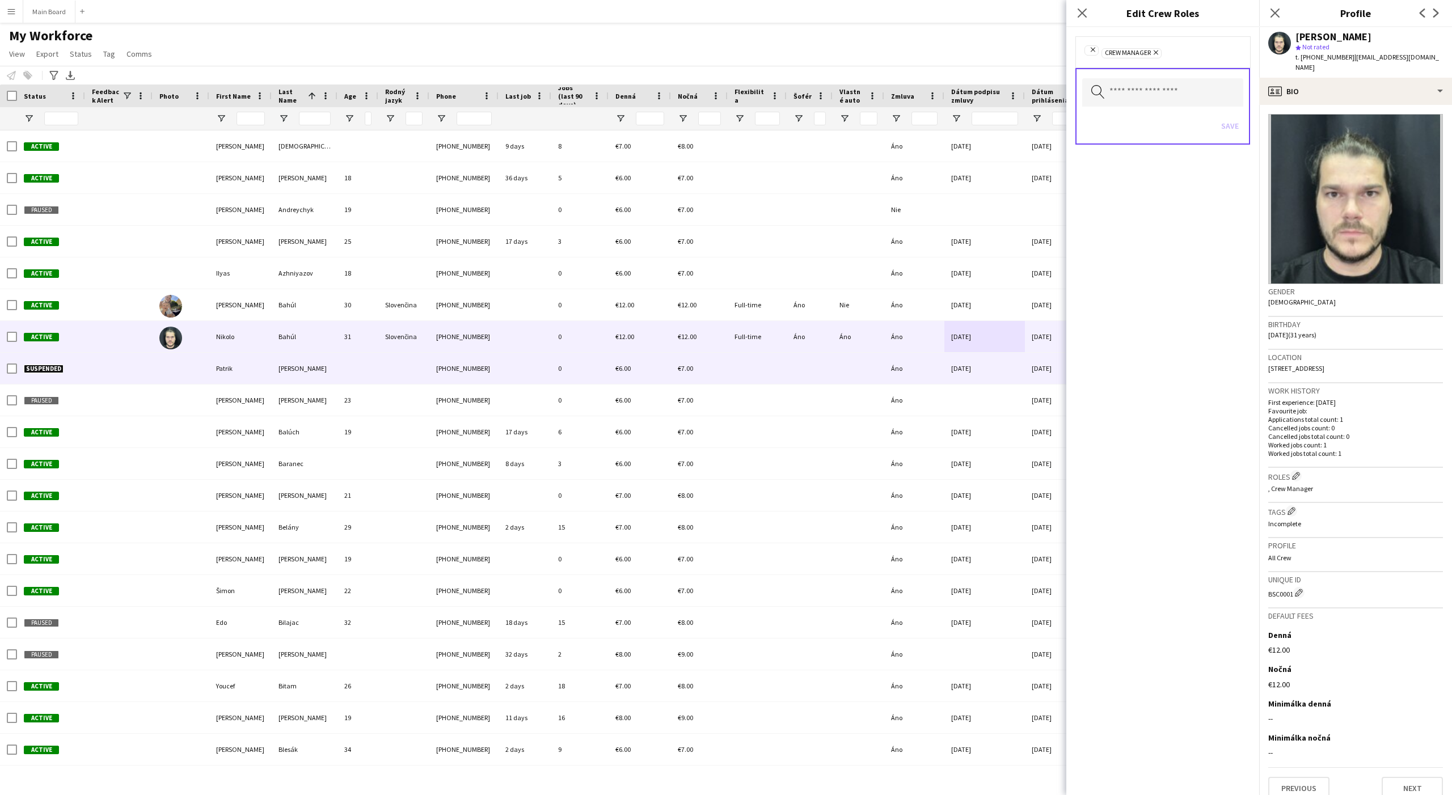
click at [964, 374] on div "02-08-2025" at bounding box center [984, 368] width 81 height 31
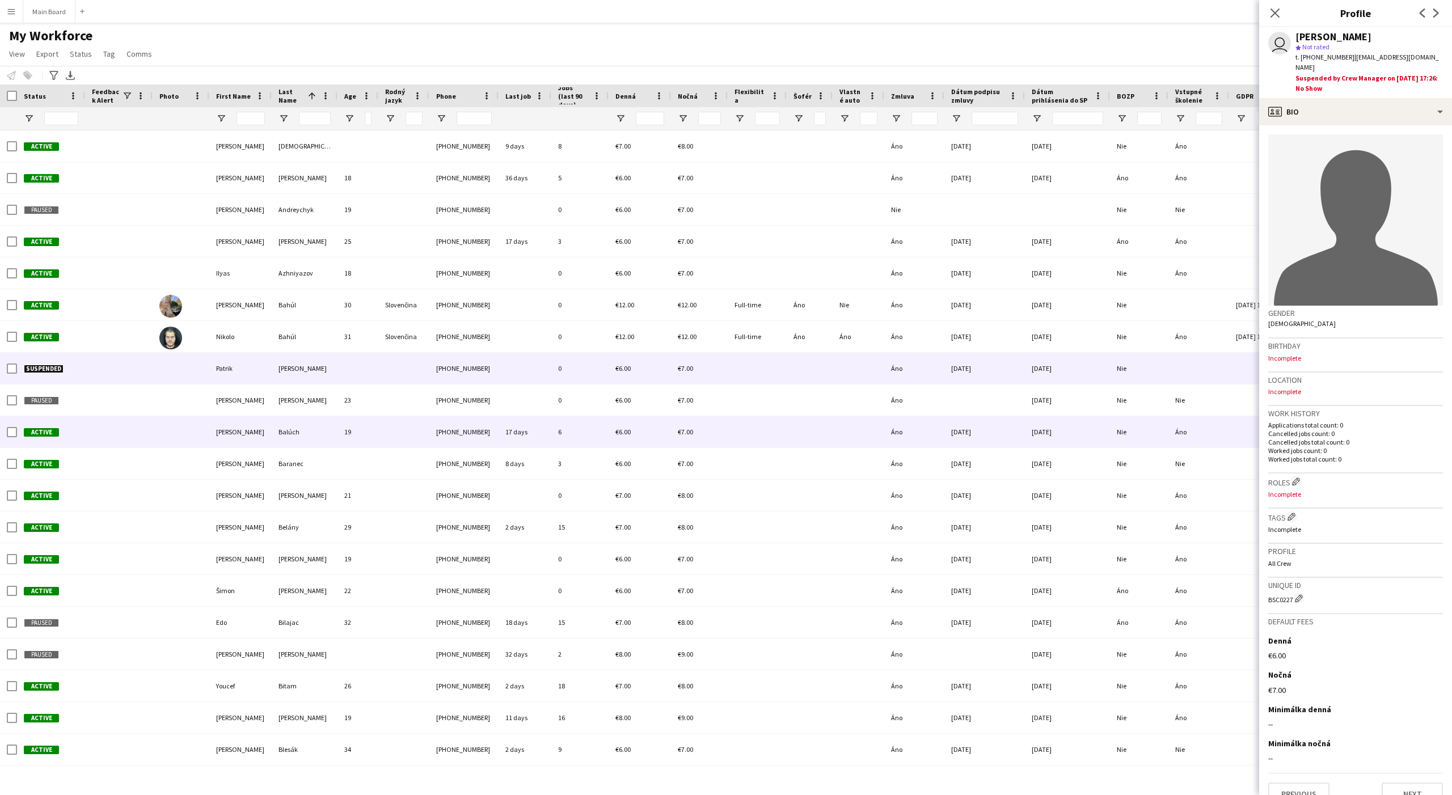
click at [952, 425] on div "07-06-2025" at bounding box center [984, 431] width 81 height 31
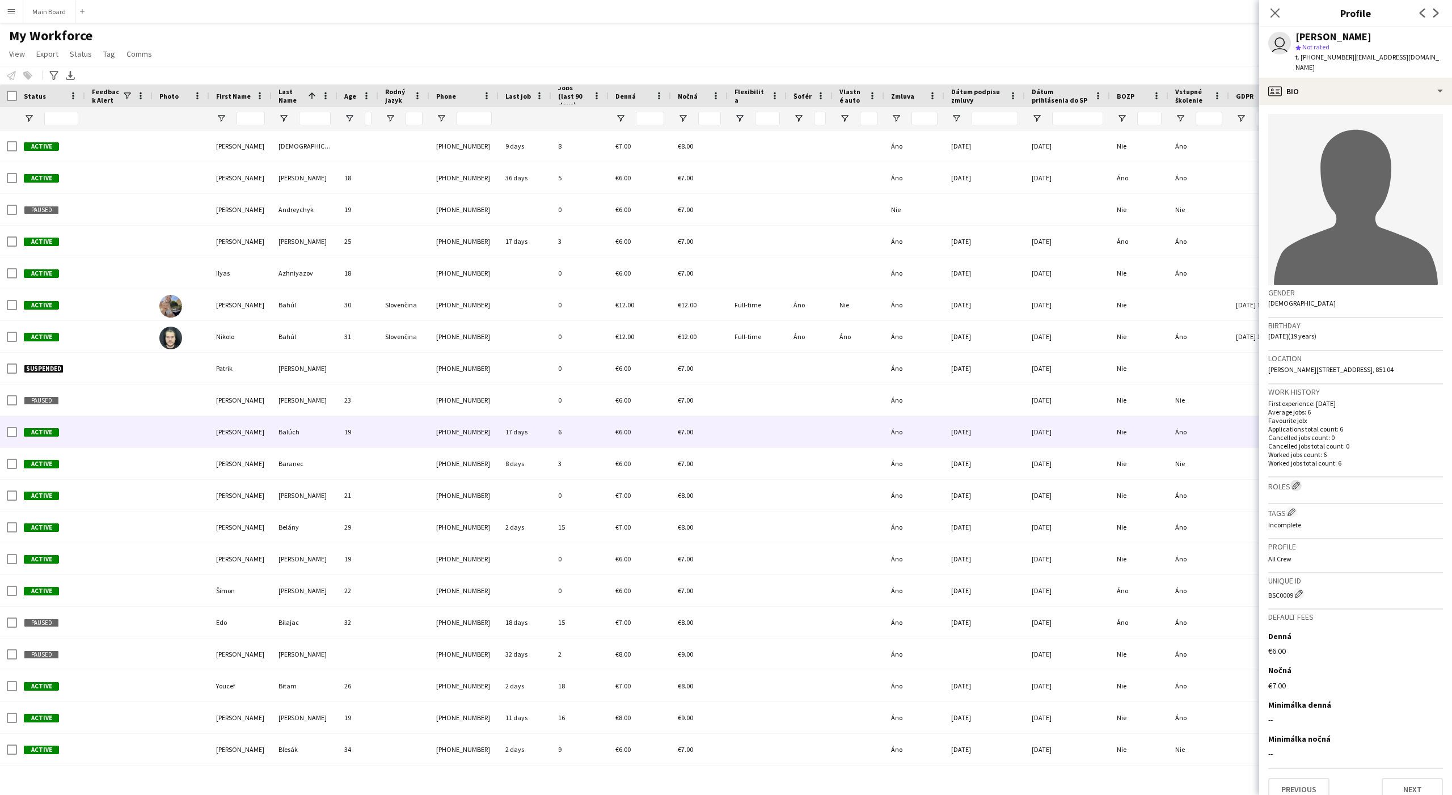
click at [1161, 481] on app-icon "Edit crew company roles" at bounding box center [1296, 485] width 8 height 8
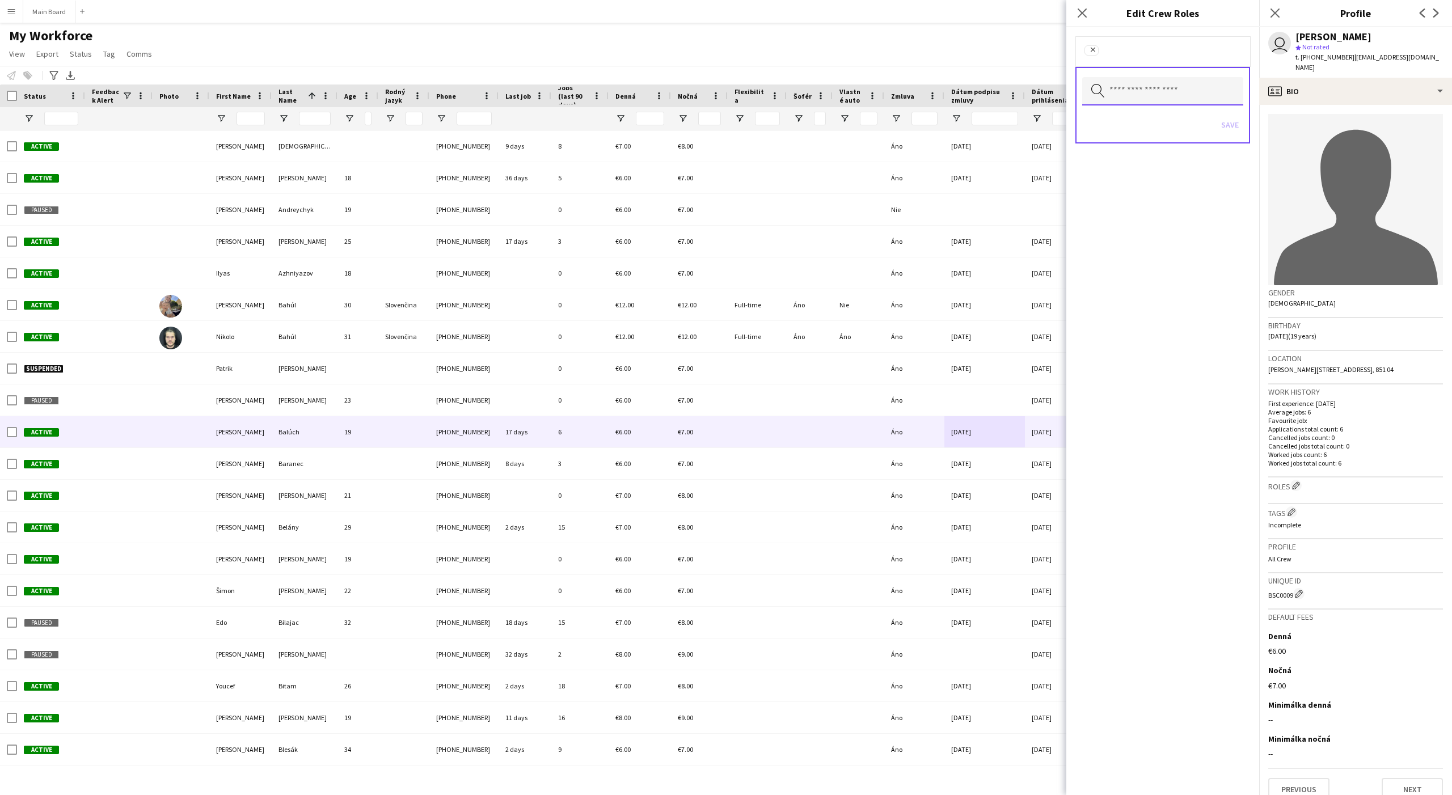
click at [1123, 87] on input "text" at bounding box center [1162, 91] width 161 height 28
click at [1125, 121] on span "Assistant" at bounding box center [1162, 124] width 143 height 11
click at [1161, 312] on div "Remove Assistant Remove Search by role type Save" at bounding box center [1162, 411] width 193 height 768
click at [1161, 129] on button "Save" at bounding box center [1229, 126] width 27 height 18
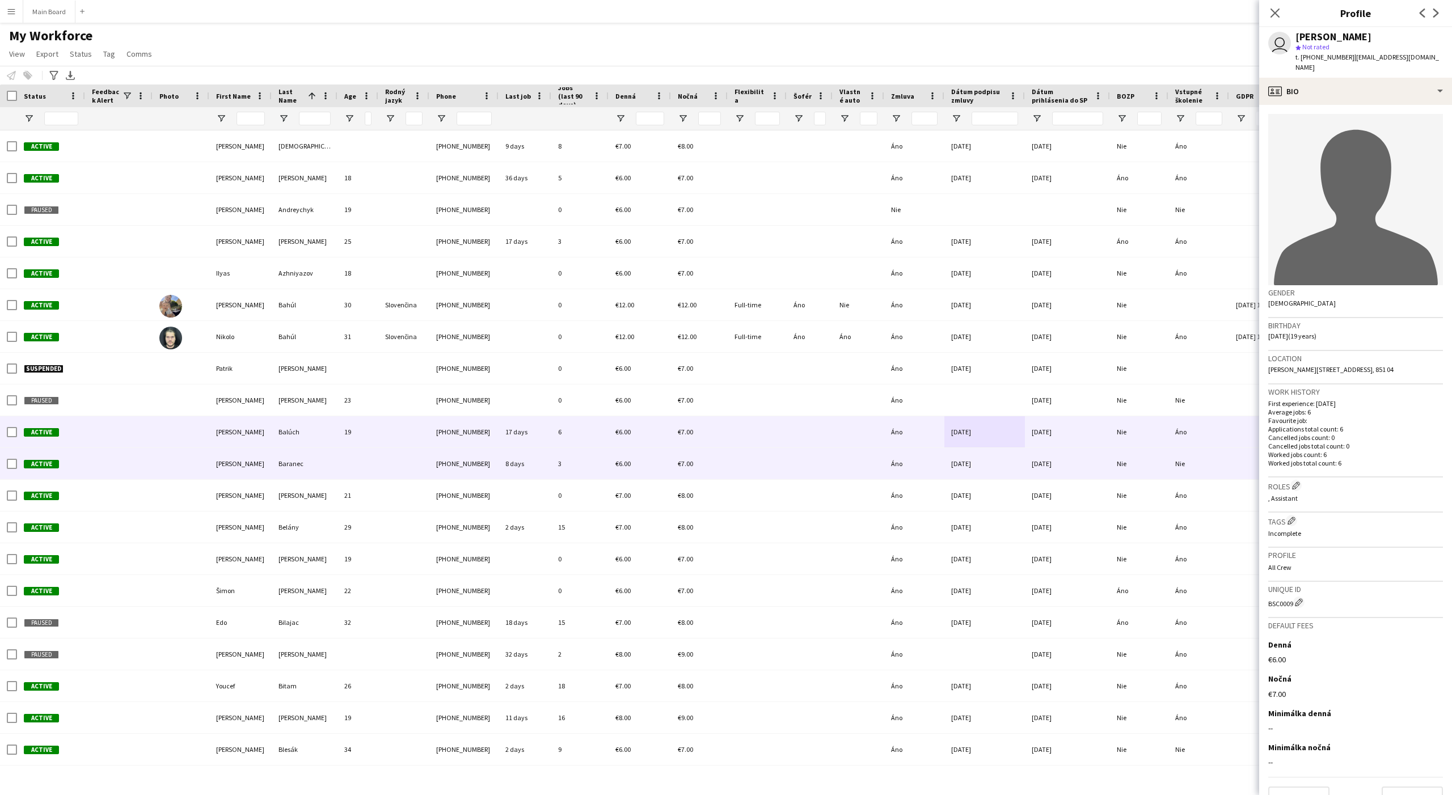
click at [1018, 455] on div "05-08-2025" at bounding box center [984, 463] width 81 height 31
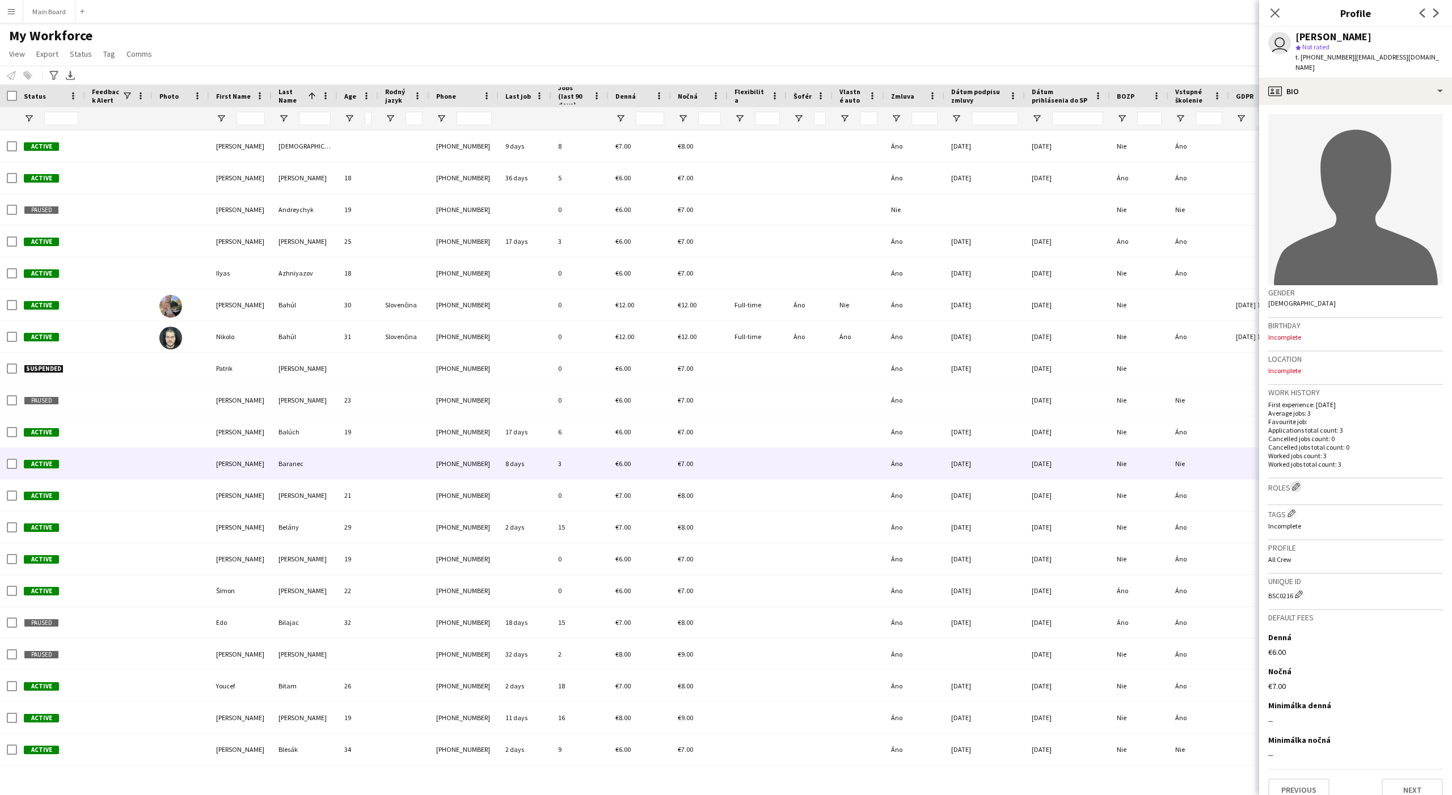
click at [1161, 483] on app-icon "Edit crew company roles" at bounding box center [1296, 487] width 8 height 8
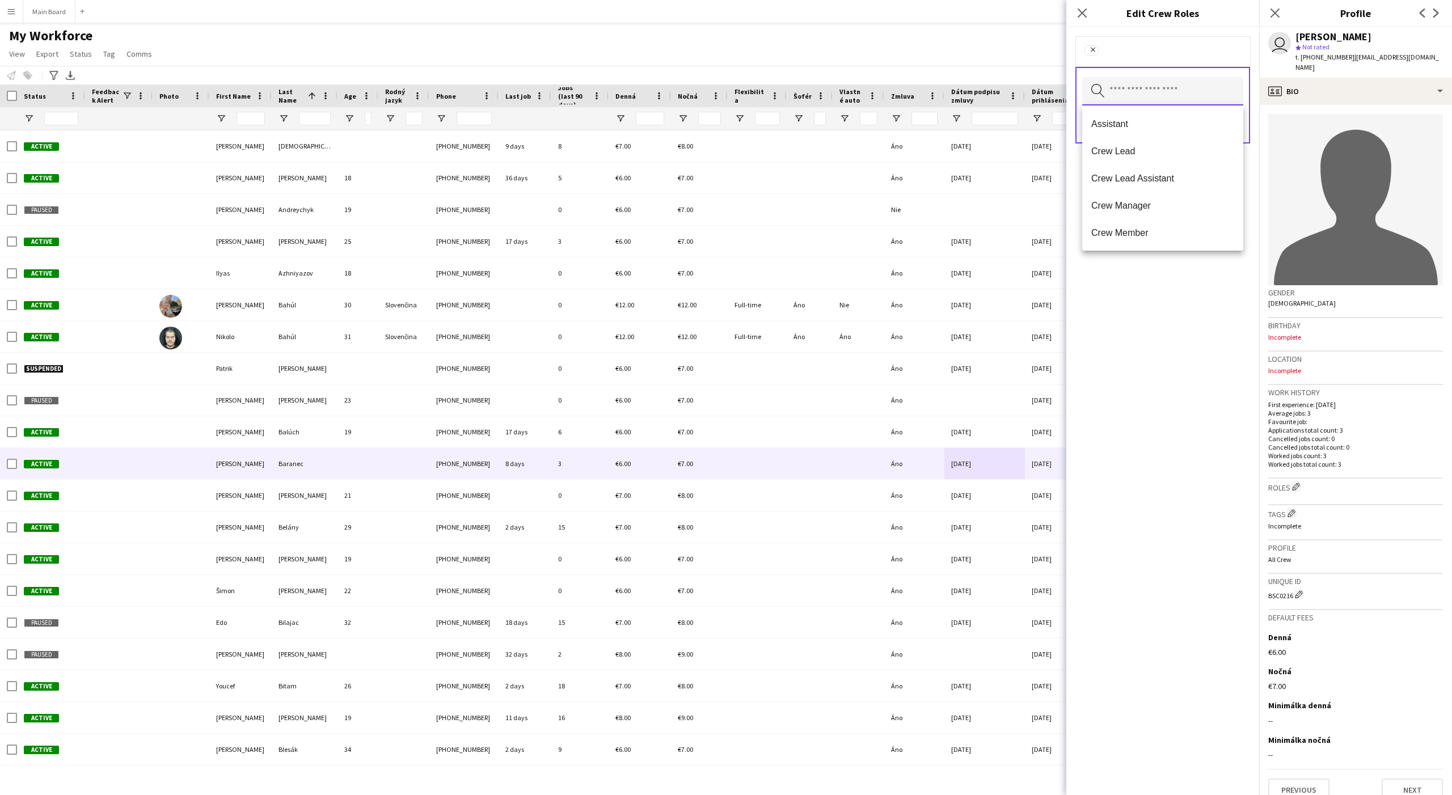
click at [1159, 101] on input "text" at bounding box center [1162, 91] width 161 height 28
click at [1150, 132] on mat-option "Assistant" at bounding box center [1162, 123] width 161 height 27
click at [1161, 318] on div "Remove Assistant Remove Search by role type Save" at bounding box center [1162, 411] width 193 height 768
click at [1161, 122] on button "Save" at bounding box center [1229, 126] width 27 height 18
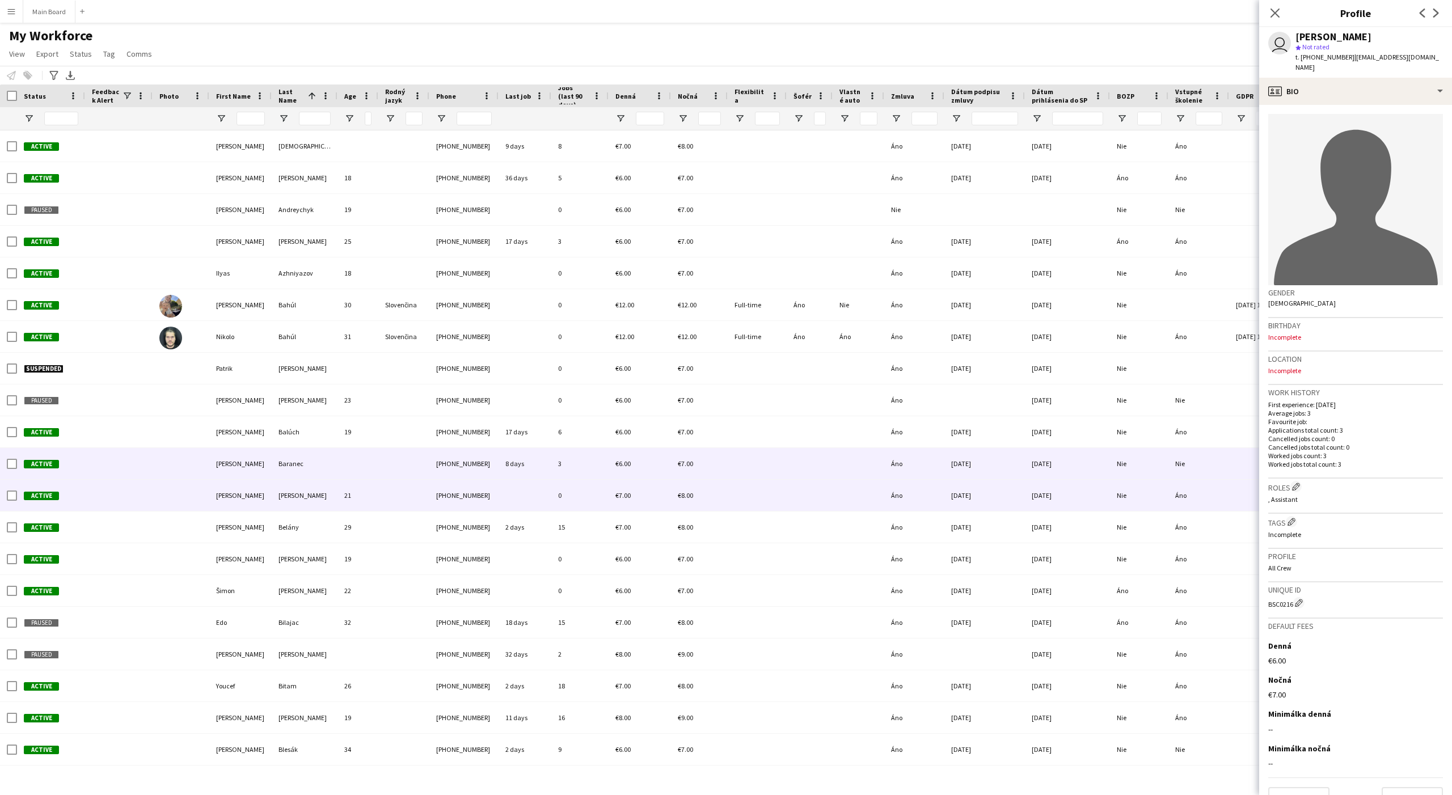
click at [1086, 480] on div "05-05-2025" at bounding box center [1067, 495] width 85 height 31
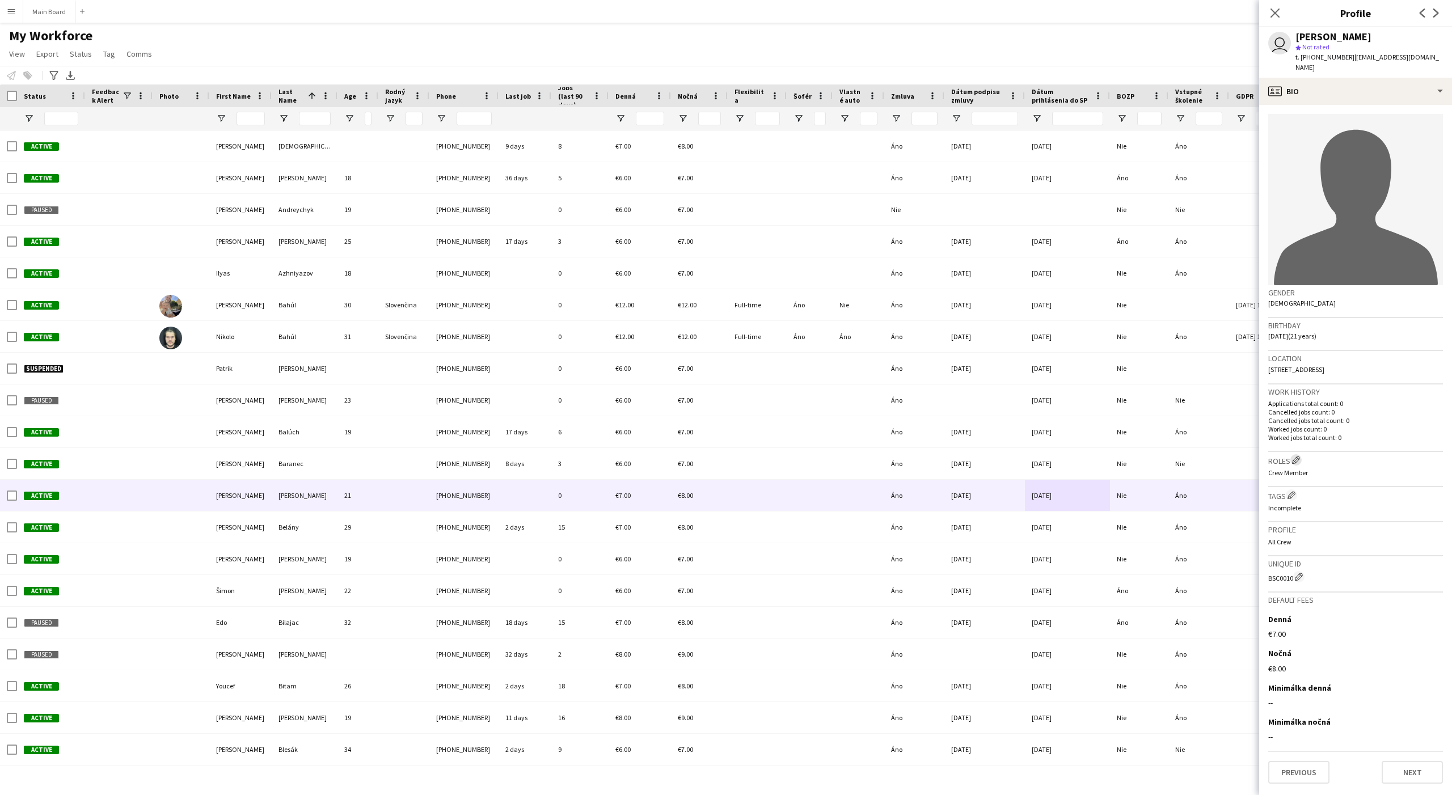
click at [1161, 456] on app-icon "Edit crew company roles" at bounding box center [1296, 460] width 8 height 8
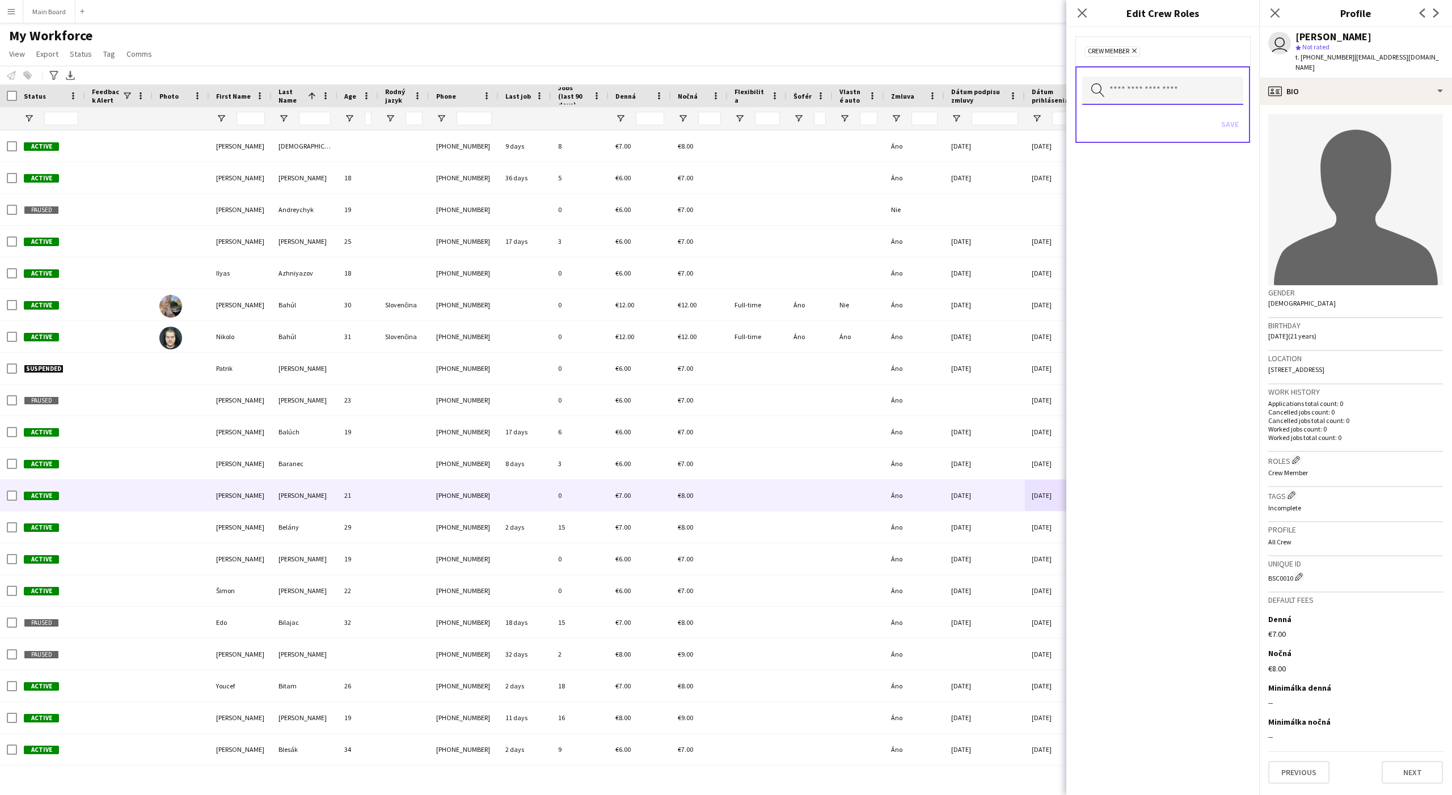
click at [1151, 89] on input "text" at bounding box center [1162, 91] width 161 height 28
click at [1115, 124] on mat-option at bounding box center [1162, 122] width 161 height 27
click at [1161, 345] on div "Remove Crew Member Remove Search by role type Save" at bounding box center [1162, 411] width 193 height 768
click at [1161, 128] on button "Save" at bounding box center [1229, 126] width 27 height 18
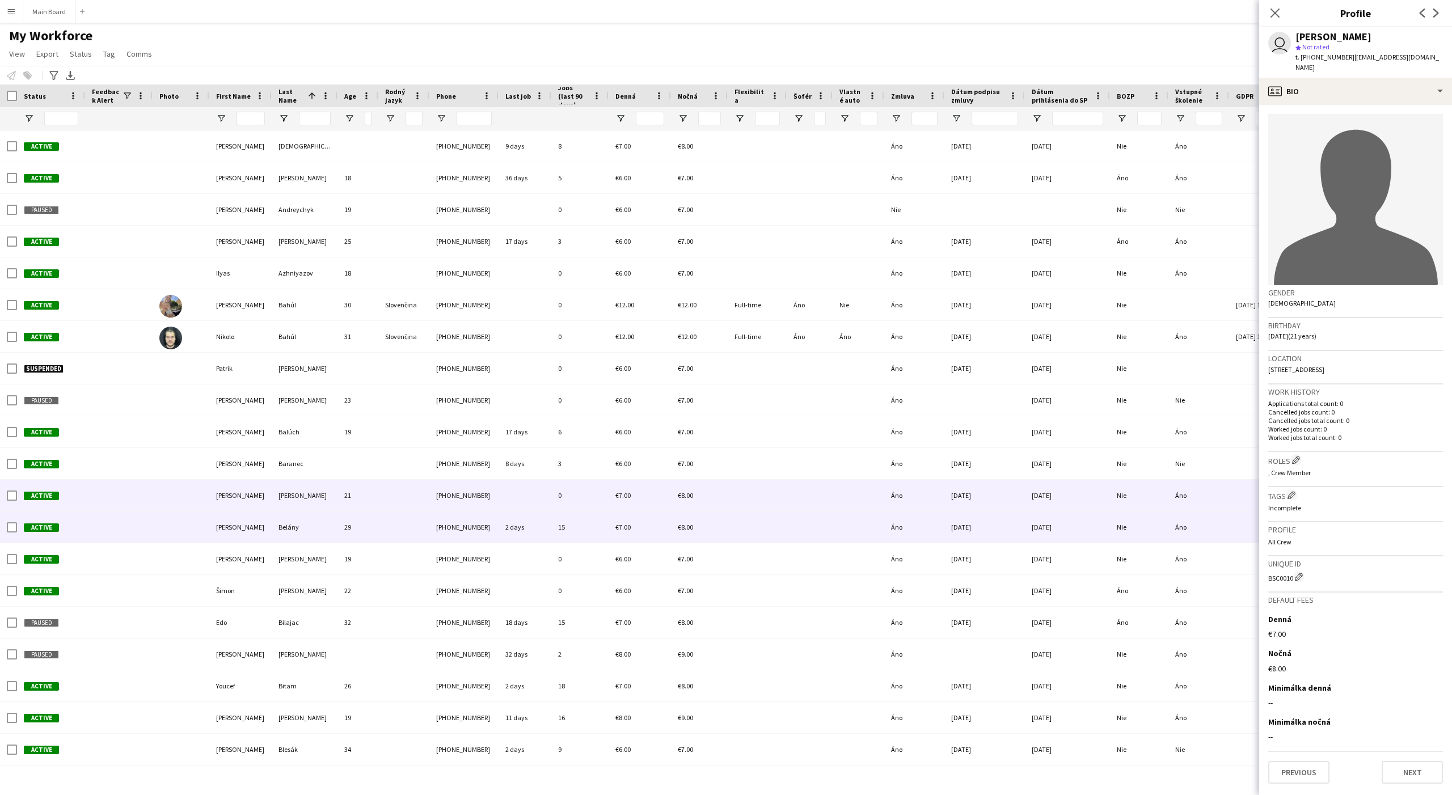
click at [1023, 524] on div "10-07-2025" at bounding box center [984, 526] width 81 height 31
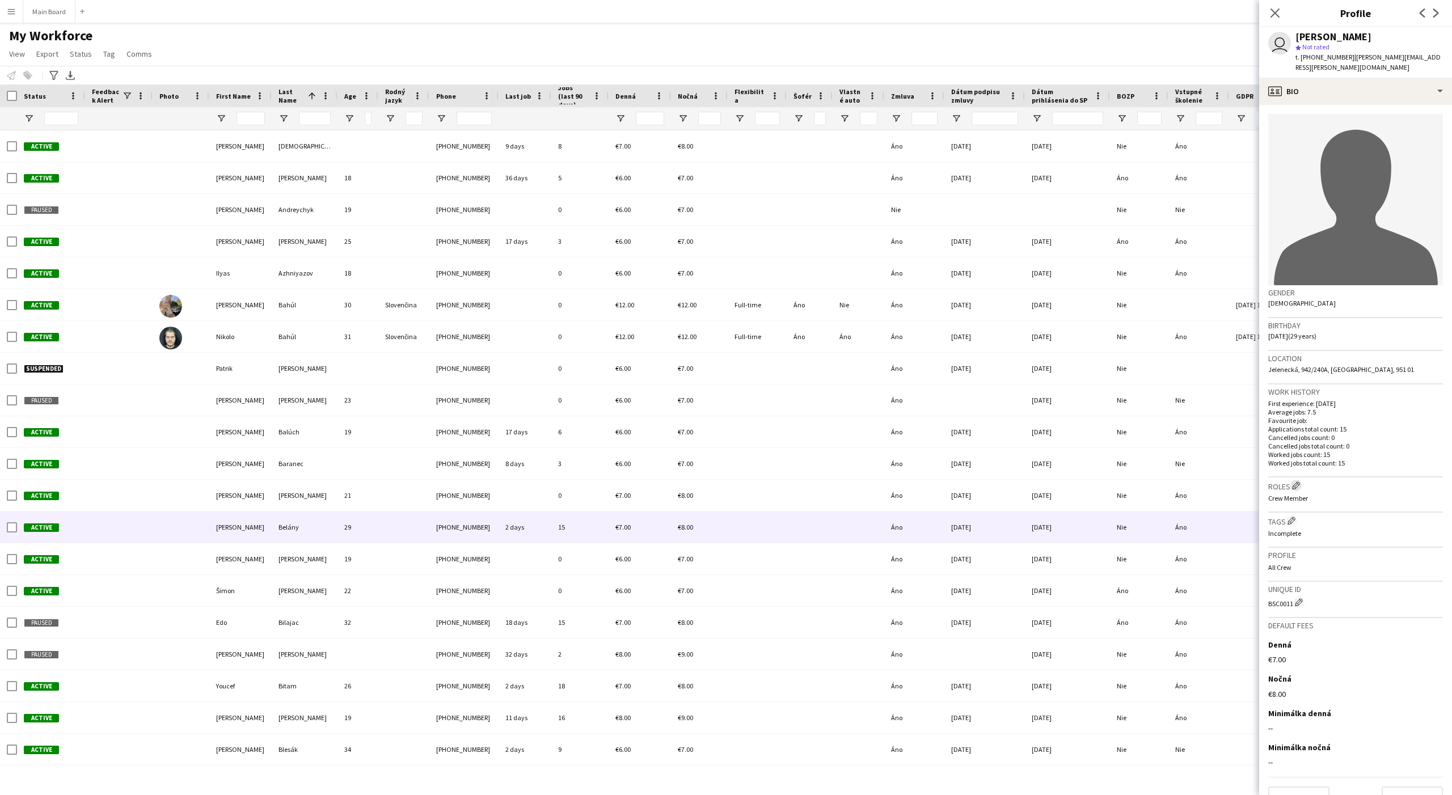
click at [1161, 481] on app-icon "Edit crew company roles" at bounding box center [1296, 485] width 8 height 8
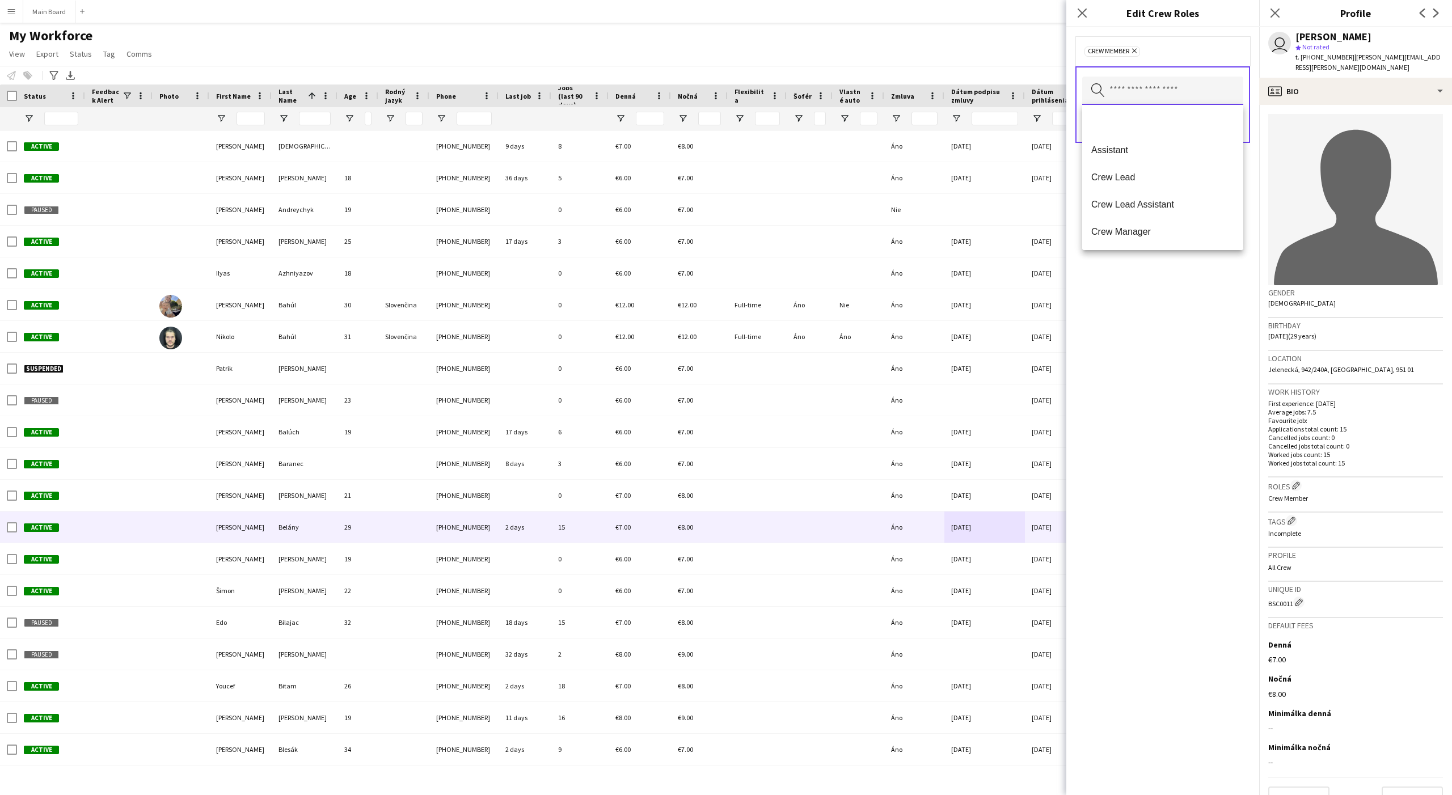
click at [1140, 93] on input "text" at bounding box center [1162, 91] width 161 height 28
click at [1121, 125] on mat-option at bounding box center [1162, 122] width 161 height 27
click at [1161, 337] on div "Remove Crew Member Remove Search by role type Save" at bounding box center [1162, 411] width 193 height 768
click at [1161, 129] on button "Save" at bounding box center [1229, 126] width 27 height 18
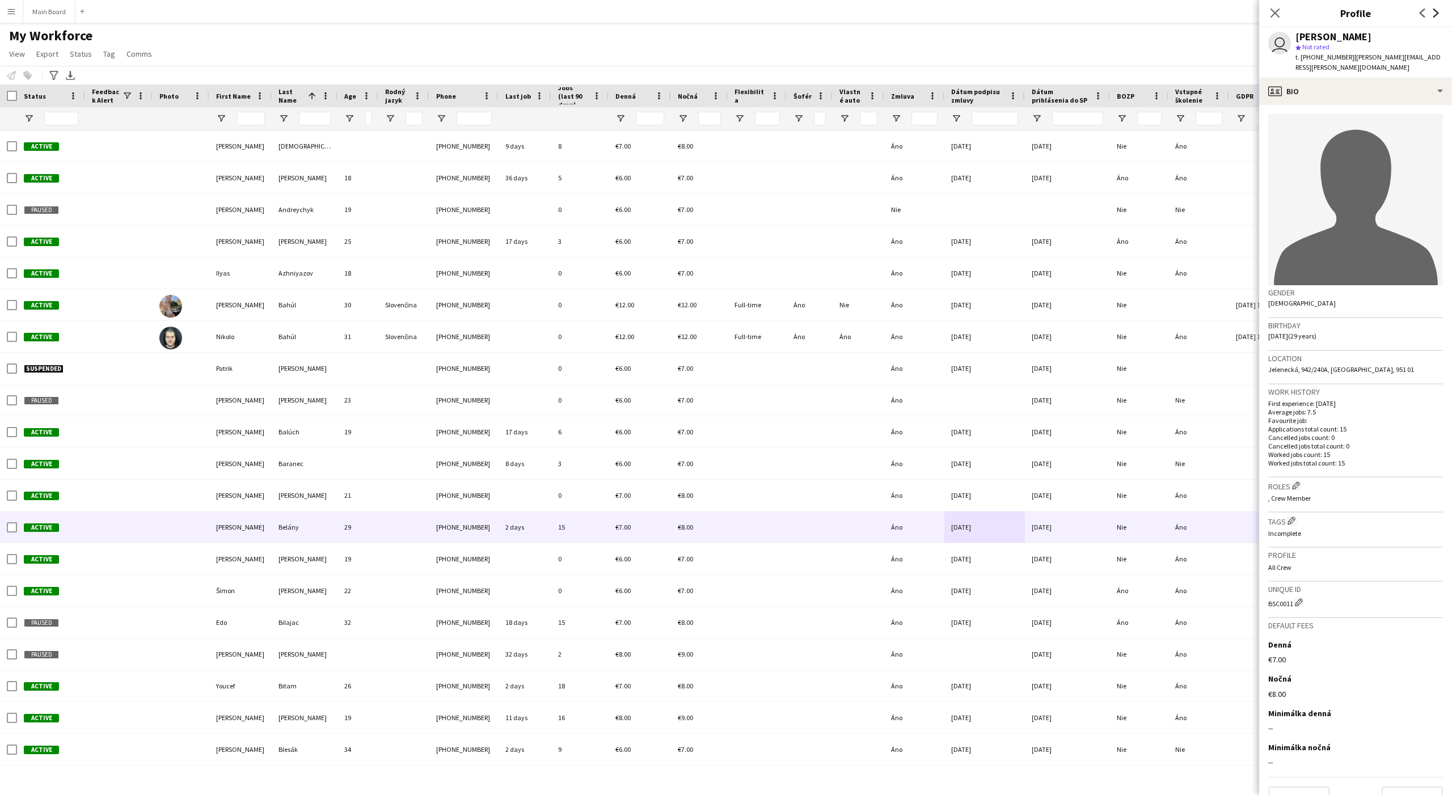
click at [1161, 10] on icon at bounding box center [1436, 13] width 6 height 9
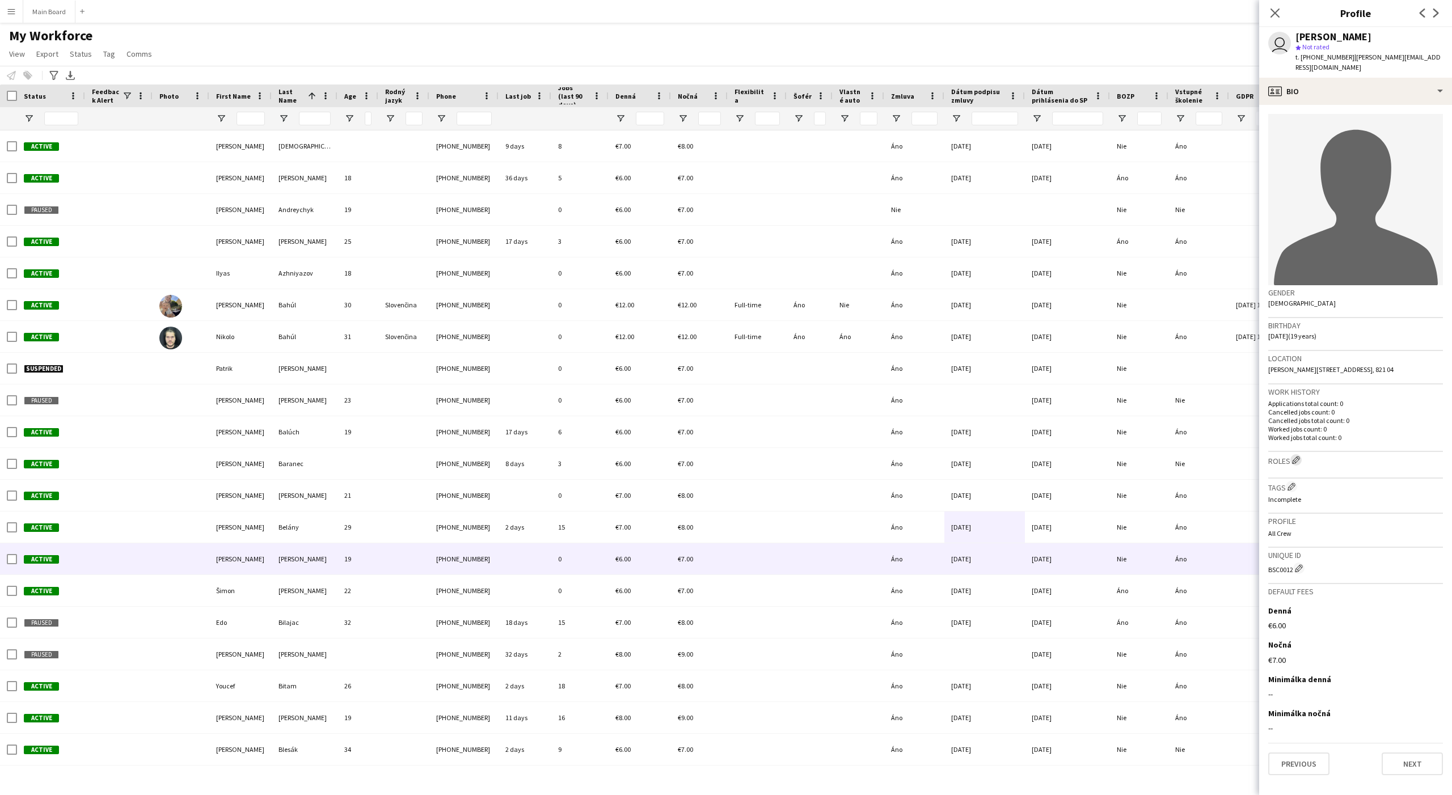
click at [1161, 454] on button "Edit crew company roles" at bounding box center [1295, 459] width 11 height 11
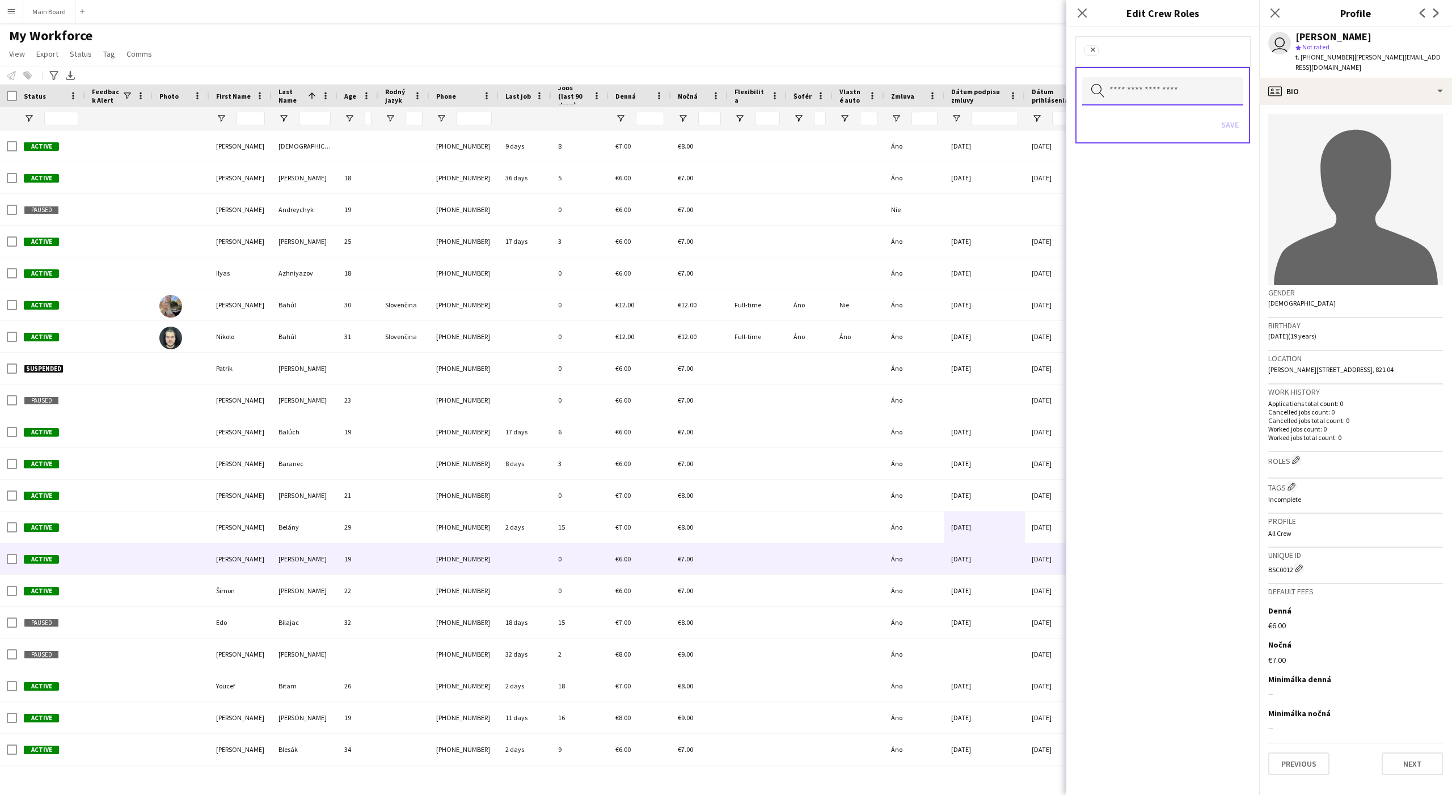
click at [1151, 99] on input "text" at bounding box center [1162, 91] width 161 height 28
click at [1134, 117] on mat-option "Assistant" at bounding box center [1162, 123] width 161 height 27
click at [1161, 323] on div "Remove Assistant Remove Search by role type Save" at bounding box center [1162, 411] width 193 height 768
click at [1161, 125] on button "Save" at bounding box center [1229, 126] width 27 height 18
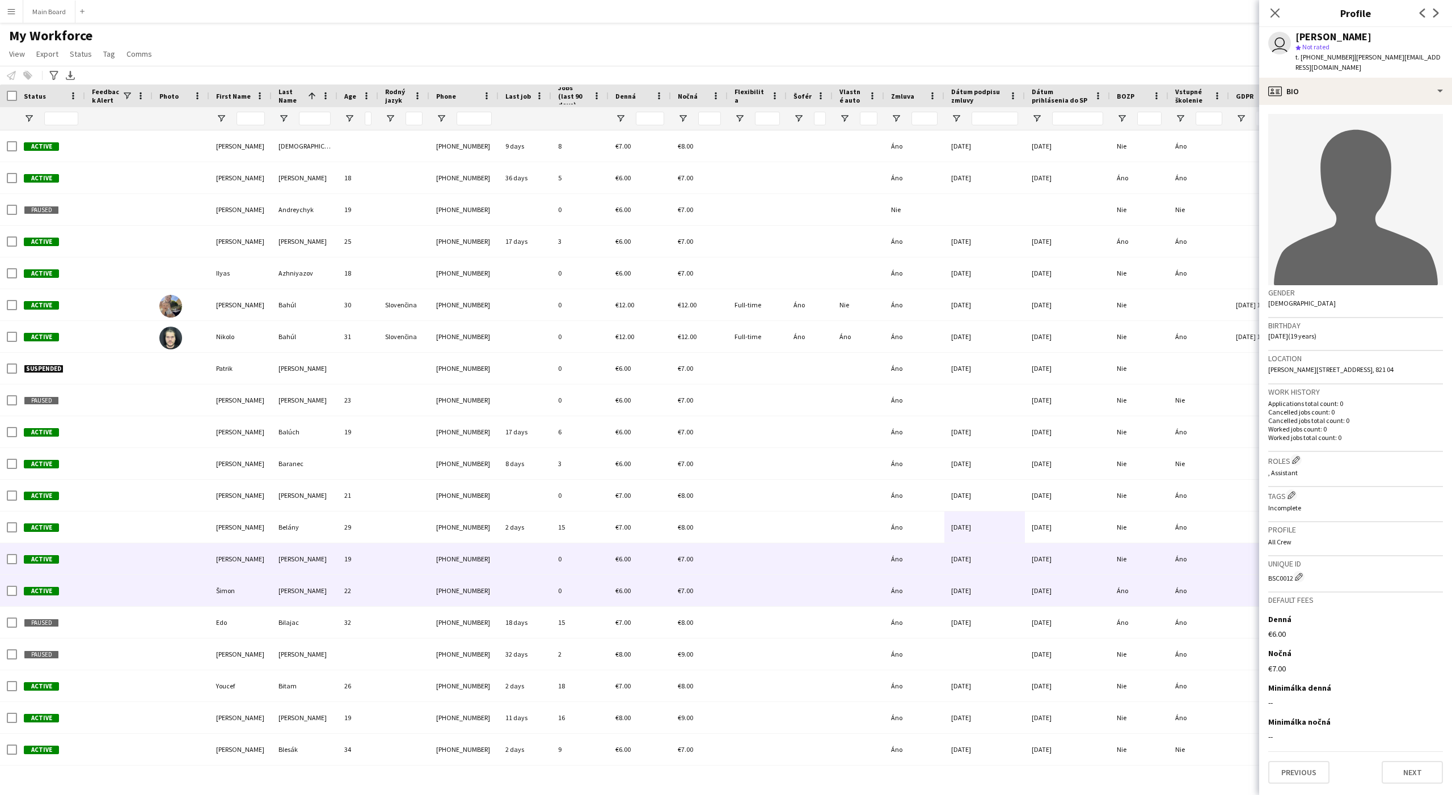
click at [1012, 580] on div "01-05-2025" at bounding box center [984, 590] width 81 height 31
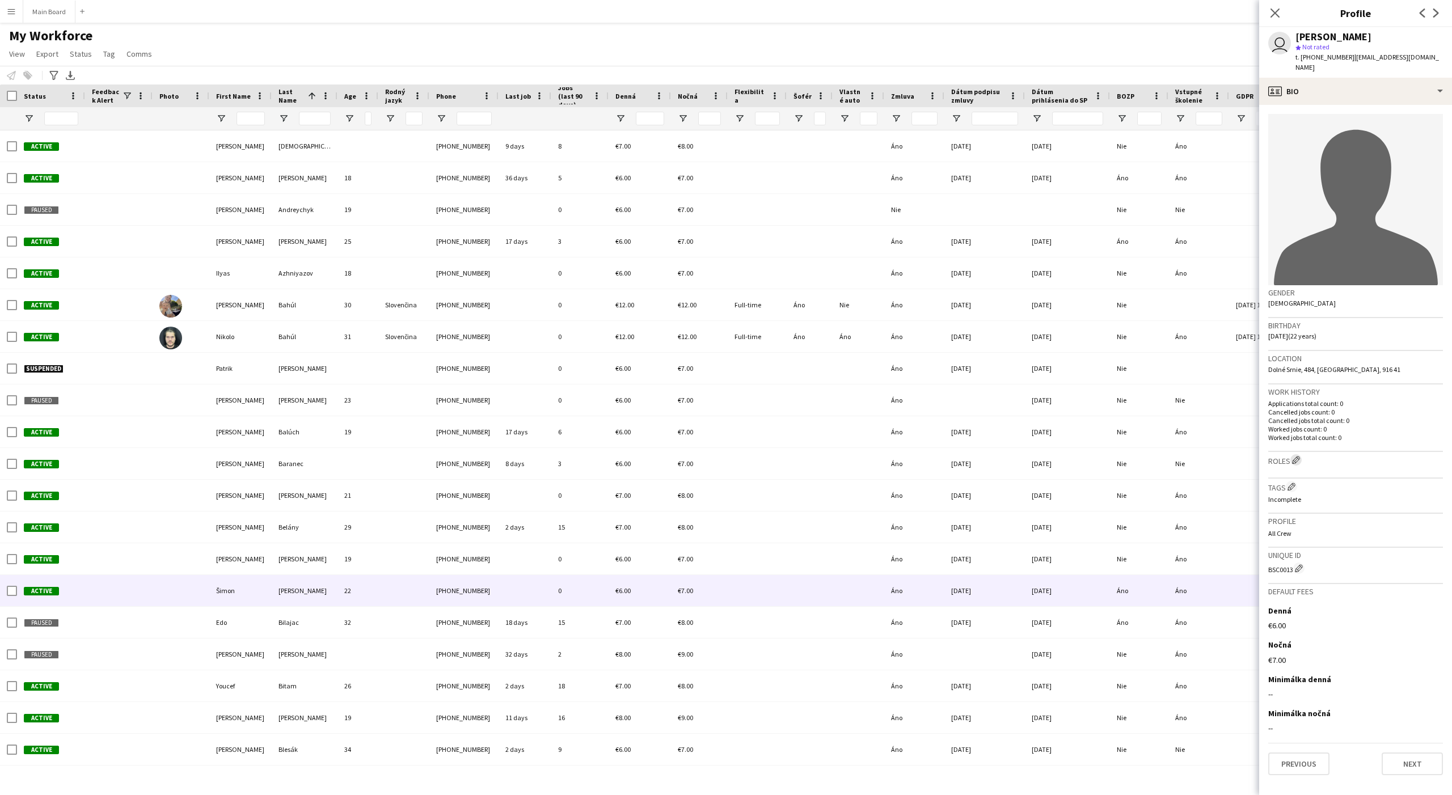
click at [1161, 456] on app-icon "Edit crew company roles" at bounding box center [1296, 460] width 8 height 8
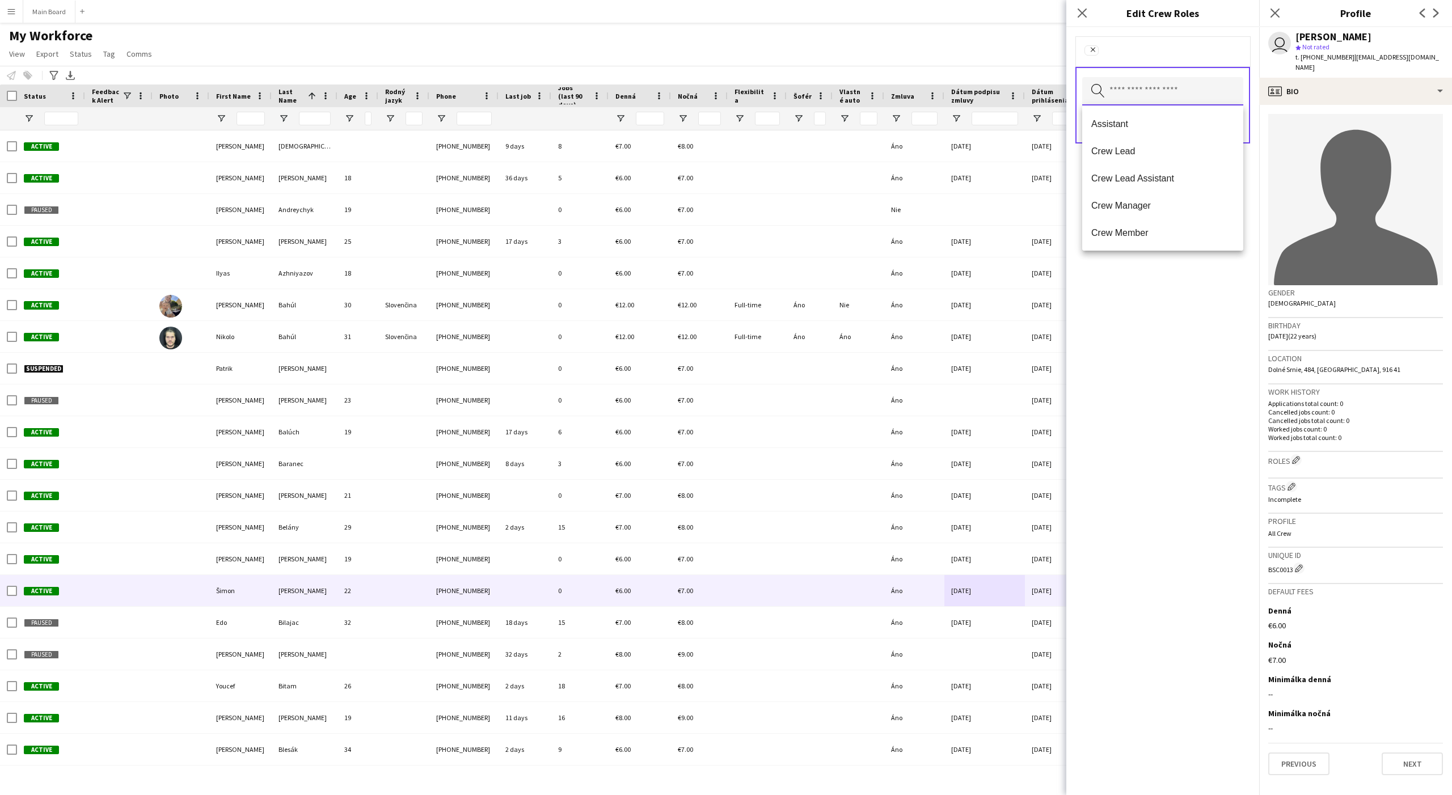
click at [1161, 96] on input "text" at bounding box center [1162, 91] width 161 height 28
click at [1119, 120] on span "Assistant" at bounding box center [1162, 124] width 143 height 11
click at [1161, 404] on div "Remove Assistant Remove Search by role type Save" at bounding box center [1162, 411] width 193 height 768
click at [1161, 131] on button "Save" at bounding box center [1229, 126] width 27 height 18
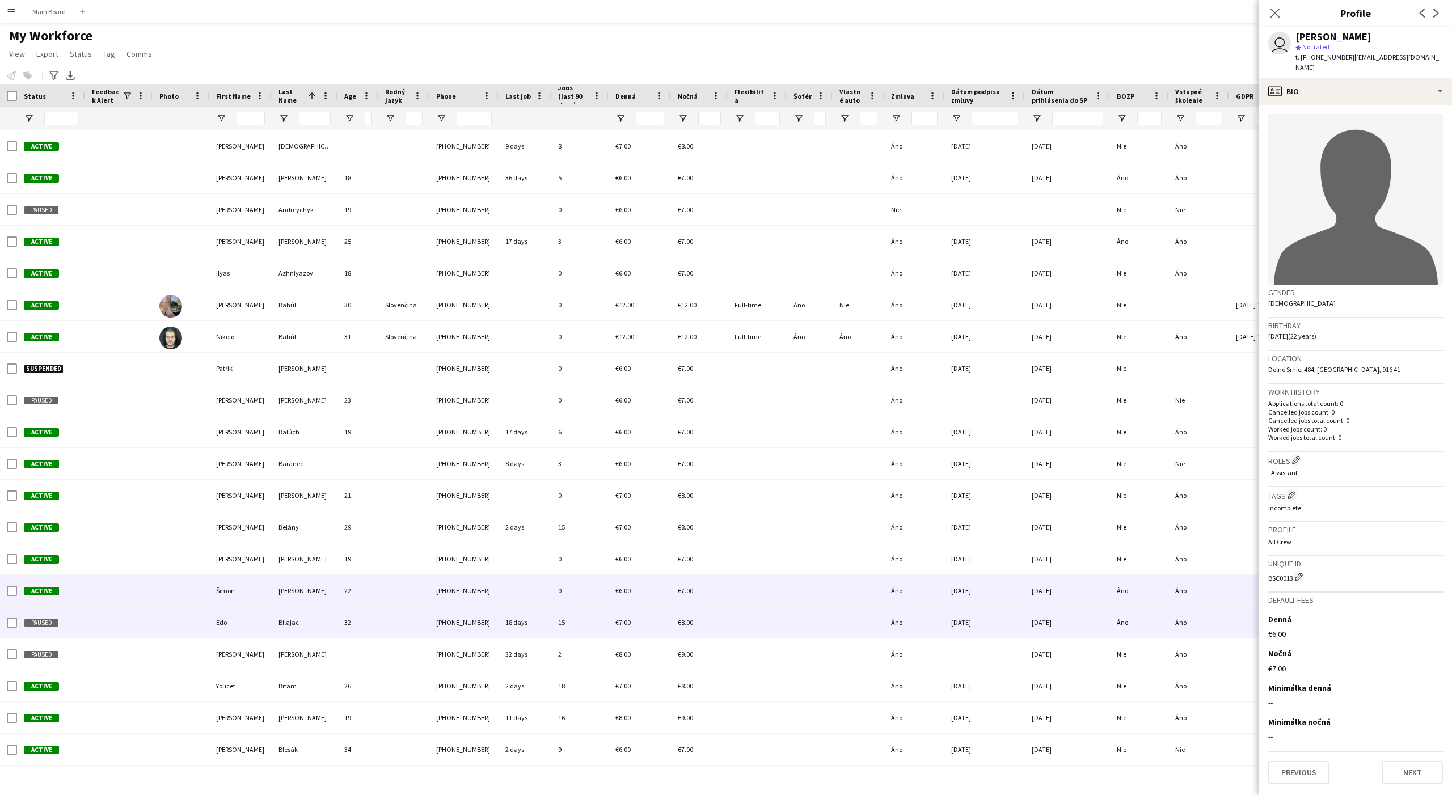
click at [970, 627] on div "01-05-2025" at bounding box center [984, 622] width 81 height 31
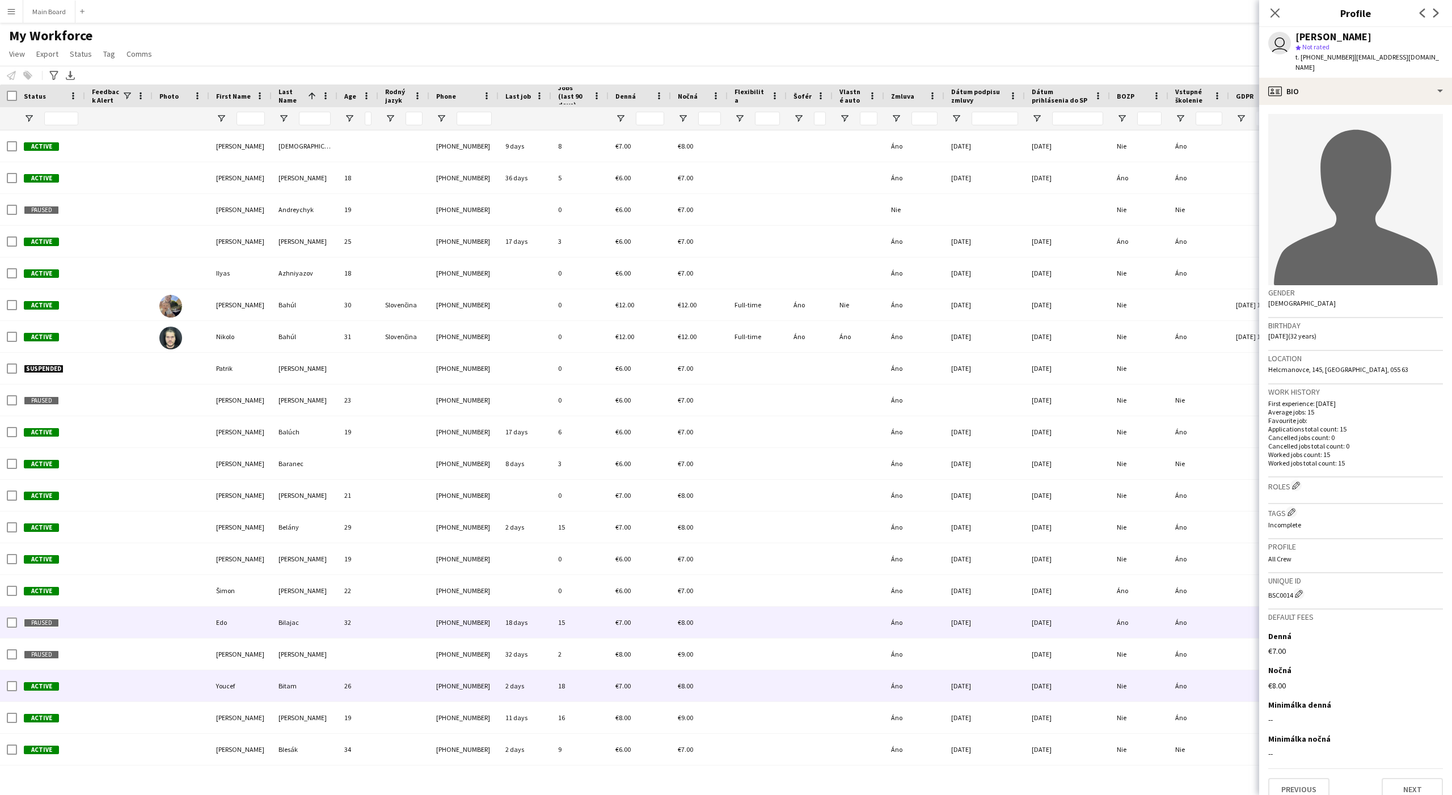
click at [943, 636] on div "Áno" at bounding box center [914, 685] width 60 height 31
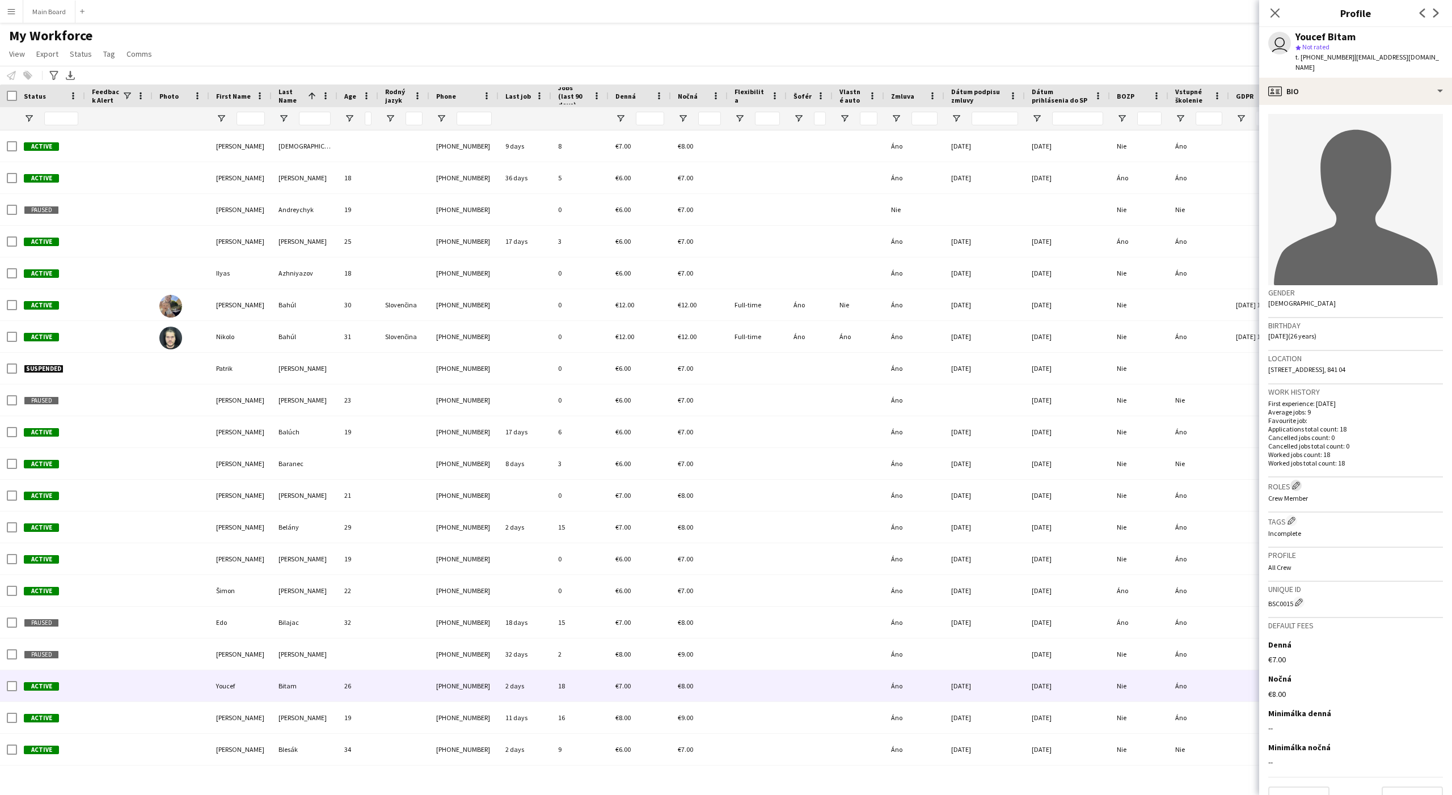
click at [1161, 481] on app-icon "Edit crew company roles" at bounding box center [1296, 485] width 8 height 8
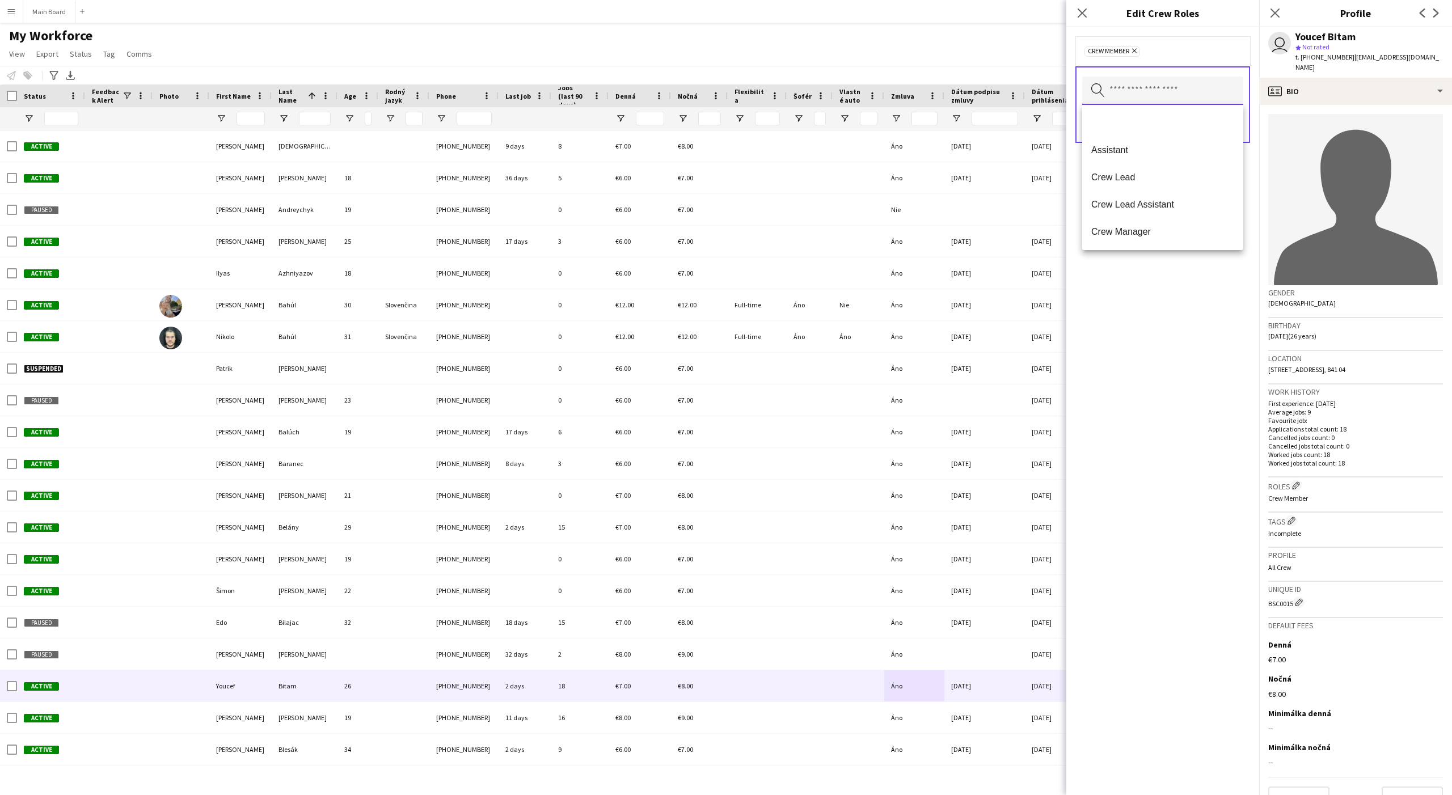
click at [1153, 87] on input "text" at bounding box center [1162, 91] width 161 height 28
click at [1126, 122] on mat-option at bounding box center [1162, 122] width 161 height 27
click at [1161, 352] on div "Remove Crew Member Remove Search by role type Save" at bounding box center [1162, 411] width 193 height 768
click at [1161, 133] on button "Save" at bounding box center [1229, 126] width 27 height 18
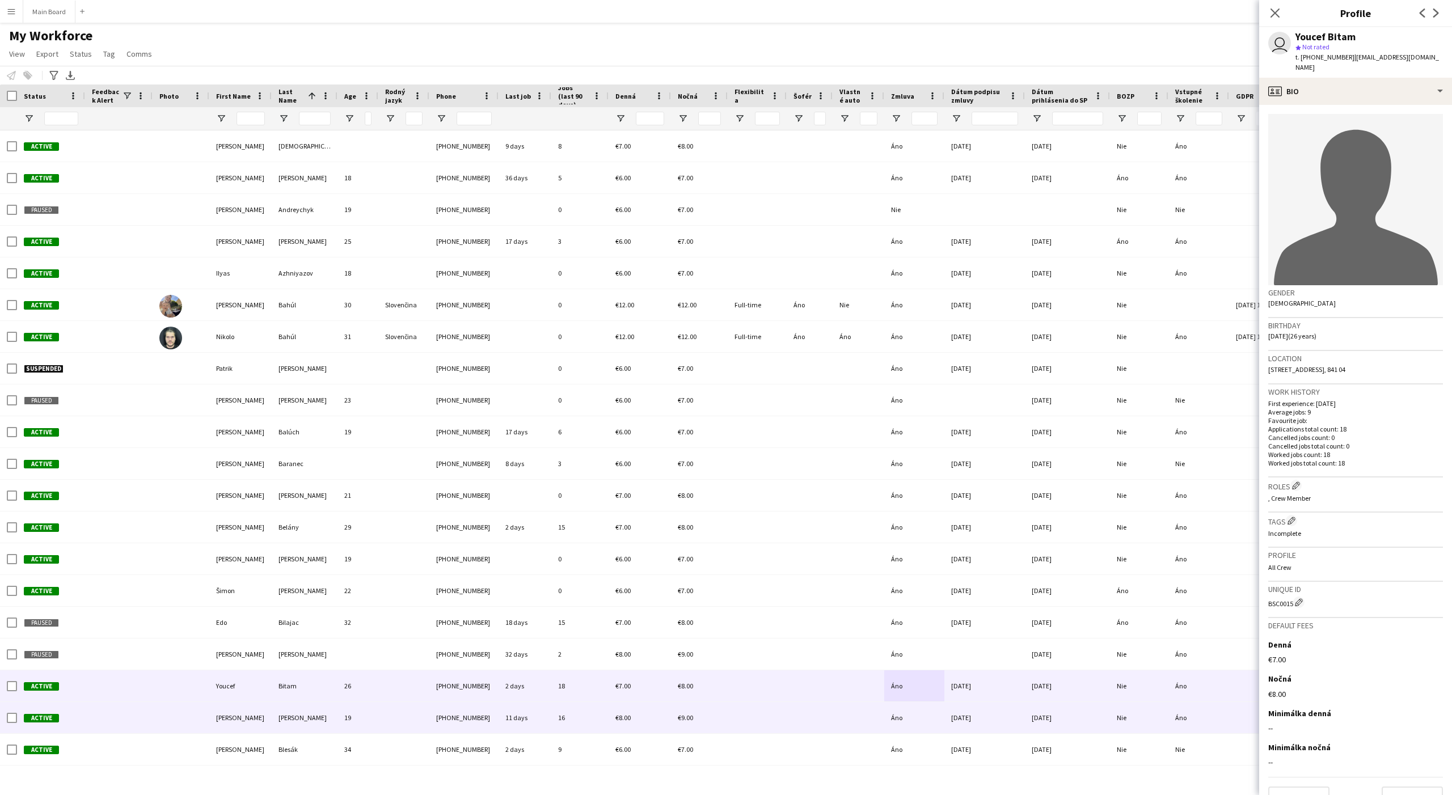
click at [901, 636] on span "Áno" at bounding box center [896, 717] width 11 height 9
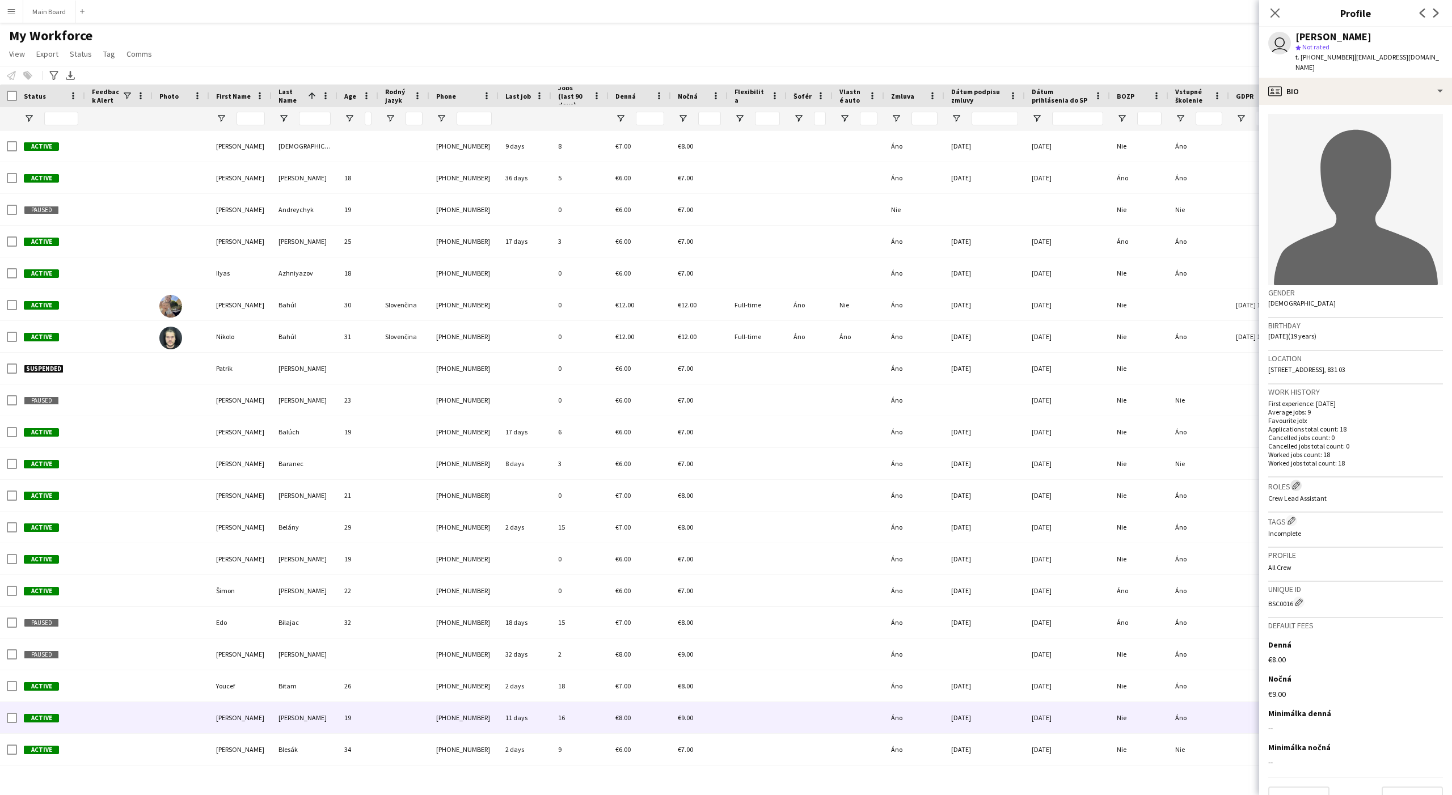
click at [1161, 481] on app-icon "Edit crew company roles" at bounding box center [1296, 485] width 8 height 8
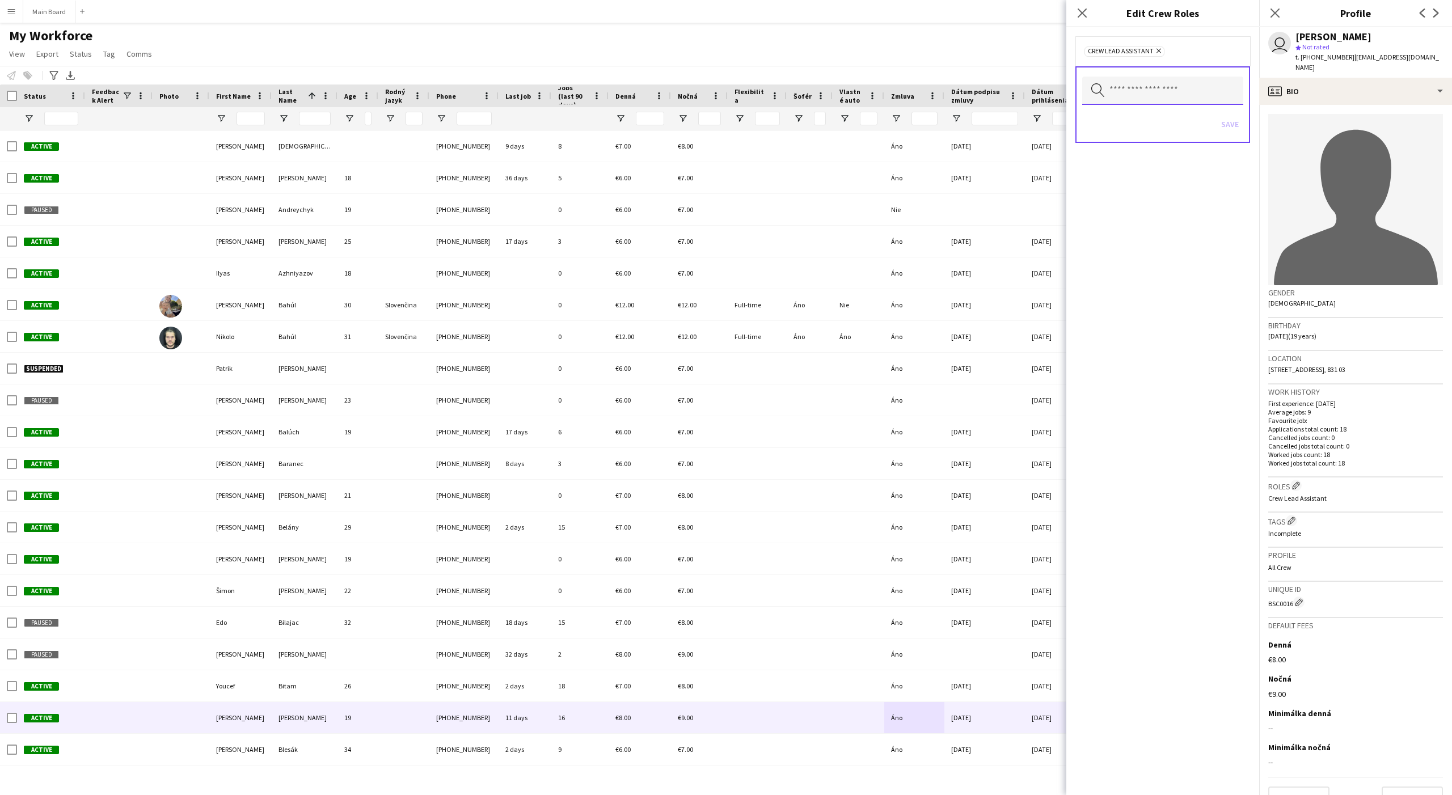
click at [1161, 96] on input "text" at bounding box center [1162, 91] width 161 height 28
click at [1128, 119] on mat-option at bounding box center [1162, 122] width 161 height 27
click at [1161, 294] on div "Remove Crew Lead Assistant Remove Search by role type Save" at bounding box center [1162, 411] width 193 height 768
click at [1161, 121] on button "Save" at bounding box center [1229, 126] width 27 height 18
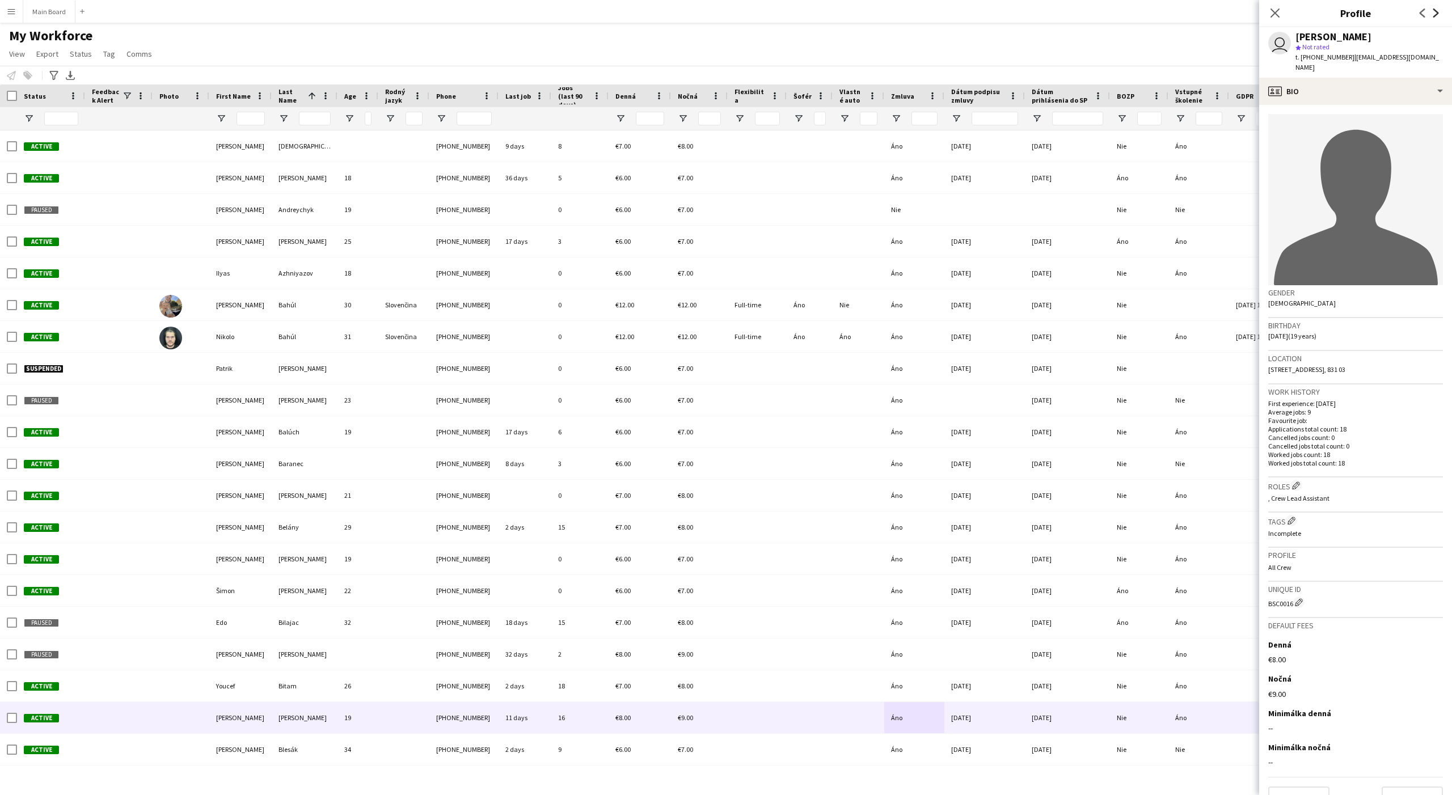
click at [1161, 10] on icon "Next" at bounding box center [1435, 13] width 9 height 9
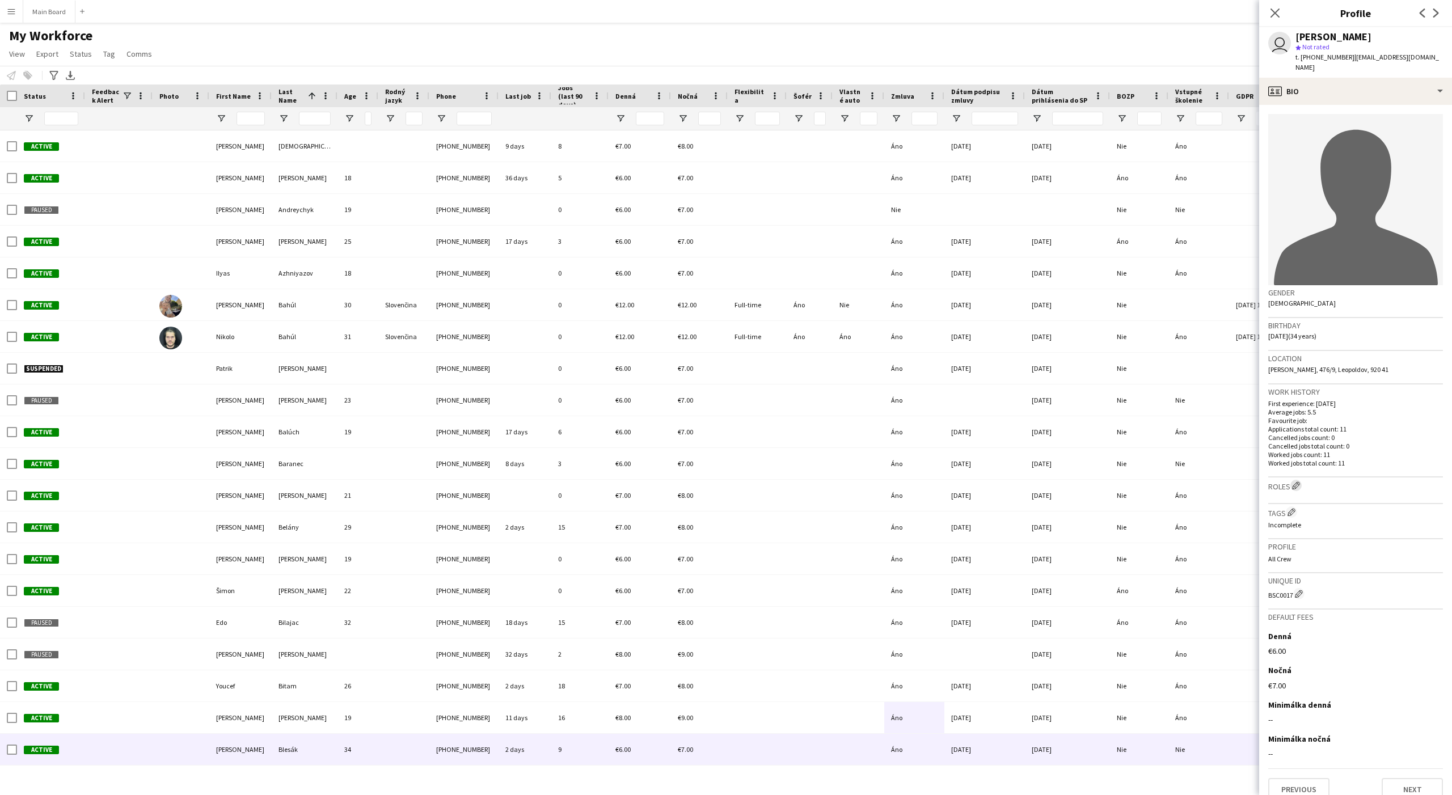
click at [1161, 480] on button "Edit crew company roles" at bounding box center [1295, 485] width 11 height 11
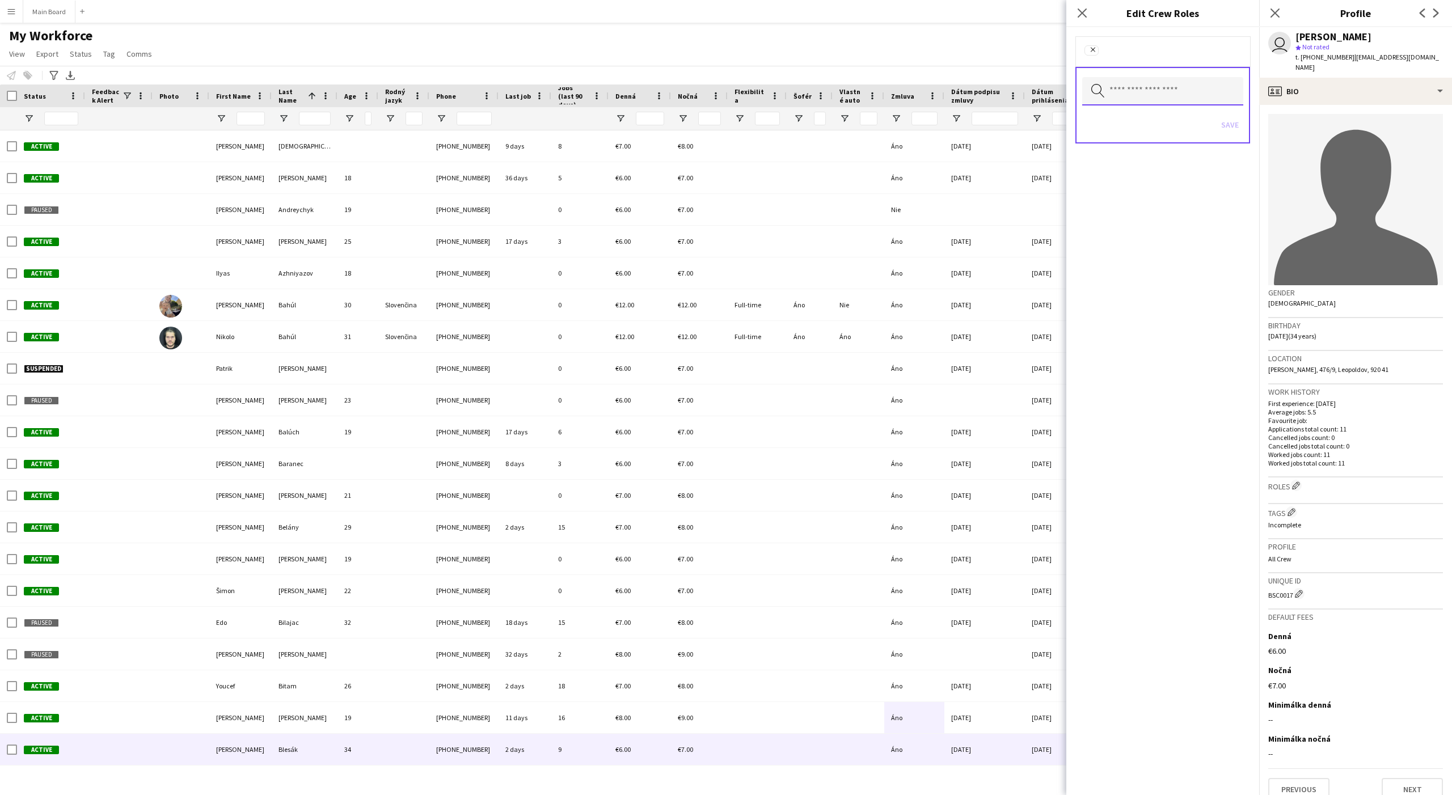
click at [1161, 103] on input "text" at bounding box center [1162, 91] width 161 height 28
click at [1161, 116] on mat-option "Assistant" at bounding box center [1162, 123] width 161 height 27
click at [1161, 127] on div "Search by role type Save" at bounding box center [1162, 106] width 175 height 77
click at [1161, 126] on button "Save" at bounding box center [1229, 126] width 27 height 18
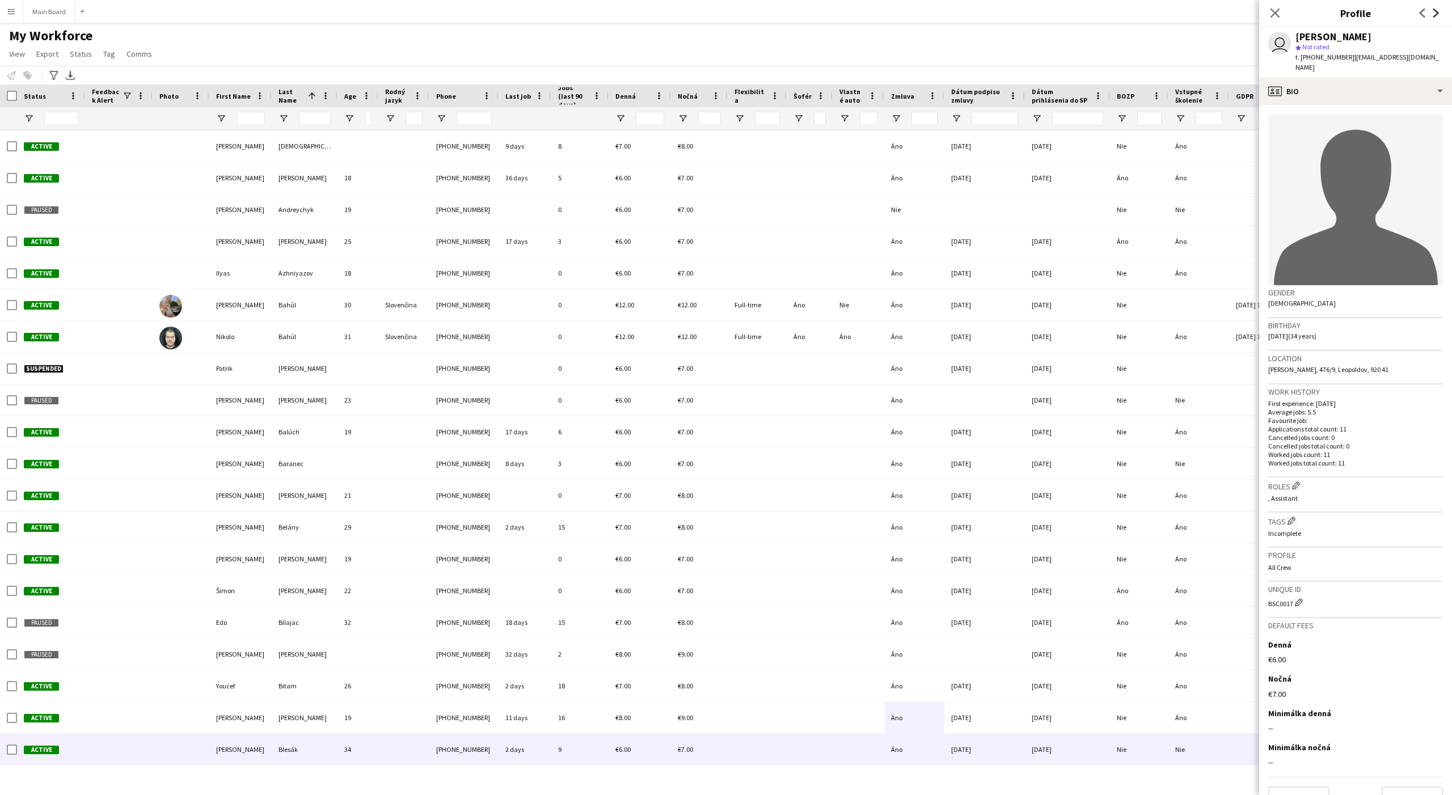
click at [1161, 16] on icon at bounding box center [1436, 13] width 6 height 9
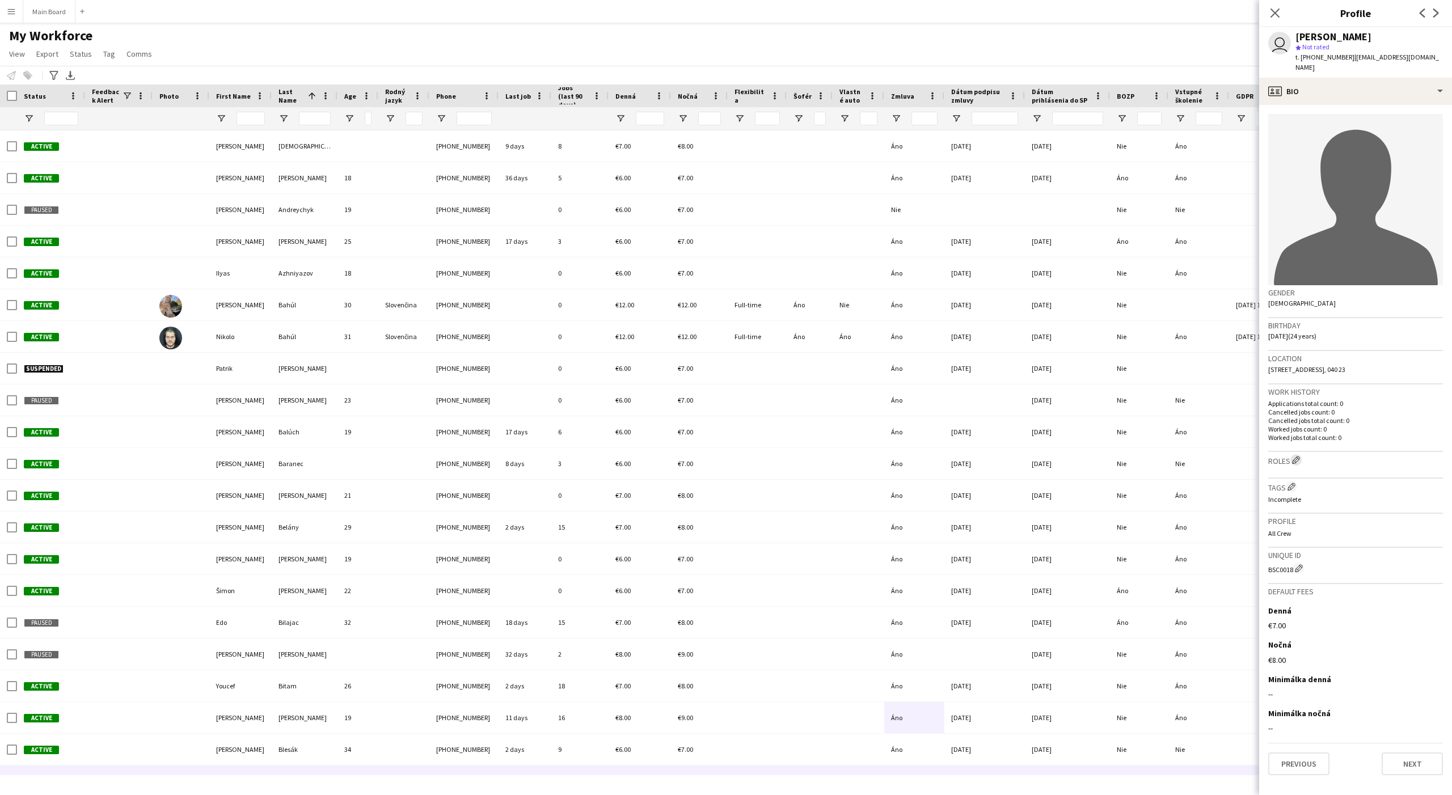
click at [1161, 454] on button "Edit crew company roles" at bounding box center [1295, 459] width 11 height 11
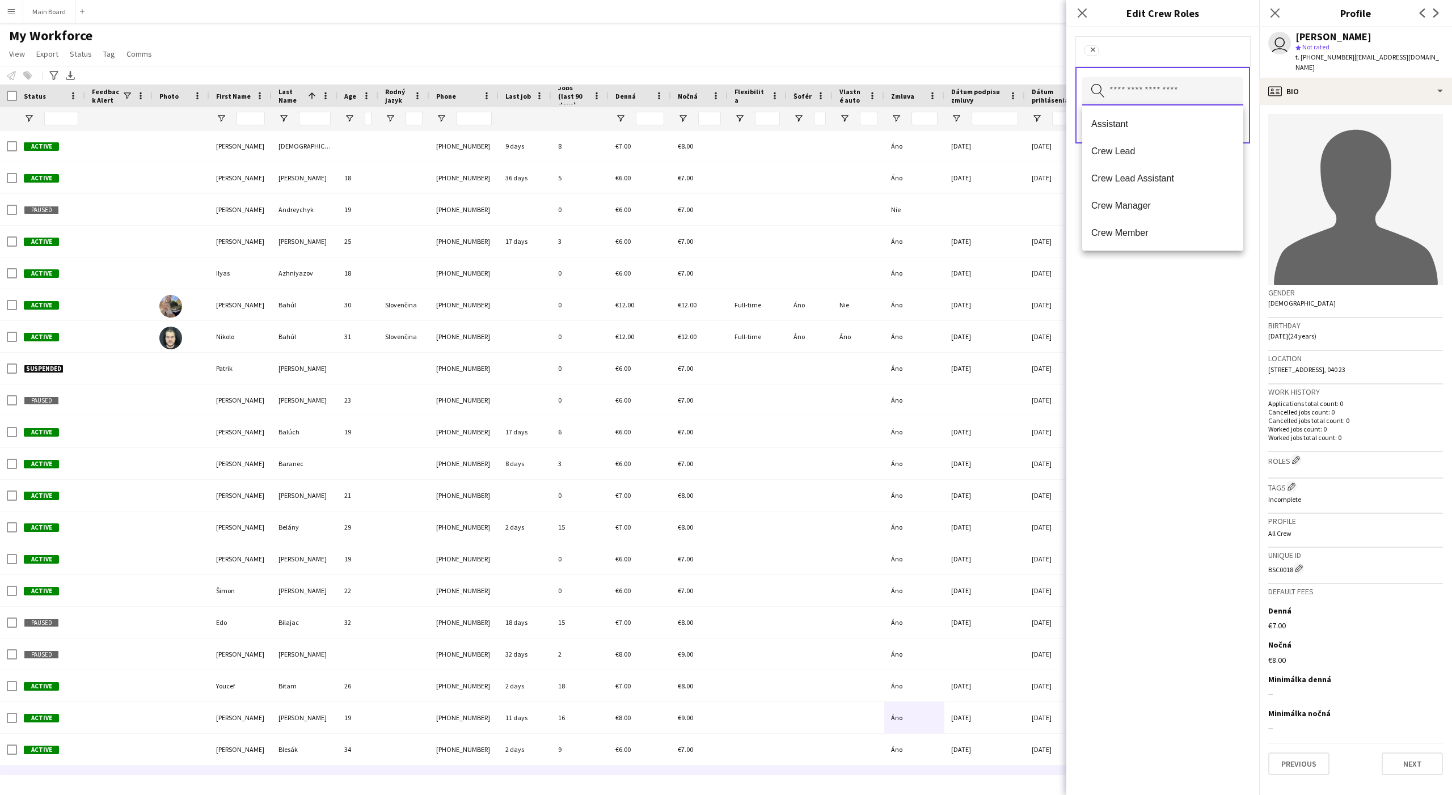
click at [1161, 97] on input "text" at bounding box center [1162, 91] width 161 height 28
click at [1157, 117] on mat-option "Assistant" at bounding box center [1162, 123] width 161 height 27
click at [1161, 115] on form "Remove Assistant Remove Search by role type Save" at bounding box center [1162, 101] width 193 height 149
click at [1161, 124] on button "Save" at bounding box center [1229, 126] width 27 height 18
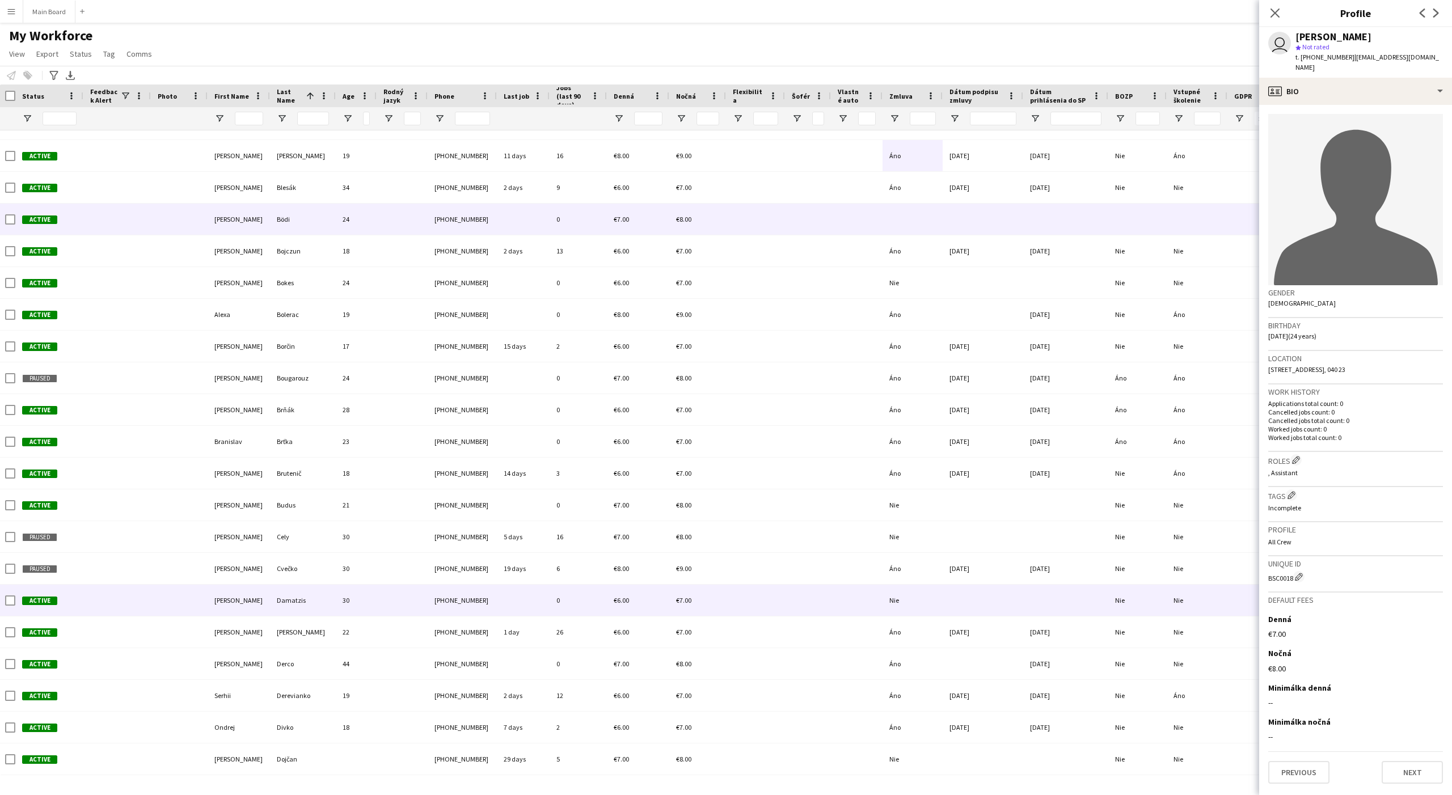
scroll to position [573, 0]
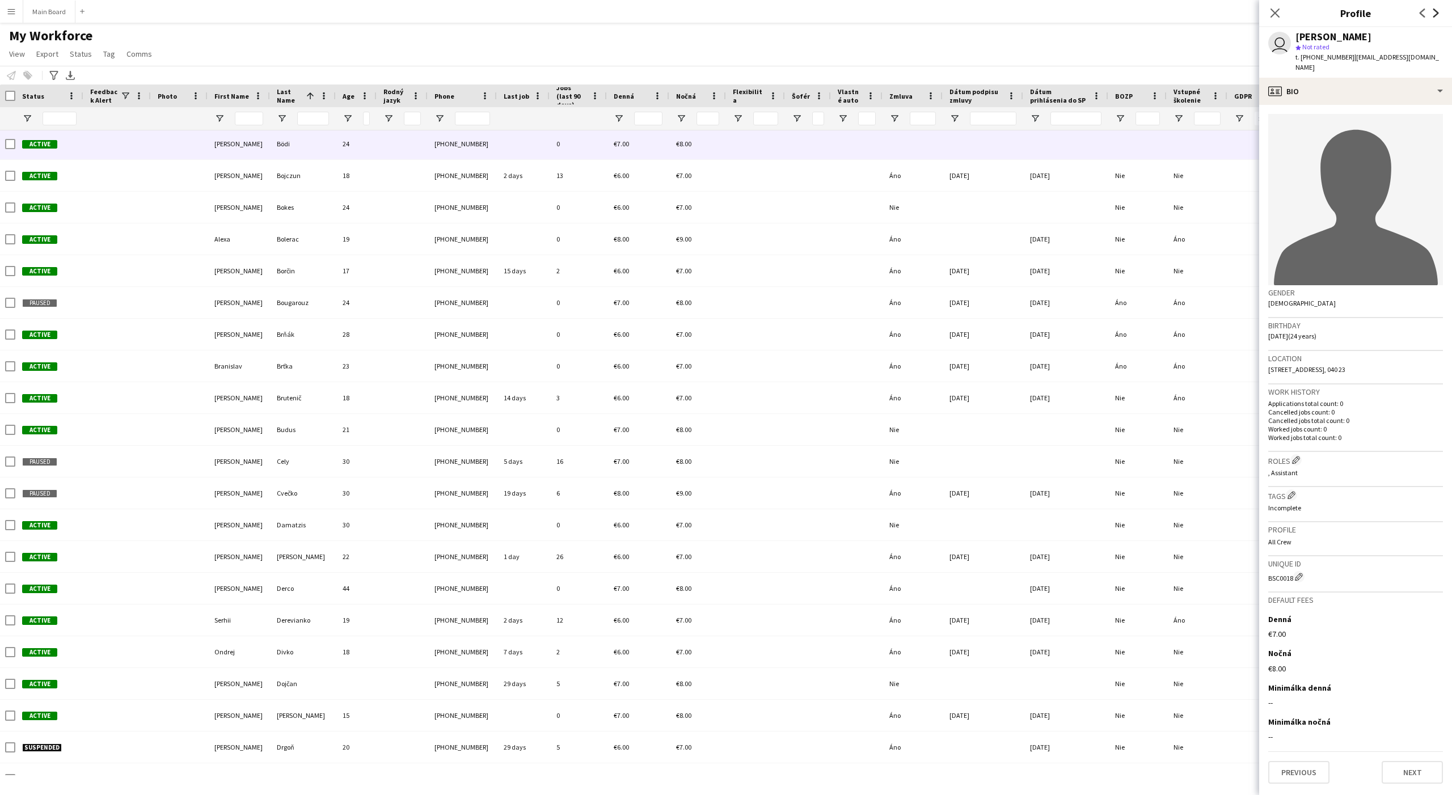
click at [1161, 12] on icon "Next" at bounding box center [1435, 13] width 9 height 9
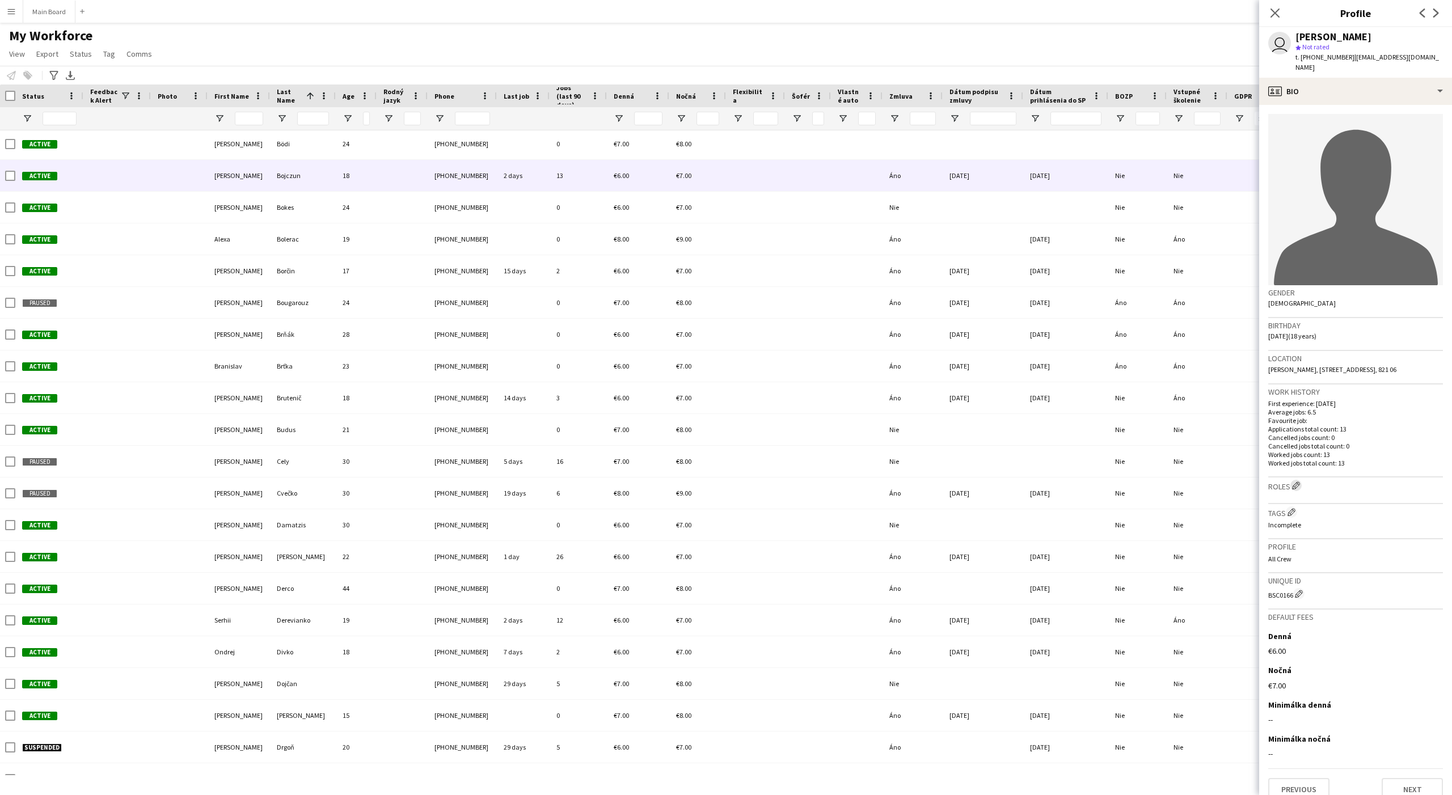
click at [1161, 481] on app-icon "Edit crew company roles" at bounding box center [1296, 485] width 8 height 8
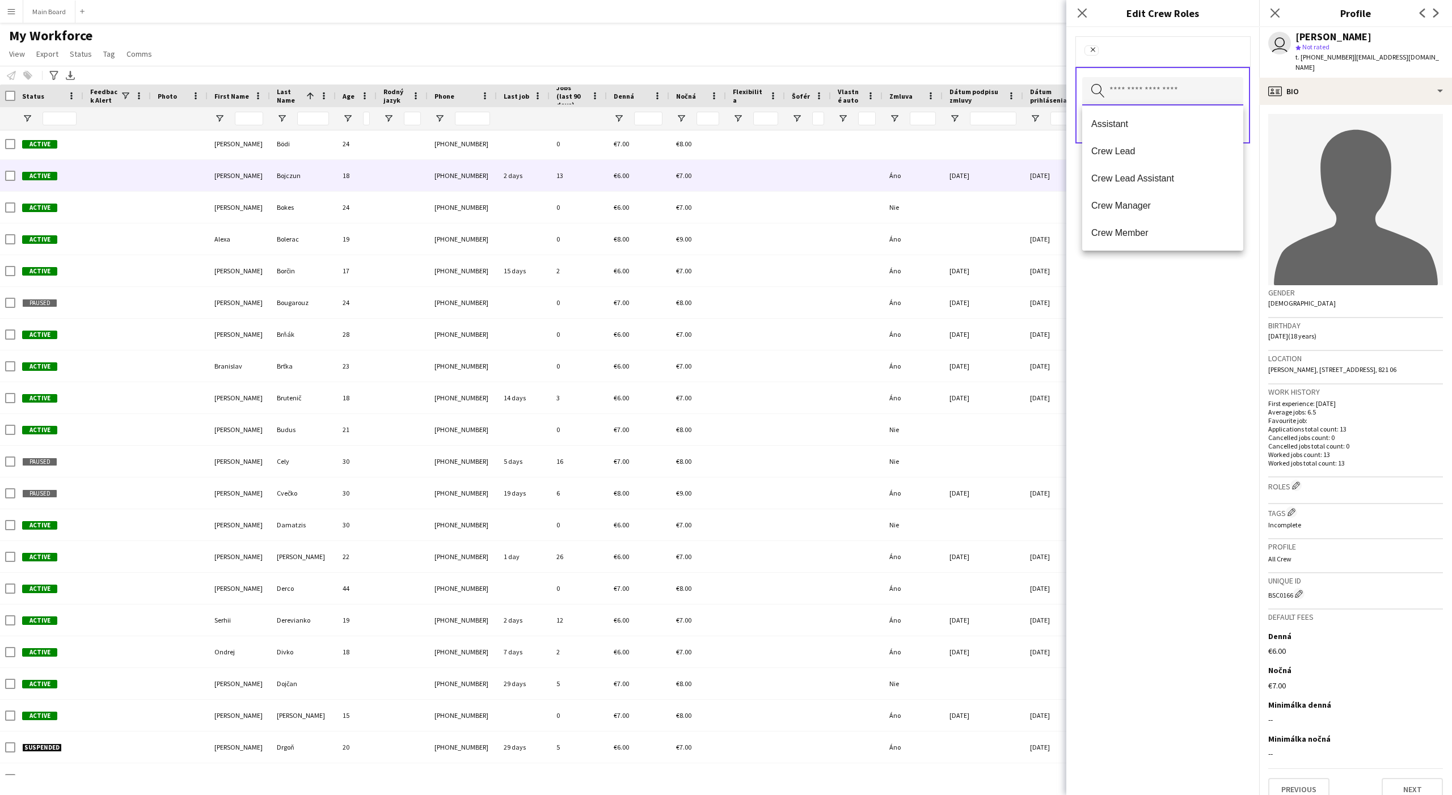
click at [1143, 100] on input "text" at bounding box center [1162, 91] width 161 height 28
click at [1126, 124] on span "Assistant" at bounding box center [1162, 124] width 143 height 11
click at [1161, 119] on form "Remove Assistant Remove Search by role type Save" at bounding box center [1162, 101] width 193 height 149
click at [1161, 121] on button "Save" at bounding box center [1229, 126] width 27 height 18
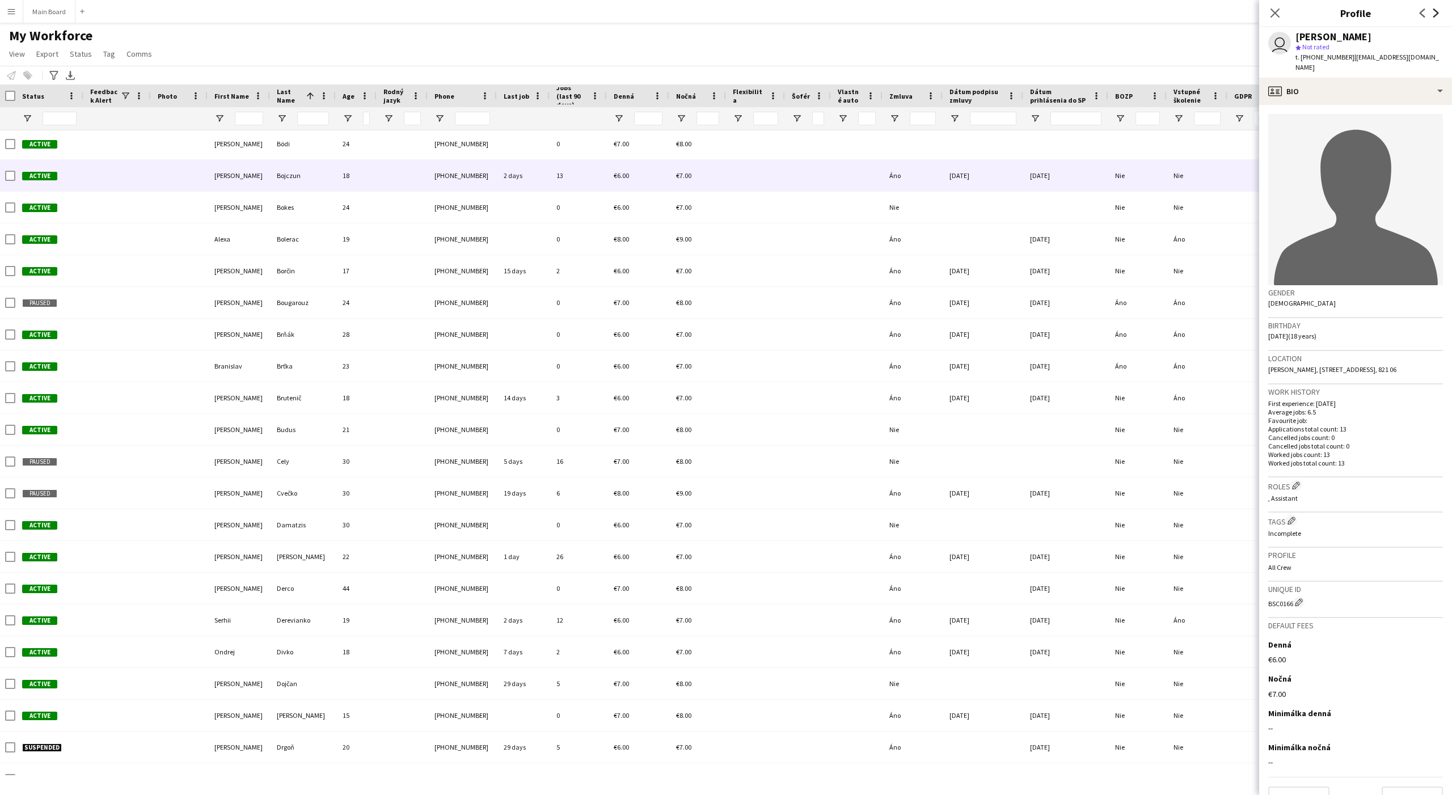
click at [1161, 10] on icon at bounding box center [1436, 13] width 6 height 9
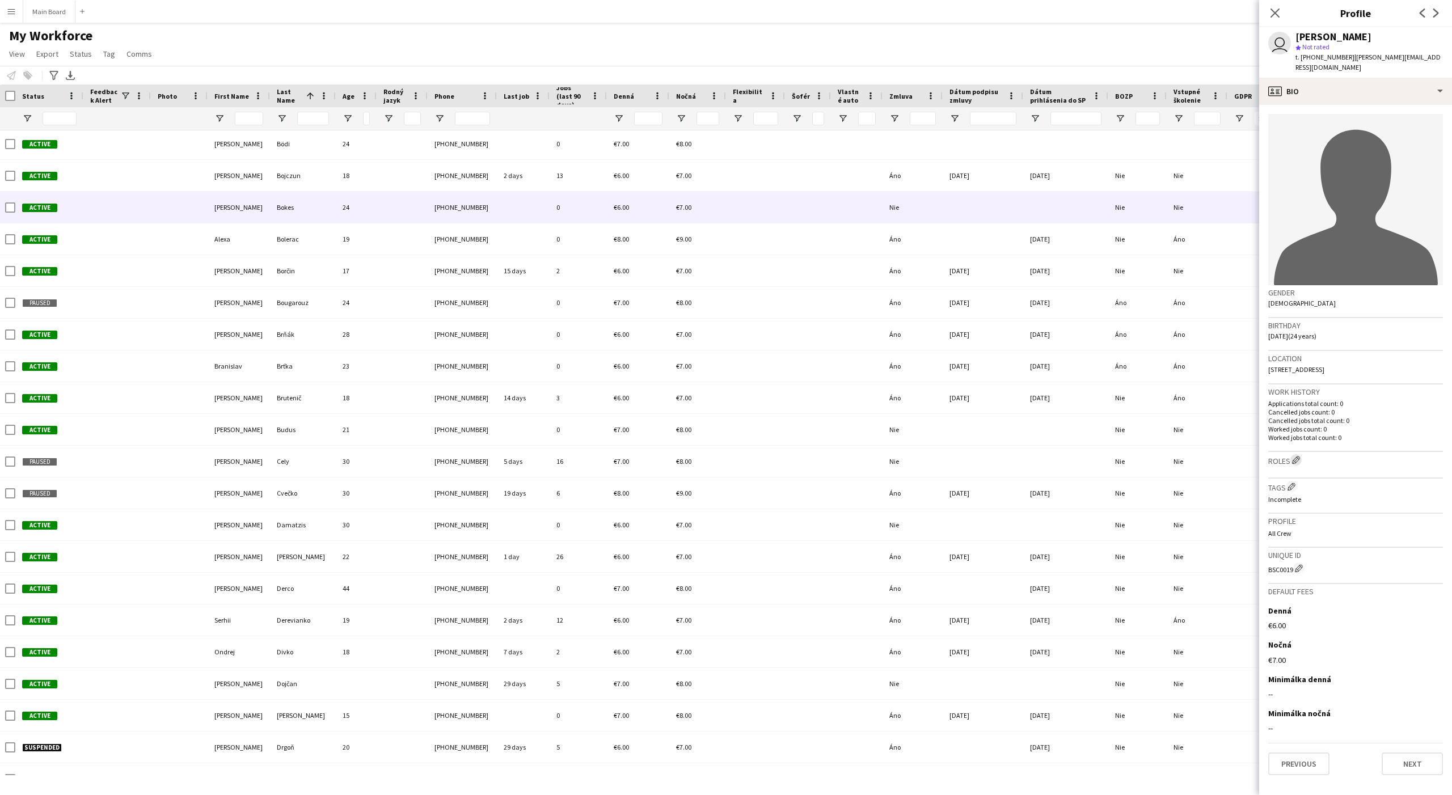
click at [1161, 456] on app-icon "Edit crew company roles" at bounding box center [1296, 460] width 8 height 8
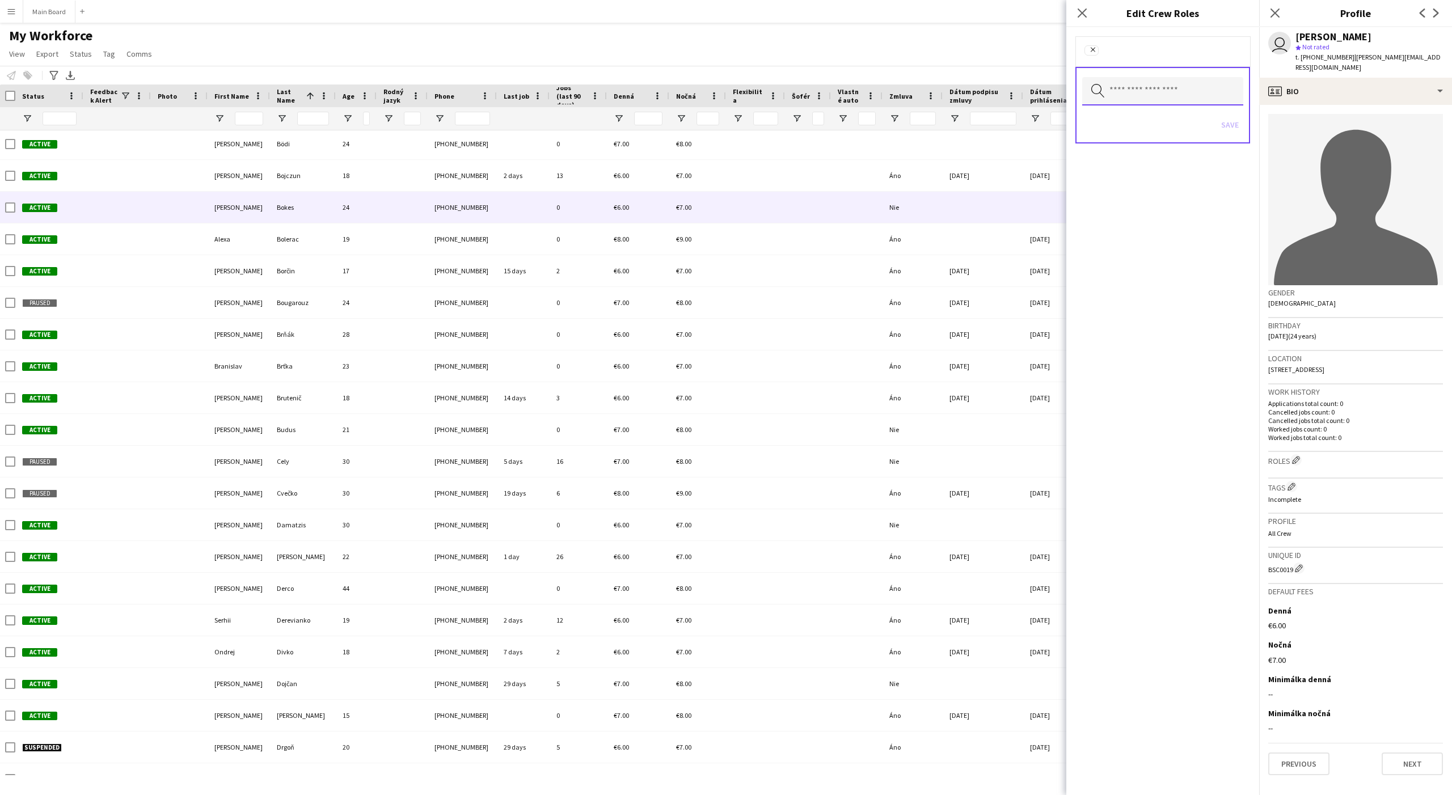
click at [1161, 100] on input "text" at bounding box center [1162, 91] width 161 height 28
click at [1161, 131] on mat-option "Assistant" at bounding box center [1162, 123] width 161 height 27
click at [1161, 125] on form "Remove Assistant Remove Search by role type Save" at bounding box center [1162, 101] width 193 height 149
click at [1161, 125] on button "Save" at bounding box center [1229, 126] width 27 height 18
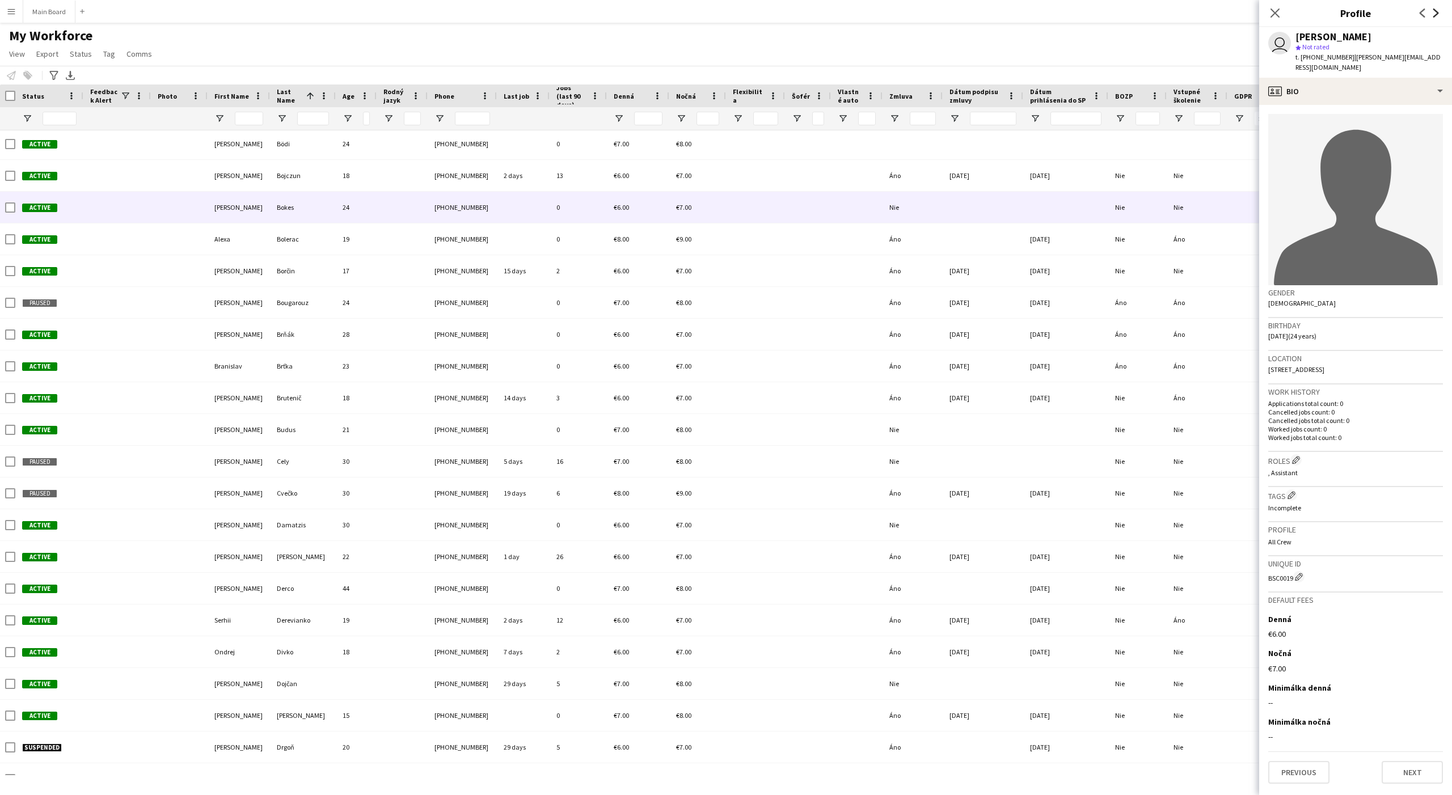
click at [1161, 11] on icon at bounding box center [1436, 13] width 6 height 9
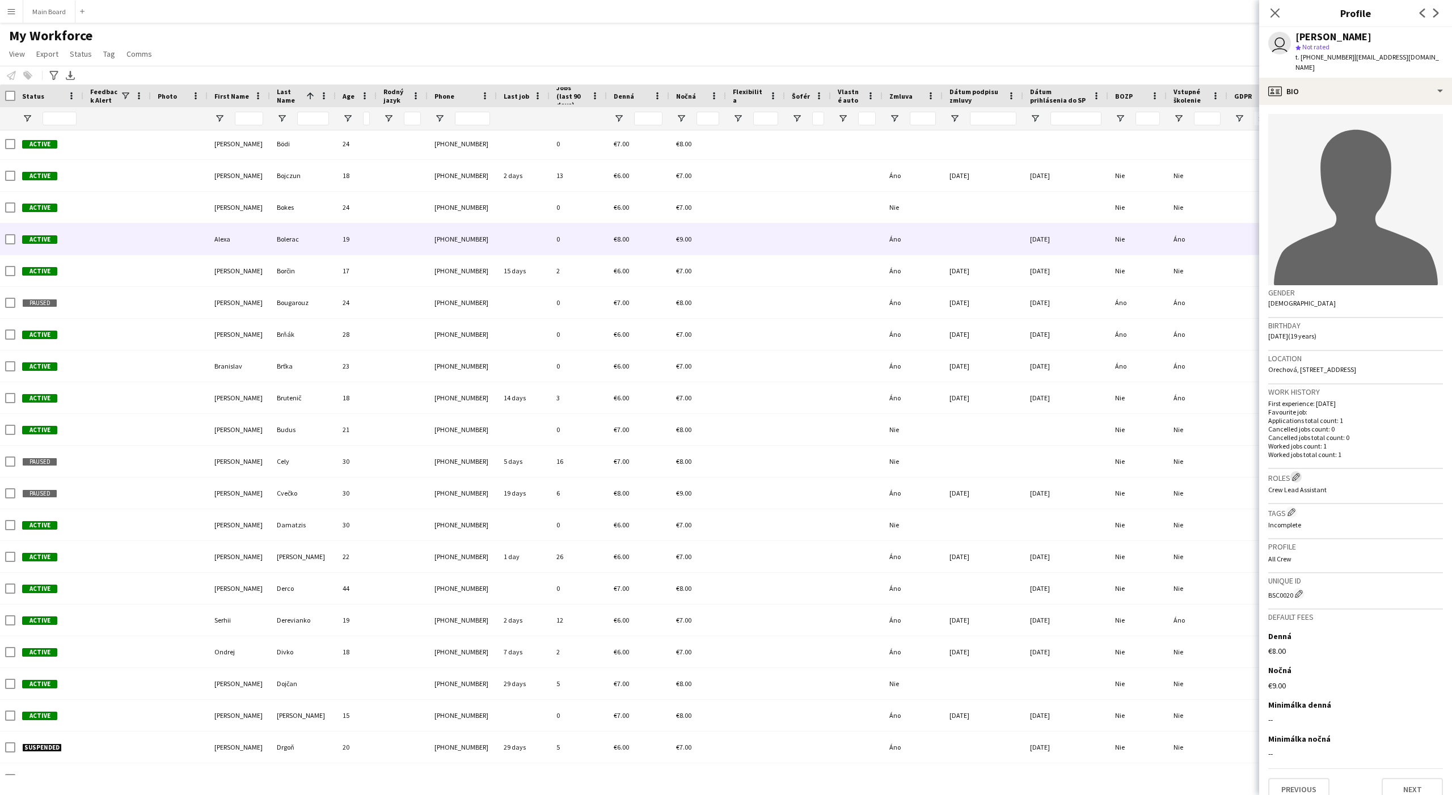
click at [1161, 473] on app-icon "Edit crew company roles" at bounding box center [1296, 477] width 8 height 8
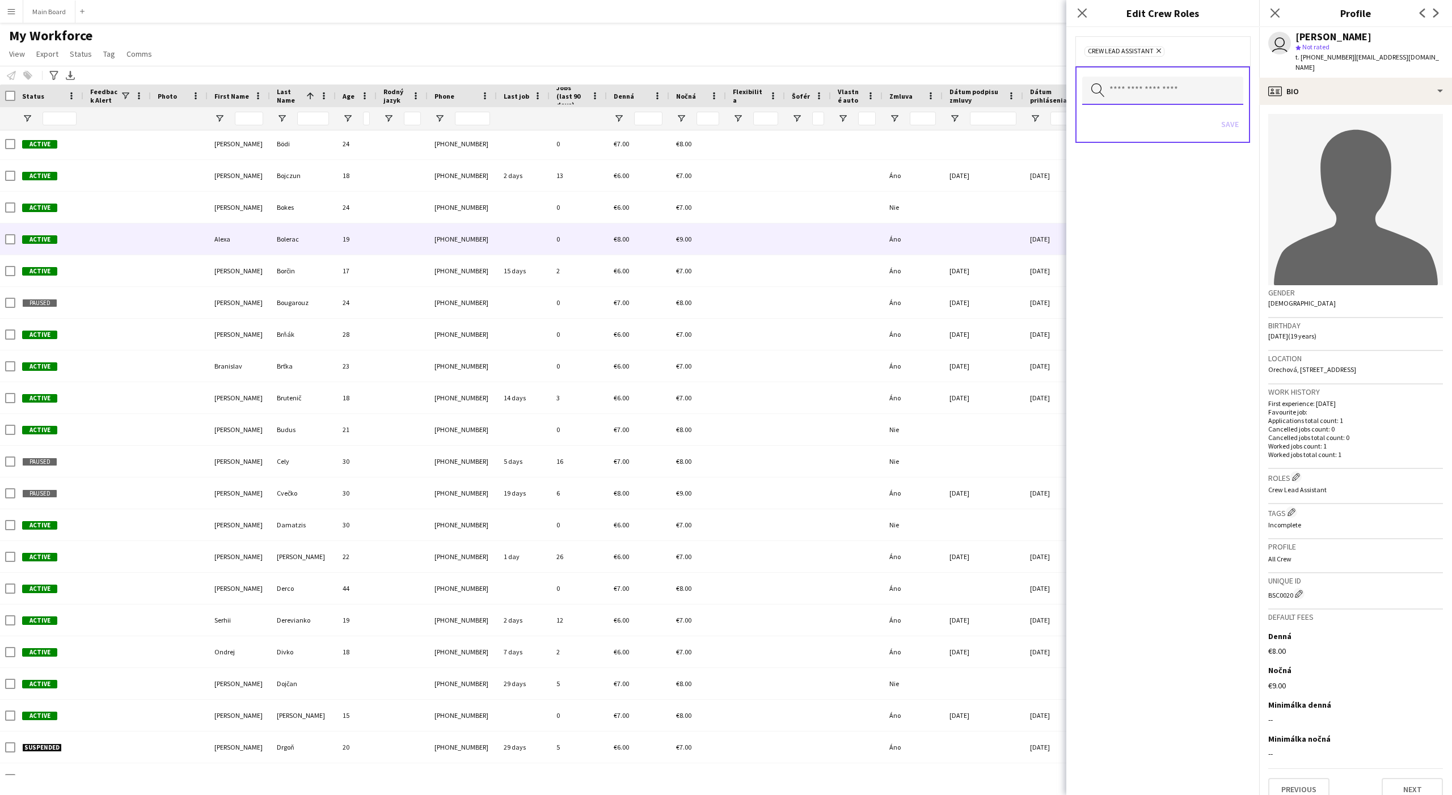
click at [1161, 90] on input "text" at bounding box center [1162, 91] width 161 height 28
click at [1129, 115] on mat-option at bounding box center [1162, 122] width 161 height 27
click at [1161, 92] on div "Search by role type Save" at bounding box center [1162, 106] width 175 height 77
click at [1161, 125] on button "Save" at bounding box center [1229, 126] width 27 height 18
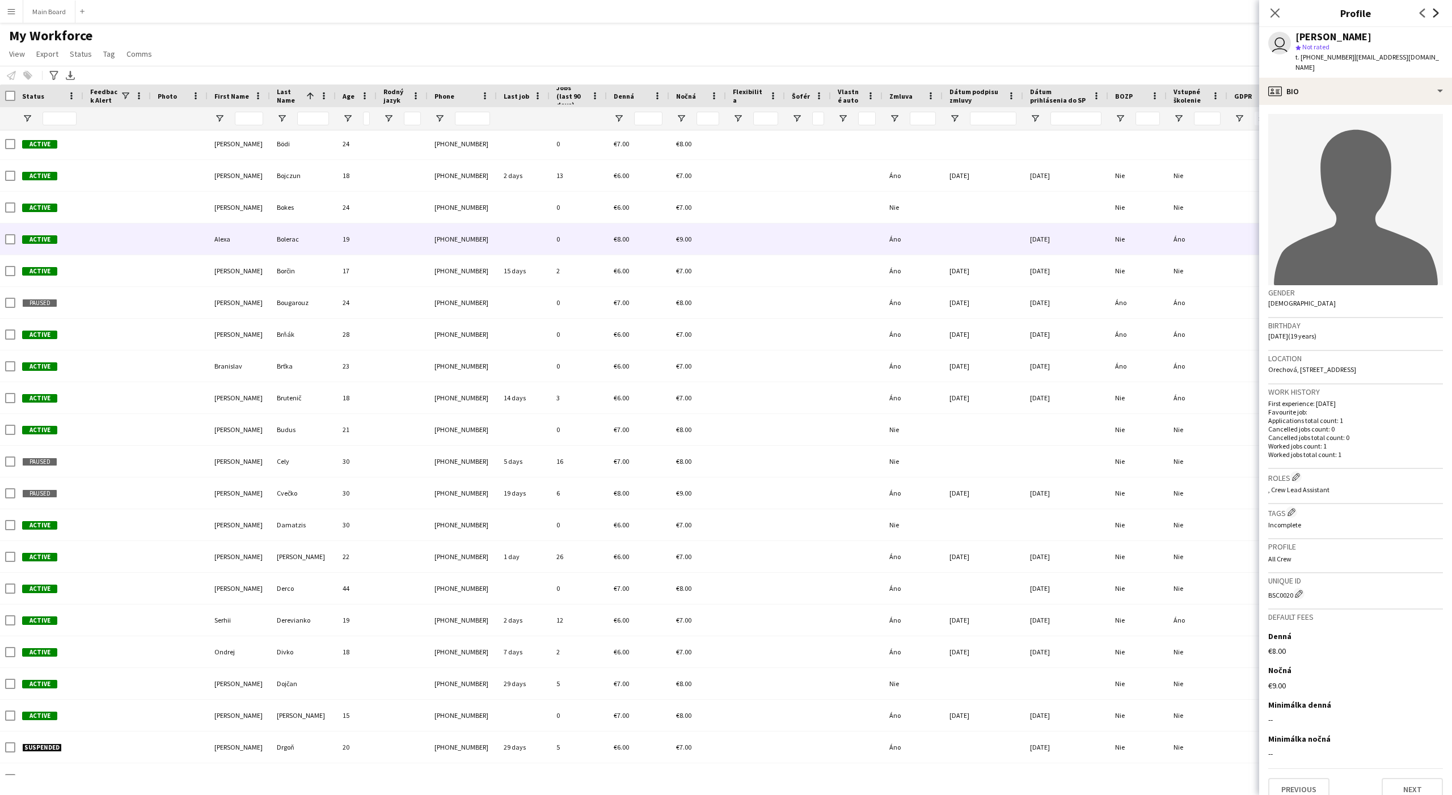
click at [1161, 12] on icon at bounding box center [1436, 13] width 6 height 9
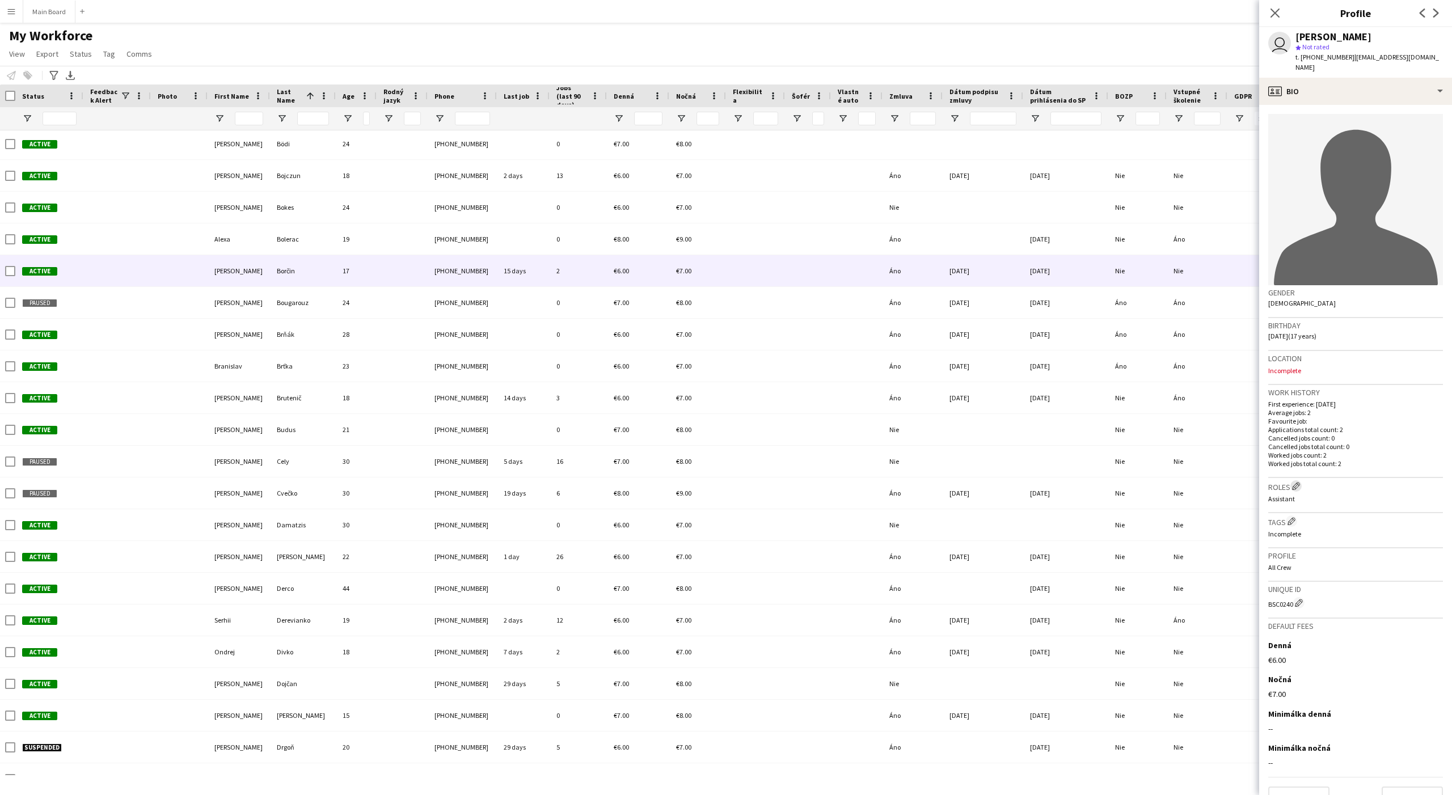
click at [1161, 482] on app-icon "Edit crew company roles" at bounding box center [1296, 486] width 8 height 8
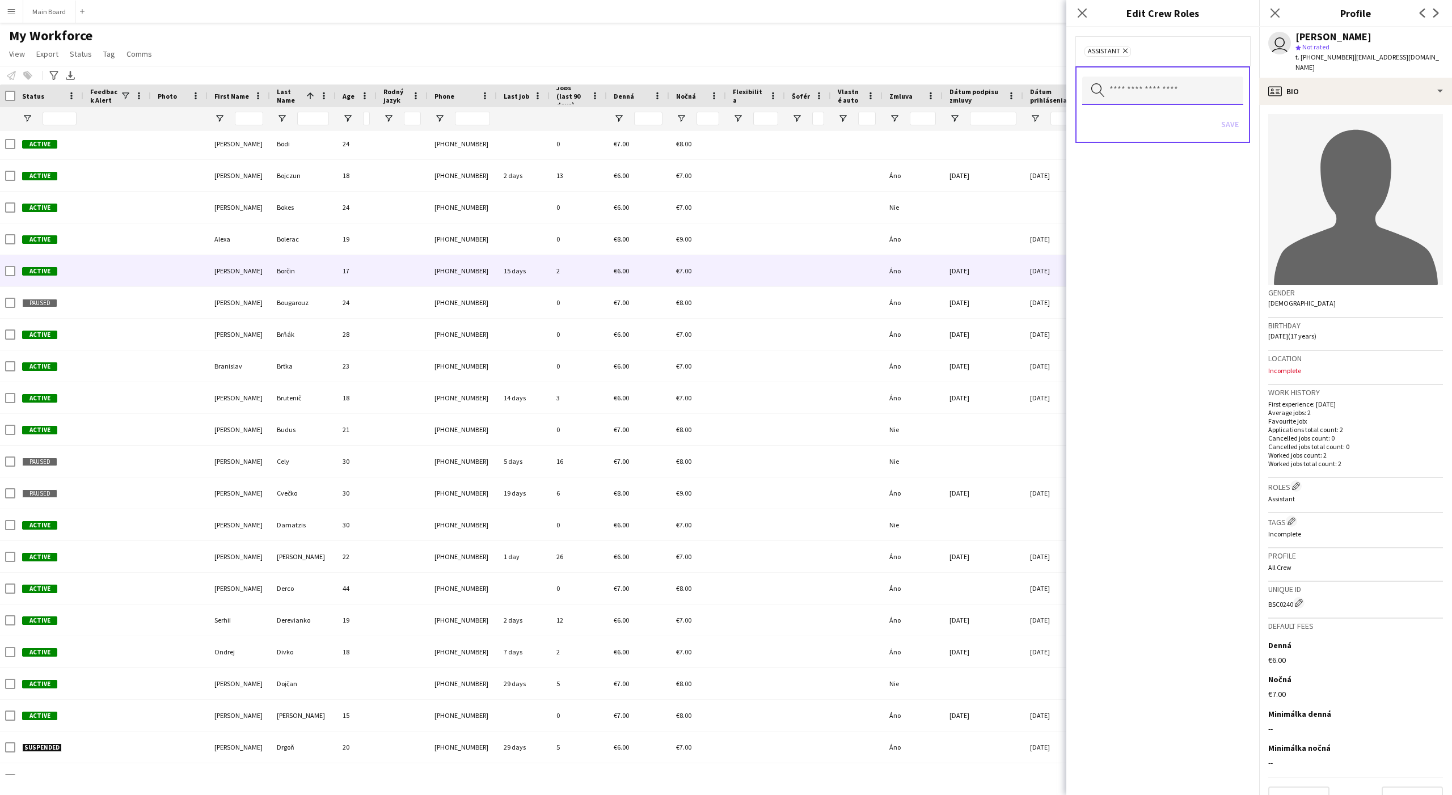
click at [1161, 87] on input "text" at bounding box center [1162, 91] width 161 height 28
click at [1135, 124] on mat-option at bounding box center [1162, 122] width 161 height 27
click at [1161, 121] on form "Remove Assistant Remove Search by role type Save" at bounding box center [1162, 101] width 193 height 149
click at [1161, 124] on button "Save" at bounding box center [1229, 126] width 27 height 18
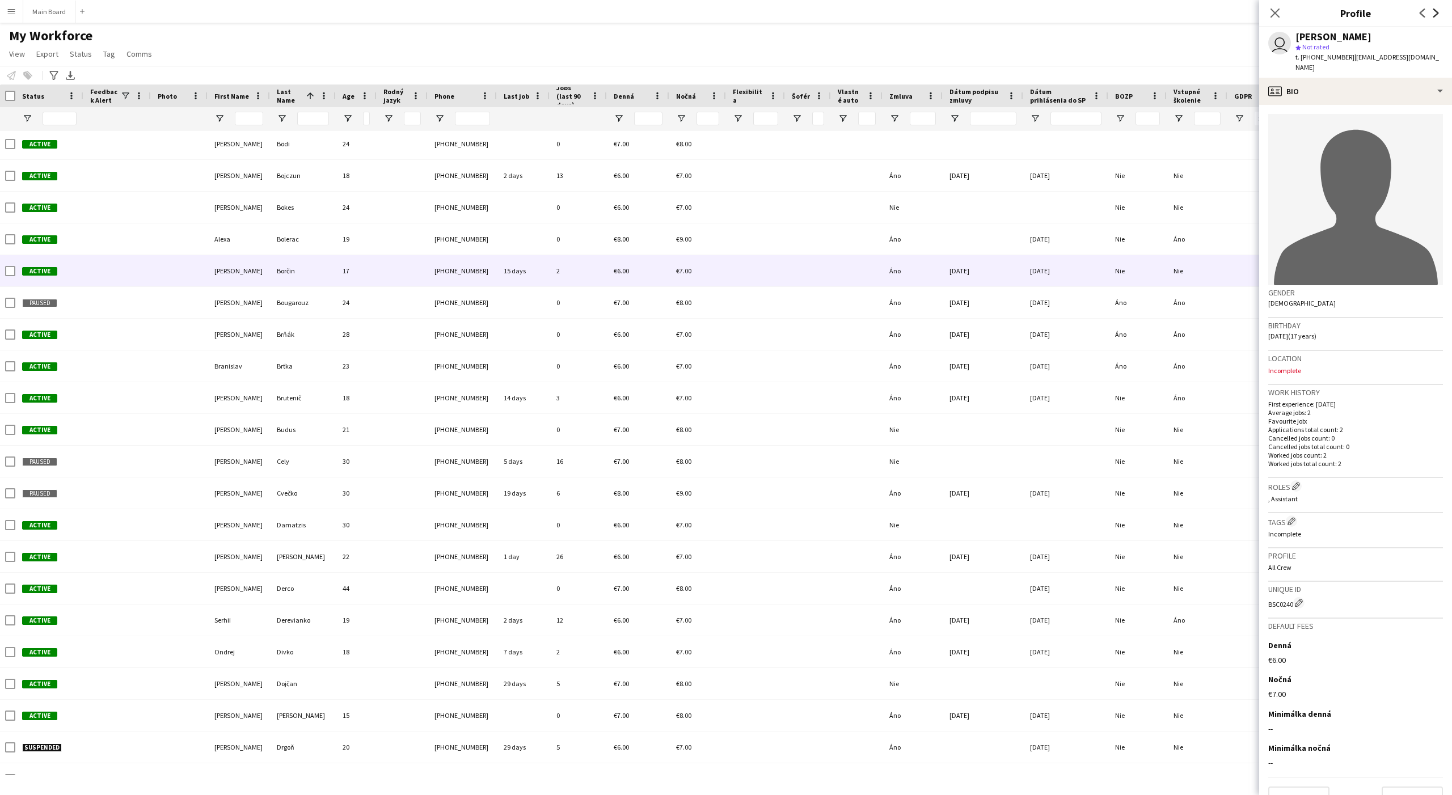
click at [1161, 14] on icon "Next" at bounding box center [1435, 13] width 9 height 9
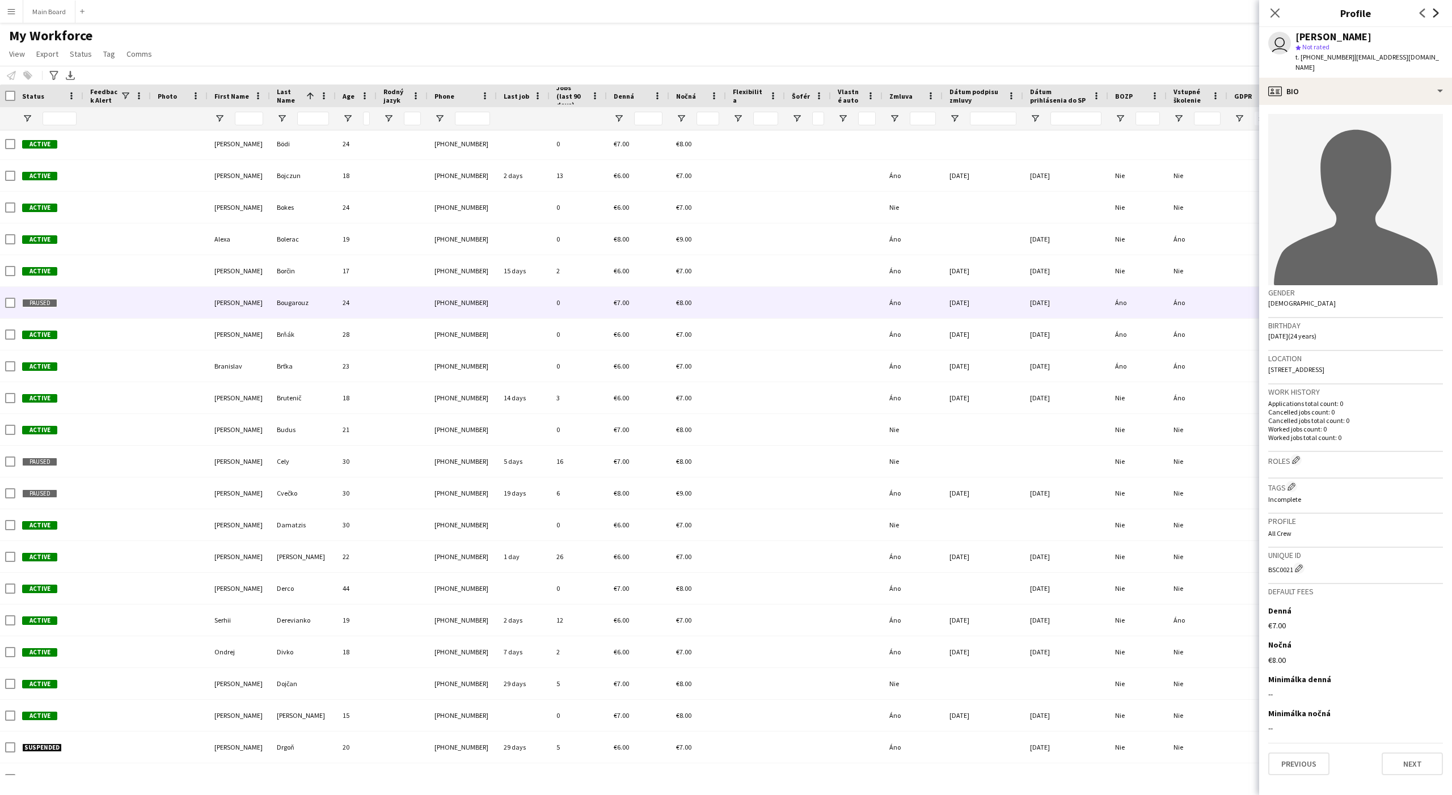
click at [1161, 11] on icon "Next" at bounding box center [1435, 13] width 9 height 9
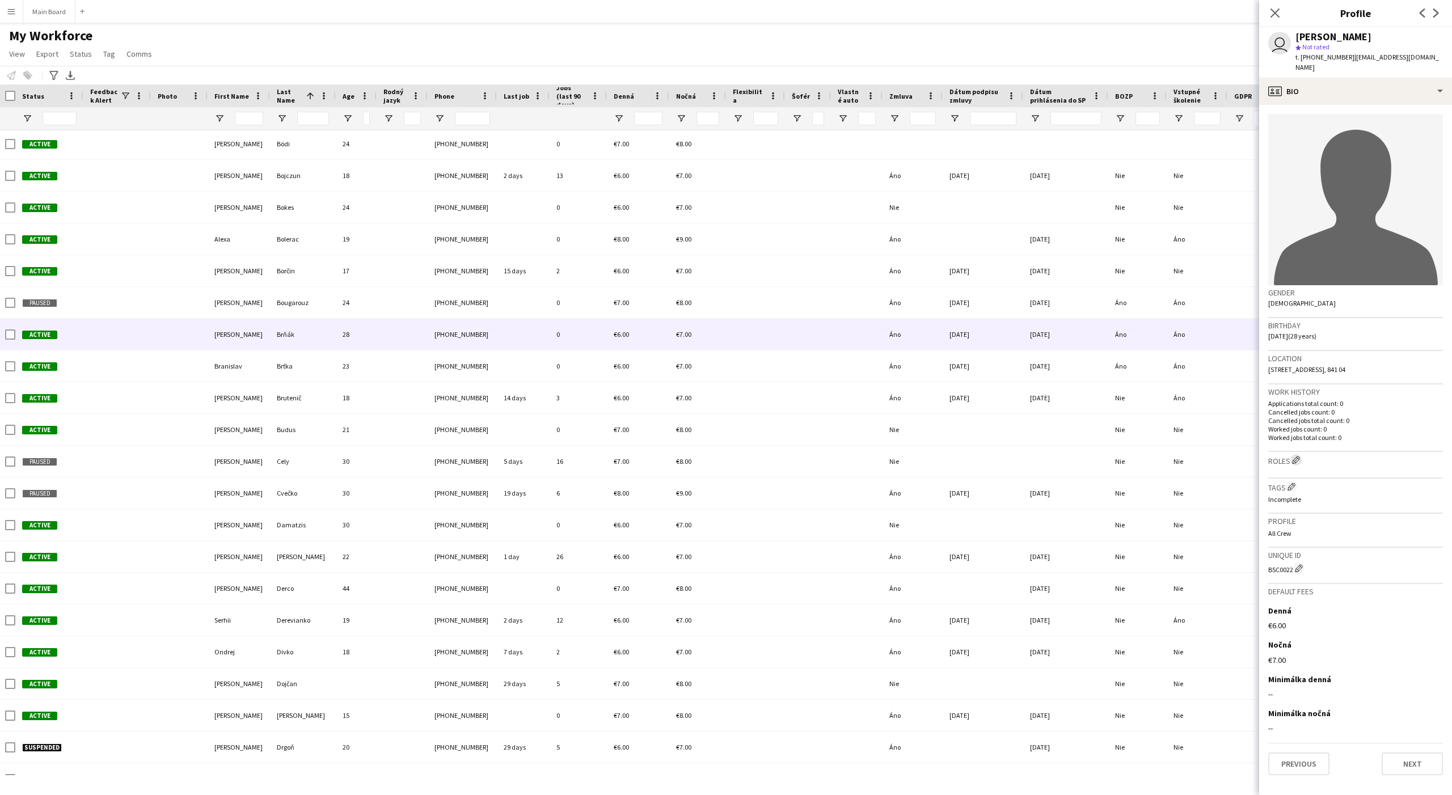
click at [1161, 456] on app-icon "Edit crew company roles" at bounding box center [1296, 460] width 8 height 8
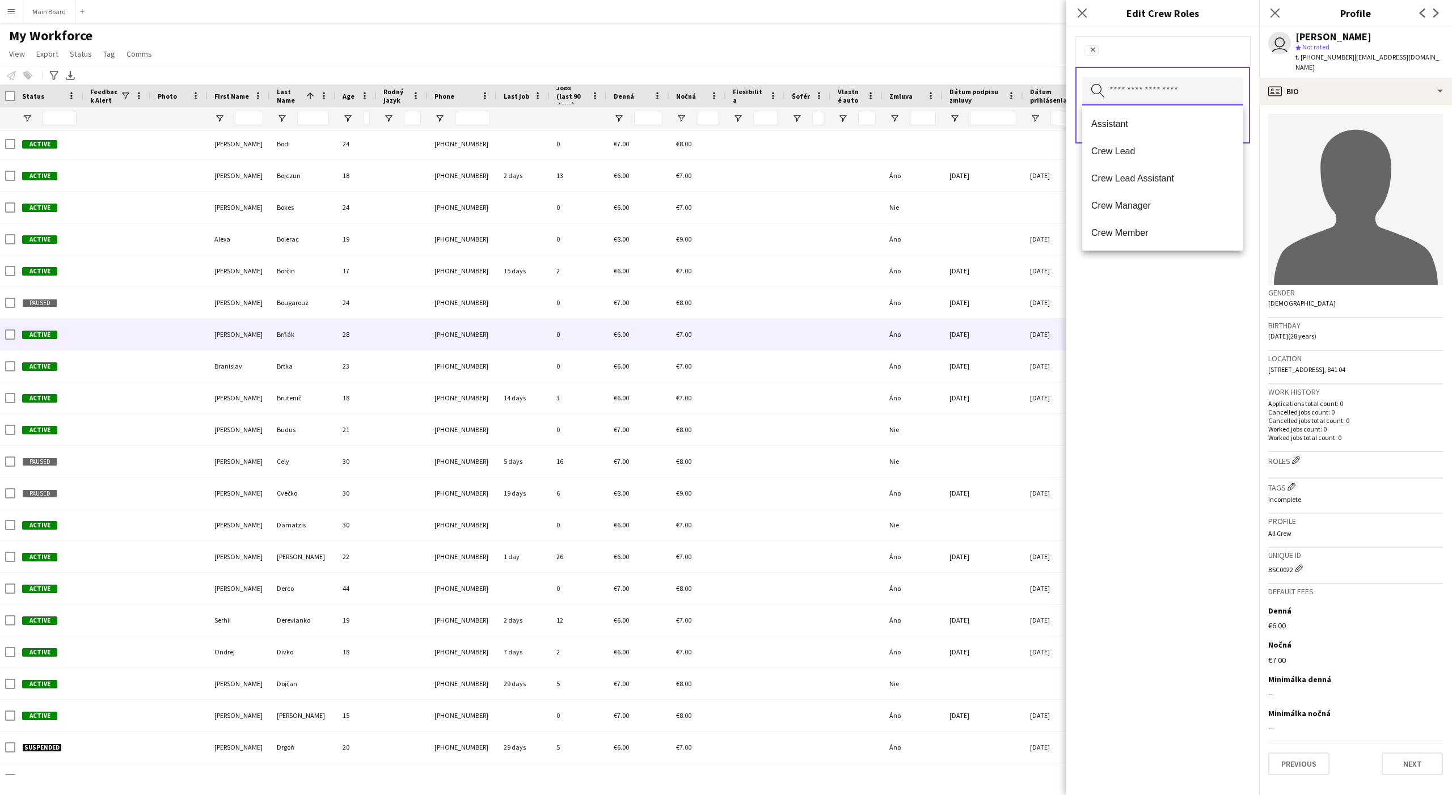
click at [1161, 94] on input "text" at bounding box center [1162, 91] width 161 height 28
click at [1128, 125] on span "Assistant" at bounding box center [1162, 124] width 143 height 11
click at [1161, 105] on app-crew-profile-bio "avatar-single-neutral Gender Male Birthday 06-05-1997 (28 years) Location Donne…" at bounding box center [1355, 450] width 193 height 690
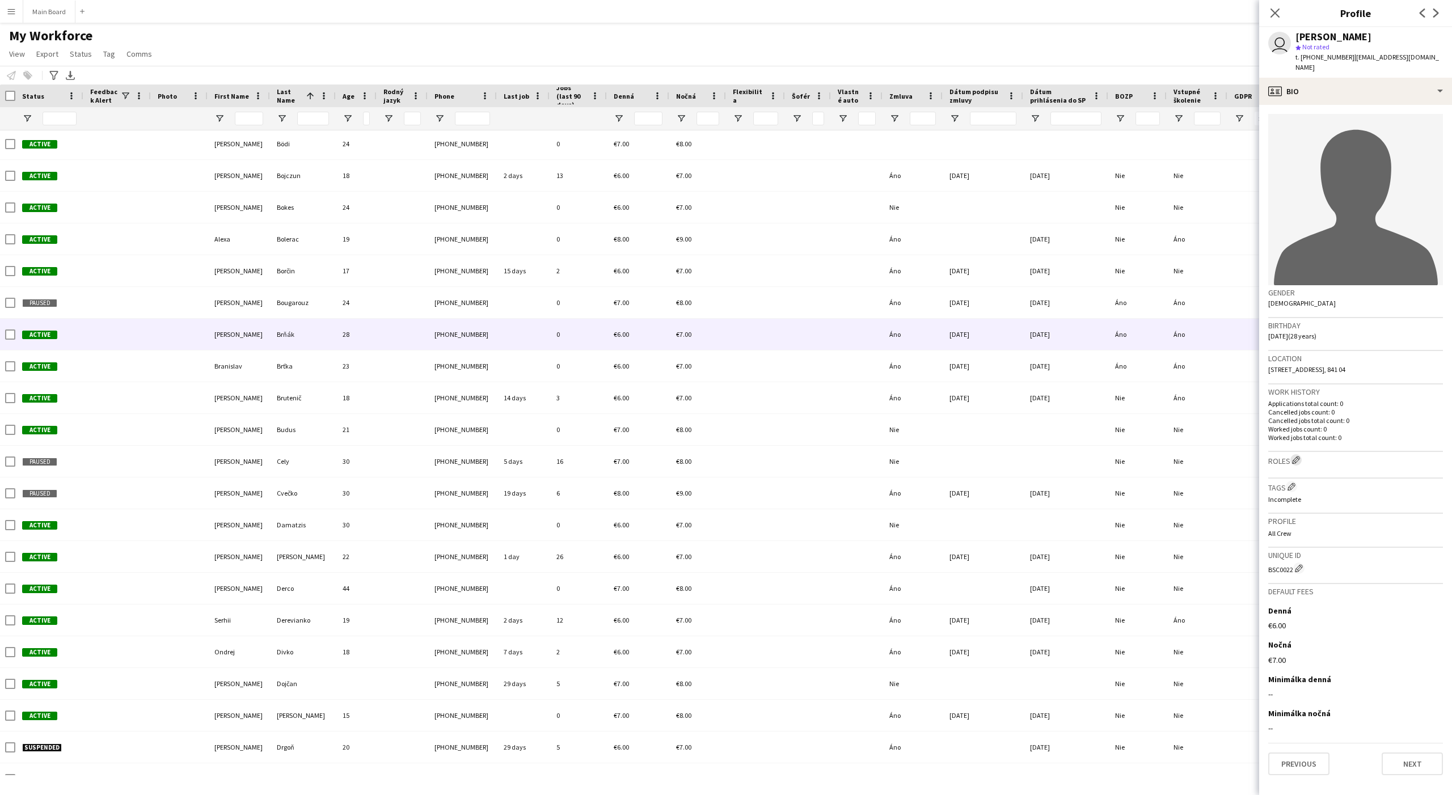
click at [1161, 456] on app-icon "Edit crew company roles" at bounding box center [1296, 460] width 8 height 8
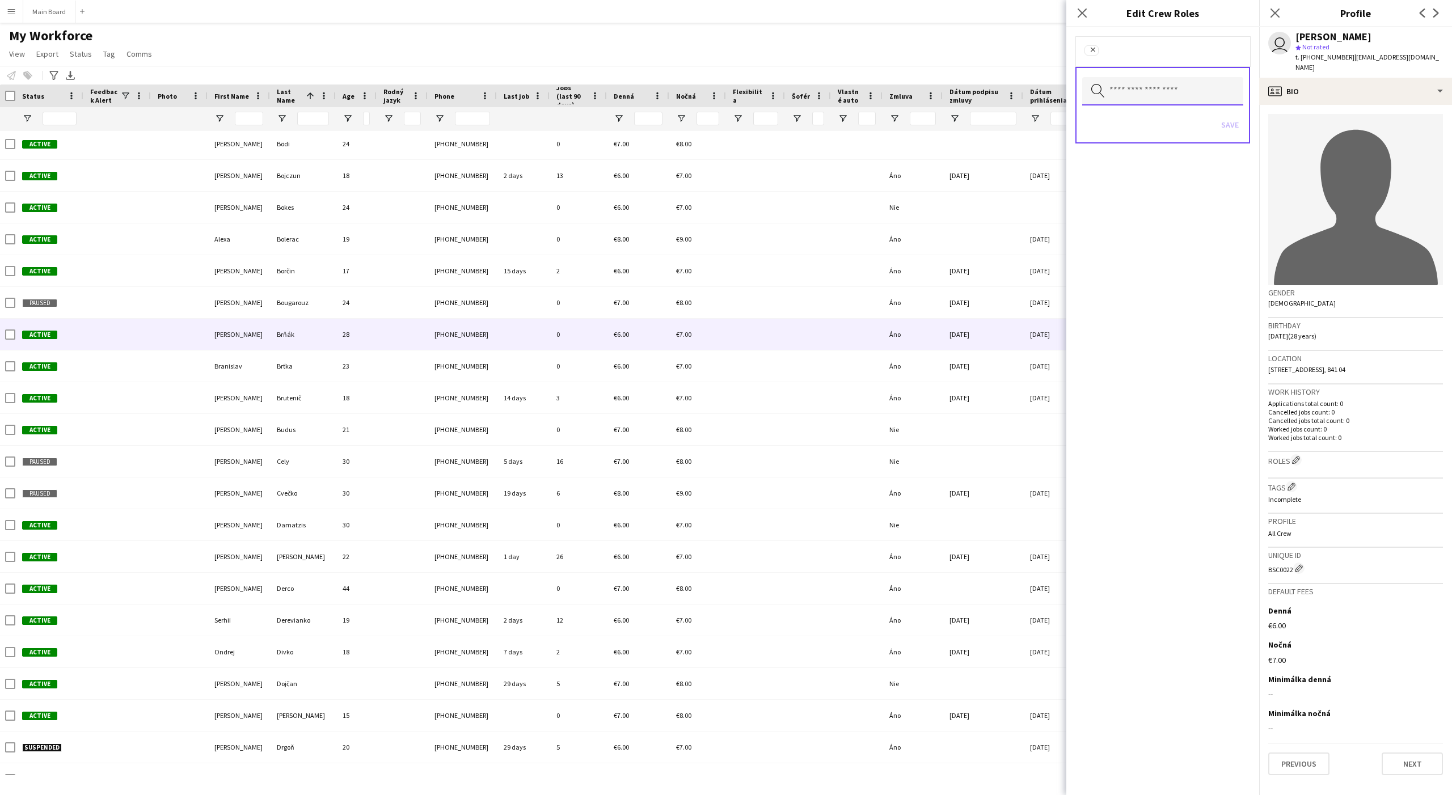
click at [1135, 88] on input "text" at bounding box center [1162, 91] width 161 height 28
click at [1117, 116] on mat-option "Assistant" at bounding box center [1162, 123] width 161 height 27
click at [1161, 126] on div "Search by role type Save" at bounding box center [1162, 106] width 175 height 77
click at [1161, 126] on button "Save" at bounding box center [1229, 126] width 27 height 18
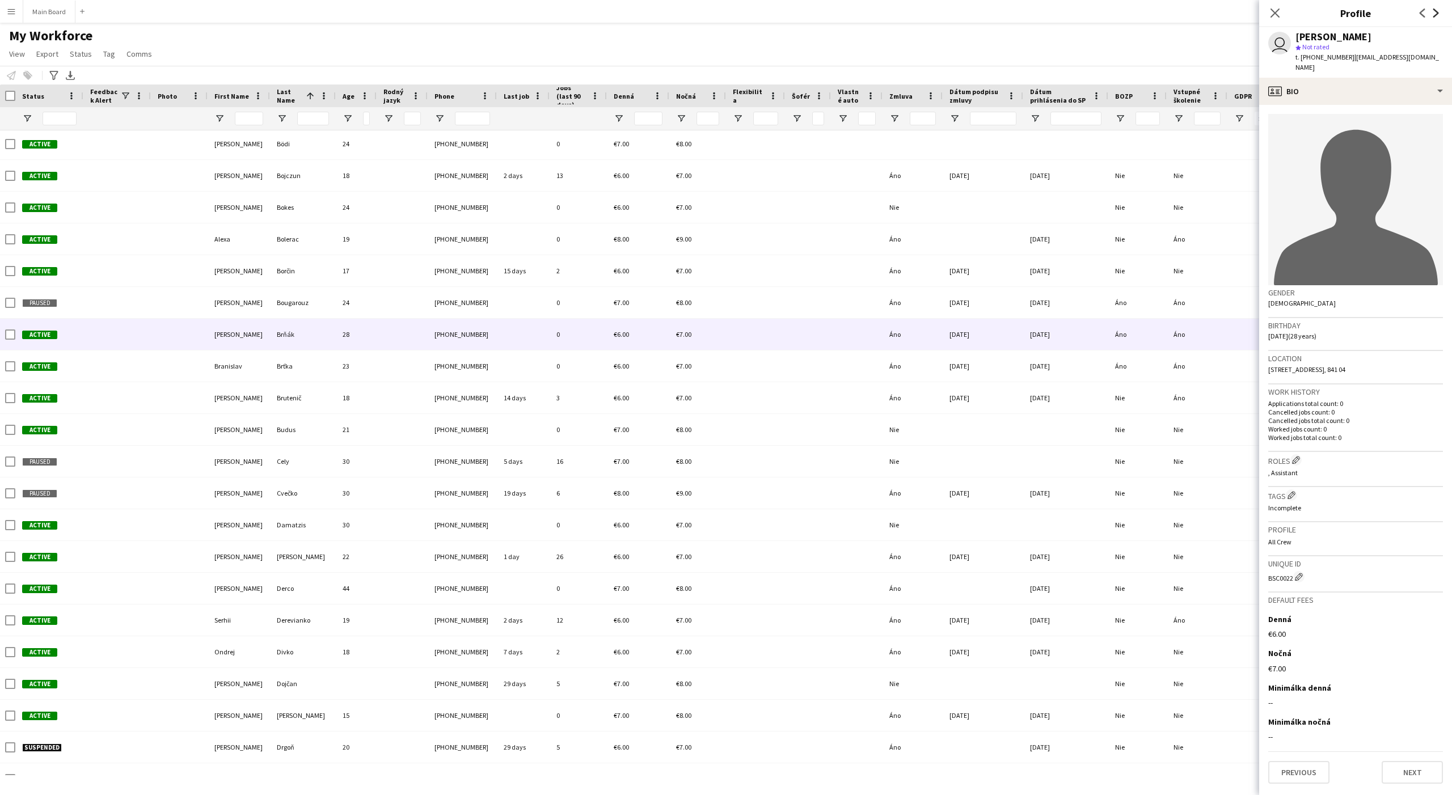
click at [1161, 12] on icon at bounding box center [1436, 13] width 6 height 9
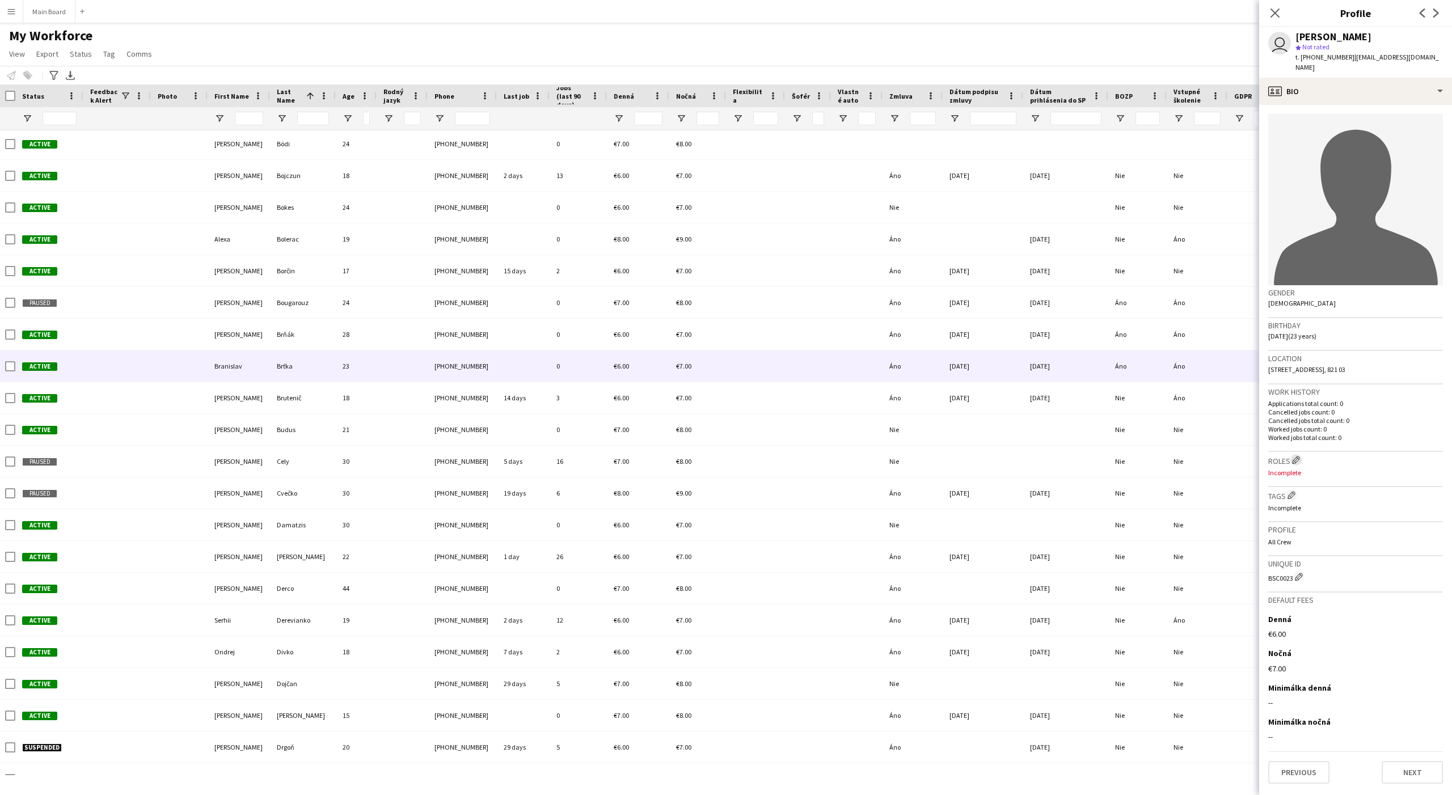
click at [1161, 456] on app-icon "Edit crew company roles" at bounding box center [1296, 460] width 8 height 8
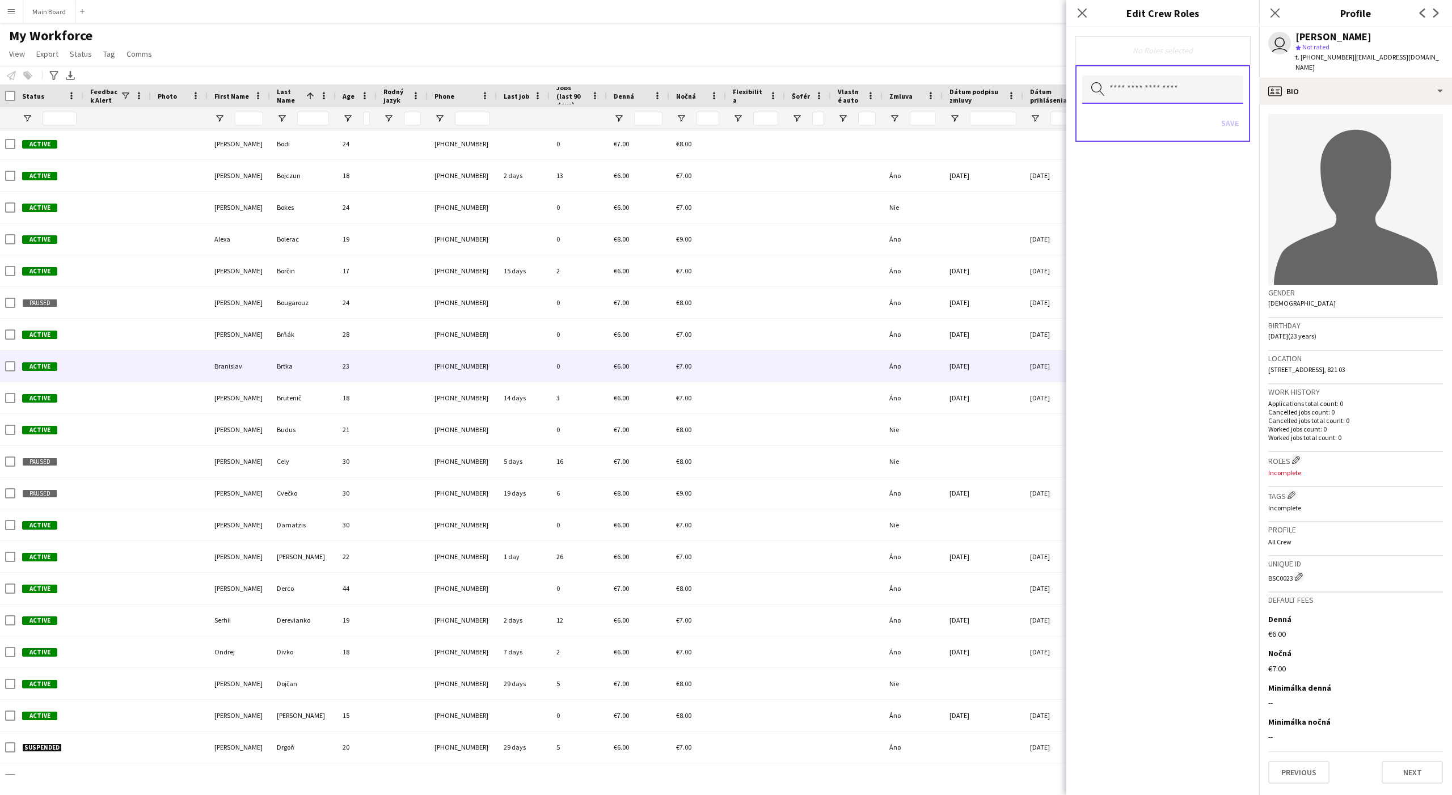
click at [1132, 97] on input "text" at bounding box center [1162, 89] width 161 height 28
click at [1117, 121] on mat-option at bounding box center [1162, 121] width 161 height 27
click at [1128, 120] on span "Assistant" at bounding box center [1162, 124] width 143 height 11
click at [1161, 128] on div "Search by role type Save" at bounding box center [1162, 106] width 175 height 77
click at [1161, 126] on button "Save" at bounding box center [1229, 126] width 27 height 18
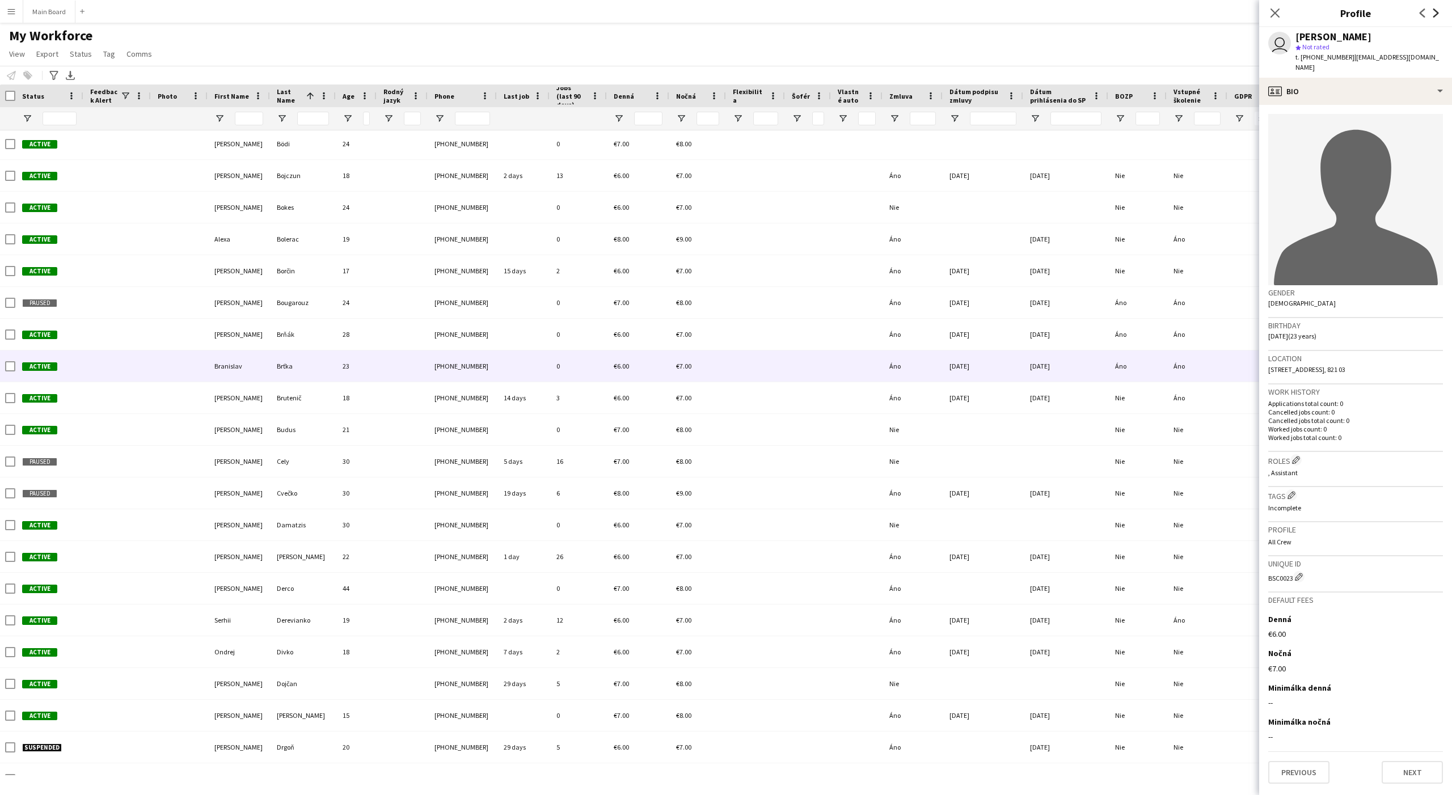
click at [1161, 12] on icon "Next" at bounding box center [1435, 13] width 9 height 9
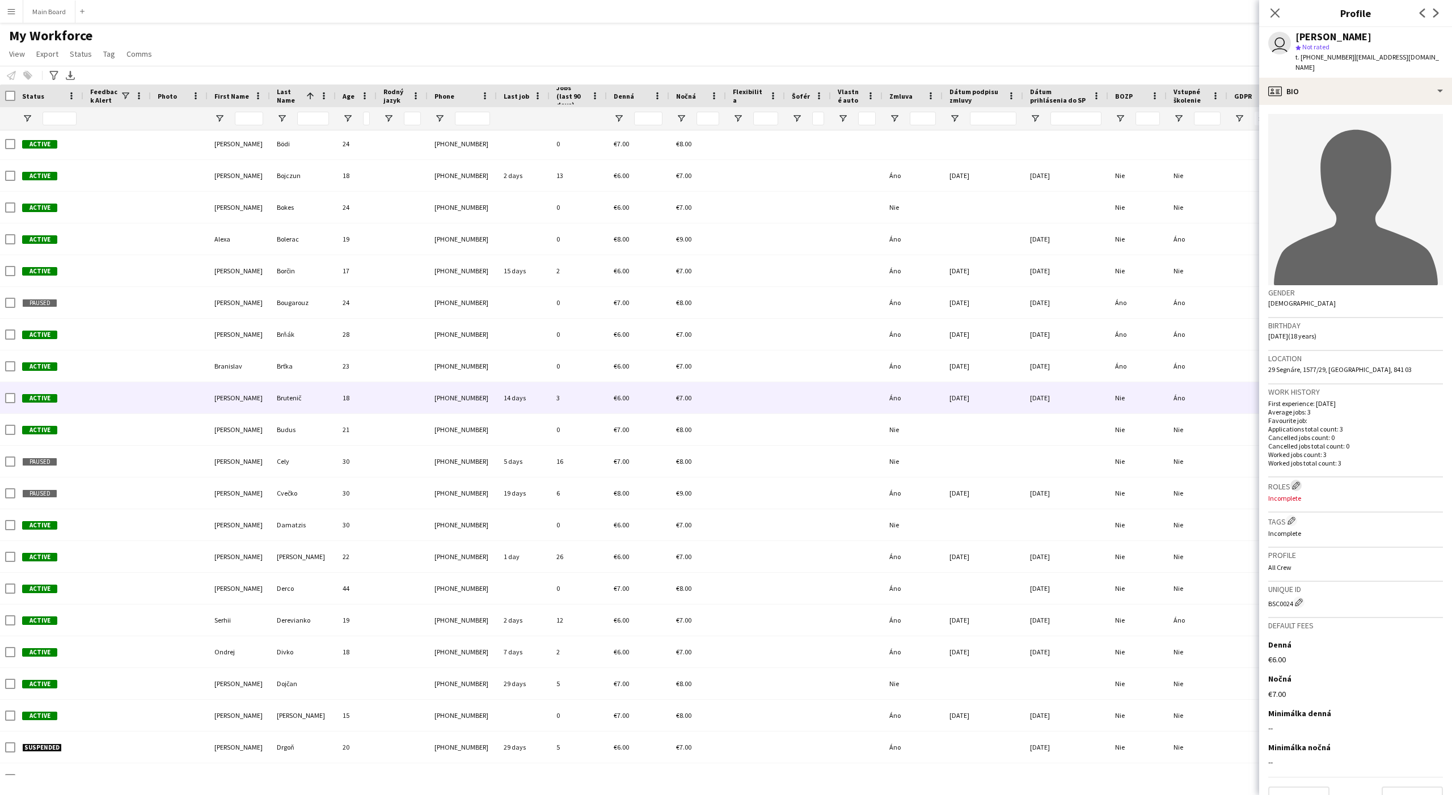
click at [1161, 481] on app-icon "Edit crew company roles" at bounding box center [1296, 485] width 8 height 8
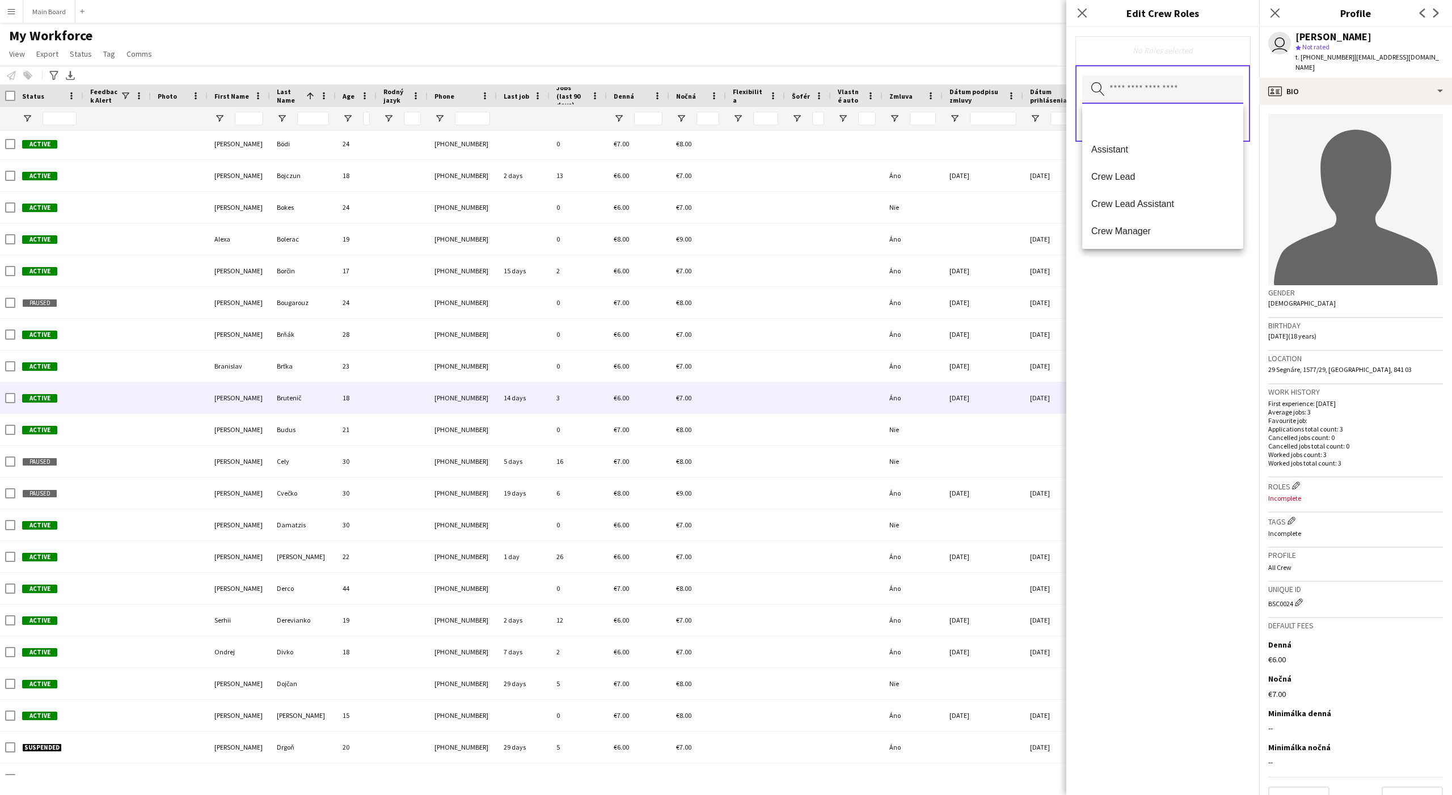
click at [1161, 98] on input "text" at bounding box center [1162, 89] width 161 height 28
click at [1143, 119] on mat-option at bounding box center [1162, 121] width 161 height 27
click at [1141, 122] on span "Assistant" at bounding box center [1162, 124] width 143 height 11
click at [1161, 126] on div "Search by role type Save" at bounding box center [1162, 106] width 175 height 77
click at [1161, 126] on button "Save" at bounding box center [1229, 126] width 27 height 18
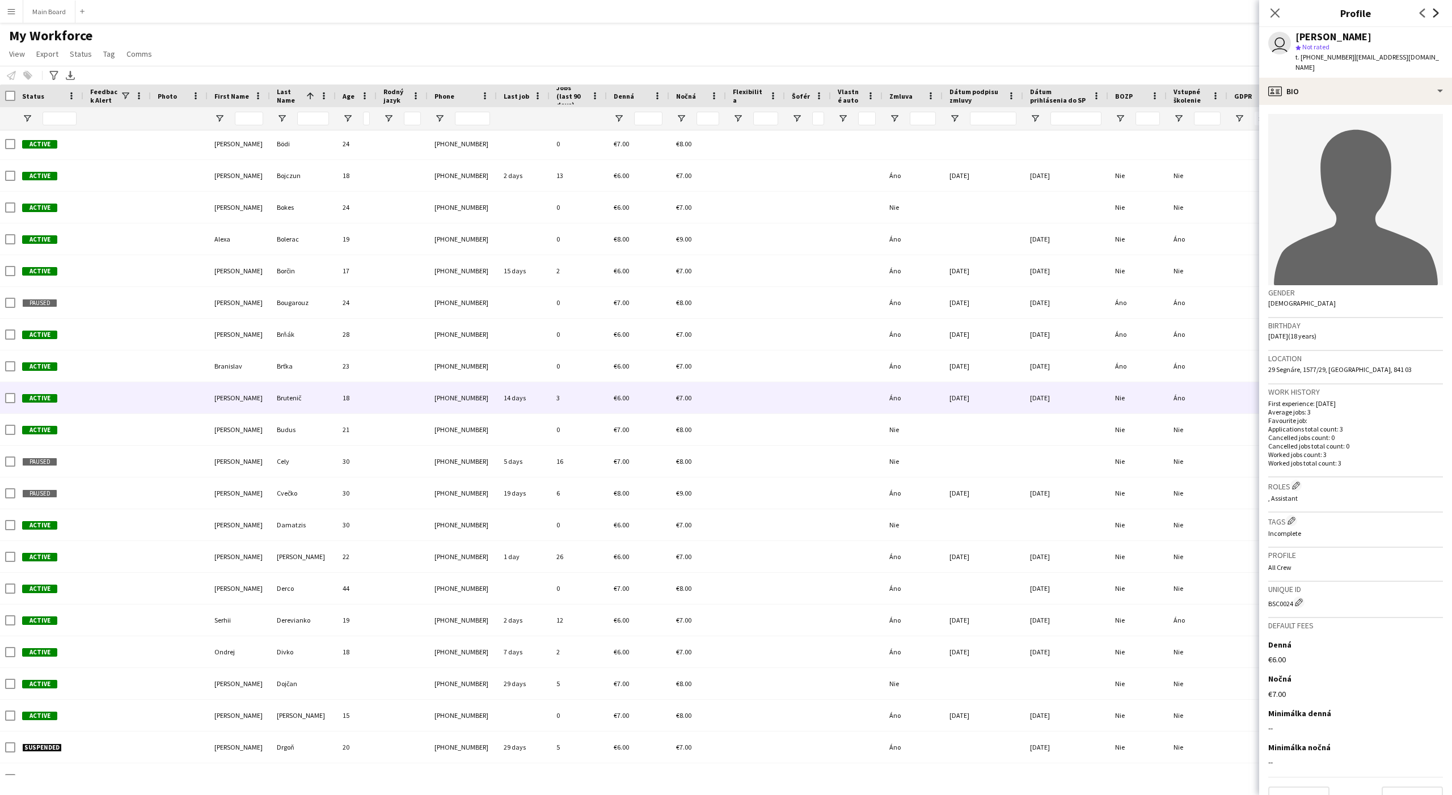
click at [1161, 11] on icon at bounding box center [1436, 13] width 6 height 9
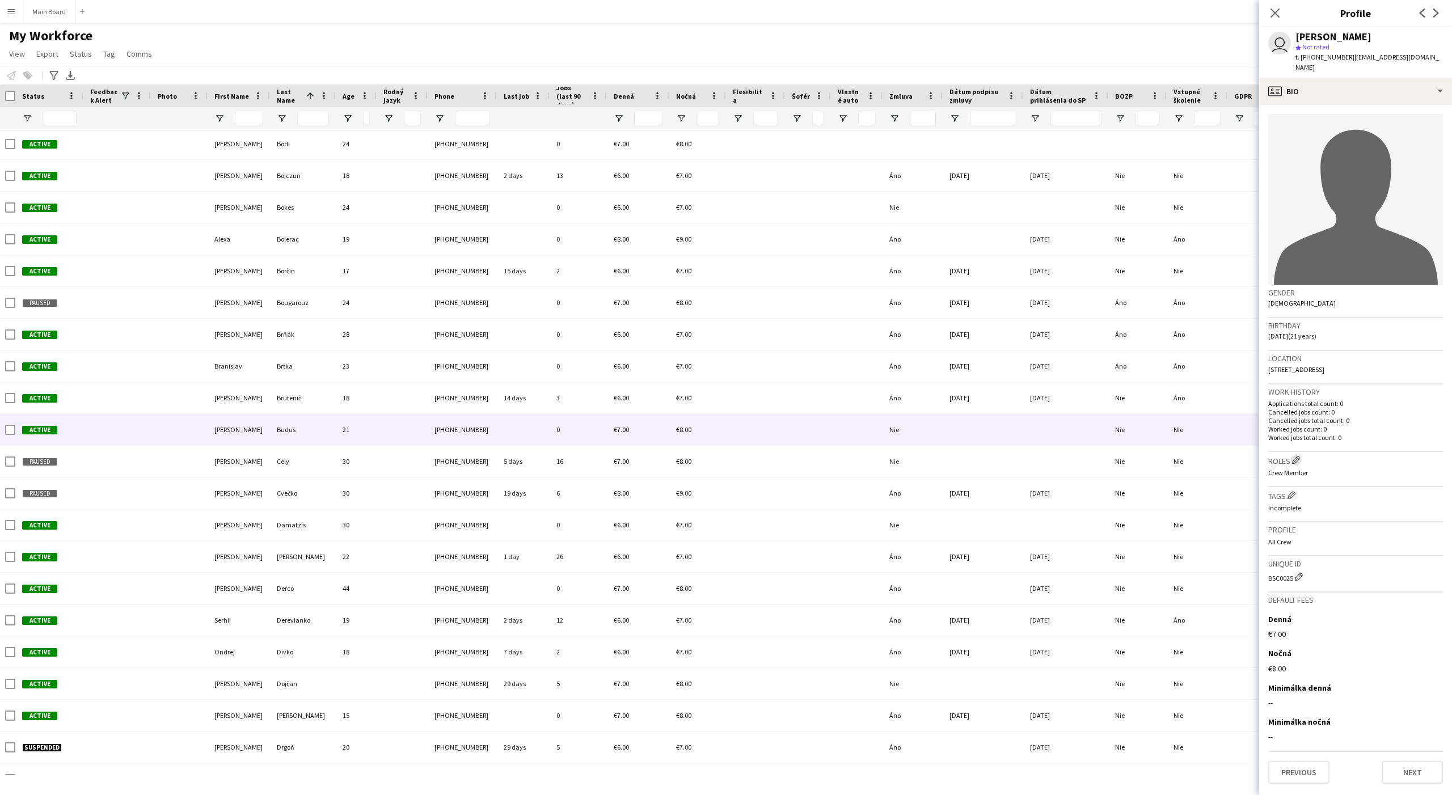
click at [1161, 456] on app-icon "Edit crew company roles" at bounding box center [1296, 460] width 8 height 8
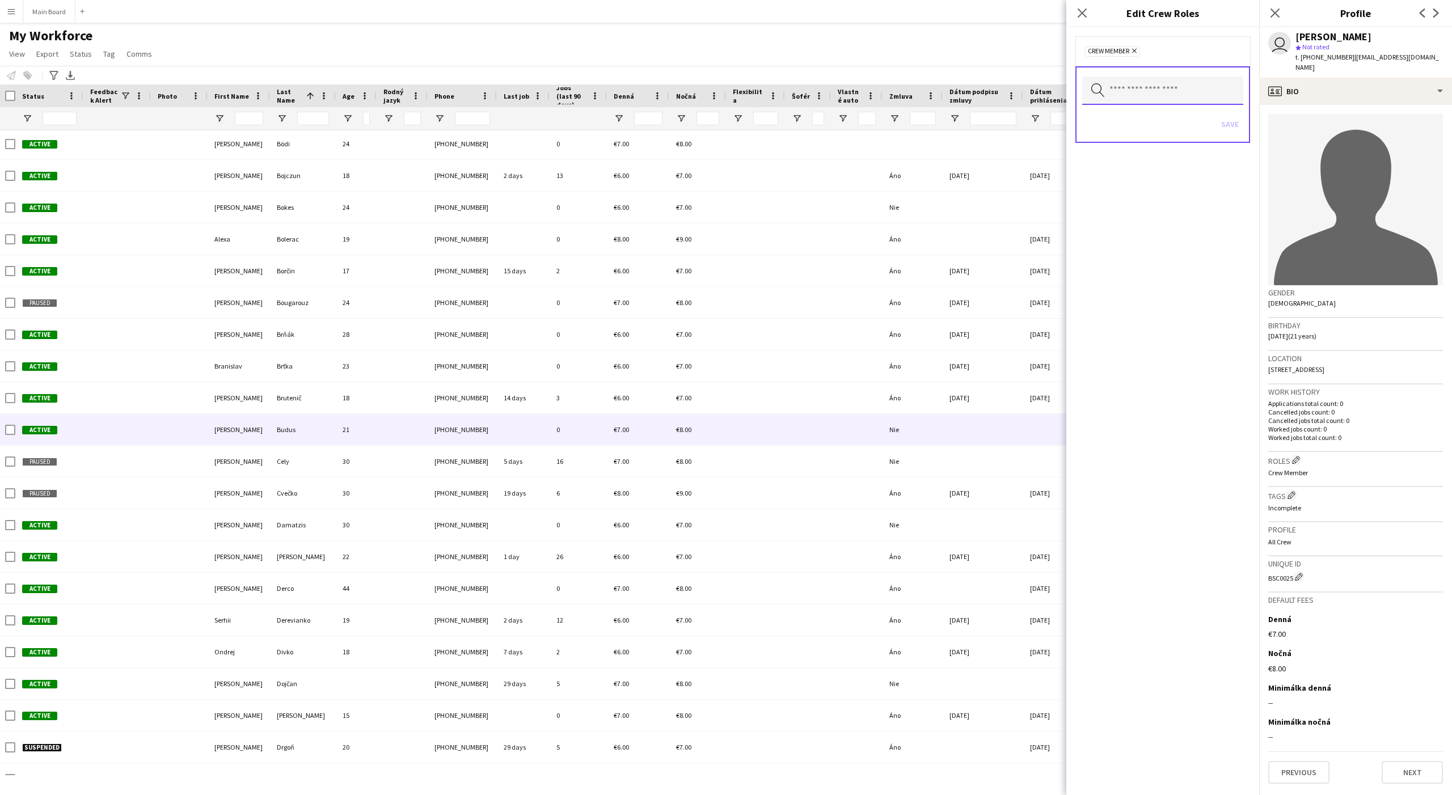
click at [1128, 87] on input "text" at bounding box center [1162, 91] width 161 height 28
click at [1115, 115] on mat-option at bounding box center [1162, 122] width 161 height 27
click at [1161, 123] on div "Search by role type Save" at bounding box center [1162, 106] width 175 height 77
click at [1161, 124] on button "Save" at bounding box center [1229, 126] width 27 height 18
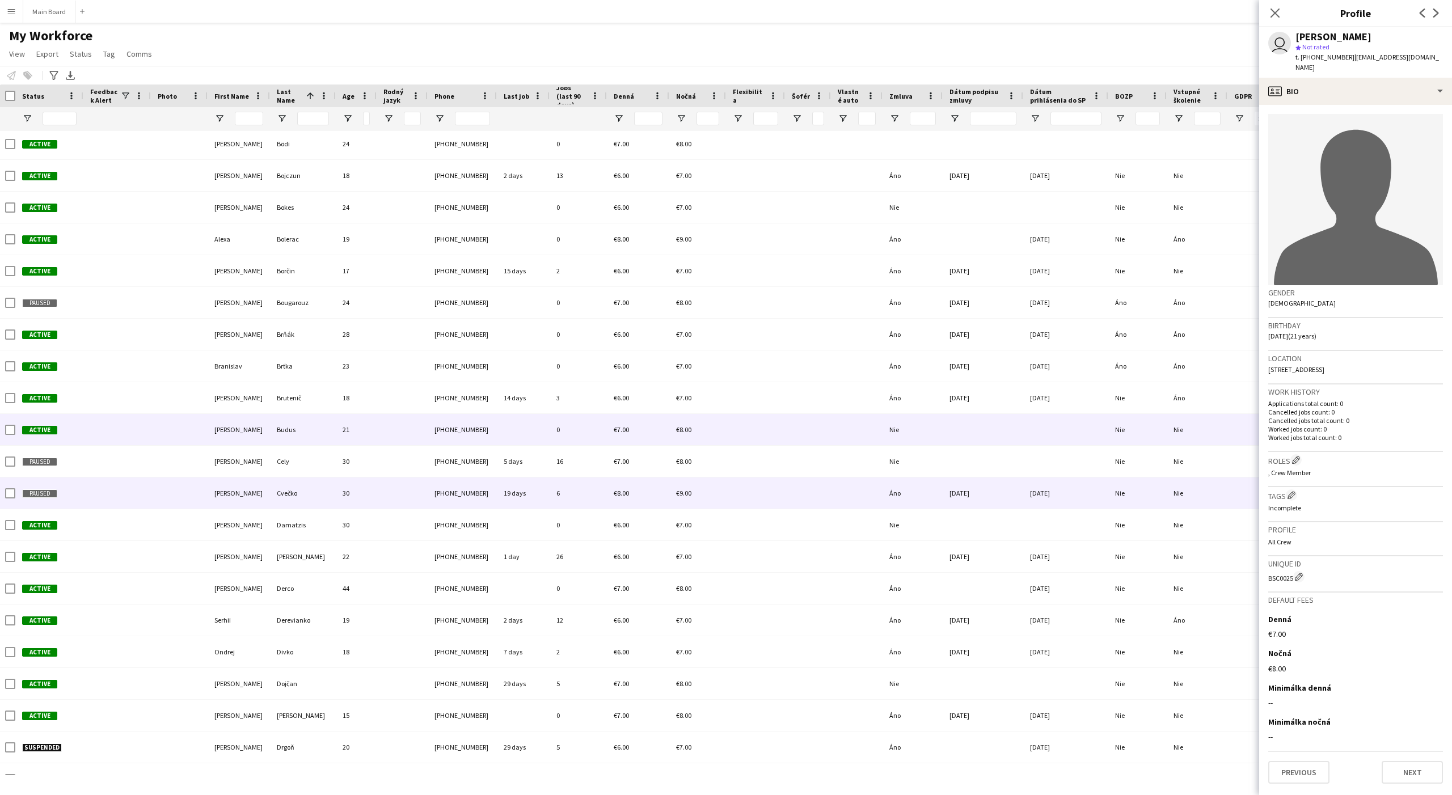
click at [531, 471] on div "5 days" at bounding box center [523, 461] width 53 height 31
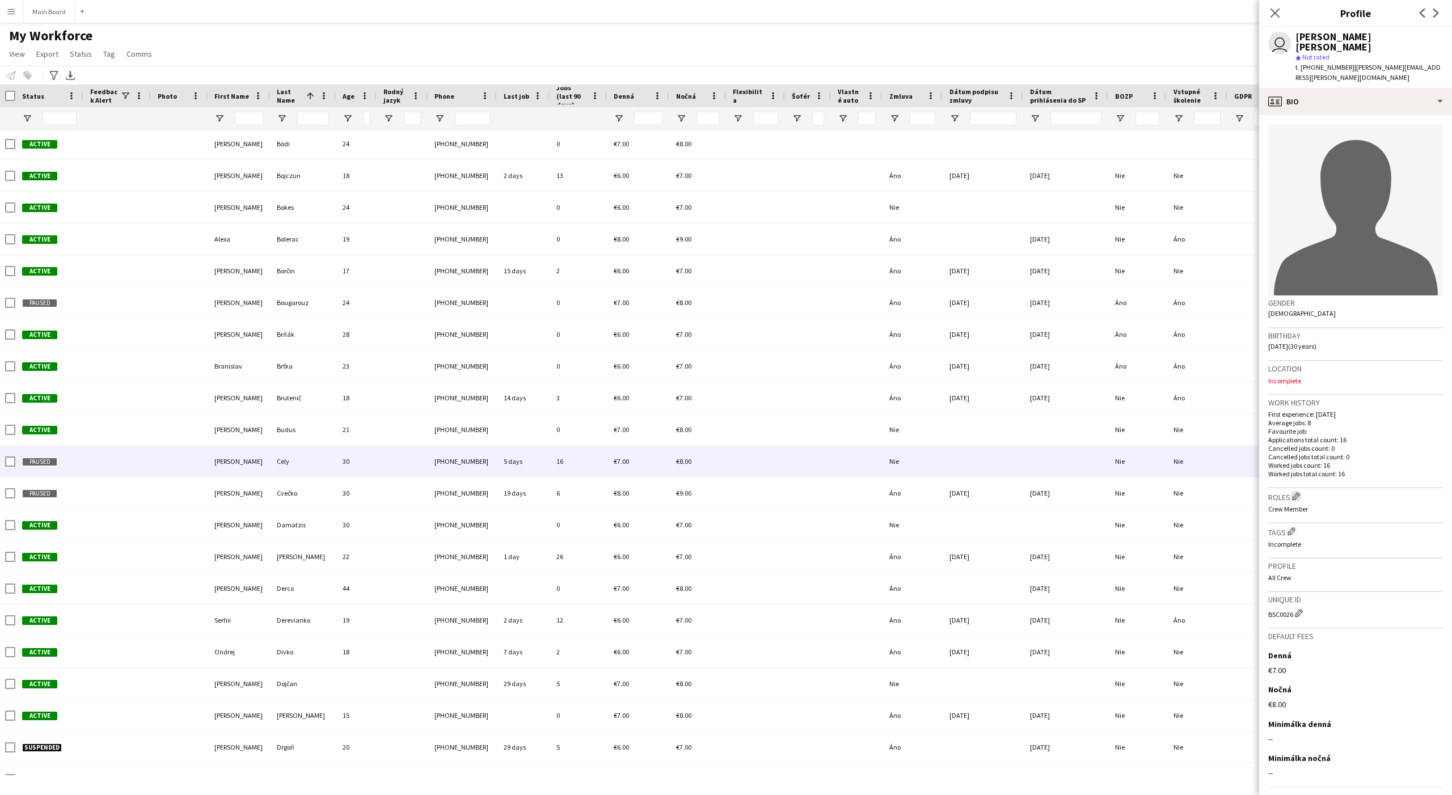
click at [1161, 492] on app-icon "Edit crew company roles" at bounding box center [1296, 496] width 8 height 8
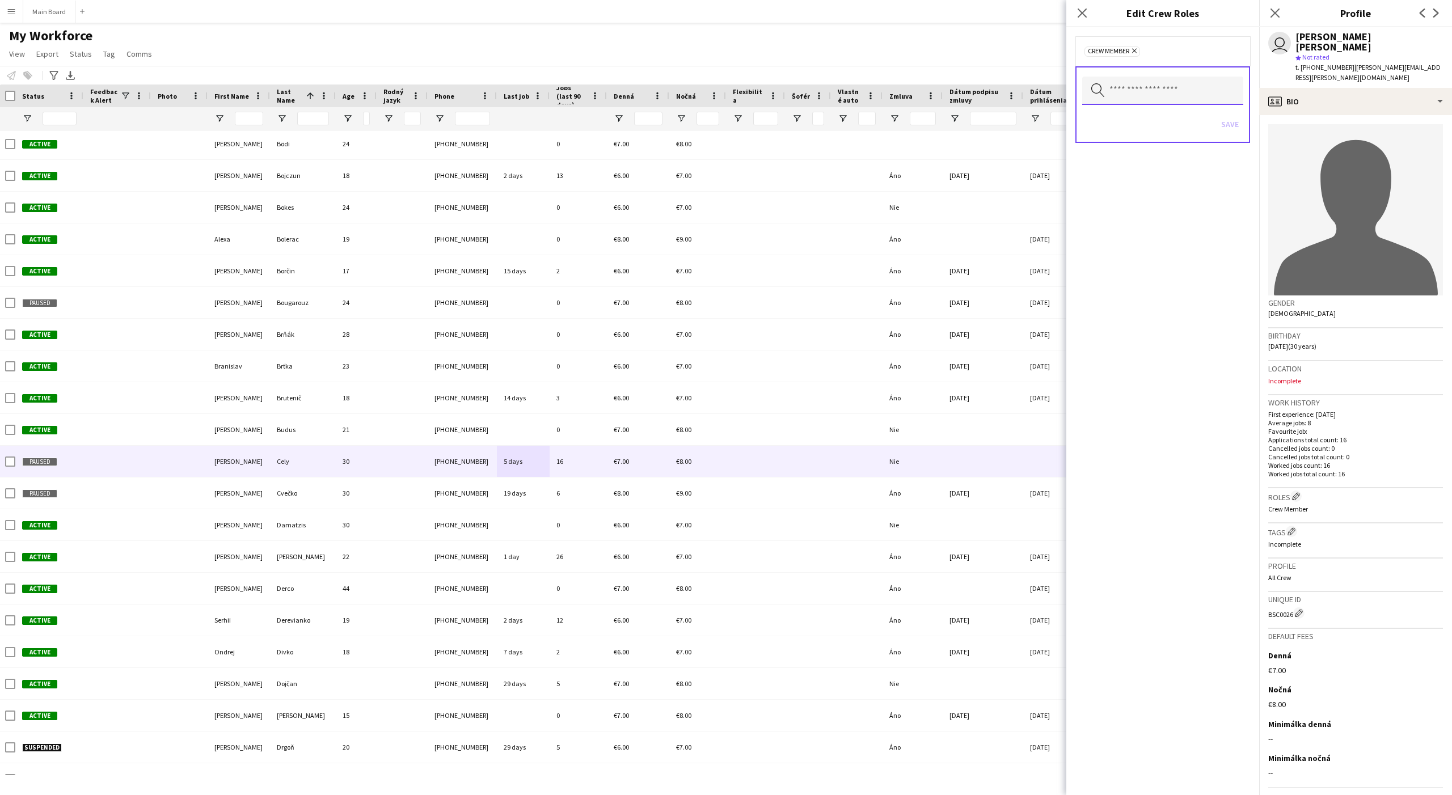
click at [1125, 81] on input "text" at bounding box center [1162, 91] width 161 height 28
click at [1117, 112] on mat-option at bounding box center [1162, 122] width 161 height 27
click at [1161, 103] on form "Remove Crew Member Remove Search by role type Save" at bounding box center [1162, 101] width 193 height 149
click at [1161, 120] on button "Save" at bounding box center [1229, 126] width 27 height 18
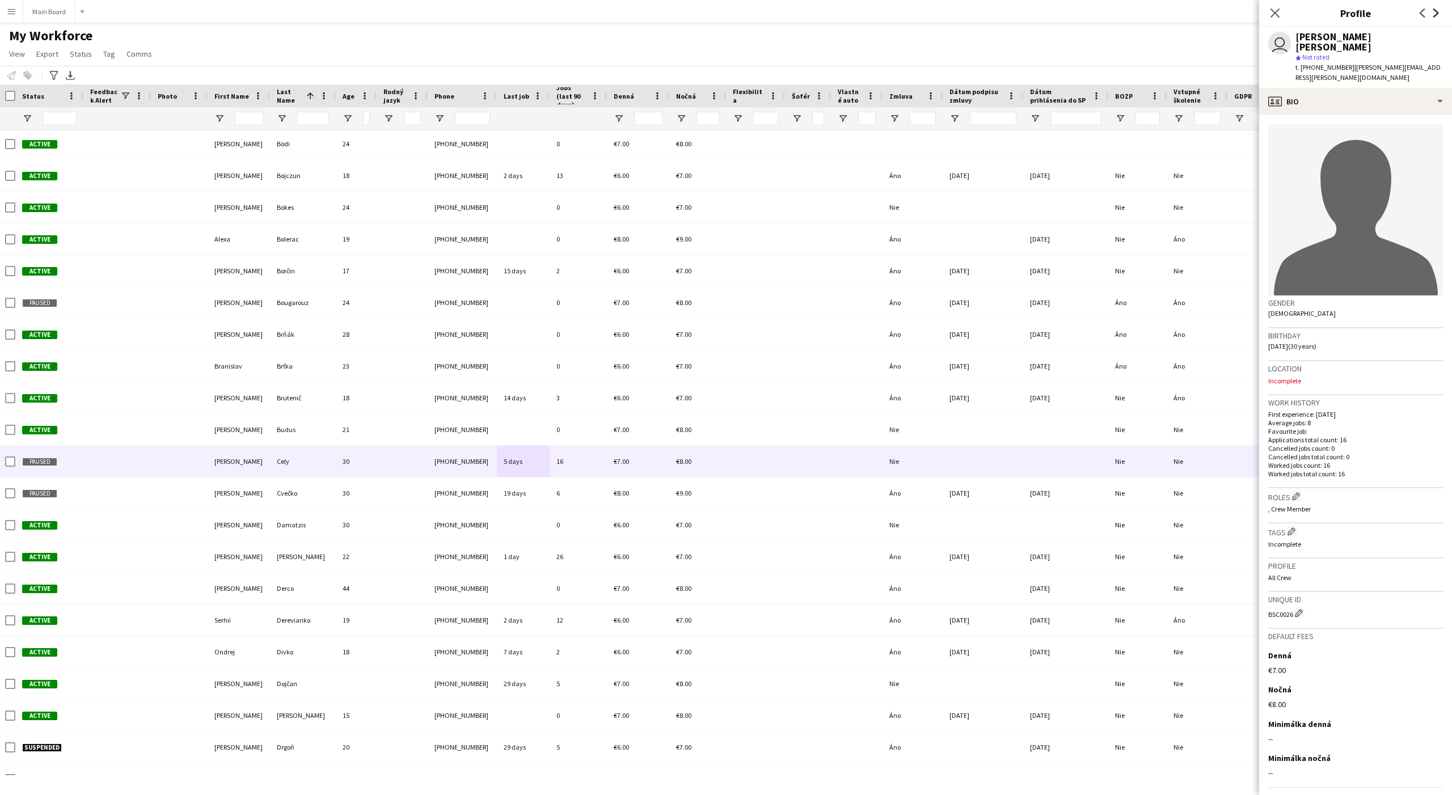
click at [1161, 14] on icon at bounding box center [1436, 13] width 6 height 9
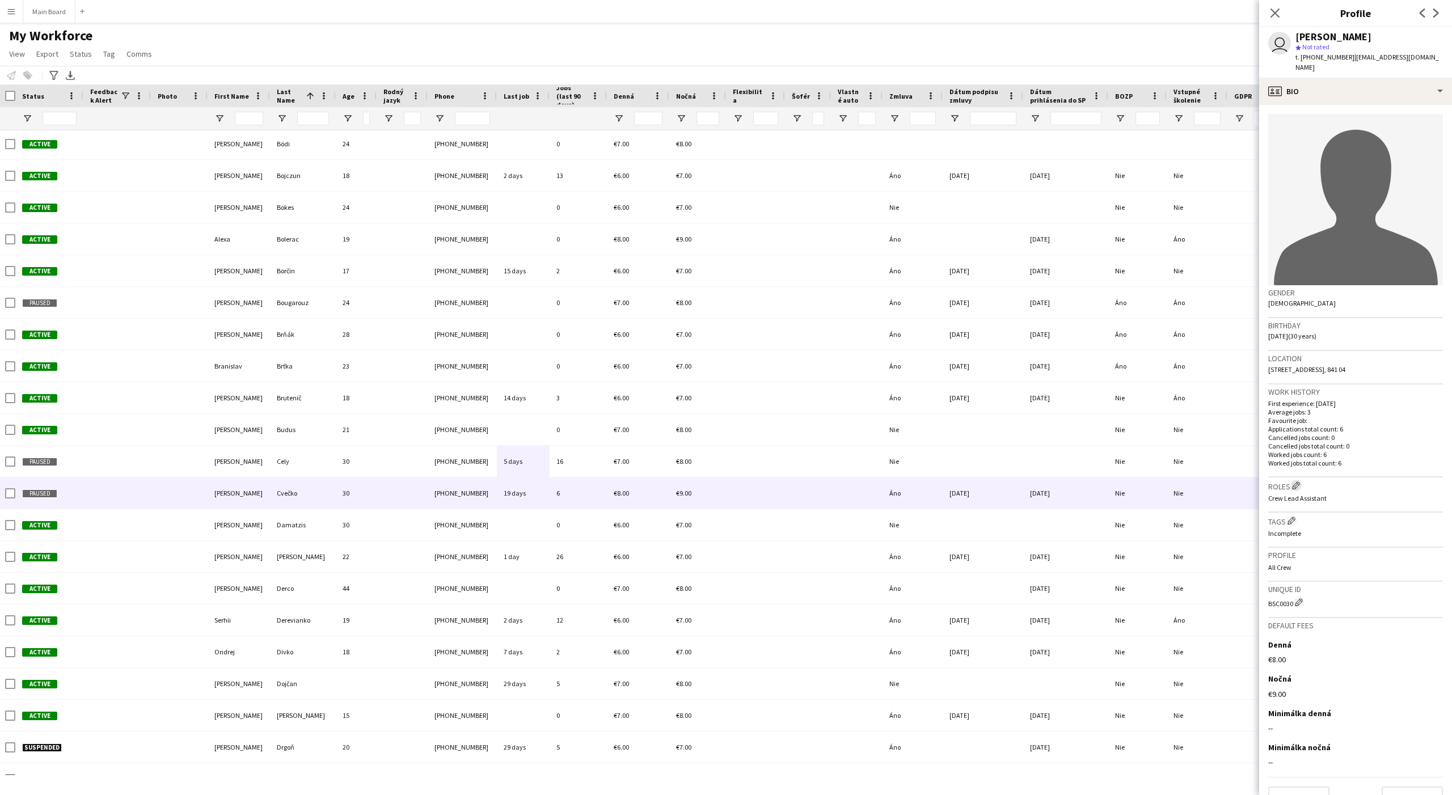
click at [1161, 480] on button "Edit crew company roles" at bounding box center [1295, 485] width 11 height 11
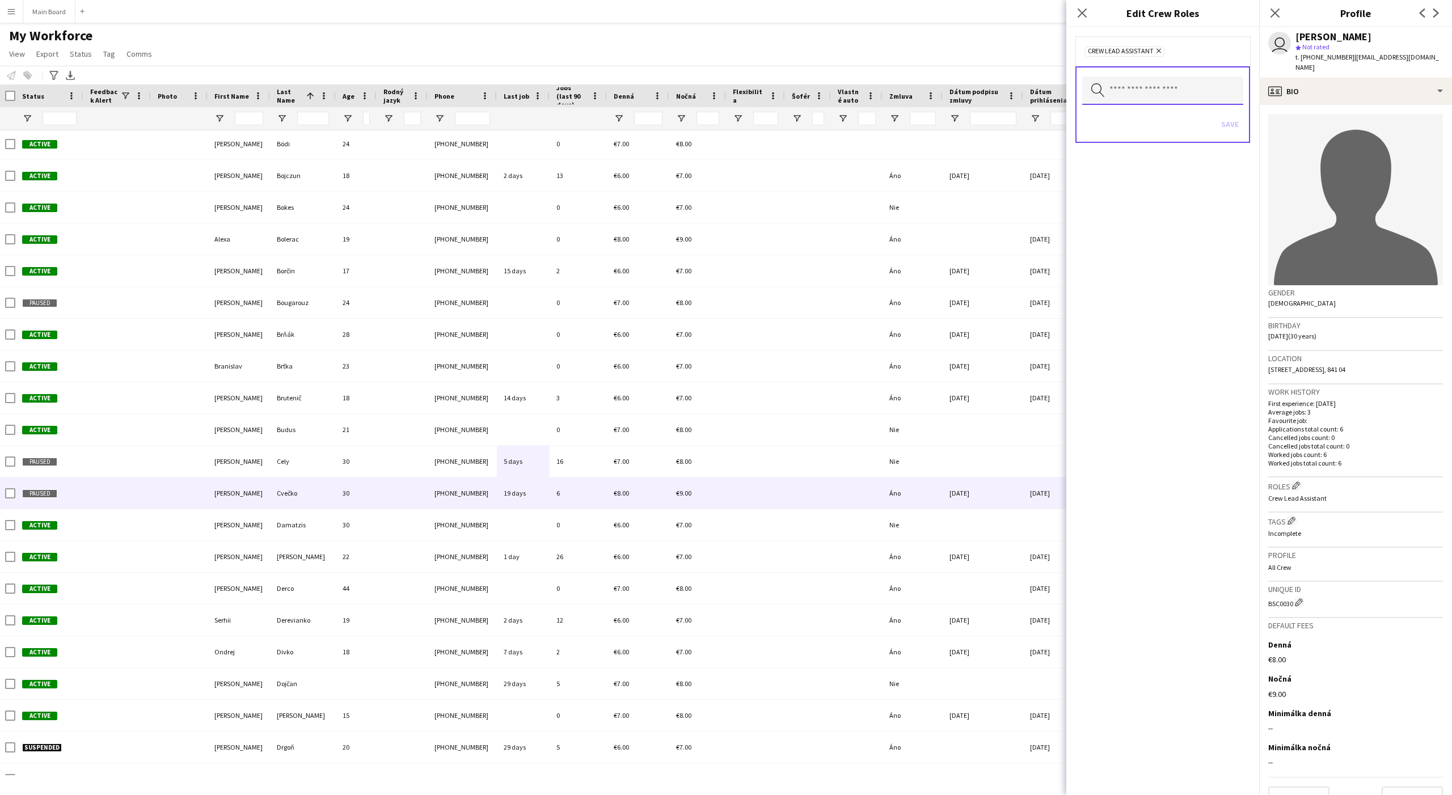
click at [1157, 99] on input "text" at bounding box center [1162, 91] width 161 height 28
click at [1111, 128] on mat-option at bounding box center [1162, 122] width 161 height 27
click at [1161, 125] on form "Remove Crew Lead Assistant Remove Search by role type Save" at bounding box center [1162, 101] width 193 height 149
click at [1161, 126] on button "Save" at bounding box center [1229, 126] width 27 height 18
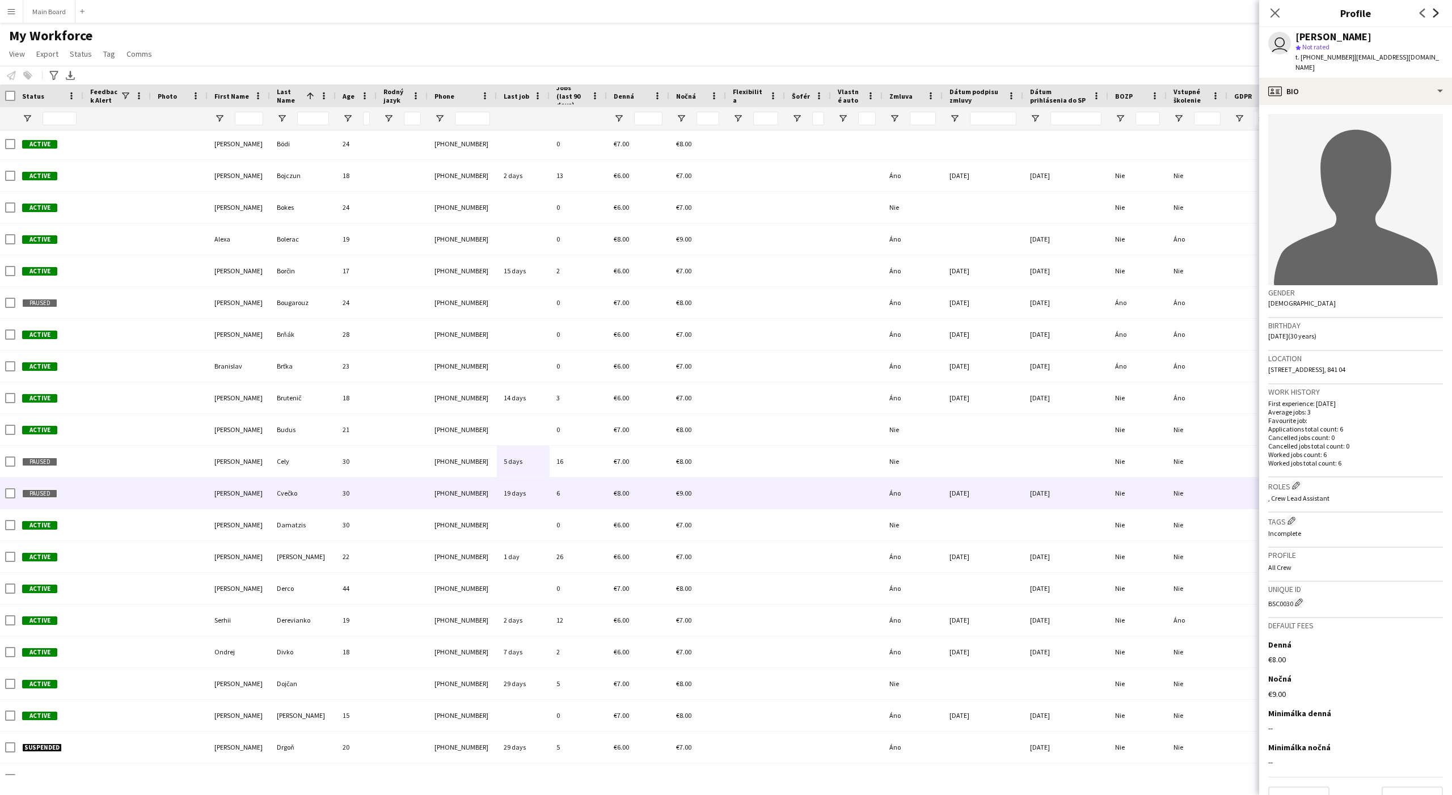
click at [1161, 11] on icon "Next" at bounding box center [1435, 13] width 9 height 9
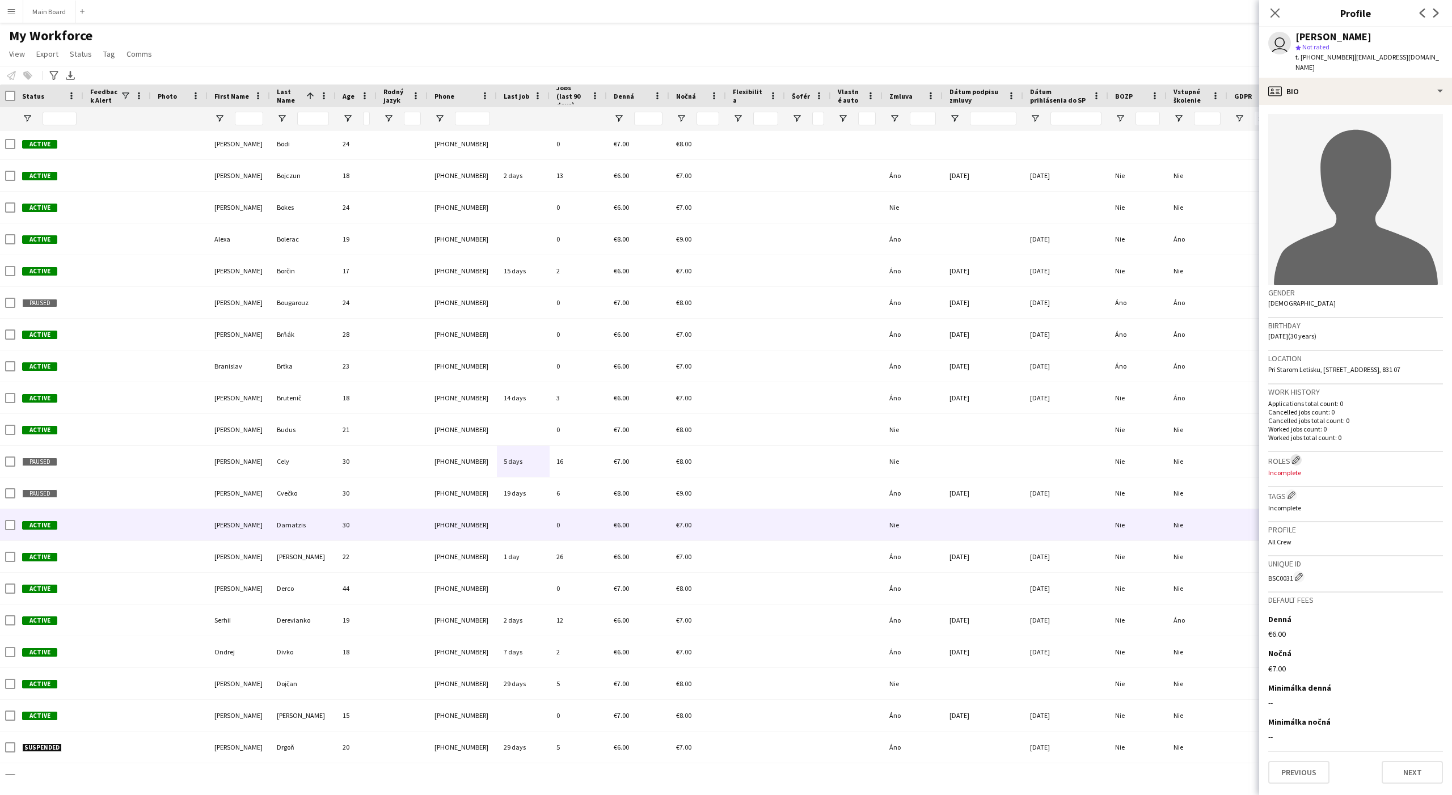
click at [1161, 456] on app-icon "Edit crew company roles" at bounding box center [1296, 460] width 8 height 8
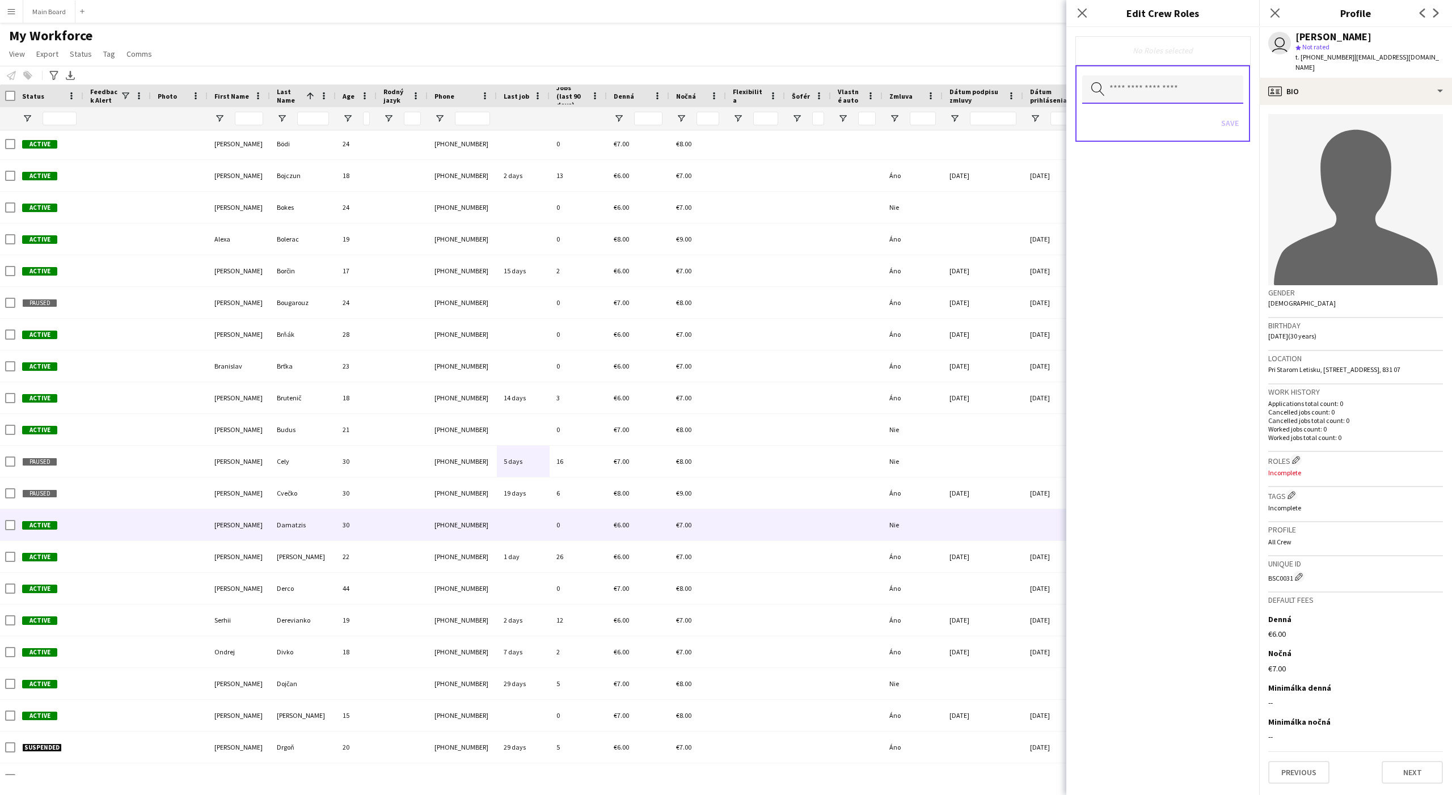
click at [1135, 87] on input "text" at bounding box center [1162, 89] width 161 height 28
click at [1103, 117] on mat-option at bounding box center [1162, 121] width 161 height 27
click at [1123, 119] on span "Assistant" at bounding box center [1162, 124] width 143 height 11
click at [1161, 119] on div "Search by role type Save" at bounding box center [1162, 106] width 175 height 77
click at [1161, 125] on button "Save" at bounding box center [1229, 126] width 27 height 18
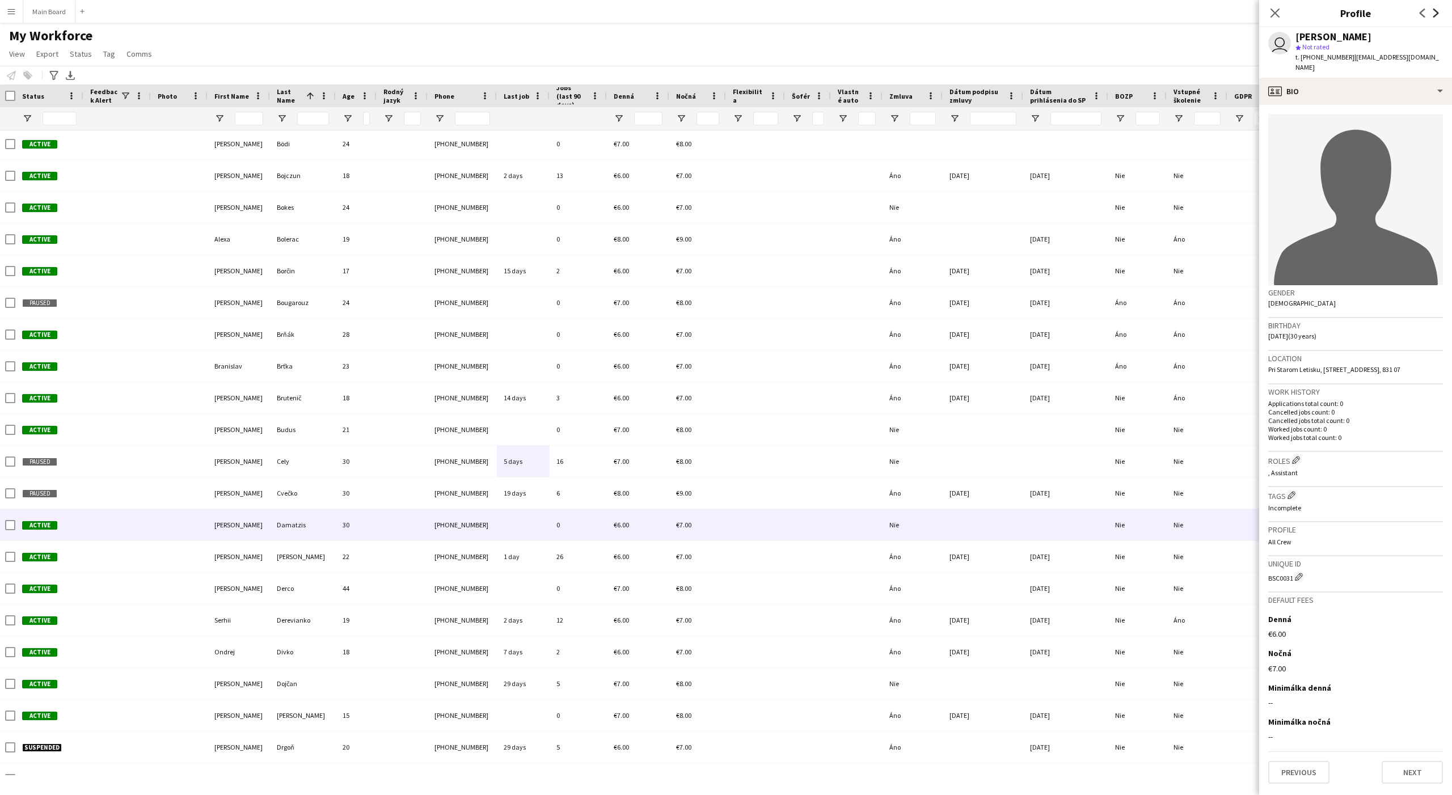
click at [1161, 11] on icon "Next" at bounding box center [1435, 13] width 9 height 9
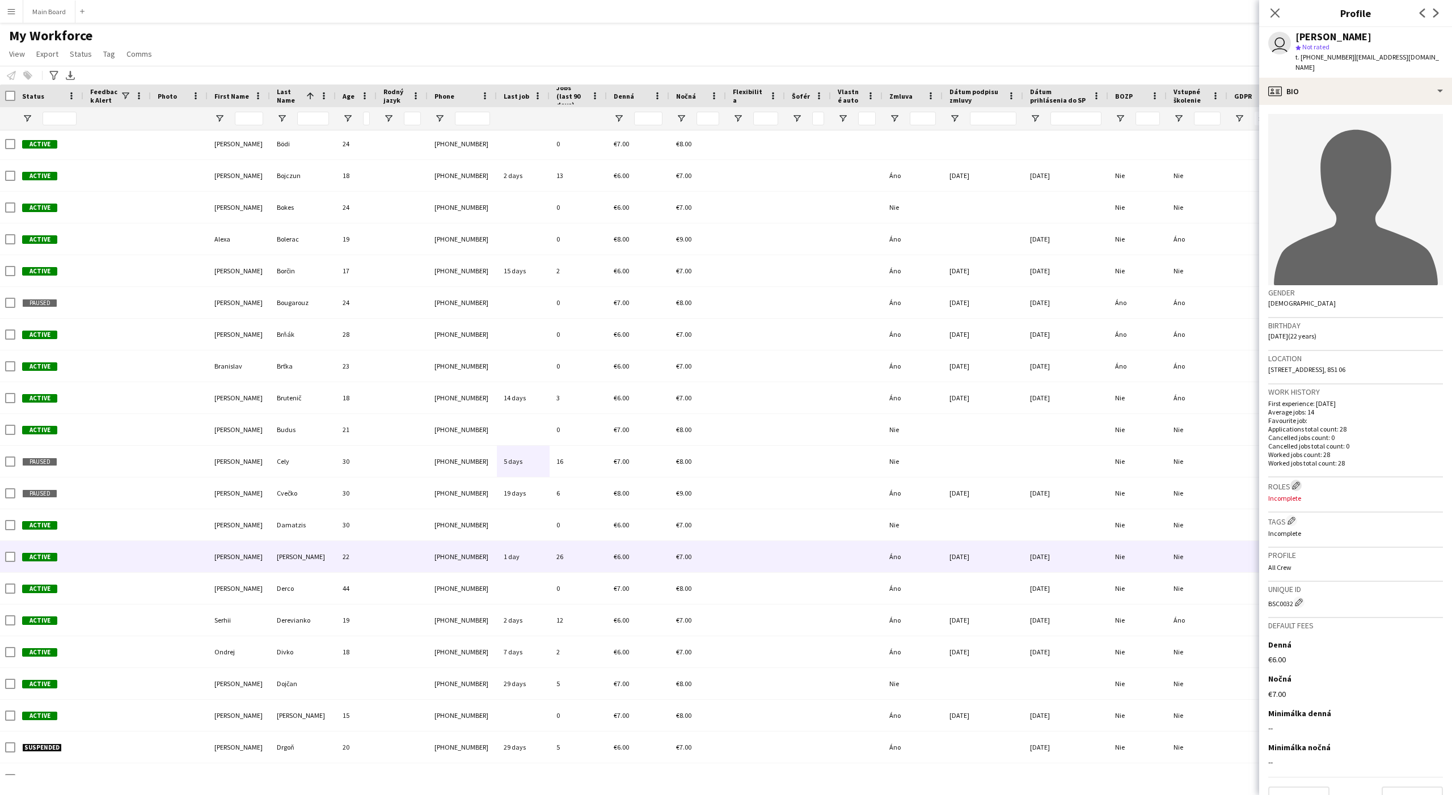
click at [1161, 481] on app-icon "Edit crew company roles" at bounding box center [1296, 485] width 8 height 8
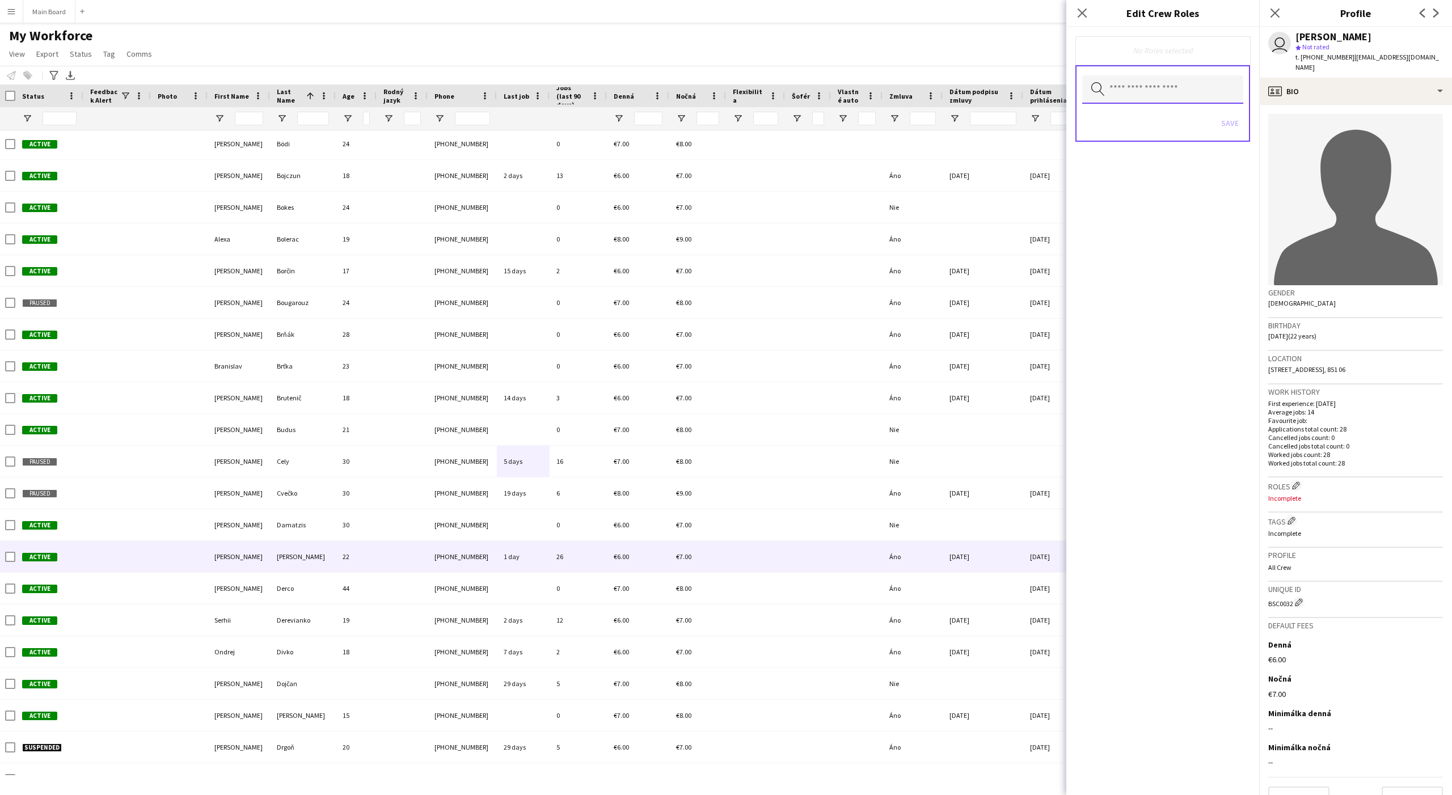
click at [1126, 97] on input "text" at bounding box center [1162, 89] width 161 height 28
click at [1112, 116] on mat-option at bounding box center [1162, 121] width 161 height 27
click at [1110, 117] on mat-option "Assistant" at bounding box center [1162, 123] width 161 height 27
click at [1161, 119] on form "Remove Assistant Remove Search by role type Save" at bounding box center [1162, 101] width 193 height 149
click at [1161, 127] on button "Save" at bounding box center [1229, 126] width 27 height 18
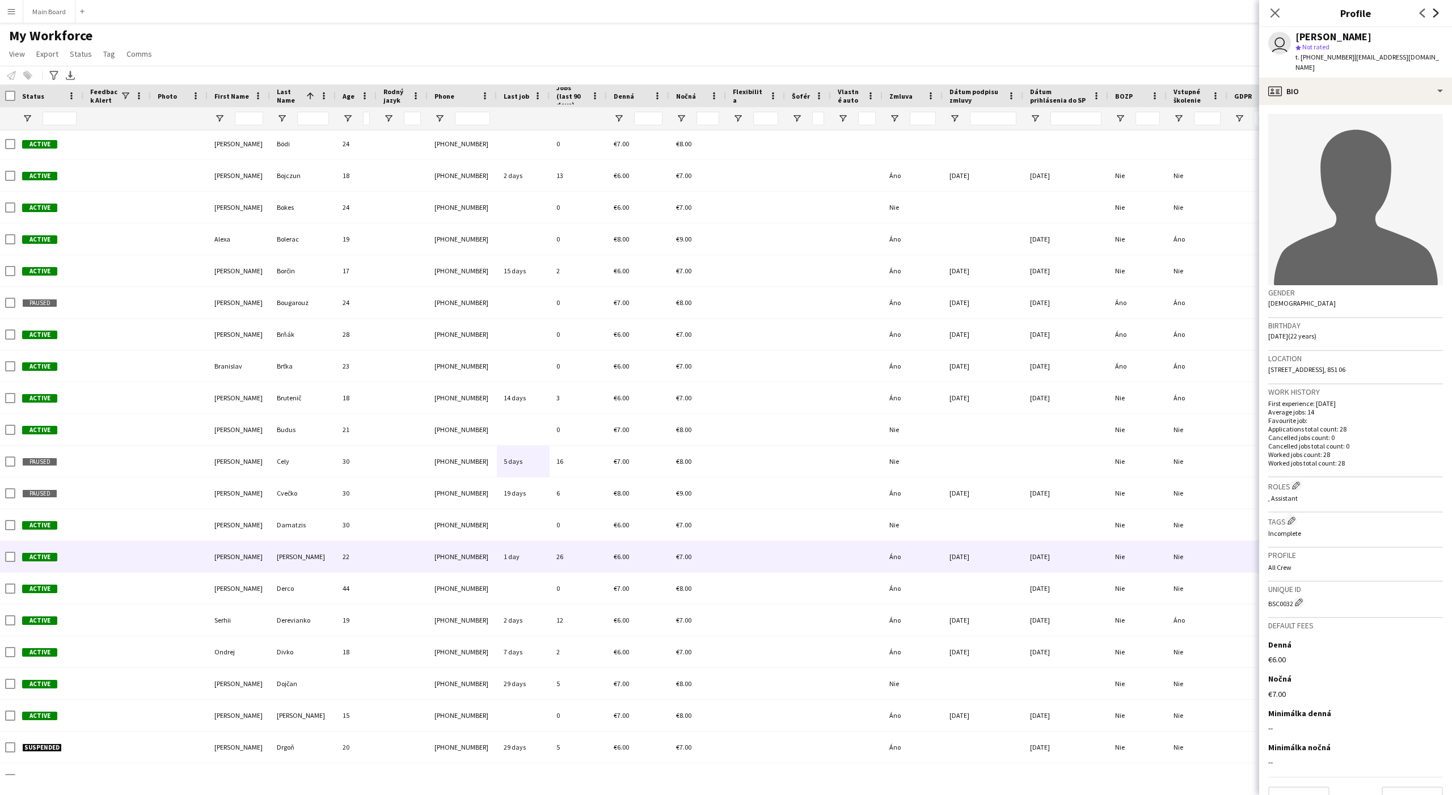
click at [1161, 11] on icon "Next" at bounding box center [1435, 13] width 9 height 9
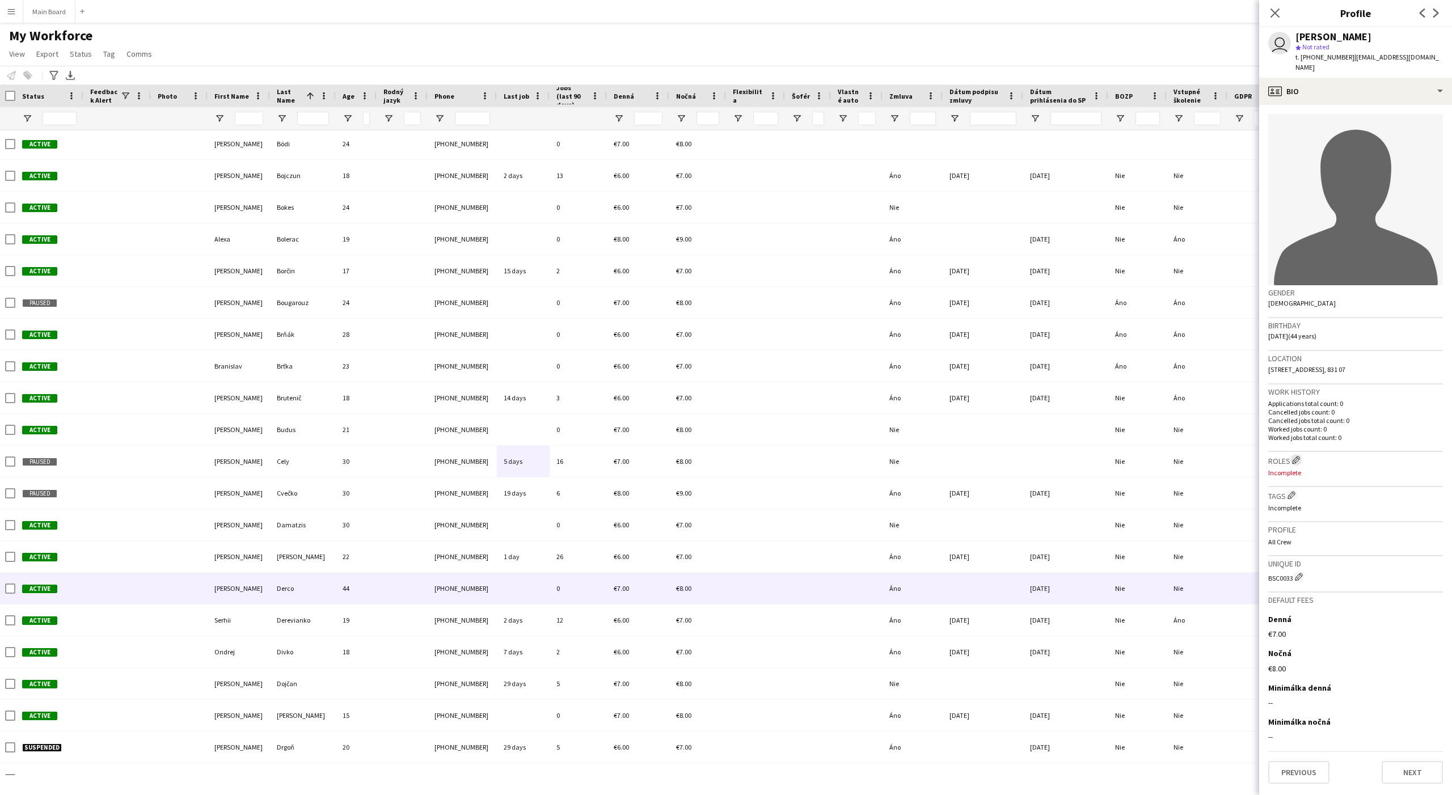
click at [1161, 456] on app-icon "Edit crew company roles" at bounding box center [1296, 460] width 8 height 8
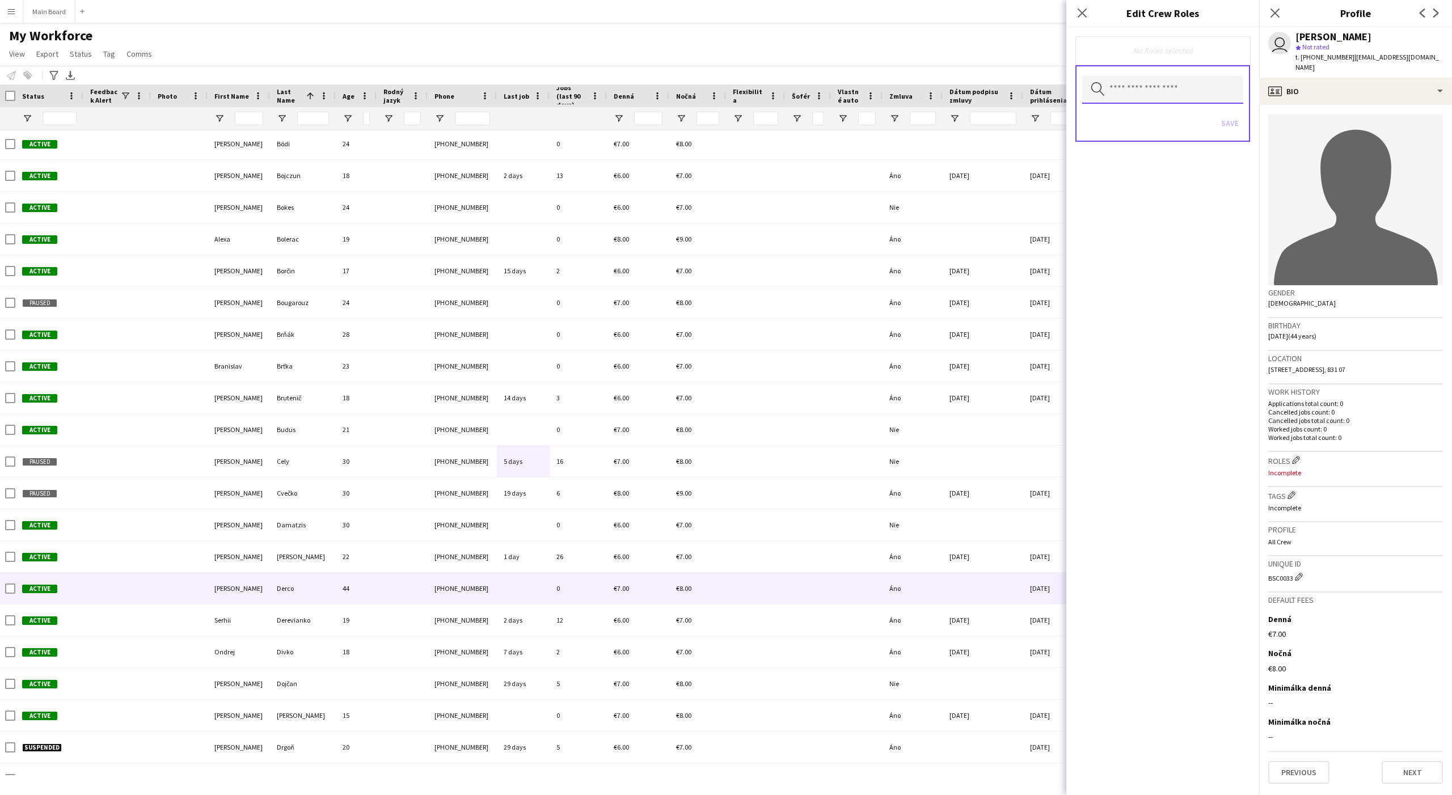
click at [1131, 84] on input "text" at bounding box center [1162, 89] width 161 height 28
click at [1128, 115] on mat-option at bounding box center [1162, 121] width 161 height 27
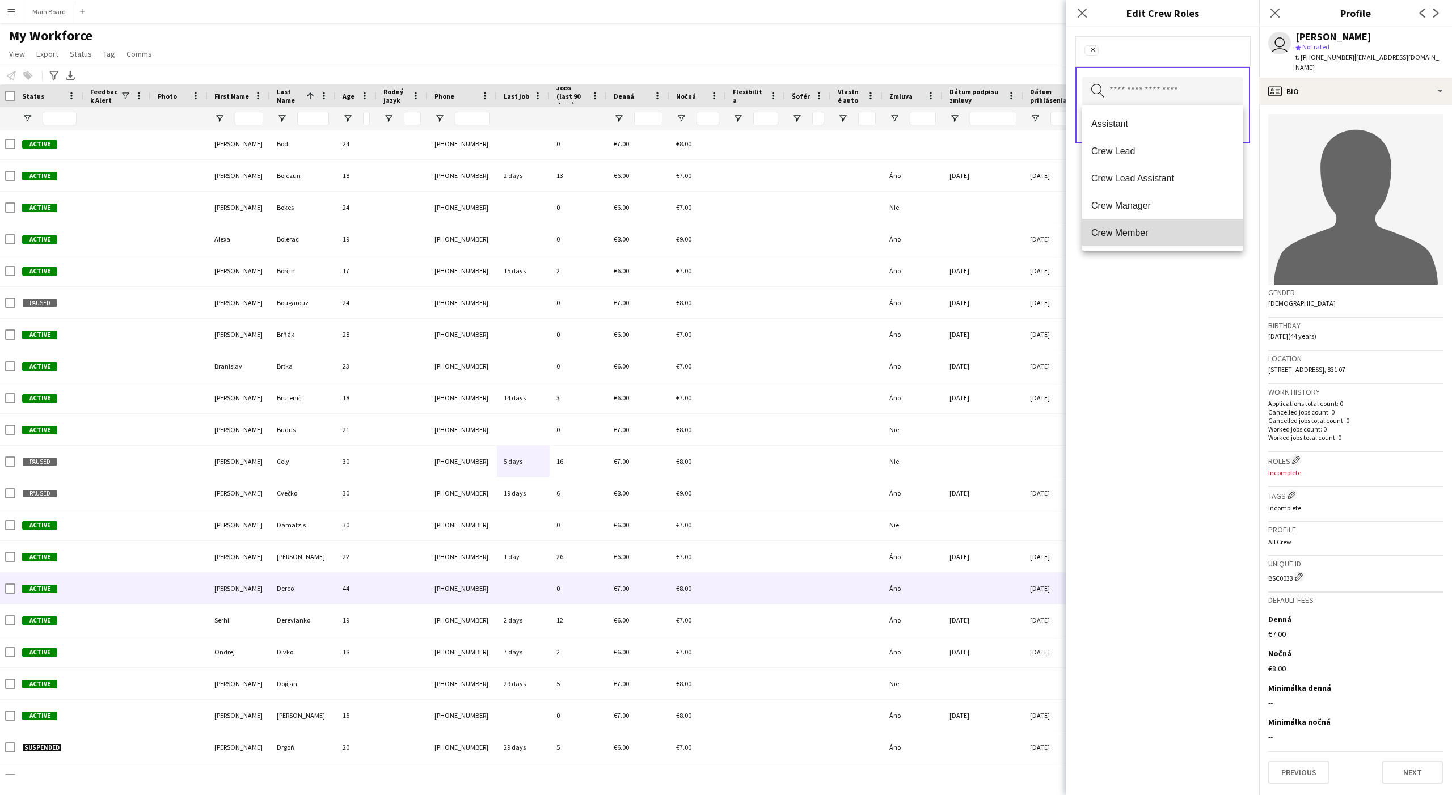
click at [1141, 227] on span "Crew Member" at bounding box center [1162, 232] width 143 height 11
click at [1161, 87] on input "text" at bounding box center [1162, 92] width 161 height 28
click at [1161, 56] on div "Remove Crew Member Remove" at bounding box center [1162, 51] width 157 height 13
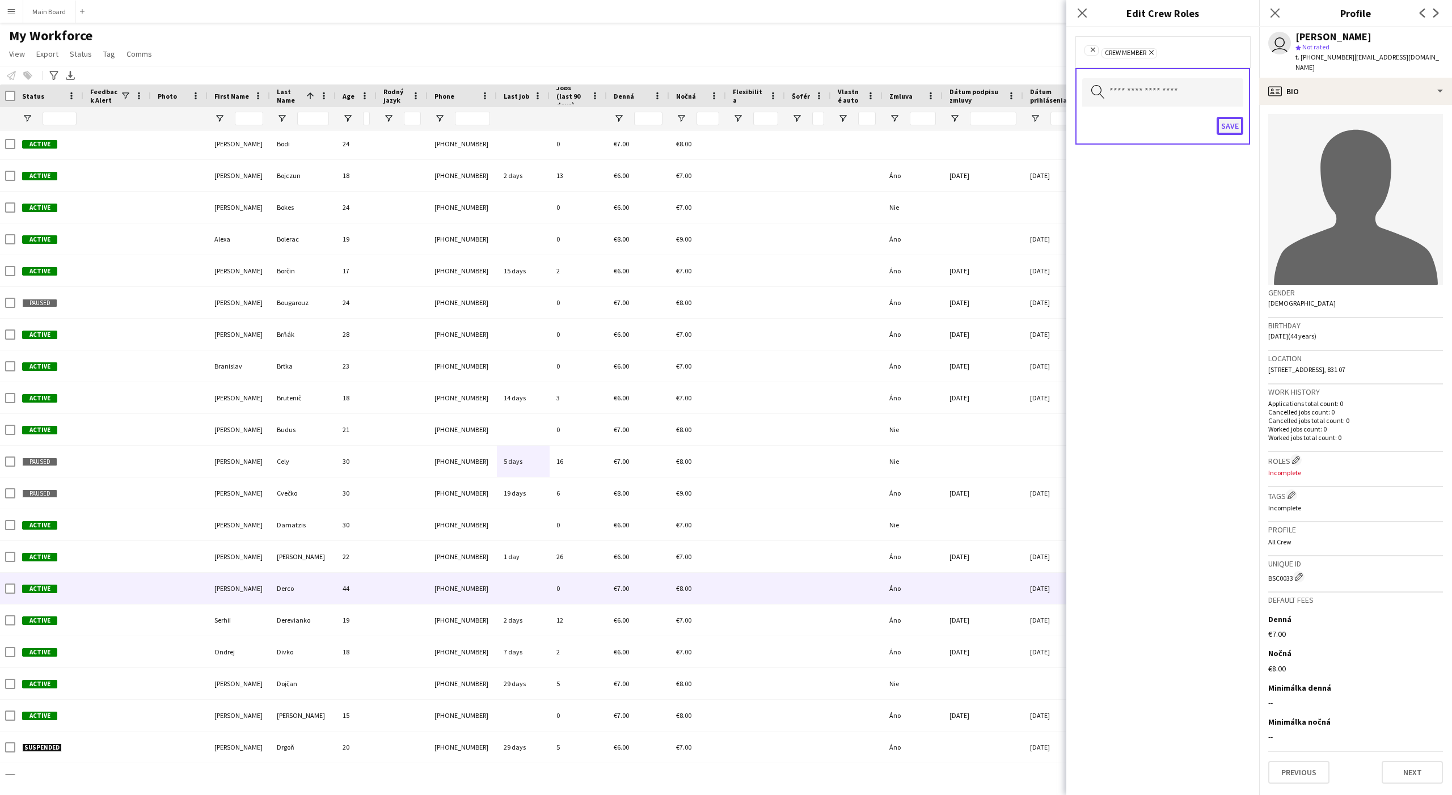
click at [1161, 124] on button "Save" at bounding box center [1229, 126] width 27 height 18
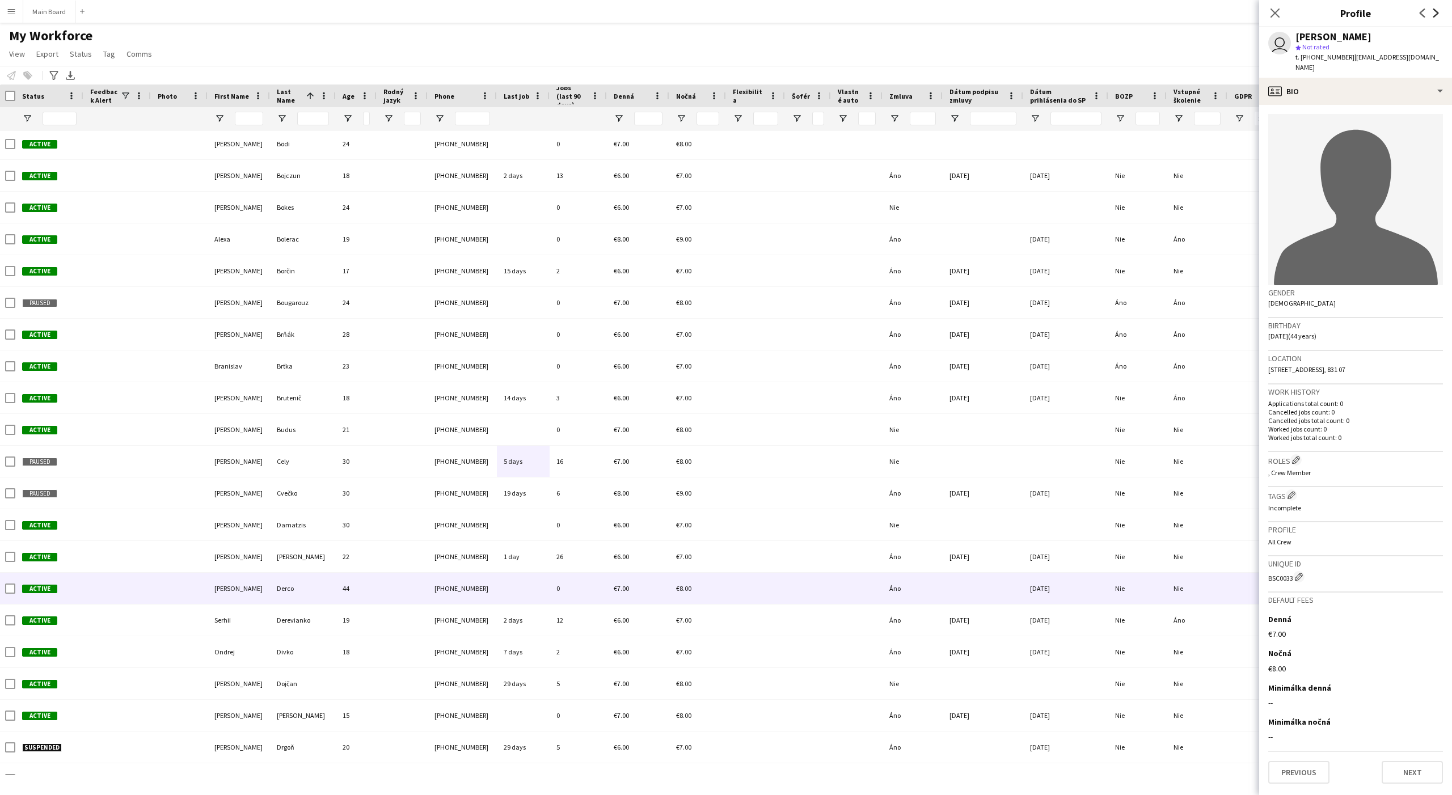
click at [1161, 13] on icon at bounding box center [1436, 13] width 6 height 9
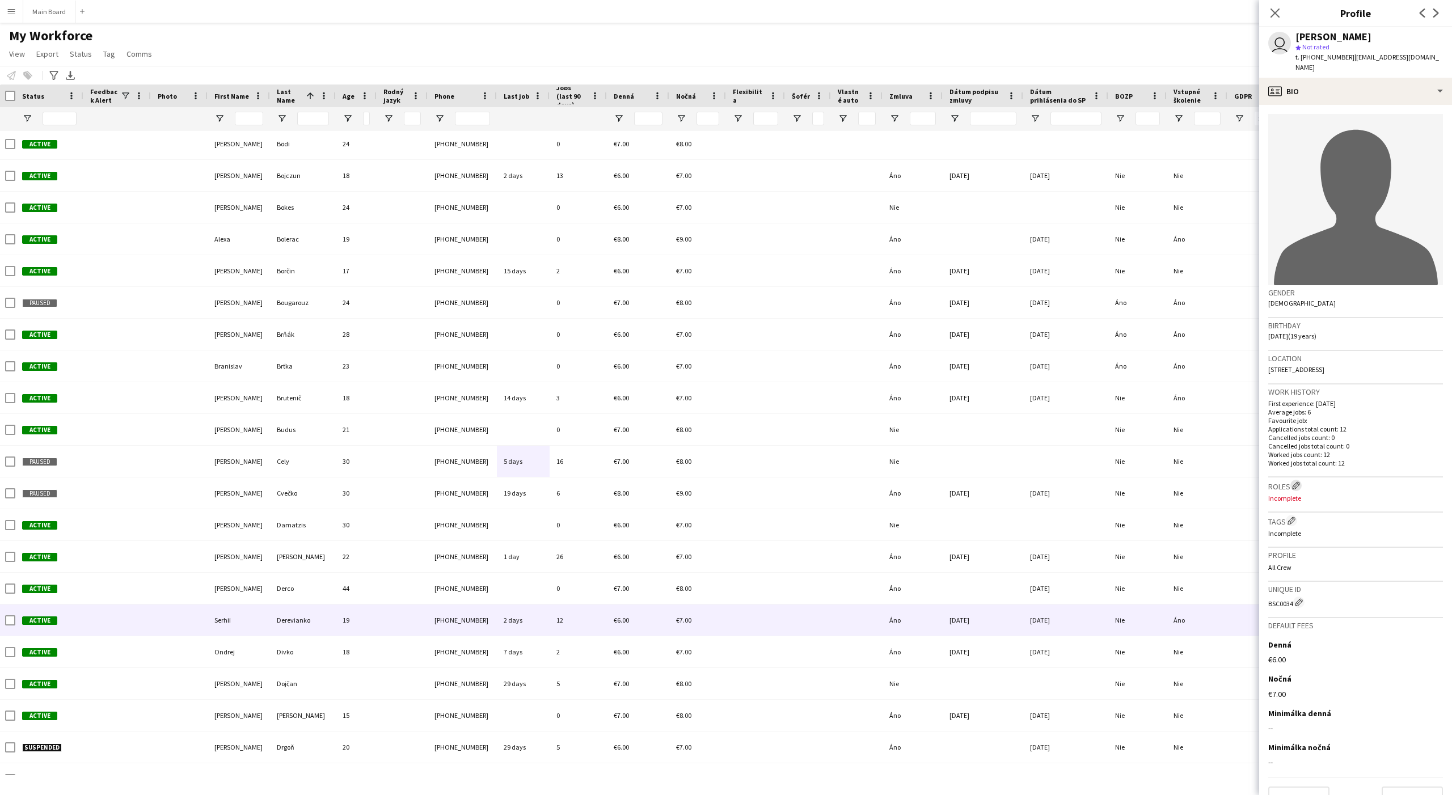
click at [1161, 480] on button "Edit crew company roles" at bounding box center [1295, 485] width 11 height 11
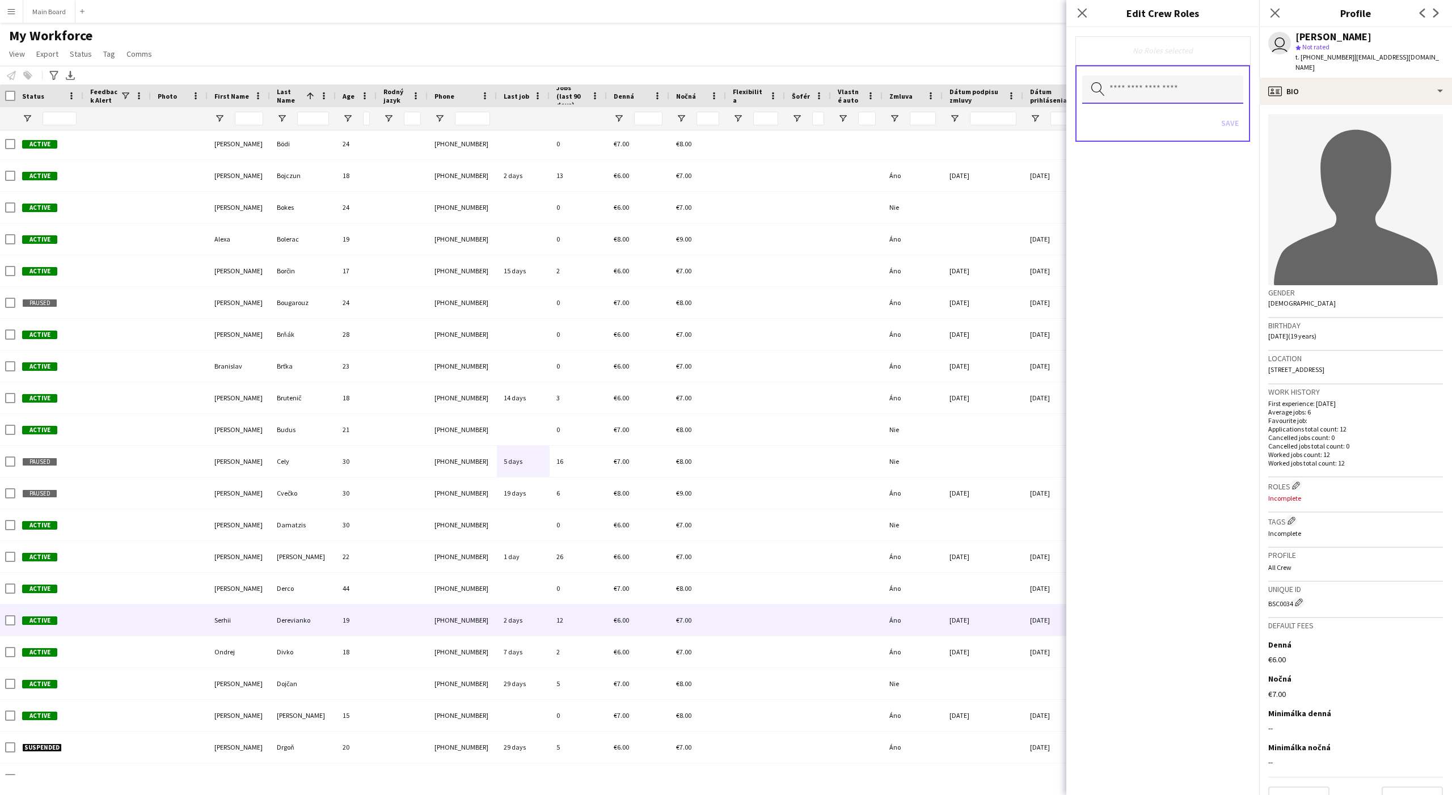
click at [1143, 99] on input "text" at bounding box center [1162, 89] width 161 height 28
click at [1129, 116] on mat-option at bounding box center [1162, 121] width 161 height 27
click at [1129, 116] on mat-option "Assistant" at bounding box center [1162, 123] width 161 height 27
click at [1161, 54] on div "Remove Assistant Remove" at bounding box center [1162, 51] width 157 height 13
click at [1161, 128] on button "Save" at bounding box center [1229, 126] width 27 height 18
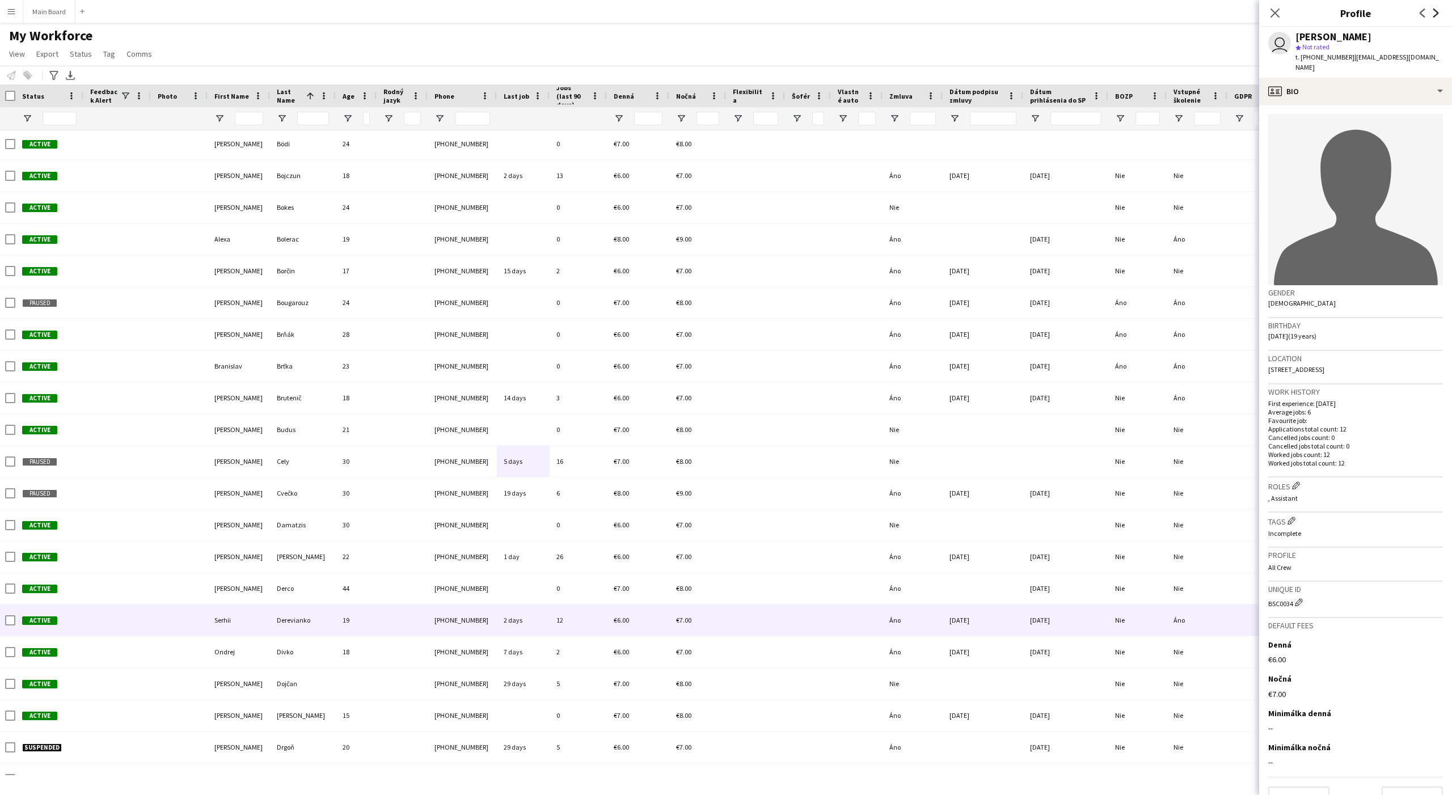
click at [1161, 12] on icon at bounding box center [1436, 13] width 6 height 9
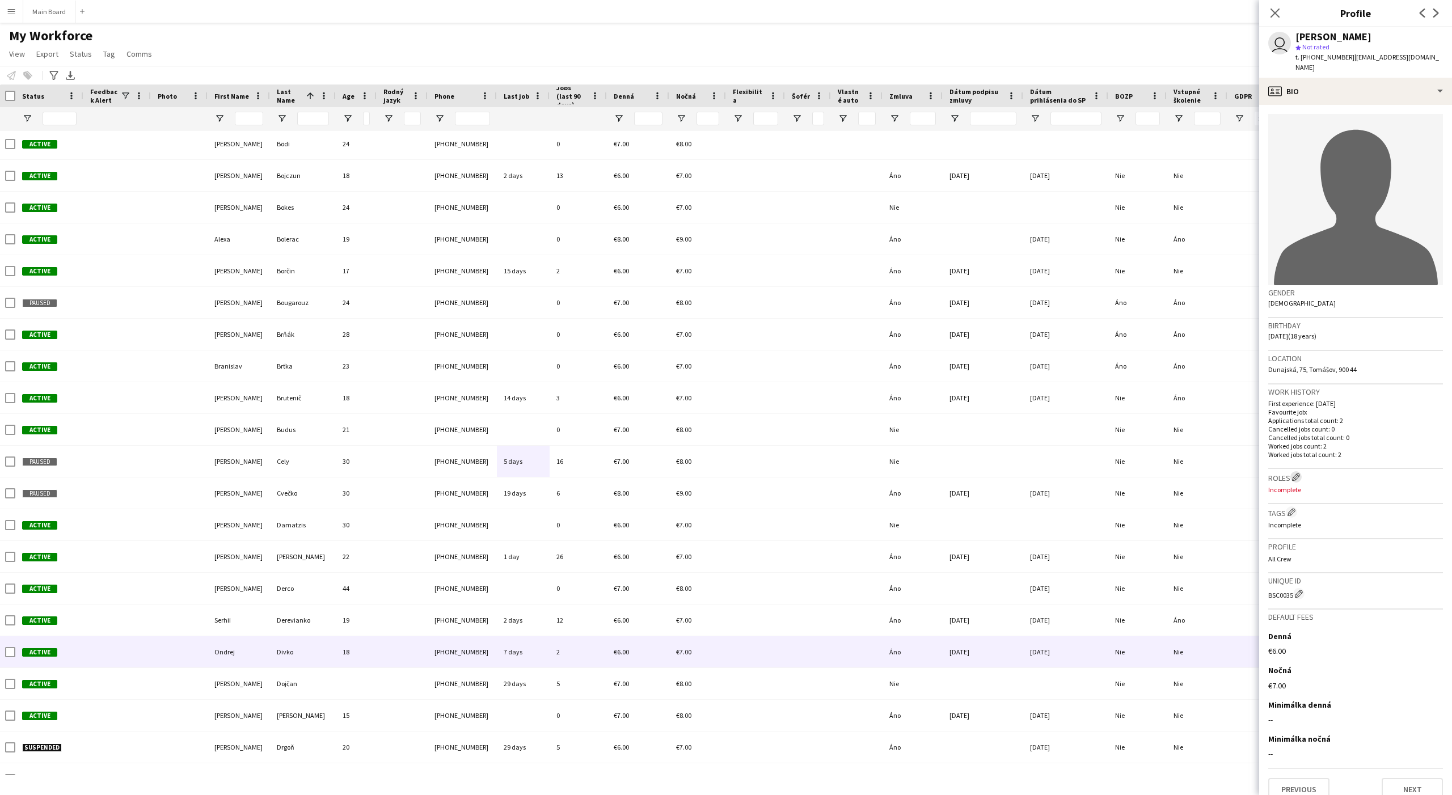
click at [1161, 473] on app-icon "Edit crew company roles" at bounding box center [1296, 477] width 8 height 8
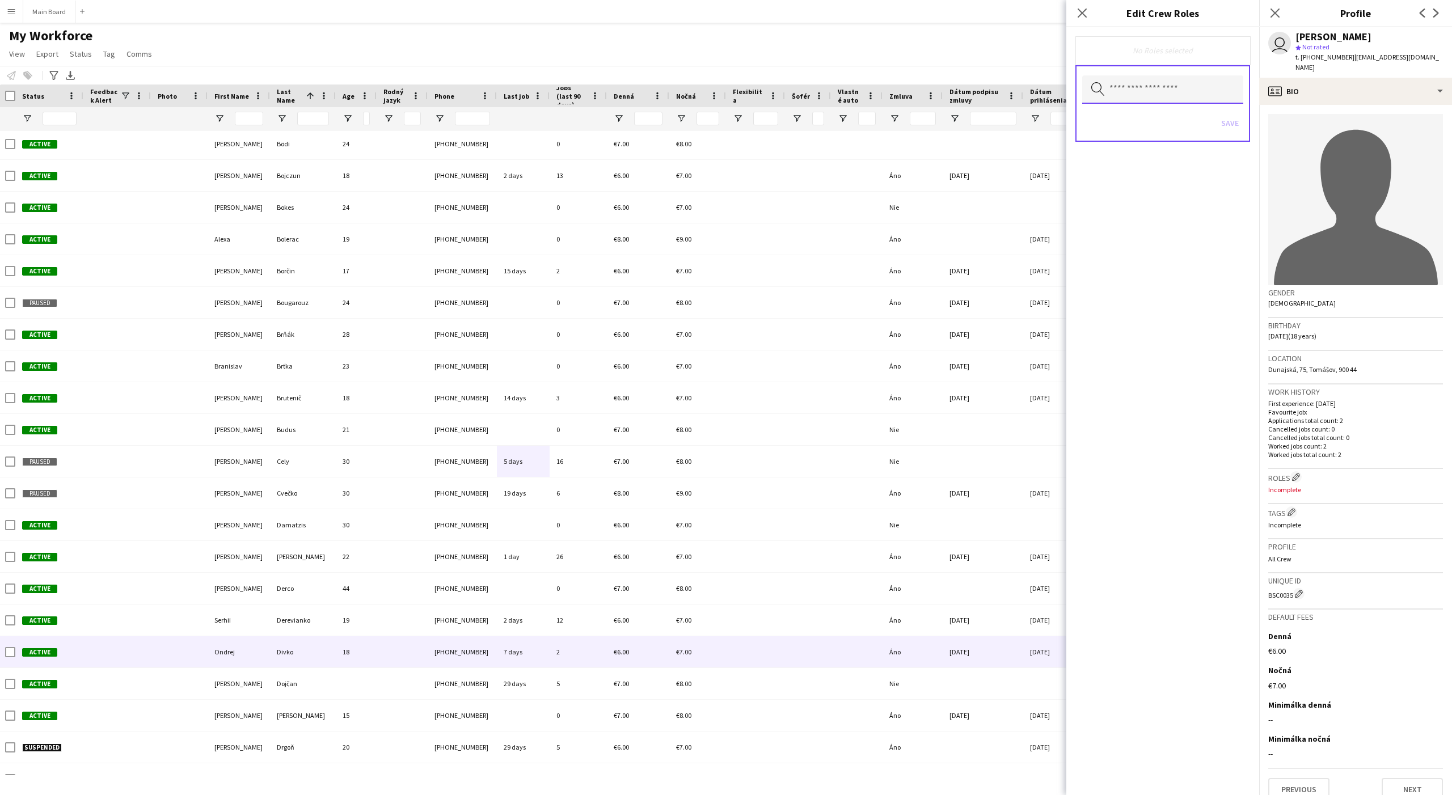
click at [1145, 100] on input "text" at bounding box center [1162, 89] width 161 height 28
click at [1117, 119] on mat-option at bounding box center [1162, 121] width 161 height 27
click at [1122, 128] on span "Assistant" at bounding box center [1162, 124] width 143 height 11
click at [1161, 113] on div "Search by role type Save" at bounding box center [1162, 106] width 175 height 77
click at [1161, 130] on button "Save" at bounding box center [1229, 126] width 27 height 18
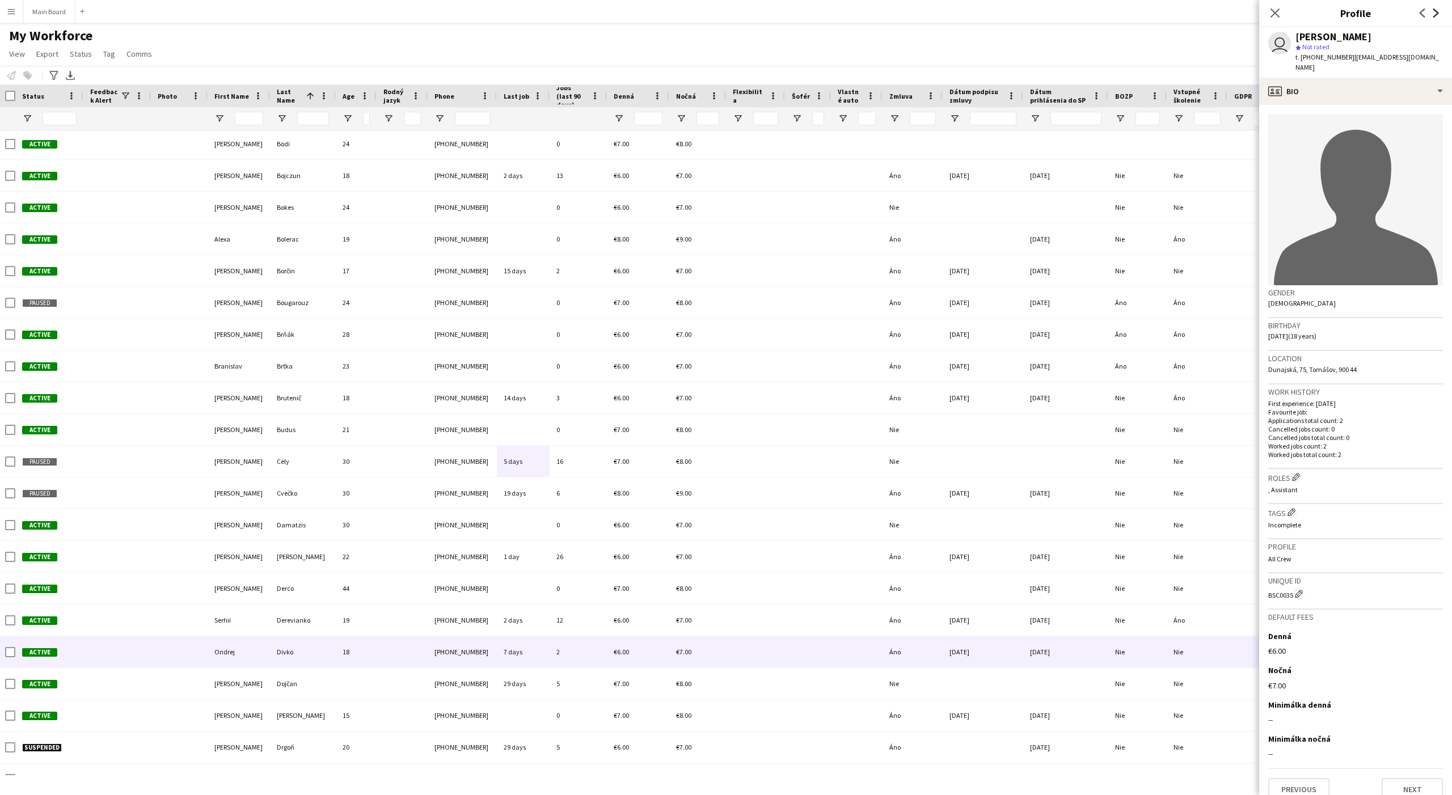
click at [1161, 10] on icon "Next" at bounding box center [1435, 13] width 9 height 9
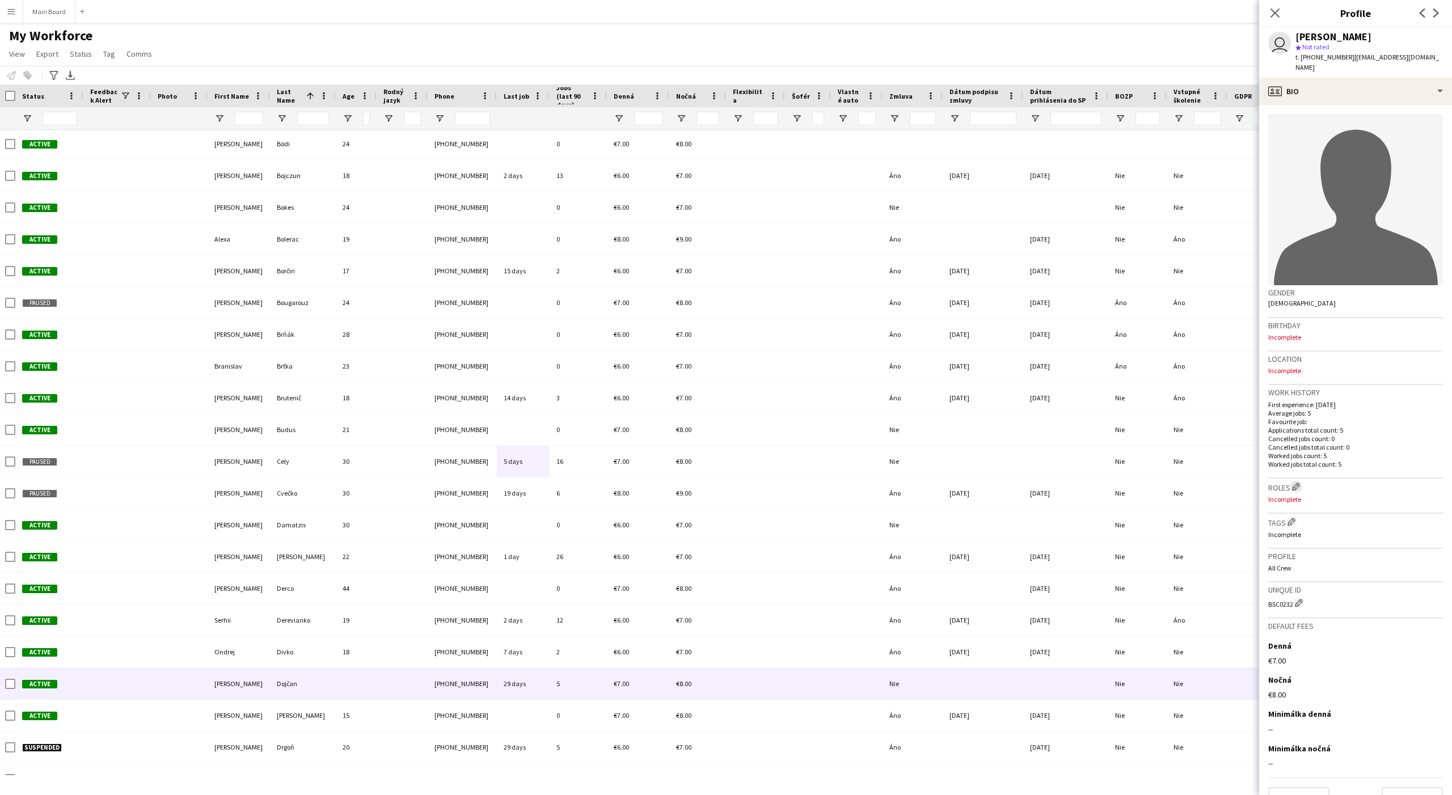
click at [1161, 483] on app-icon "Edit crew company roles" at bounding box center [1296, 487] width 8 height 8
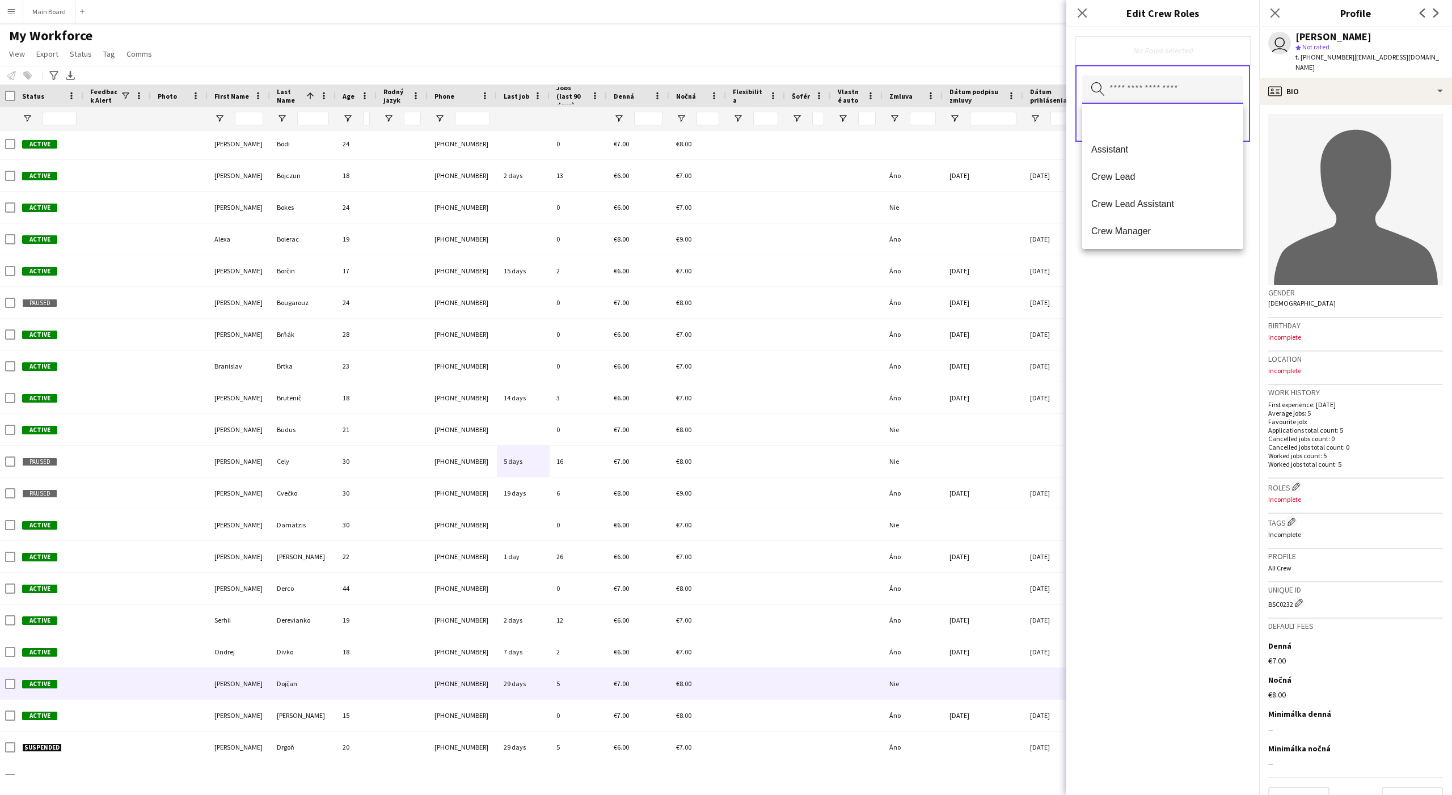
click at [1161, 91] on input "text" at bounding box center [1162, 89] width 161 height 28
click at [1126, 120] on mat-option at bounding box center [1162, 121] width 161 height 27
click at [1126, 120] on span "Assistant" at bounding box center [1162, 124] width 143 height 11
click at [1161, 121] on div "Search by role type Save" at bounding box center [1162, 106] width 175 height 77
click at [1161, 126] on button "Save" at bounding box center [1229, 126] width 27 height 18
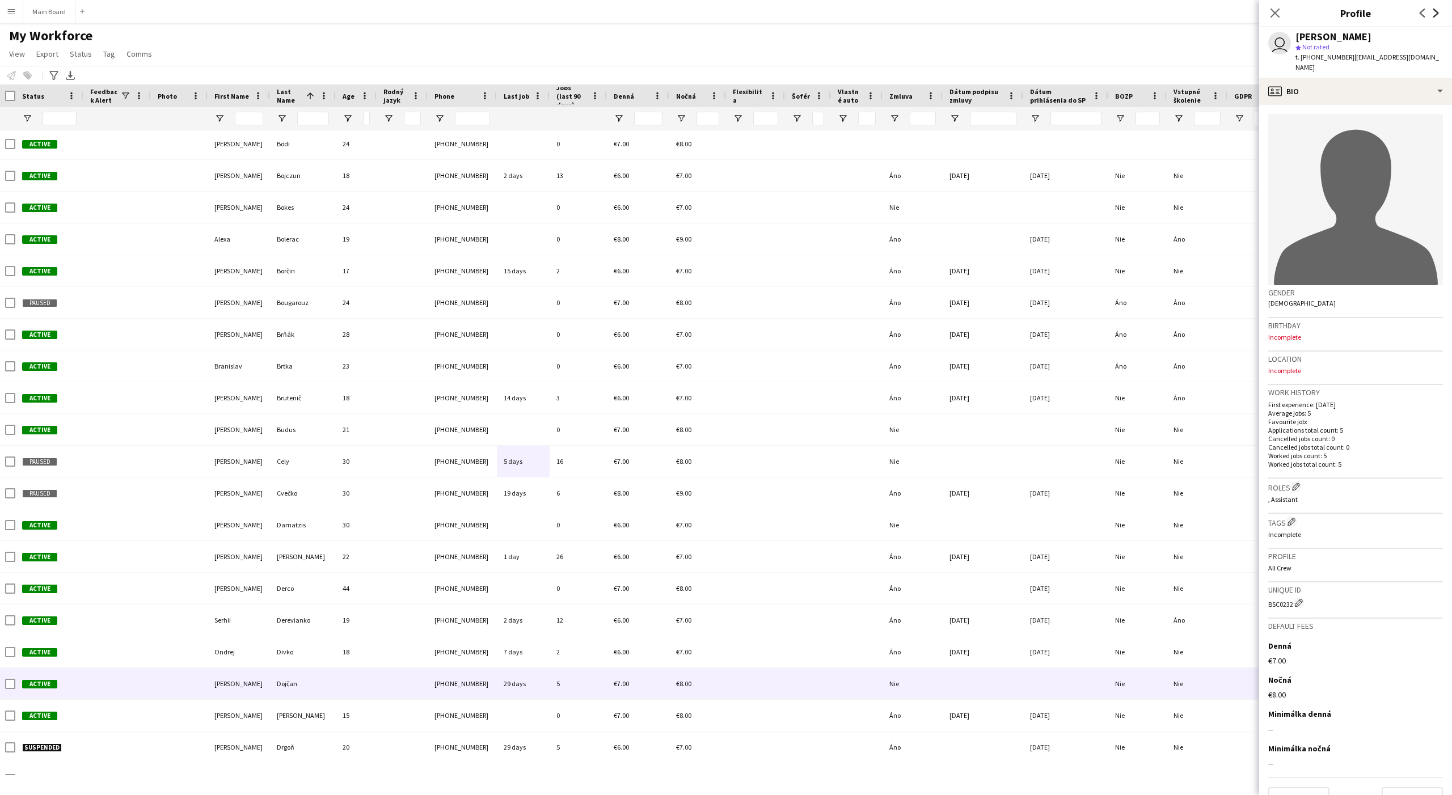
click at [1161, 11] on icon "Next" at bounding box center [1435, 13] width 9 height 9
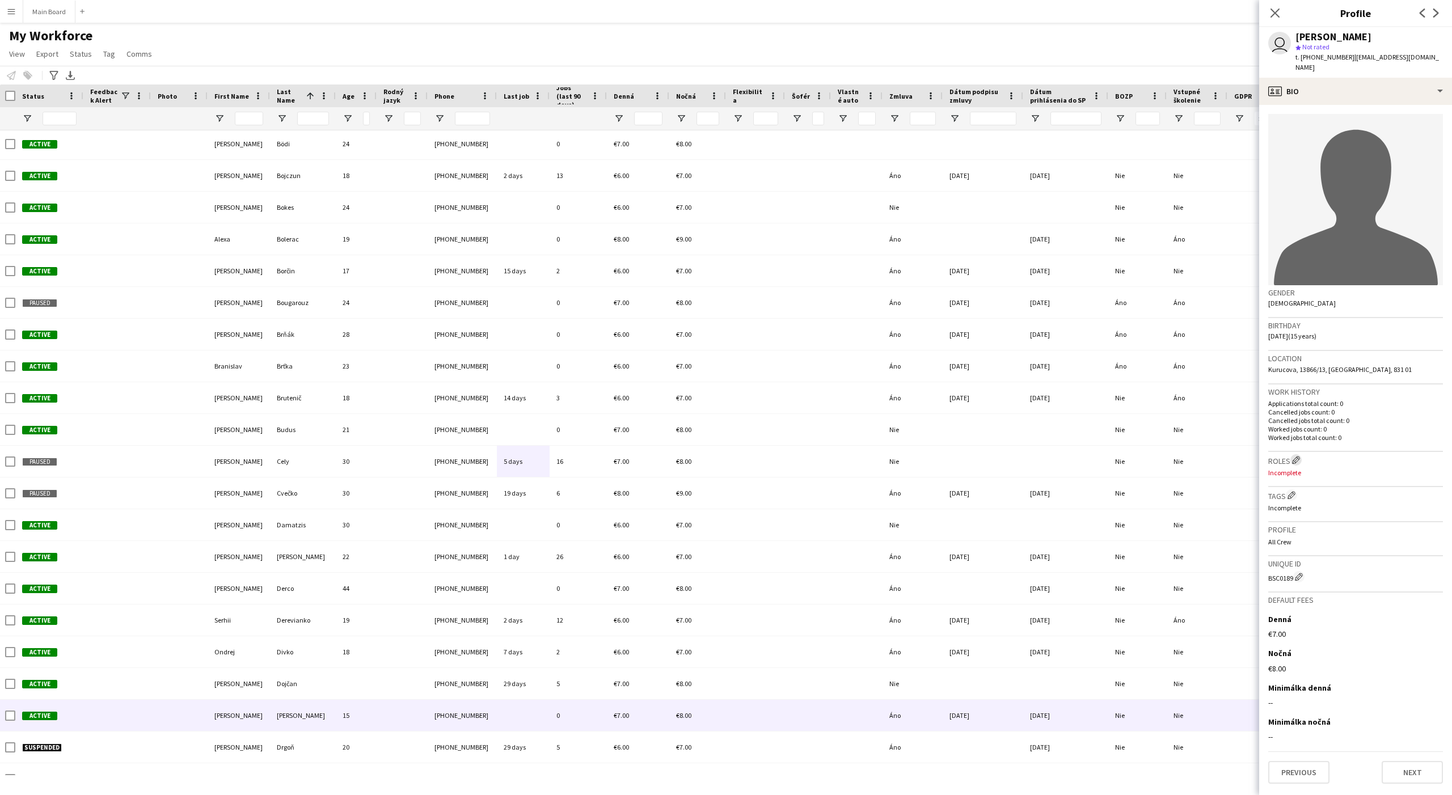
click at [1161, 454] on button "Edit crew company roles" at bounding box center [1295, 459] width 11 height 11
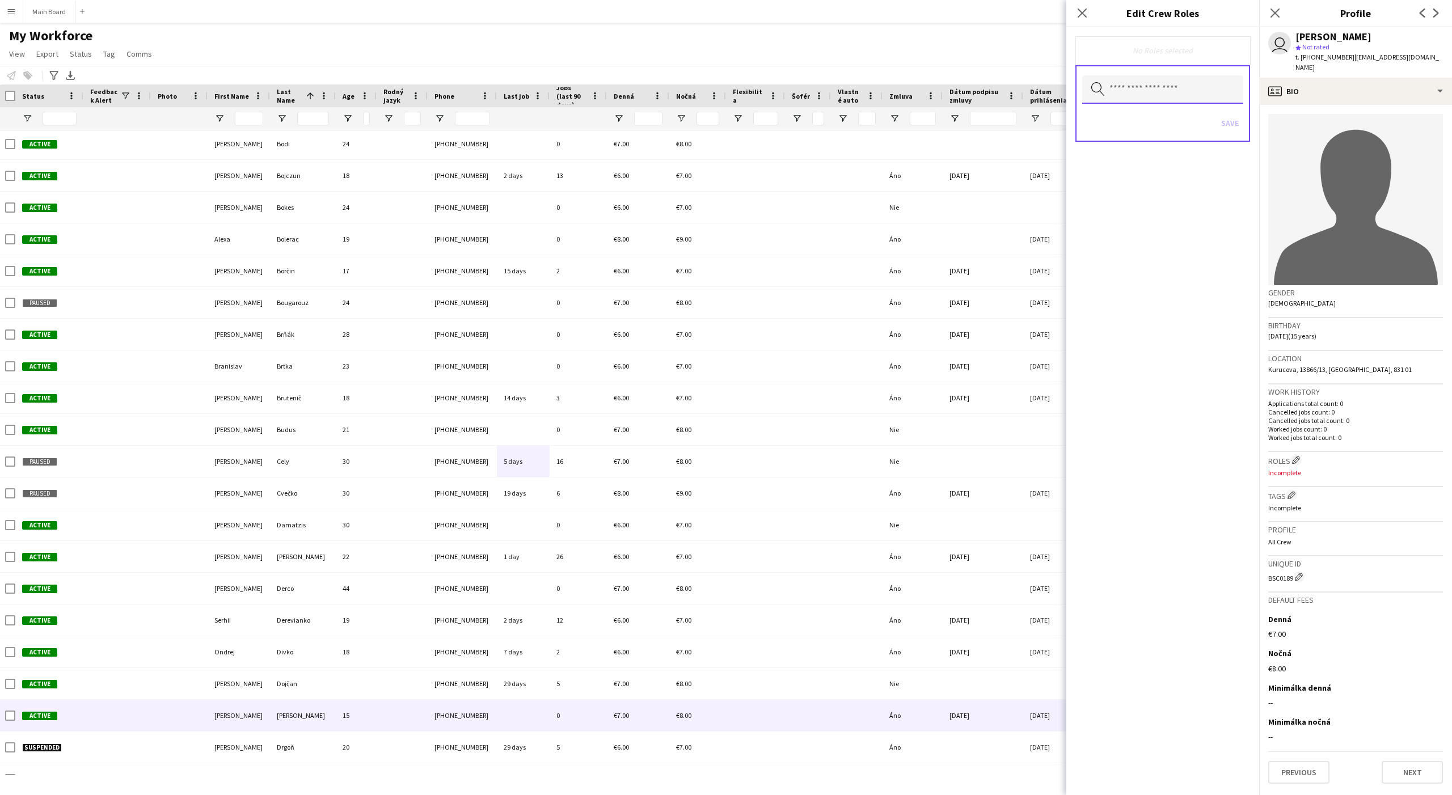
click at [1161, 95] on input "text" at bounding box center [1162, 89] width 161 height 28
click at [1119, 120] on mat-option at bounding box center [1162, 121] width 161 height 27
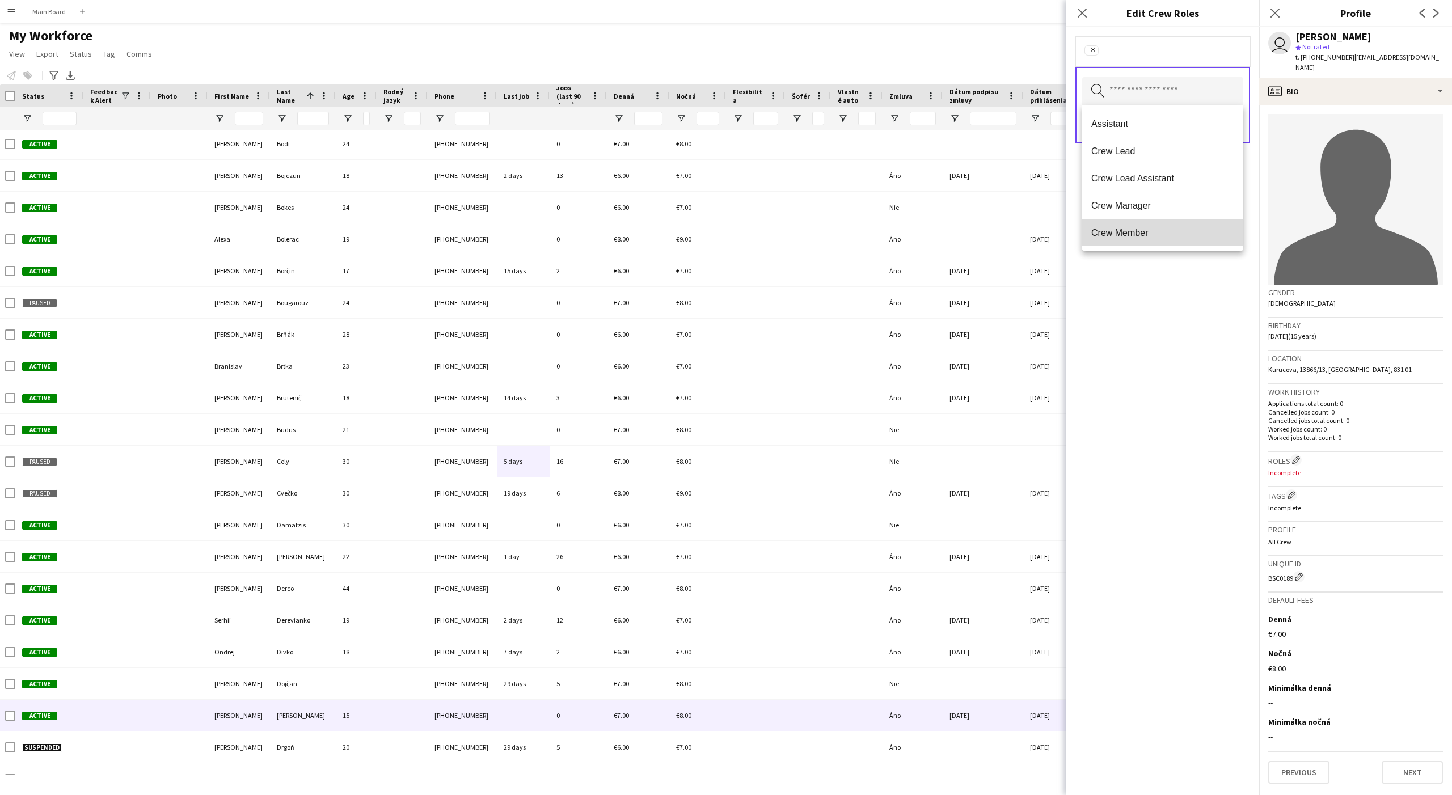
click at [1128, 225] on mat-option "Crew Member" at bounding box center [1162, 232] width 161 height 27
click at [1161, 87] on div "Search by role type Save" at bounding box center [1162, 106] width 175 height 77
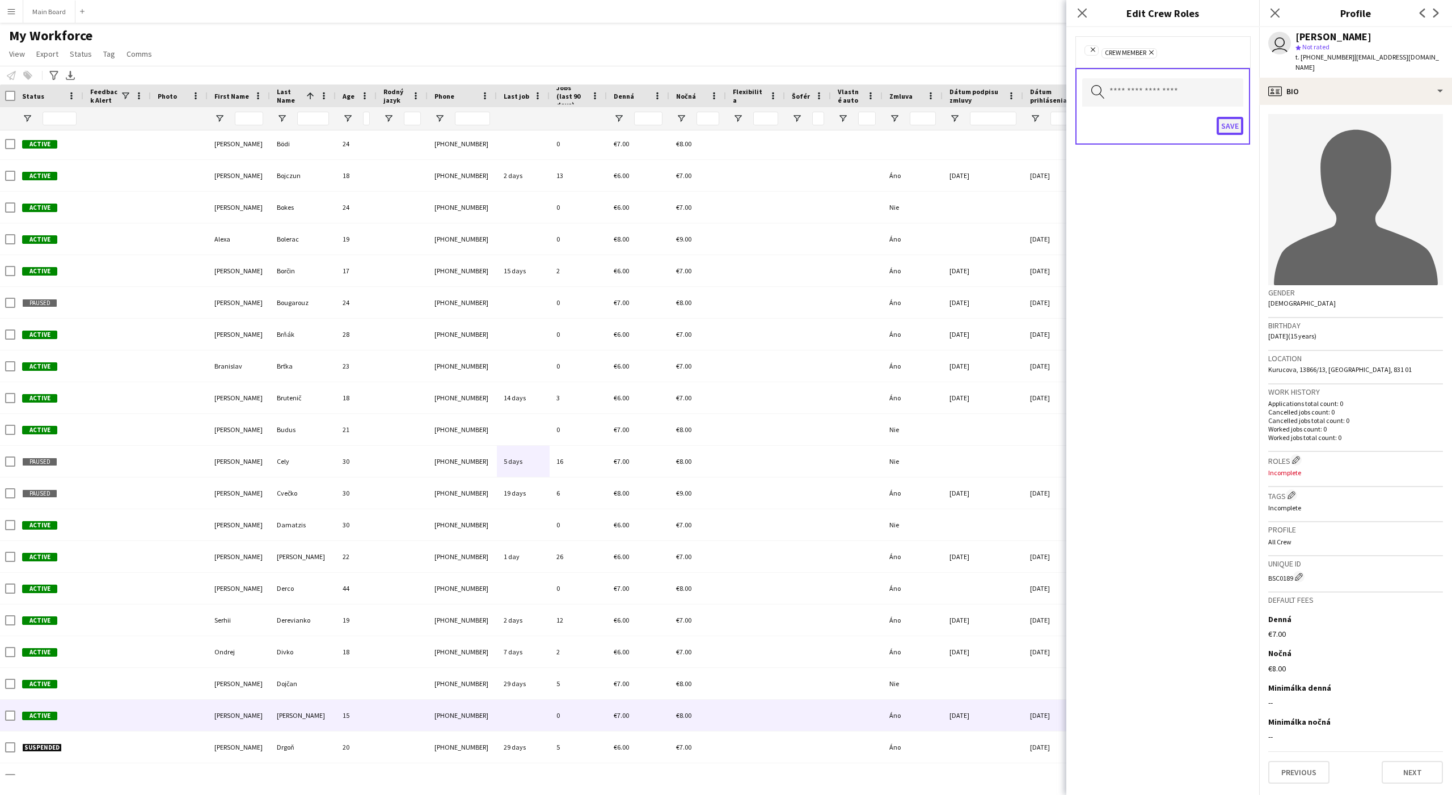
click at [1161, 122] on button "Save" at bounding box center [1229, 126] width 27 height 18
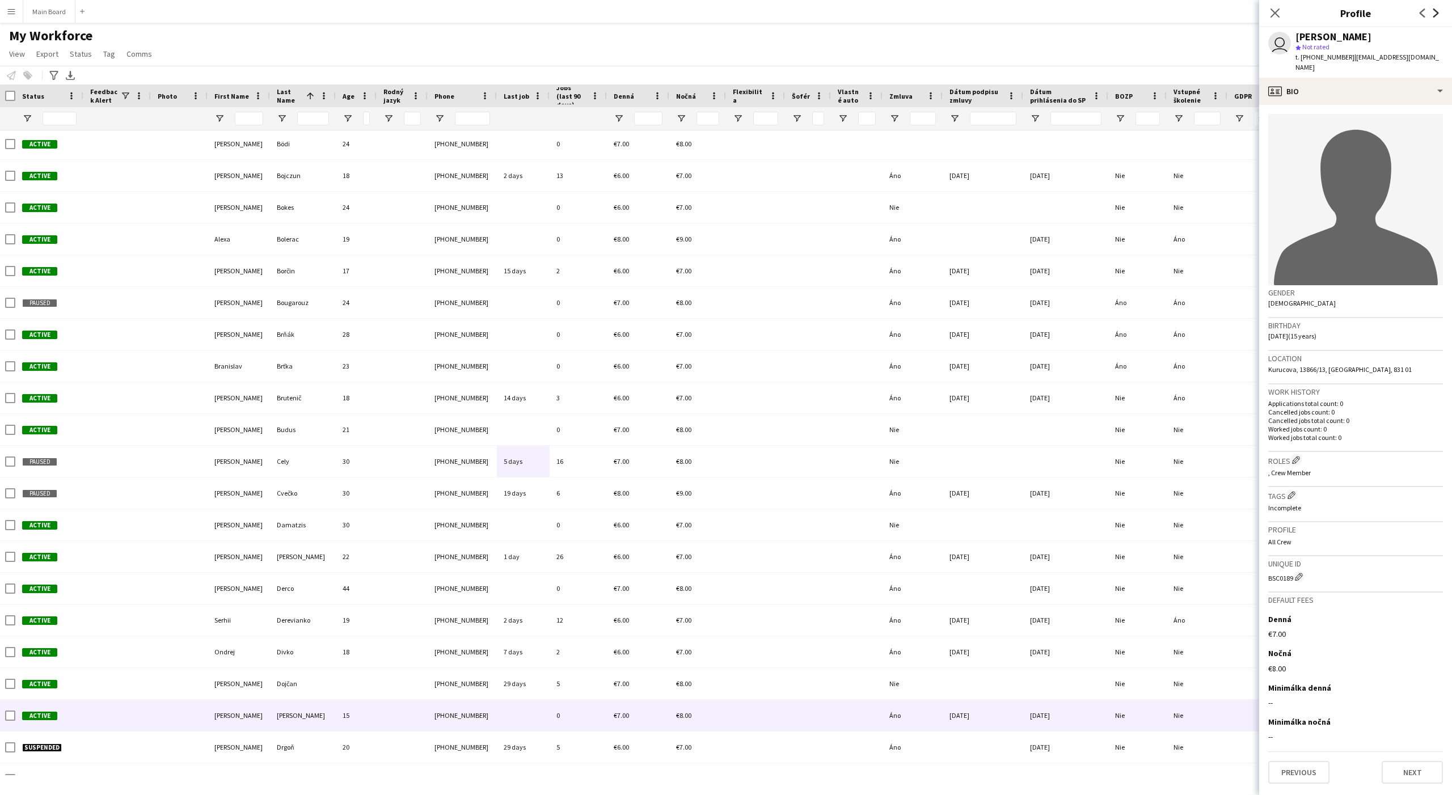
click at [1161, 14] on icon at bounding box center [1436, 13] width 6 height 9
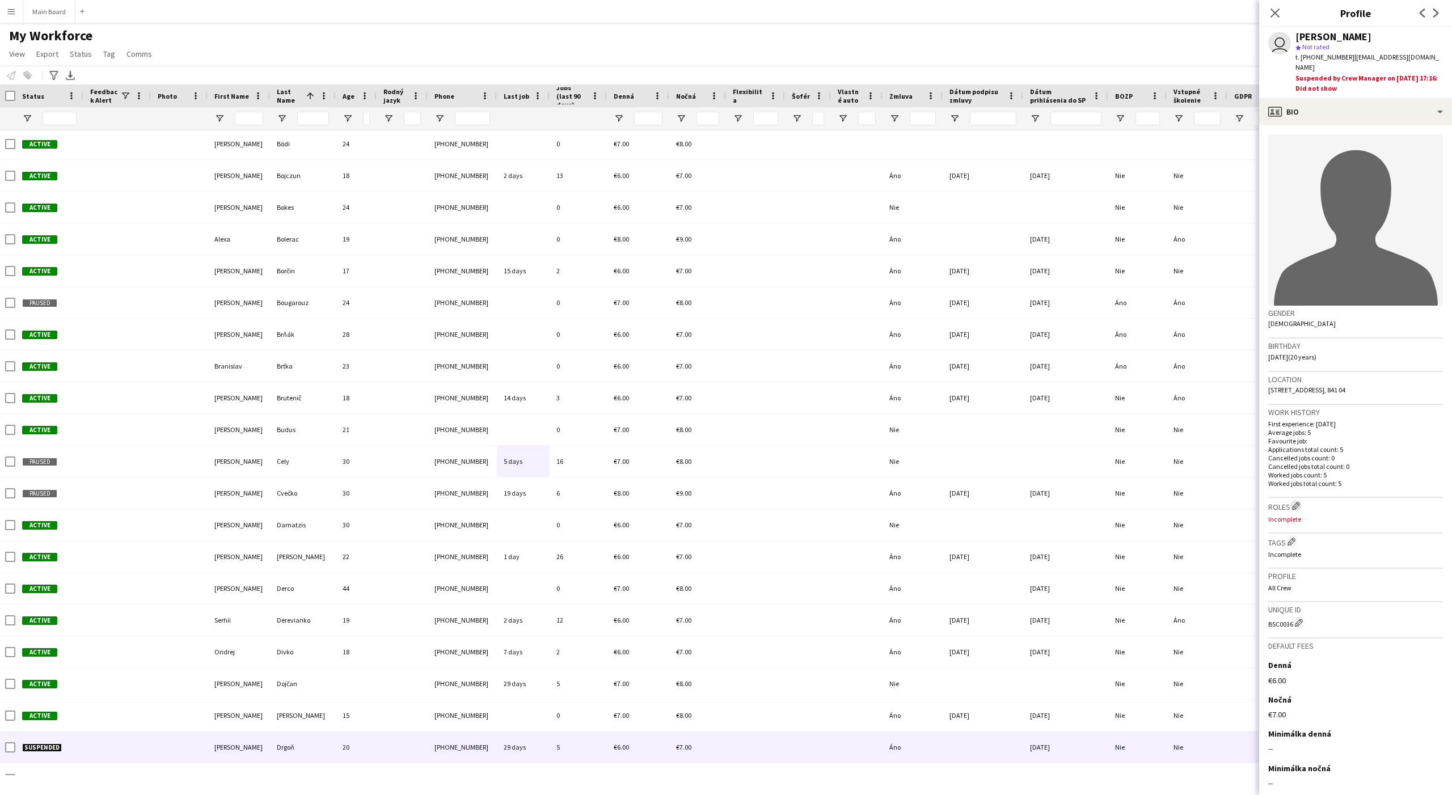
click at [1161, 502] on app-icon "Edit crew company roles" at bounding box center [1296, 506] width 8 height 8
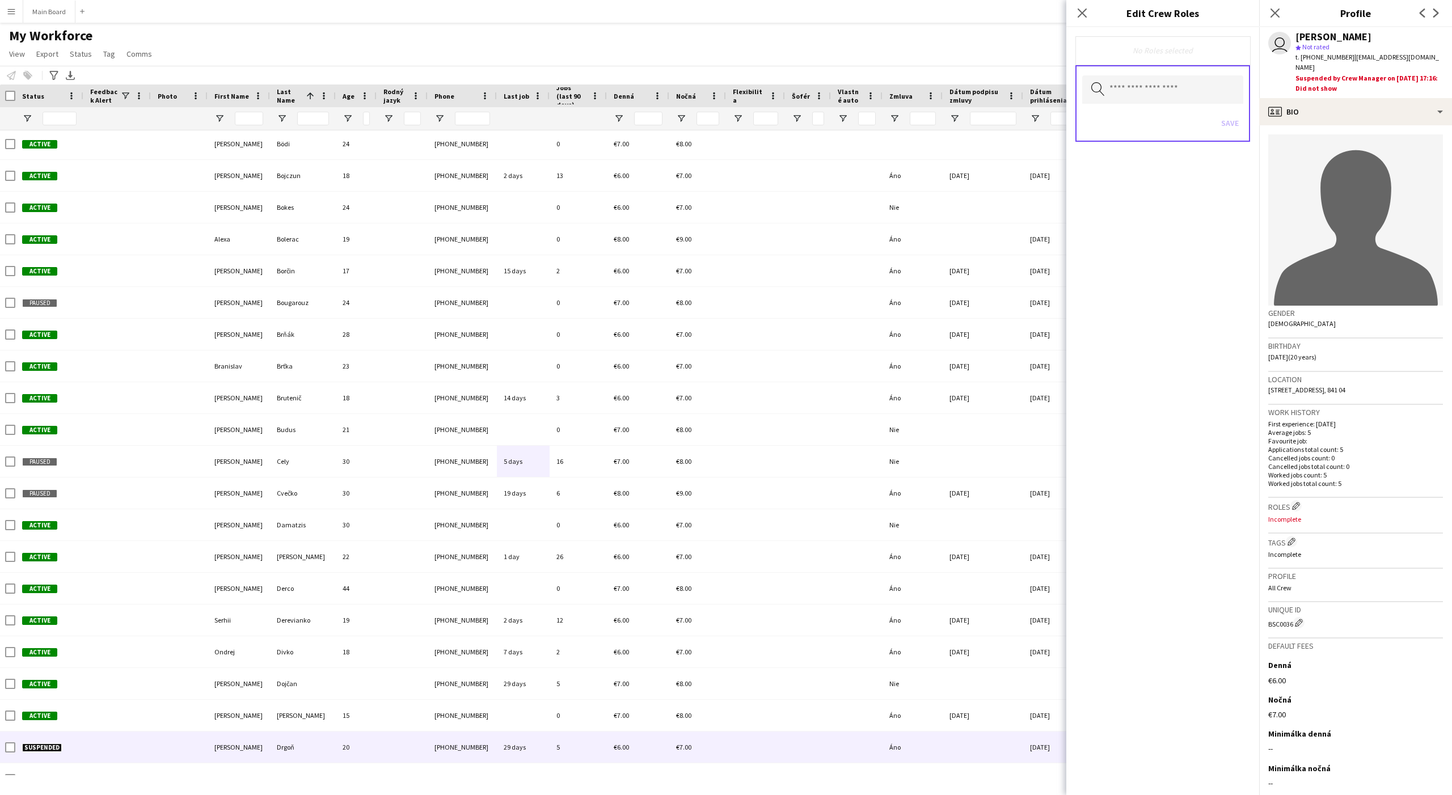
click at [1132, 126] on div "Save" at bounding box center [1162, 124] width 161 height 32
click at [1130, 86] on input "text" at bounding box center [1162, 89] width 161 height 28
click at [1110, 122] on mat-option at bounding box center [1162, 121] width 161 height 27
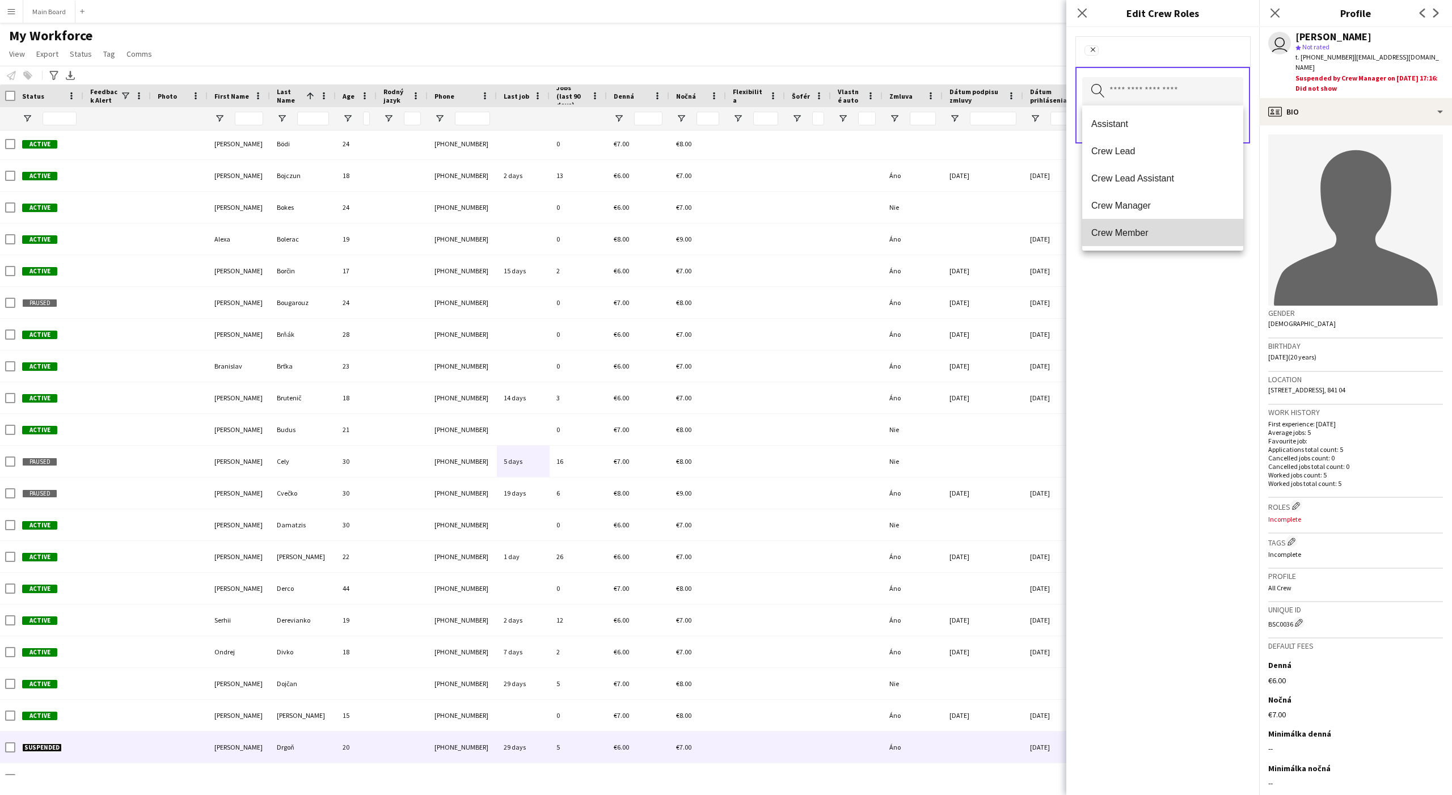
click at [1109, 231] on span "Crew Member" at bounding box center [1162, 232] width 143 height 11
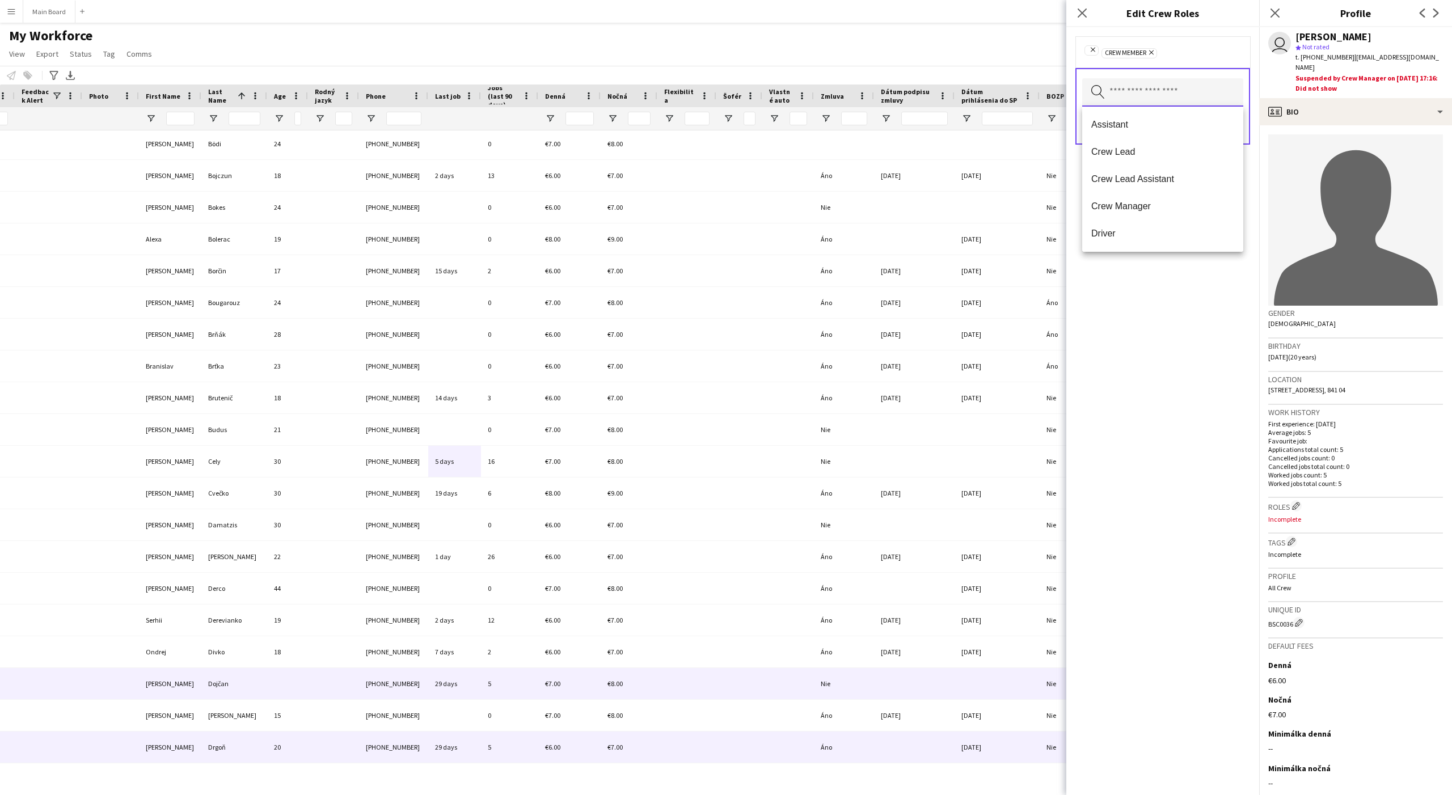
scroll to position [0, 174]
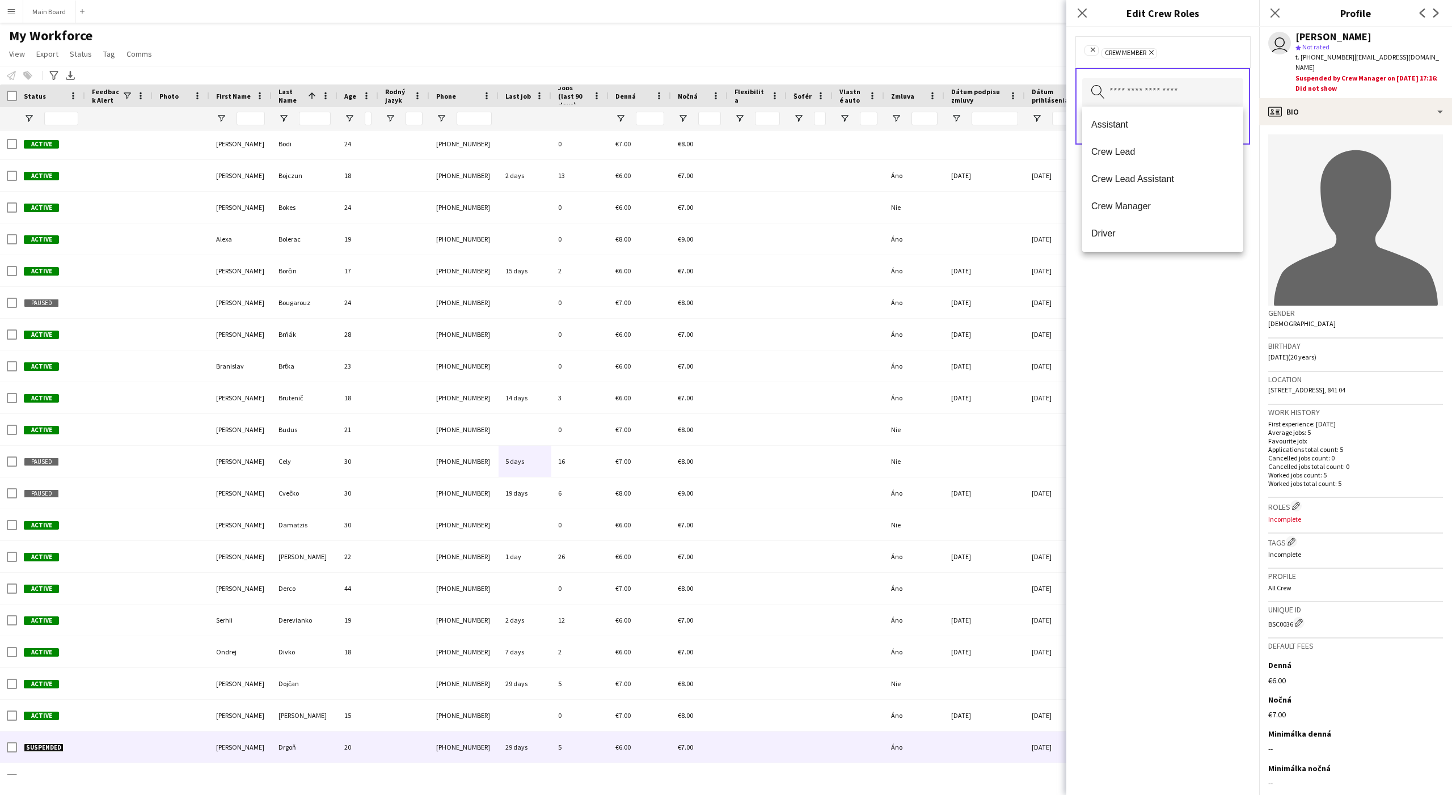
click at [1152, 52] on icon "Remove" at bounding box center [1149, 52] width 7 height 7
click at [1140, 82] on input "text" at bounding box center [1162, 91] width 161 height 28
click at [1133, 122] on span "Assistant" at bounding box center [1162, 124] width 143 height 11
click at [1161, 115] on form "Remove Assistant Remove Search by role type Save" at bounding box center [1162, 101] width 193 height 149
click at [1161, 129] on button "Save" at bounding box center [1229, 126] width 27 height 18
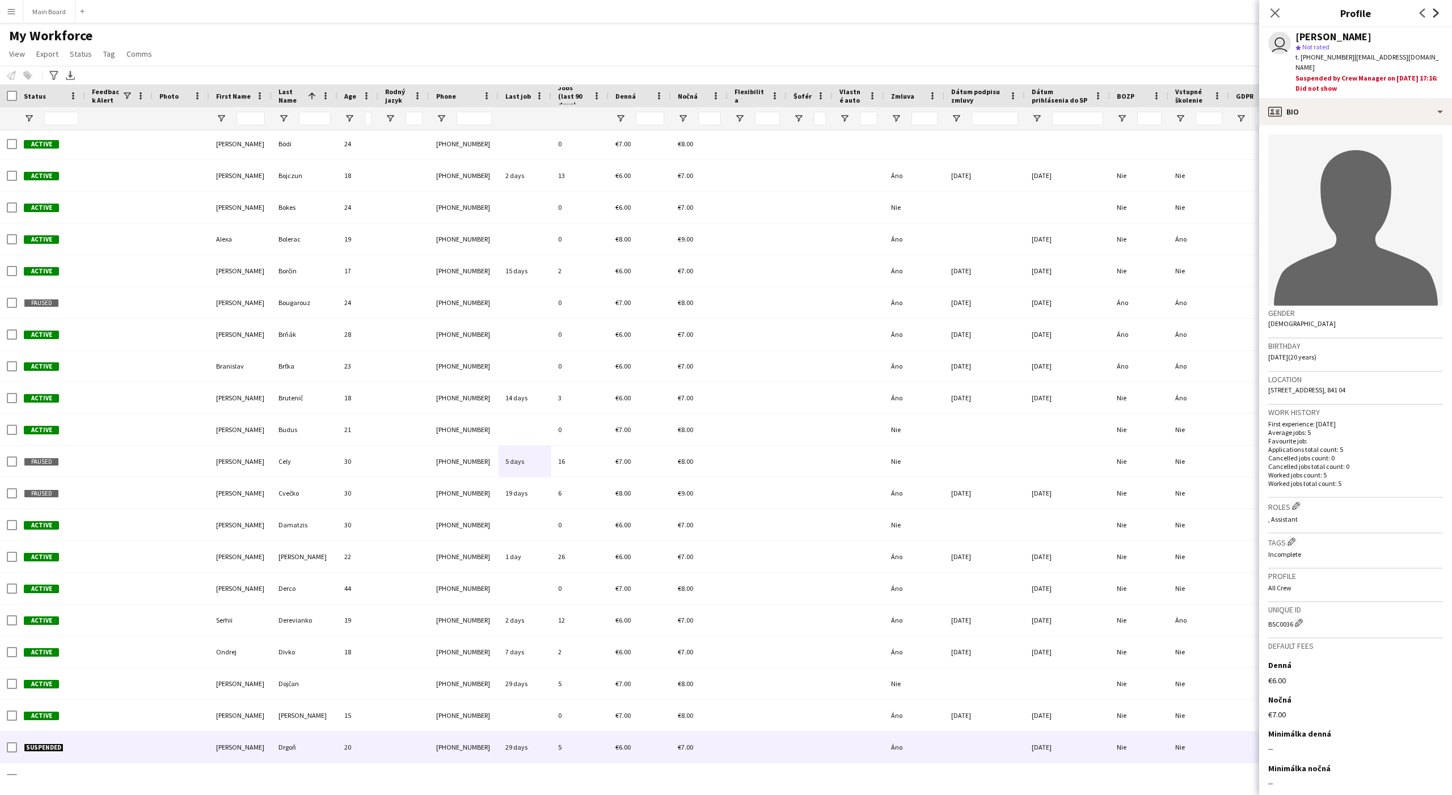
click at [1161, 12] on icon "Next" at bounding box center [1435, 13] width 9 height 9
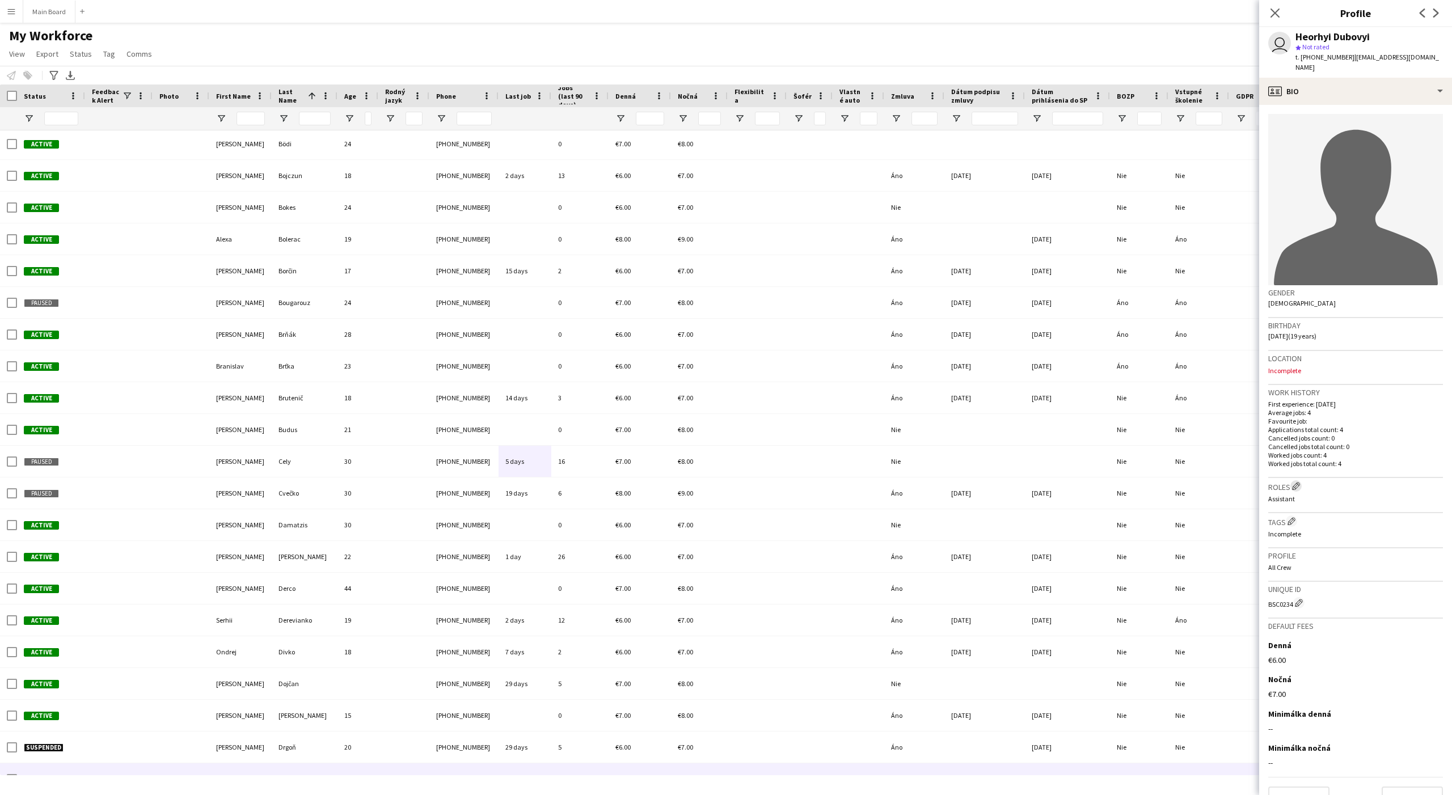
click at [1161, 482] on app-icon "Edit crew company roles" at bounding box center [1296, 486] width 8 height 8
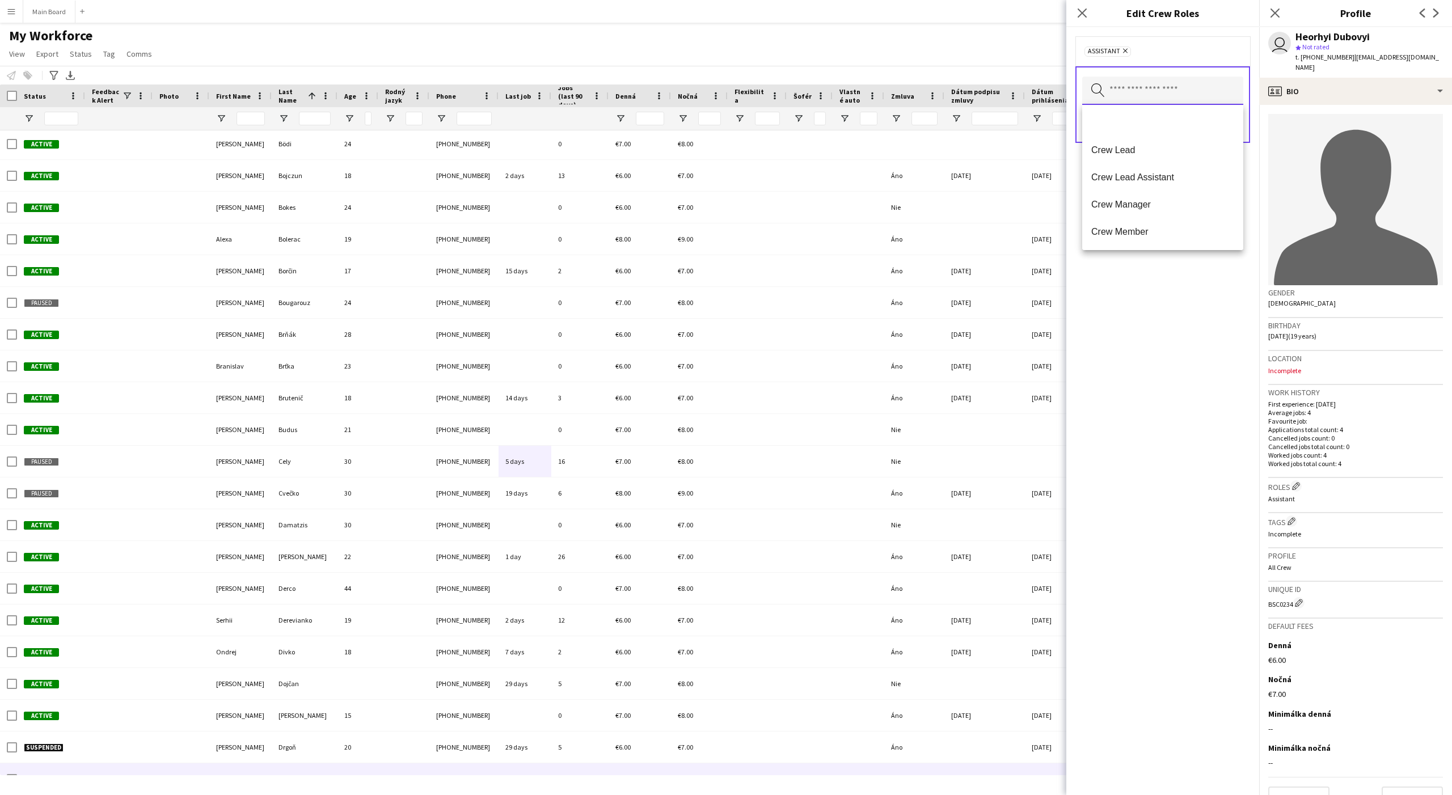
click at [1122, 86] on input "text" at bounding box center [1162, 91] width 161 height 28
click at [1110, 115] on mat-option at bounding box center [1162, 122] width 161 height 27
click at [1161, 118] on div "Search by role type Save" at bounding box center [1162, 106] width 175 height 77
click at [1161, 121] on button "Save" at bounding box center [1229, 126] width 27 height 18
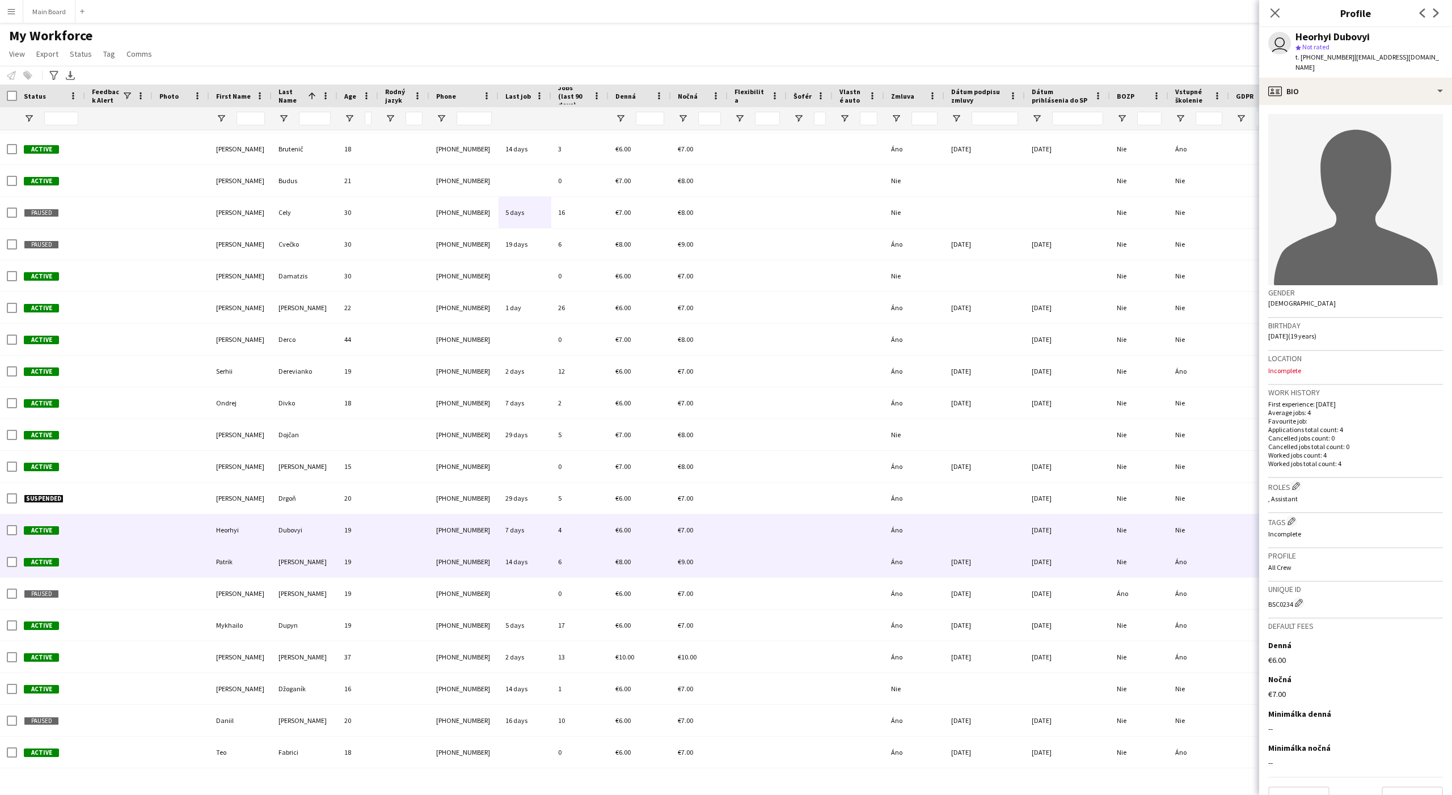
scroll to position [942, 0]
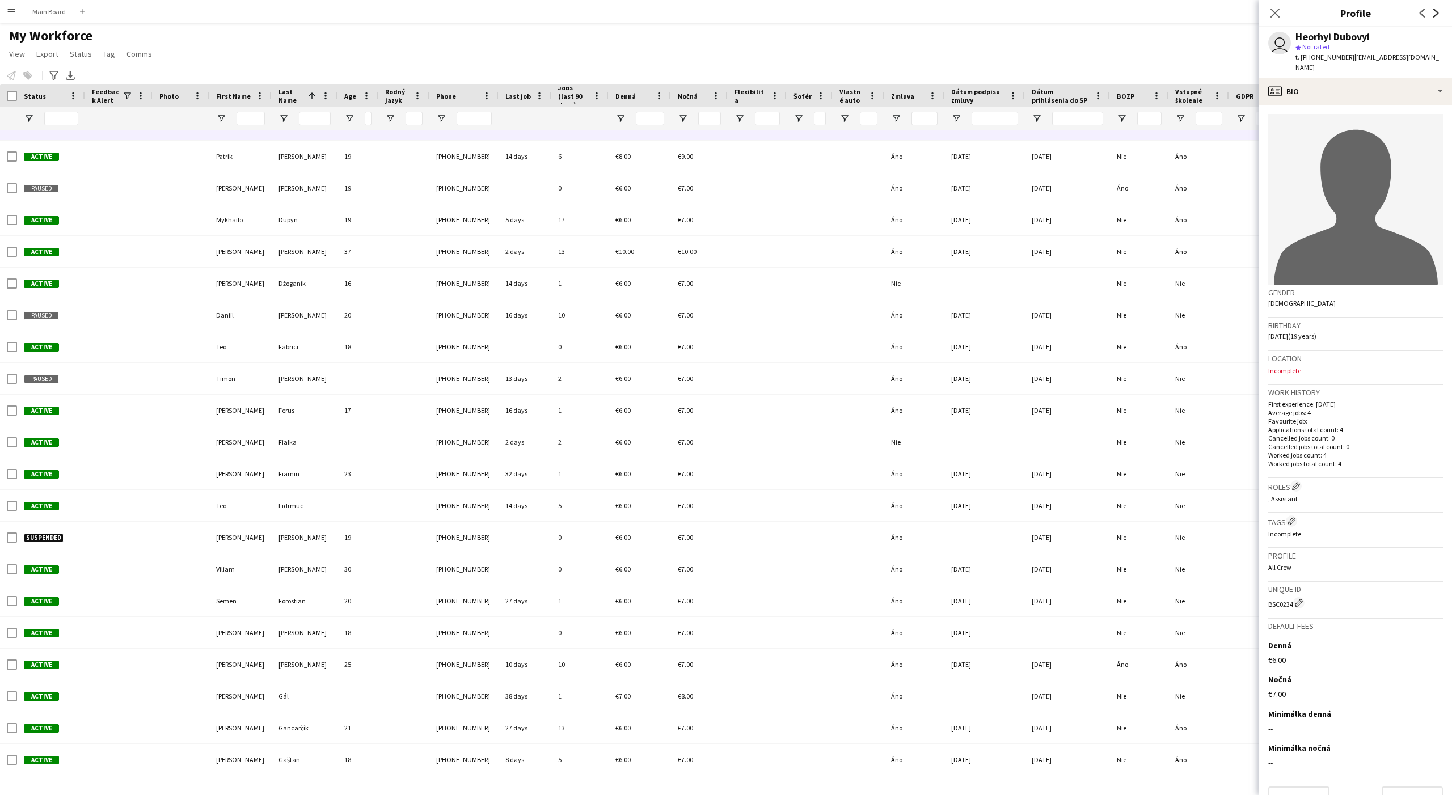
click at [1161, 12] on icon "Next" at bounding box center [1435, 13] width 9 height 9
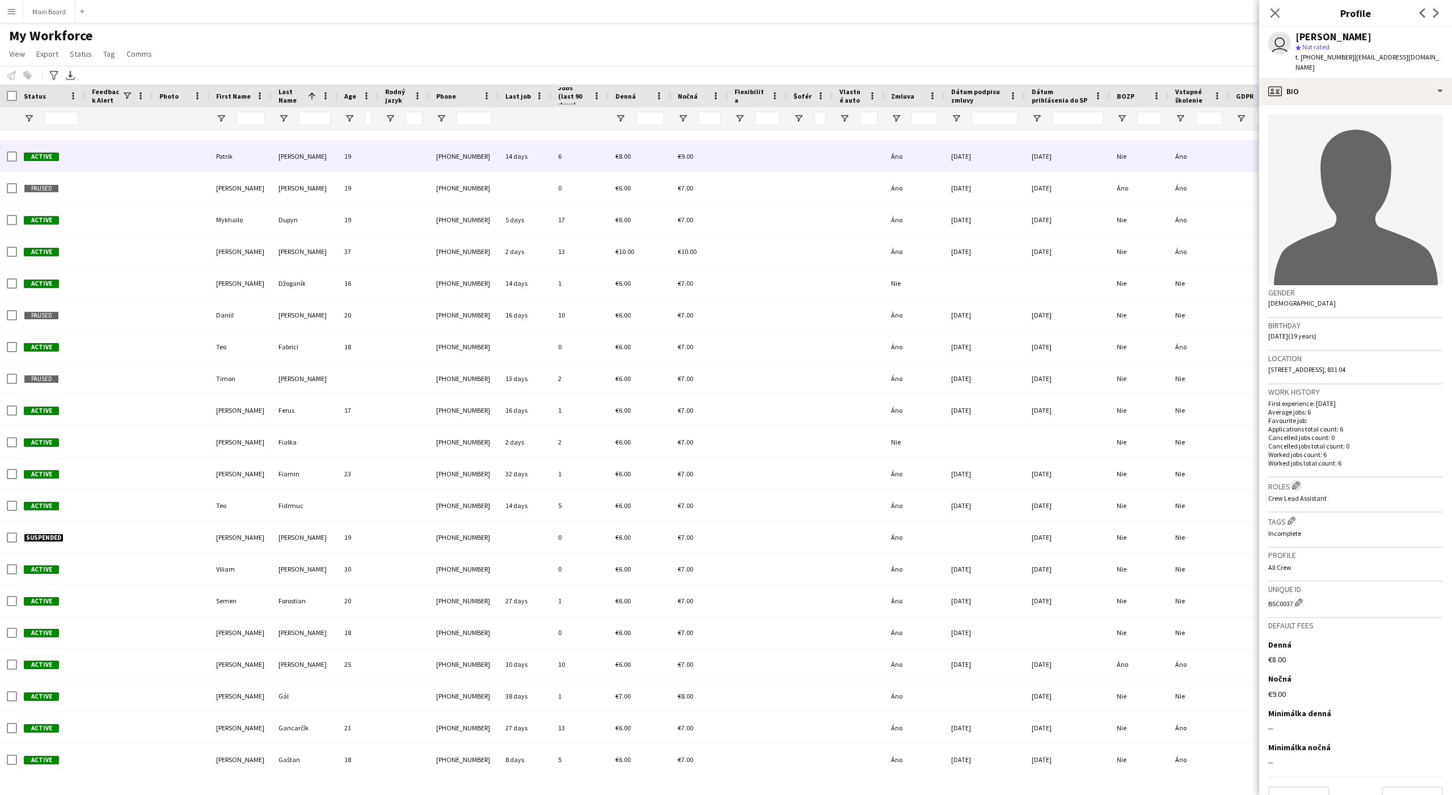
click at [1161, 481] on app-icon "Edit crew company roles" at bounding box center [1296, 485] width 8 height 8
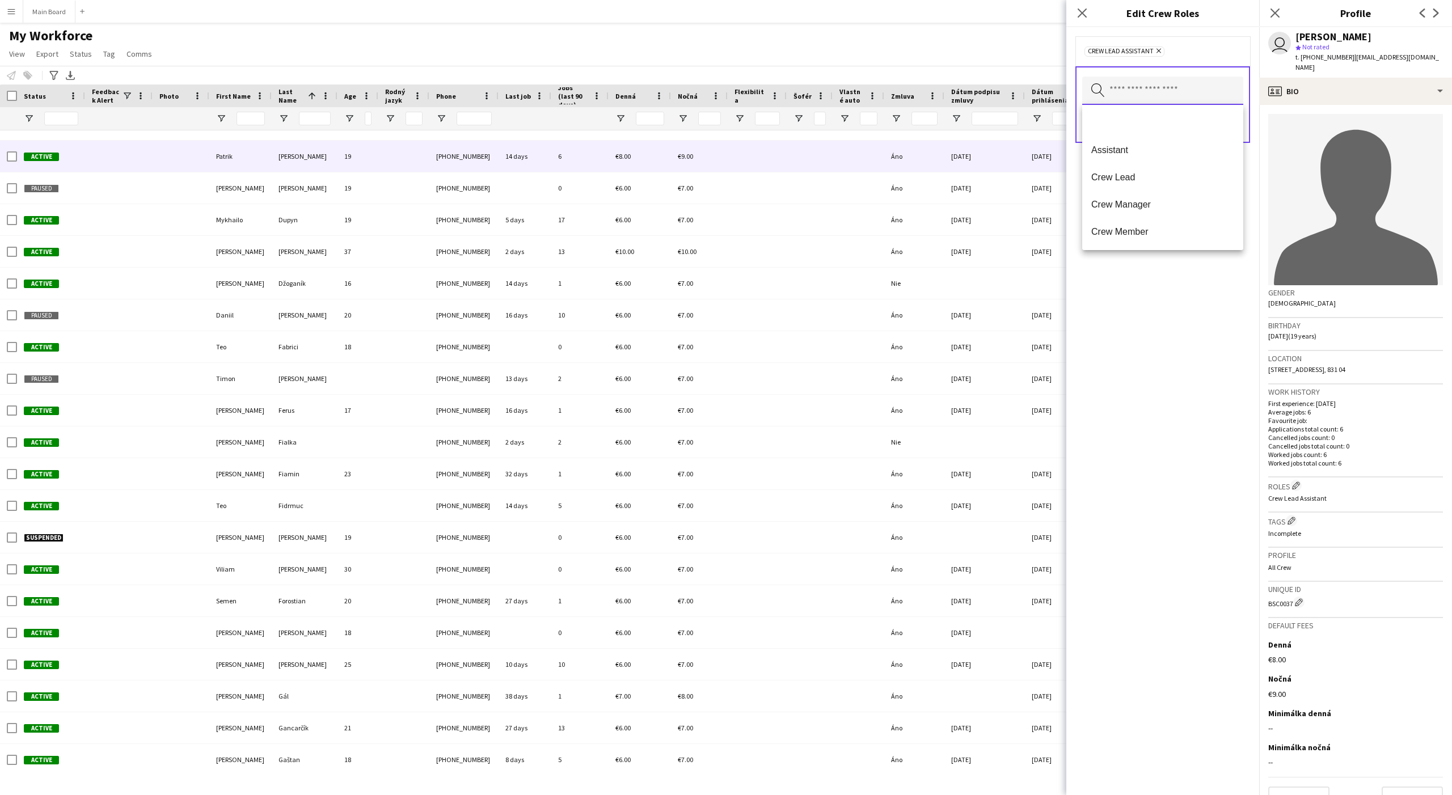
click at [1128, 96] on input "text" at bounding box center [1162, 91] width 161 height 28
click at [1109, 121] on mat-option at bounding box center [1162, 122] width 161 height 27
click at [1161, 108] on div "Search by role type Save" at bounding box center [1162, 106] width 175 height 77
click at [1161, 127] on button "Save" at bounding box center [1229, 126] width 27 height 18
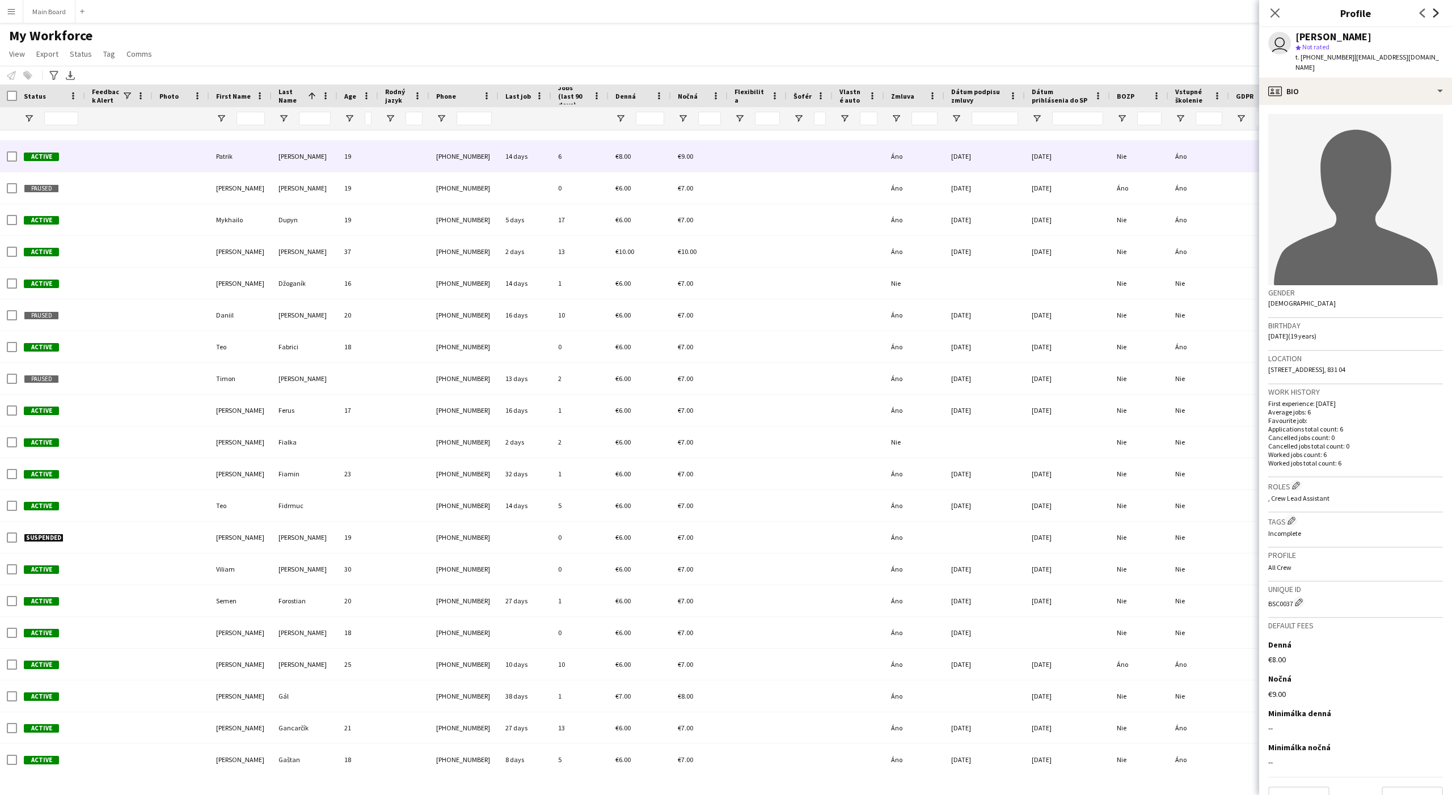
click at [1161, 14] on icon "Next" at bounding box center [1435, 13] width 9 height 9
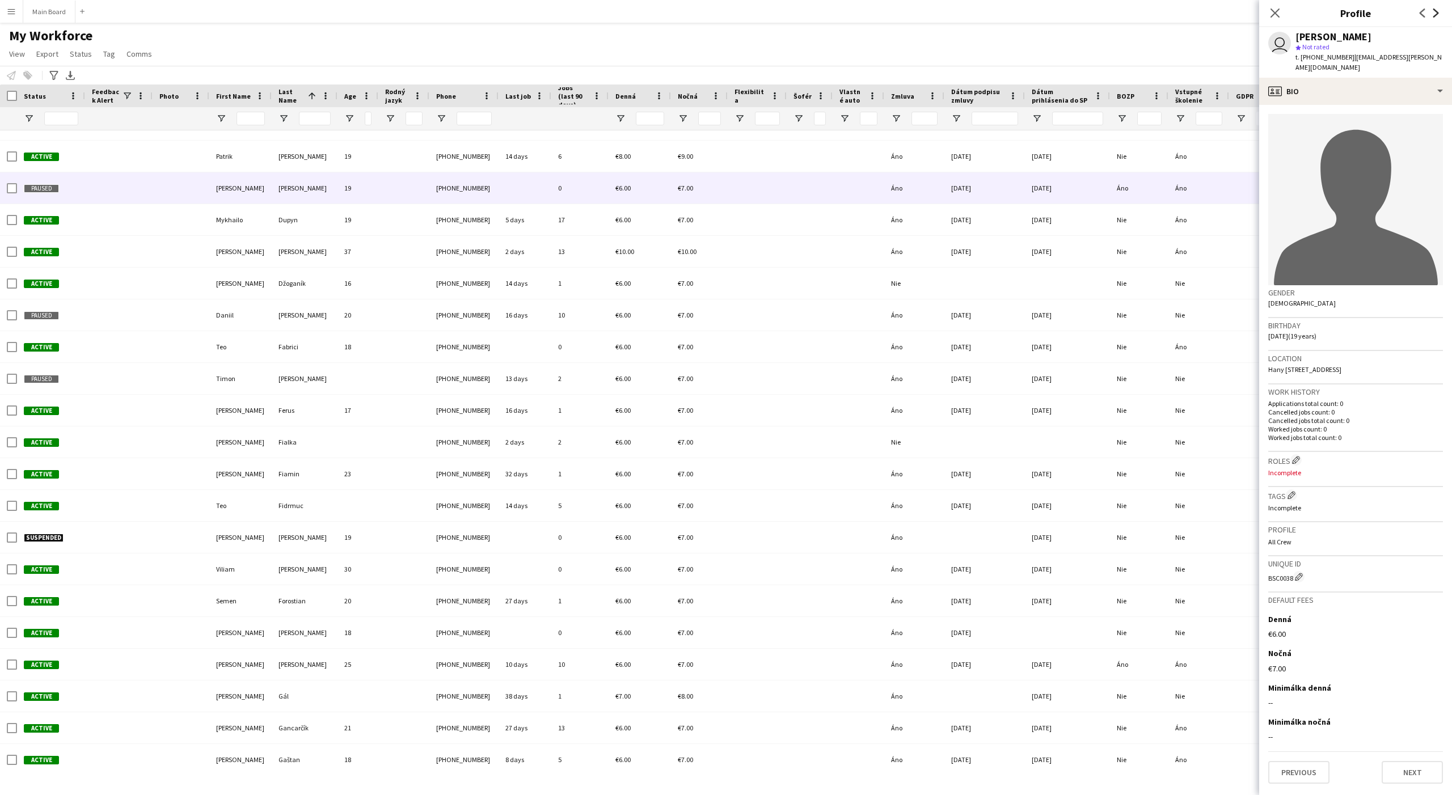
click at [1161, 12] on icon at bounding box center [1436, 13] width 6 height 9
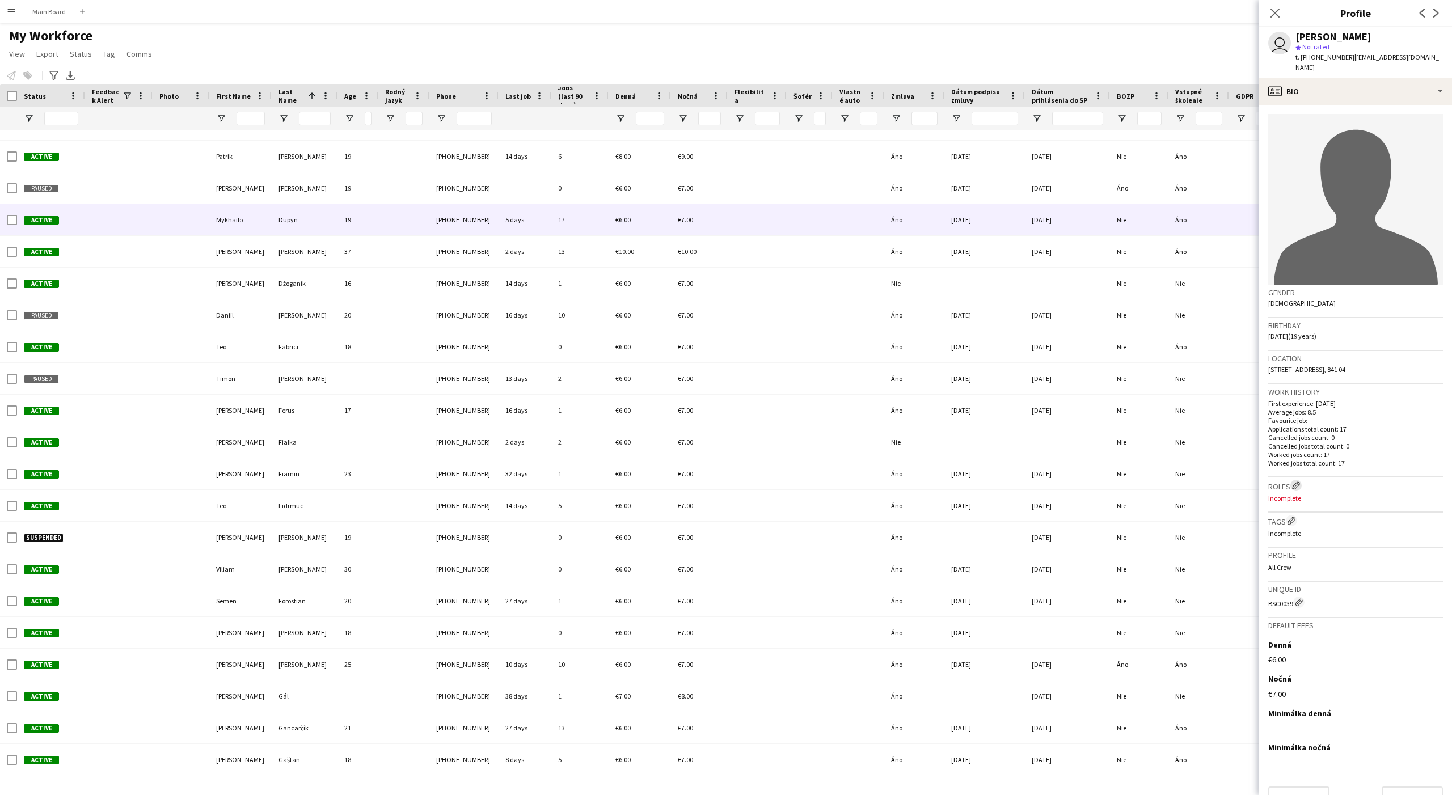
click at [1161, 481] on app-icon "Edit crew company roles" at bounding box center [1296, 485] width 8 height 8
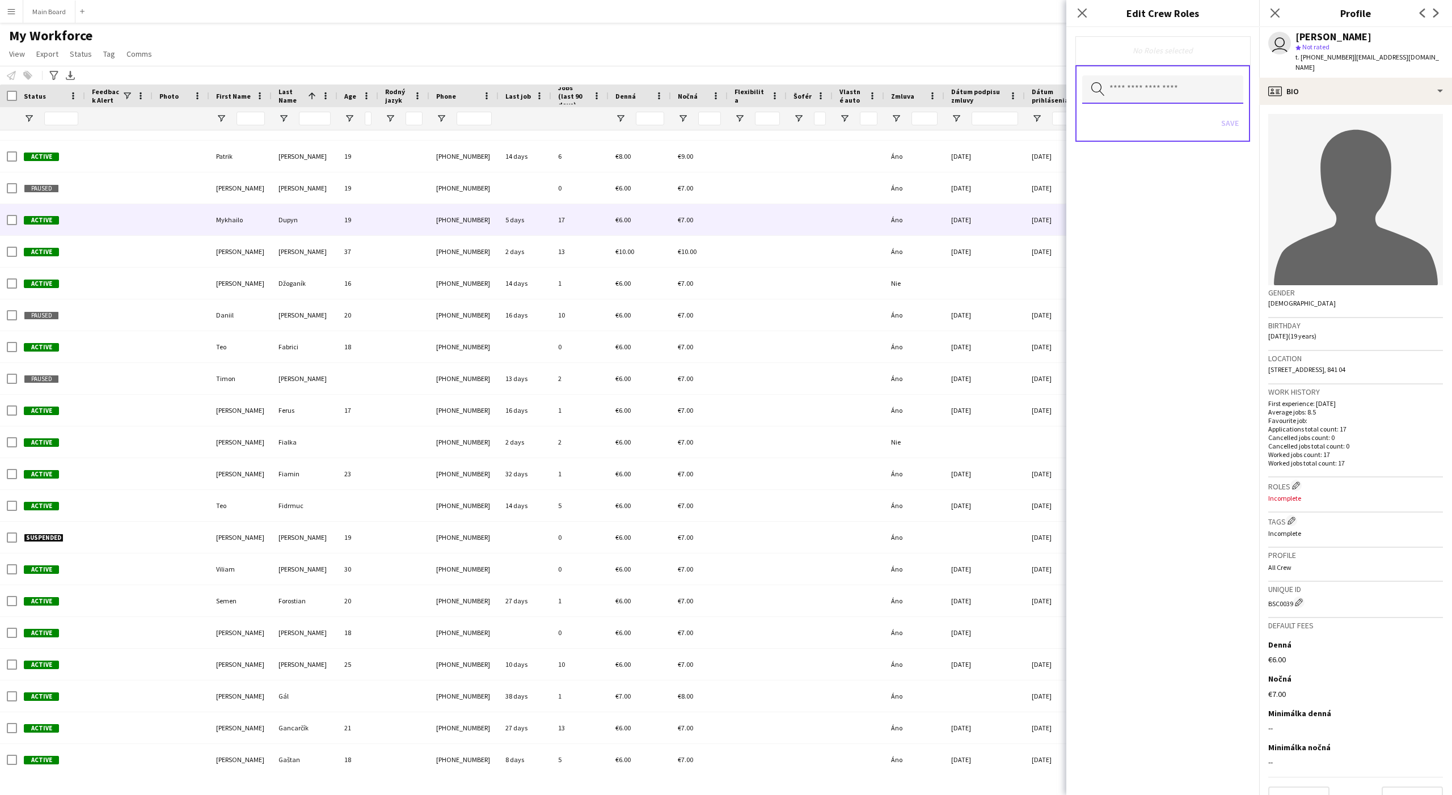
click at [1109, 88] on input "text" at bounding box center [1162, 89] width 161 height 28
click at [1119, 121] on mat-option at bounding box center [1162, 121] width 161 height 27
click at [1121, 124] on span "Assistant" at bounding box center [1162, 124] width 143 height 11
click at [1161, 94] on div "Search by role type Save" at bounding box center [1162, 106] width 175 height 77
click at [1161, 128] on button "Save" at bounding box center [1229, 126] width 27 height 18
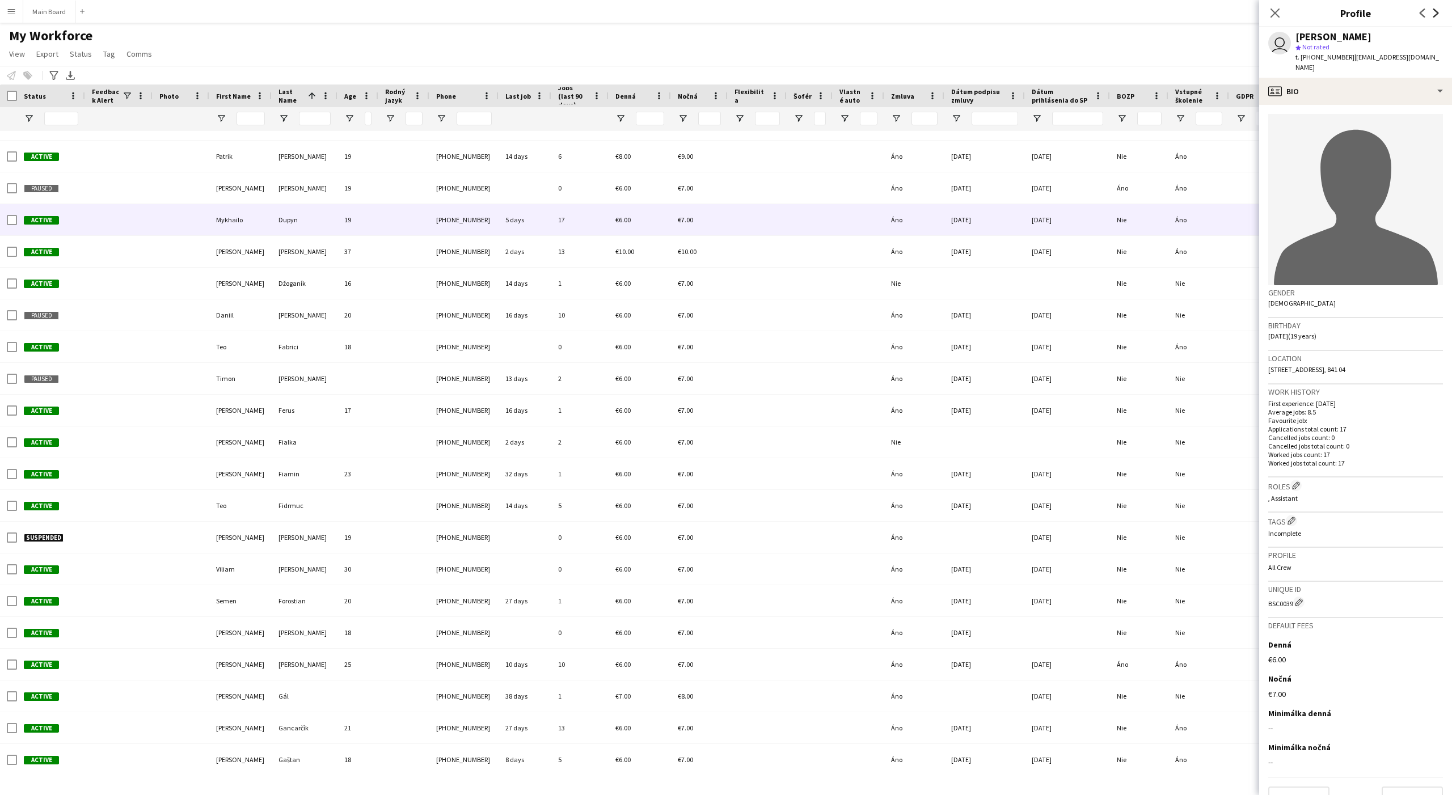
click at [1161, 14] on icon "Next" at bounding box center [1435, 13] width 9 height 9
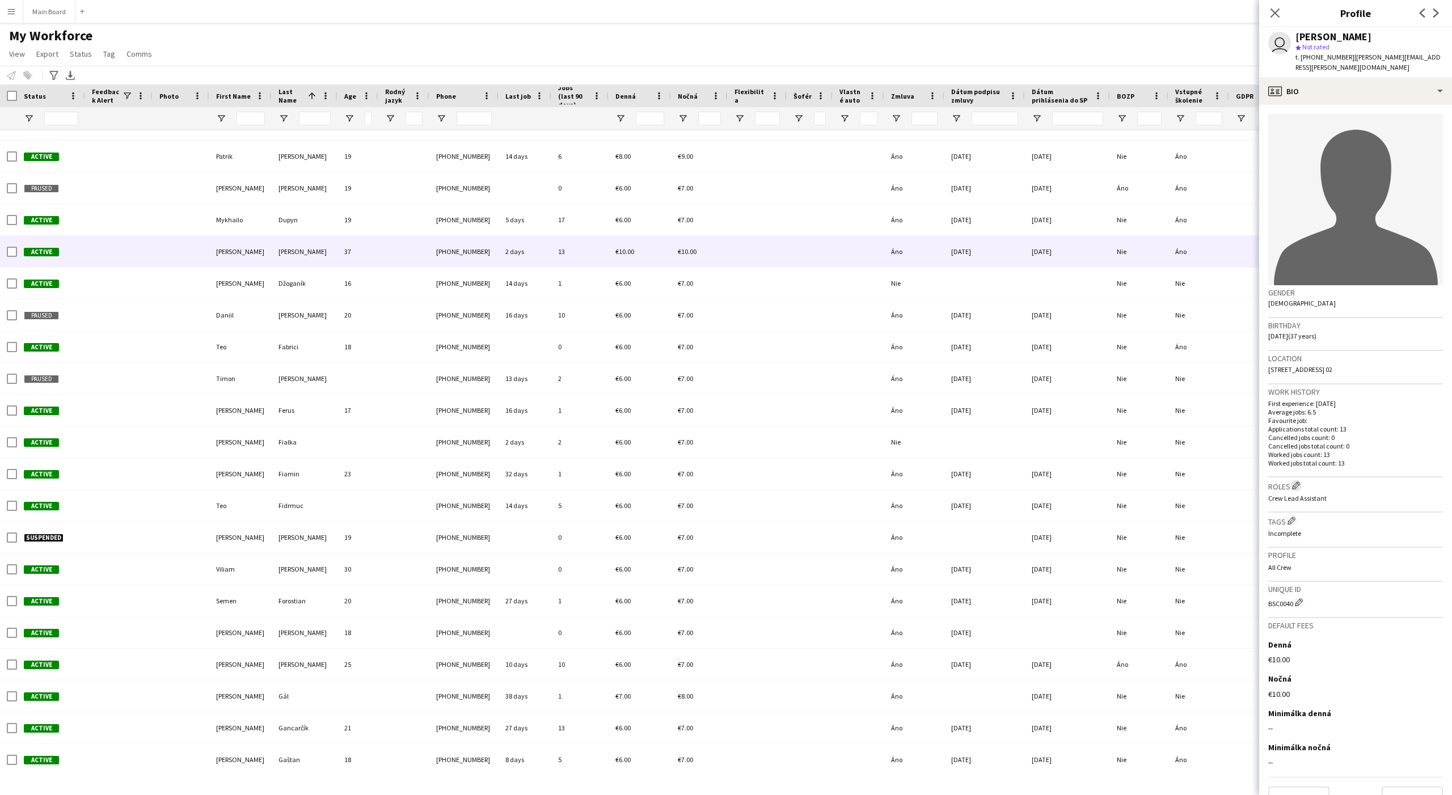
click at [1161, 481] on app-icon "Edit crew company roles" at bounding box center [1296, 485] width 8 height 8
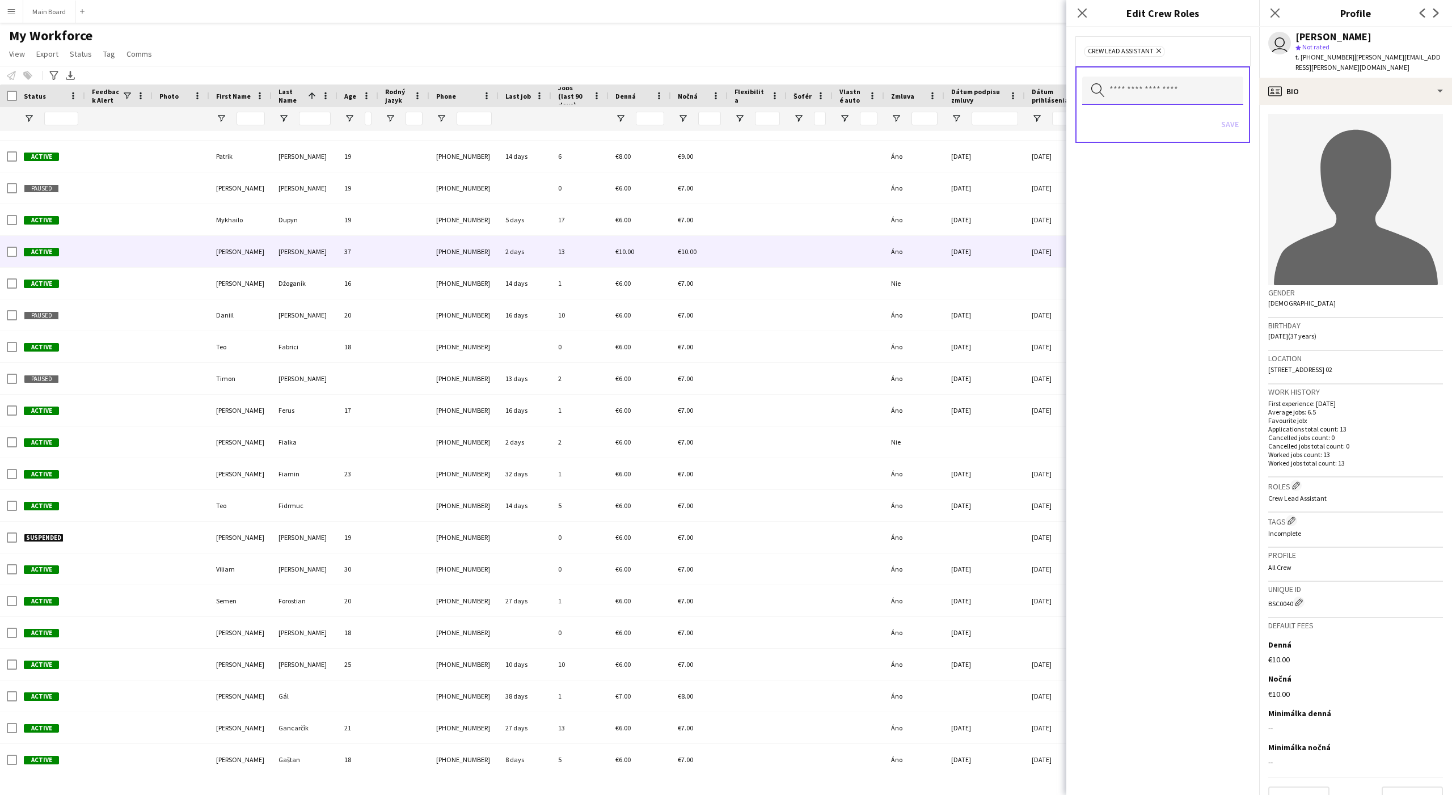
click at [1123, 92] on input "text" at bounding box center [1162, 91] width 161 height 28
click at [1119, 121] on mat-option at bounding box center [1162, 122] width 161 height 27
click at [1161, 120] on form "Remove Crew Lead Assistant Remove Search by role type Save" at bounding box center [1162, 101] width 193 height 149
click at [1161, 126] on button "Save" at bounding box center [1229, 126] width 27 height 18
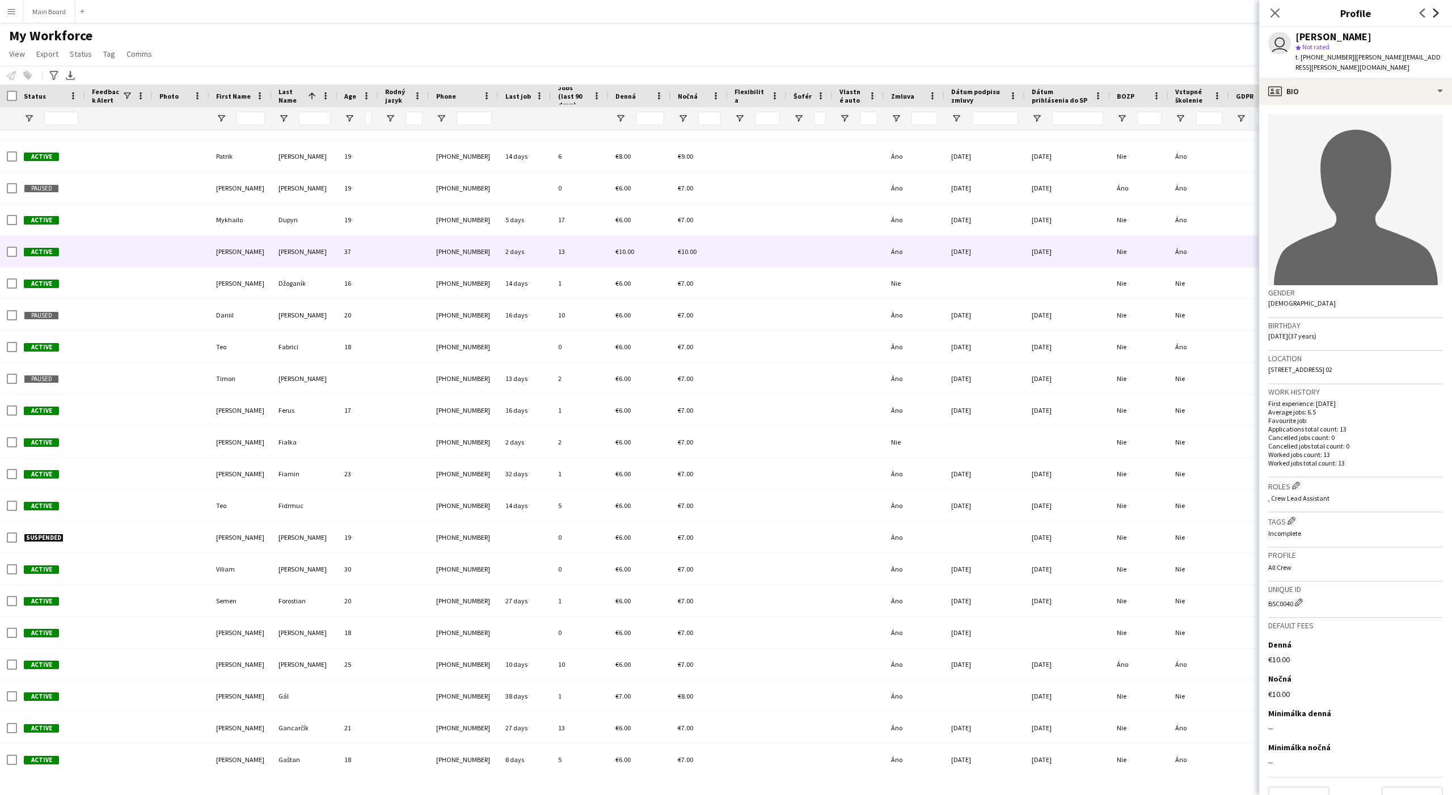
click at [1161, 13] on icon at bounding box center [1436, 13] width 6 height 9
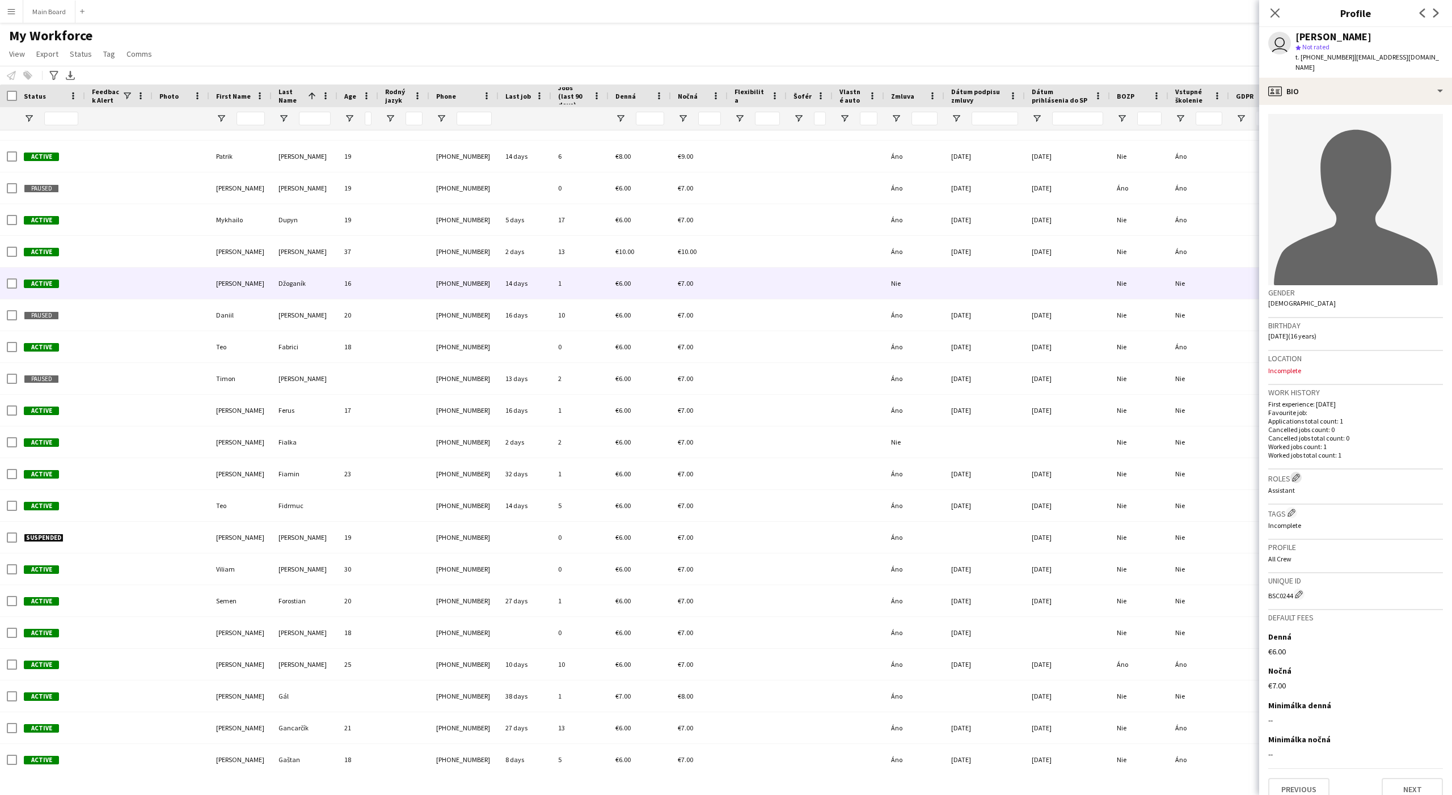
click at [1161, 473] on app-icon "Edit crew company roles" at bounding box center [1296, 477] width 8 height 8
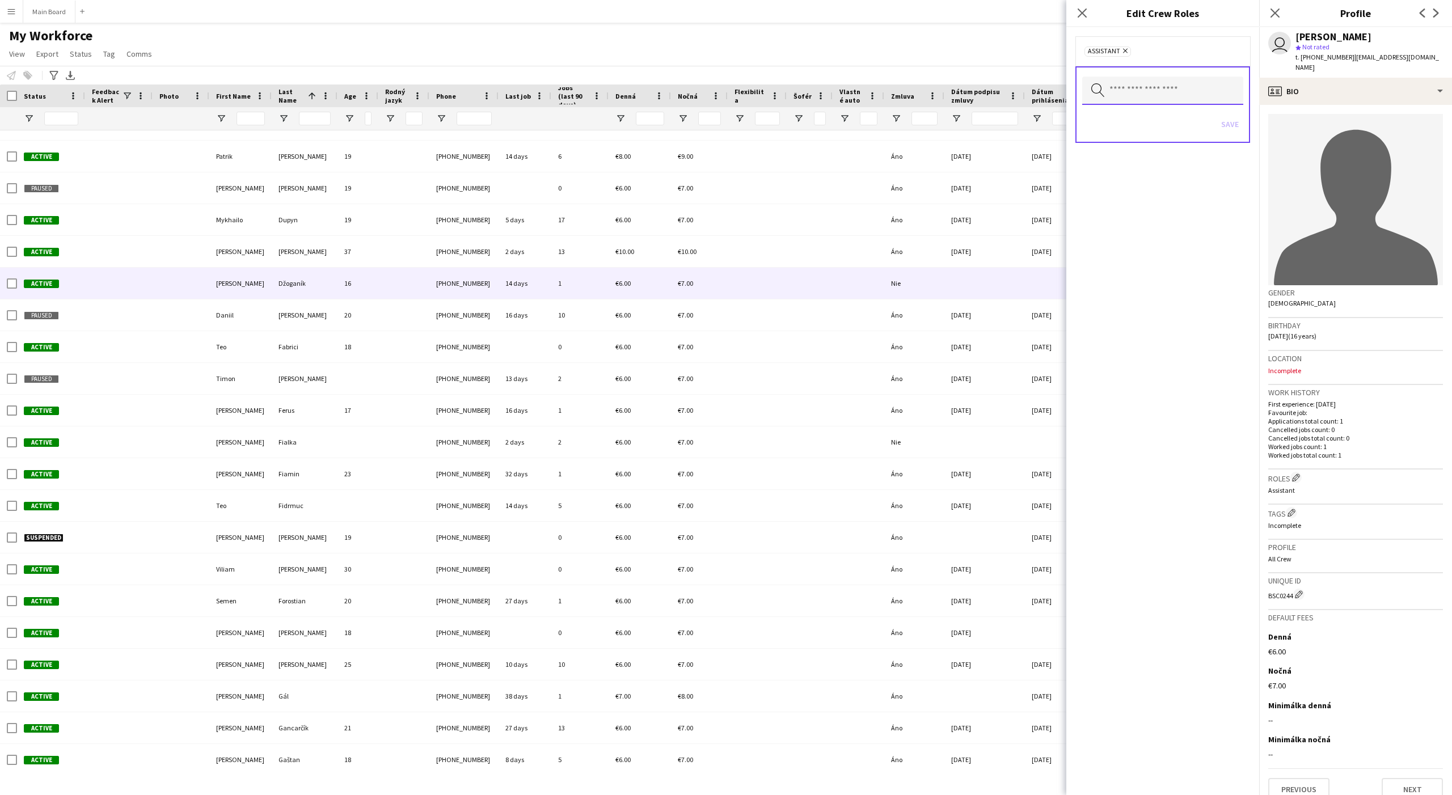
click at [1119, 89] on input "text" at bounding box center [1162, 91] width 161 height 28
click at [1117, 124] on mat-option at bounding box center [1162, 122] width 161 height 27
click at [1161, 123] on div "Search by role type Save" at bounding box center [1162, 106] width 175 height 77
click at [1161, 125] on button "Save" at bounding box center [1229, 126] width 27 height 18
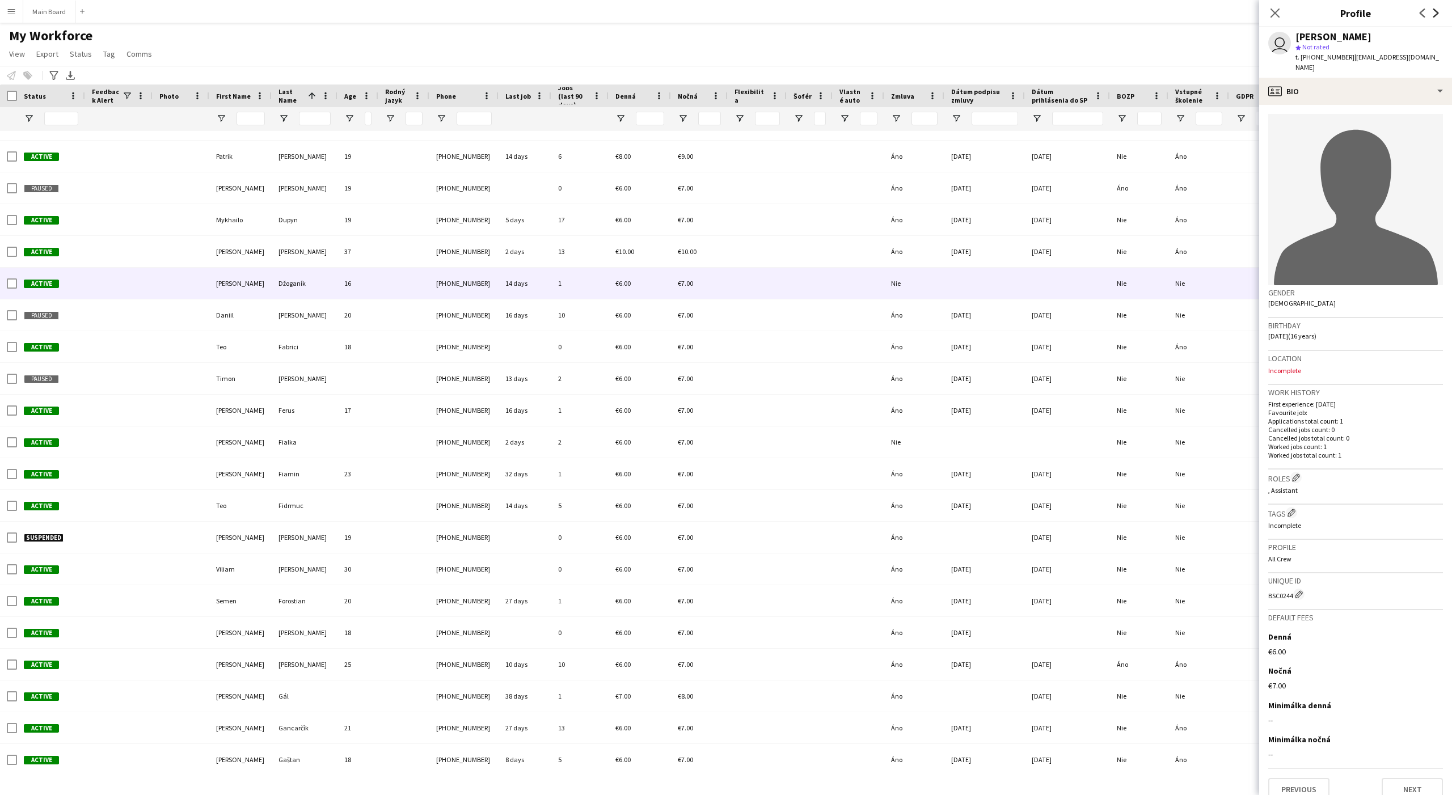
click at [1161, 16] on icon at bounding box center [1436, 13] width 6 height 9
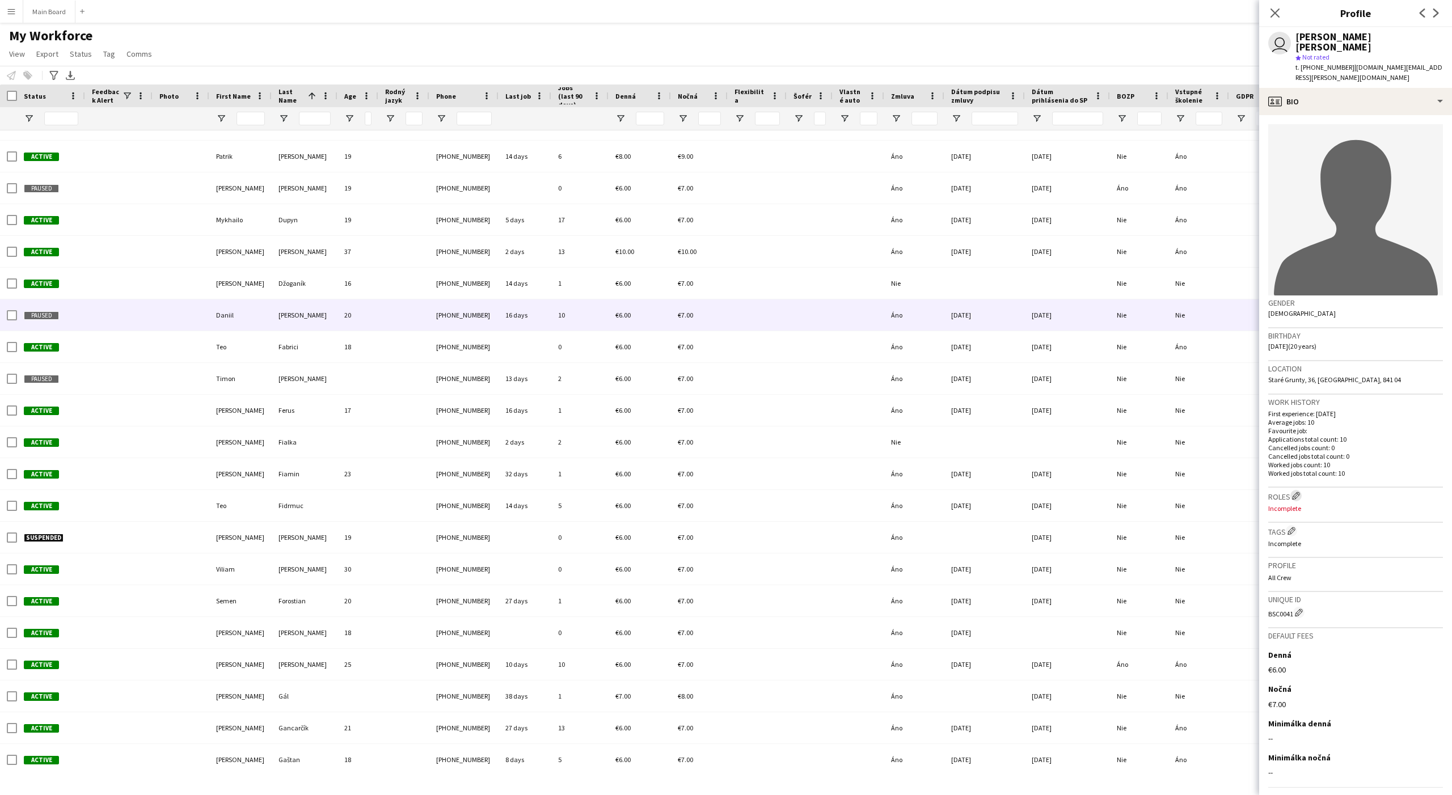
click at [1161, 492] on app-icon "Edit crew company roles" at bounding box center [1296, 496] width 8 height 8
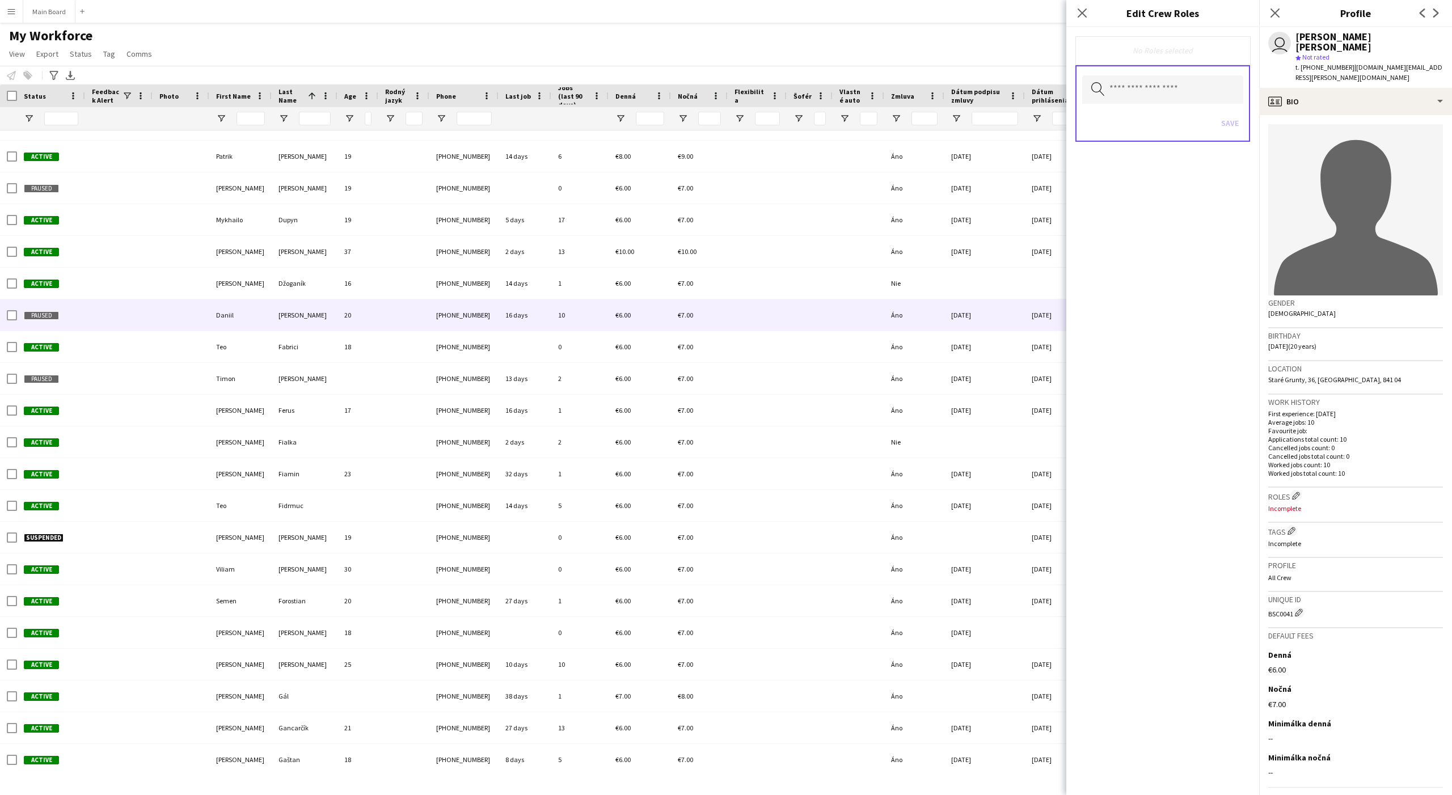
click at [1105, 91] on div "Search by role type" at bounding box center [1162, 89] width 161 height 28
click at [1131, 89] on input "text" at bounding box center [1162, 89] width 161 height 28
click at [1118, 120] on mat-option at bounding box center [1162, 121] width 161 height 27
click at [1118, 120] on span "Assistant" at bounding box center [1162, 124] width 143 height 11
click at [1161, 58] on div "Remove Assistant Remove" at bounding box center [1162, 51] width 157 height 13
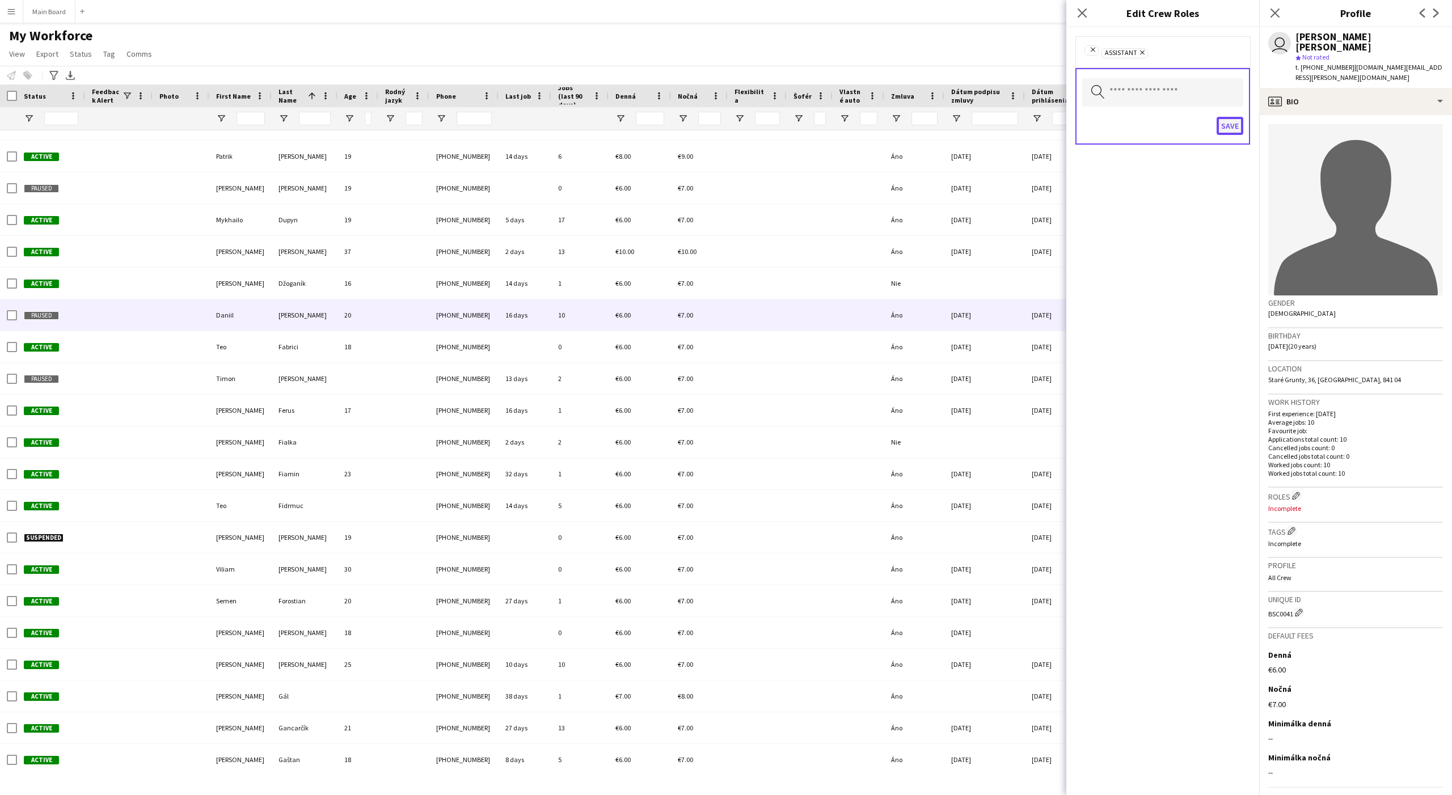
click at [1161, 120] on button "Save" at bounding box center [1229, 126] width 27 height 18
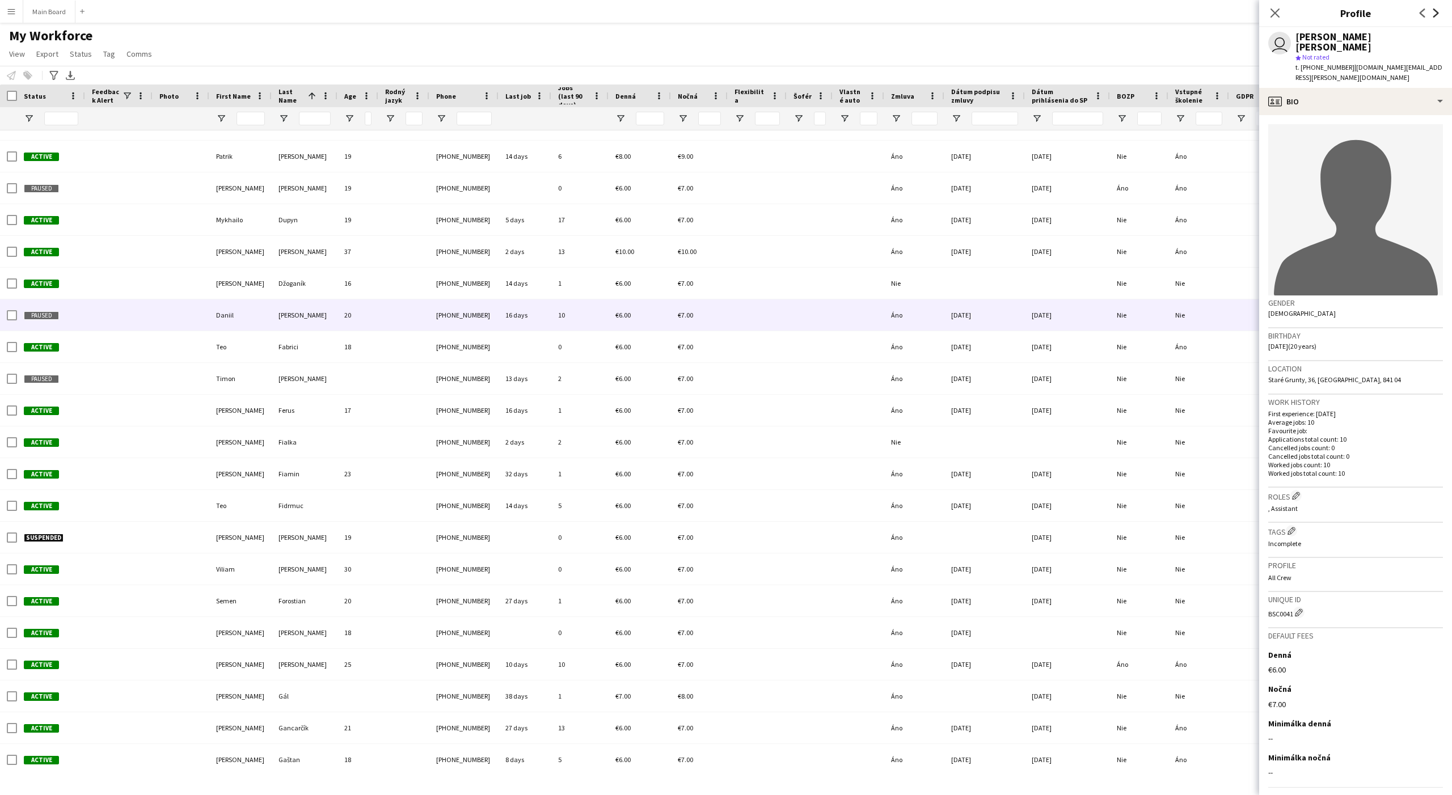
click at [1161, 12] on icon "Next" at bounding box center [1435, 13] width 9 height 9
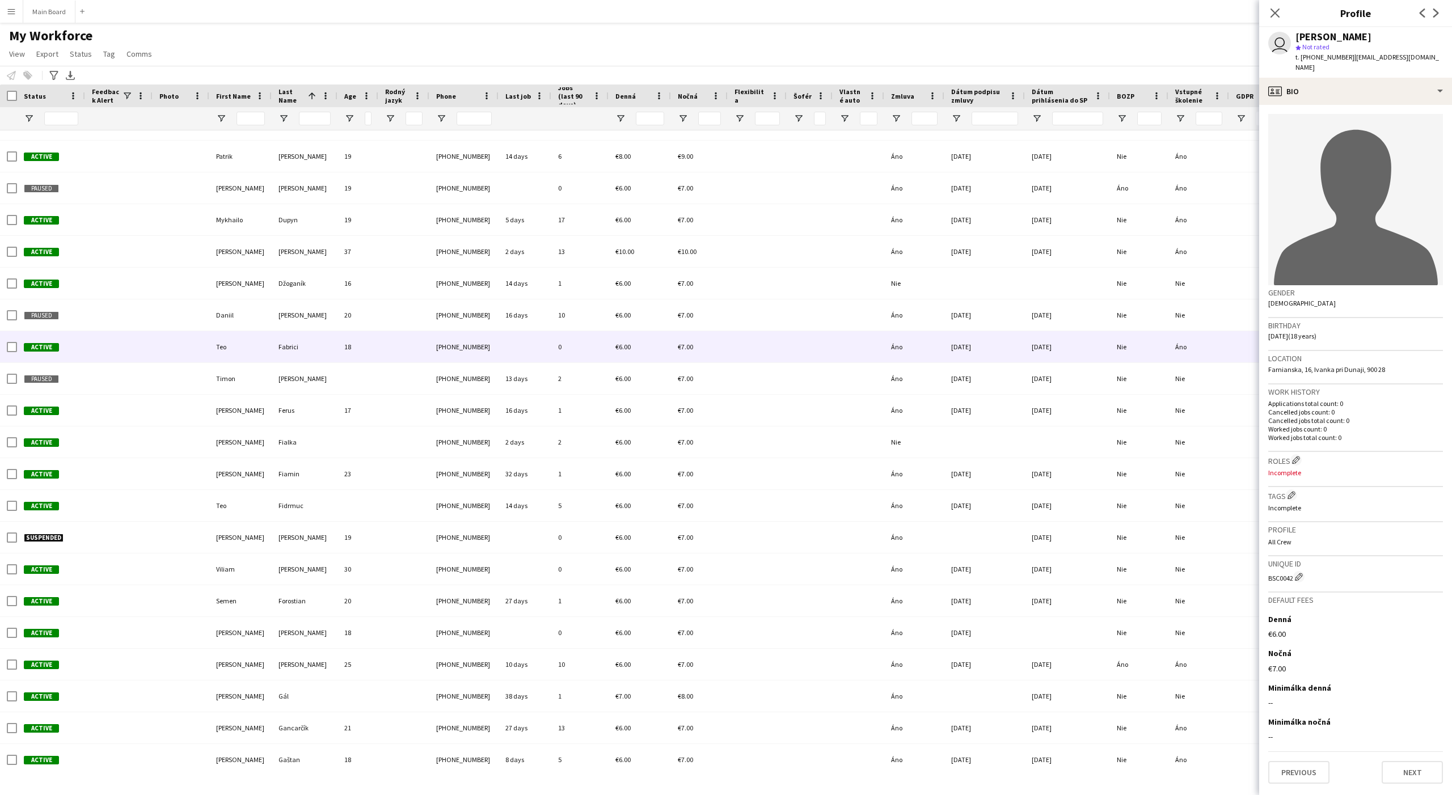
click at [1161, 455] on h3 "Roles Edit crew company roles" at bounding box center [1355, 460] width 175 height 12
click at [1161, 456] on app-icon "Edit crew company roles" at bounding box center [1296, 460] width 8 height 8
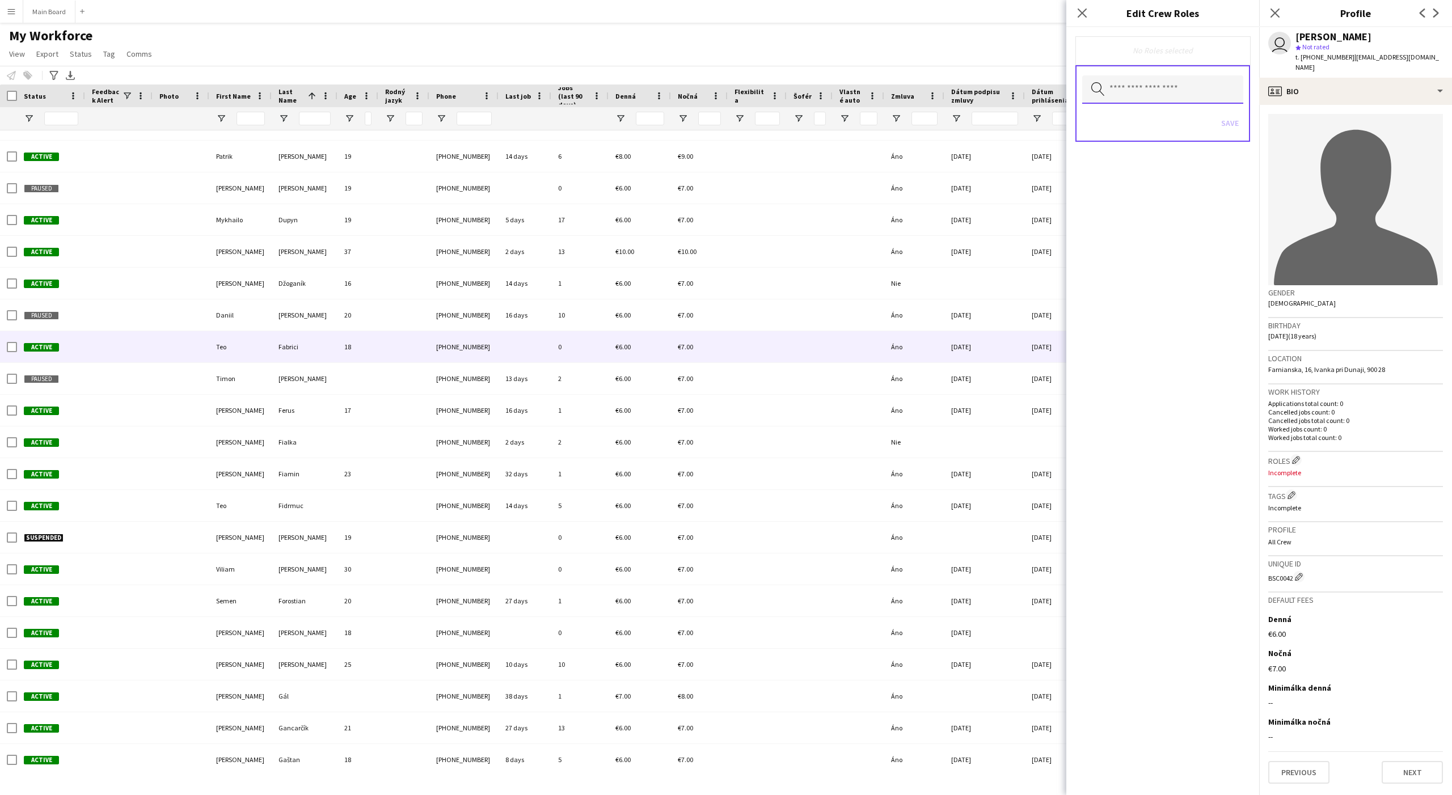
click at [1120, 96] on input "text" at bounding box center [1162, 89] width 161 height 28
click at [1127, 112] on mat-option at bounding box center [1162, 121] width 161 height 27
click at [1127, 119] on span "Assistant" at bounding box center [1162, 124] width 143 height 11
click at [1161, 49] on div "Remove Assistant Remove" at bounding box center [1162, 51] width 157 height 13
click at [1161, 129] on button "Save" at bounding box center [1229, 126] width 27 height 18
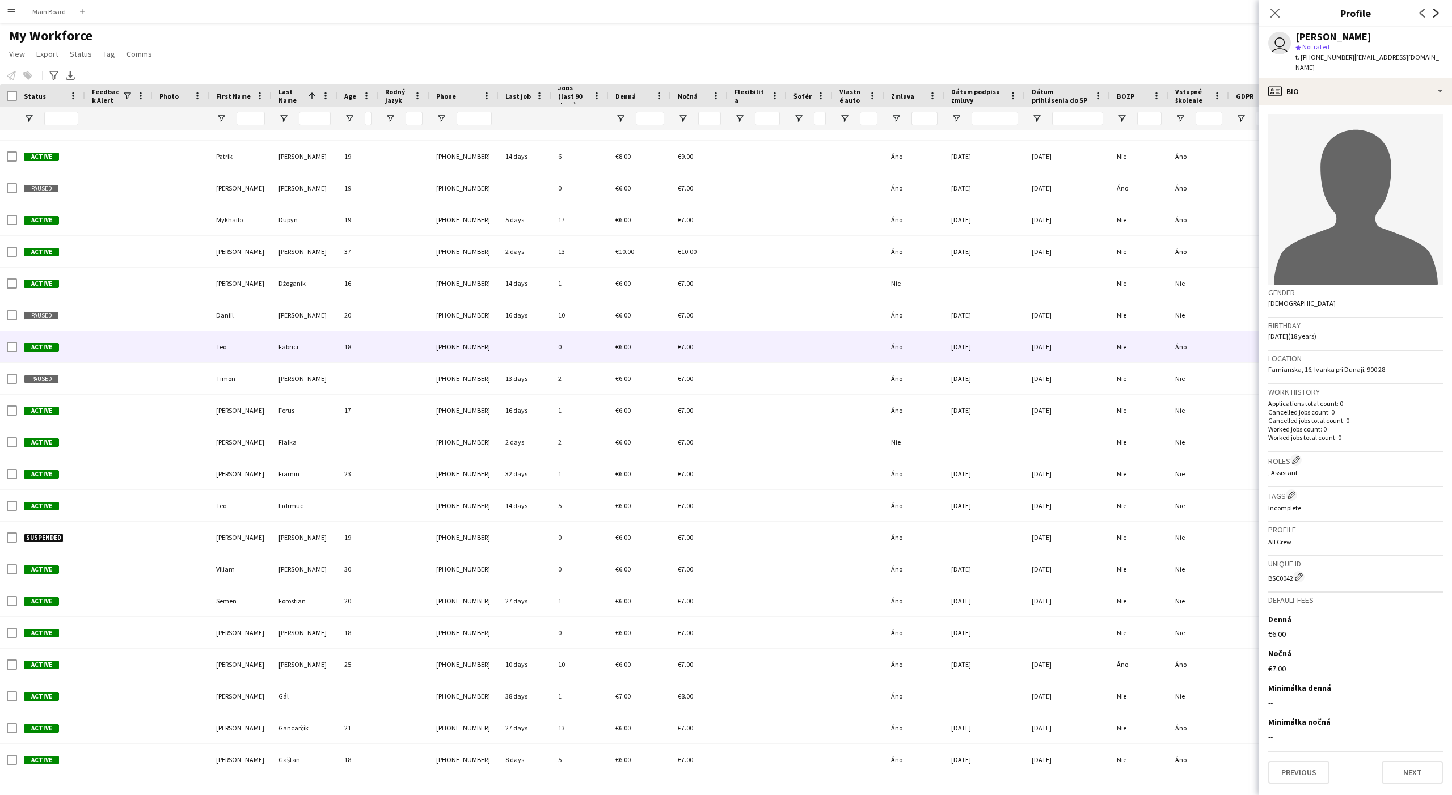
click at [1161, 10] on icon "Next" at bounding box center [1435, 13] width 9 height 9
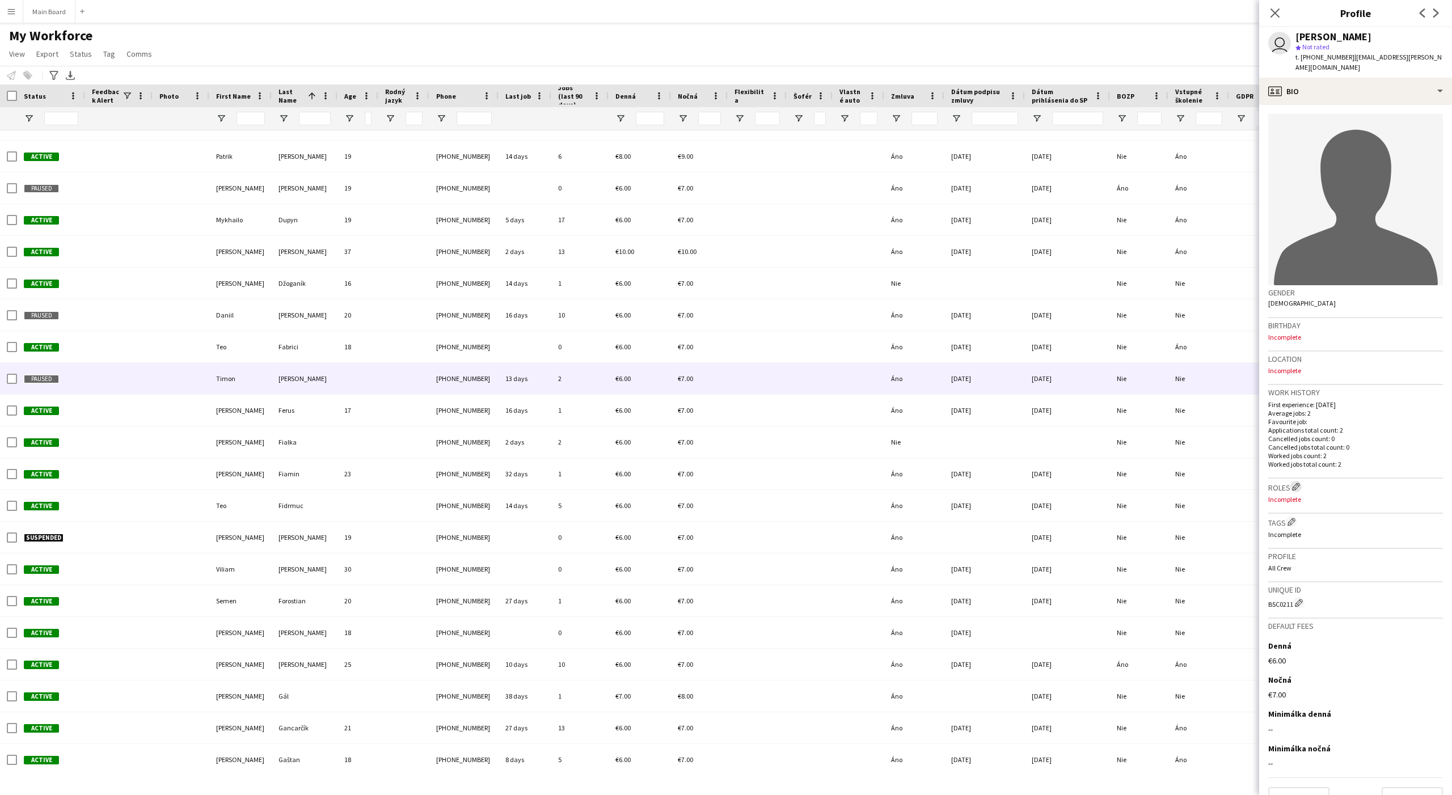
click at [1161, 481] on button "Edit crew company roles" at bounding box center [1295, 486] width 11 height 11
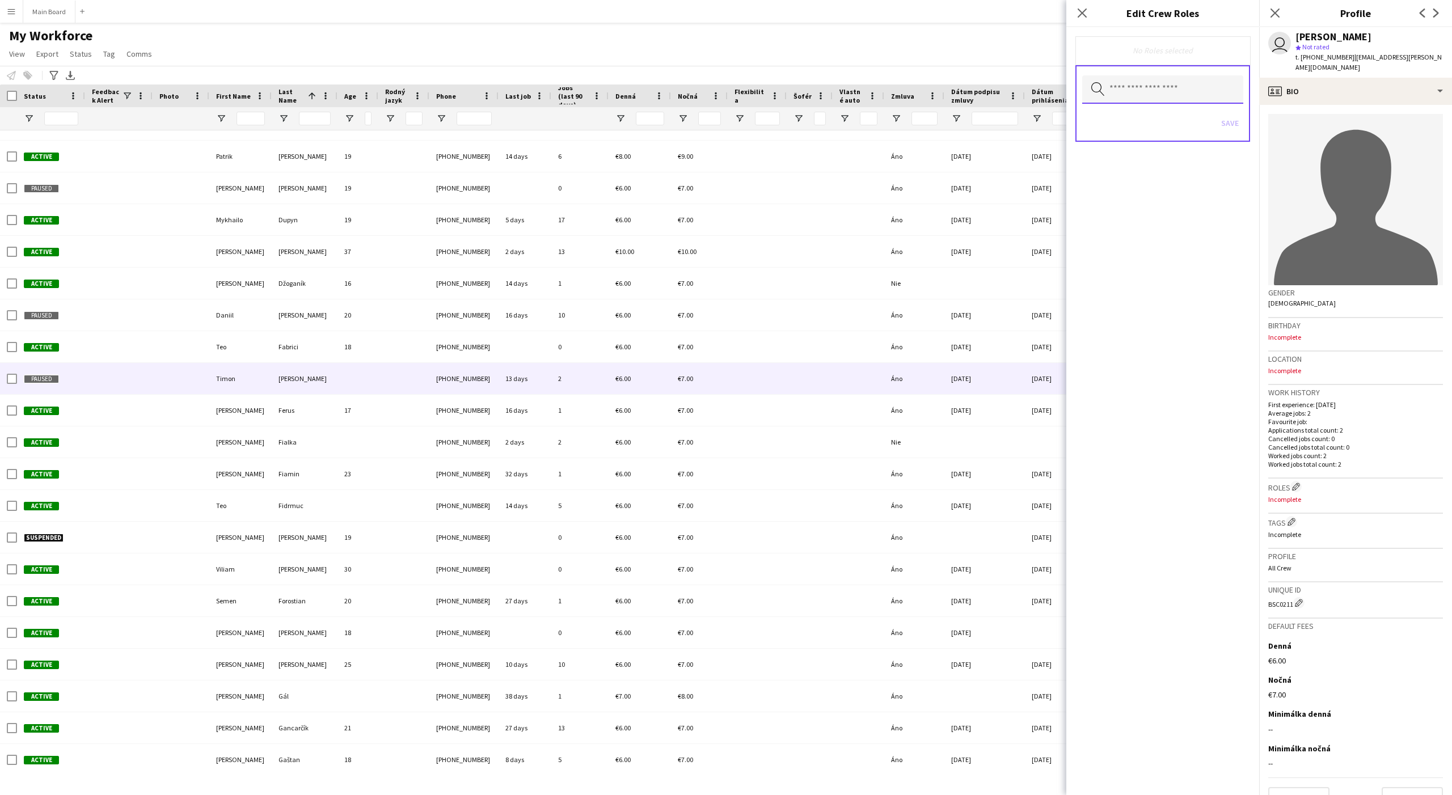
click at [1135, 86] on input "text" at bounding box center [1162, 89] width 161 height 28
click at [1121, 117] on mat-option at bounding box center [1162, 121] width 161 height 27
click at [1121, 117] on mat-option "Assistant" at bounding box center [1162, 123] width 161 height 27
click at [1161, 49] on div "Remove Assistant Remove" at bounding box center [1162, 51] width 157 height 13
click at [1161, 127] on div "Search by role type Save" at bounding box center [1162, 106] width 175 height 77
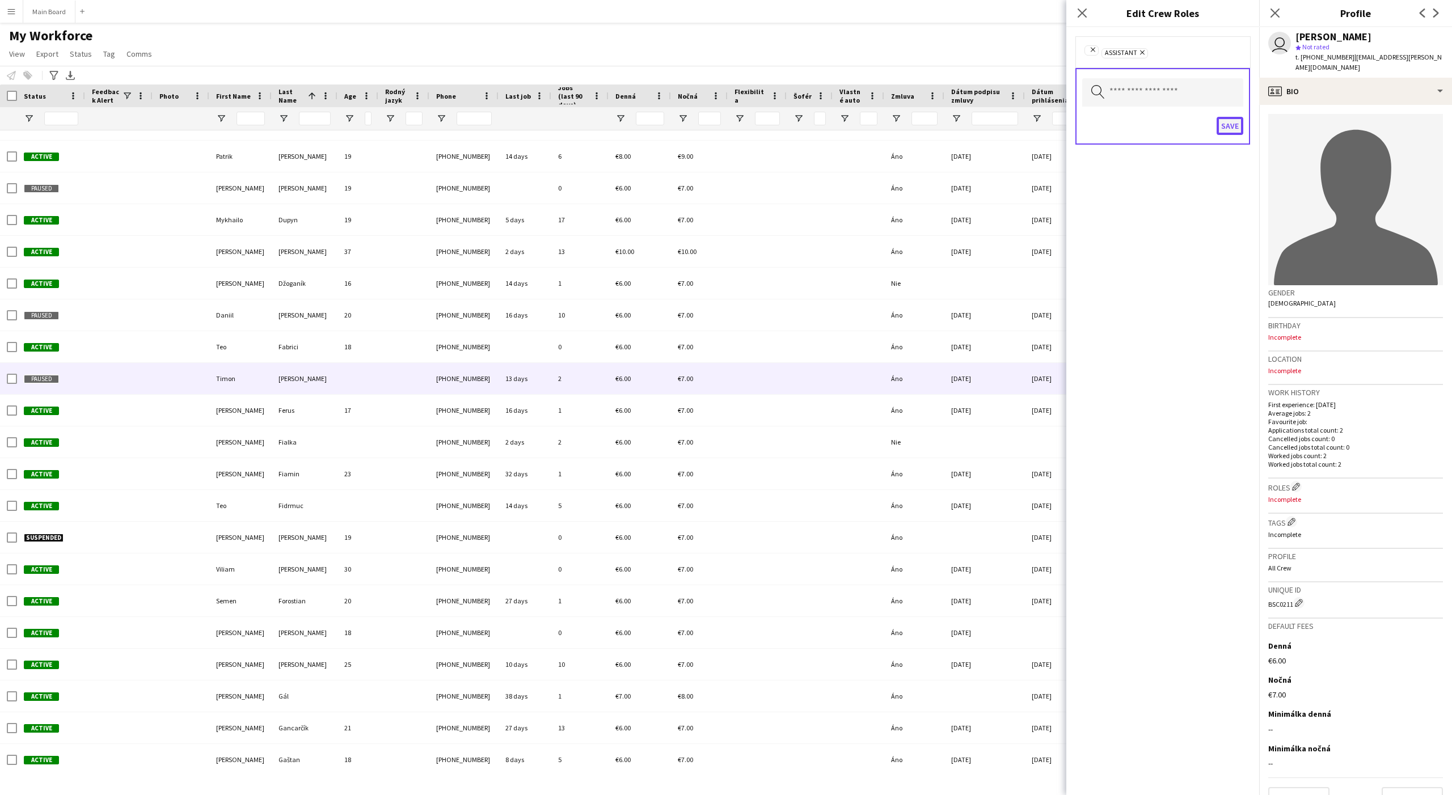
click at [1161, 126] on button "Save" at bounding box center [1229, 126] width 27 height 18
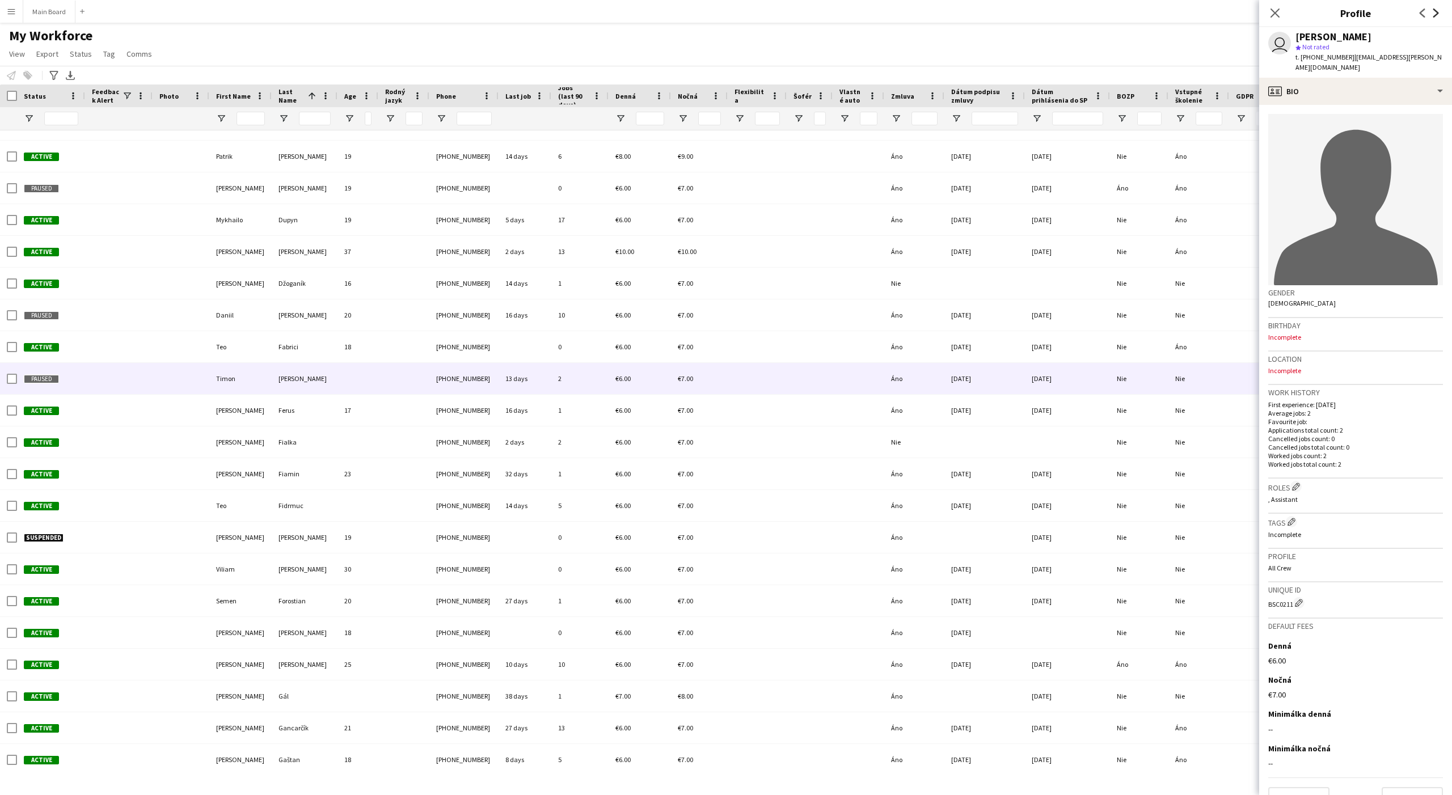
click at [1161, 14] on icon "Next" at bounding box center [1435, 13] width 9 height 9
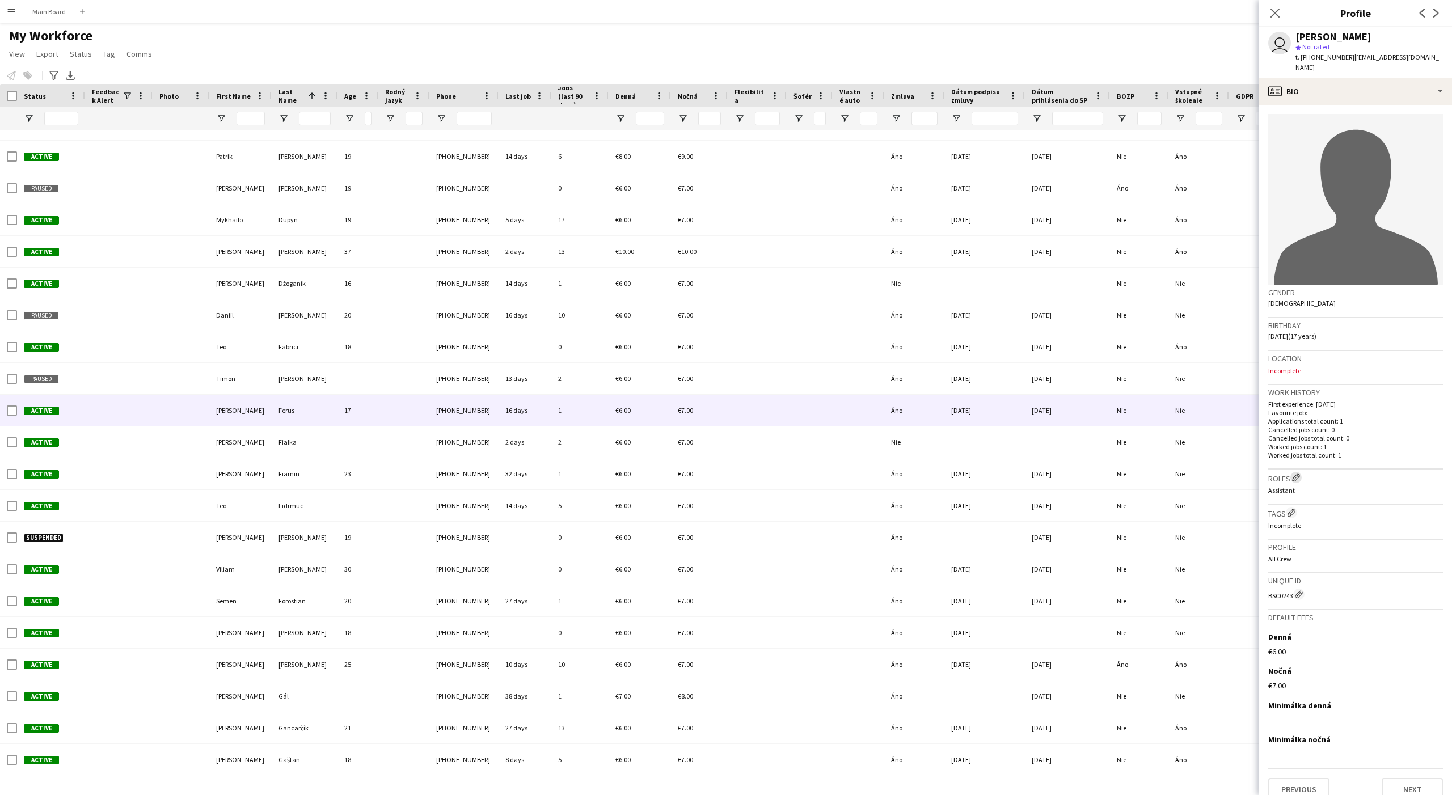
click at [1161, 473] on app-icon "Edit crew company roles" at bounding box center [1296, 477] width 8 height 8
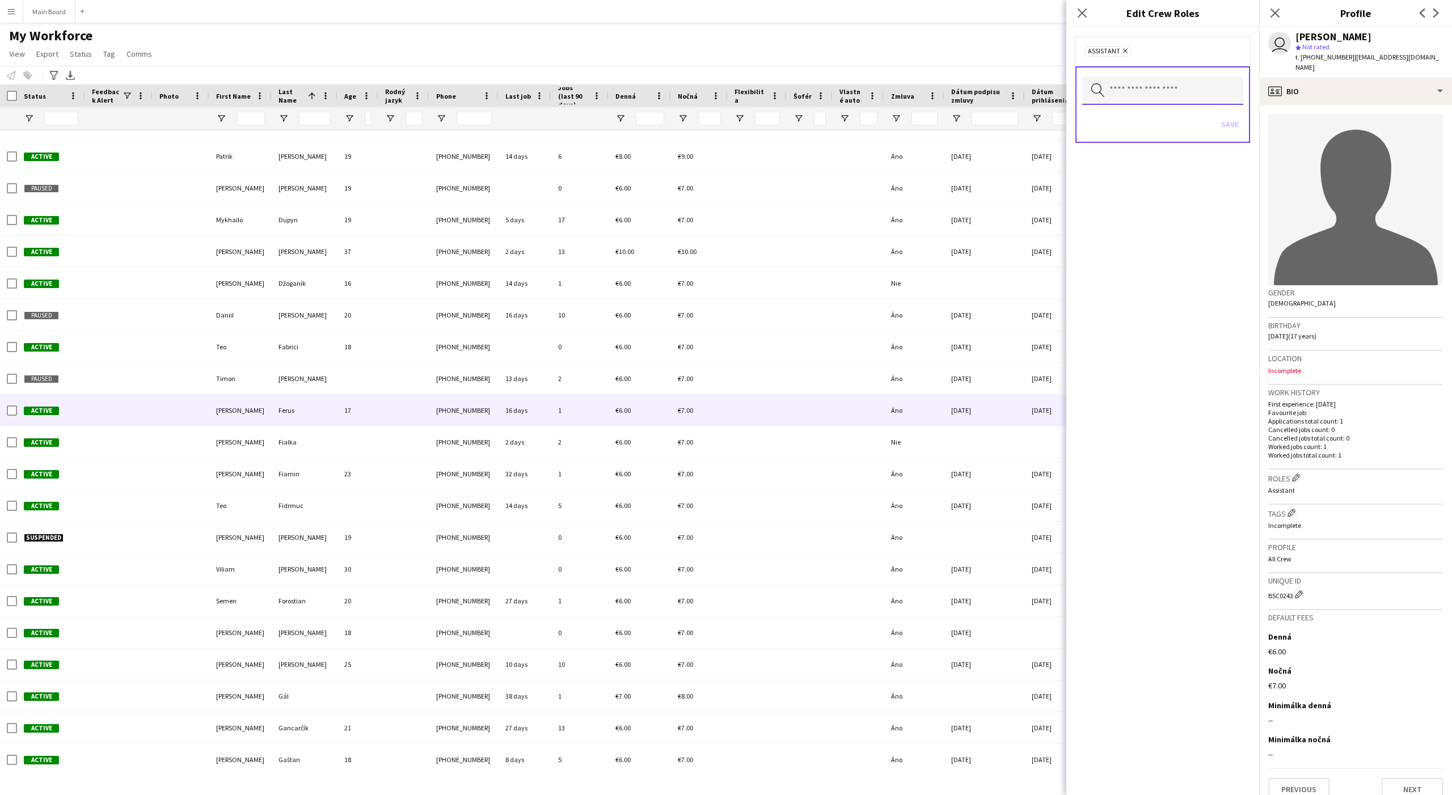
click at [1116, 91] on input "text" at bounding box center [1162, 91] width 161 height 28
click at [1118, 117] on mat-option at bounding box center [1162, 122] width 161 height 27
click at [1161, 61] on div "Remove Assistant Remove" at bounding box center [1162, 51] width 175 height 31
click at [1161, 121] on button "Save" at bounding box center [1229, 126] width 27 height 18
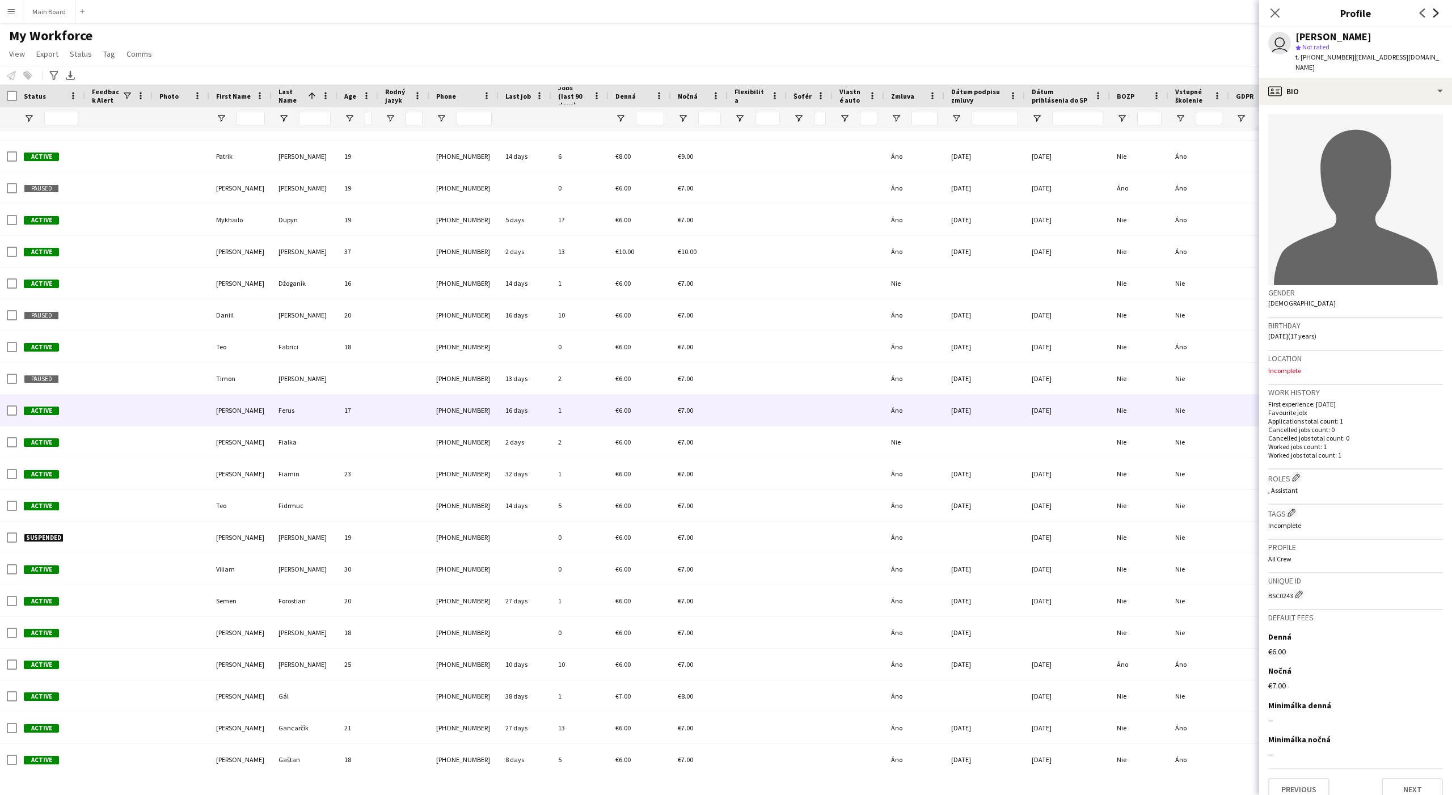
click at [1161, 15] on icon at bounding box center [1436, 13] width 6 height 9
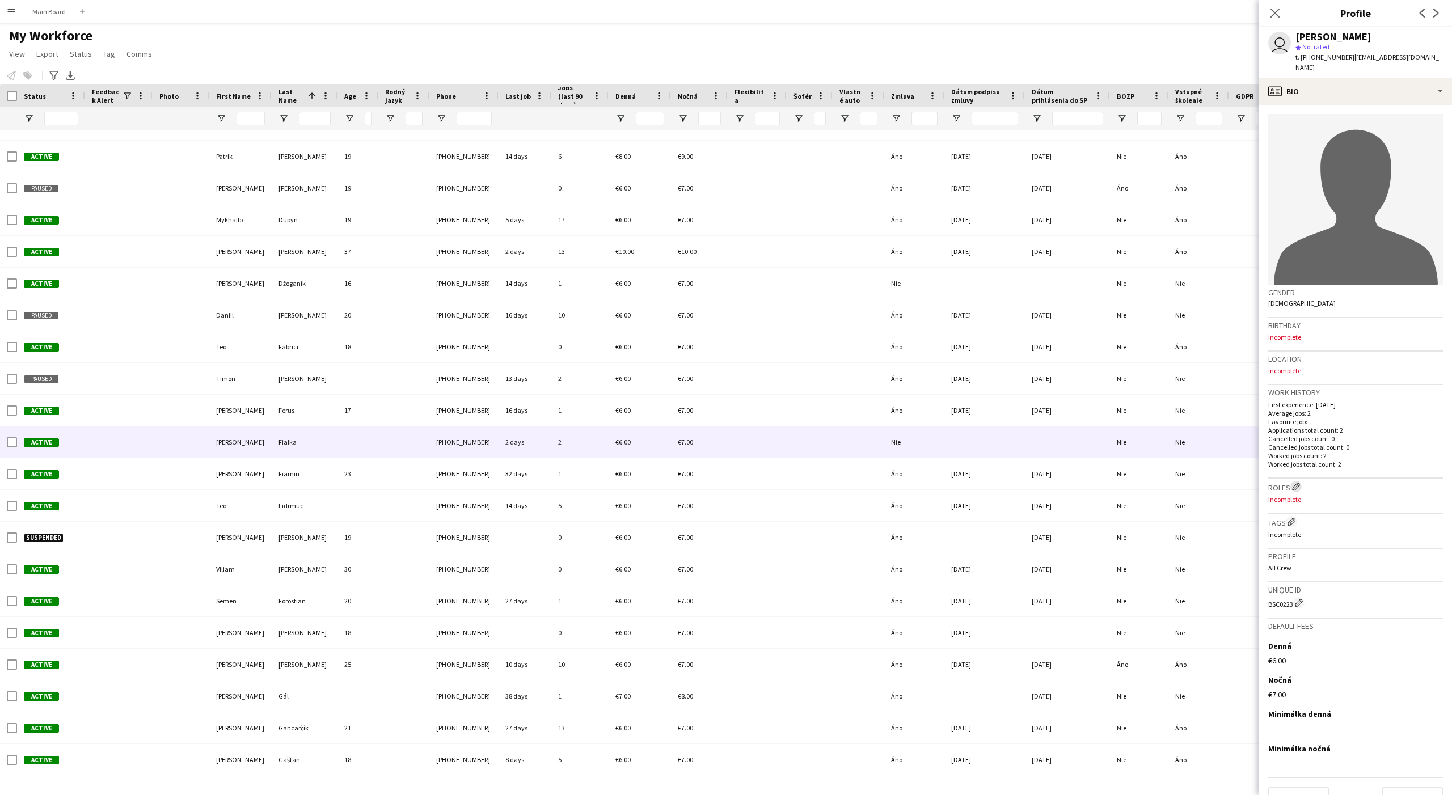
click at [1161, 483] on app-icon "Edit crew company roles" at bounding box center [1296, 487] width 8 height 8
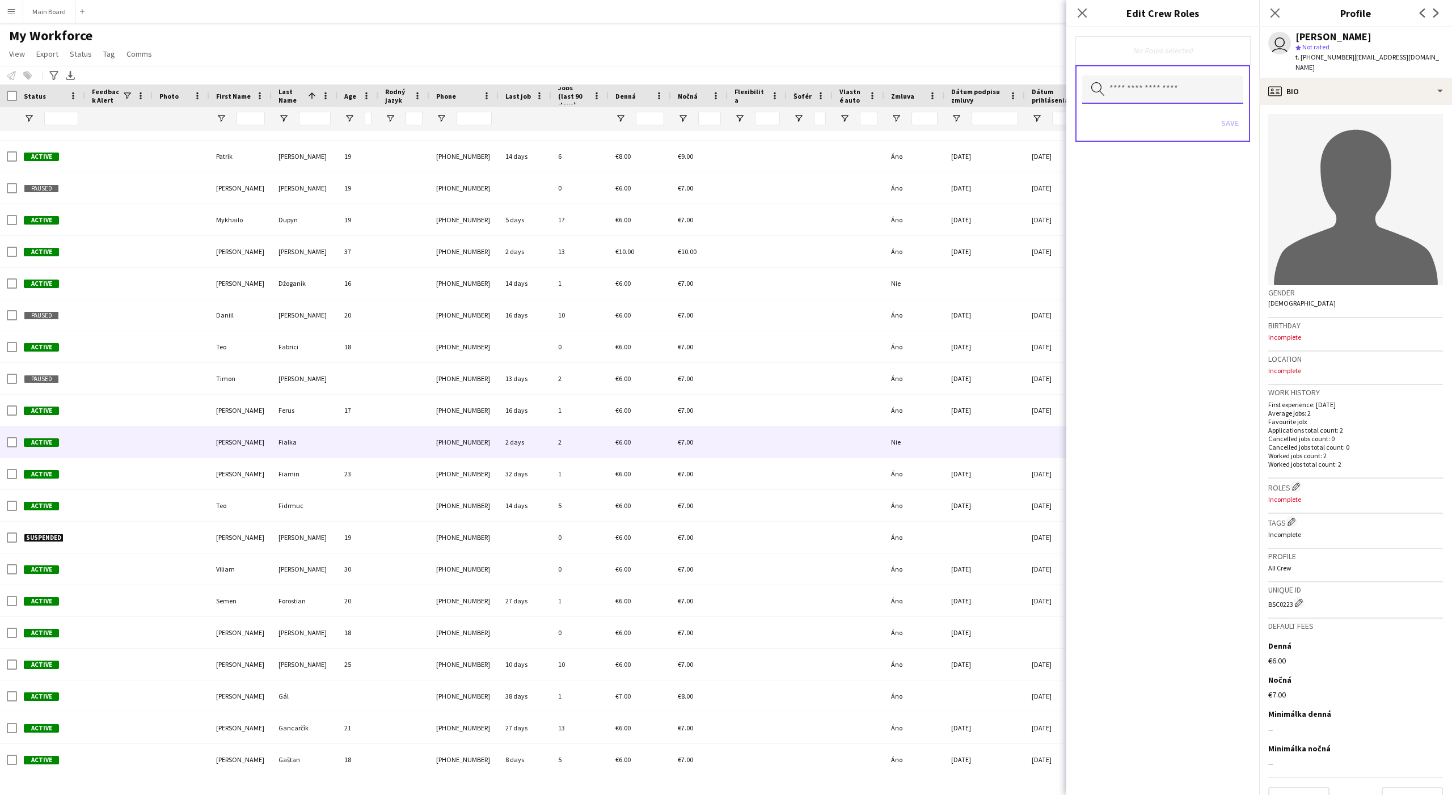
click at [1138, 96] on input "text" at bounding box center [1162, 89] width 161 height 28
click at [1126, 112] on mat-option at bounding box center [1162, 121] width 161 height 27
click at [1126, 112] on mat-option "Assistant" at bounding box center [1162, 123] width 161 height 27
click at [1161, 33] on form "Remove Assistant Remove Search by role type Save" at bounding box center [1162, 101] width 193 height 149
click at [1161, 123] on button "Save" at bounding box center [1229, 126] width 27 height 18
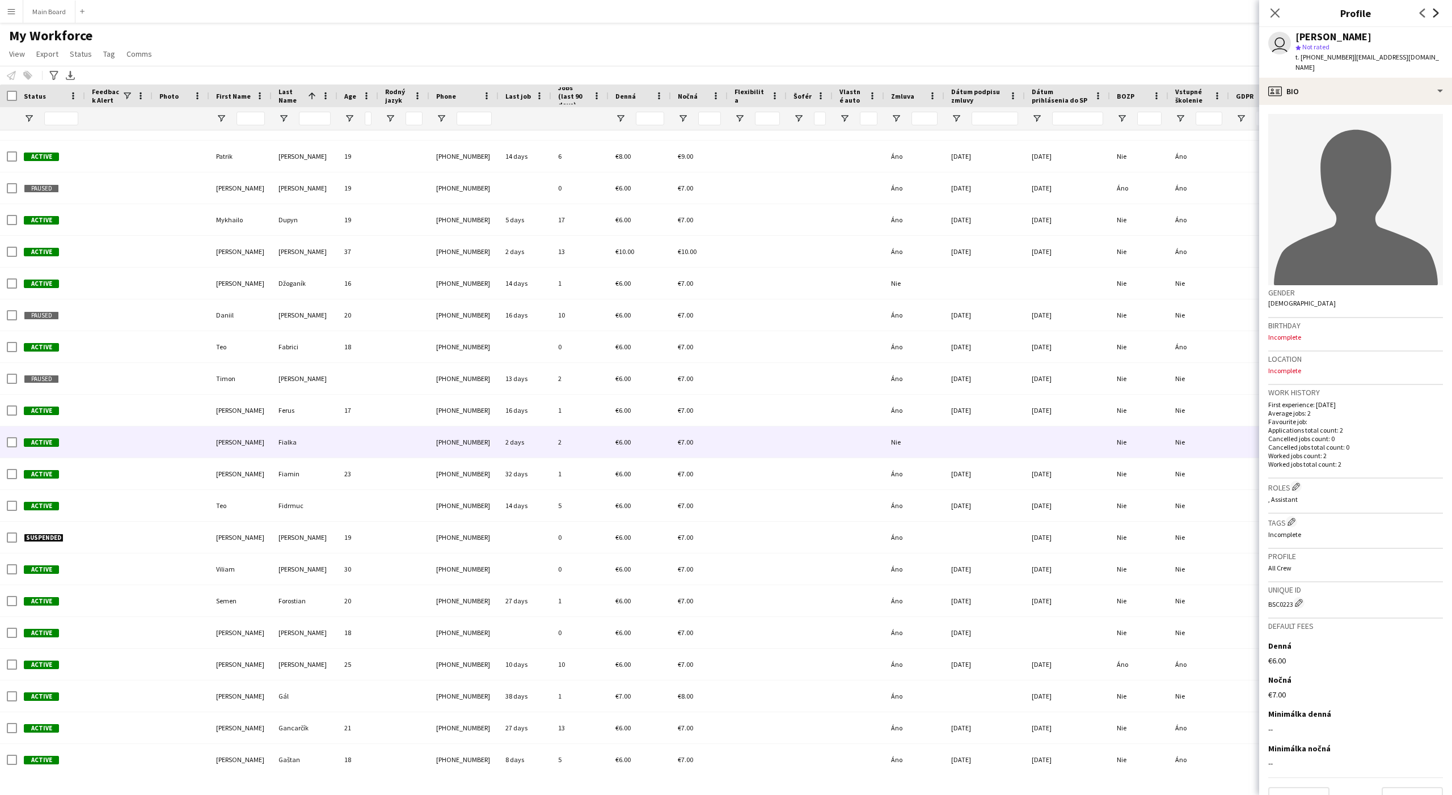
click at [1161, 16] on icon at bounding box center [1436, 13] width 6 height 9
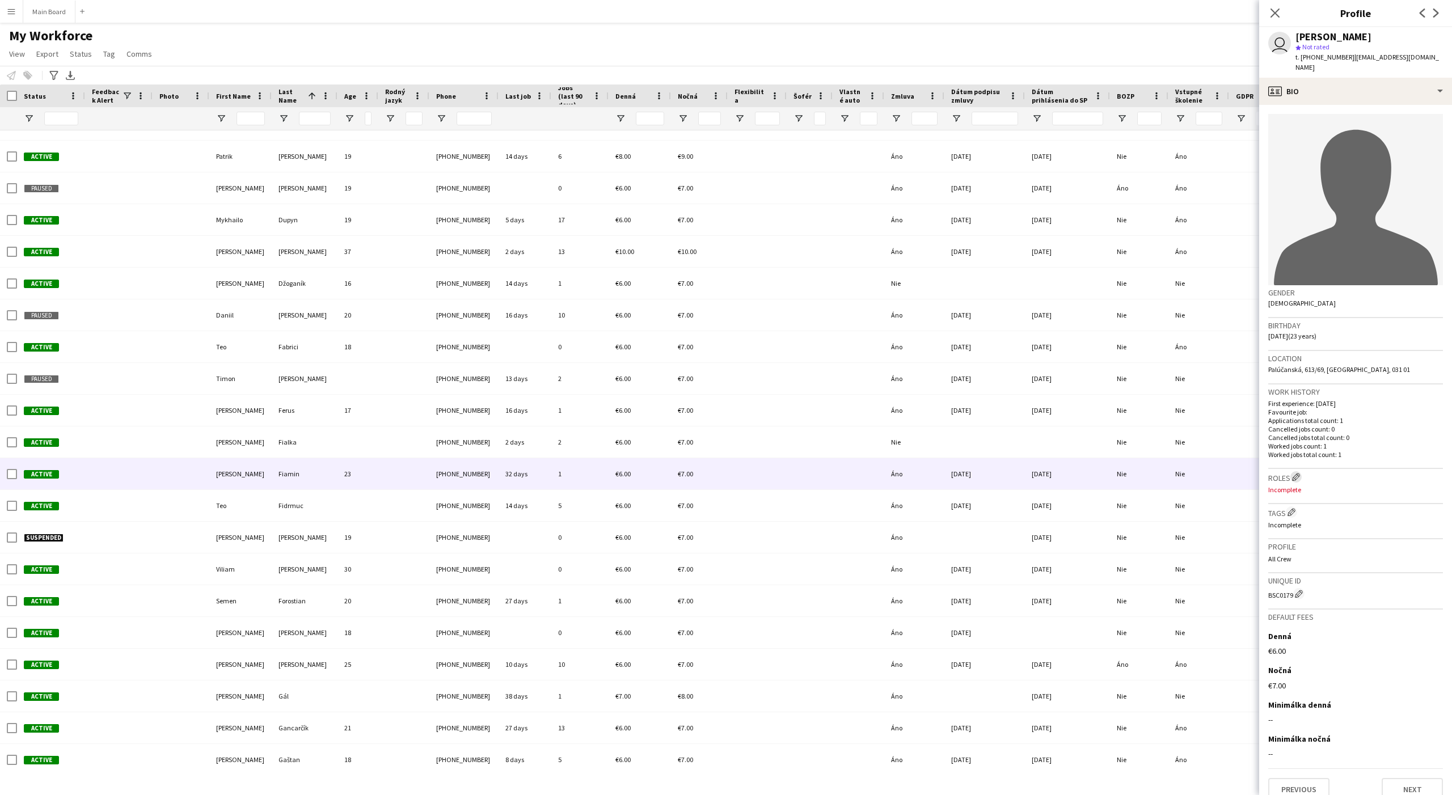
click at [1161, 473] on app-icon "Edit crew company roles" at bounding box center [1296, 477] width 8 height 8
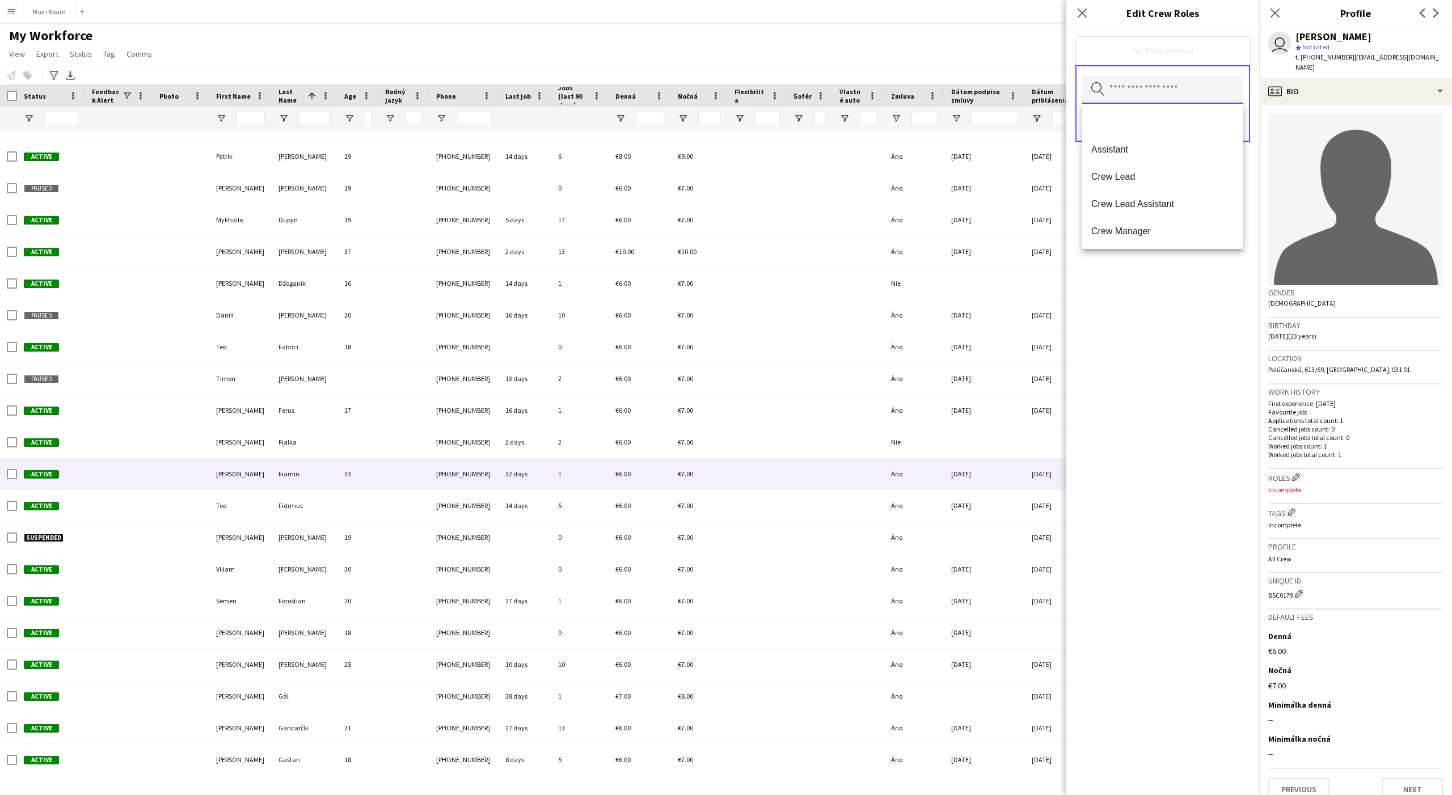
click at [1147, 88] on input "text" at bounding box center [1162, 89] width 161 height 28
click at [1135, 118] on mat-option at bounding box center [1162, 121] width 161 height 27
click at [1130, 122] on span "Assistant" at bounding box center [1162, 124] width 143 height 11
click at [1161, 57] on div "Remove Assistant Remove" at bounding box center [1162, 51] width 157 height 13
click at [1161, 119] on button "Save" at bounding box center [1229, 126] width 27 height 18
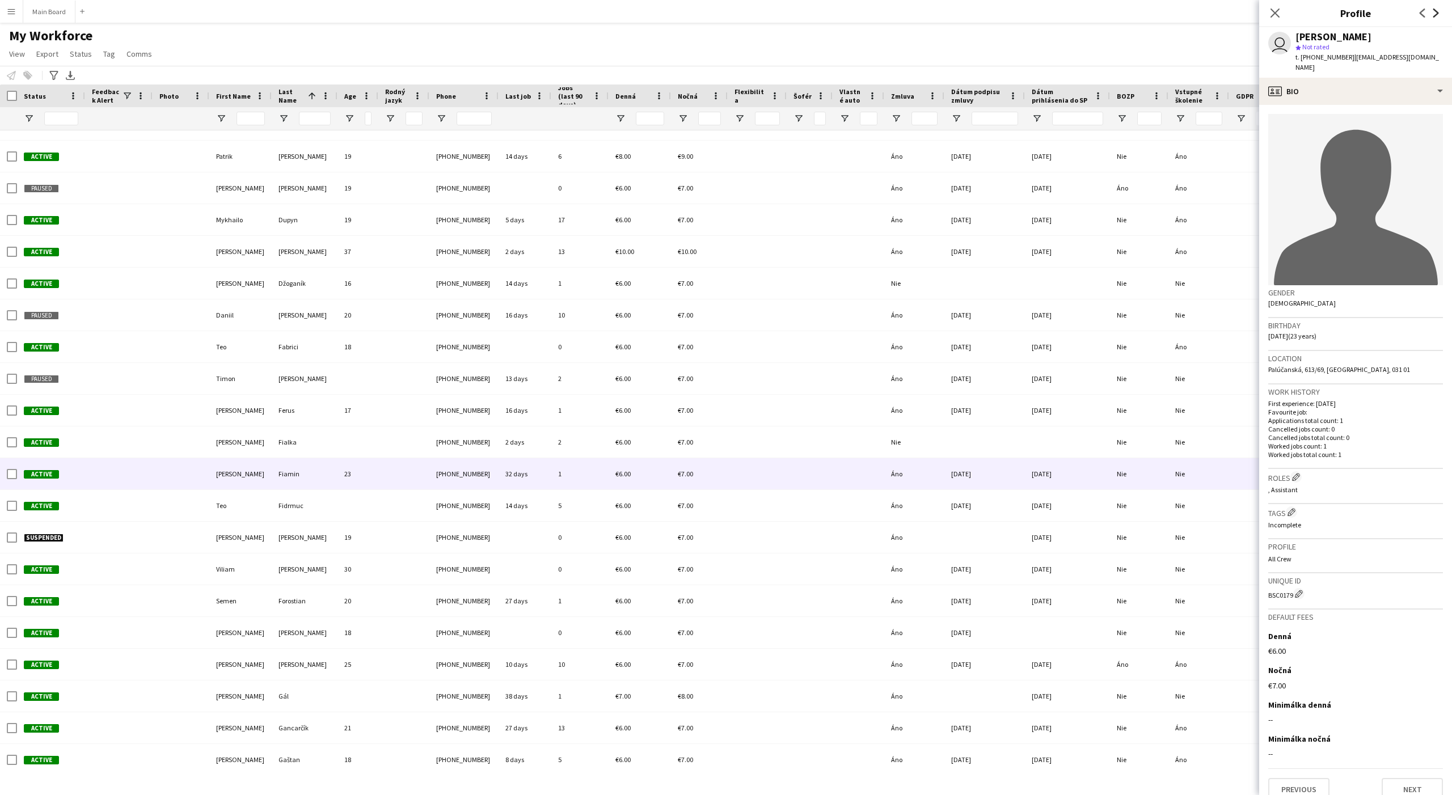
click at [1161, 12] on icon "Next" at bounding box center [1435, 13] width 9 height 9
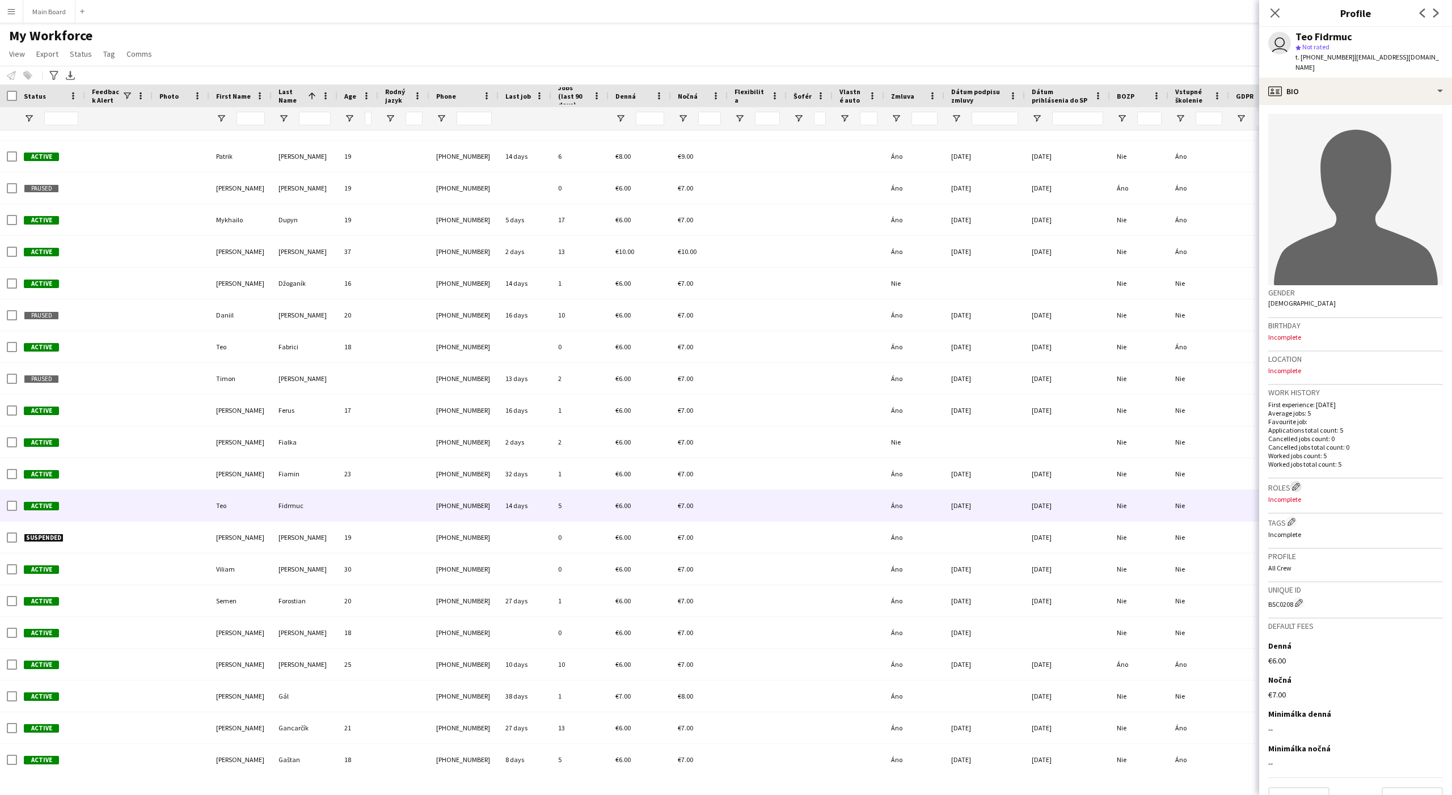
click at [1161, 483] on app-icon "Edit crew company roles" at bounding box center [1296, 487] width 8 height 8
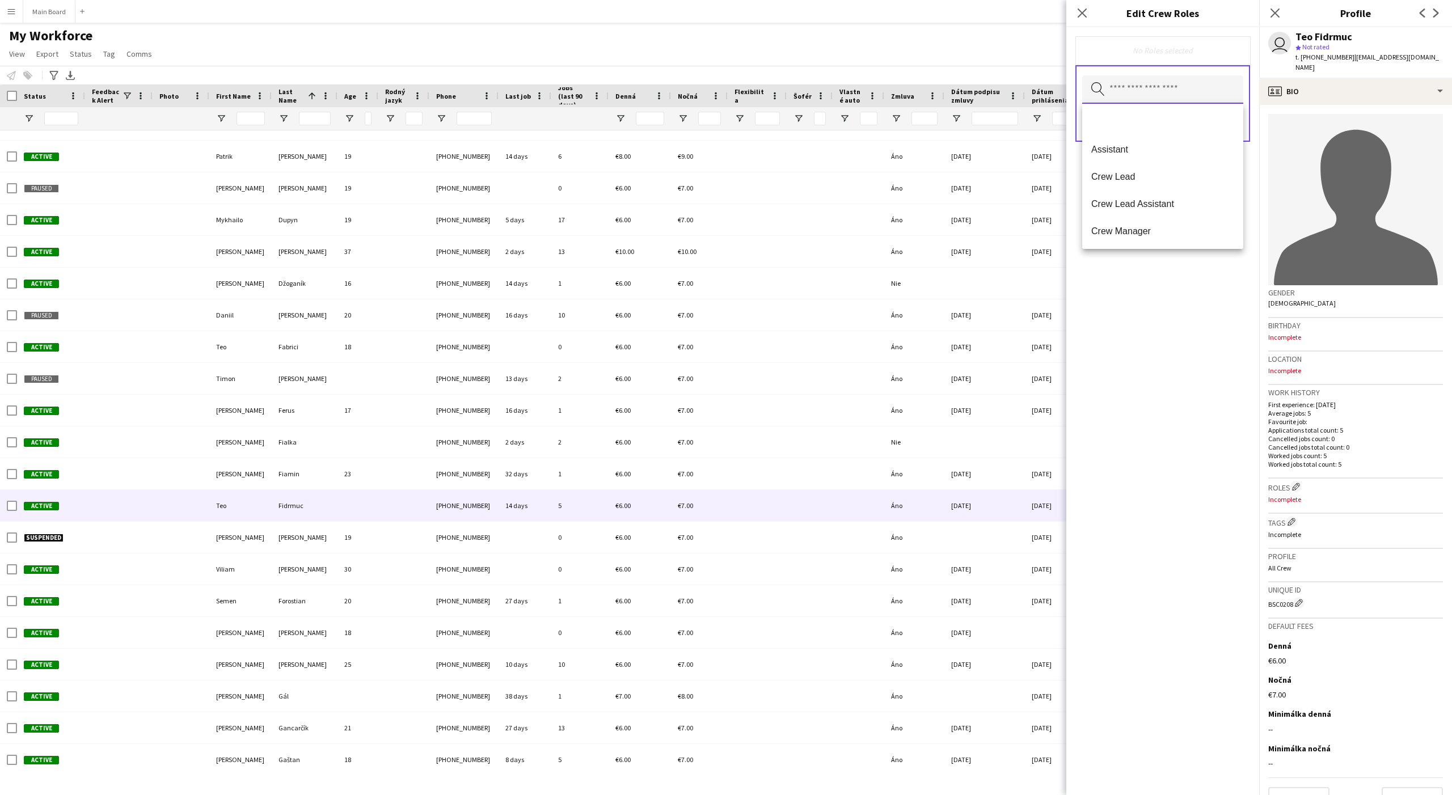
click at [1125, 97] on input "text" at bounding box center [1162, 89] width 161 height 28
click at [1153, 112] on mat-option at bounding box center [1162, 121] width 161 height 27
click at [1161, 129] on mat-option "Assistant" at bounding box center [1162, 123] width 161 height 27
click at [1161, 60] on div "Remove Assistant Remove" at bounding box center [1162, 51] width 175 height 31
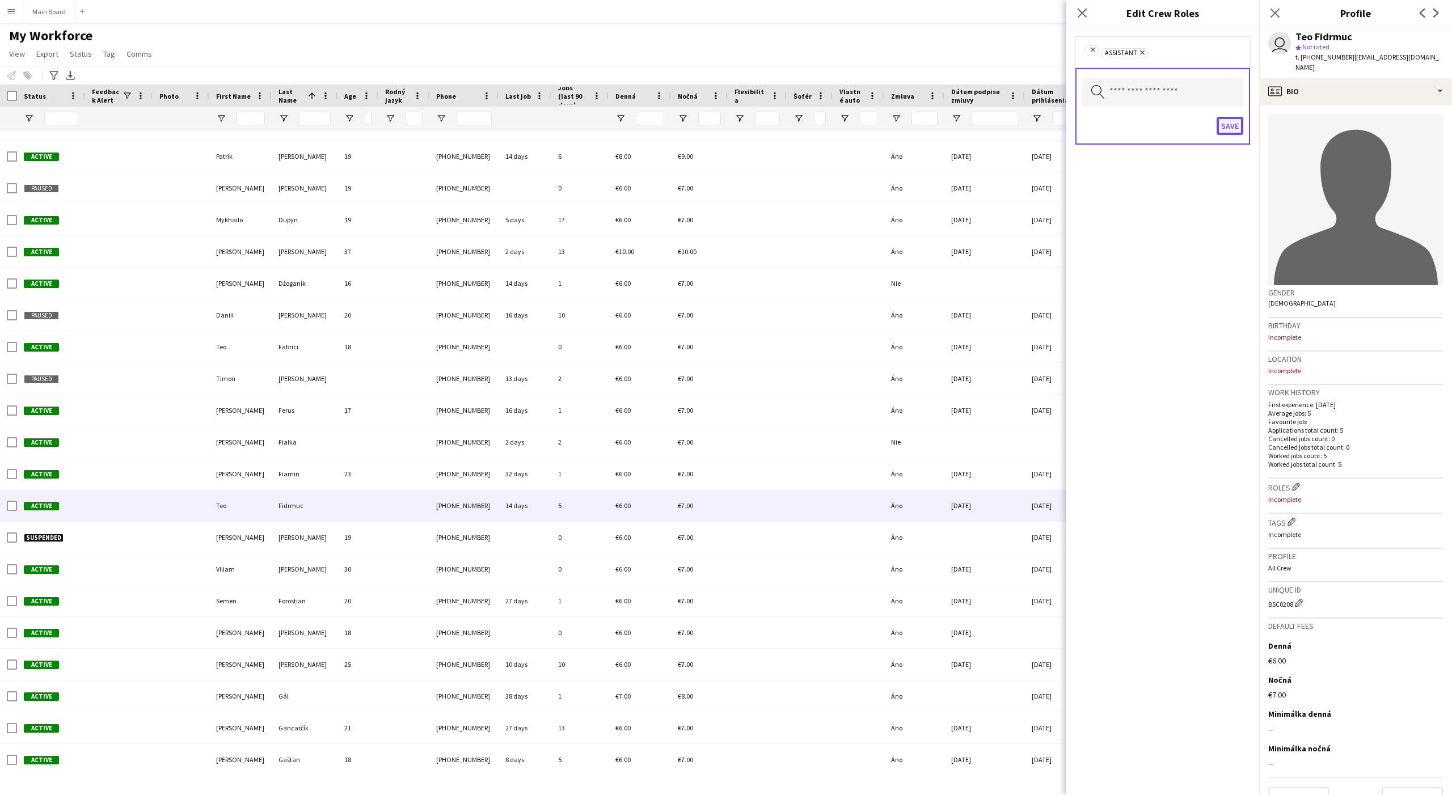
click at [1161, 132] on button "Save" at bounding box center [1229, 126] width 27 height 18
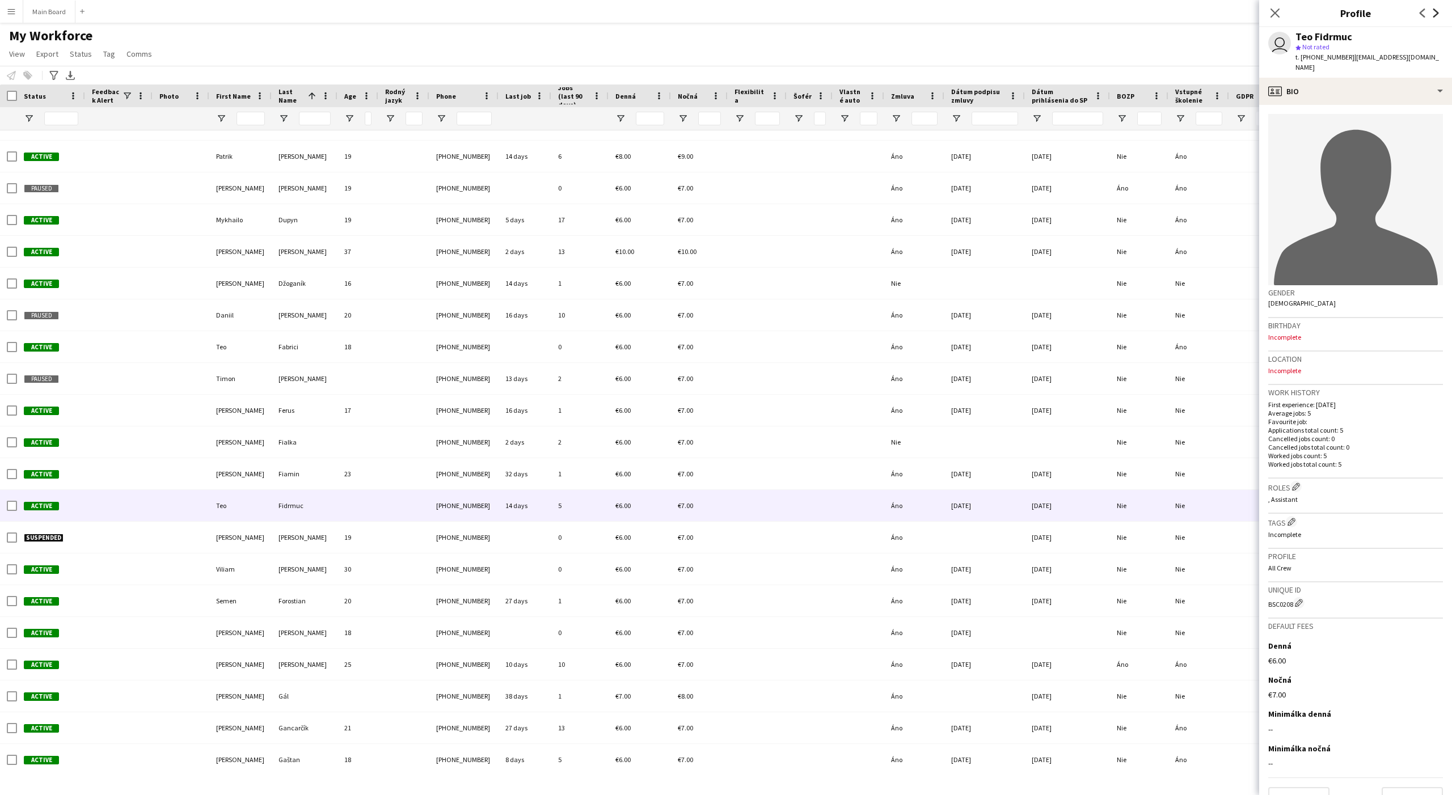
click at [1161, 13] on icon "Next" at bounding box center [1435, 13] width 9 height 9
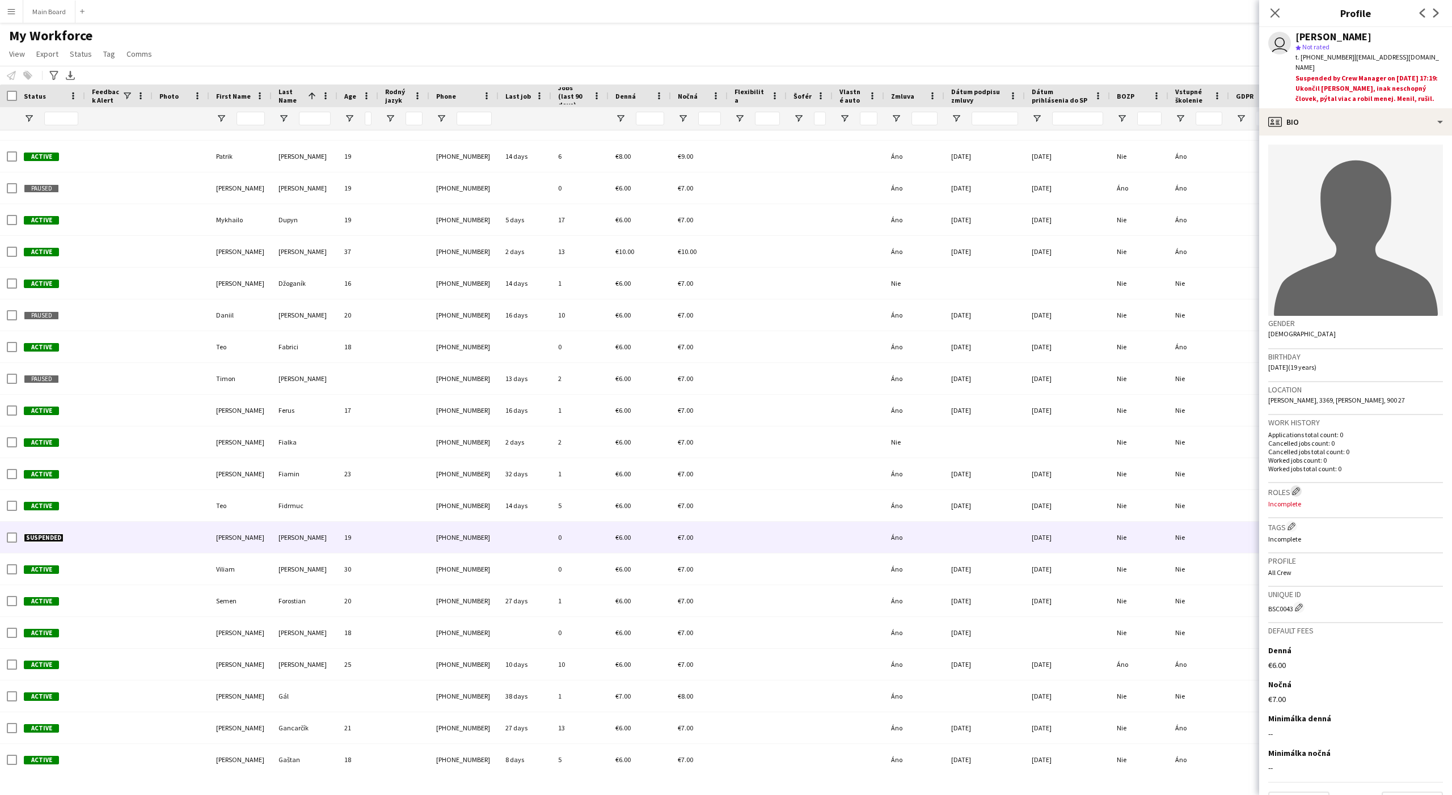
click at [1161, 487] on app-icon "Edit crew company roles" at bounding box center [1296, 491] width 8 height 8
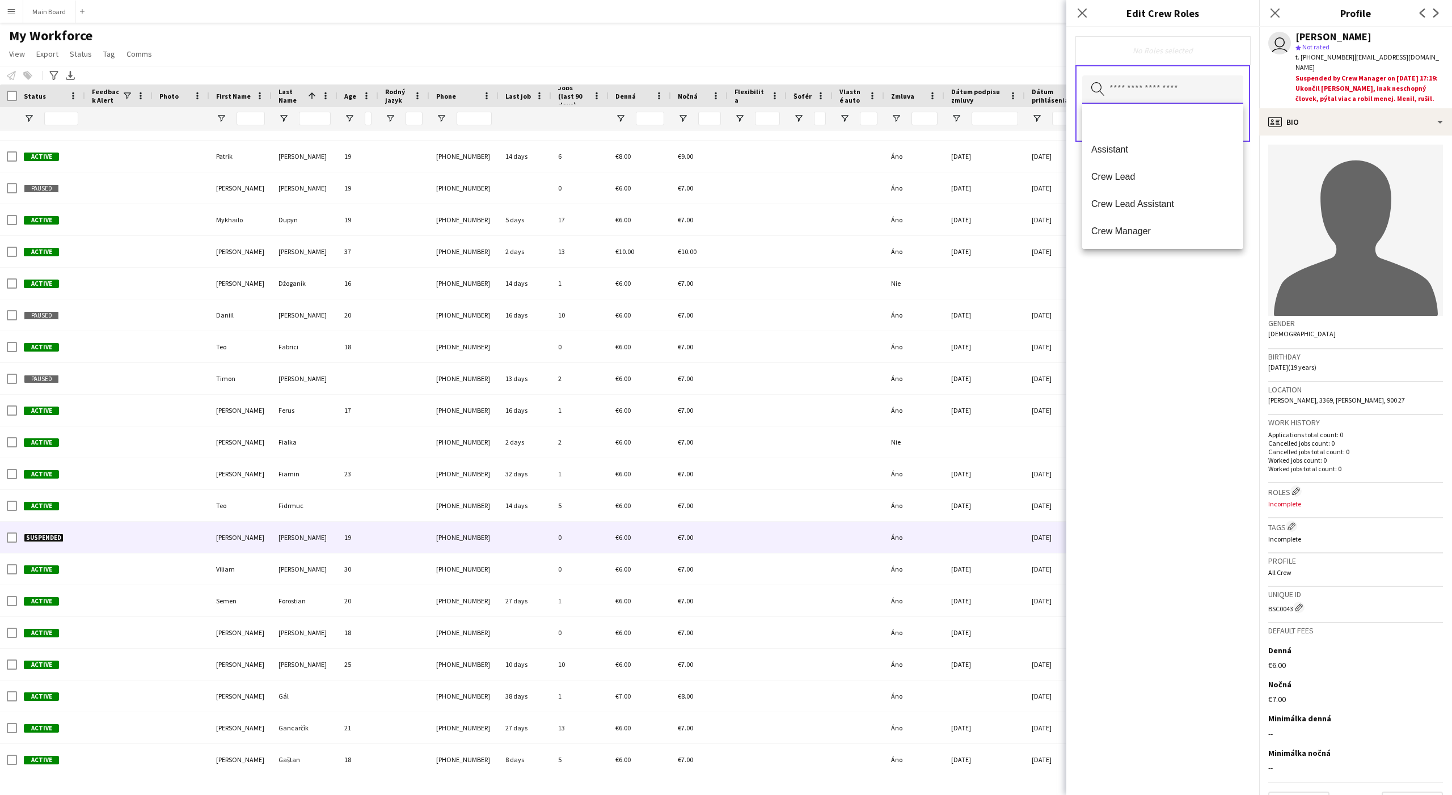
click at [1137, 91] on input "text" at bounding box center [1162, 89] width 161 height 28
click at [1136, 115] on mat-option at bounding box center [1162, 121] width 161 height 27
click at [1136, 115] on mat-option "Assistant" at bounding box center [1162, 123] width 161 height 27
click at [1161, 43] on div "Remove Assistant Remove" at bounding box center [1162, 51] width 175 height 31
click at [1161, 125] on button "Save" at bounding box center [1229, 126] width 27 height 18
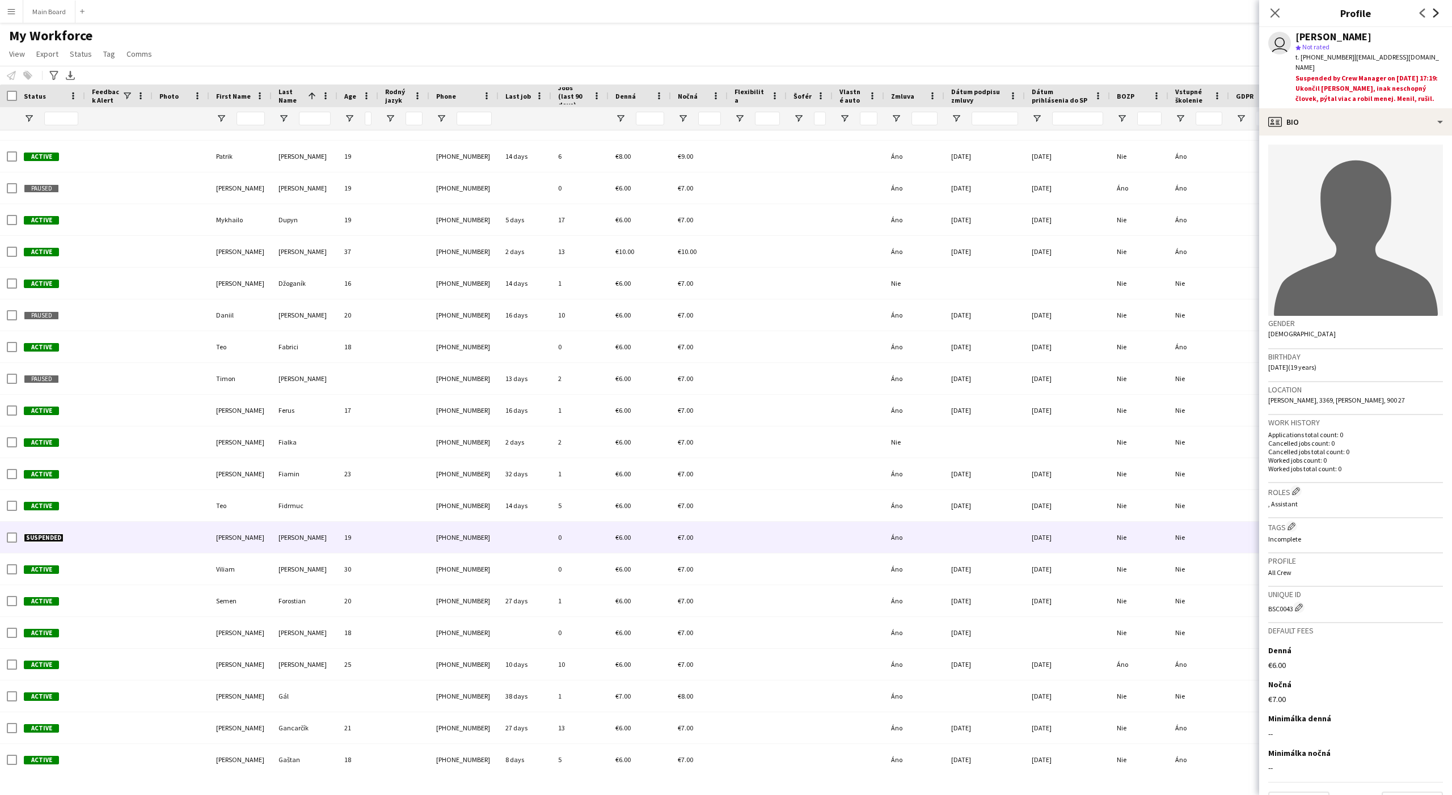
click at [1161, 12] on icon "Next" at bounding box center [1435, 13] width 9 height 9
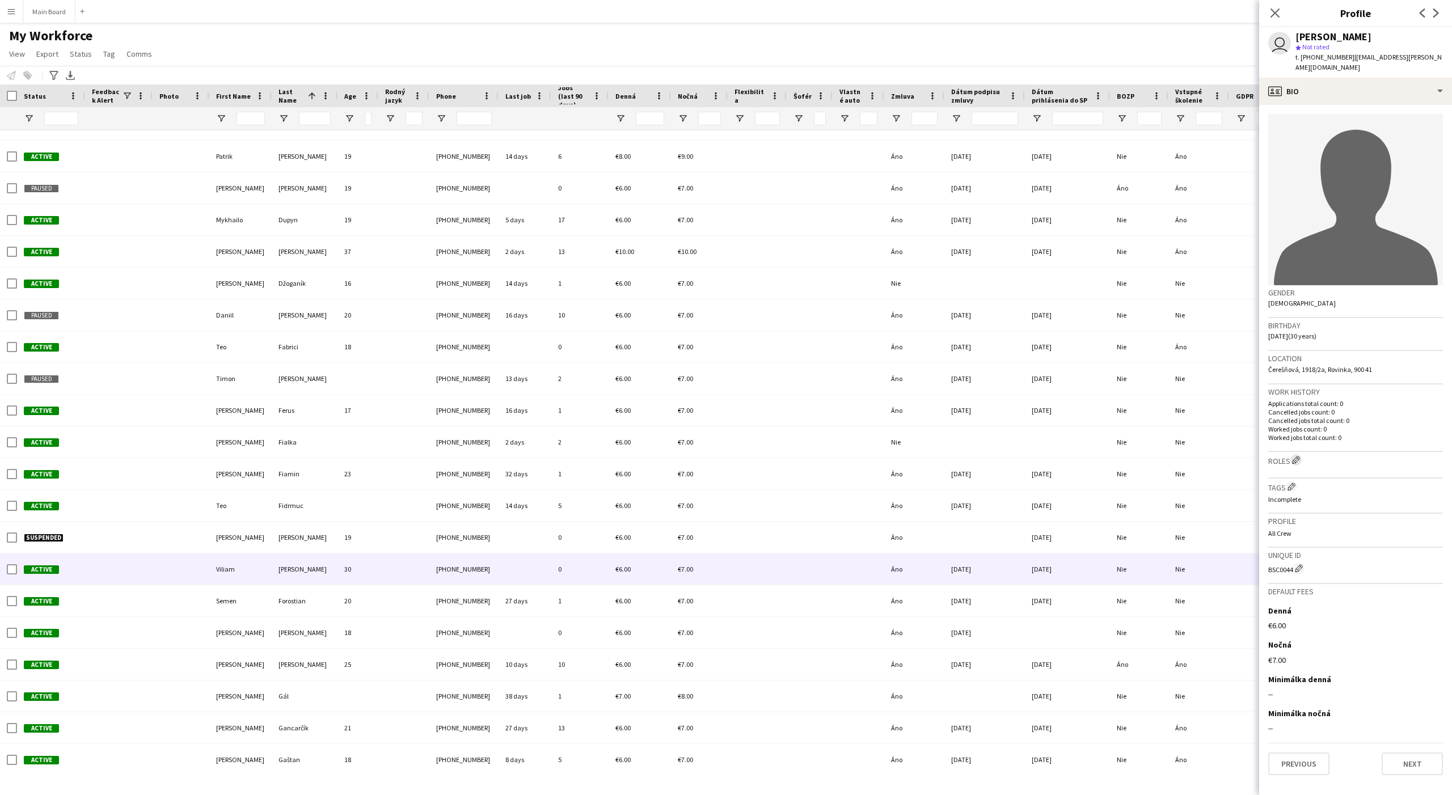
click at [1161, 456] on app-icon "Edit crew company roles" at bounding box center [1296, 460] width 8 height 8
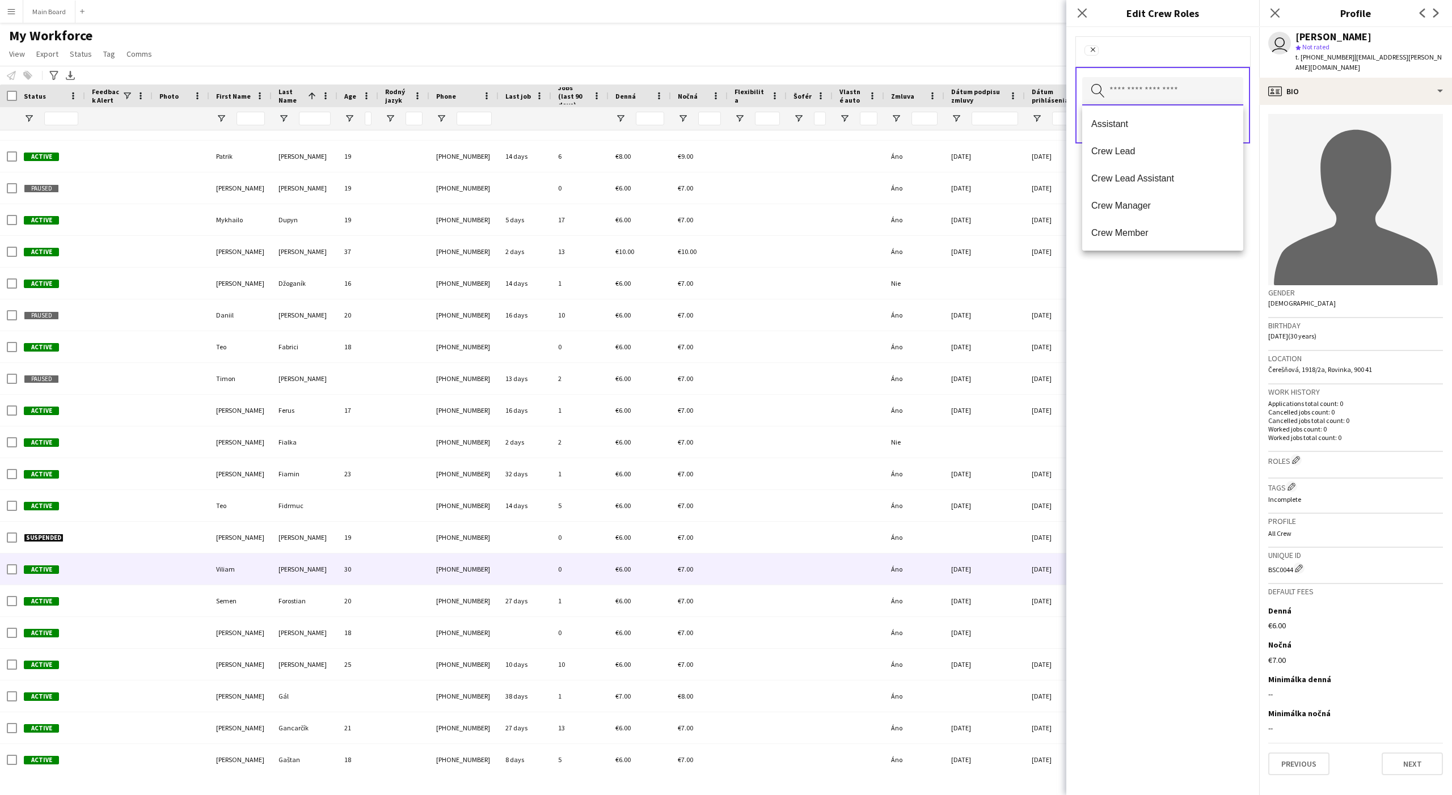
click at [1131, 95] on input "text" at bounding box center [1162, 91] width 161 height 28
click at [1129, 124] on span "Assistant" at bounding box center [1162, 124] width 143 height 11
click at [1161, 67] on form "Remove Assistant Remove Search by role type Save" at bounding box center [1162, 101] width 193 height 149
click at [1161, 124] on button "Save" at bounding box center [1229, 126] width 27 height 18
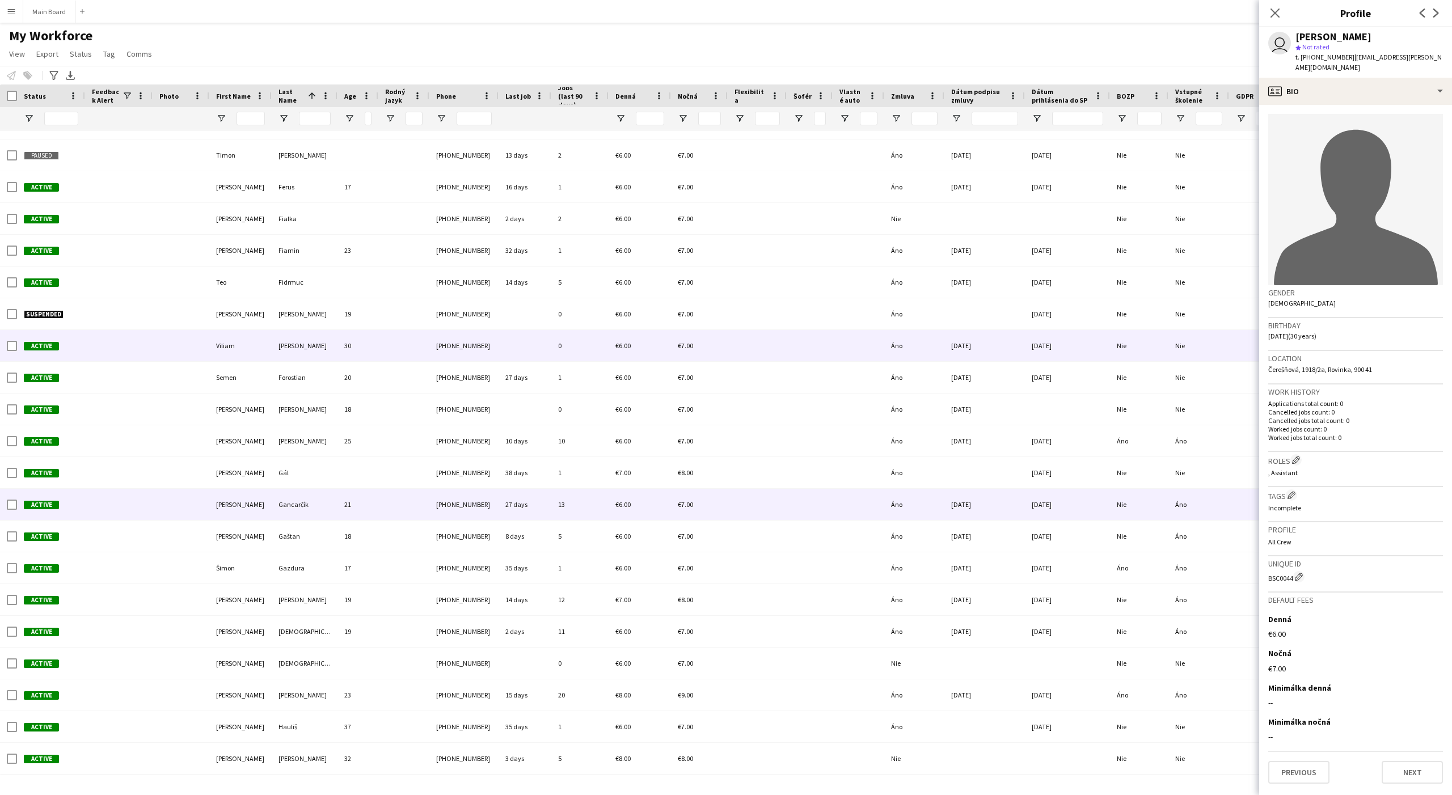
scroll to position [1515, 0]
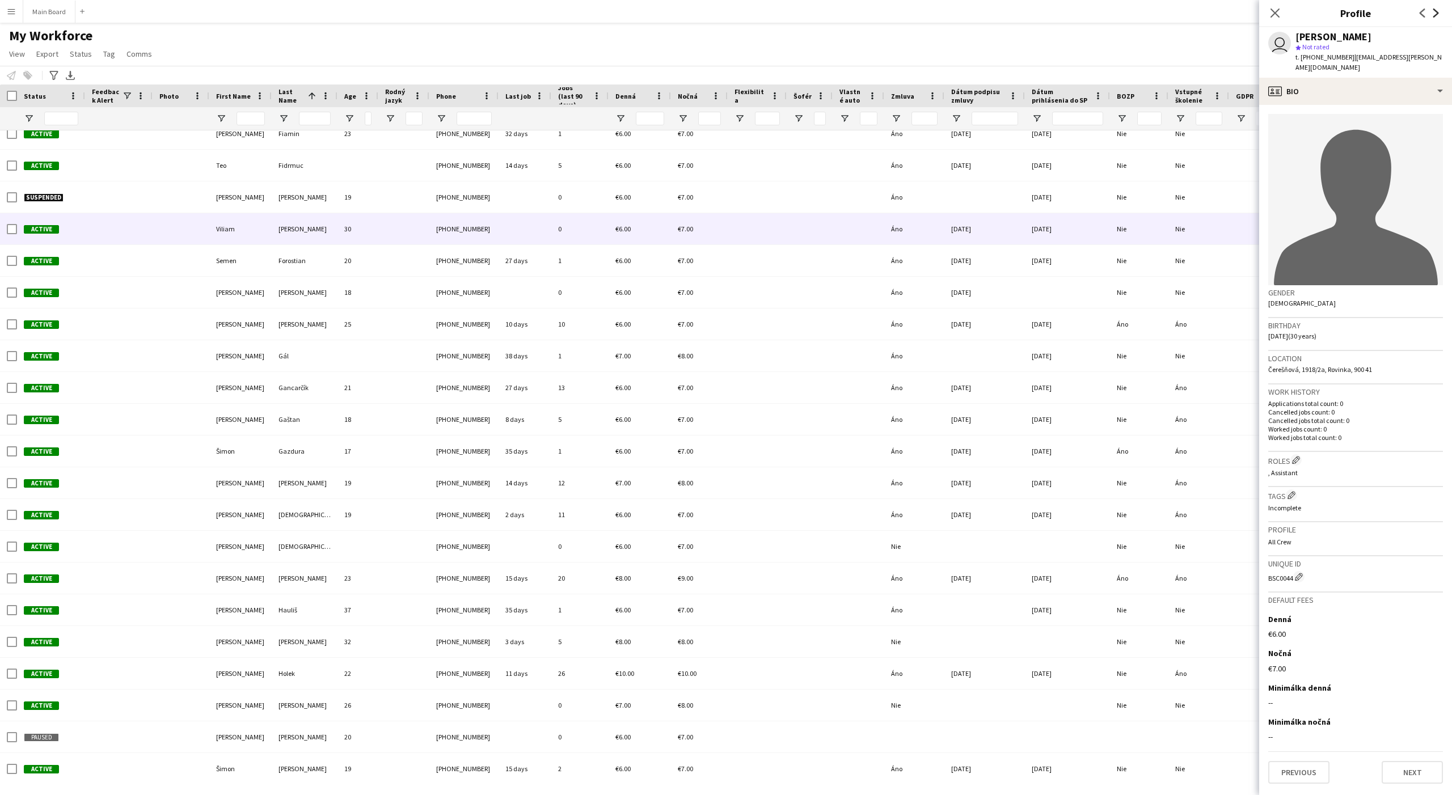
click at [1161, 10] on icon "Next" at bounding box center [1435, 13] width 9 height 9
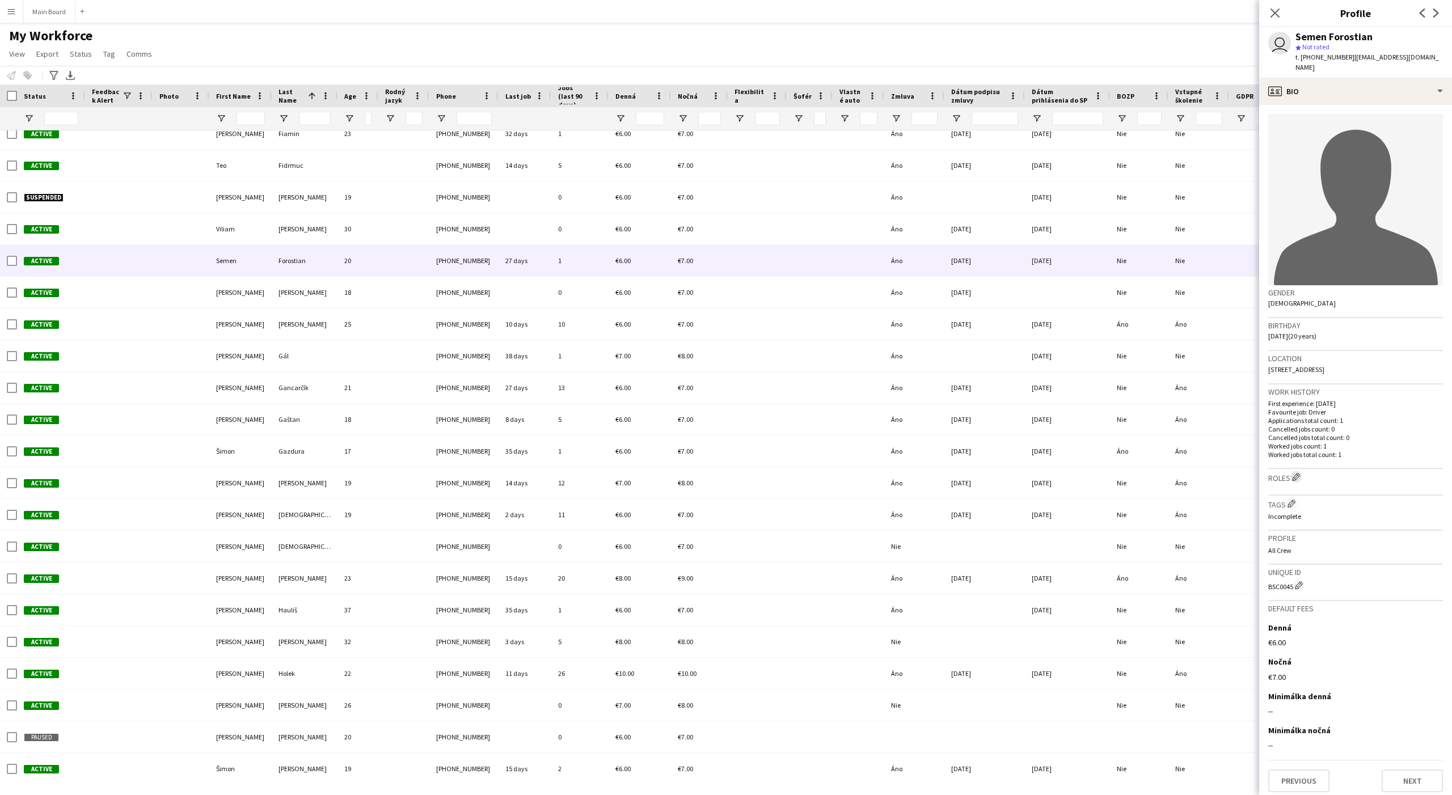
click at [1161, 471] on button "Edit crew company roles" at bounding box center [1295, 476] width 11 height 11
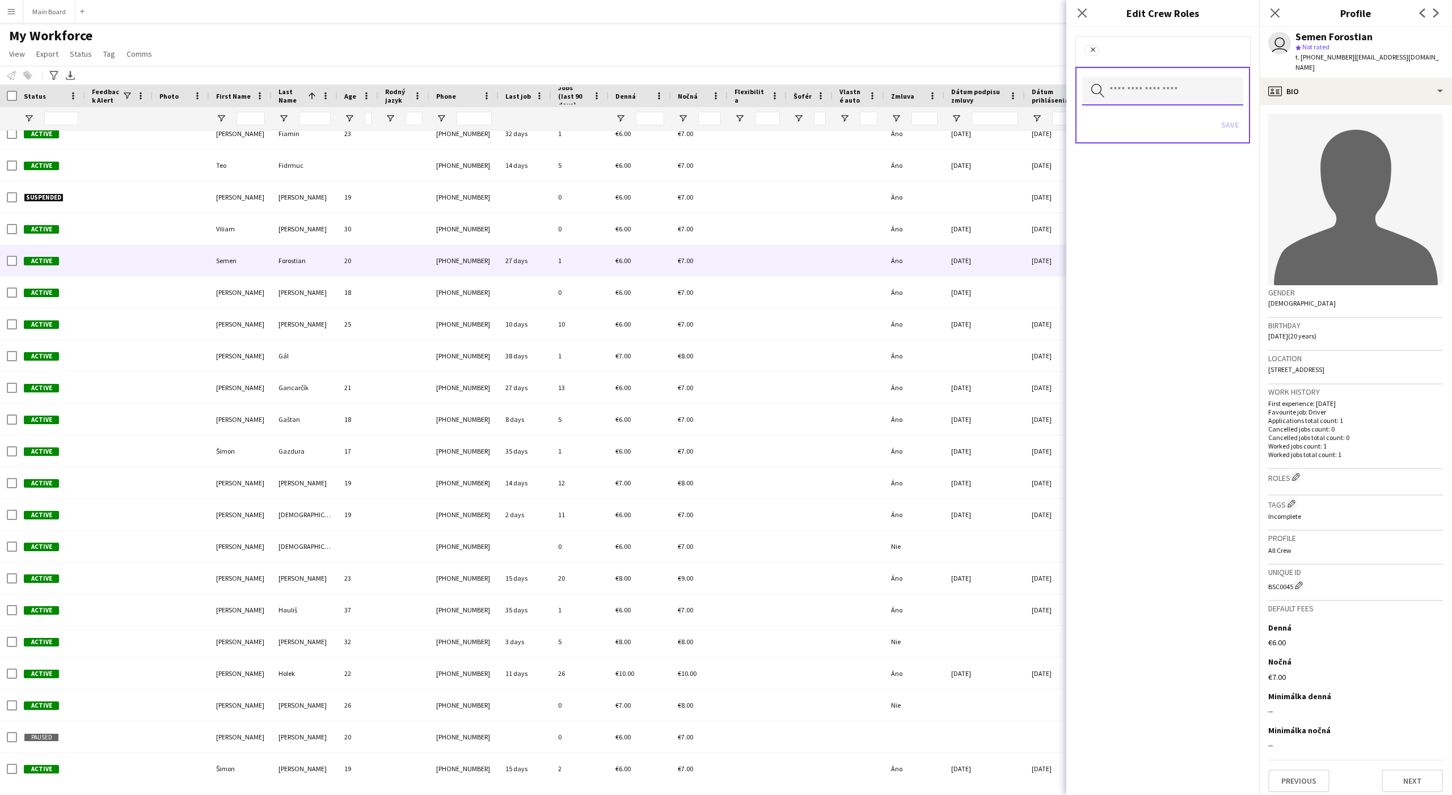
click at [1131, 97] on input "text" at bounding box center [1162, 91] width 161 height 28
click at [1122, 112] on mat-option "Assistant" at bounding box center [1162, 123] width 161 height 27
click at [1161, 69] on div "Search by role type Save" at bounding box center [1162, 106] width 175 height 77
click at [1161, 126] on button "Save" at bounding box center [1229, 126] width 27 height 18
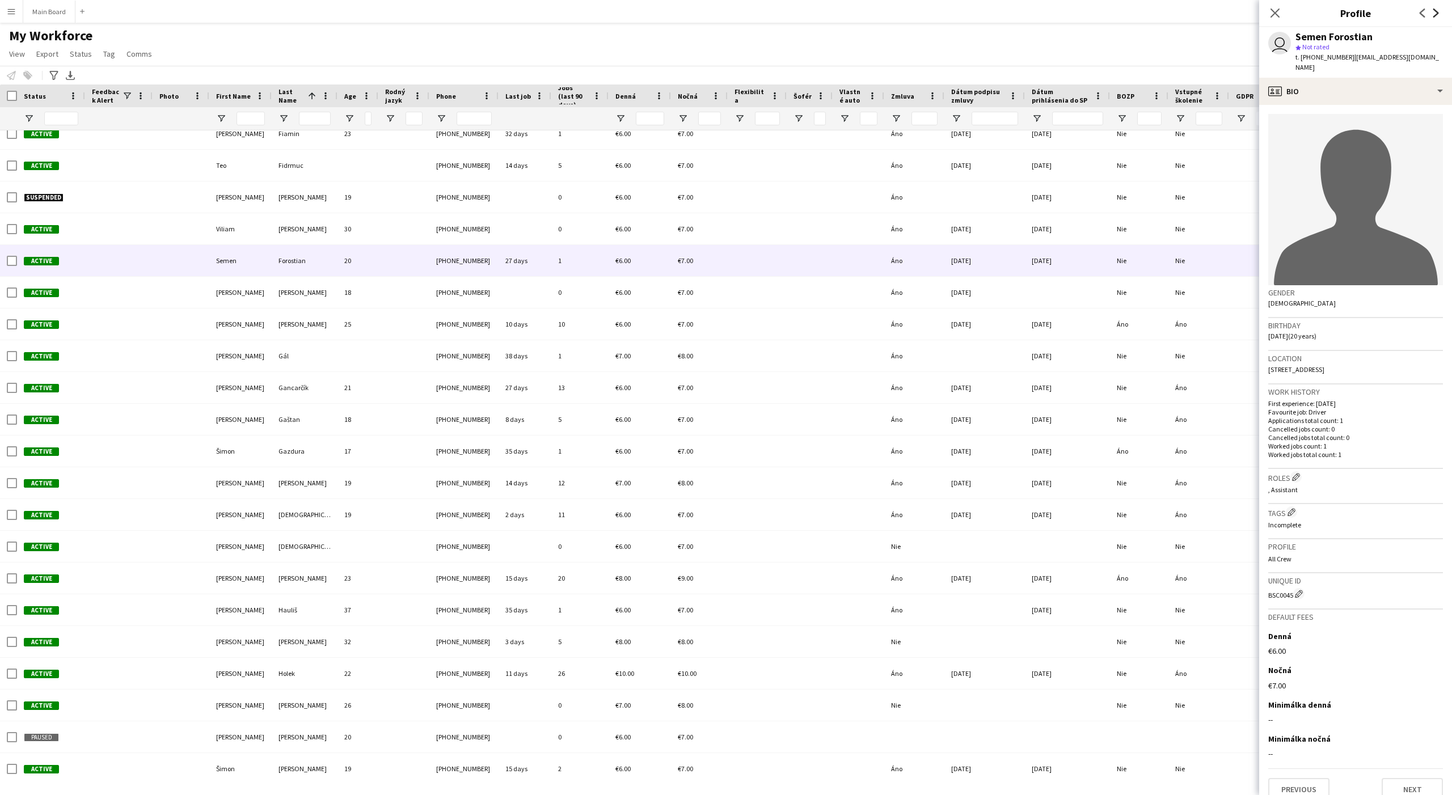
click at [1161, 15] on icon at bounding box center [1436, 13] width 6 height 9
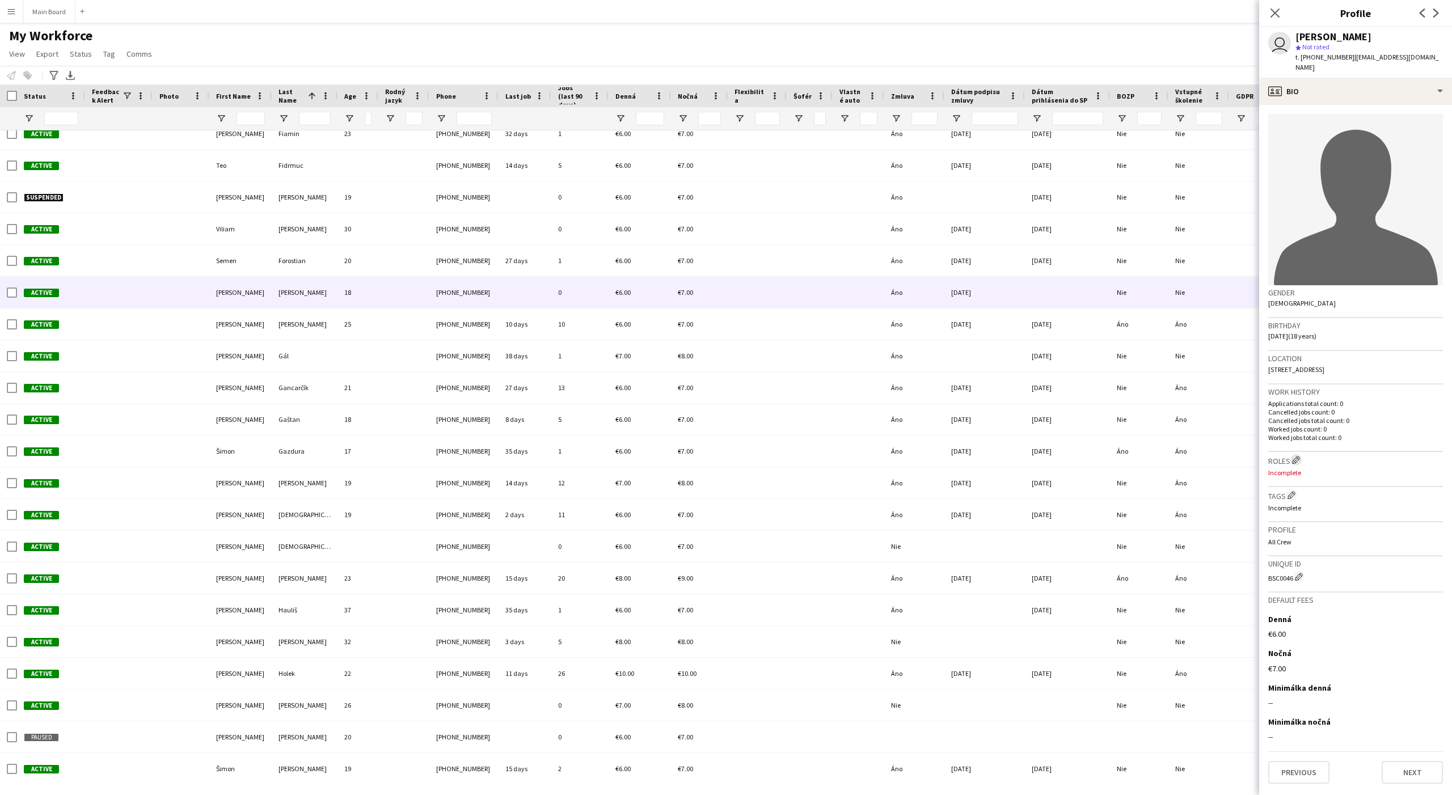
click at [1161, 454] on button "Edit crew company roles" at bounding box center [1295, 459] width 11 height 11
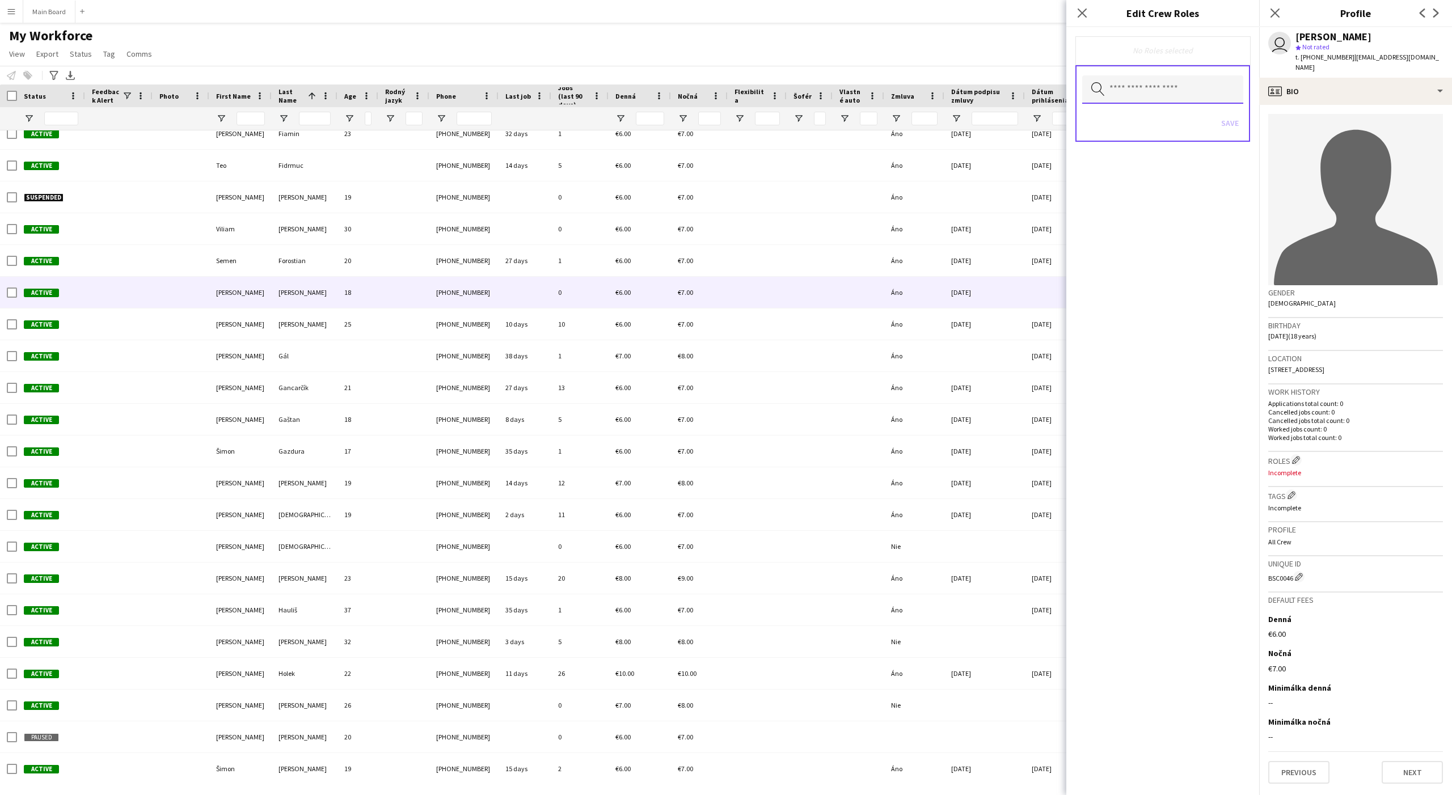
click at [1132, 94] on input "text" at bounding box center [1162, 89] width 161 height 28
click at [1124, 111] on mat-option at bounding box center [1162, 121] width 161 height 27
click at [1128, 126] on span "Assistant" at bounding box center [1162, 124] width 143 height 11
click at [1161, 58] on div "Remove Assistant Remove" at bounding box center [1162, 51] width 175 height 31
click at [1161, 126] on button "Save" at bounding box center [1229, 126] width 27 height 18
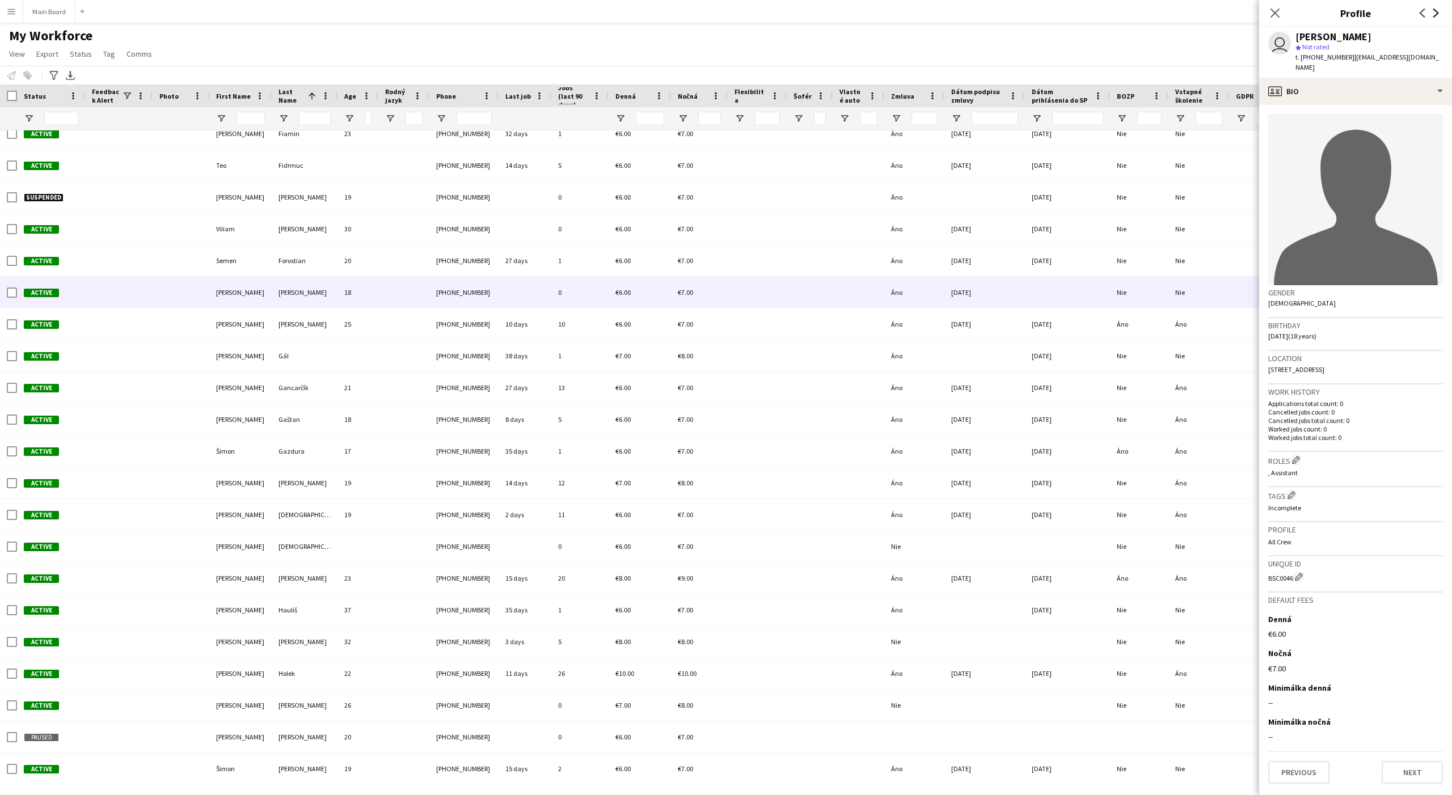
click at [1161, 15] on icon at bounding box center [1436, 13] width 6 height 9
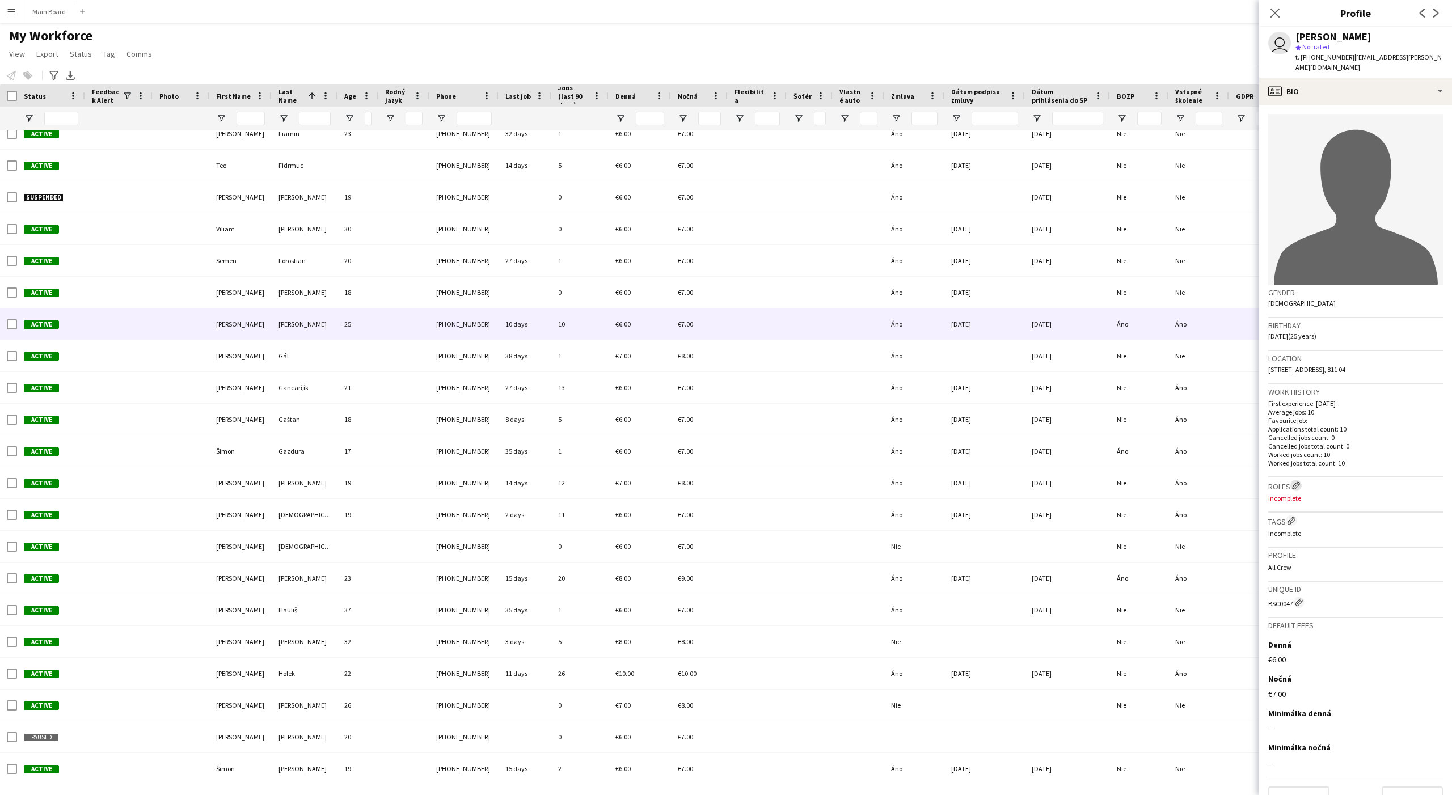
click at [1161, 481] on app-icon "Edit crew company roles" at bounding box center [1296, 485] width 8 height 8
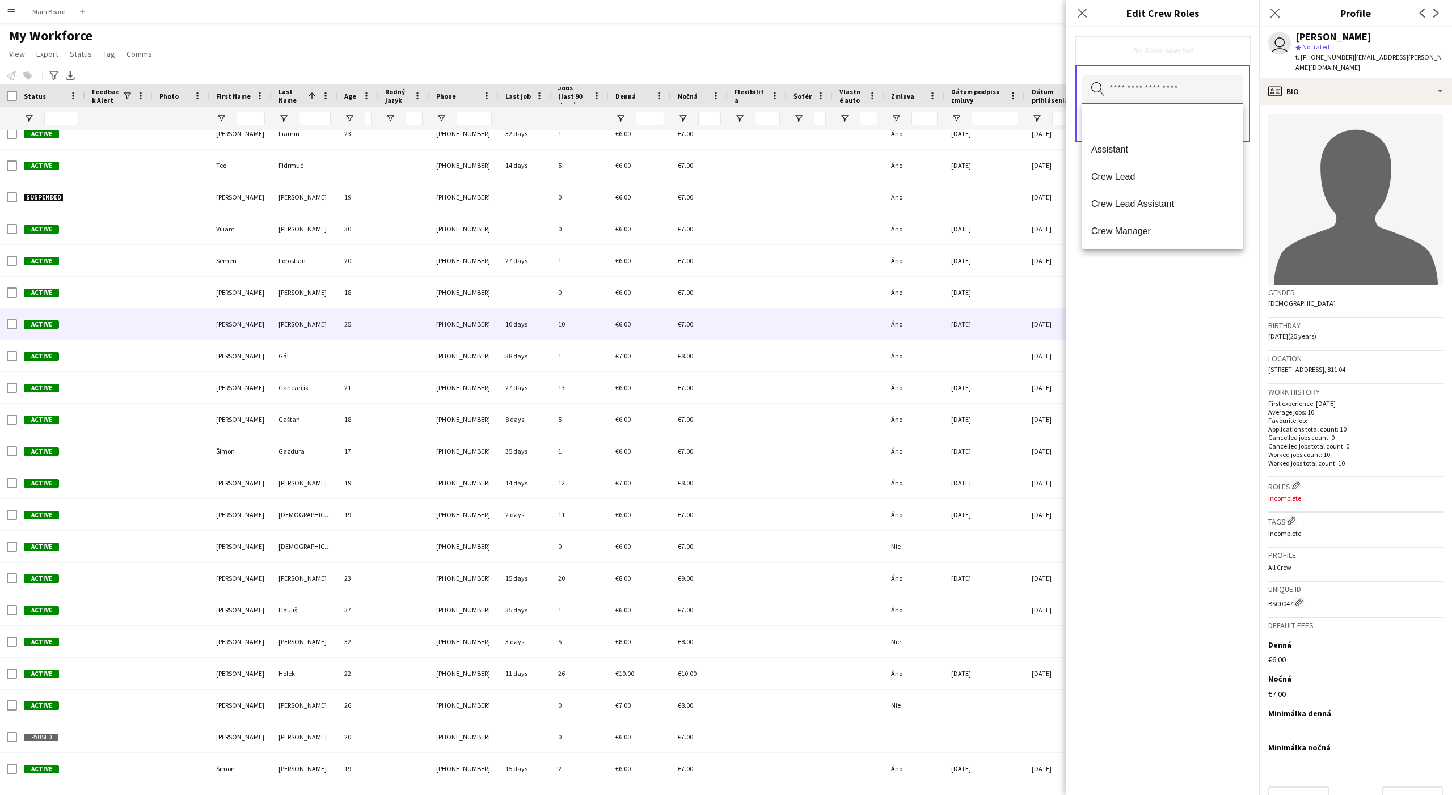
click at [1128, 98] on input "text" at bounding box center [1162, 89] width 161 height 28
click at [1127, 113] on mat-option at bounding box center [1162, 121] width 161 height 27
click at [1134, 119] on span "Assistant" at bounding box center [1162, 124] width 143 height 11
click at [1161, 67] on div "Remove Assistant Remove" at bounding box center [1162, 51] width 175 height 31
click at [1161, 131] on button "Save" at bounding box center [1229, 126] width 27 height 18
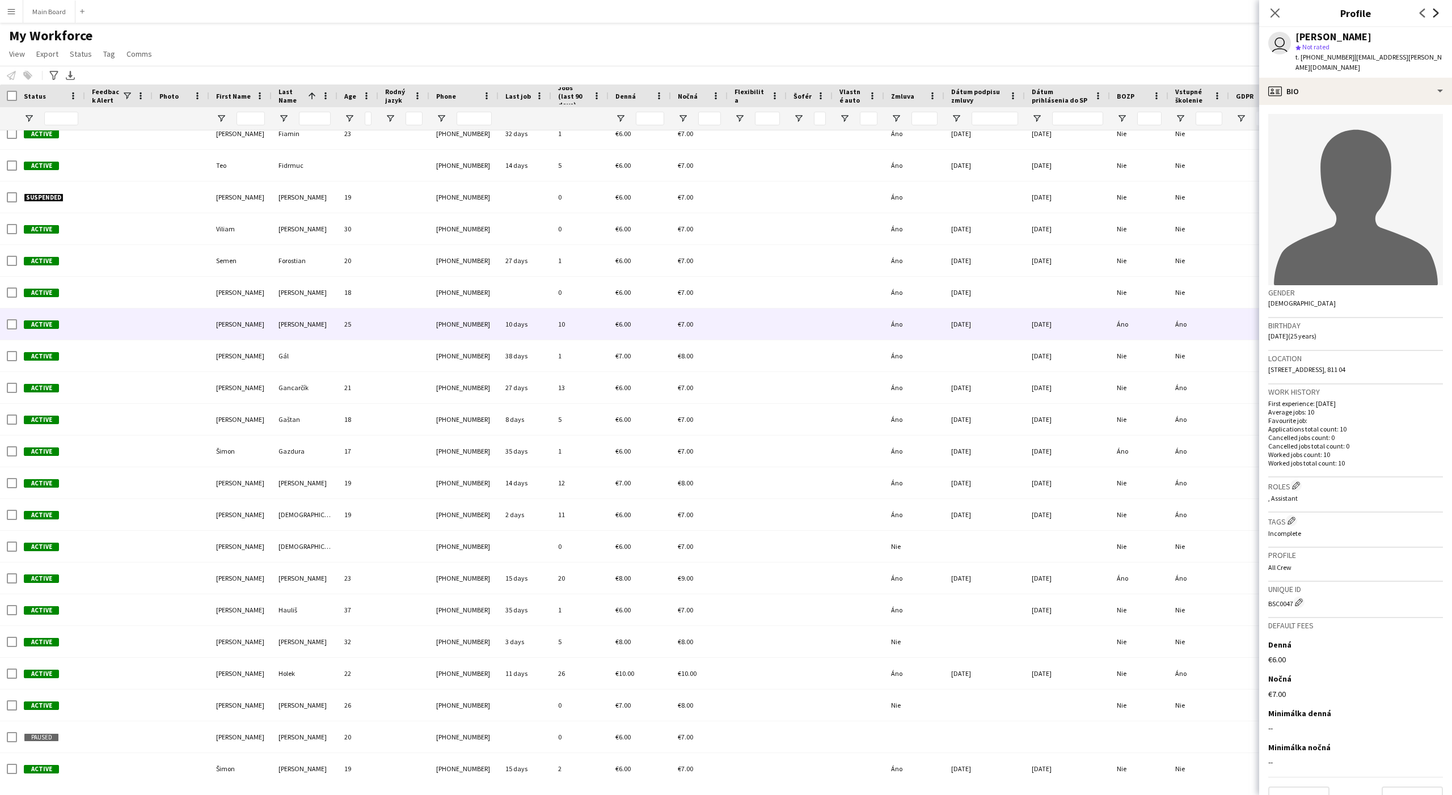
click at [1161, 16] on icon "Next" at bounding box center [1435, 13] width 9 height 9
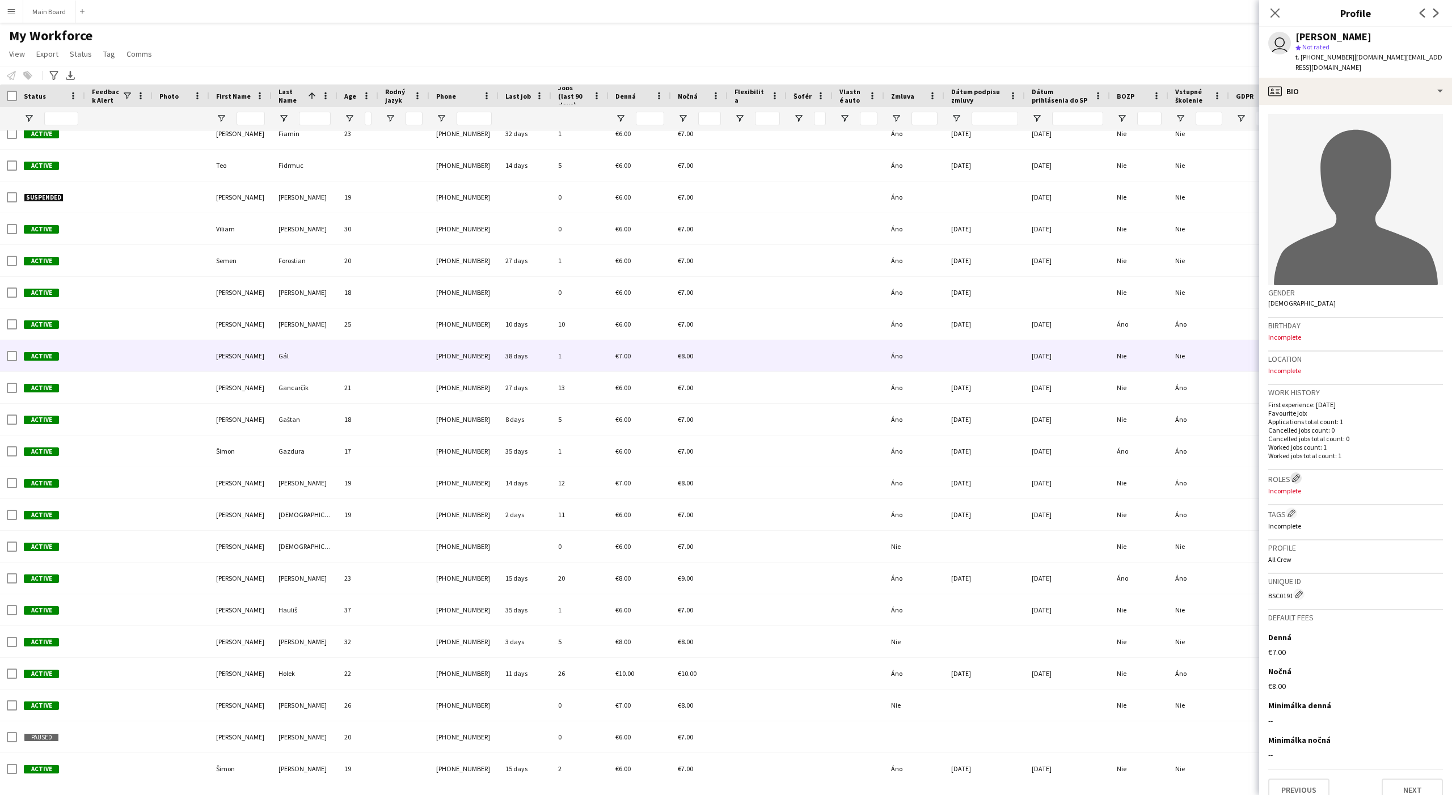
click at [1161, 474] on app-icon "Edit crew company roles" at bounding box center [1296, 478] width 8 height 8
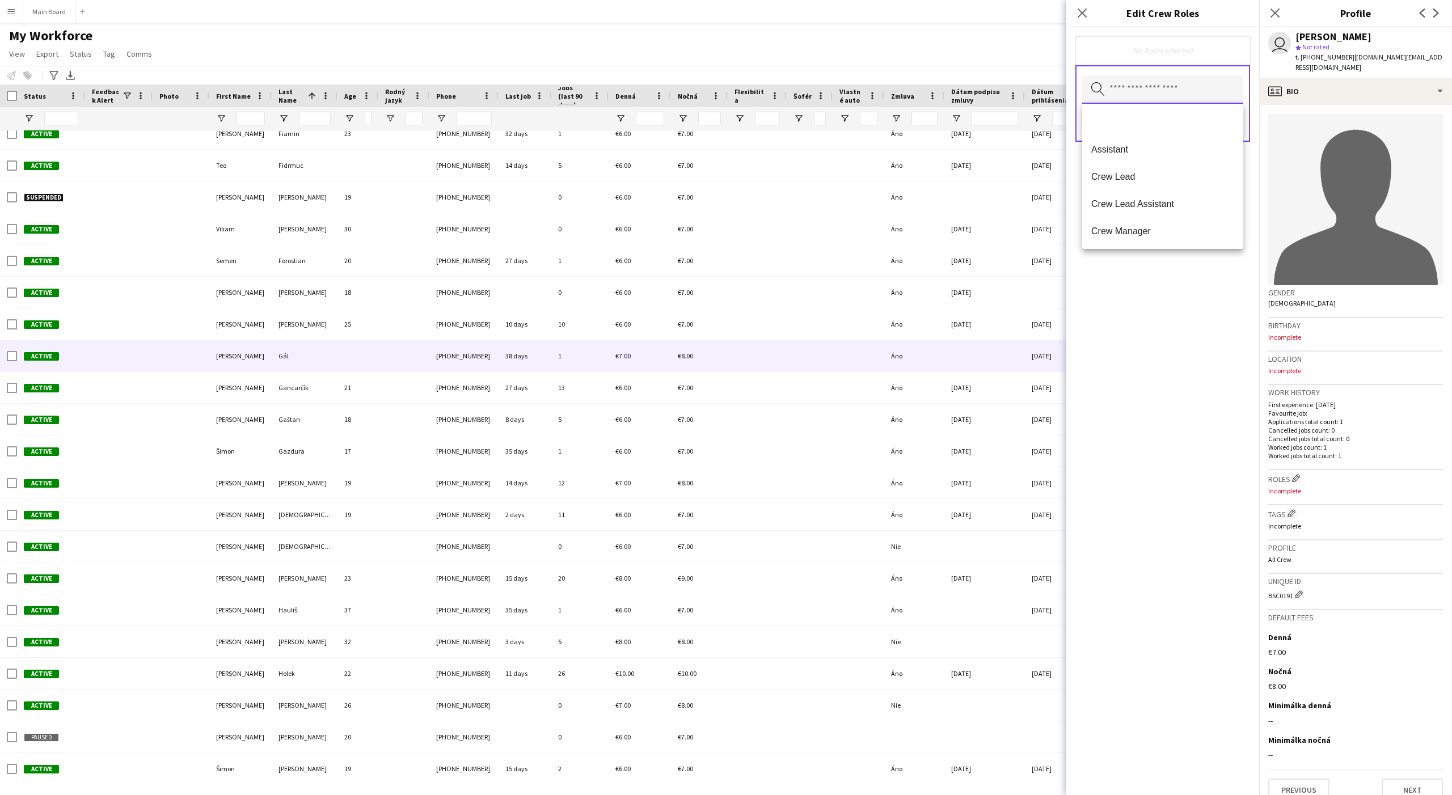
click at [1148, 96] on input "text" at bounding box center [1162, 89] width 161 height 28
click at [1122, 119] on mat-option at bounding box center [1162, 121] width 161 height 27
click at [1136, 231] on span "Crew Member" at bounding box center [1162, 232] width 143 height 11
click at [1161, 56] on div "Remove Crew Member Remove" at bounding box center [1162, 51] width 157 height 13
click at [1161, 126] on button "Save" at bounding box center [1229, 126] width 27 height 18
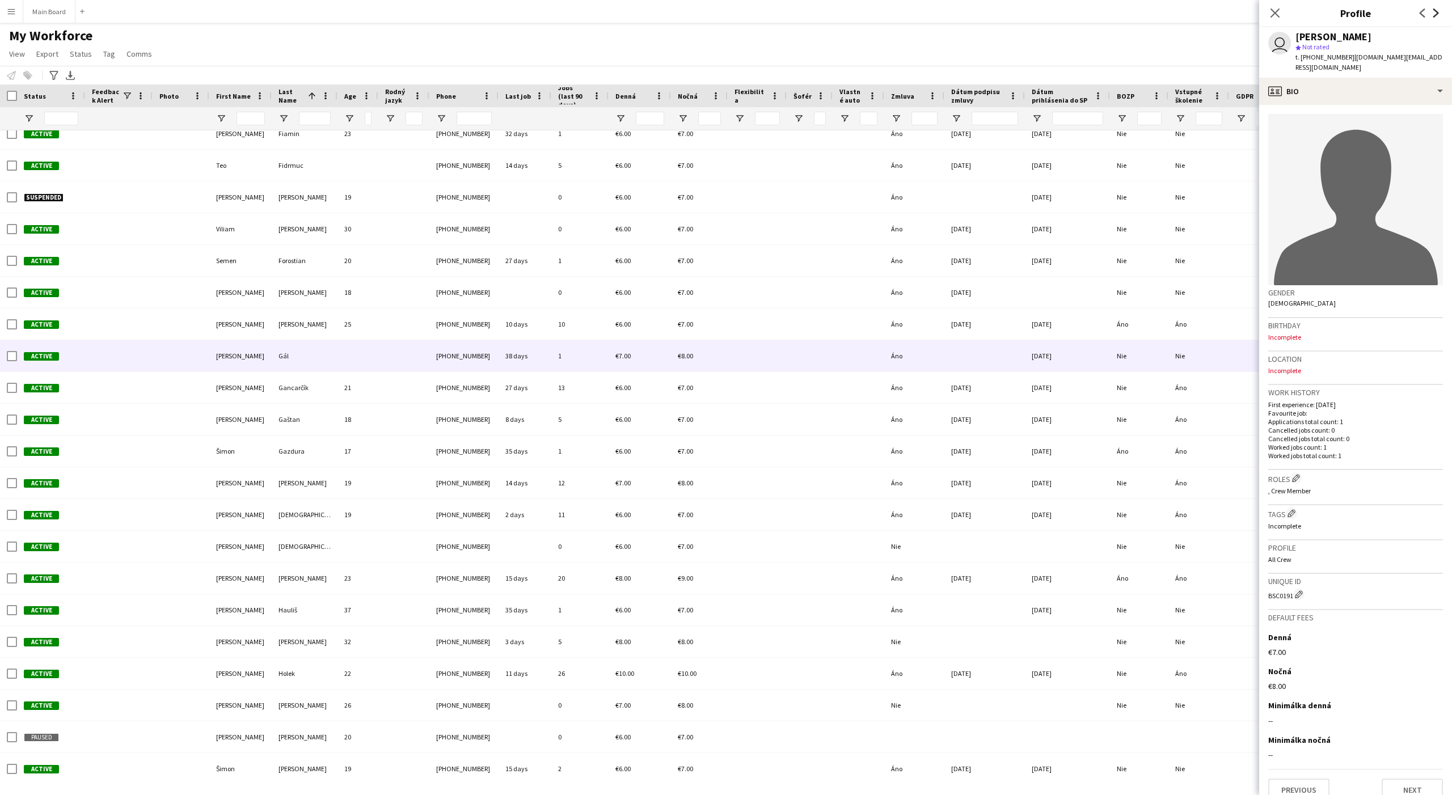
click at [1161, 12] on icon "Next" at bounding box center [1435, 13] width 9 height 9
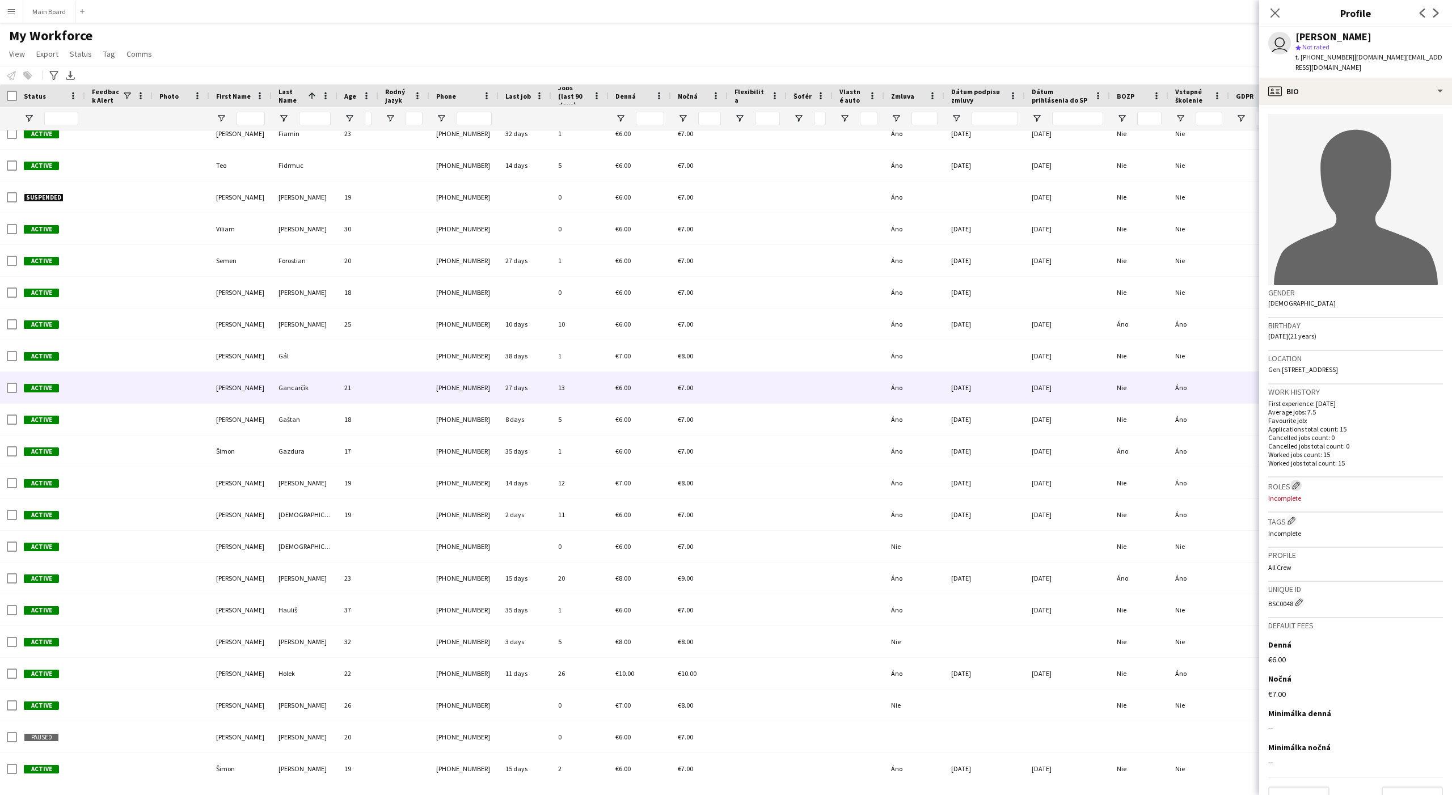
click at [1161, 481] on app-icon "Edit crew company roles" at bounding box center [1296, 485] width 8 height 8
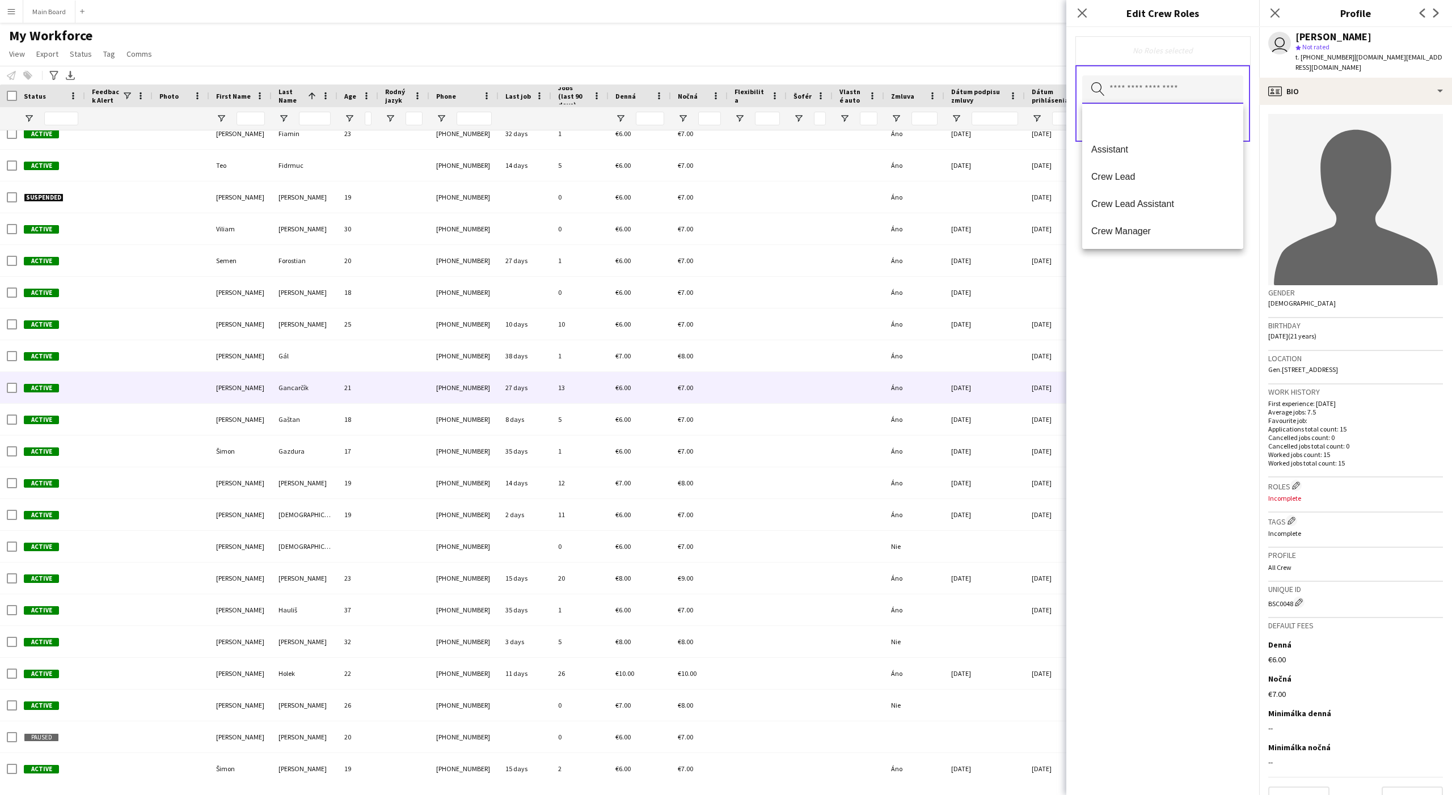
click at [1148, 96] on input "text" at bounding box center [1162, 89] width 161 height 28
click at [1126, 125] on mat-option at bounding box center [1162, 121] width 161 height 27
click at [1126, 125] on span "Assistant" at bounding box center [1162, 124] width 143 height 11
click at [1161, 56] on div "Remove Assistant Remove" at bounding box center [1162, 51] width 157 height 13
click at [1161, 122] on button "Save" at bounding box center [1229, 126] width 27 height 18
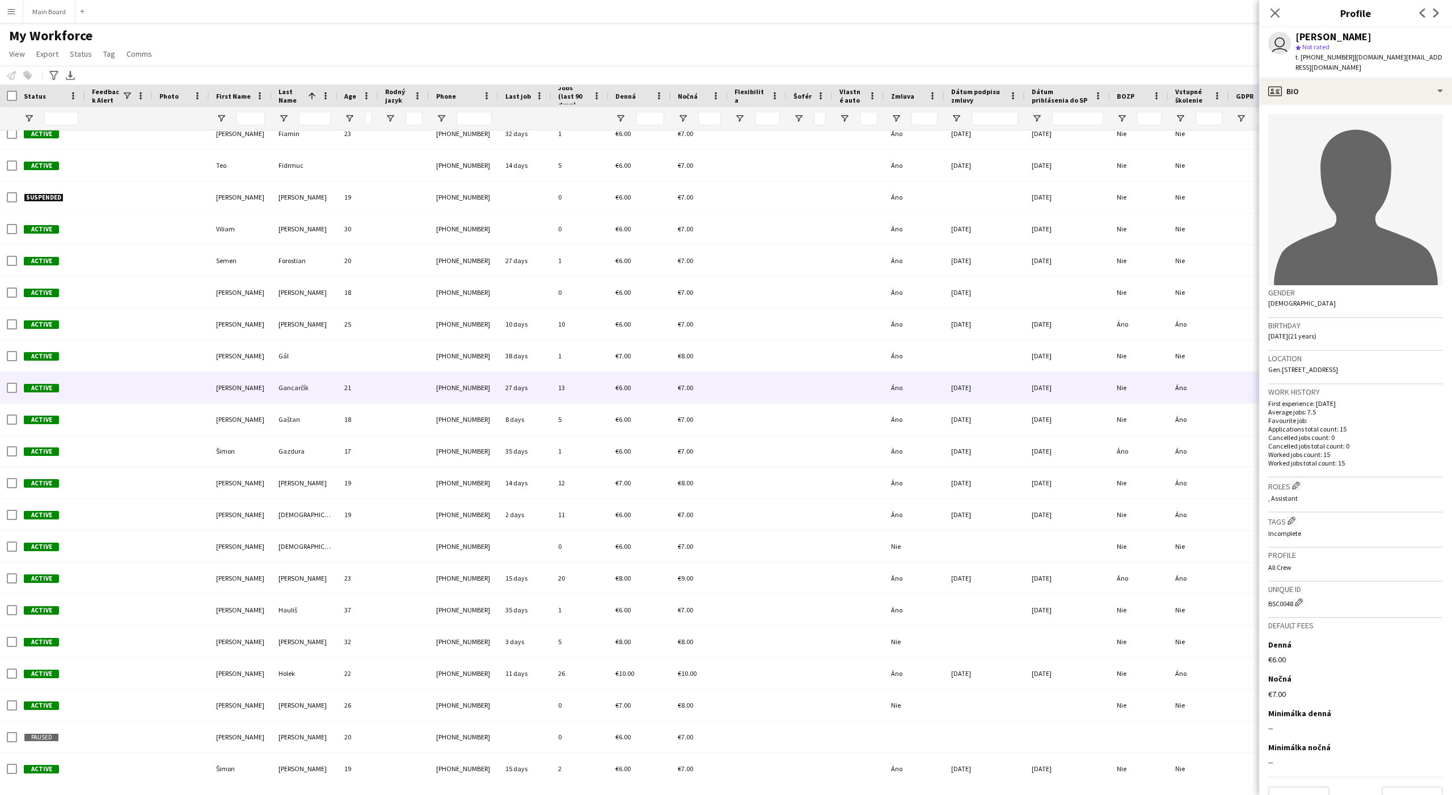
click at [1161, 12] on app-icon "Next" at bounding box center [1436, 13] width 14 height 14
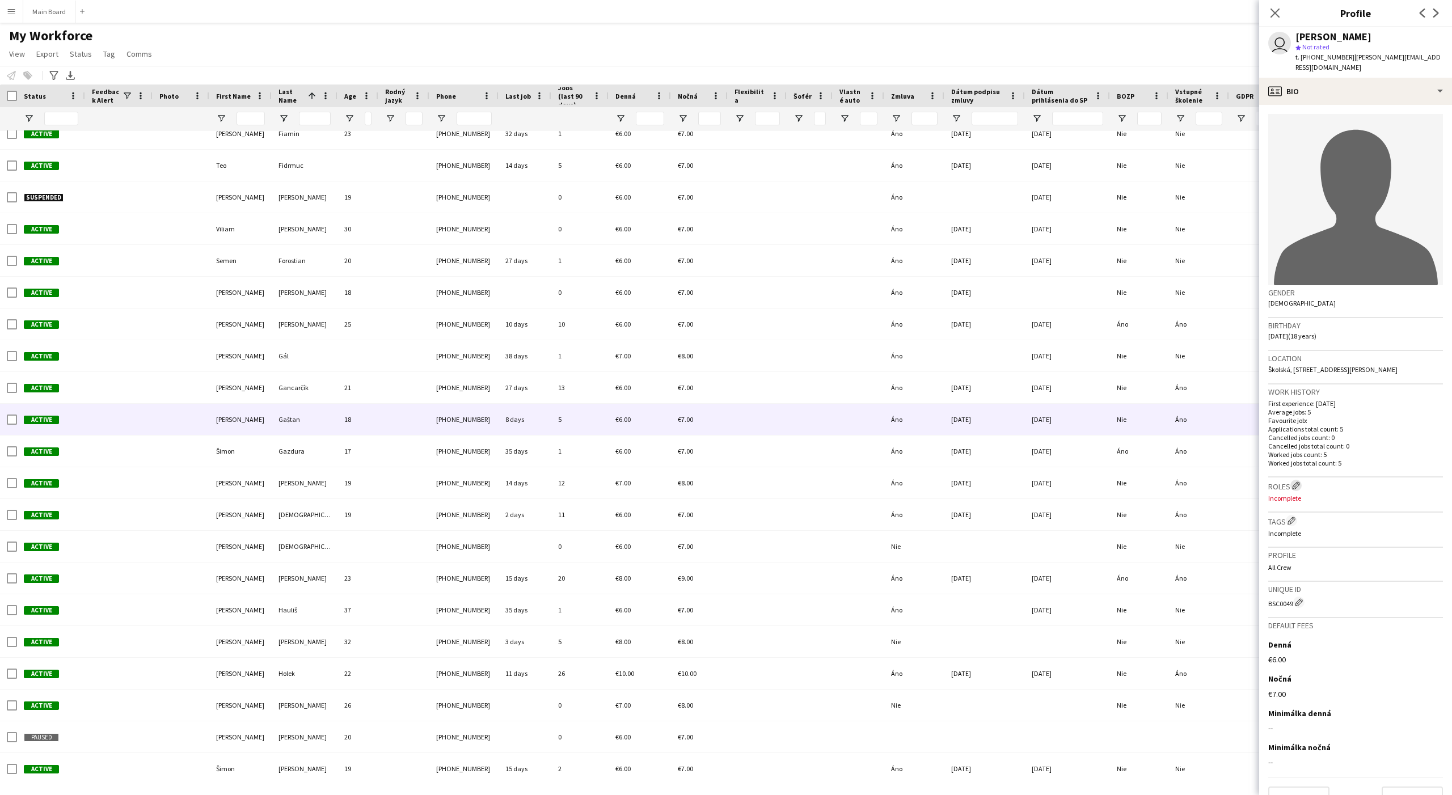
click at [1161, 481] on app-icon "Edit crew company roles" at bounding box center [1296, 485] width 8 height 8
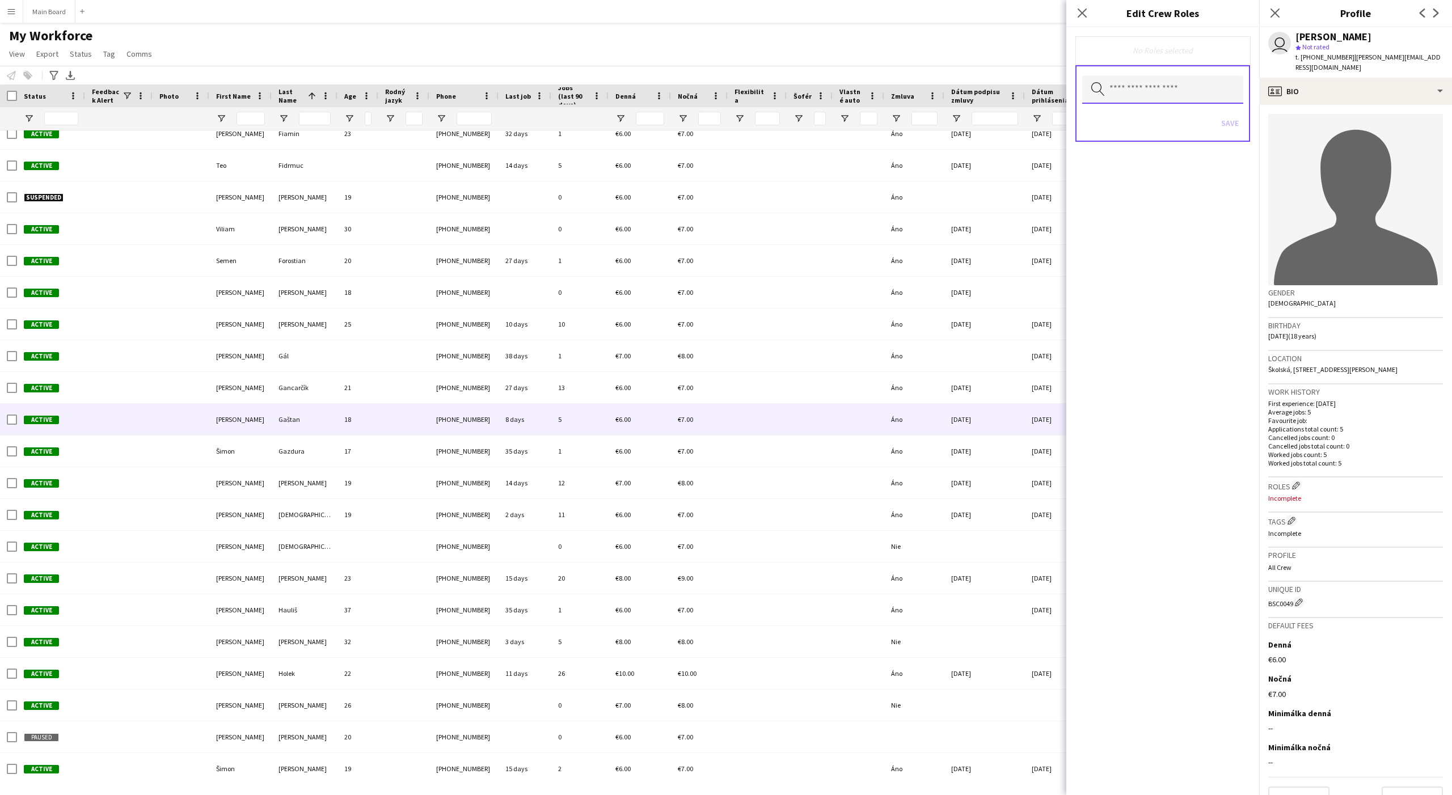
click at [1161, 97] on input "text" at bounding box center [1162, 89] width 161 height 28
click at [1131, 124] on mat-option at bounding box center [1162, 121] width 161 height 27
click at [1131, 124] on span "Assistant" at bounding box center [1162, 124] width 143 height 11
click at [1161, 57] on div "Remove Assistant Remove" at bounding box center [1162, 51] width 175 height 31
click at [1161, 127] on button "Save" at bounding box center [1229, 126] width 27 height 18
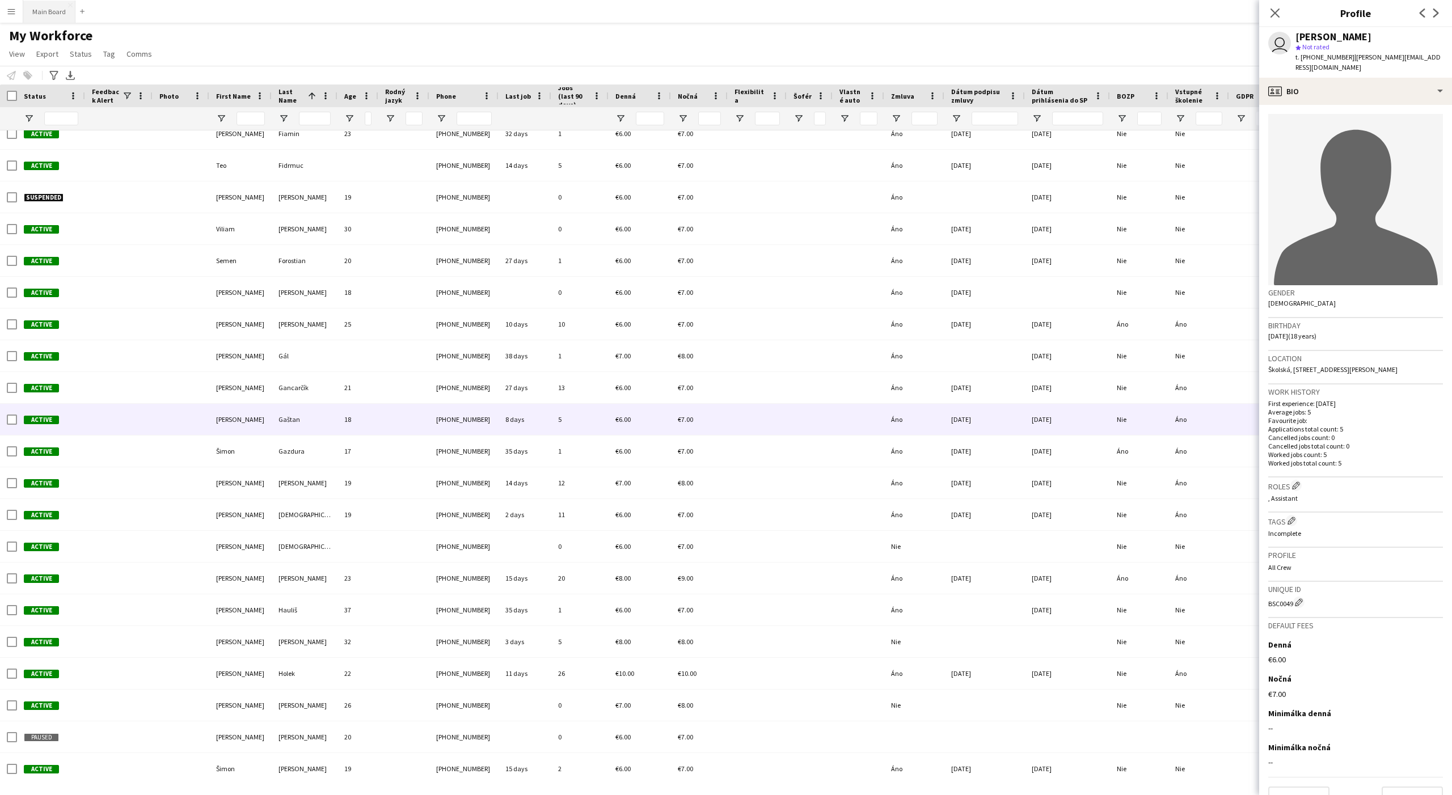
click at [34, 12] on button "Main Board Close" at bounding box center [49, 12] width 52 height 22
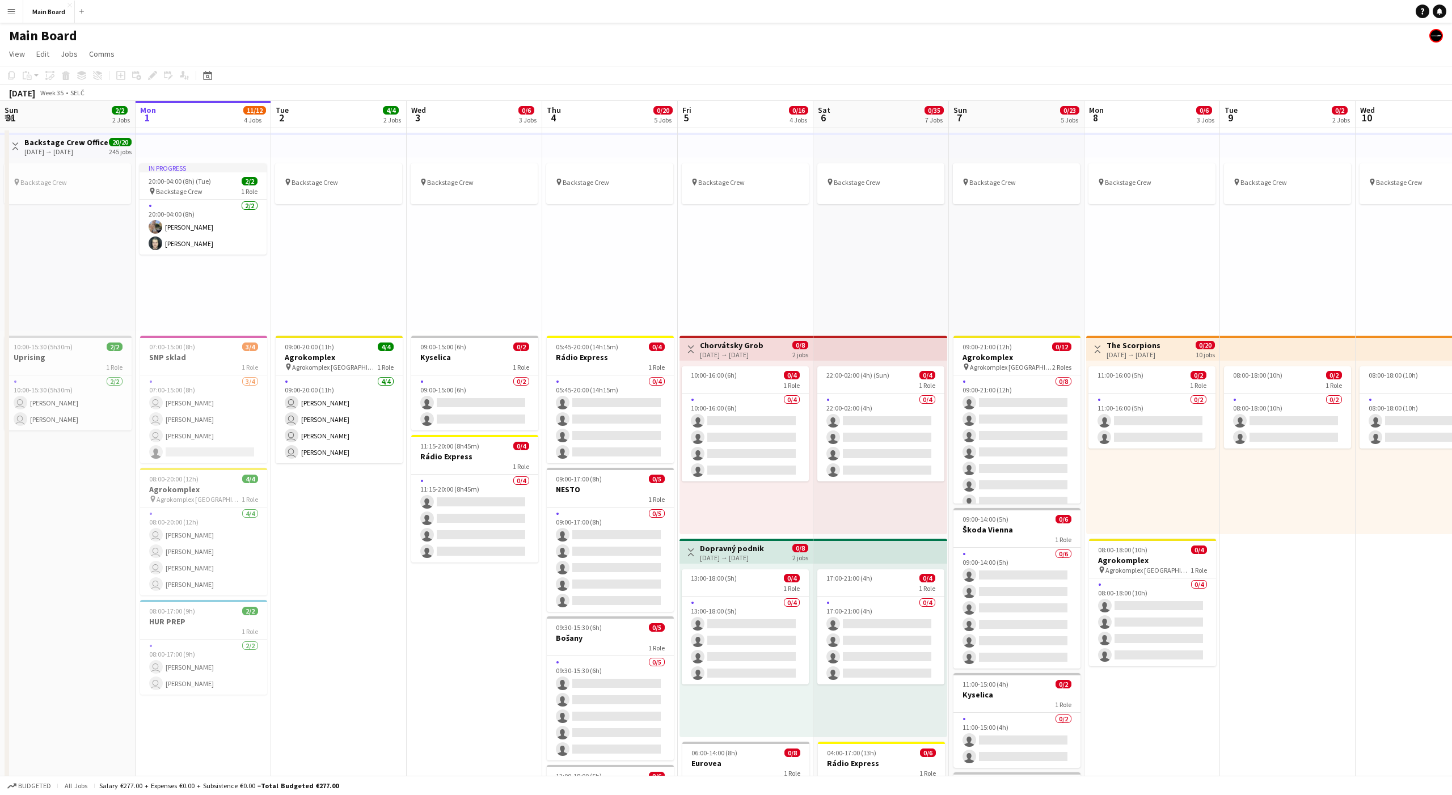
click at [3, 6] on button "Menu" at bounding box center [11, 11] width 23 height 23
click at [116, 57] on link "My Workforce" at bounding box center [171, 61] width 113 height 23
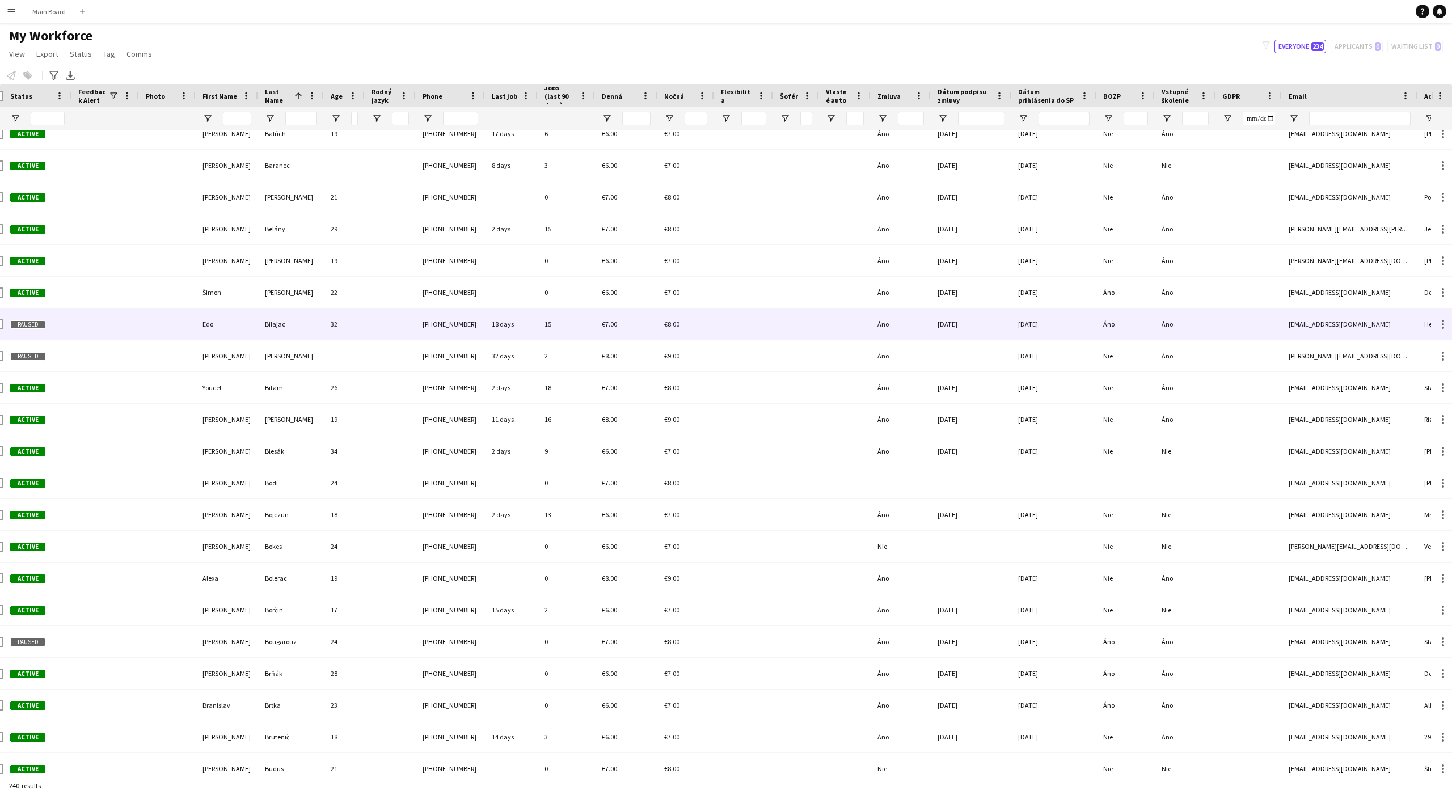
scroll to position [0, 19]
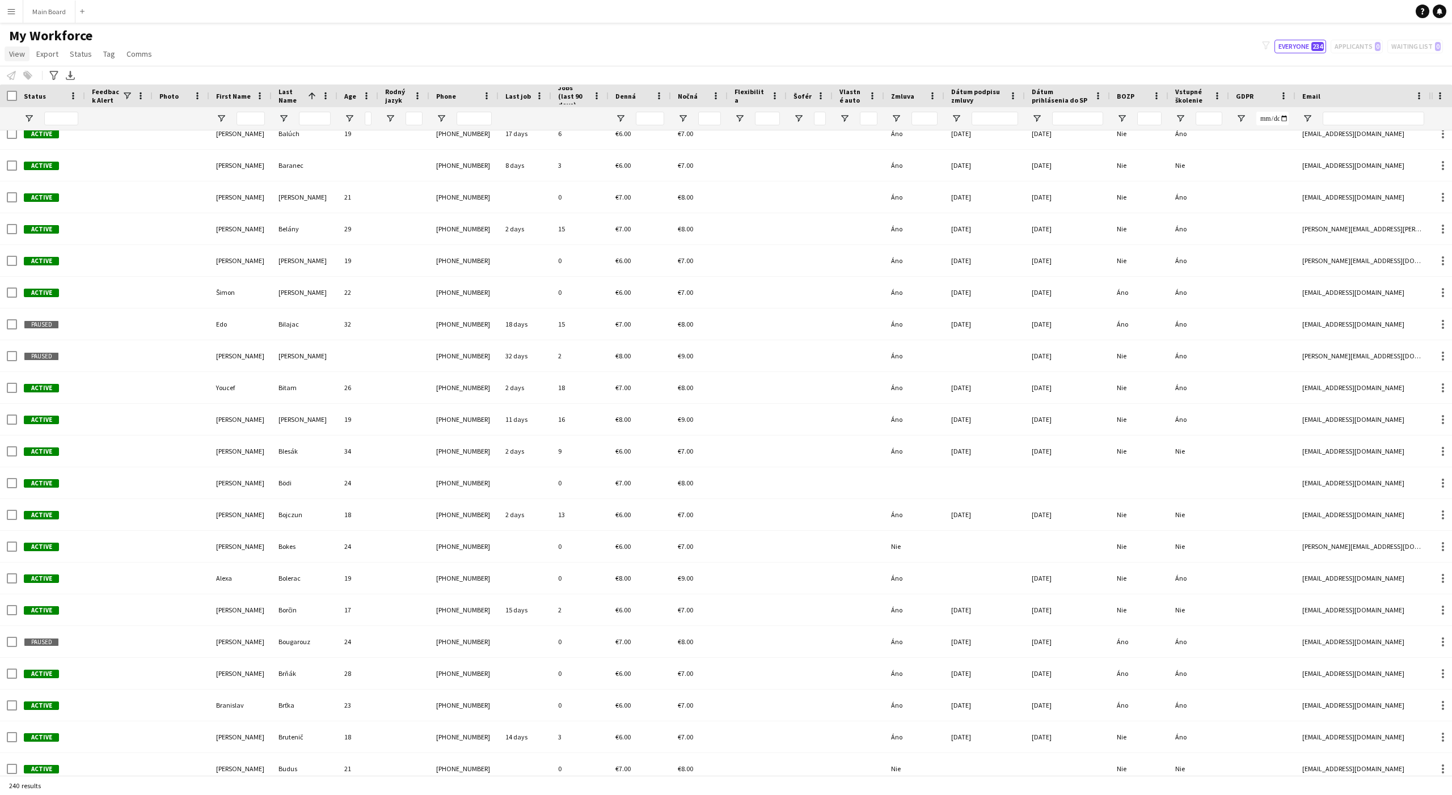
click at [14, 53] on span "View" at bounding box center [17, 54] width 16 height 10
click at [60, 117] on link "Customise view" at bounding box center [44, 112] width 79 height 24
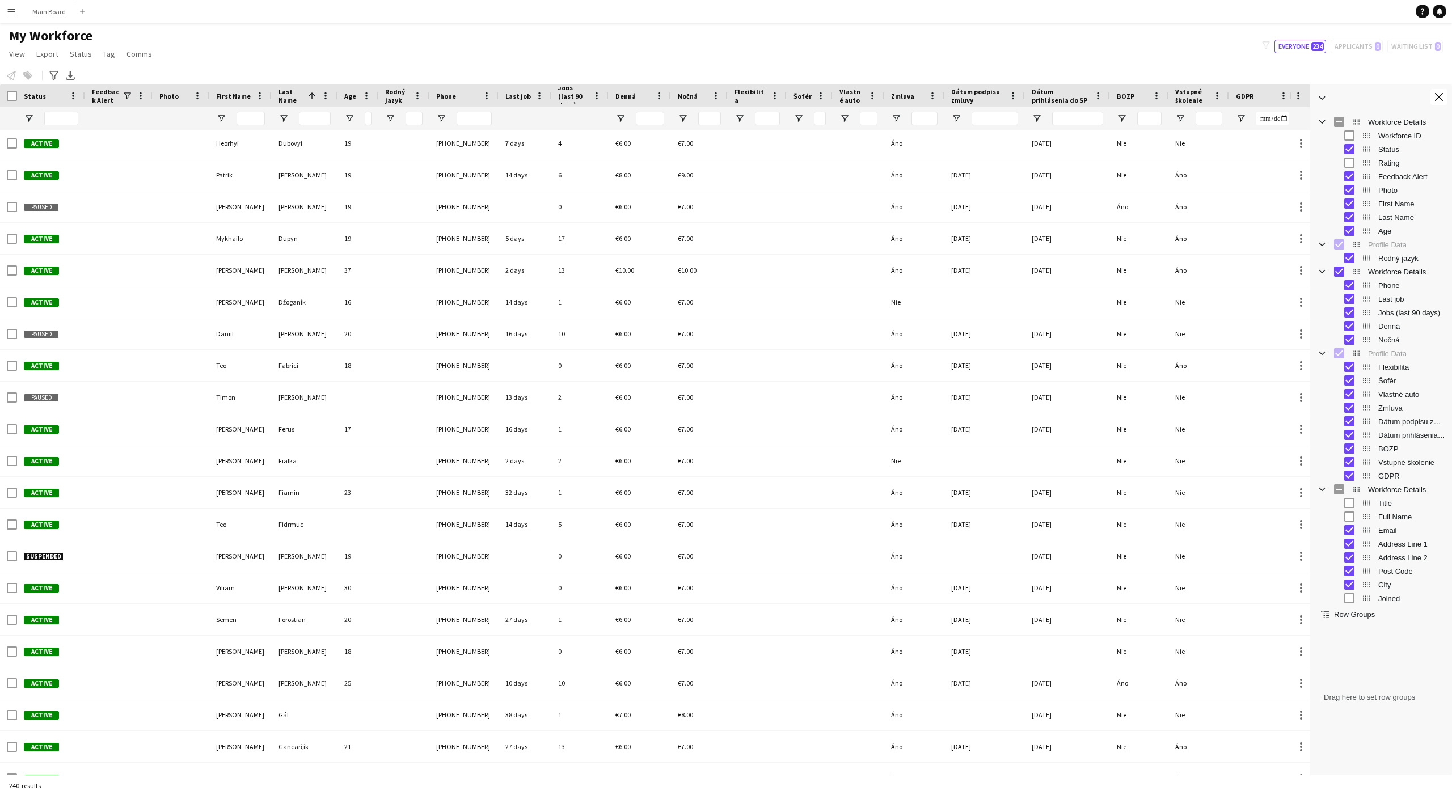
scroll to position [1273, 0]
click at [14, 19] on button "Menu" at bounding box center [11, 11] width 23 height 23
click at [254, 60] on div "My Workforce View Views Default view New view Update view Delete view Edit name…" at bounding box center [726, 46] width 1452 height 39
click at [39, 14] on button "Main Board Close" at bounding box center [49, 12] width 52 height 22
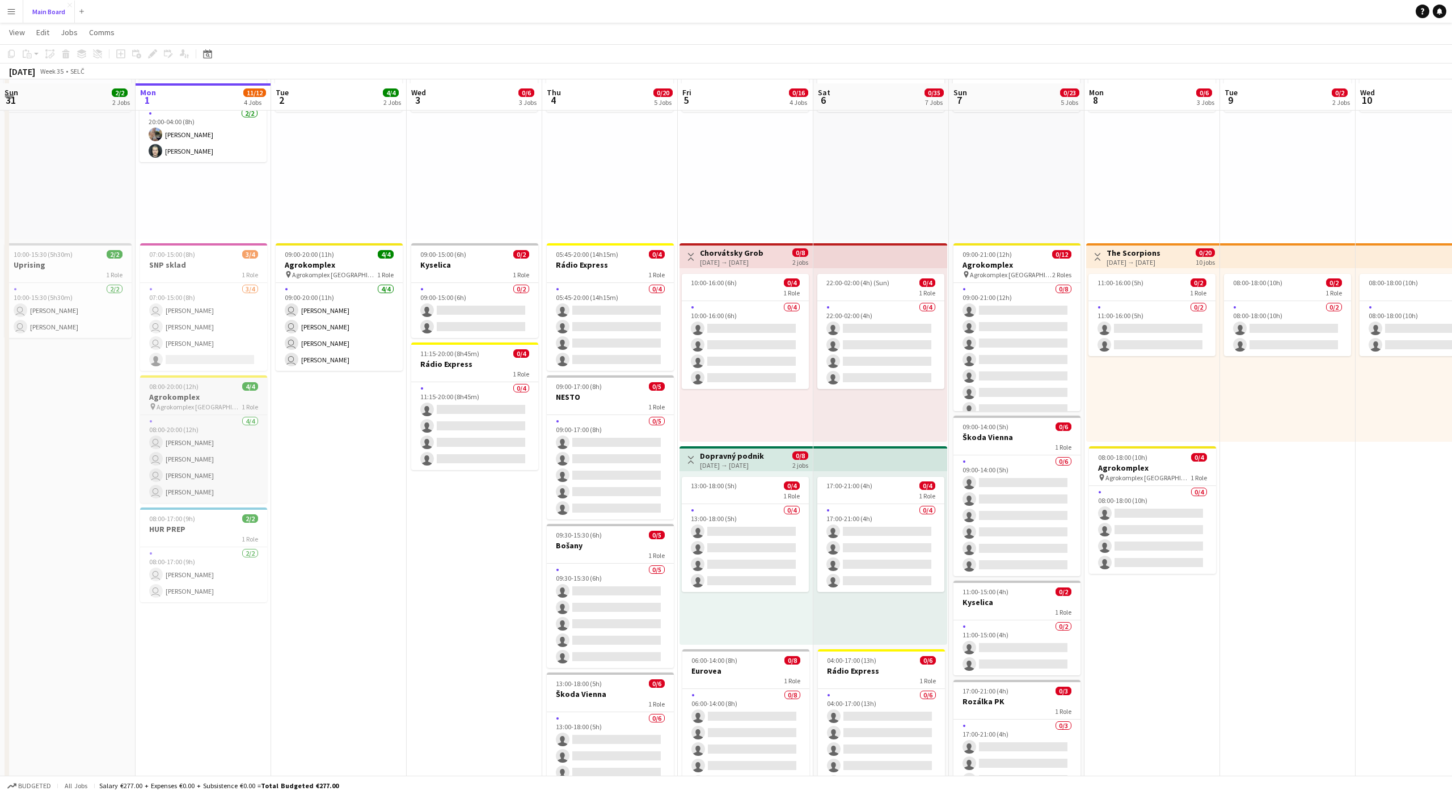
scroll to position [96, 0]
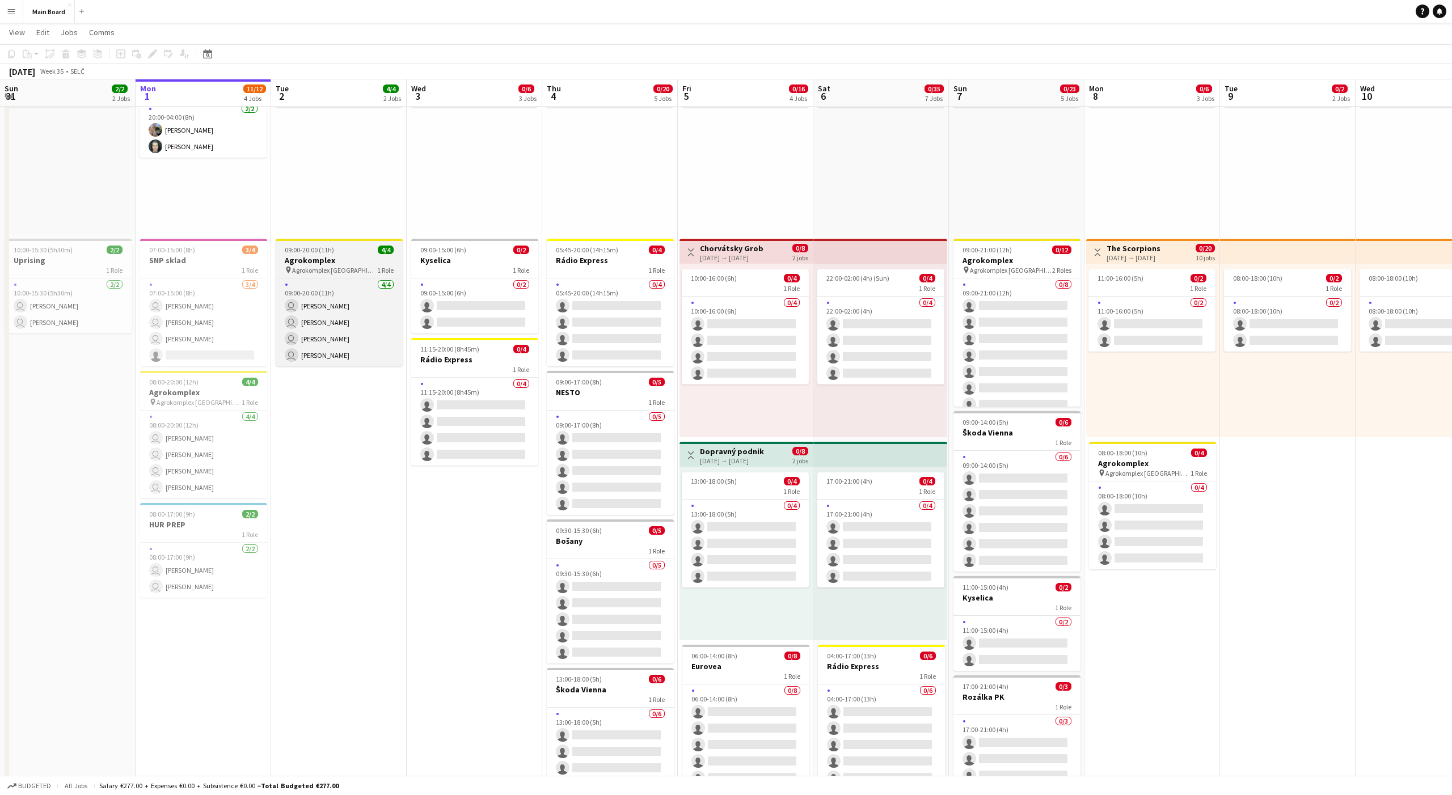
click at [295, 250] on span "09:00-20:00 (11h)" at bounding box center [309, 250] width 49 height 9
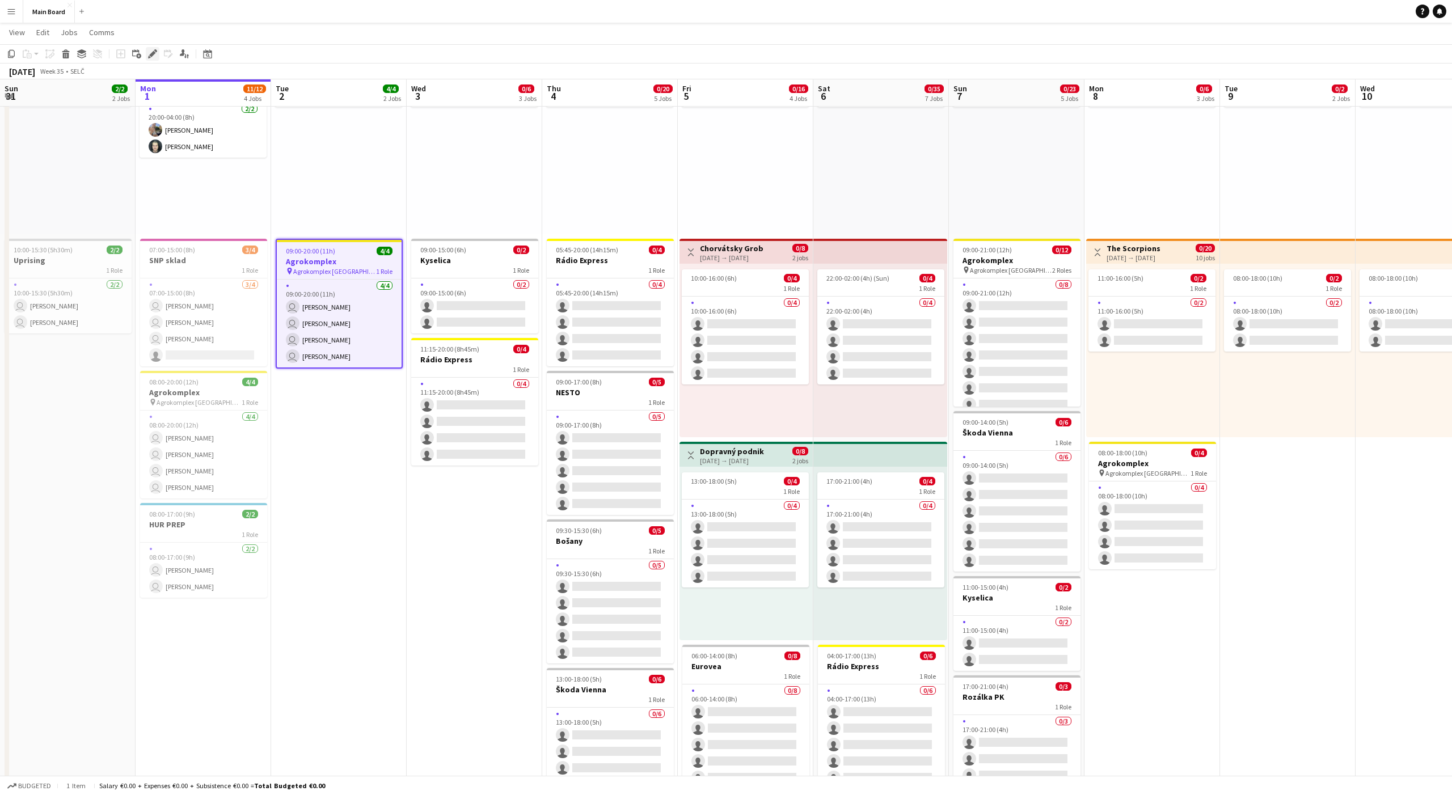
click at [152, 51] on icon "Edit" at bounding box center [152, 53] width 9 height 9
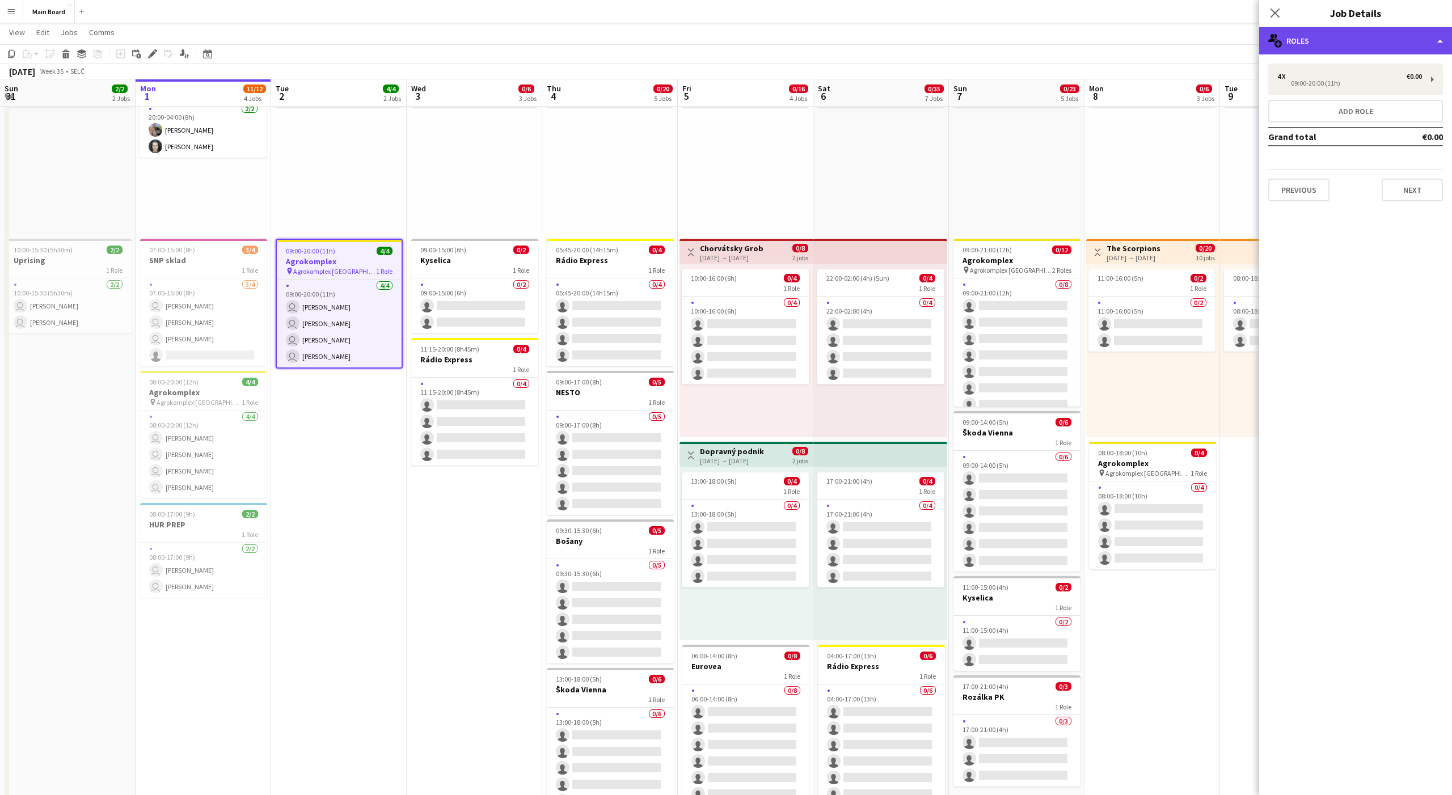
click at [1372, 39] on div "multiple-users-add Roles" at bounding box center [1355, 40] width 193 height 27
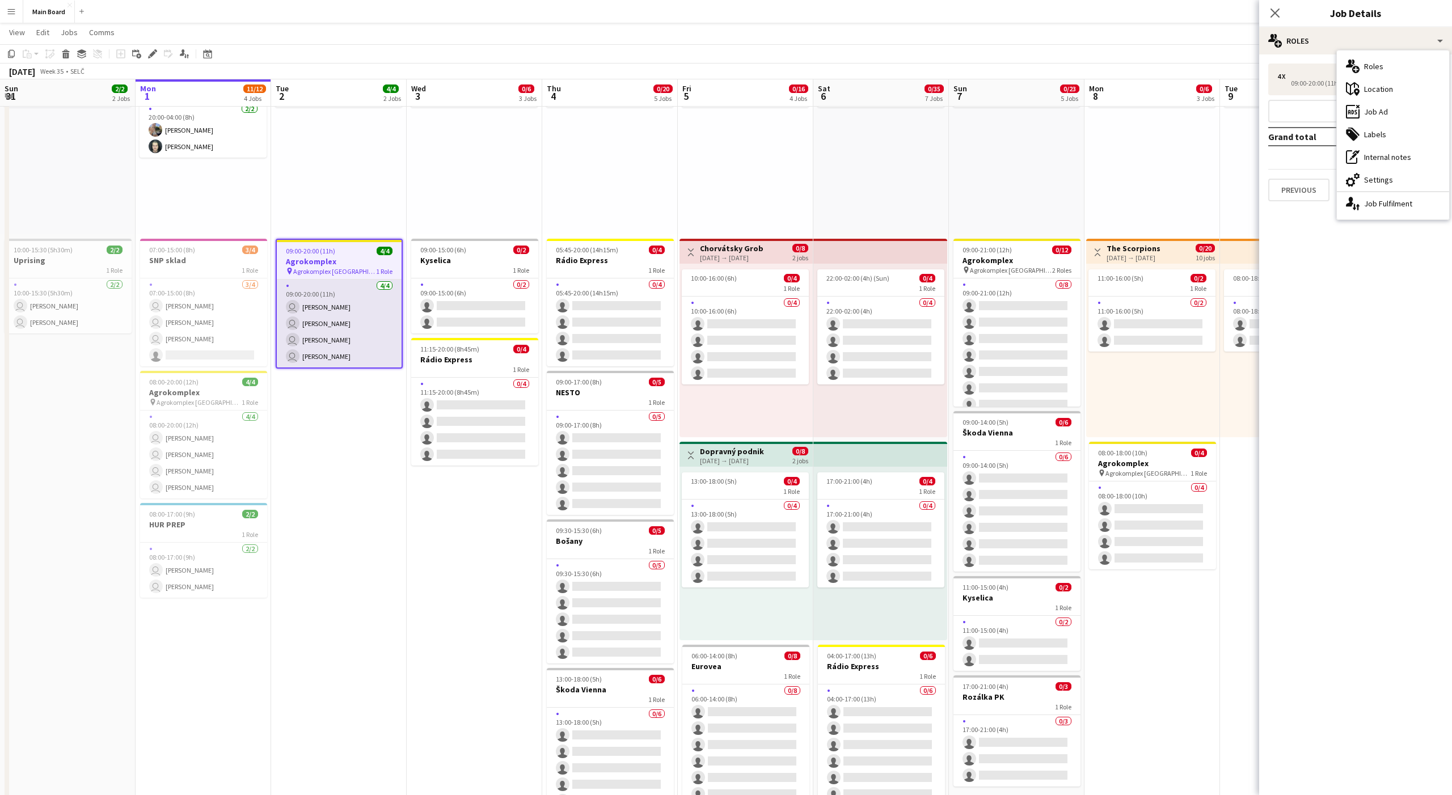
click at [308, 311] on app-card-role "[DATE] 09:00-20:00 (11h) user [PERSON_NAME] user [PERSON_NAME] user [PERSON_NAM…" at bounding box center [339, 324] width 125 height 88
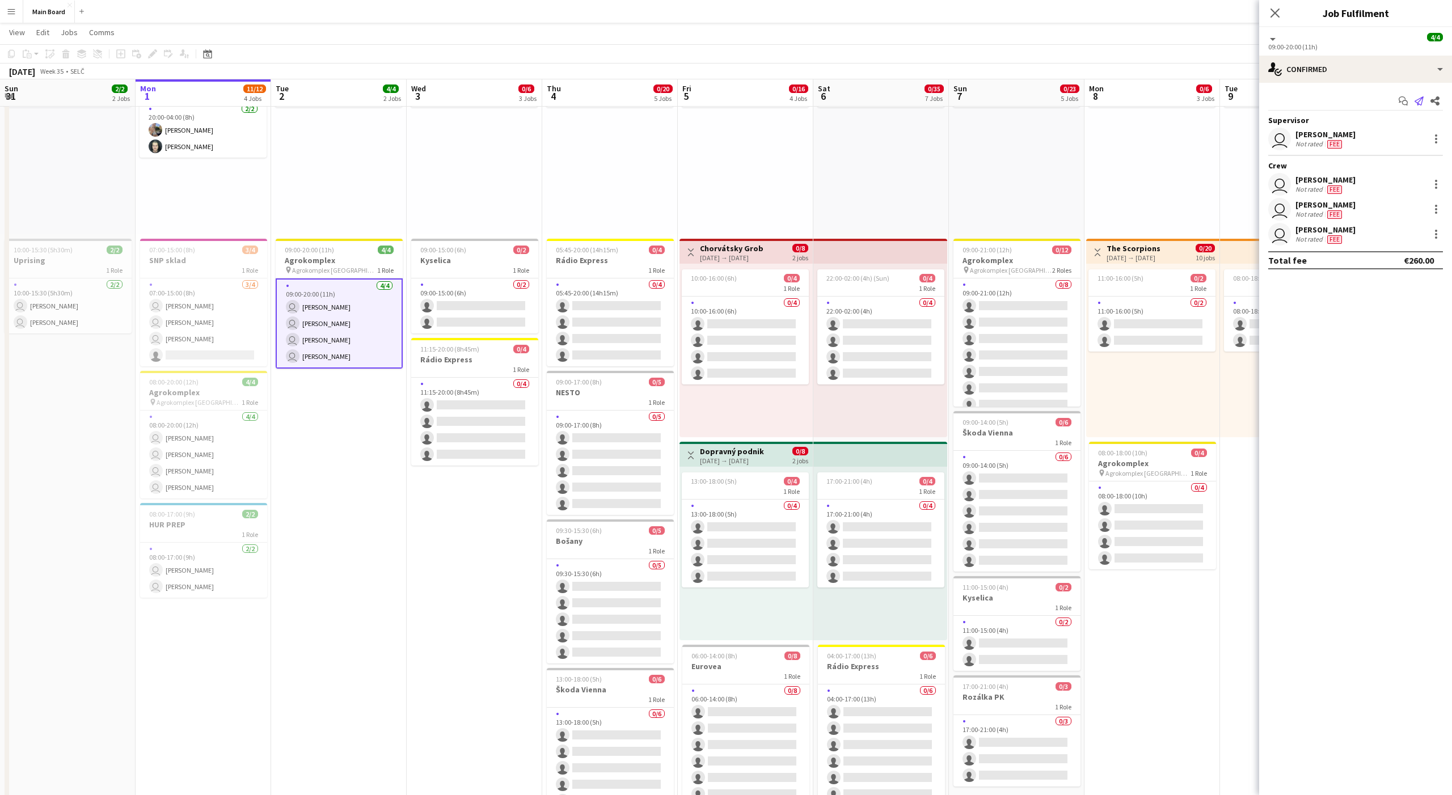
click at [1415, 101] on icon at bounding box center [1418, 100] width 9 height 9
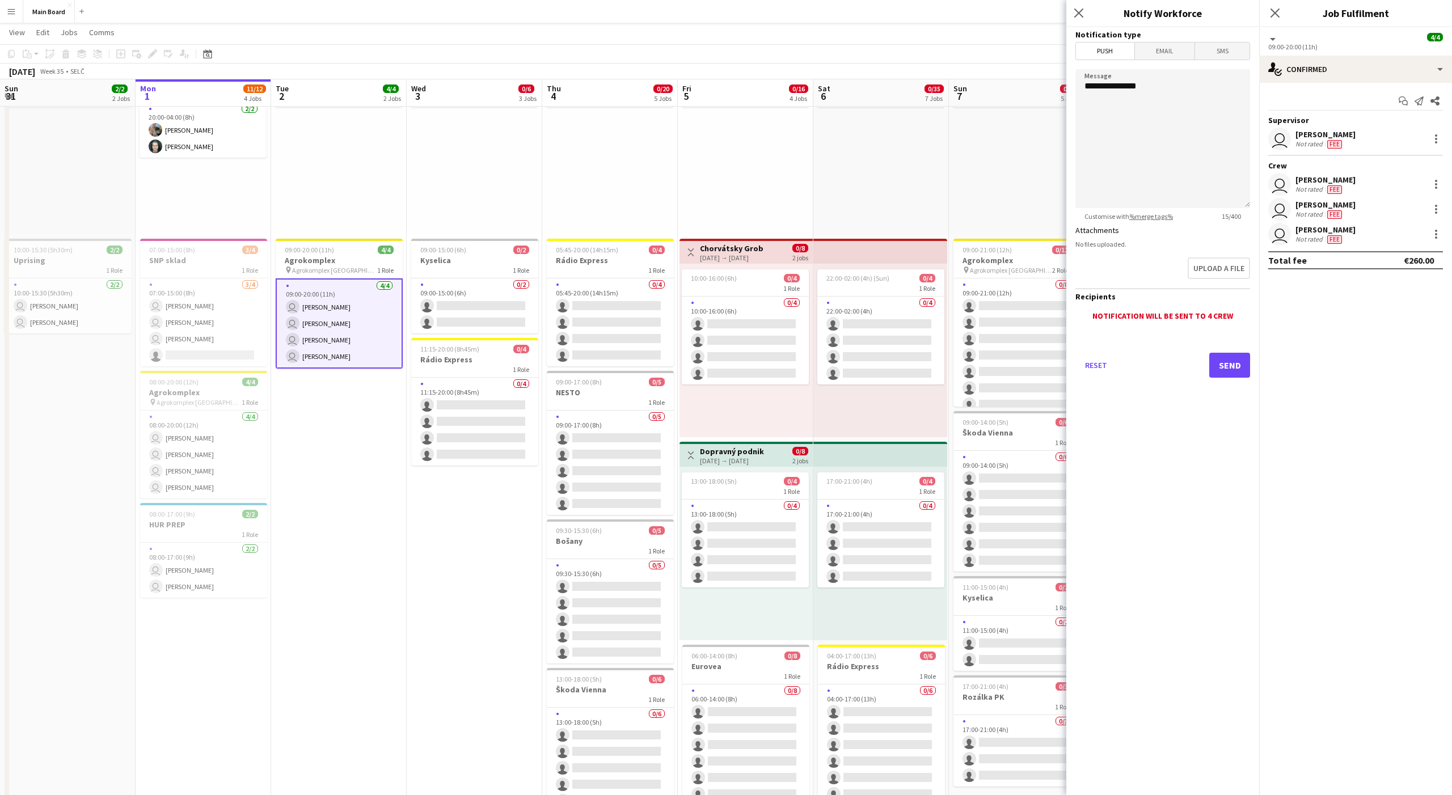
click at [1161, 55] on span "Email" at bounding box center [1165, 51] width 60 height 17
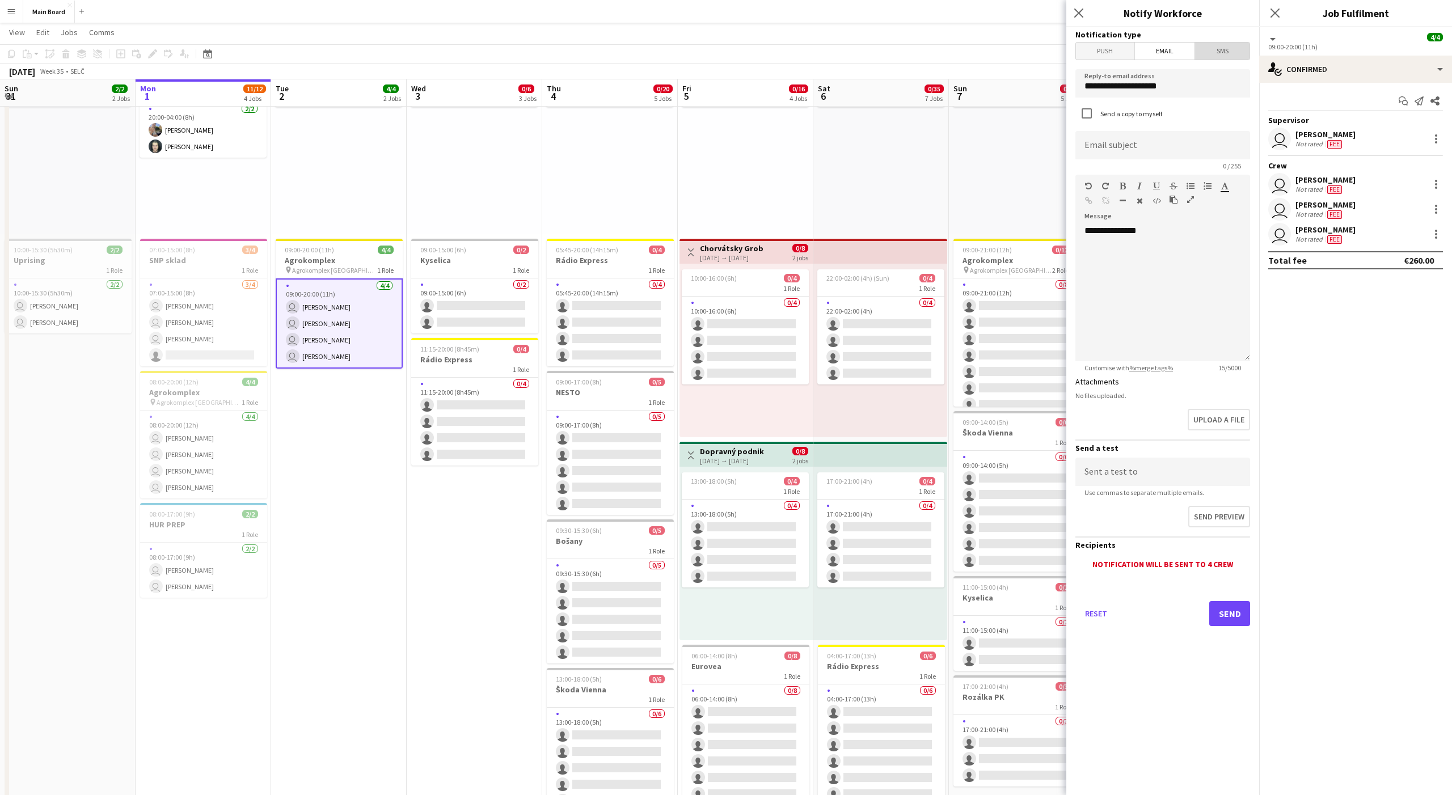
click at [1224, 49] on span "SMS" at bounding box center [1222, 51] width 54 height 17
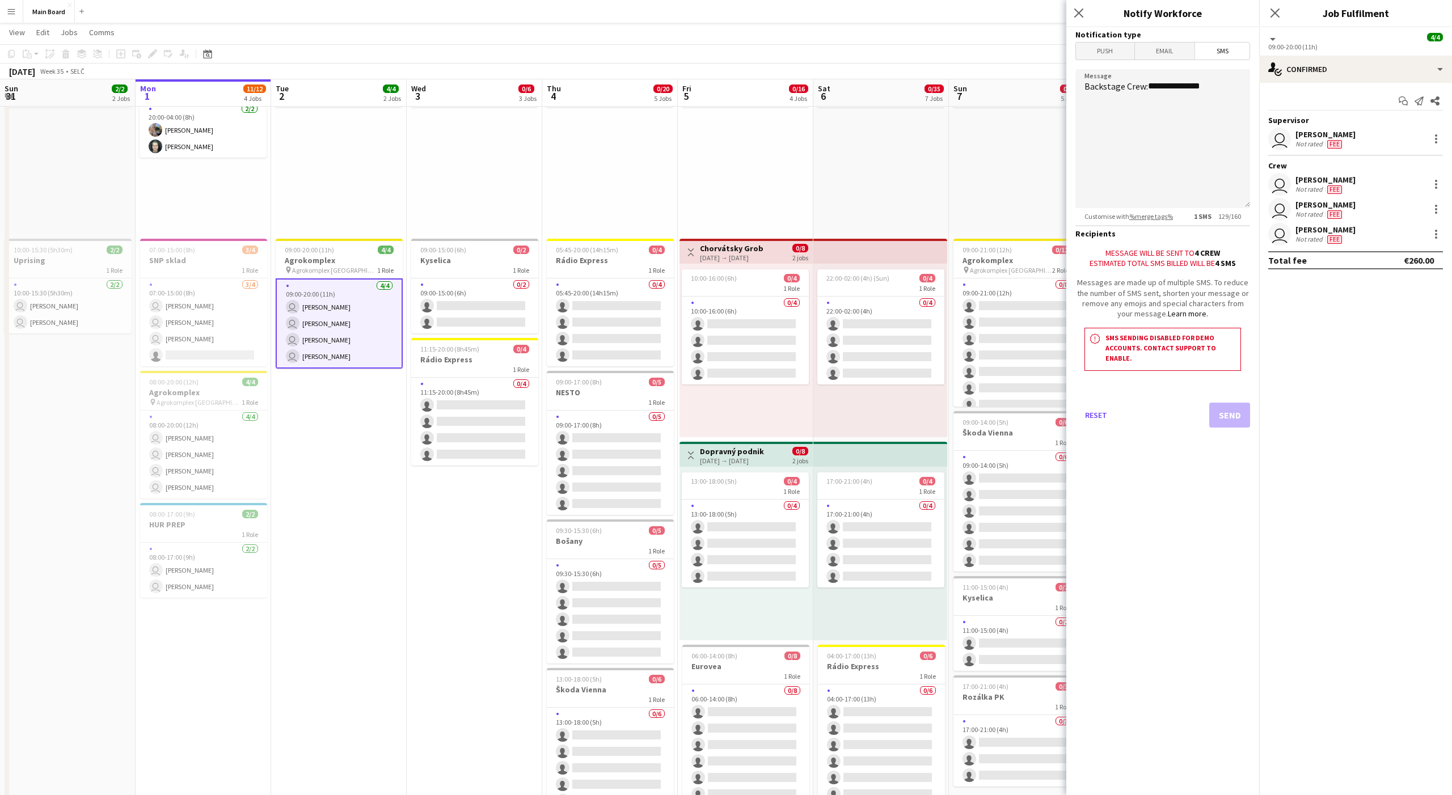
click at [1109, 49] on span "Push" at bounding box center [1105, 51] width 58 height 17
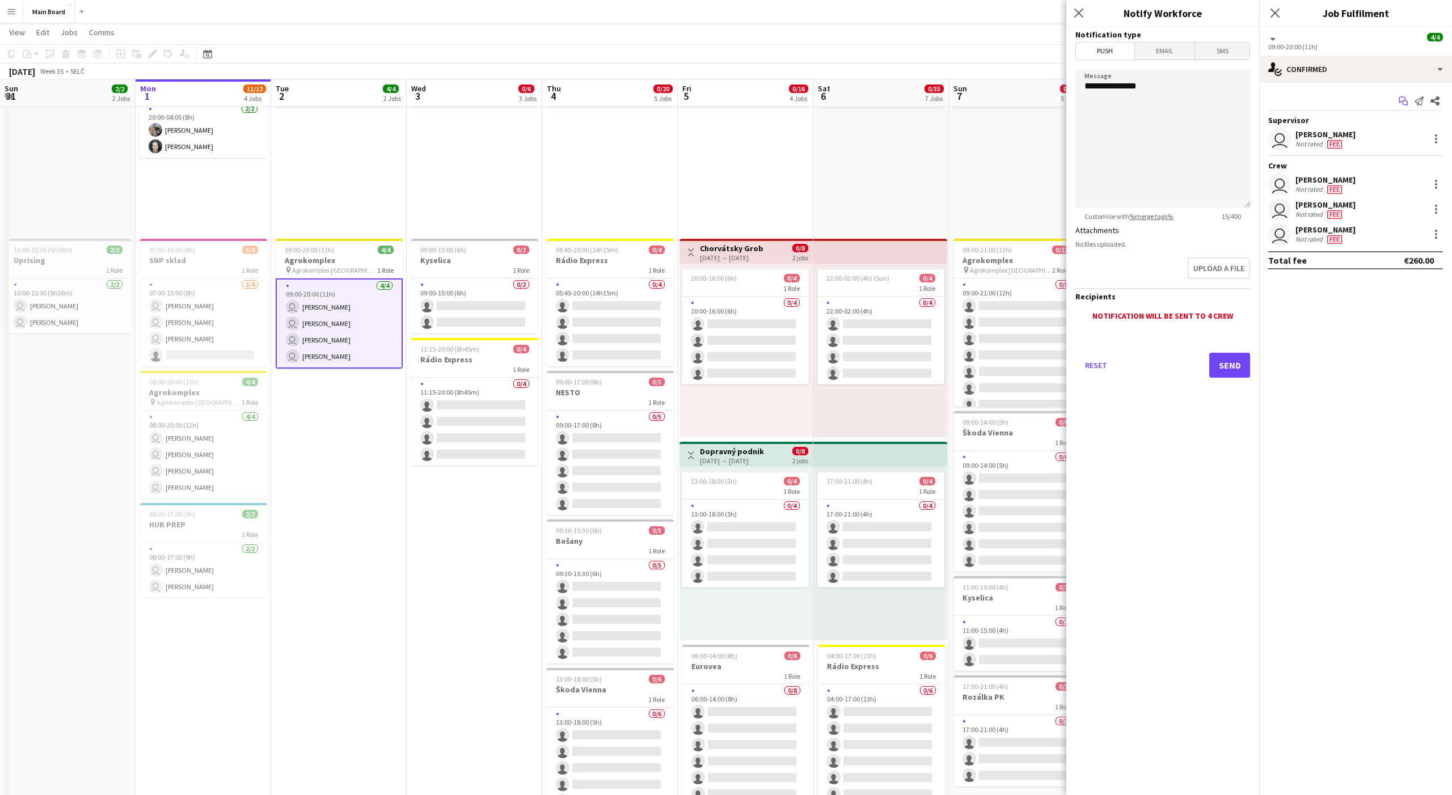
click at [1403, 101] on icon "Start chat" at bounding box center [1402, 100] width 9 height 9
click at [1416, 100] on icon at bounding box center [1418, 100] width 9 height 9
click at [1401, 100] on icon "Start chat" at bounding box center [1402, 100] width 9 height 9
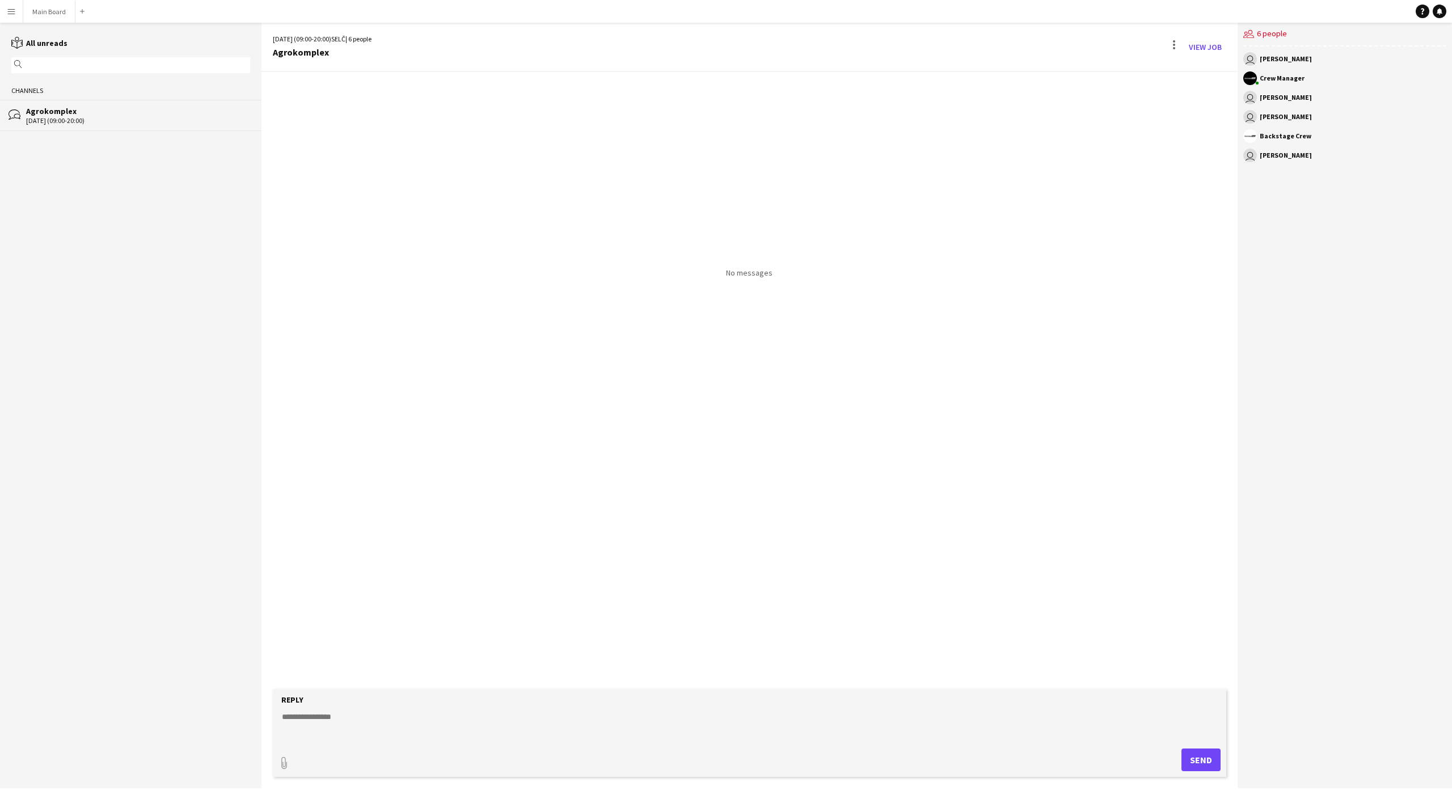
click at [315, 725] on textarea at bounding box center [752, 725] width 942 height 29
click at [44, 13] on button "Main Board Close" at bounding box center [49, 12] width 52 height 22
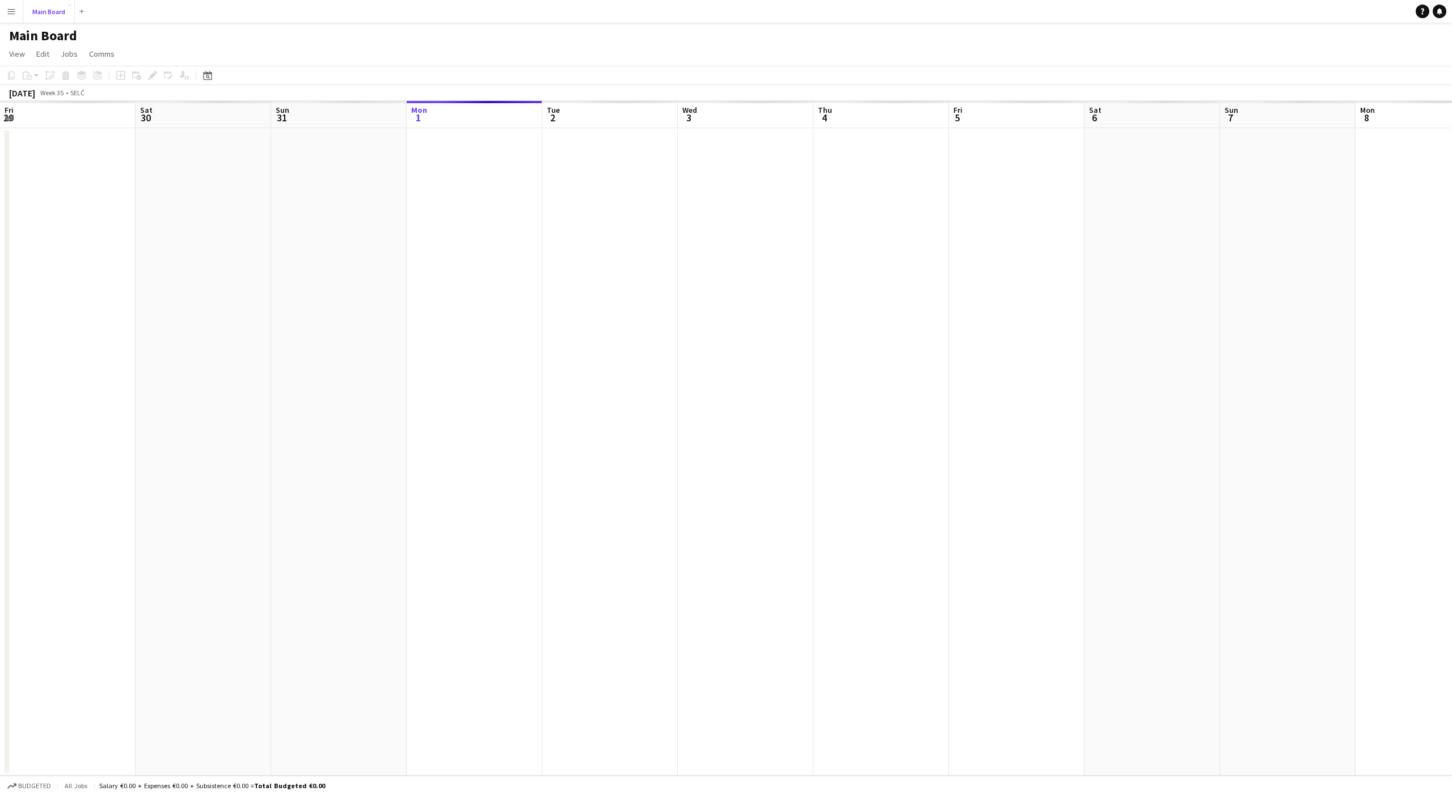
scroll to position [0, 271]
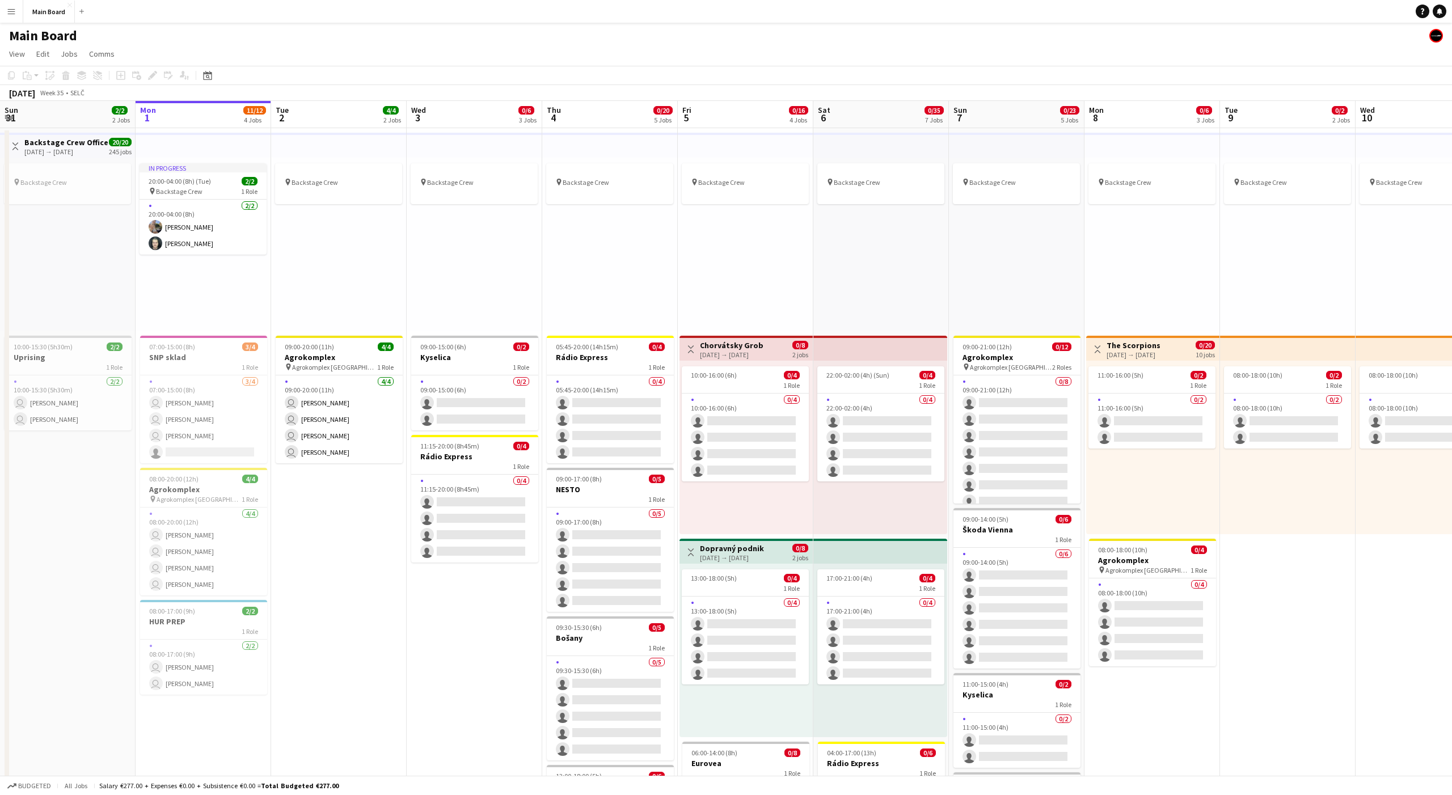
click at [103, 61] on app-page-menu "View Day view expanded Day view collapsed Month view Date picker Jump to [DATE]…" at bounding box center [726, 55] width 1452 height 22
click at [99, 53] on span "Comms" at bounding box center [102, 54] width 26 height 10
click at [109, 77] on div "Notify confirmed crew Create chat" at bounding box center [131, 90] width 94 height 48
click at [106, 105] on div "Notify confirmed crew Create chat" at bounding box center [131, 90] width 94 height 48
click at [314, 253] on div "pin Backstage Crew" at bounding box center [339, 245] width 136 height 174
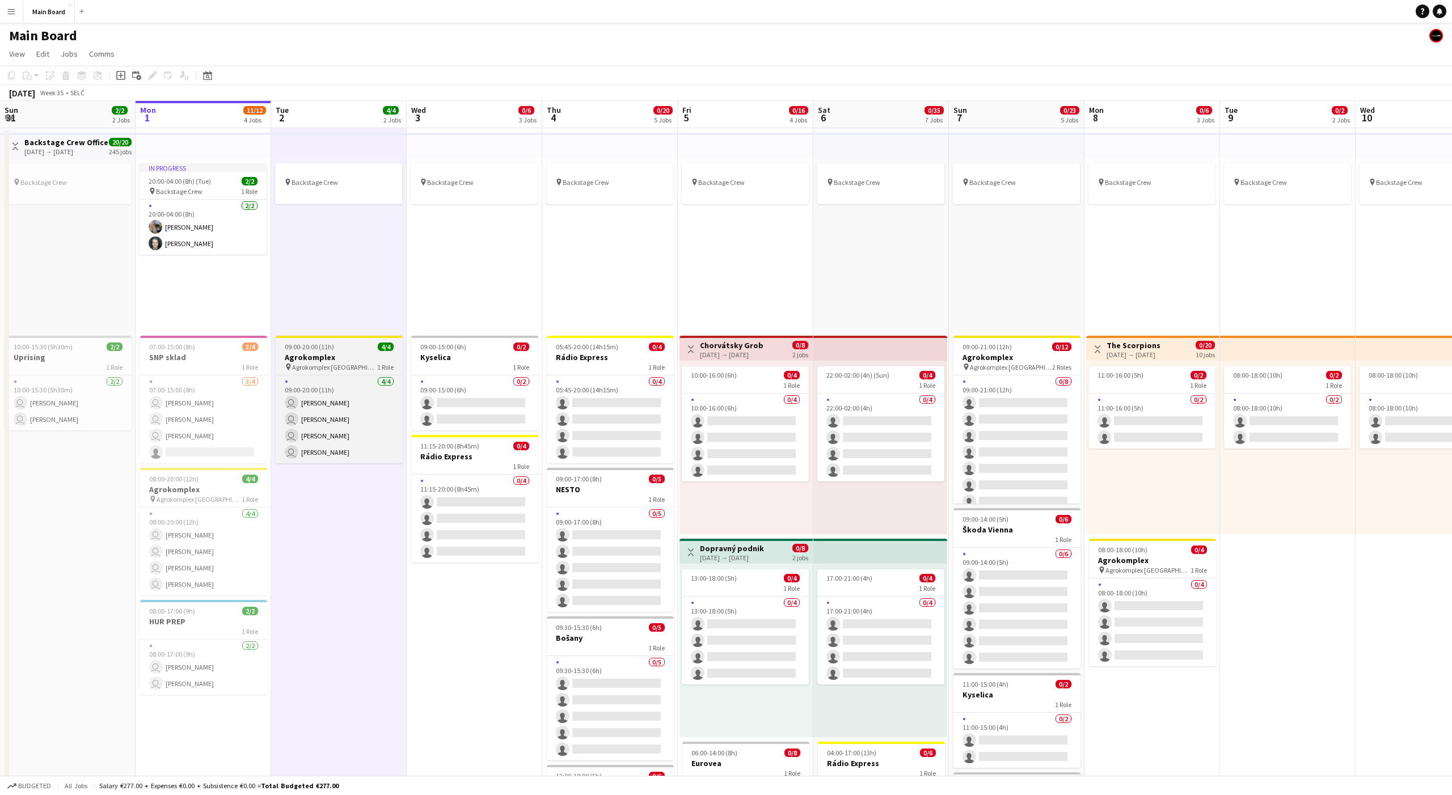
click at [335, 361] on h3 "Agrokomplex" at bounding box center [339, 357] width 127 height 10
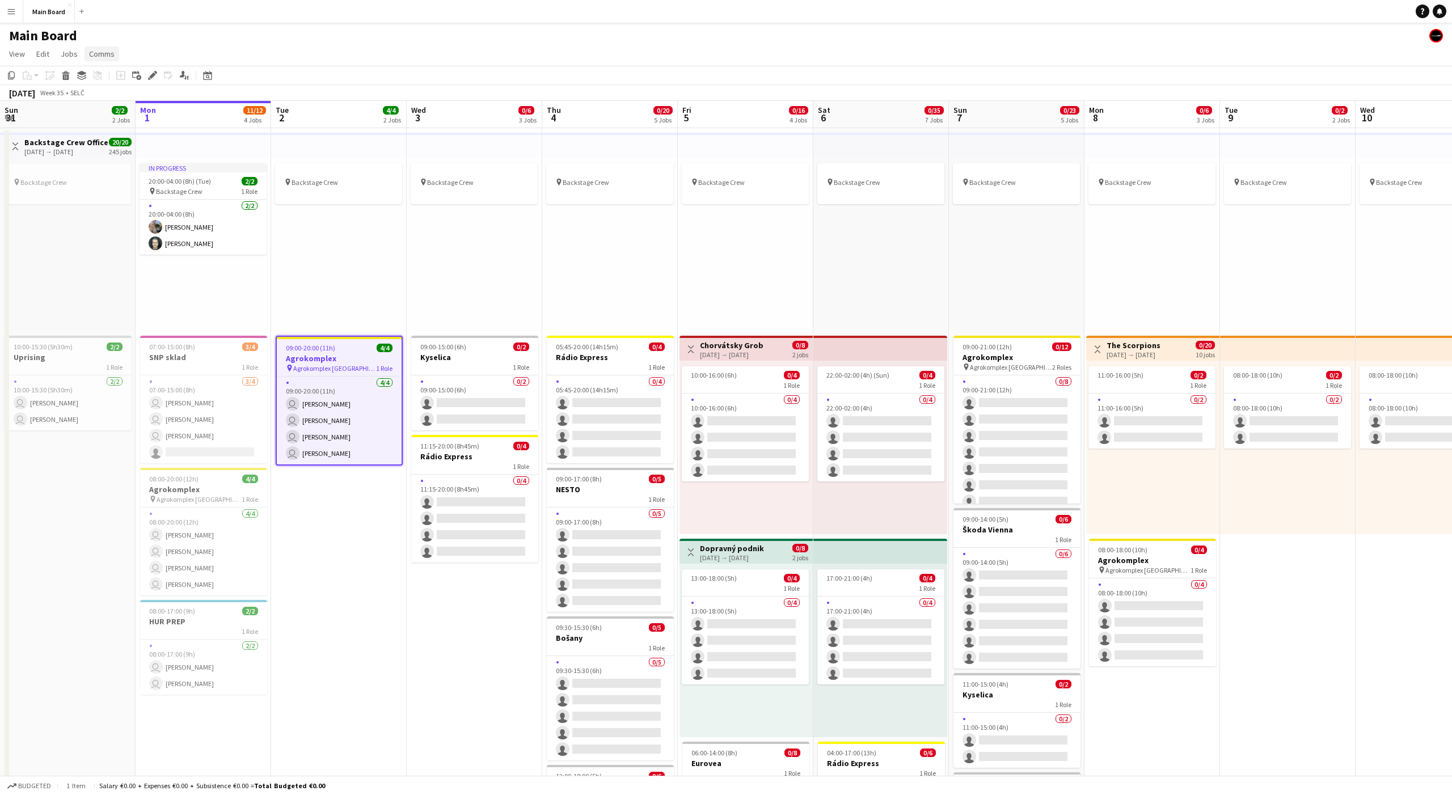
click at [96, 57] on span "Comms" at bounding box center [102, 54] width 26 height 10
click at [111, 80] on span "Notify confirmed crew" at bounding box center [131, 78] width 76 height 10
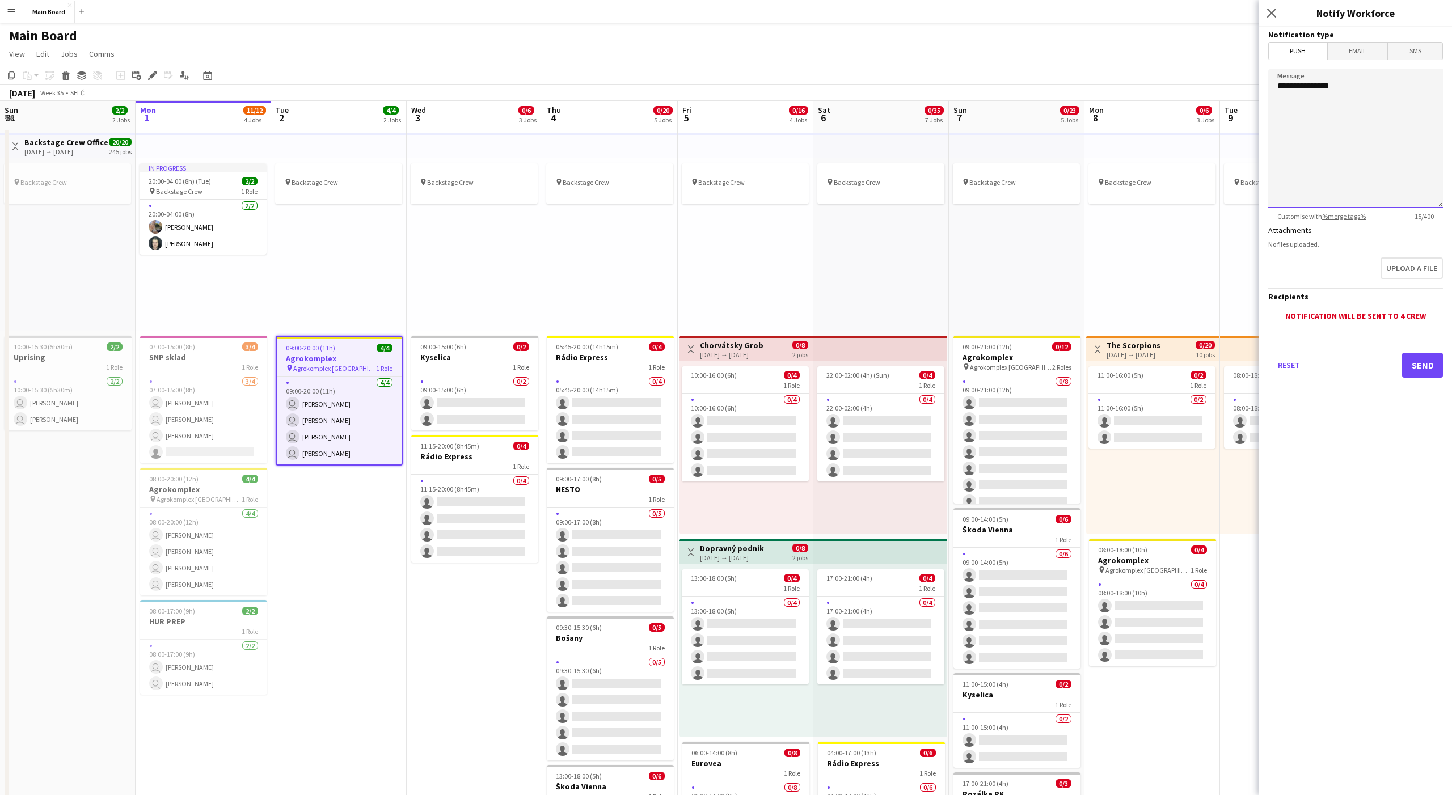
click at [1355, 92] on textarea "**********" at bounding box center [1355, 138] width 175 height 139
click at [180, 177] on span "20:00-04:00 (8h) (Tue)" at bounding box center [180, 181] width 62 height 9
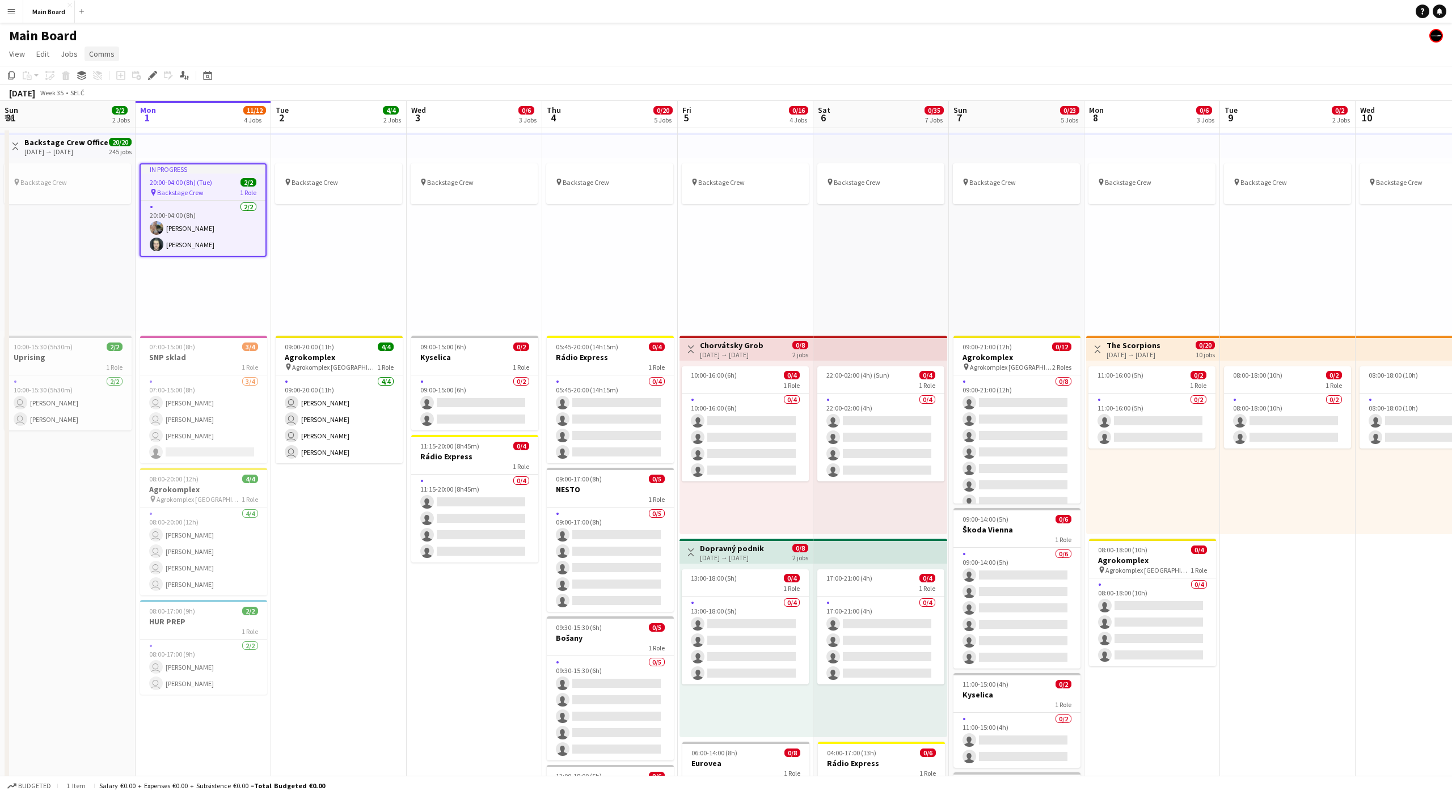
click at [95, 54] on span "Comms" at bounding box center [102, 54] width 26 height 10
click at [129, 73] on span "Notify confirmed crew" at bounding box center [131, 78] width 76 height 10
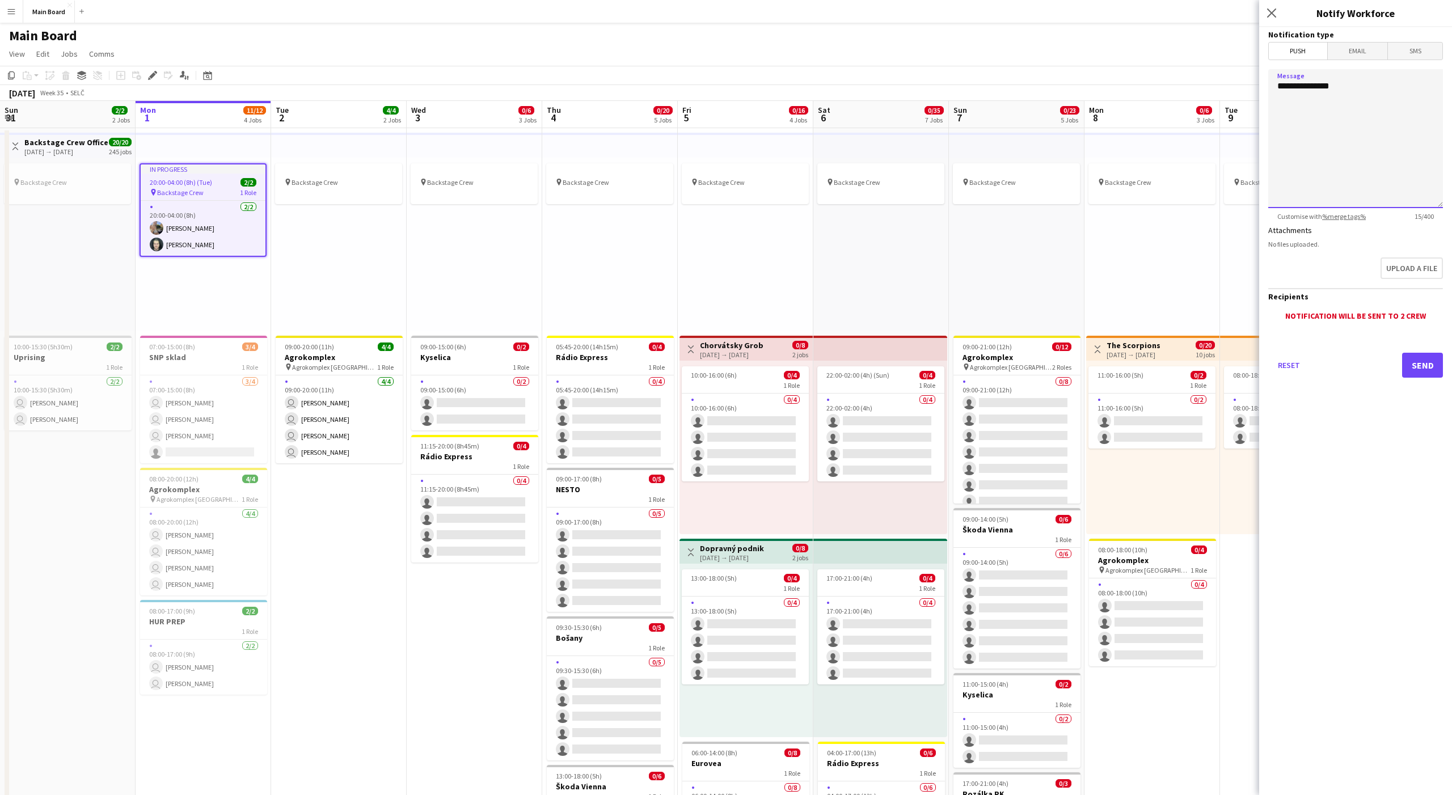
click at [1348, 97] on textarea "**********" at bounding box center [1355, 138] width 175 height 139
click at [1278, 88] on textarea "**********" at bounding box center [1355, 138] width 175 height 139
click at [1368, 130] on textarea "**********" at bounding box center [1355, 138] width 175 height 139
click at [1328, 218] on link "%merge tags%" at bounding box center [1344, 216] width 44 height 9
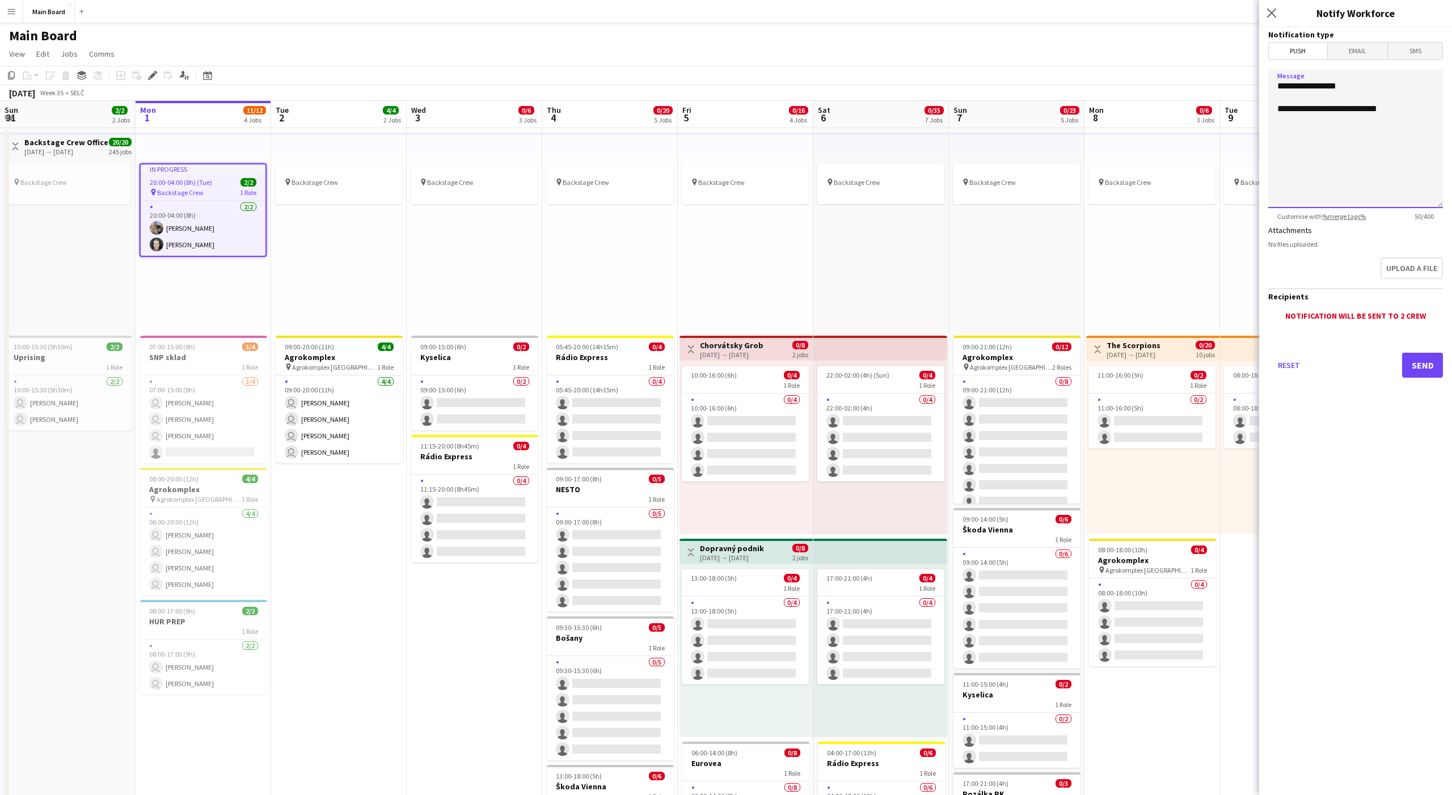
click at [1400, 120] on textarea "**********" at bounding box center [1355, 138] width 175 height 139
type textarea "**********"
click at [1350, 46] on span "Email" at bounding box center [1357, 51] width 60 height 17
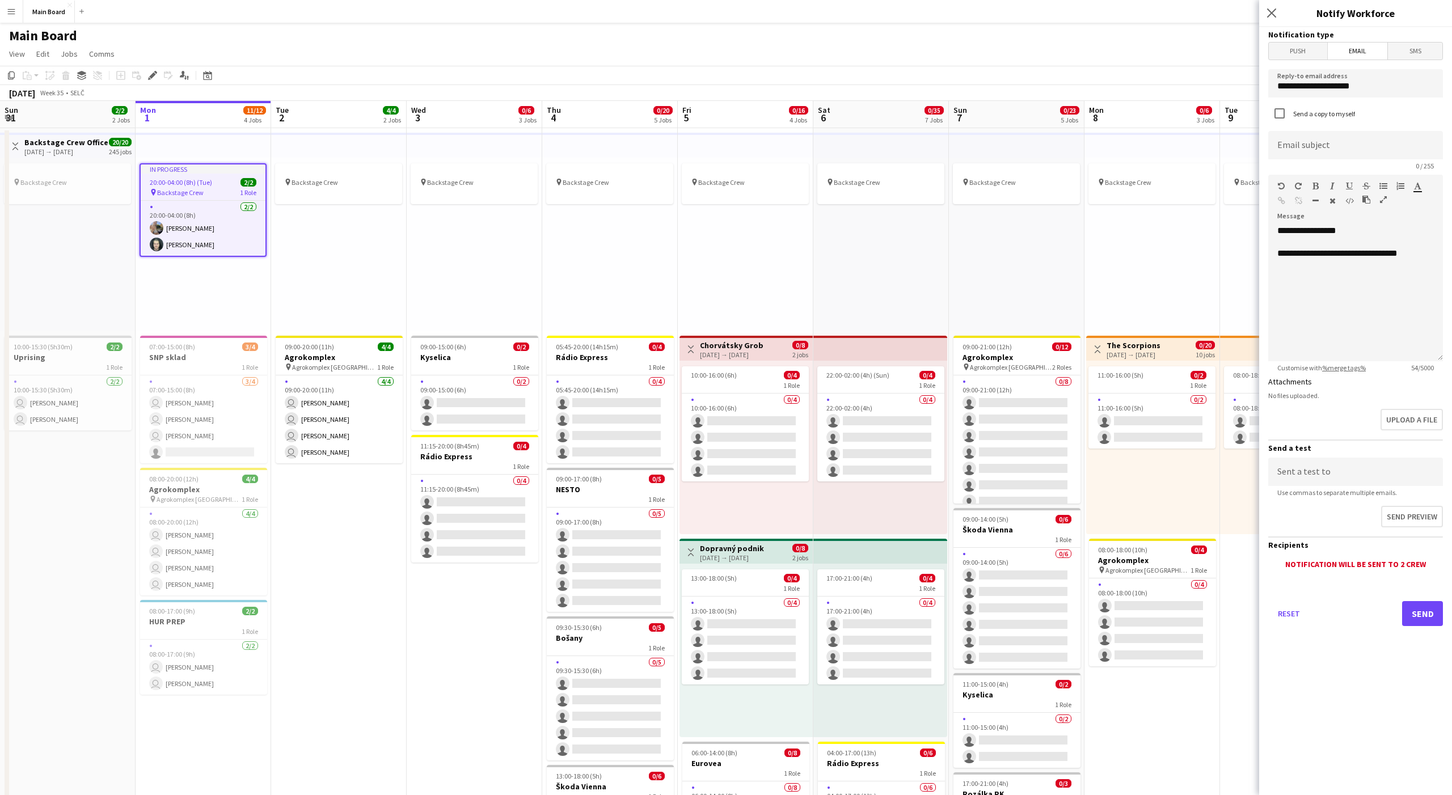
click at [1305, 56] on span "Push" at bounding box center [1298, 51] width 58 height 17
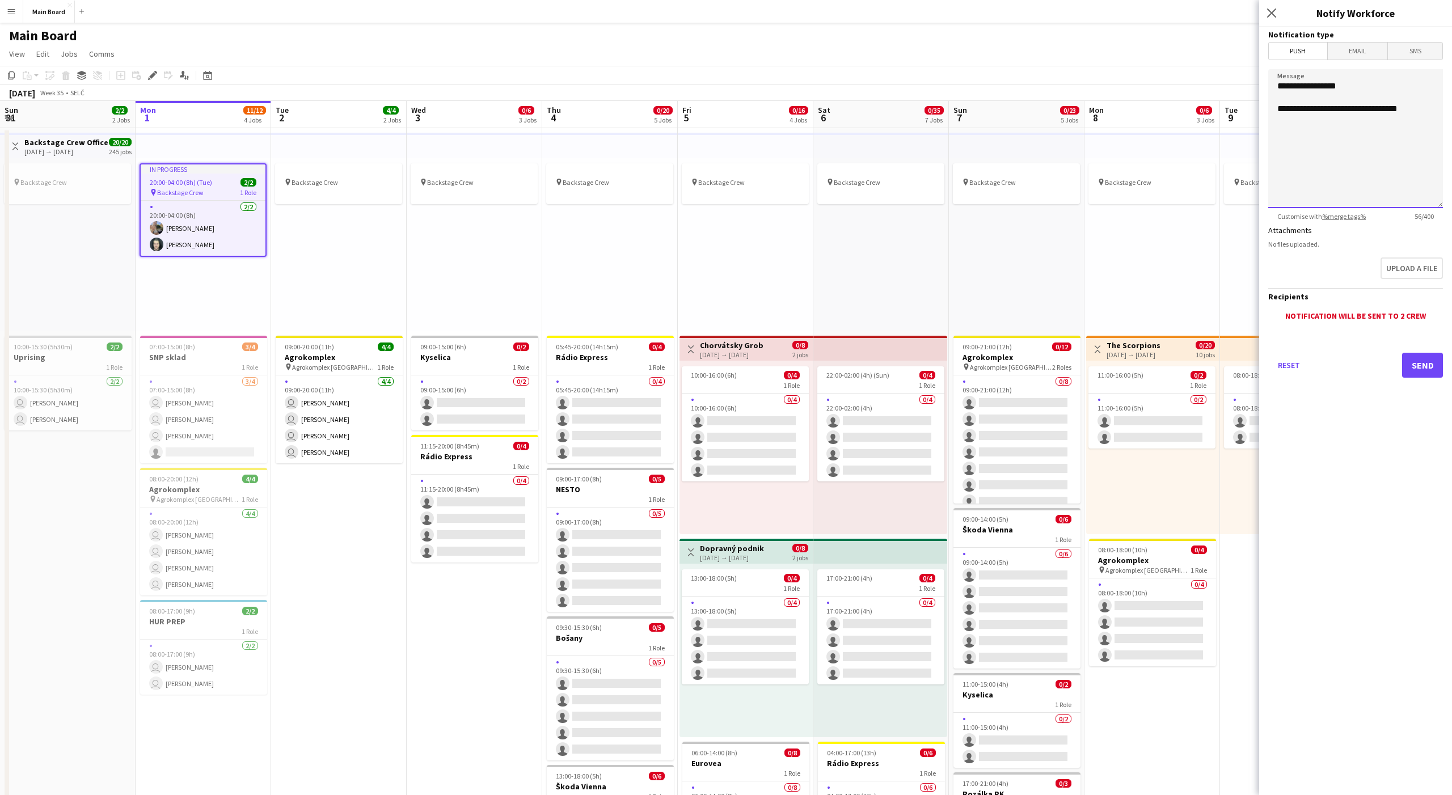
click at [1410, 111] on textarea "**********" at bounding box center [1355, 138] width 175 height 139
drag, startPoint x: 1274, startPoint y: 109, endPoint x: 1393, endPoint y: 184, distance: 140.7
click at [1393, 184] on textarea "**********" at bounding box center [1355, 138] width 175 height 139
paste textarea "**********"
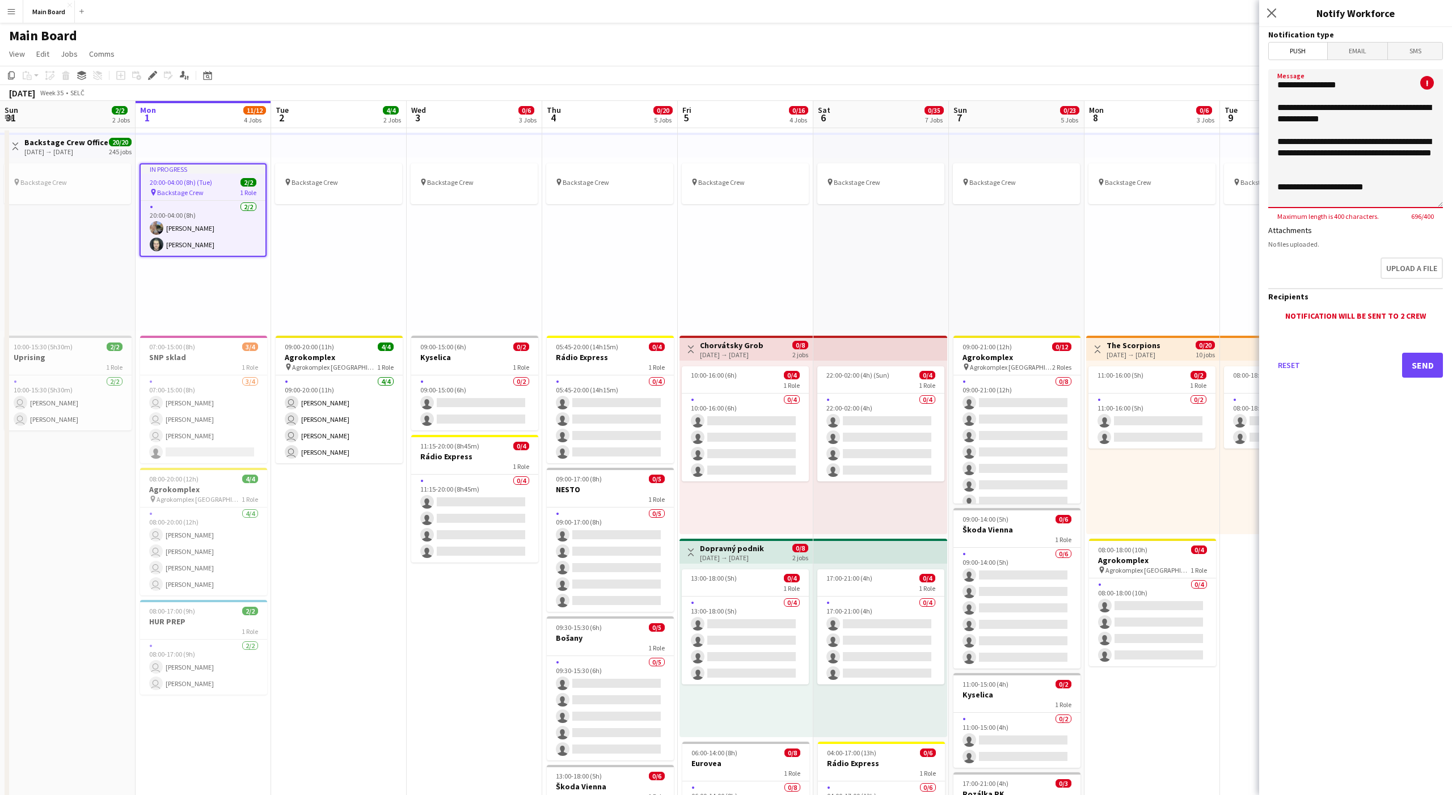
drag, startPoint x: 1277, startPoint y: 108, endPoint x: 1300, endPoint y: 110, distance: 23.4
click at [1300, 110] on textarea "**********" at bounding box center [1355, 138] width 175 height 139
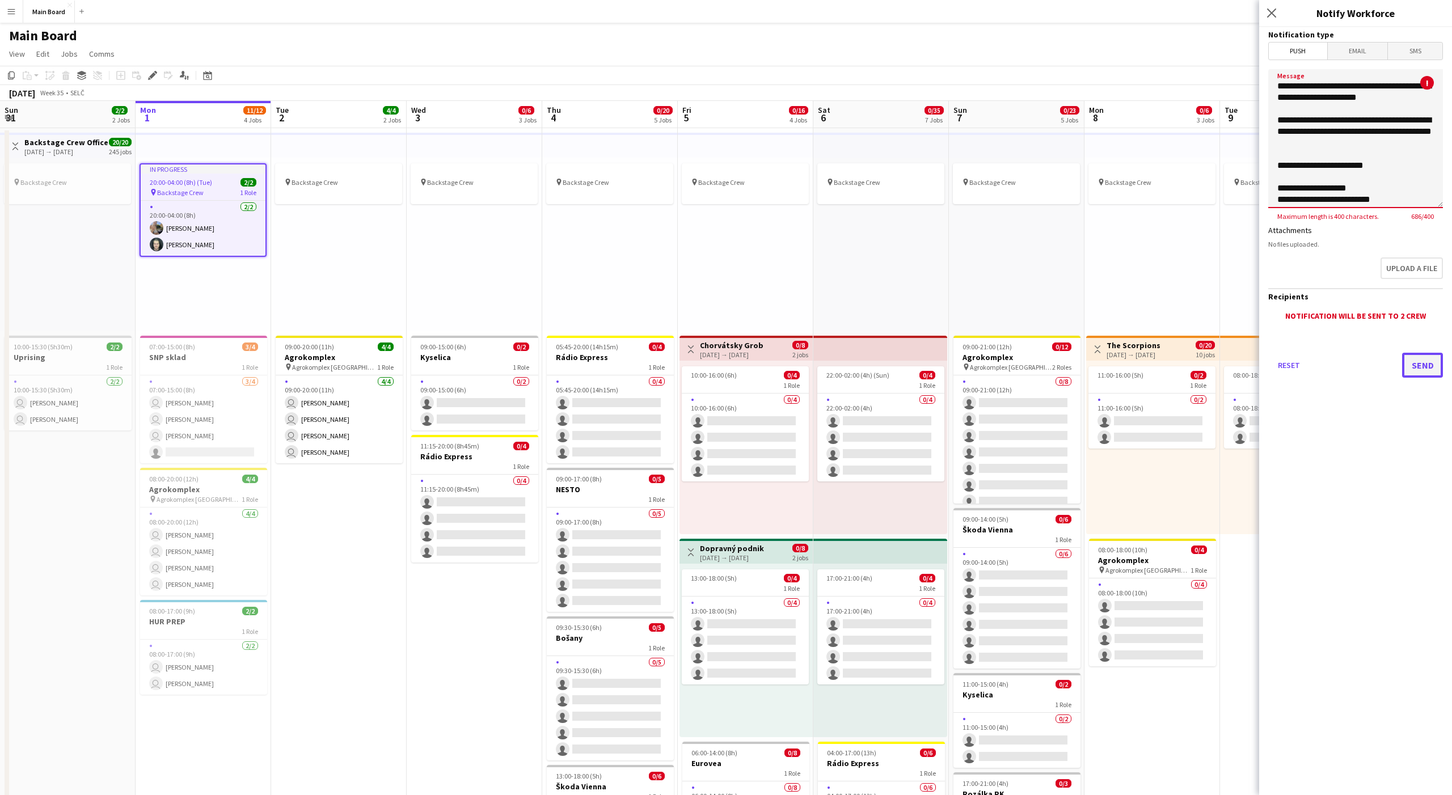
click at [1424, 361] on button "Send" at bounding box center [1422, 365] width 41 height 25
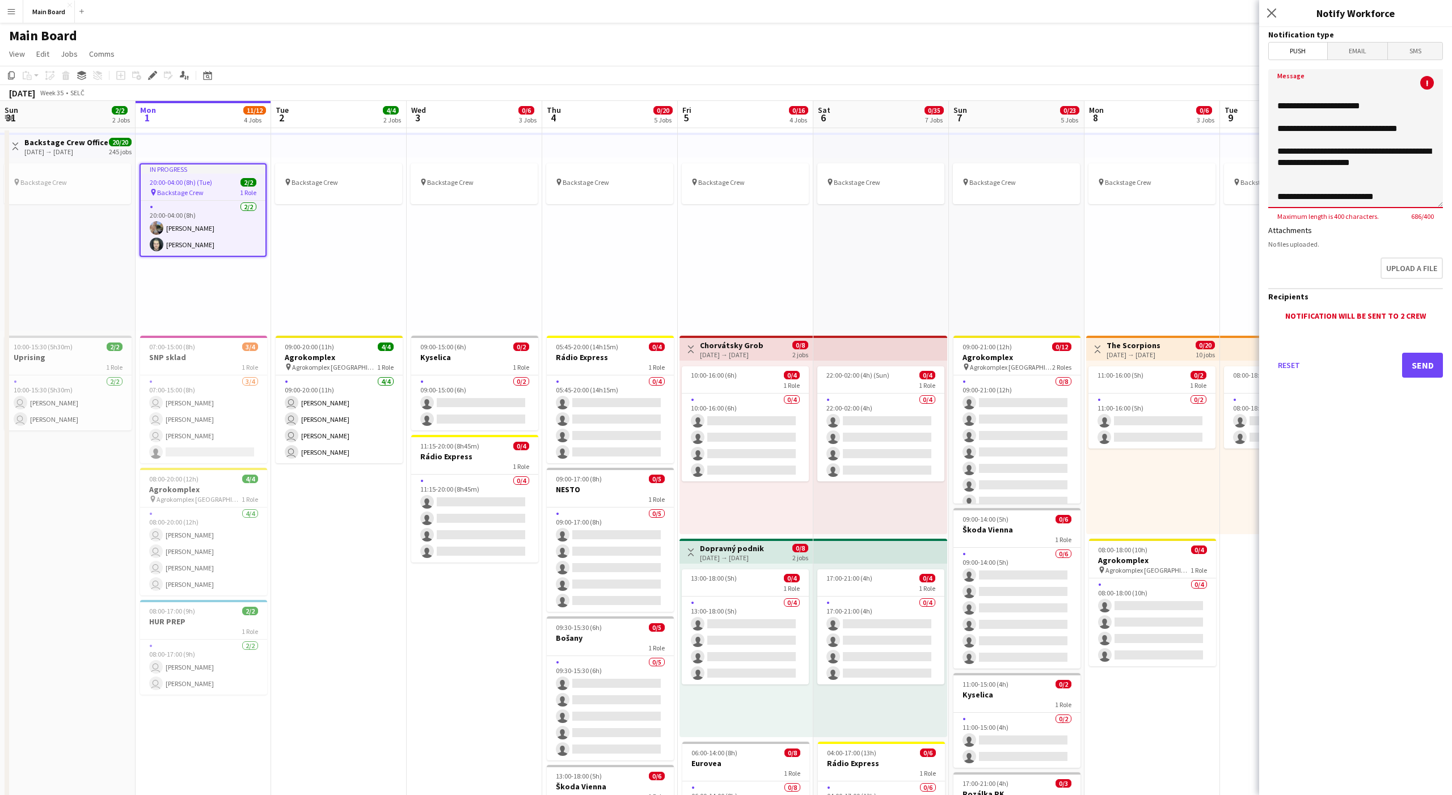
click at [1360, 196] on textarea "**********" at bounding box center [1355, 138] width 175 height 139
click at [1318, 143] on textarea "**********" at bounding box center [1355, 138] width 175 height 139
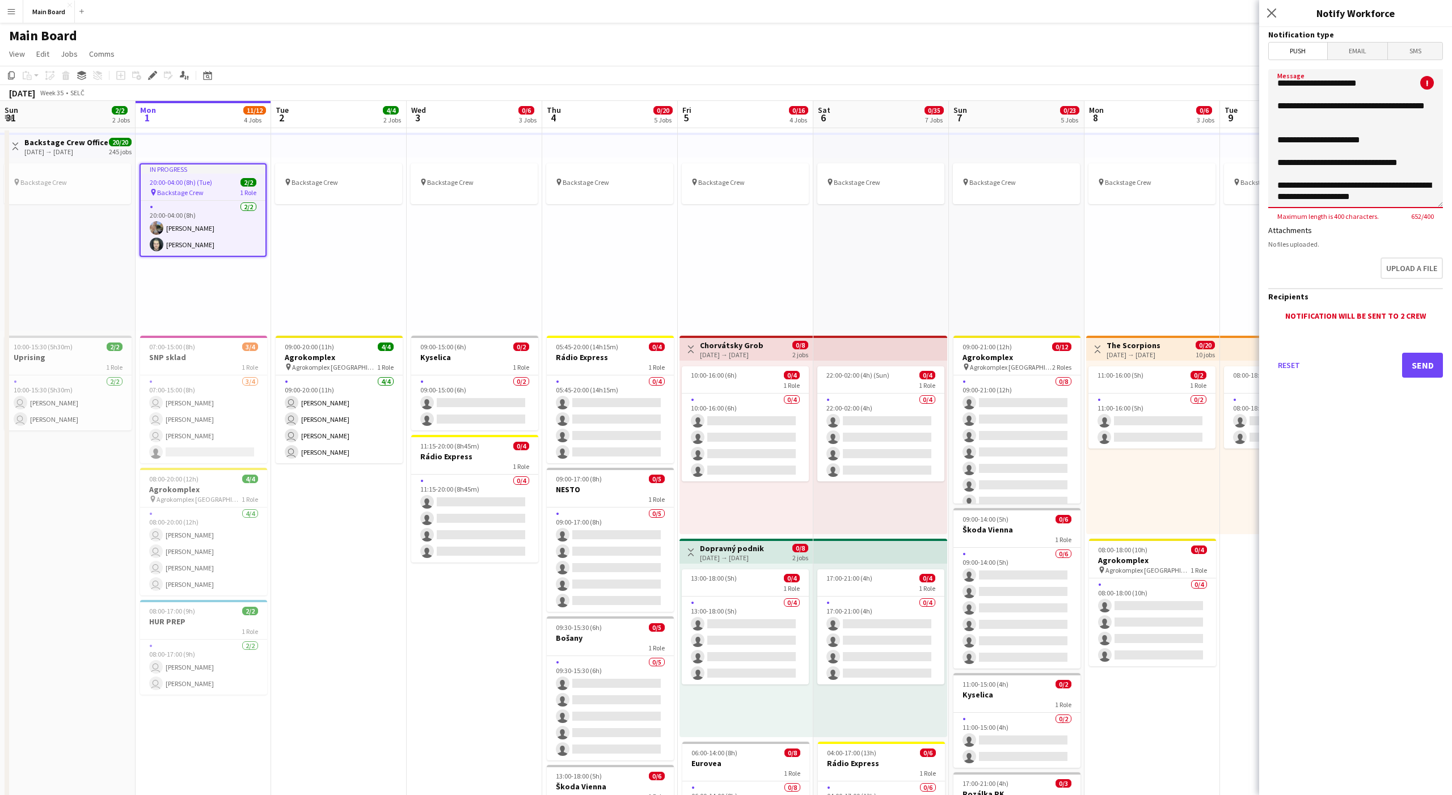
click at [1318, 143] on textarea "**********" at bounding box center [1355, 138] width 175 height 139
click at [1304, 121] on textarea "**********" at bounding box center [1355, 138] width 175 height 139
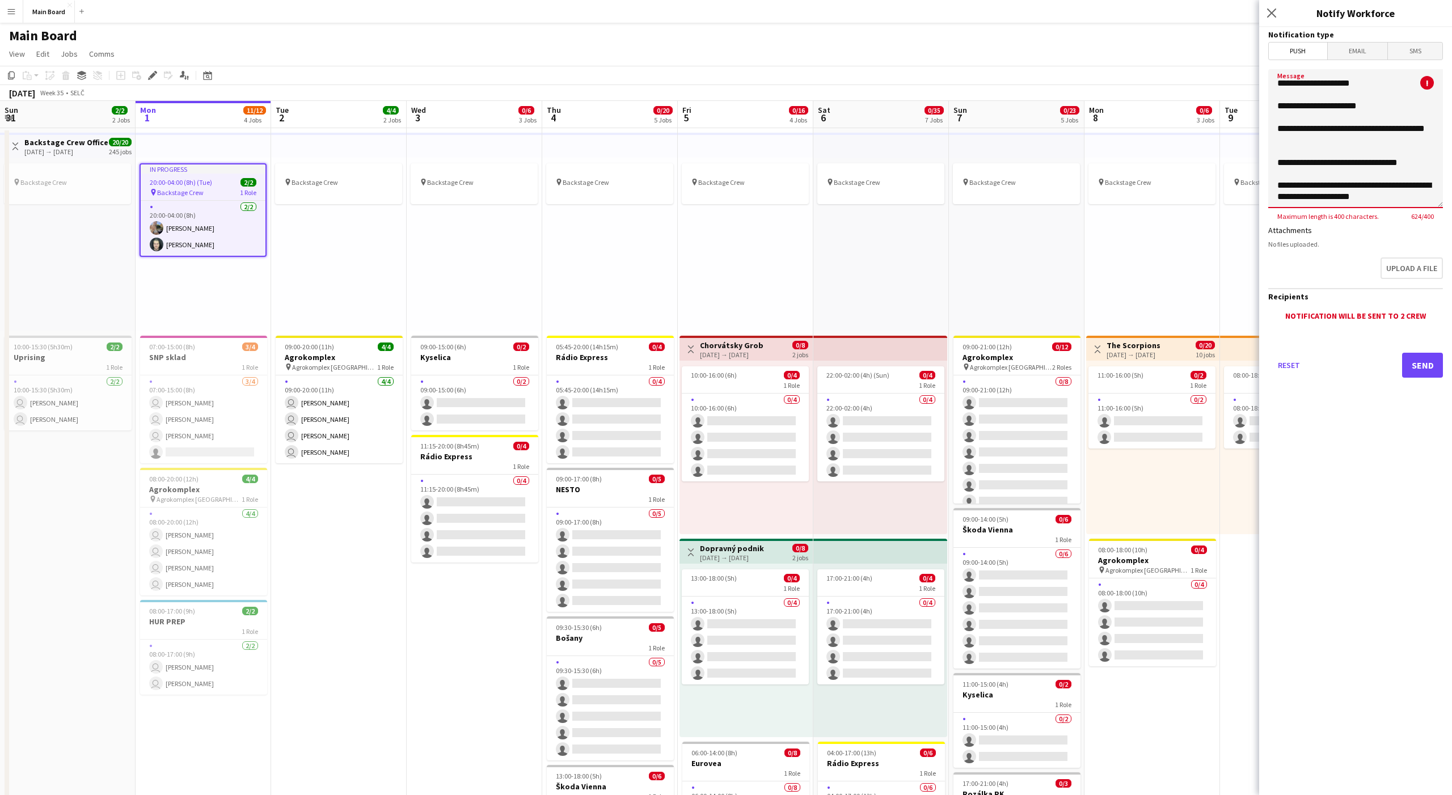
click at [1304, 121] on textarea "**********" at bounding box center [1355, 138] width 175 height 139
click at [1302, 130] on textarea "**********" at bounding box center [1355, 138] width 175 height 139
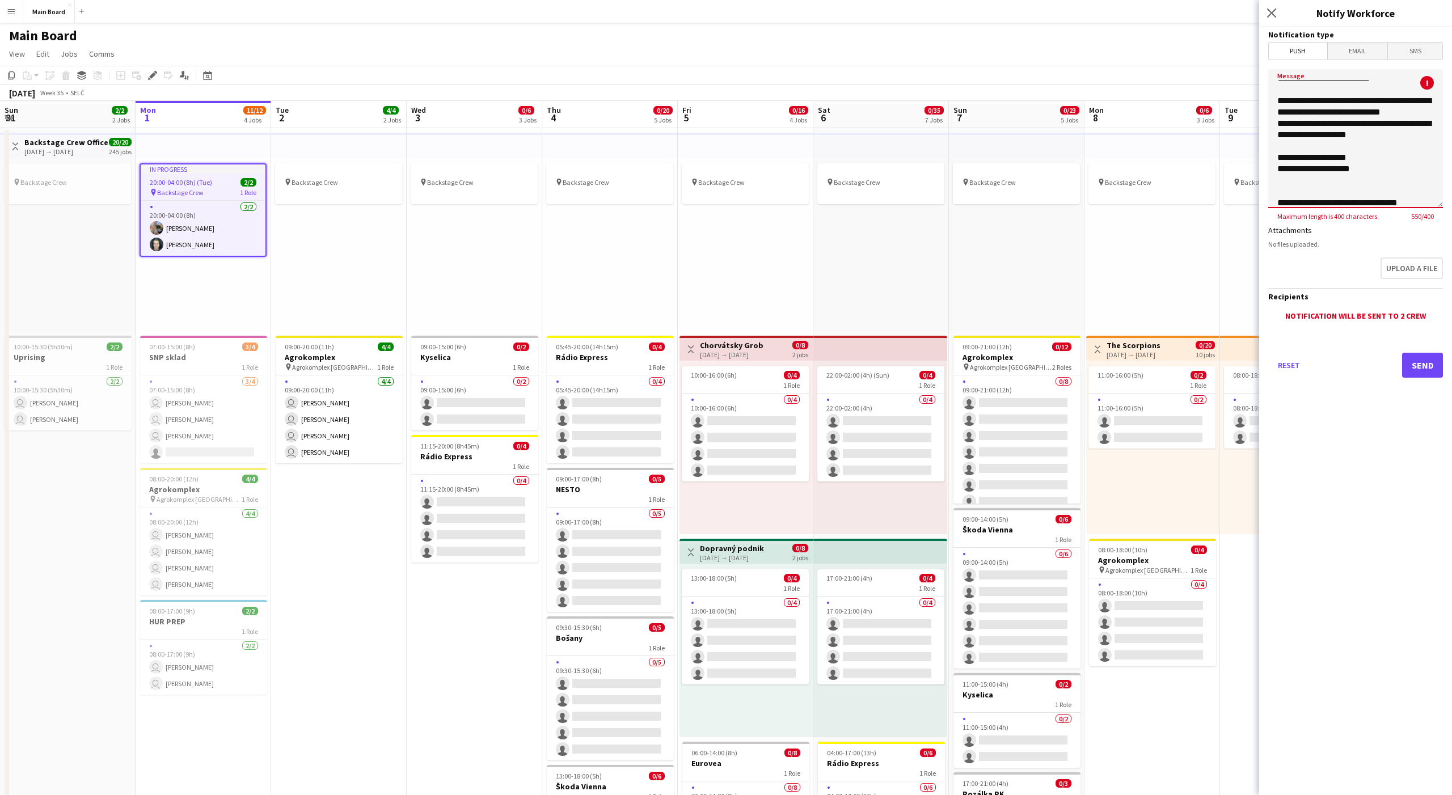
scroll to position [147, 0]
drag, startPoint x: 1275, startPoint y: 142, endPoint x: 1373, endPoint y: 172, distance: 101.9
click at [1373, 172] on textarea "**********" at bounding box center [1355, 138] width 175 height 139
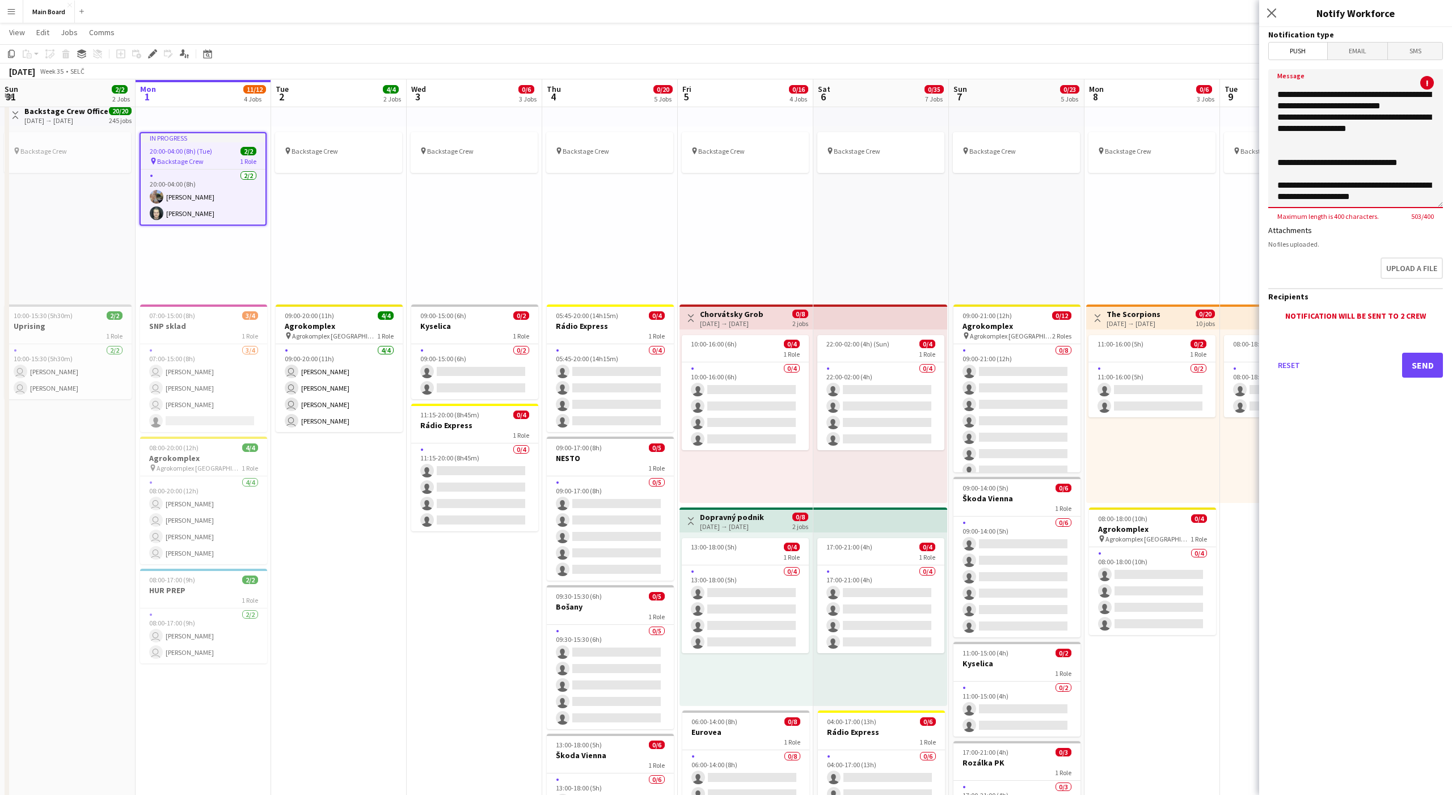
scroll to position [32, 0]
click at [1331, 183] on textarea "**********" at bounding box center [1355, 138] width 175 height 139
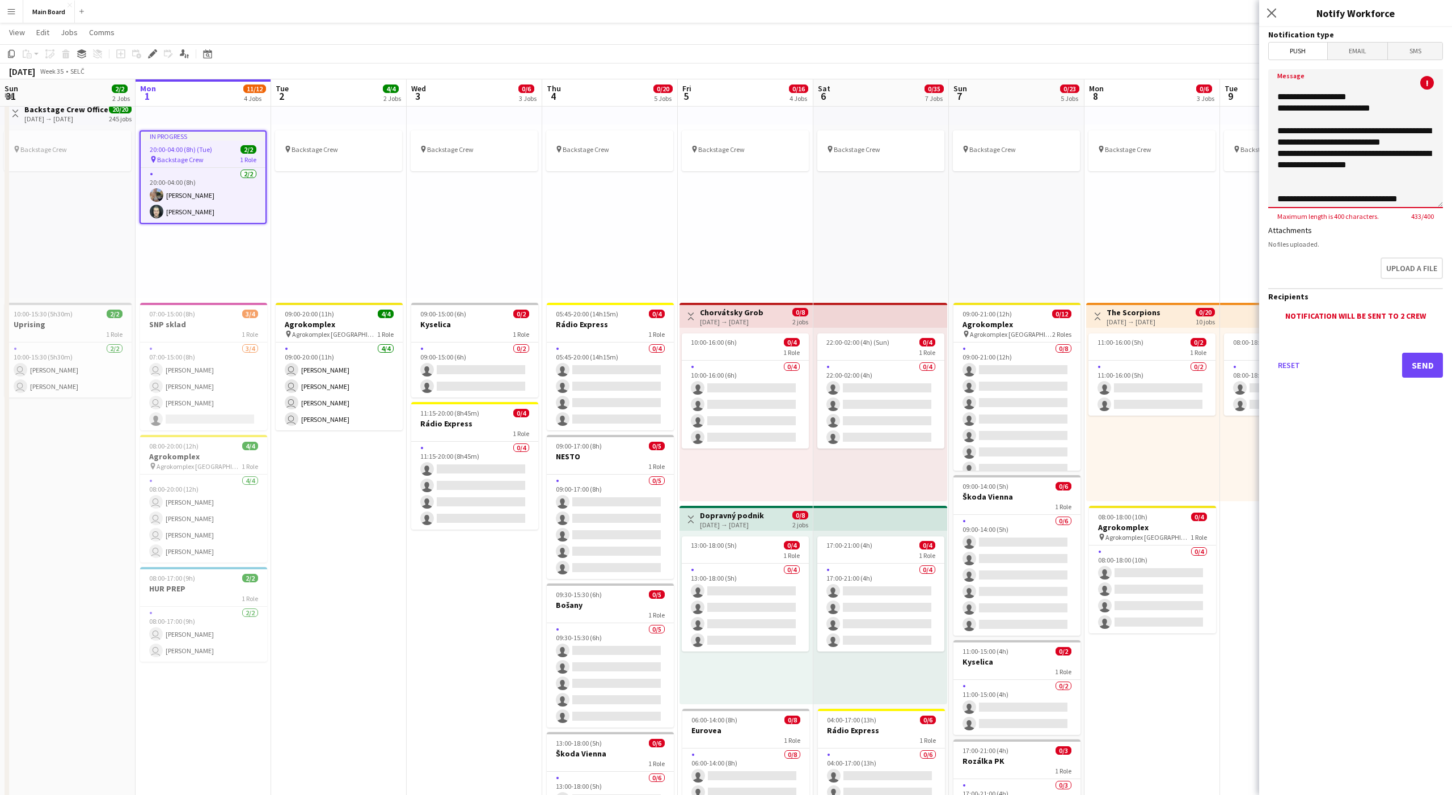
scroll to position [86, 0]
click at [1334, 172] on textarea "**********" at bounding box center [1355, 138] width 175 height 139
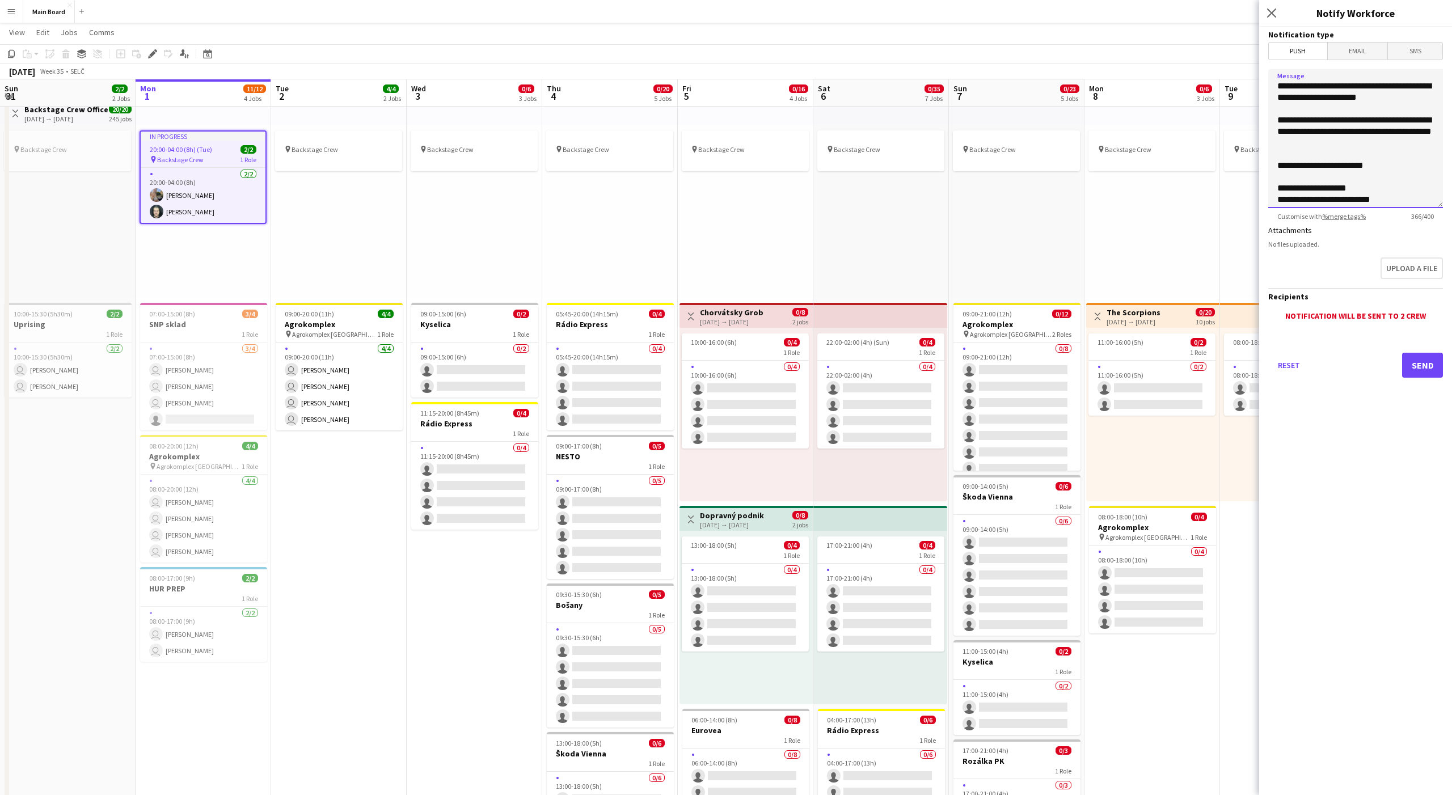
scroll to position [82, 0]
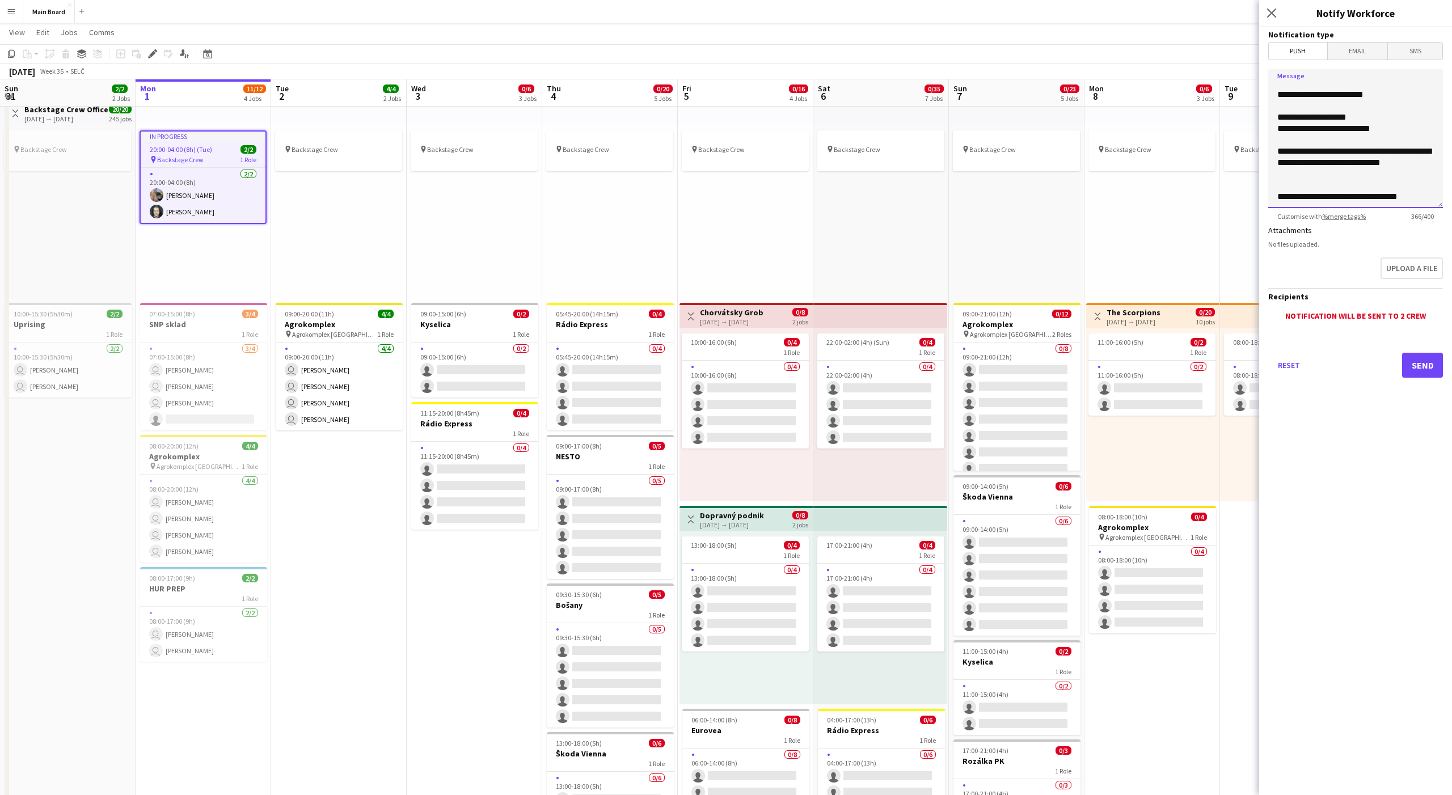
type textarea "**********"
click at [1426, 367] on button "Send" at bounding box center [1422, 365] width 41 height 25
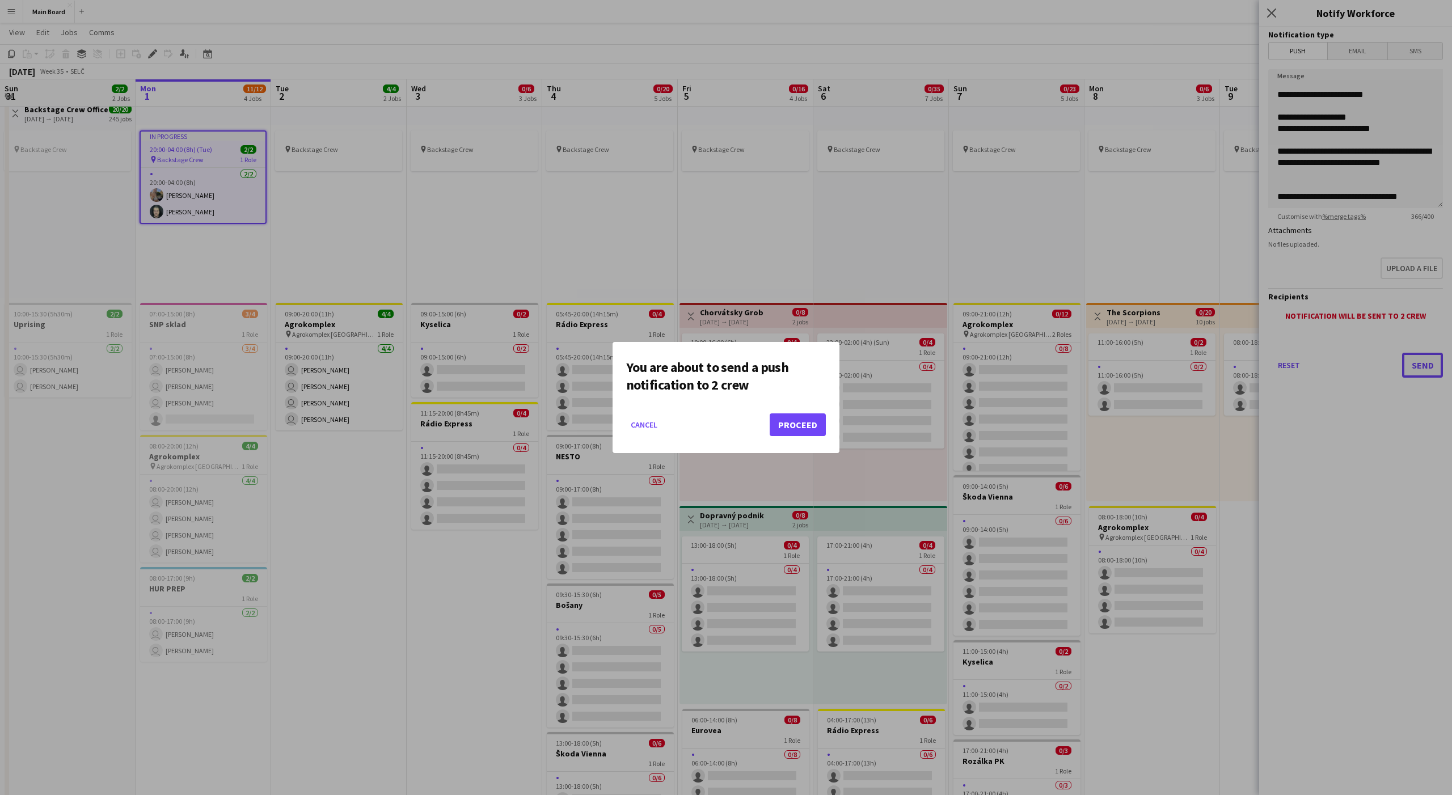
scroll to position [0, 0]
click at [792, 424] on button "Proceed" at bounding box center [798, 424] width 56 height 23
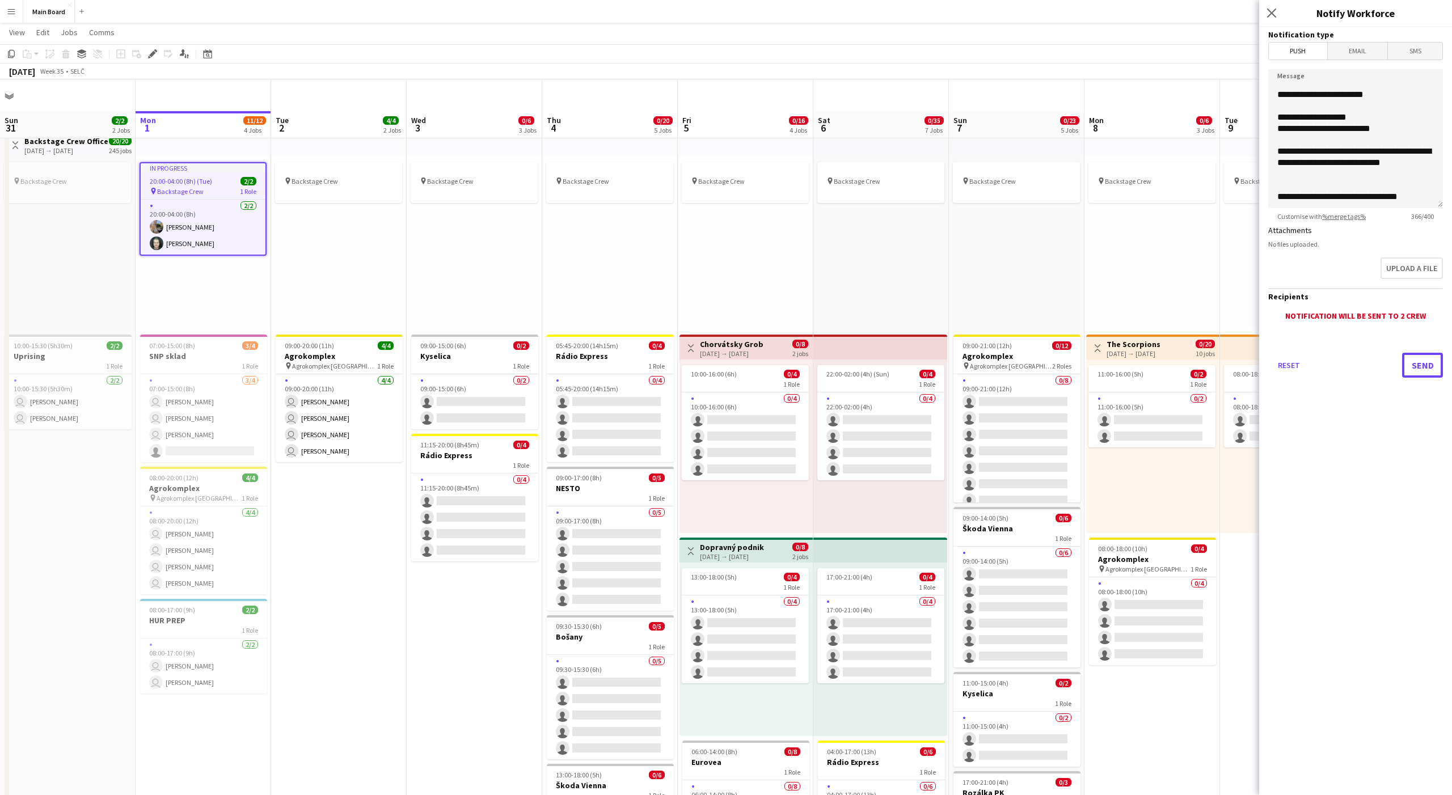
scroll to position [32, 0]
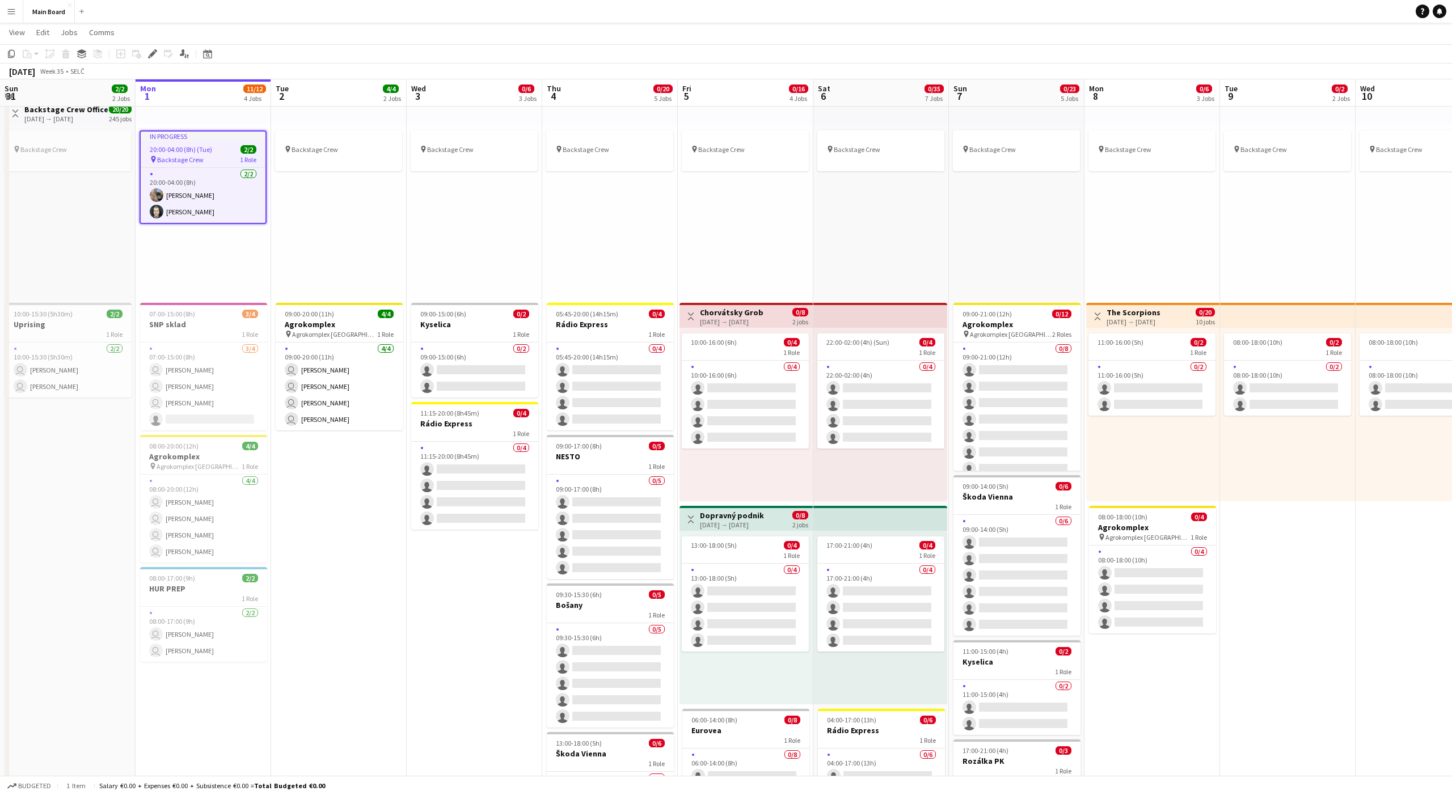
click at [86, 40] on app-page-menu "View Day view expanded Day view collapsed Month view Date picker Jump to [DATE]…" at bounding box center [726, 34] width 1452 height 22
click at [95, 34] on span "Comms" at bounding box center [102, 32] width 26 height 10
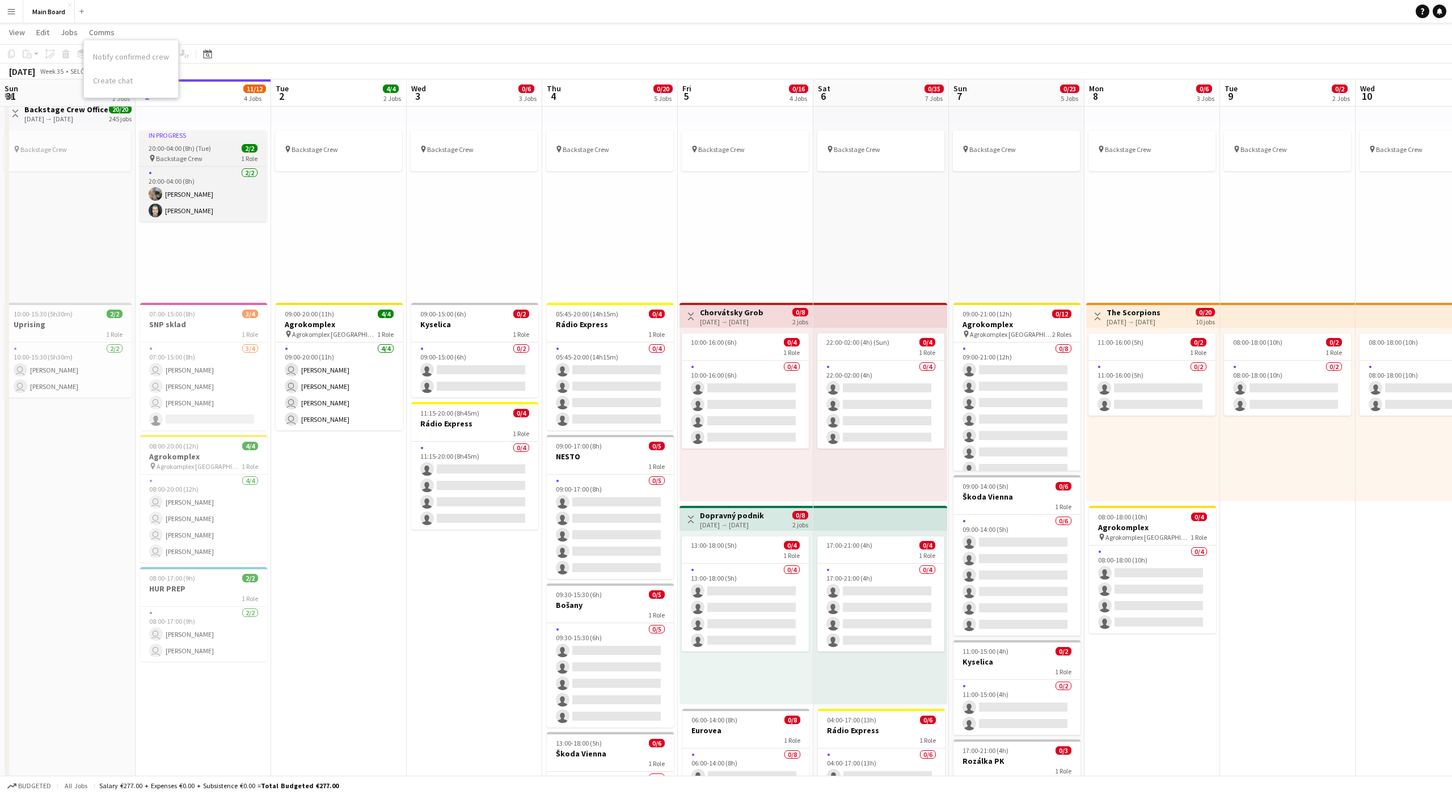
click at [195, 140] on app-job-card "In progress 20:00-04:00 (8h) (Tue) 2/2 pin Backstage Crew 1 Role [DATE] 20:00-0…" at bounding box center [202, 175] width 127 height 91
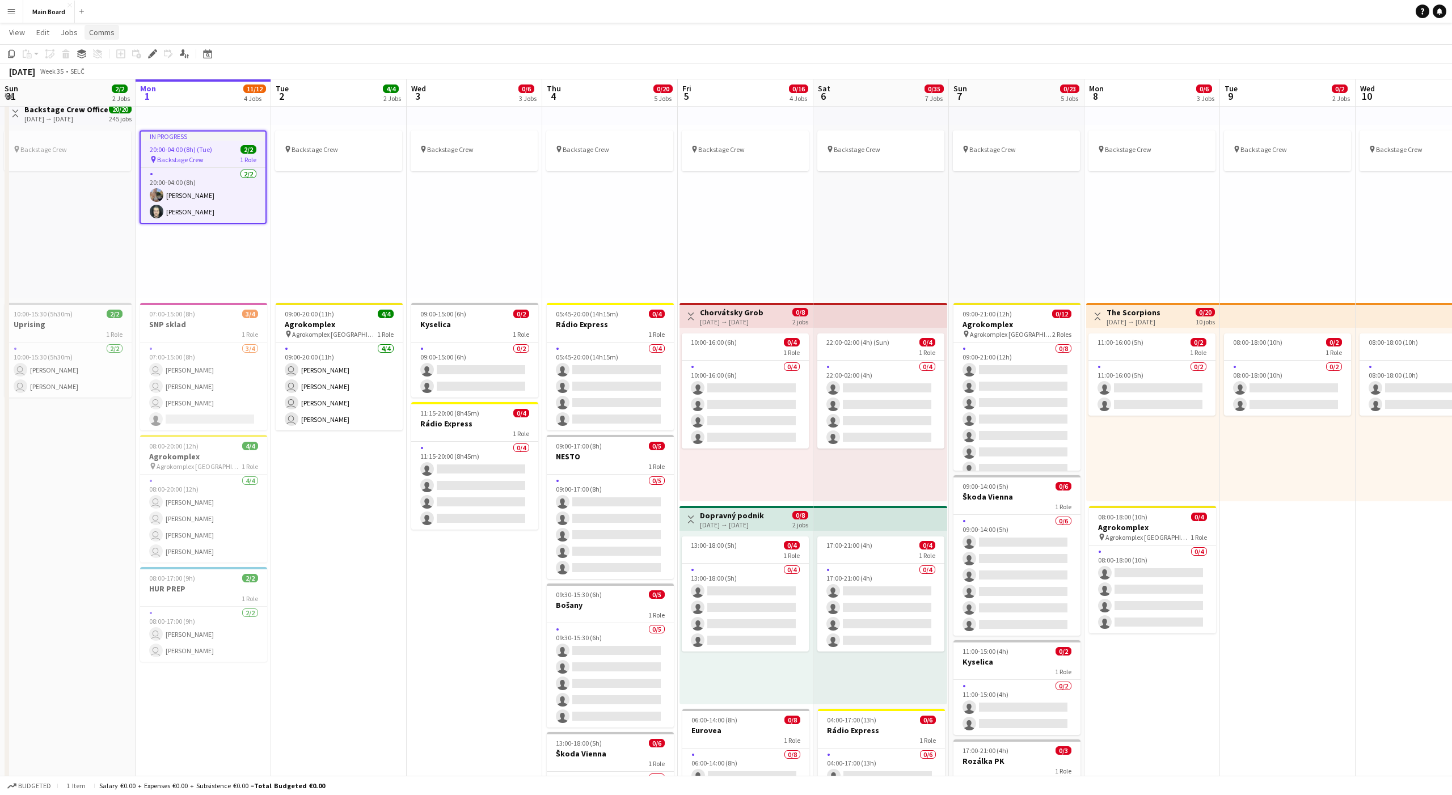
click at [103, 32] on span "Comms" at bounding box center [102, 32] width 26 height 10
click at [116, 57] on span "Notify confirmed crew" at bounding box center [131, 57] width 76 height 10
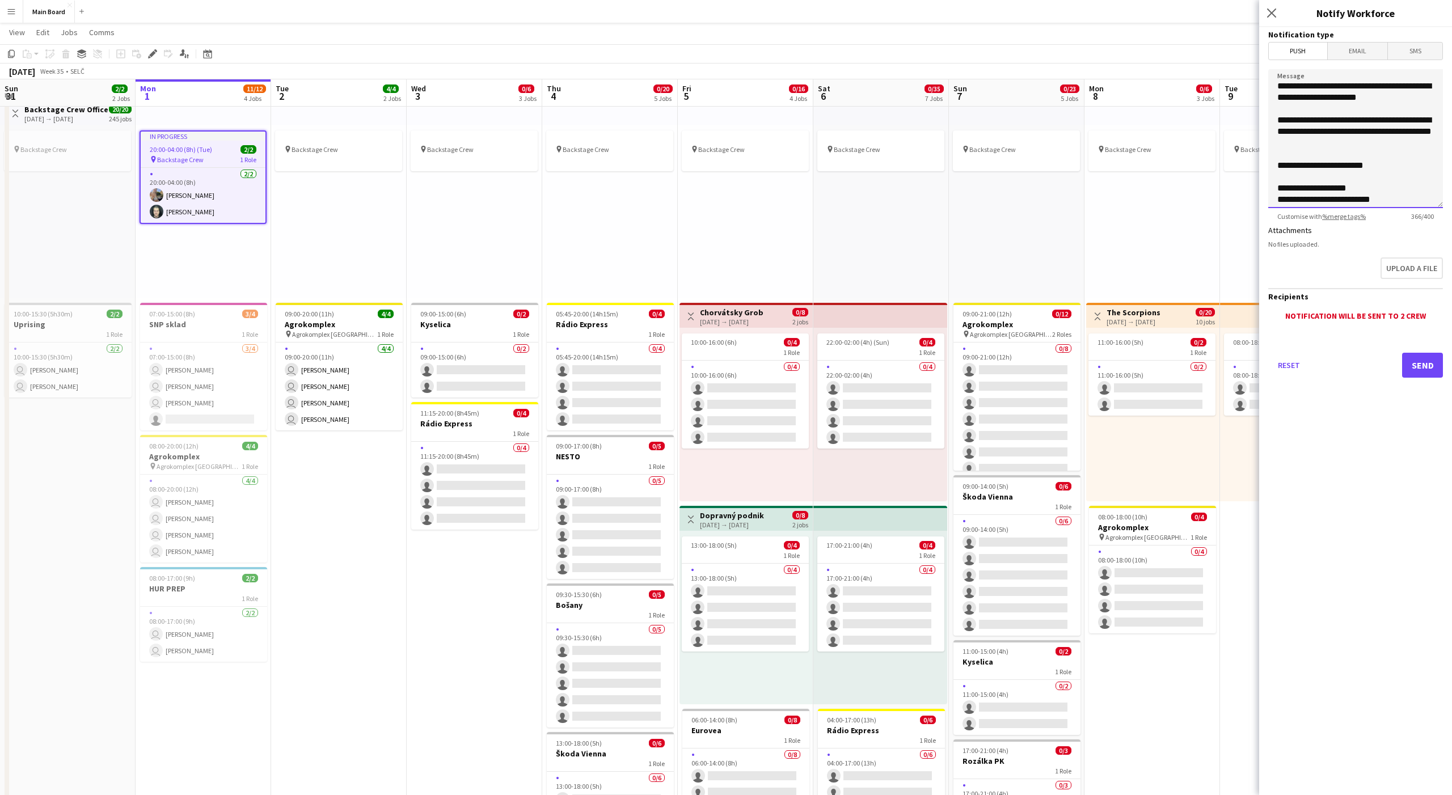
click at [1376, 113] on textarea "**********" at bounding box center [1355, 138] width 175 height 139
drag, startPoint x: 1338, startPoint y: 98, endPoint x: 1406, endPoint y: 97, distance: 68.6
click at [1406, 97] on textarea "**********" at bounding box center [1355, 138] width 175 height 139
click at [1371, 89] on textarea "**********" at bounding box center [1355, 138] width 175 height 139
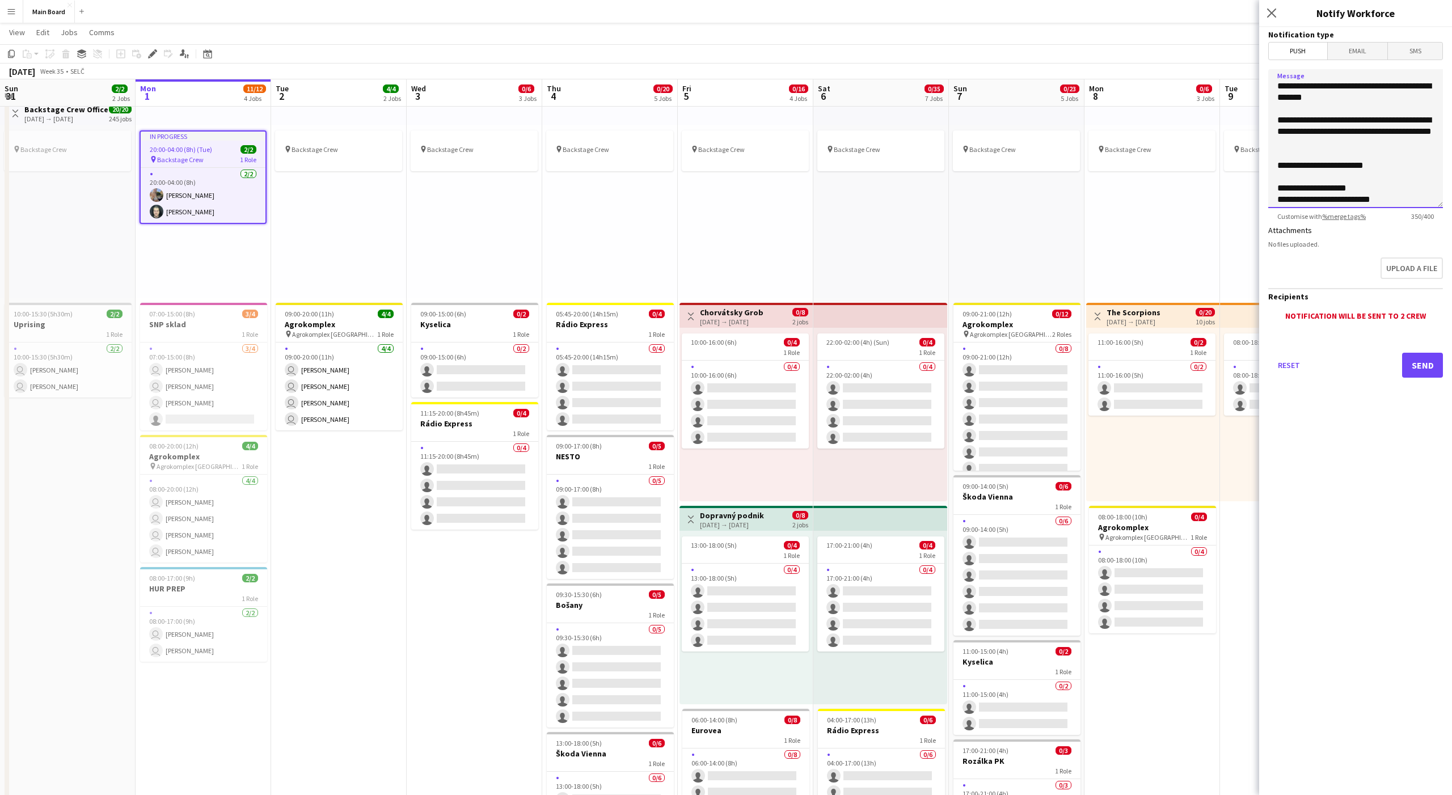
drag, startPoint x: 1275, startPoint y: 119, endPoint x: 1359, endPoint y: 139, distance: 86.8
click at [1359, 139] on textarea "**********" at bounding box center [1355, 138] width 175 height 139
click at [1383, 119] on textarea "**********" at bounding box center [1355, 138] width 175 height 139
click at [1311, 120] on textarea "**********" at bounding box center [1355, 138] width 175 height 139
click at [1333, 143] on textarea "**********" at bounding box center [1355, 138] width 175 height 139
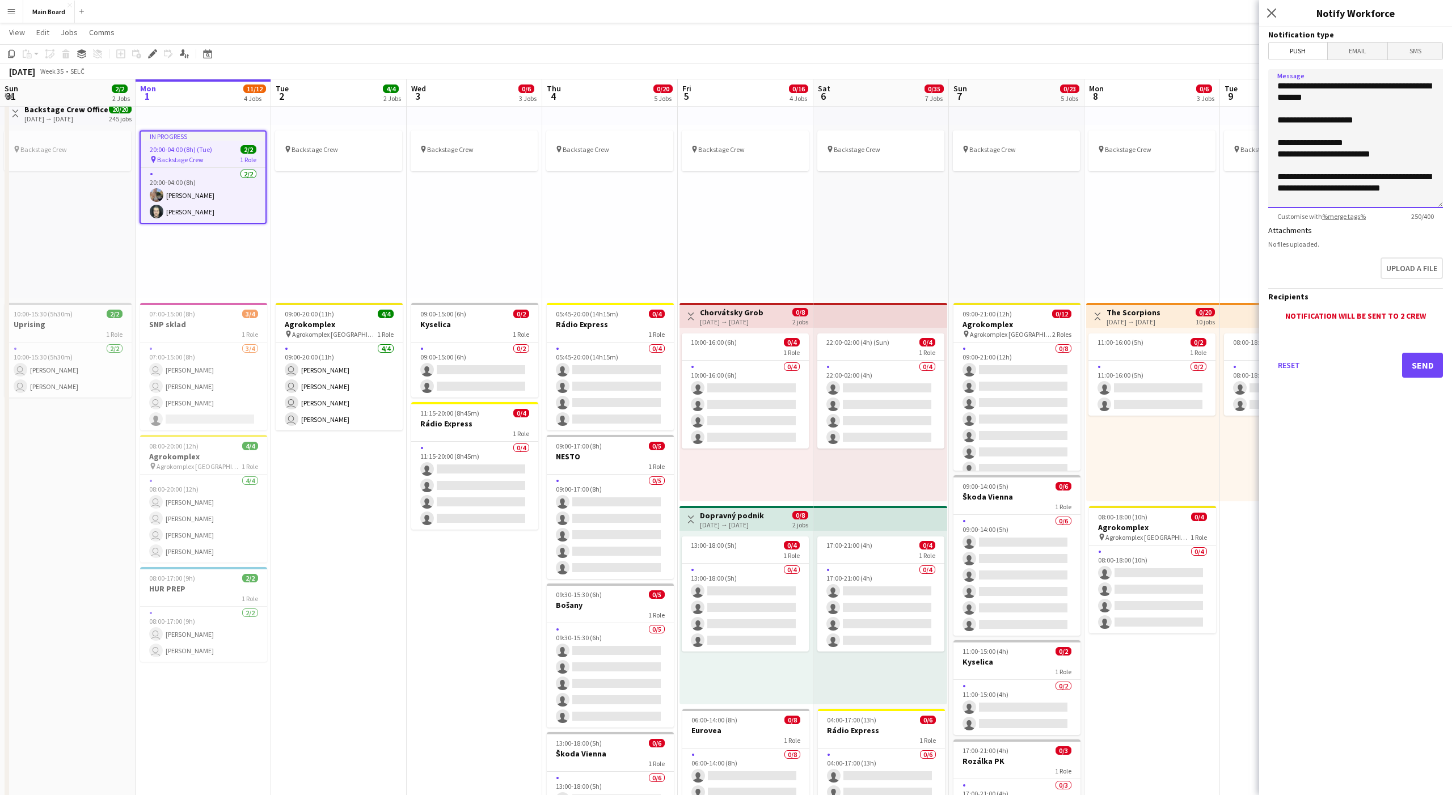
click at [1360, 143] on textarea "**********" at bounding box center [1355, 138] width 175 height 139
click at [1348, 164] on textarea "**********" at bounding box center [1355, 138] width 175 height 139
click at [1430, 175] on textarea "**********" at bounding box center [1355, 138] width 175 height 139
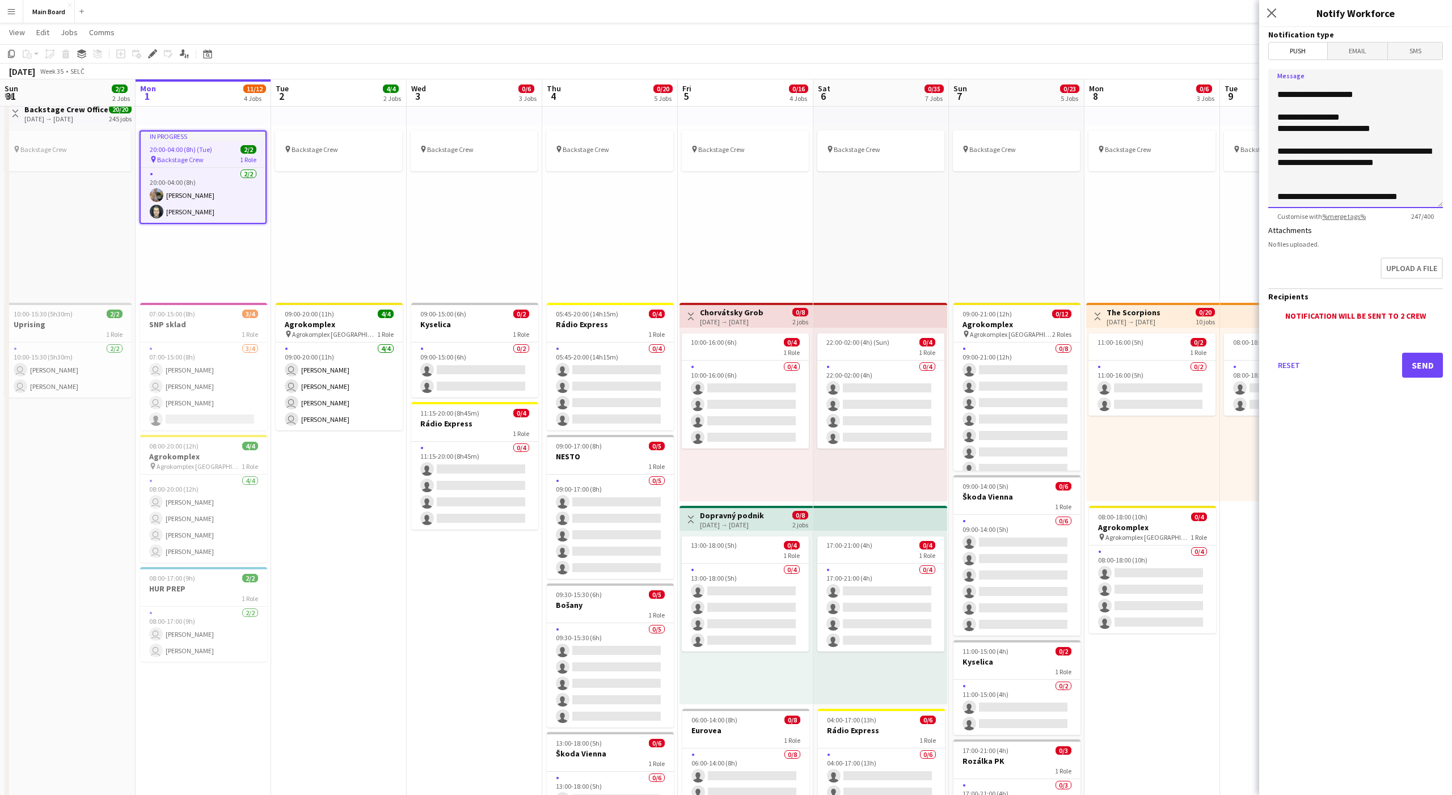
click at [1346, 184] on textarea "**********" at bounding box center [1355, 138] width 175 height 139
click at [1423, 192] on textarea "**********" at bounding box center [1355, 138] width 175 height 139
click at [1313, 186] on textarea "**********" at bounding box center [1355, 138] width 175 height 139
paste textarea "**********"
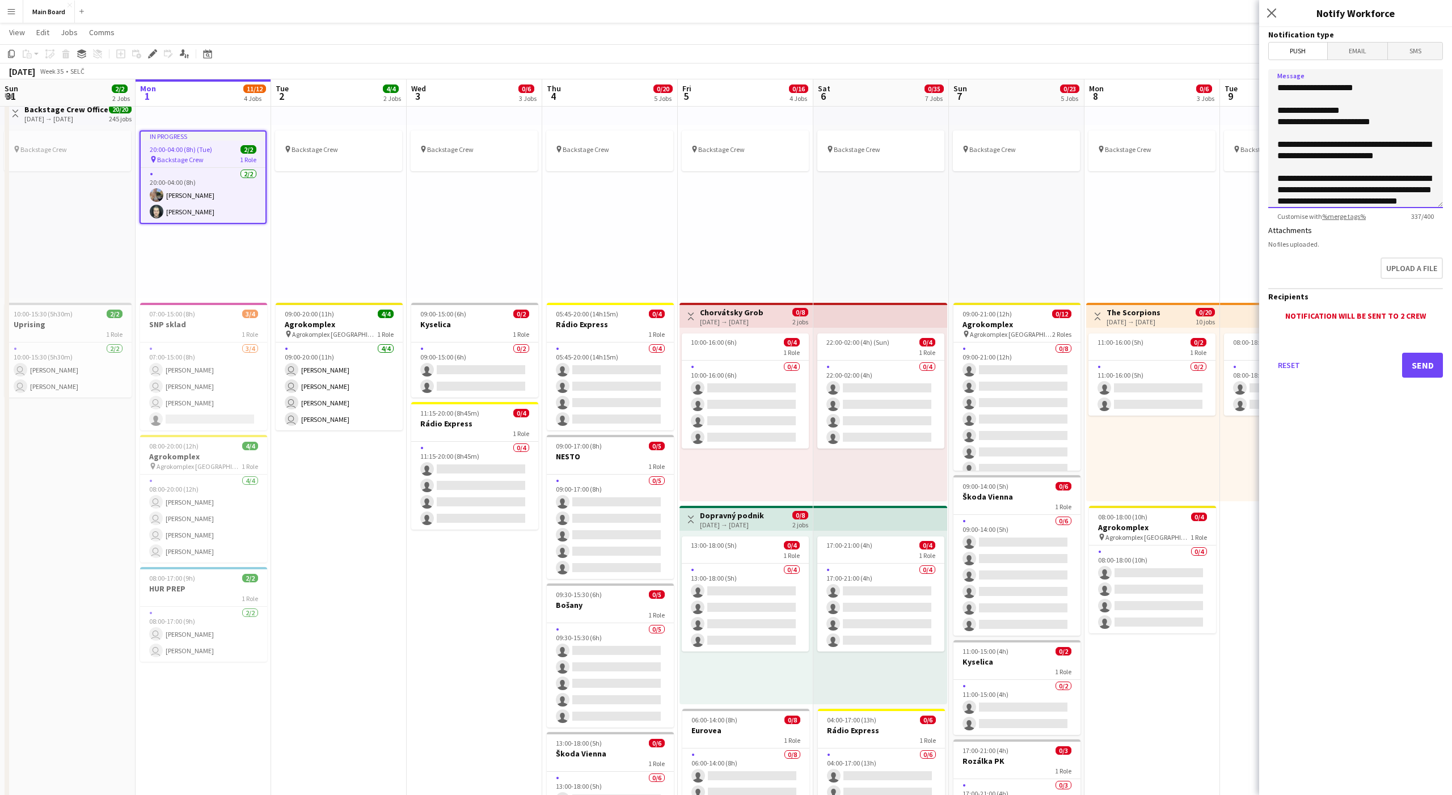
drag, startPoint x: 1318, startPoint y: 178, endPoint x: 1280, endPoint y: 179, distance: 37.4
click at [1280, 179] on textarea "**********" at bounding box center [1355, 138] width 175 height 139
click at [1321, 177] on textarea "**********" at bounding box center [1355, 138] width 175 height 139
click at [1386, 177] on textarea "**********" at bounding box center [1355, 138] width 175 height 139
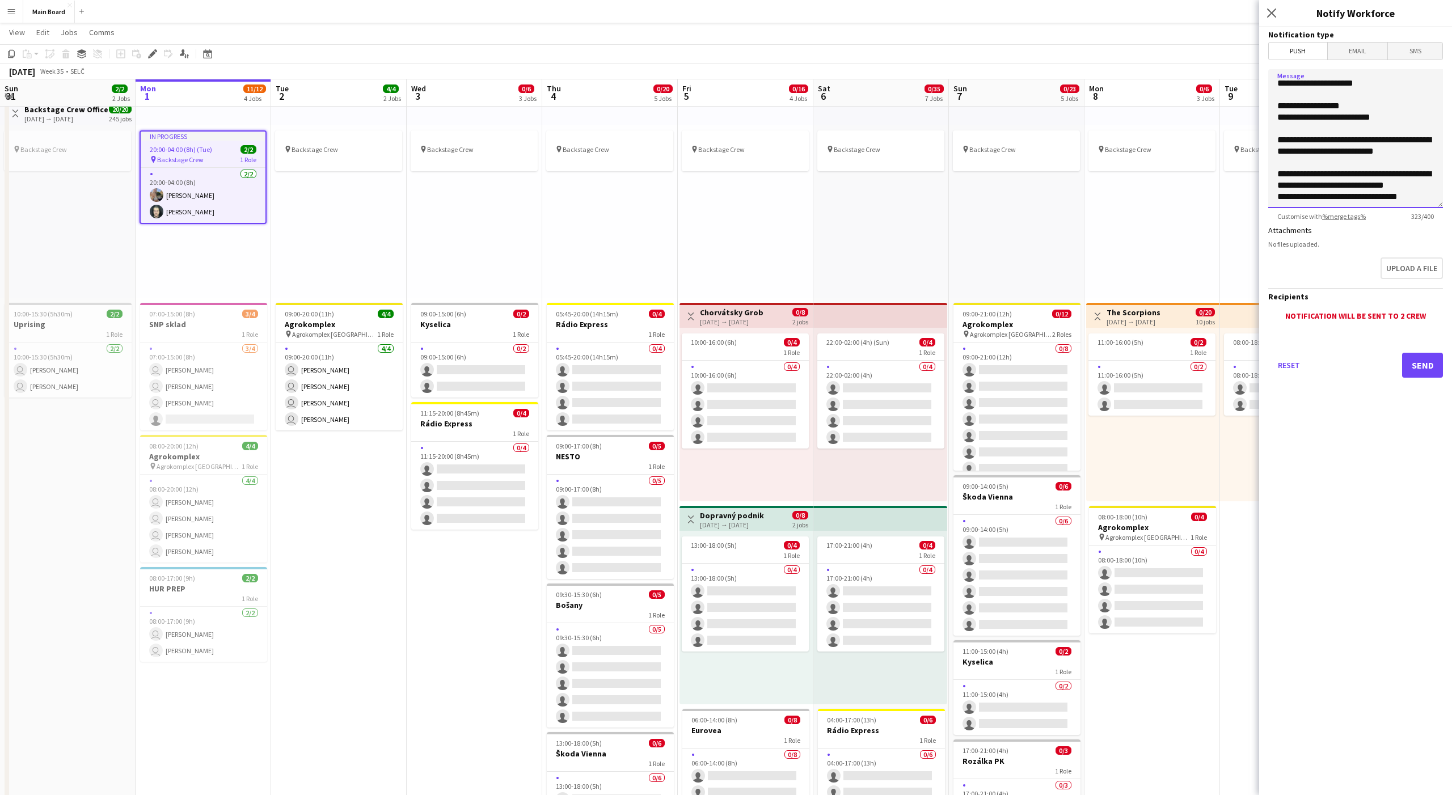
click at [1430, 187] on textarea "**********" at bounding box center [1355, 138] width 175 height 139
click at [1325, 197] on textarea "**********" at bounding box center [1355, 138] width 175 height 139
click at [1382, 196] on textarea "**********" at bounding box center [1355, 138] width 175 height 139
click at [1414, 197] on textarea "**********" at bounding box center [1355, 138] width 175 height 139
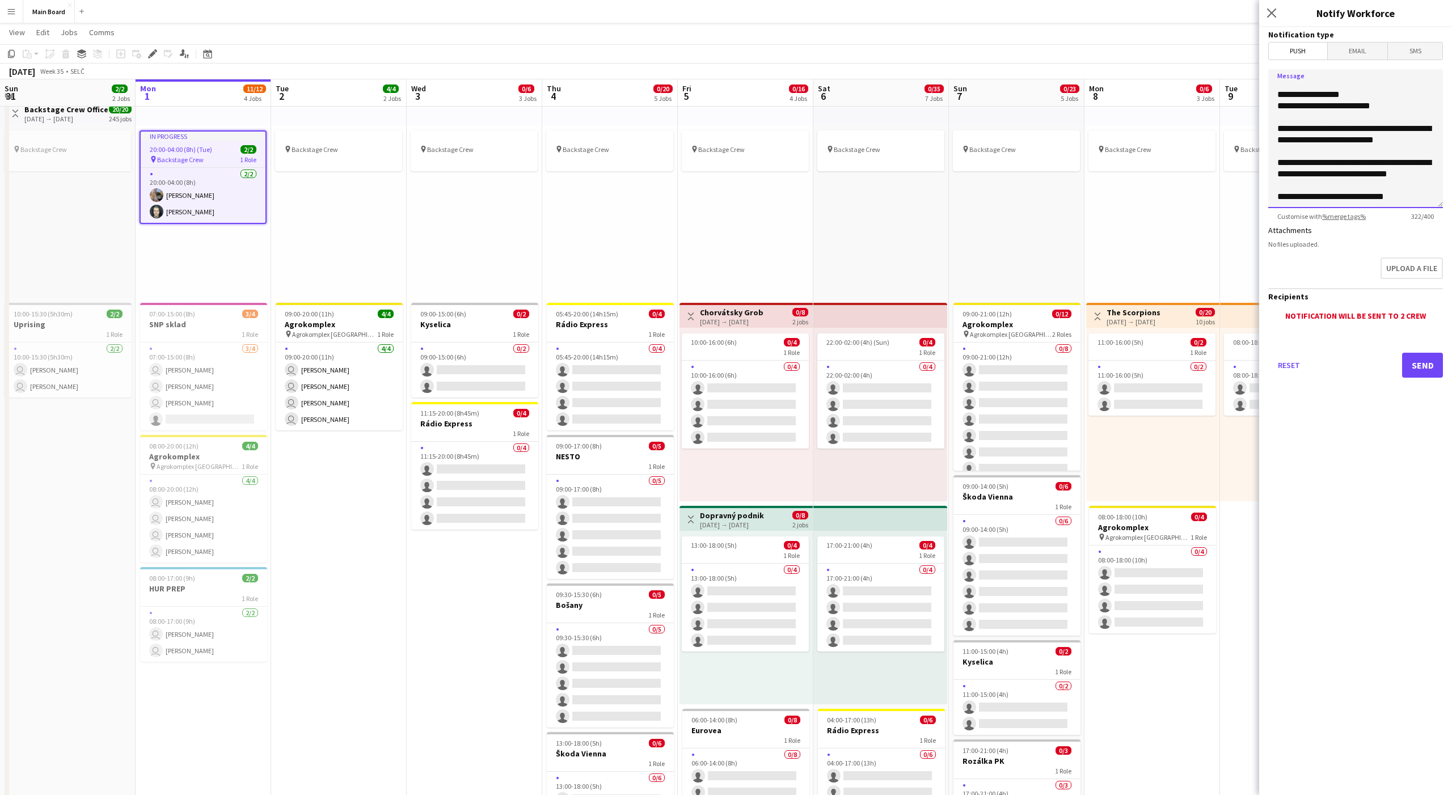
scroll to position [0, 0]
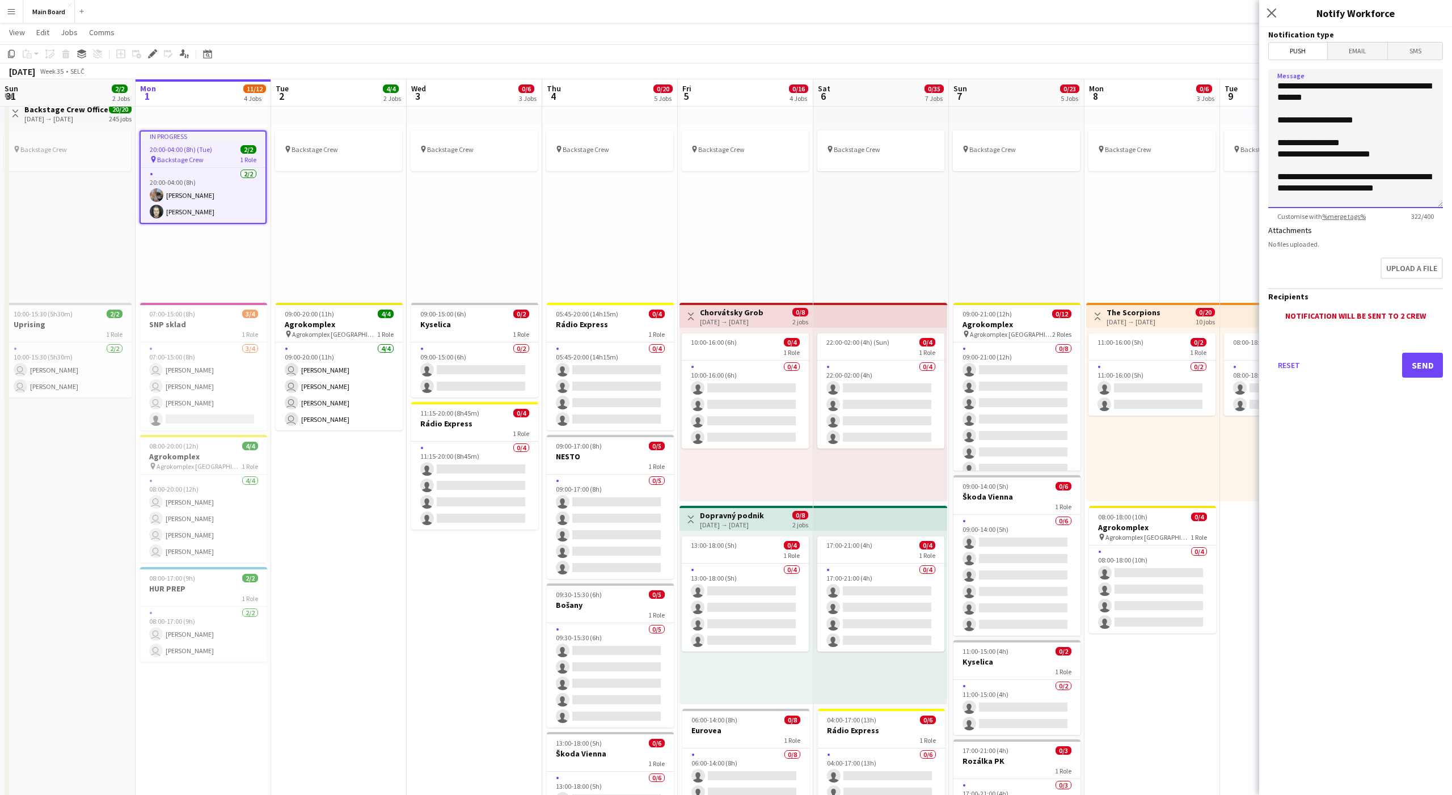
type textarea "**********"
click at [1425, 369] on button "Send" at bounding box center [1422, 365] width 41 height 25
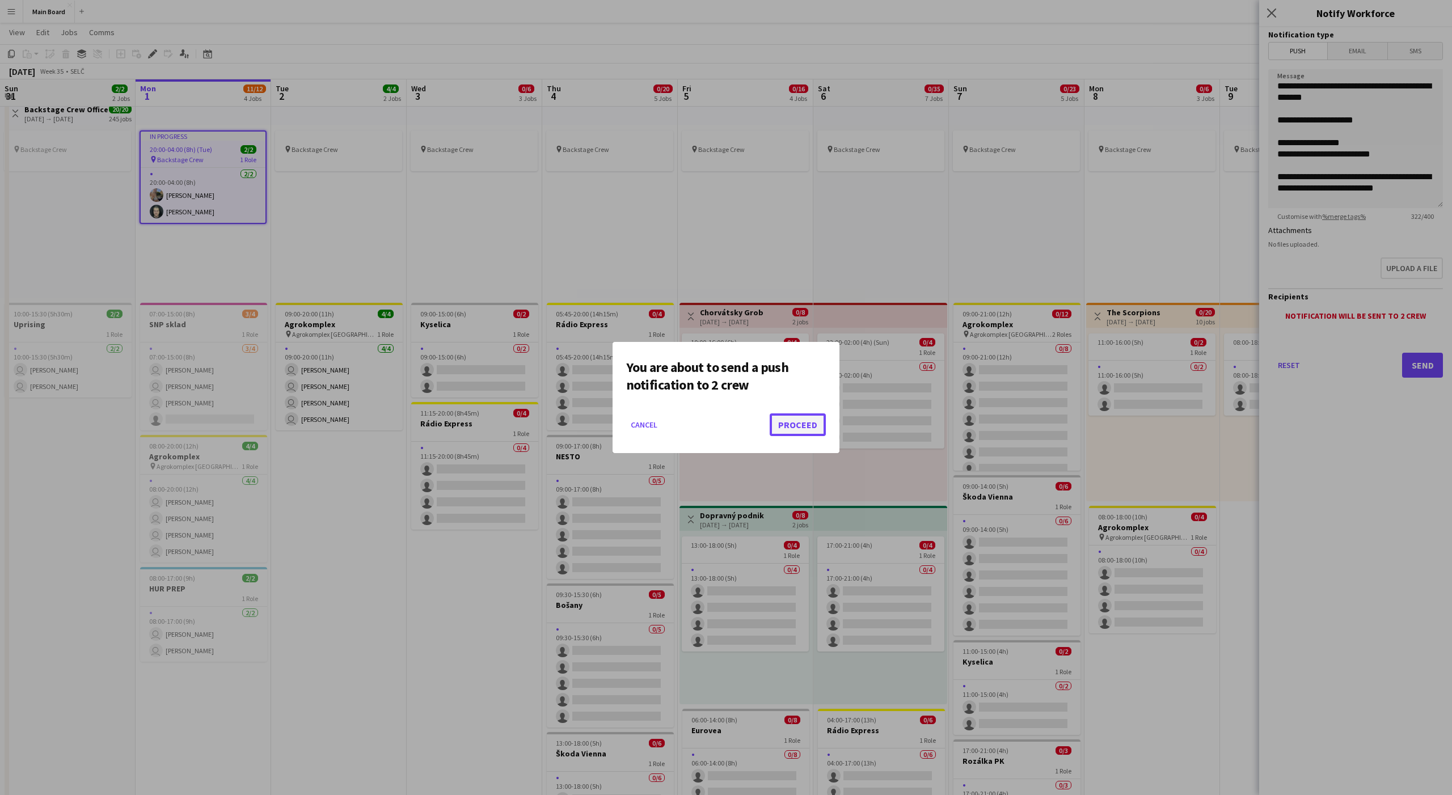
click at [792, 416] on button "Proceed" at bounding box center [798, 424] width 56 height 23
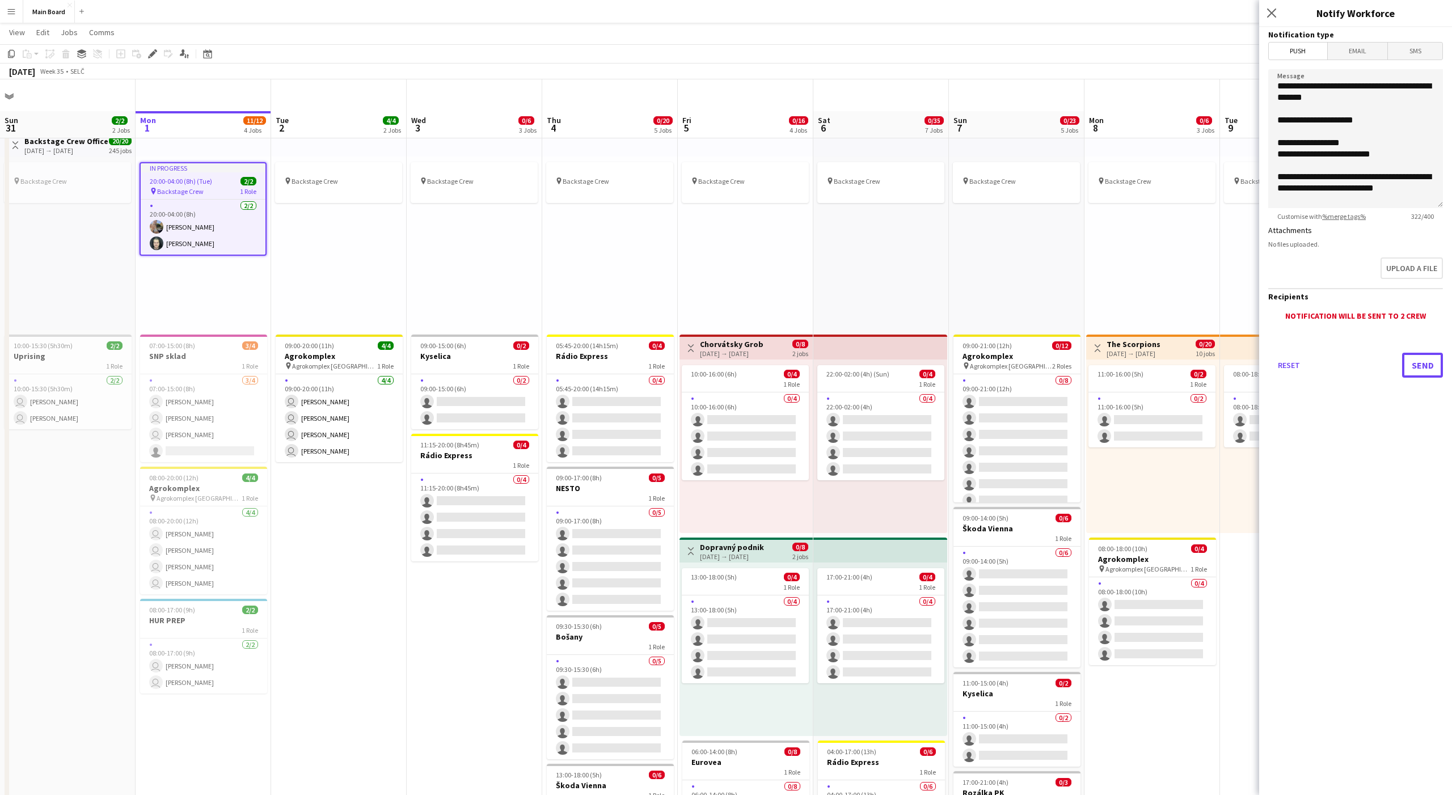
scroll to position [32, 0]
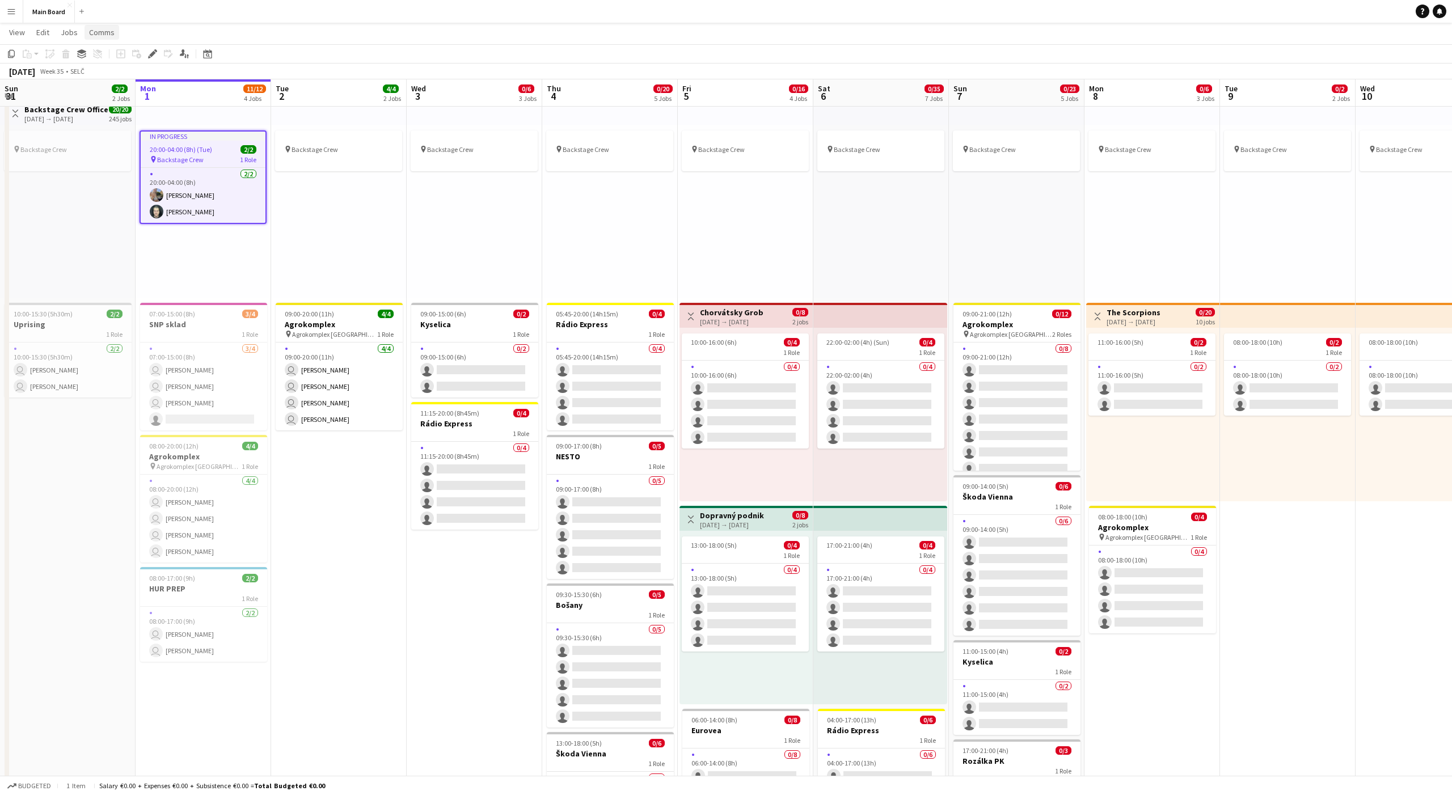
click at [86, 31] on link "Comms" at bounding box center [101, 32] width 35 height 15
click at [122, 55] on span "Notify confirmed crew" at bounding box center [131, 57] width 76 height 10
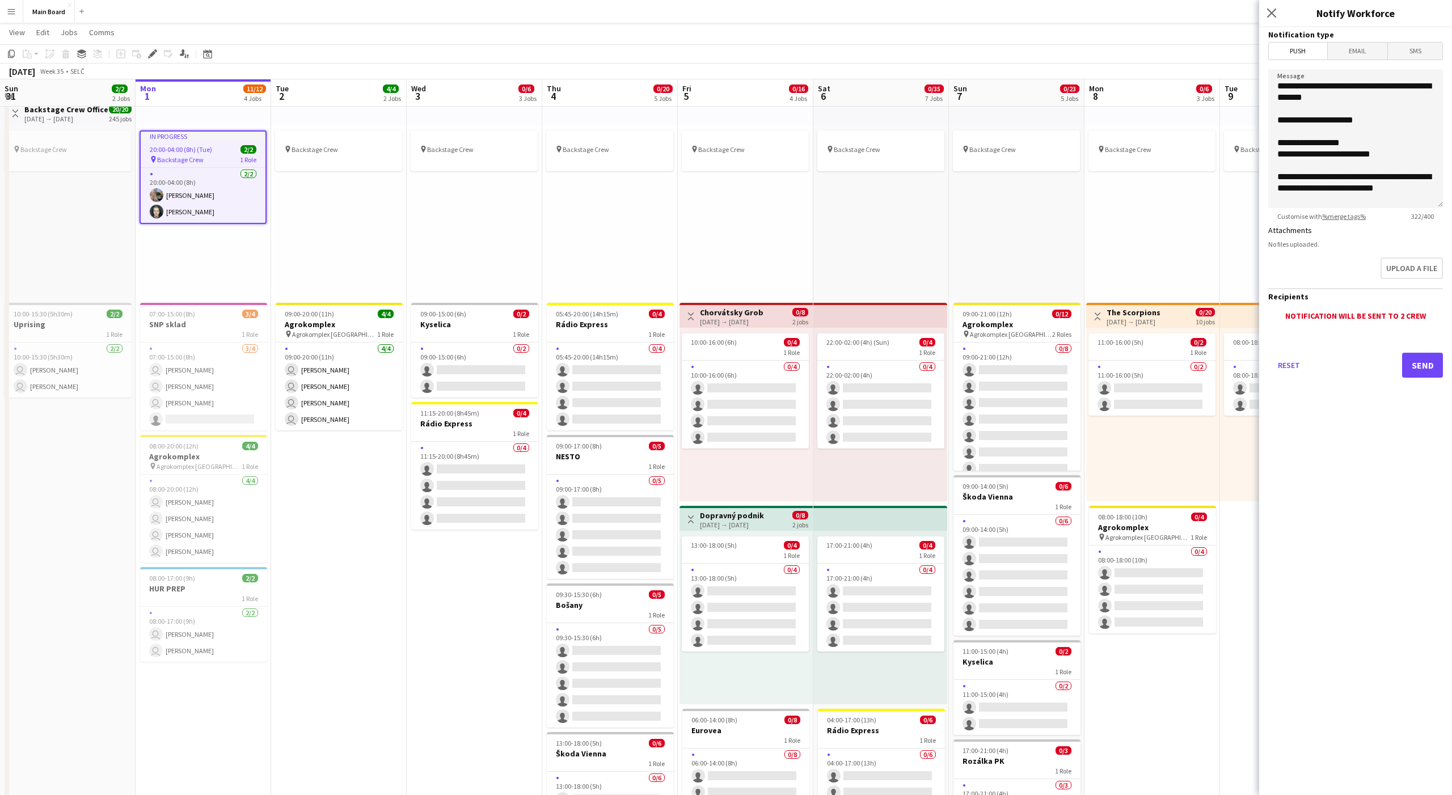
scroll to position [48, 0]
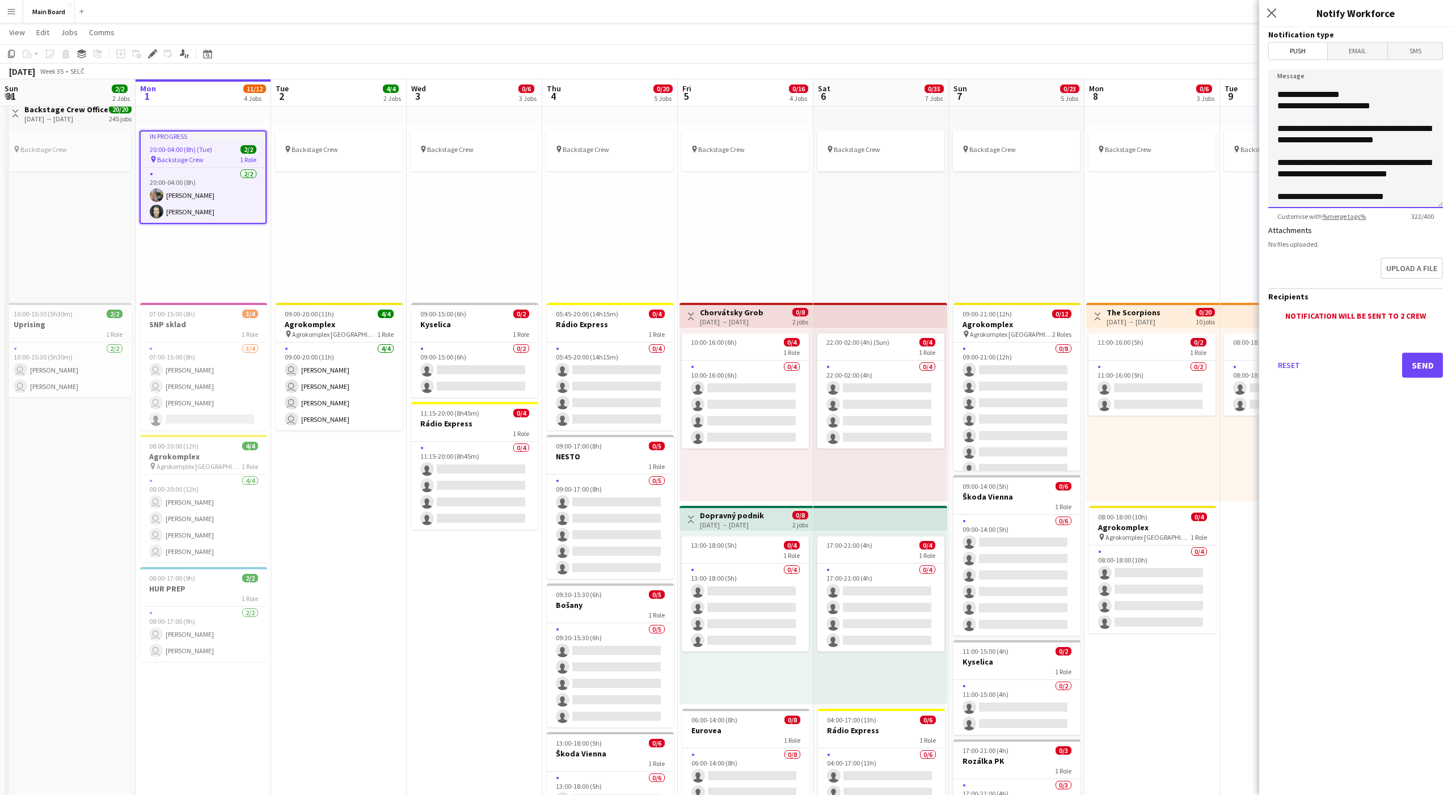
click at [1418, 197] on textarea "**********" at bounding box center [1355, 138] width 175 height 139
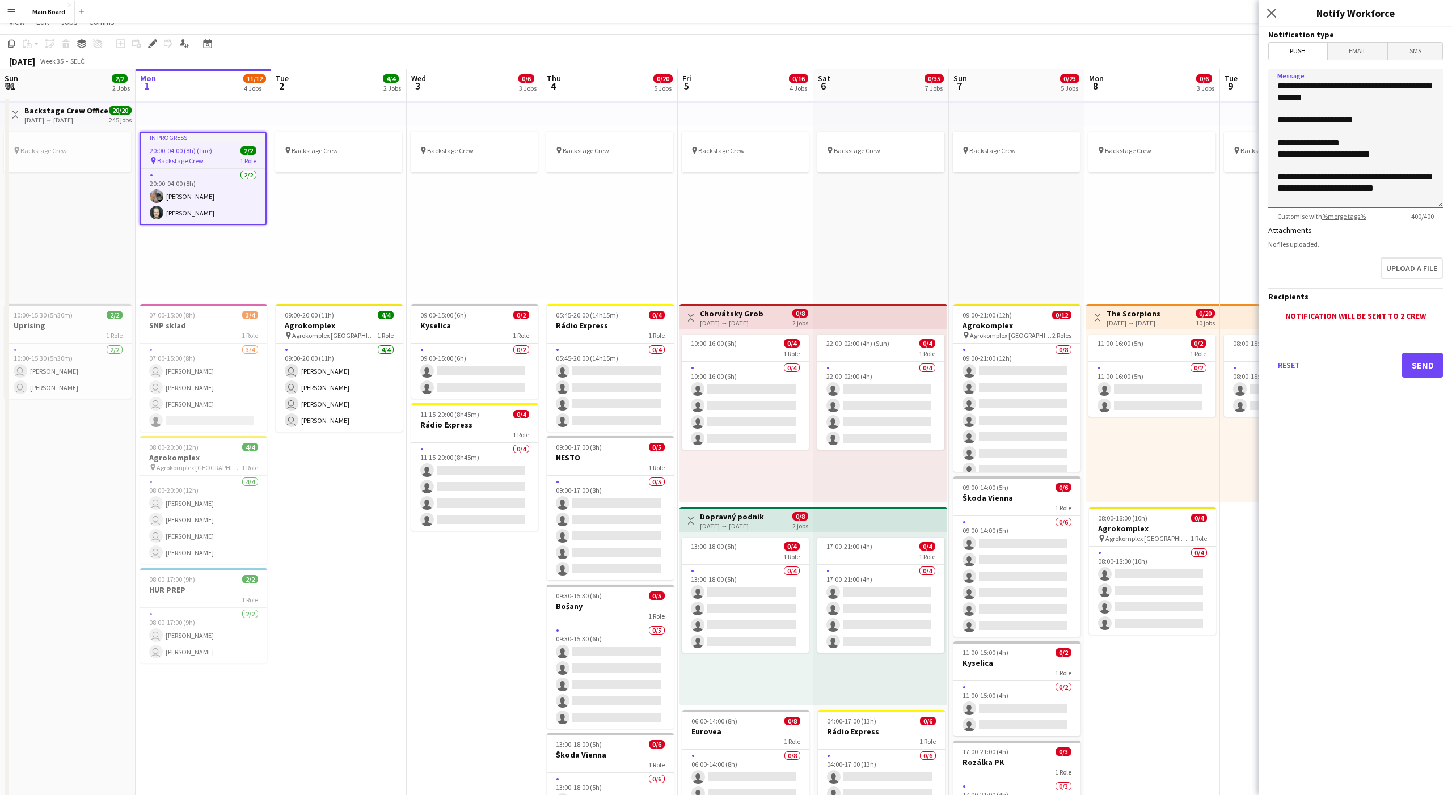
scroll to position [0, 0]
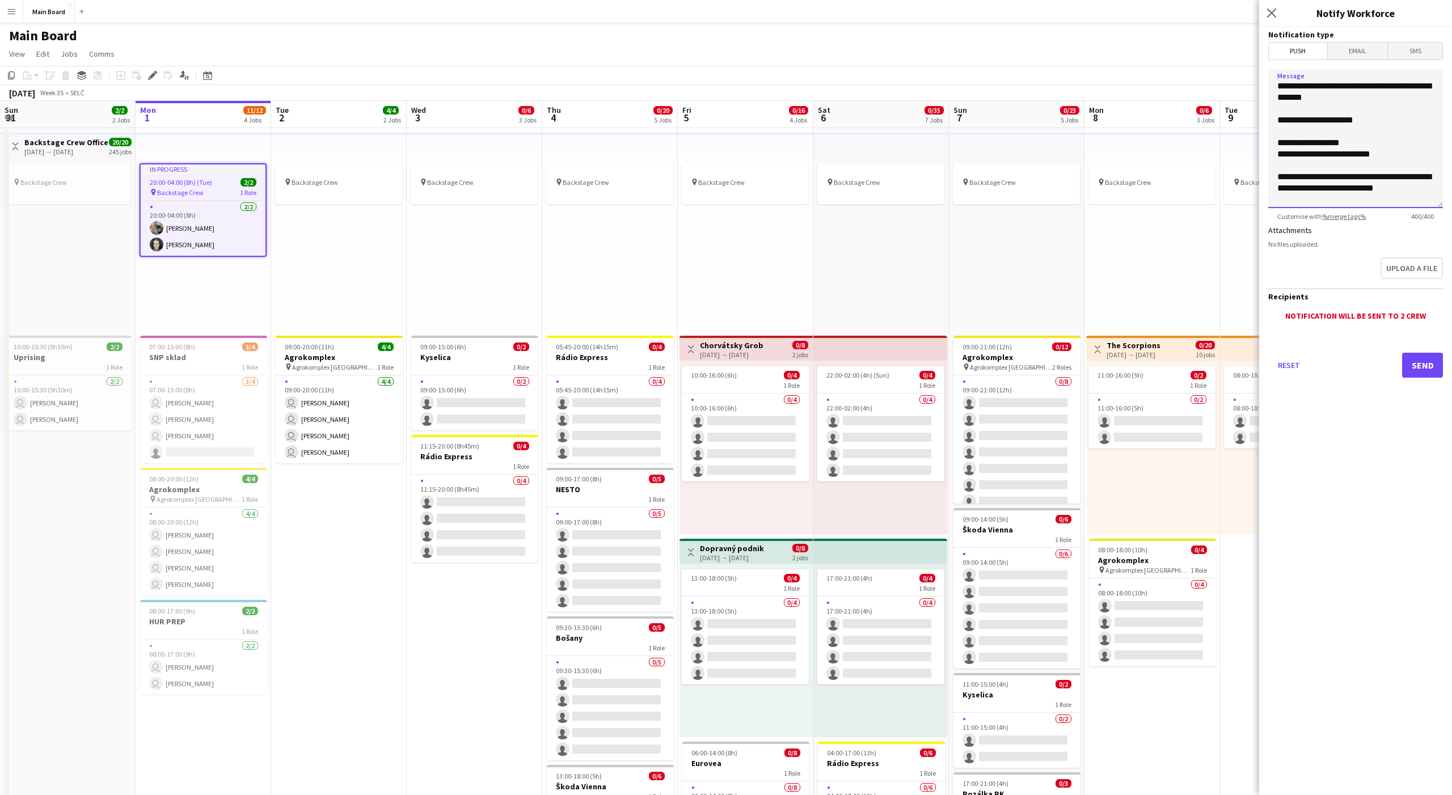
click at [1276, 88] on textarea "**********" at bounding box center [1355, 138] width 175 height 139
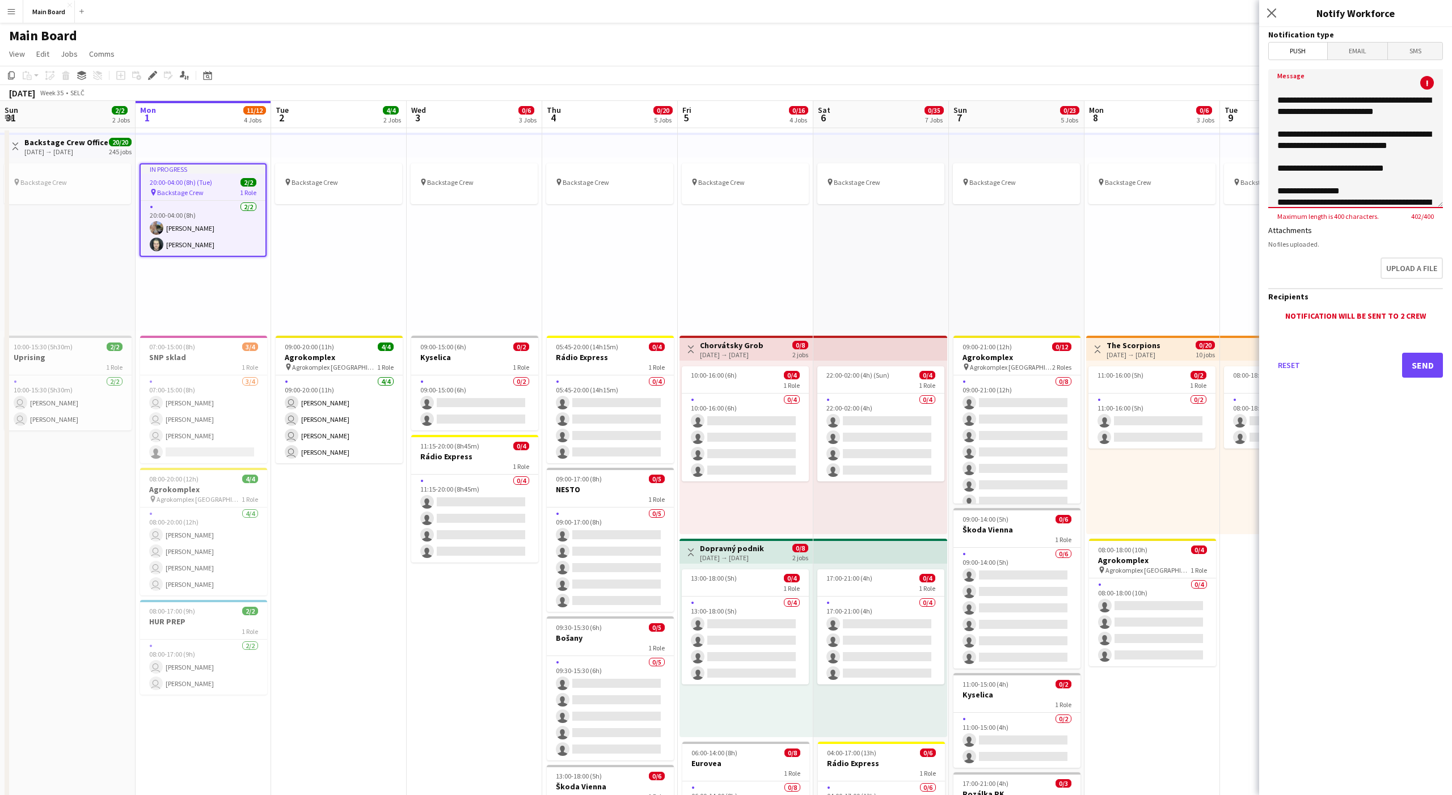
scroll to position [94, 0]
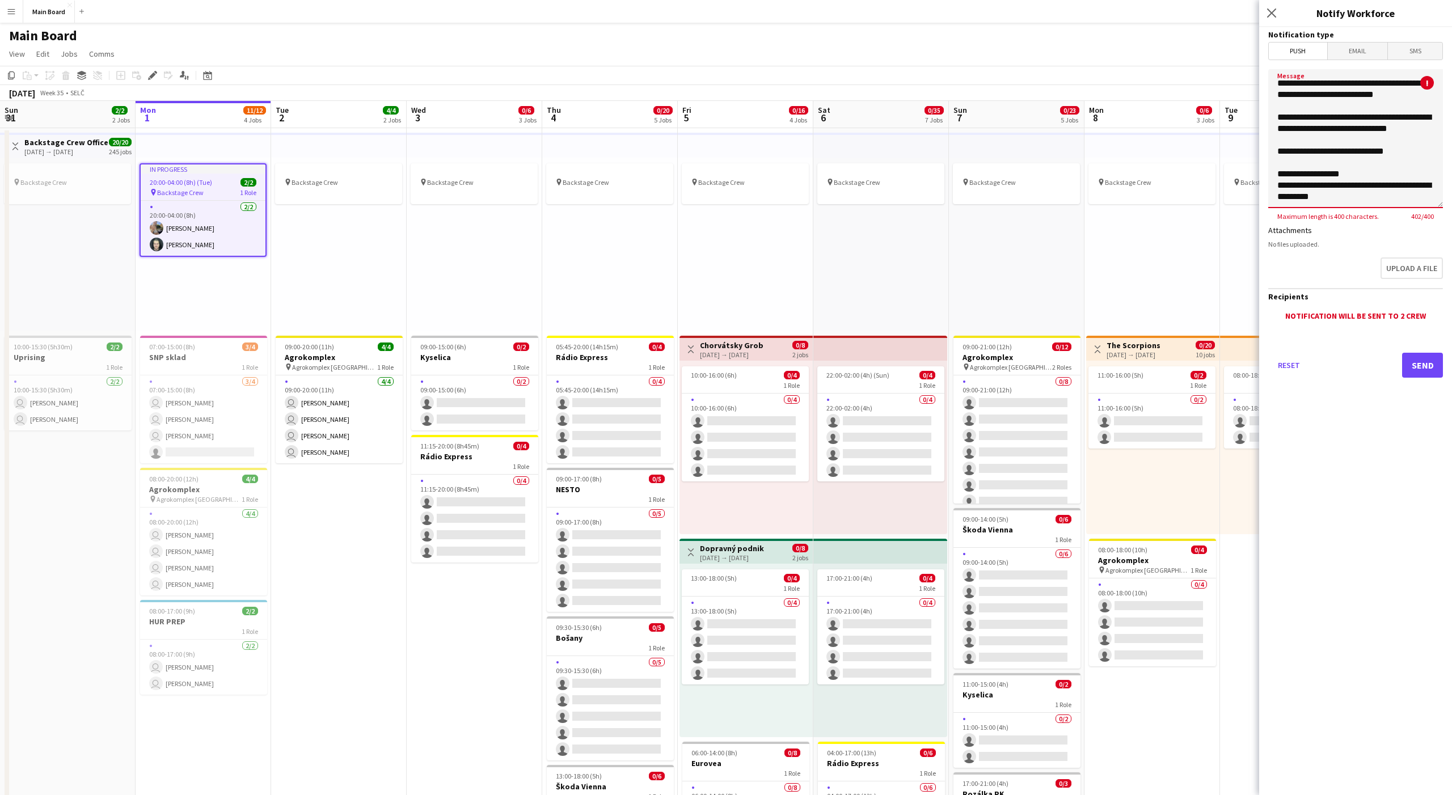
click at [1421, 198] on textarea "**********" at bounding box center [1355, 138] width 175 height 139
click at [1421, 199] on textarea "**********" at bounding box center [1355, 138] width 175 height 139
click at [1417, 199] on textarea "**********" at bounding box center [1355, 138] width 175 height 139
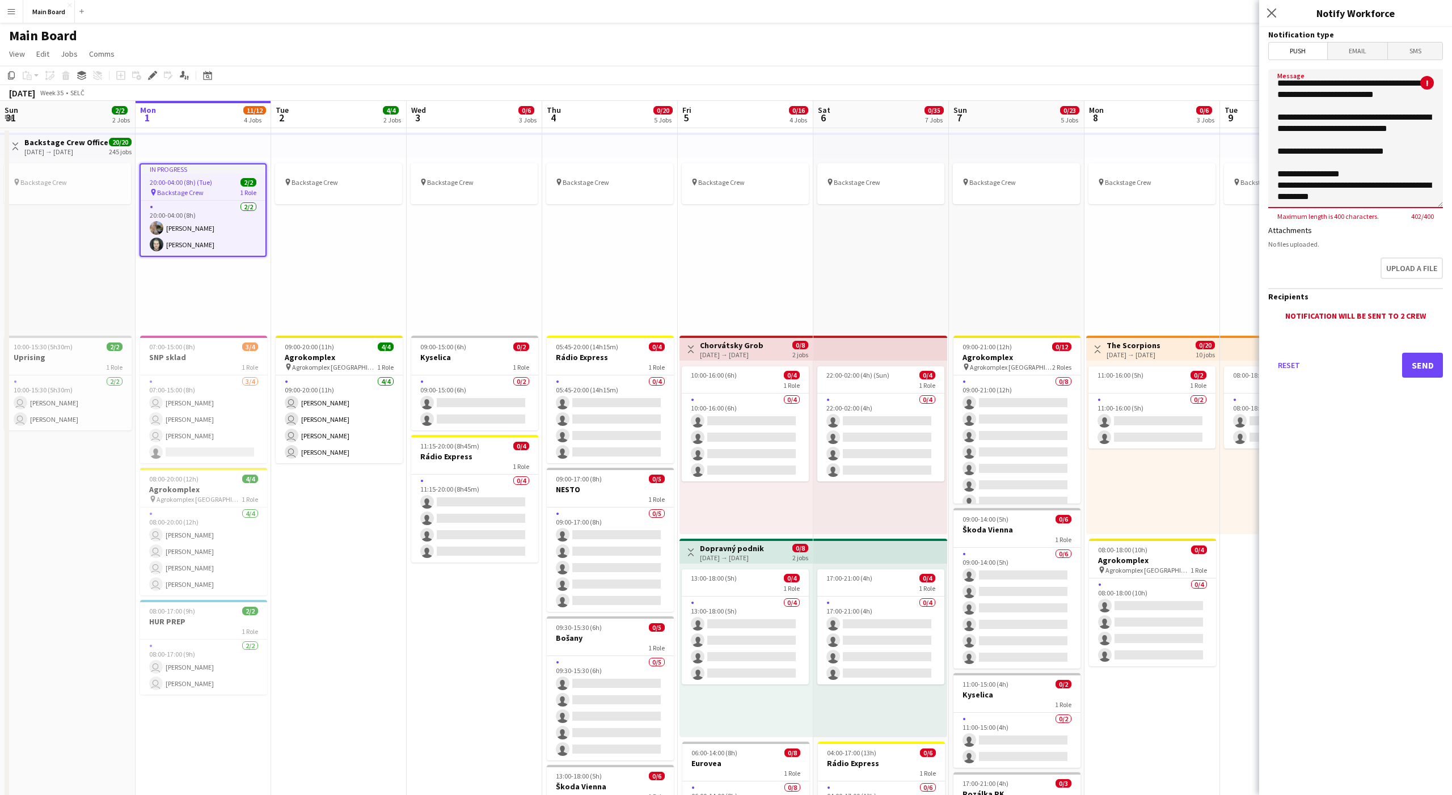
scroll to position [0, 0]
click at [1310, 87] on textarea "**********" at bounding box center [1355, 138] width 175 height 139
paste textarea "**********"
click at [1379, 195] on textarea "**********" at bounding box center [1355, 138] width 175 height 139
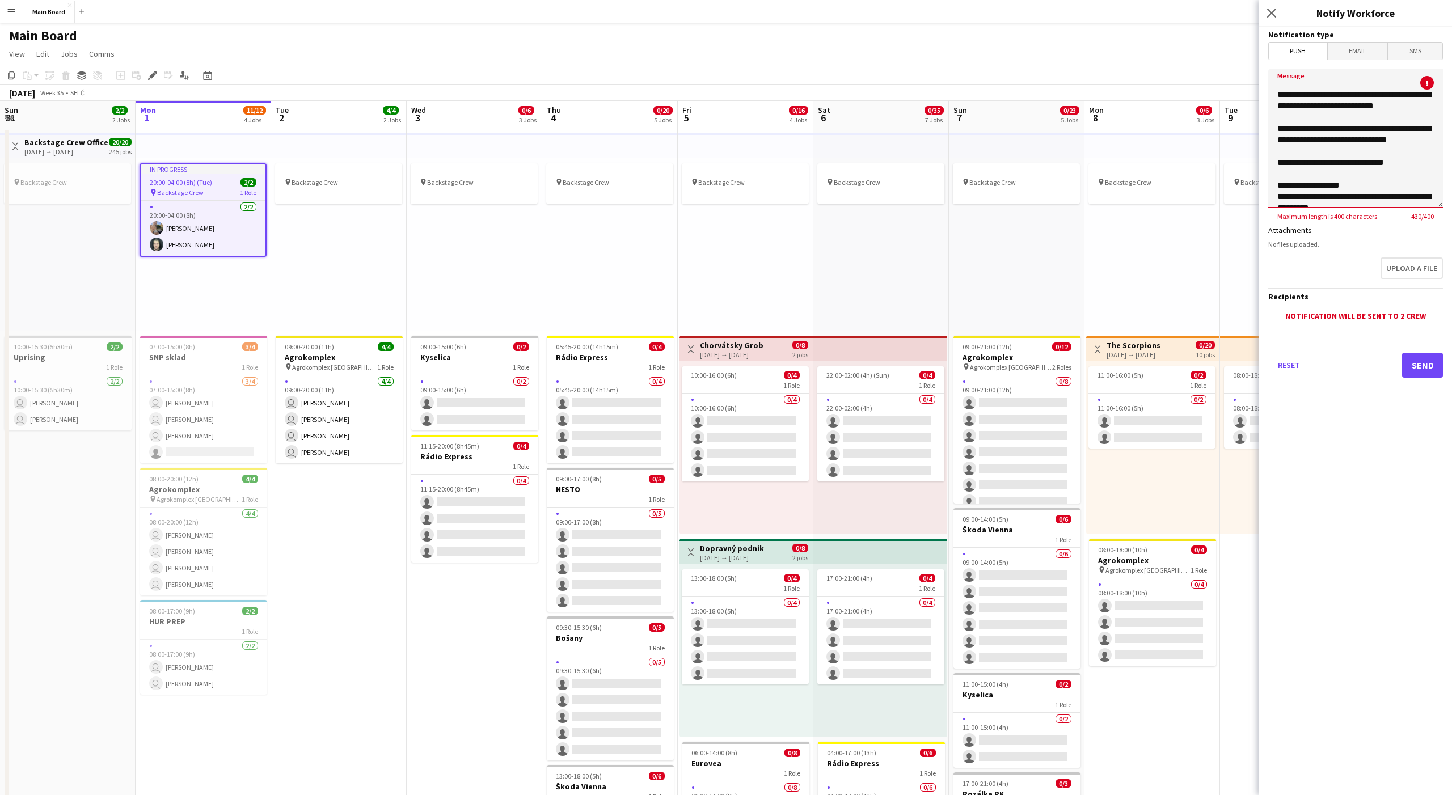
click at [1379, 195] on textarea "**********" at bounding box center [1355, 138] width 175 height 139
paste textarea
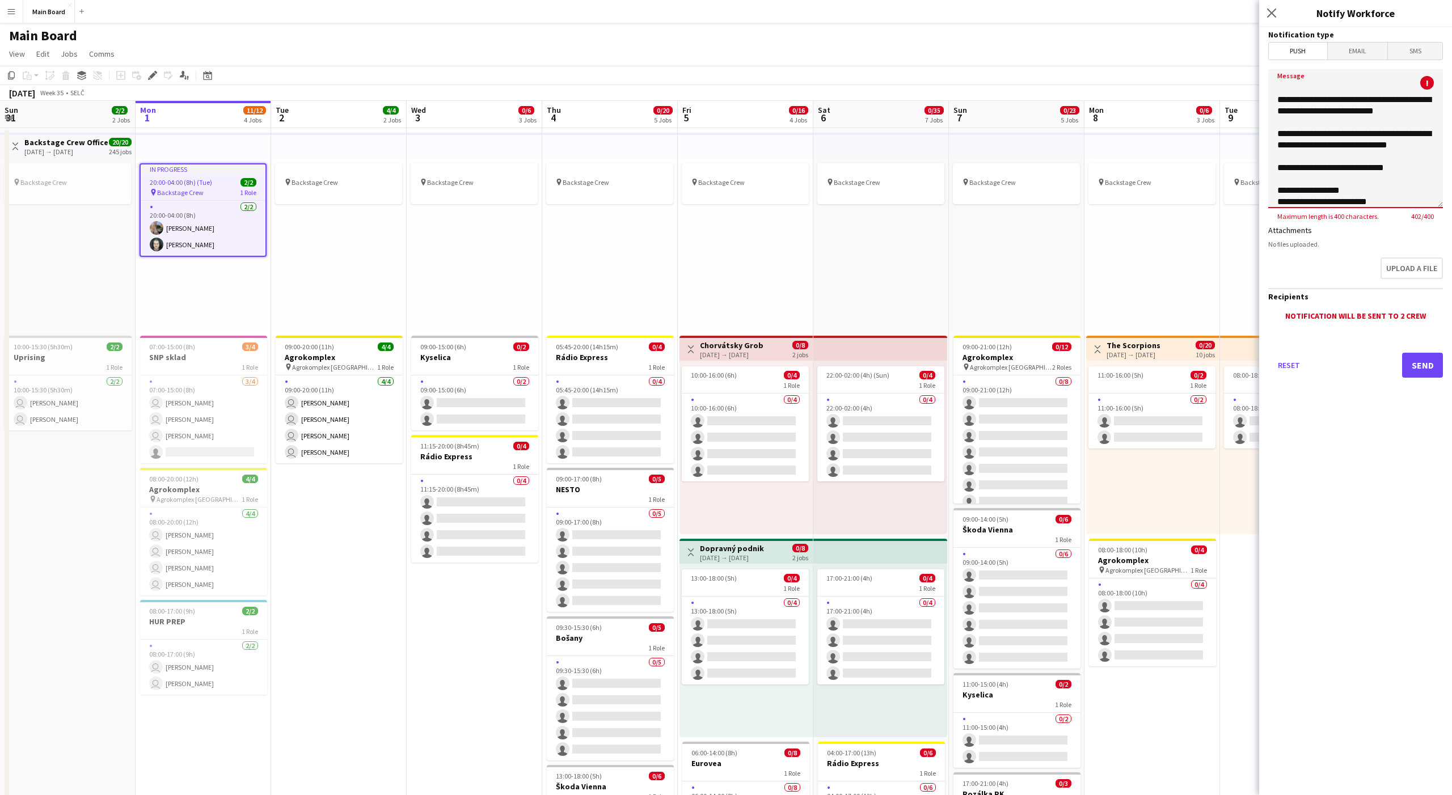
scroll to position [0, 0]
click at [1368, 90] on textarea "**********" at bounding box center [1355, 138] width 175 height 139
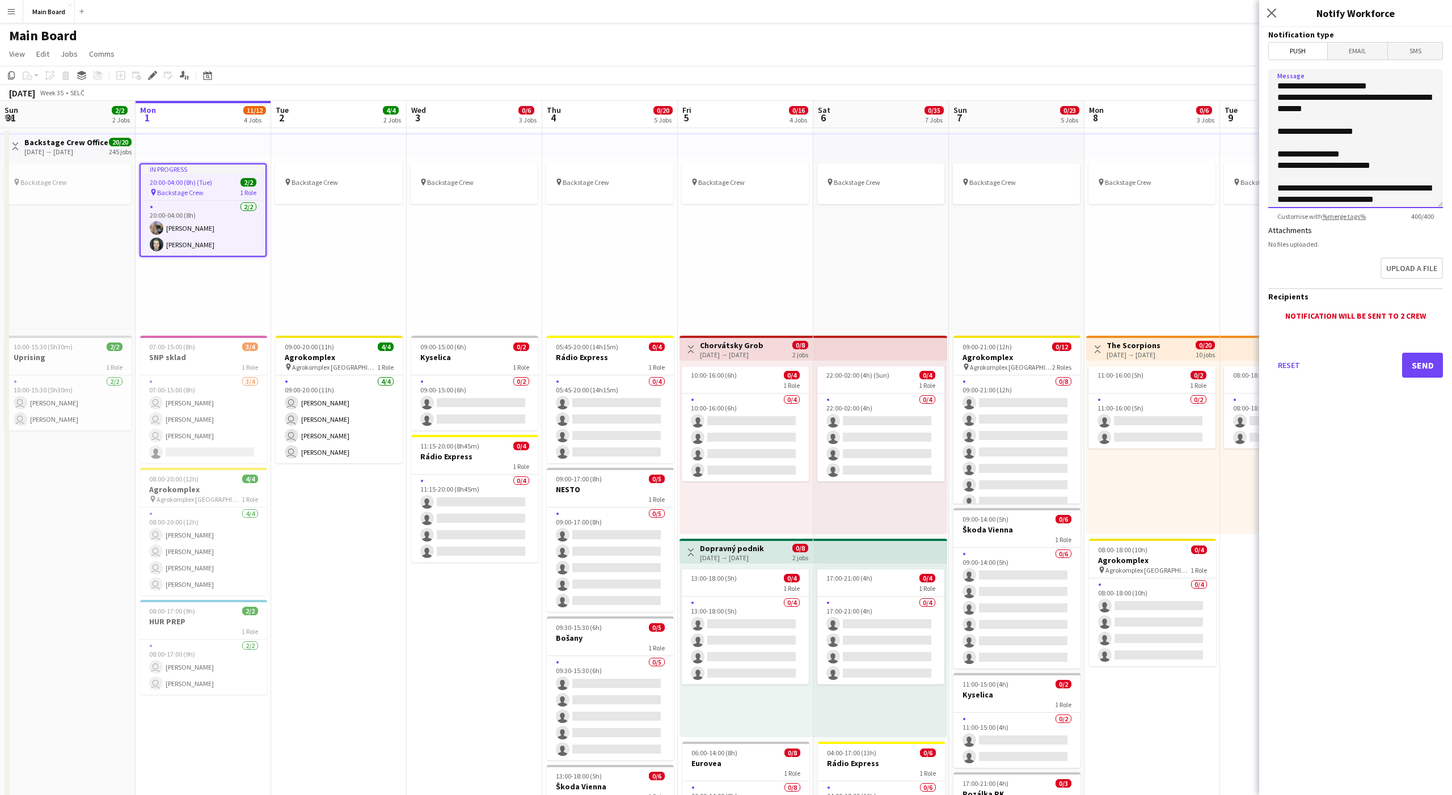
type textarea "**********"
click at [1431, 364] on button "Send" at bounding box center [1422, 365] width 41 height 25
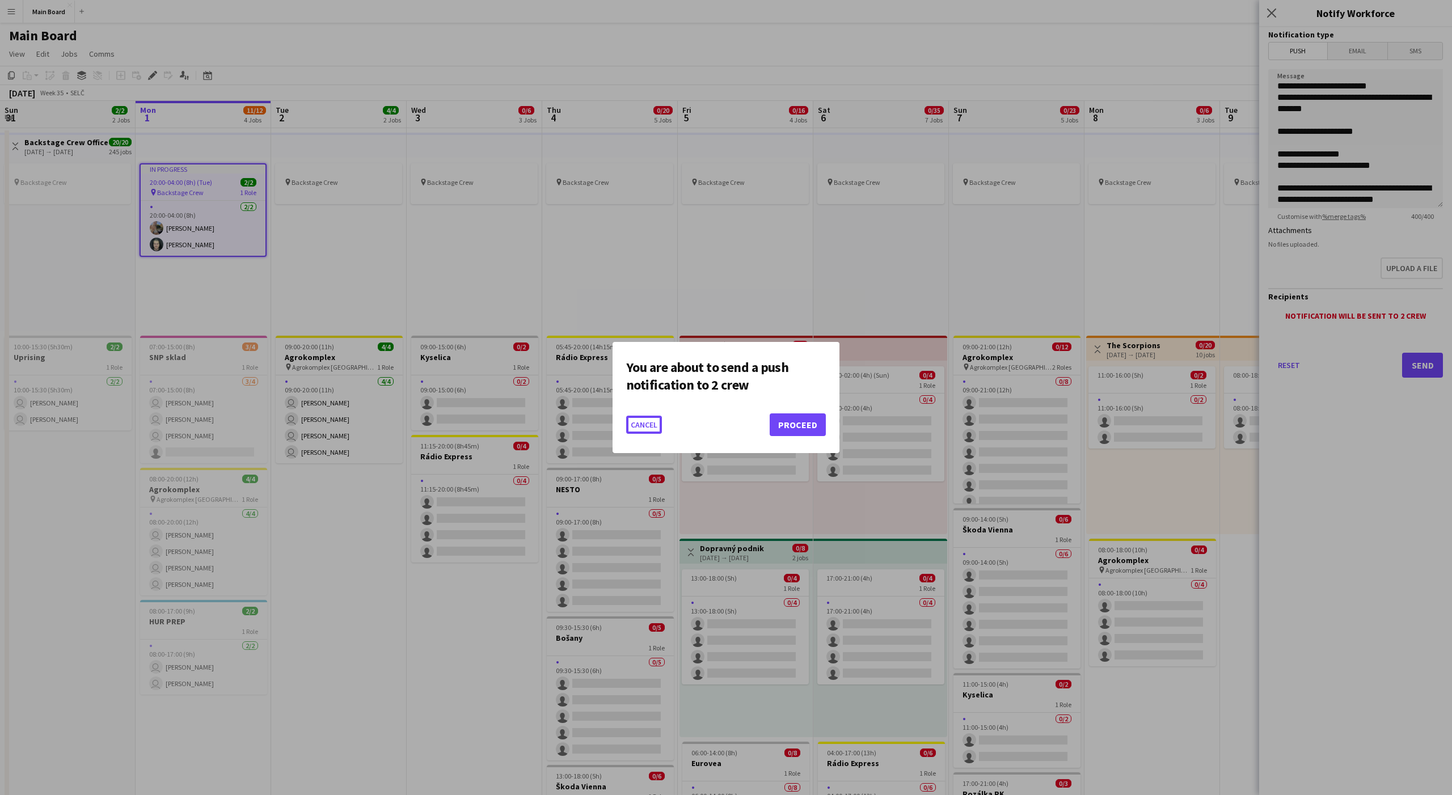
click at [626, 416] on button "Cancel" at bounding box center [644, 425] width 36 height 18
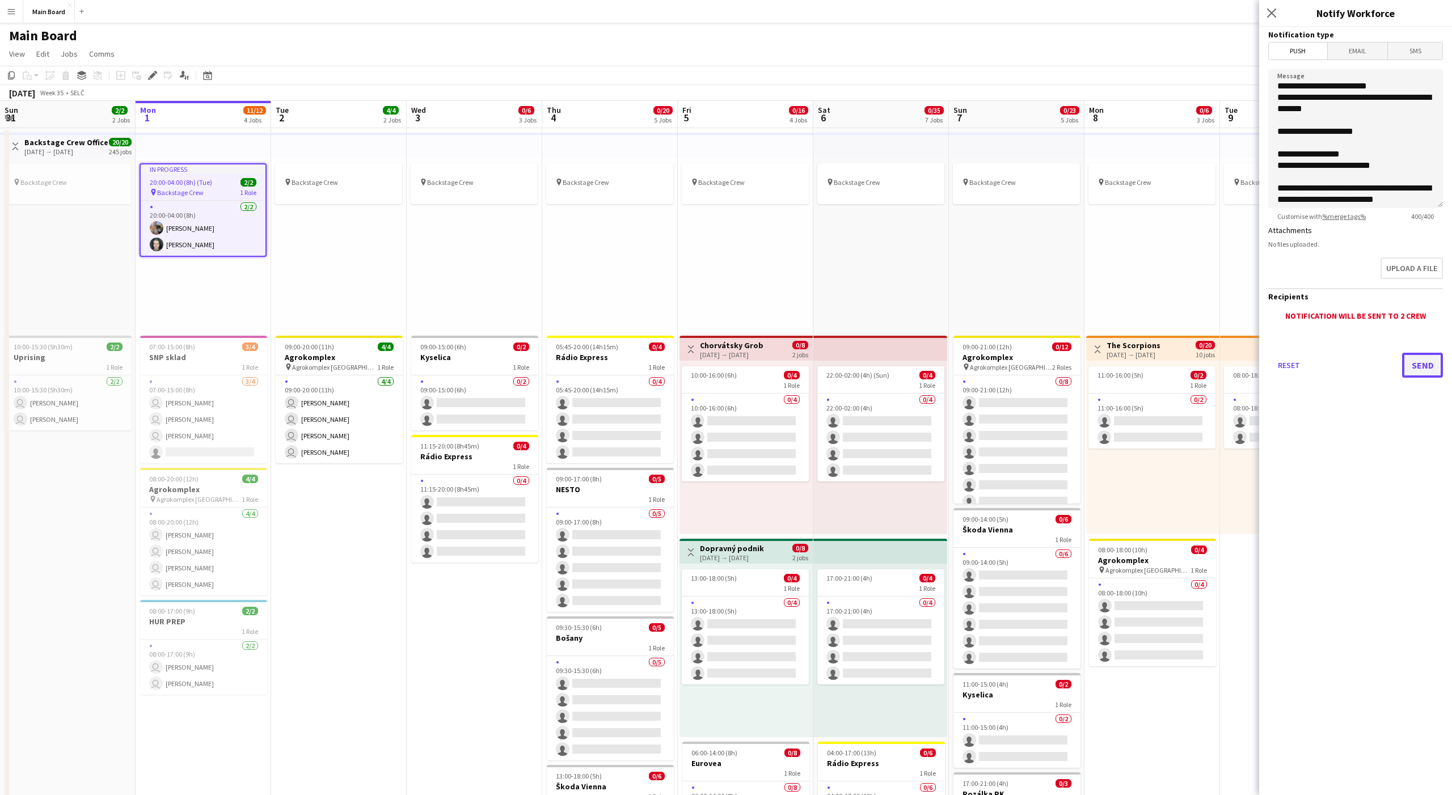
click at [1419, 370] on button "Send" at bounding box center [1422, 365] width 41 height 25
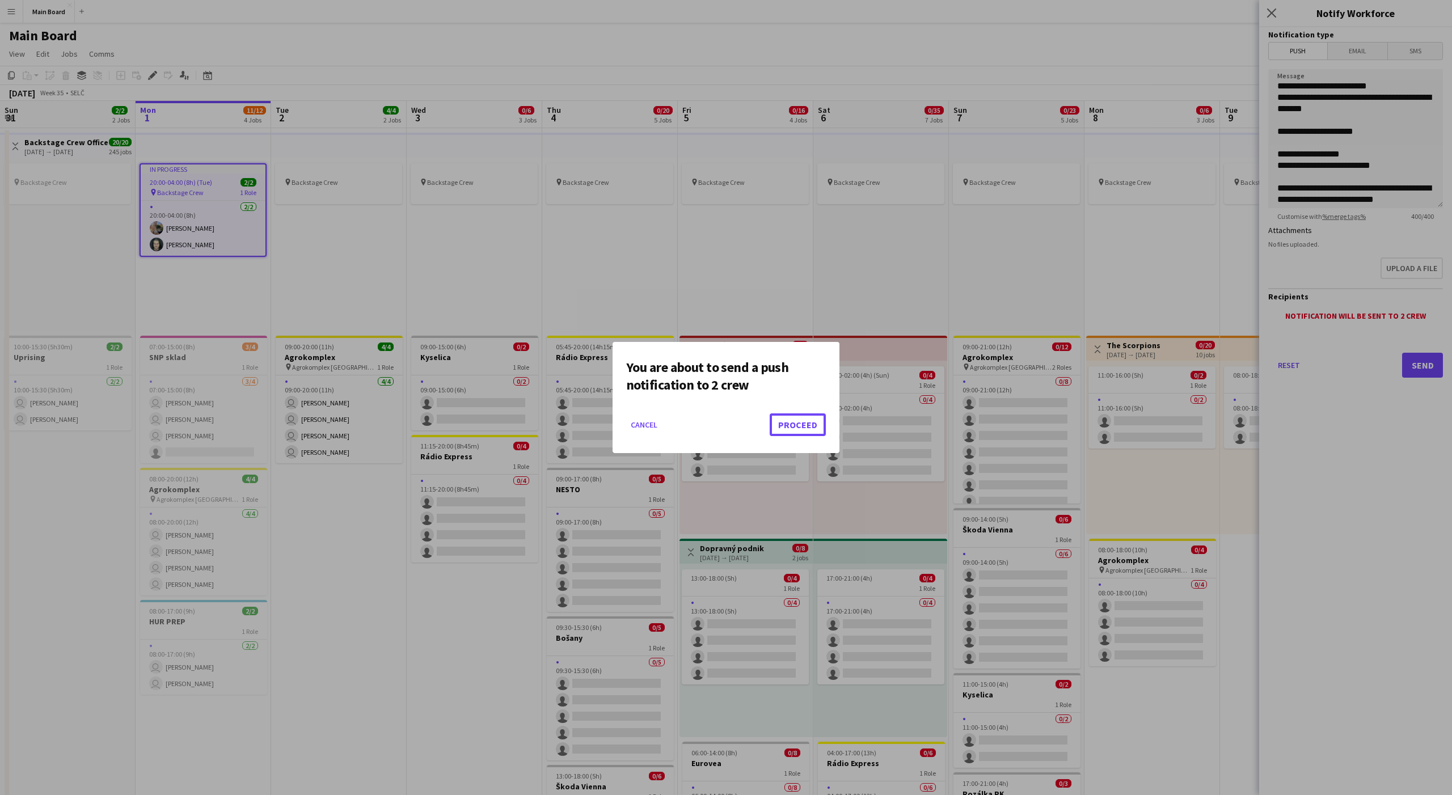
click at [770, 413] on button "Proceed" at bounding box center [798, 424] width 56 height 23
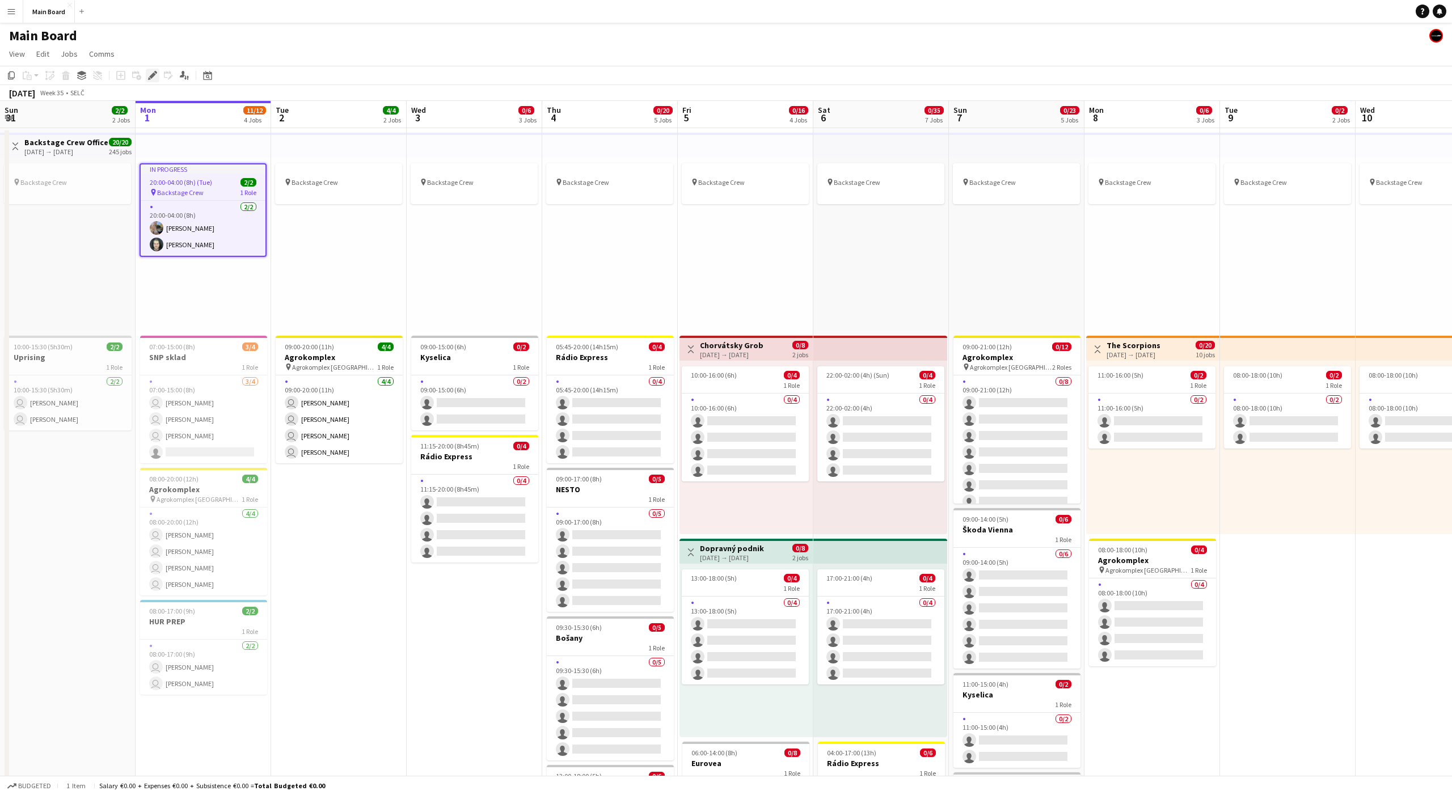
click at [150, 76] on icon at bounding box center [152, 76] width 6 height 6
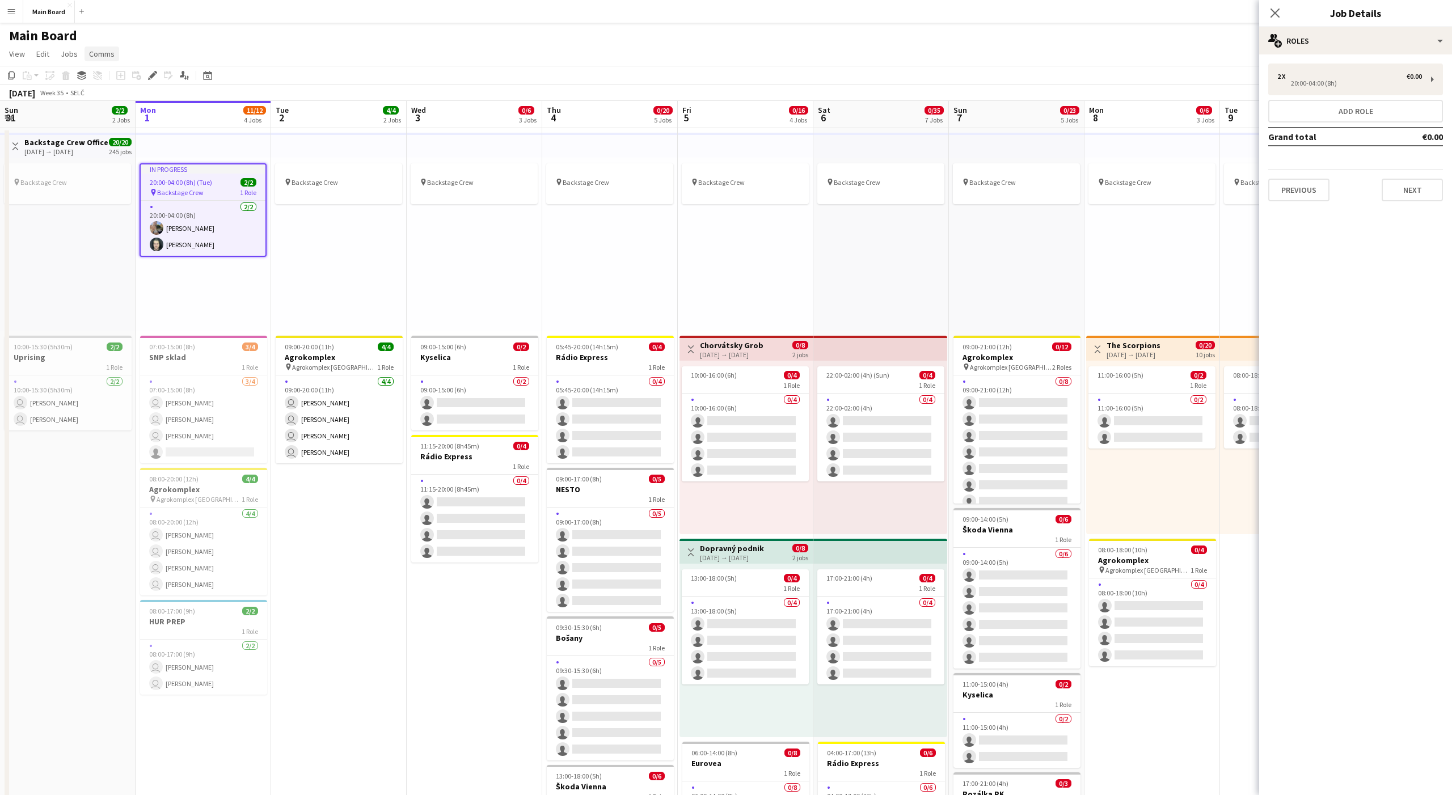
click at [103, 51] on span "Comms" at bounding box center [102, 54] width 26 height 10
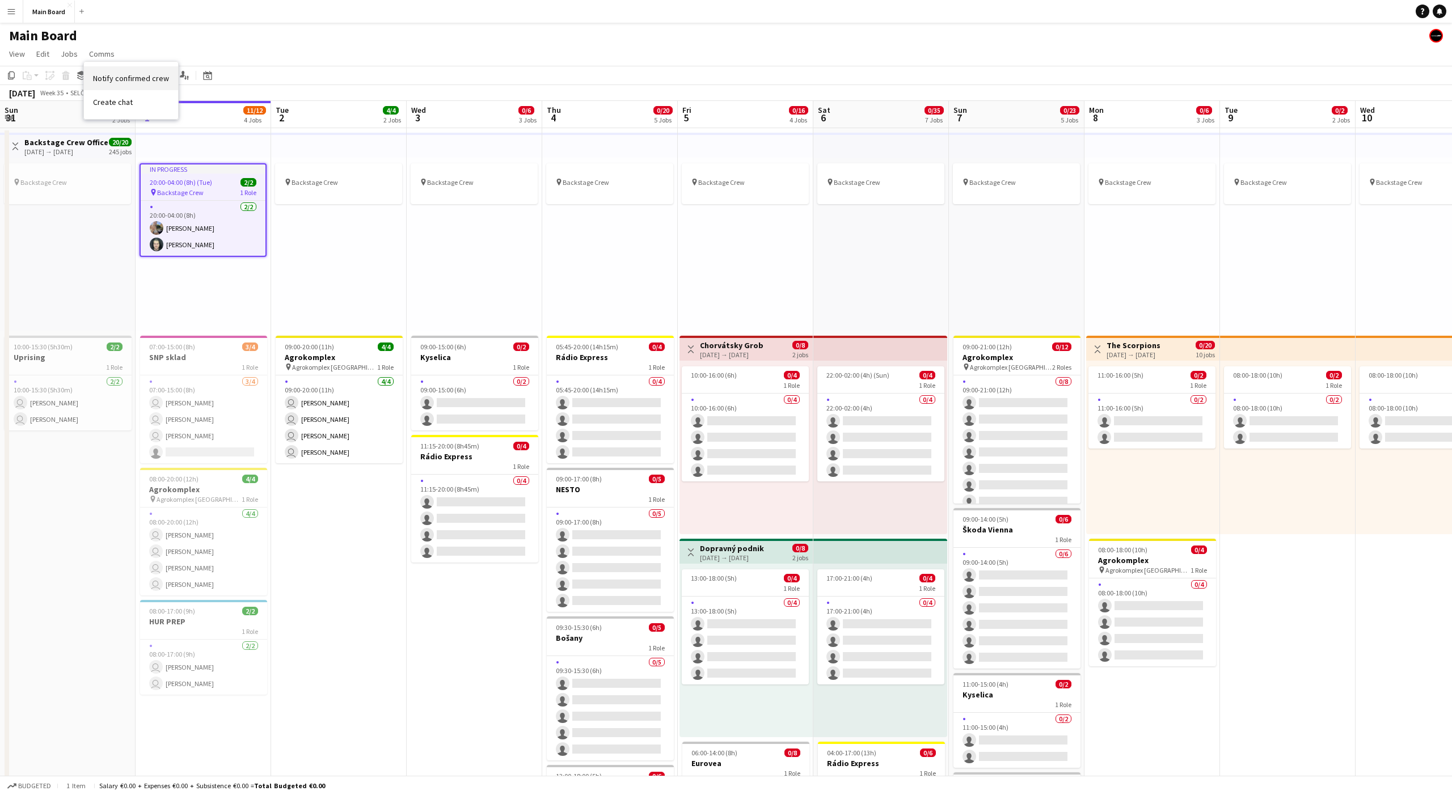
click at [126, 78] on span "Notify confirmed crew" at bounding box center [131, 78] width 76 height 10
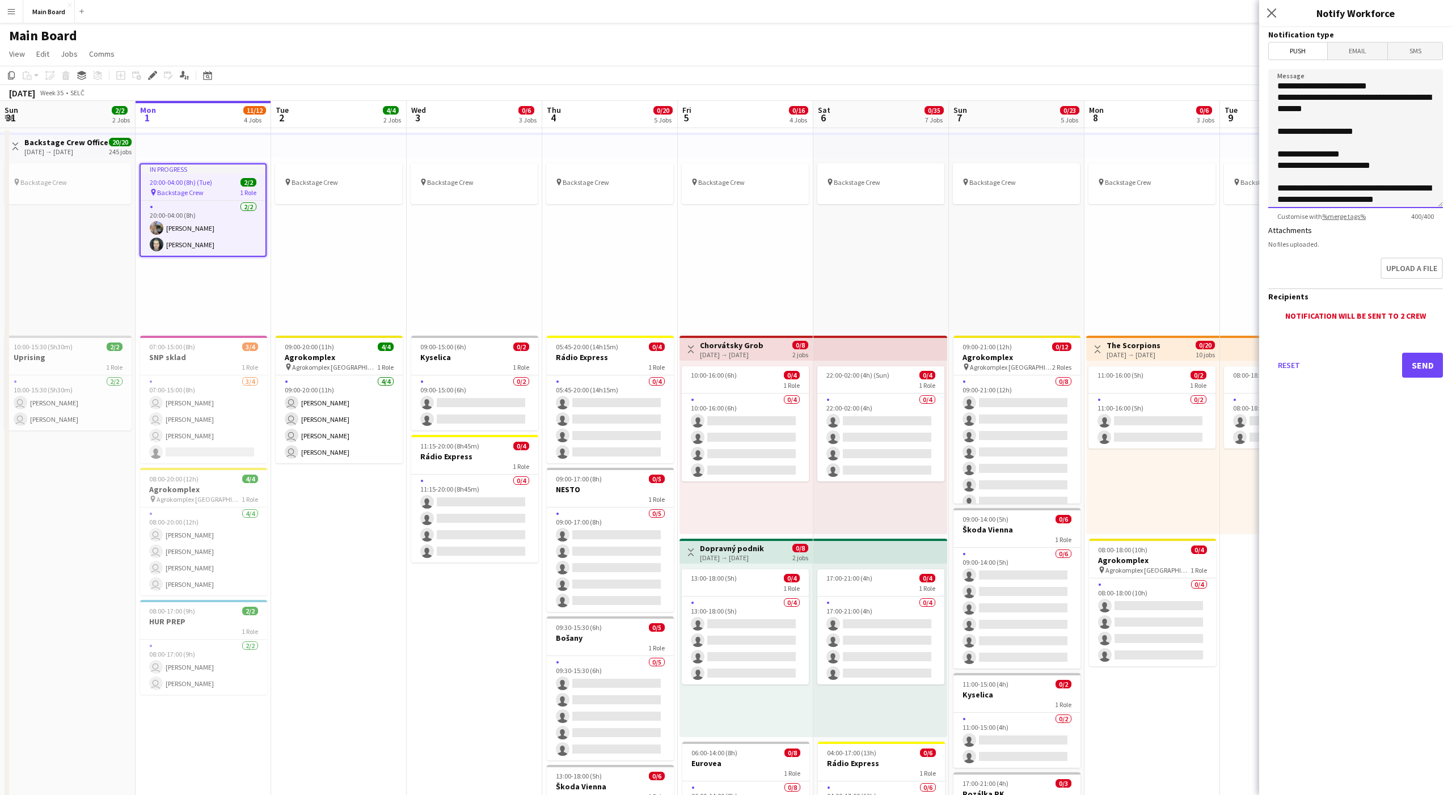
click at [1354, 86] on textarea "**********" at bounding box center [1355, 138] width 175 height 139
type textarea "**********"
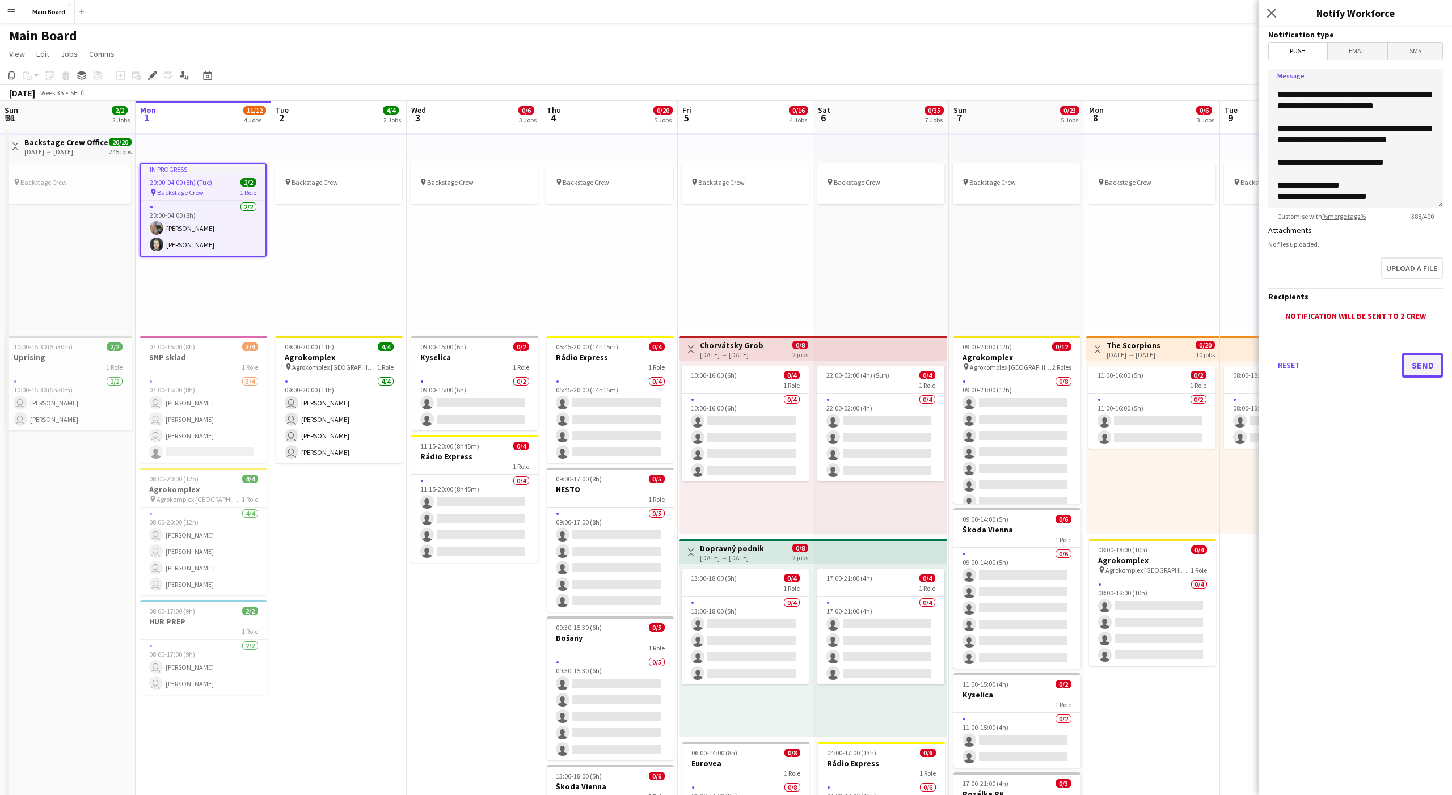
click at [1430, 363] on button "Send" at bounding box center [1422, 365] width 41 height 25
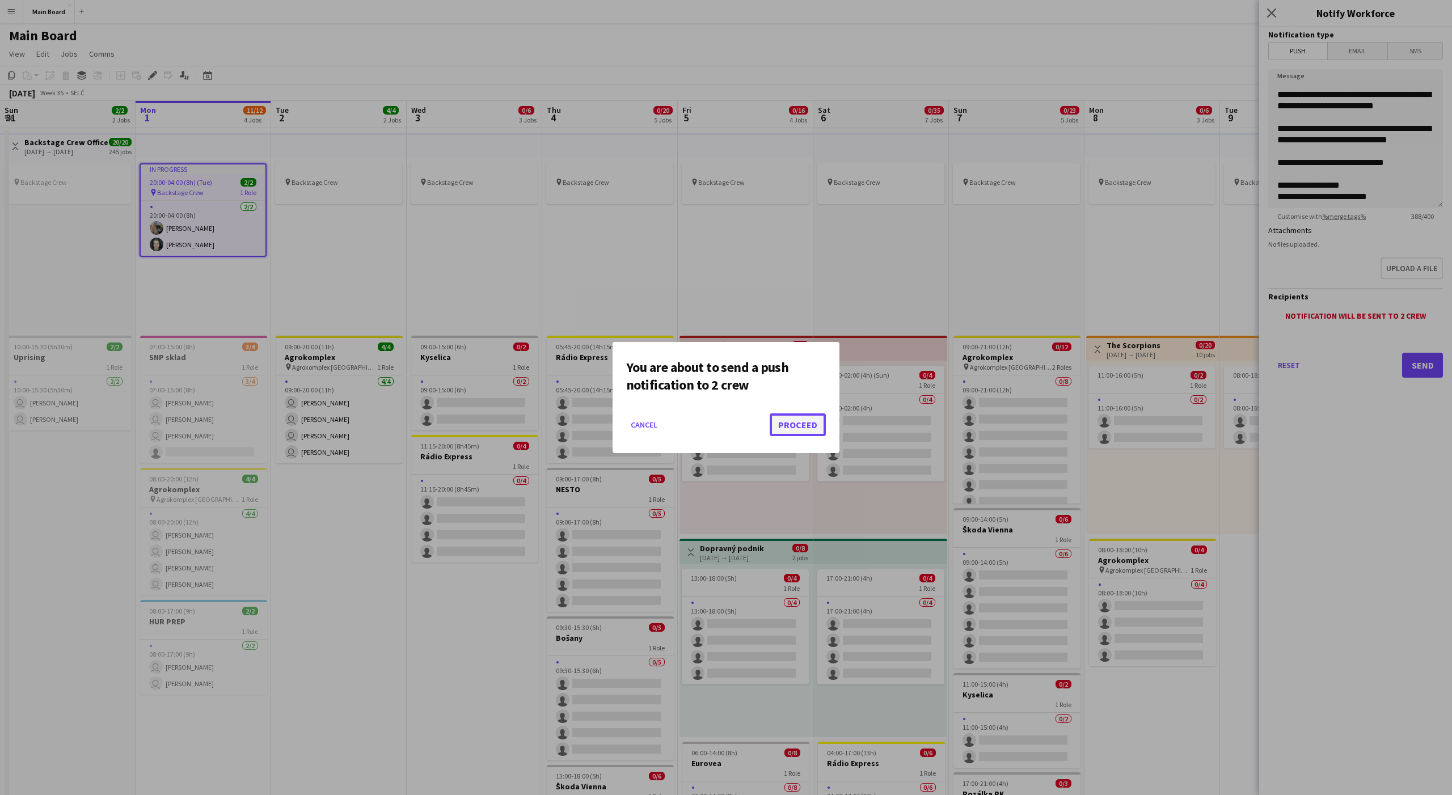
click at [791, 432] on button "Proceed" at bounding box center [798, 424] width 56 height 23
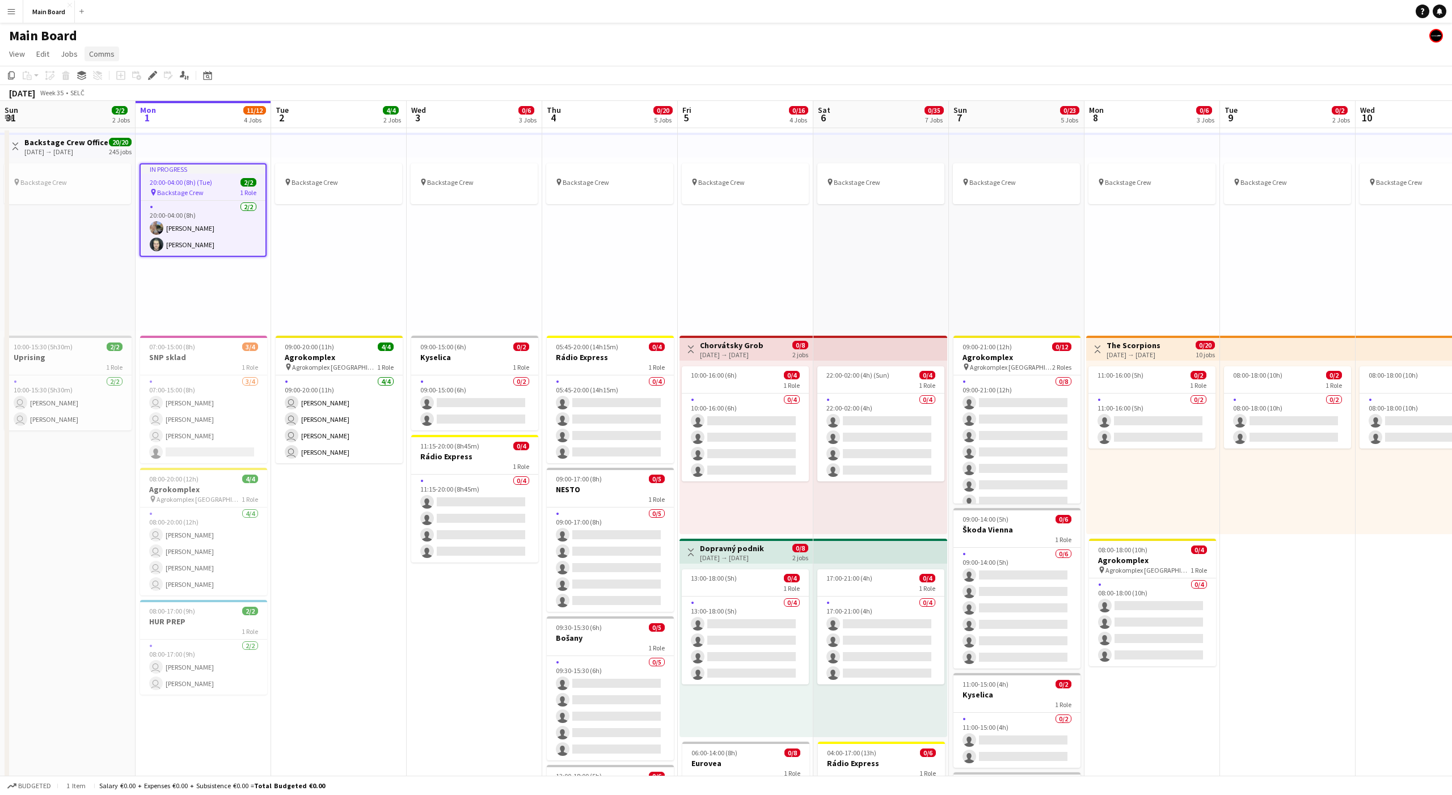
click at [112, 53] on span "Comms" at bounding box center [102, 54] width 26 height 10
click at [128, 72] on link "Notify confirmed crew" at bounding box center [131, 78] width 94 height 24
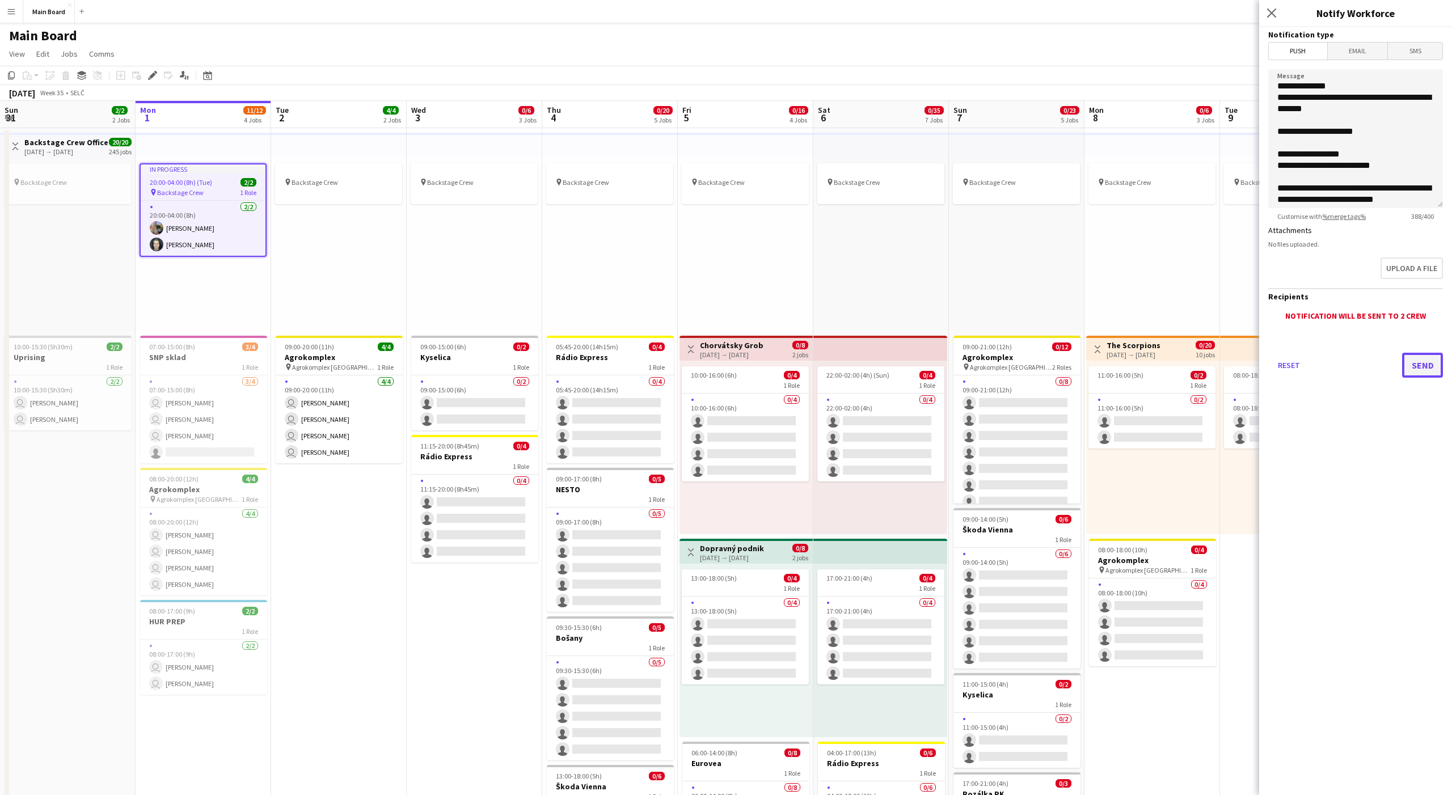
click at [1430, 365] on button "Send" at bounding box center [1422, 365] width 41 height 25
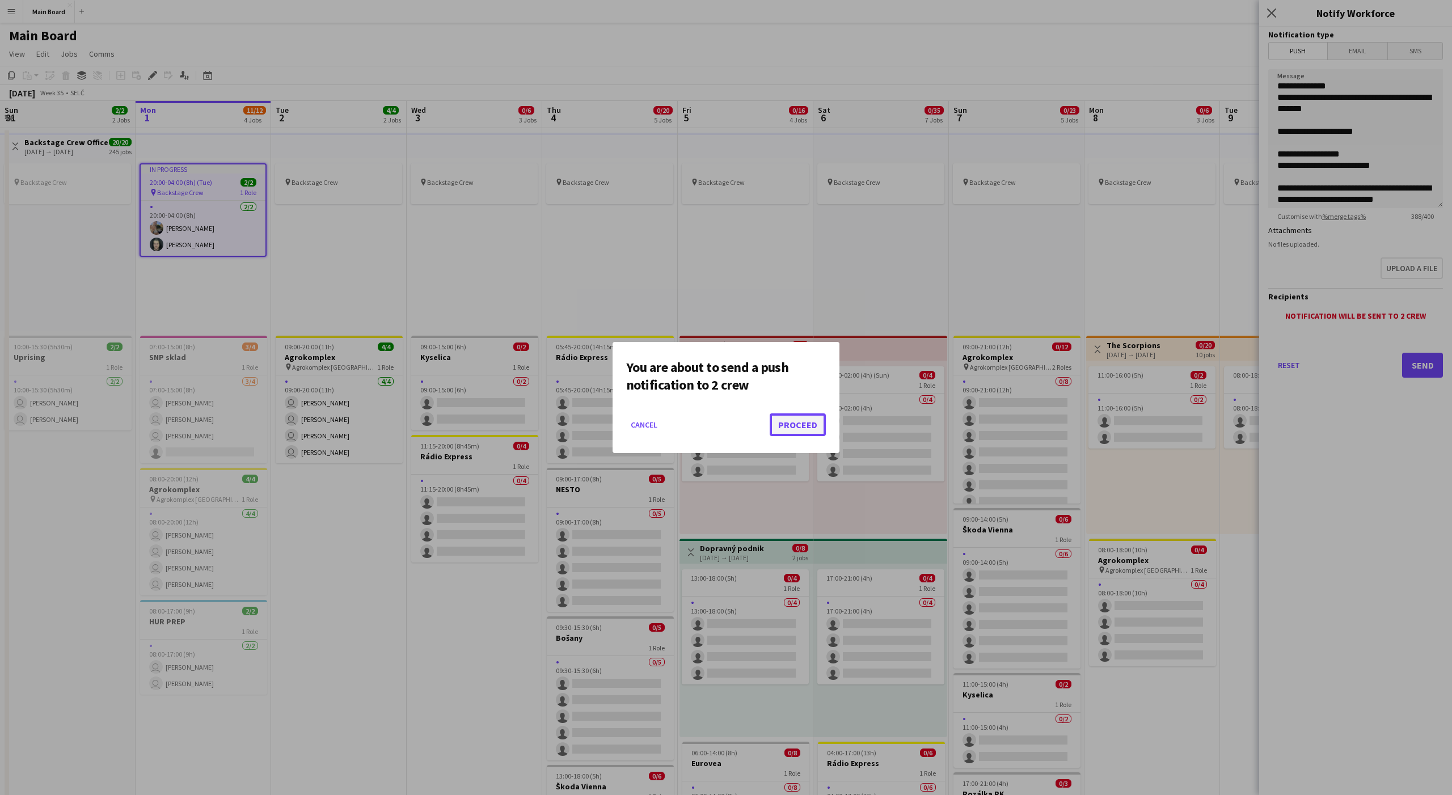
click at [799, 425] on button "Proceed" at bounding box center [798, 424] width 56 height 23
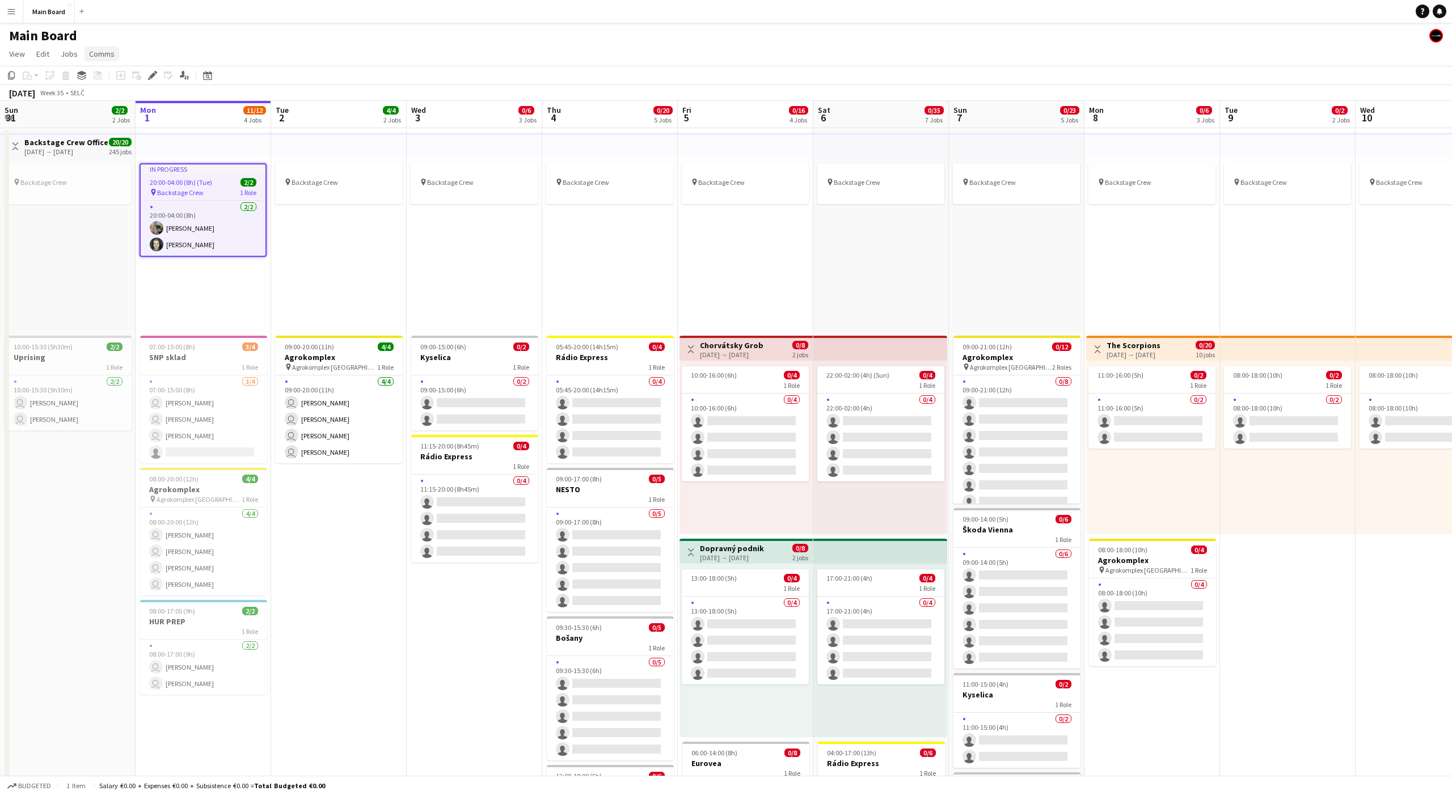
click at [100, 58] on span "Comms" at bounding box center [102, 54] width 26 height 10
click at [106, 100] on span "Create chat" at bounding box center [113, 102] width 40 height 10
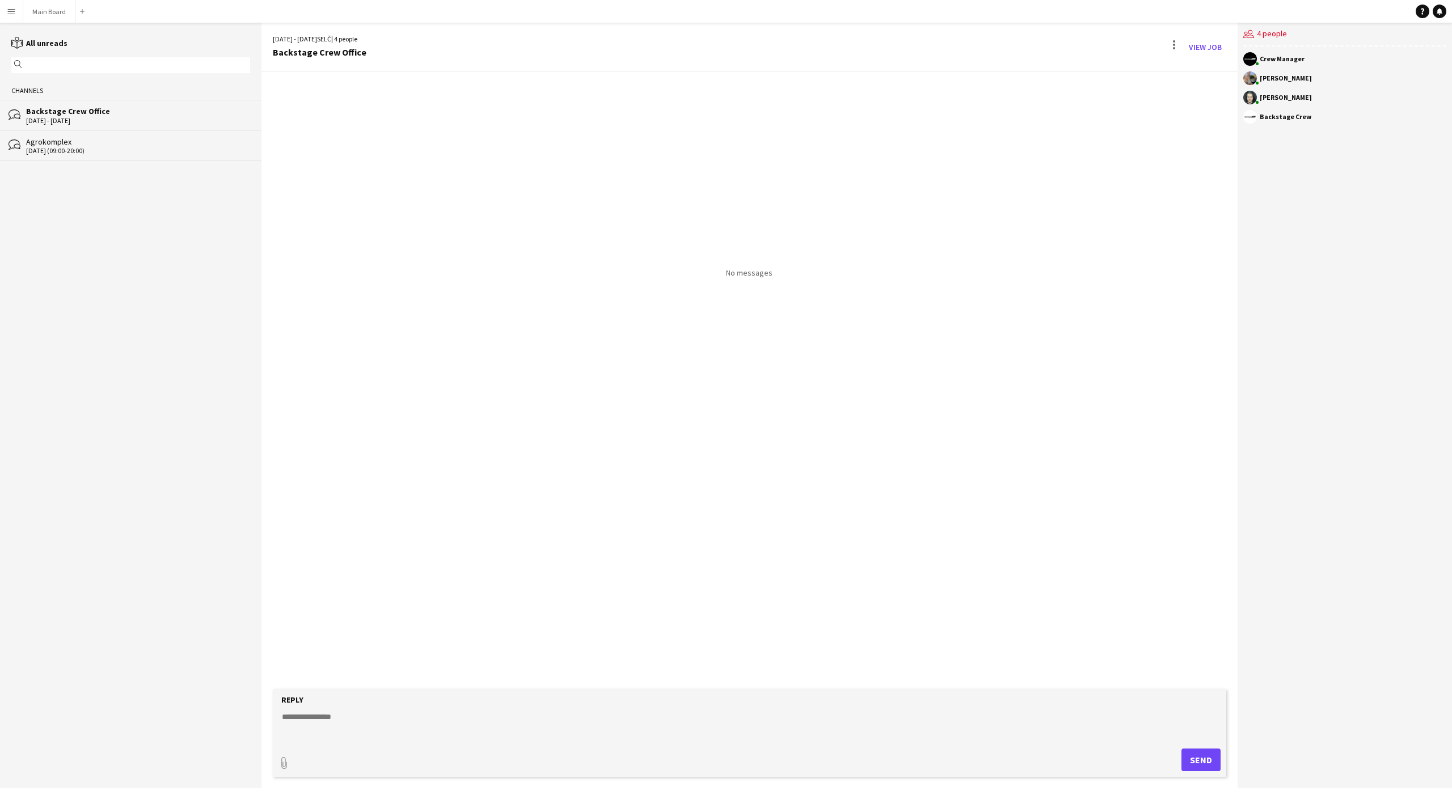
click at [366, 730] on textarea at bounding box center [752, 725] width 942 height 29
click at [473, 716] on textarea at bounding box center [752, 725] width 942 height 29
paste textarea "**********"
click at [317, 56] on div "Backstage Crew Office" at bounding box center [320, 52] width 94 height 10
click at [450, 718] on textarea "**********" at bounding box center [752, 725] width 942 height 29
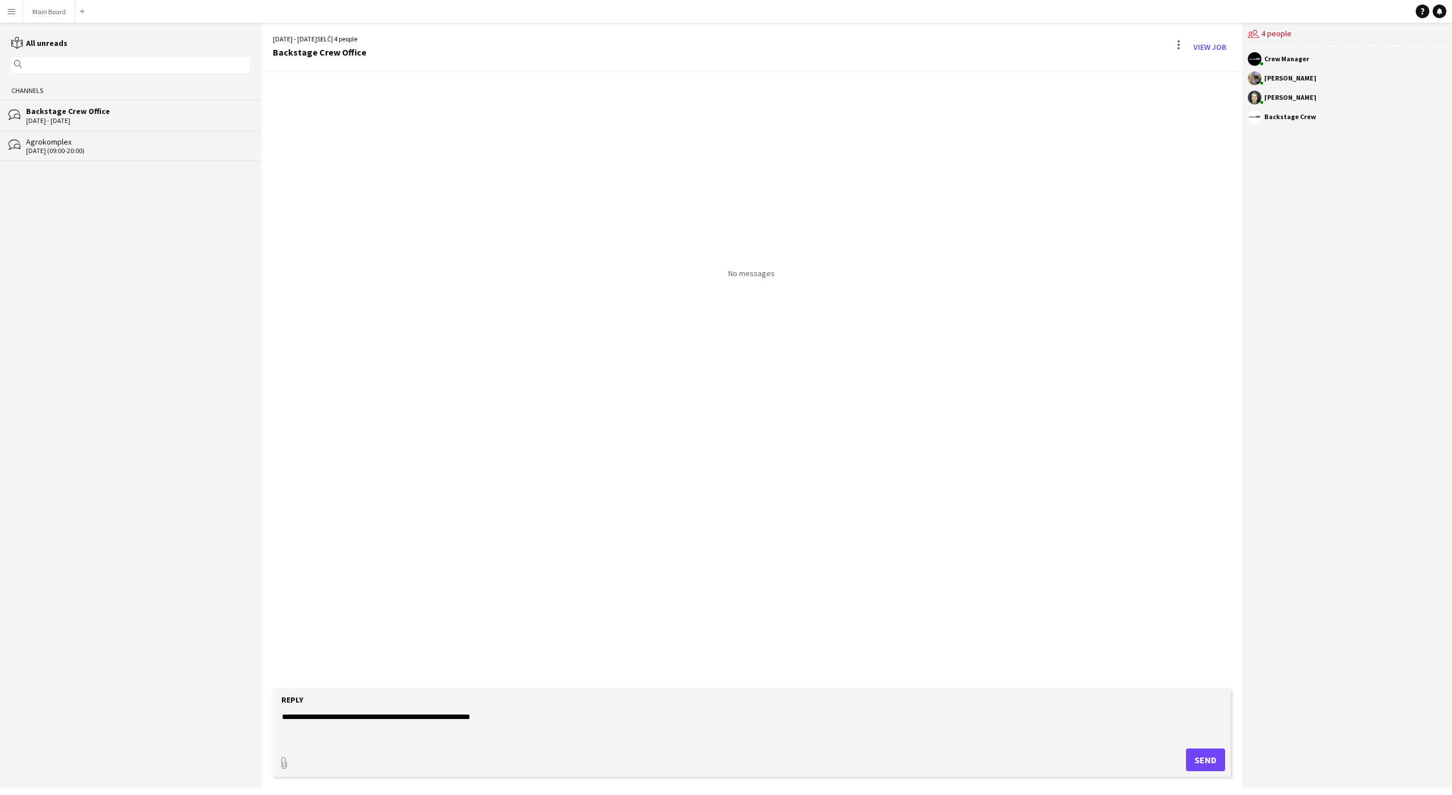
scroll to position [9, 0]
type textarea "**********"
click at [1197, 759] on button "Send" at bounding box center [1205, 760] width 39 height 23
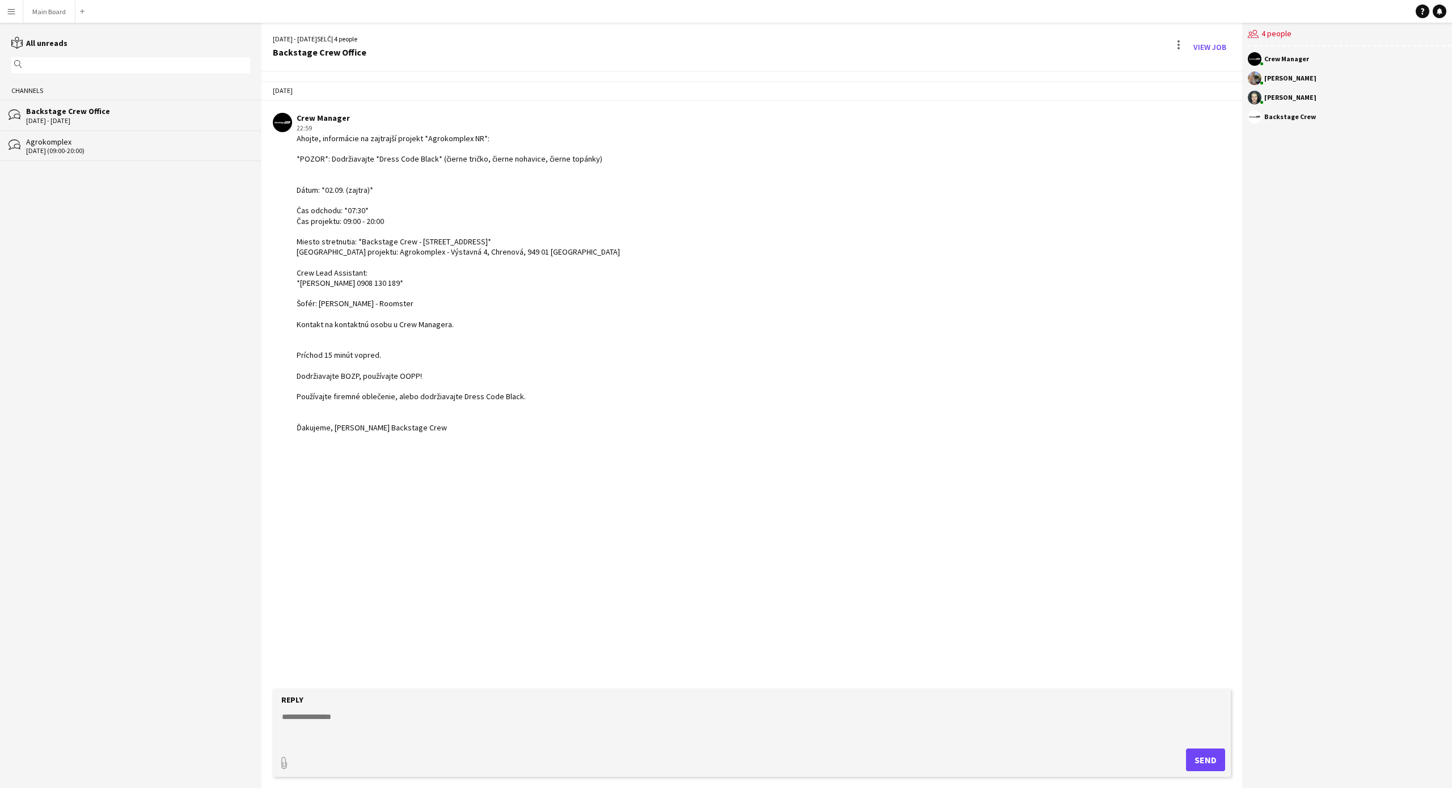
click at [575, 417] on div "Ahojte, informácie na zajtrajší projekt *Agrokomplex NR*: *POZOR*: Dodržiavajte…" at bounding box center [458, 282] width 323 height 299
click at [179, 116] on div "Backstage Crew Office" at bounding box center [138, 111] width 224 height 10
click at [1177, 45] on div at bounding box center [1178, 45] width 2 height 2
click at [1190, 73] on span "Delete" at bounding box center [1198, 70] width 26 height 10
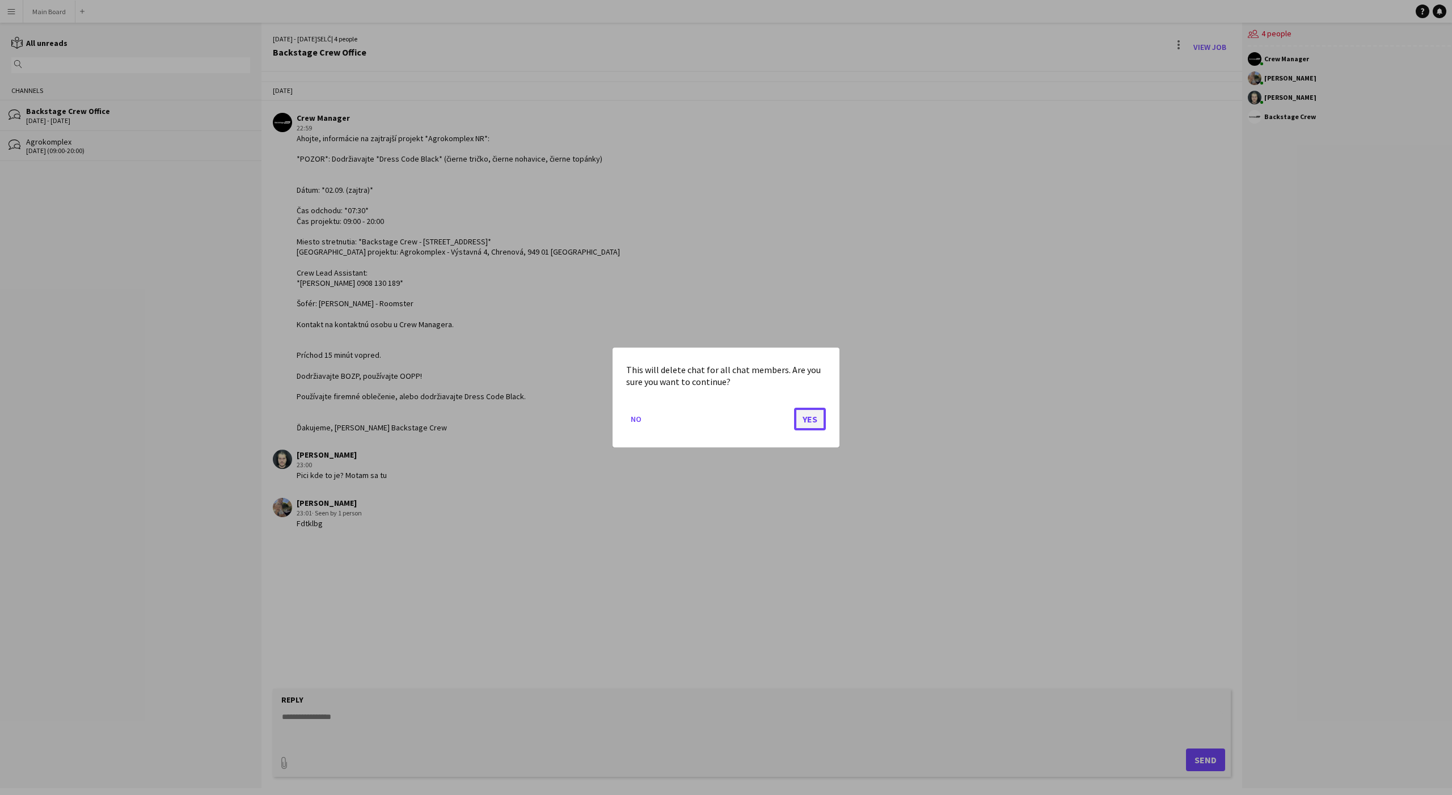
click at [814, 424] on button "Yes" at bounding box center [810, 419] width 32 height 23
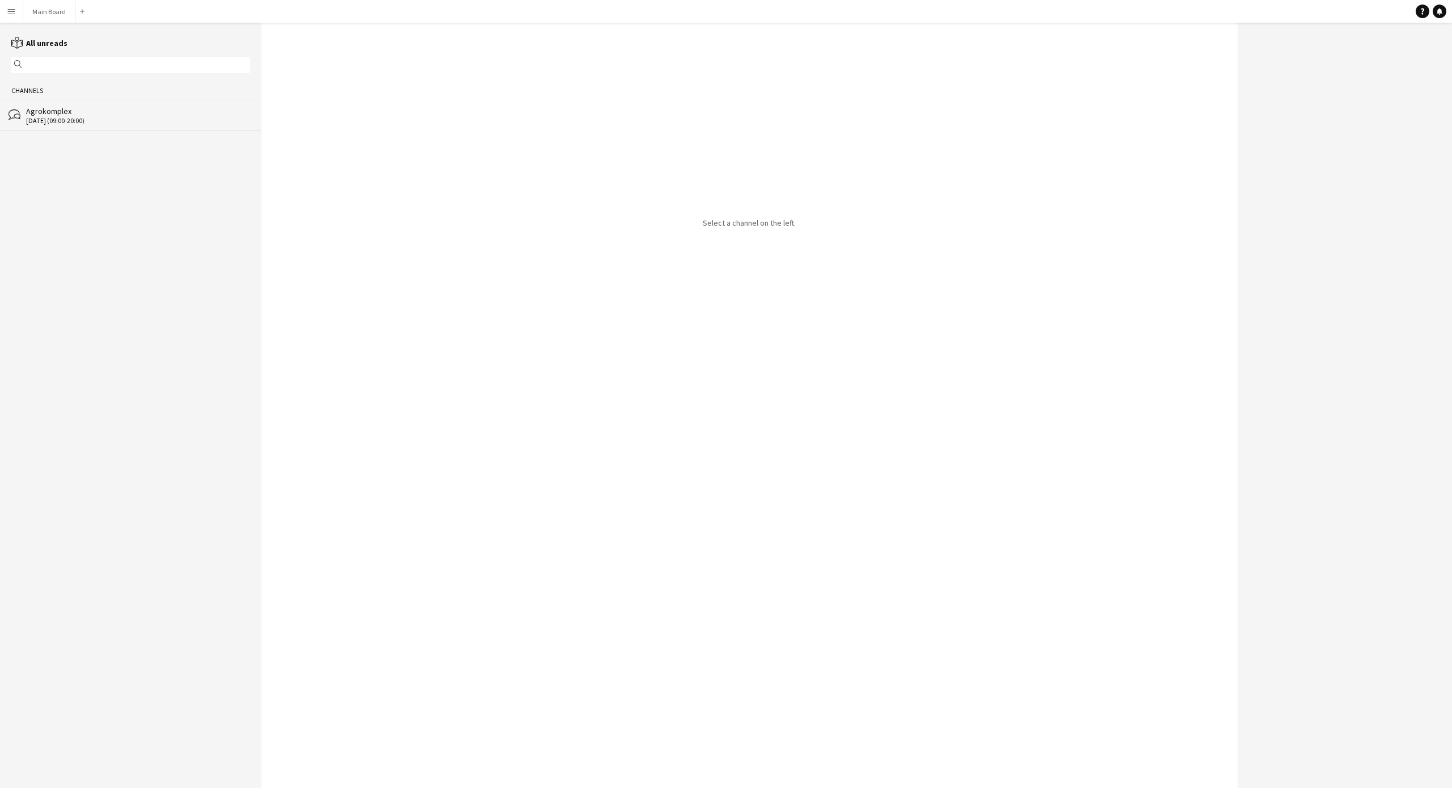
click at [70, 121] on div "[DATE] (09:00-20:00)" at bounding box center [138, 121] width 224 height 8
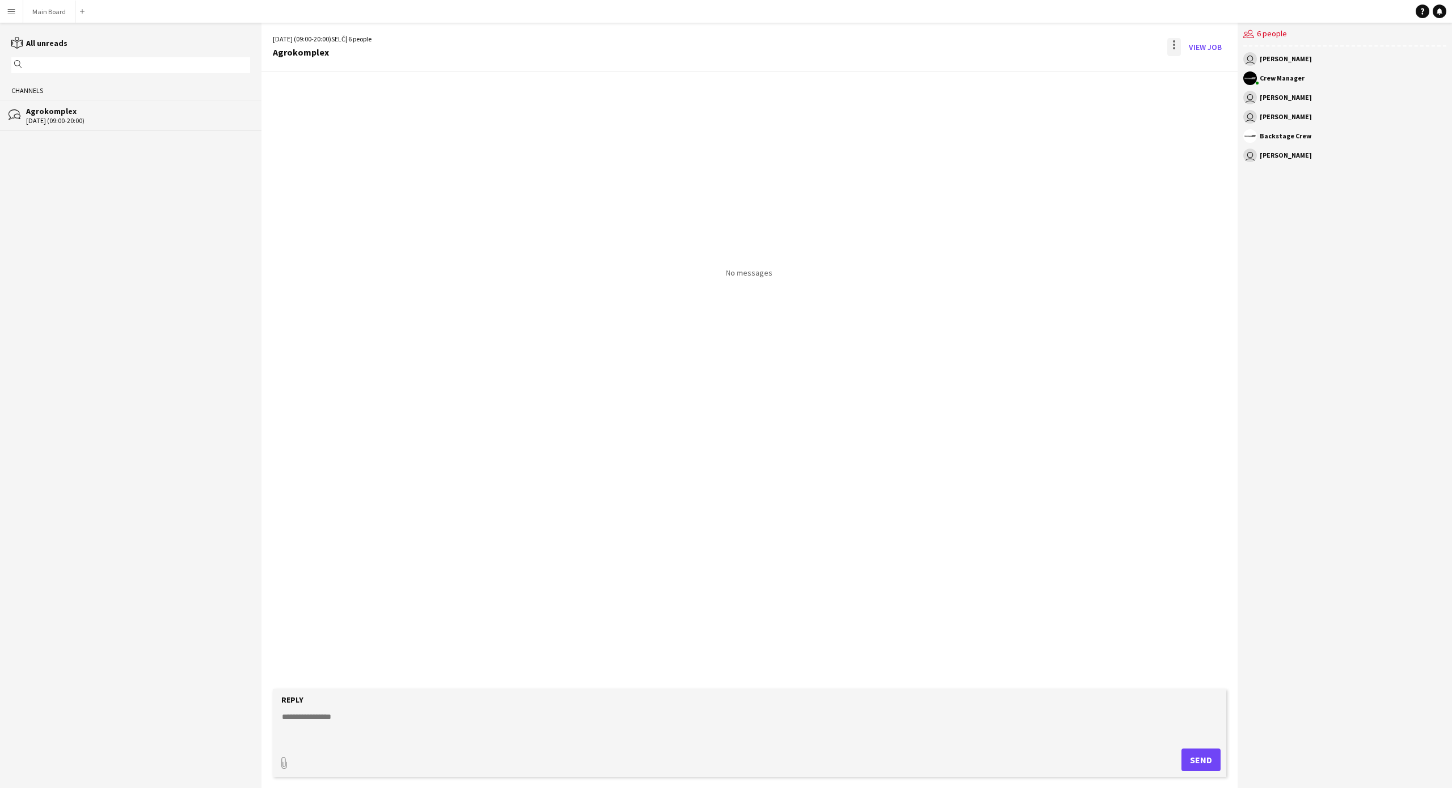
click at [1168, 43] on div at bounding box center [1174, 47] width 14 height 18
click at [1183, 65] on app-icon "Delete" at bounding box center [1180, 70] width 9 height 10
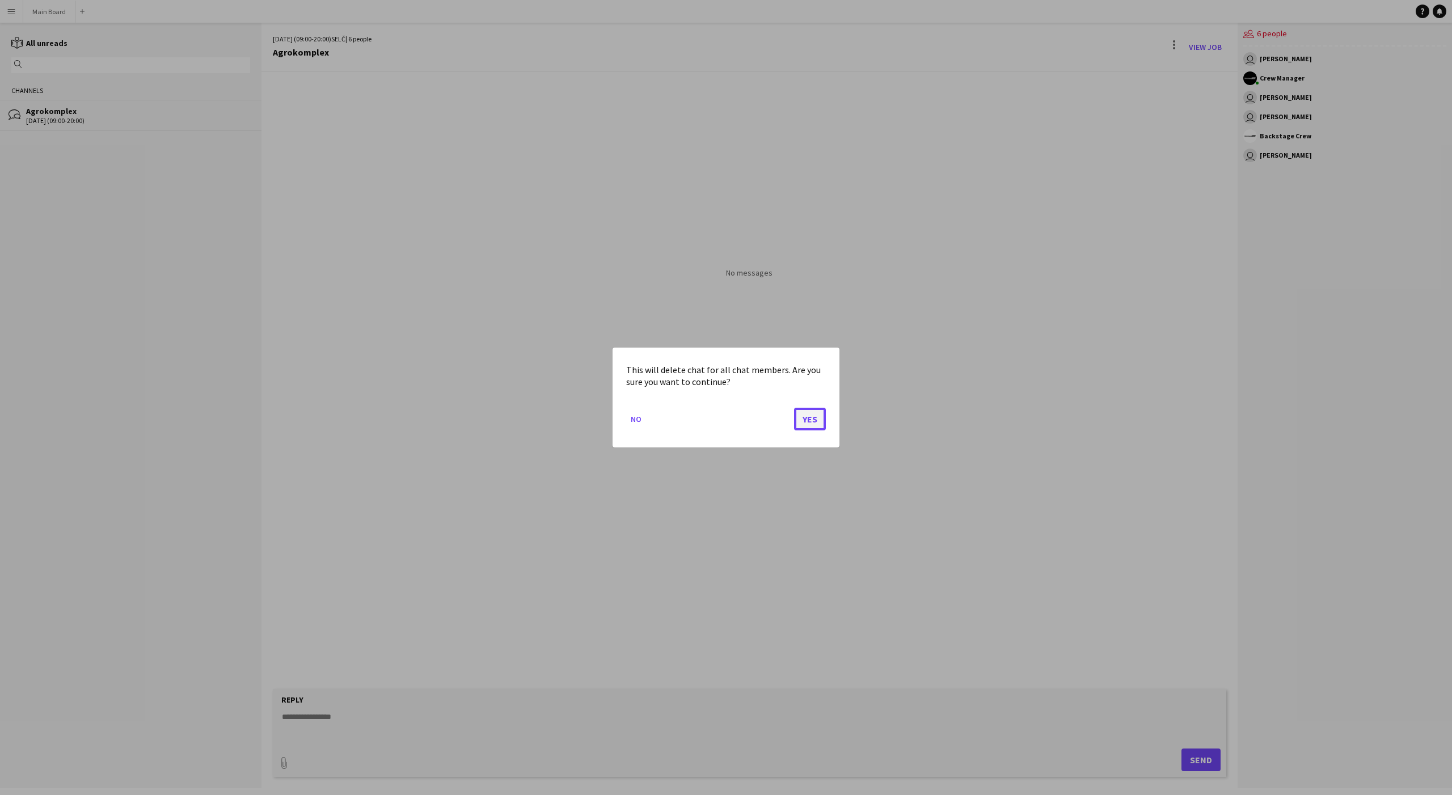
click at [812, 416] on button "Yes" at bounding box center [810, 419] width 32 height 23
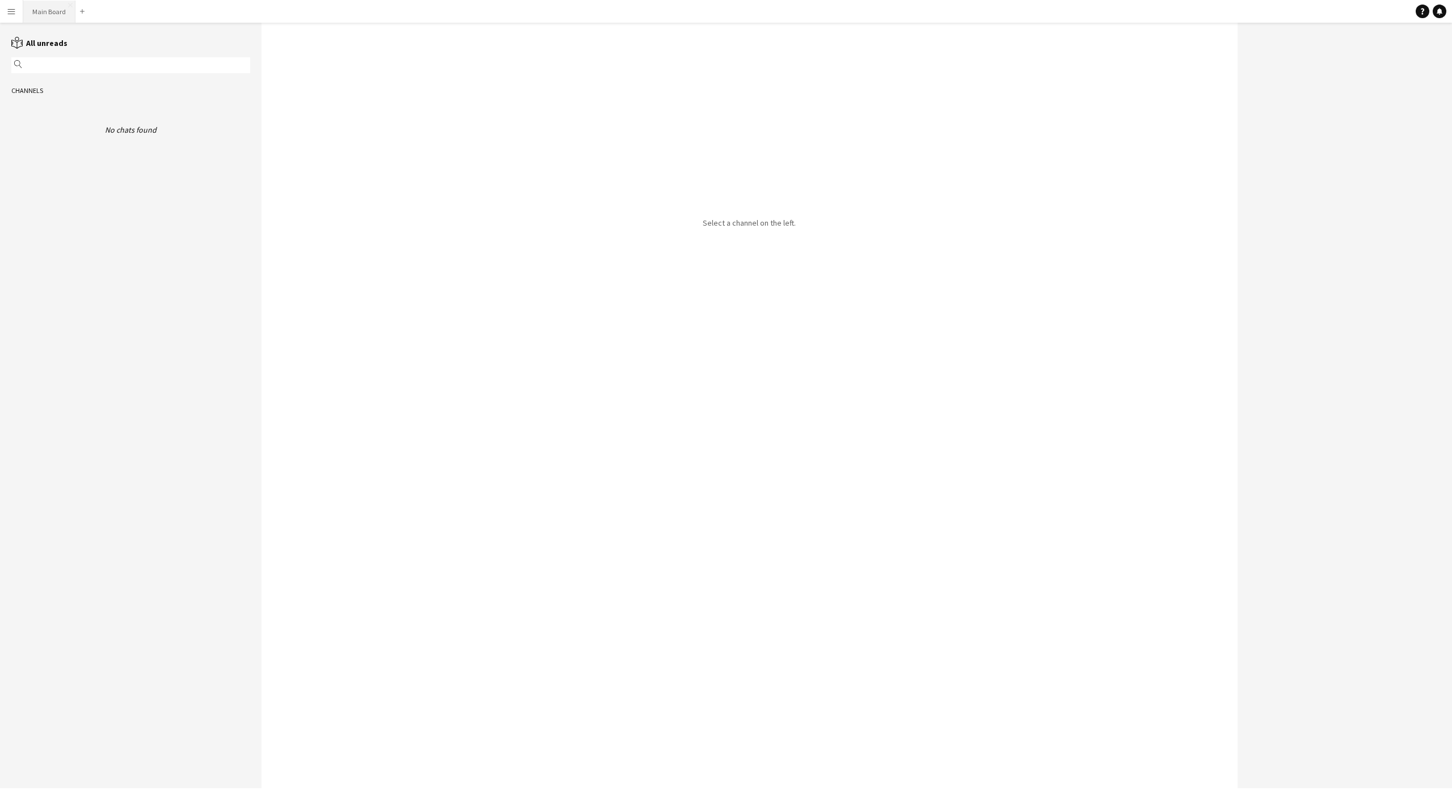
click at [53, 6] on button "Main Board Close" at bounding box center [49, 12] width 52 height 22
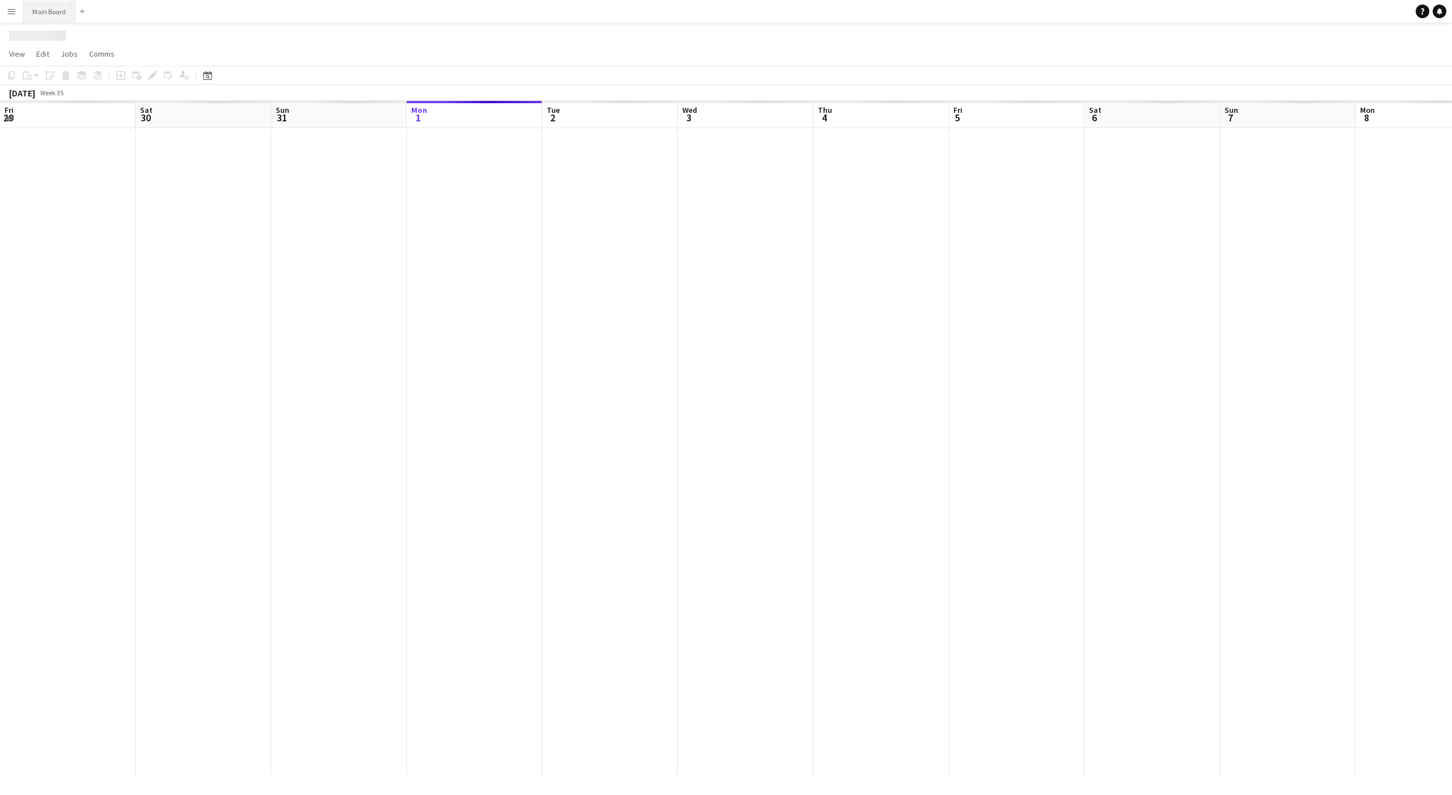
scroll to position [0, 271]
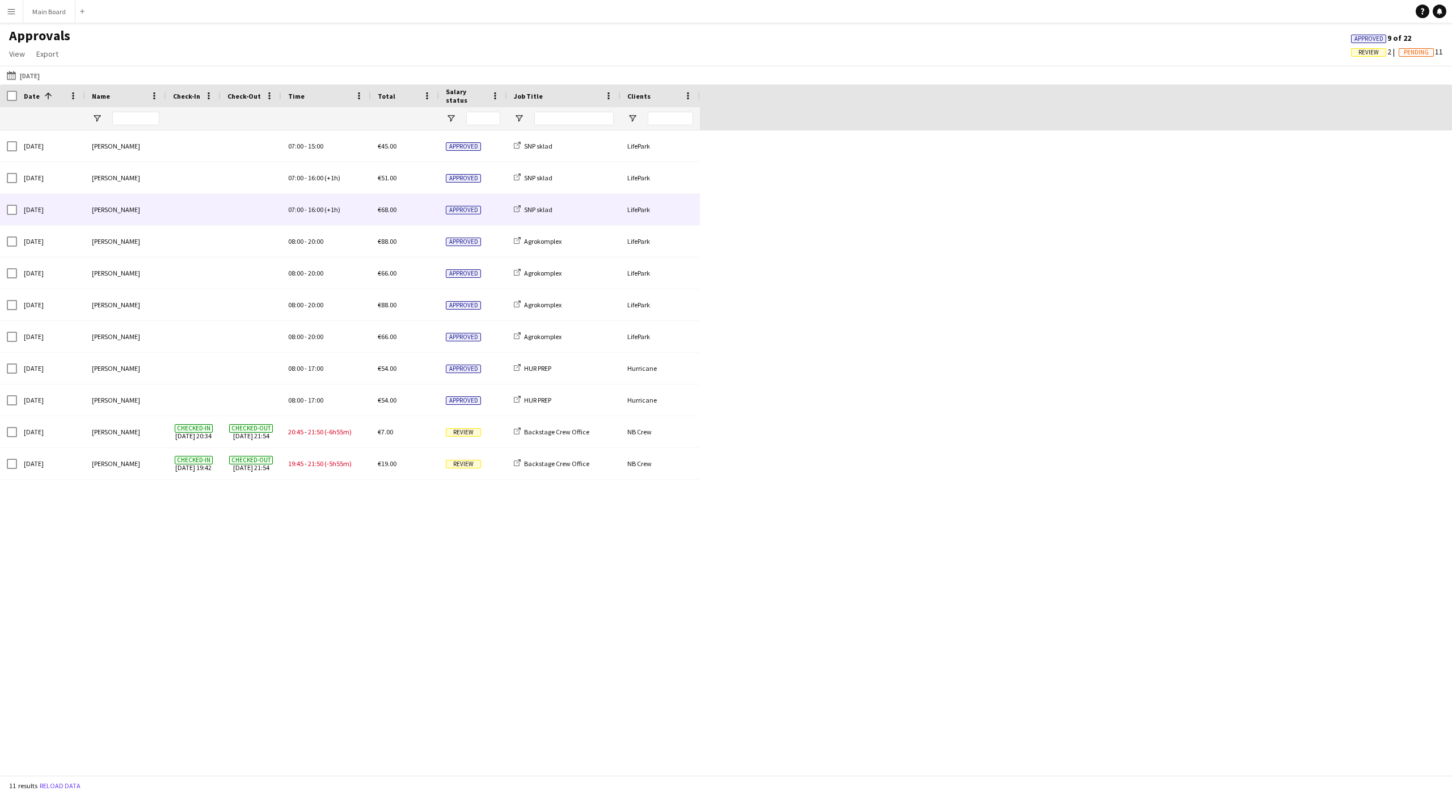
click at [328, 212] on span "(+1h)" at bounding box center [332, 209] width 16 height 9
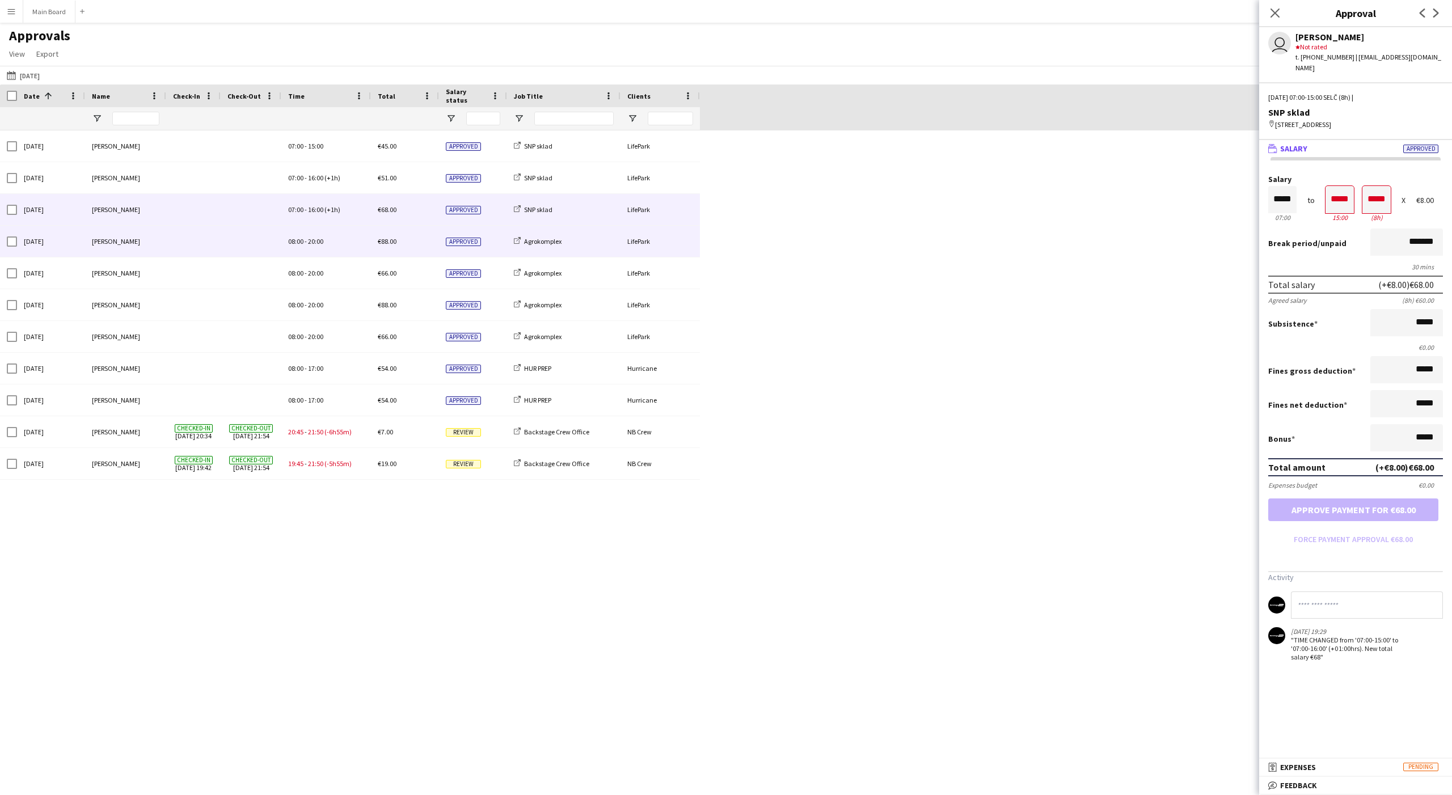
click at [328, 230] on div "08:00 - 20:00" at bounding box center [326, 241] width 90 height 31
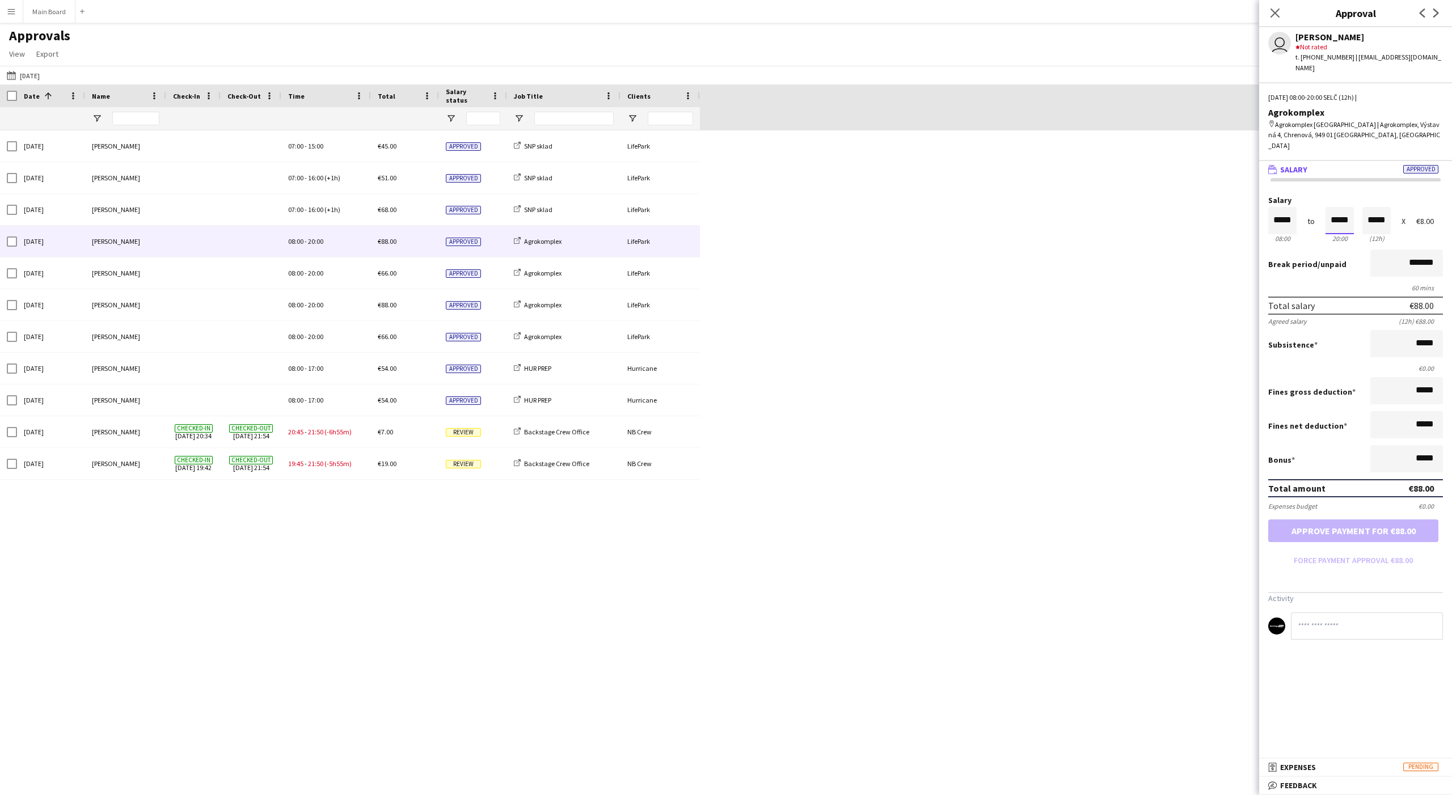
click at [1330, 207] on input "*****" at bounding box center [1339, 220] width 28 height 27
type input "*****"
click at [1332, 196] on div at bounding box center [1332, 201] width 14 height 11
type input "*****"
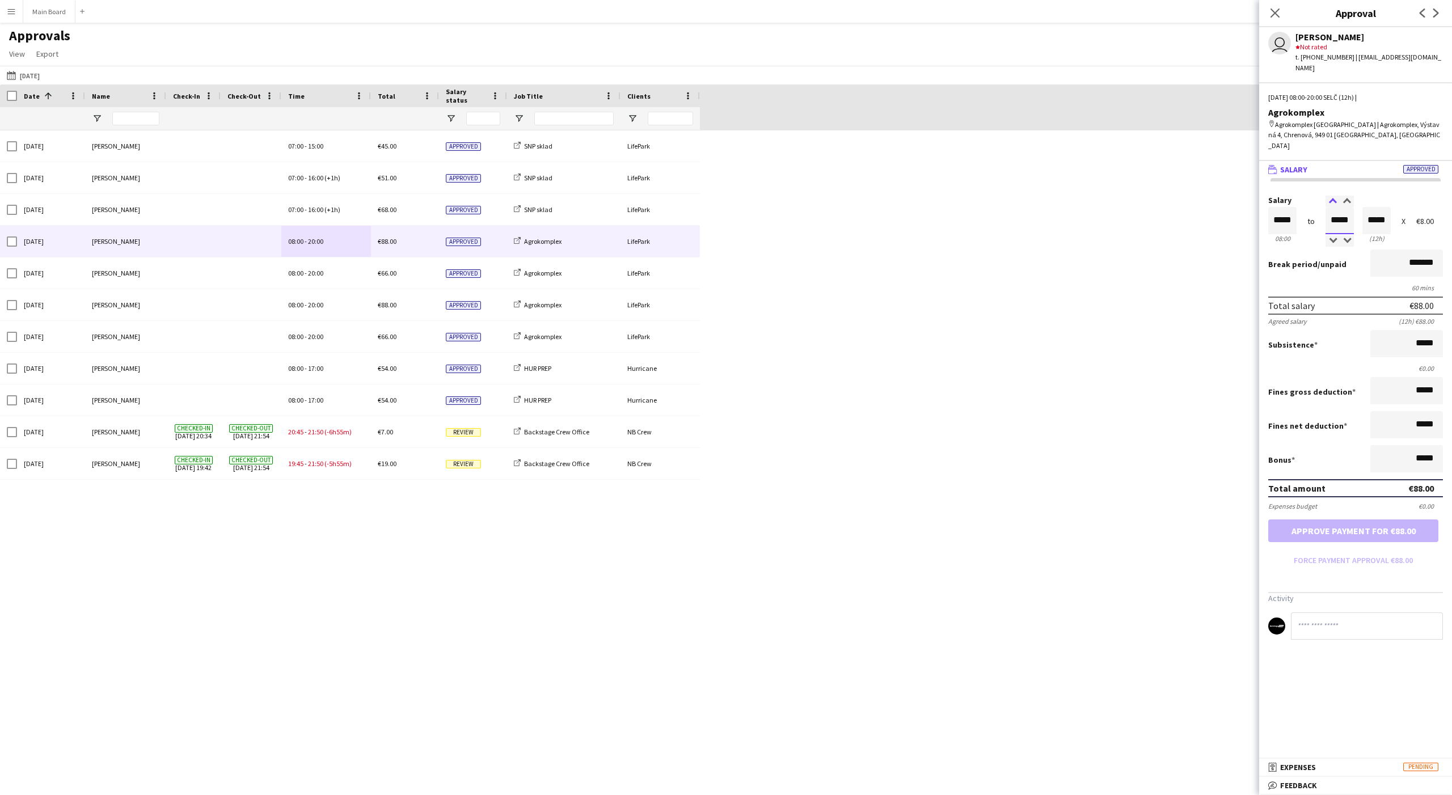
type input "*****"
click at [1332, 196] on div at bounding box center [1332, 201] width 14 height 11
type input "*****"
click at [1347, 196] on div at bounding box center [1346, 201] width 14 height 11
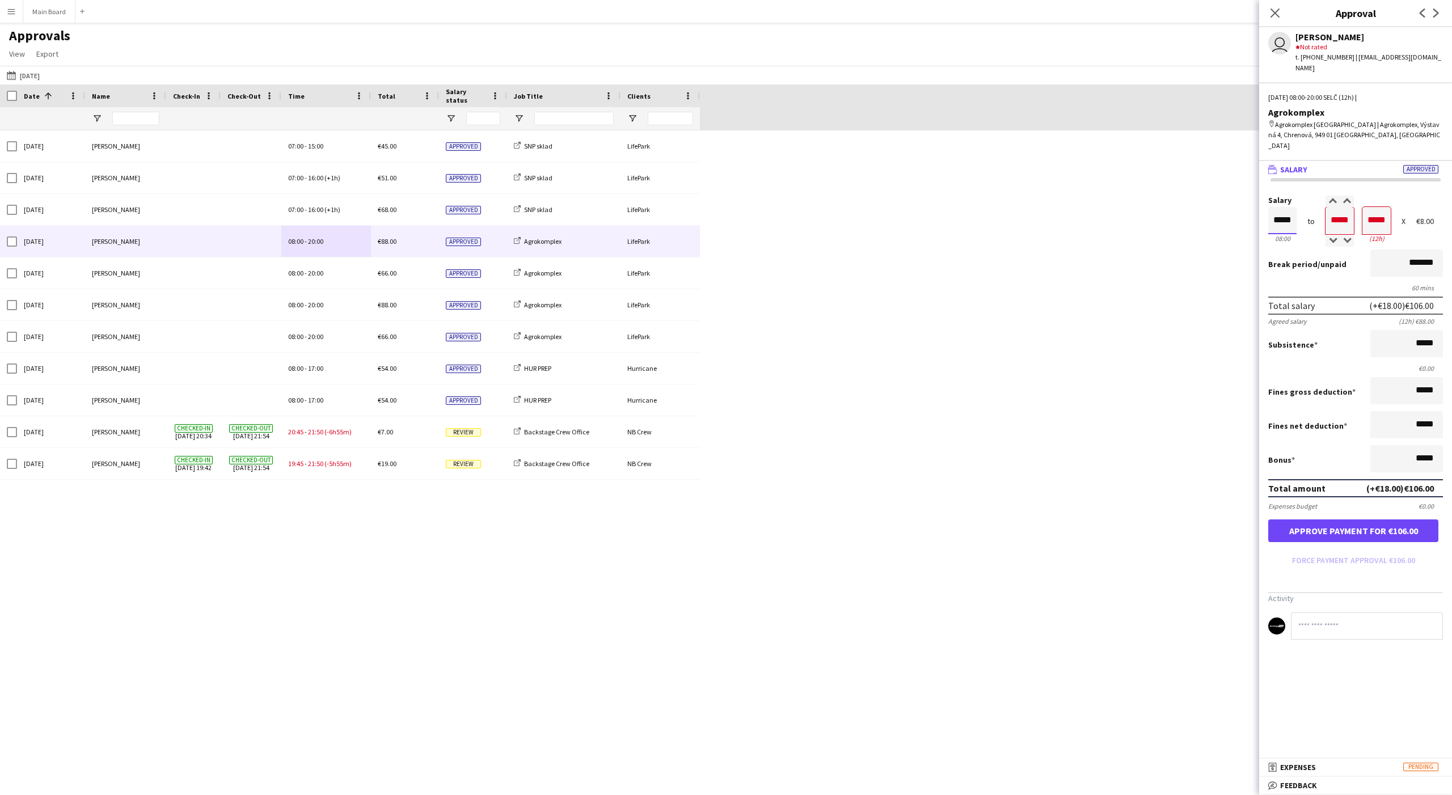
click at [1276, 207] on input "*****" at bounding box center [1282, 220] width 28 height 27
type input "*****"
click at [1276, 235] on div at bounding box center [1275, 240] width 14 height 11
type input "*****"
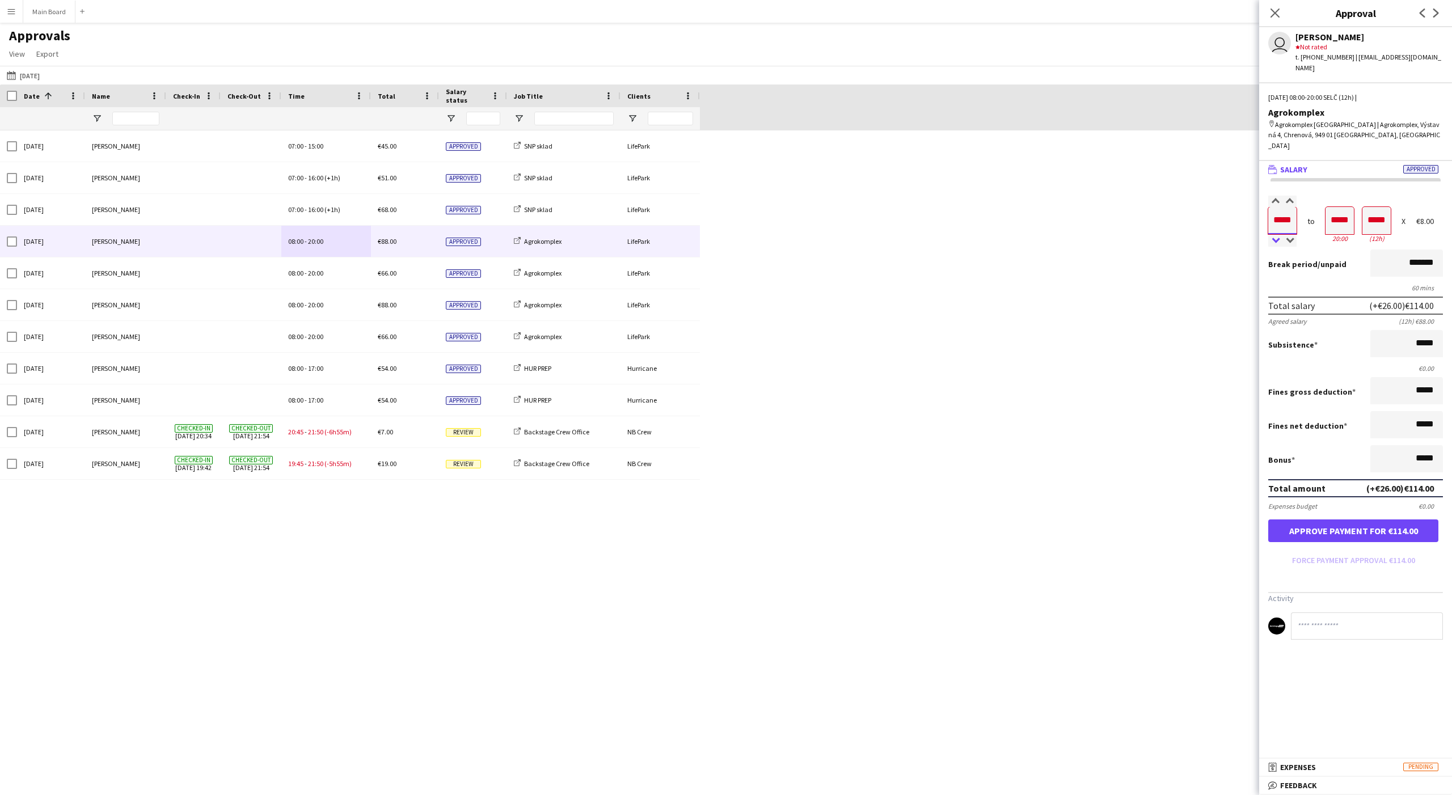
type input "*****"
click at [1276, 235] on div at bounding box center [1275, 240] width 14 height 11
type input "*****"
click at [1292, 235] on div at bounding box center [1289, 240] width 14 height 11
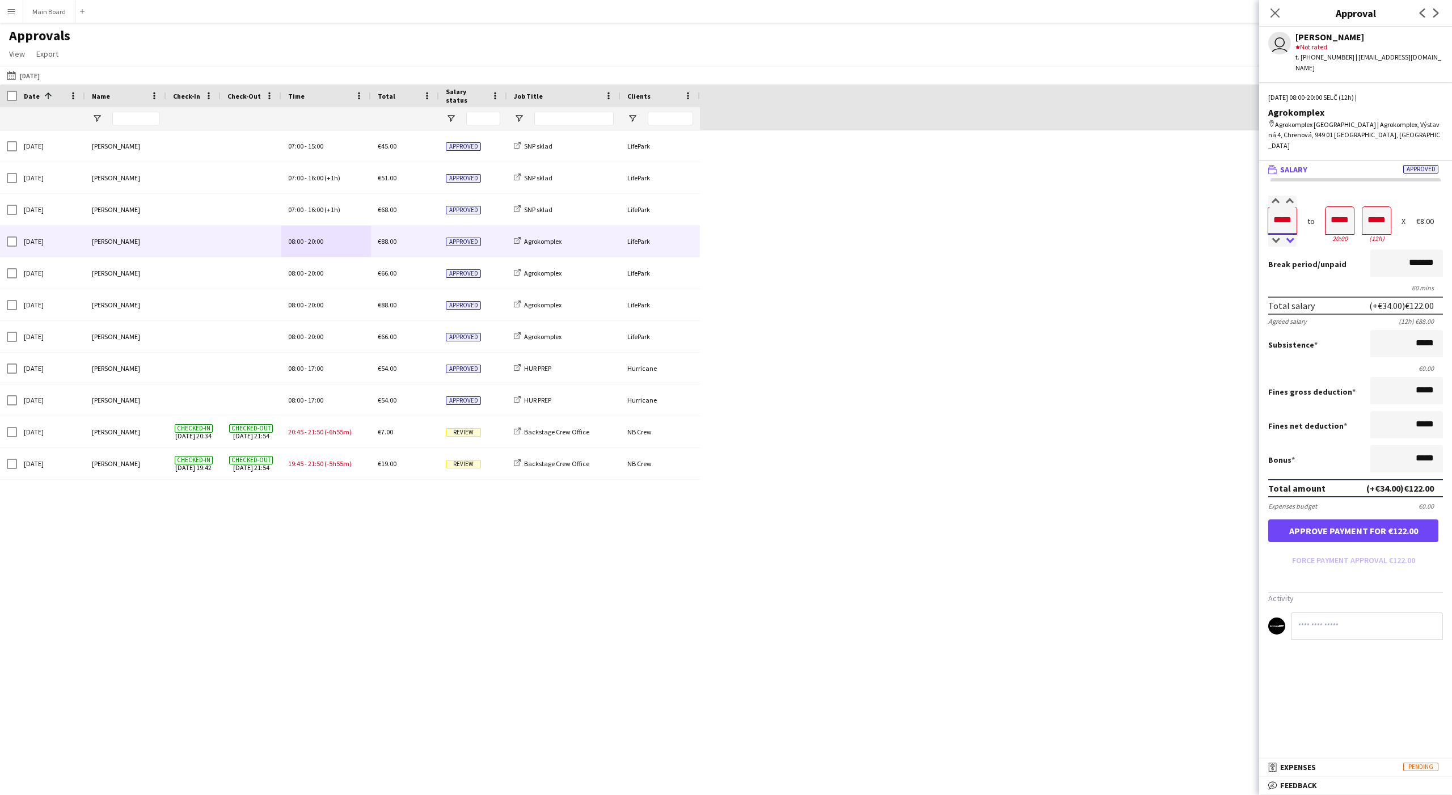
type input "*****"
click at [1292, 235] on div at bounding box center [1289, 240] width 14 height 11
click at [1375, 519] on button "Approve payment for €118.00" at bounding box center [1353, 530] width 170 height 23
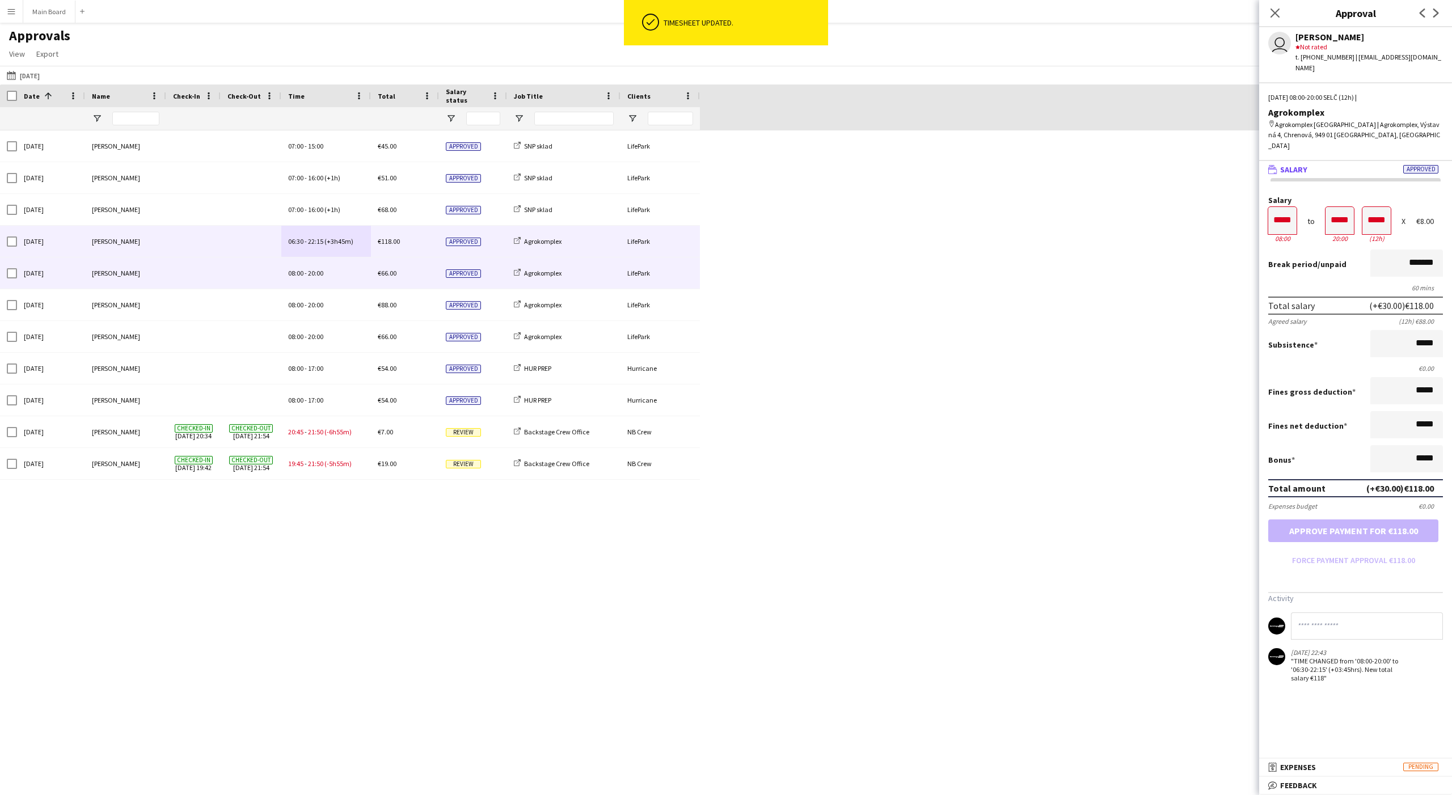
click at [291, 265] on div "08:00 - 20:00" at bounding box center [326, 272] width 90 height 31
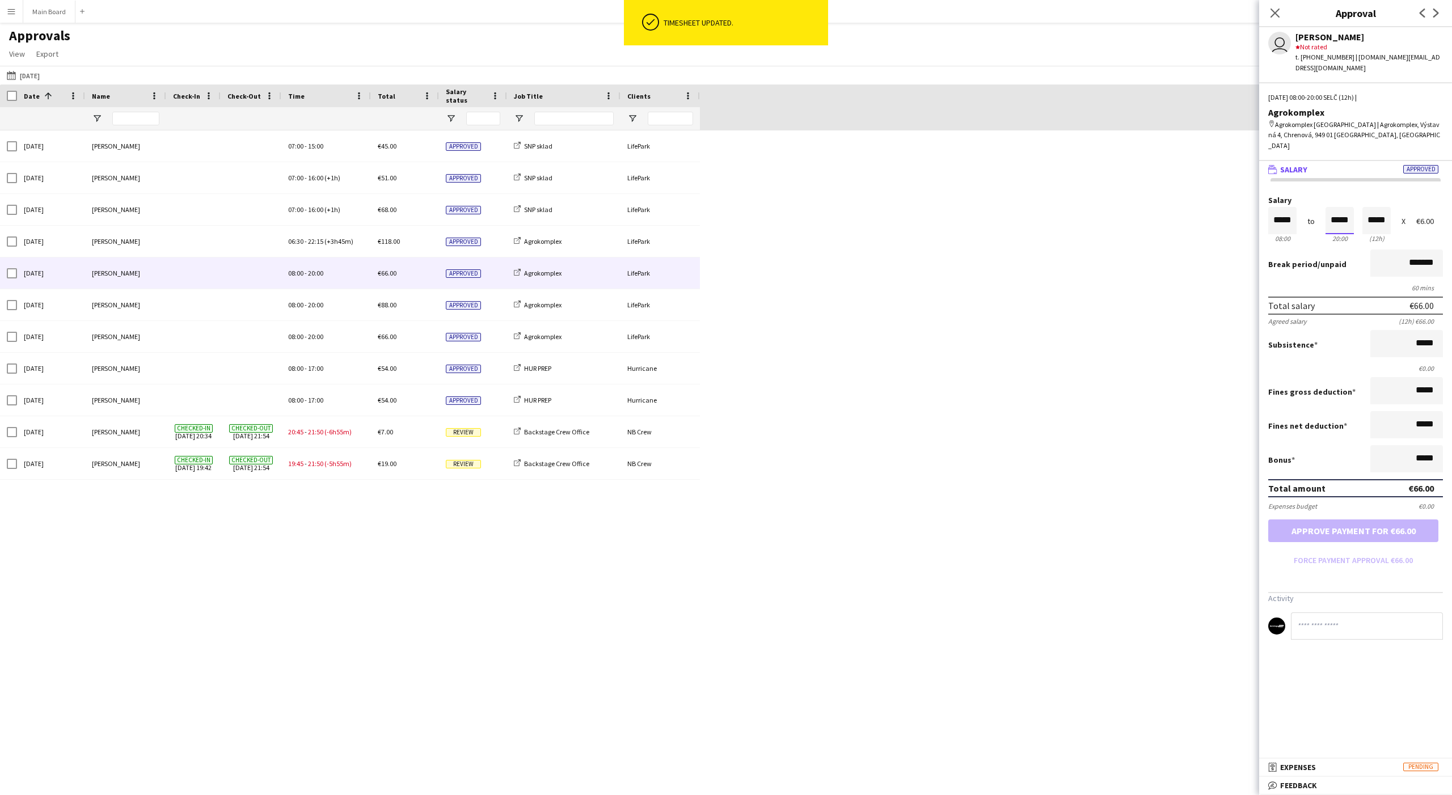
click at [1339, 207] on input "*****" at bounding box center [1339, 220] width 28 height 27
type input "*****"
click at [1329, 196] on div at bounding box center [1332, 201] width 14 height 11
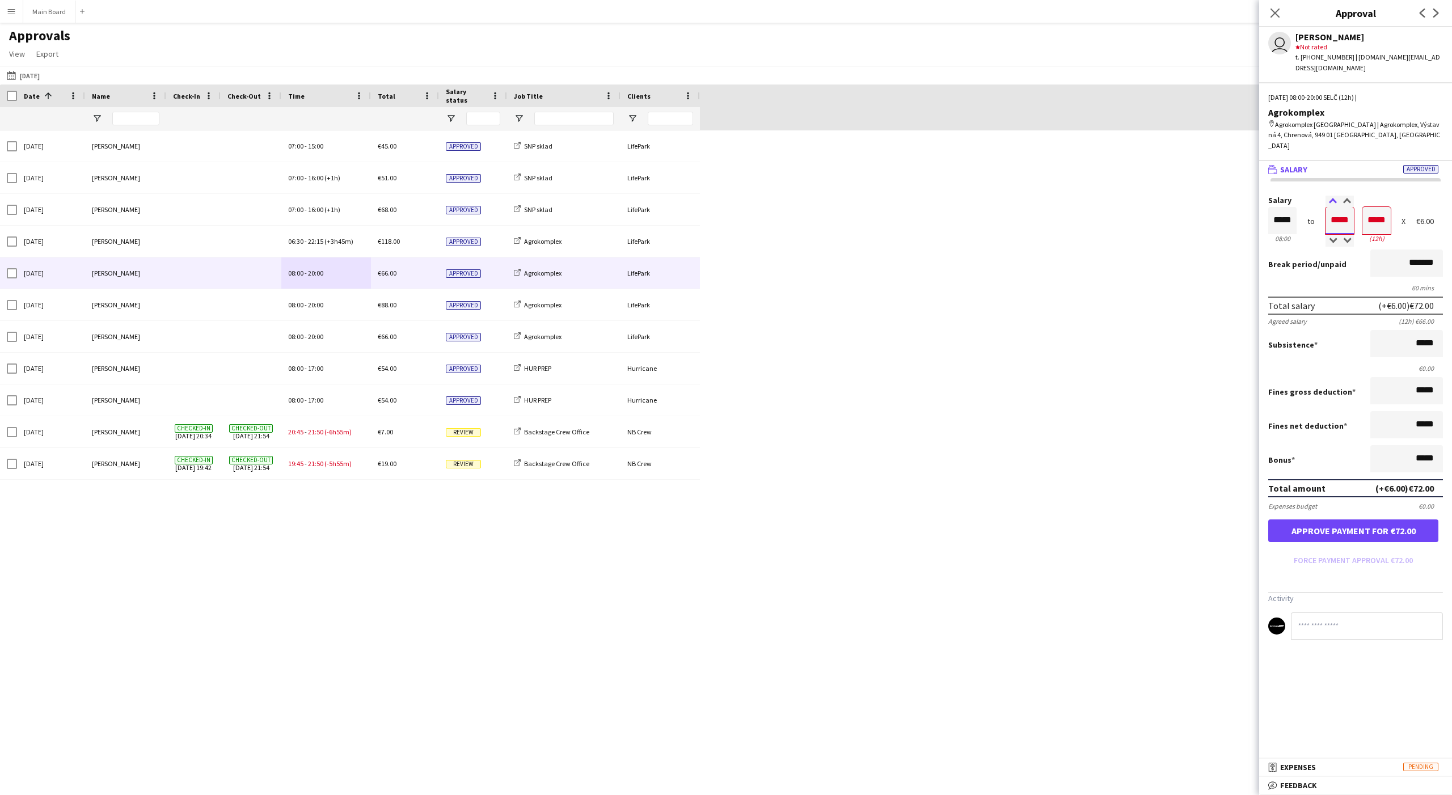
type input "*****"
click at [1329, 196] on div at bounding box center [1332, 201] width 14 height 11
type input "*****"
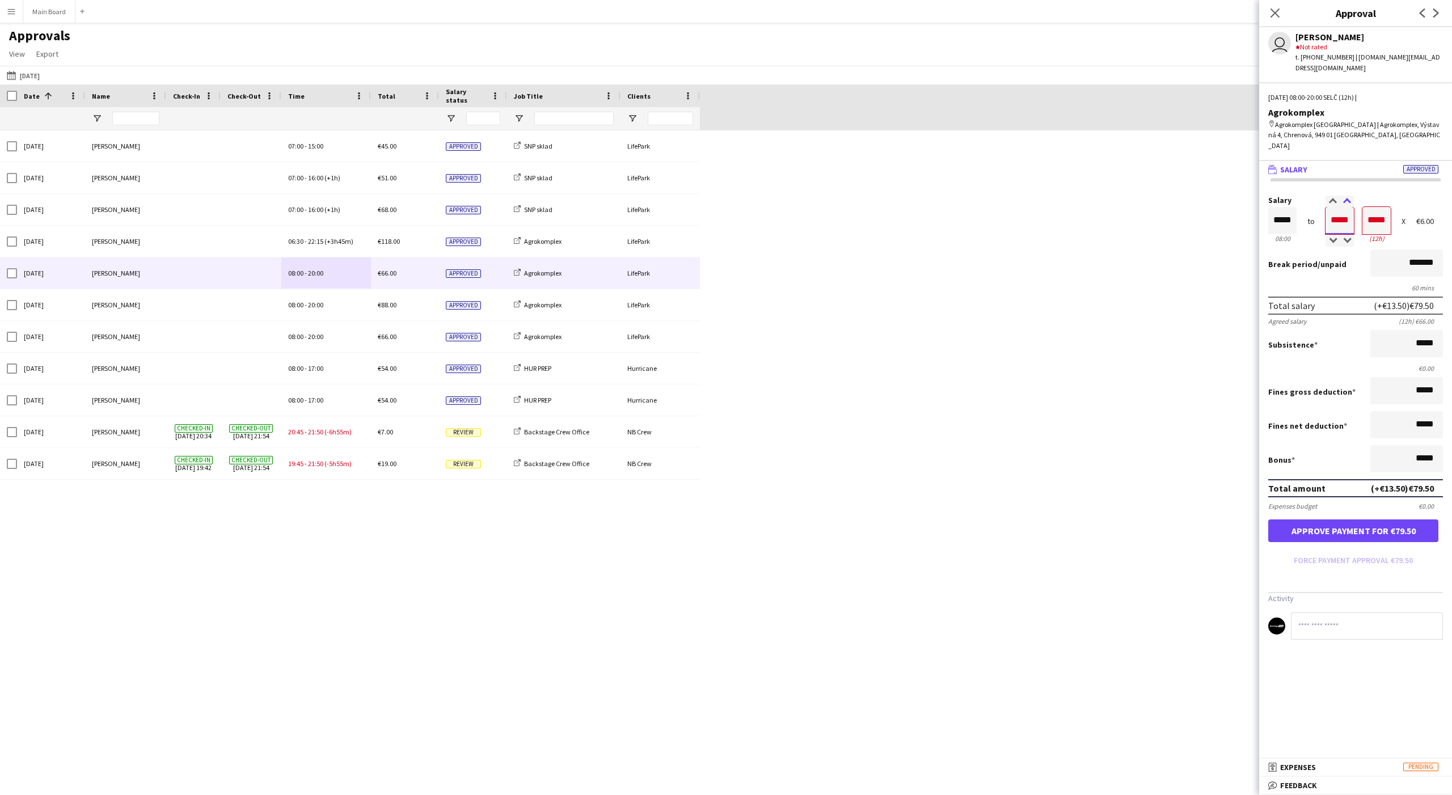
click at [1347, 196] on div at bounding box center [1346, 201] width 14 height 11
click at [1377, 519] on button "Approve payment for €79.50" at bounding box center [1353, 530] width 170 height 23
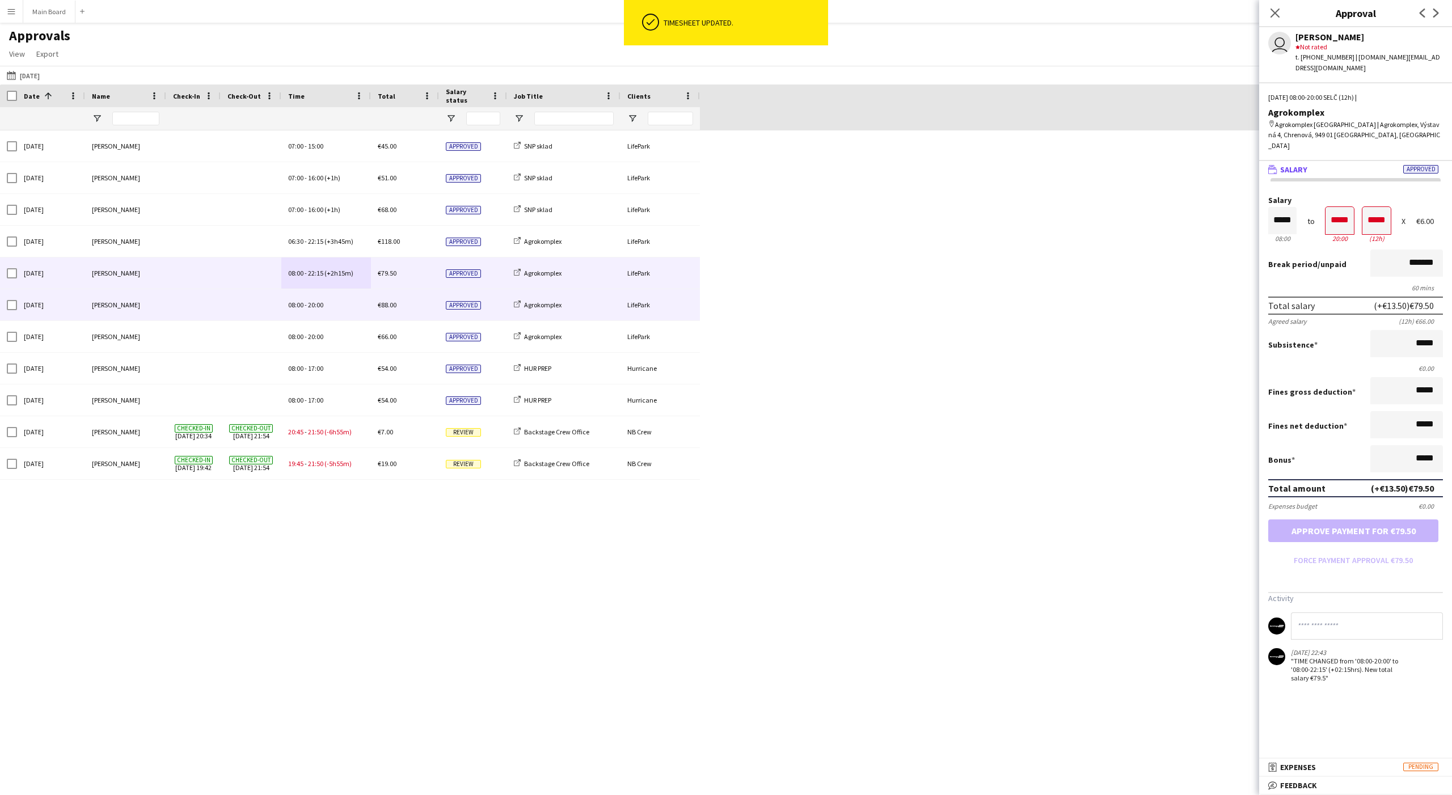
click at [340, 316] on div "08:00 - 20:00" at bounding box center [326, 304] width 90 height 31
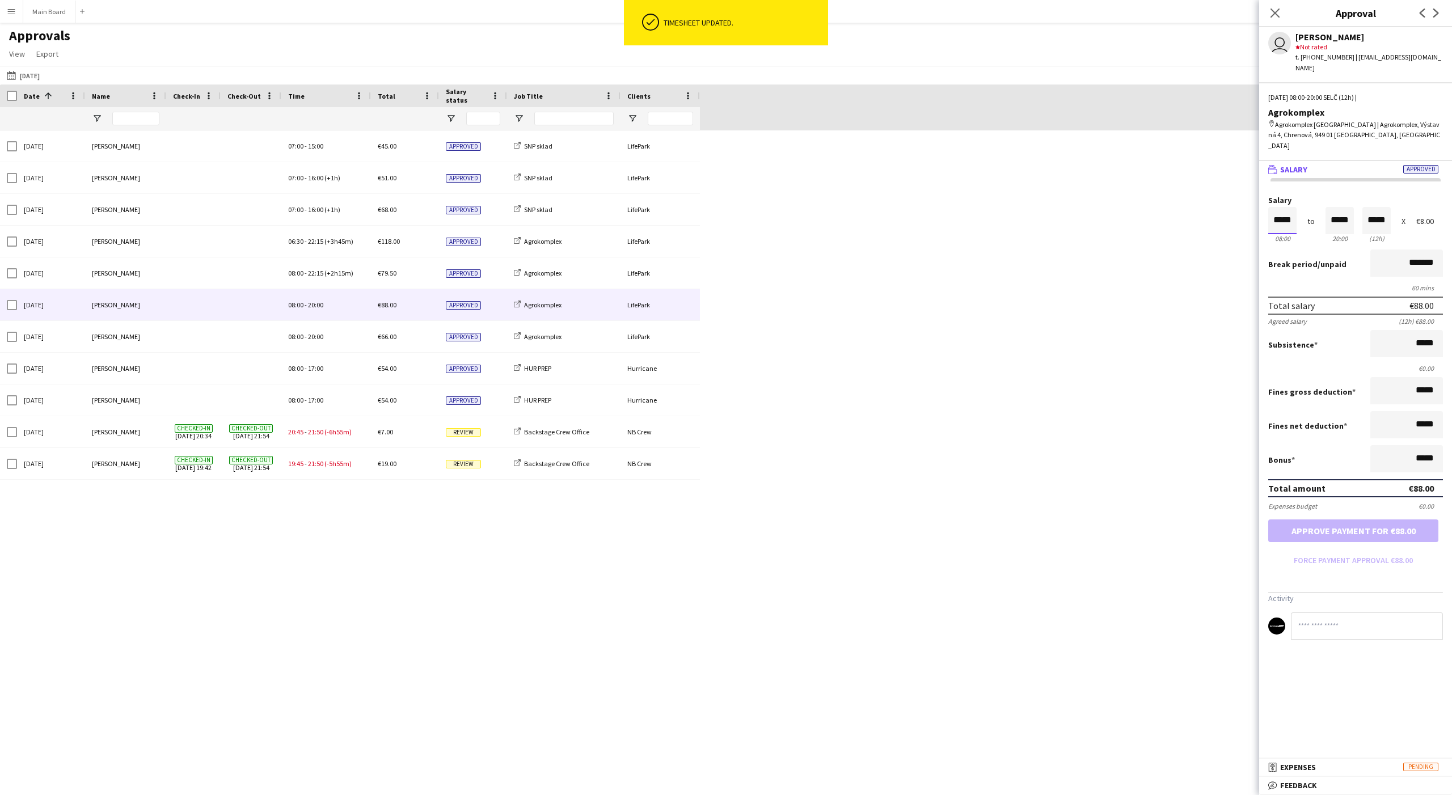
click at [1272, 207] on input "*****" at bounding box center [1282, 220] width 28 height 27
type input "*****"
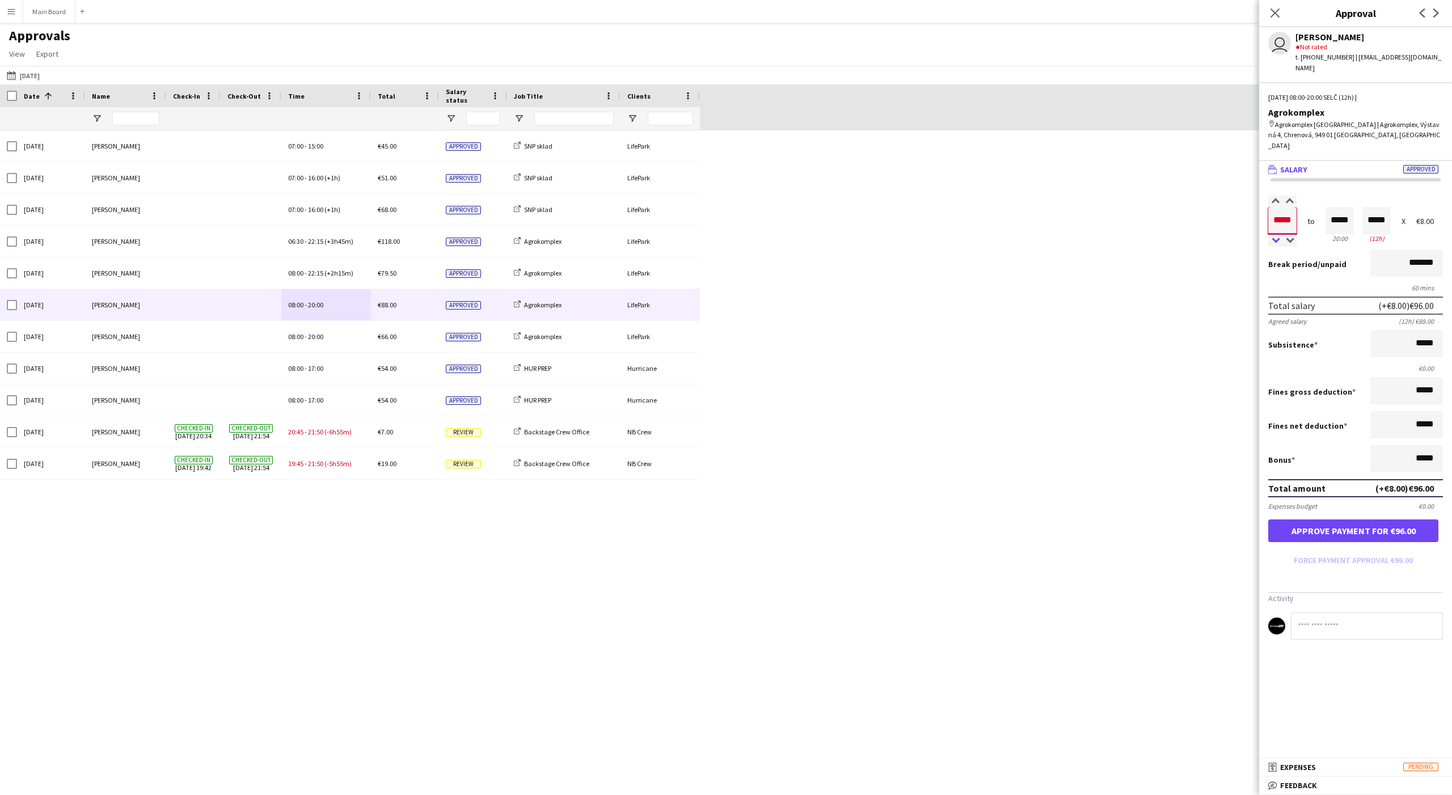
click at [1276, 235] on div at bounding box center [1275, 240] width 14 height 11
type input "*****"
click at [1276, 235] on div at bounding box center [1275, 240] width 14 height 11
type input "*****"
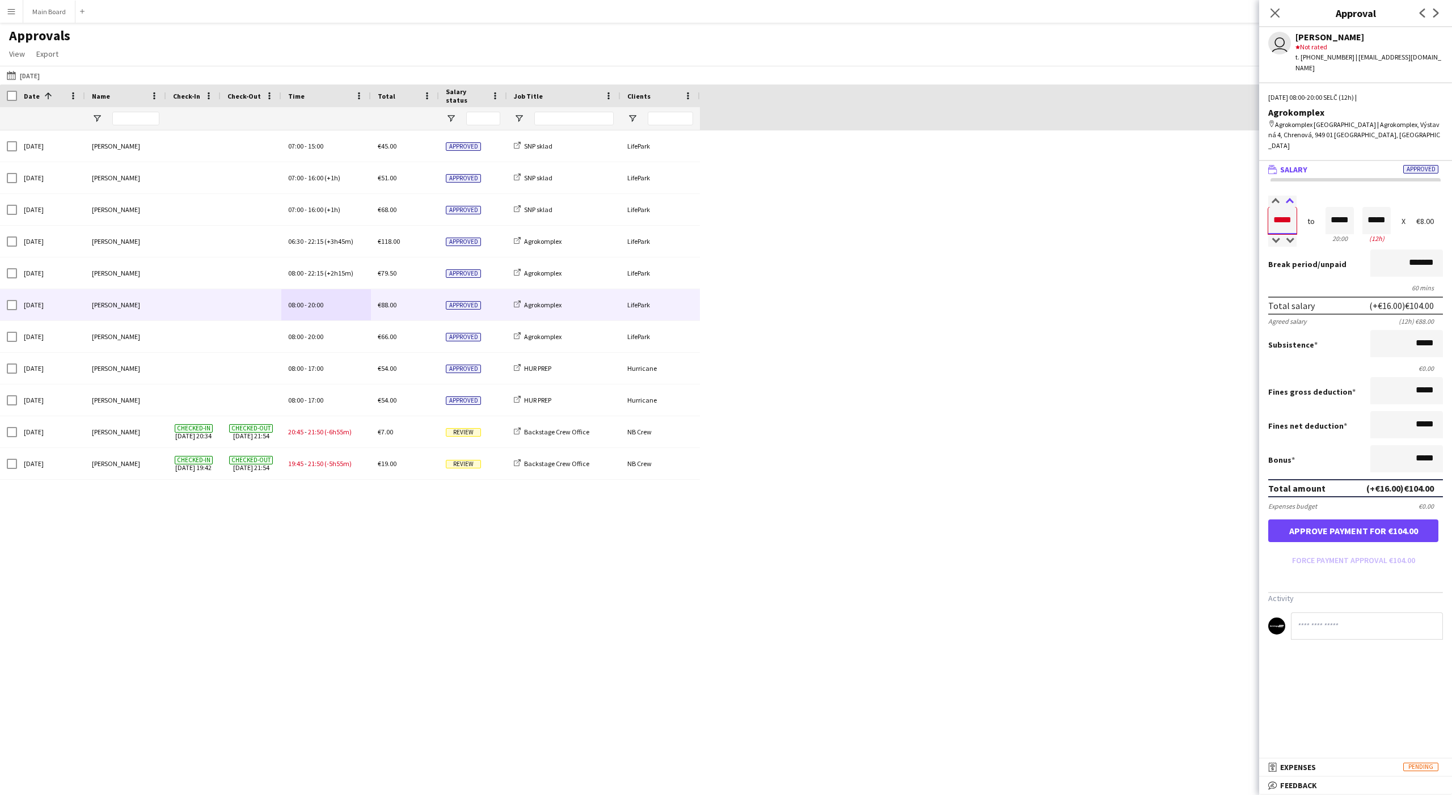
type input "*****"
click at [1290, 196] on div at bounding box center [1289, 201] width 14 height 11
type input "*****"
click at [1290, 196] on div at bounding box center [1289, 201] width 14 height 11
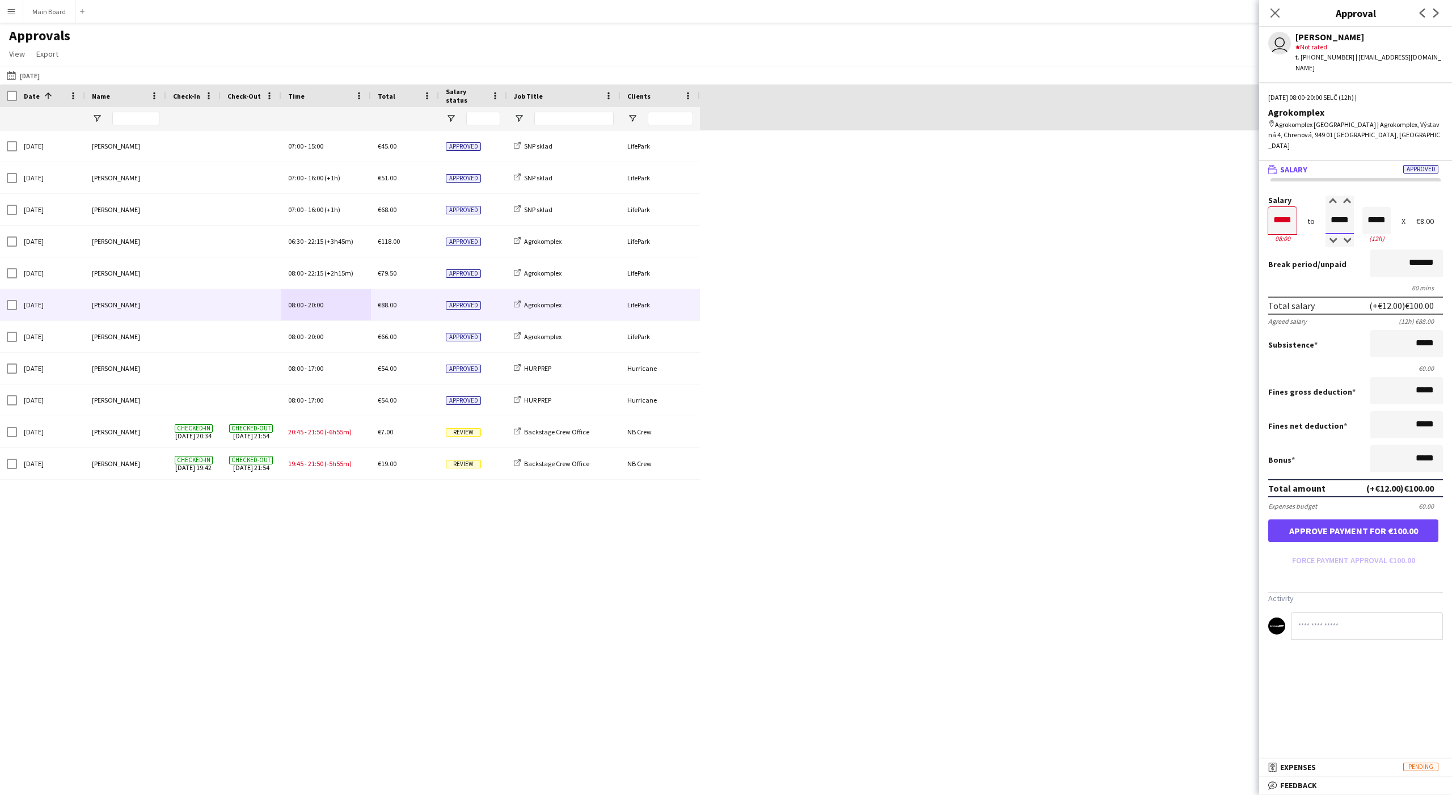
click at [1335, 207] on input "*****" at bounding box center [1339, 220] width 28 height 27
type input "*****"
click at [1331, 196] on div at bounding box center [1332, 201] width 14 height 11
type input "*****"
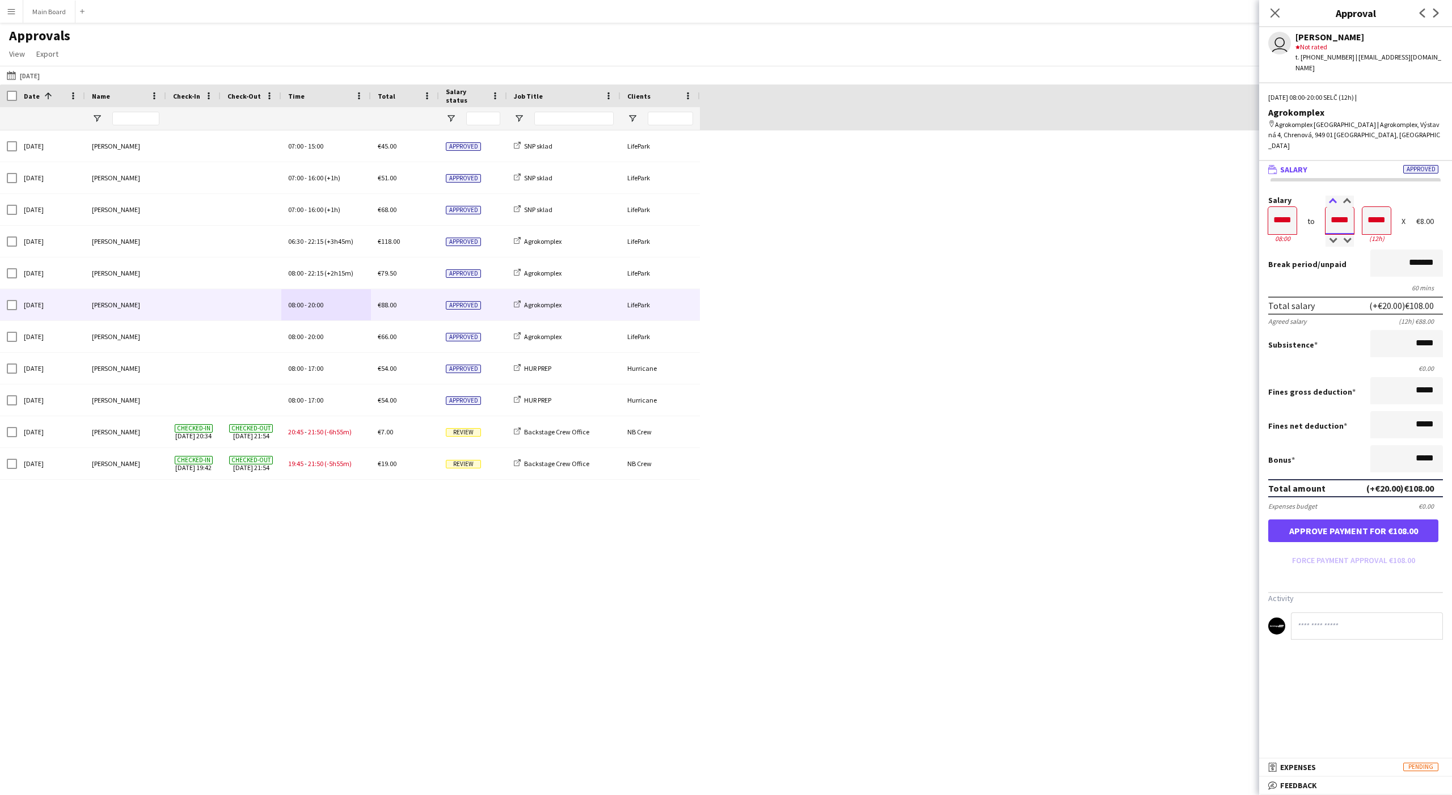
type input "*****"
click at [1331, 196] on div at bounding box center [1332, 201] width 14 height 11
type input "*****"
click at [1346, 196] on div at bounding box center [1346, 201] width 14 height 11
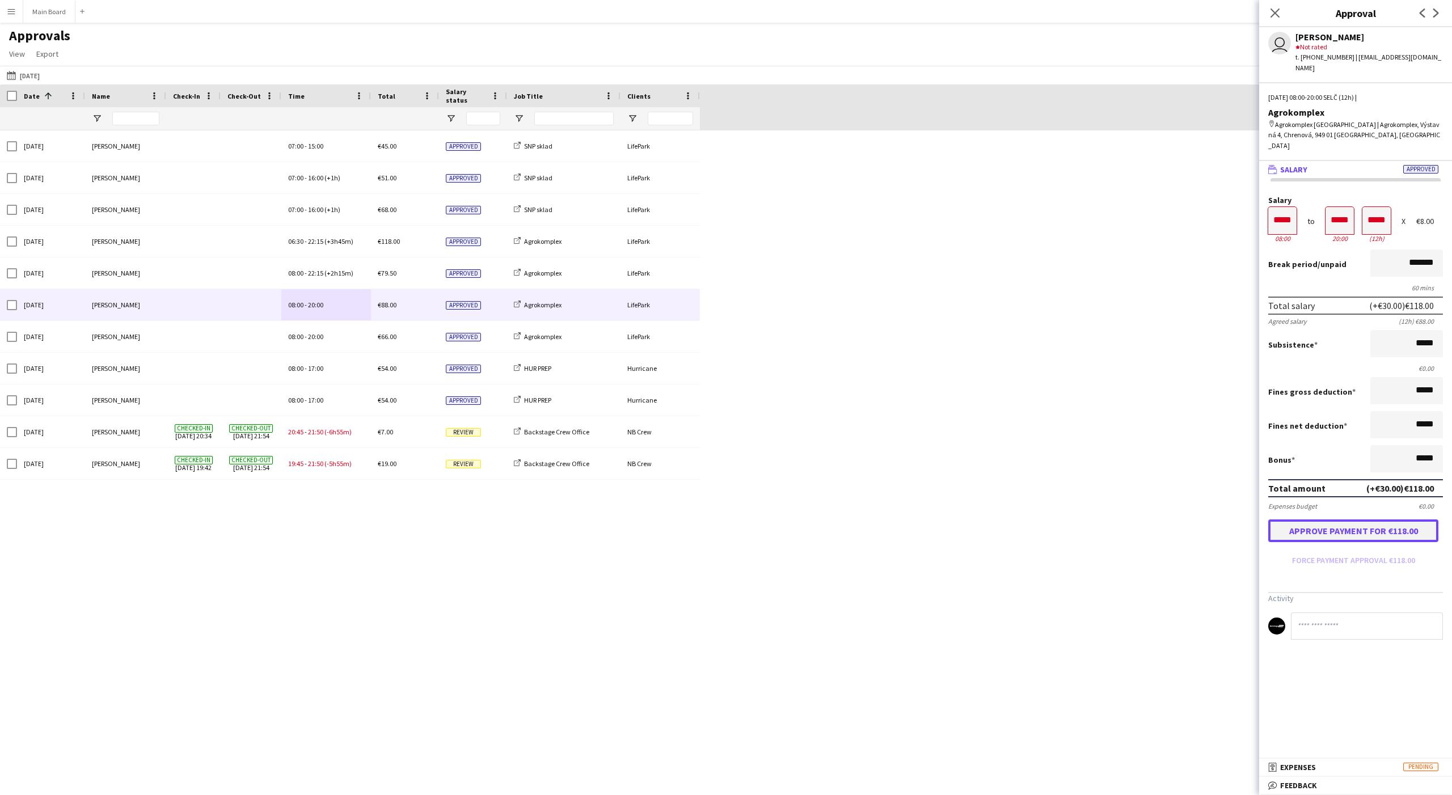
click at [1370, 519] on button "Approve payment for €118.00" at bounding box center [1353, 530] width 170 height 23
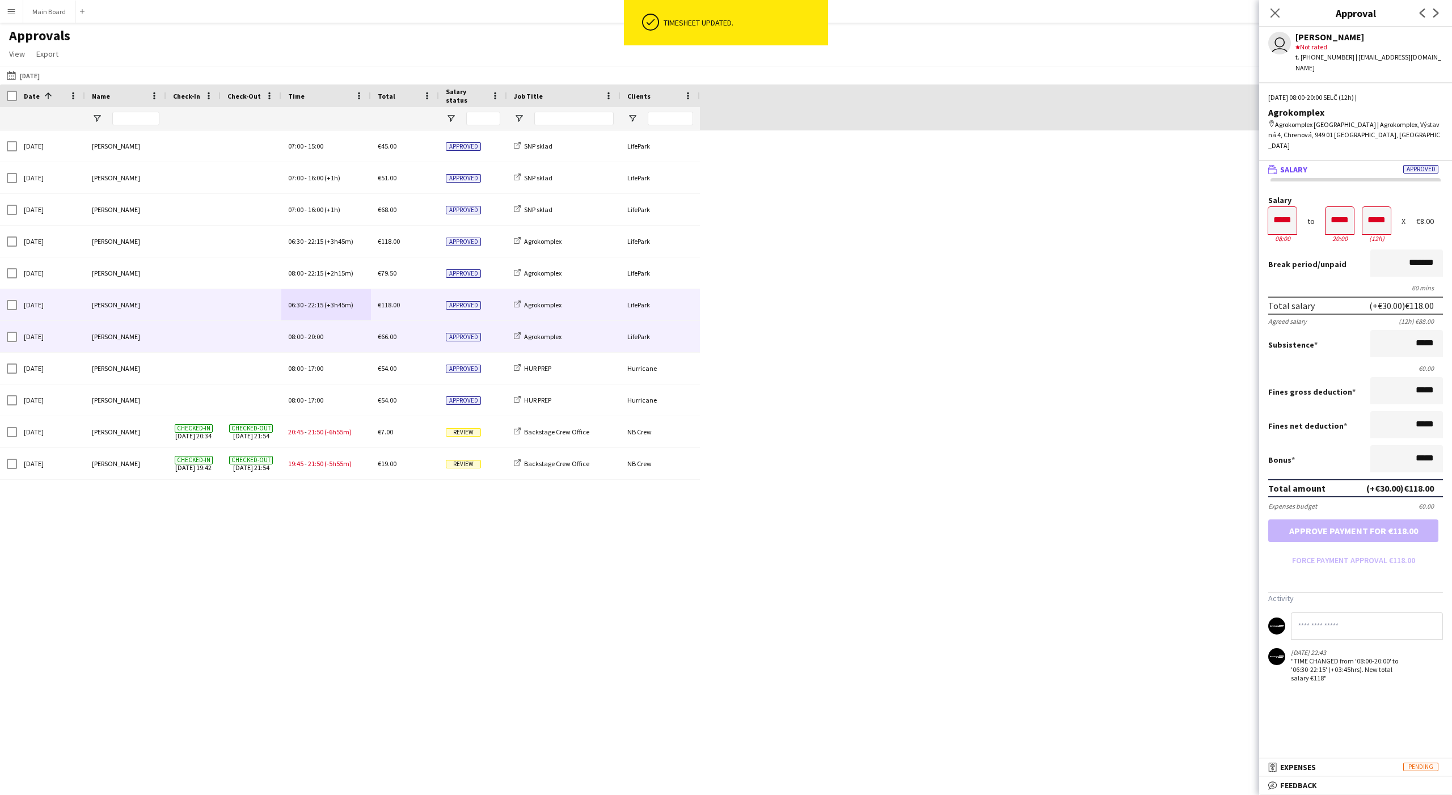
click at [363, 348] on div "08:00 - 20:00" at bounding box center [326, 336] width 90 height 31
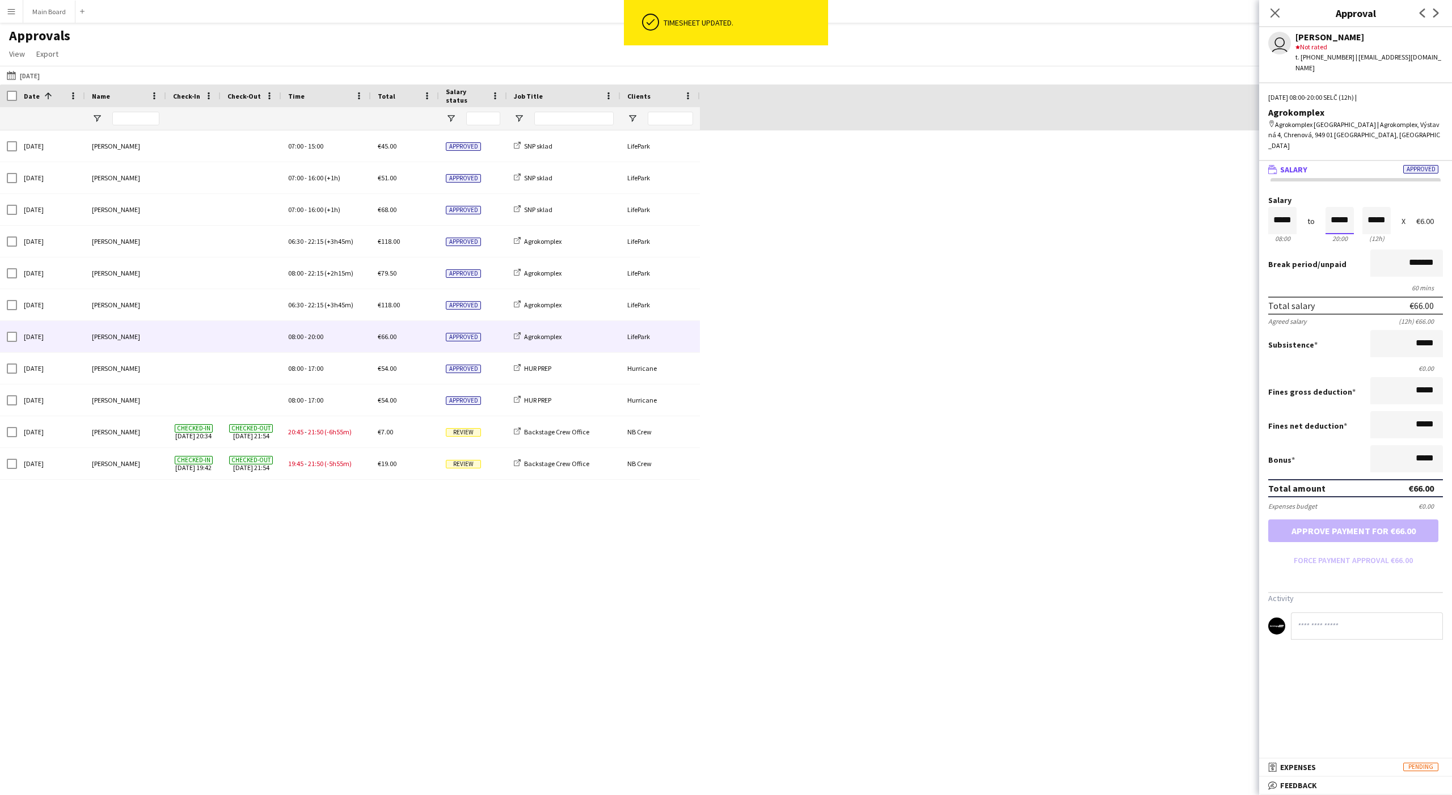
click at [1325, 207] on input "*****" at bounding box center [1339, 220] width 28 height 27
type input "*****"
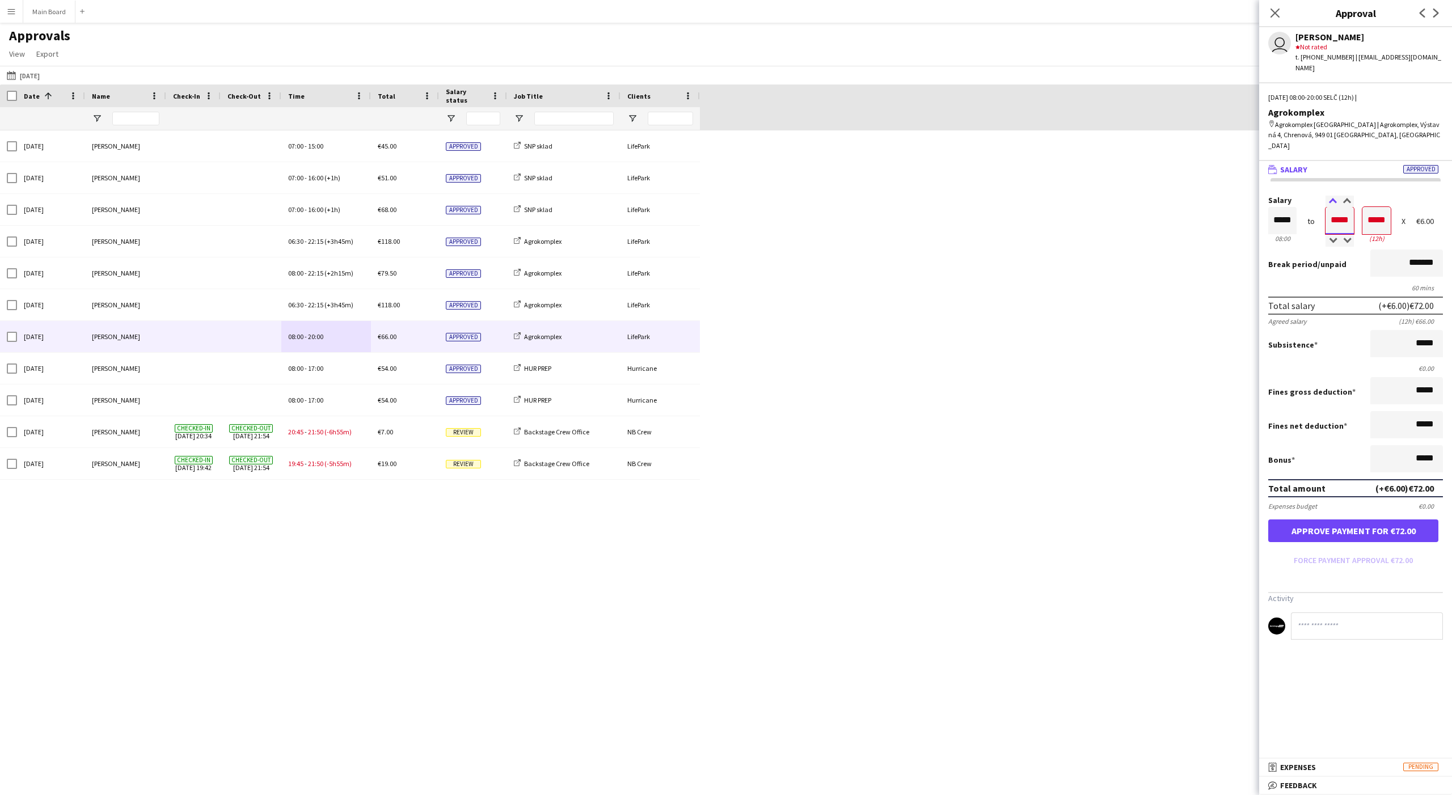
click at [1334, 196] on div at bounding box center [1332, 201] width 14 height 11
type input "*****"
click at [1334, 196] on div at bounding box center [1332, 201] width 14 height 11
type input "*****"
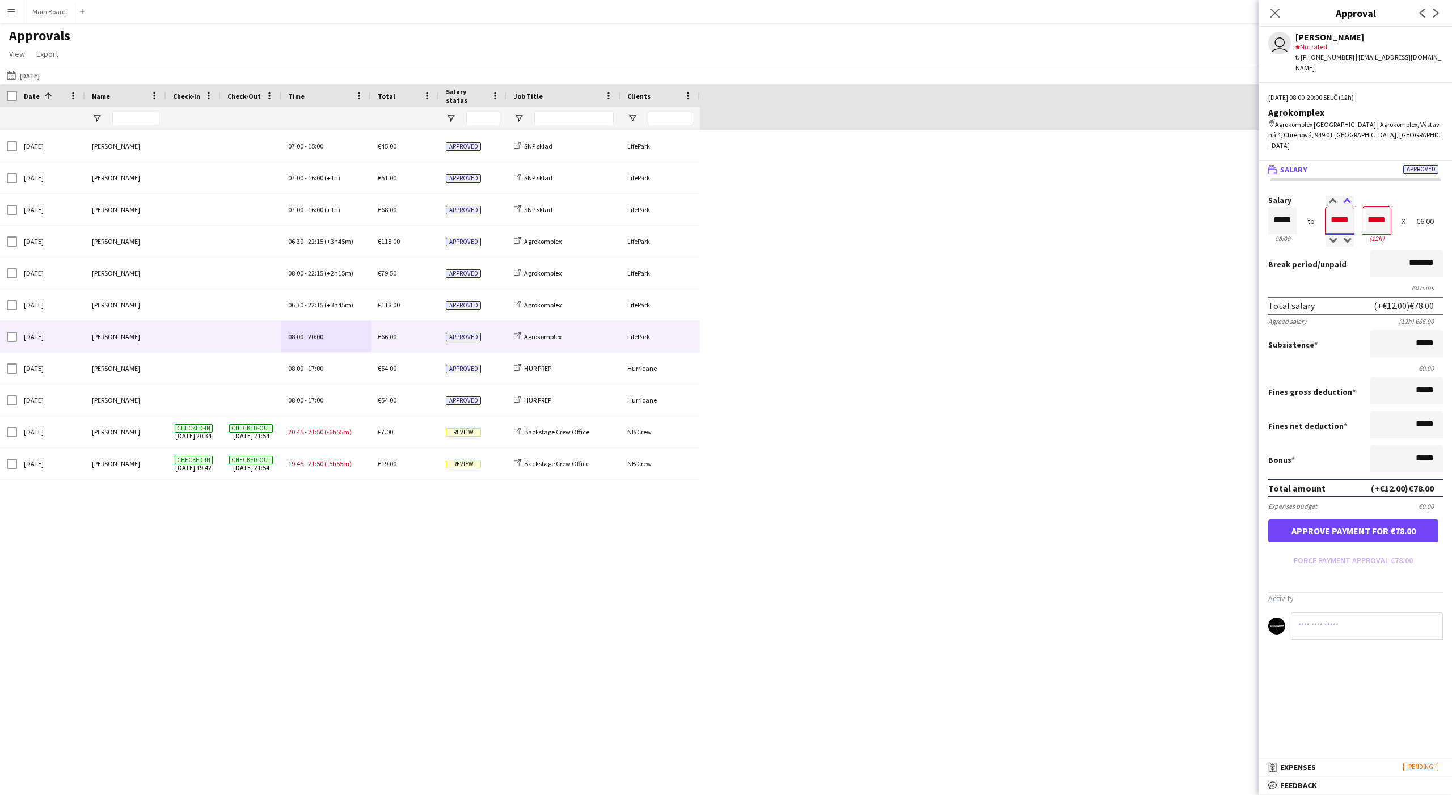
type input "*****"
click at [1347, 196] on div at bounding box center [1346, 201] width 14 height 11
click at [1383, 519] on button "Approve payment for €79.50" at bounding box center [1353, 530] width 170 height 23
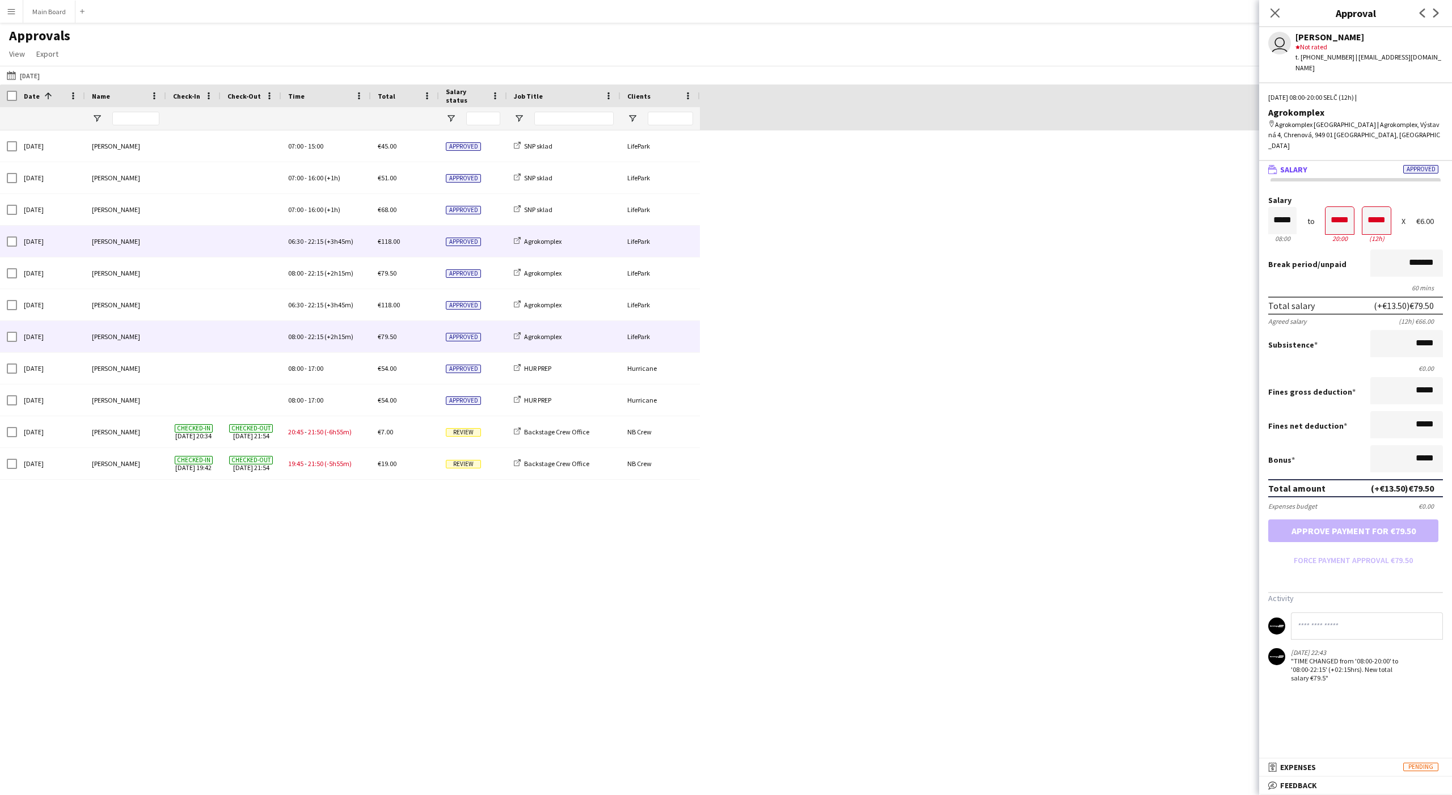
click at [305, 249] on div "06:30 - 22:15 (+3h45m)" at bounding box center [326, 241] width 90 height 31
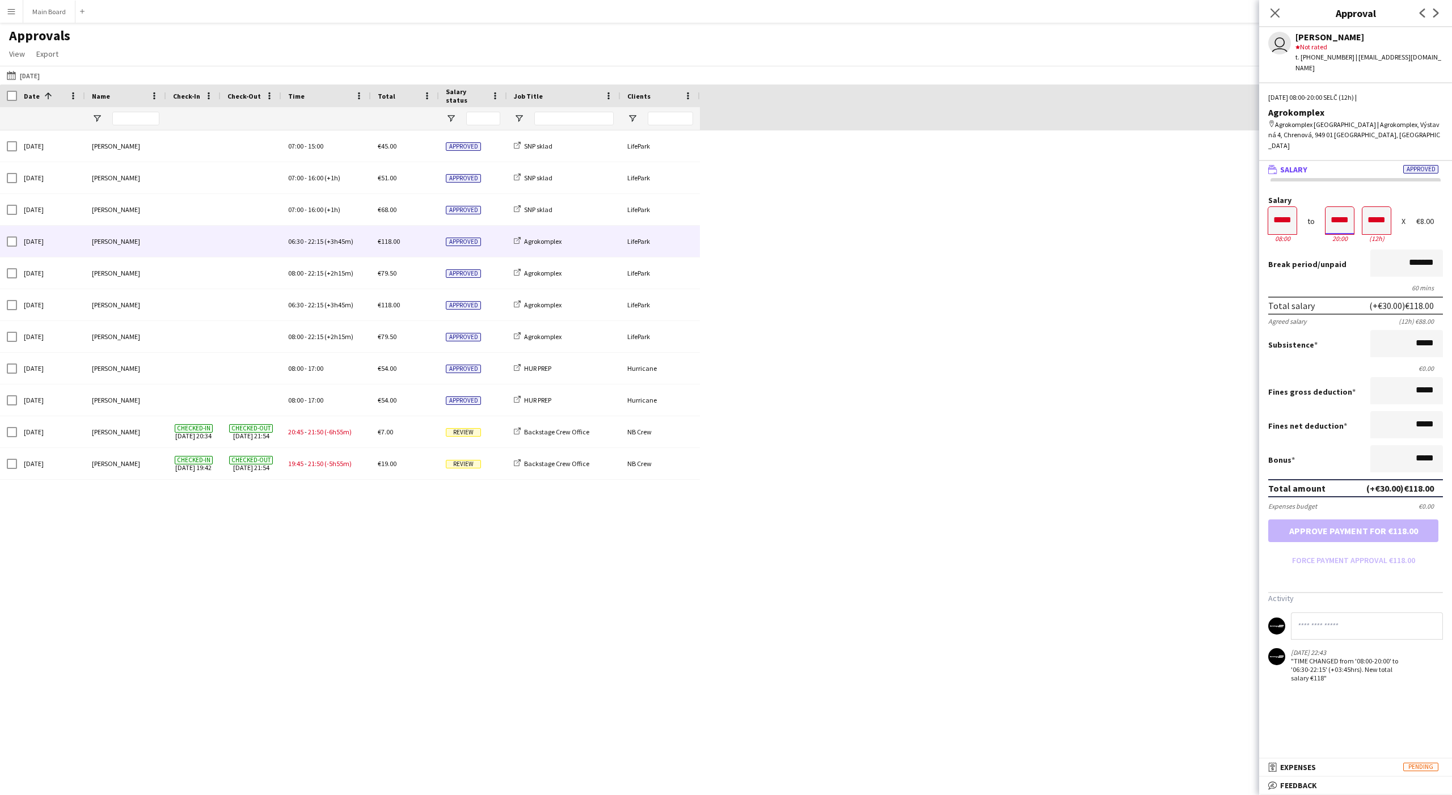
click at [1340, 207] on input "*****" at bounding box center [1339, 220] width 28 height 27
type input "*****"
click at [1334, 196] on div at bounding box center [1332, 201] width 14 height 11
type input "*****"
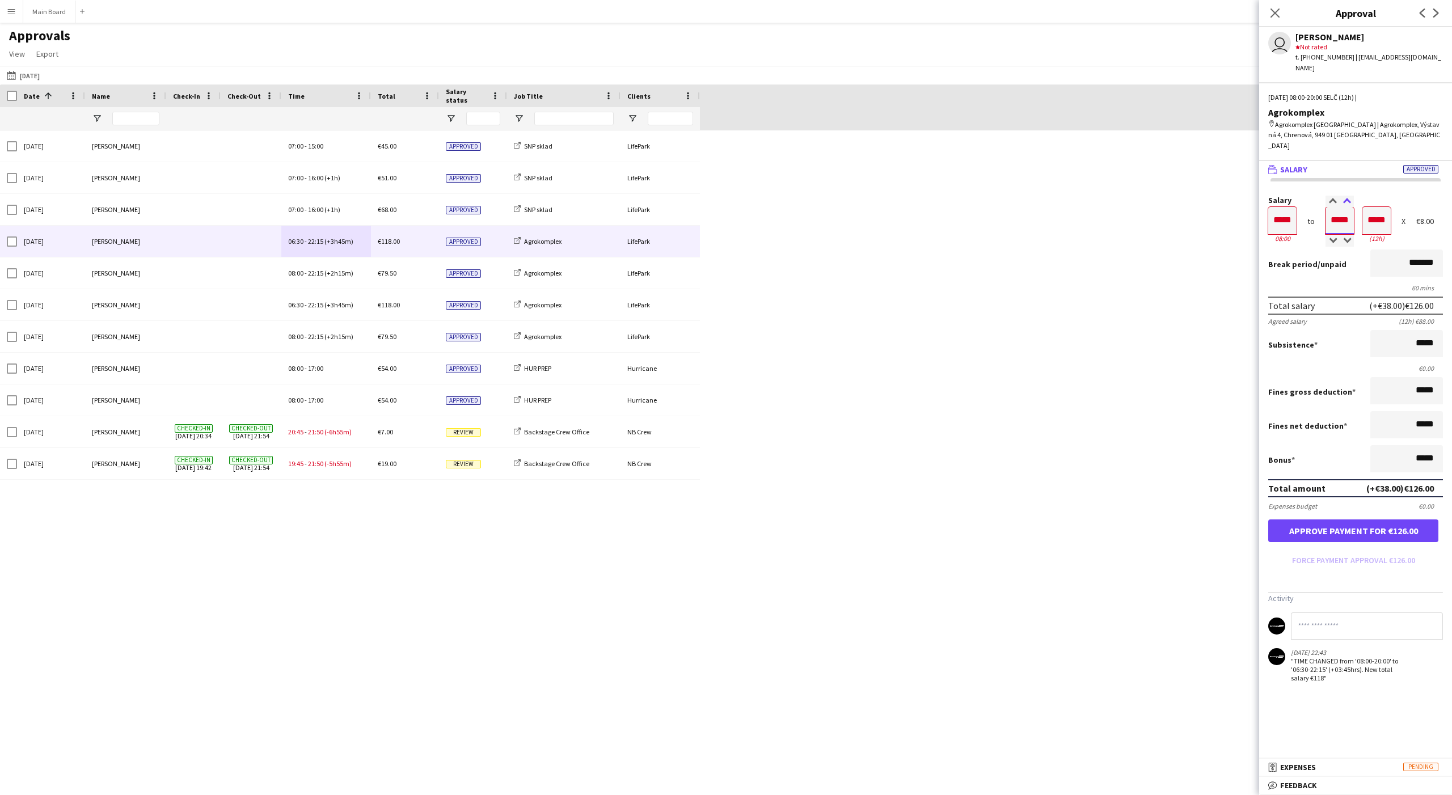
type input "*****"
click at [1345, 196] on div at bounding box center [1346, 201] width 14 height 11
type input "*****"
click at [1345, 196] on div at bounding box center [1346, 201] width 14 height 11
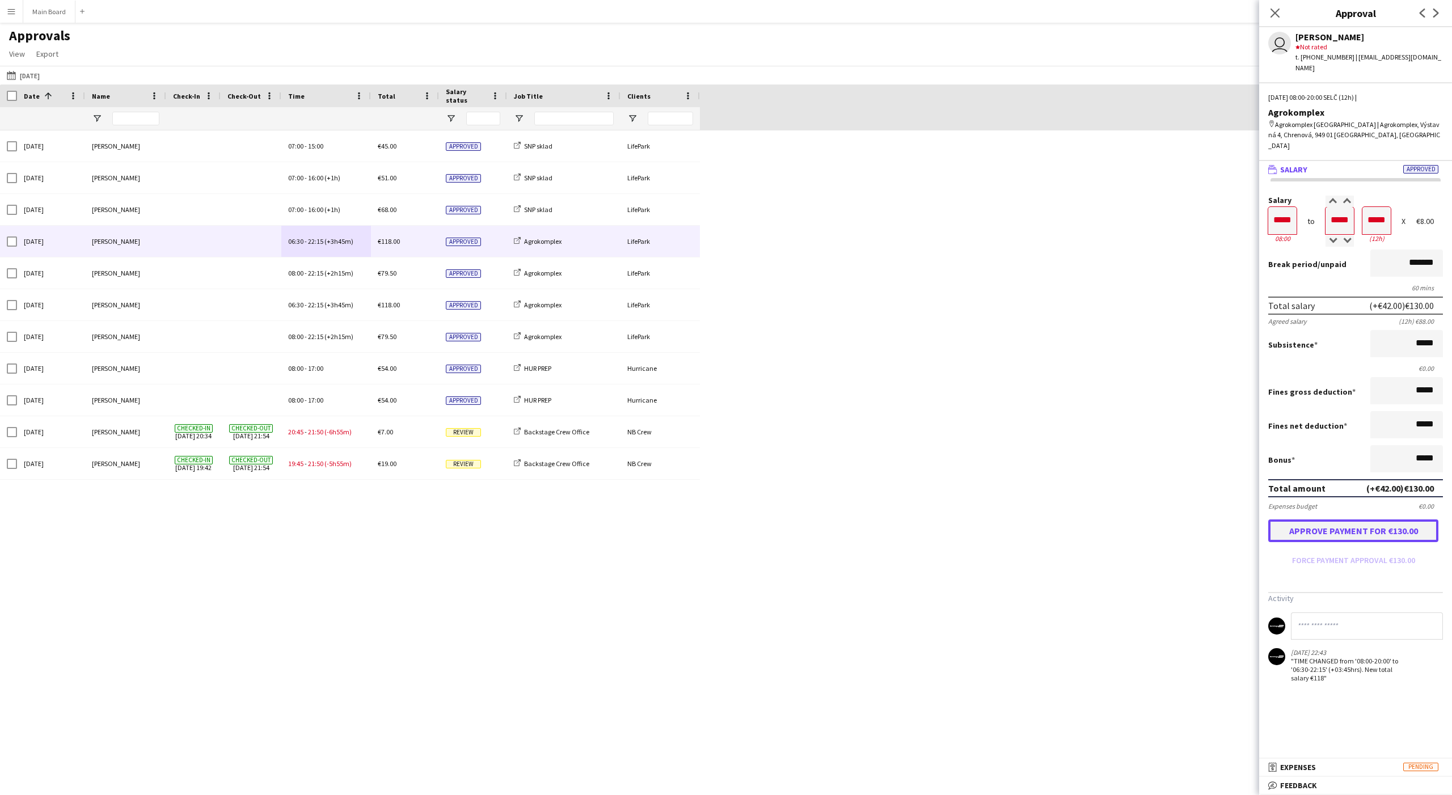
click at [1379, 519] on button "Approve payment for €130.00" at bounding box center [1353, 530] width 170 height 23
click at [950, 371] on div "[DATE] [PERSON_NAME] SNP sklad 07:00 - 15:00 Approved €45.00 LifePark [DATE] [P…" at bounding box center [726, 452] width 1452 height 645
click at [1271, 12] on icon "Close pop-in" at bounding box center [1274, 12] width 11 height 11
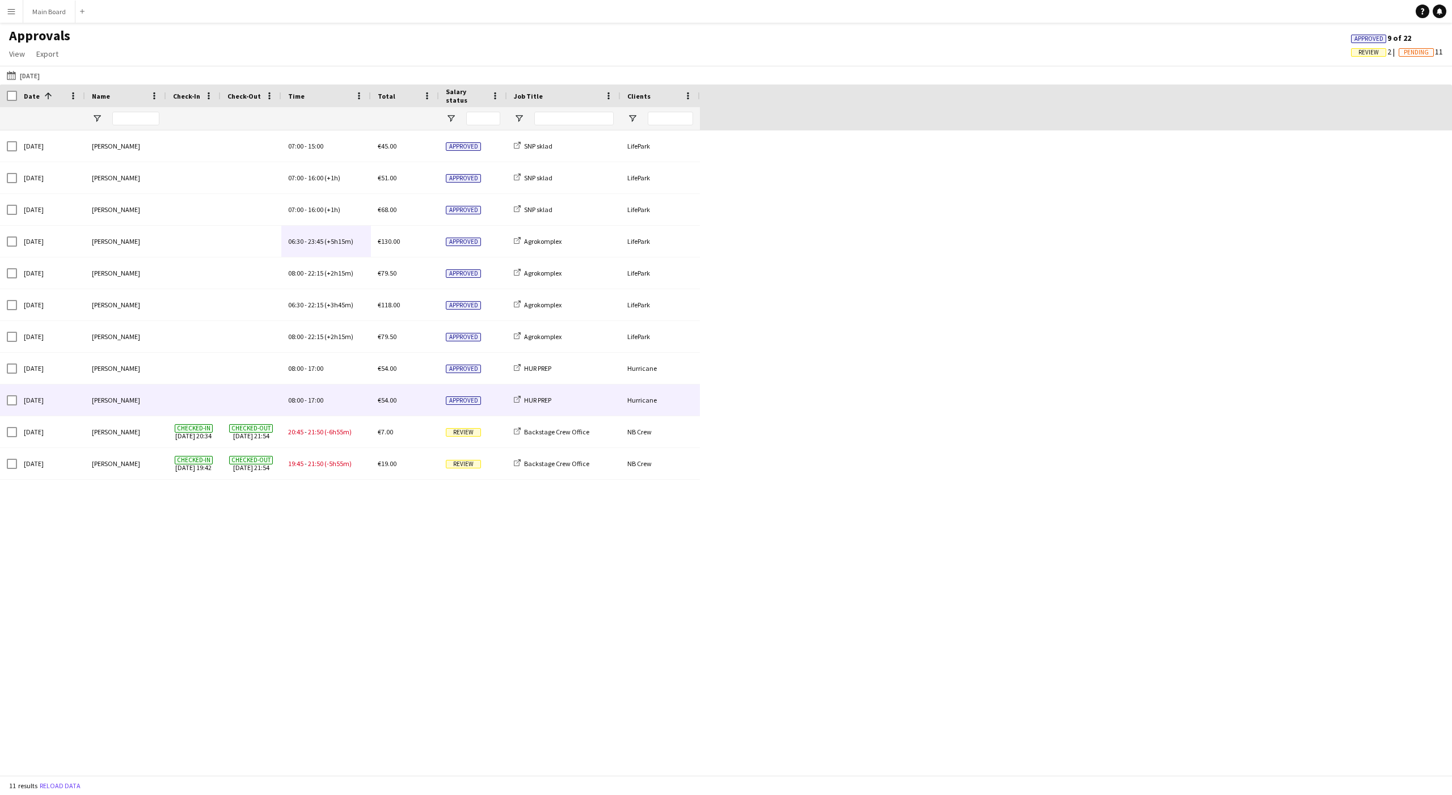
click at [286, 395] on div "08:00 - 17:00" at bounding box center [326, 399] width 90 height 31
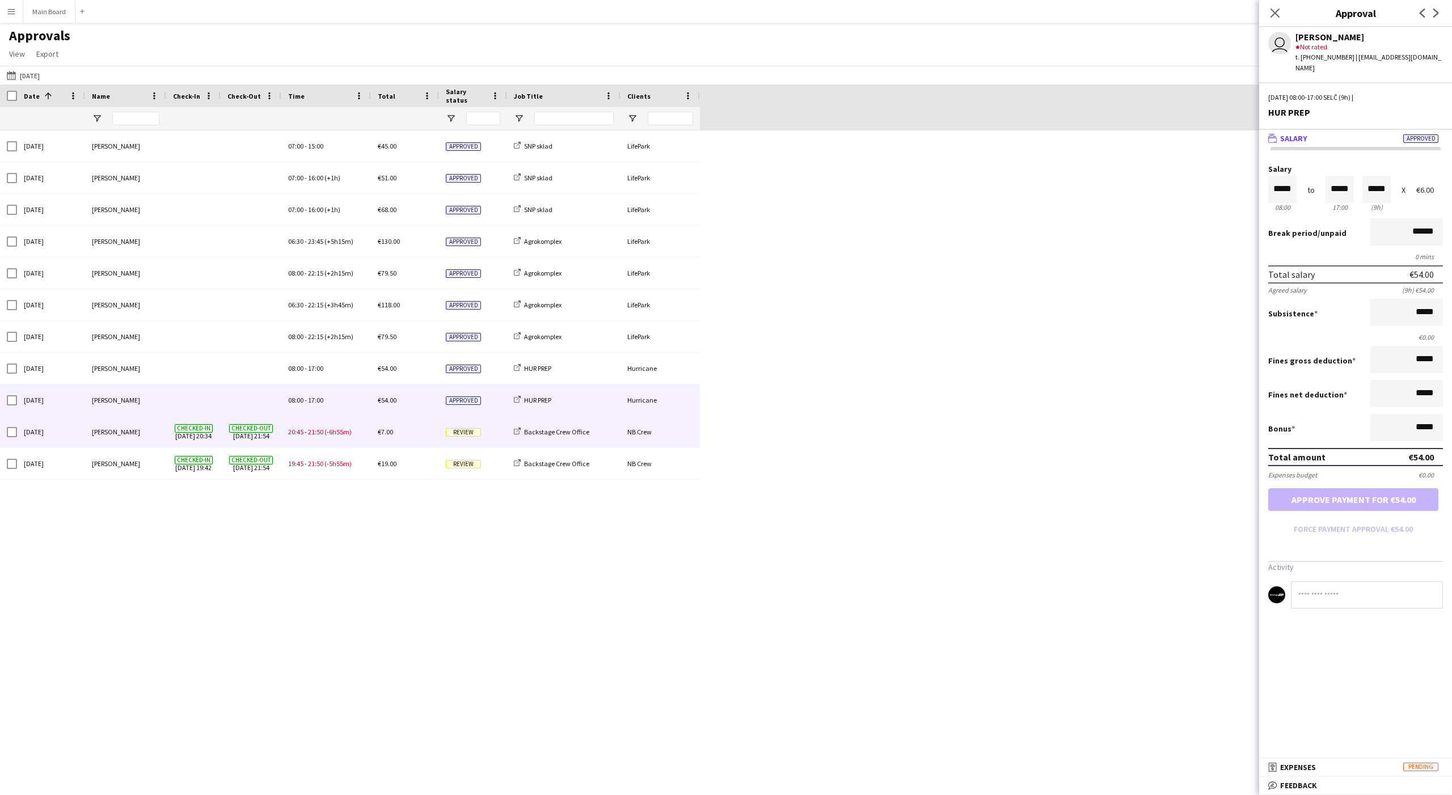
click at [320, 441] on div "20:45 - 21:50 (-6h55m)" at bounding box center [326, 431] width 90 height 31
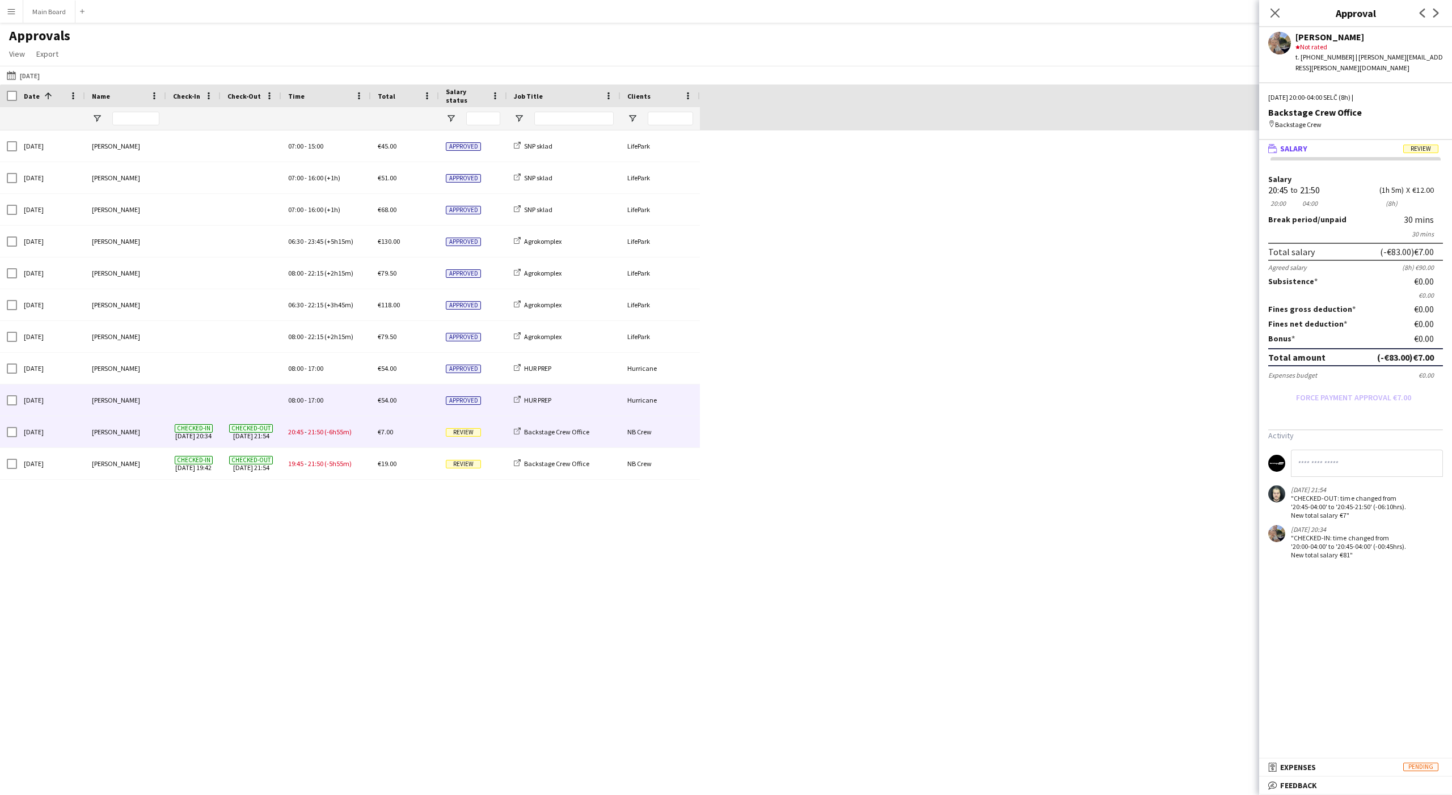
click at [346, 408] on div "08:00 - 17:00" at bounding box center [326, 399] width 90 height 31
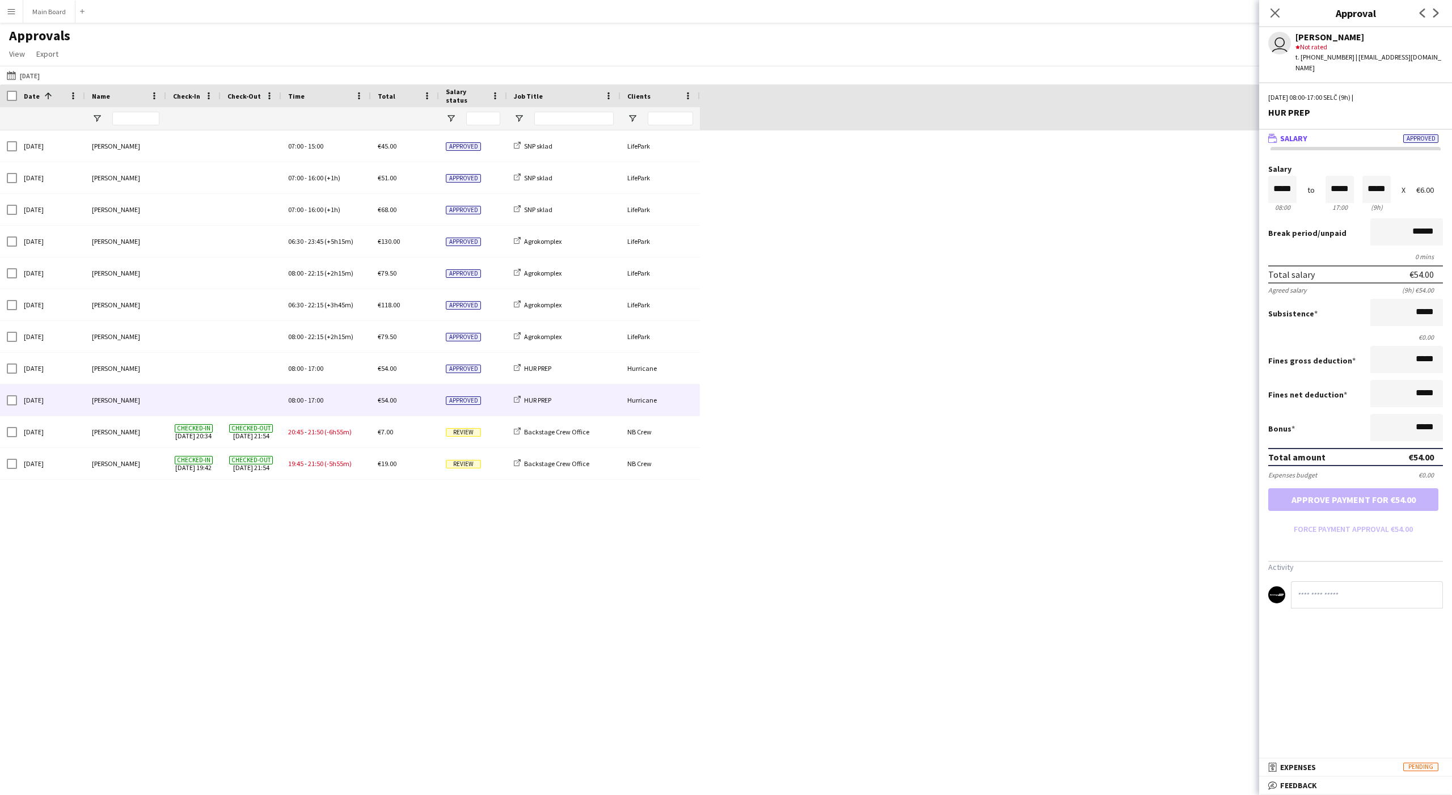
click at [10, 19] on button "Menu" at bounding box center [11, 11] width 23 height 23
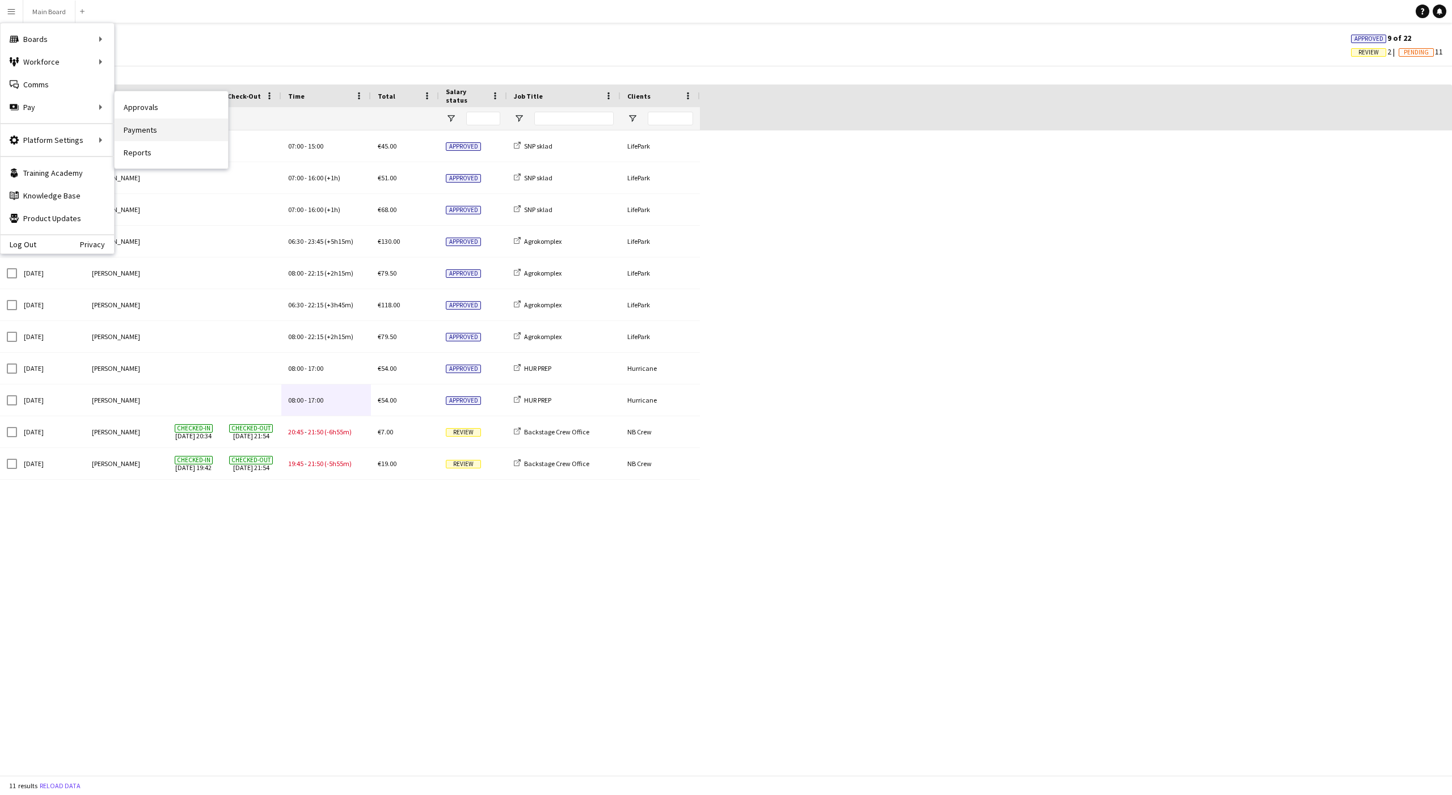
click at [151, 128] on link "Payments" at bounding box center [171, 130] width 113 height 23
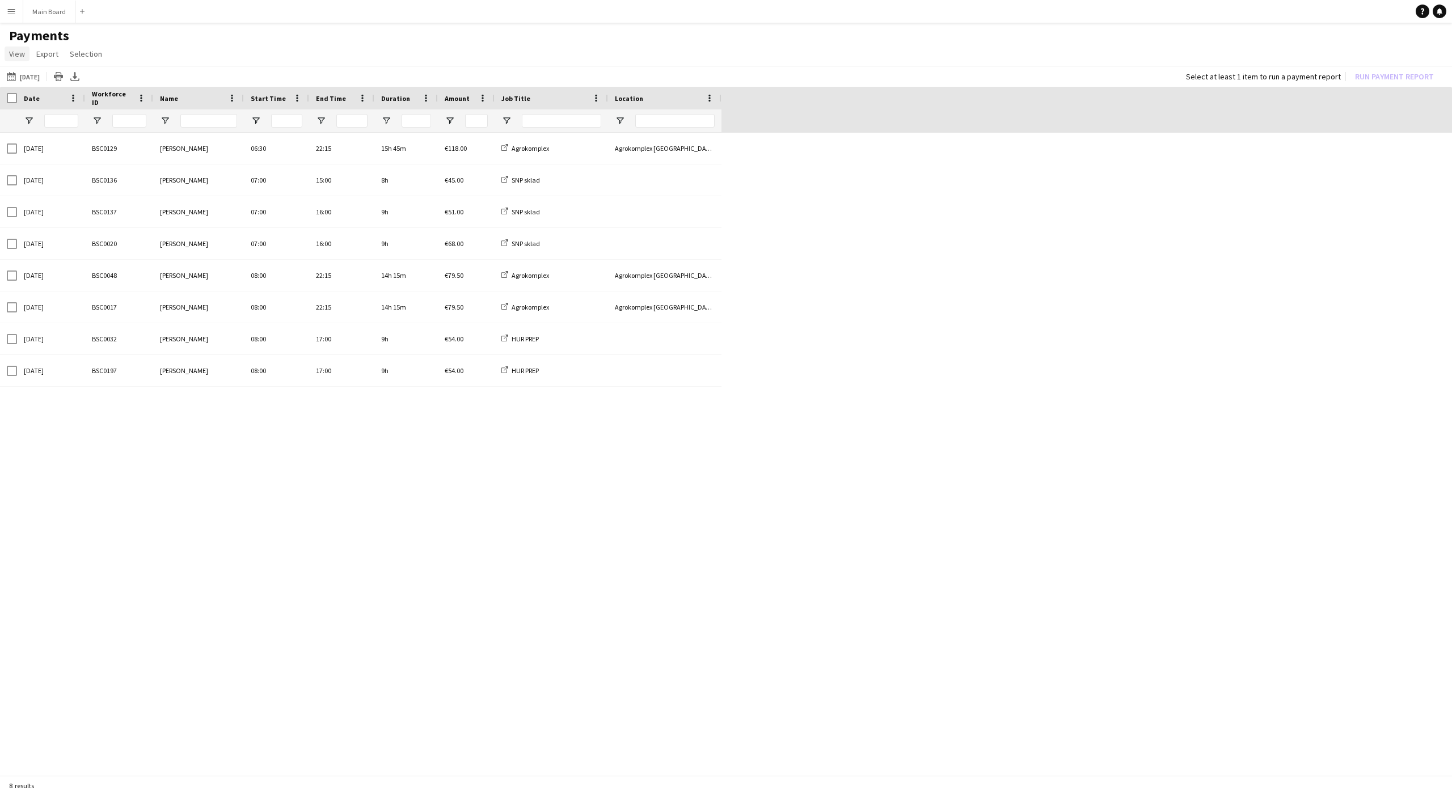
click at [13, 55] on span "View" at bounding box center [17, 54] width 16 height 10
click at [13, 18] on button "Menu" at bounding box center [11, 11] width 23 height 23
click at [139, 109] on link "Approvals" at bounding box center [171, 107] width 113 height 23
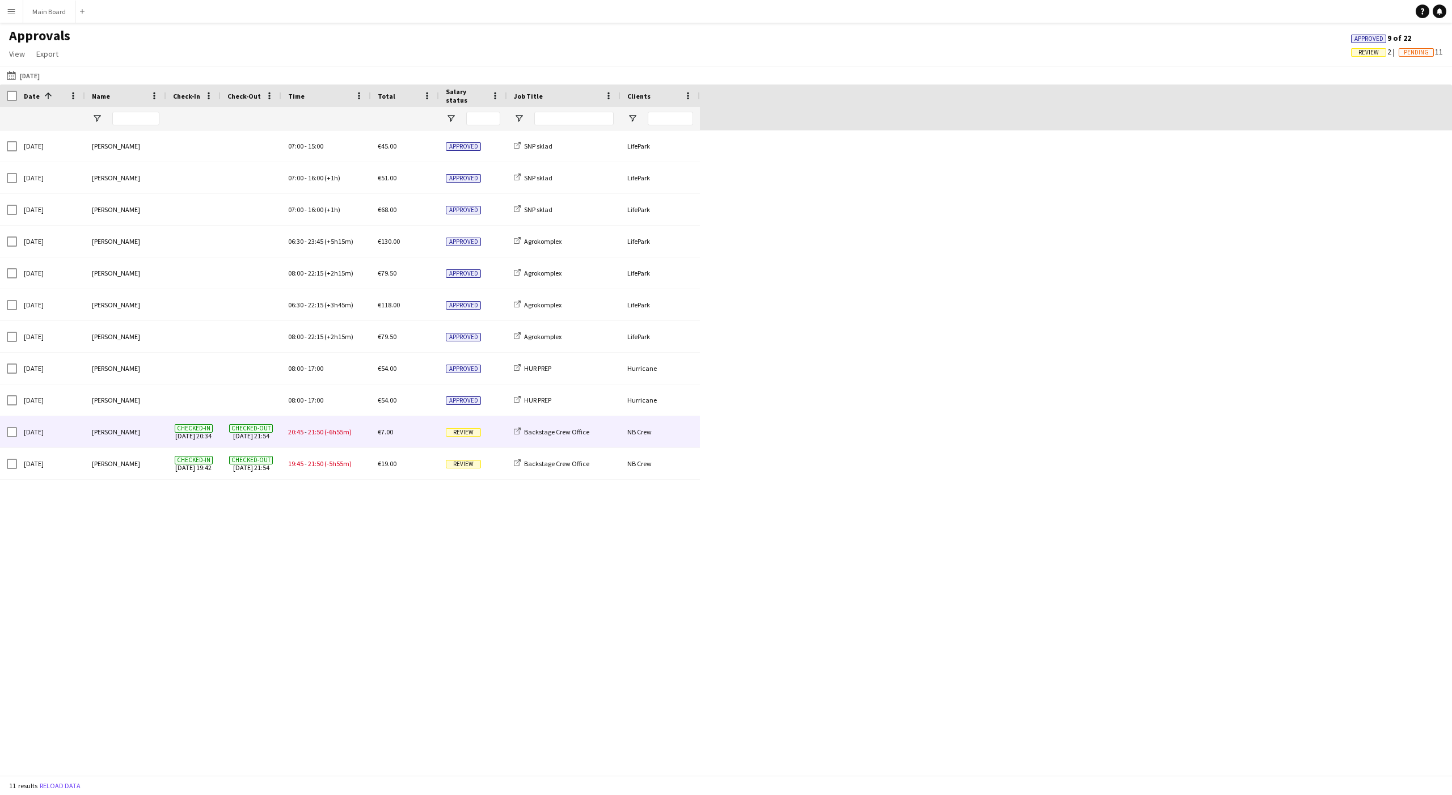
click at [466, 430] on span "Review" at bounding box center [463, 432] width 35 height 9
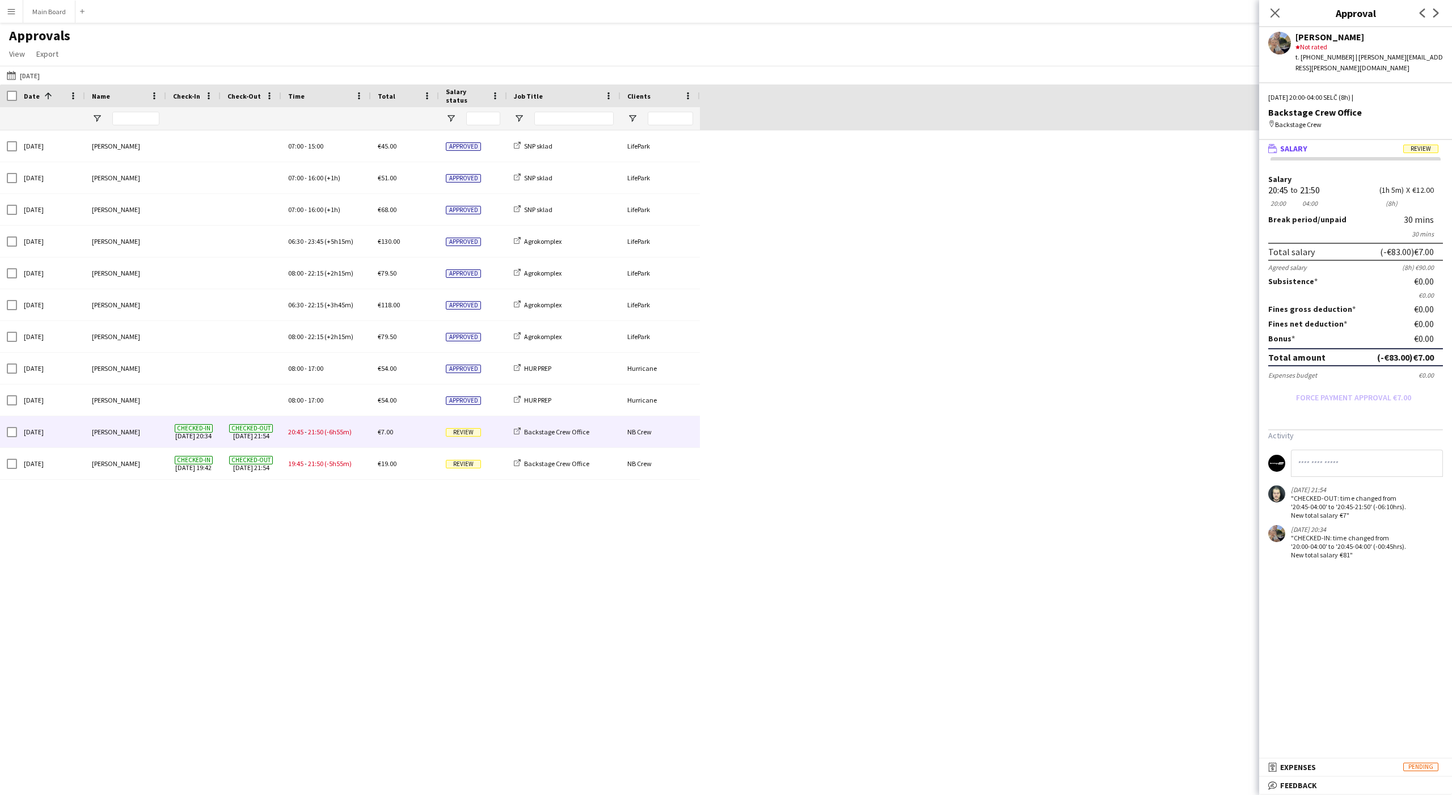
click at [1305, 140] on mat-expansion-panel-header "wallet Salary Review" at bounding box center [1355, 148] width 193 height 17
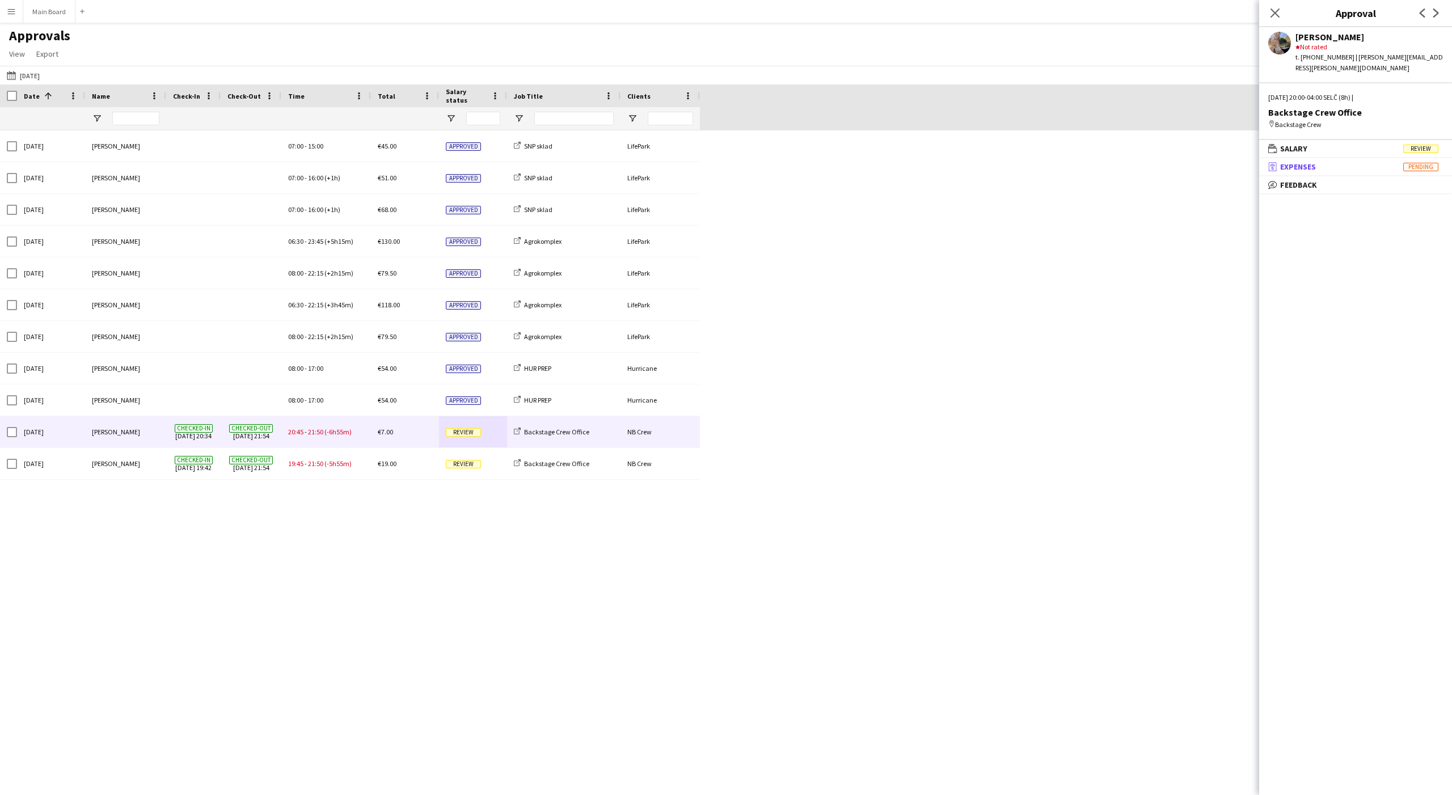
click at [1289, 162] on span "Expenses" at bounding box center [1298, 167] width 36 height 10
click at [1396, 162] on mat-panel-title "receipt Expenses Pending" at bounding box center [1353, 167] width 188 height 10
click at [1419, 145] on span "Review" at bounding box center [1420, 149] width 35 height 9
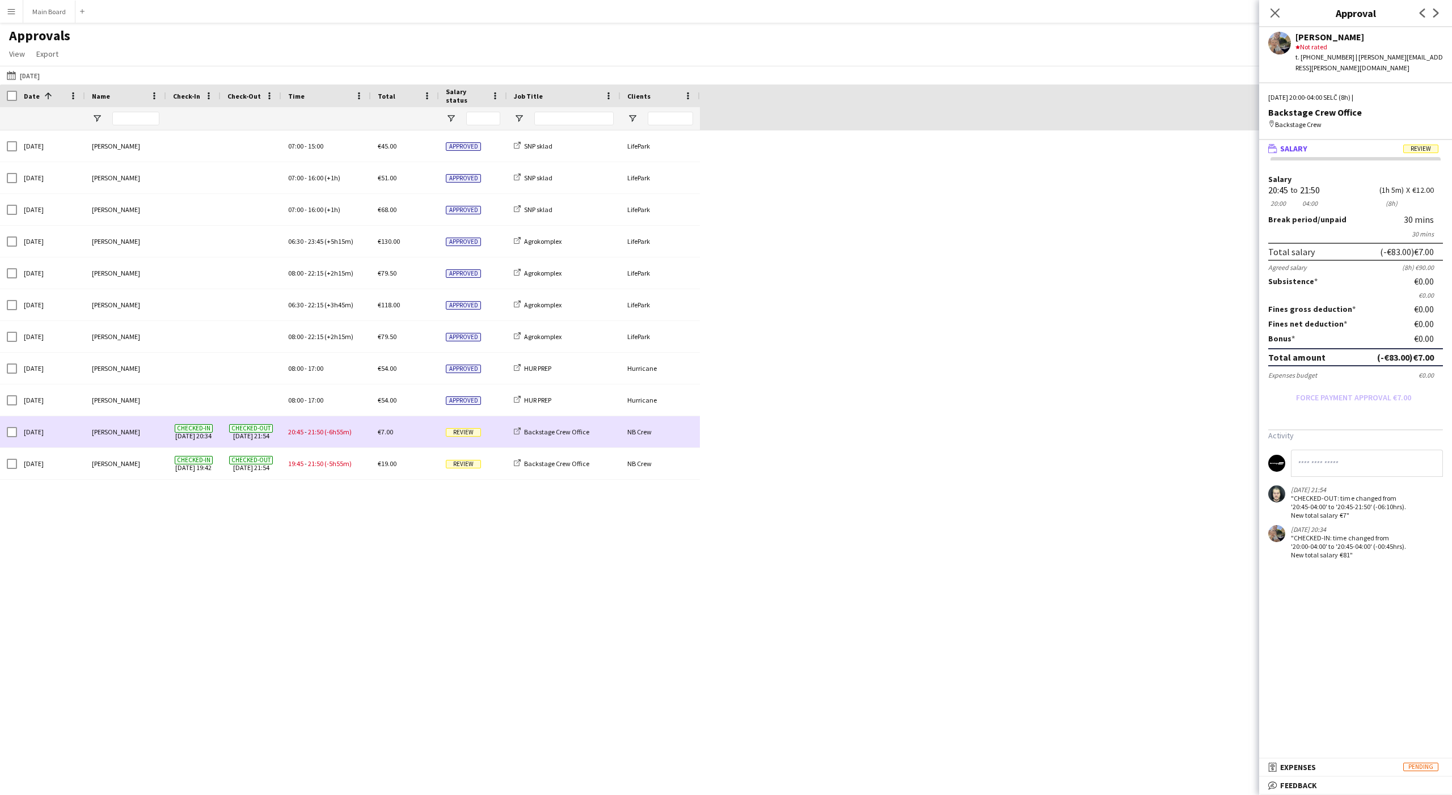
drag, startPoint x: 253, startPoint y: 443, endPoint x: 254, endPoint y: 435, distance: 8.0
click at [254, 441] on span "Checked-out [DATE] 21:54" at bounding box center [250, 431] width 47 height 31
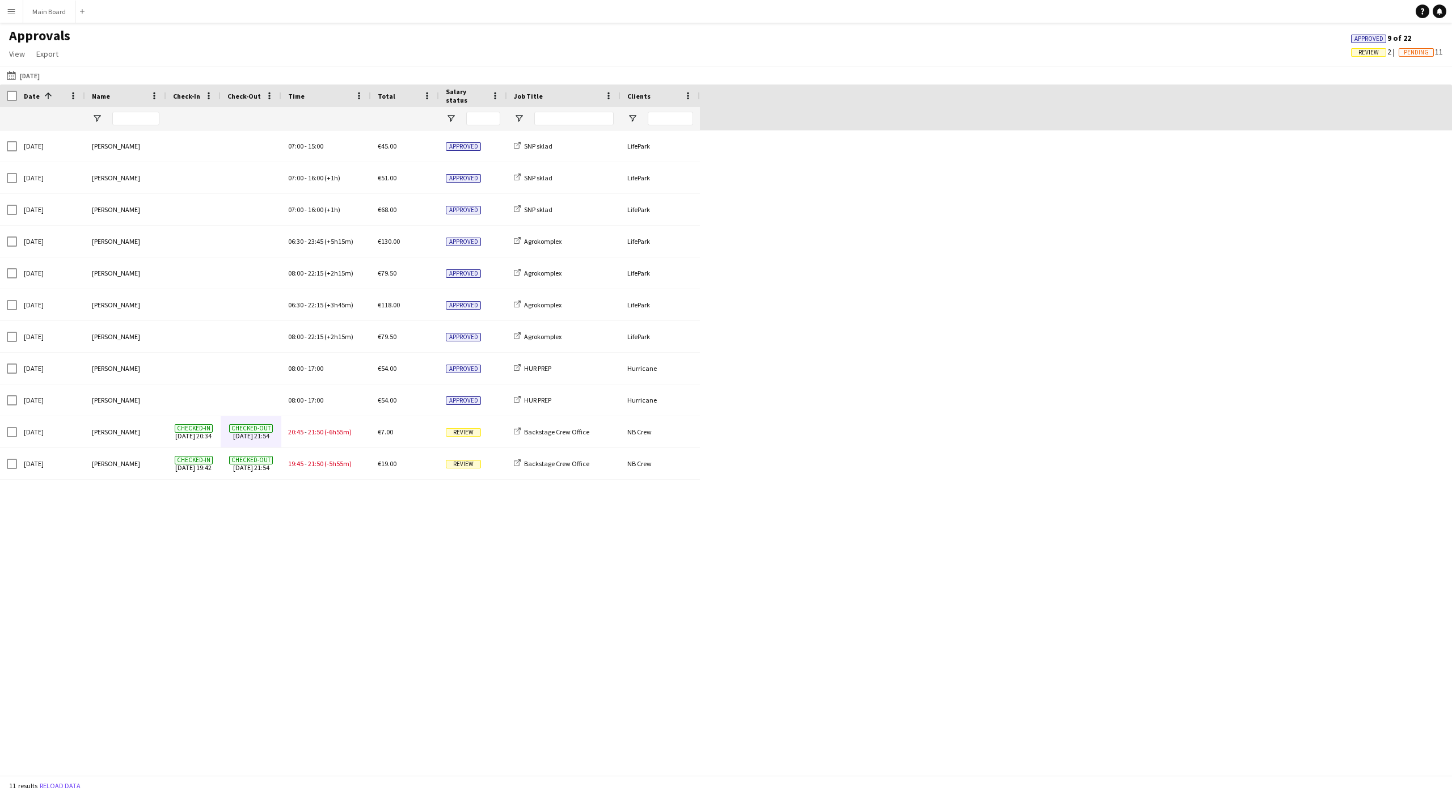
click at [284, 506] on div "[DATE] [PERSON_NAME] SNP sklad 07:00 - 15:00 Approved €45.00 LifePark [DATE] [P…" at bounding box center [726, 452] width 1452 height 645
click at [20, 69] on button "[DATE] [DATE]" at bounding box center [23, 76] width 37 height 14
click at [117, 175] on span "4" at bounding box center [118, 179] width 14 height 14
click at [157, 266] on button "Apply" at bounding box center [154, 261] width 42 height 23
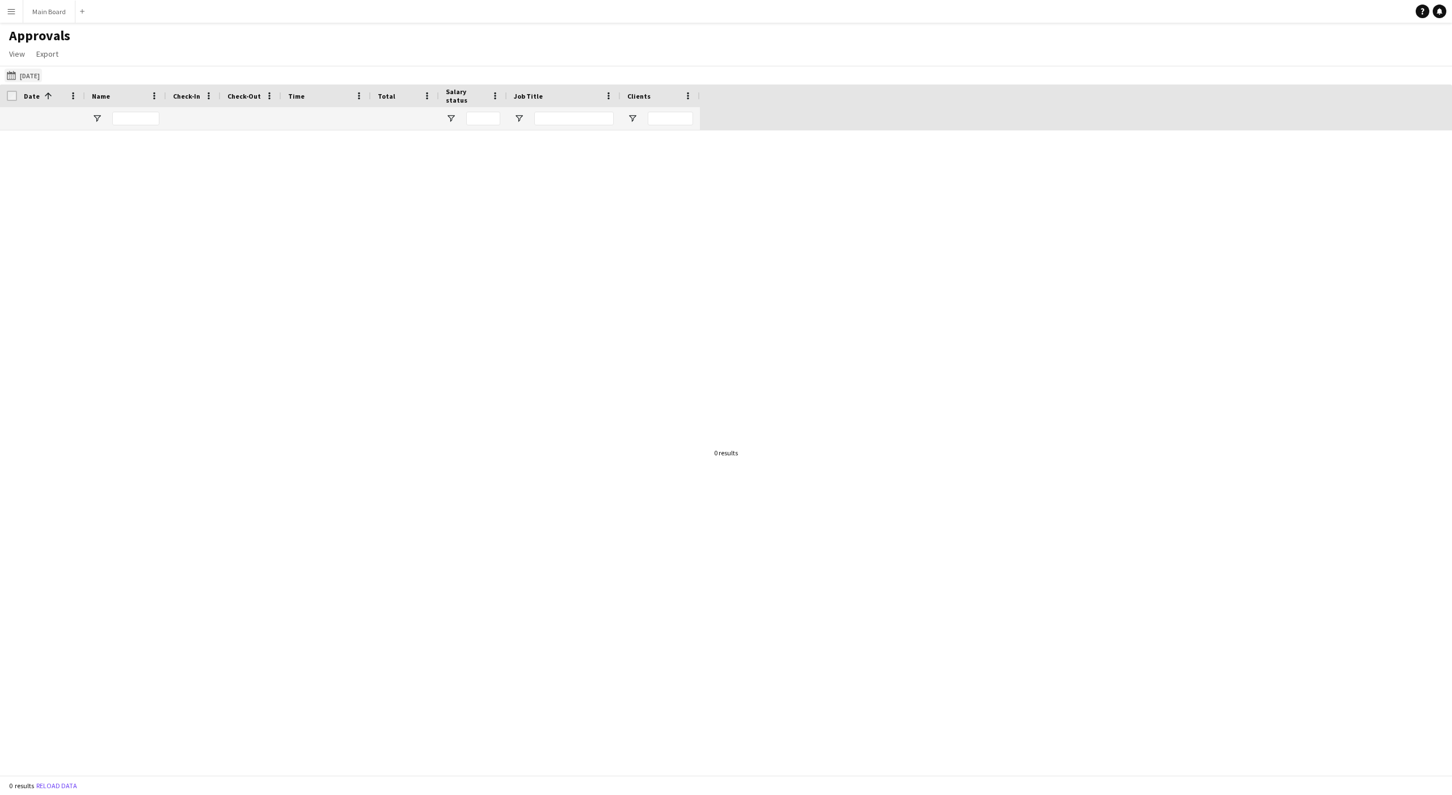
click at [22, 79] on button "[DATE] [DATE]" at bounding box center [23, 76] width 37 height 14
click at [77, 181] on span "1" at bounding box center [73, 179] width 14 height 14
click at [153, 255] on button "Apply" at bounding box center [154, 261] width 42 height 23
